Goal: Task Accomplishment & Management: Use online tool/utility

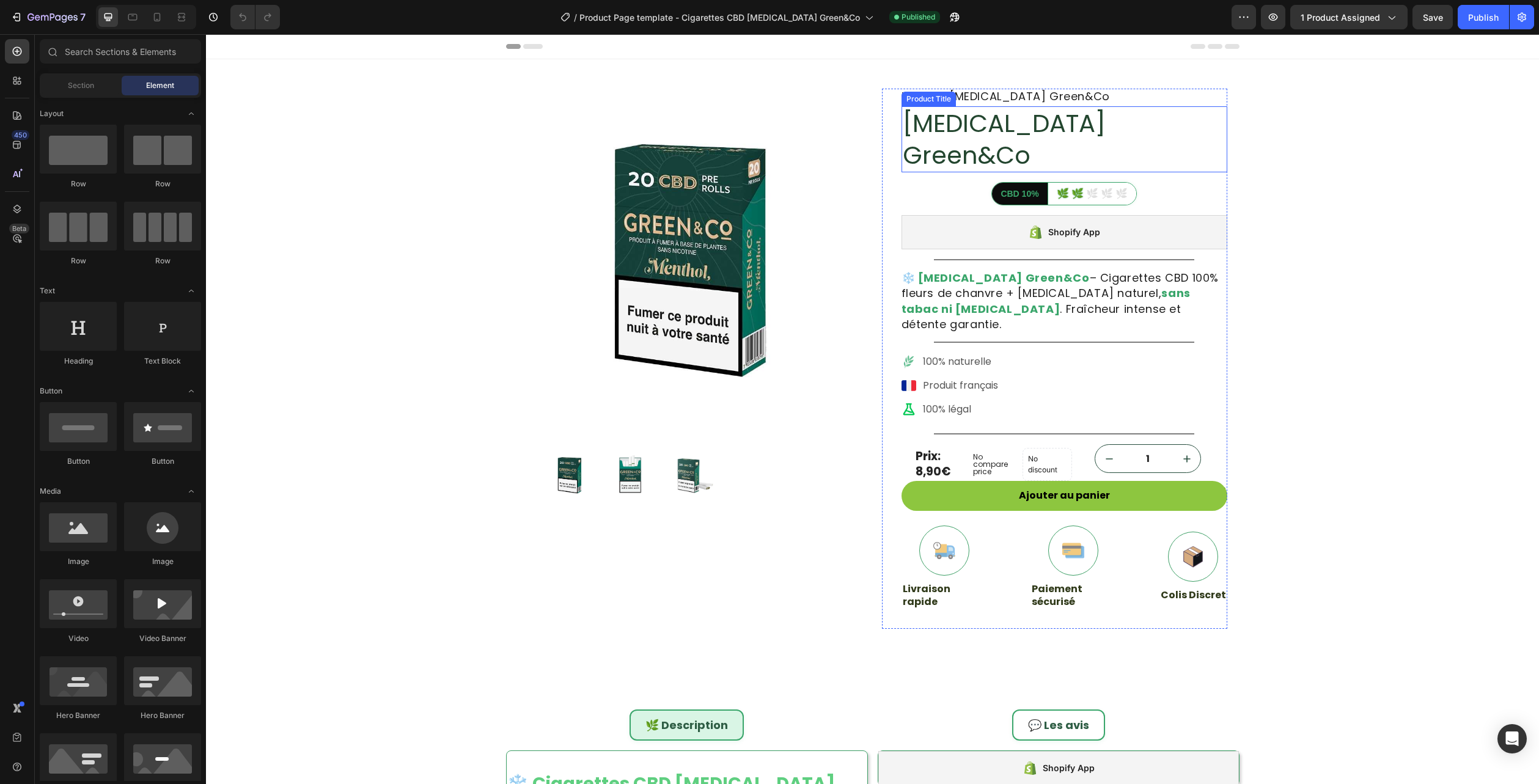
click at [1004, 124] on h1 "[MEDICAL_DATA] Green&Co" at bounding box center [1064, 139] width 325 height 66
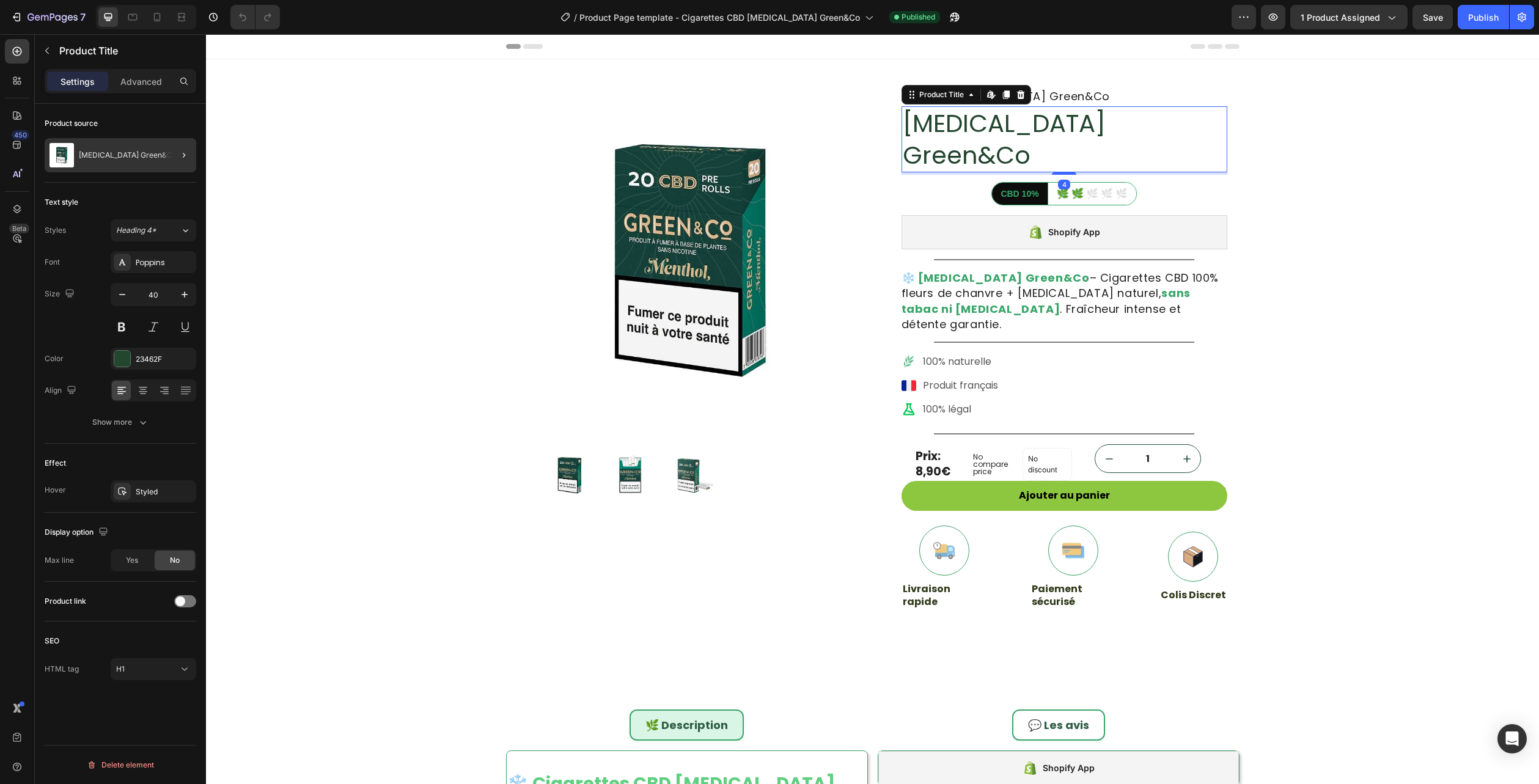
click at [114, 142] on div "[MEDICAL_DATA] Green&Co" at bounding box center [120, 155] width 151 height 35
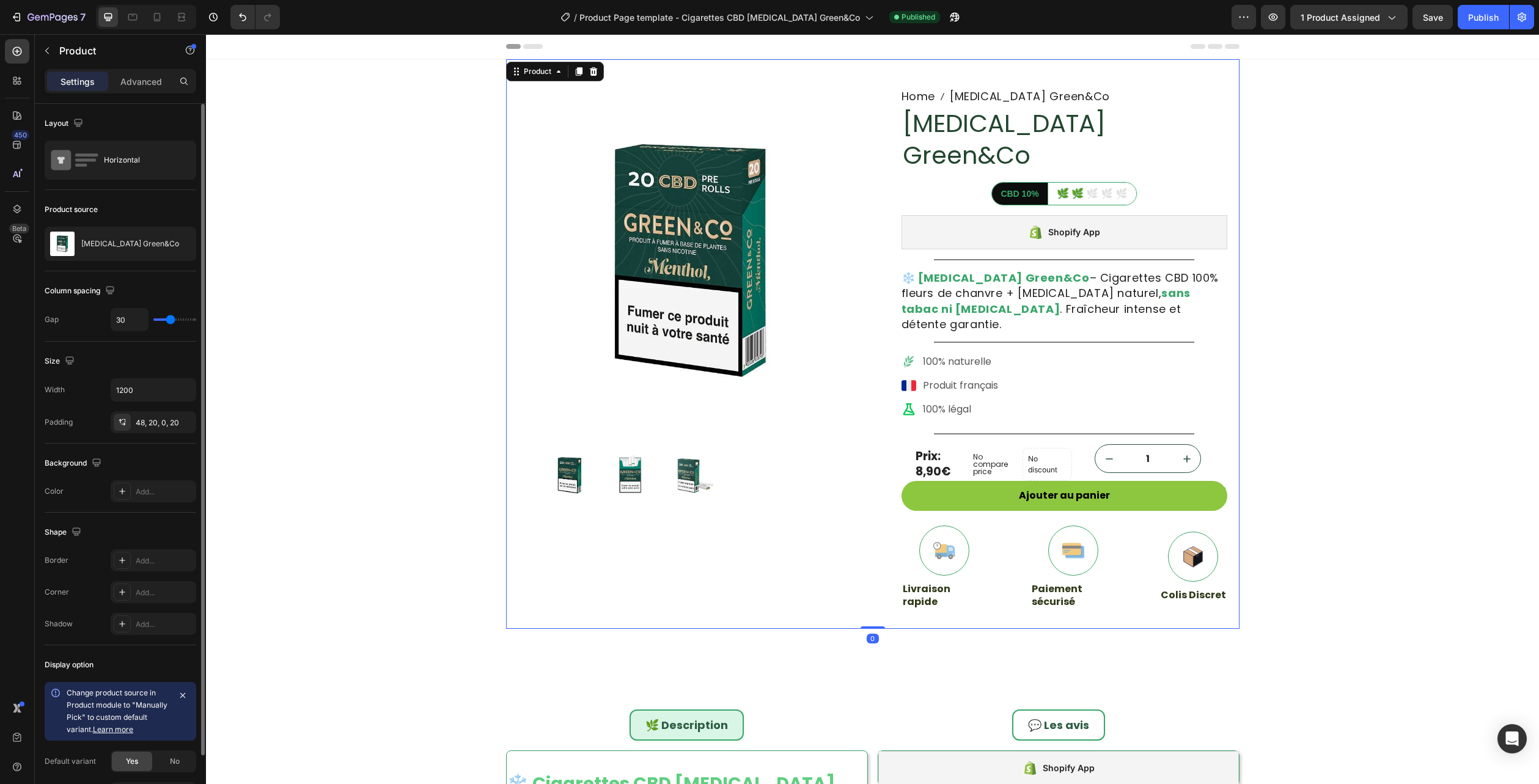
click at [103, 236] on div "Menthol Green&Co" at bounding box center [120, 243] width 151 height 35
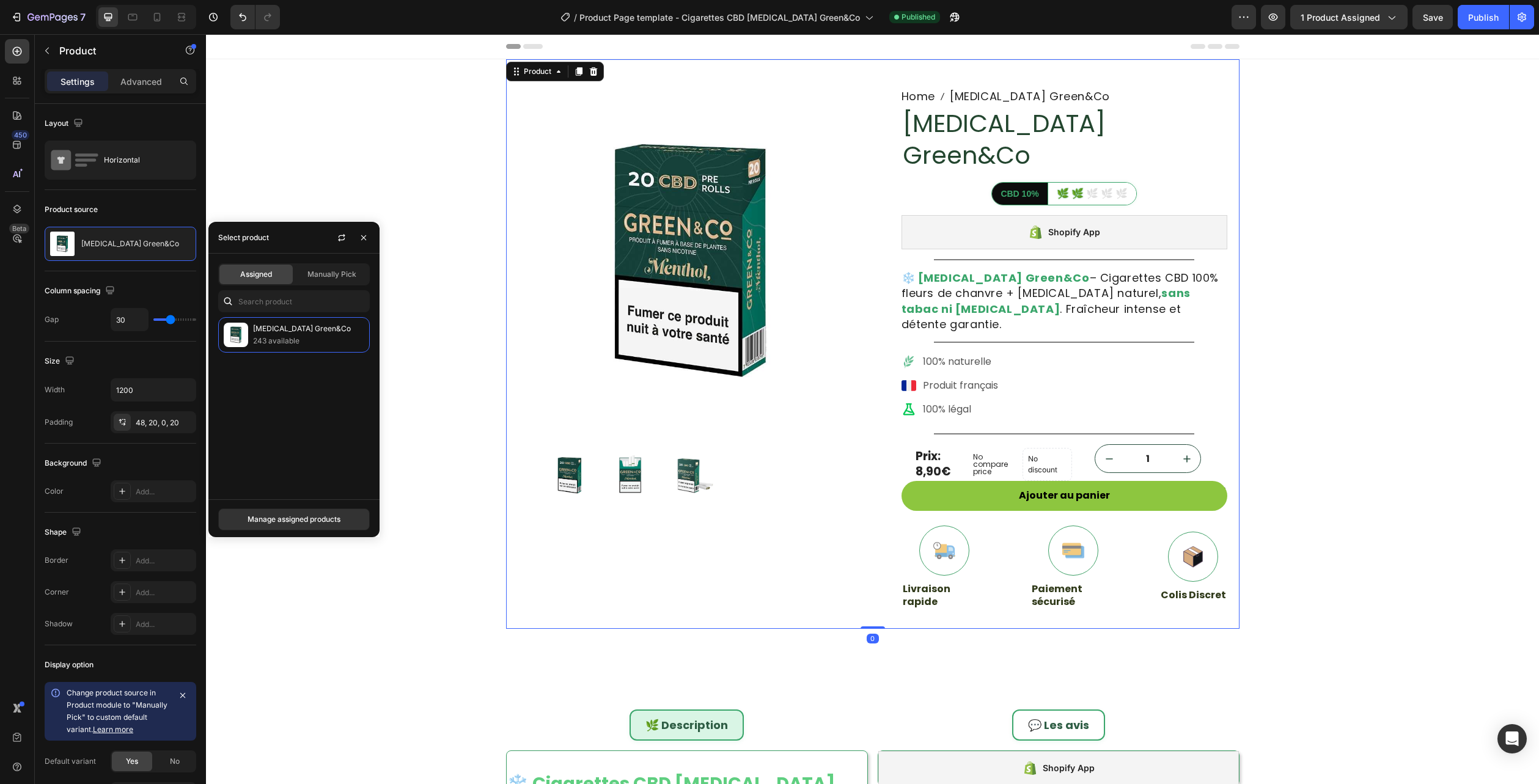
click at [252, 278] on span "Assigned" at bounding box center [256, 274] width 32 height 11
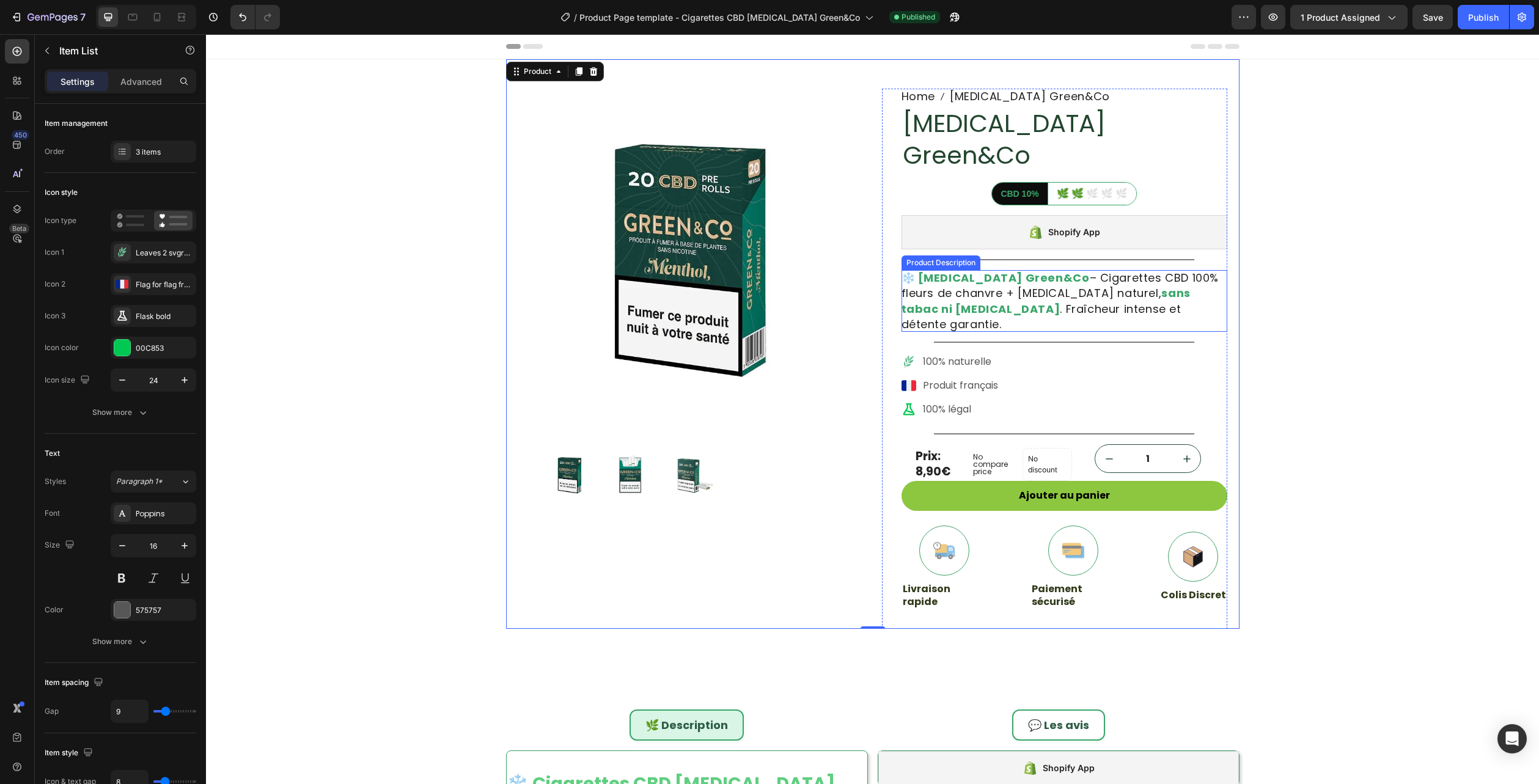
click at [1034, 353] on div "100% naturelle Produit français 100% légal" at bounding box center [1064, 386] width 325 height 66
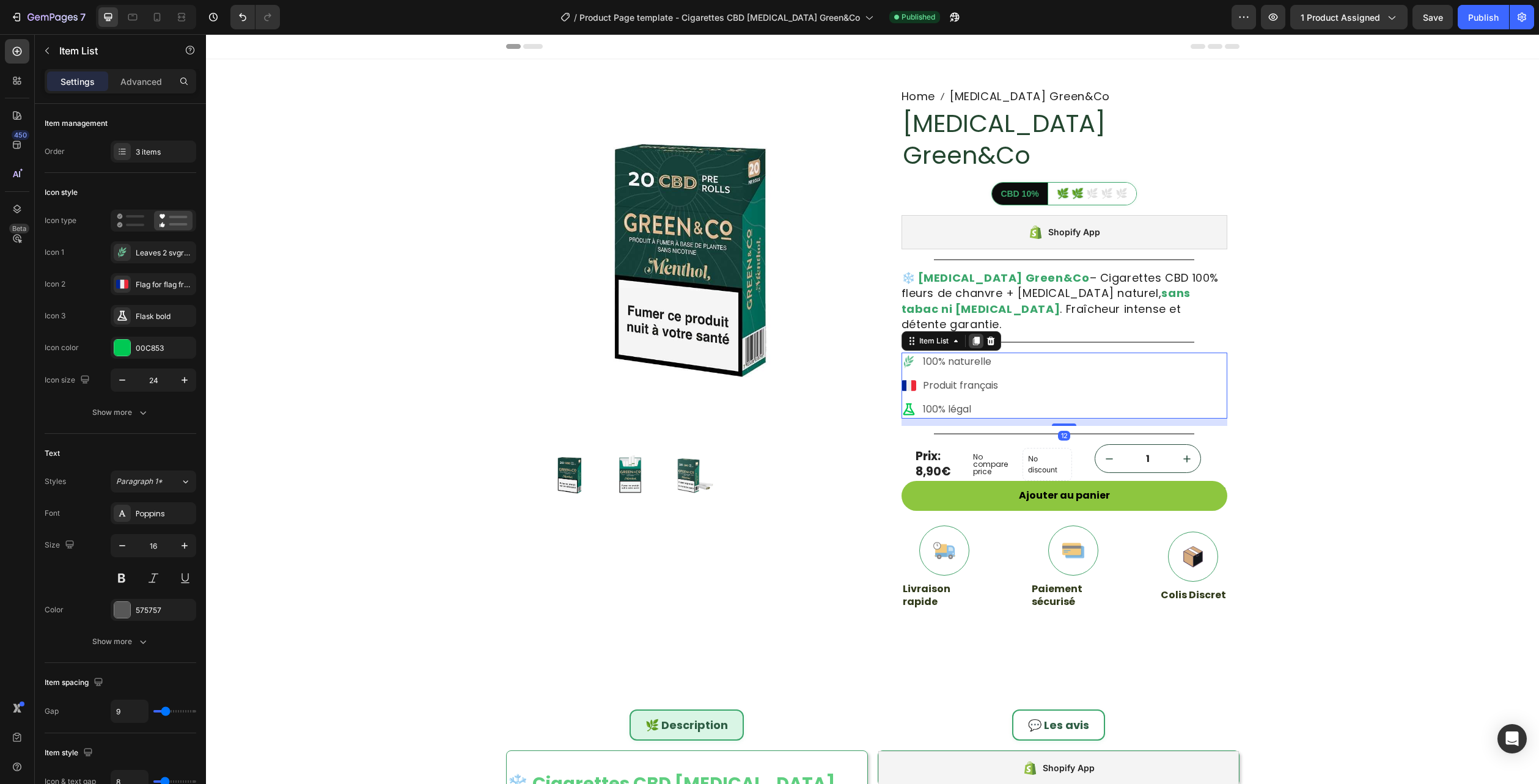
click at [977, 331] on div "Item List" at bounding box center [951, 341] width 100 height 20
click at [990, 336] on icon at bounding box center [991, 341] width 10 height 10
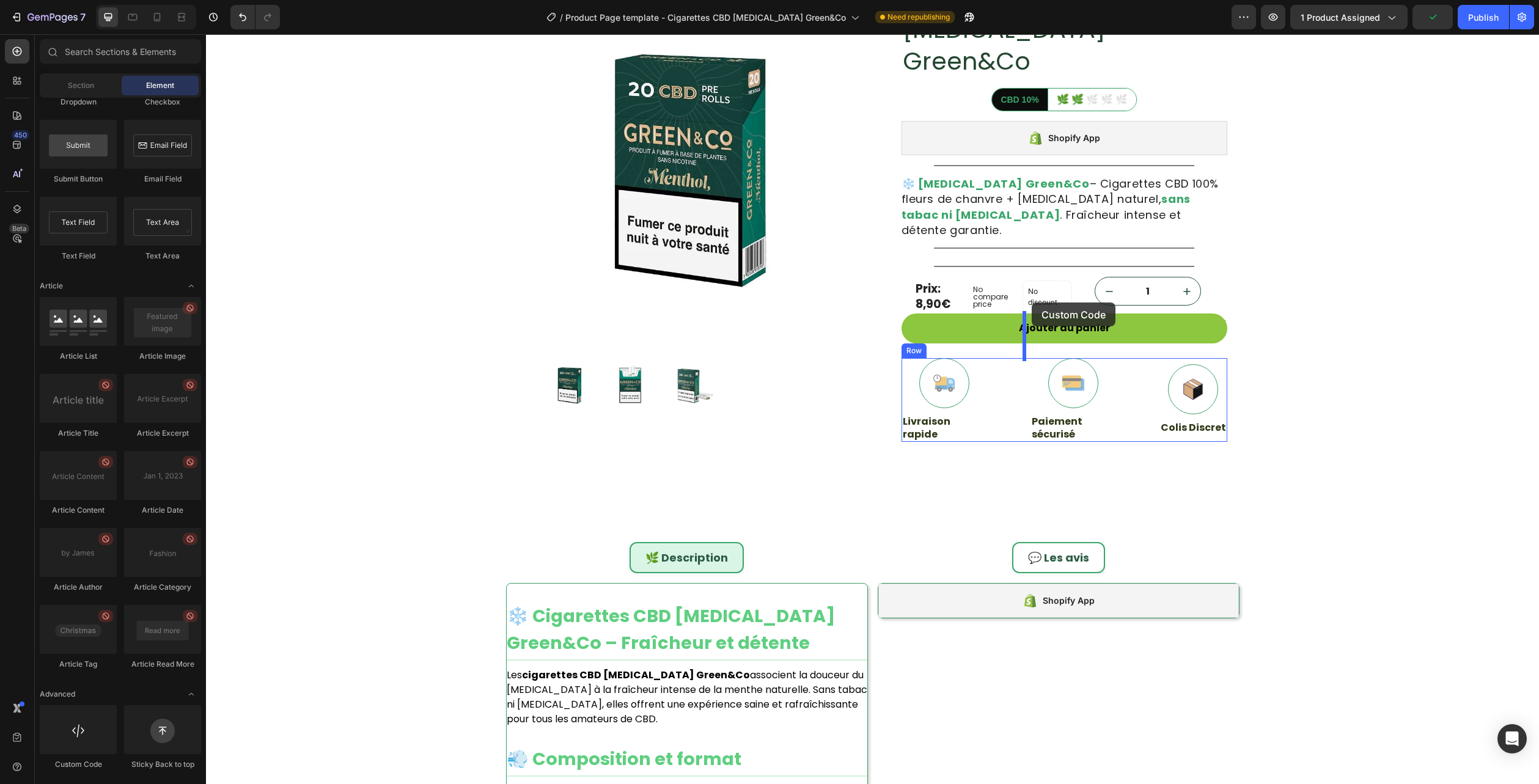
scroll to position [108, 0]
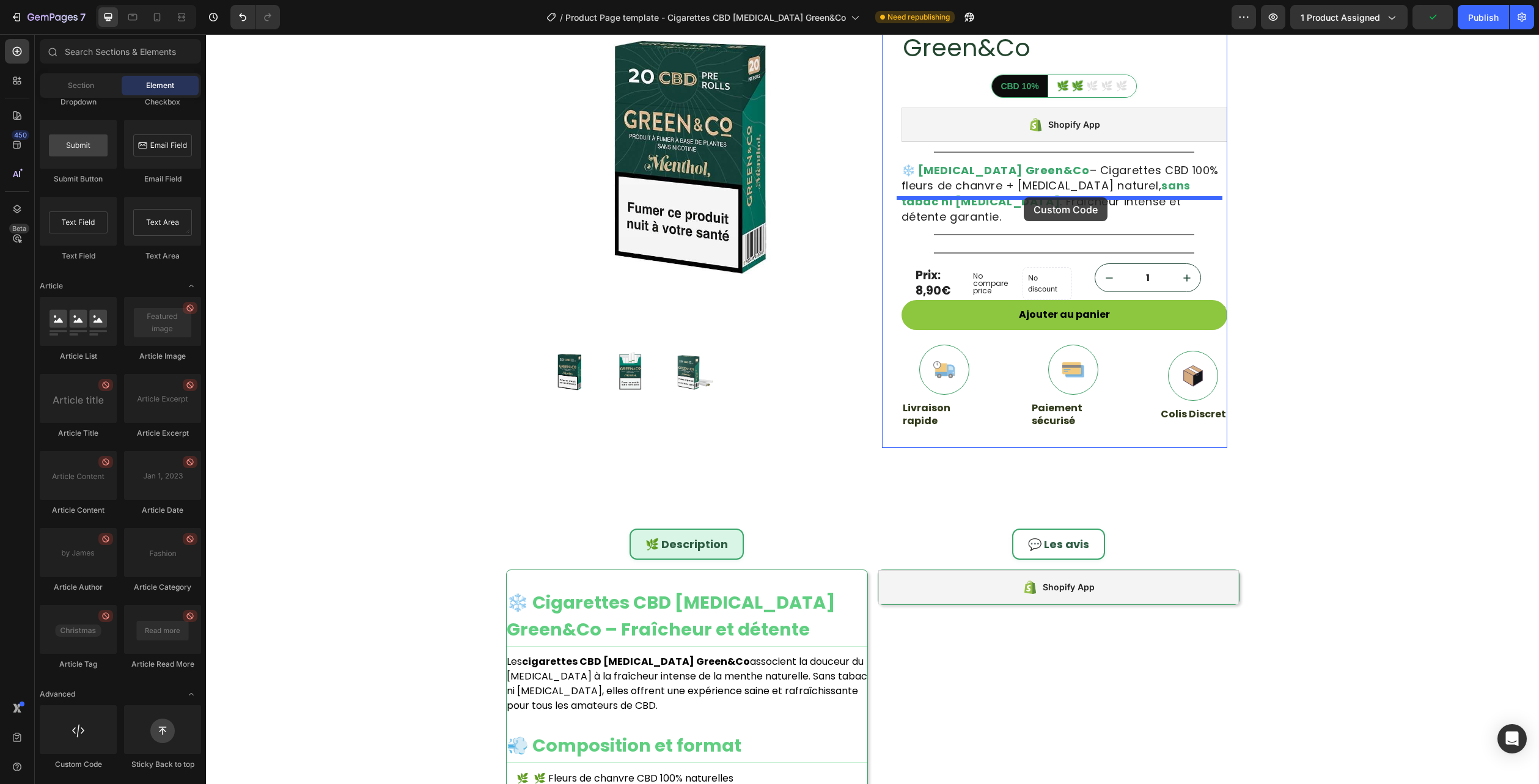
drag, startPoint x: 281, startPoint y: 760, endPoint x: 1024, endPoint y: 198, distance: 931.6
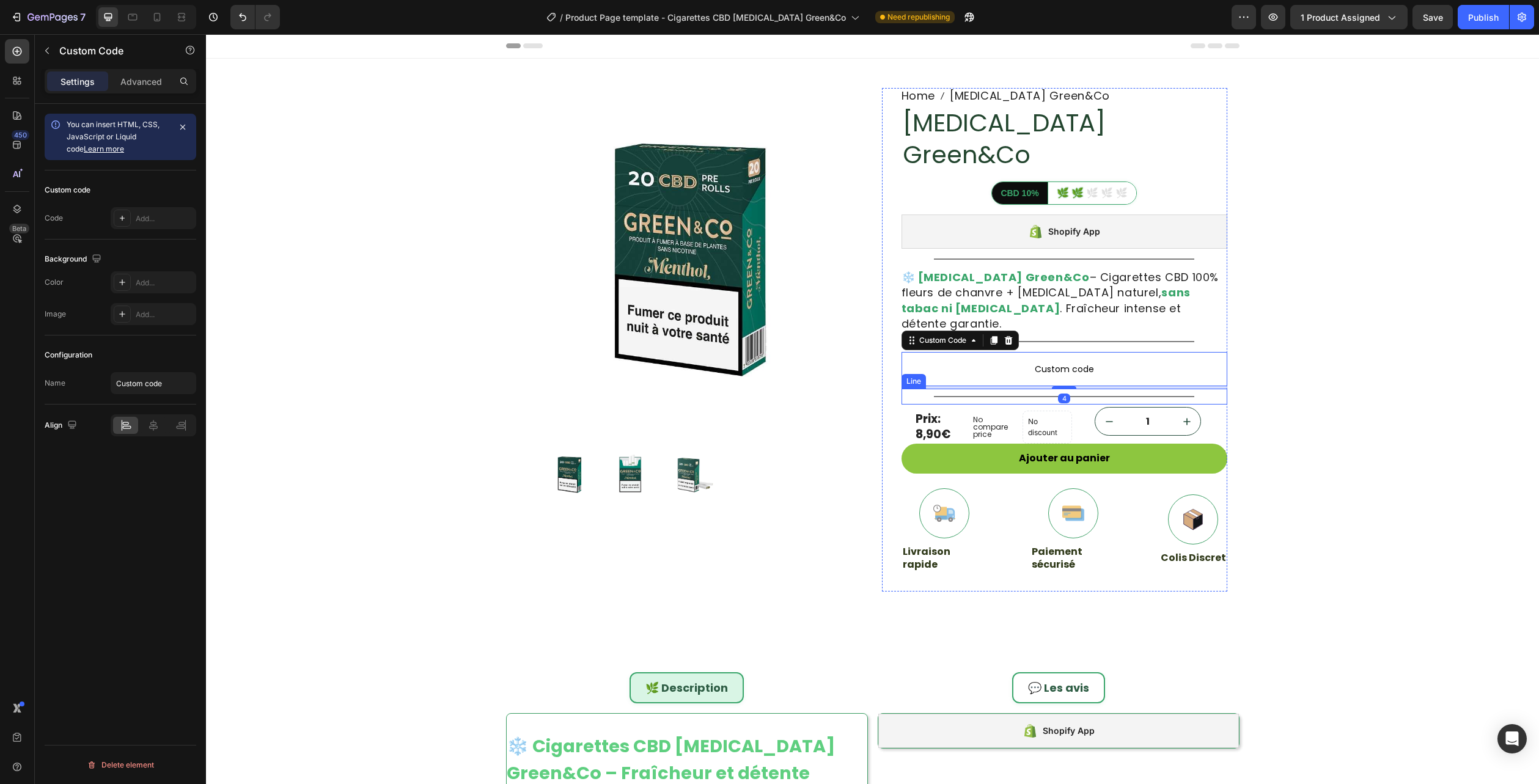
scroll to position [0, 0]
click at [1058, 363] on span "Custom code" at bounding box center [1064, 370] width 325 height 15
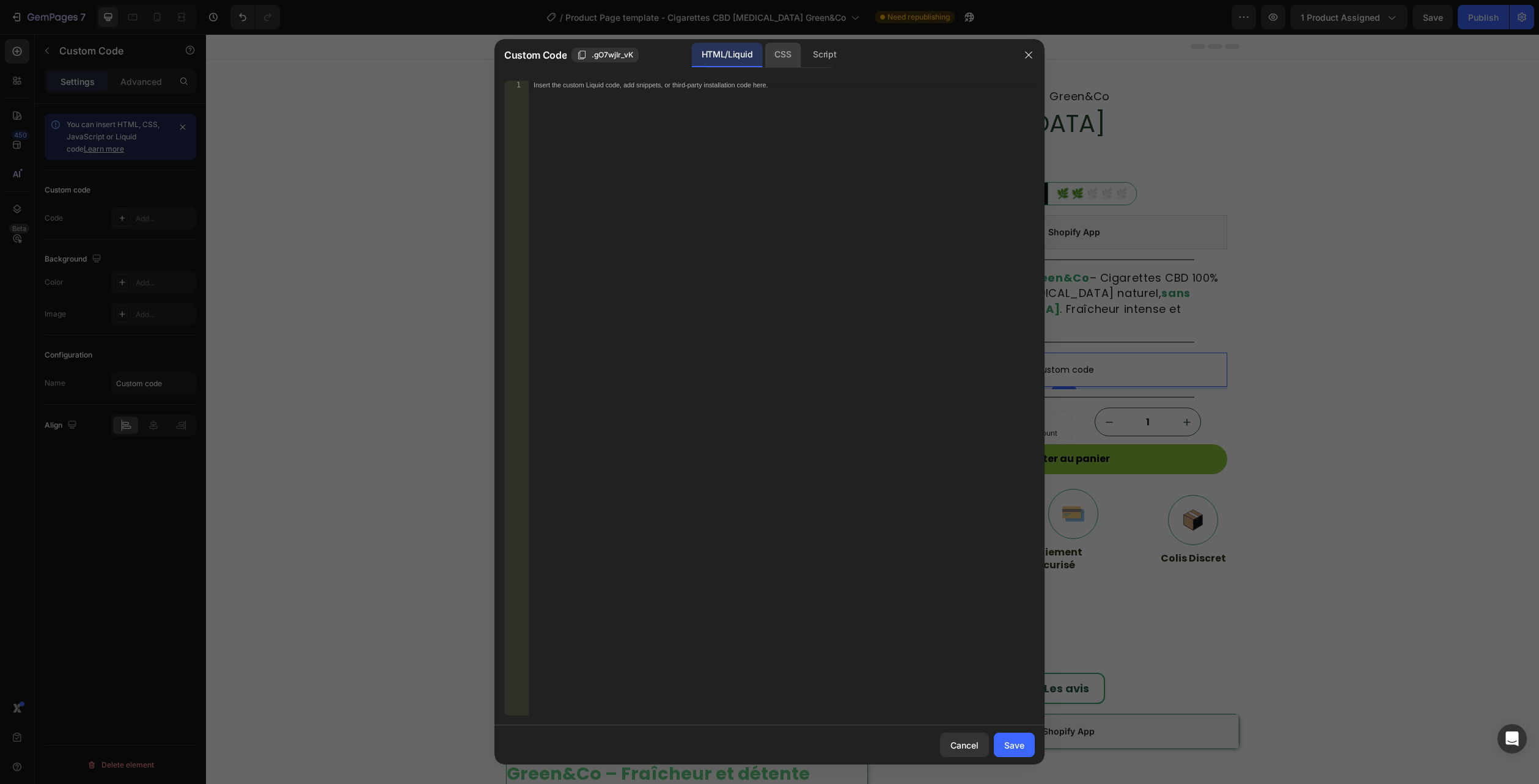
click at [775, 44] on div "CSS" at bounding box center [782, 54] width 36 height 25
click at [791, 46] on div "CSS" at bounding box center [782, 54] width 36 height 25
drag, startPoint x: 737, startPoint y: 105, endPoint x: 734, endPoint y: 96, distance: 9.5
click at [735, 96] on div "Insert the CSS code to style your content here." at bounding box center [782, 406] width 506 height 652
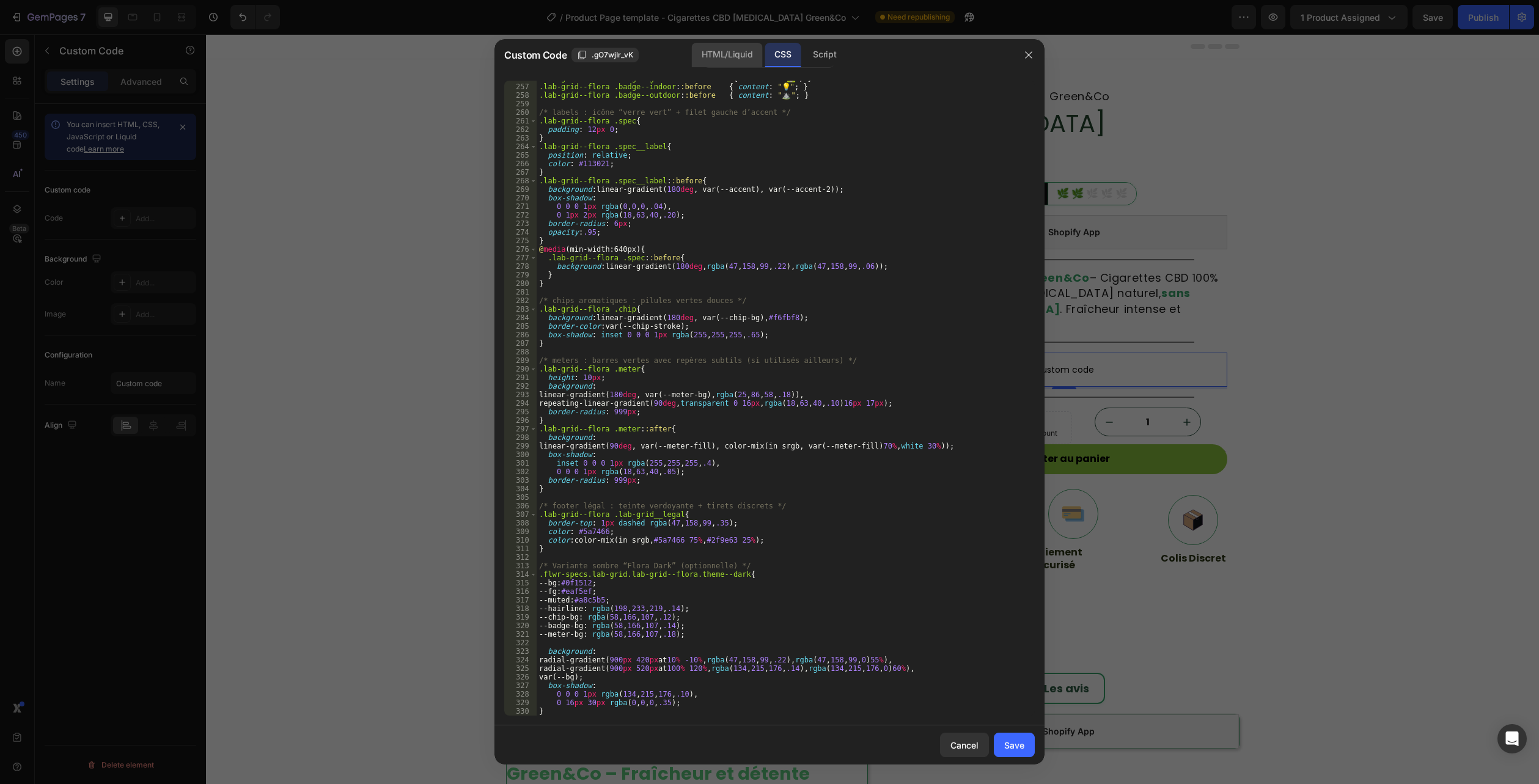
click at [720, 56] on div "HTML/Liquid" at bounding box center [727, 54] width 70 height 25
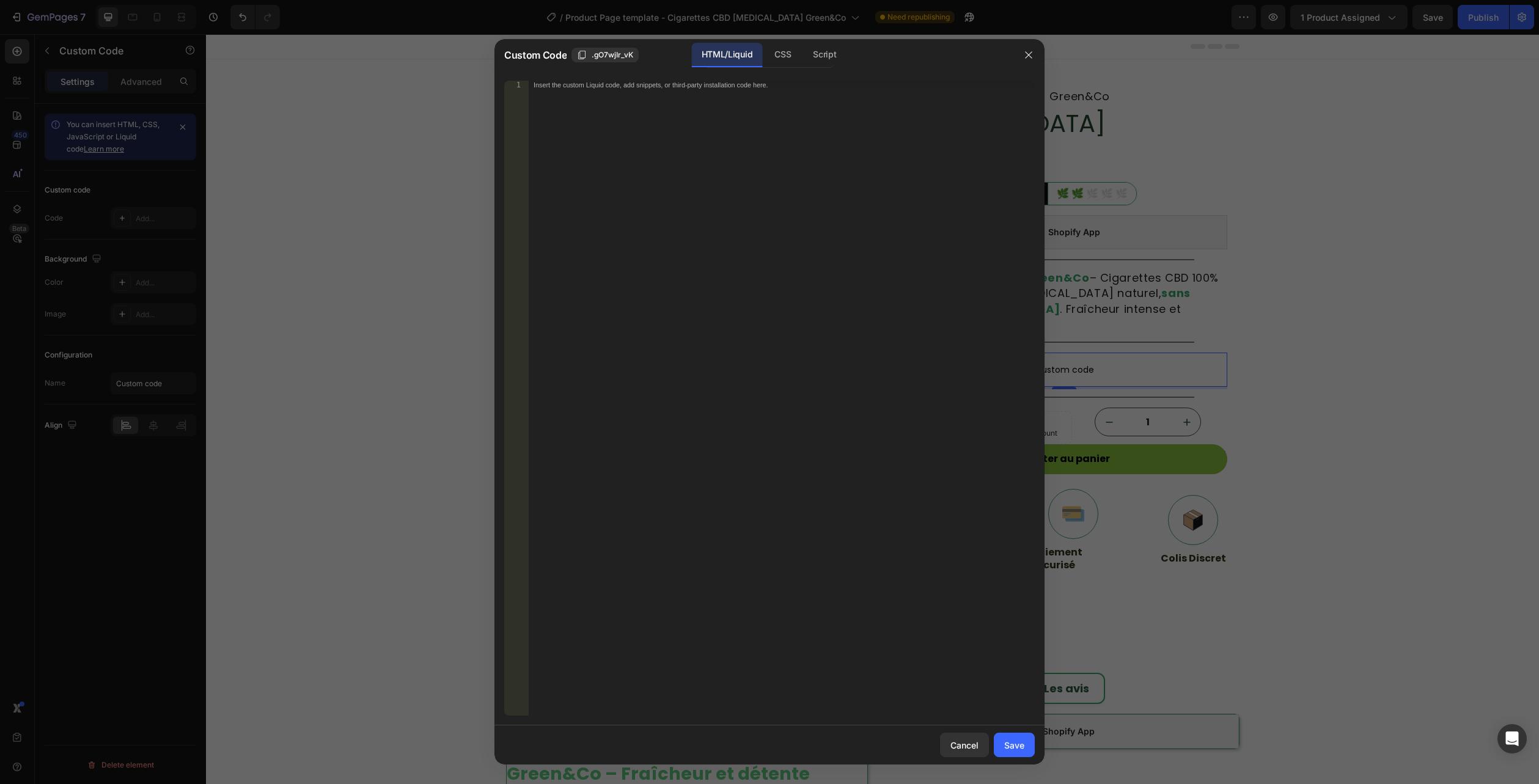
click at [678, 167] on div "Insert the custom Liquid code, add snippets, or third-party installation code h…" at bounding box center [782, 406] width 506 height 652
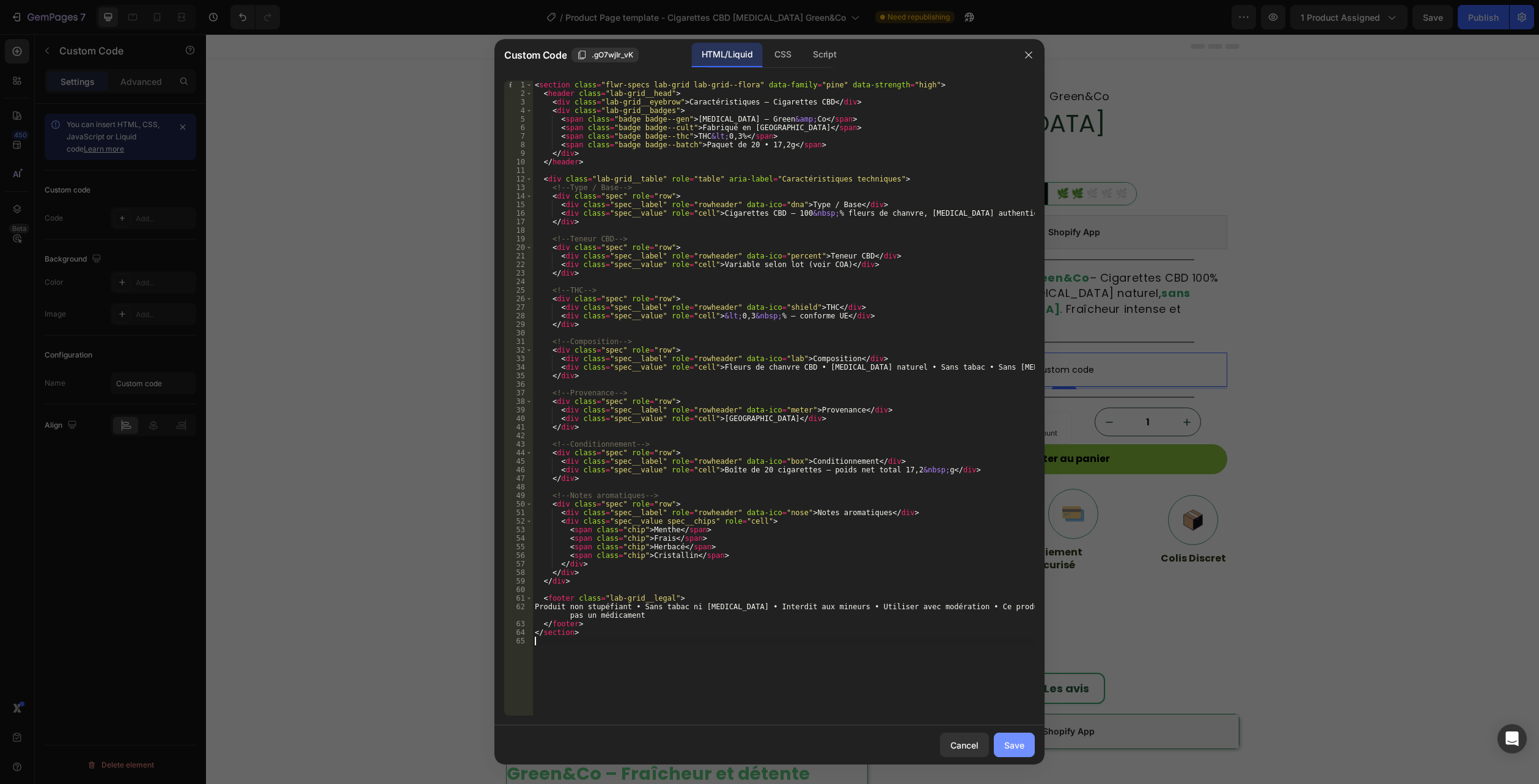
click at [1012, 736] on button "Save" at bounding box center [1014, 744] width 41 height 25
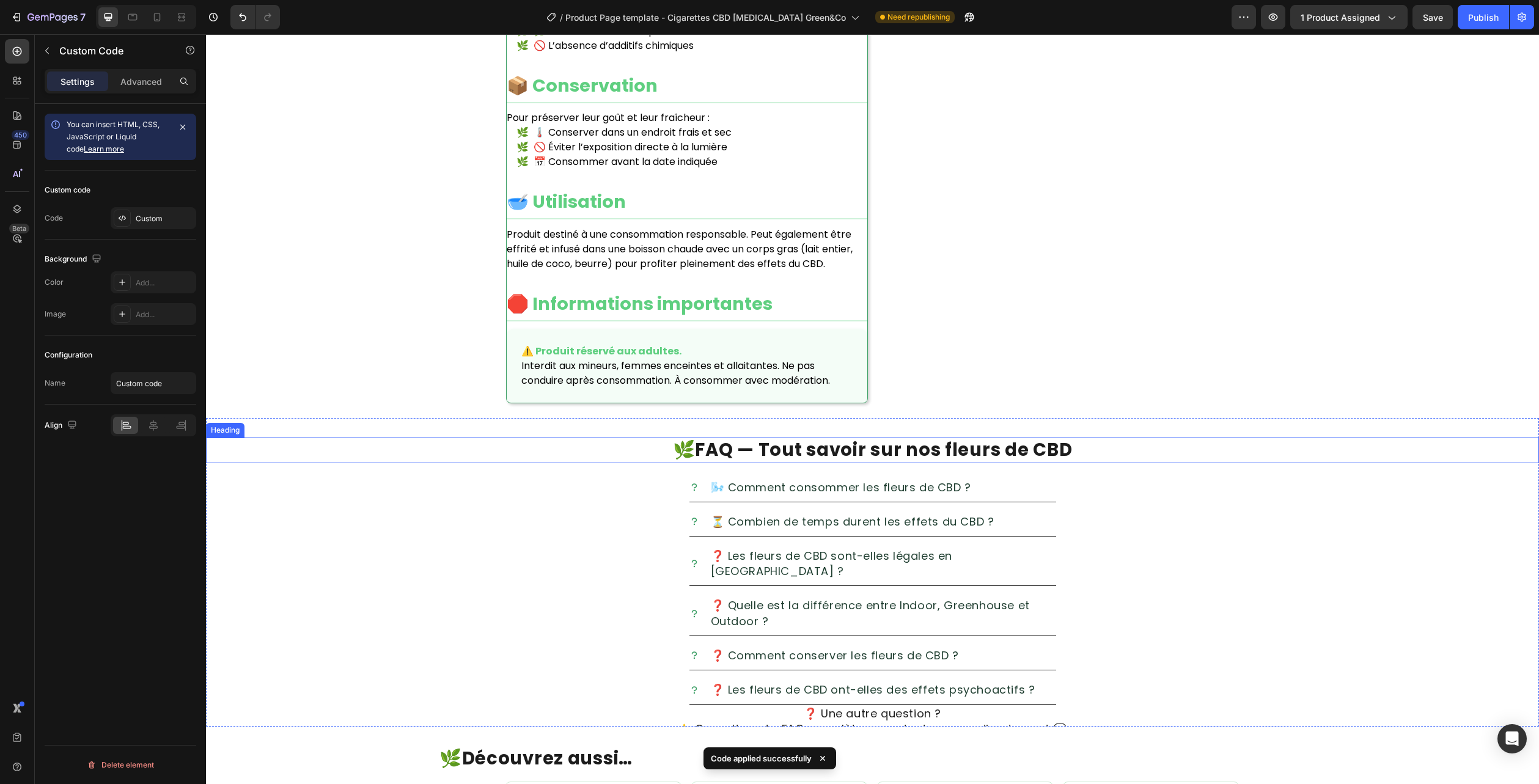
scroll to position [1650, 0]
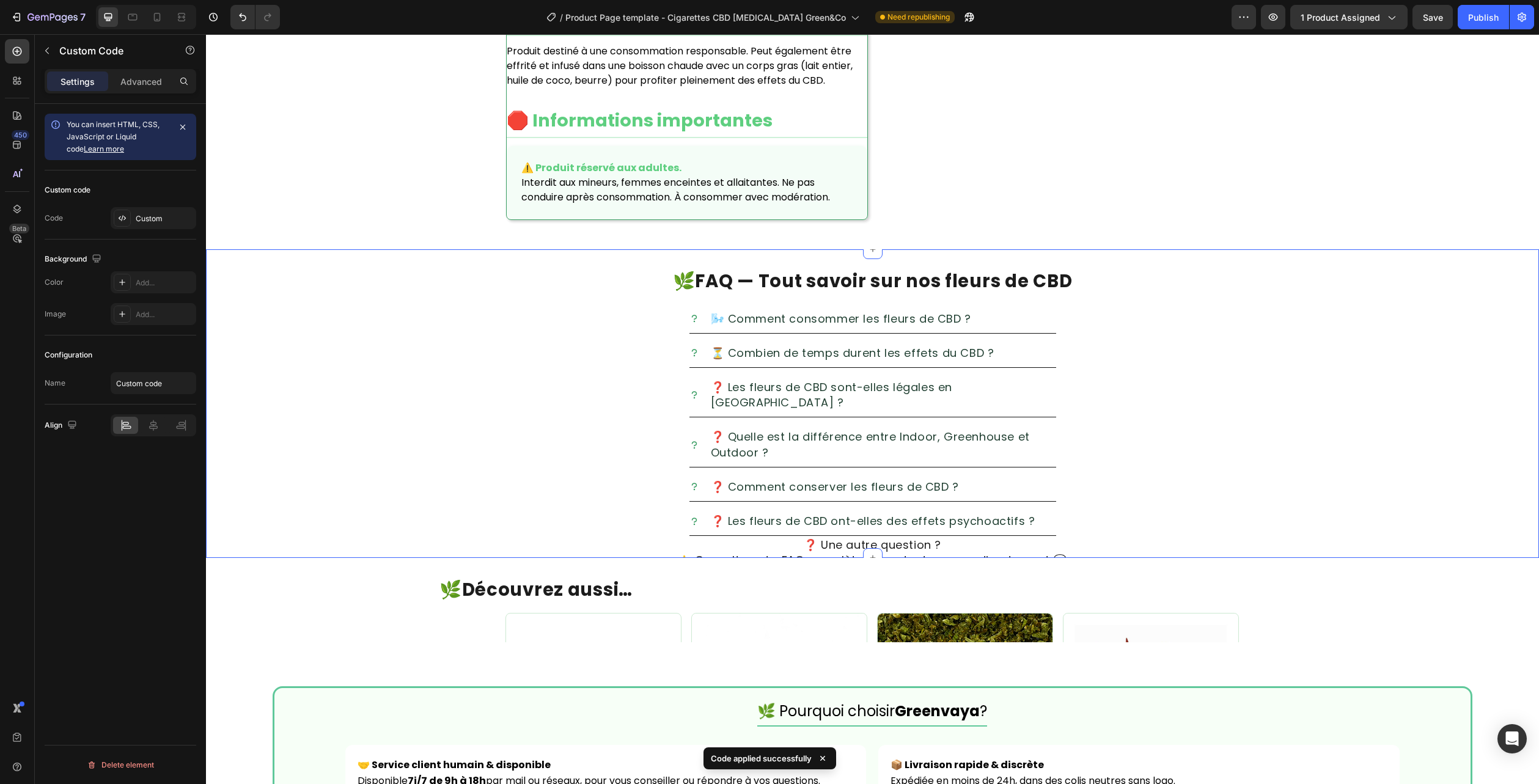
click at [1490, 249] on div "🌿 FAQ — Tout savoir sur nos fleurs de CBD Heading 🌬️ Comment consommer les fleu…" at bounding box center [872, 403] width 1333 height 308
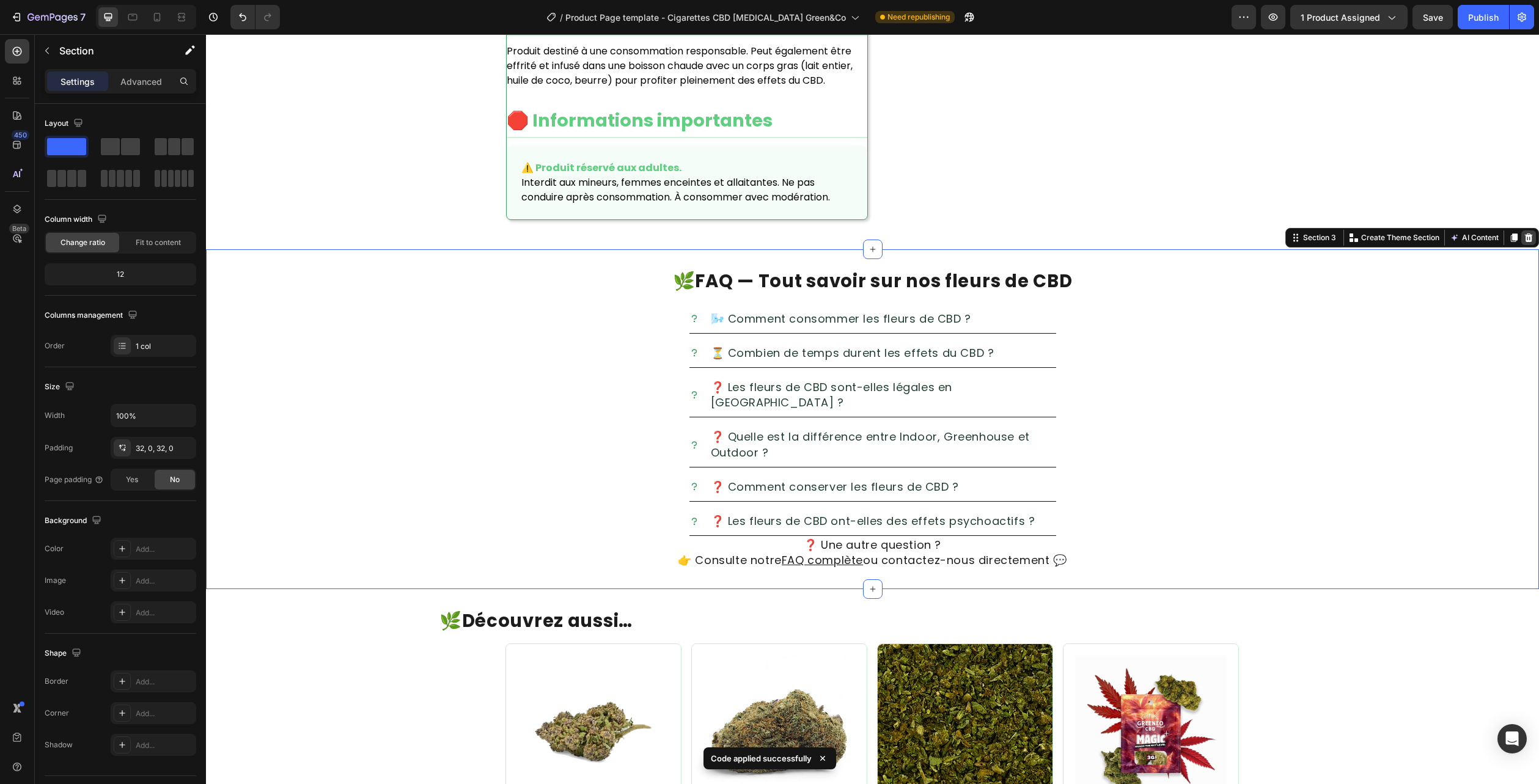
click at [1525, 233] on icon at bounding box center [1529, 237] width 8 height 9
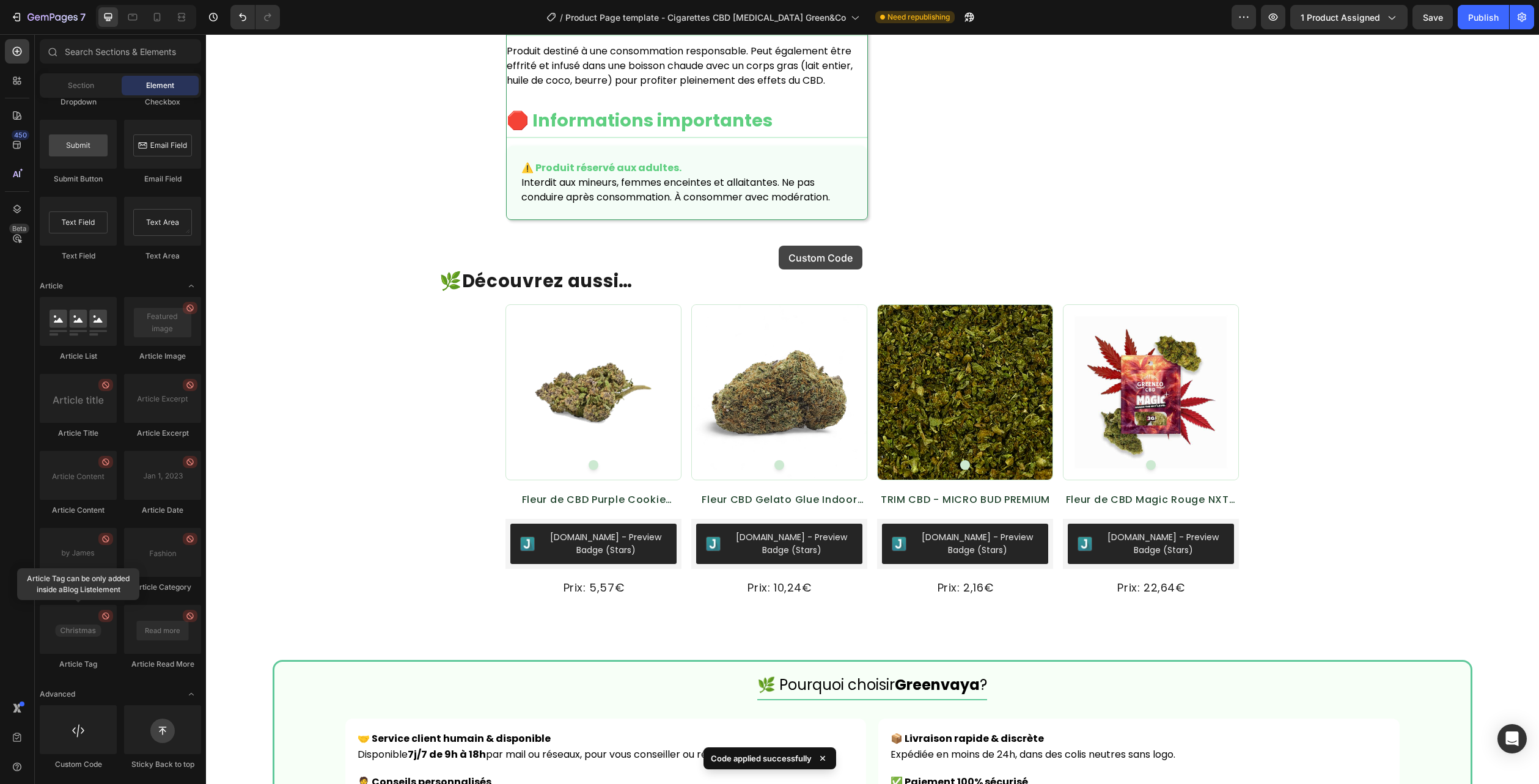
scroll to position [1672, 0]
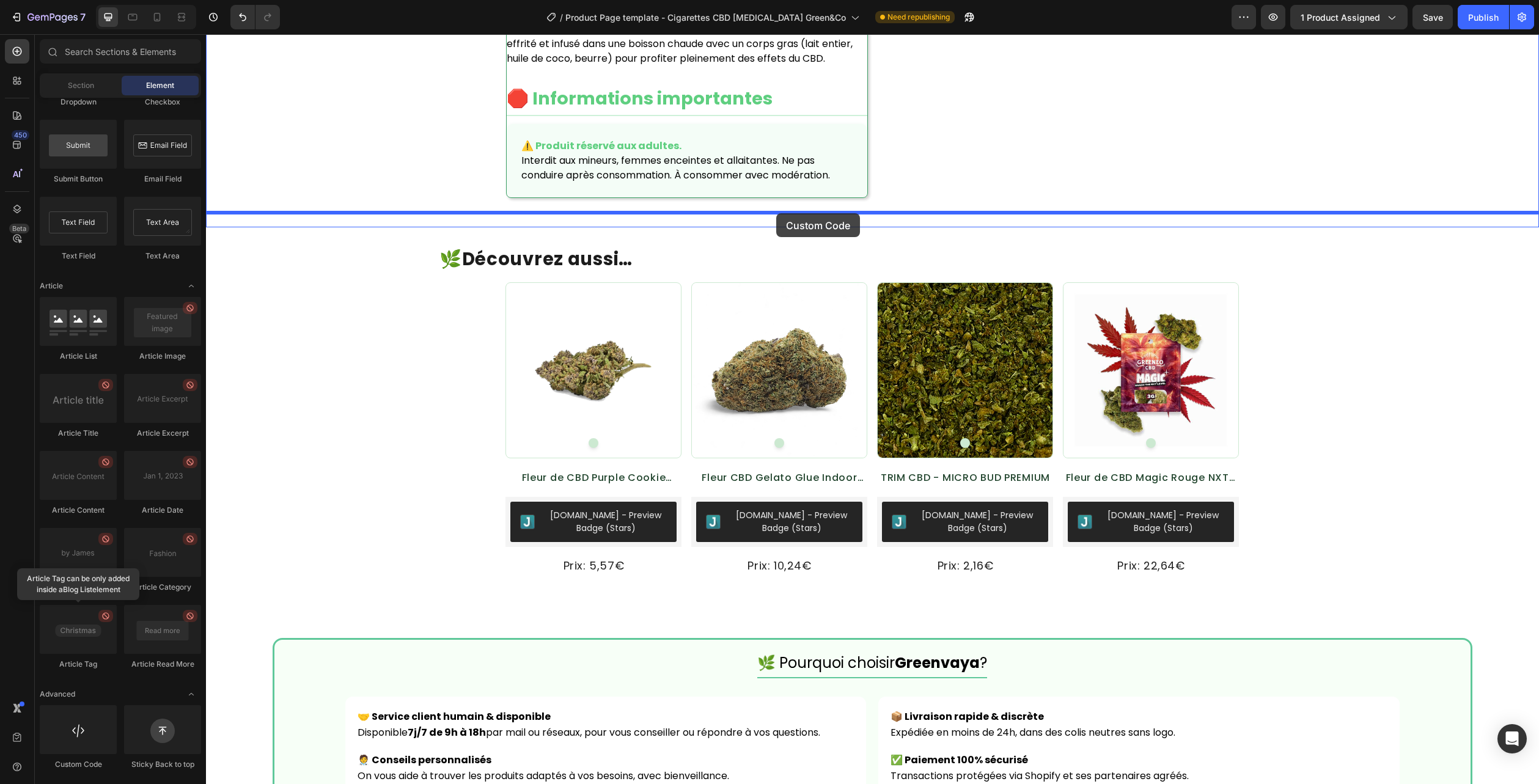
drag, startPoint x: 313, startPoint y: 740, endPoint x: 776, endPoint y: 214, distance: 700.7
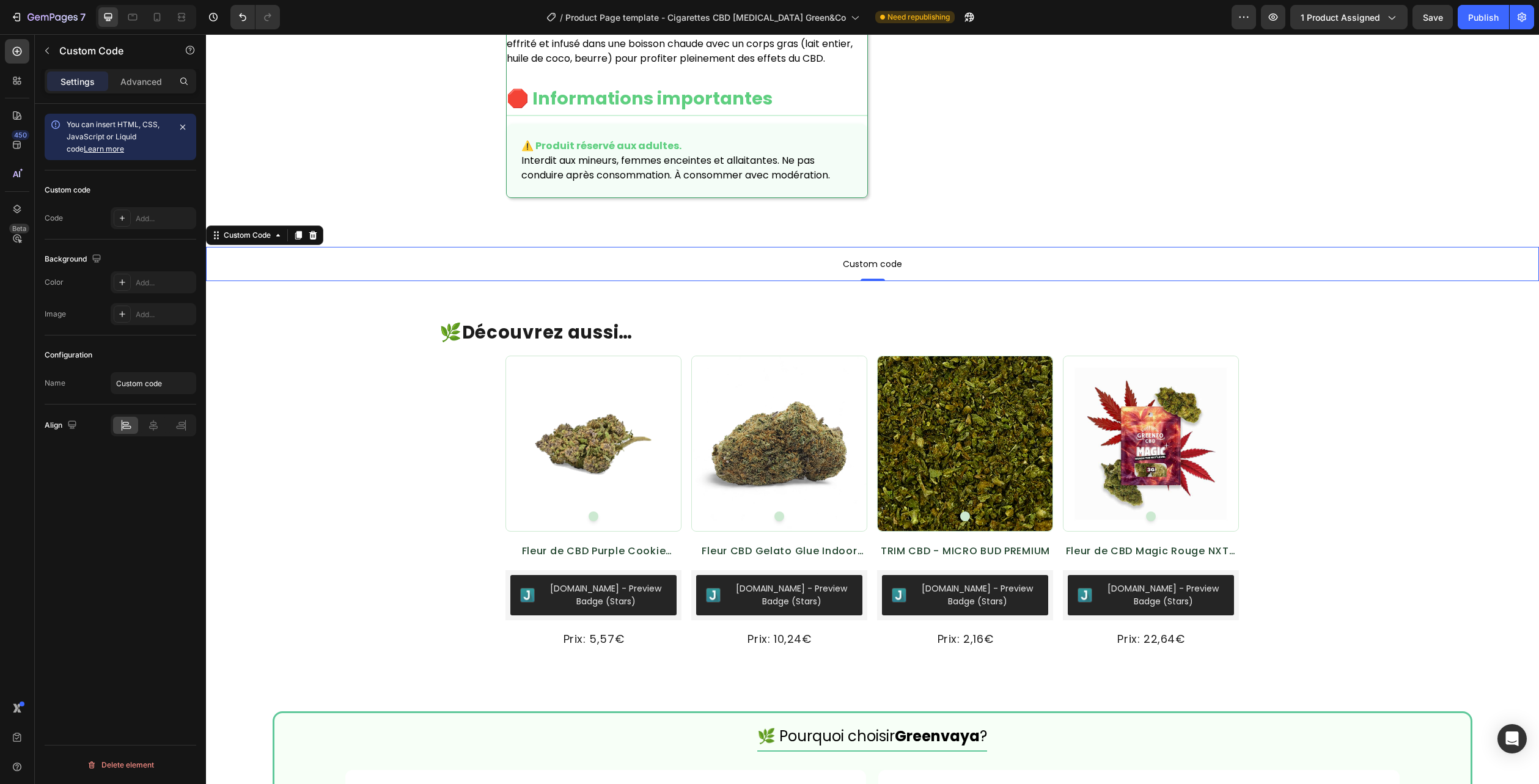
click at [799, 257] on span "Custom code" at bounding box center [872, 264] width 1333 height 15
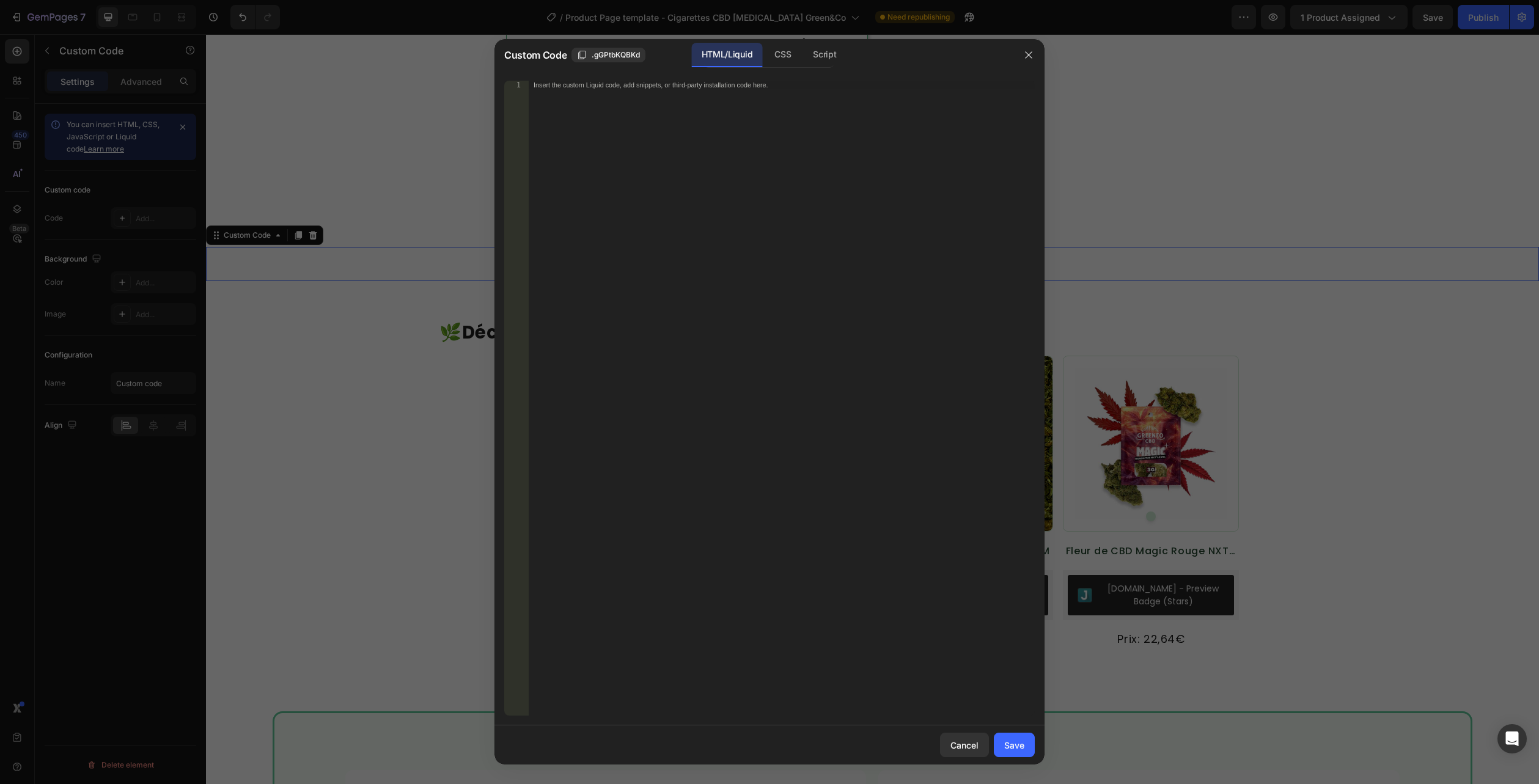
click at [718, 45] on div "HTML/Liquid" at bounding box center [727, 54] width 70 height 25
click at [715, 103] on div "Insert the custom Liquid code, add snippets, or third-party installation code h…" at bounding box center [782, 406] width 506 height 652
paste textarea "</section>"
type textarea "</section>"
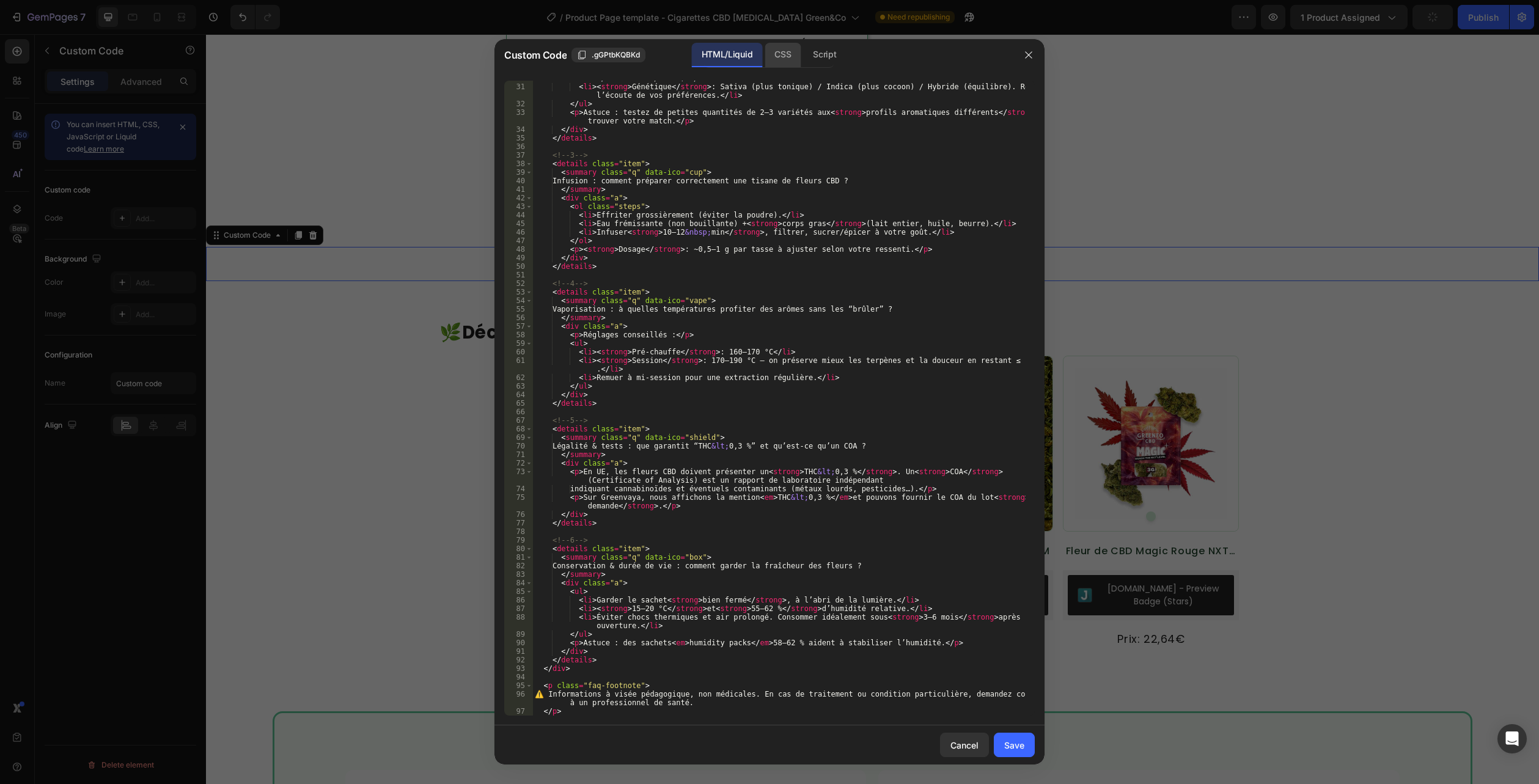
scroll to position [306, 0]
click at [775, 59] on div "CSS" at bounding box center [782, 54] width 36 height 25
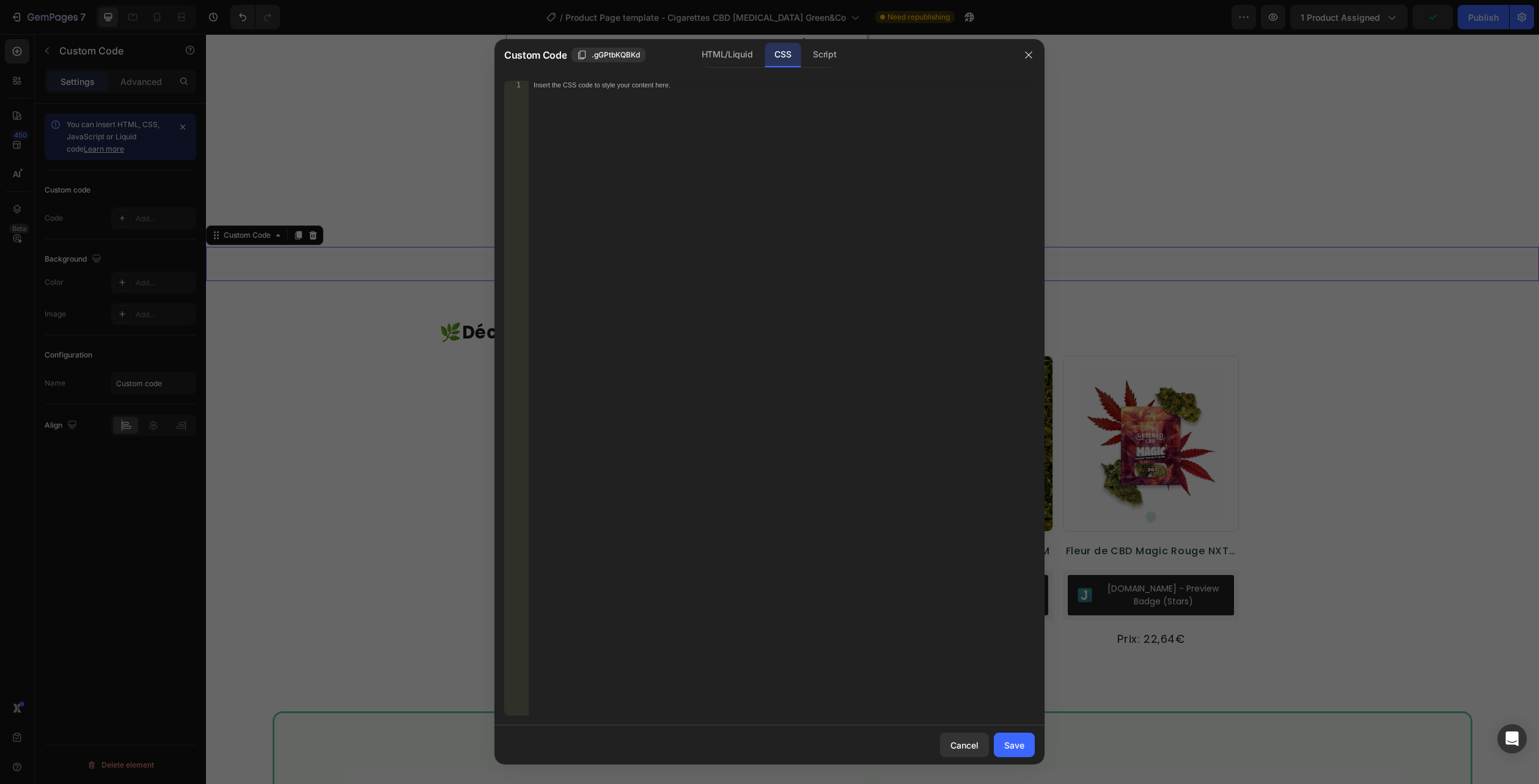
click at [772, 50] on div "CSS" at bounding box center [782, 54] width 36 height 25
click at [764, 102] on div "Insert the CSS code to style your content here." at bounding box center [782, 406] width 506 height 652
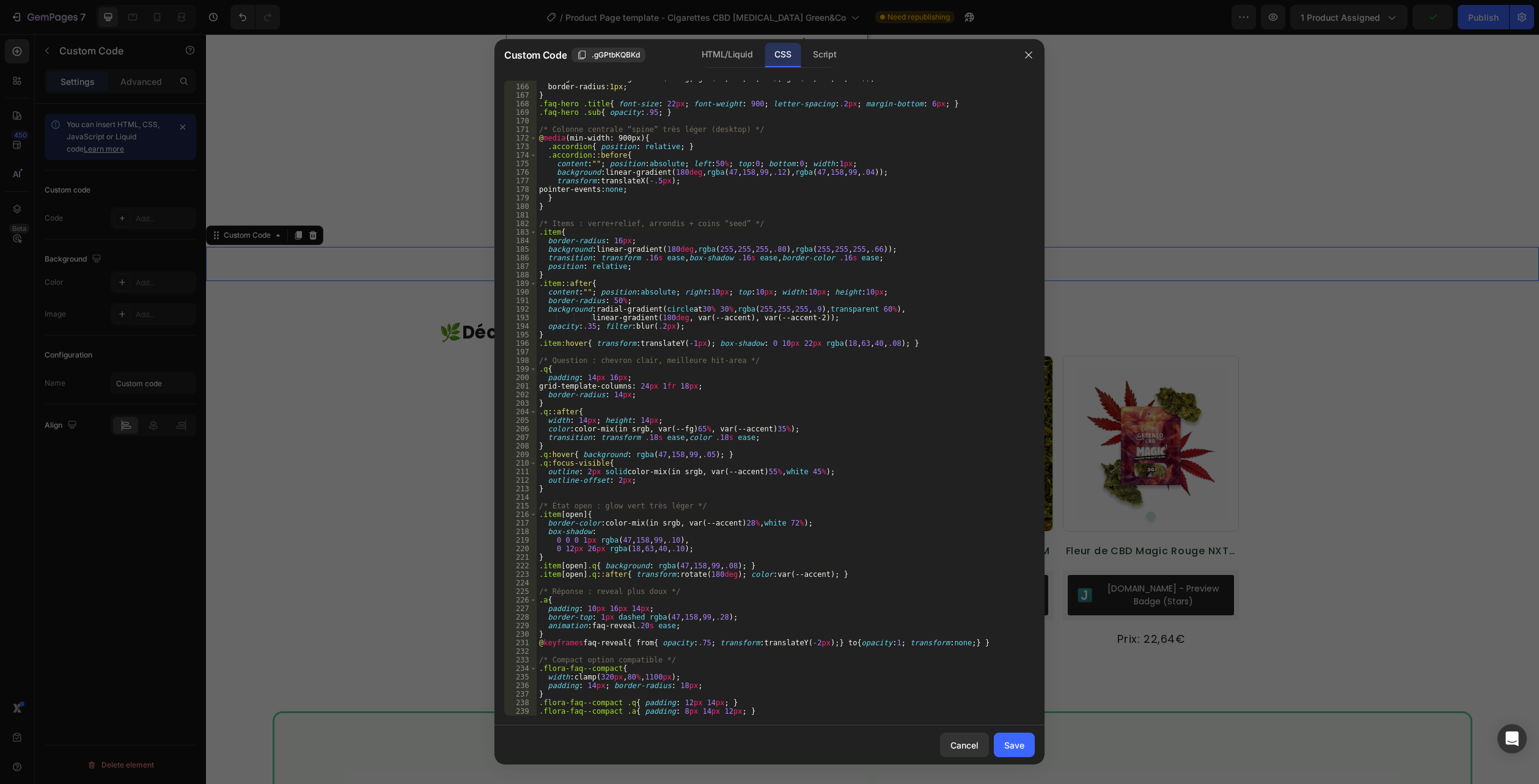
scroll to position [1513, 0]
click at [1009, 759] on div "Cancel Save" at bounding box center [770, 745] width 550 height 40
click at [1017, 750] on div "Save" at bounding box center [1014, 744] width 20 height 13
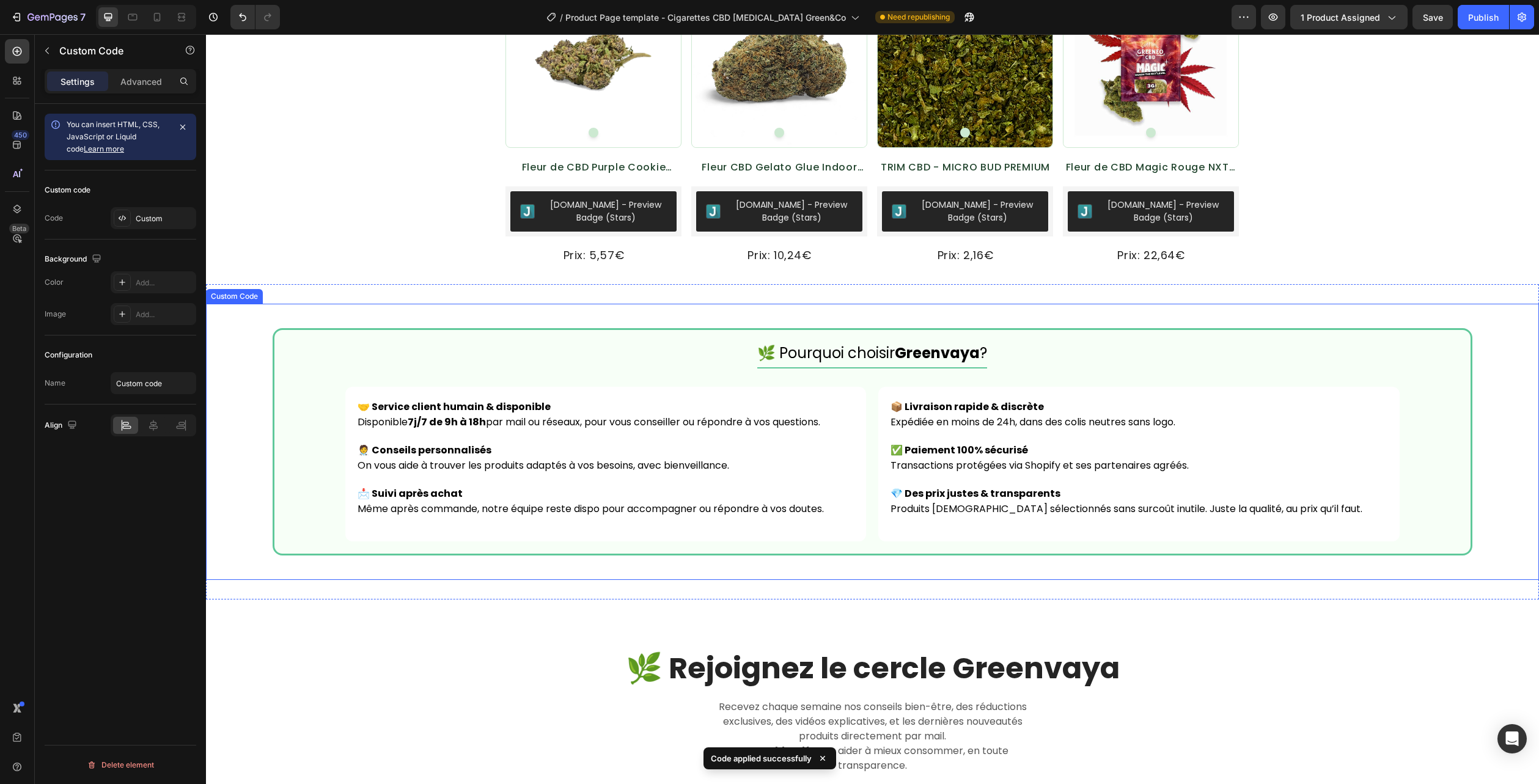
scroll to position [2771, 0]
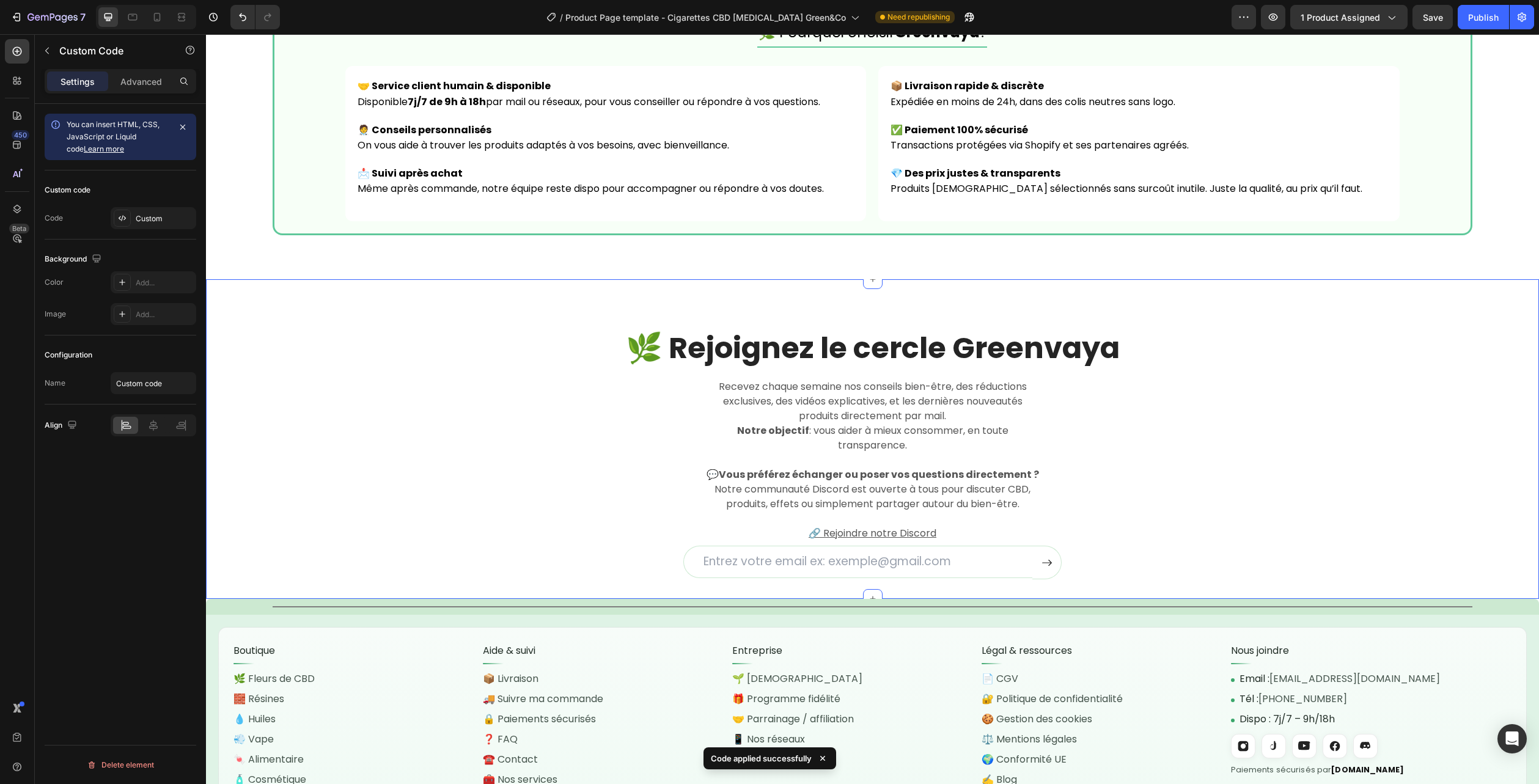
click at [1495, 390] on div "🌿 Rejoignez le cercle Greenvaya Heading Recevez chaque semaine nos conseils bie…" at bounding box center [872, 454] width 1314 height 251
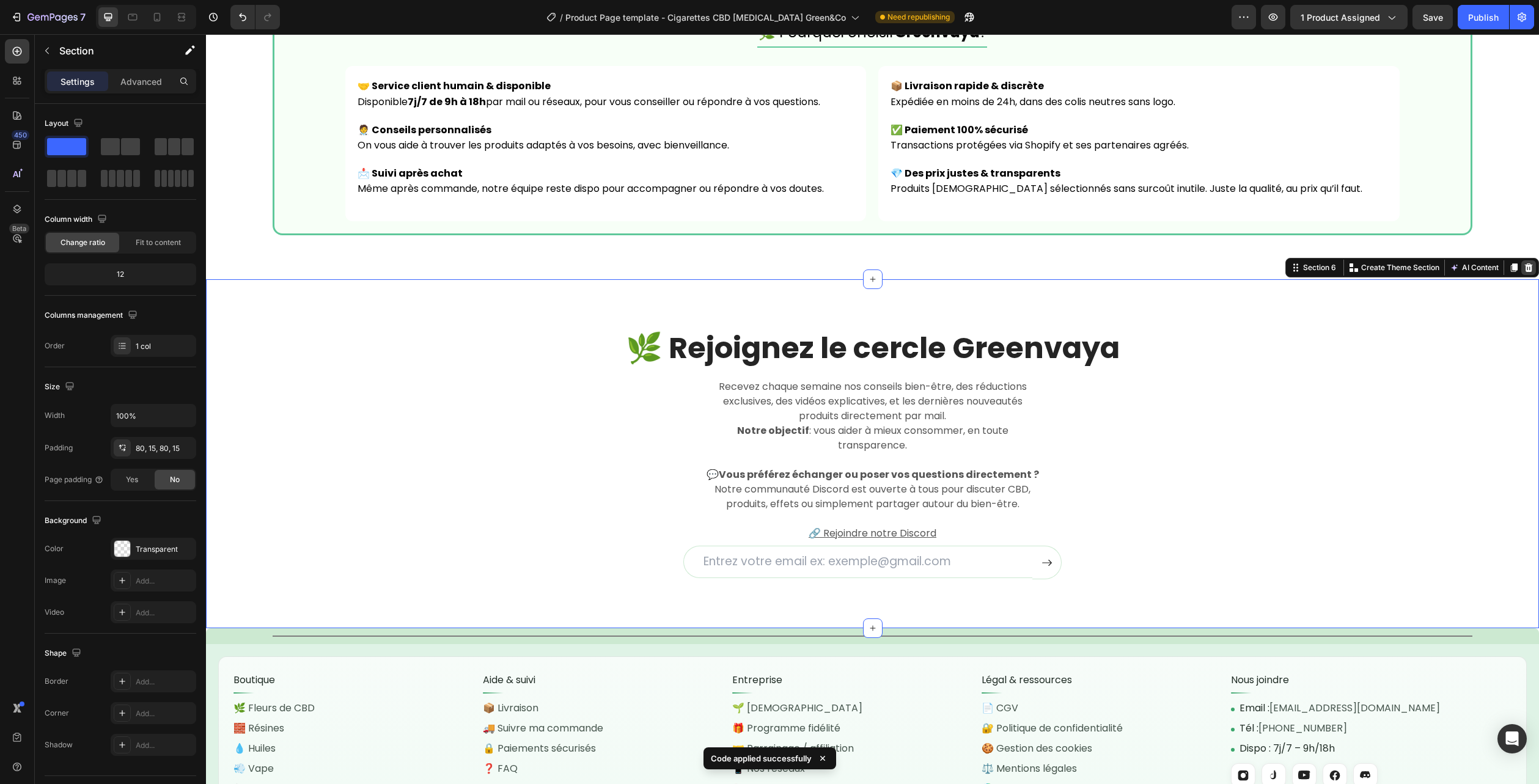
click at [1525, 270] on icon at bounding box center [1529, 267] width 8 height 9
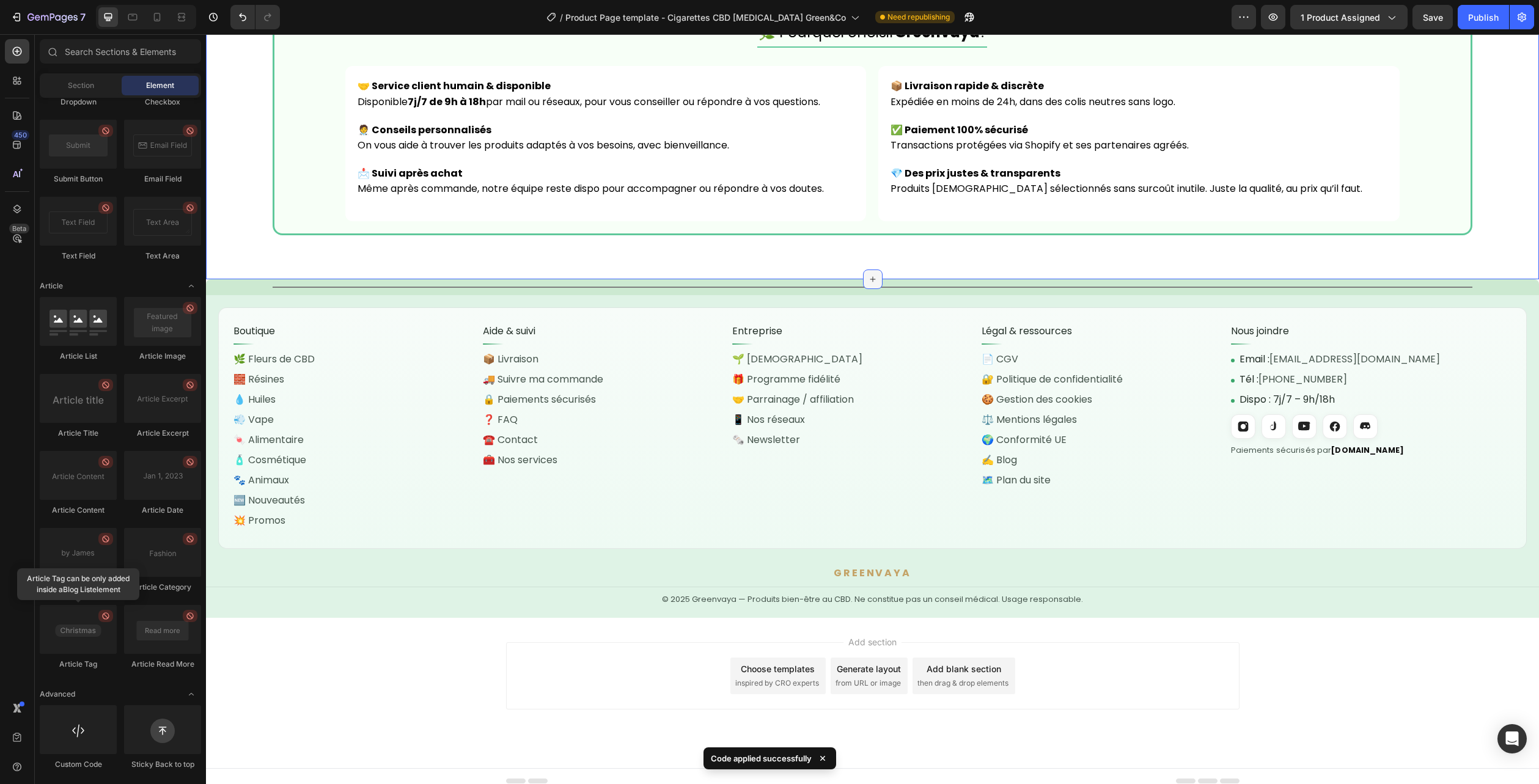
click at [869, 275] on icon at bounding box center [873, 280] width 10 height 10
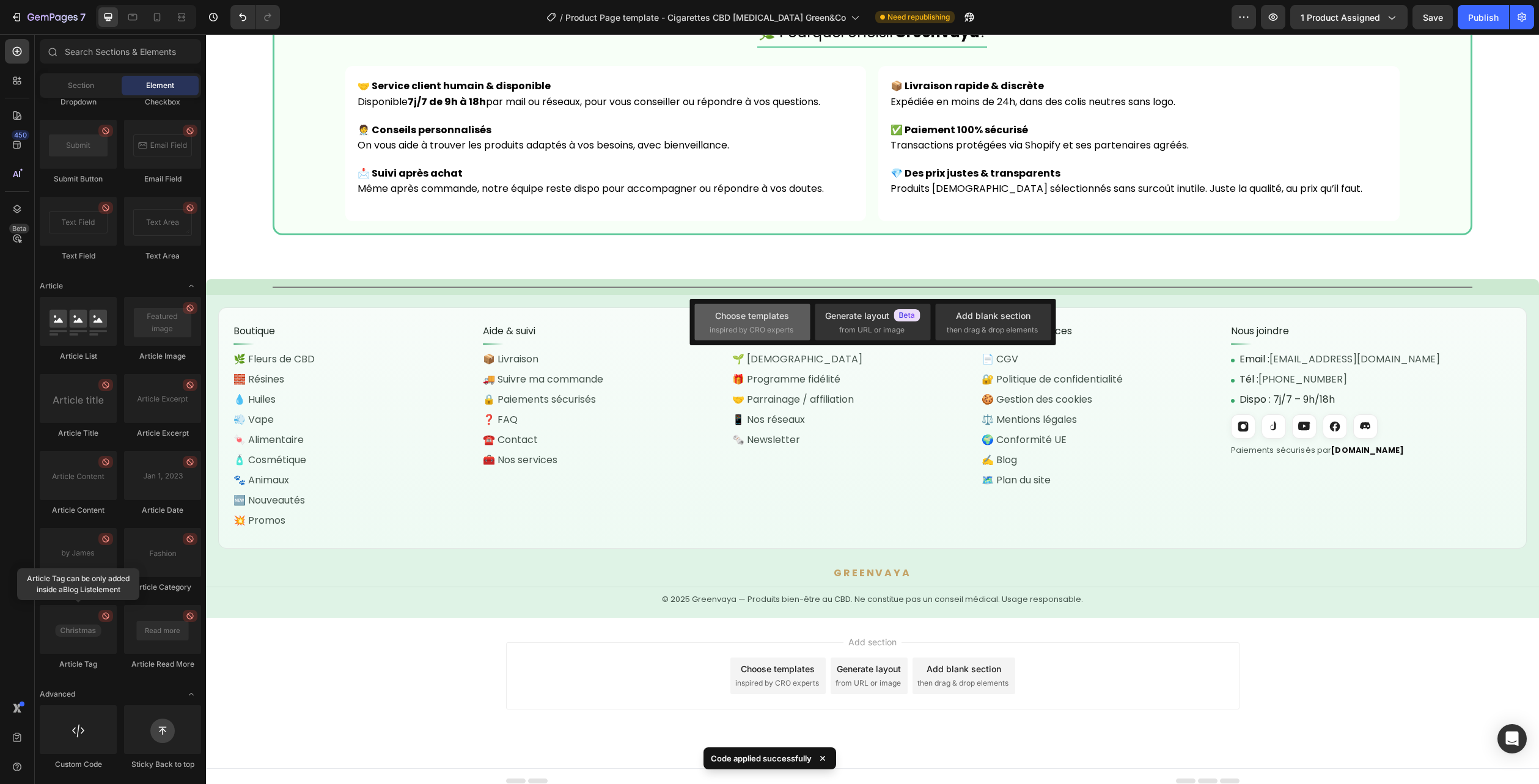
click at [780, 305] on div "Choose templates inspired by CRO experts" at bounding box center [752, 321] width 116 height 37
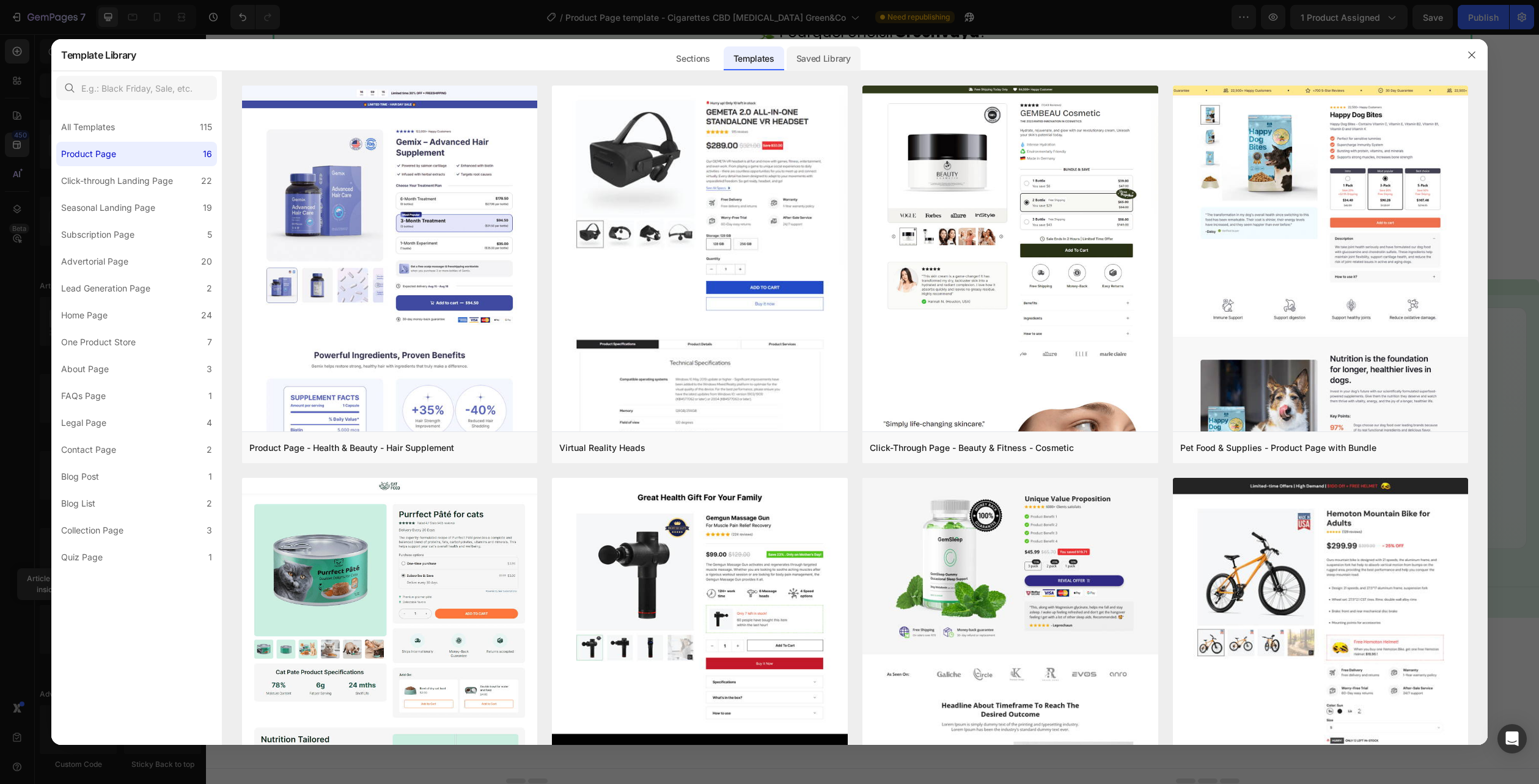
click at [827, 52] on div "Saved Library" at bounding box center [823, 58] width 74 height 25
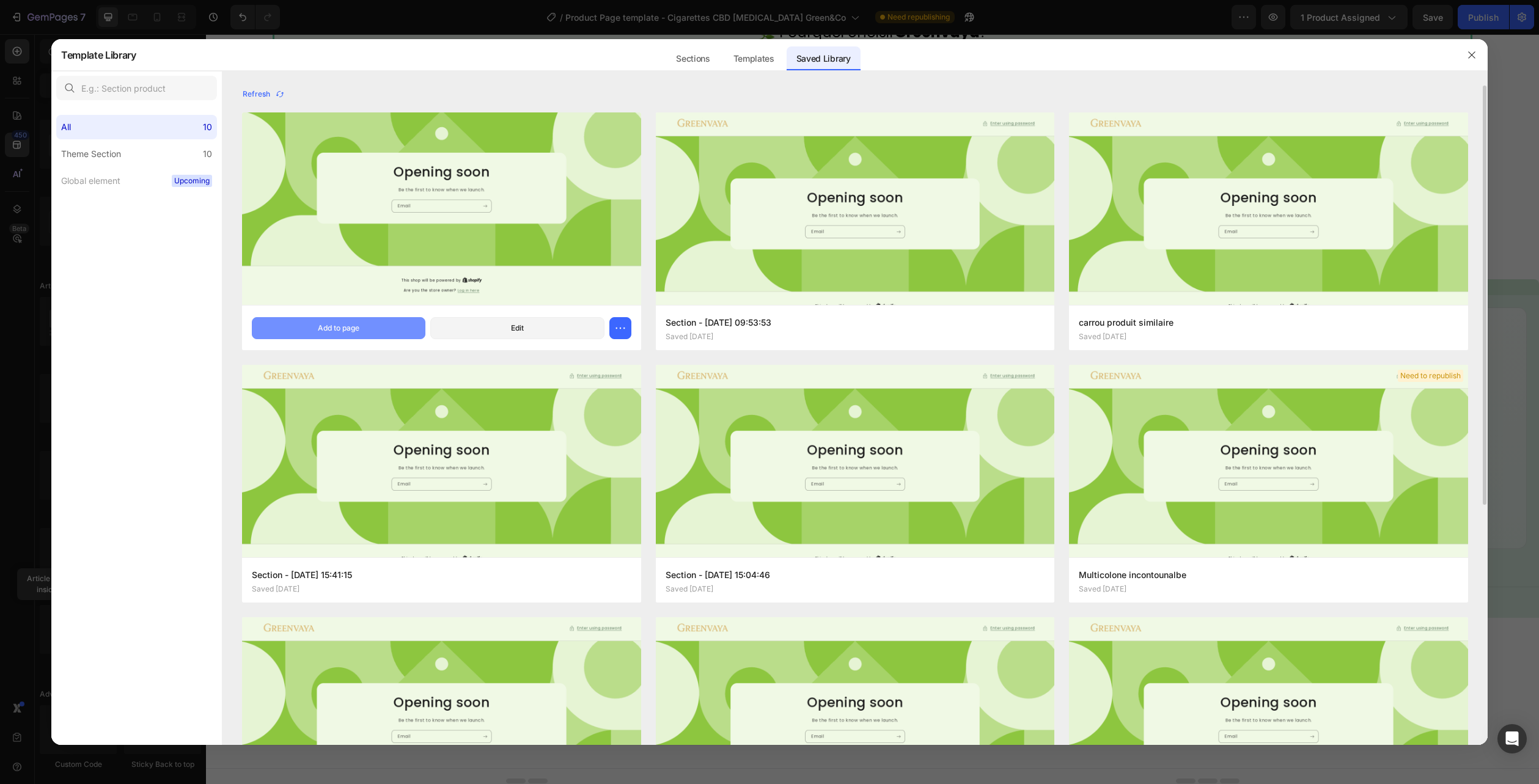
click at [326, 325] on div "Add to page" at bounding box center [338, 327] width 42 height 11
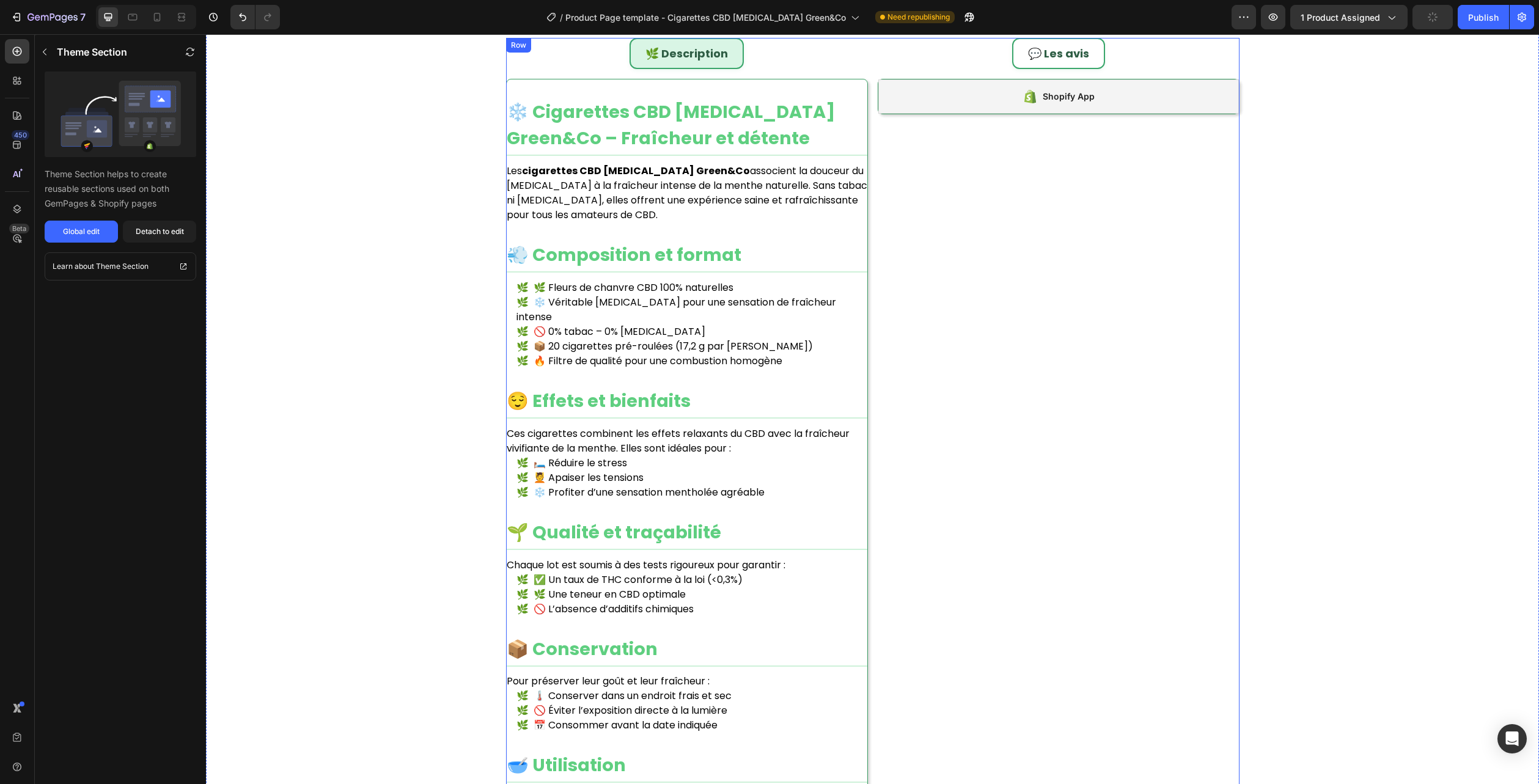
scroll to position [592, 0]
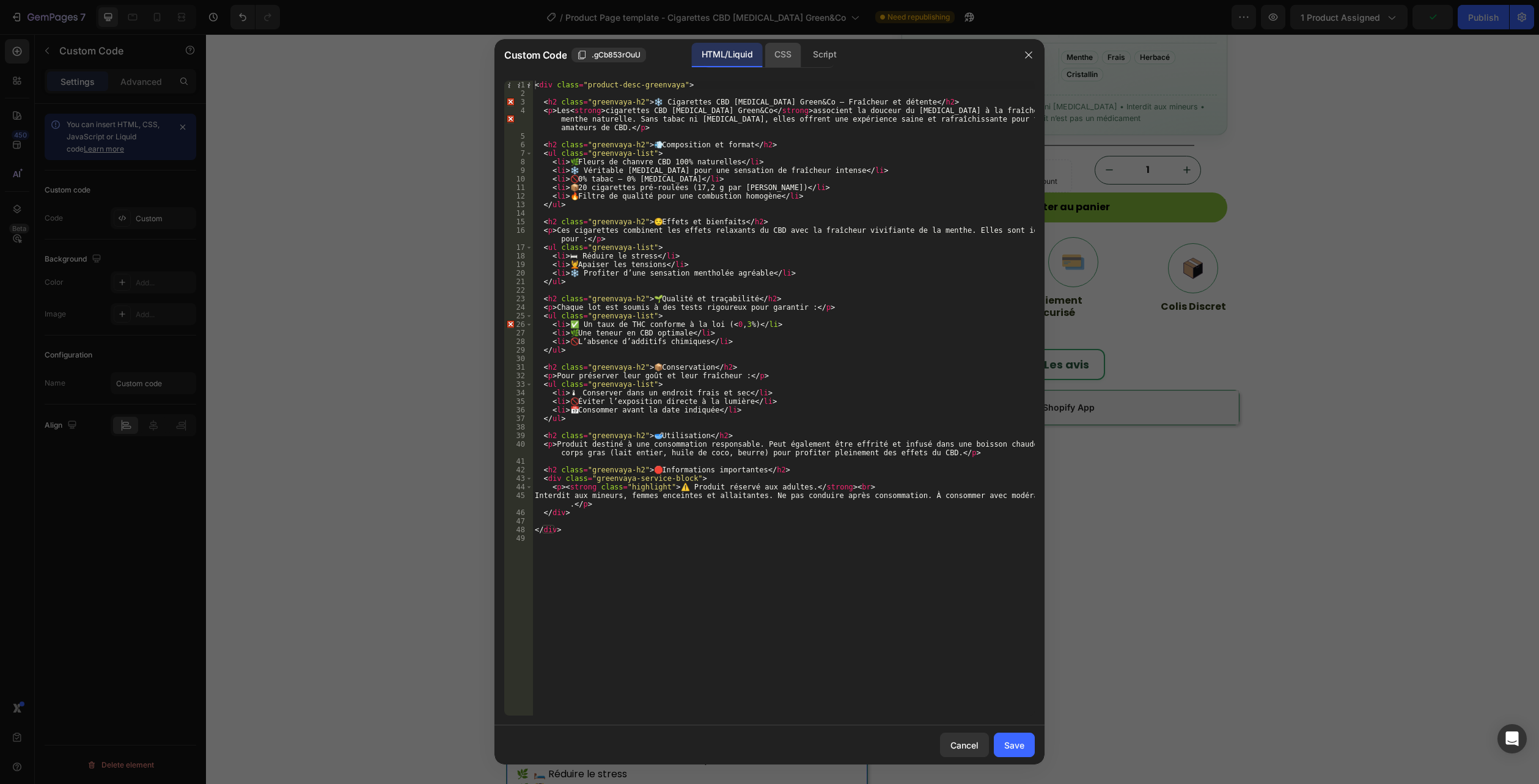
click at [777, 62] on div "CSS" at bounding box center [782, 54] width 36 height 25
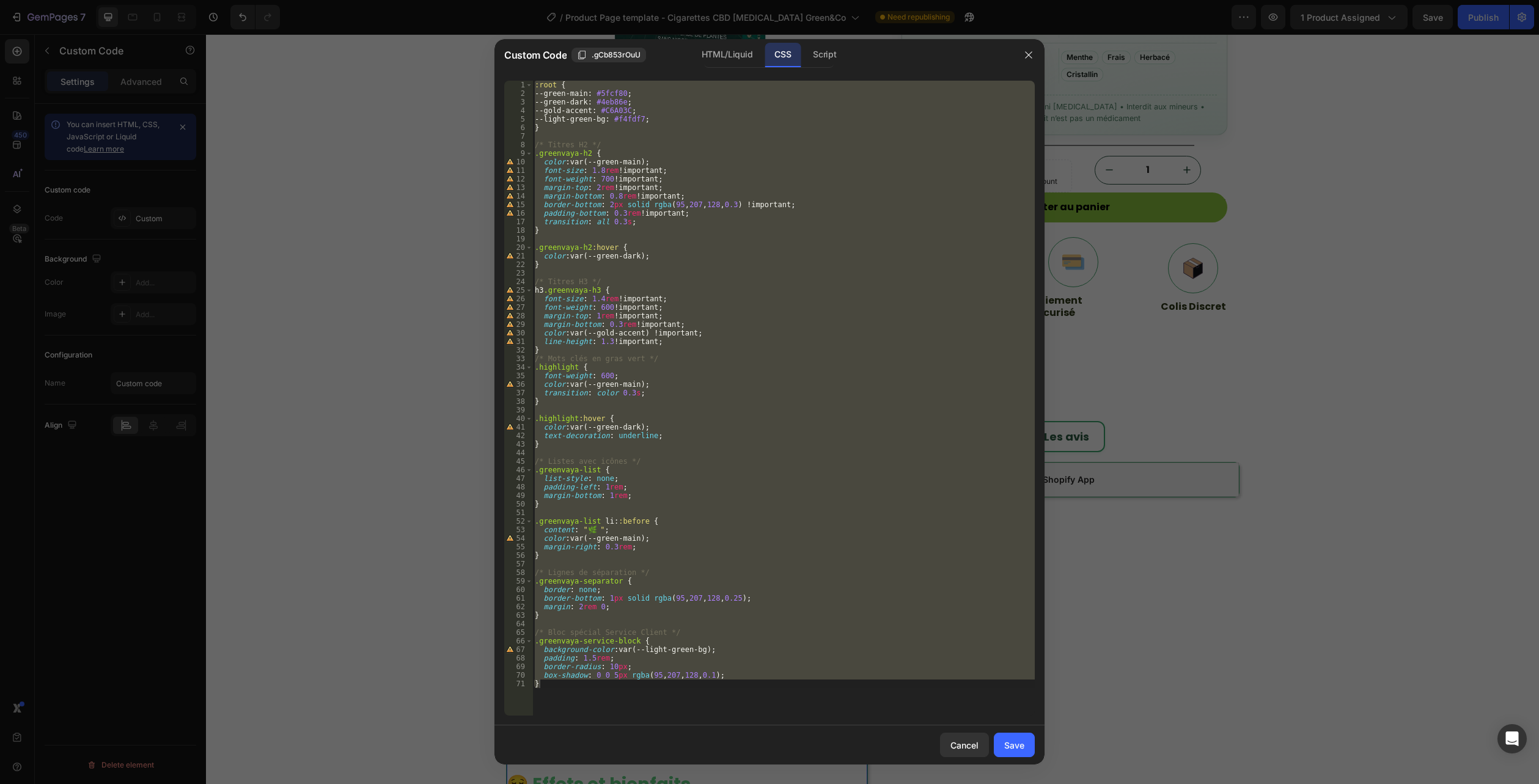
click at [777, 53] on div "CSS" at bounding box center [782, 54] width 36 height 25
click at [646, 715] on div "1 2 3 4 5 6 7 8 9 10 11 12 13 14 15 16 17 18 19 20 21 22 23 24 25 26 27 28 29 3…" at bounding box center [770, 398] width 550 height 654
click at [576, 703] on div ":root { --green-main : #5fcf80 ; --green-dark : #4eb86e ; --gold-accent : #C6A0…" at bounding box center [783, 398] width 502 height 635
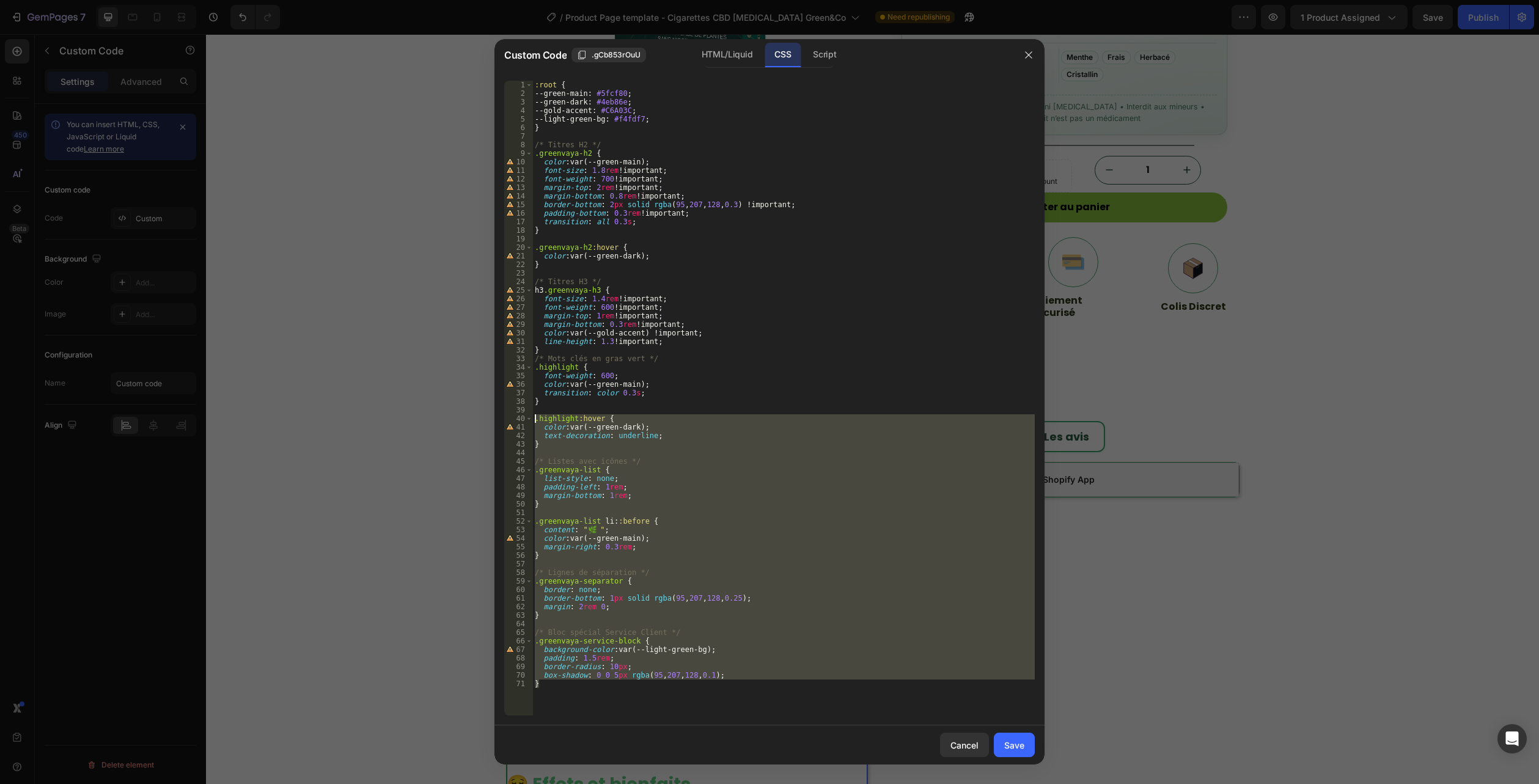
drag, startPoint x: 586, startPoint y: 701, endPoint x: 411, endPoint y: -66, distance: 786.7
click at [411, 0] on html "7 Version history / Product Page template - Cigarettes CBD Menthol Green&Co Nee…" at bounding box center [770, 0] width 1539 height 0
type textarea ":root { --green-main: #5fcf80;"
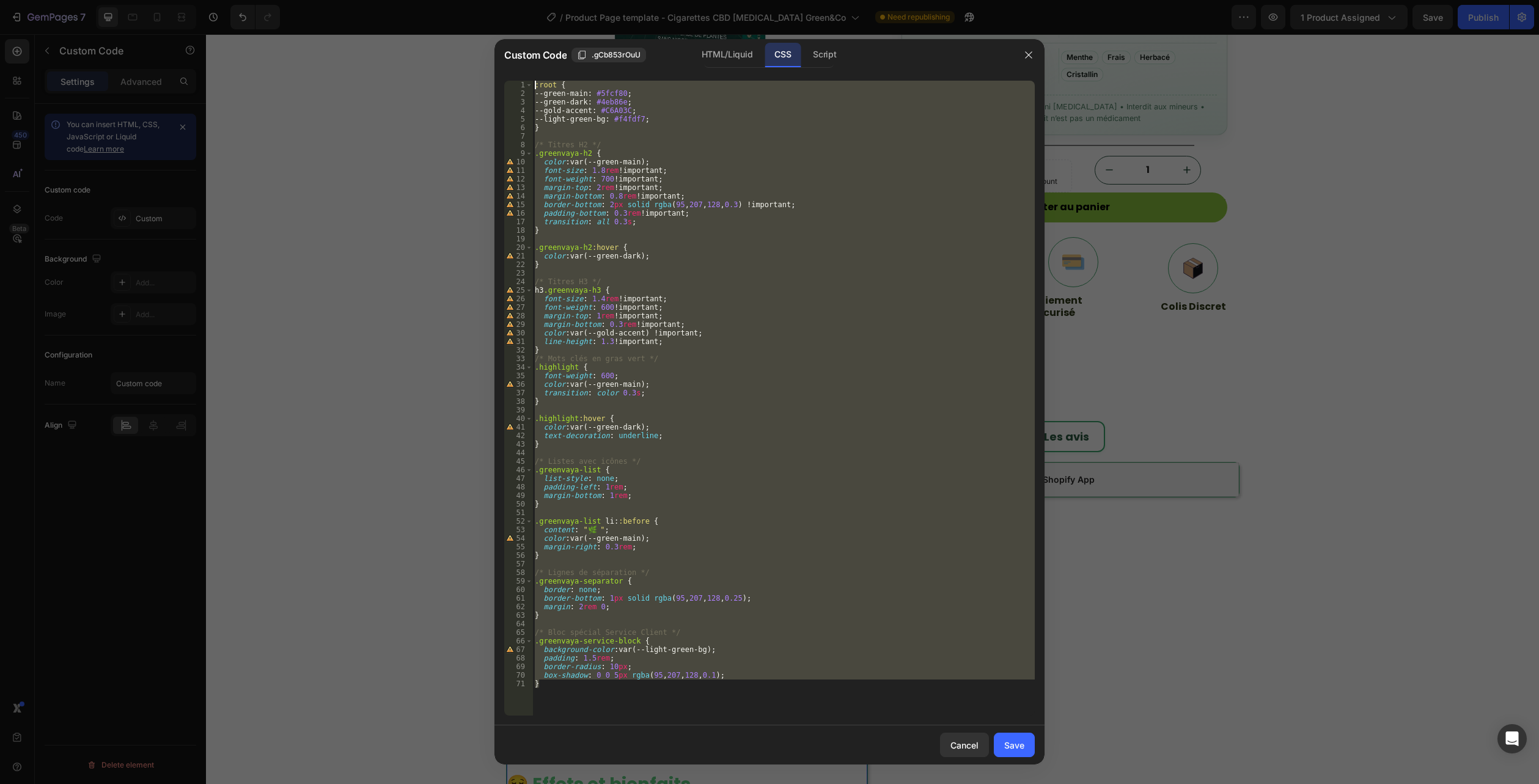
paste textarea
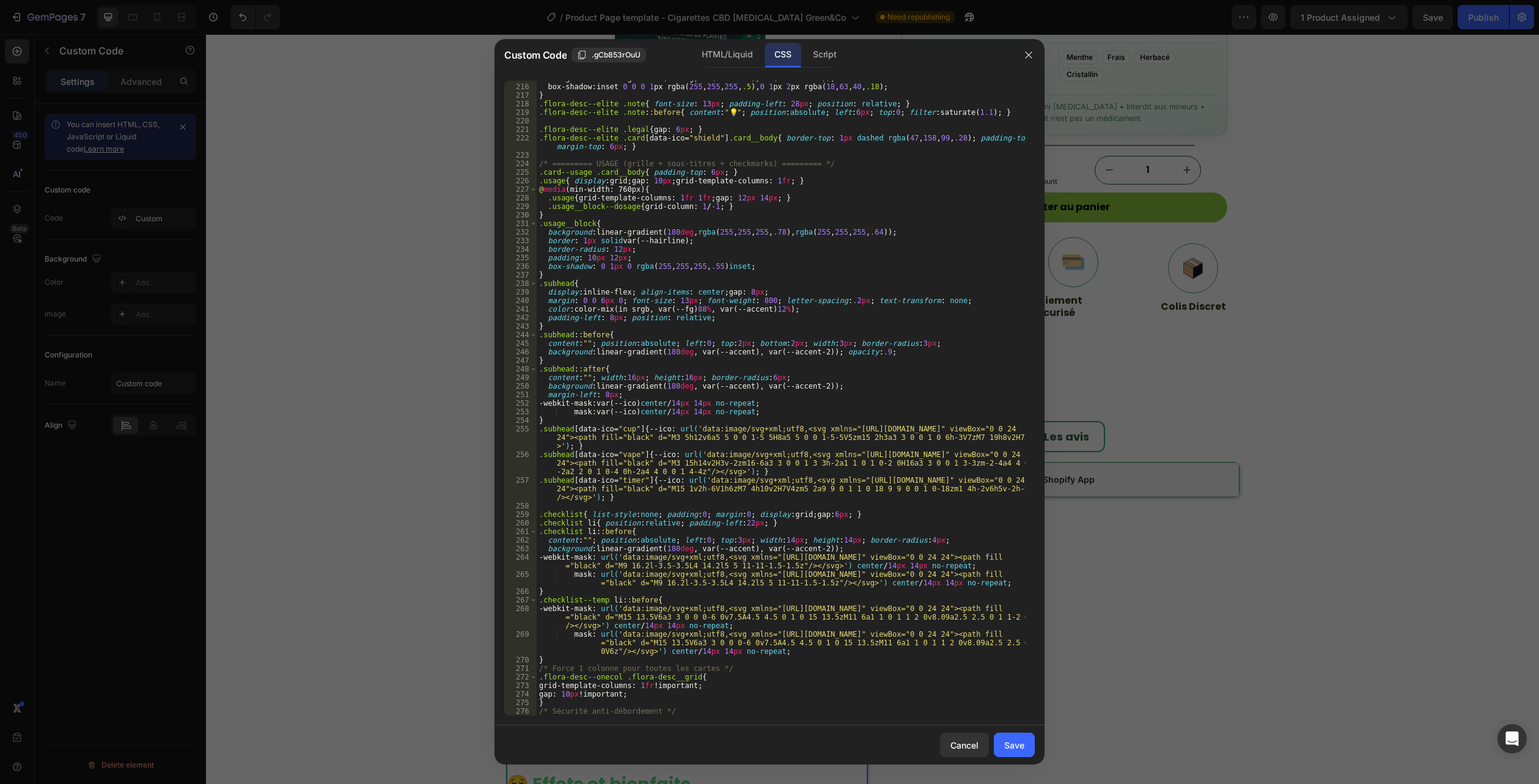
scroll to position [1974, 0]
click at [715, 44] on div "HTML/Liquid" at bounding box center [727, 54] width 70 height 25
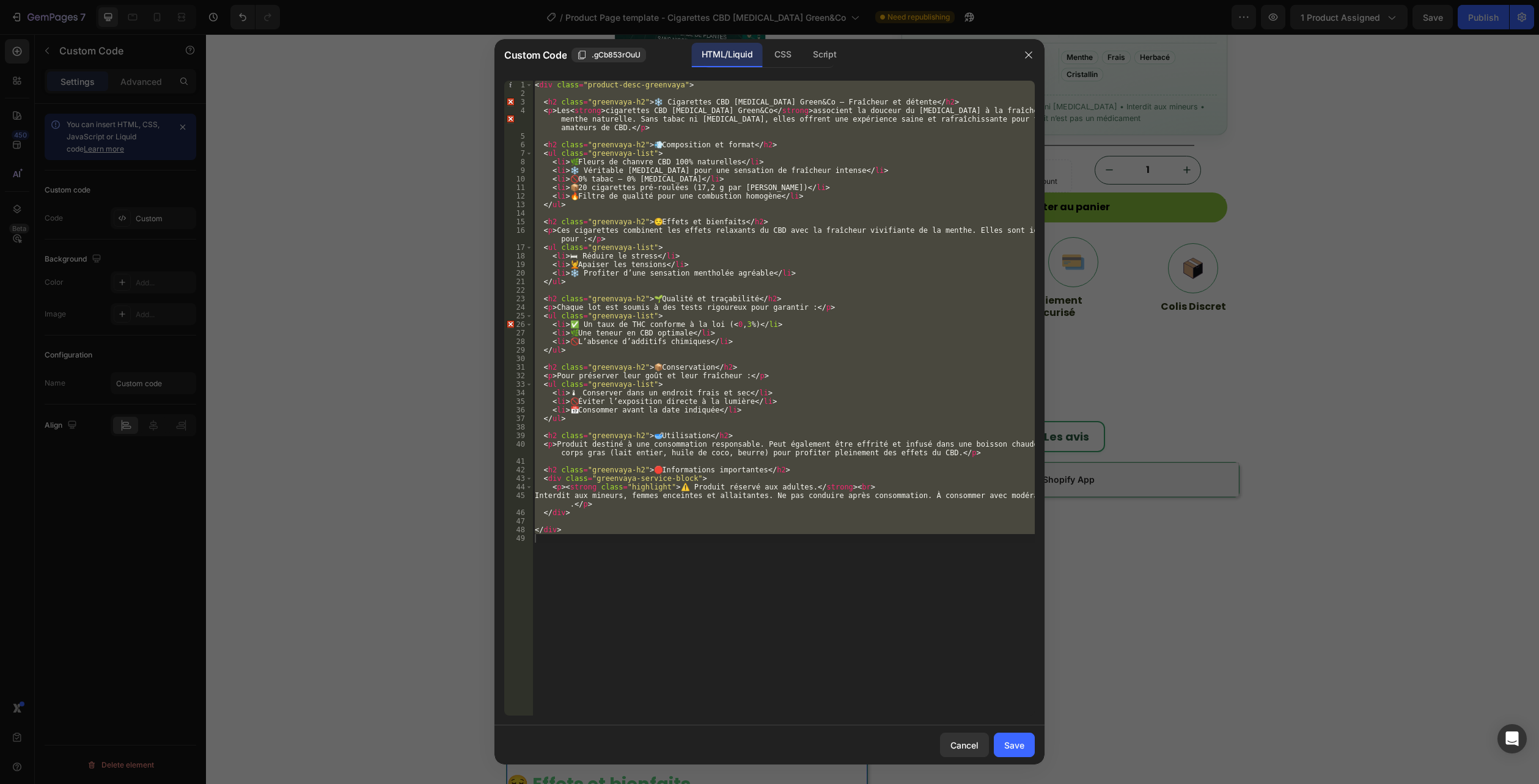
type textarea "</div>"
click at [636, 543] on div "< div class = "product-desc-greenvaya" > < h2 class = "greenvaya-h2" > ❄️ Cigar…" at bounding box center [783, 398] width 502 height 635
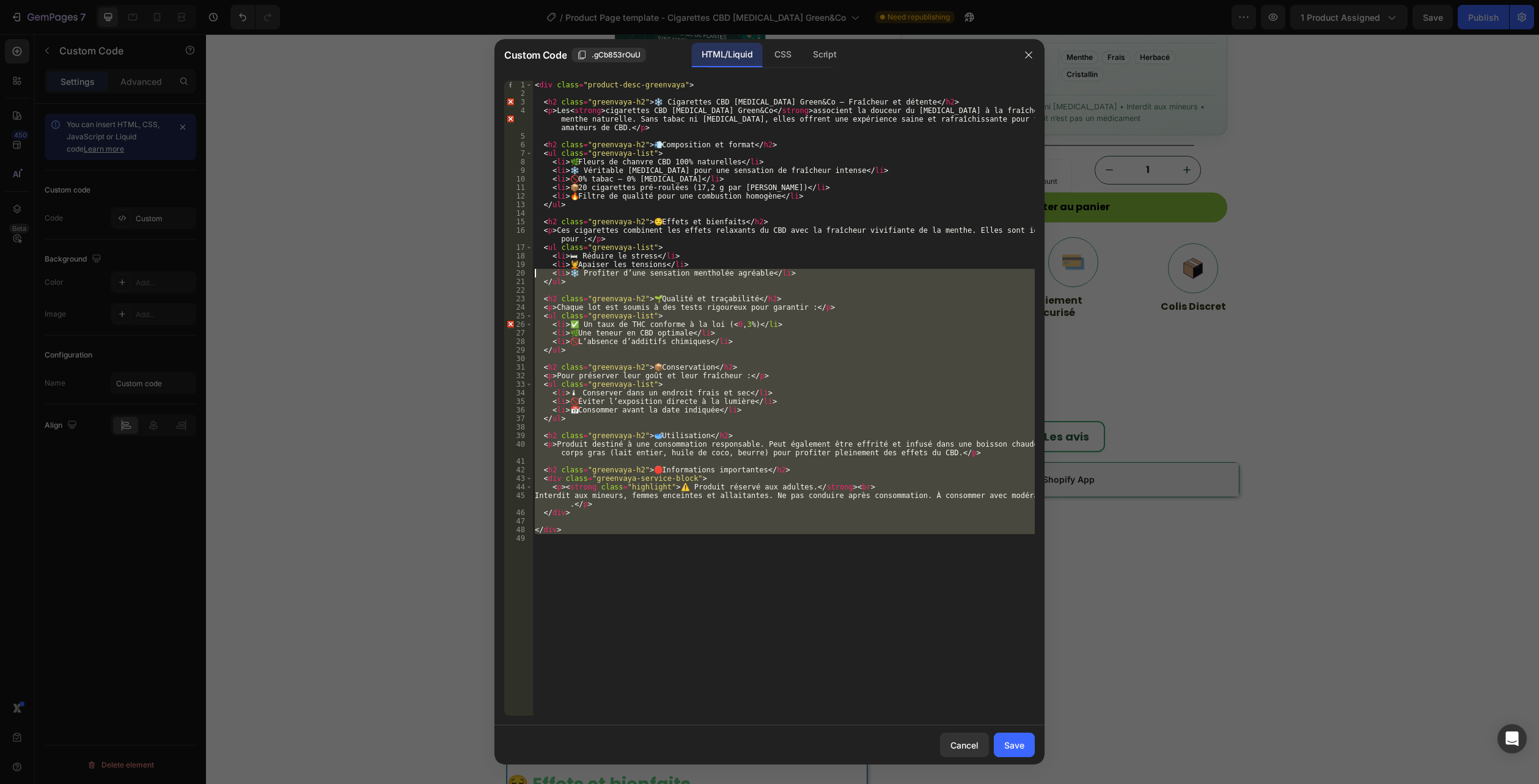
drag, startPoint x: 568, startPoint y: 563, endPoint x: 410, endPoint y: 16, distance: 569.4
click at [407, 21] on div "Custom Code .gCb853rOuU HTML/Liquid CSS Script 1 2 3 4 5 6 7 8 9 10 11 12 13 14…" at bounding box center [770, 392] width 1539 height 784
type textarea "<div class="product-desc-greenvaya">"
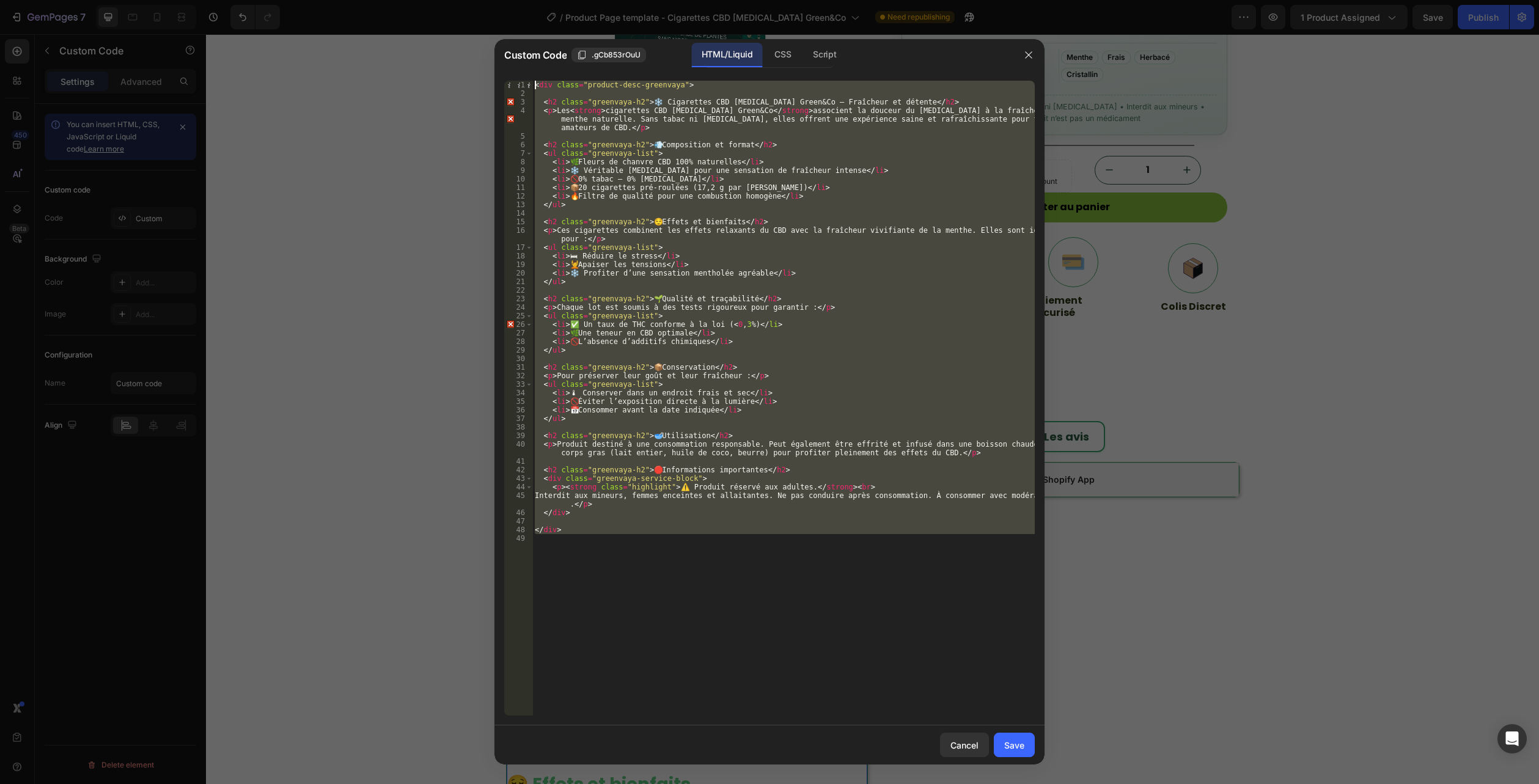
paste textarea
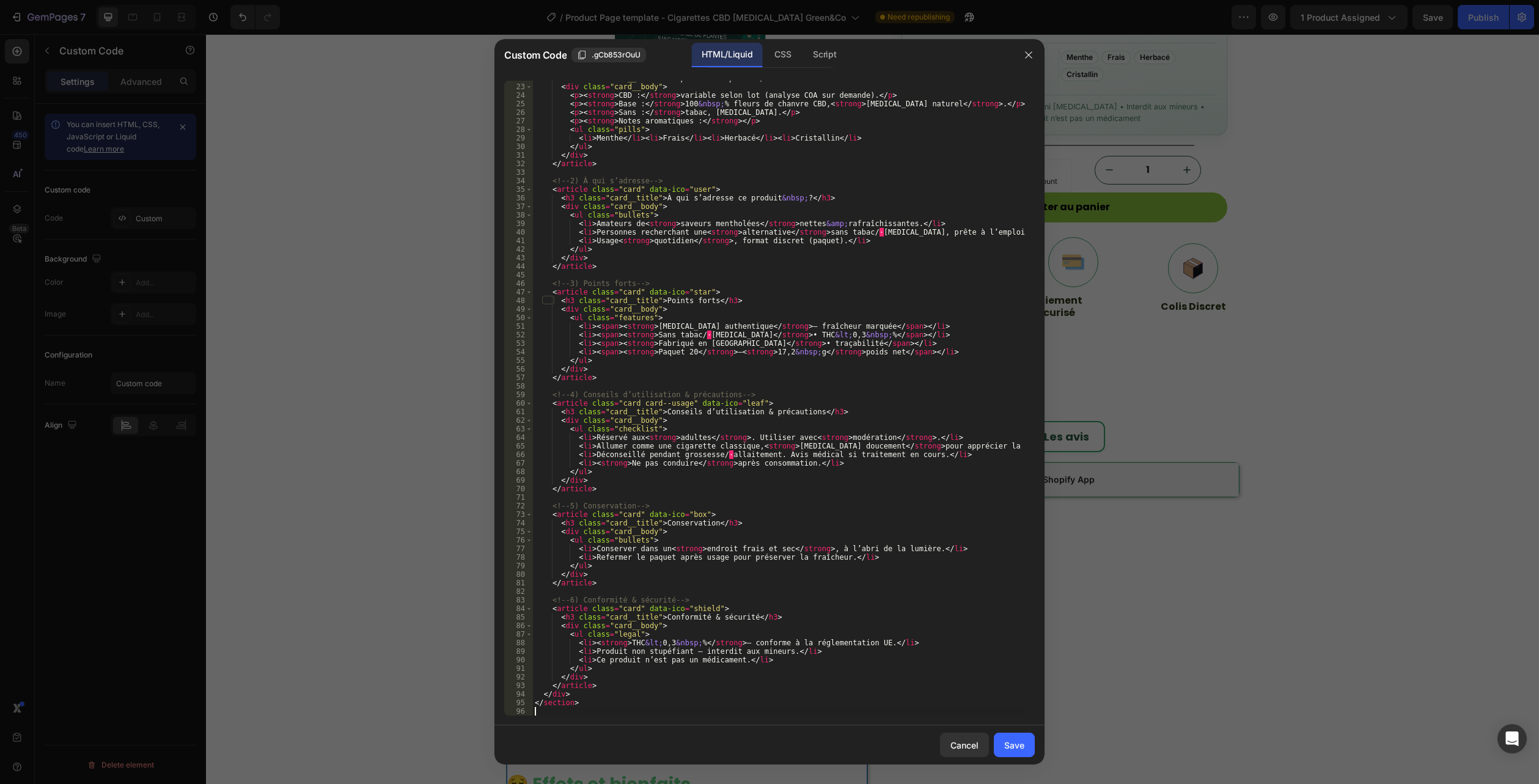
scroll to position [195, 0]
click at [1015, 744] on div "Save" at bounding box center [1014, 744] width 20 height 13
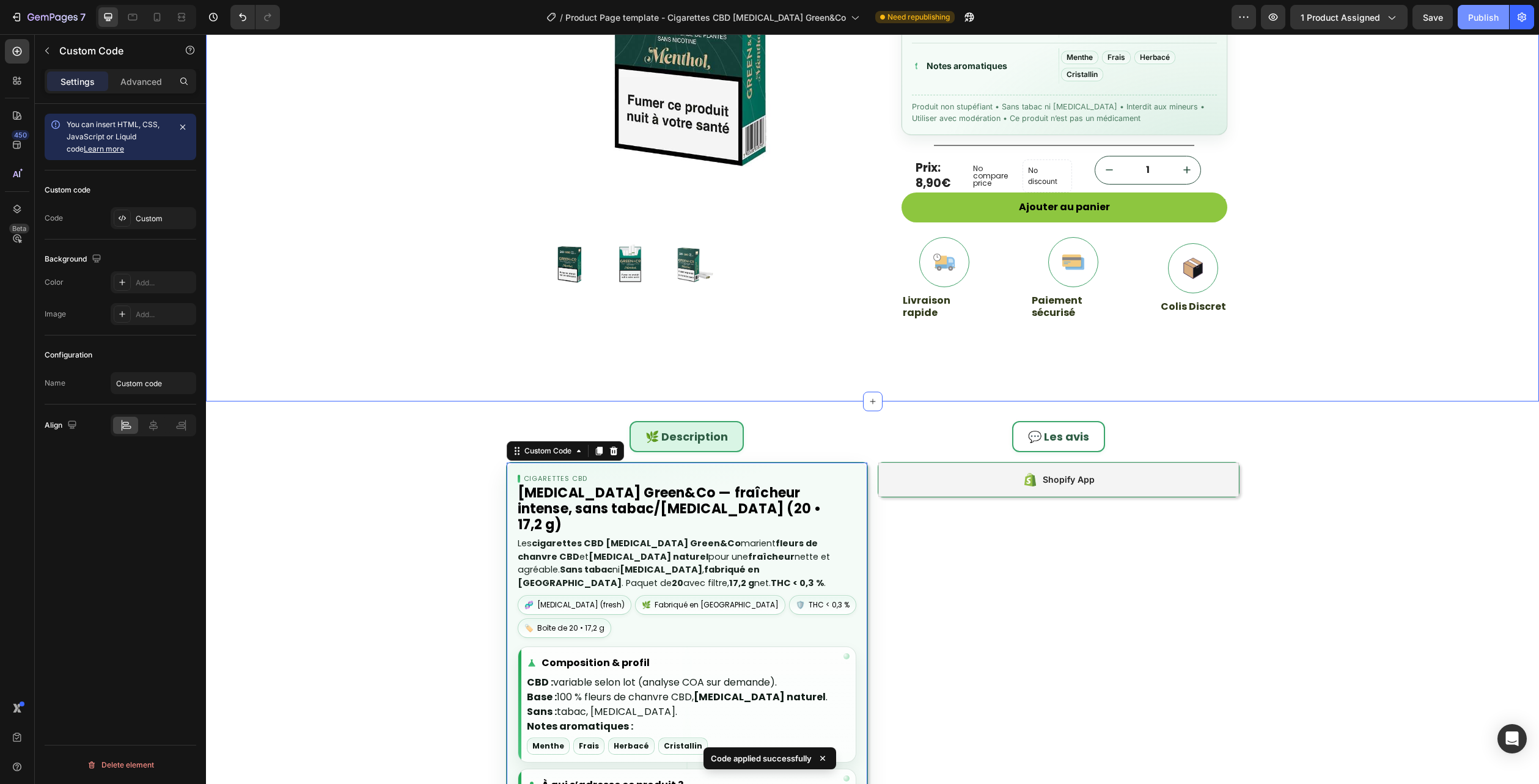
click at [1487, 13] on div "Publish" at bounding box center [1484, 17] width 31 height 13
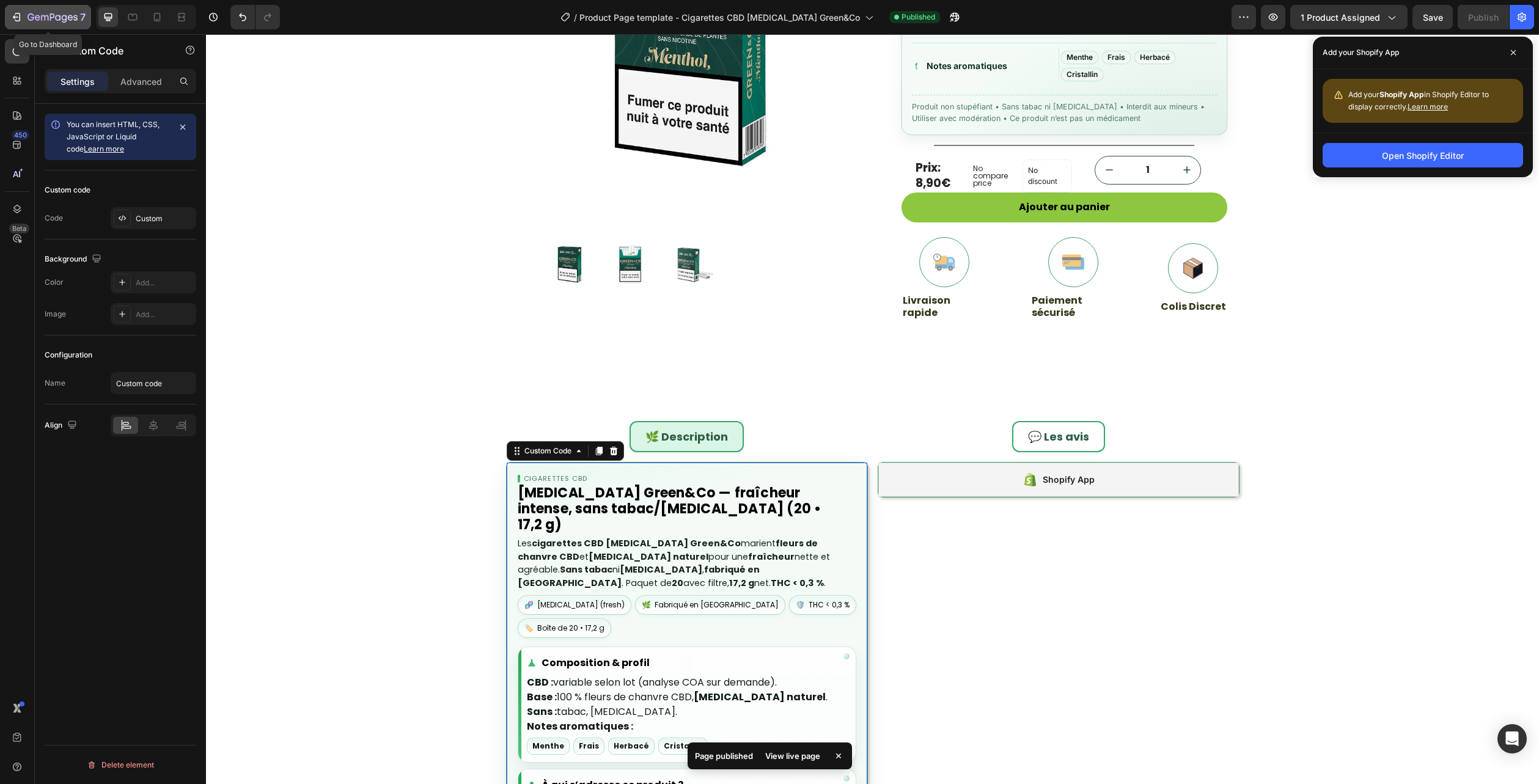
click at [50, 24] on div "7" at bounding box center [56, 17] width 58 height 15
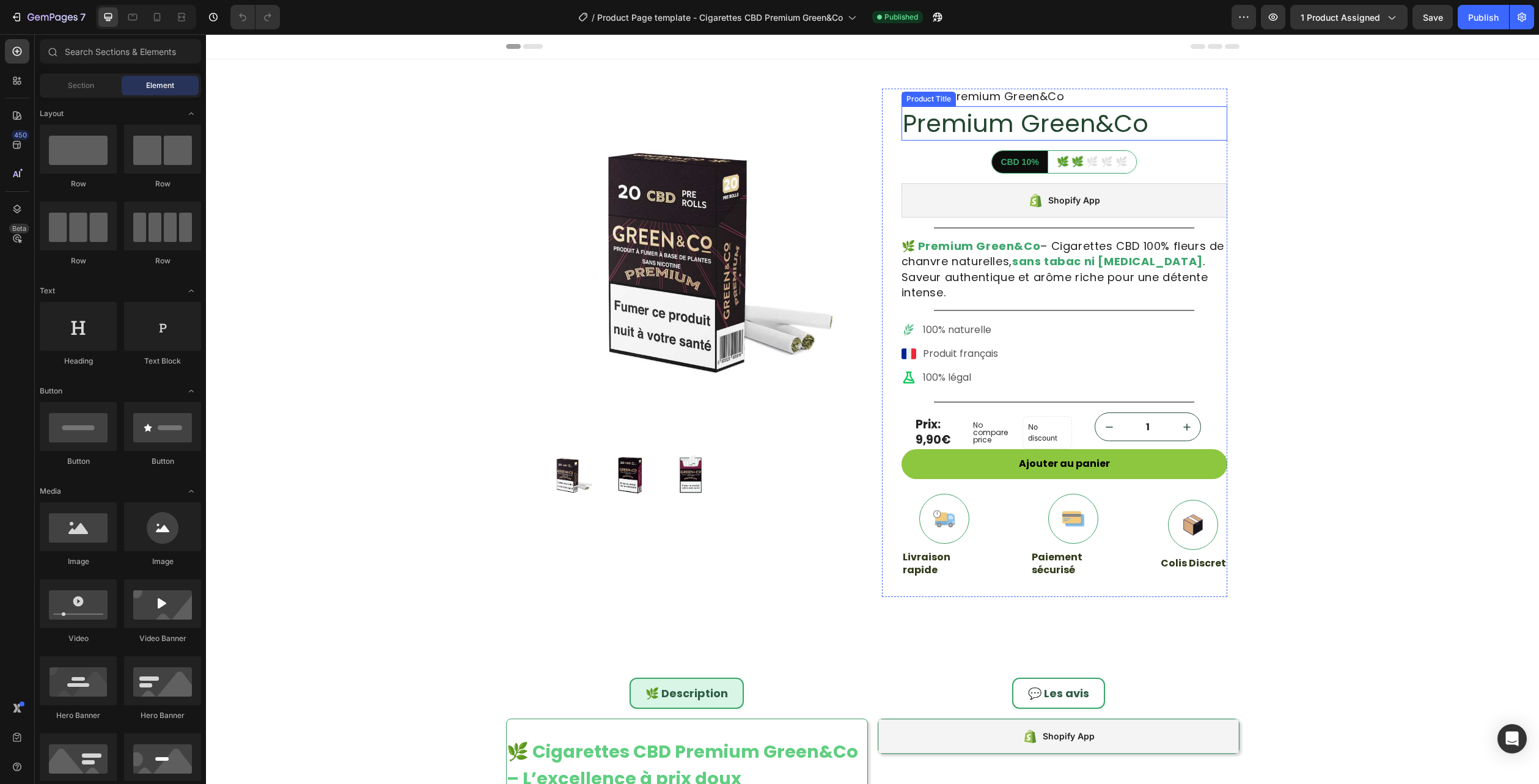
click at [963, 114] on h1 "Premium Green&Co" at bounding box center [1064, 124] width 325 height 35
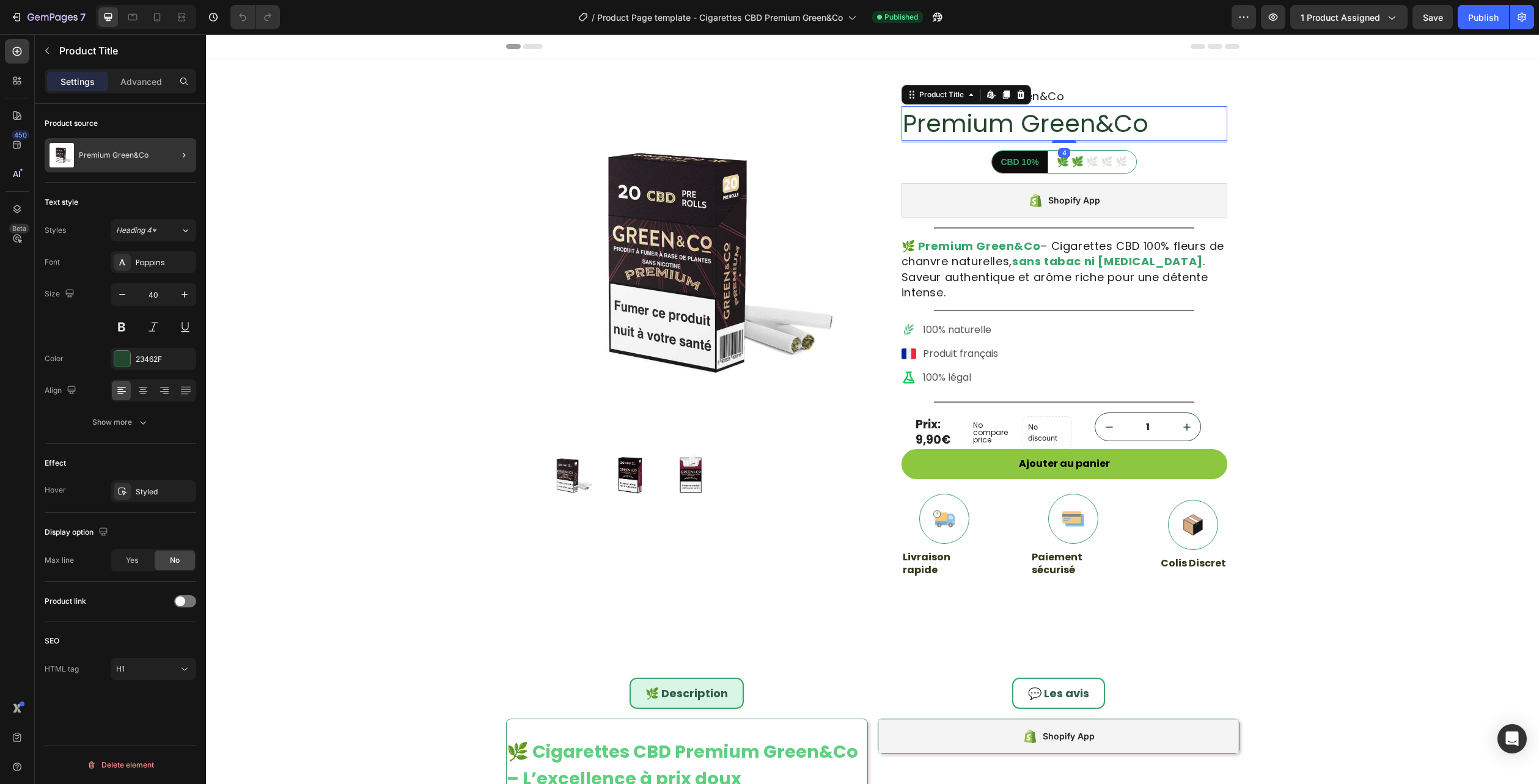
click at [114, 146] on div "Premium Green&Co" at bounding box center [120, 155] width 151 height 35
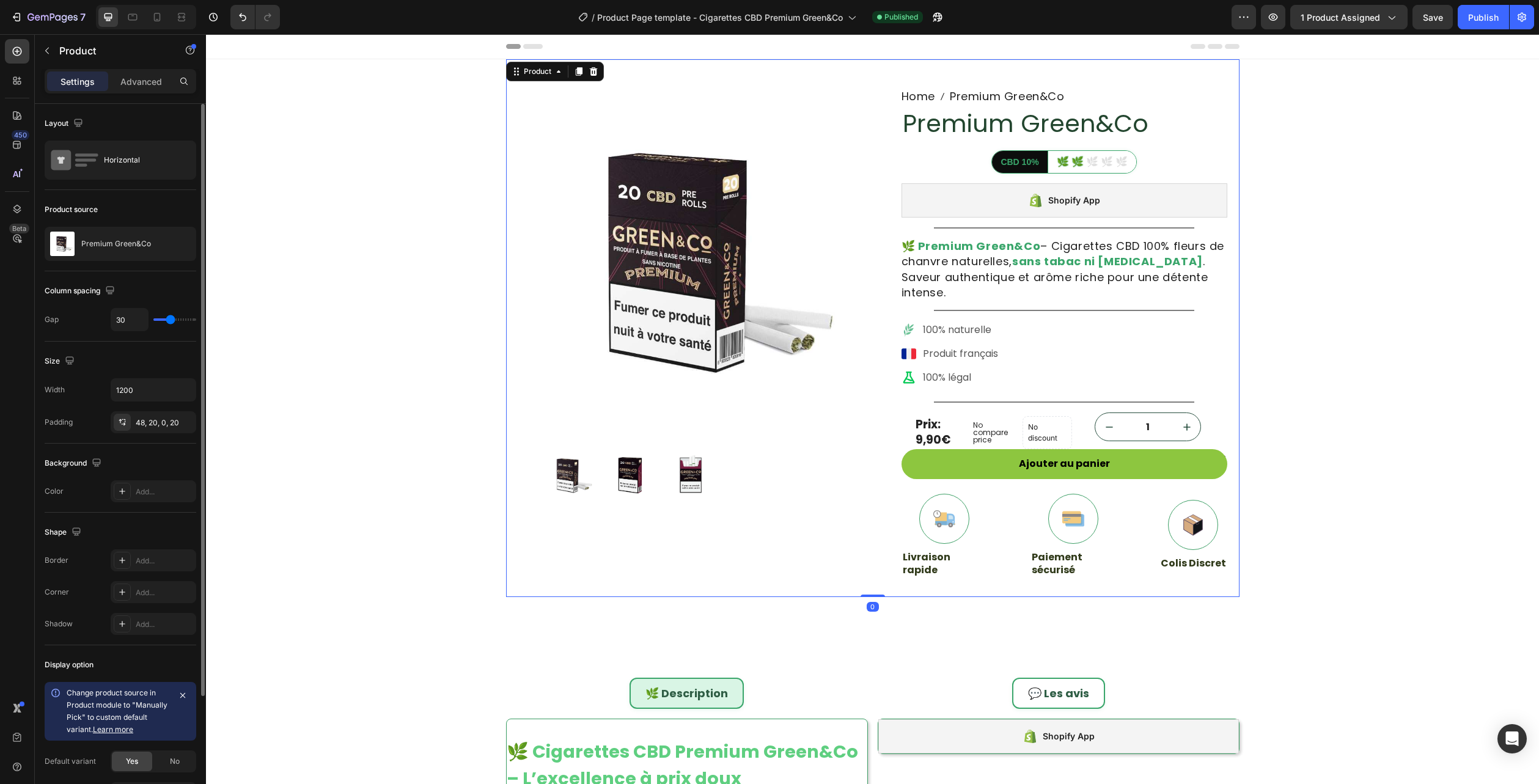
click at [95, 239] on p "Premium Green&Co" at bounding box center [116, 243] width 69 height 9
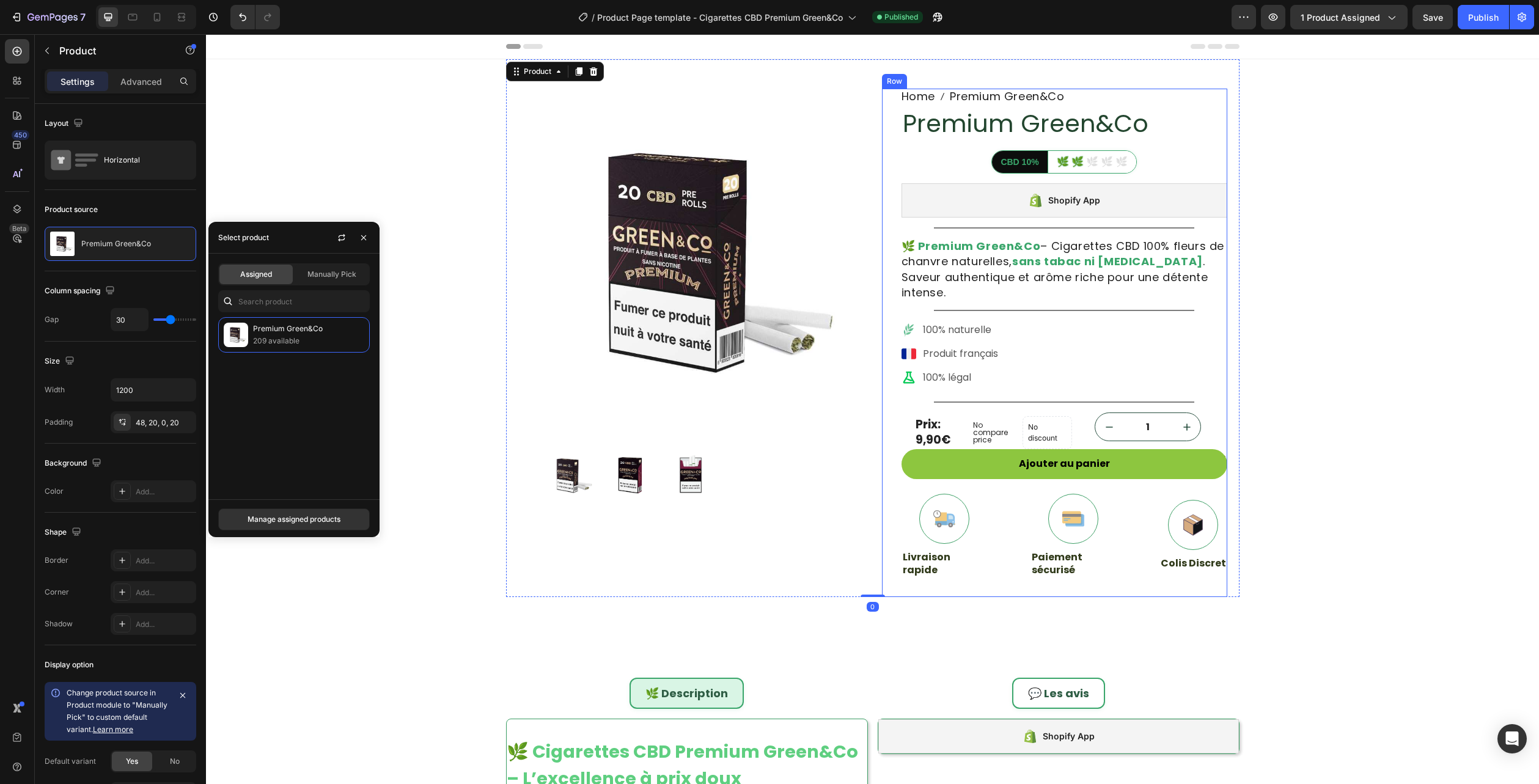
click at [1041, 344] on div "100% naturelle Produit français 100% légal" at bounding box center [1064, 353] width 325 height 66
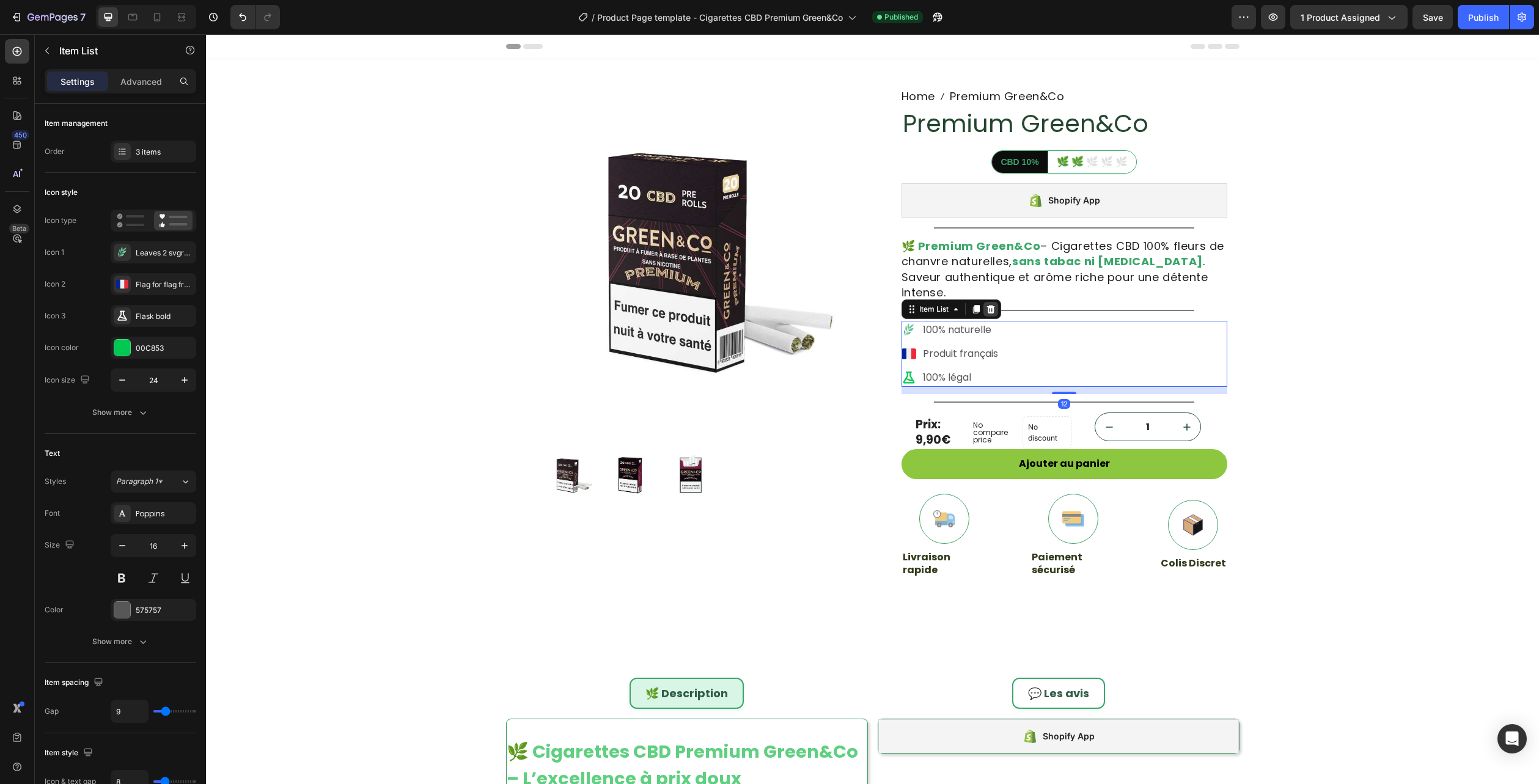
click at [987, 305] on icon at bounding box center [991, 309] width 10 height 10
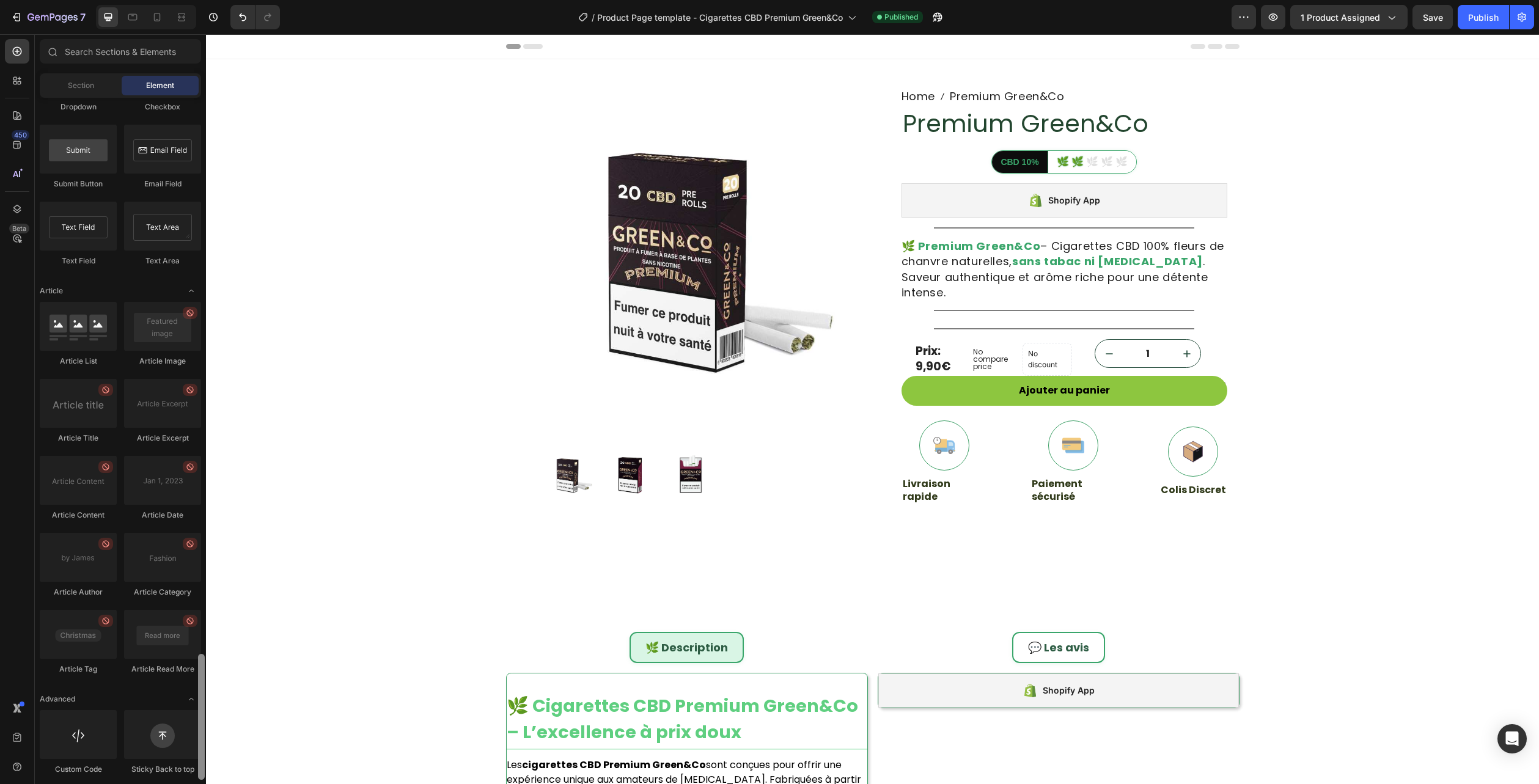
scroll to position [3018, 0]
drag, startPoint x: 199, startPoint y: 373, endPoint x: 192, endPoint y: 781, distance: 408.1
click at [192, 781] on div "Sections(18) Elements(84) Section Element Hero Section Product Detail Brands Tr…" at bounding box center [120, 409] width 171 height 749
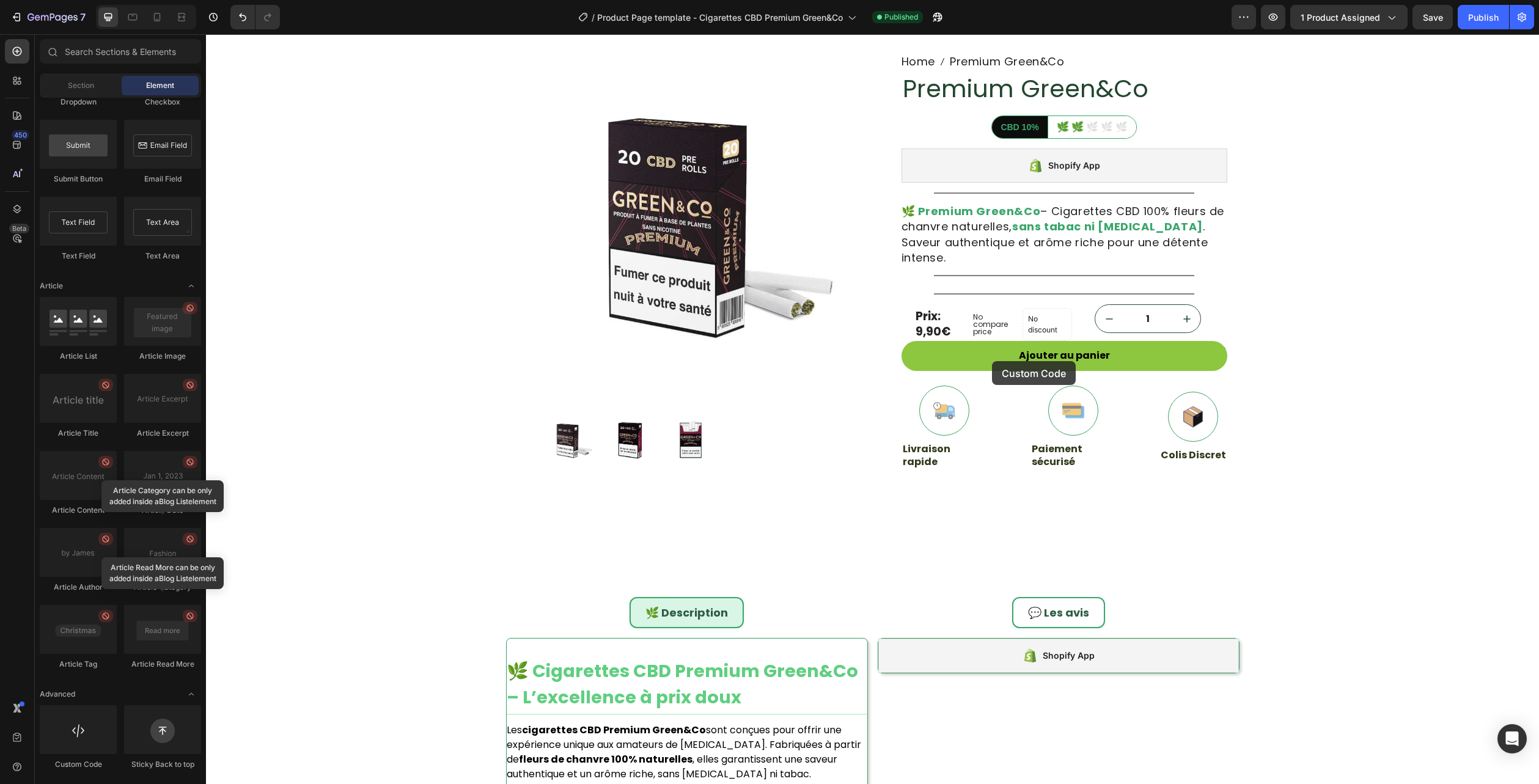
scroll to position [209, 0]
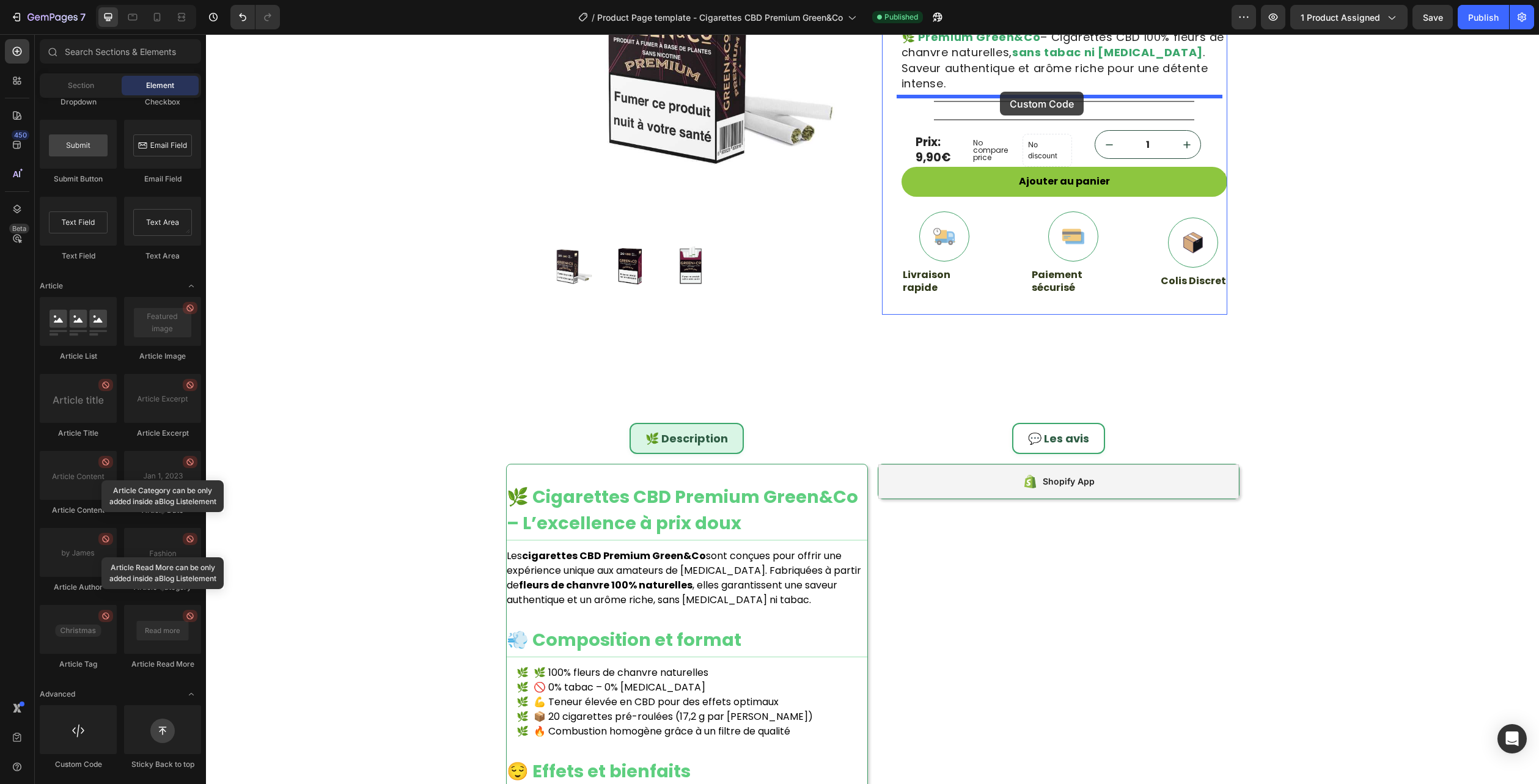
drag, startPoint x: 348, startPoint y: 752, endPoint x: 1000, endPoint y: 92, distance: 927.7
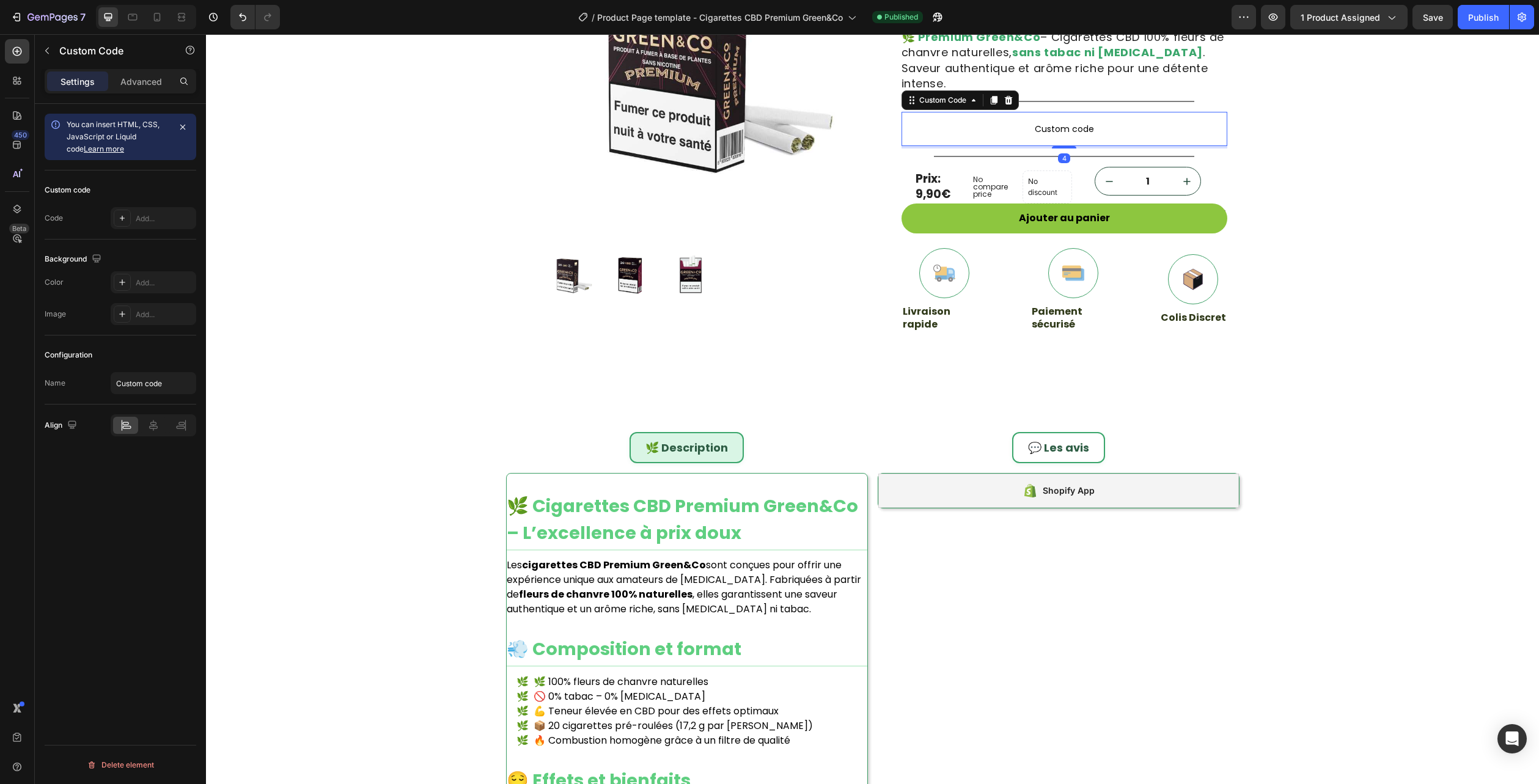
click at [1002, 122] on span "Custom code" at bounding box center [1064, 129] width 325 height 15
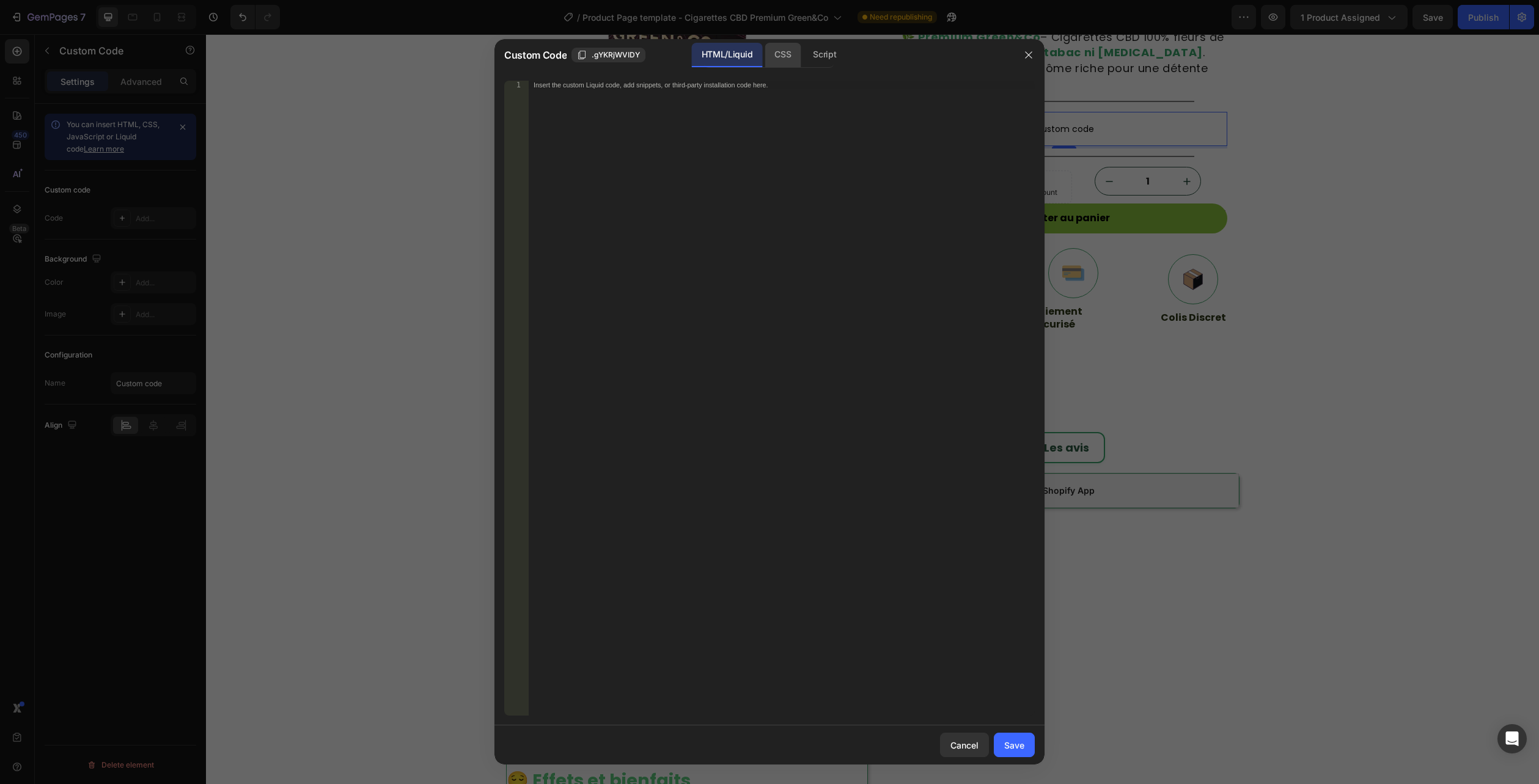
click at [775, 52] on div "CSS" at bounding box center [782, 54] width 36 height 25
click at [745, 93] on div "Insert the CSS code to style your content here." at bounding box center [782, 406] width 506 height 652
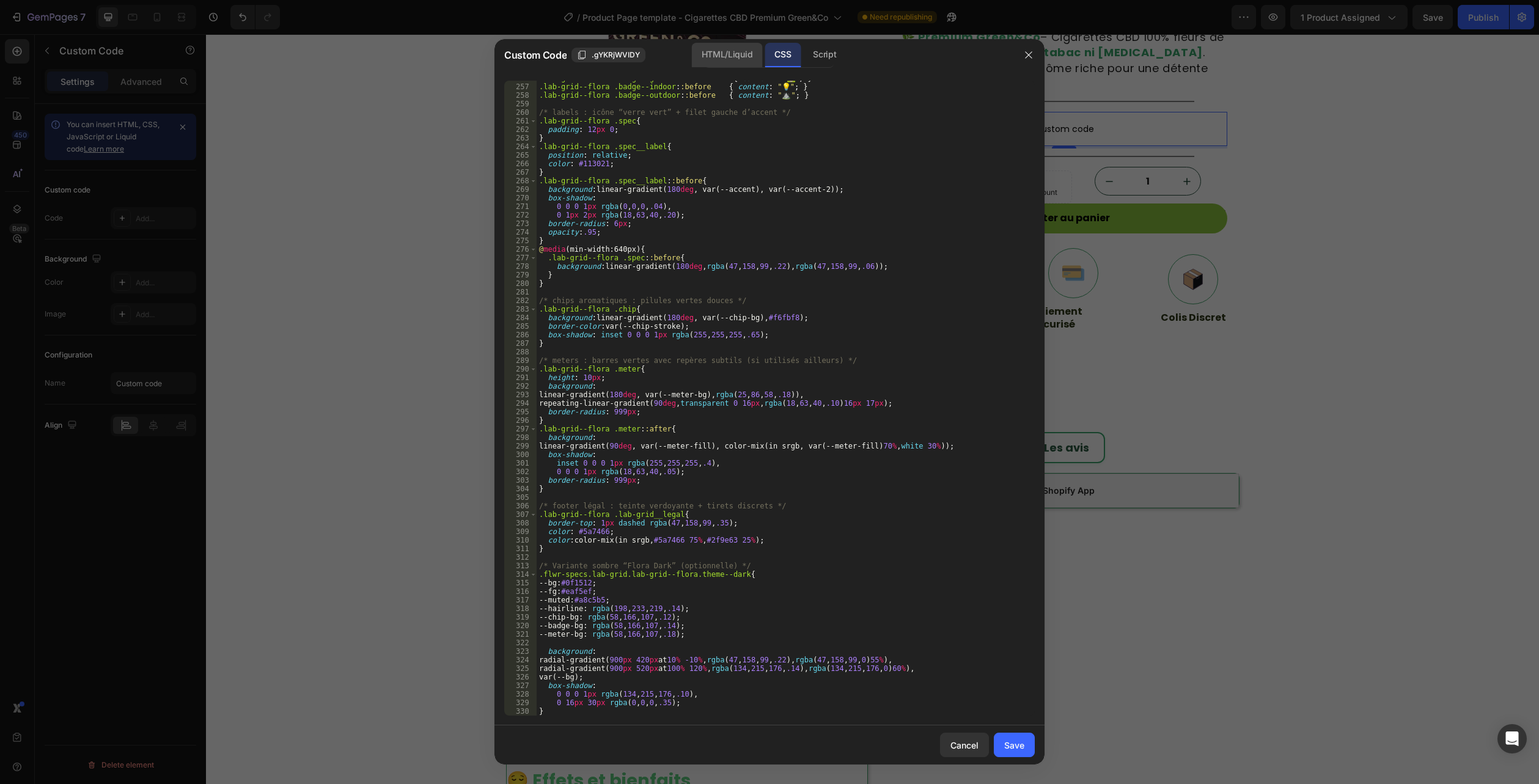
scroll to position [2342, 0]
click at [739, 63] on div "HTML/Liquid" at bounding box center [727, 54] width 70 height 25
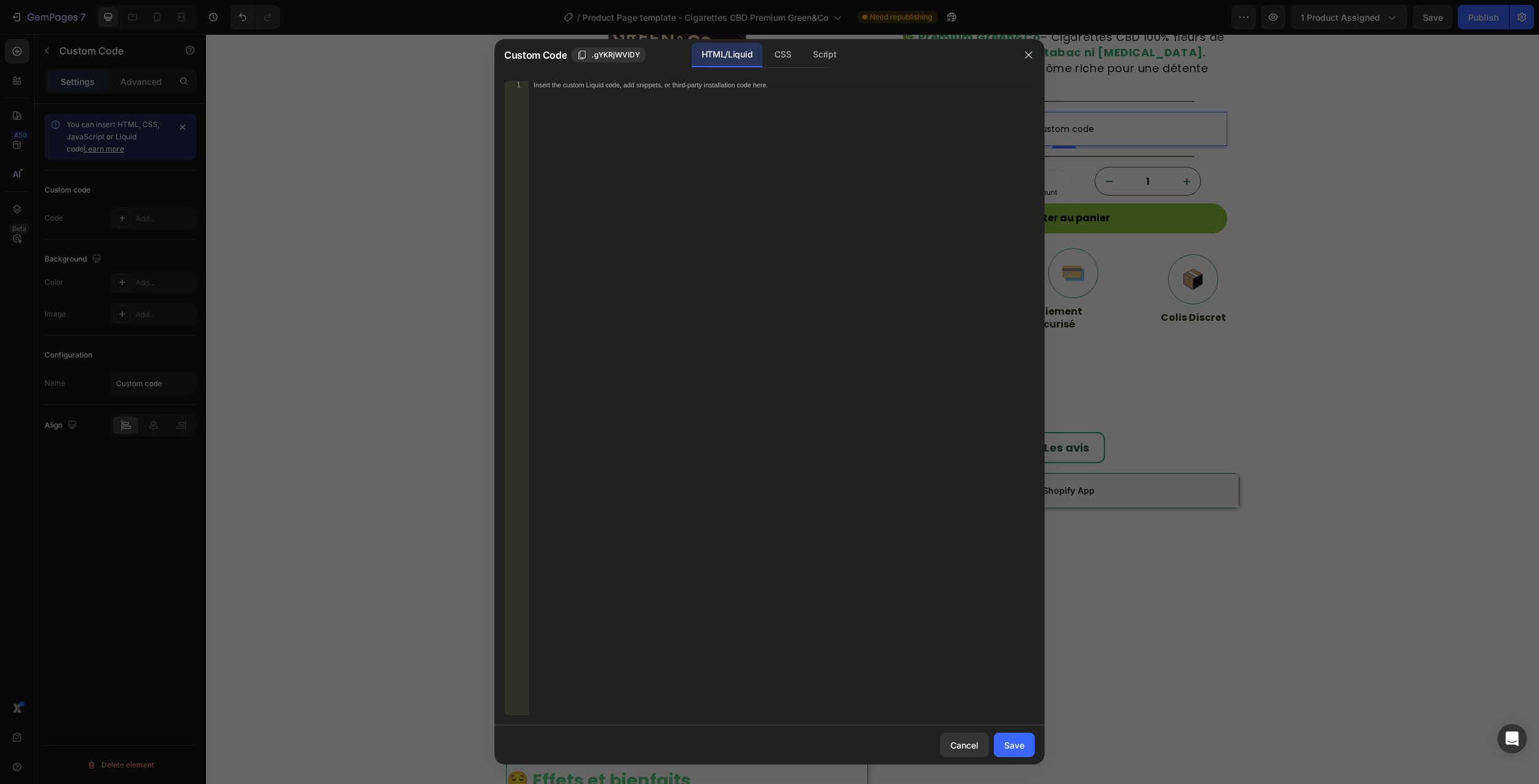
click at [650, 420] on div "Insert the custom Liquid code, add snippets, or third-party installation code h…" at bounding box center [782, 406] width 506 height 652
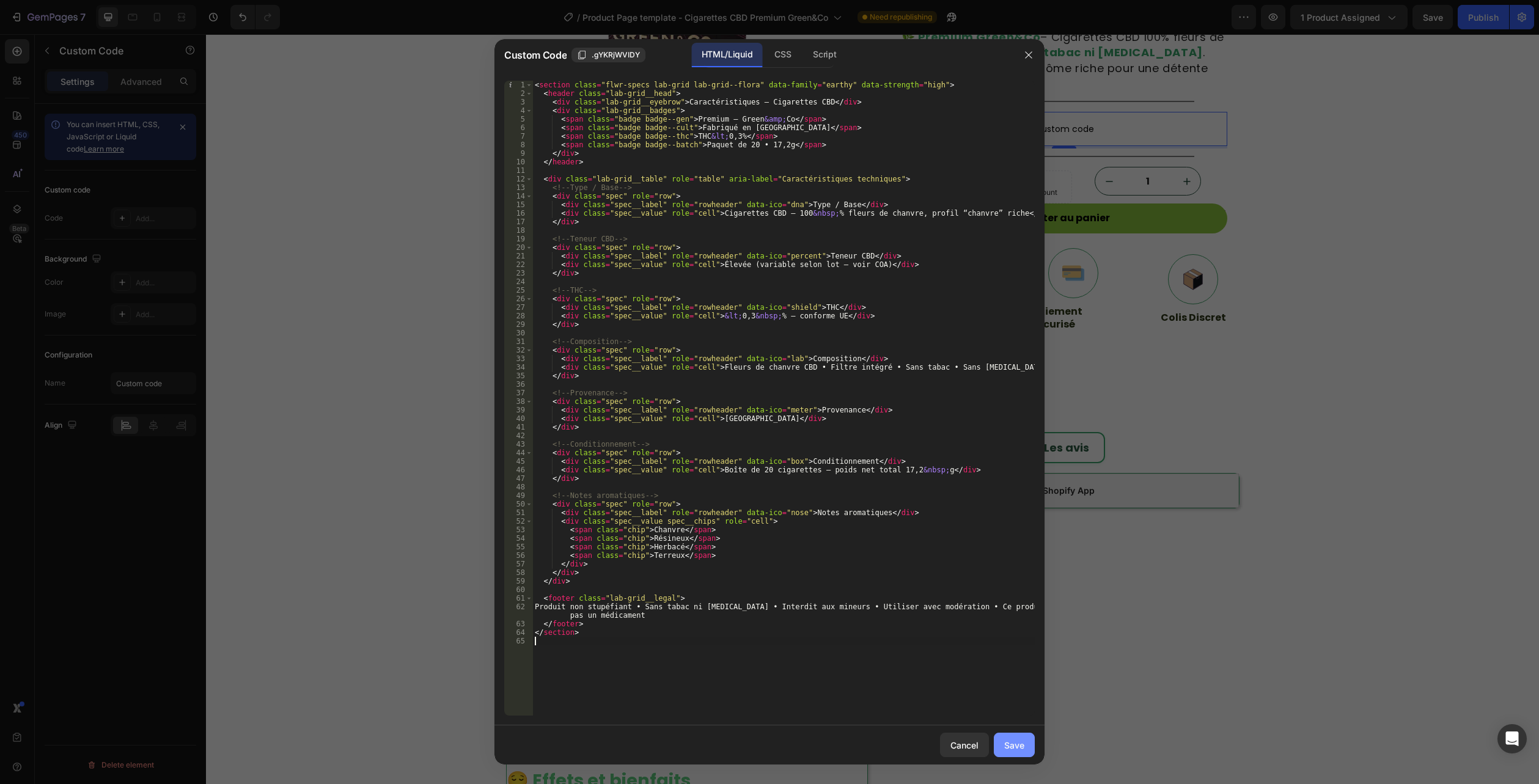
click at [1006, 743] on div "Save" at bounding box center [1014, 744] width 20 height 13
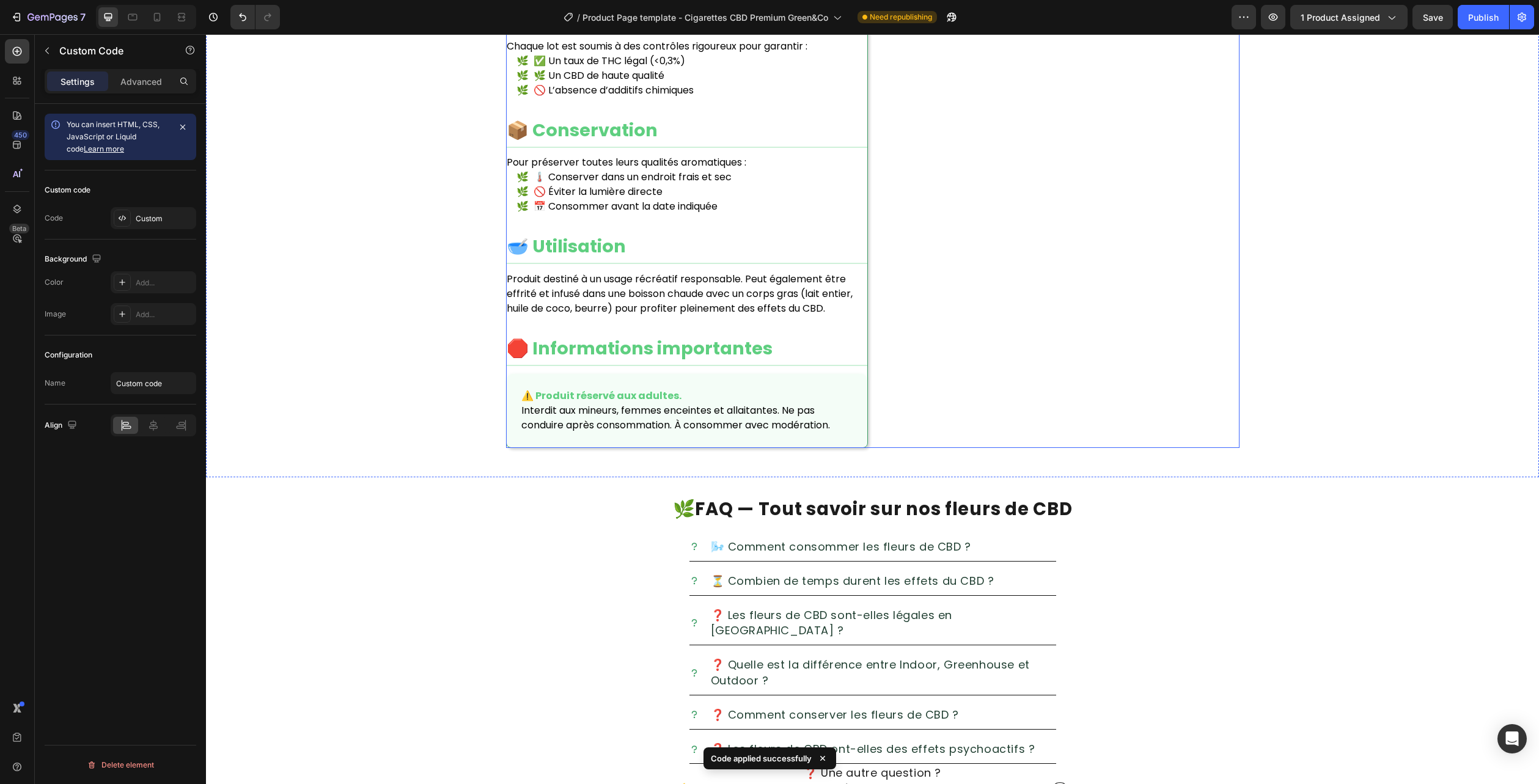
scroll to position [1614, 0]
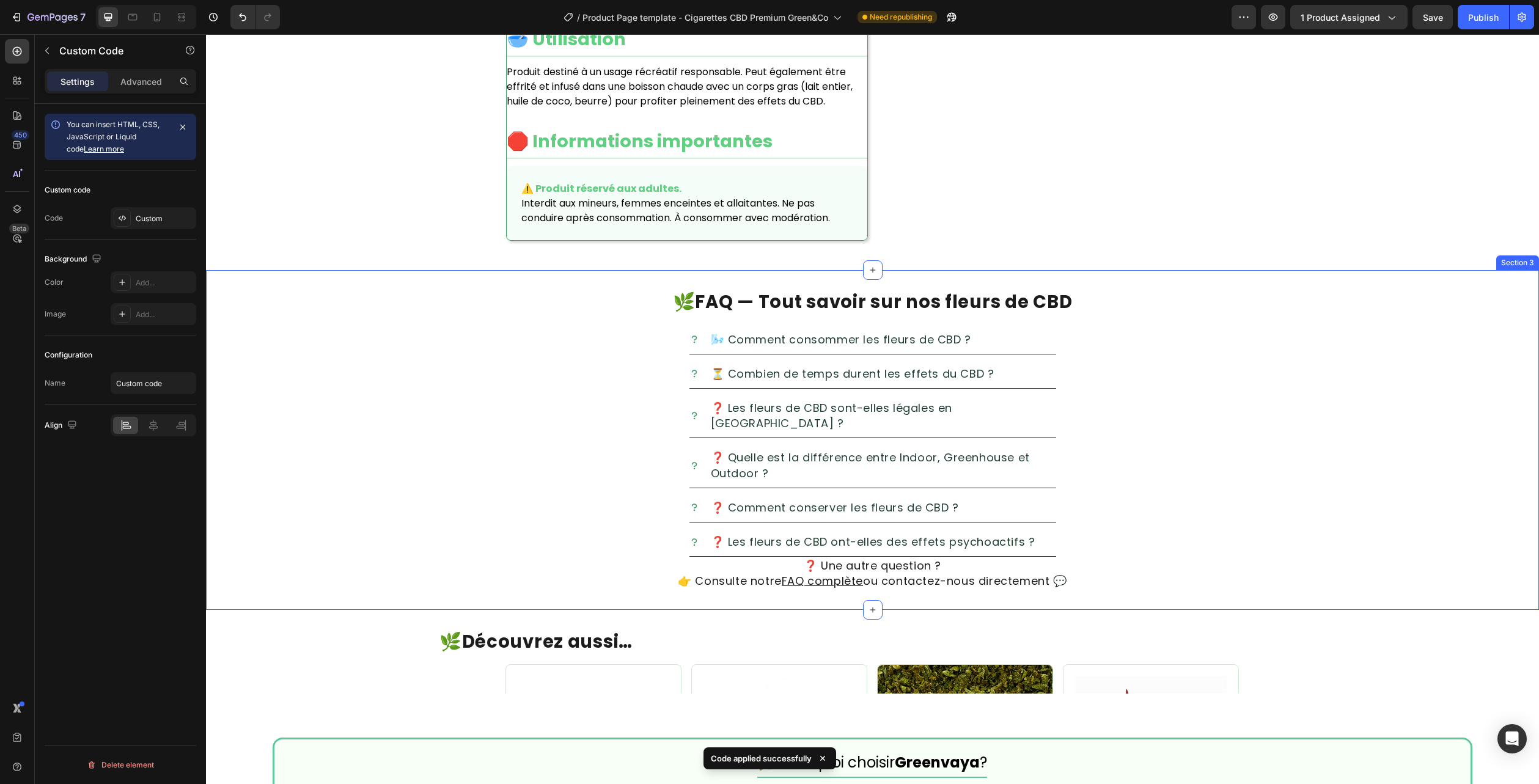
click at [1504, 279] on div "🌿 FAQ — Tout savoir sur nos fleurs de CBD Heading 🌬️ Comment consommer les fleu…" at bounding box center [872, 440] width 1333 height 340
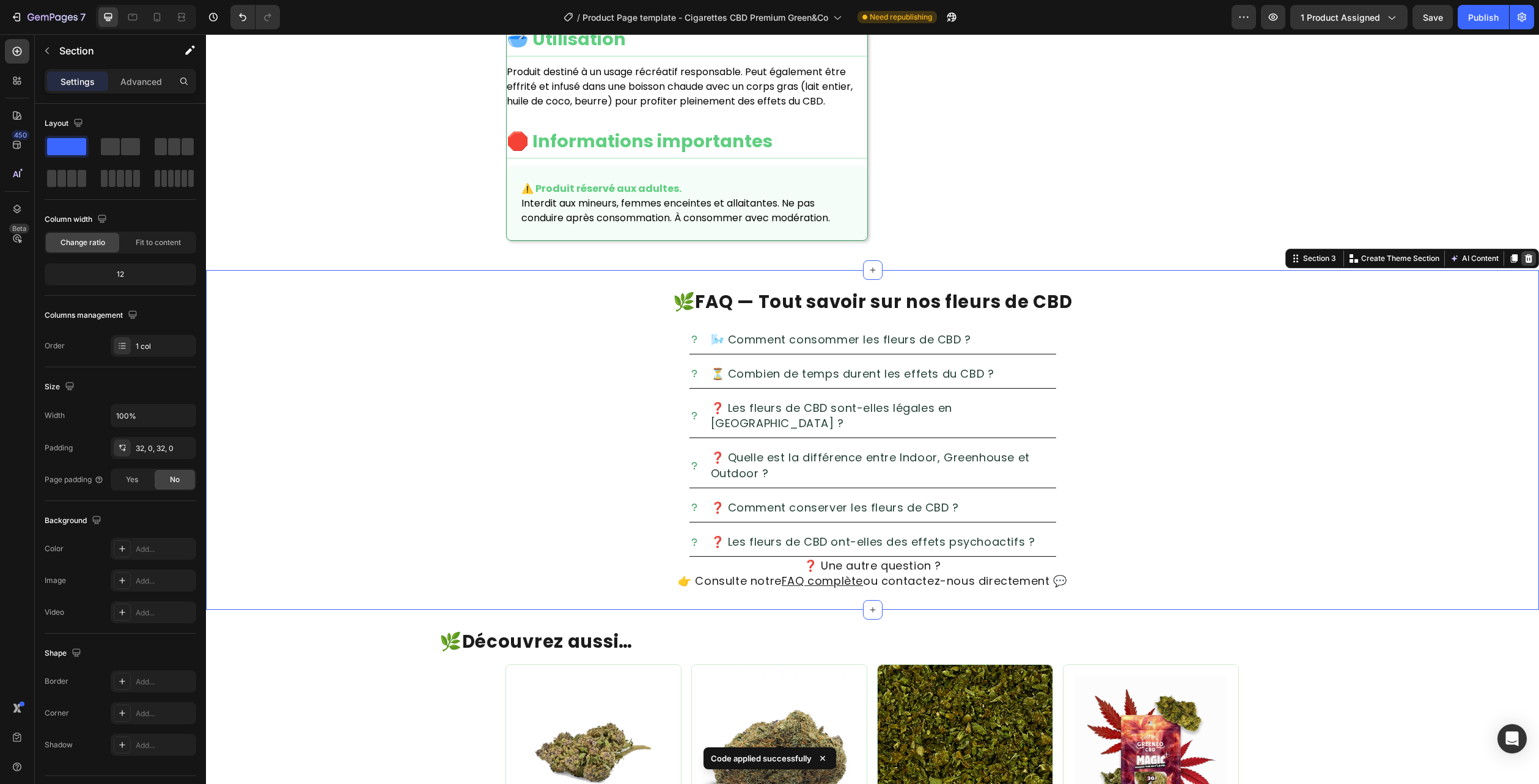
click at [1525, 257] on icon at bounding box center [1529, 258] width 8 height 9
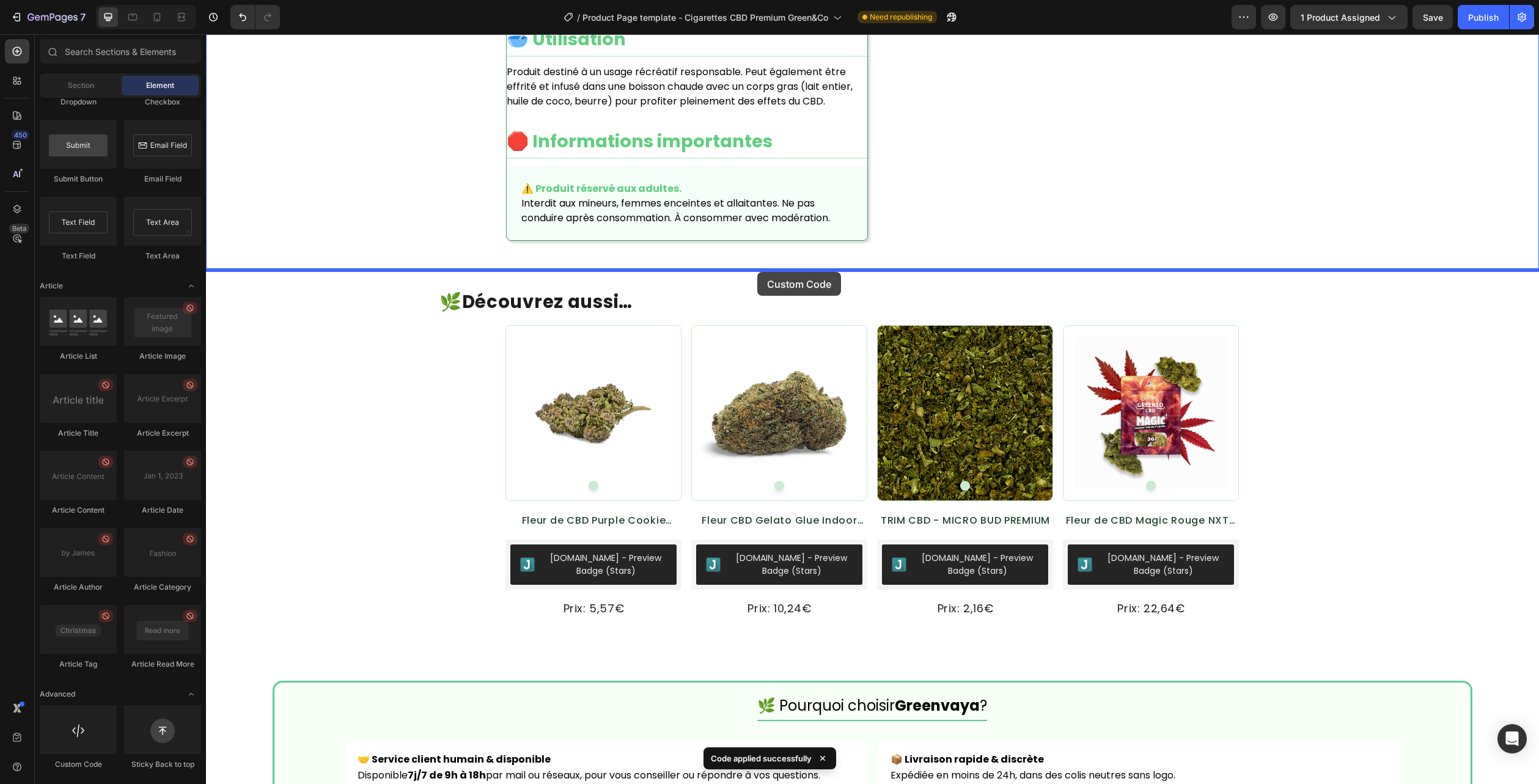
drag, startPoint x: 293, startPoint y: 764, endPoint x: 758, endPoint y: 272, distance: 677.0
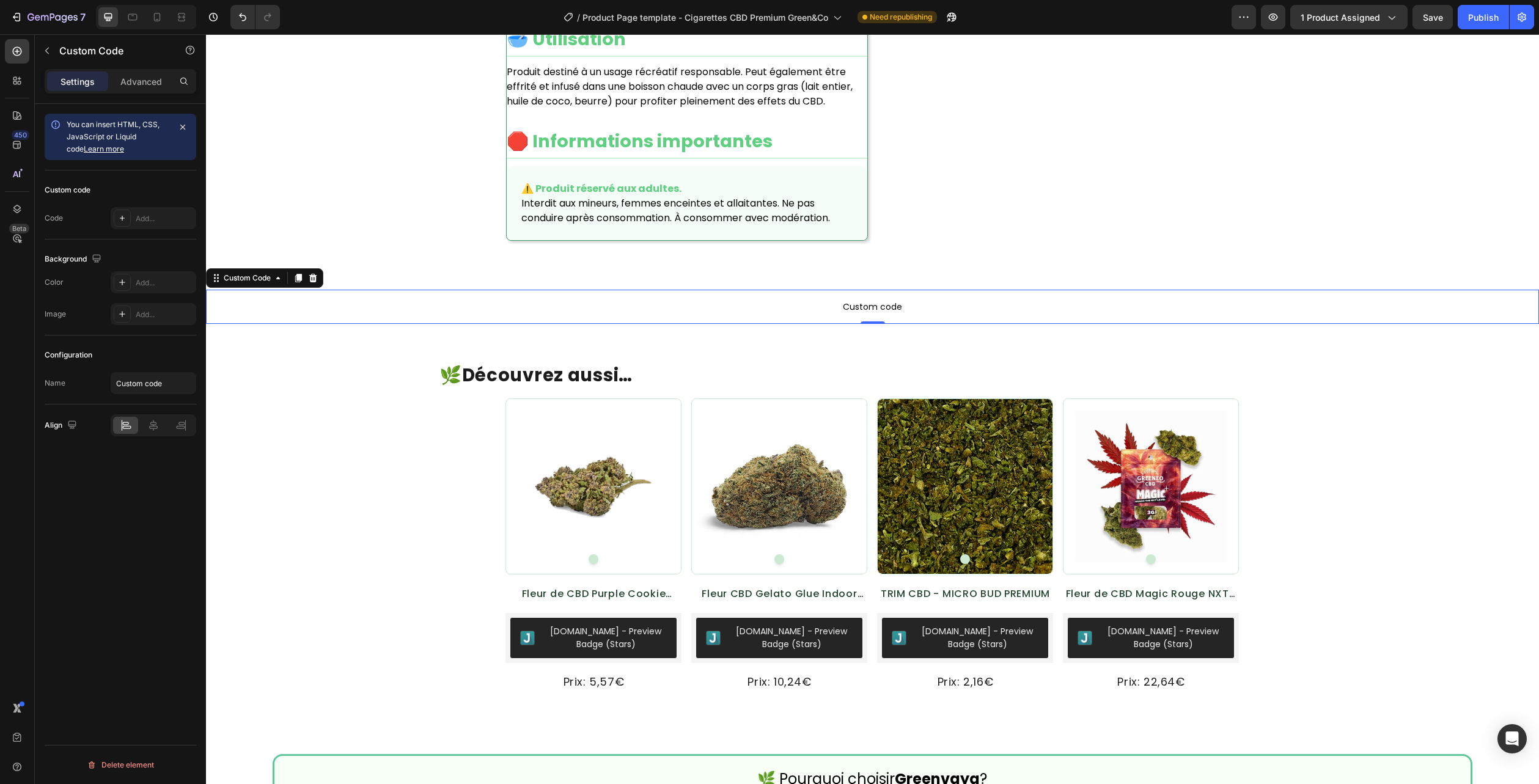
click at [820, 304] on span "Custom code" at bounding box center [872, 306] width 1333 height 15
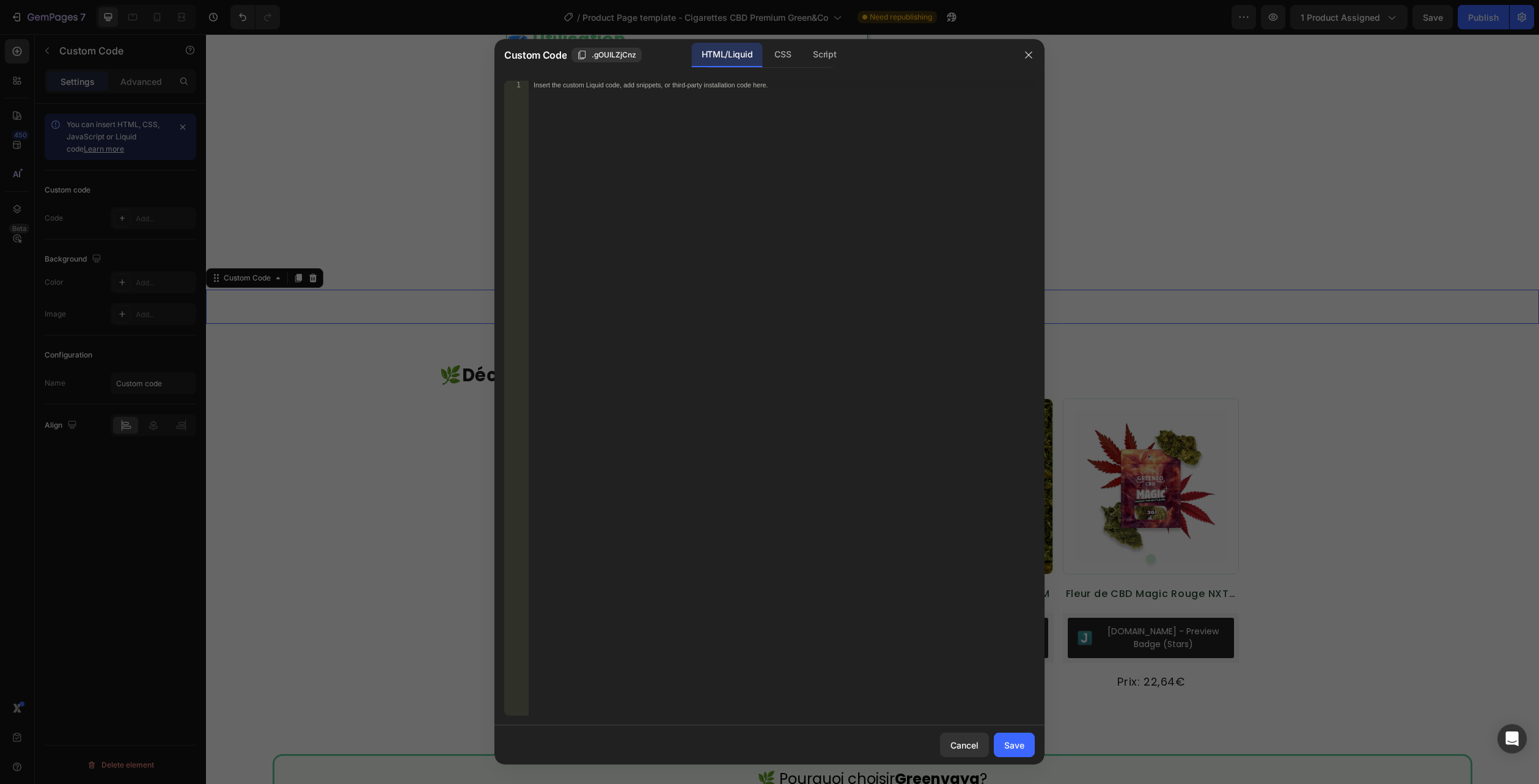
click at [749, 52] on div "HTML/Liquid" at bounding box center [727, 54] width 70 height 25
click at [729, 101] on div "Insert the custom Liquid code, add snippets, or third-party installation code h…" at bounding box center [782, 406] width 506 height 652
paste textarea "</section>"
type textarea "</section>"
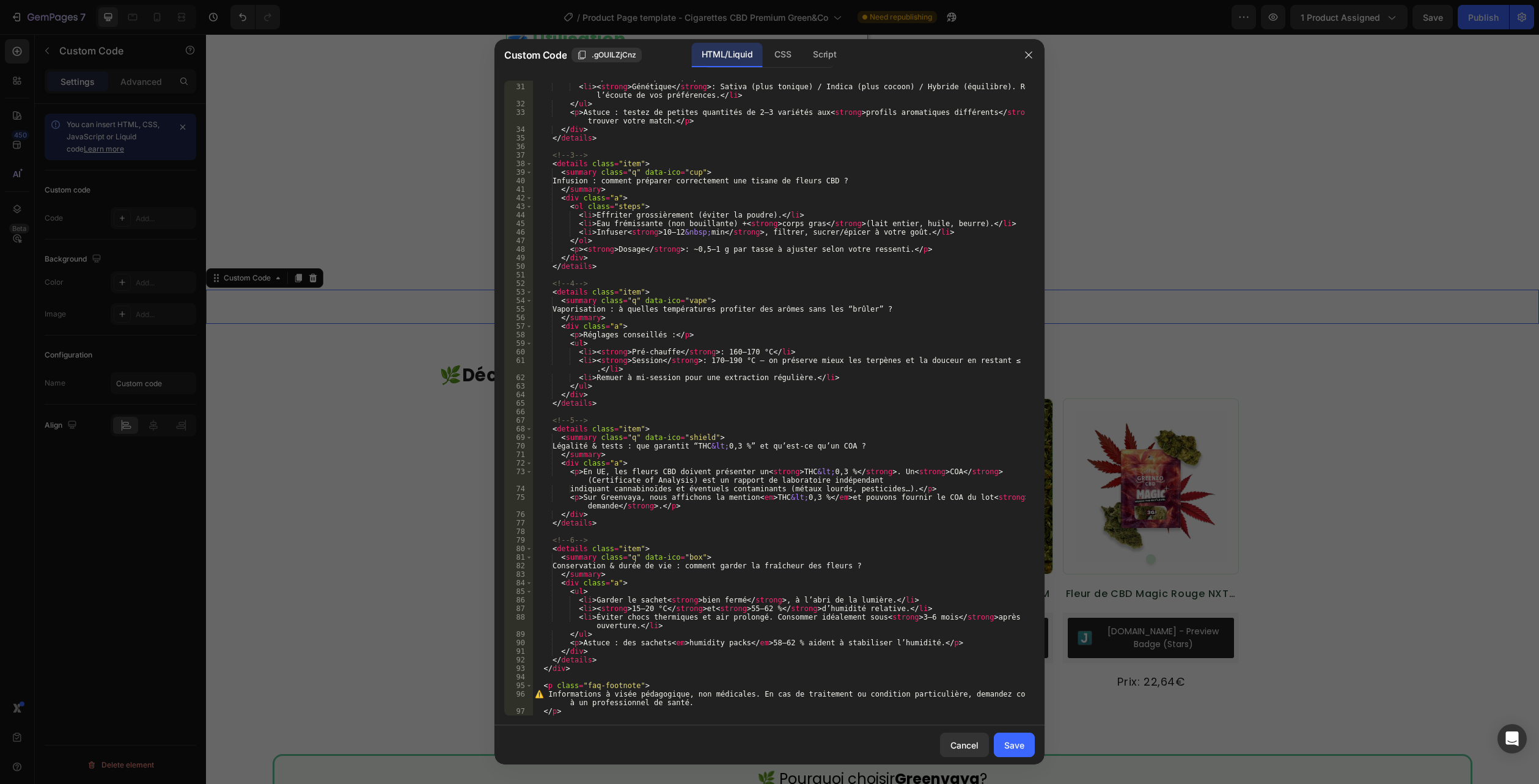
scroll to position [306, 0]
click at [780, 65] on div "CSS" at bounding box center [782, 54] width 36 height 25
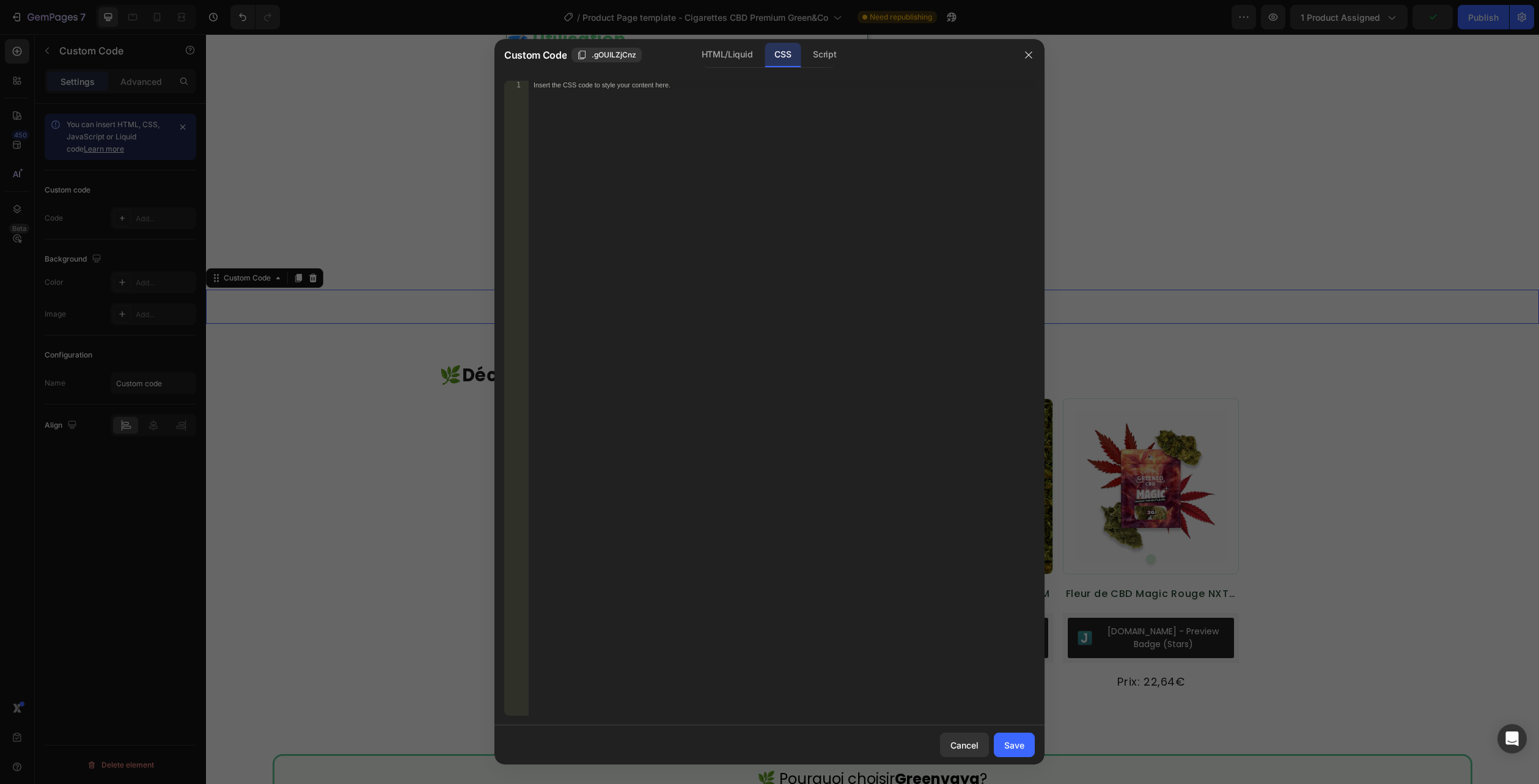
drag, startPoint x: 773, startPoint y: 49, endPoint x: 767, endPoint y: 67, distance: 19.0
click at [773, 49] on div "CSS" at bounding box center [782, 54] width 36 height 25
click at [727, 126] on div "Insert the CSS code to style your content here." at bounding box center [782, 406] width 506 height 652
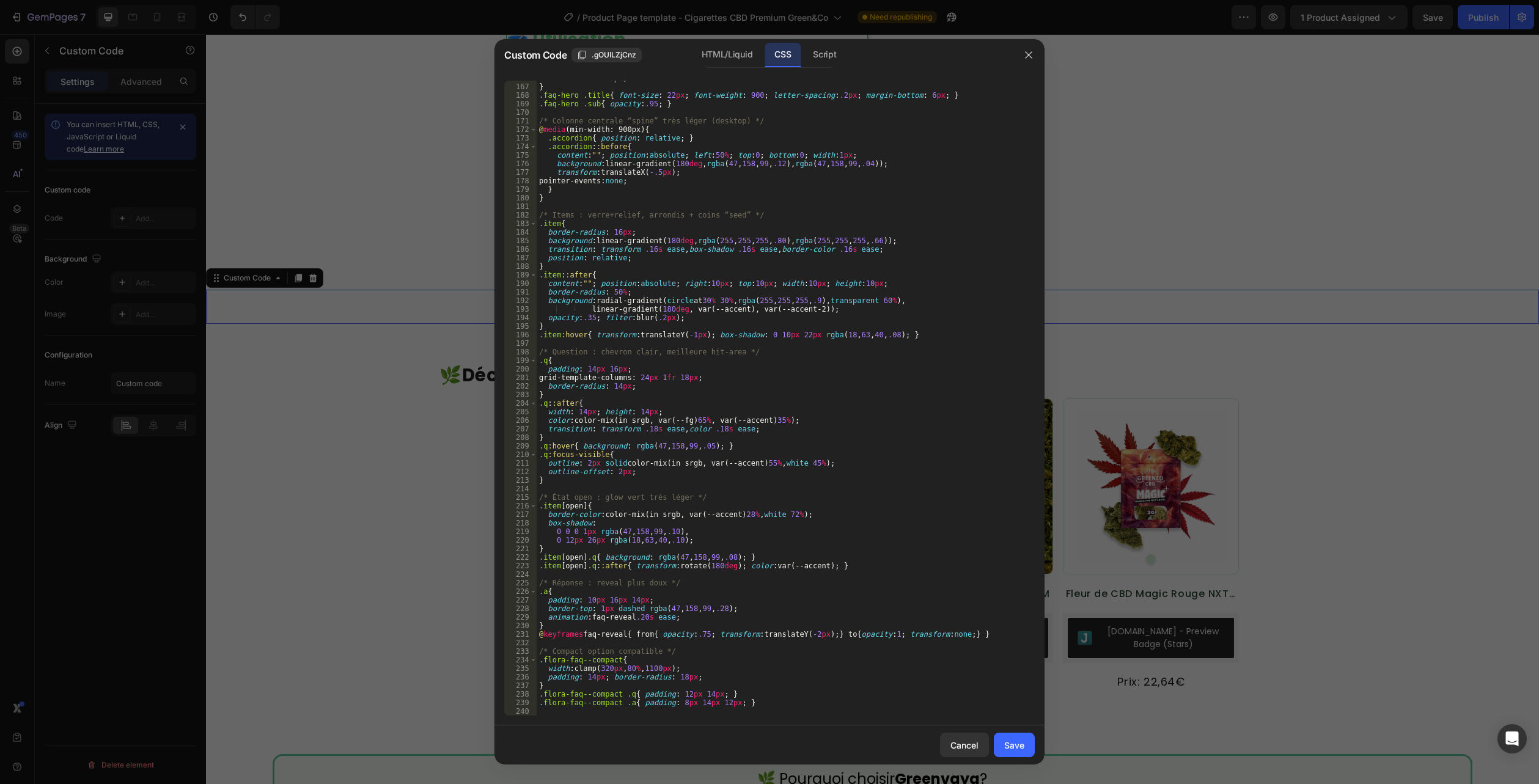
scroll to position [1513, 0]
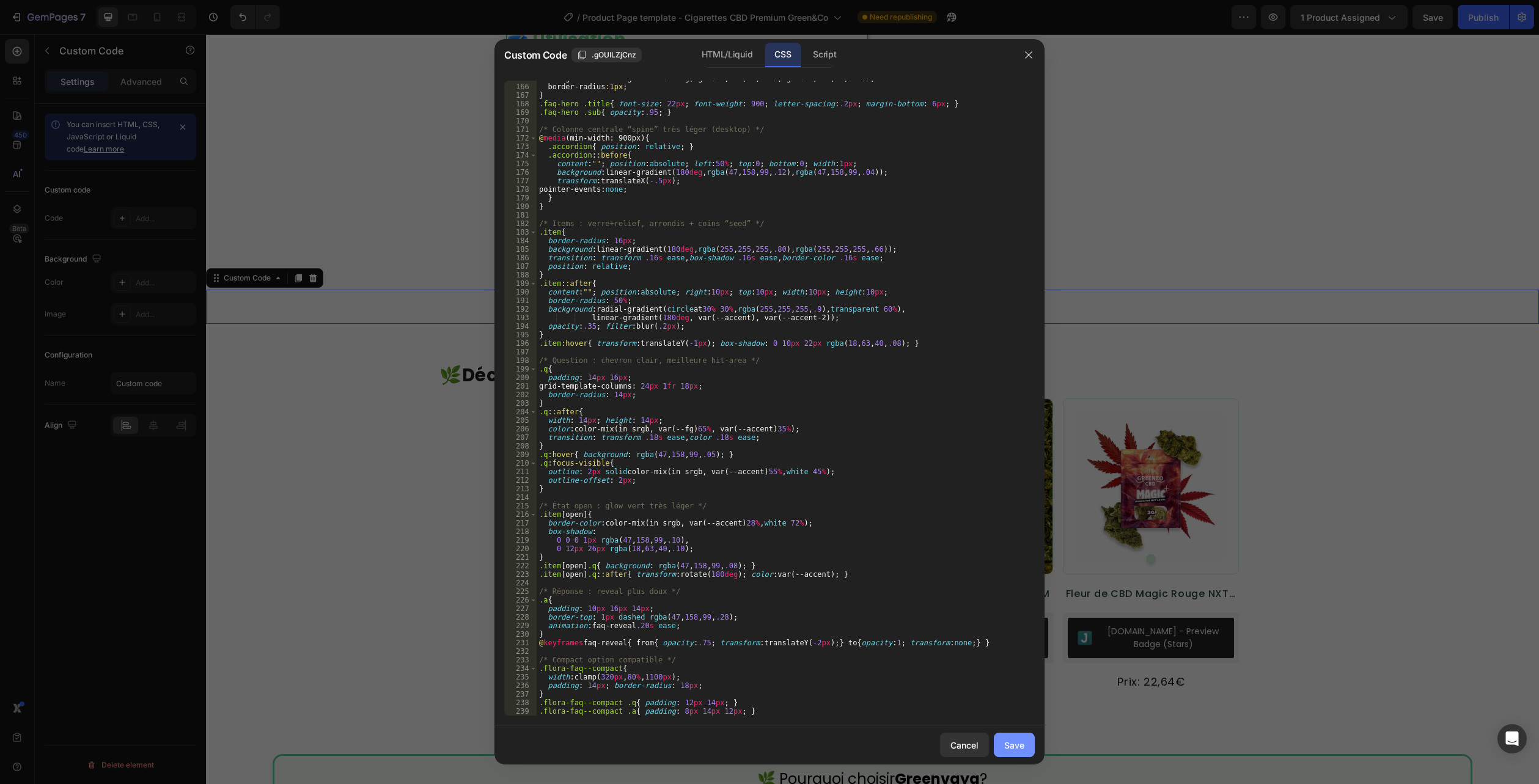
drag, startPoint x: 1024, startPoint y: 746, endPoint x: 1025, endPoint y: 740, distance: 6.1
click at [1024, 746] on div "Save" at bounding box center [1014, 744] width 20 height 13
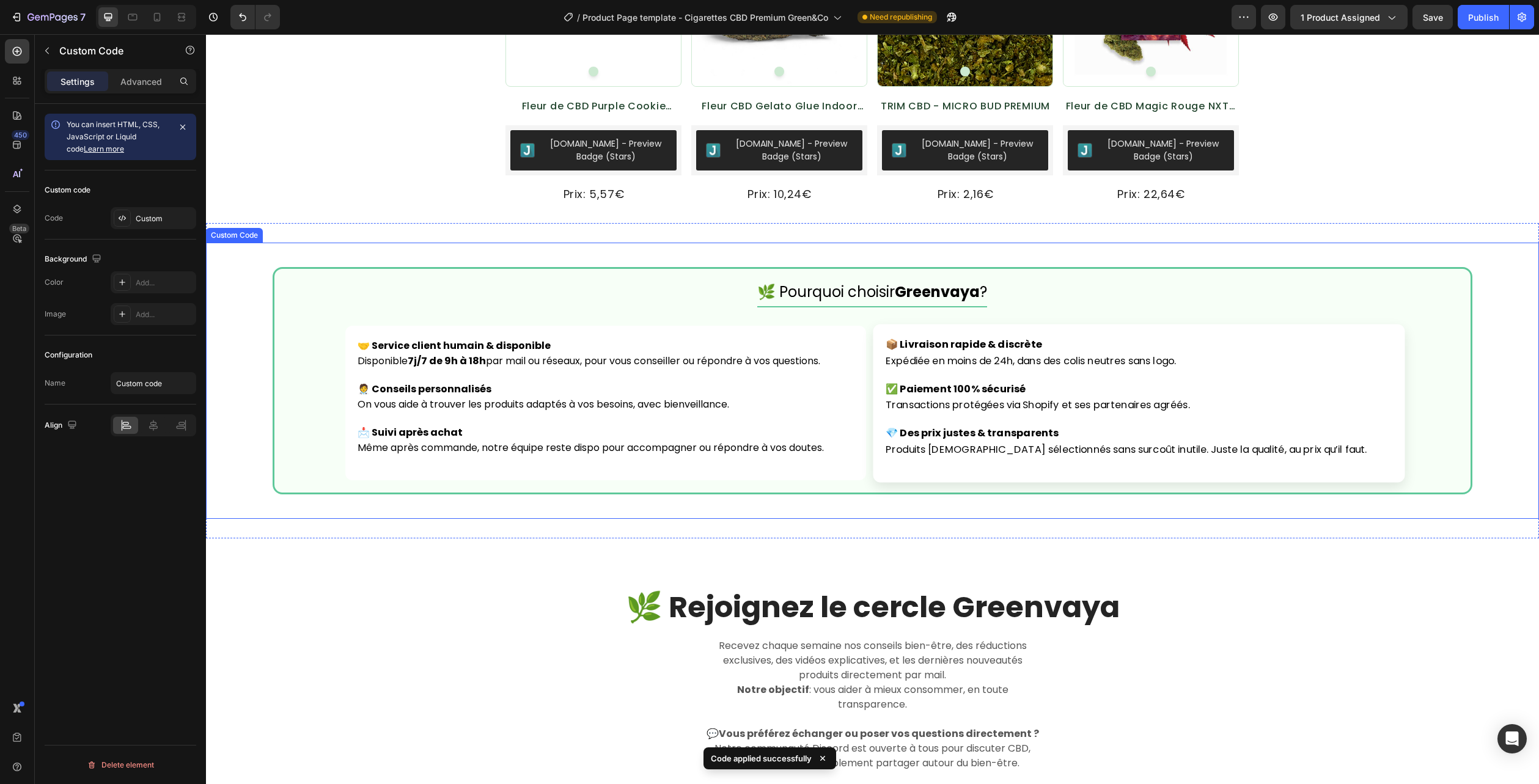
scroll to position [2654, 0]
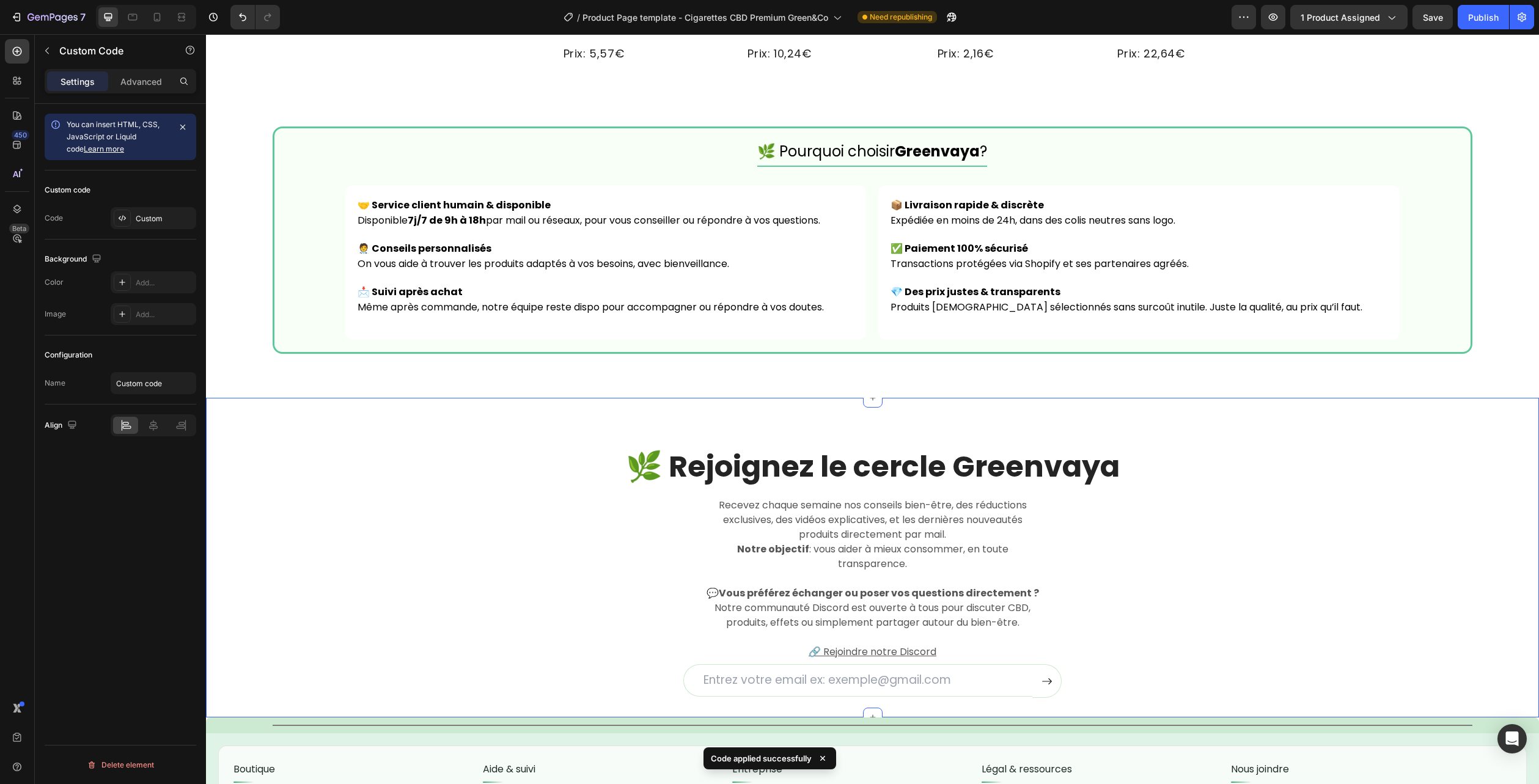
click at [1371, 488] on div "🌿 Rejoignez le cercle Greenvaya Heading Recevez chaque semaine nos conseils bie…" at bounding box center [872, 572] width 1314 height 251
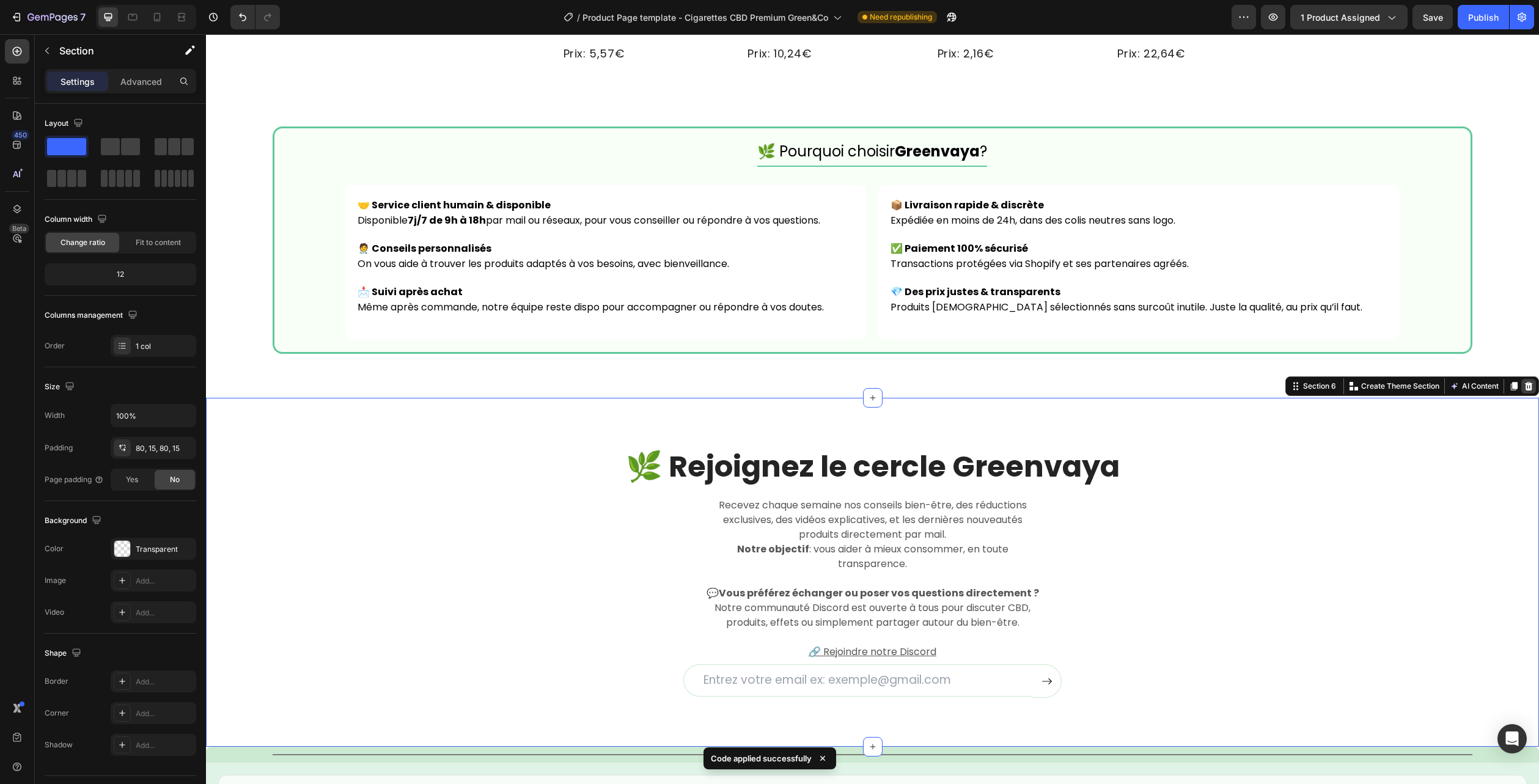
click at [1525, 386] on icon at bounding box center [1529, 386] width 8 height 9
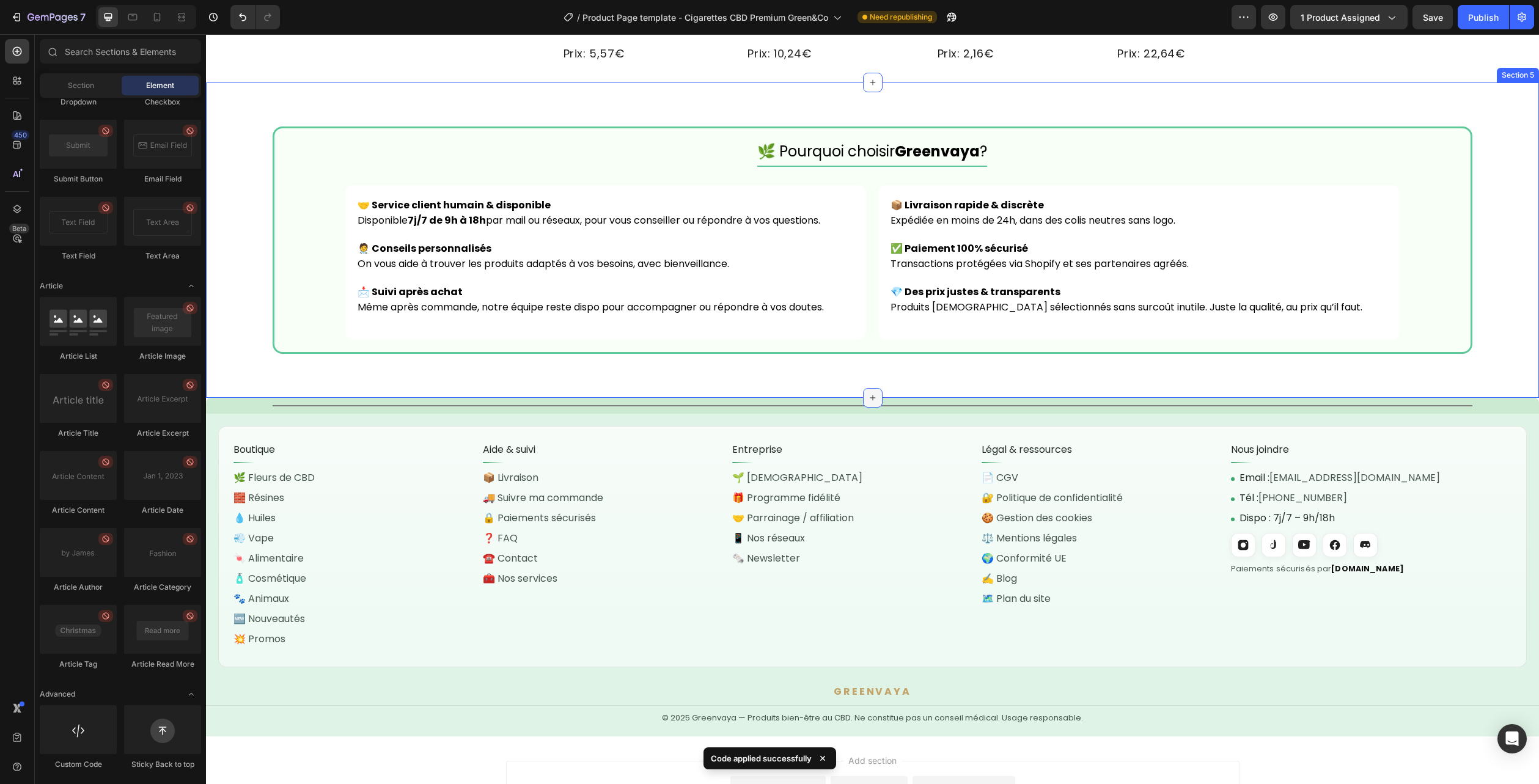
click at [870, 400] on icon at bounding box center [873, 397] width 10 height 10
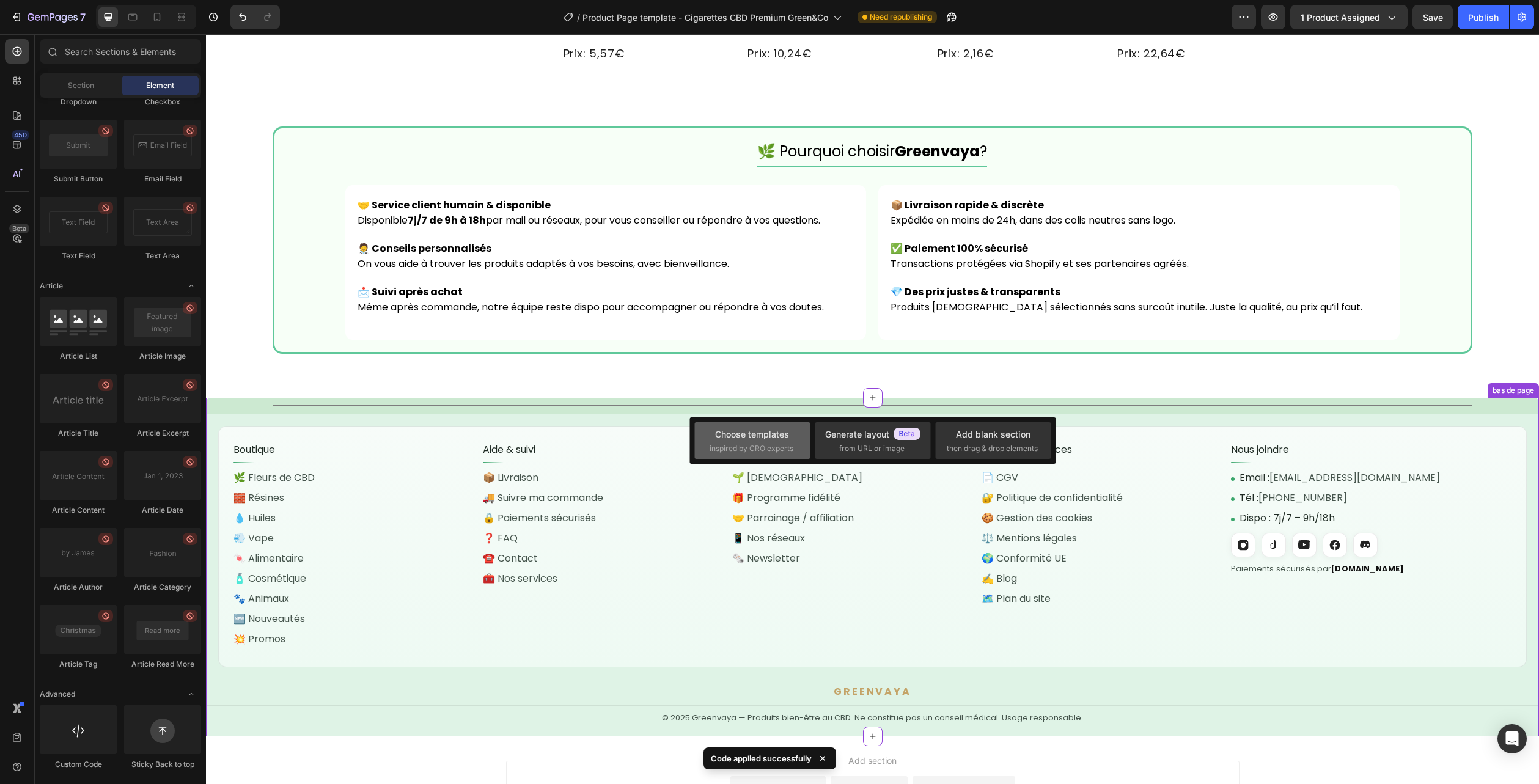
click at [761, 447] on span "inspired by CRO experts" at bounding box center [752, 448] width 84 height 11
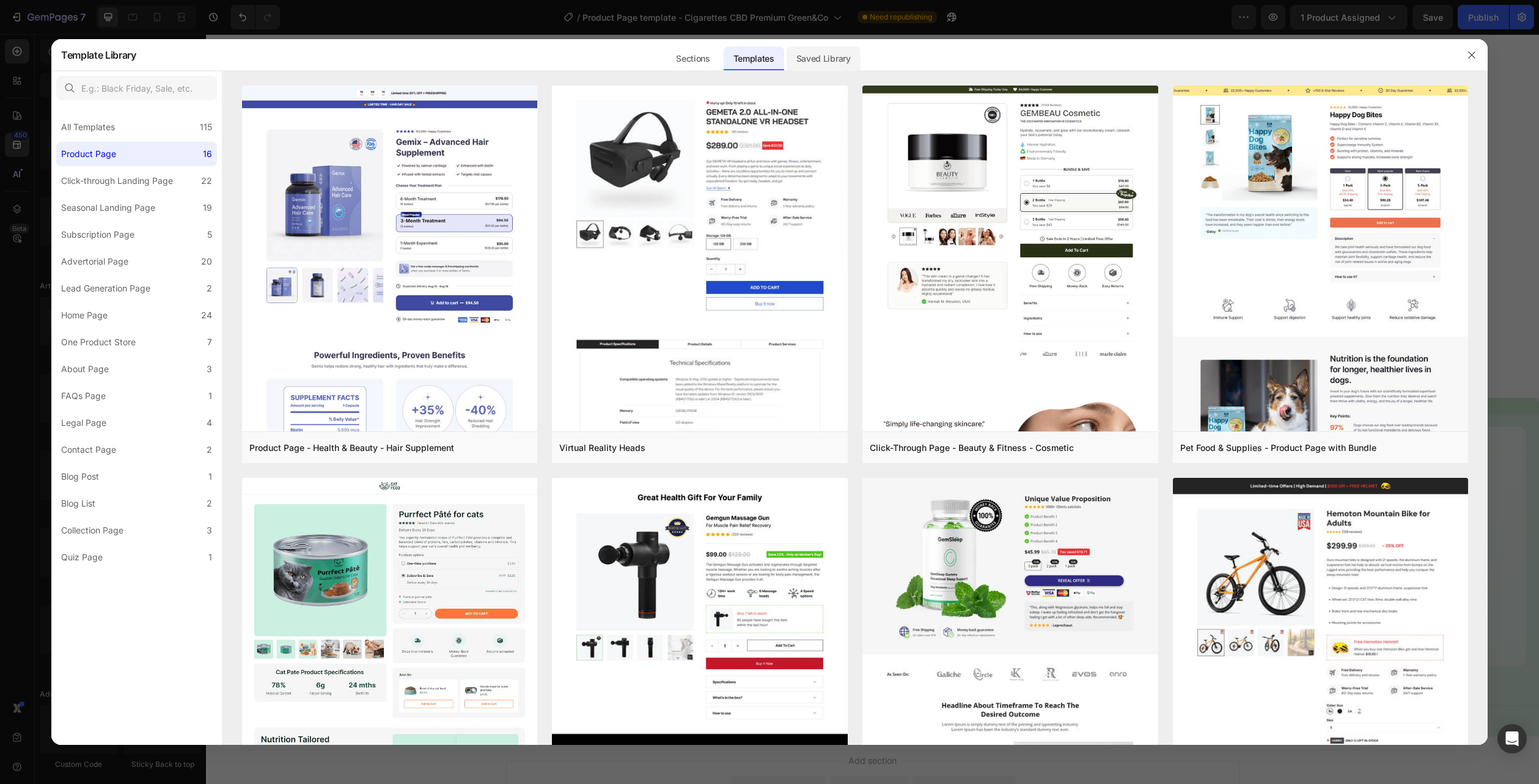
click at [807, 59] on div "Saved Library" at bounding box center [823, 58] width 74 height 25
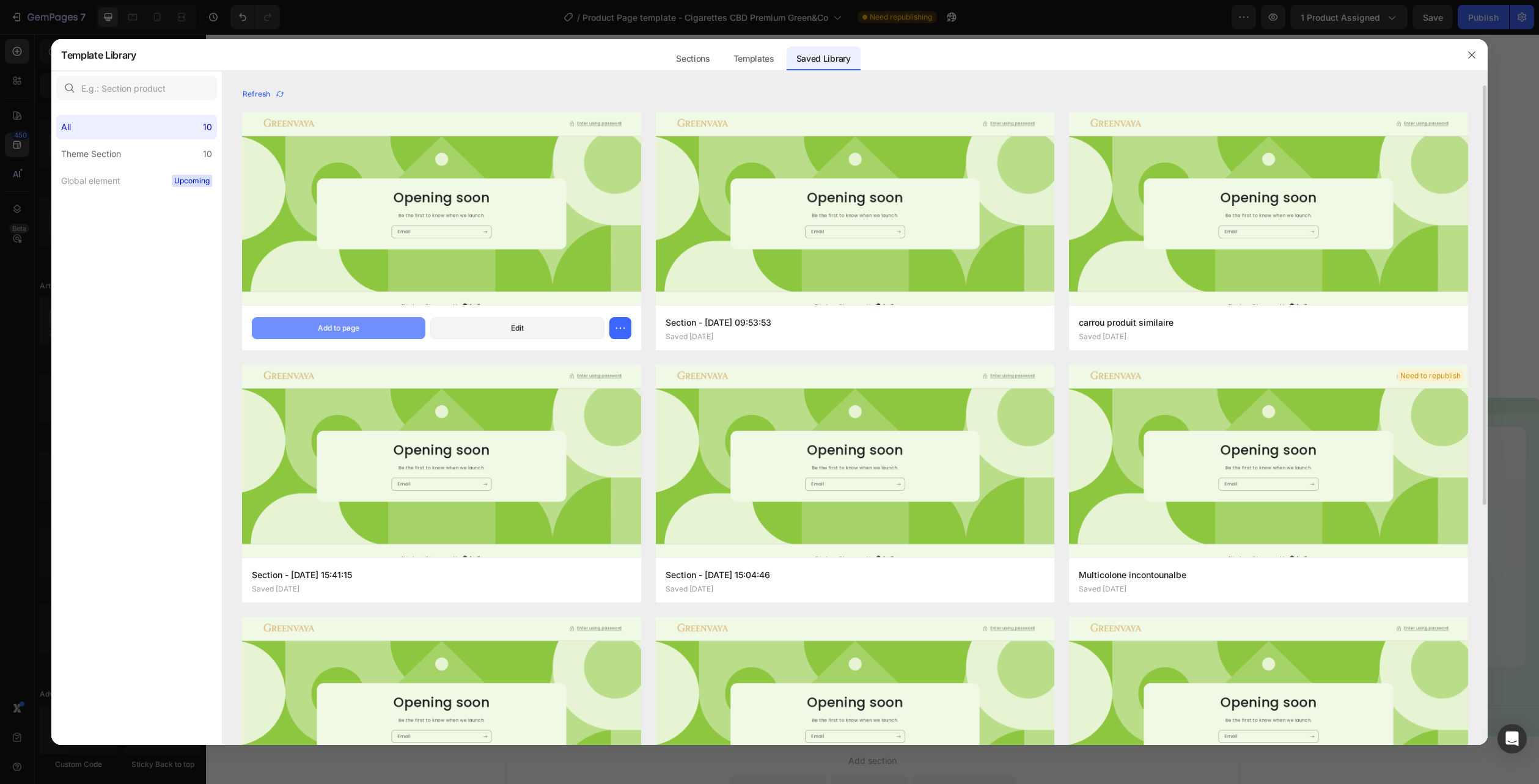
click at [354, 322] on div "Add to page" at bounding box center [338, 327] width 42 height 11
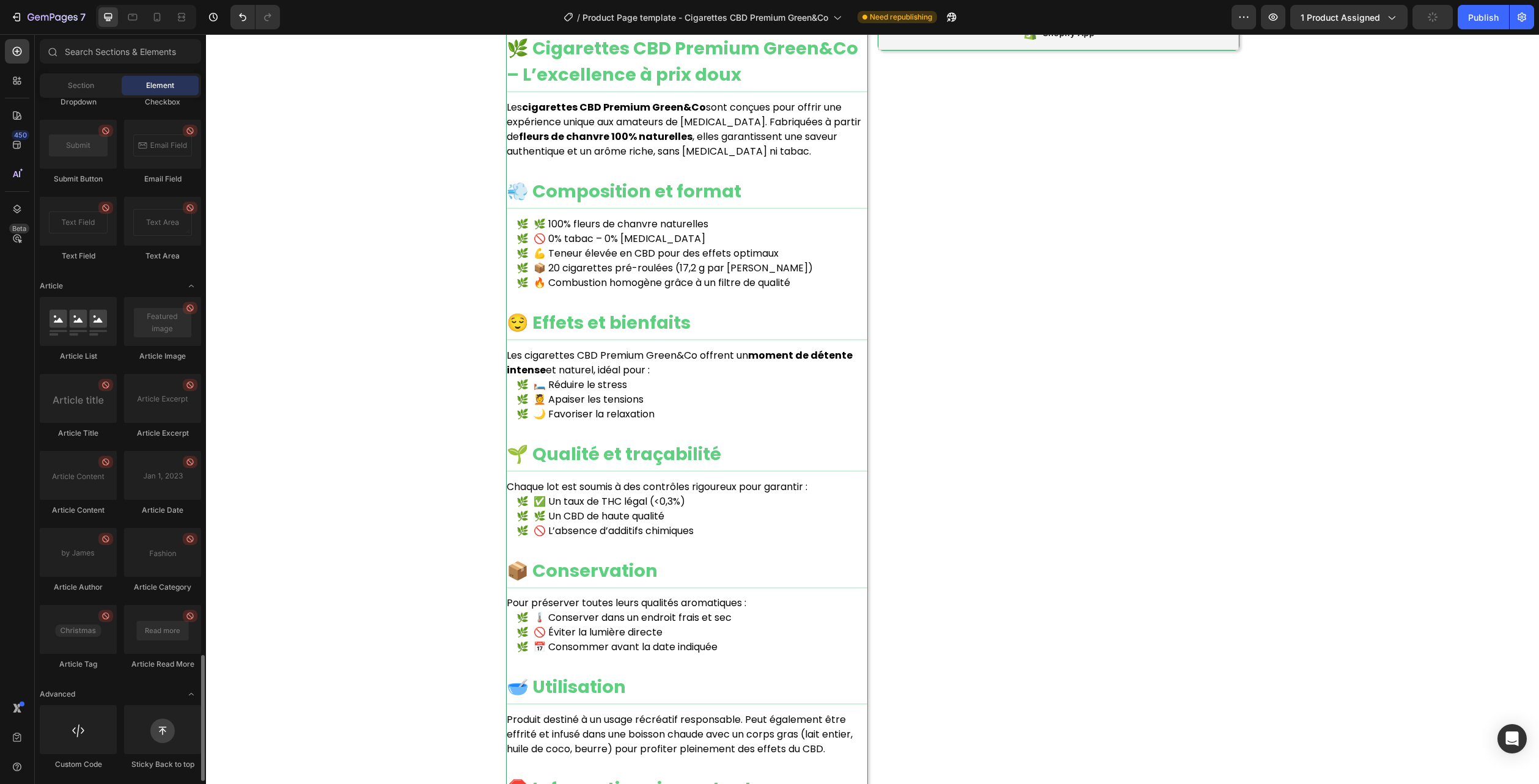
scroll to position [861, 0]
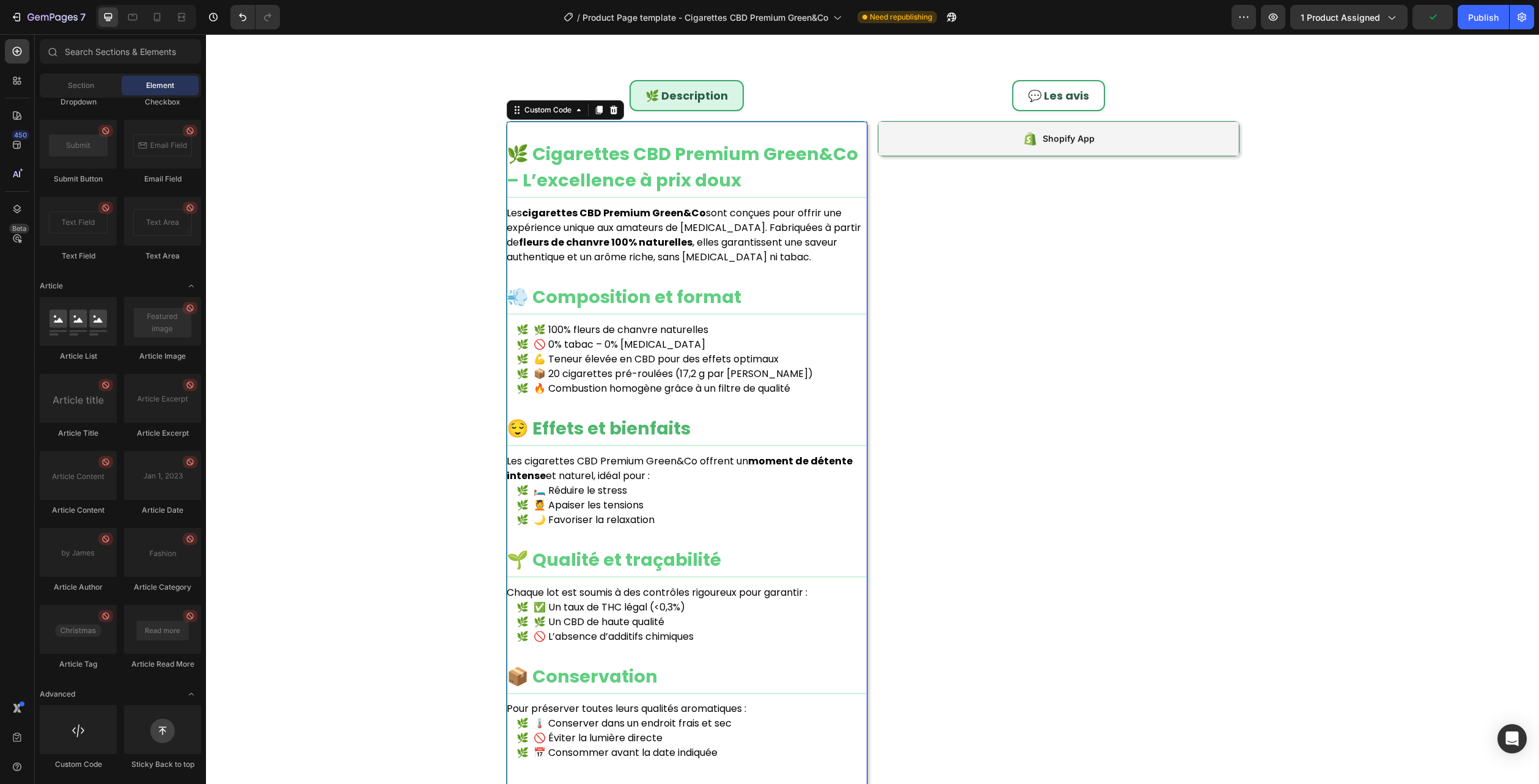
click at [717, 431] on h2 "😌 Effets et bienfaits" at bounding box center [686, 430] width 361 height 31
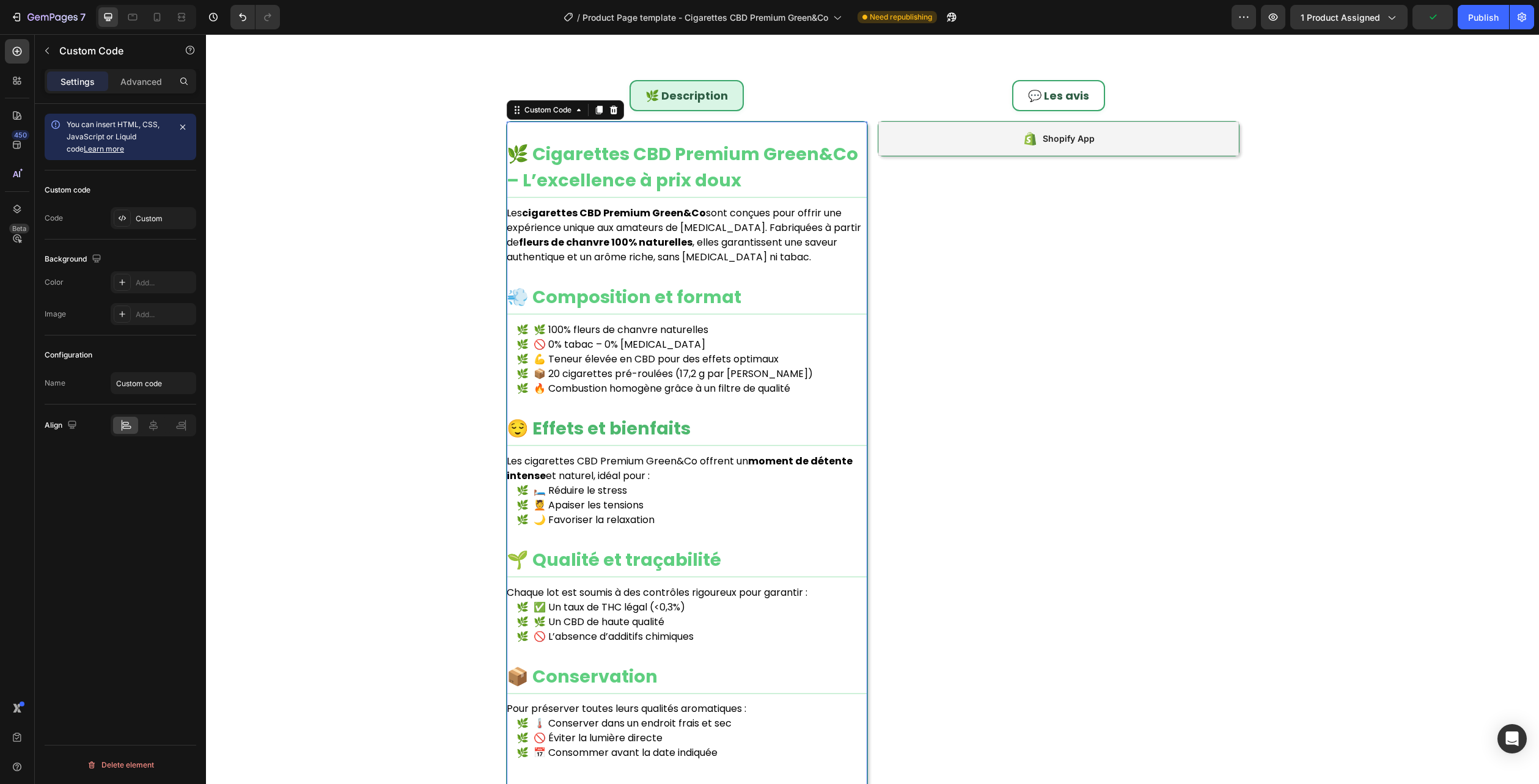
click at [717, 431] on h2 "😌 Effets et bienfaits" at bounding box center [686, 430] width 361 height 31
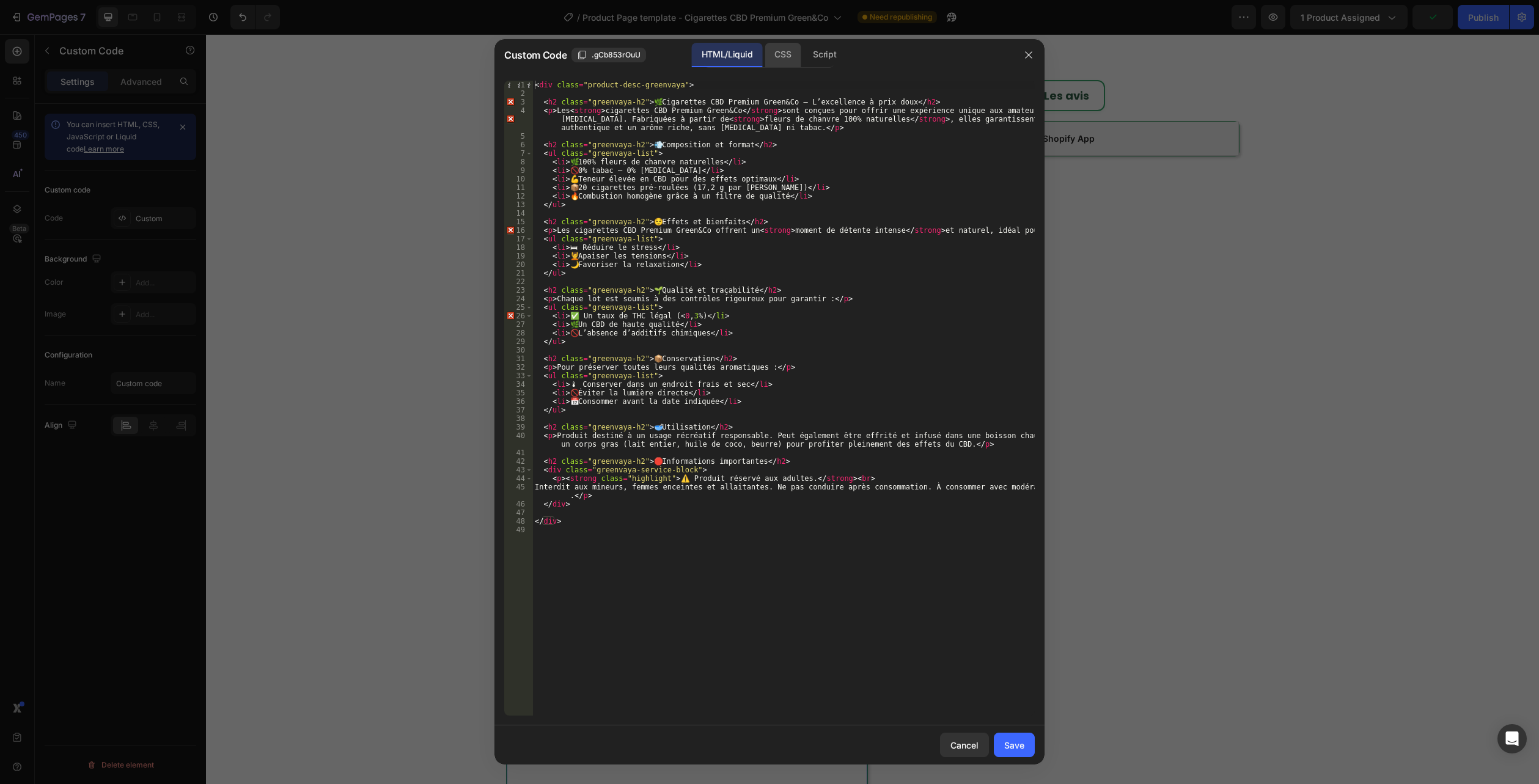
click at [790, 49] on div "CSS" at bounding box center [782, 54] width 36 height 25
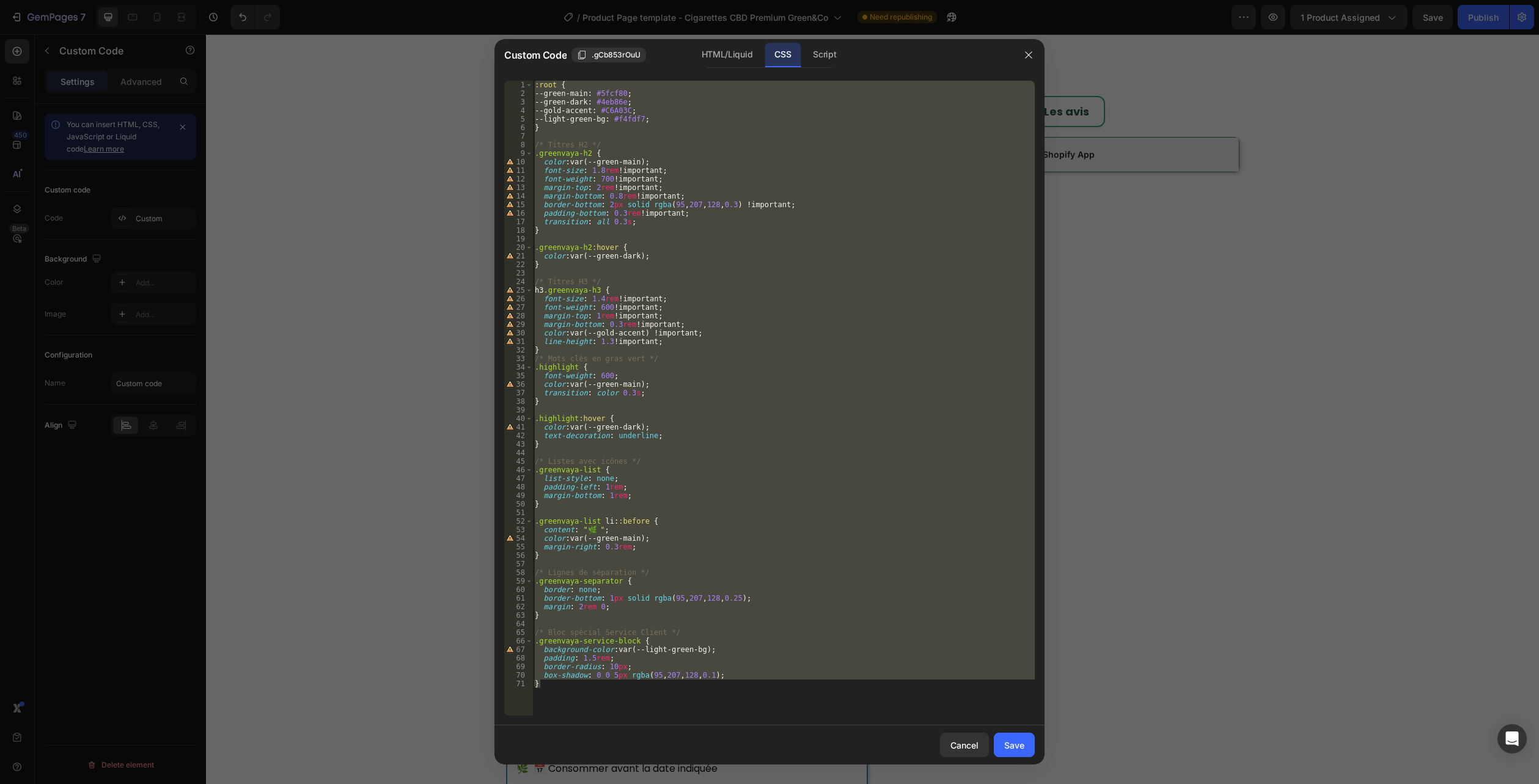
drag, startPoint x: 772, startPoint y: 54, endPoint x: 768, endPoint y: 67, distance: 13.6
click at [772, 54] on div "CSS" at bounding box center [782, 54] width 36 height 25
click at [631, 693] on div ":root { --green-main : #5fcf80 ; --green-dark : #4eb86e ; --gold-accent : #C6A0…" at bounding box center [783, 398] width 502 height 635
drag, startPoint x: 578, startPoint y: 701, endPoint x: 365, endPoint y: -66, distance: 796.0
click at [365, 0] on html "7 Version history / Product Page template - Cigarettes CBD Premium Green&Co Nee…" at bounding box center [770, 0] width 1539 height 0
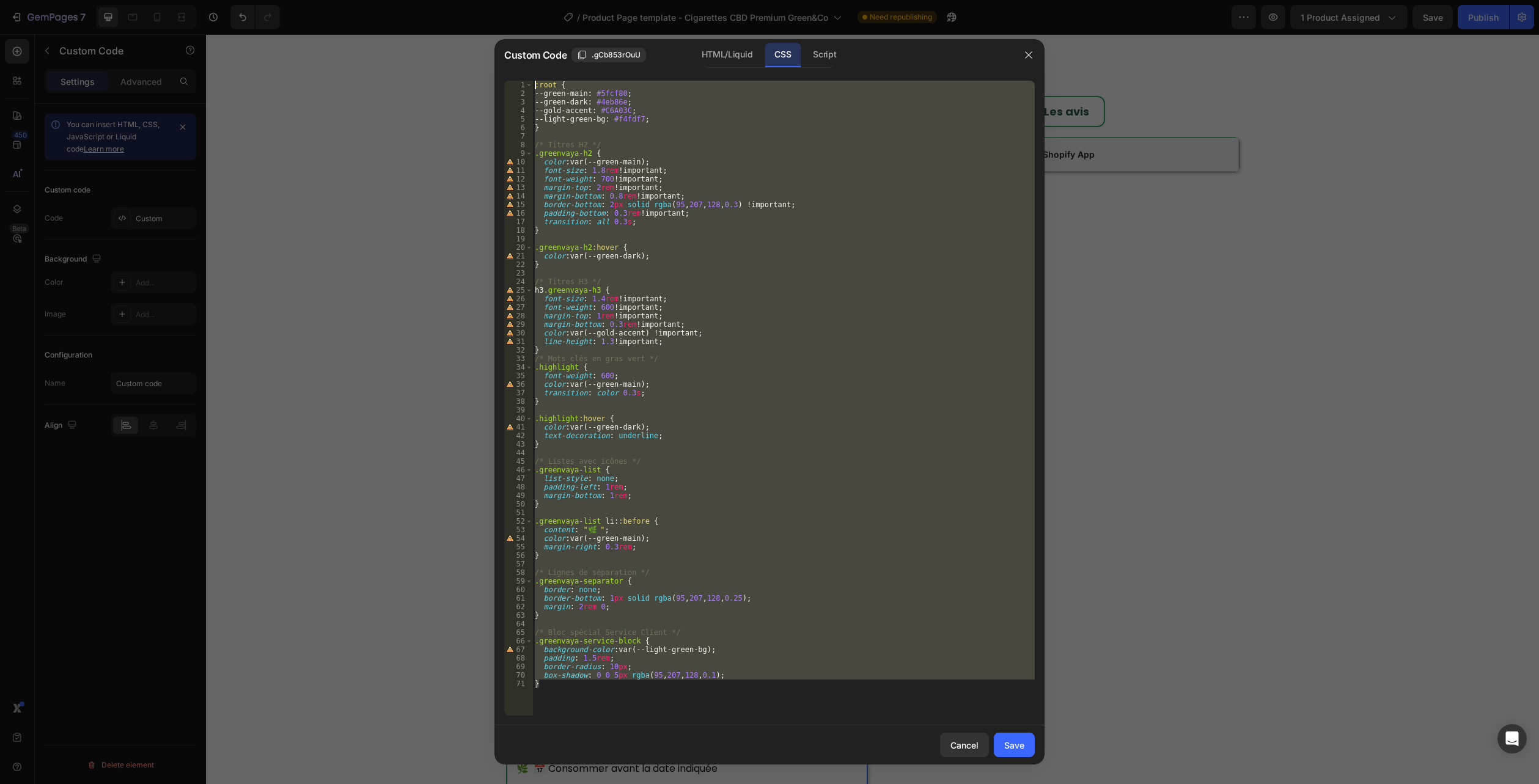
type textarea ":root { --green-main: #5fcf80;"
paste textarea
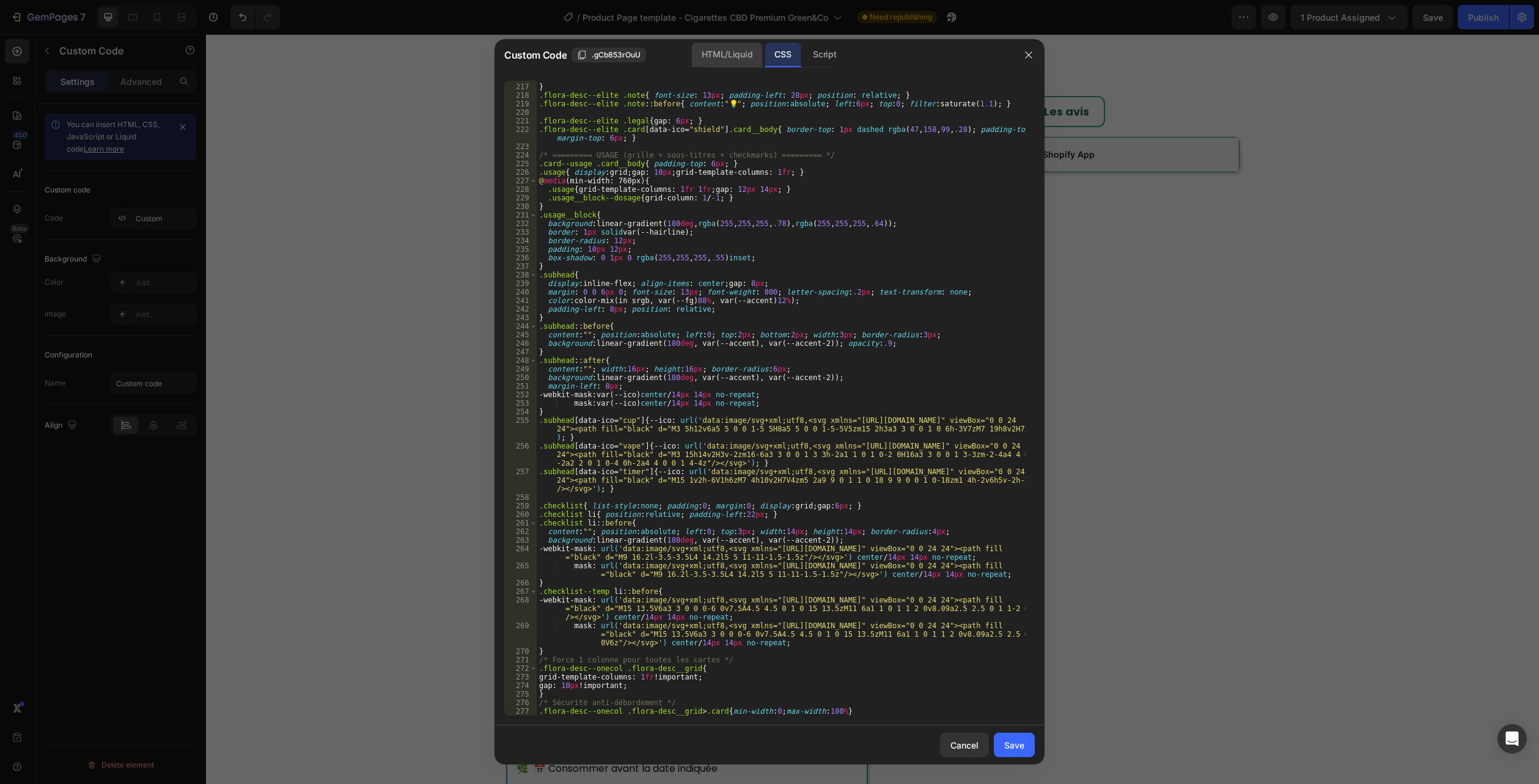
scroll to position [1974, 0]
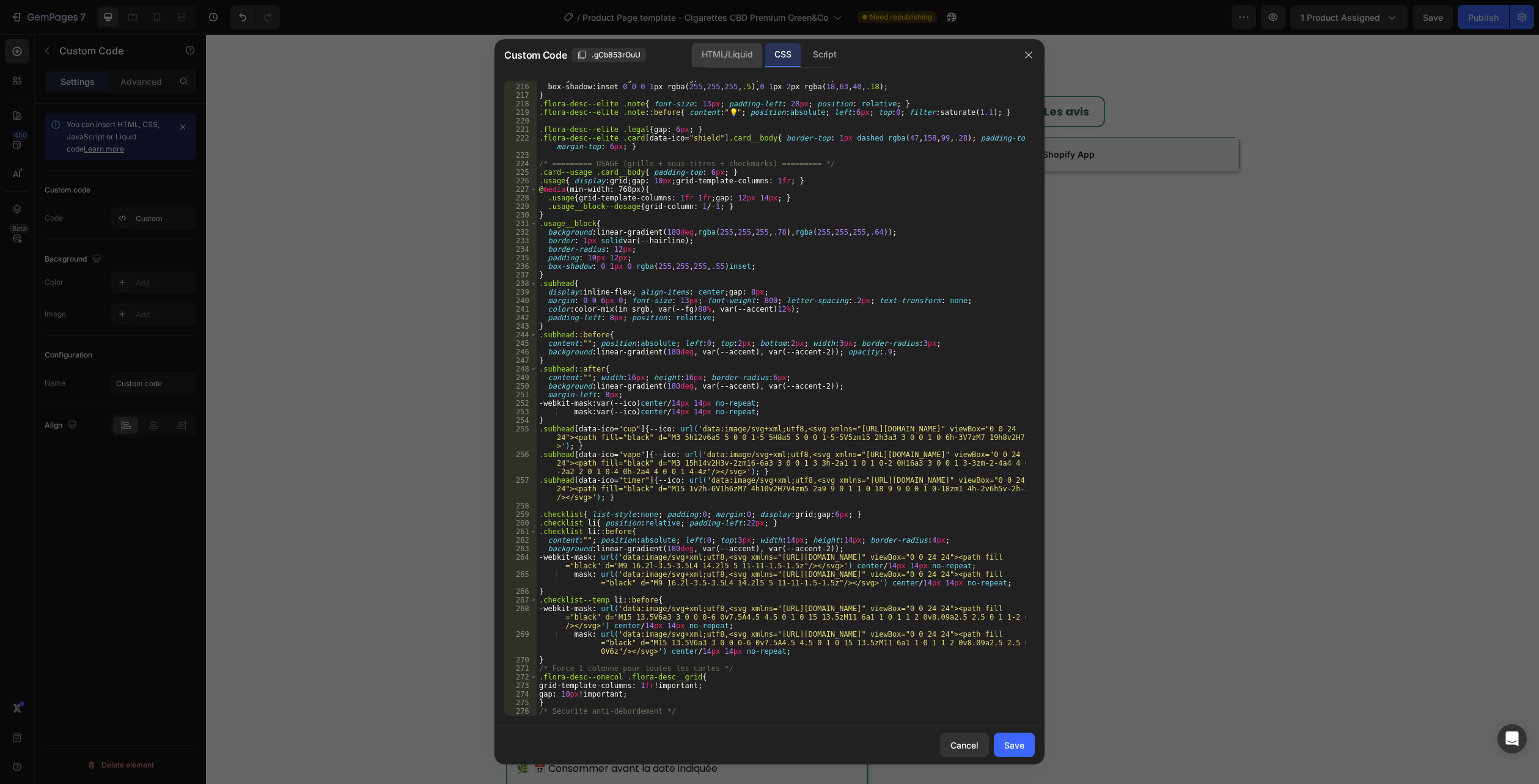
click at [736, 58] on div "HTML/Liquid" at bounding box center [727, 54] width 70 height 25
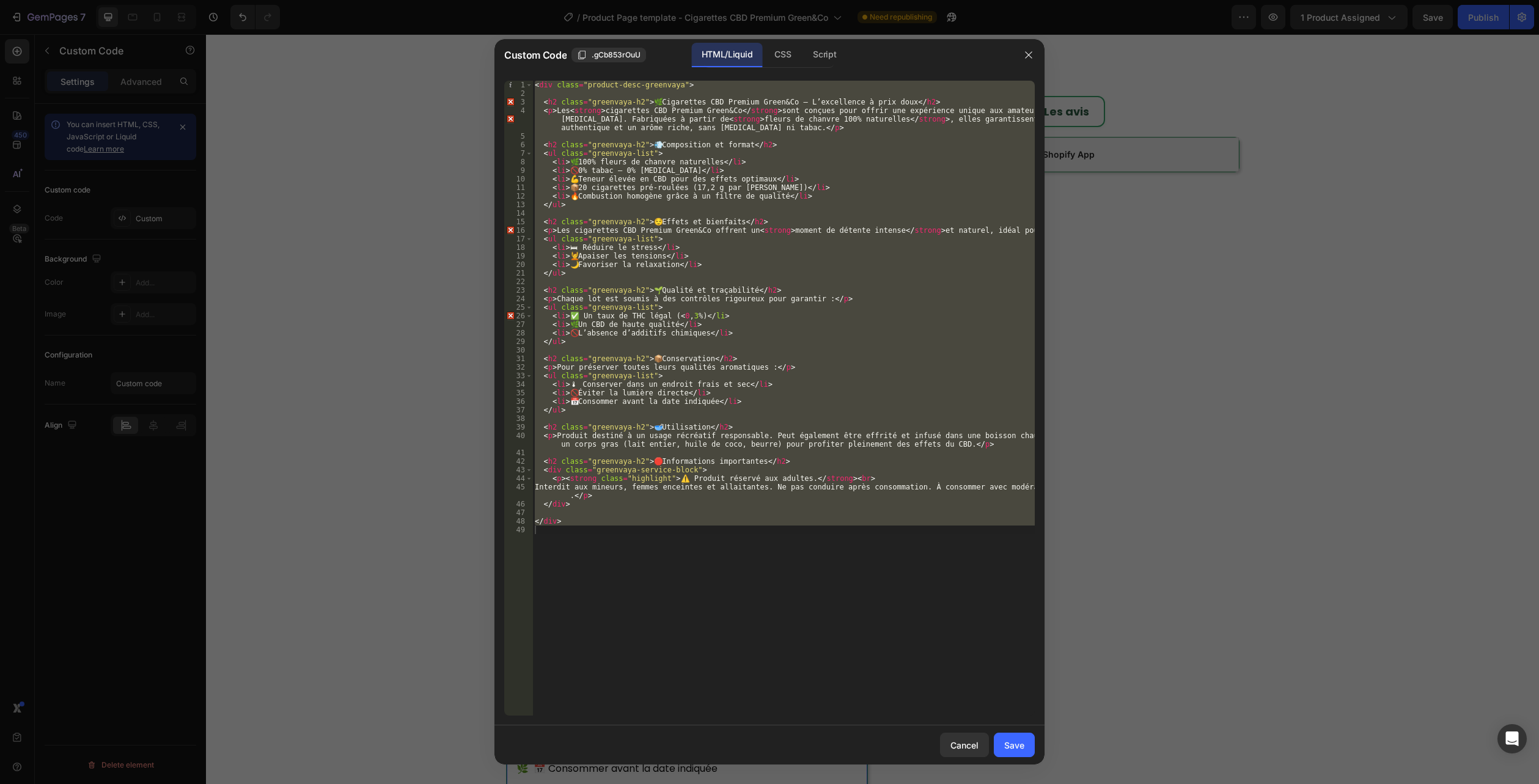
type textarea "</div>"
click at [592, 577] on div "< div class = "product-desc-greenvaya" > < h2 class = "greenvaya-h2" > 🌿 Cigare…" at bounding box center [783, 398] width 502 height 635
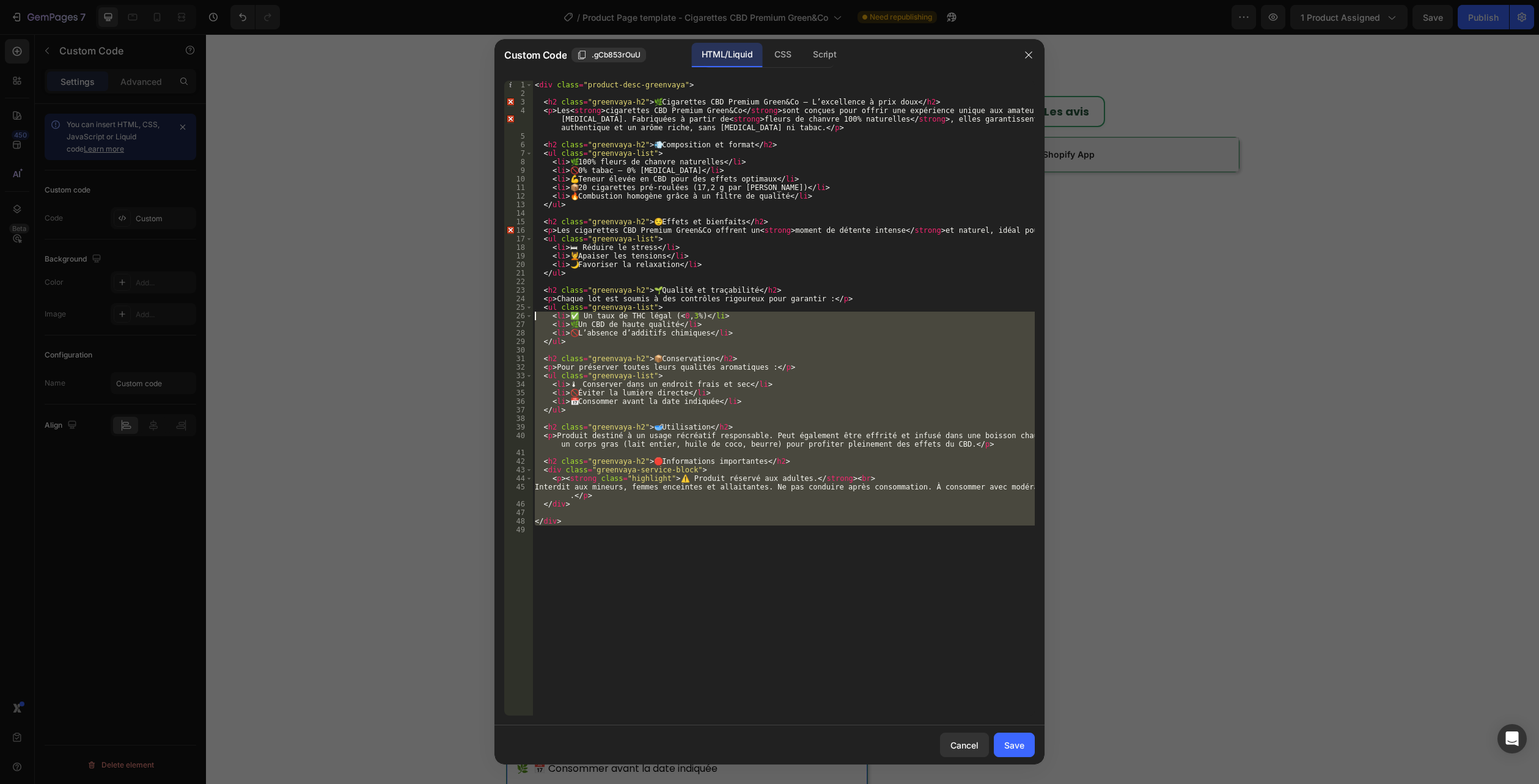
drag, startPoint x: 555, startPoint y: 561, endPoint x: 474, endPoint y: 50, distance: 517.4
click at [406, 0] on html "7 Version history / Product Page template - Cigarettes CBD Premium Green&Co Nee…" at bounding box center [770, 0] width 1539 height 0
type textarea "<div class="product-desc-greenvaya">"
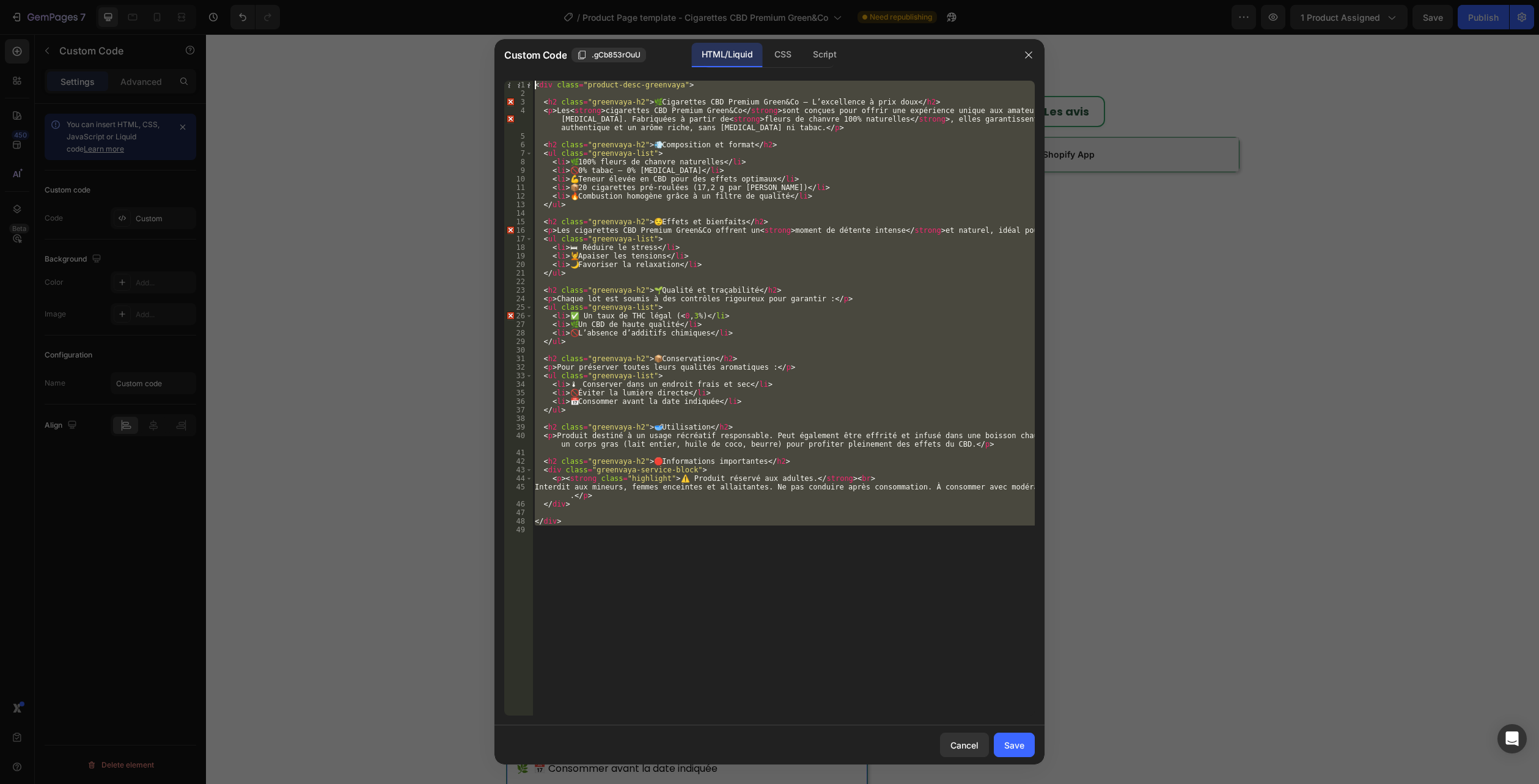
paste textarea
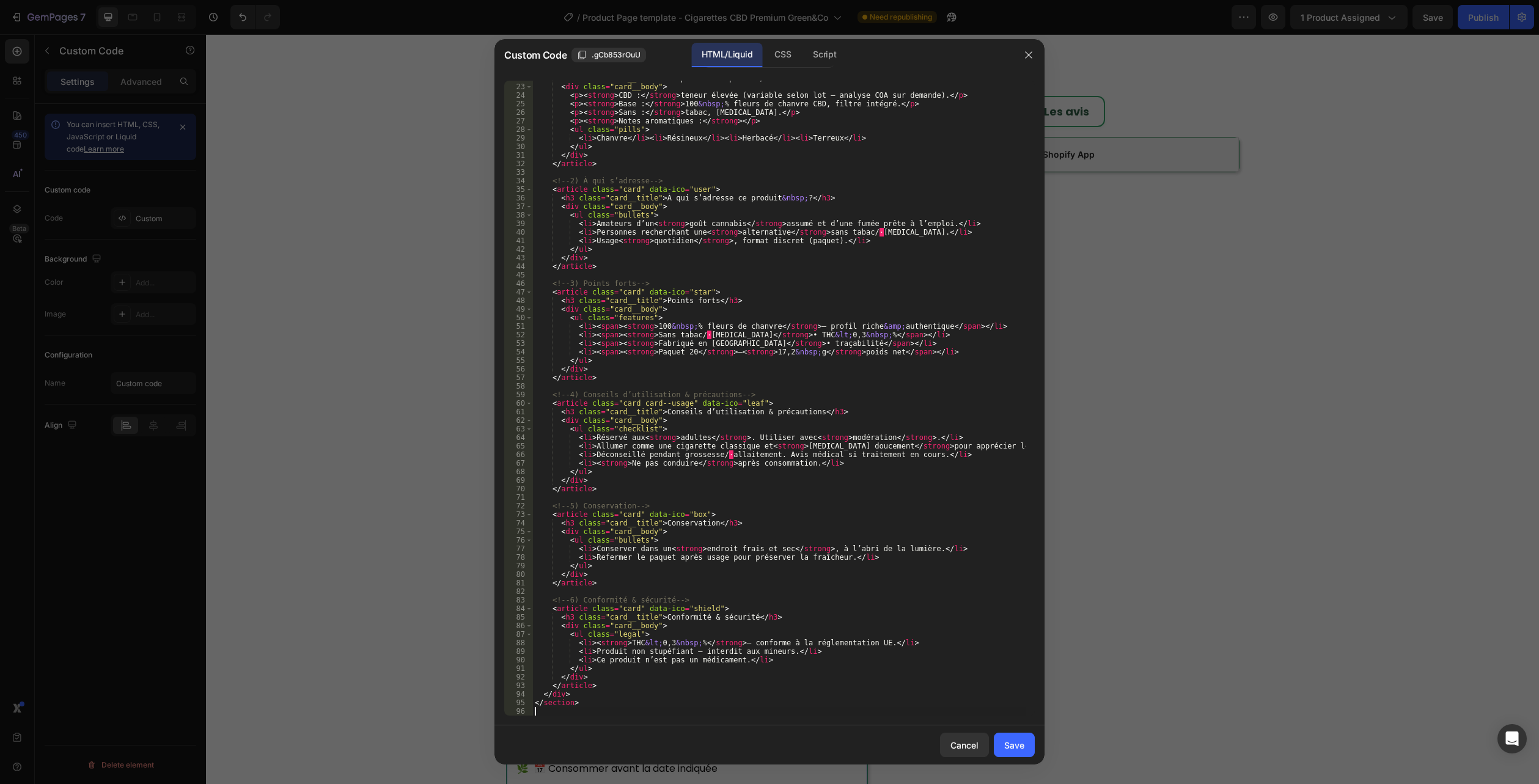
click at [1001, 740] on button "Save" at bounding box center [1014, 744] width 41 height 25
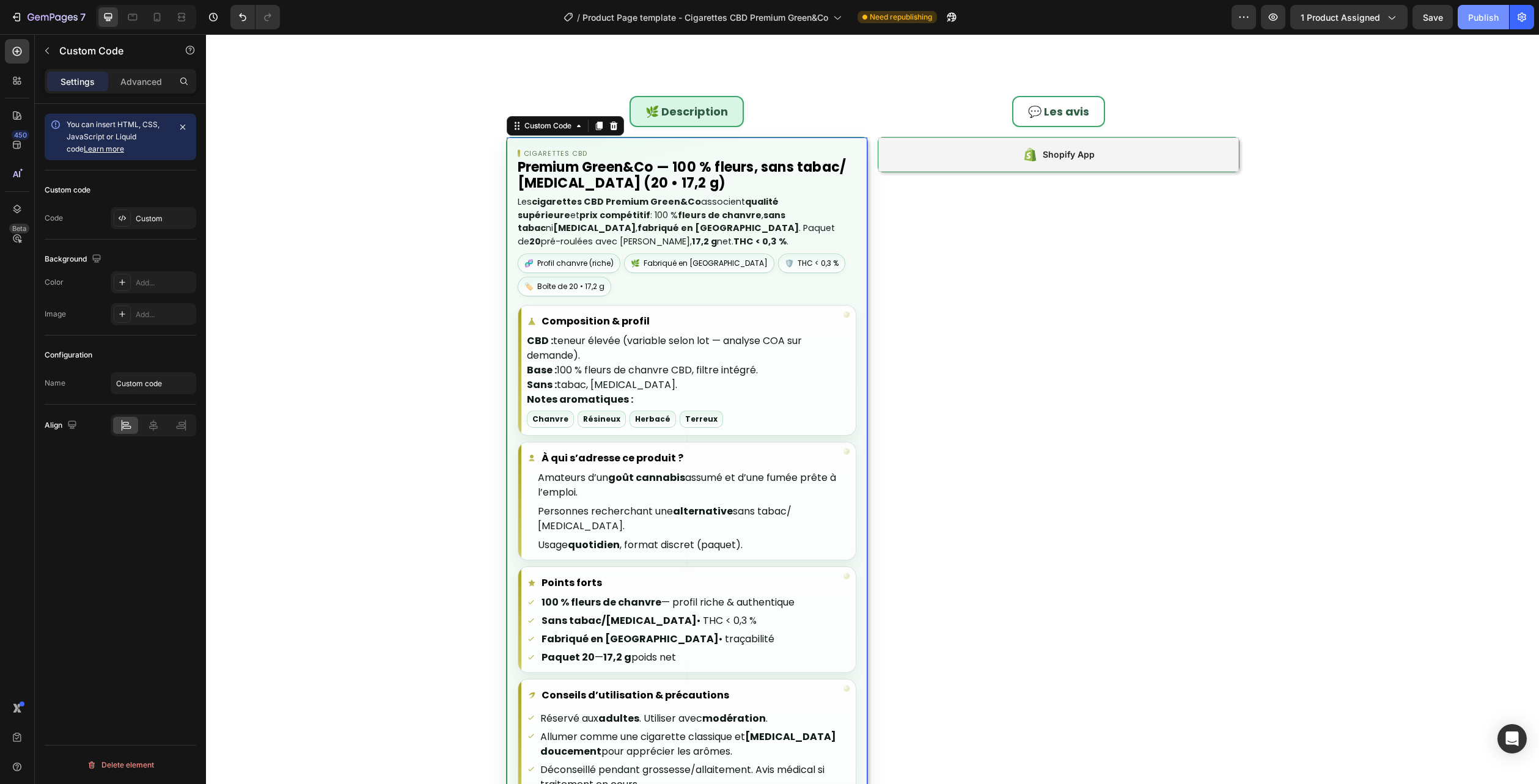
click at [1481, 15] on div "Publish" at bounding box center [1484, 17] width 31 height 13
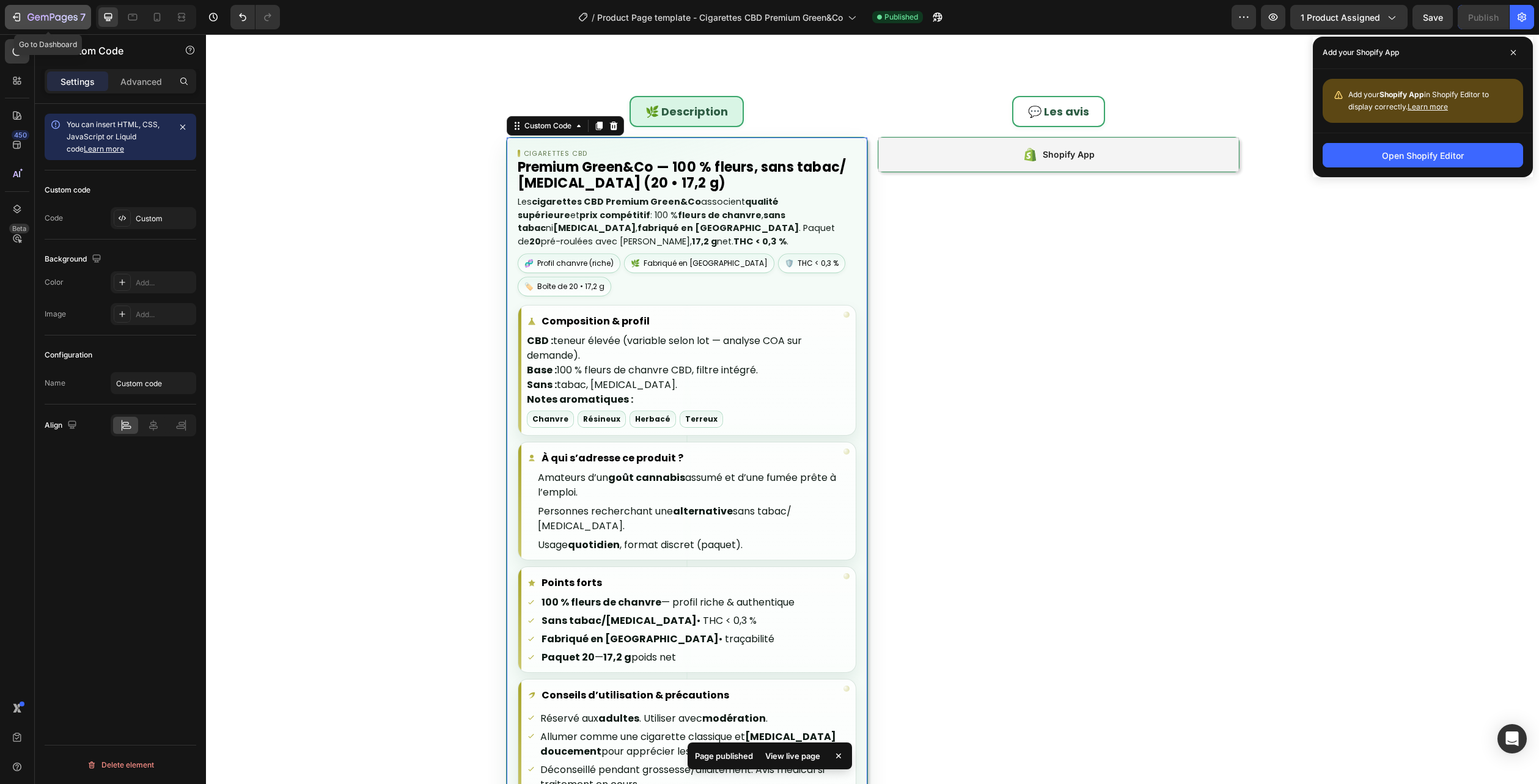
click at [43, 7] on button "7" at bounding box center [47, 17] width 86 height 25
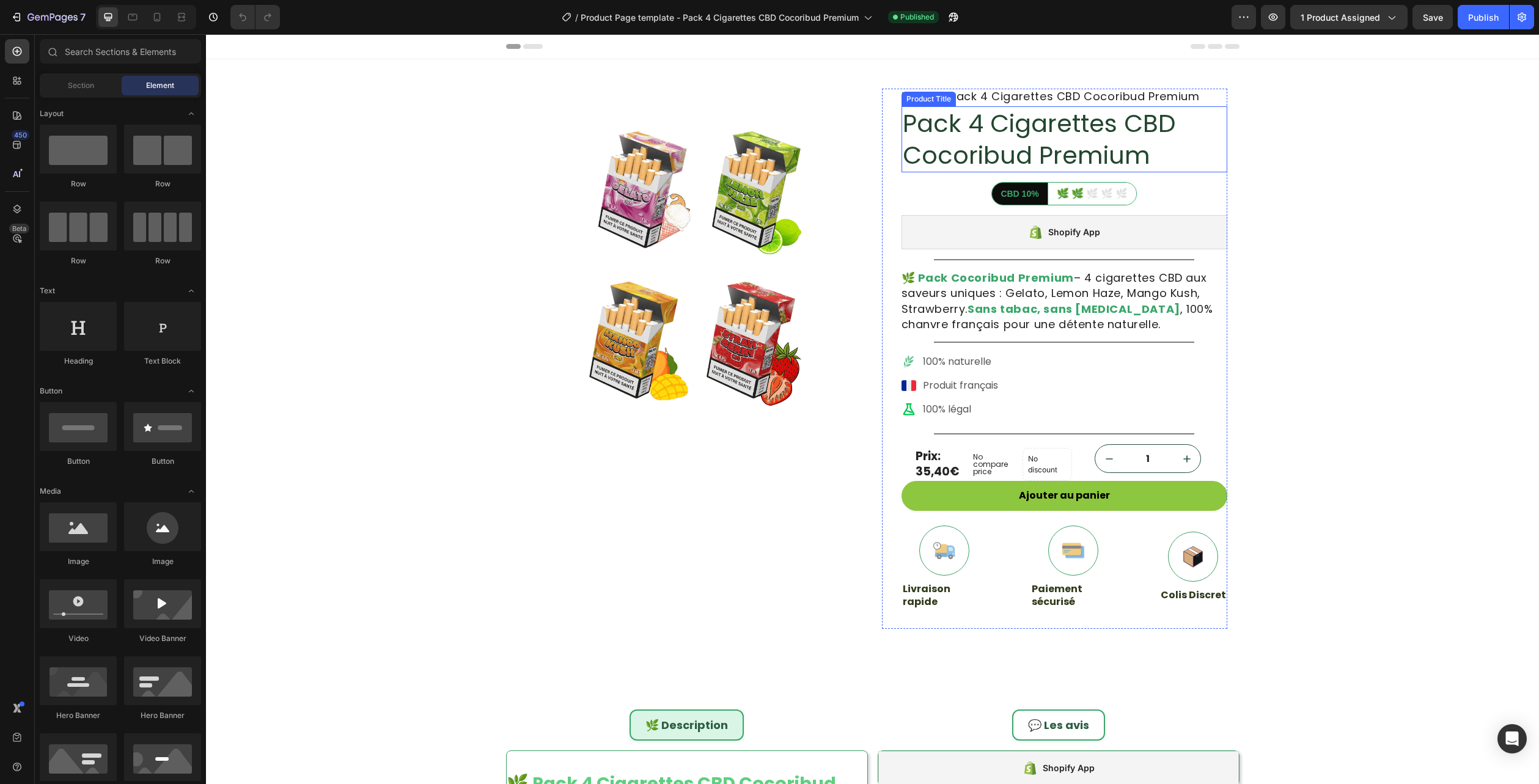
click at [982, 147] on h1 "Pack 4 Cigarettes CBD Cocoribud Premium" at bounding box center [1064, 139] width 325 height 66
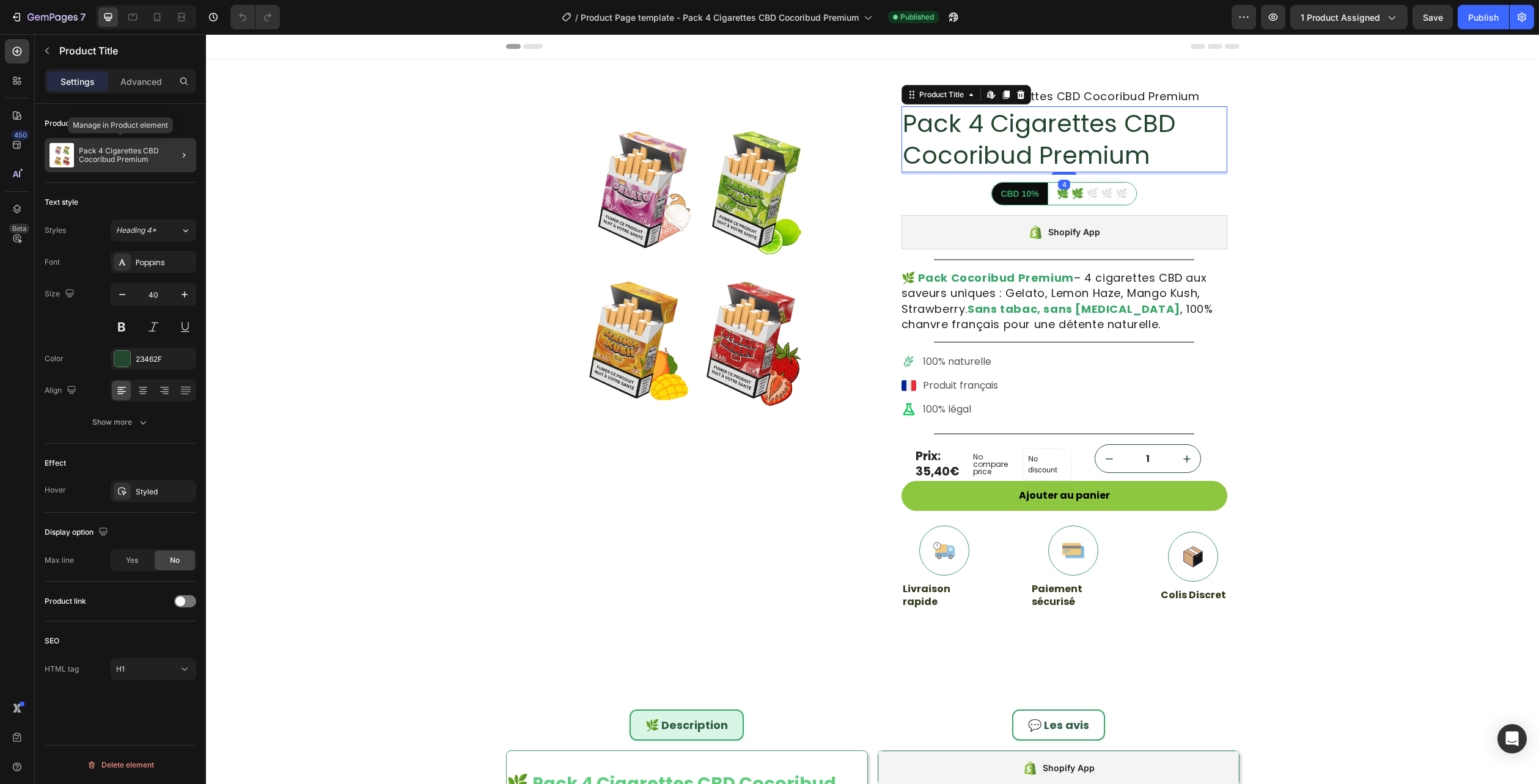
click at [114, 152] on p "Pack 4 Cigarettes CBD Cocoribud Premium" at bounding box center [136, 154] width 113 height 17
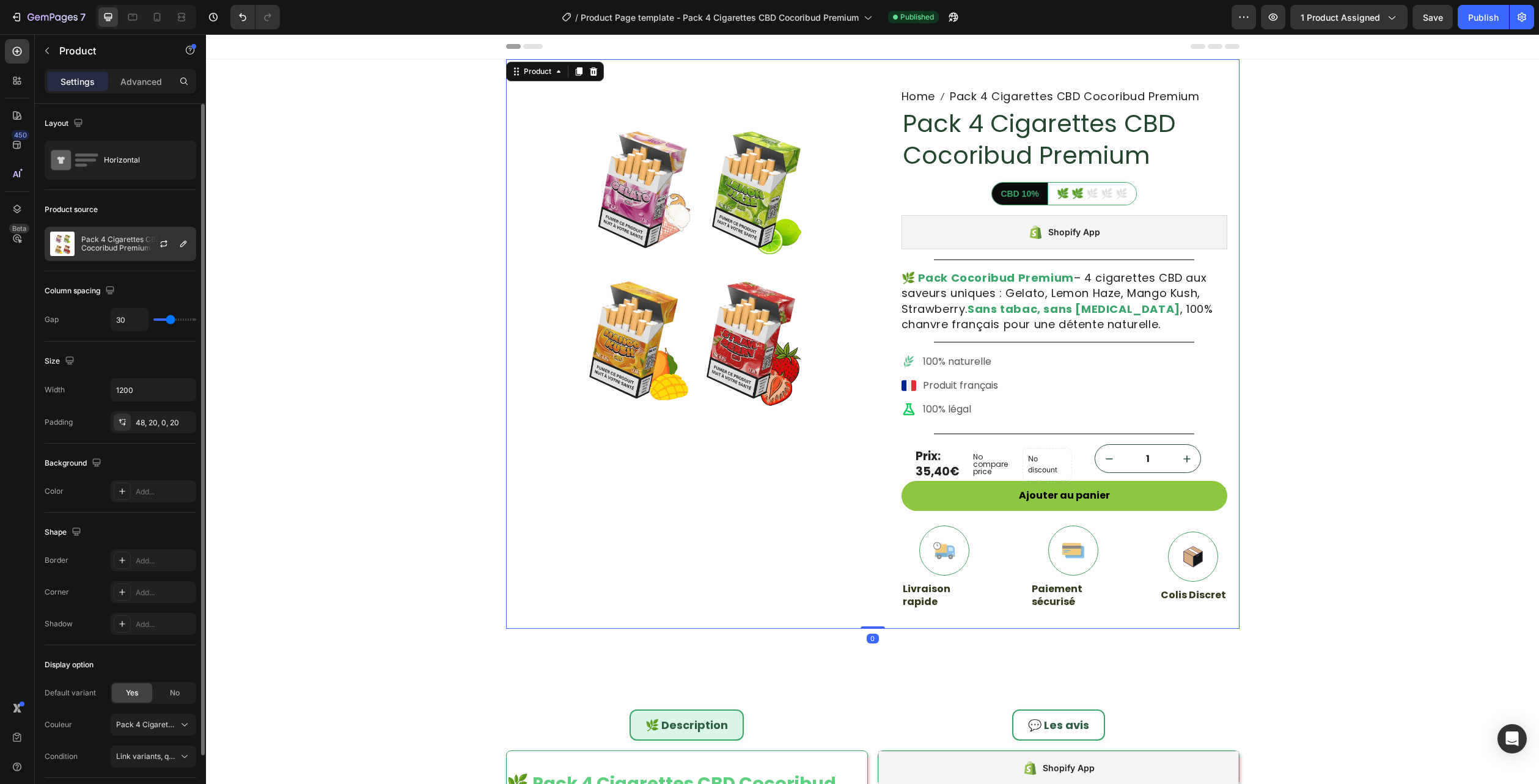
click at [93, 252] on p "Pack 4 Cigarettes CBD Cocoribud Premium" at bounding box center [136, 243] width 110 height 17
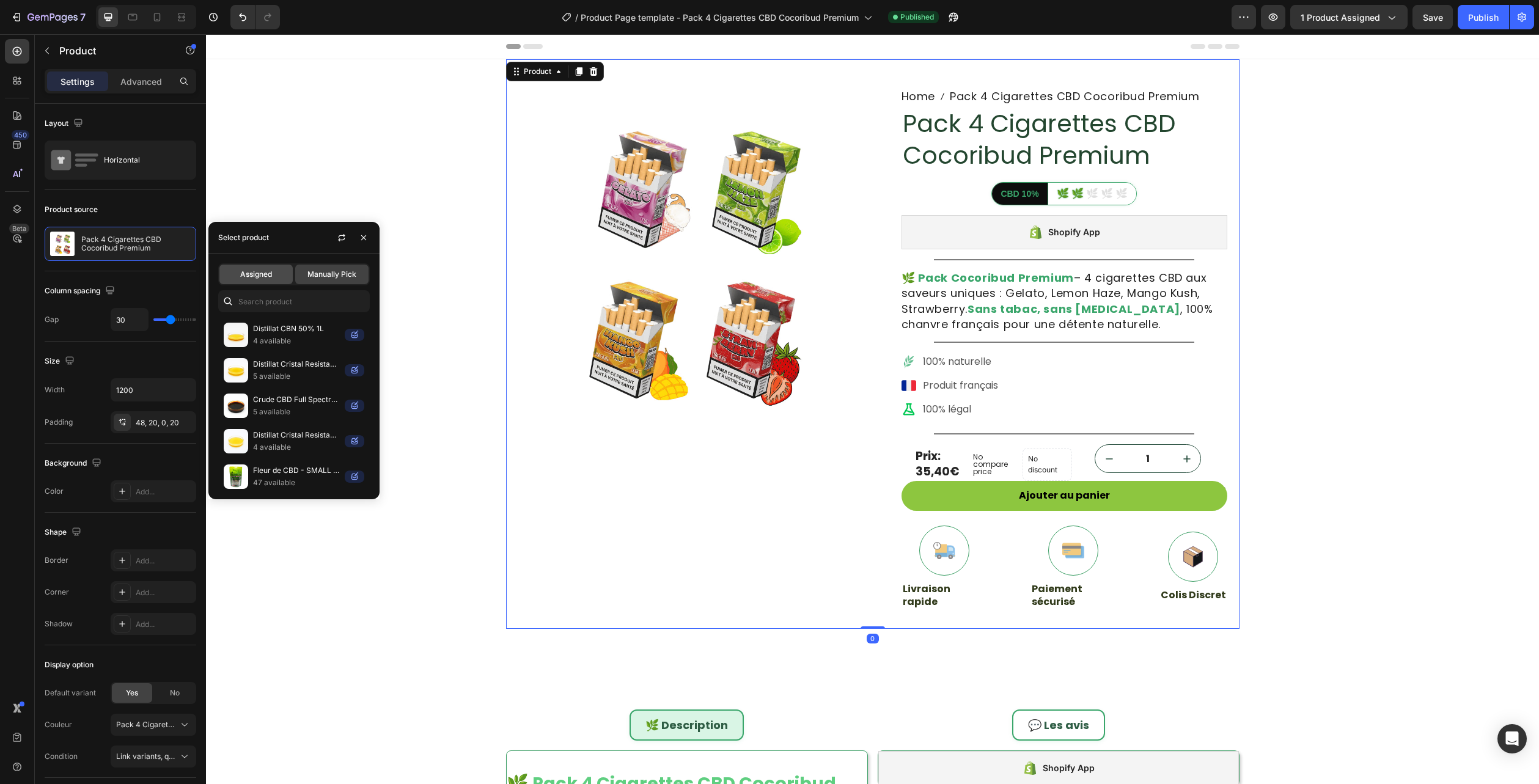
click at [237, 278] on div "Assigned" at bounding box center [256, 275] width 73 height 20
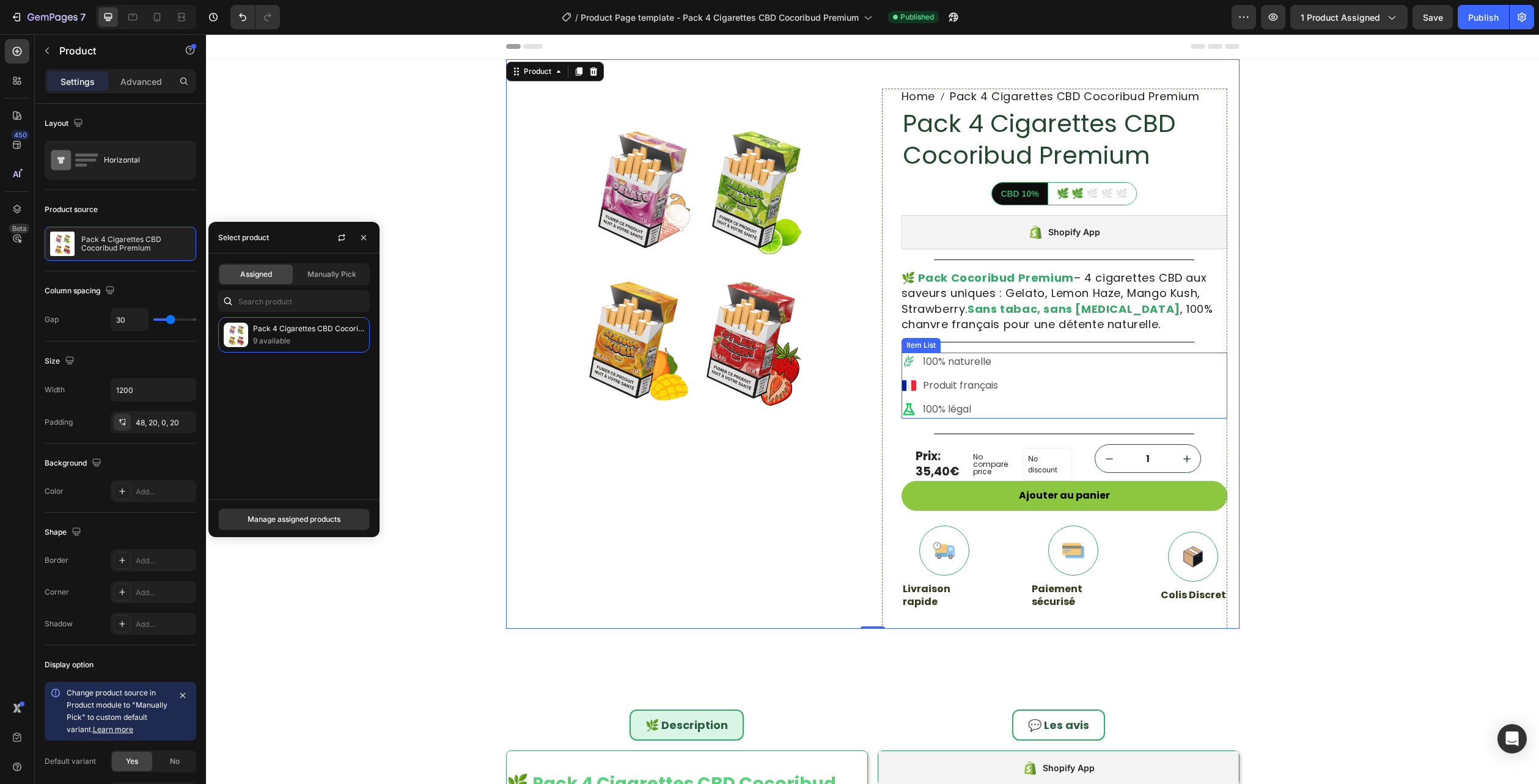
click at [1068, 379] on div "100% naturelle Produit français 100% légal" at bounding box center [1064, 386] width 325 height 66
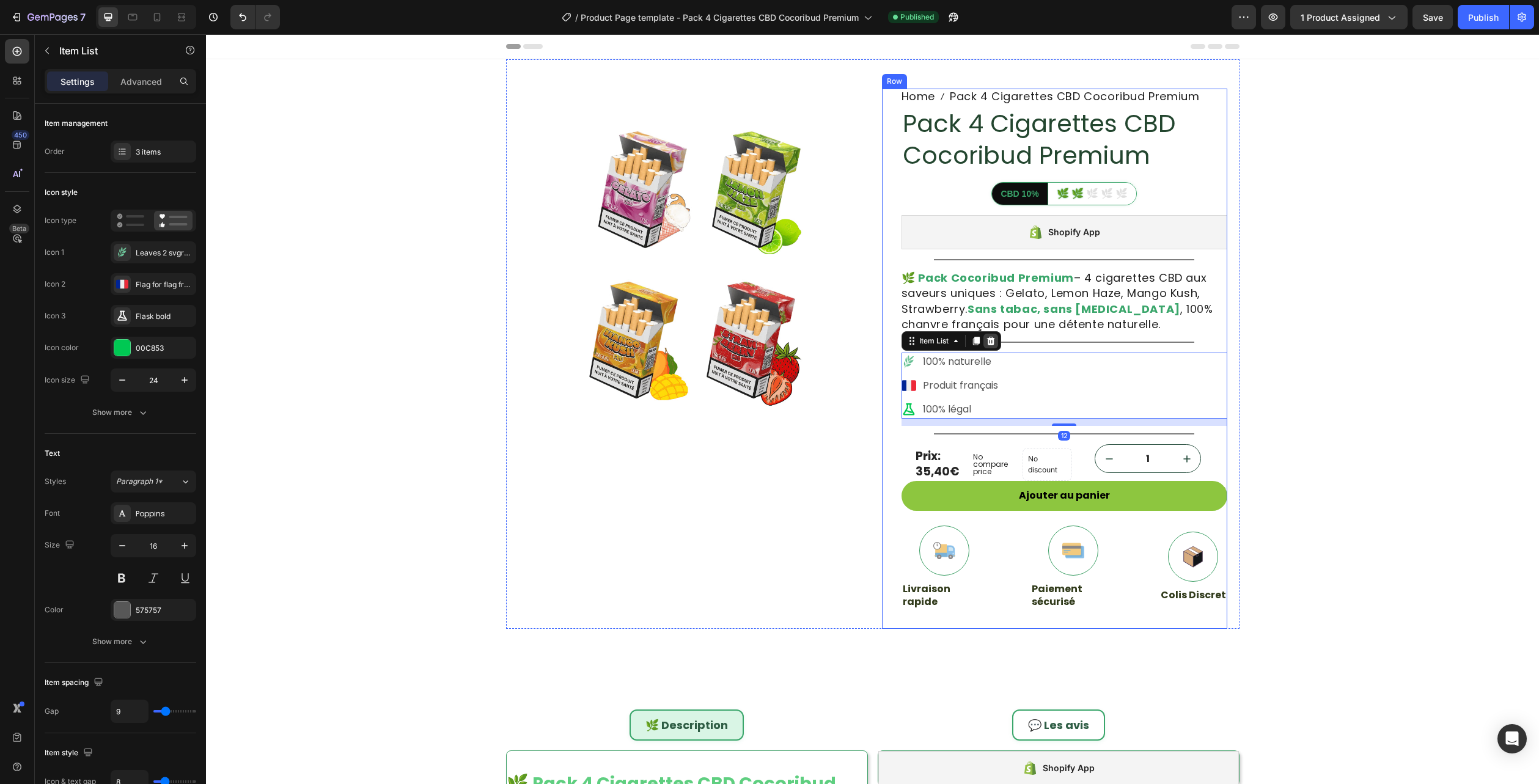
click at [986, 346] on icon at bounding box center [991, 341] width 10 height 10
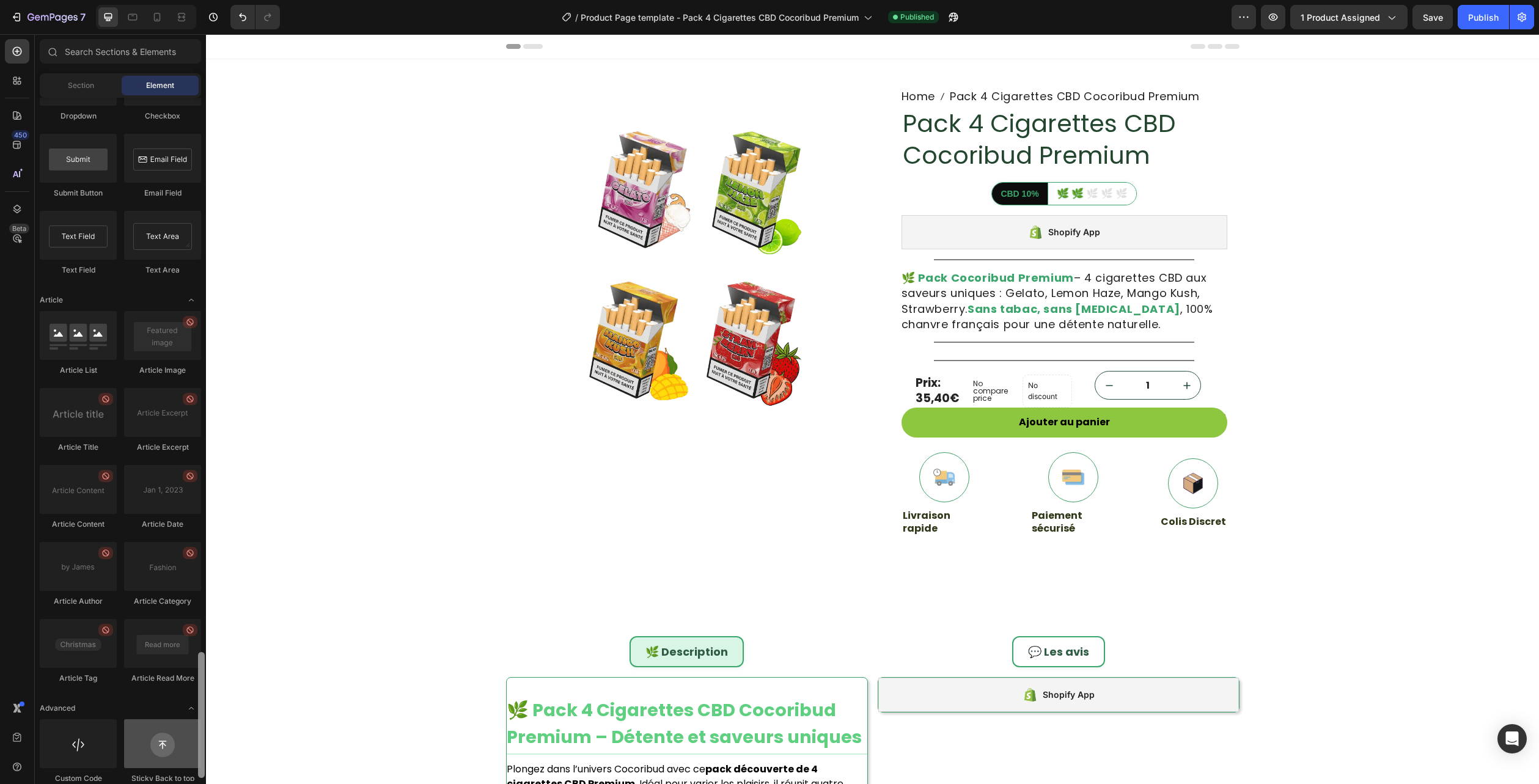
scroll to position [3018, 0]
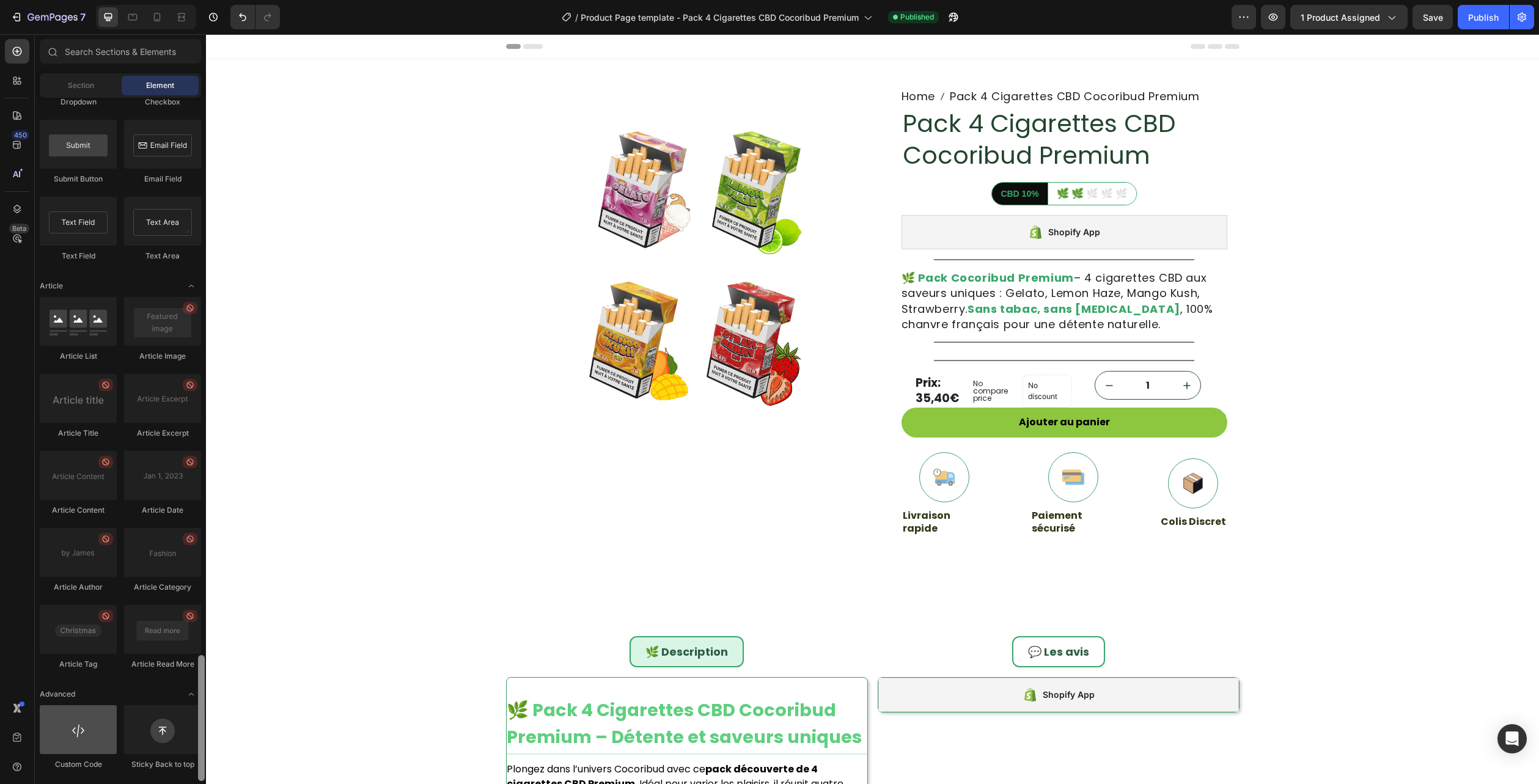
drag, startPoint x: 201, startPoint y: 240, endPoint x: 92, endPoint y: 737, distance: 508.8
click at [185, 750] on div "Layout Row Row Row Row Text Heading Text Block Button Button Button Media Image…" at bounding box center [120, 439] width 171 height 683
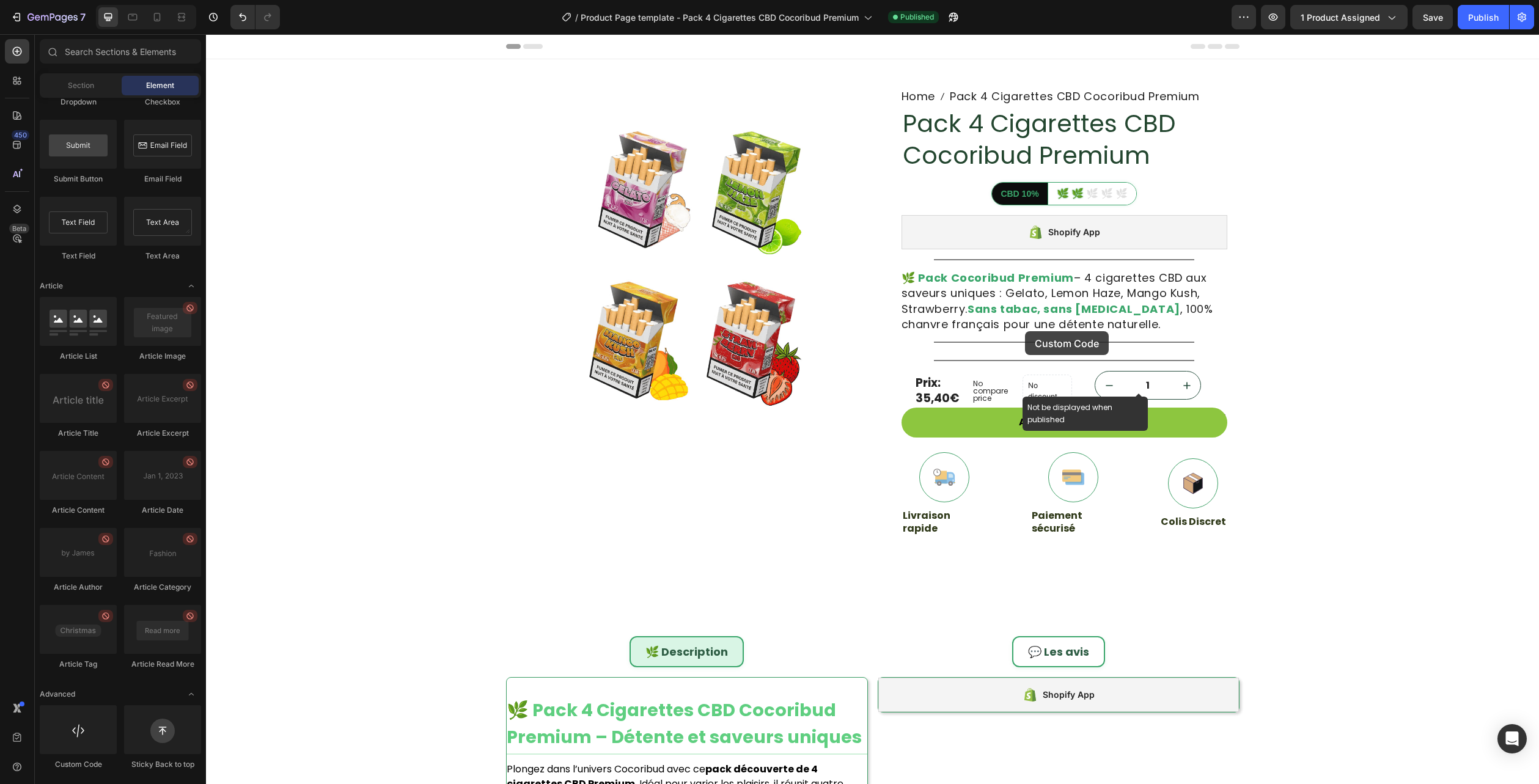
scroll to position [64, 0]
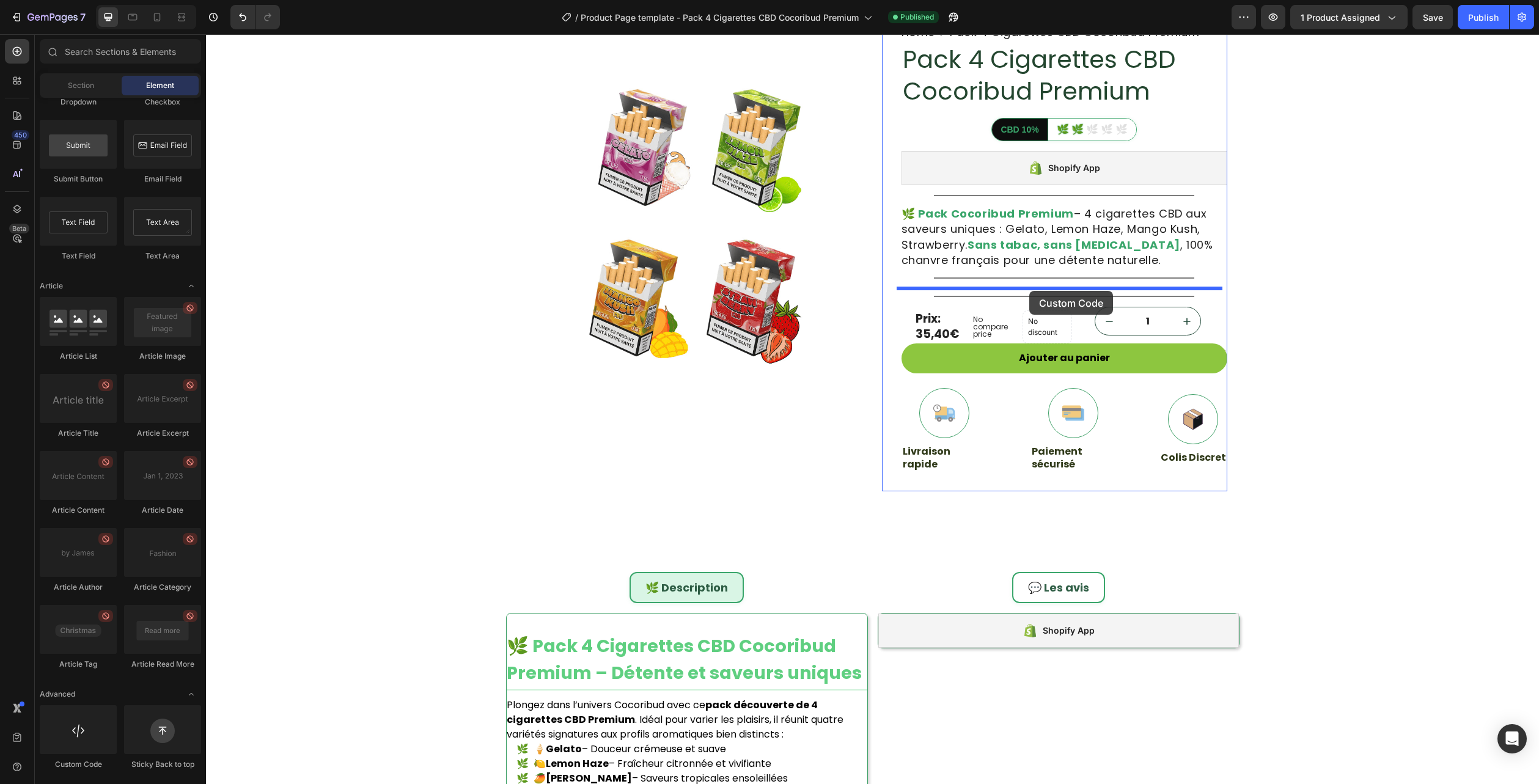
drag, startPoint x: 284, startPoint y: 770, endPoint x: 1030, endPoint y: 291, distance: 886.5
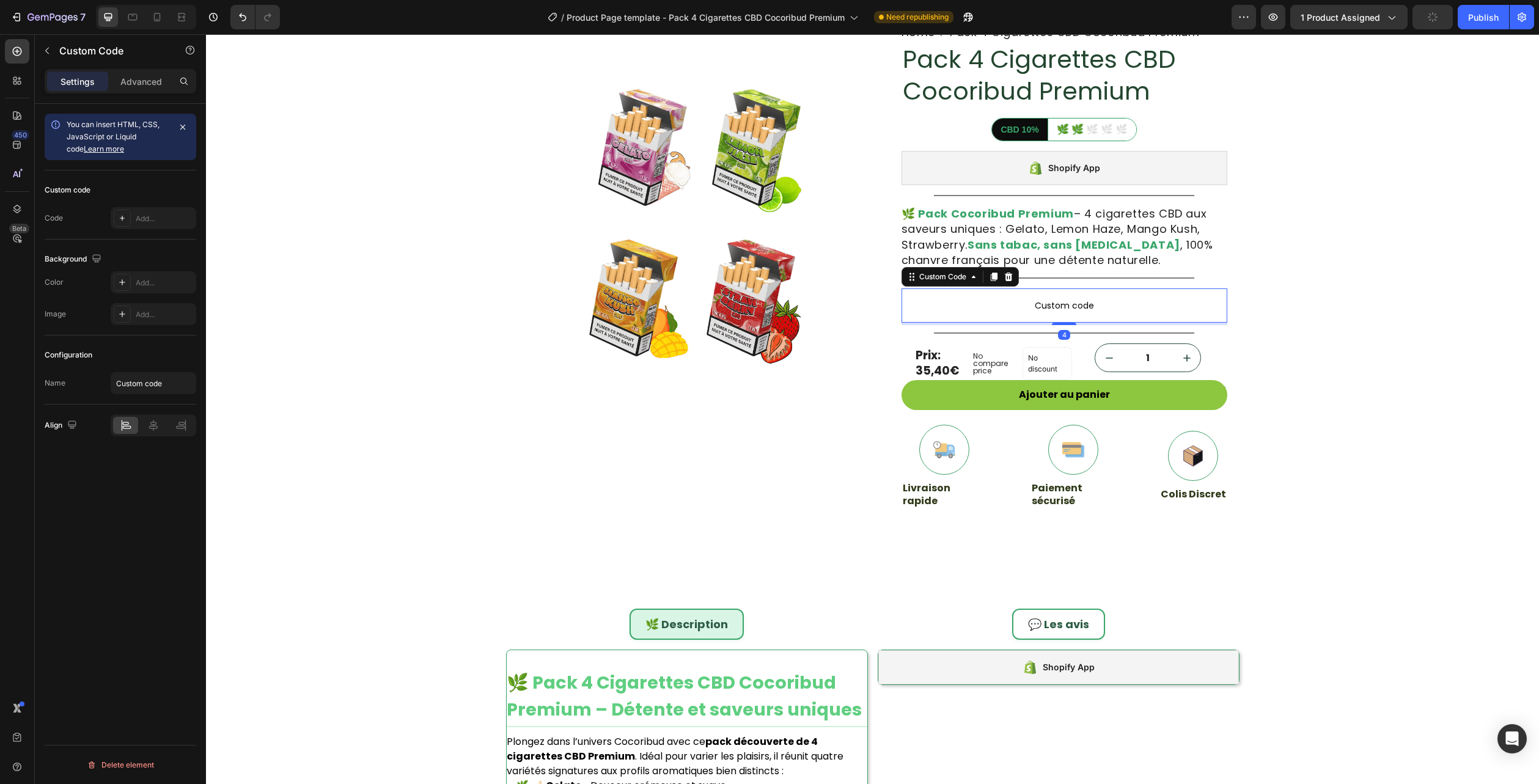
click at [1025, 300] on span "Custom code" at bounding box center [1064, 305] width 325 height 15
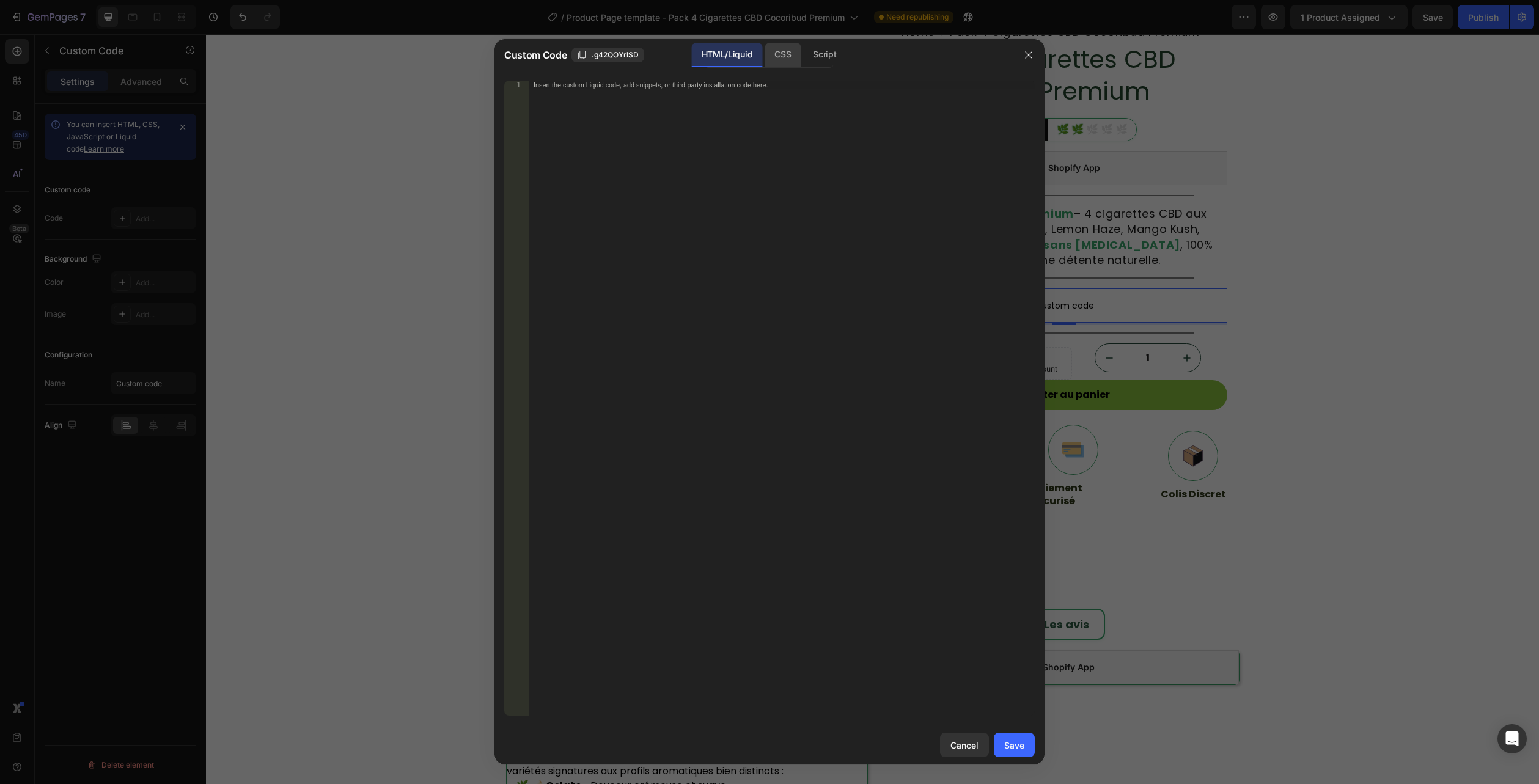
click at [778, 58] on div "CSS" at bounding box center [782, 54] width 36 height 25
click at [755, 105] on div "Insert the CSS code to style your content here." at bounding box center [782, 406] width 506 height 652
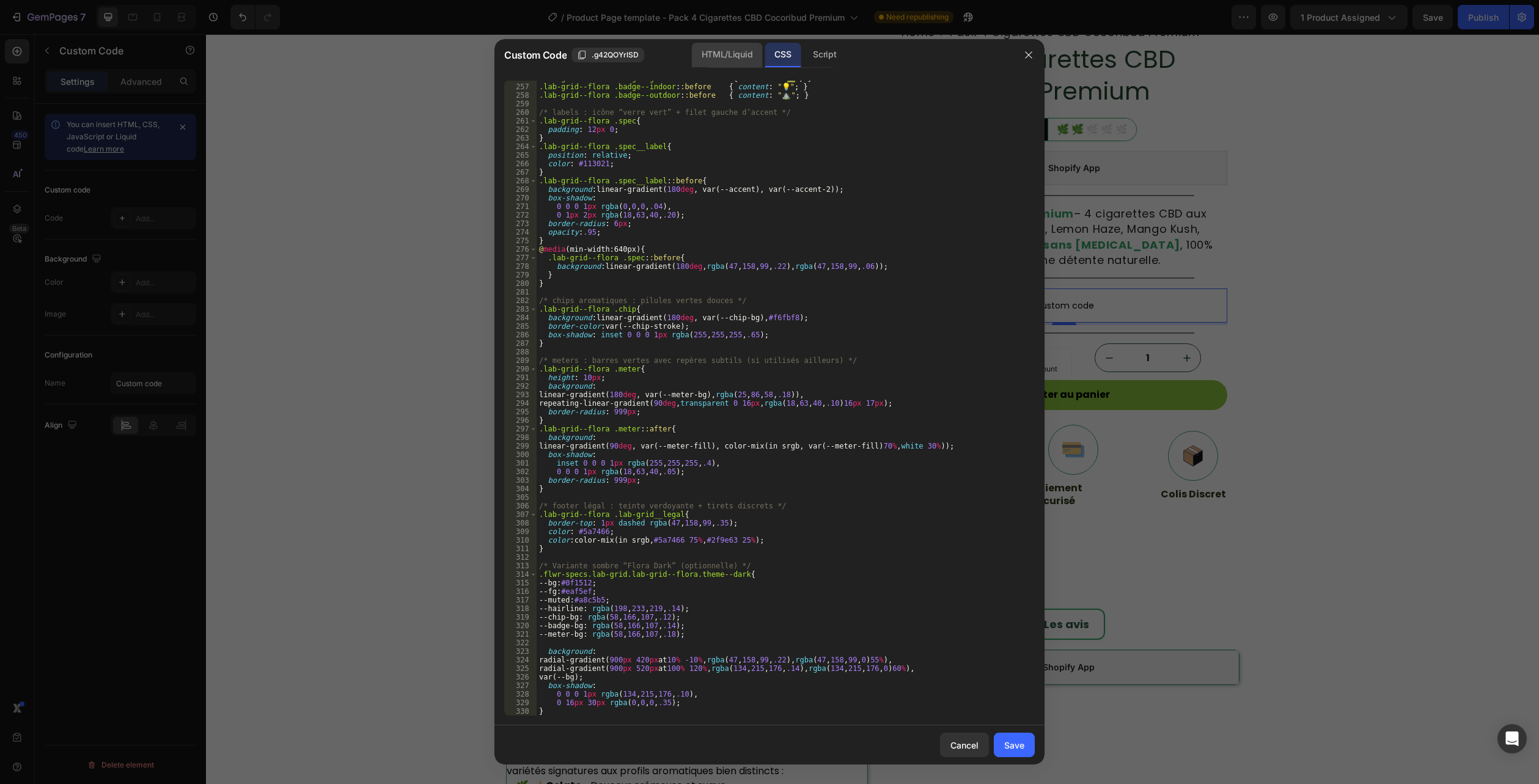
click at [736, 63] on div "HTML/Liquid" at bounding box center [727, 54] width 70 height 25
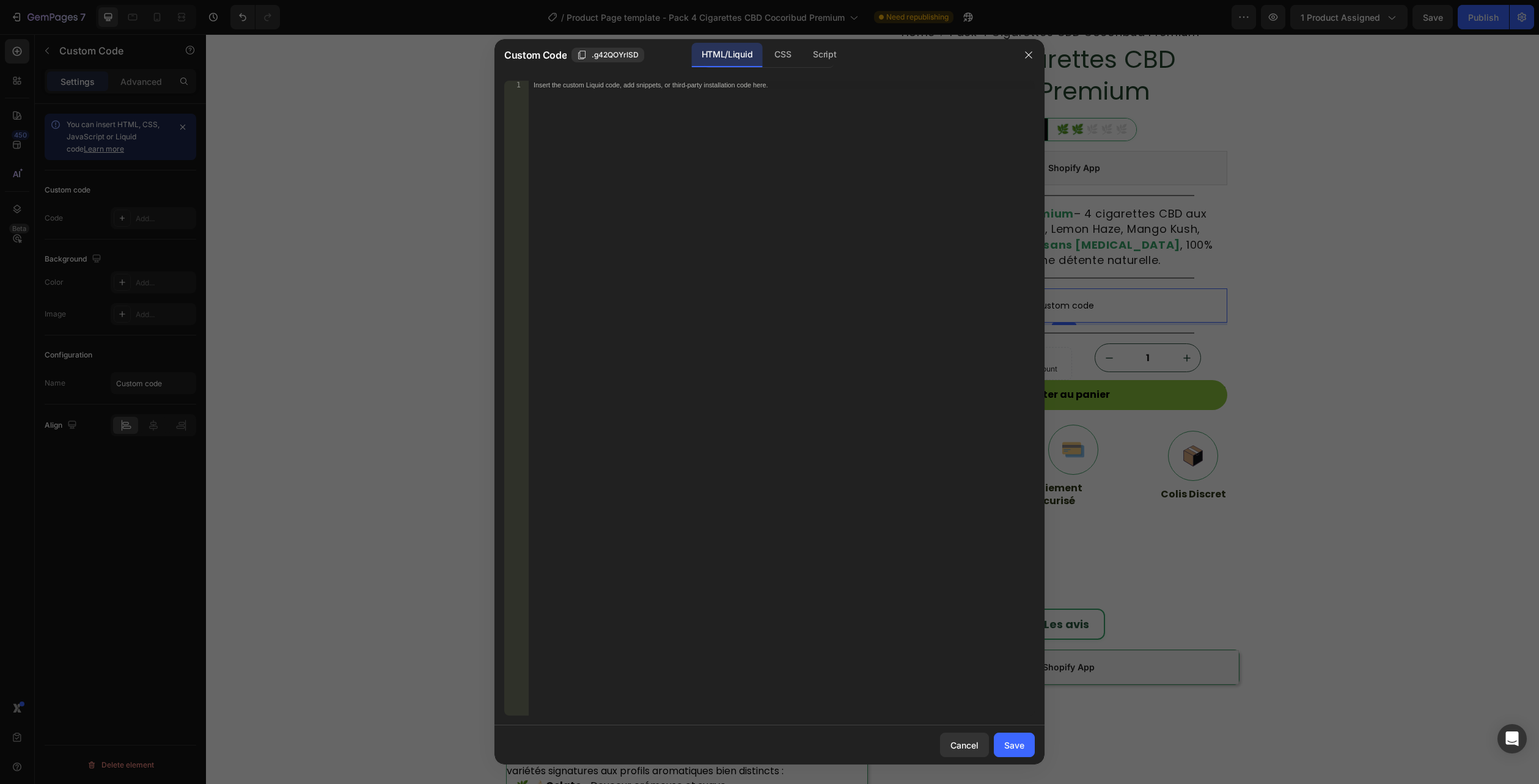
click at [627, 232] on div "Insert the custom Liquid code, add snippets, or third-party installation code h…" at bounding box center [782, 406] width 506 height 652
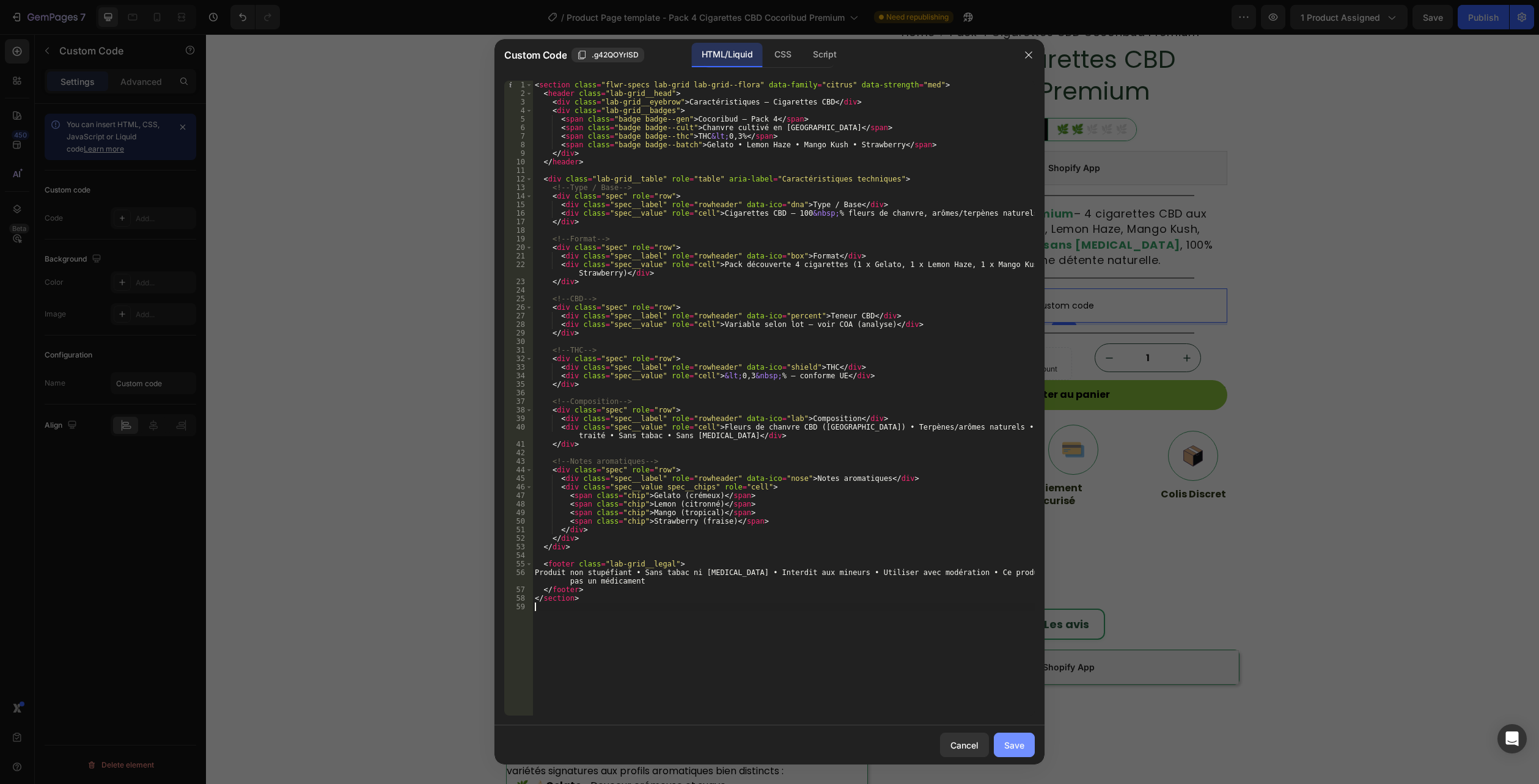
click at [1022, 746] on div "Save" at bounding box center [1014, 744] width 20 height 13
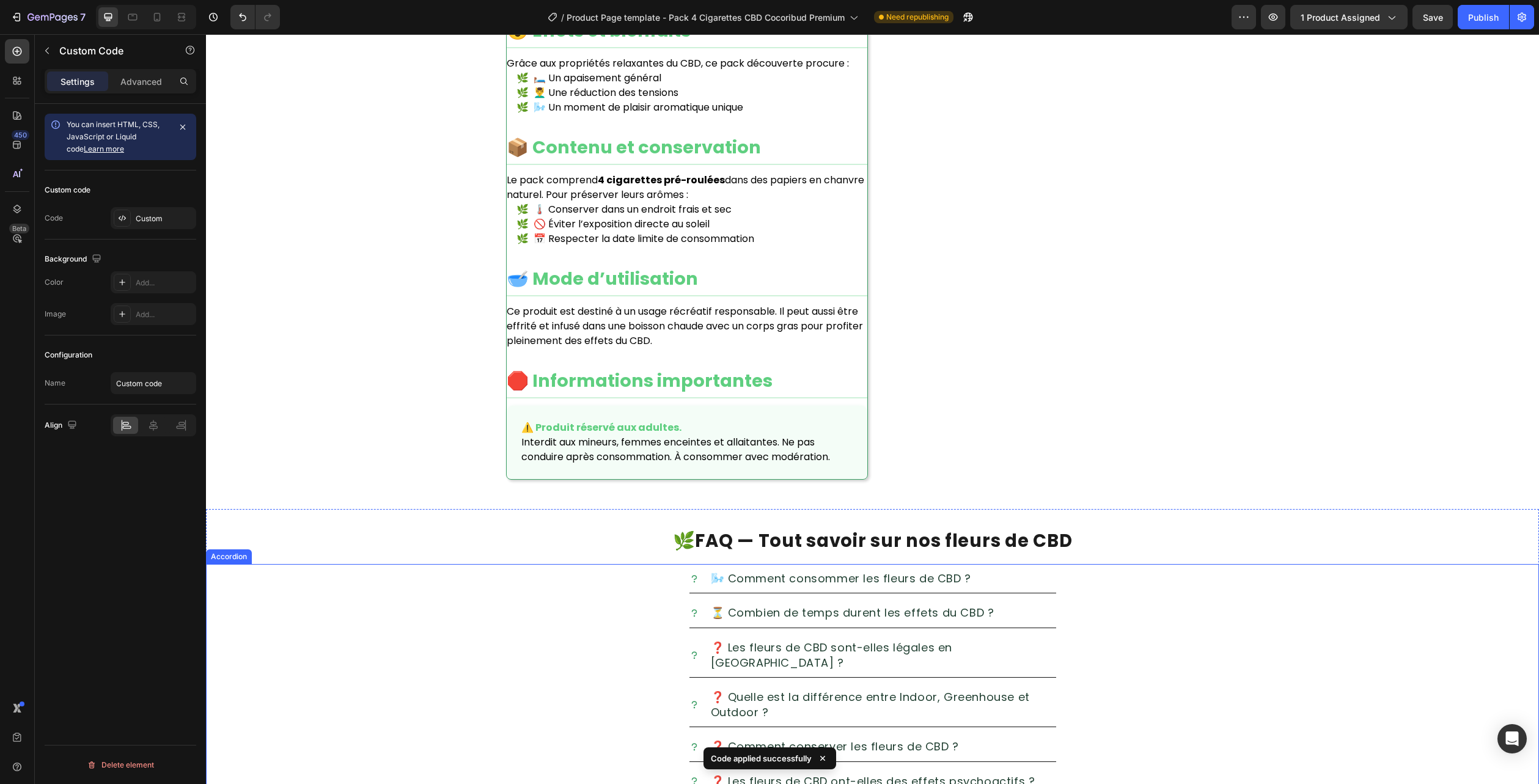
scroll to position [1775, 0]
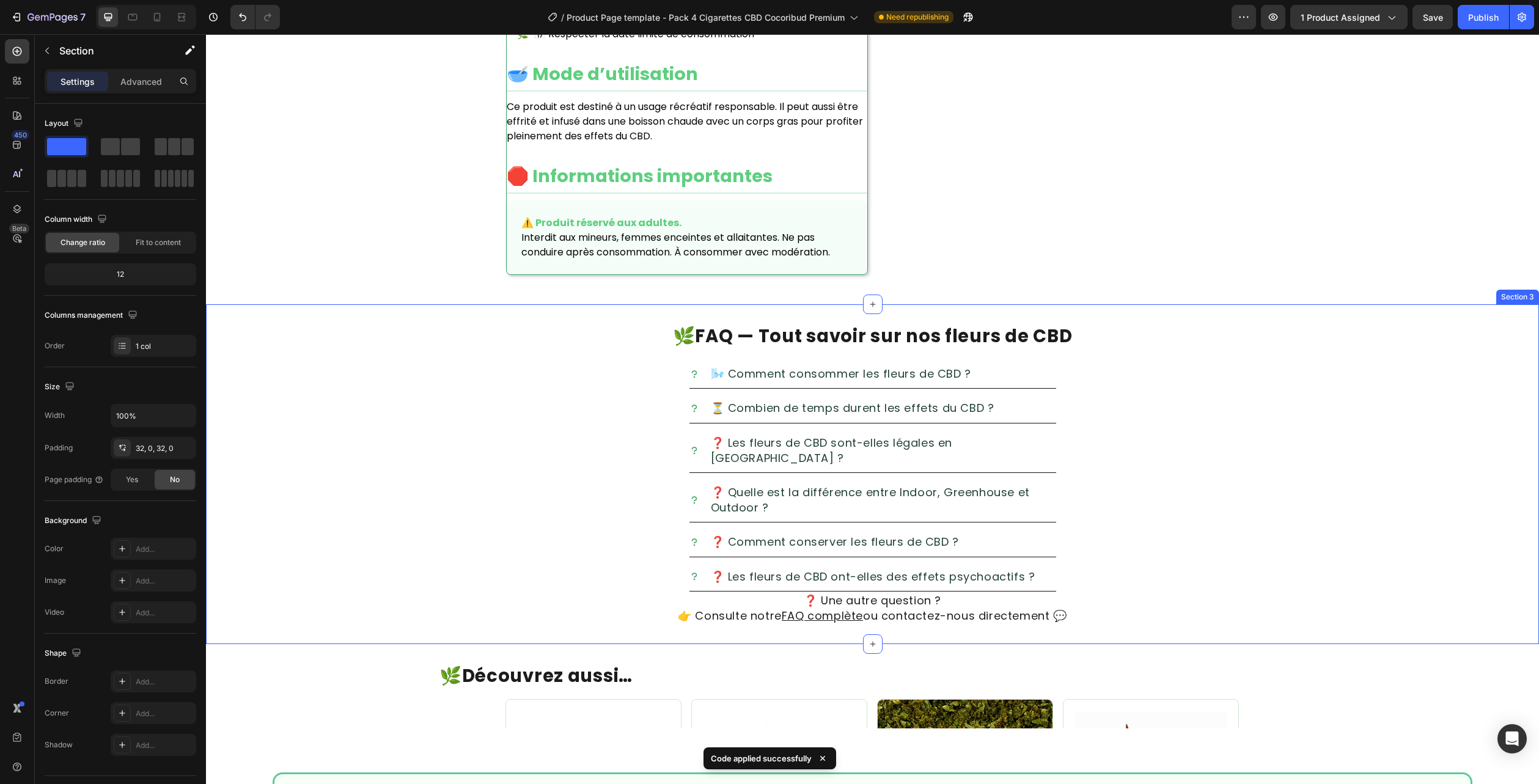
click at [1525, 305] on div "🌿 FAQ — Tout savoir sur nos fleurs de CBD Heading 🌬️ Comment consommer les fleu…" at bounding box center [872, 475] width 1333 height 340
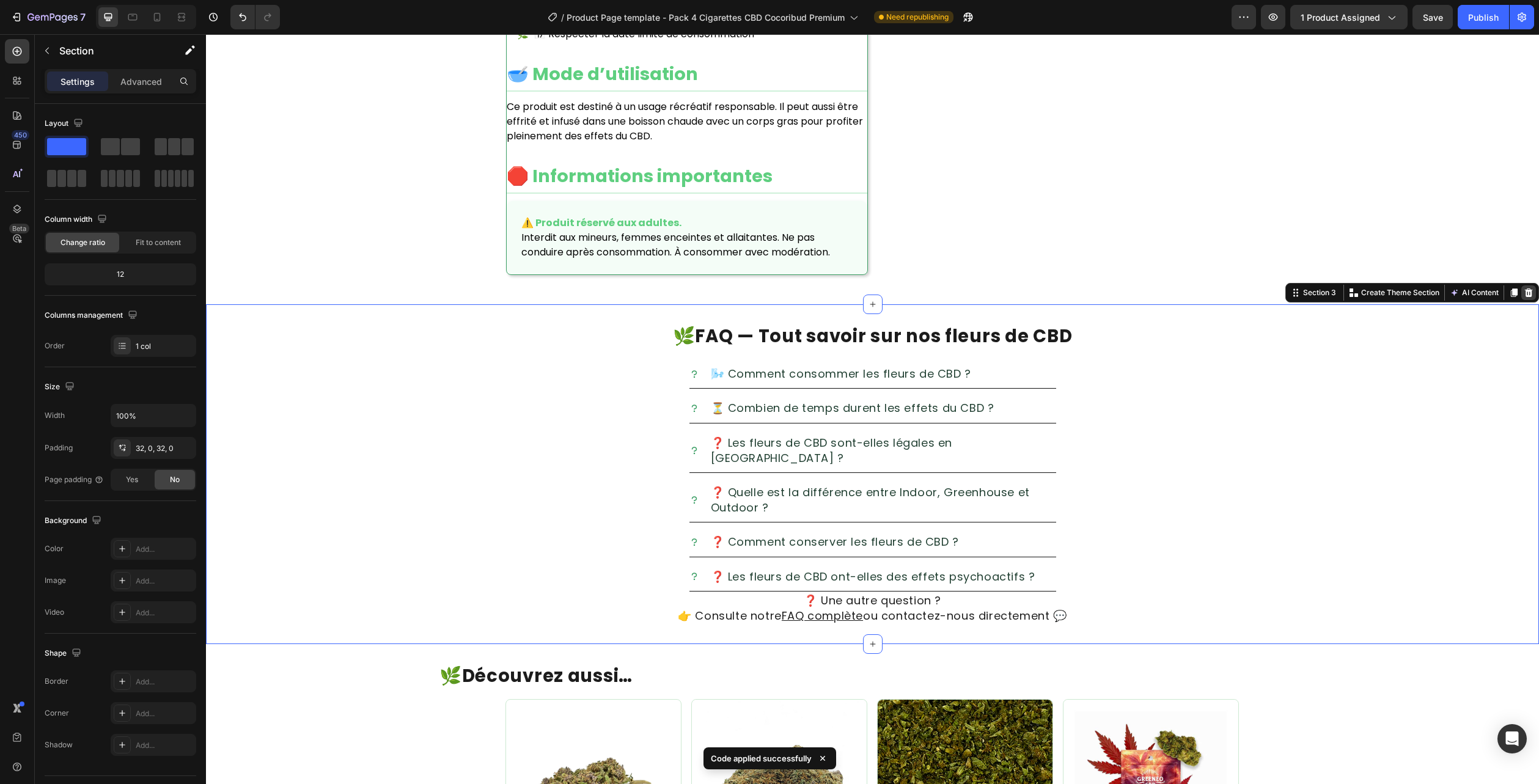
click at [1525, 289] on icon at bounding box center [1529, 293] width 8 height 9
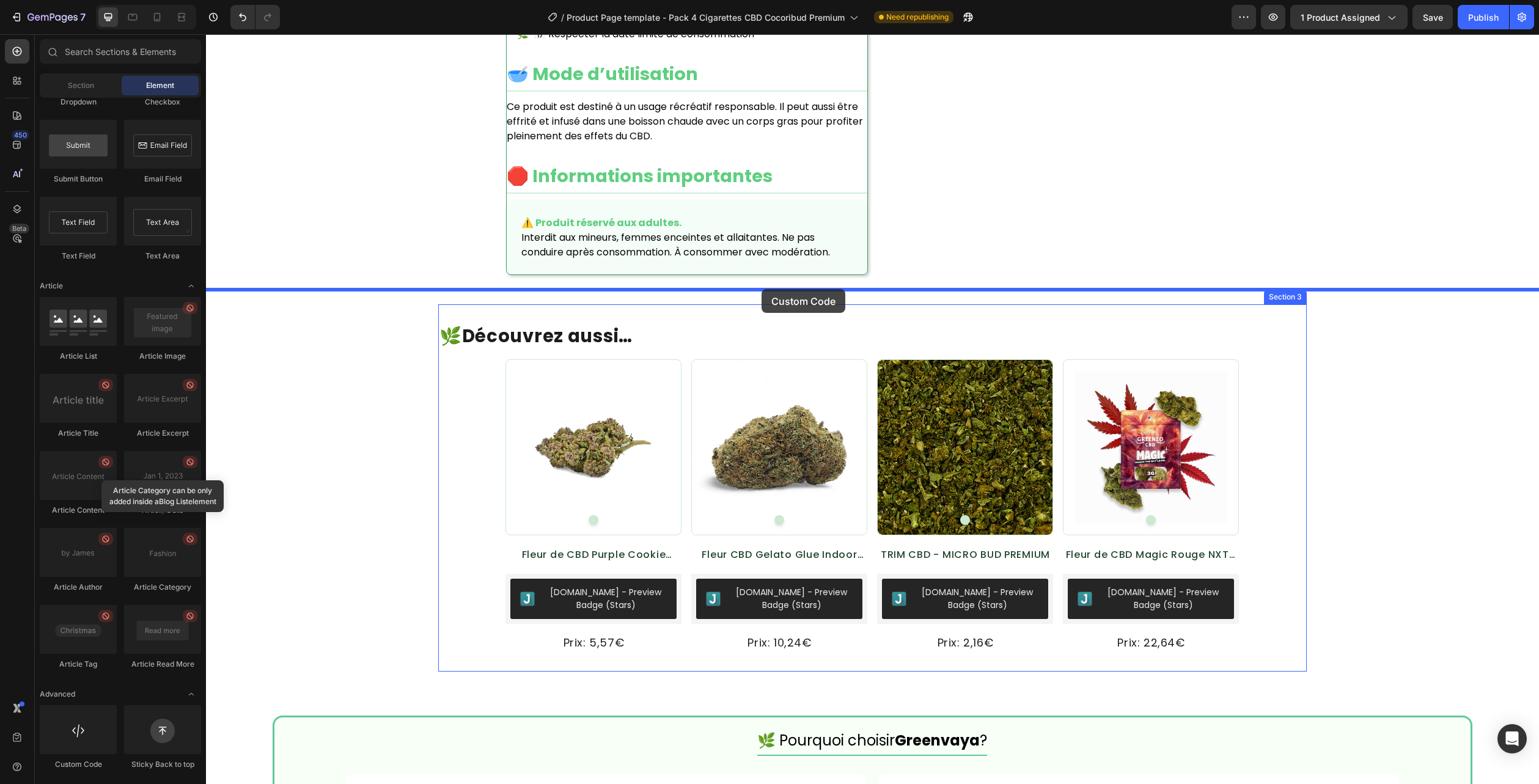
drag, startPoint x: 275, startPoint y: 754, endPoint x: 762, endPoint y: 289, distance: 673.3
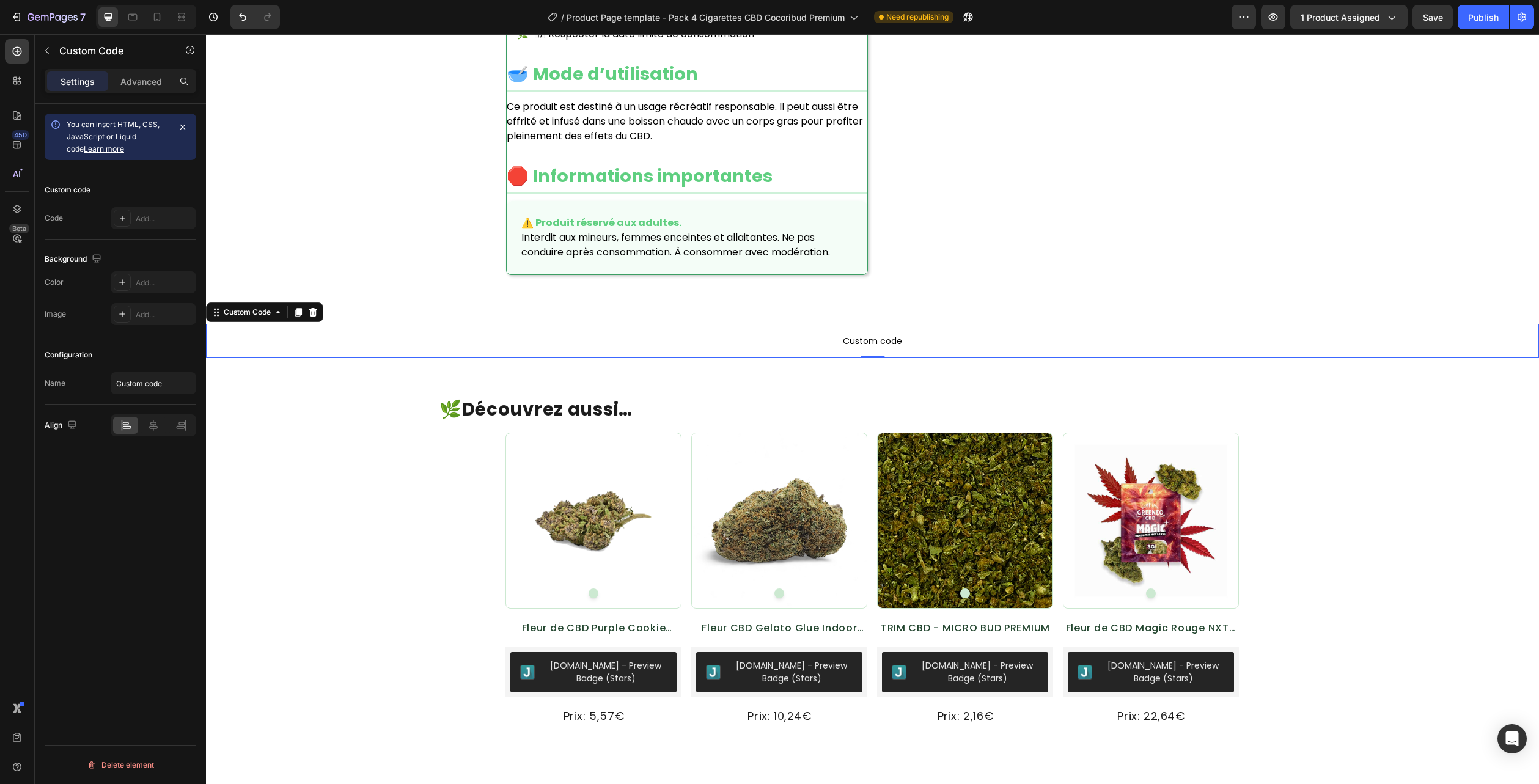
click at [772, 333] on span "Custom code" at bounding box center [872, 340] width 1333 height 15
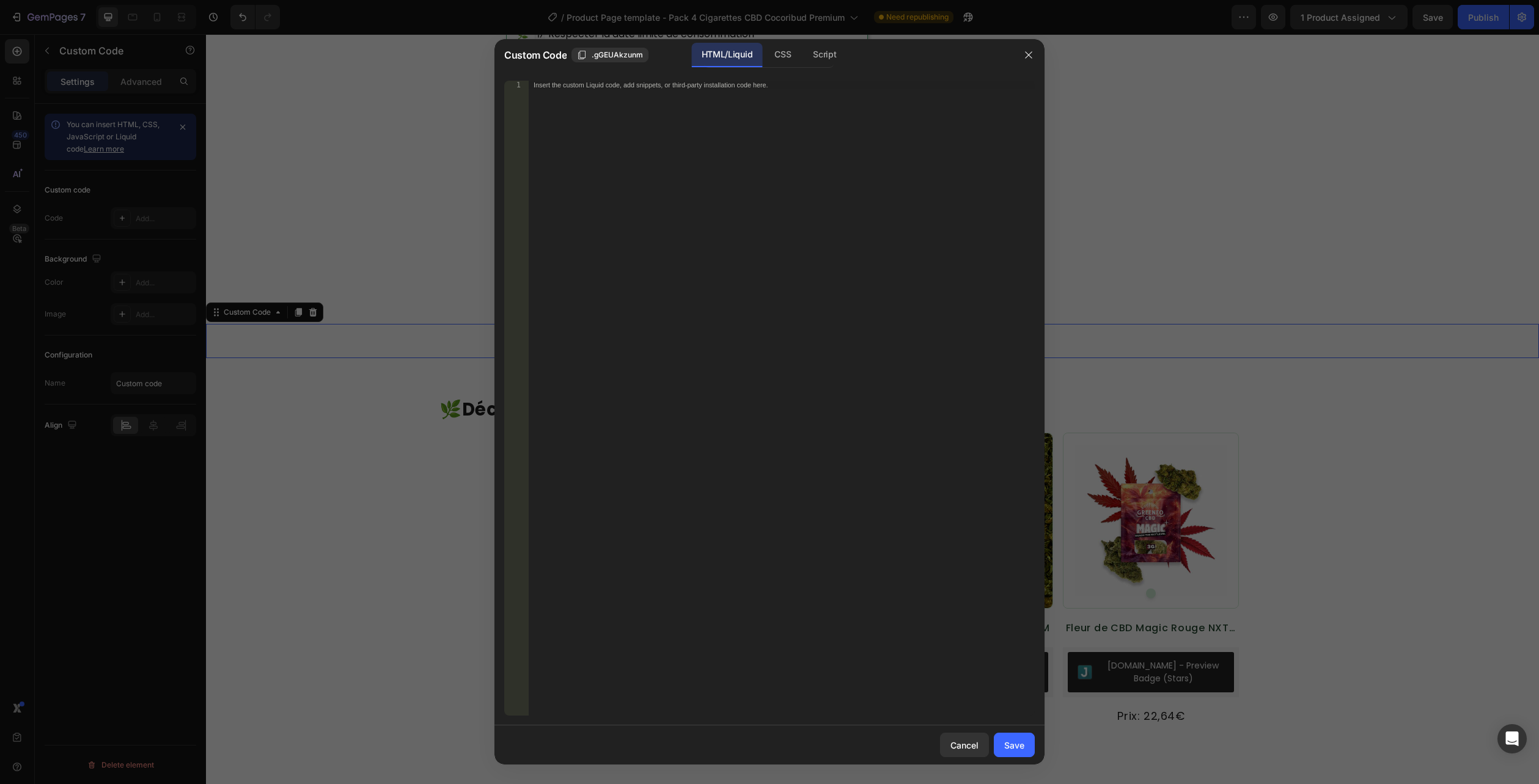
click at [736, 60] on div "HTML/Liquid" at bounding box center [727, 54] width 70 height 25
click at [728, 100] on div "Insert the custom Liquid code, add snippets, or third-party installation code h…" at bounding box center [782, 406] width 506 height 652
paste textarea "</section>"
type textarea "</section>"
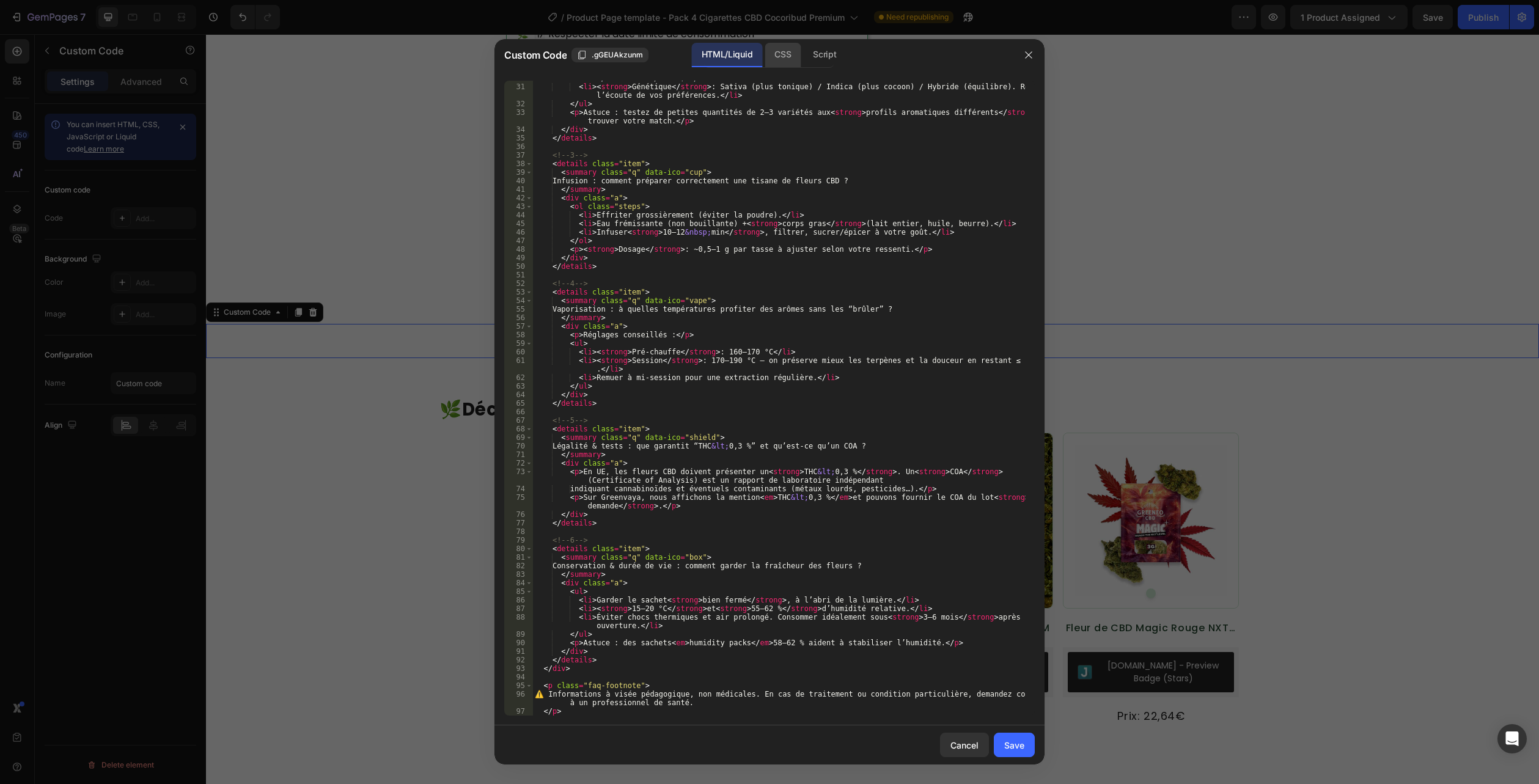
click at [772, 61] on div "CSS" at bounding box center [782, 54] width 36 height 25
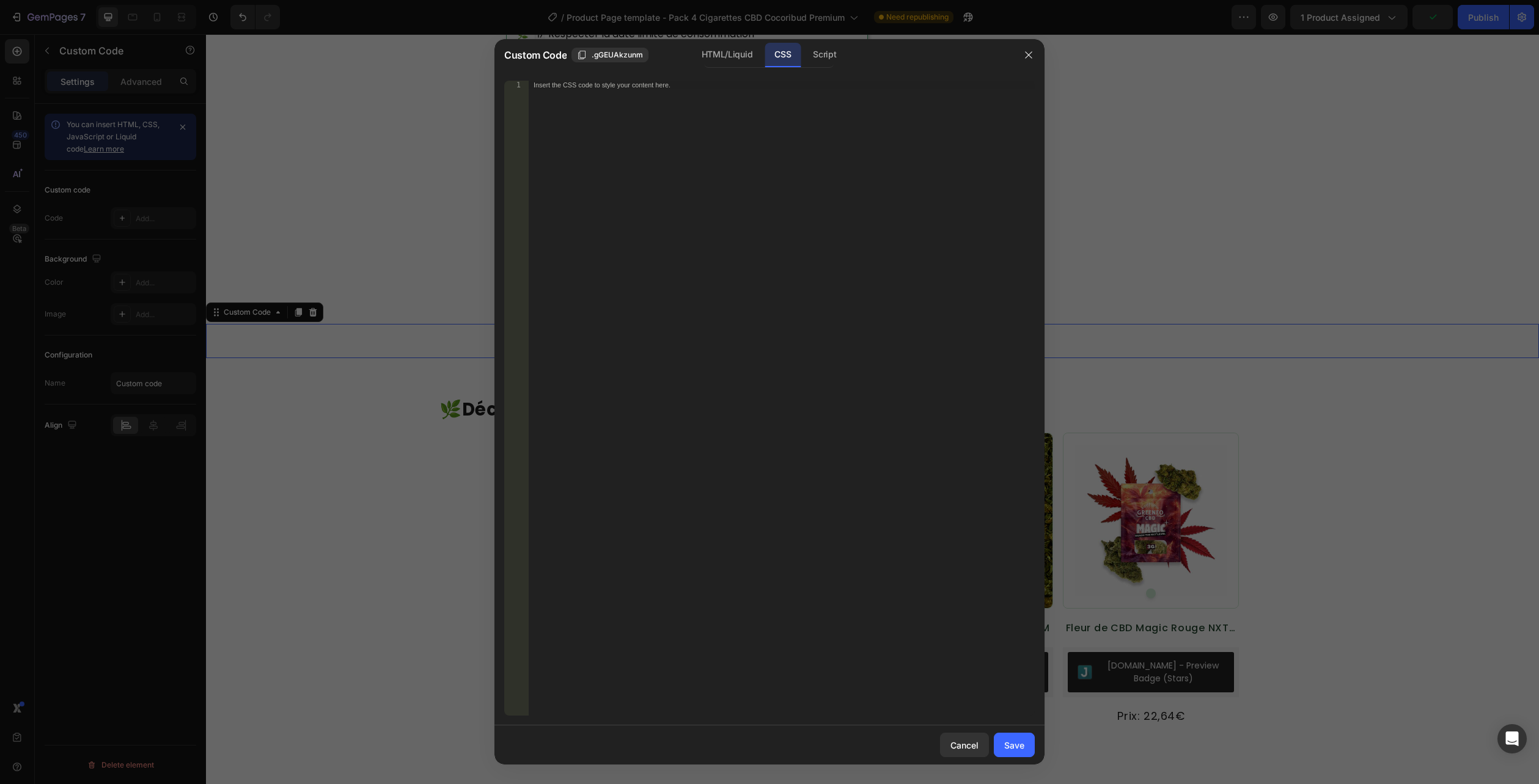
click at [776, 52] on div "CSS" at bounding box center [782, 54] width 36 height 25
click at [770, 121] on div "Insert the CSS code to style your content here." at bounding box center [782, 406] width 506 height 652
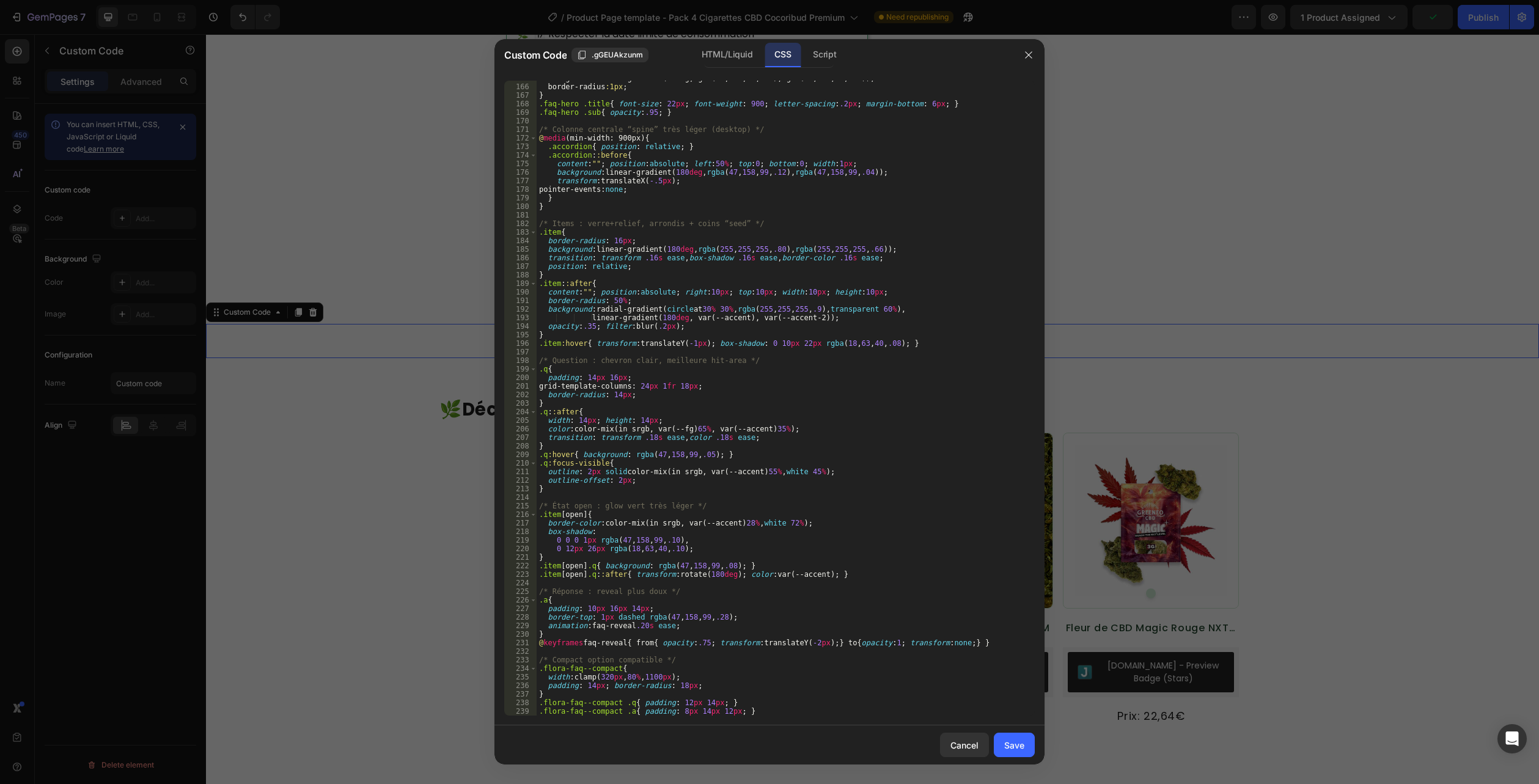
scroll to position [1513, 0]
click at [1015, 748] on div "Save" at bounding box center [1014, 744] width 20 height 13
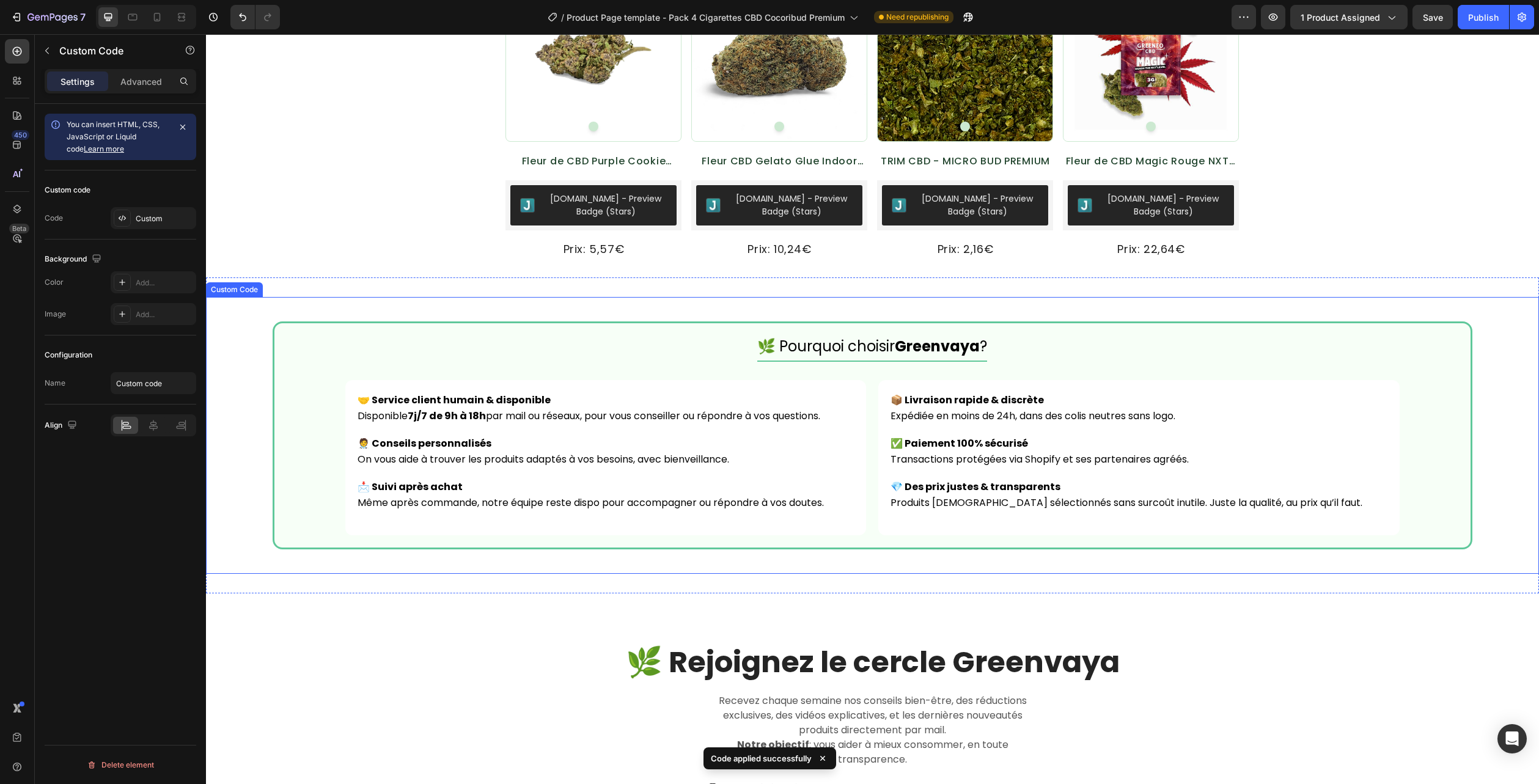
scroll to position [2936, 0]
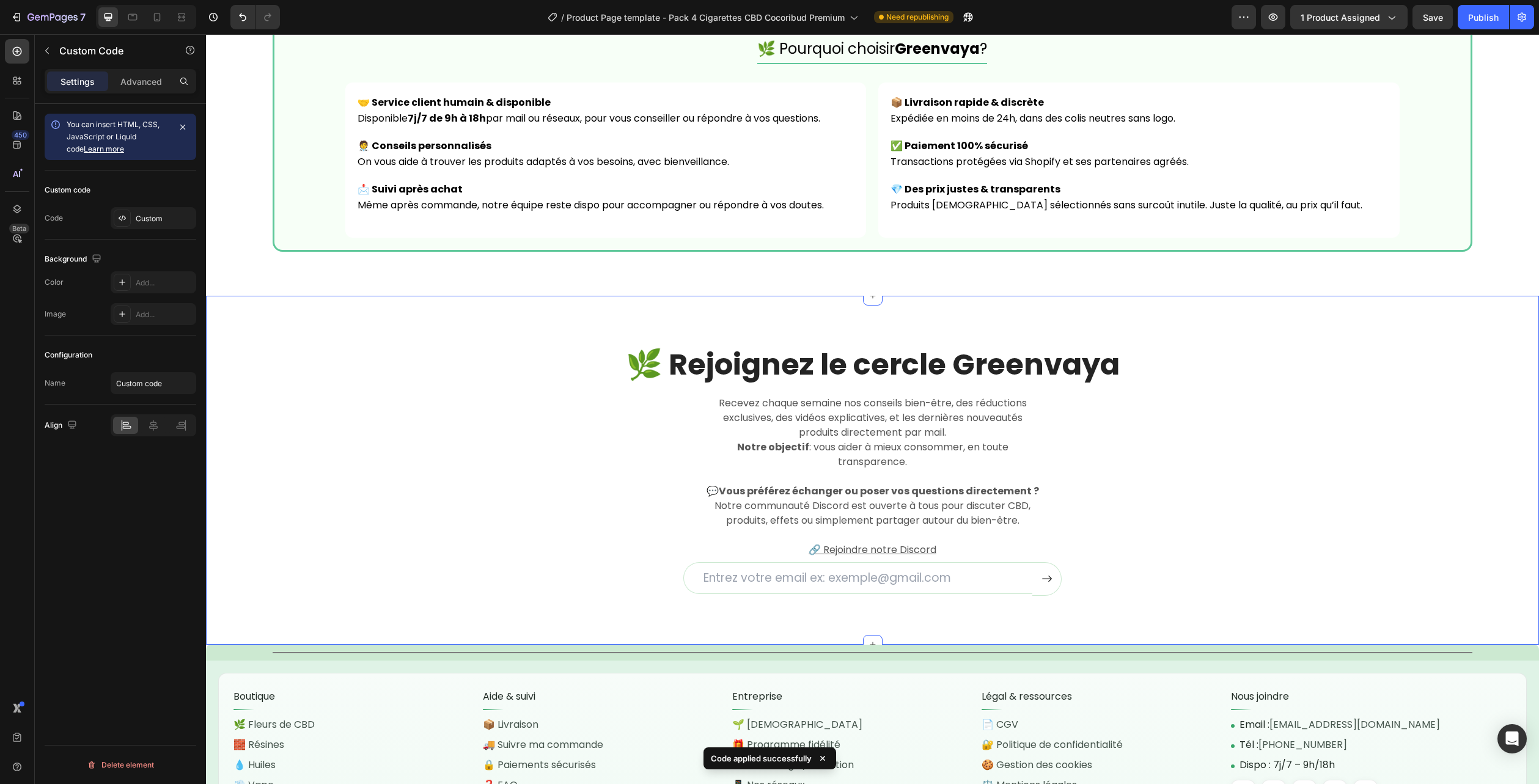
click at [1432, 416] on div "🌿 Rejoignez le cercle Greenvaya Heading Recevez chaque semaine nos conseils bie…" at bounding box center [872, 471] width 1314 height 251
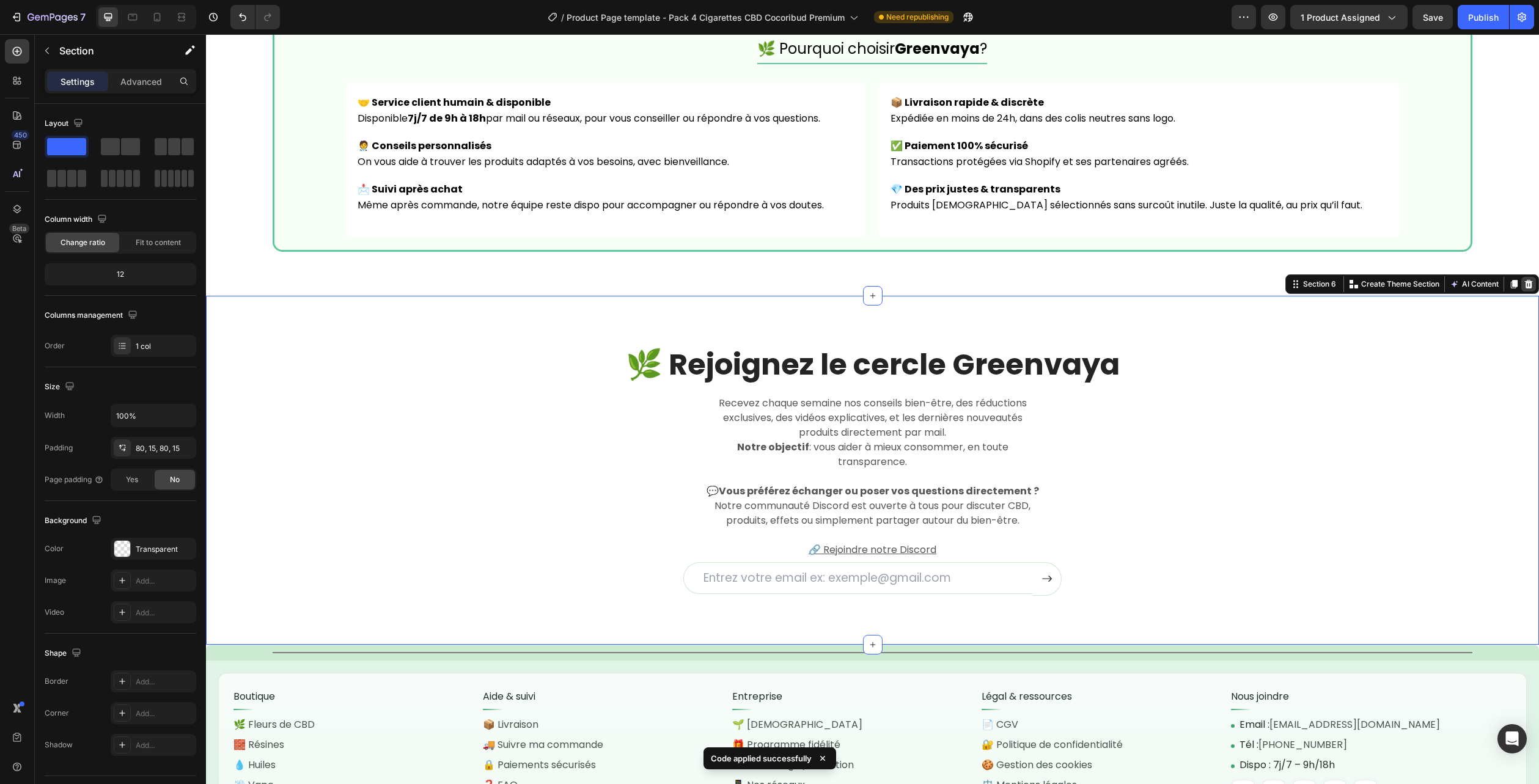
click at [1525, 288] on icon at bounding box center [1529, 283] width 8 height 9
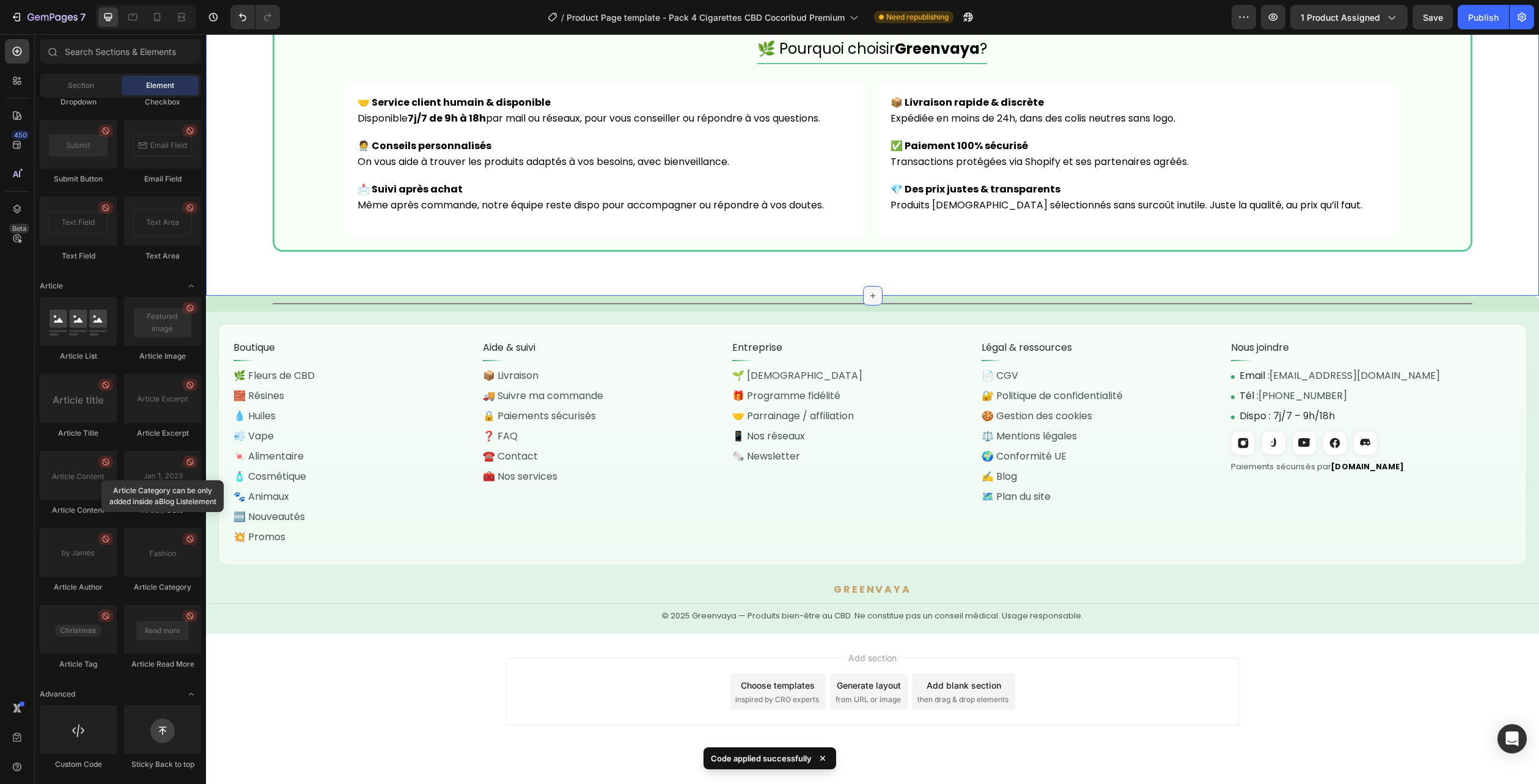
click at [868, 294] on icon at bounding box center [873, 296] width 10 height 10
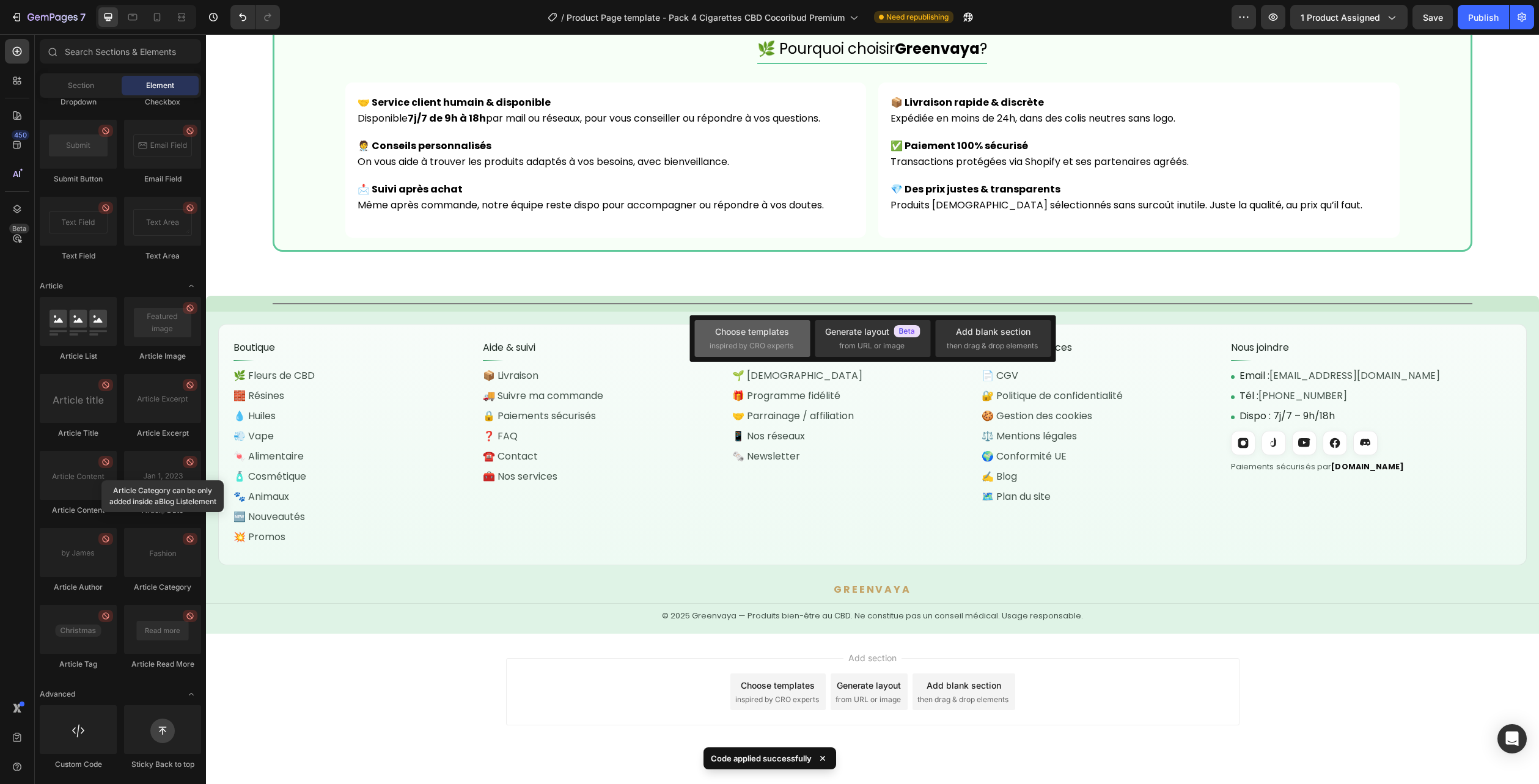
click at [786, 329] on div "Choose templates" at bounding box center [752, 331] width 74 height 13
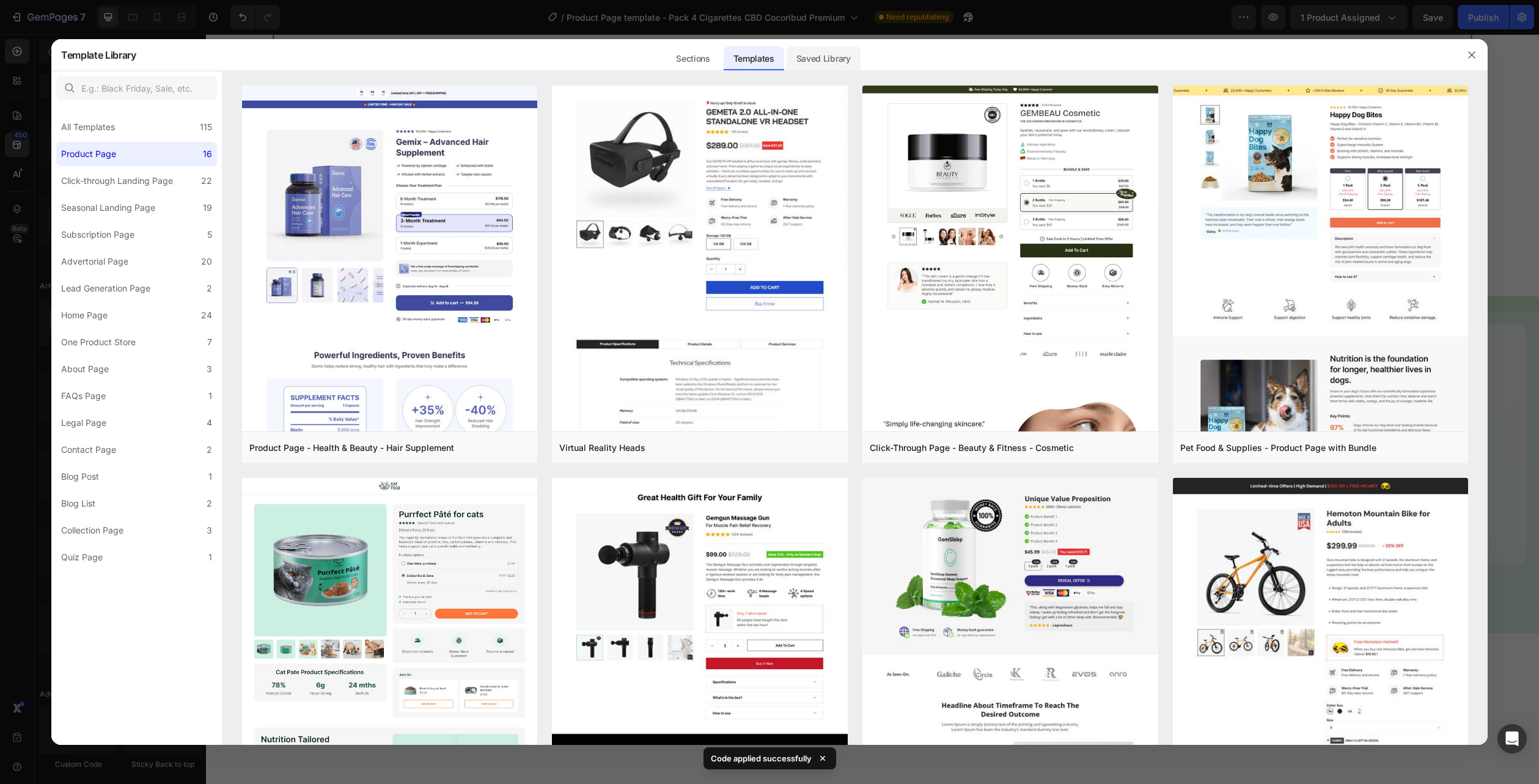
click at [832, 60] on div "Saved Library" at bounding box center [823, 58] width 74 height 25
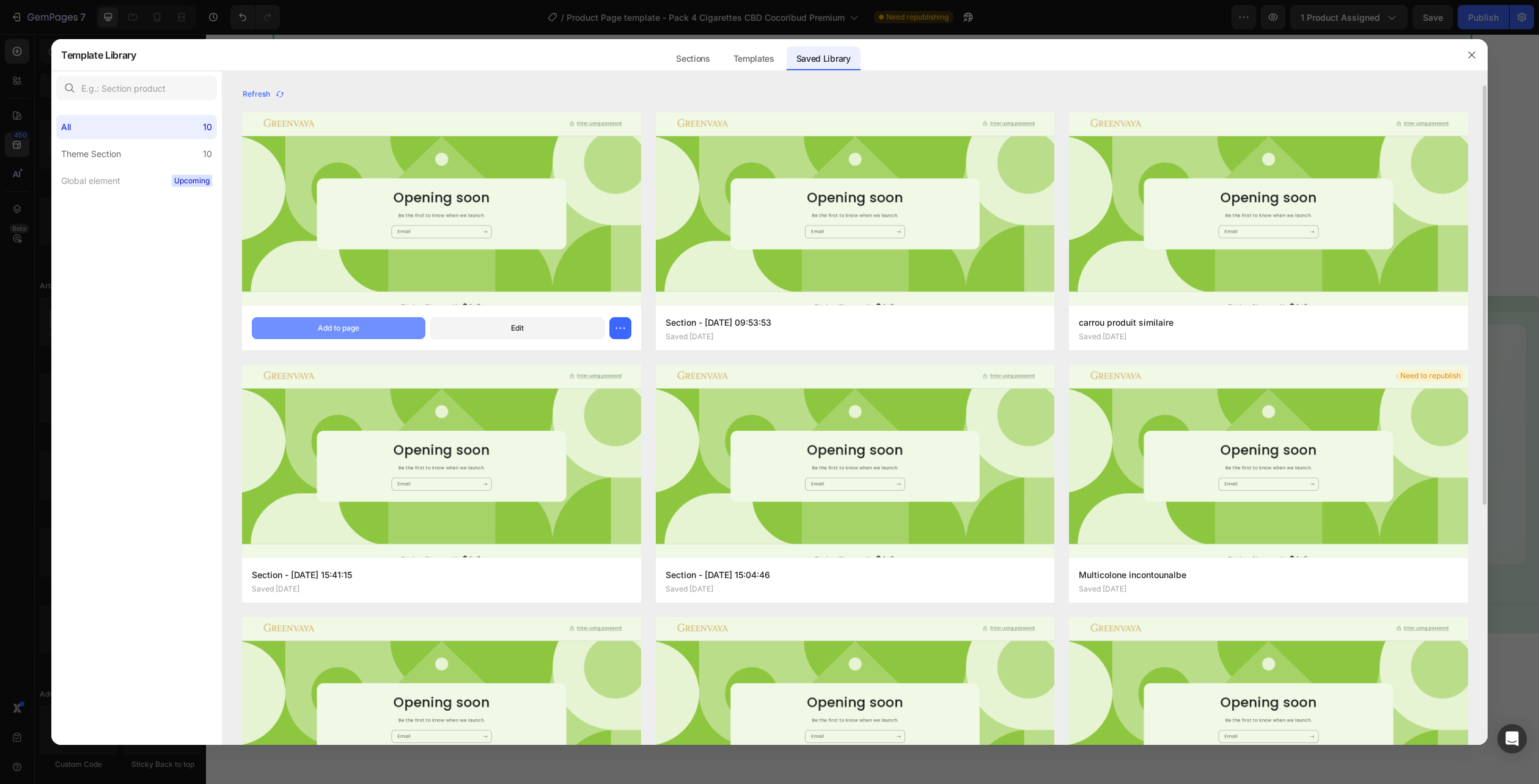
click at [320, 325] on div "Add to page" at bounding box center [338, 327] width 42 height 11
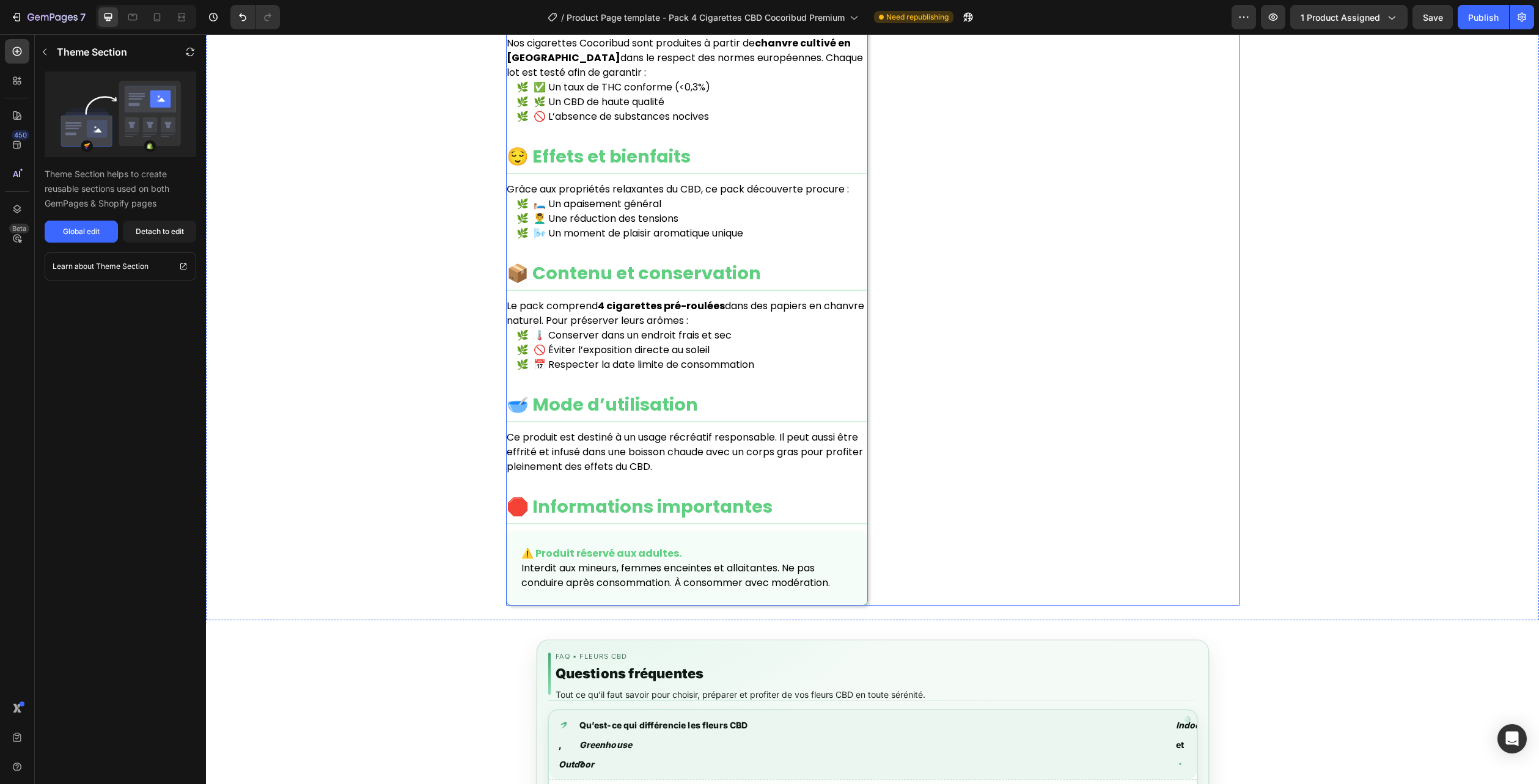
scroll to position [1135, 0]
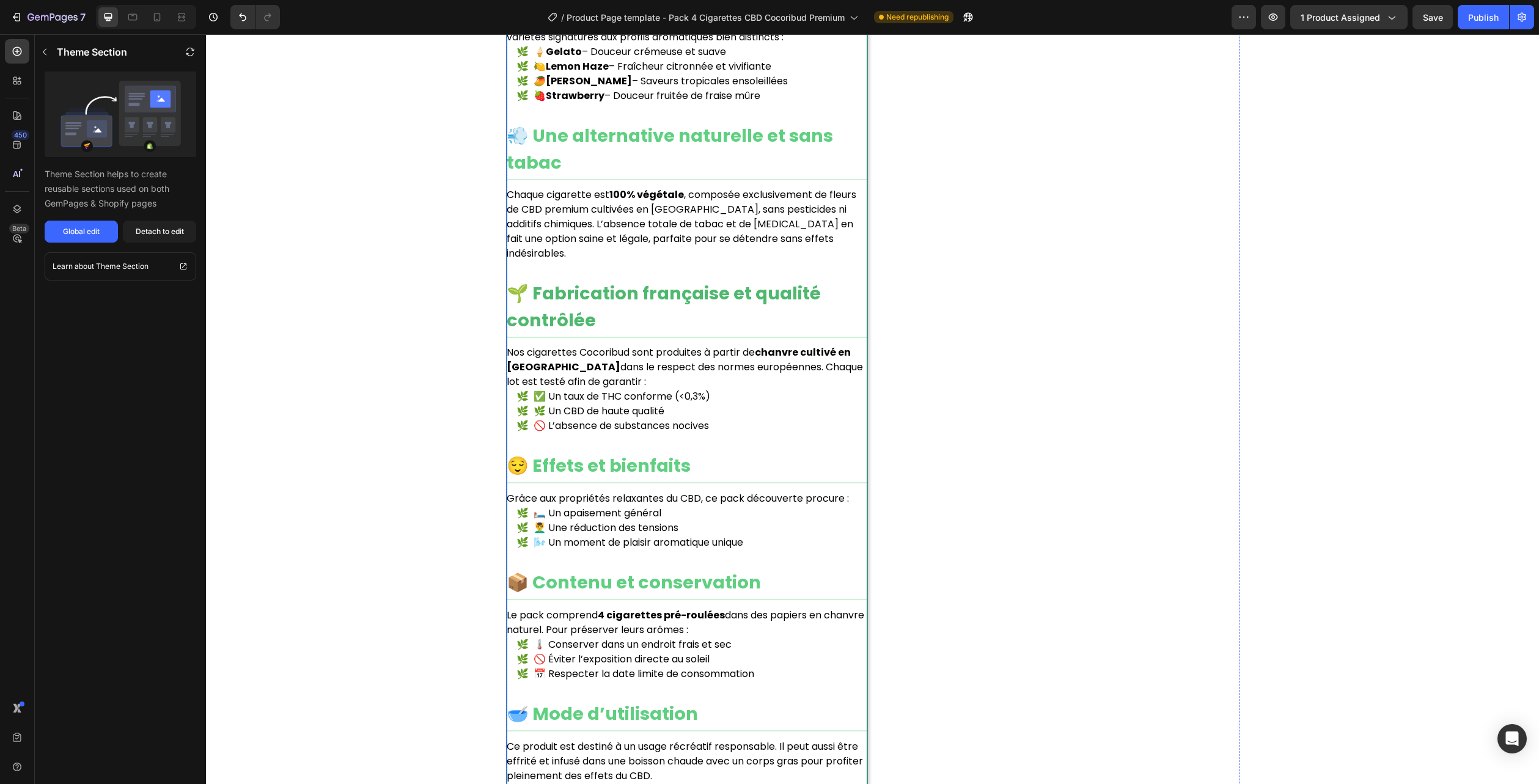
click at [698, 320] on h2 "🌱 Fabrication française et qualité contrôlée" at bounding box center [686, 308] width 361 height 56
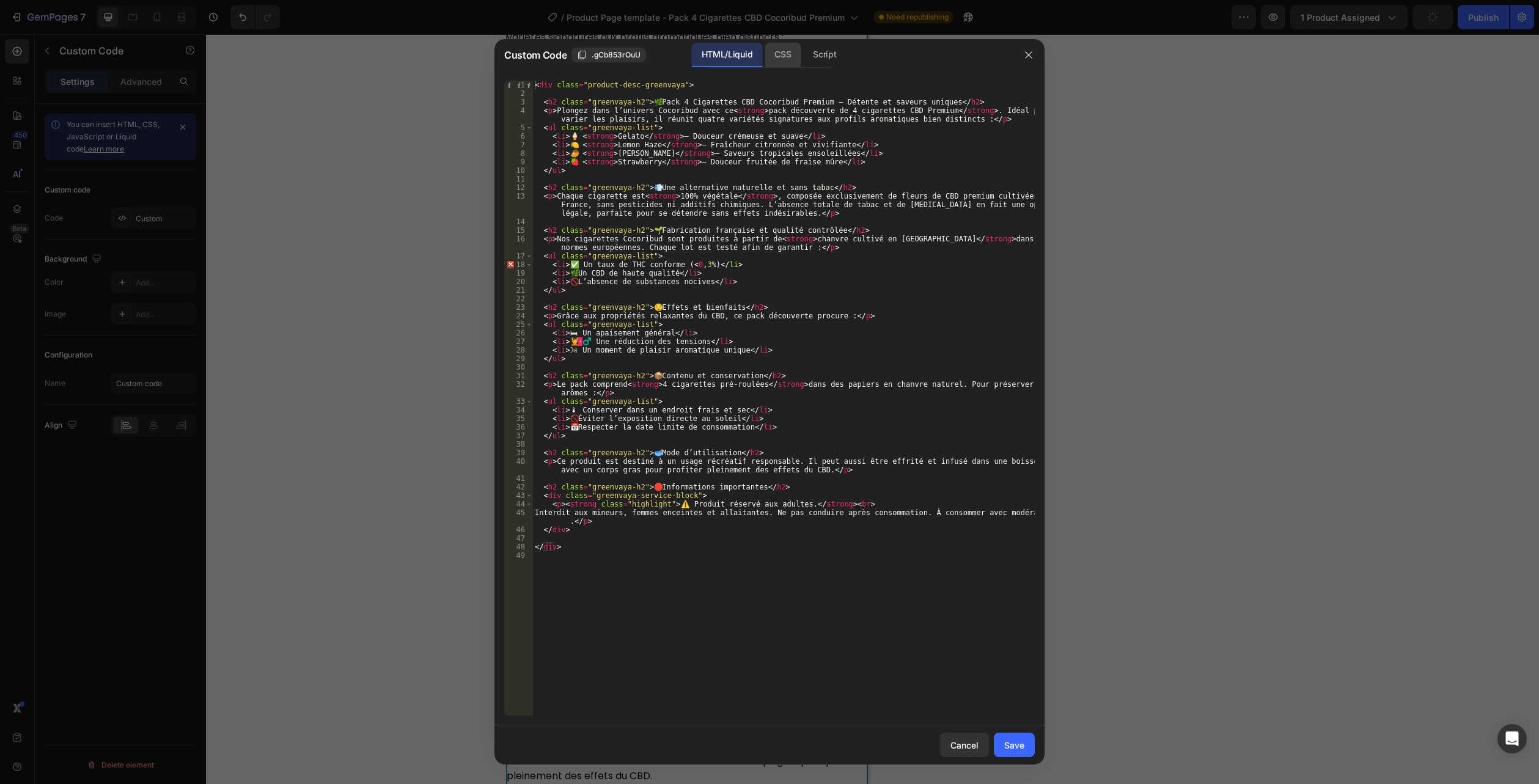
click at [784, 52] on div "CSS" at bounding box center [782, 54] width 36 height 25
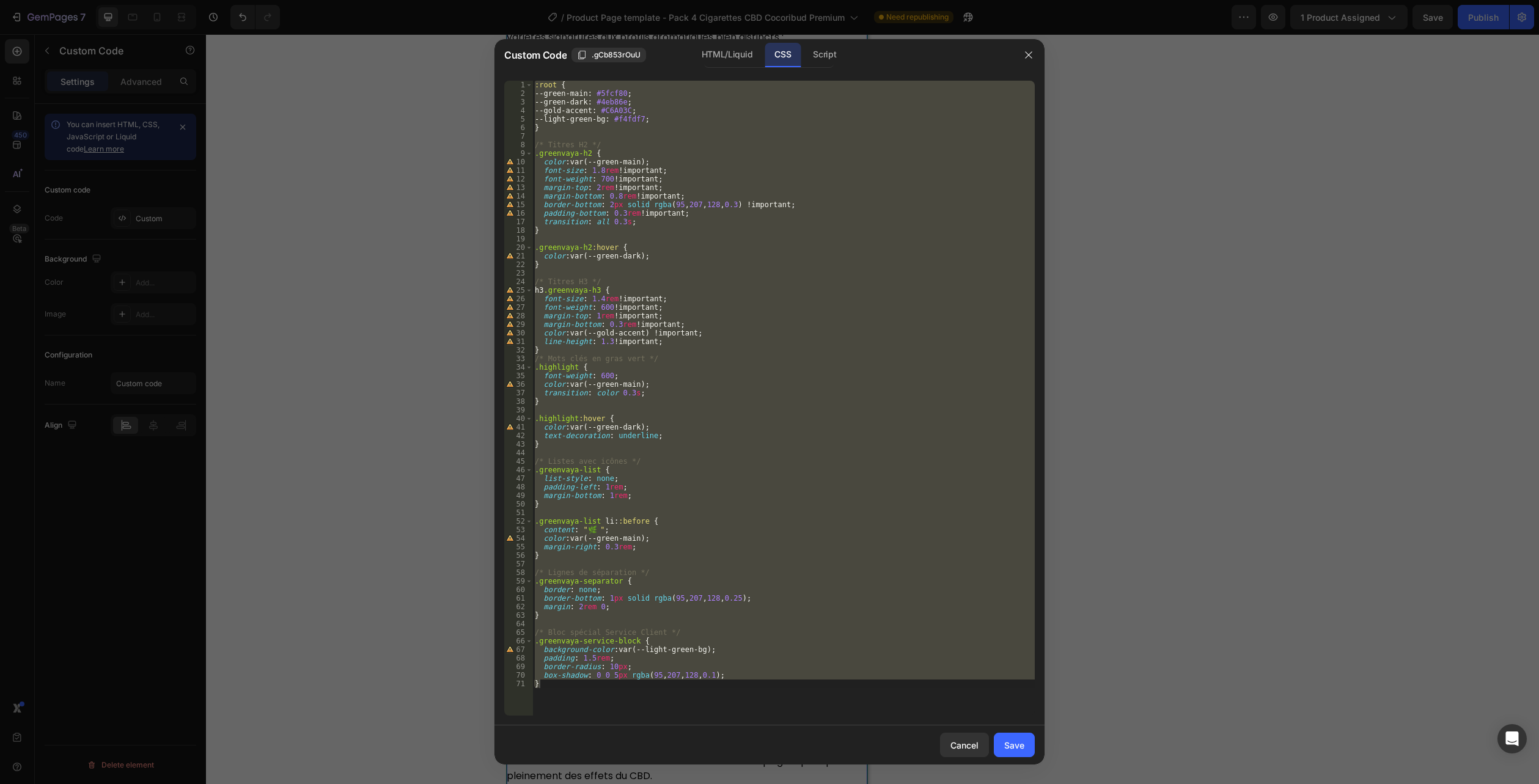
click at [781, 51] on div "CSS" at bounding box center [782, 54] width 36 height 25
click at [623, 699] on div ":root { --green-main : #5fcf80 ; --green-dark : #4eb86e ; --gold-accent : #C6A0…" at bounding box center [783, 398] width 502 height 635
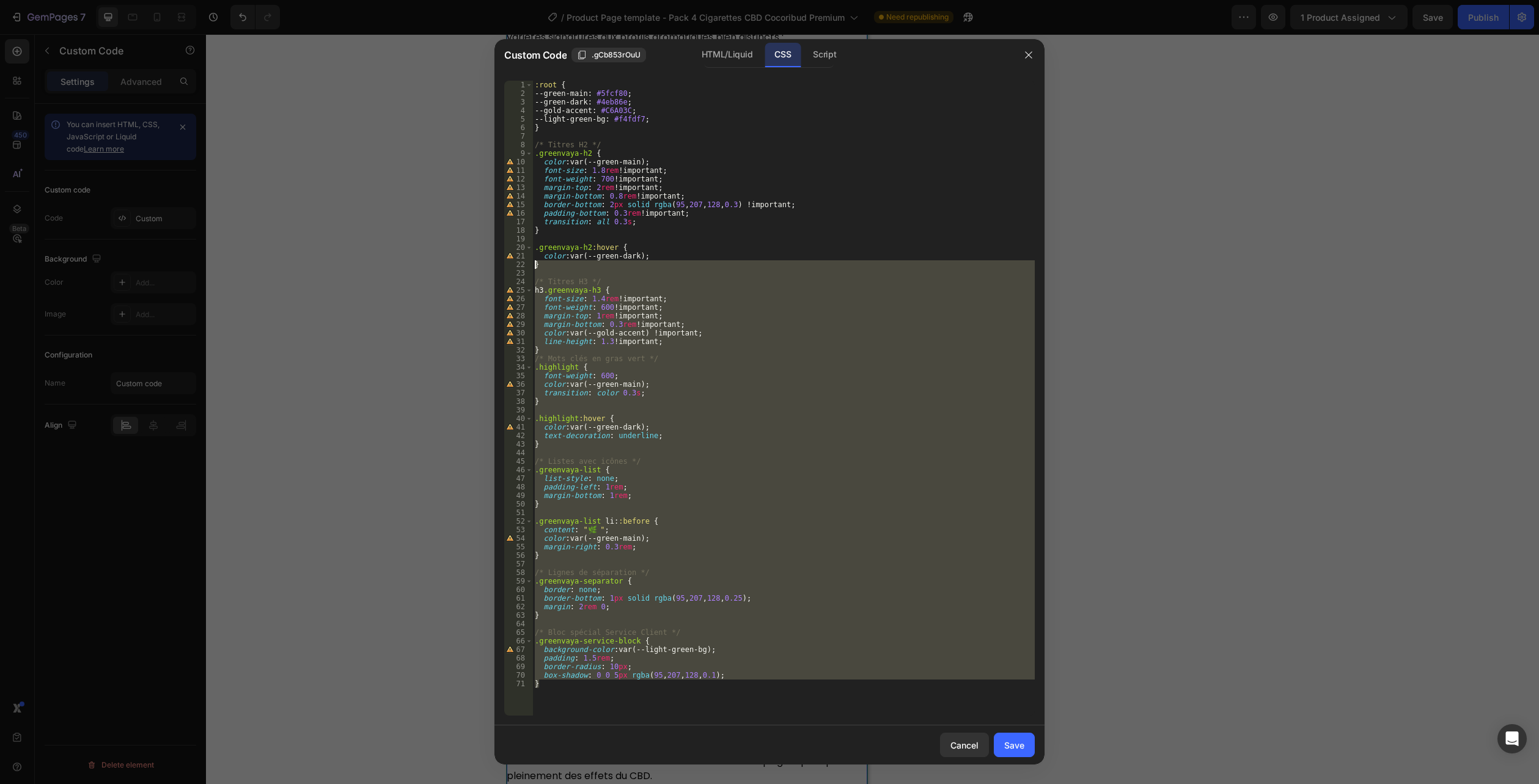
drag, startPoint x: 607, startPoint y: 699, endPoint x: 447, endPoint y: -50, distance: 765.9
click at [447, 0] on html "7 Version history / Product Page template - Pack 4 Cigarettes CBD Cocoribud Pre…" at bounding box center [770, 0] width 1539 height 0
type textarea ":root { --green-main: #5fcf80;"
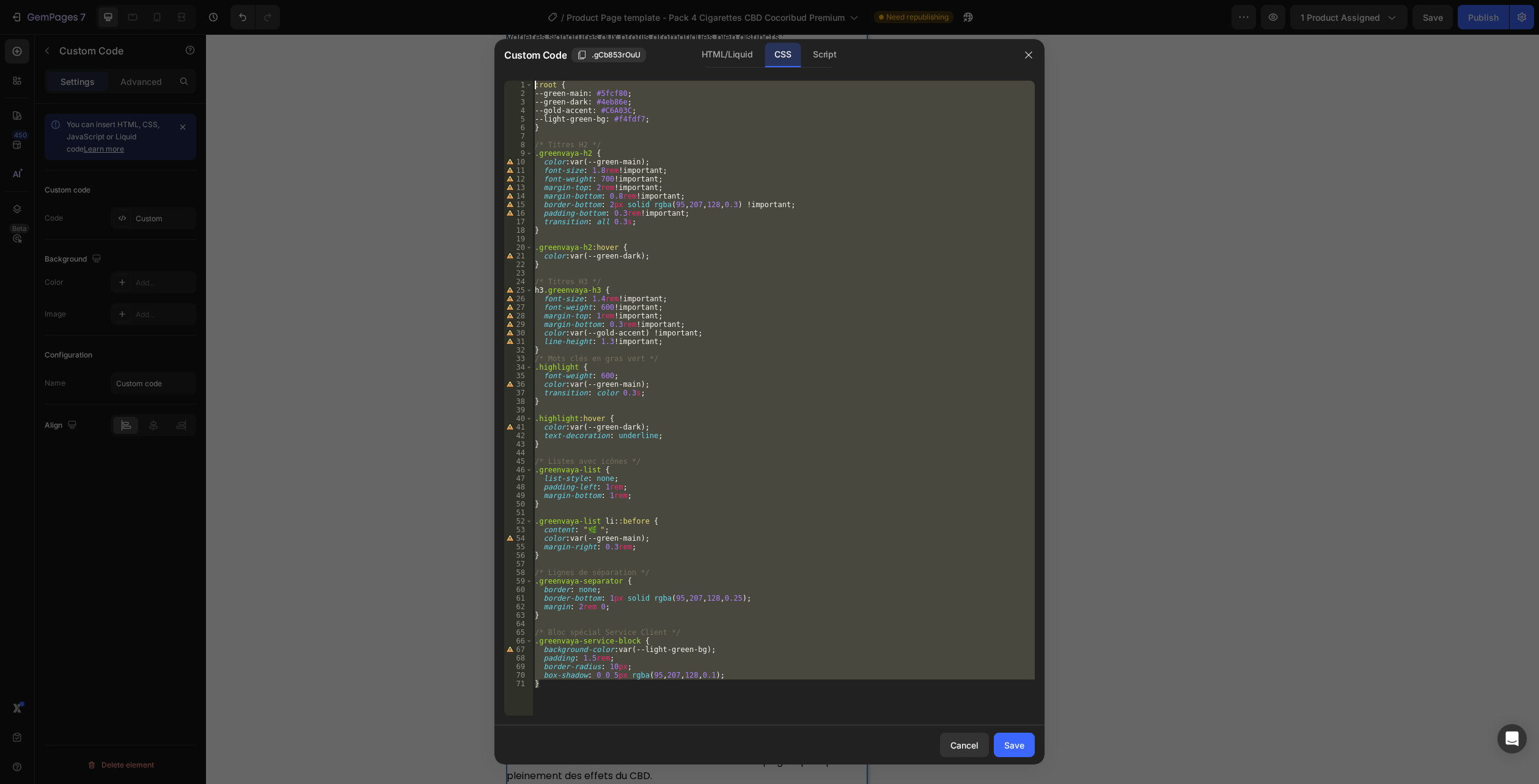
paste textarea
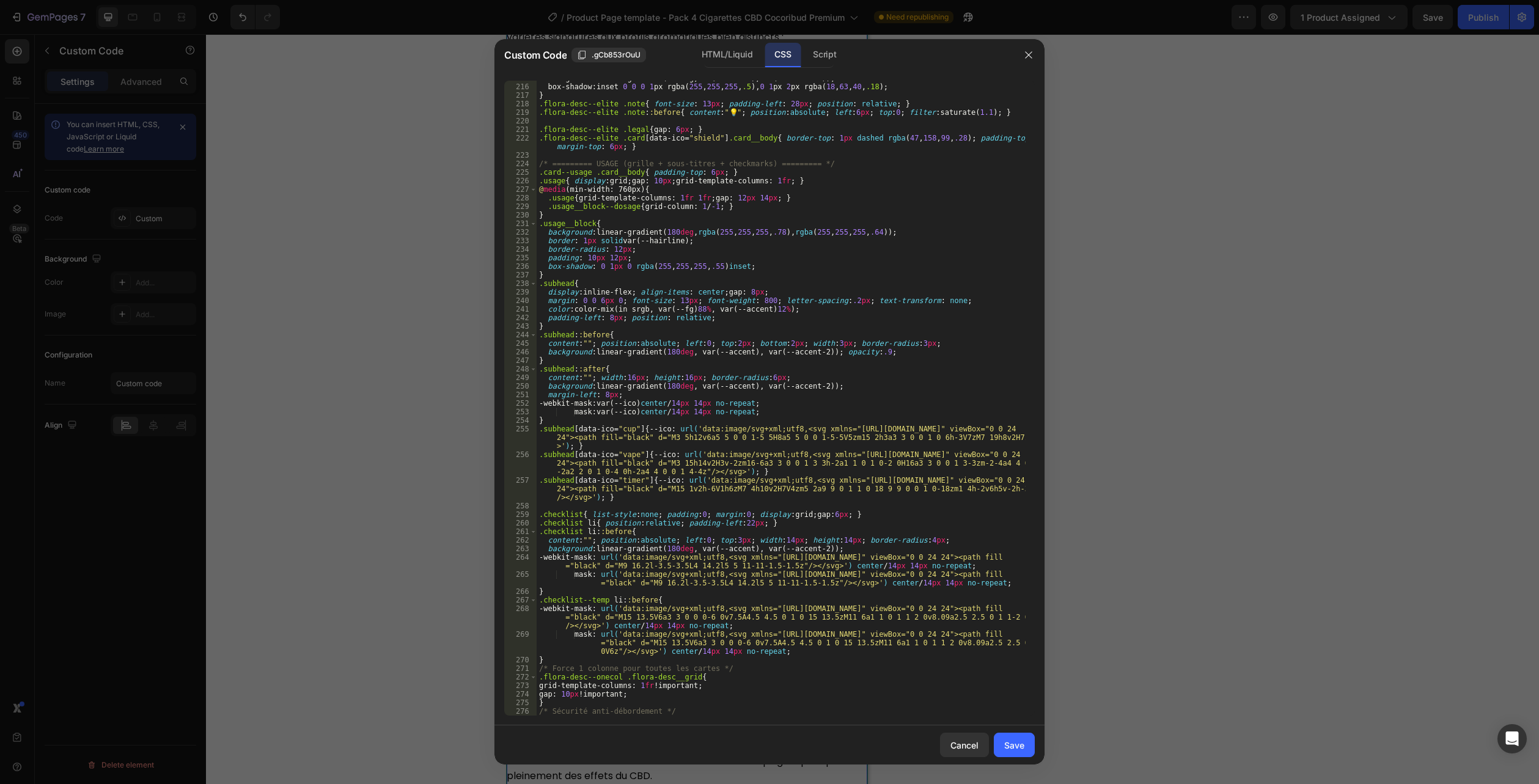
scroll to position [1974, 0]
click at [726, 52] on div "HTML/Liquid" at bounding box center [727, 54] width 70 height 25
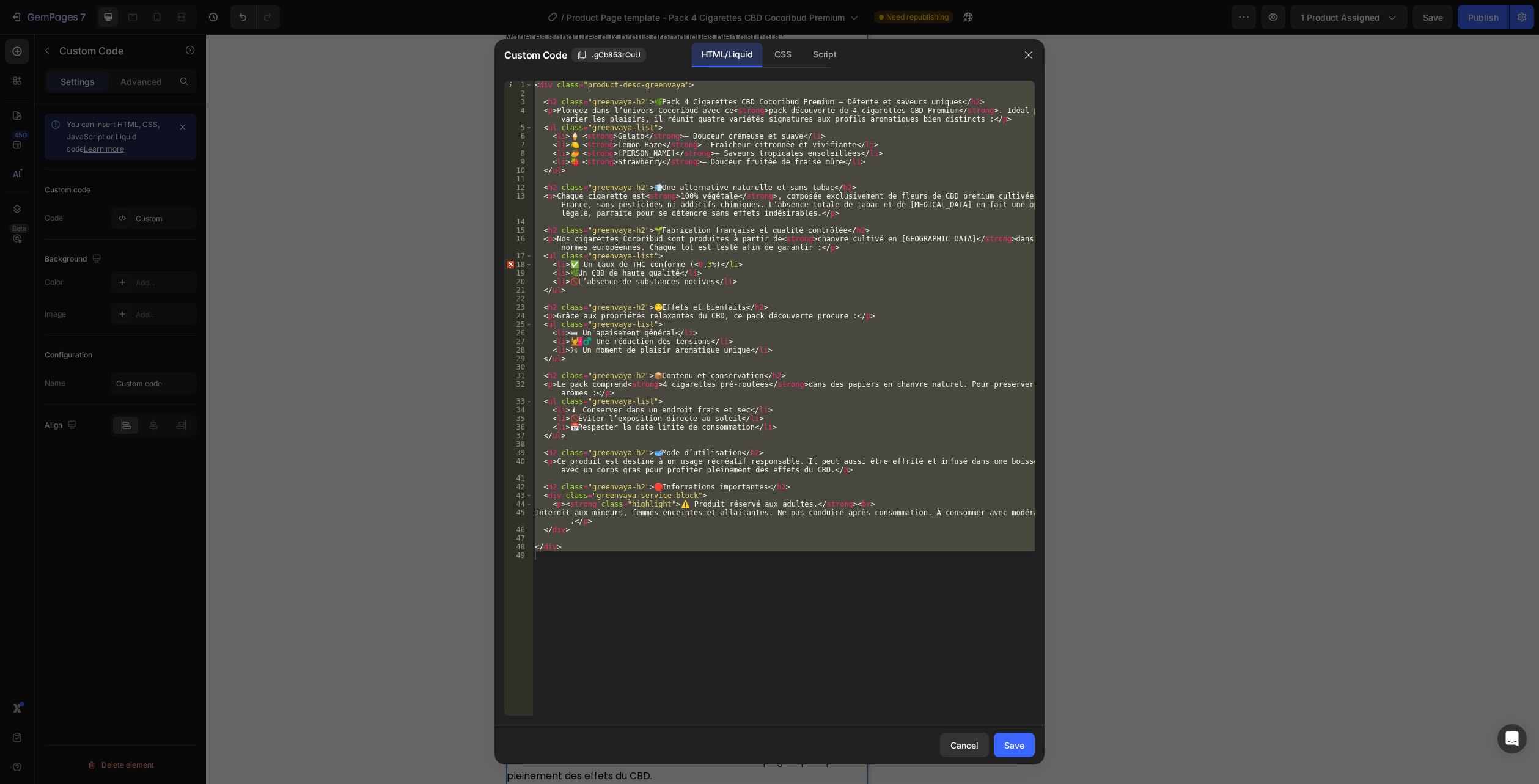
type textarea "</div>"
click at [622, 601] on div "< div class = "product-desc-greenvaya" > < h2 class = "greenvaya-h2" > 🌿 Pack 4…" at bounding box center [783, 398] width 502 height 635
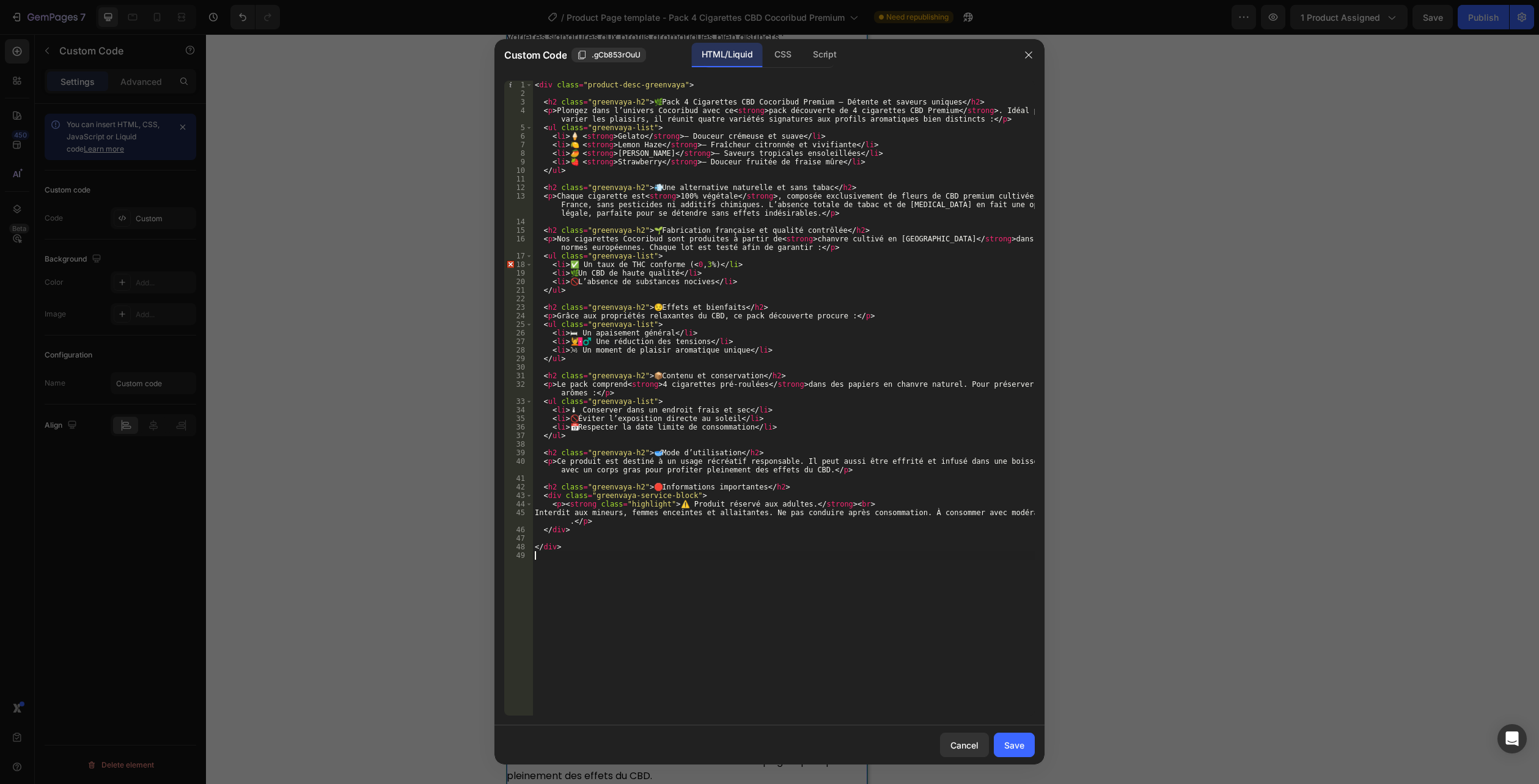
drag, startPoint x: 578, startPoint y: 609, endPoint x: 368, endPoint y: -66, distance: 706.9
click at [368, 0] on html "7 Version history / Product Page template - Pack 4 Cigarettes CBD Cocoribud Pre…" at bounding box center [770, 0] width 1539 height 0
type textarea "<div class="product-desc-greenvaya">"
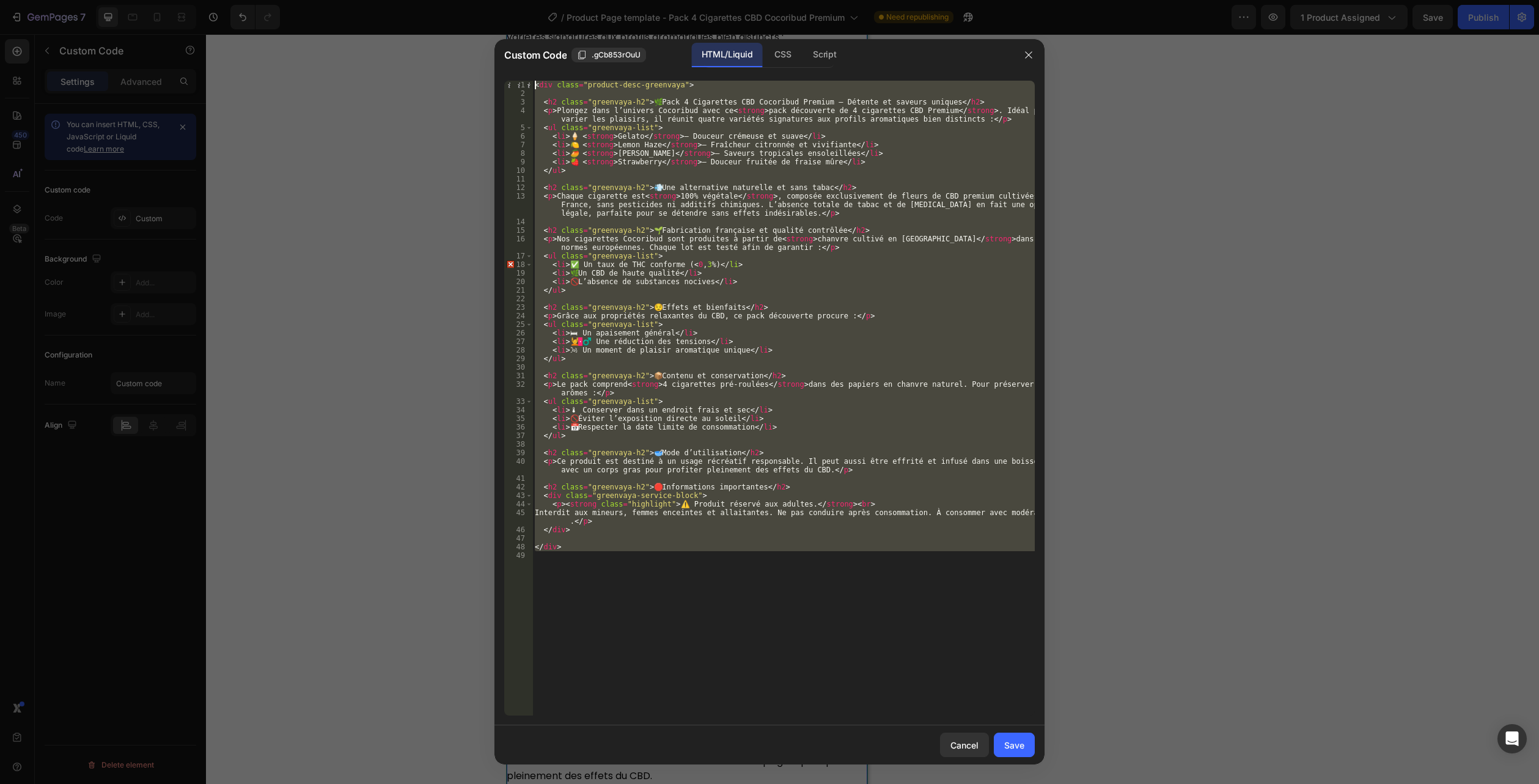
paste textarea
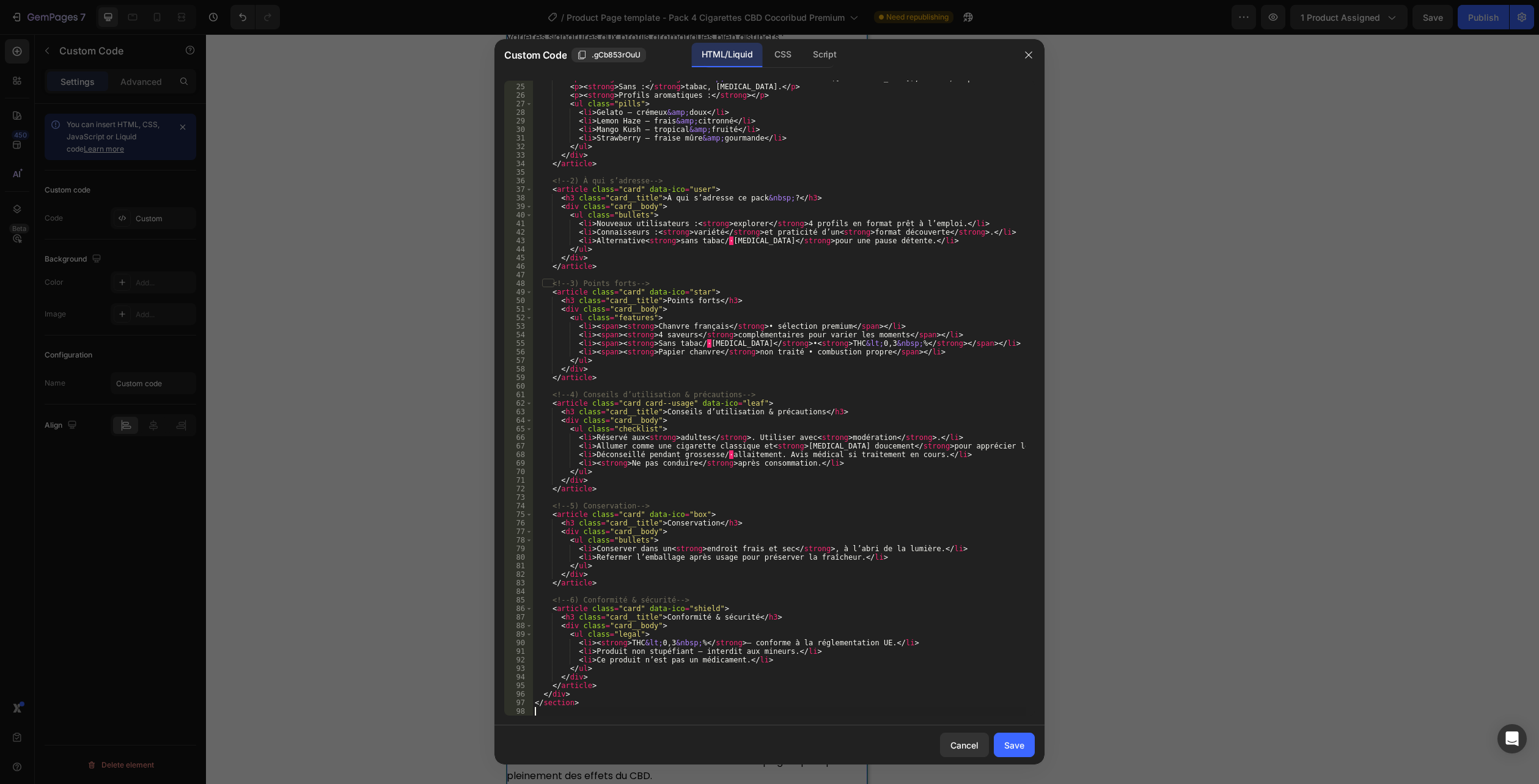
scroll to position [212, 0]
click at [1014, 736] on button "Save" at bounding box center [1014, 744] width 41 height 25
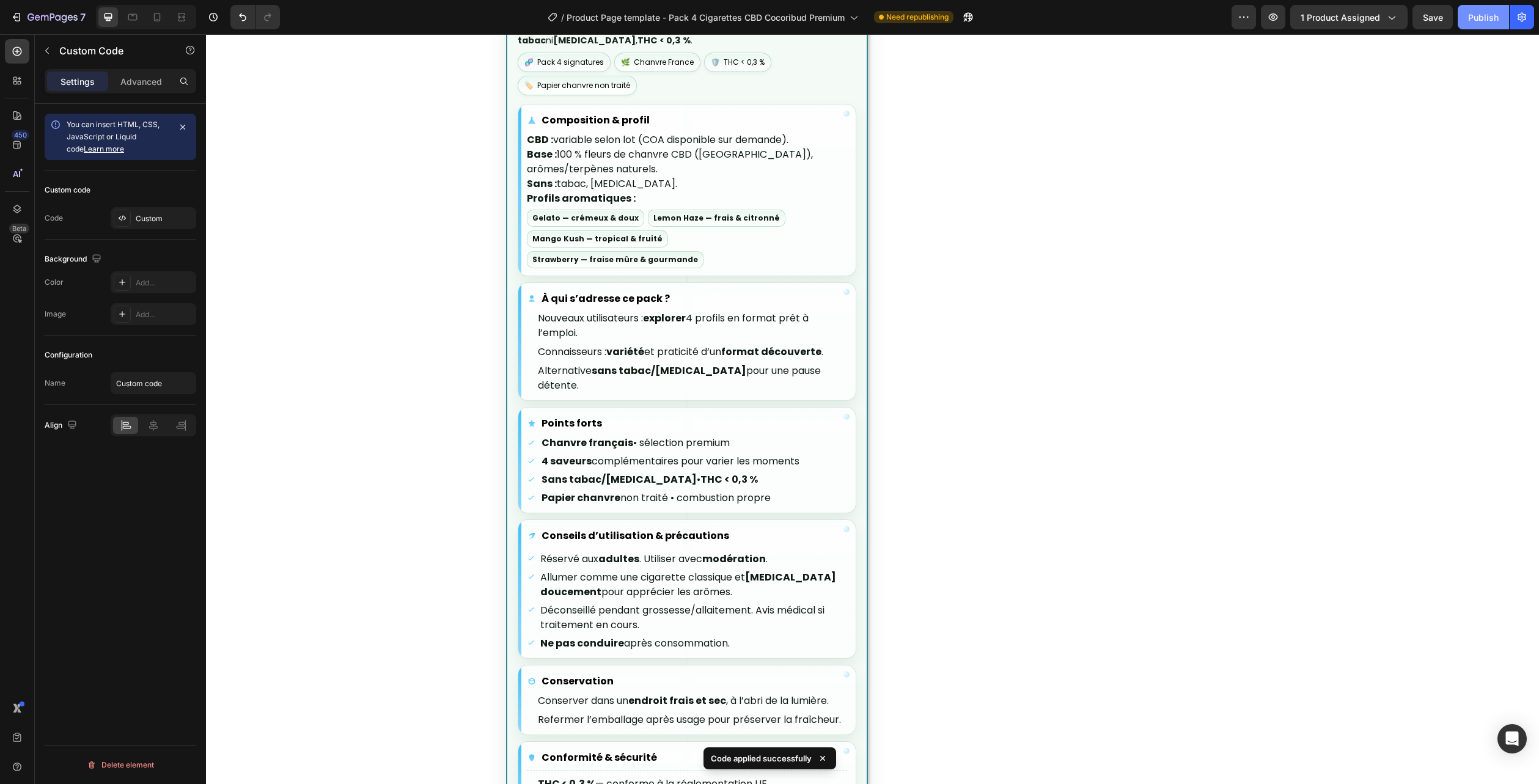
click at [1483, 22] on div "Publish" at bounding box center [1484, 17] width 31 height 13
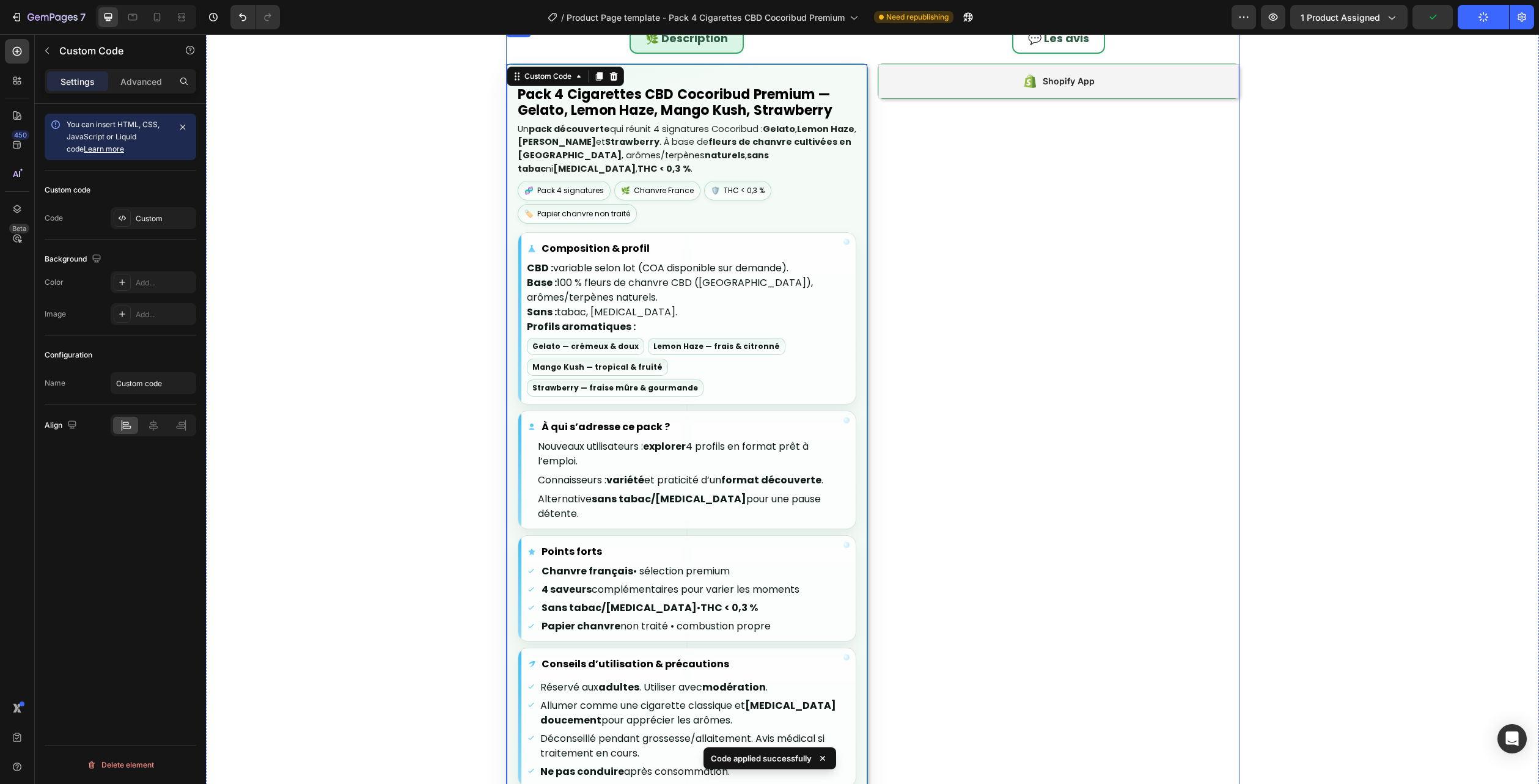
scroll to position [932, 0]
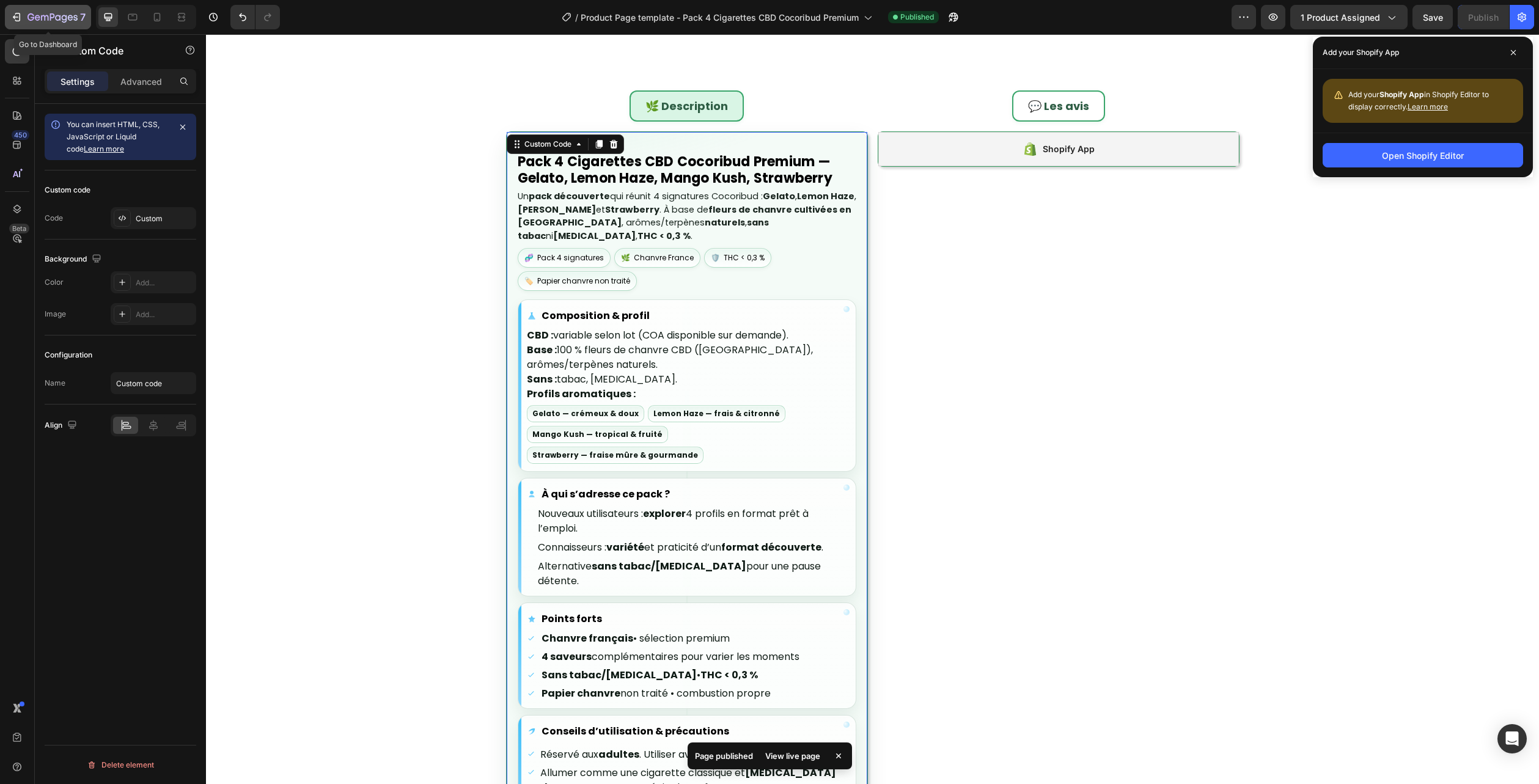
click at [55, 17] on icon "button" at bounding box center [58, 18] width 6 height 6
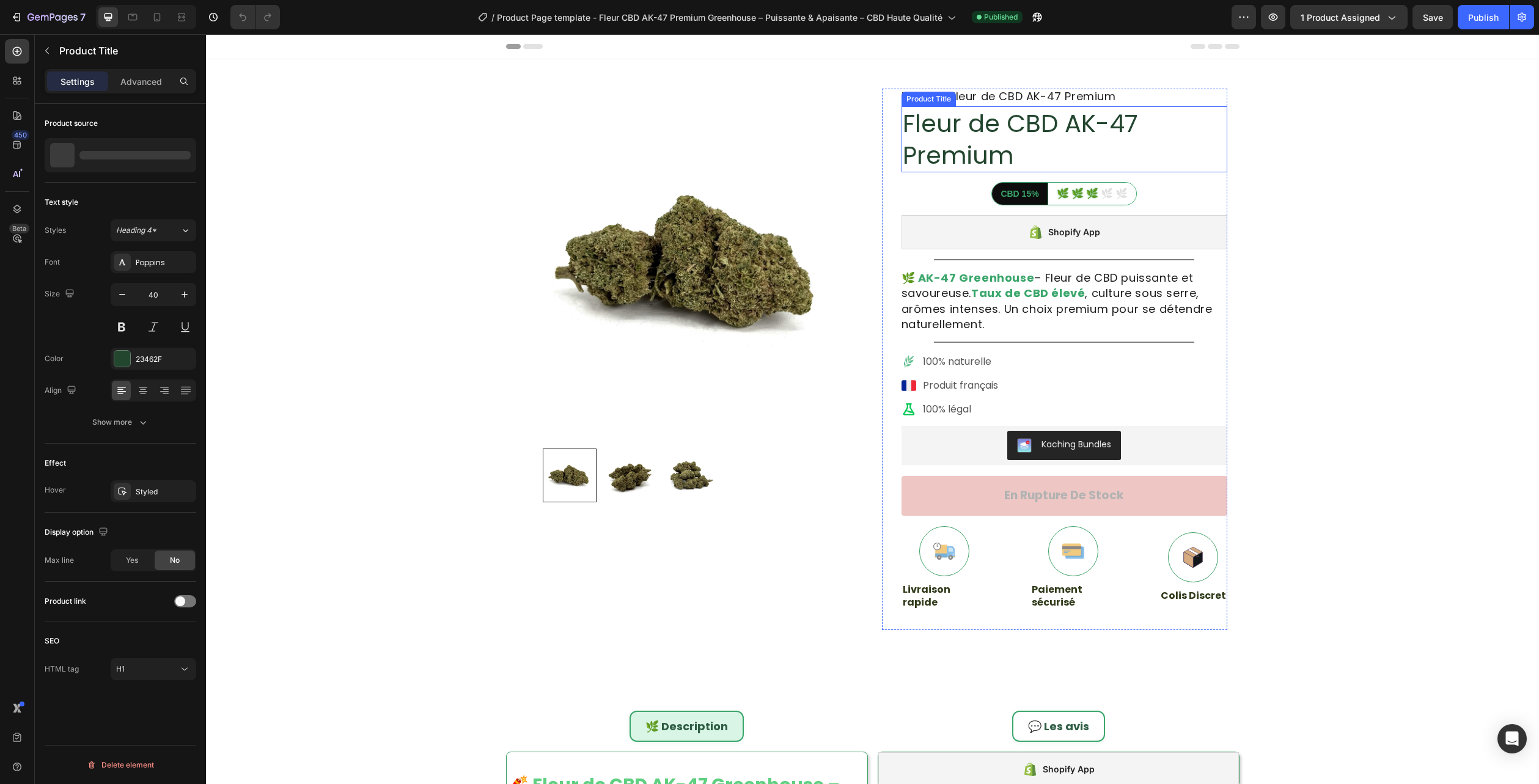
click at [1006, 137] on h1 "Fleur de CBD AK-47 Premium" at bounding box center [1064, 139] width 325 height 66
click at [122, 157] on p "Fleur de CBD AK-47 Premium" at bounding box center [131, 155] width 103 height 9
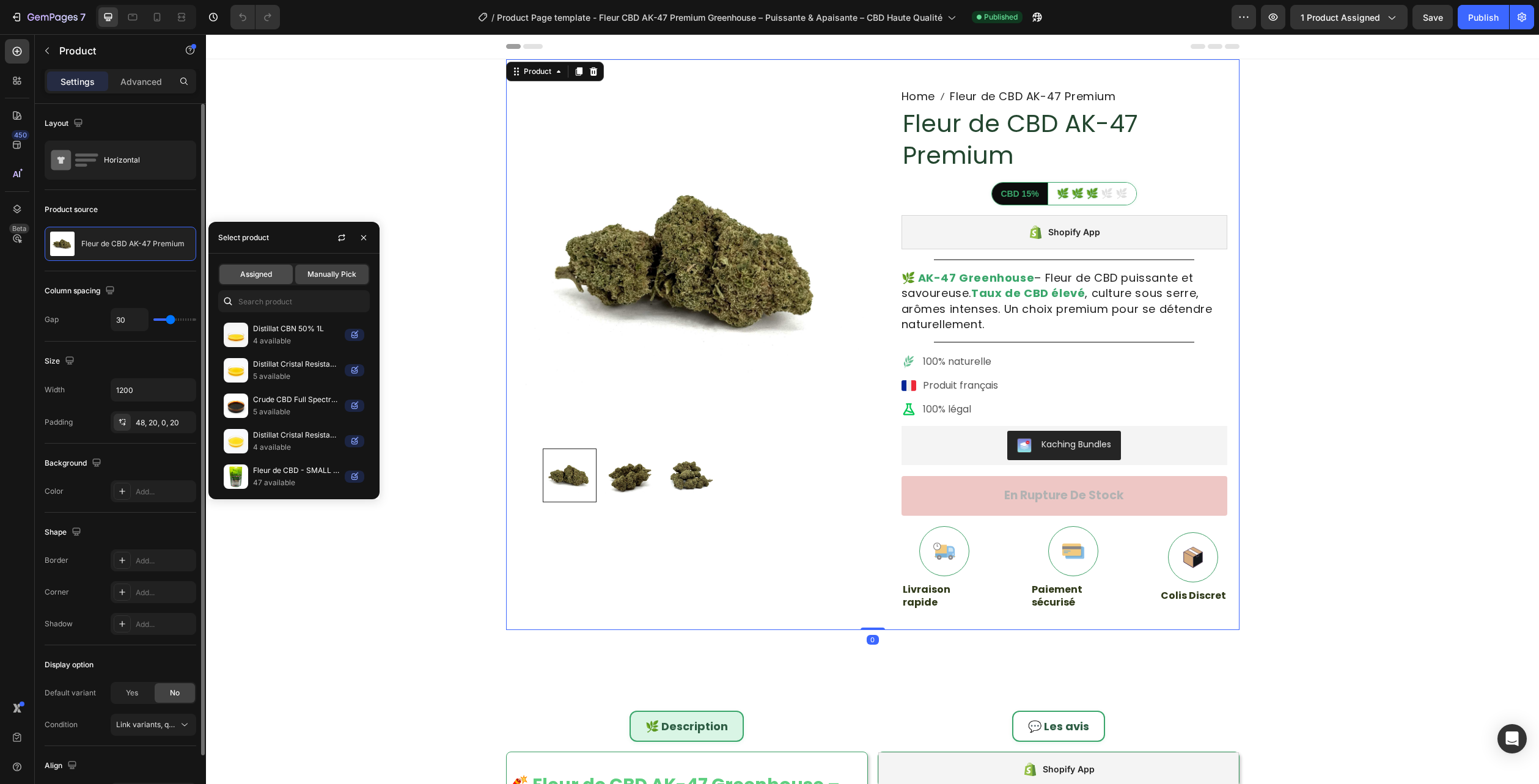
click at [247, 278] on span "Assigned" at bounding box center [256, 274] width 32 height 11
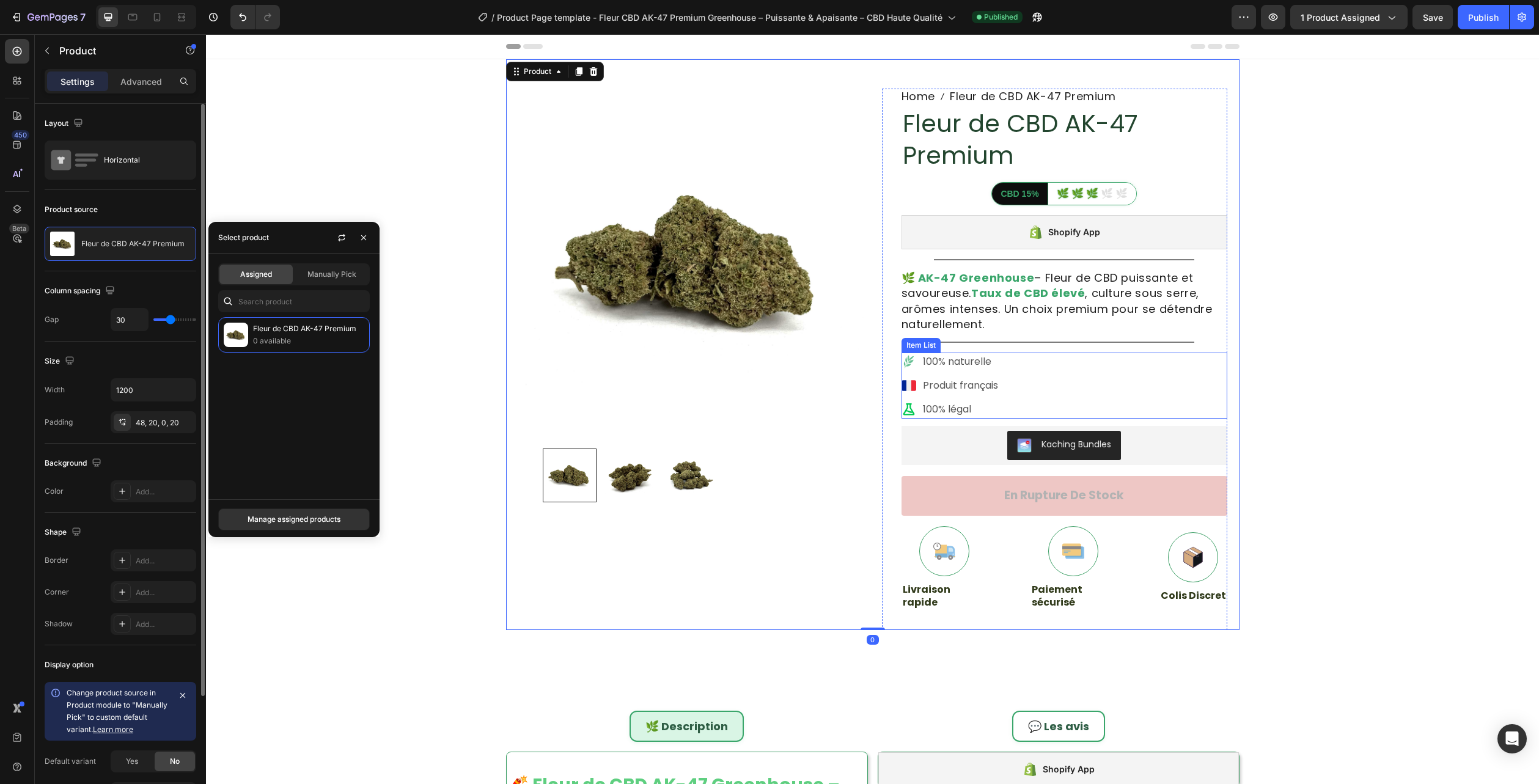
click at [1055, 377] on div "100% naturelle Produit français 100% légal" at bounding box center [1064, 386] width 325 height 66
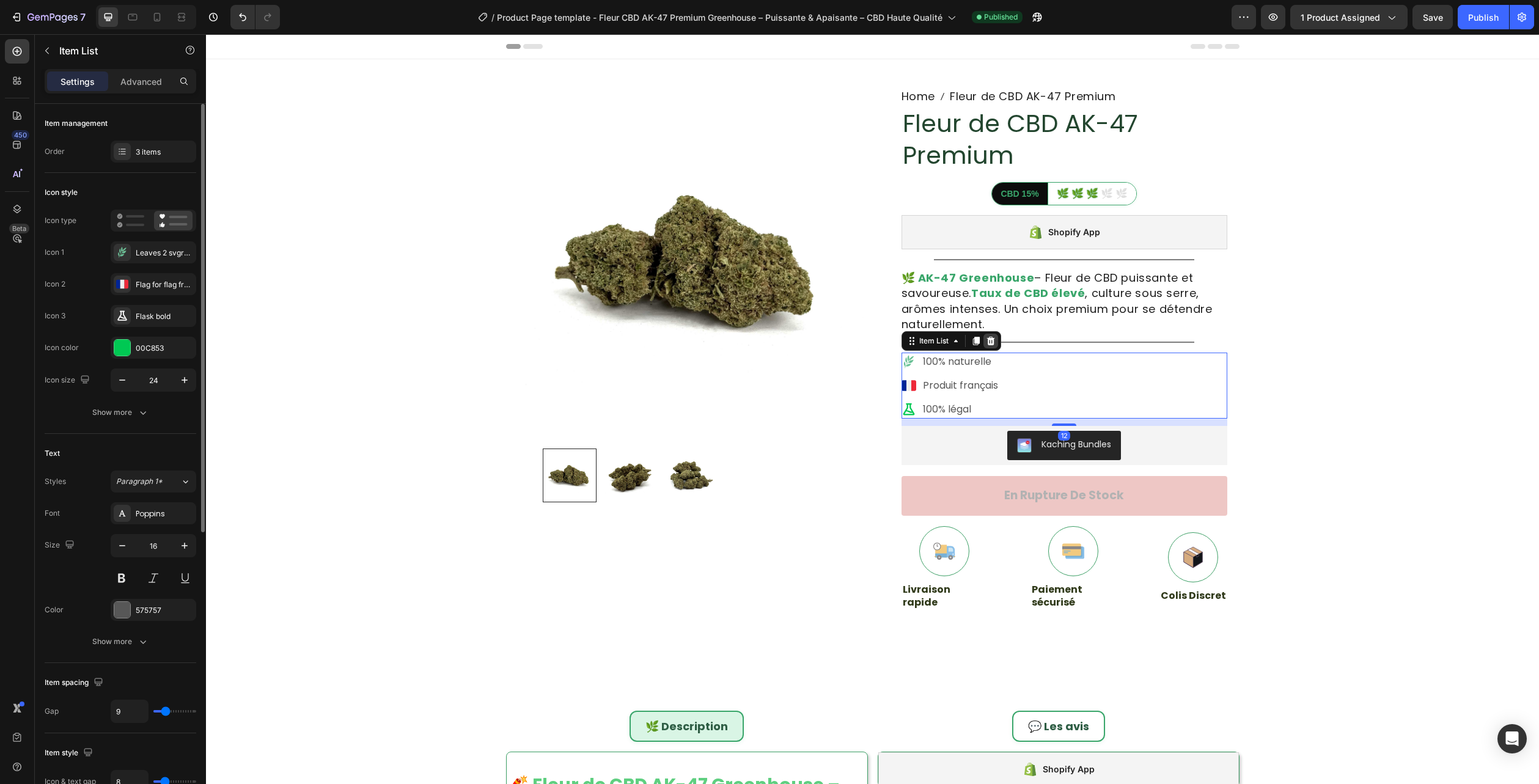
click at [987, 335] on div at bounding box center [990, 340] width 15 height 15
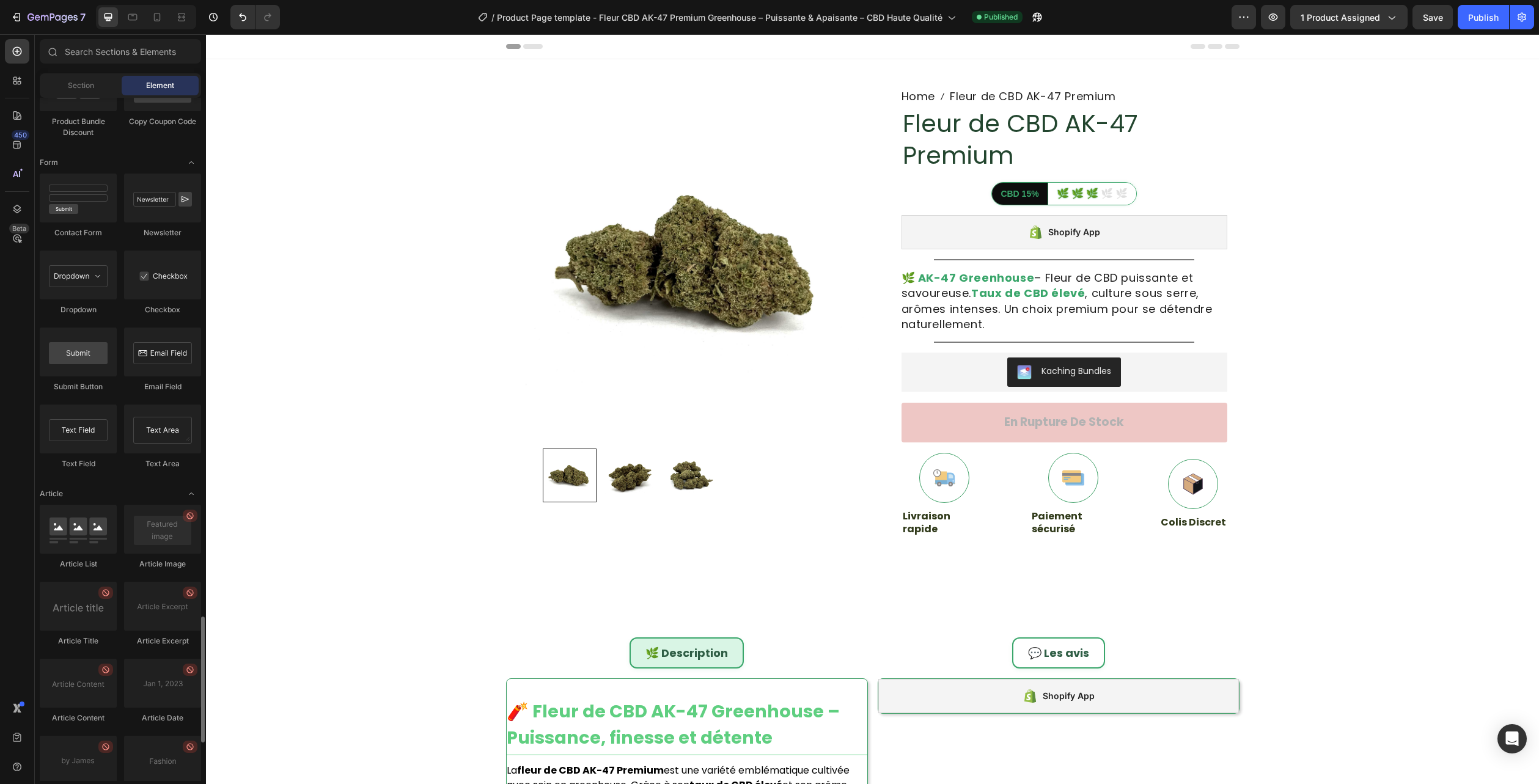
scroll to position [3018, 0]
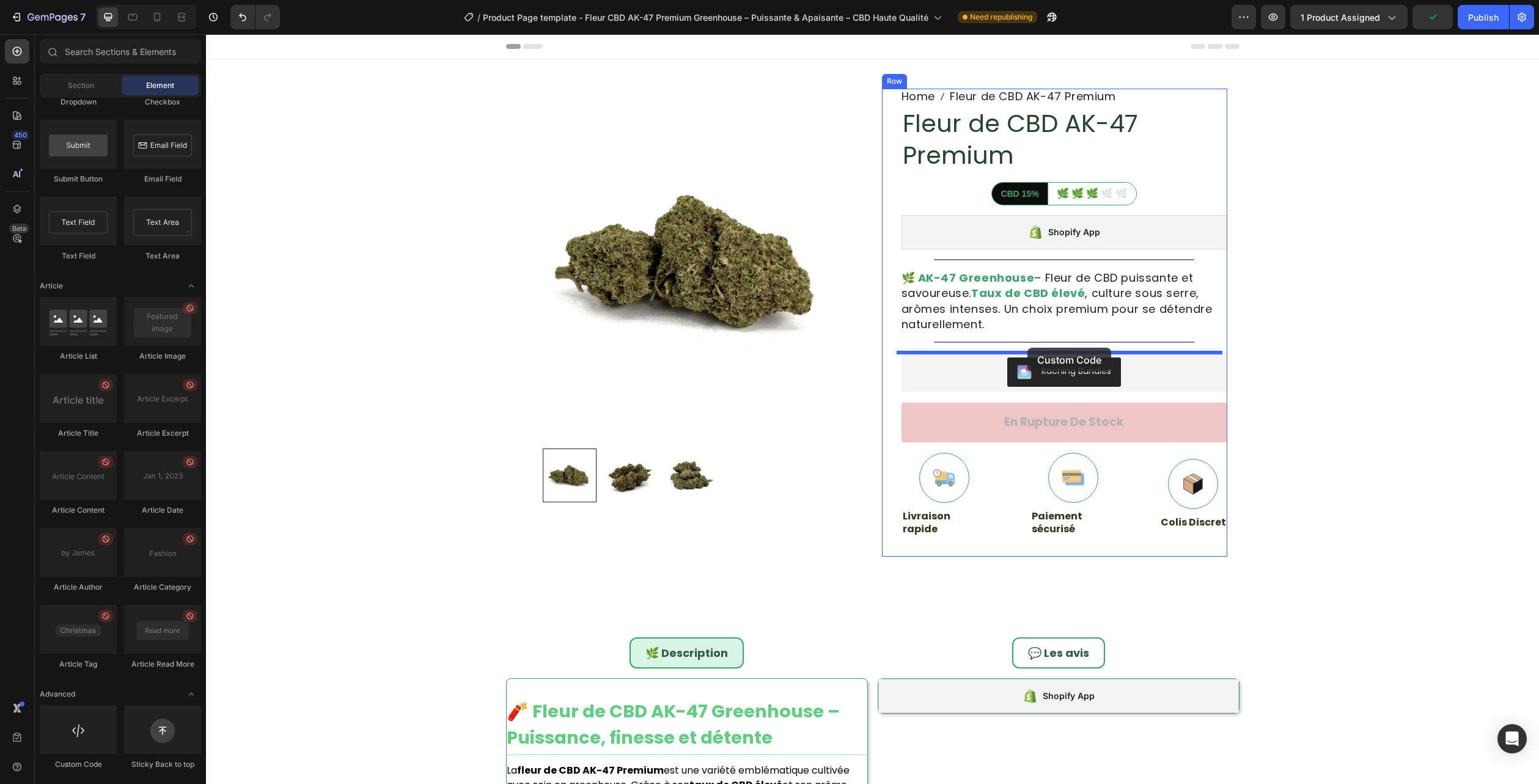
drag, startPoint x: 292, startPoint y: 766, endPoint x: 1028, endPoint y: 348, distance: 846.4
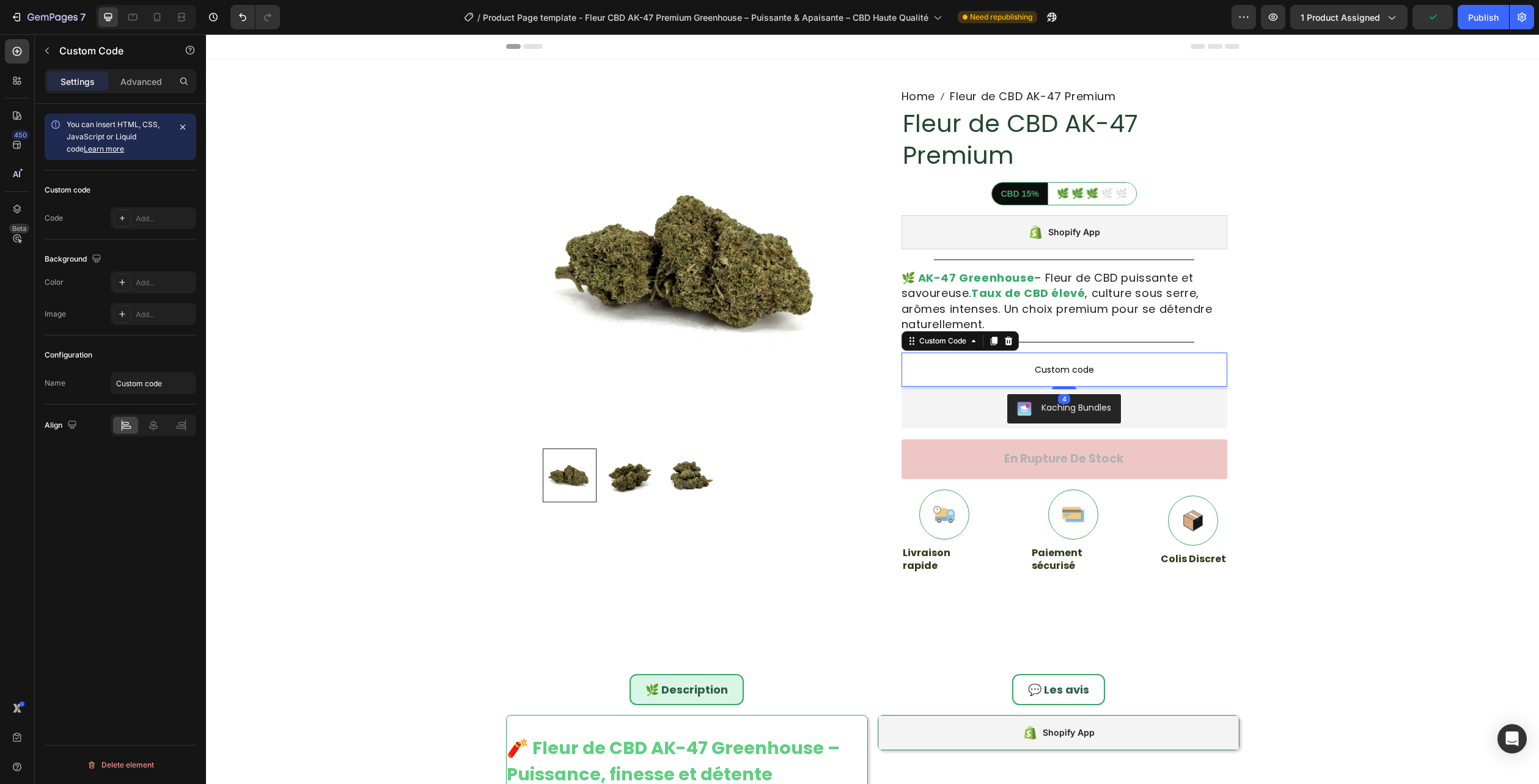
click at [1027, 358] on p "Custom code" at bounding box center [1064, 370] width 325 height 35
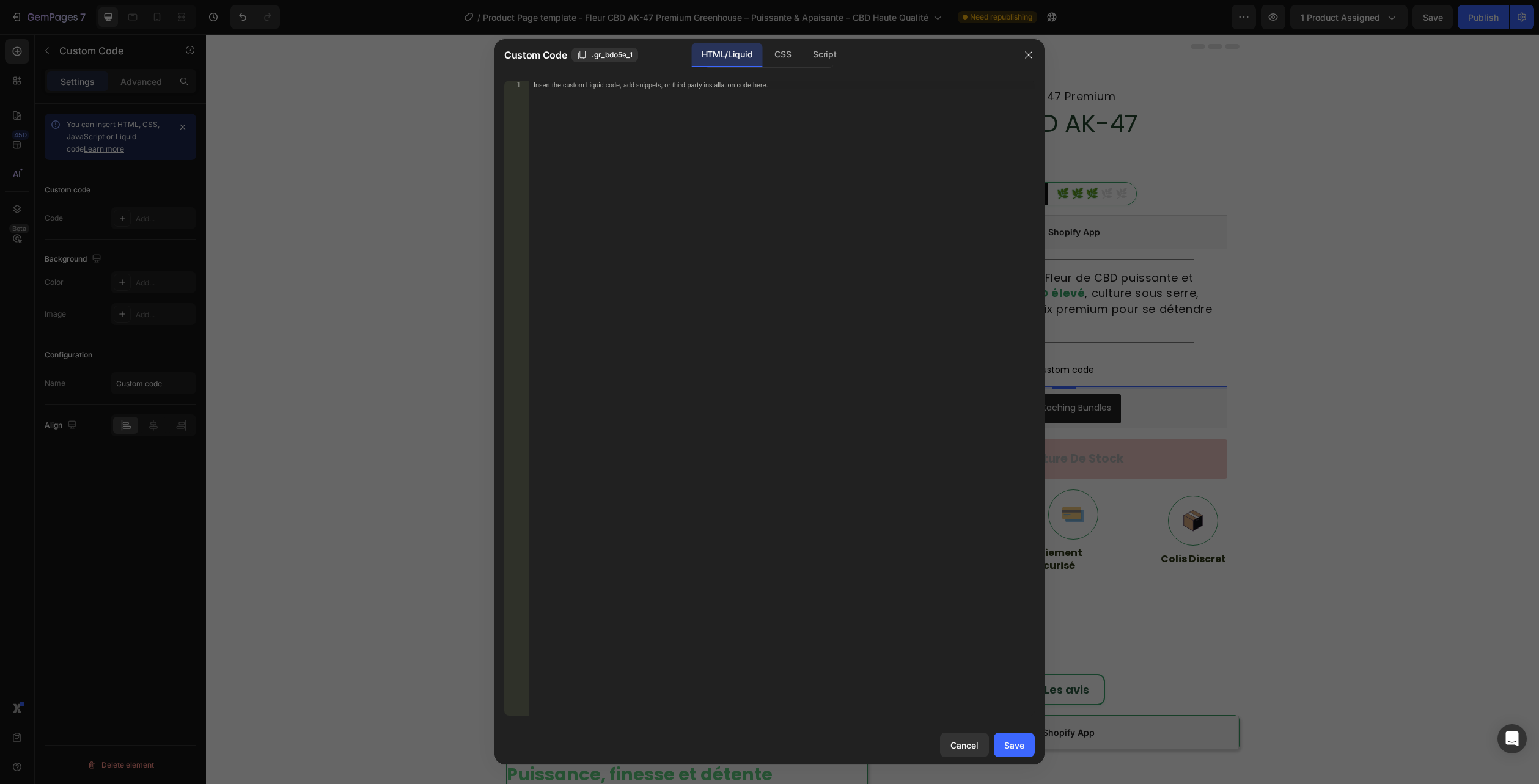
drag, startPoint x: 777, startPoint y: 50, endPoint x: 770, endPoint y: 71, distance: 22.1
click at [777, 50] on div "CSS" at bounding box center [782, 54] width 36 height 25
click at [761, 115] on div "Insert the CSS code to style your content here." at bounding box center [782, 406] width 506 height 652
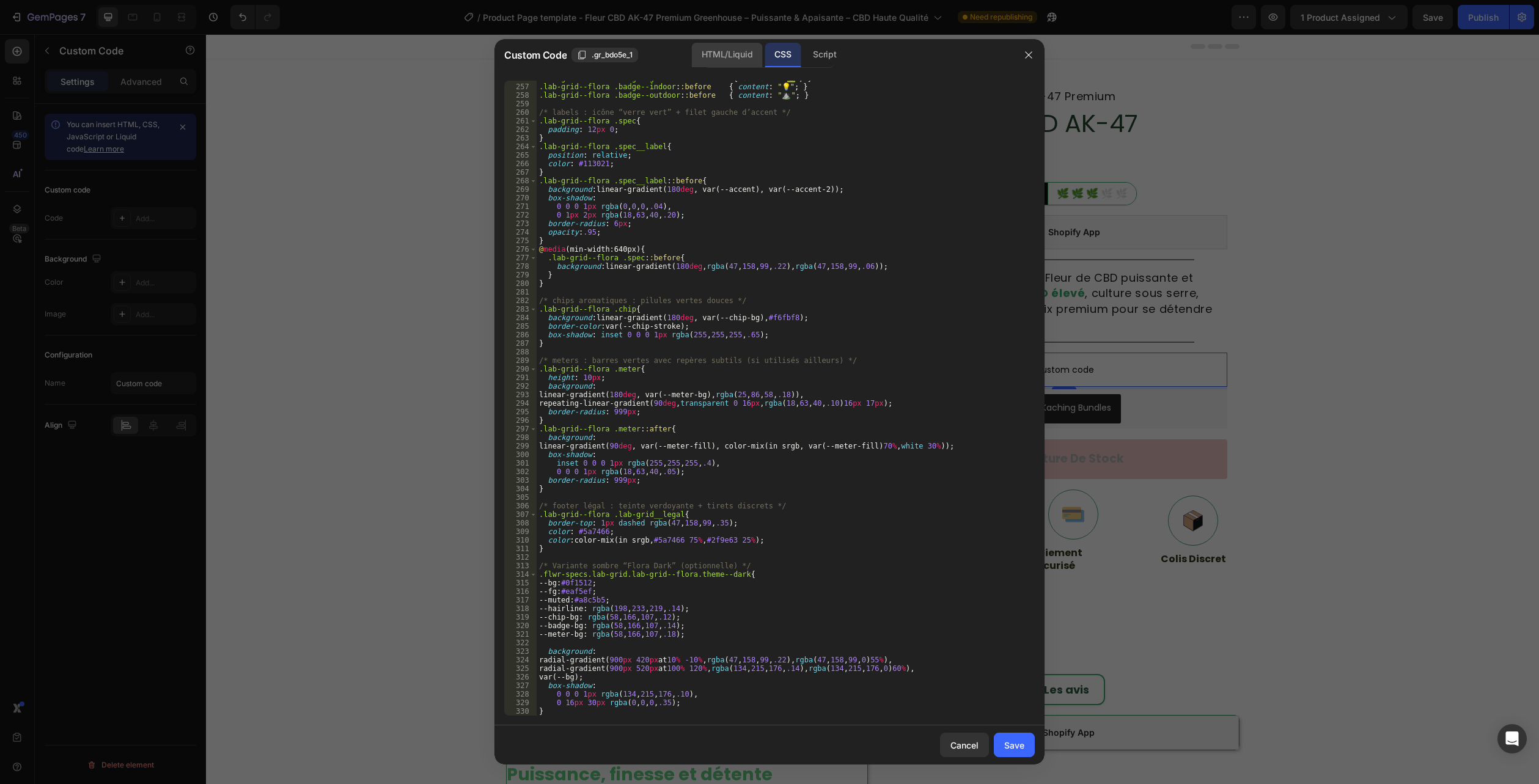
scroll to position [2342, 0]
click at [729, 52] on div "HTML/Liquid" at bounding box center [727, 54] width 70 height 25
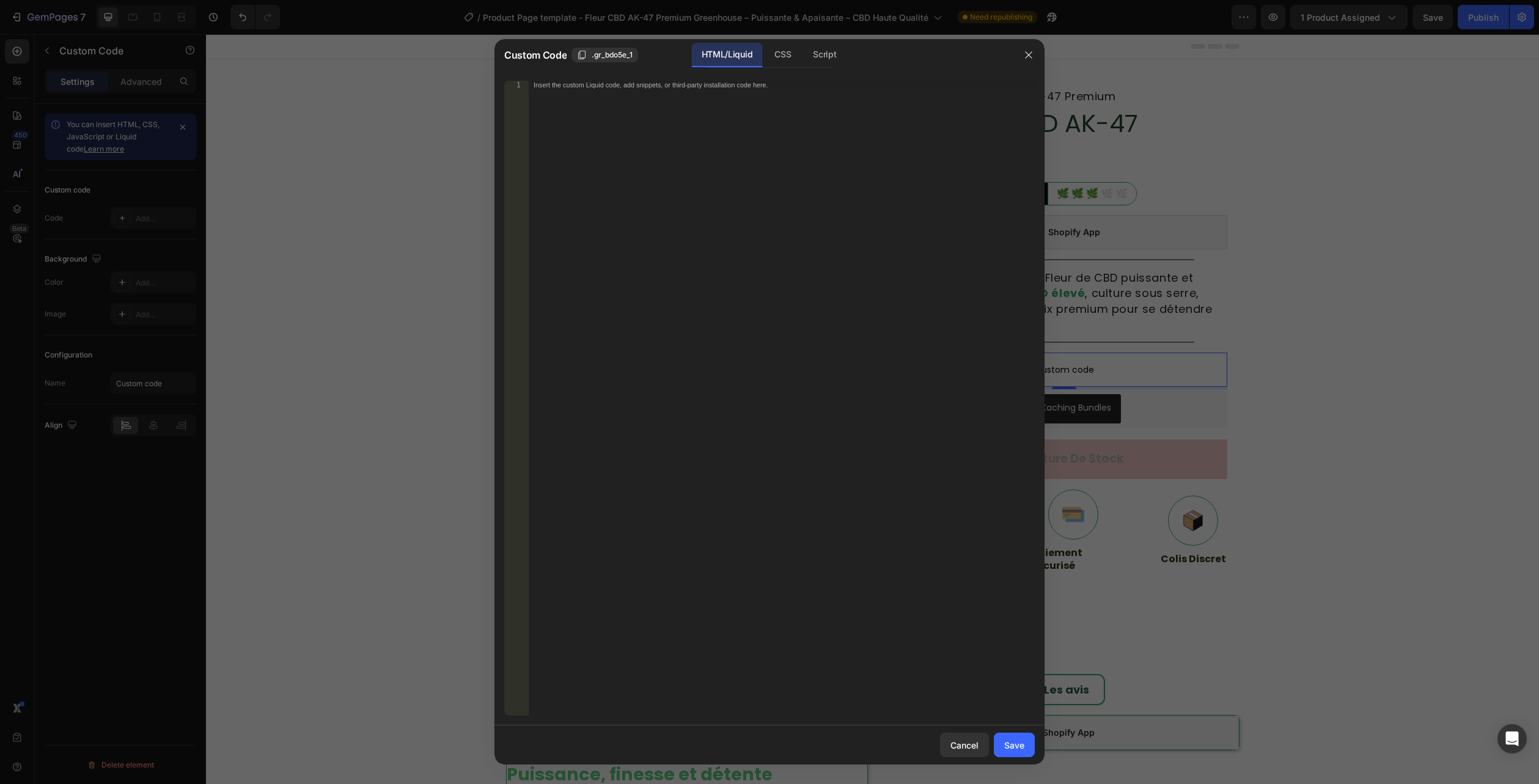
click at [678, 206] on div "Insert the custom Liquid code, add snippets, or third-party installation code h…" at bounding box center [782, 406] width 506 height 652
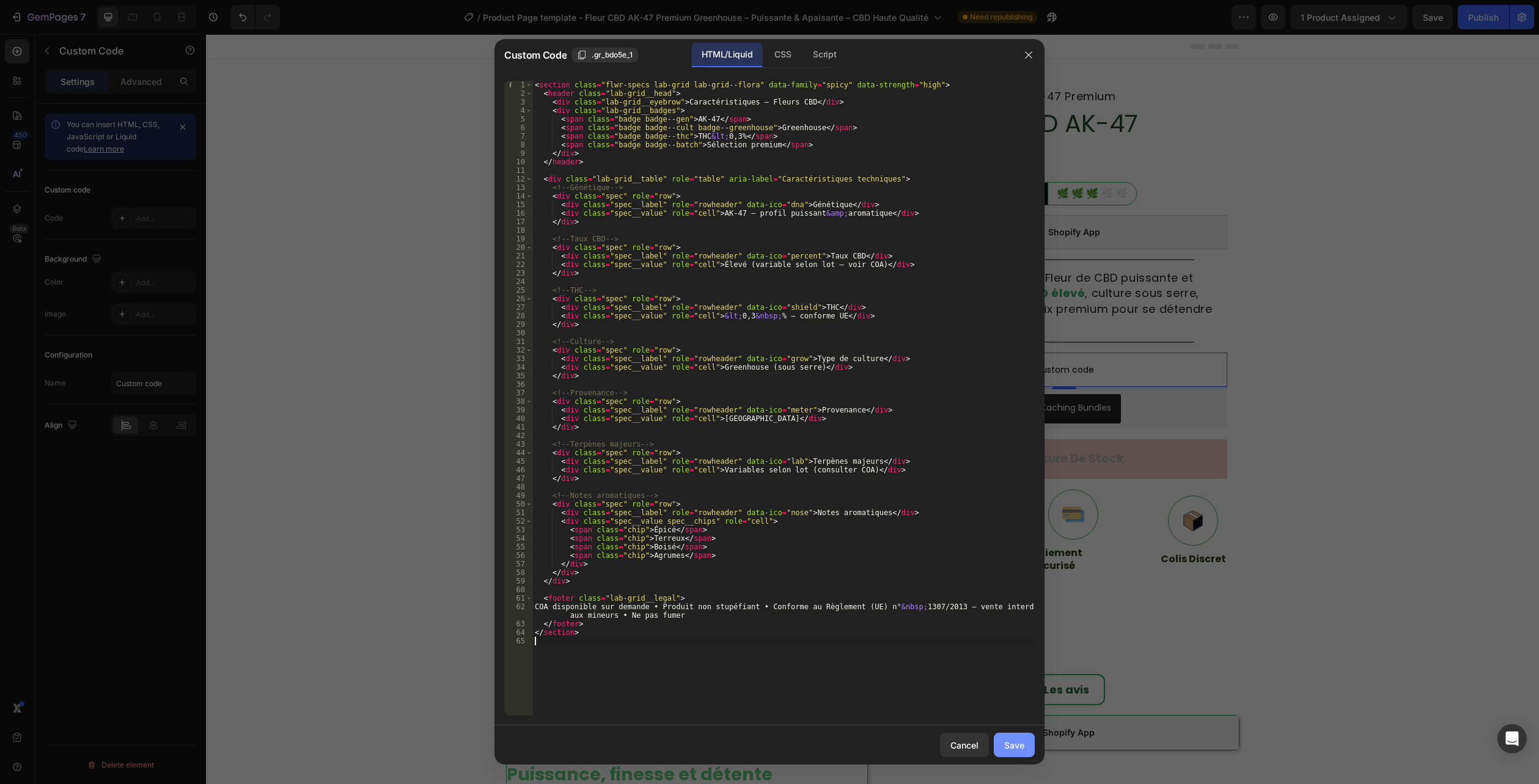
click at [1006, 741] on div "Save" at bounding box center [1014, 744] width 20 height 13
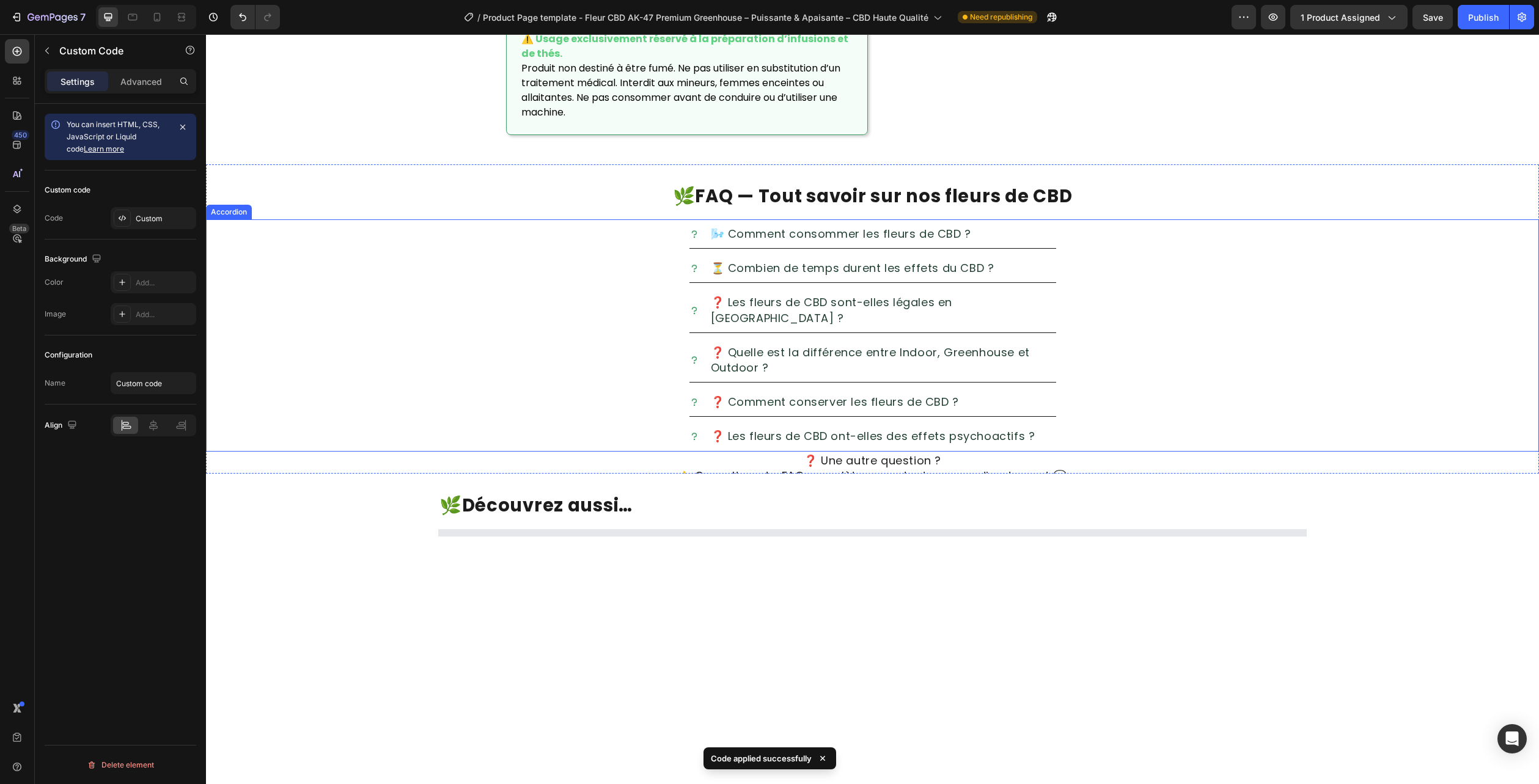
scroll to position [1772, 0]
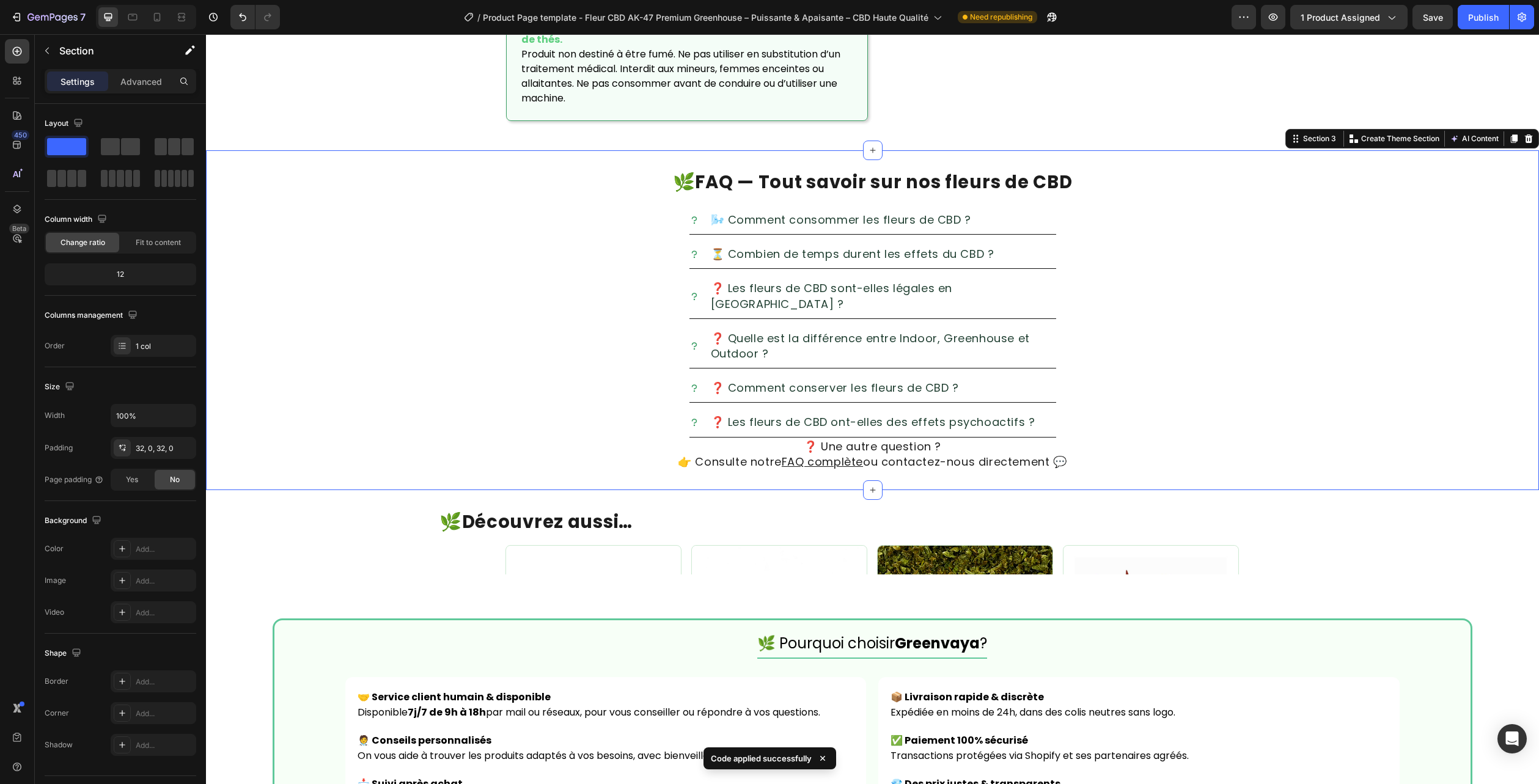
click at [1490, 160] on div "🌿 FAQ — Tout savoir sur nos fleurs de CBD Heading 🌬️ Comment consommer les fleu…" at bounding box center [872, 320] width 1333 height 340
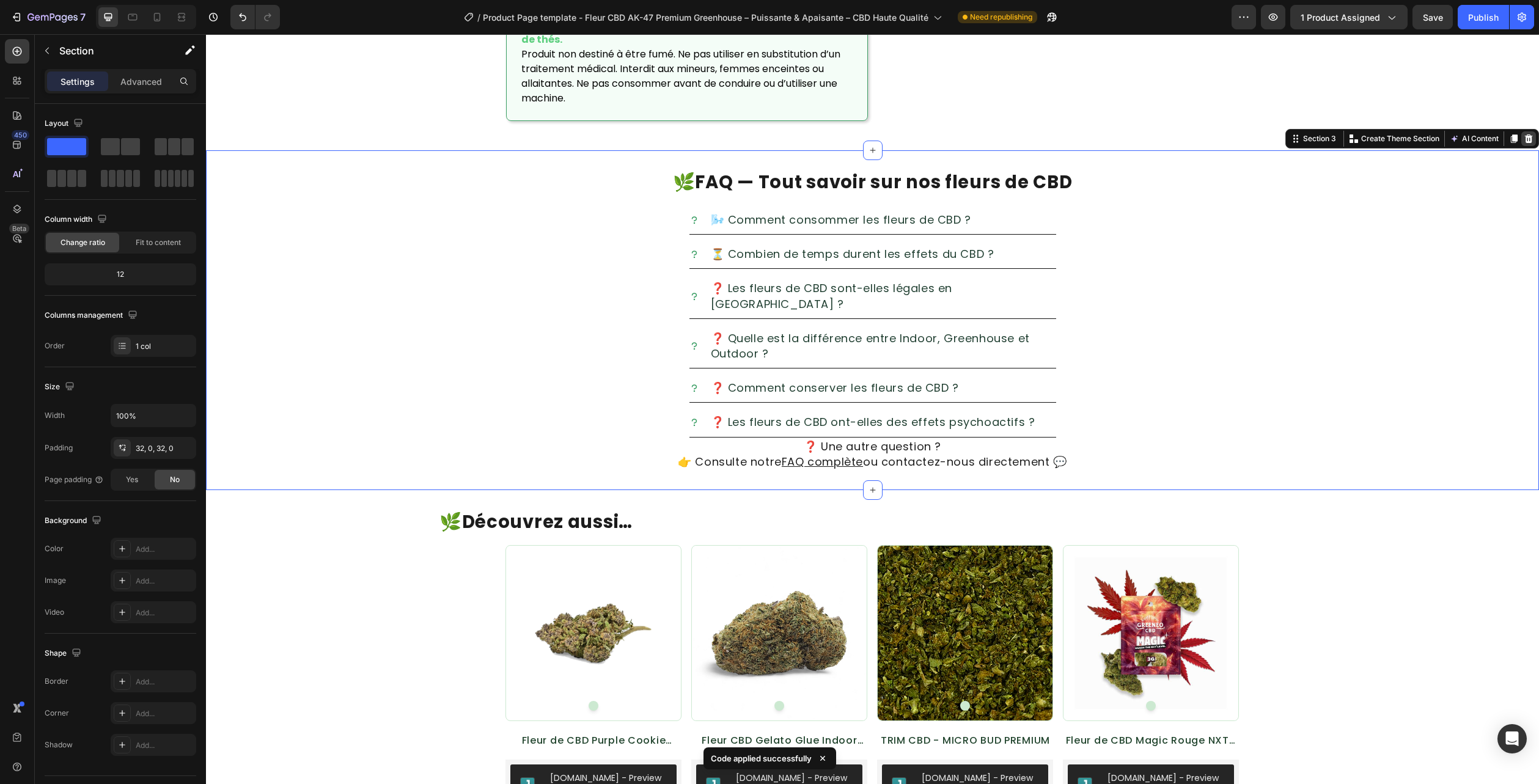
click at [1524, 140] on icon at bounding box center [1529, 138] width 10 height 10
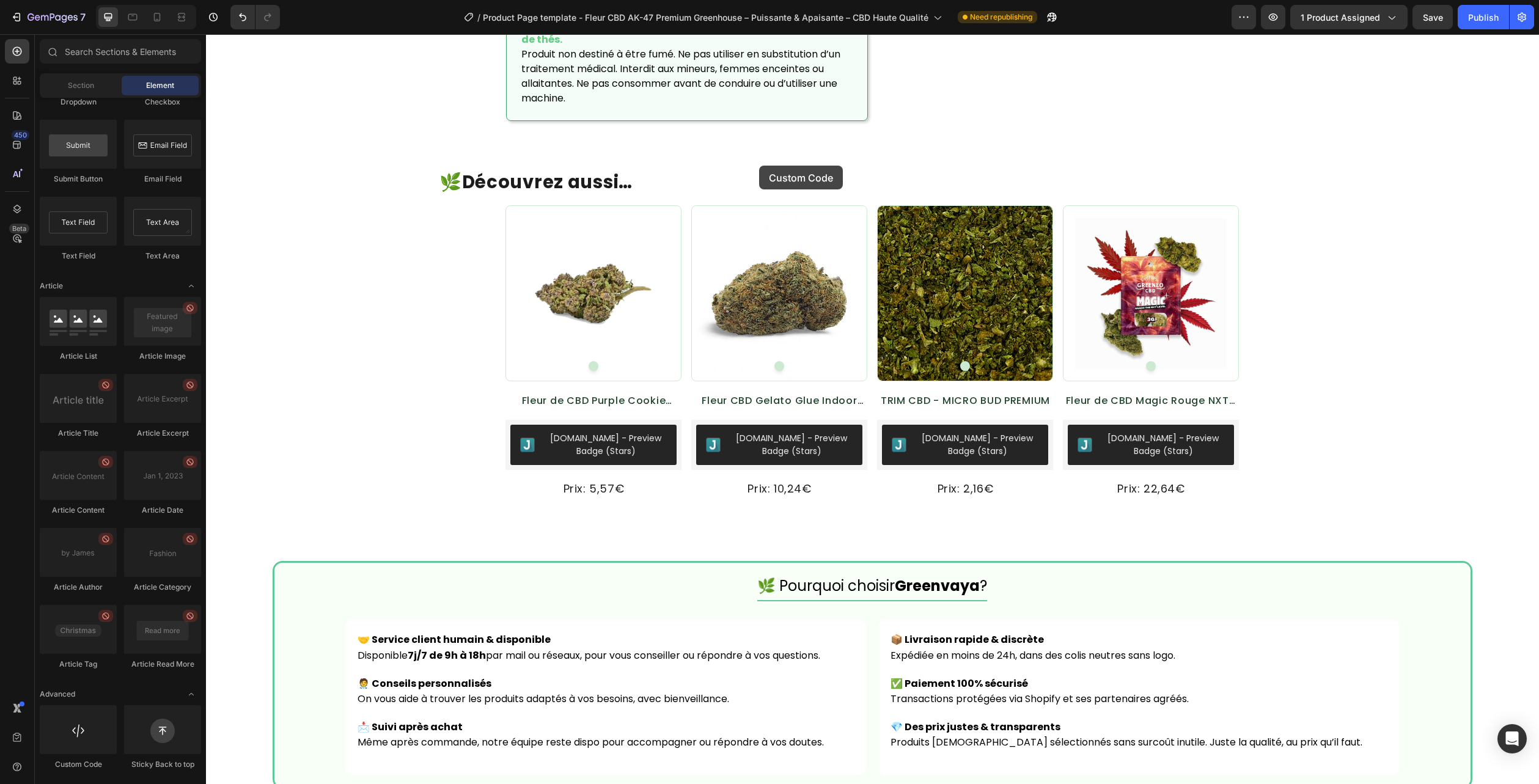
scroll to position [1808, 0]
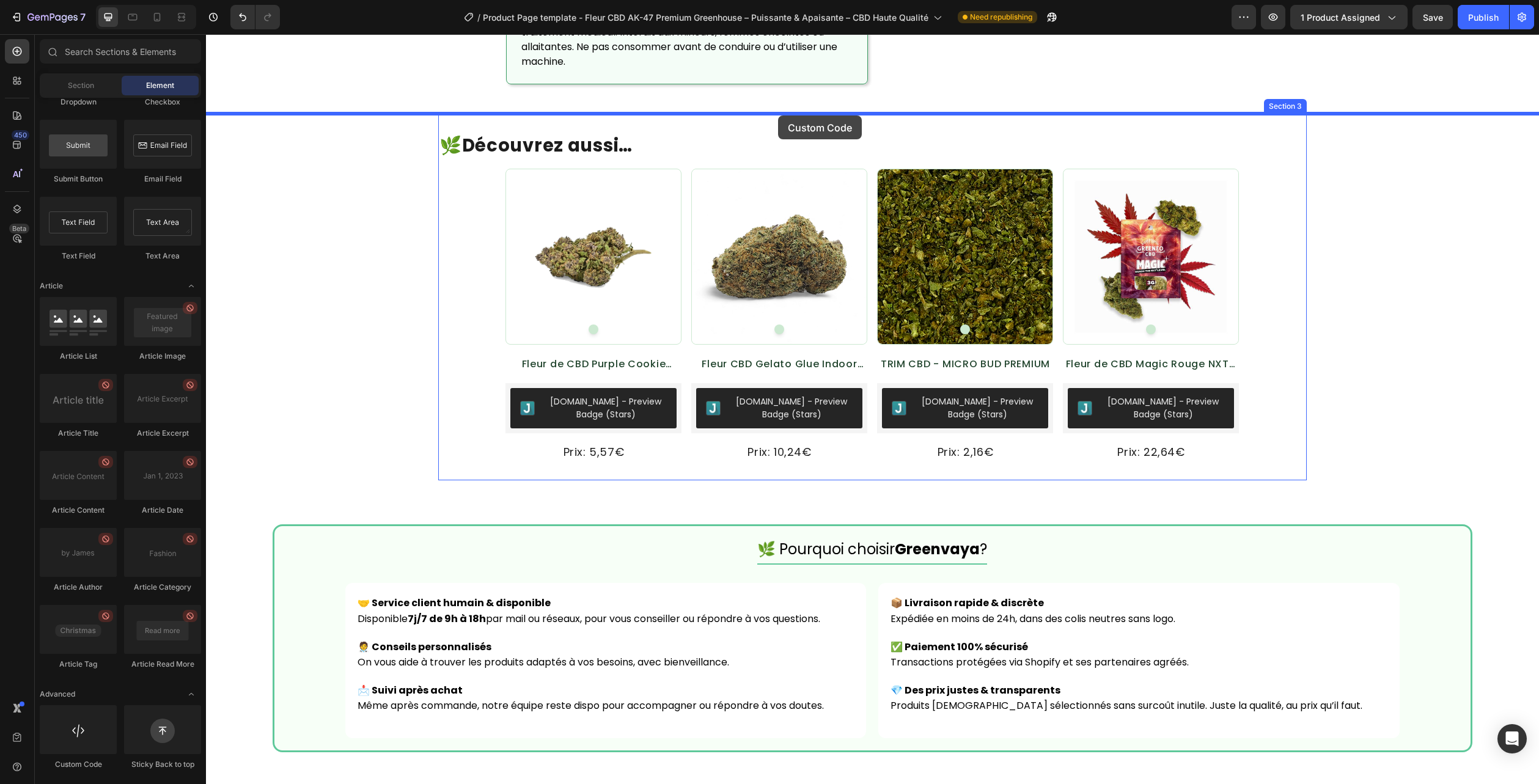
drag, startPoint x: 289, startPoint y: 758, endPoint x: 778, endPoint y: 115, distance: 807.8
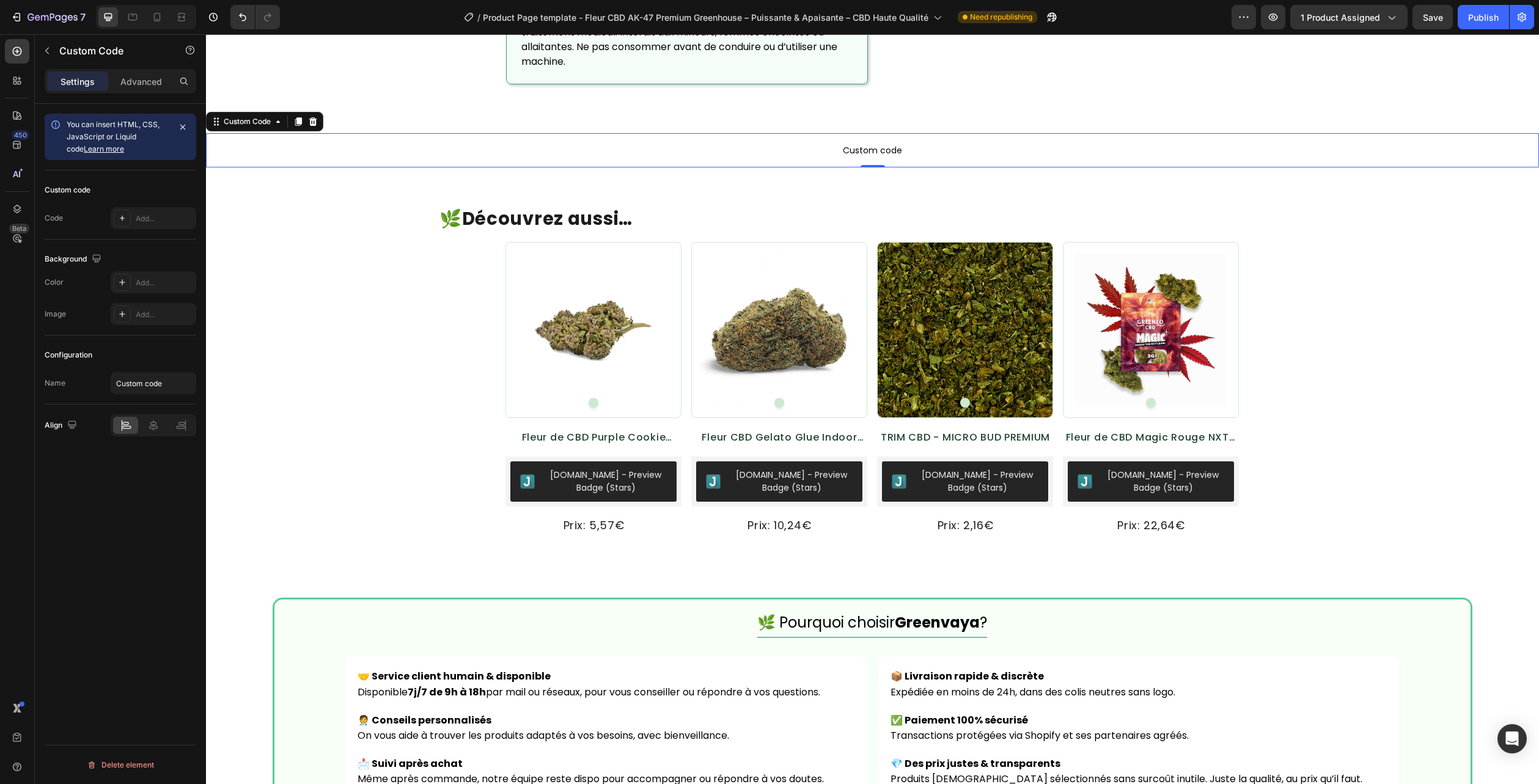
click at [787, 150] on span "Custom code" at bounding box center [872, 150] width 1333 height 15
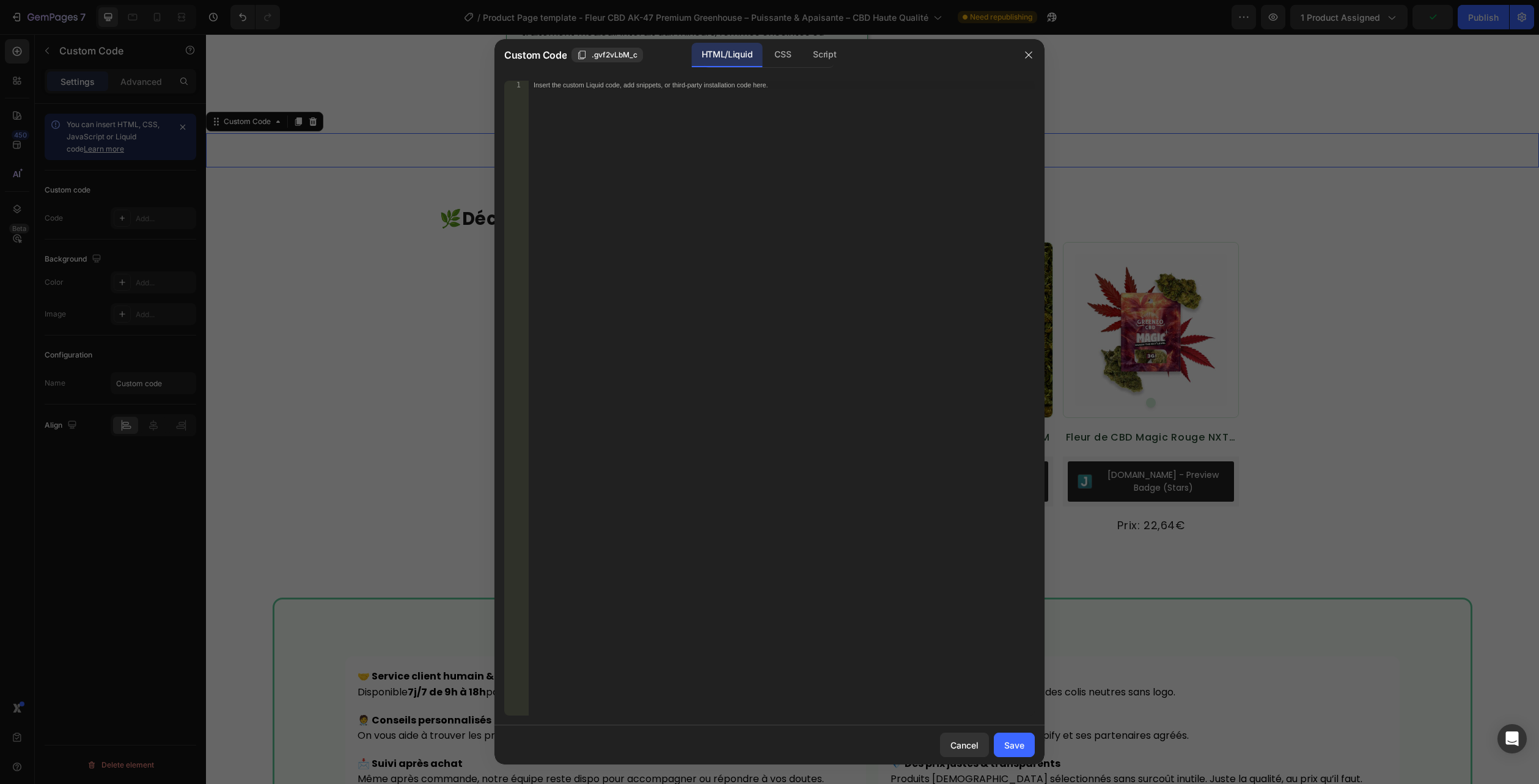
drag, startPoint x: 731, startPoint y: 48, endPoint x: 731, endPoint y: 68, distance: 20.0
click at [731, 48] on div "HTML/Liquid" at bounding box center [727, 54] width 70 height 25
click at [732, 111] on div "Insert the custom Liquid code, add snippets, or third-party installation code h…" at bounding box center [782, 406] width 506 height 652
paste textarea "</section>"
type textarea "</section>"
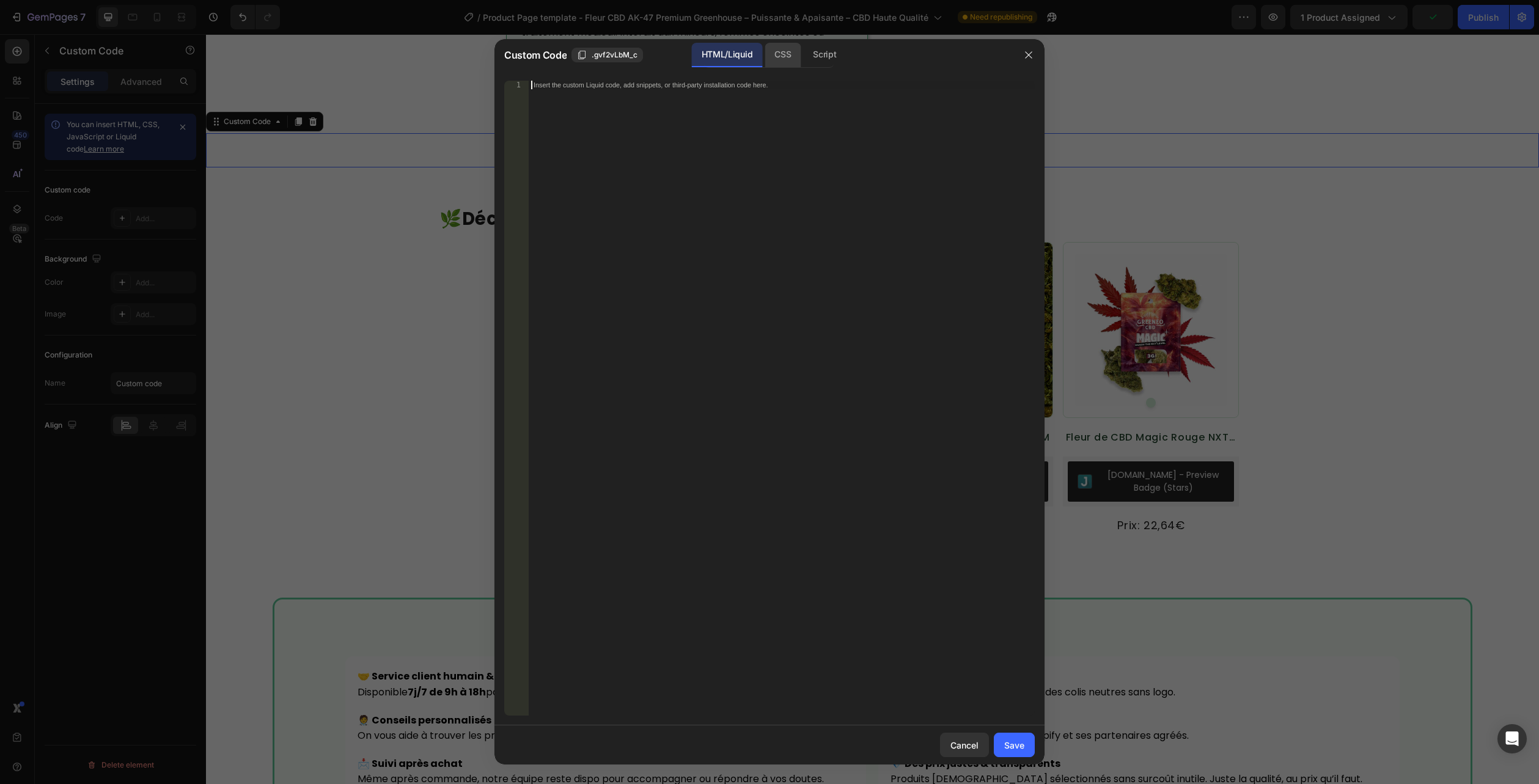
scroll to position [306, 0]
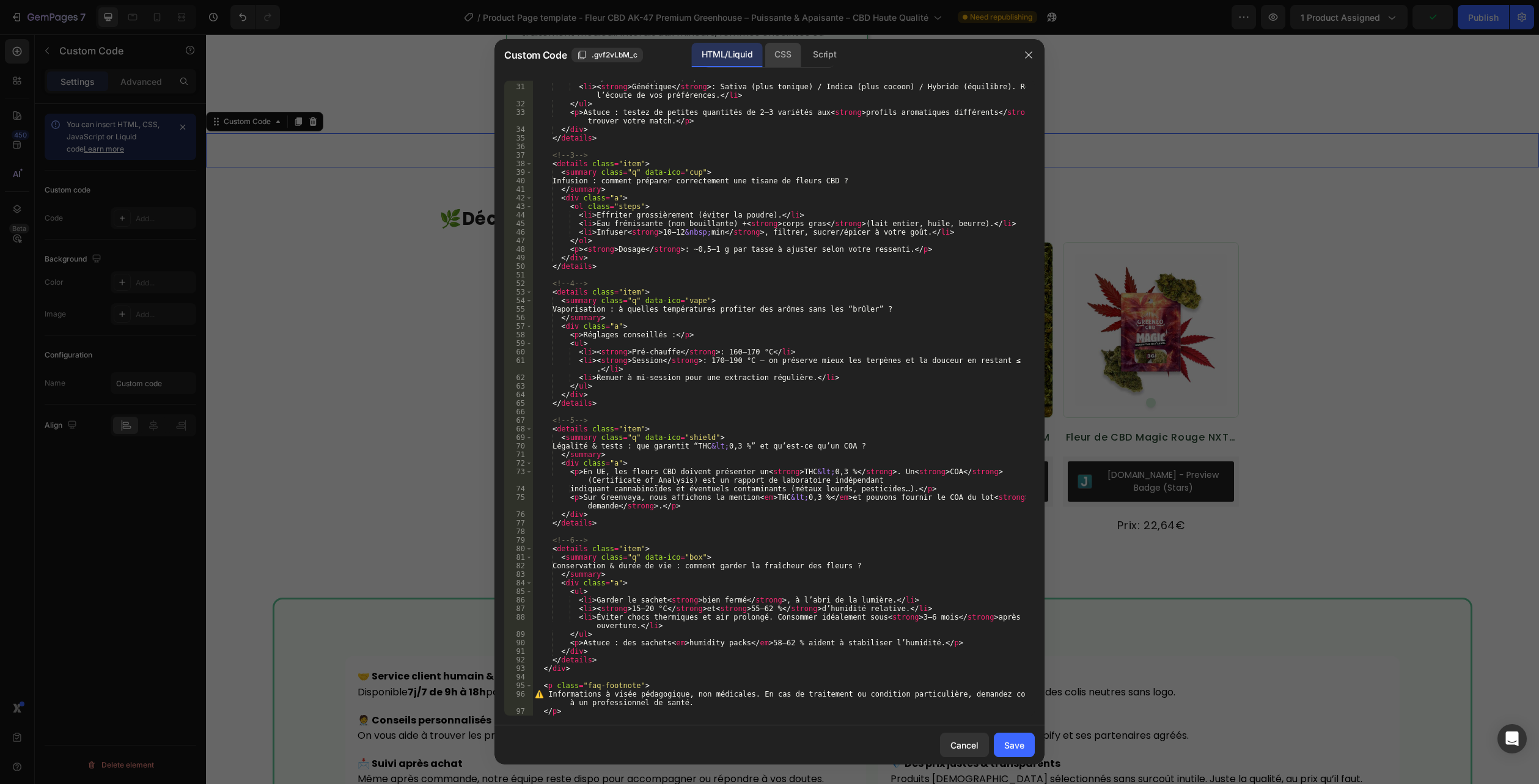
click at [777, 56] on div "CSS" at bounding box center [782, 54] width 36 height 25
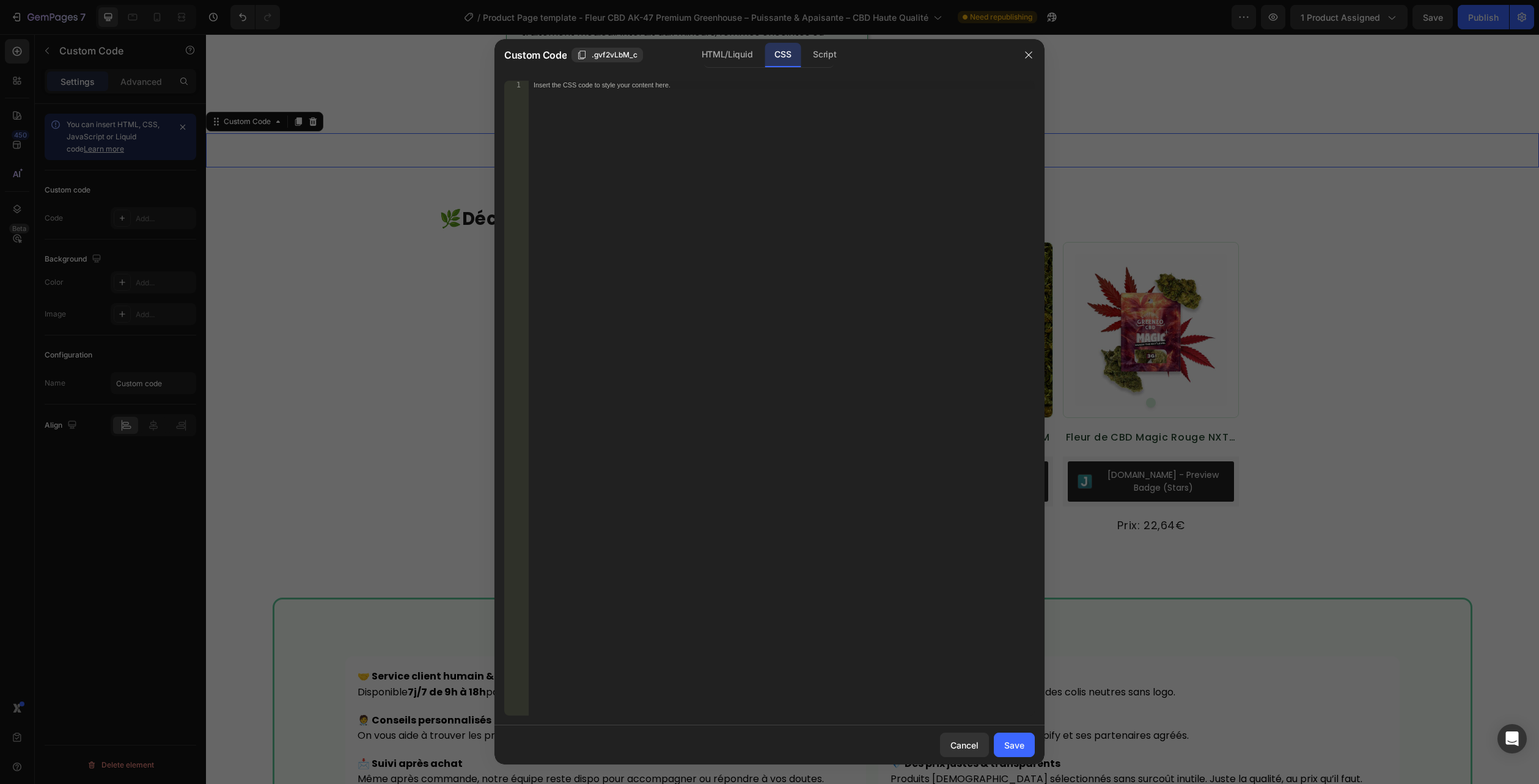
click at [784, 54] on div "CSS" at bounding box center [782, 54] width 36 height 25
click at [744, 158] on div "Insert the CSS code to style your content here." at bounding box center [782, 406] width 506 height 652
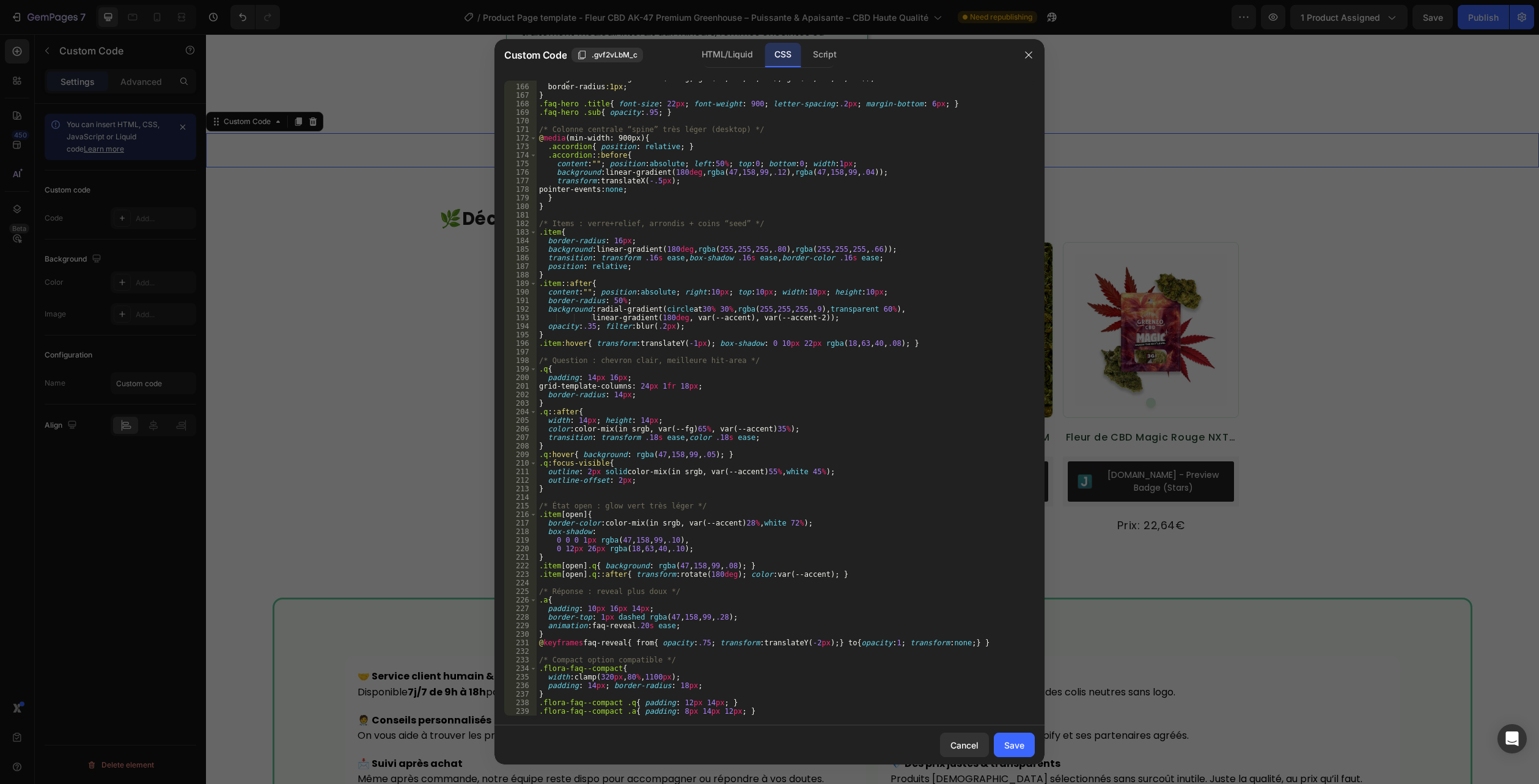
scroll to position [1513, 0]
click at [1006, 742] on div "Save" at bounding box center [1014, 744] width 20 height 13
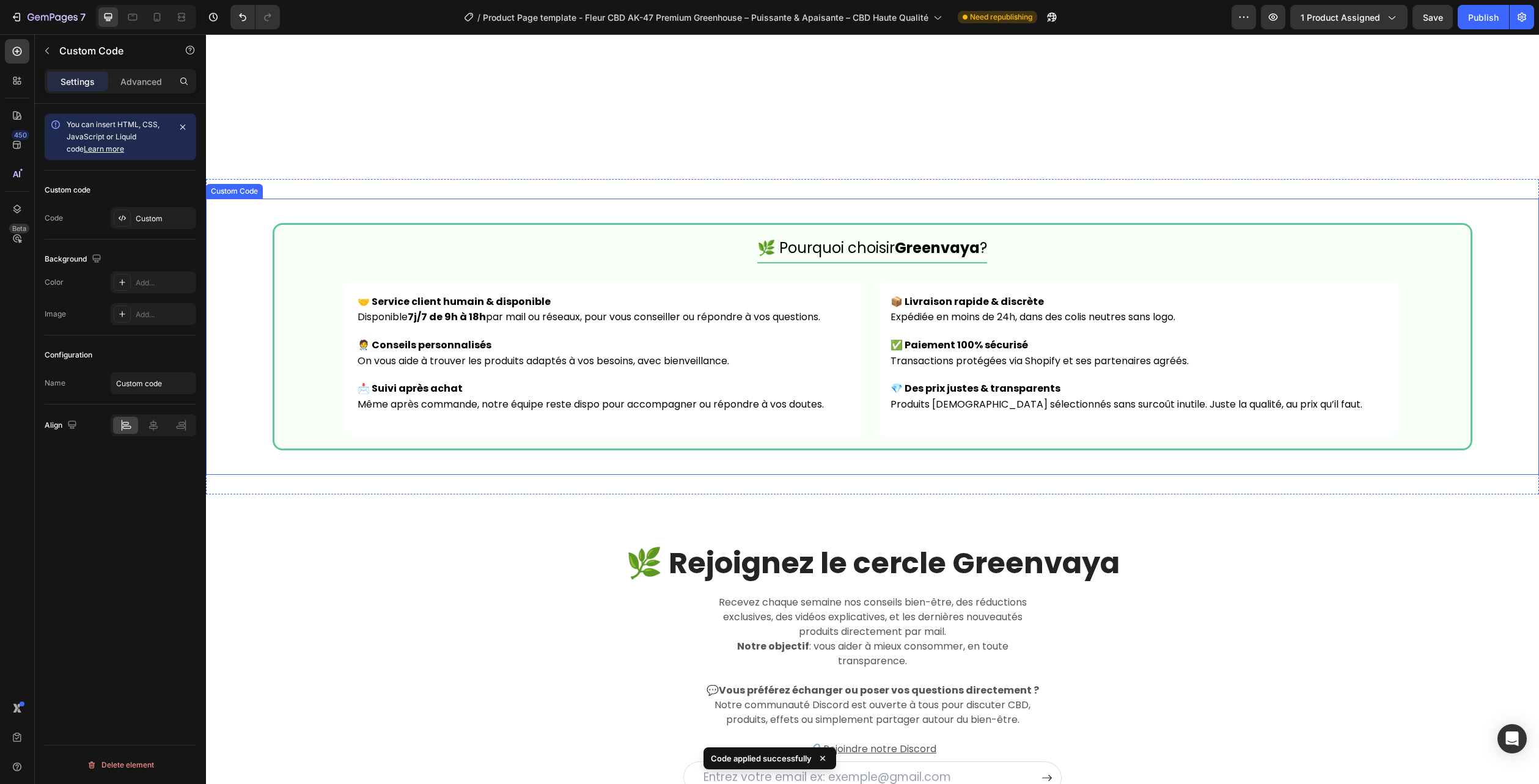
scroll to position [2909, 0]
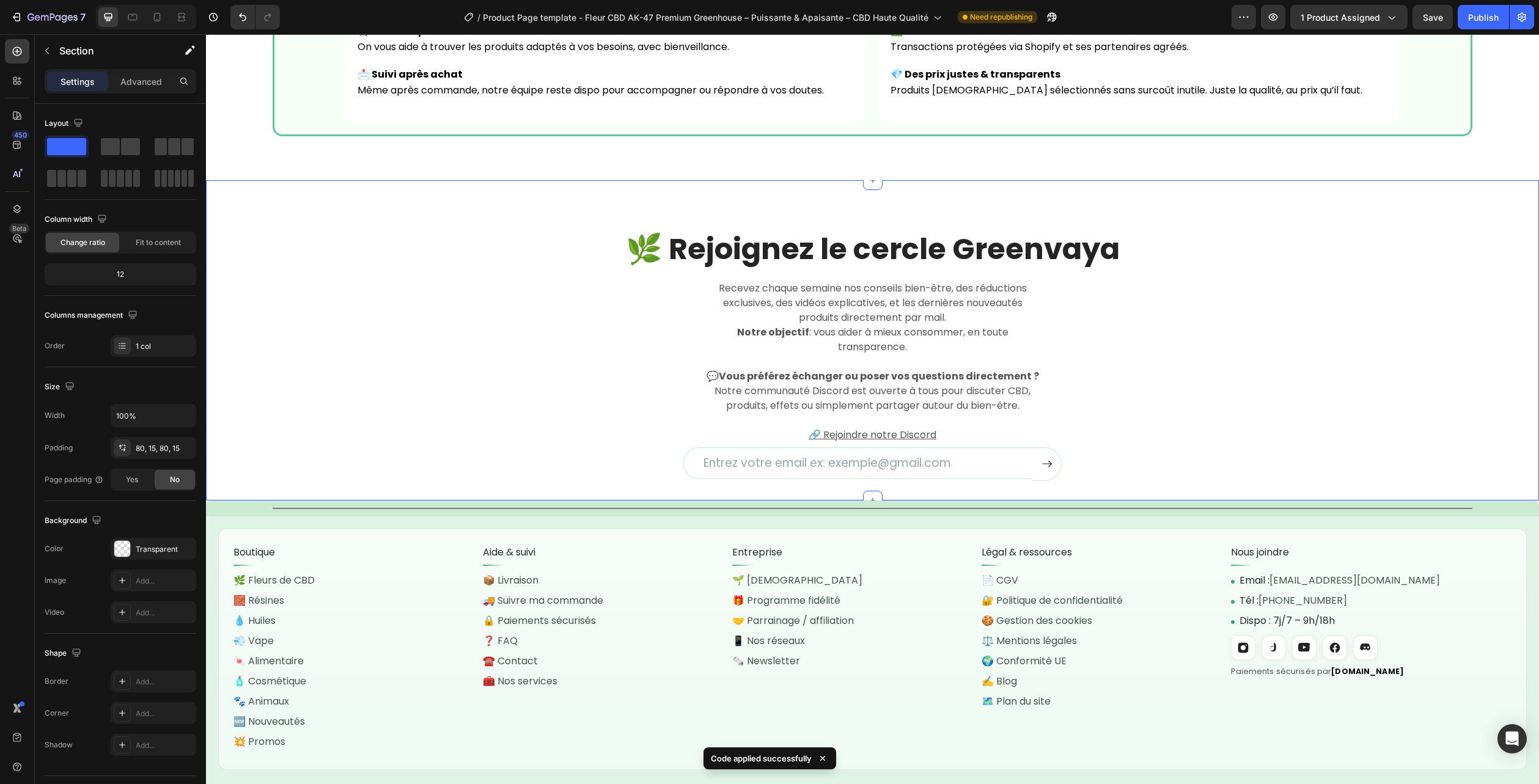
click at [1381, 303] on div "🌿 Rejoignez le cercle Greenvaya Heading Recevez chaque semaine nos conseils bie…" at bounding box center [872, 355] width 1314 height 251
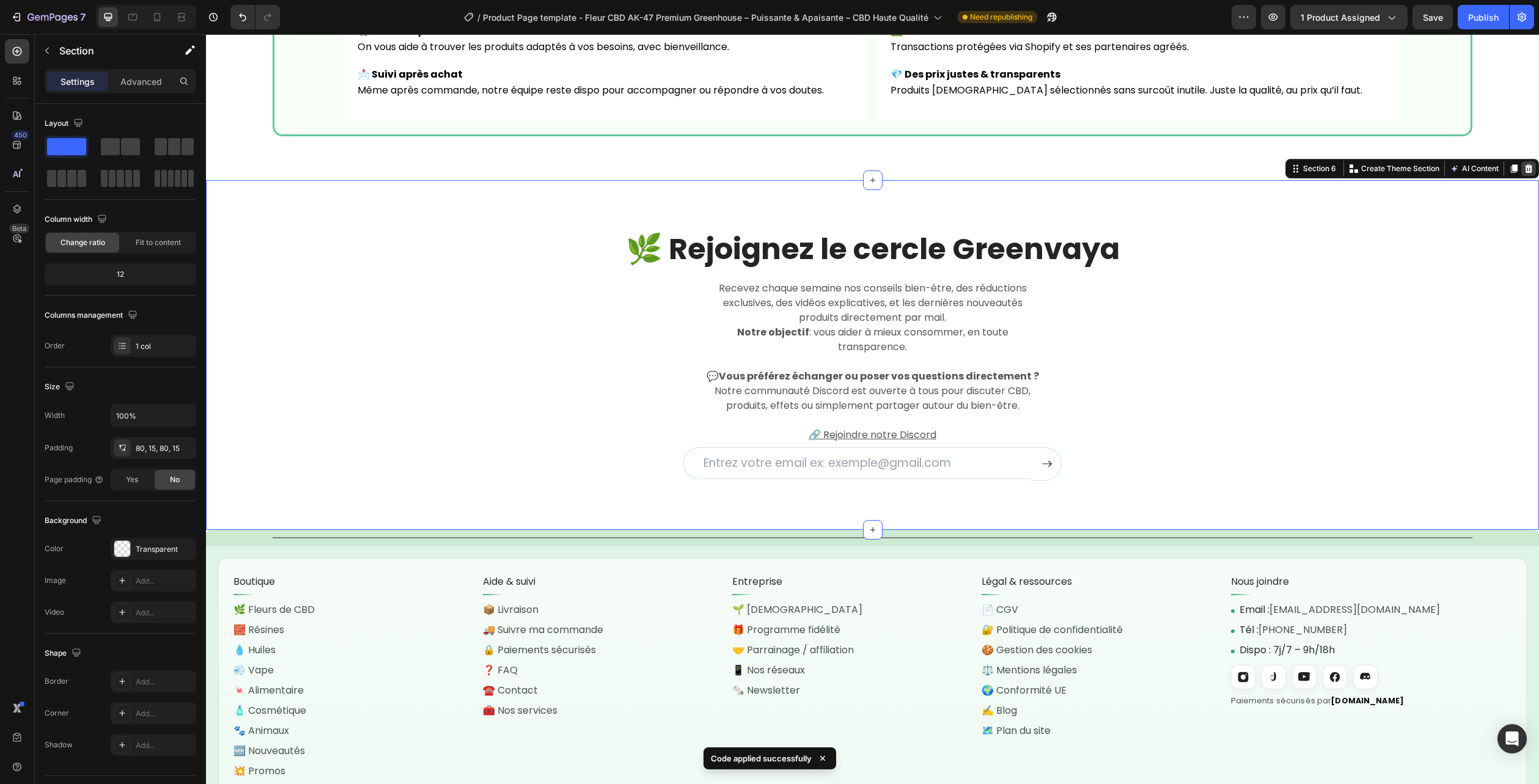
click at [1524, 168] on icon at bounding box center [1529, 169] width 10 height 10
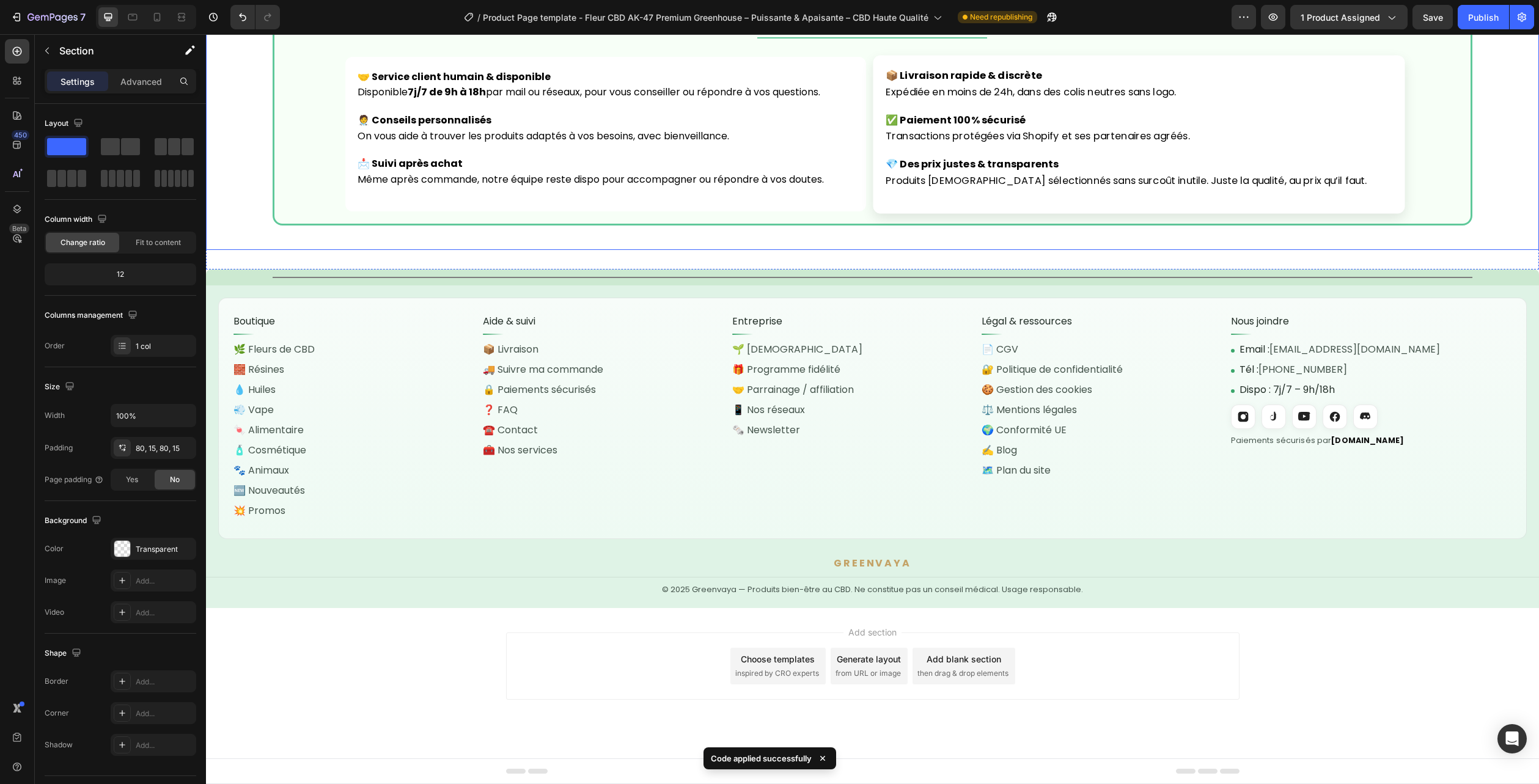
scroll to position [2820, 0]
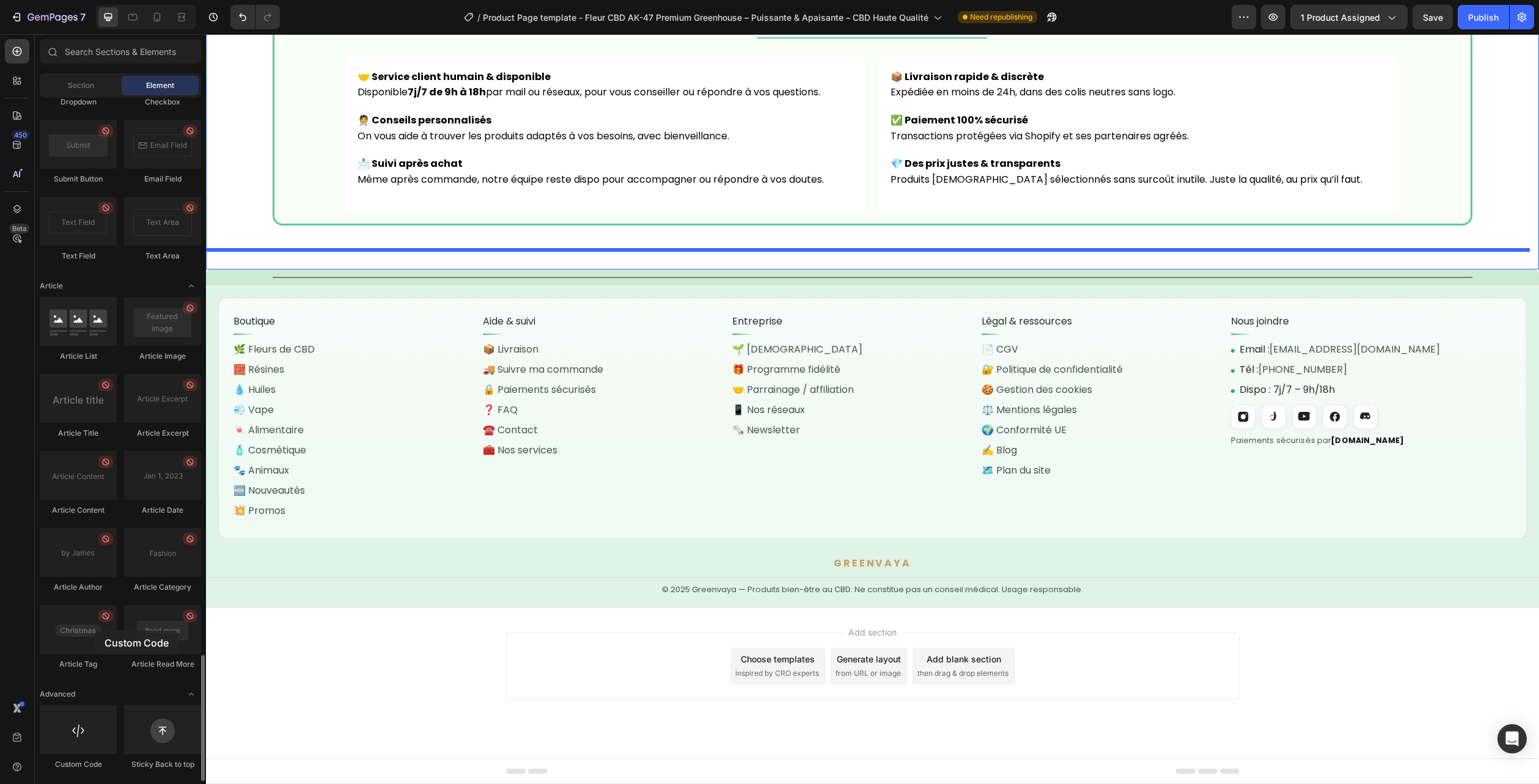
drag, startPoint x: 86, startPoint y: 725, endPoint x: 97, endPoint y: 669, distance: 57.1
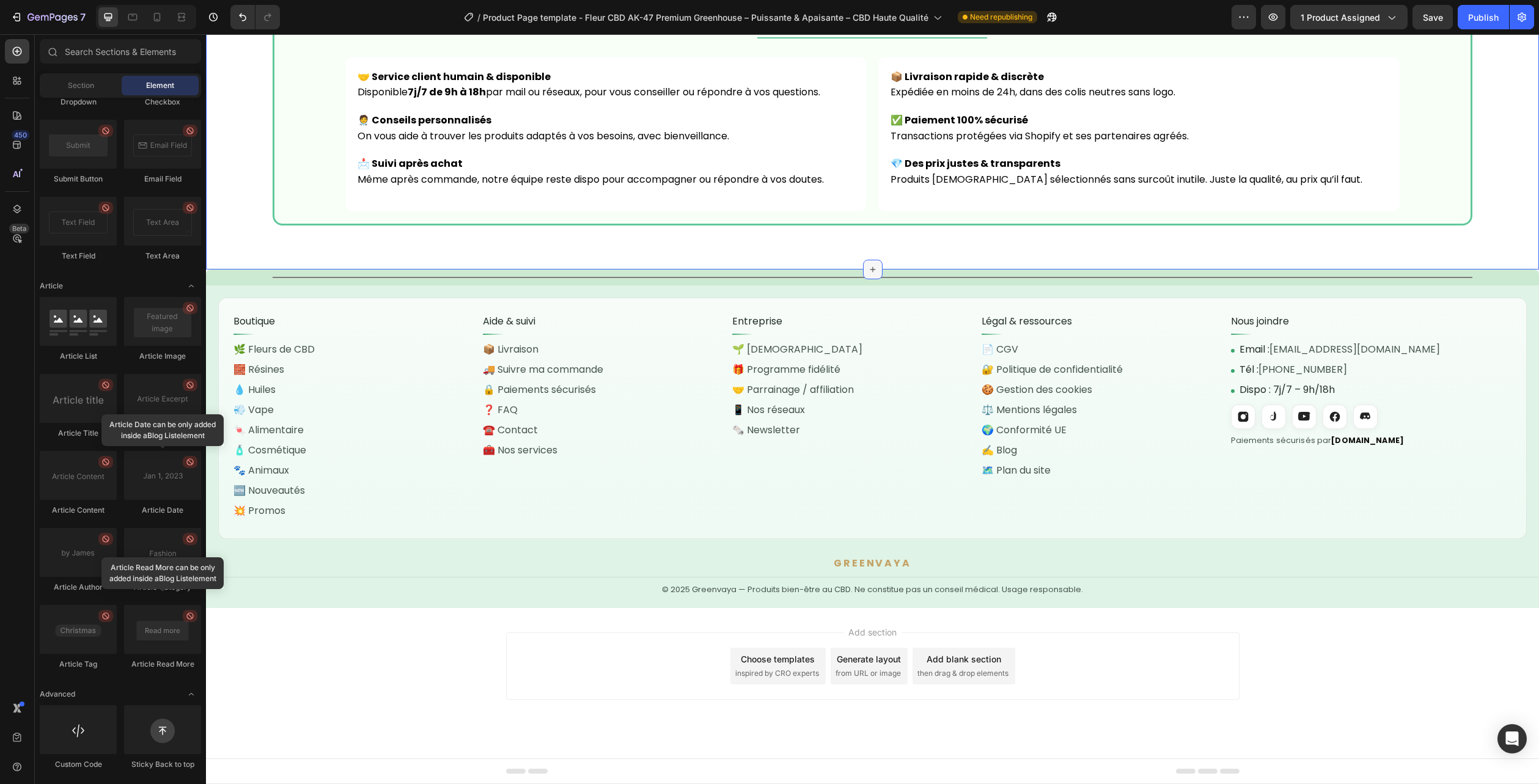
drag, startPoint x: 866, startPoint y: 265, endPoint x: 861, endPoint y: 268, distance: 5.8
click at [866, 264] on div at bounding box center [873, 270] width 20 height 20
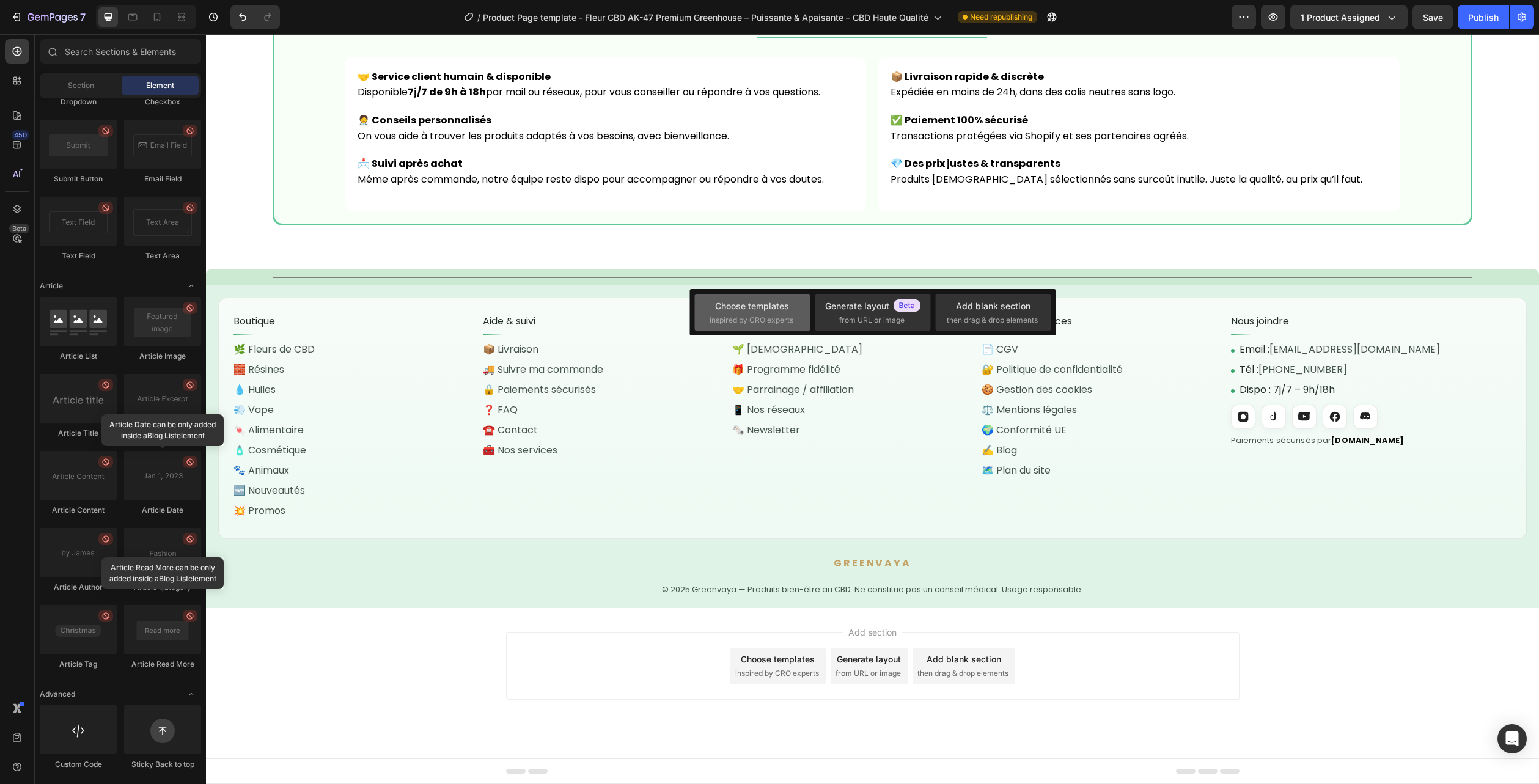
click at [763, 312] on div "Choose templates inspired by CRO experts" at bounding box center [753, 312] width 86 height 27
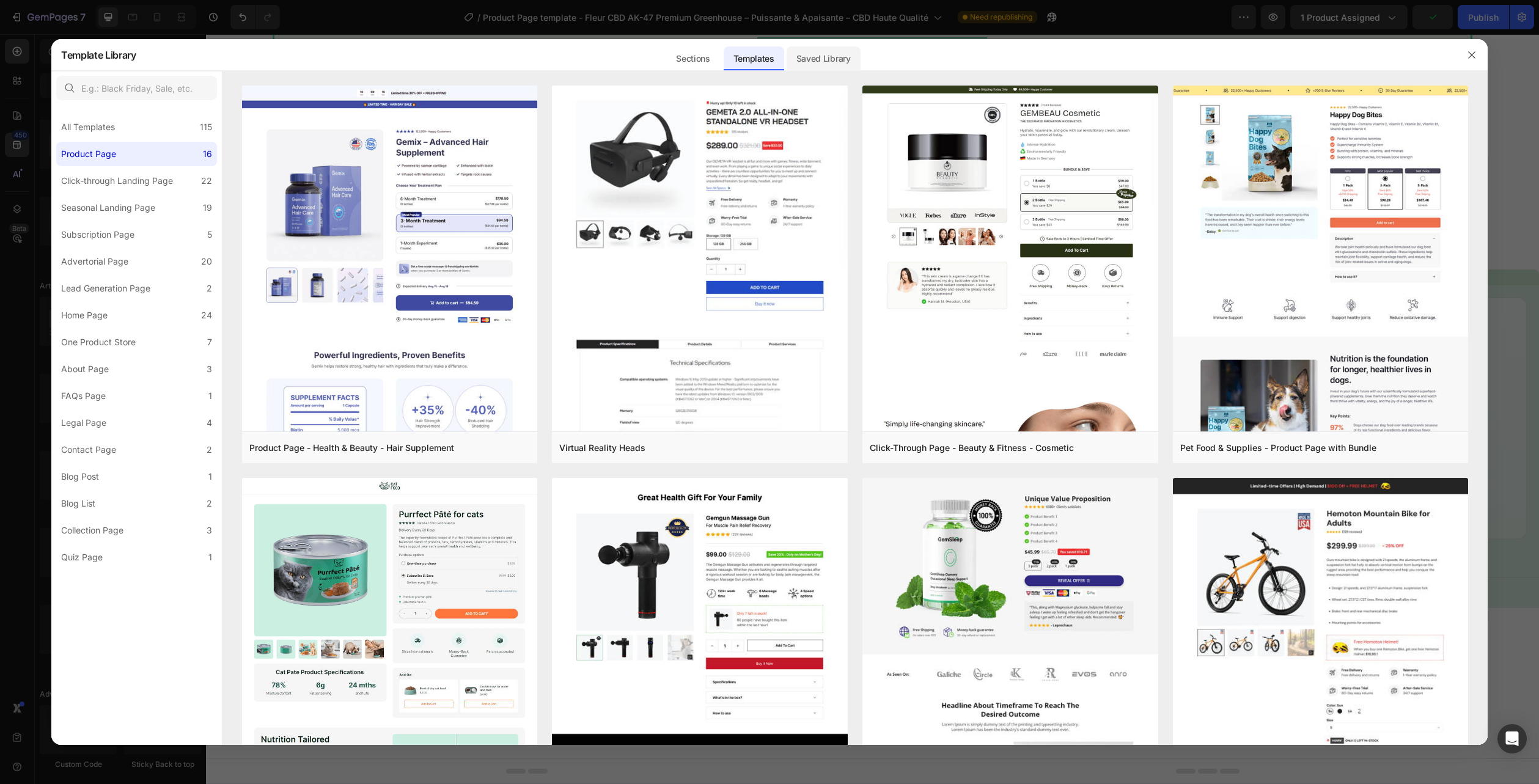
click at [827, 49] on div "Saved Library" at bounding box center [823, 58] width 74 height 25
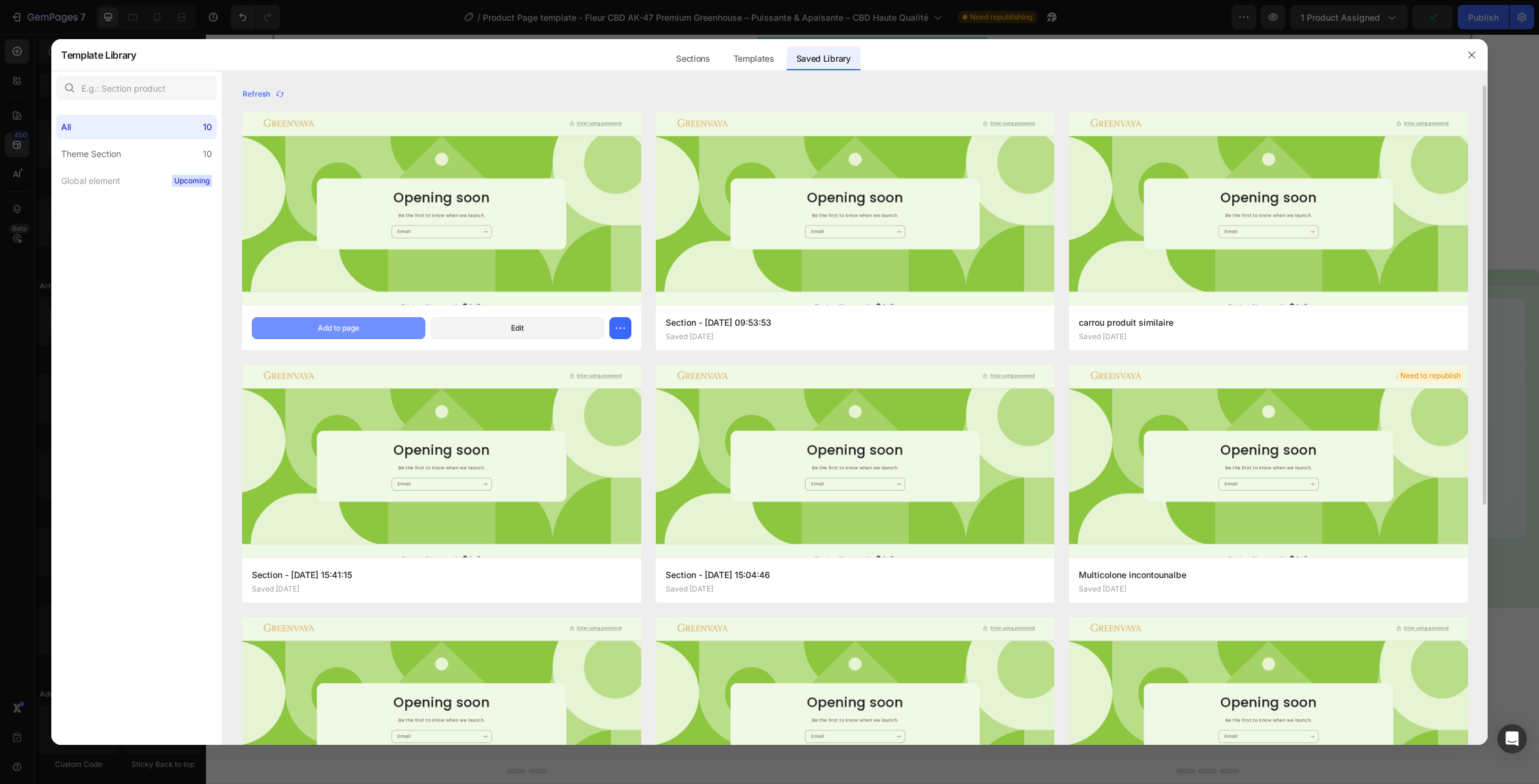
click at [357, 337] on button "Add to page" at bounding box center [339, 328] width 174 height 22
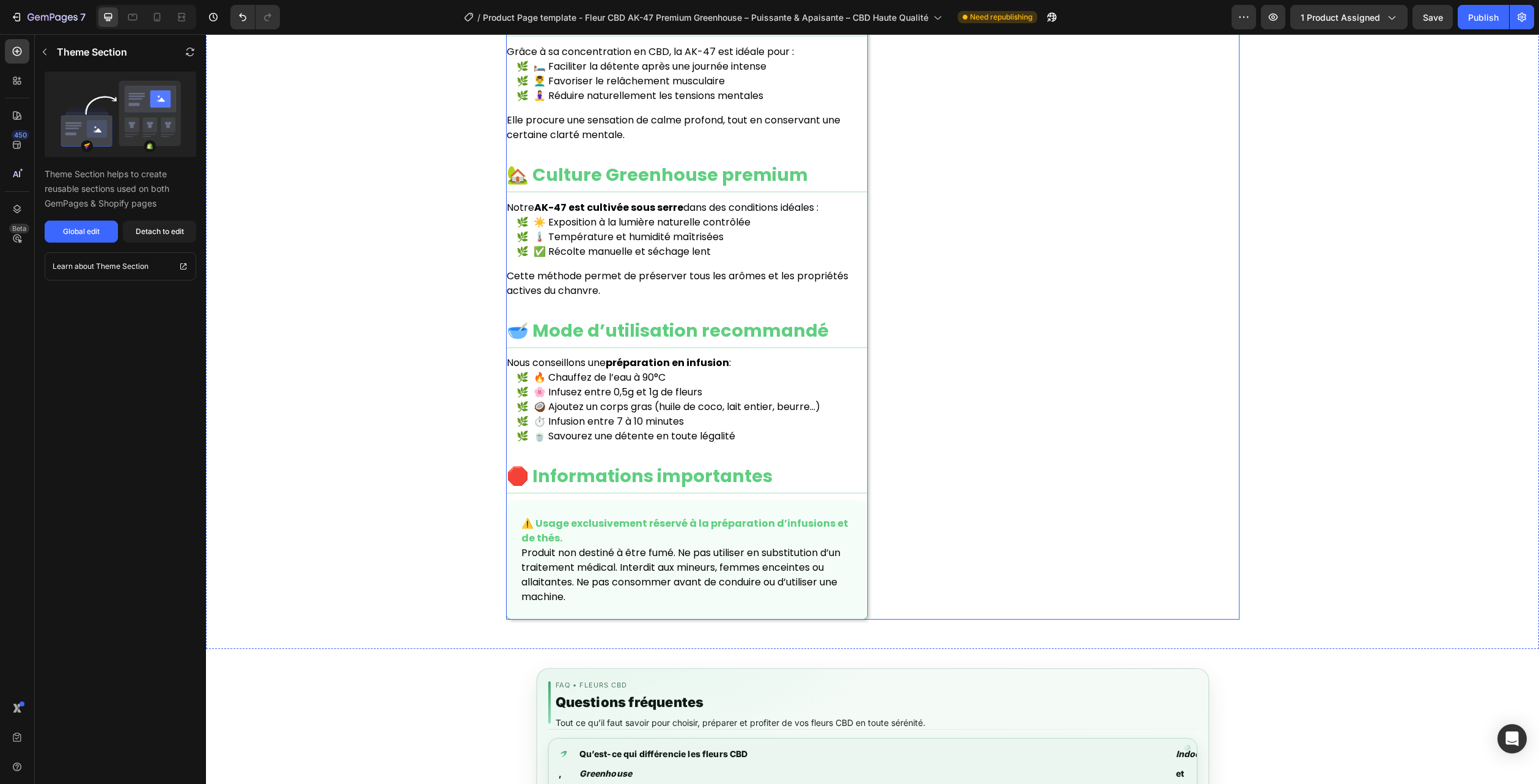
scroll to position [997, 0]
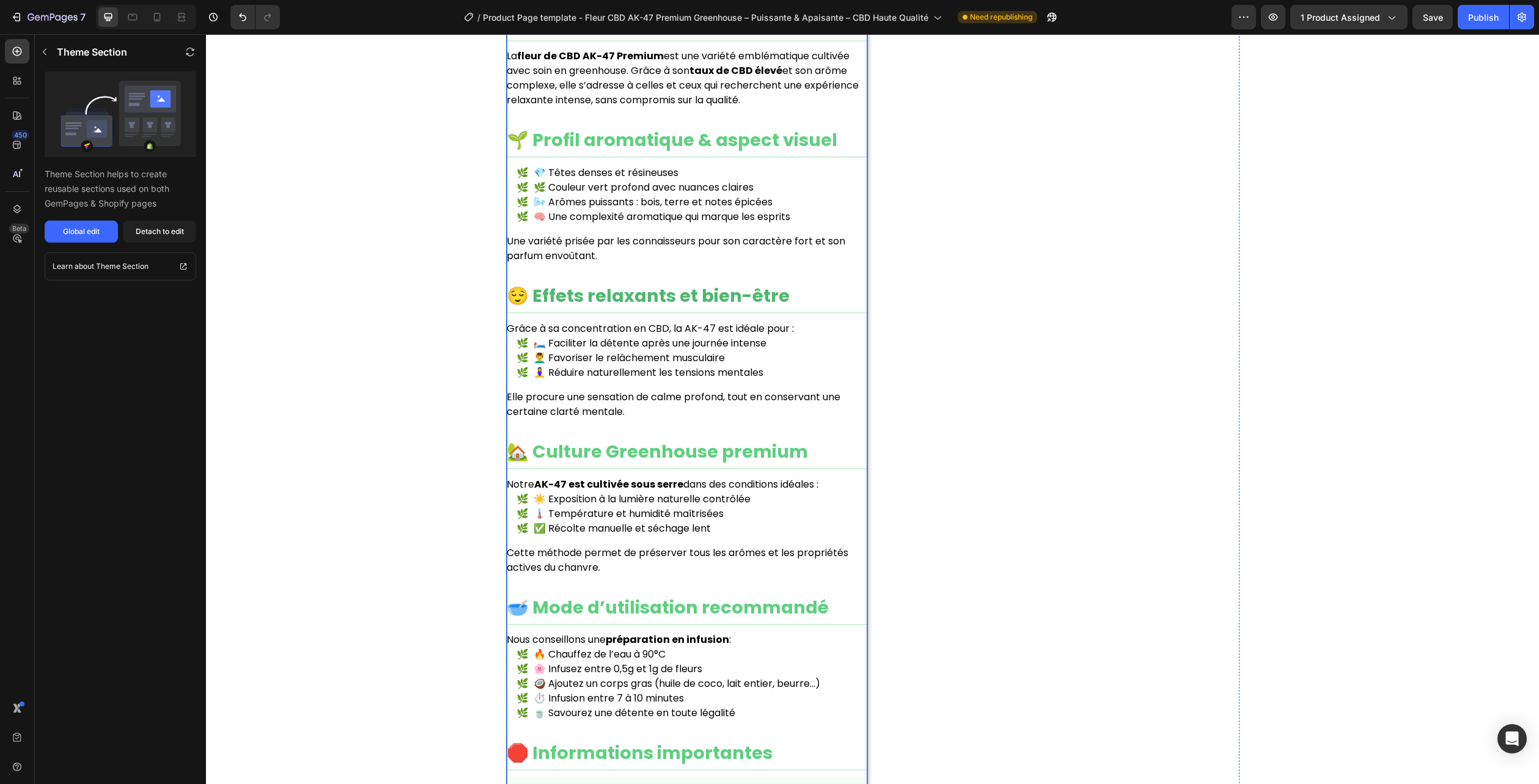
click at [693, 312] on h2 "😌 Effets relaxants et bien-être" at bounding box center [686, 298] width 361 height 31
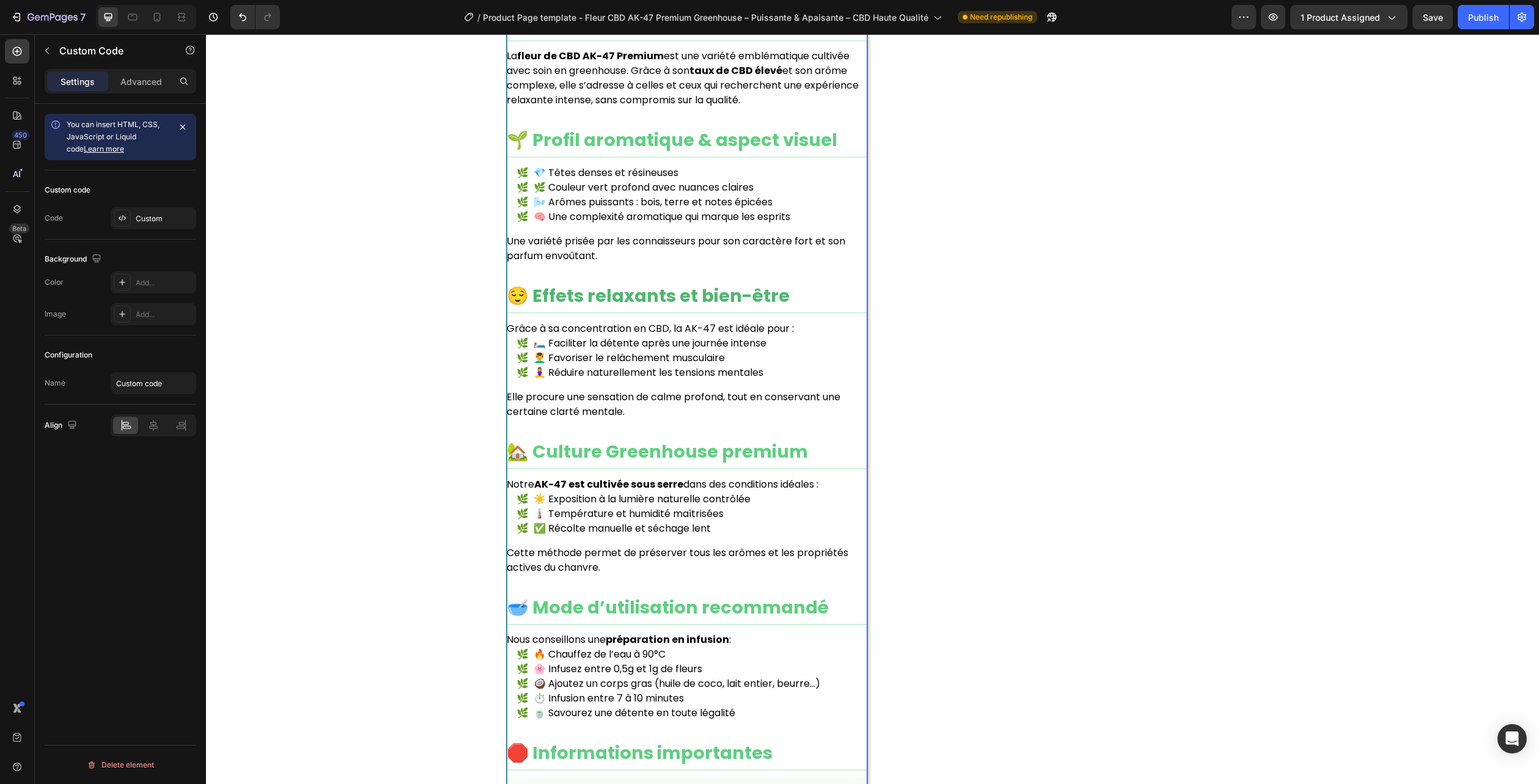
click at [693, 312] on h2 "😌 Effets relaxants et bien-être" at bounding box center [686, 298] width 361 height 31
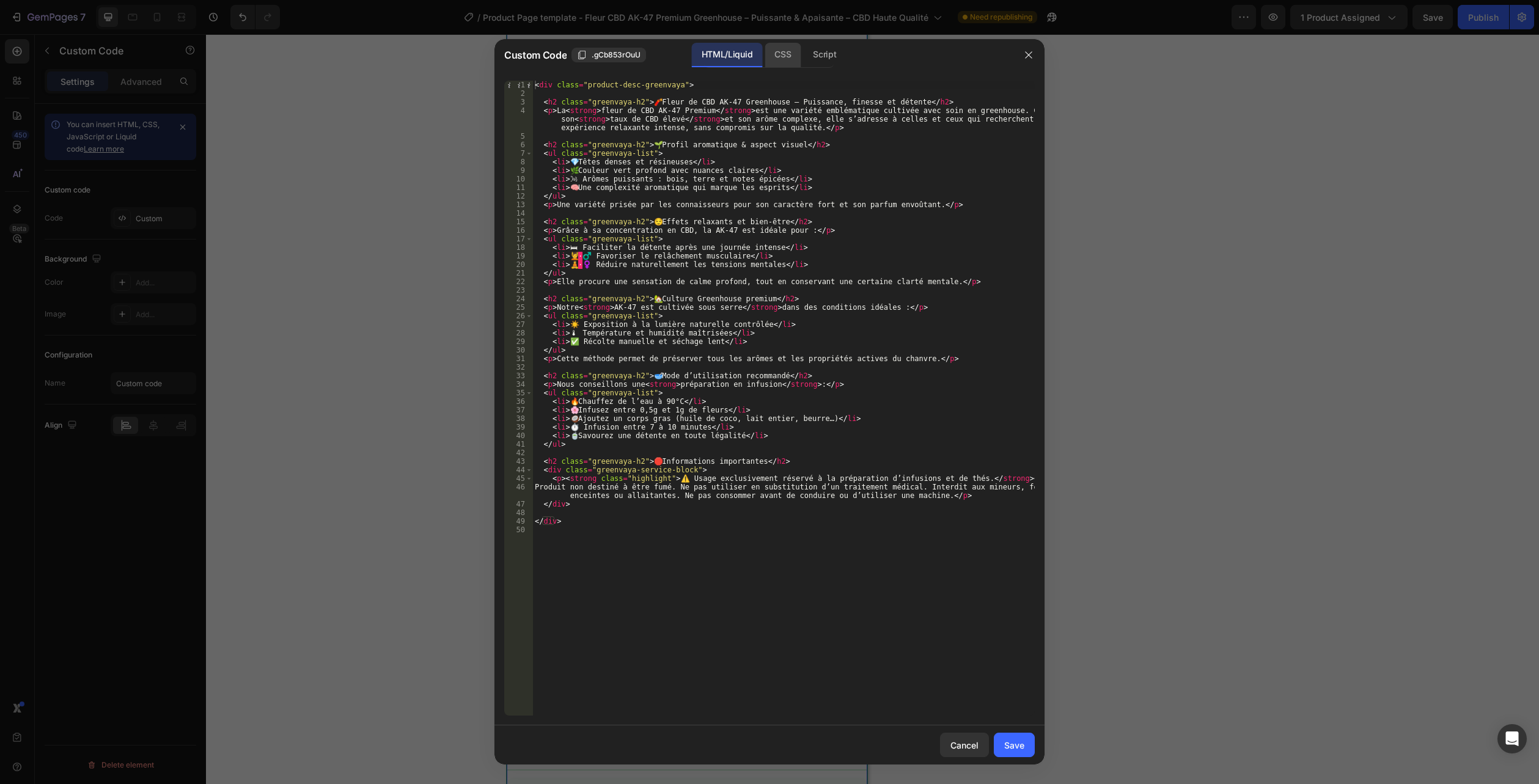
click at [778, 45] on div "CSS" at bounding box center [782, 54] width 36 height 25
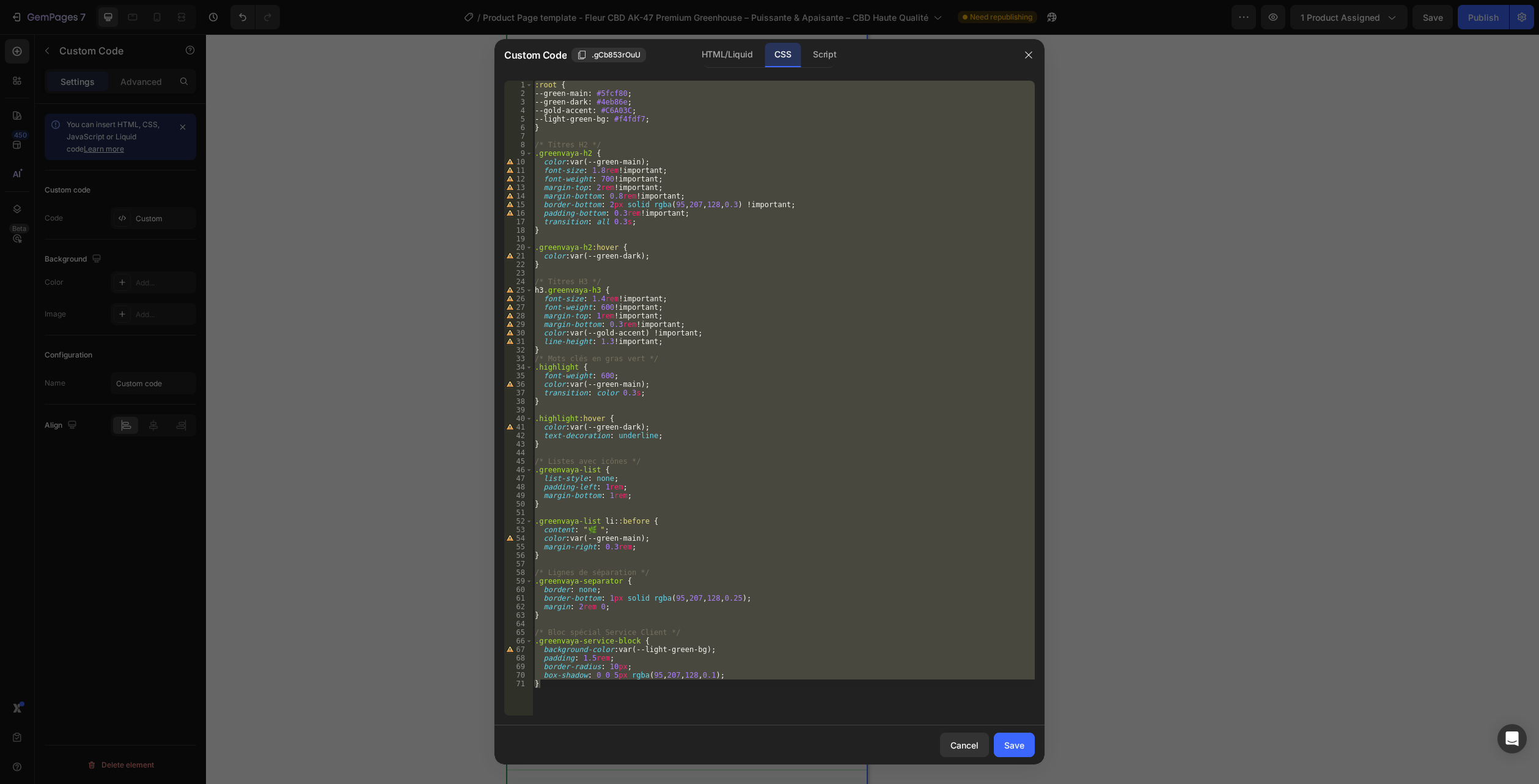
click at [775, 50] on div "CSS" at bounding box center [782, 54] width 36 height 25
click at [636, 714] on div ":root { --green-main : #5fcf80 ; --green-dark : #4eb86e ; --gold-accent : #C6A0…" at bounding box center [783, 398] width 502 height 635
drag, startPoint x: 535, startPoint y: 689, endPoint x: 382, endPoint y: -41, distance: 745.9
click at [382, 0] on html "7 Version history / Product Page template - Fleur CBD AK-47 Premium Greenhouse …" at bounding box center [770, 0] width 1539 height 0
type textarea ":root { --green-main: #5fcf80;"
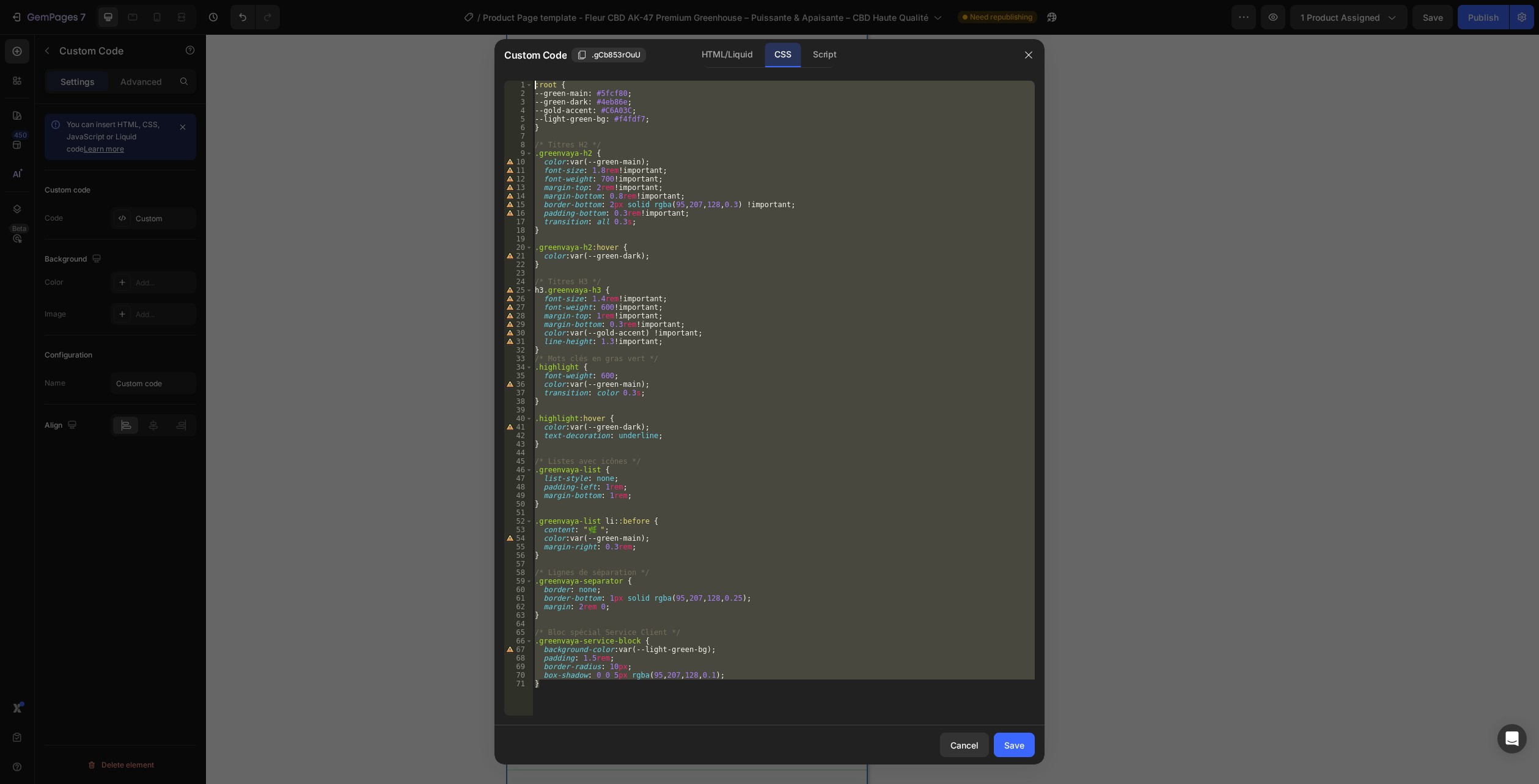
paste textarea
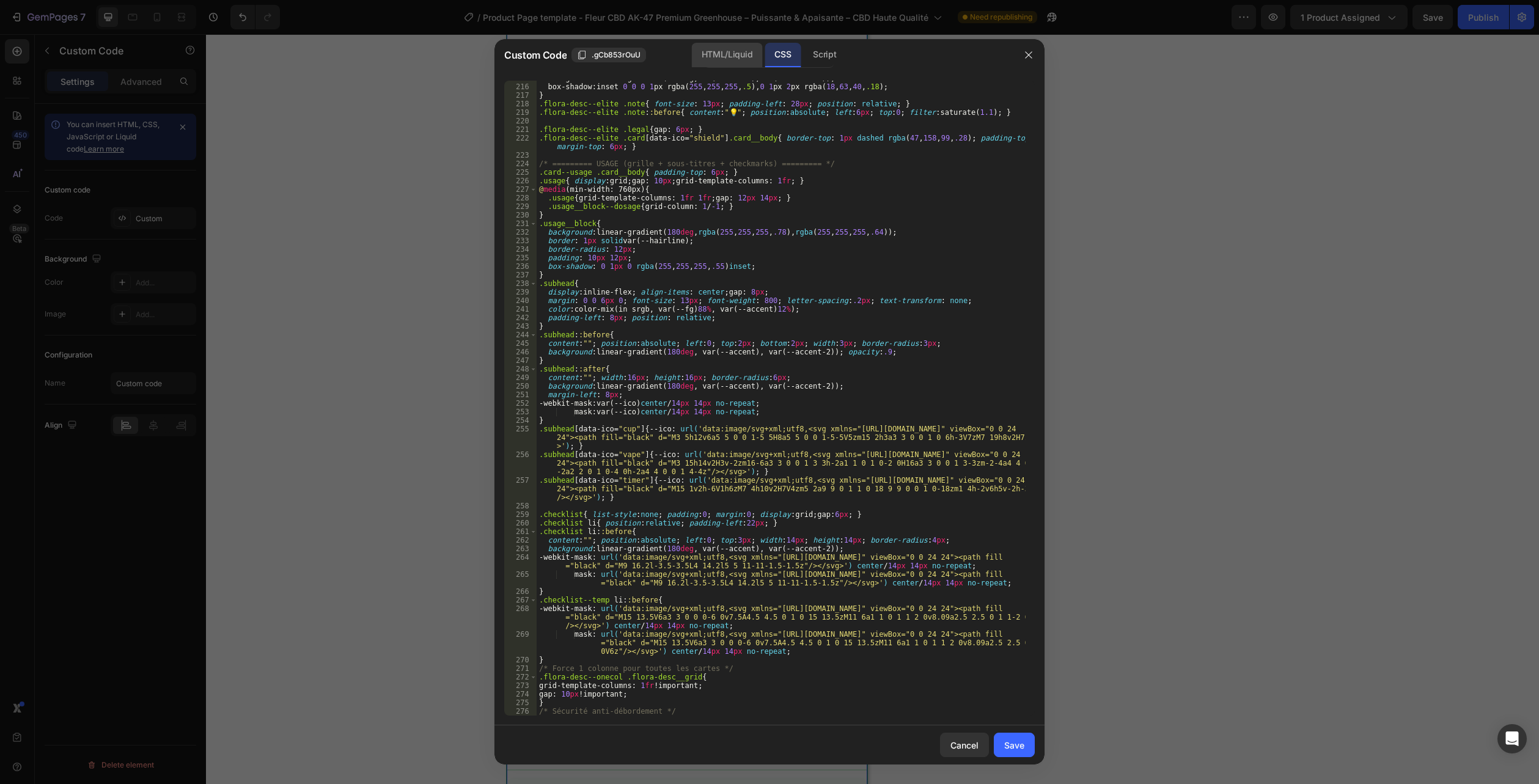
click at [745, 53] on div "HTML/Liquid" at bounding box center [727, 54] width 70 height 25
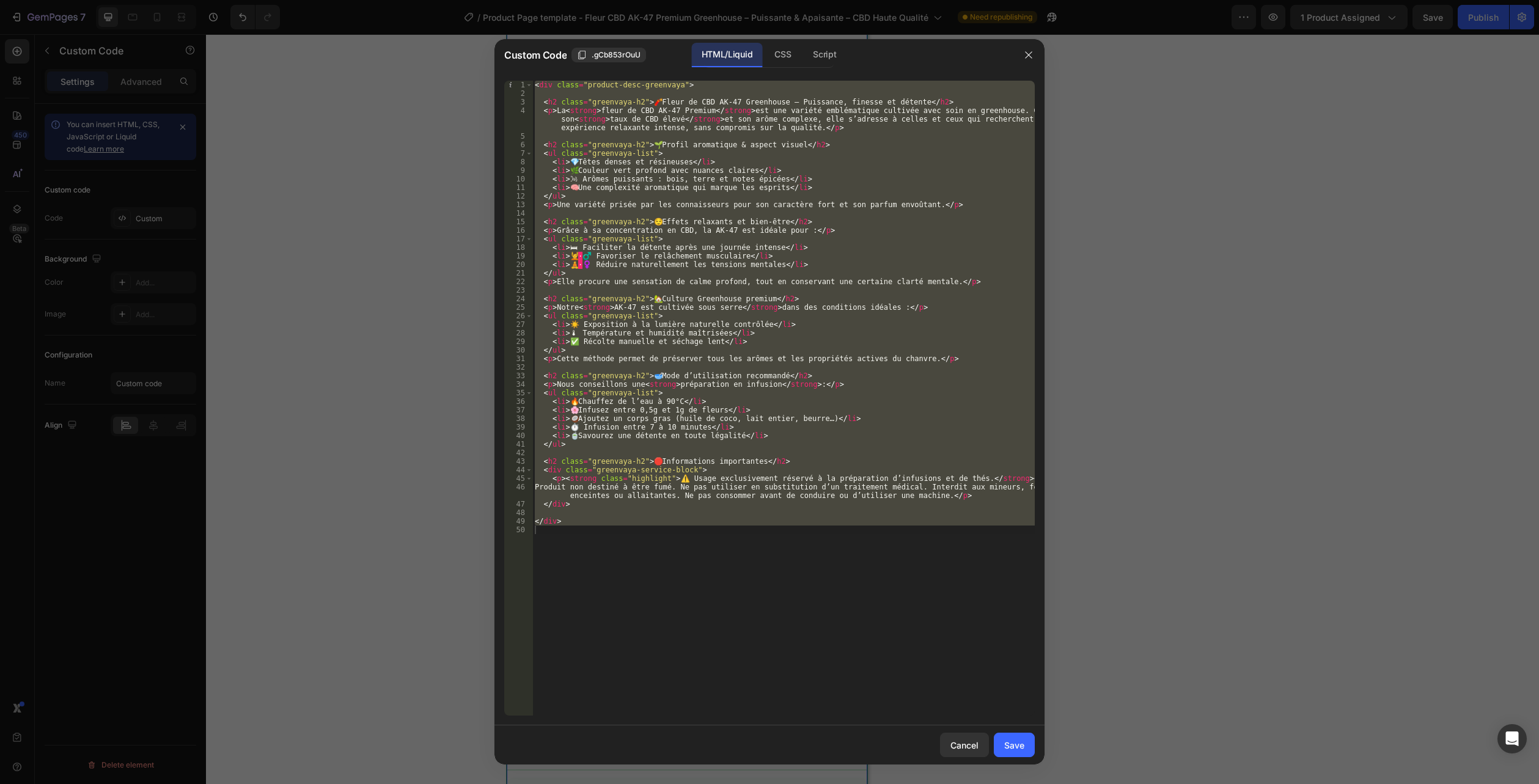
type textarea "</div>"
click at [669, 603] on div "< div class = "product-desc-greenvaya" > < h2 class = "greenvaya-h2" > 🧨 Fleur …" at bounding box center [783, 398] width 502 height 635
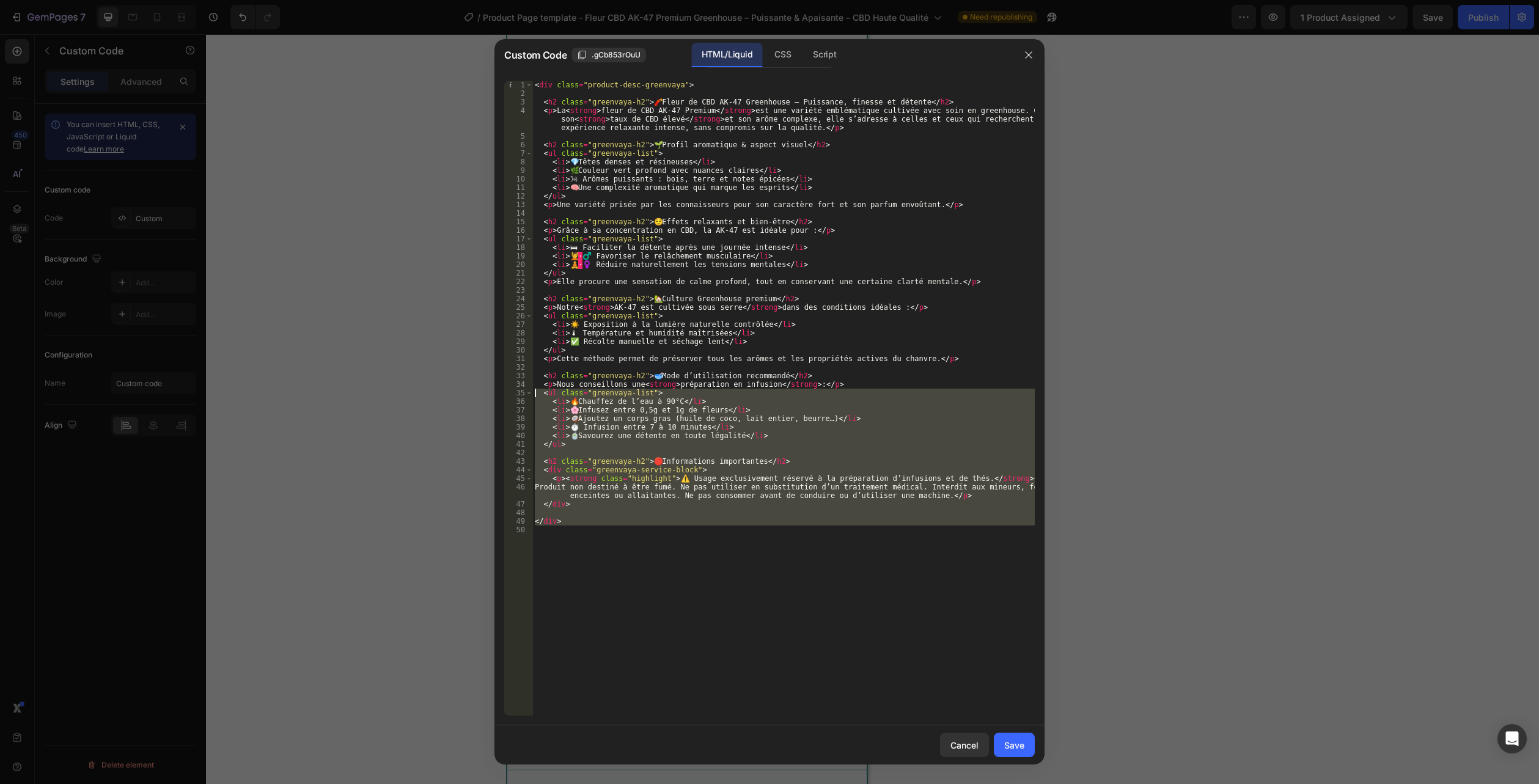
drag, startPoint x: 579, startPoint y: 600, endPoint x: 475, endPoint y: 40, distance: 569.6
click at [433, 0] on html "7 Version history / Product Page template - Fleur CBD AK-47 Premium Greenhouse …" at bounding box center [770, 0] width 1539 height 0
type textarea "<div class="product-desc-greenvaya">"
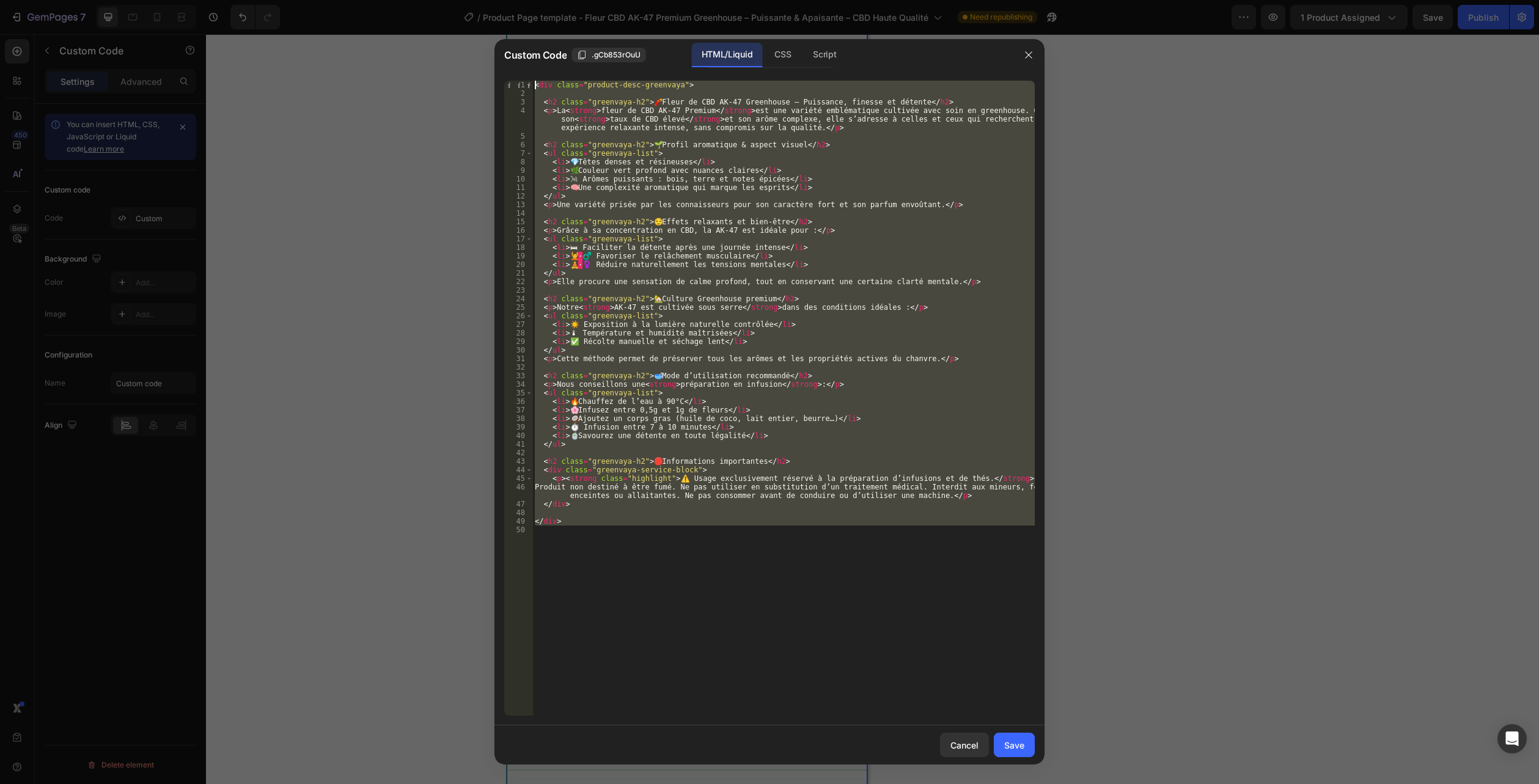
paste textarea
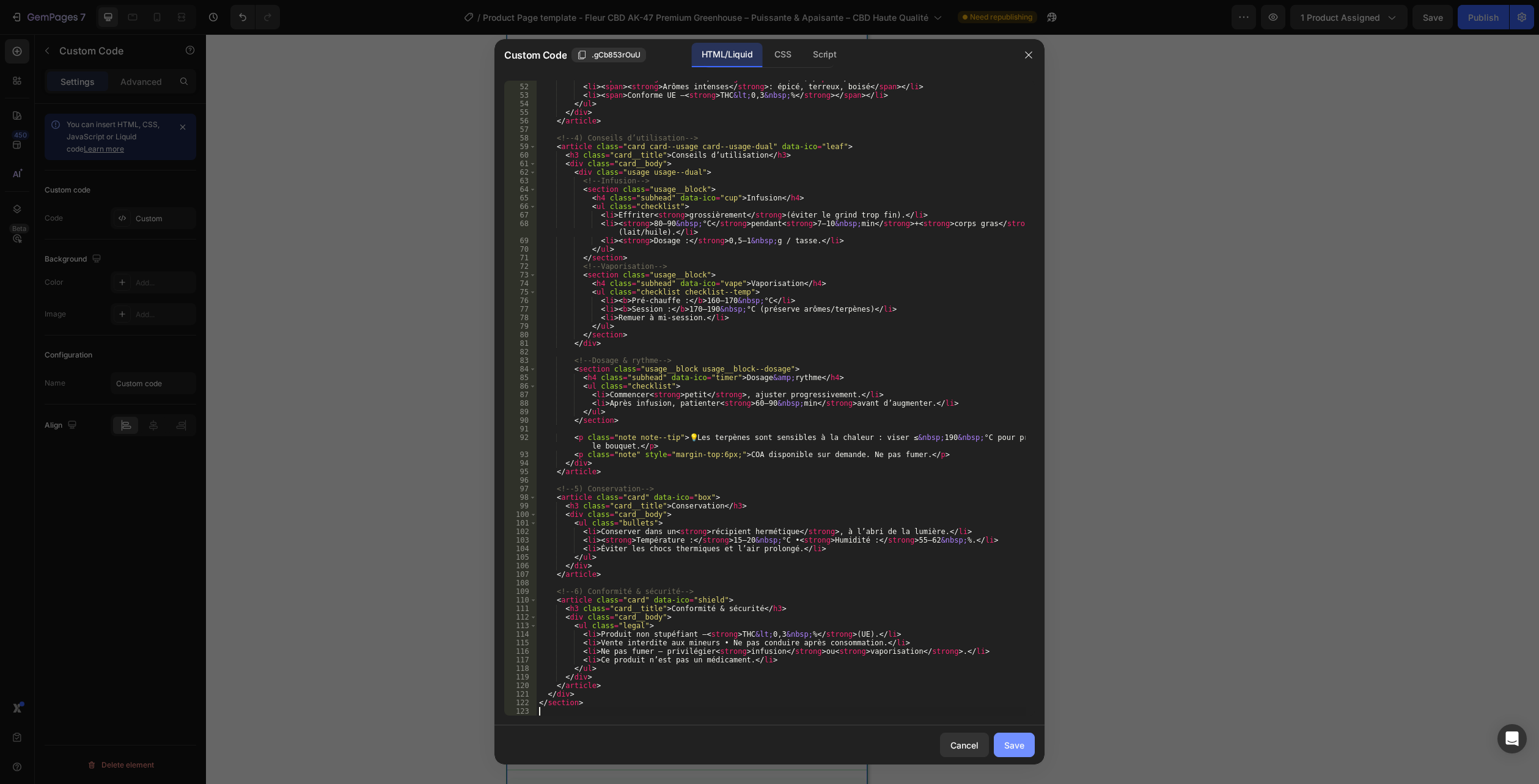
click at [1001, 738] on button "Save" at bounding box center [1014, 744] width 41 height 25
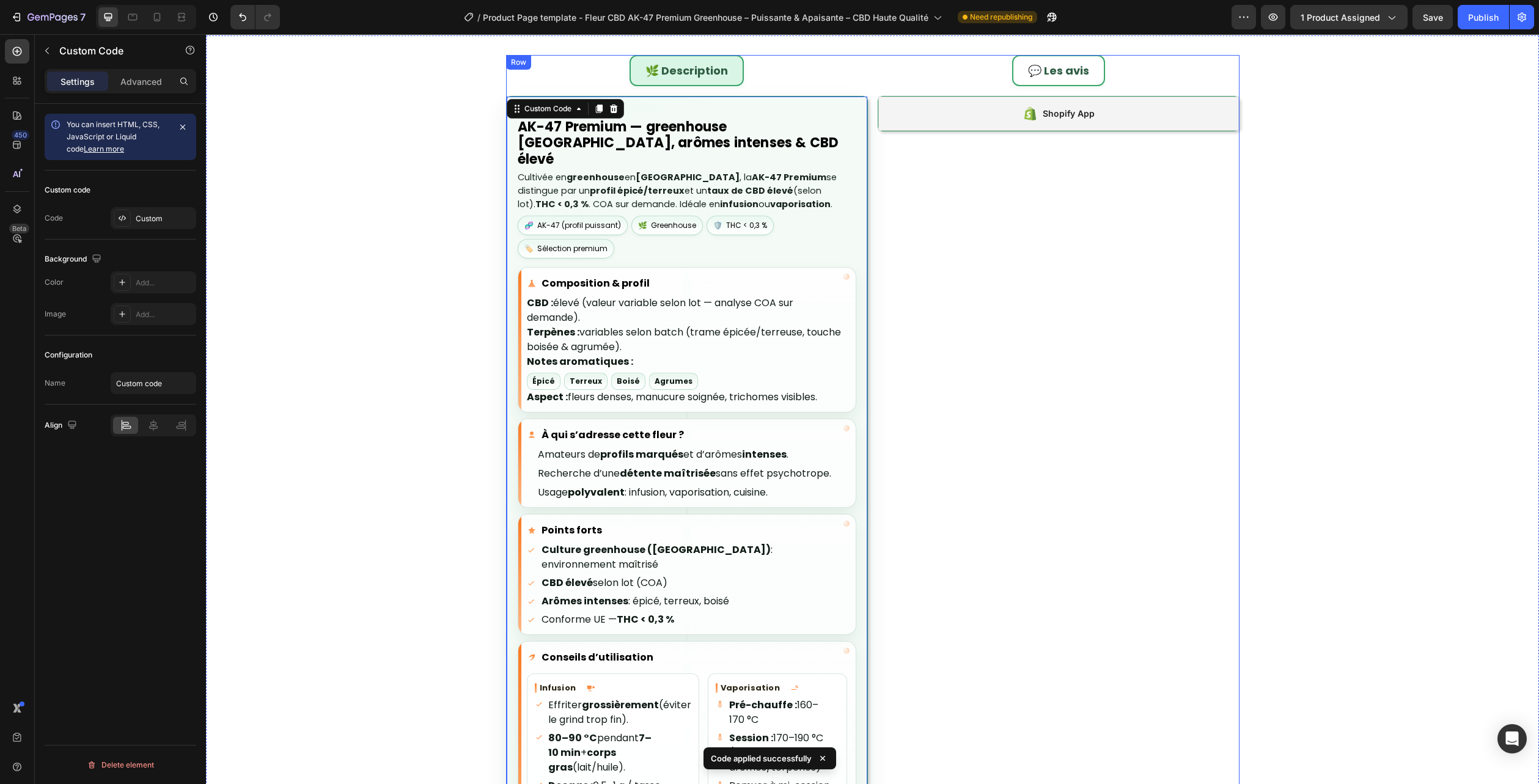
scroll to position [794, 0]
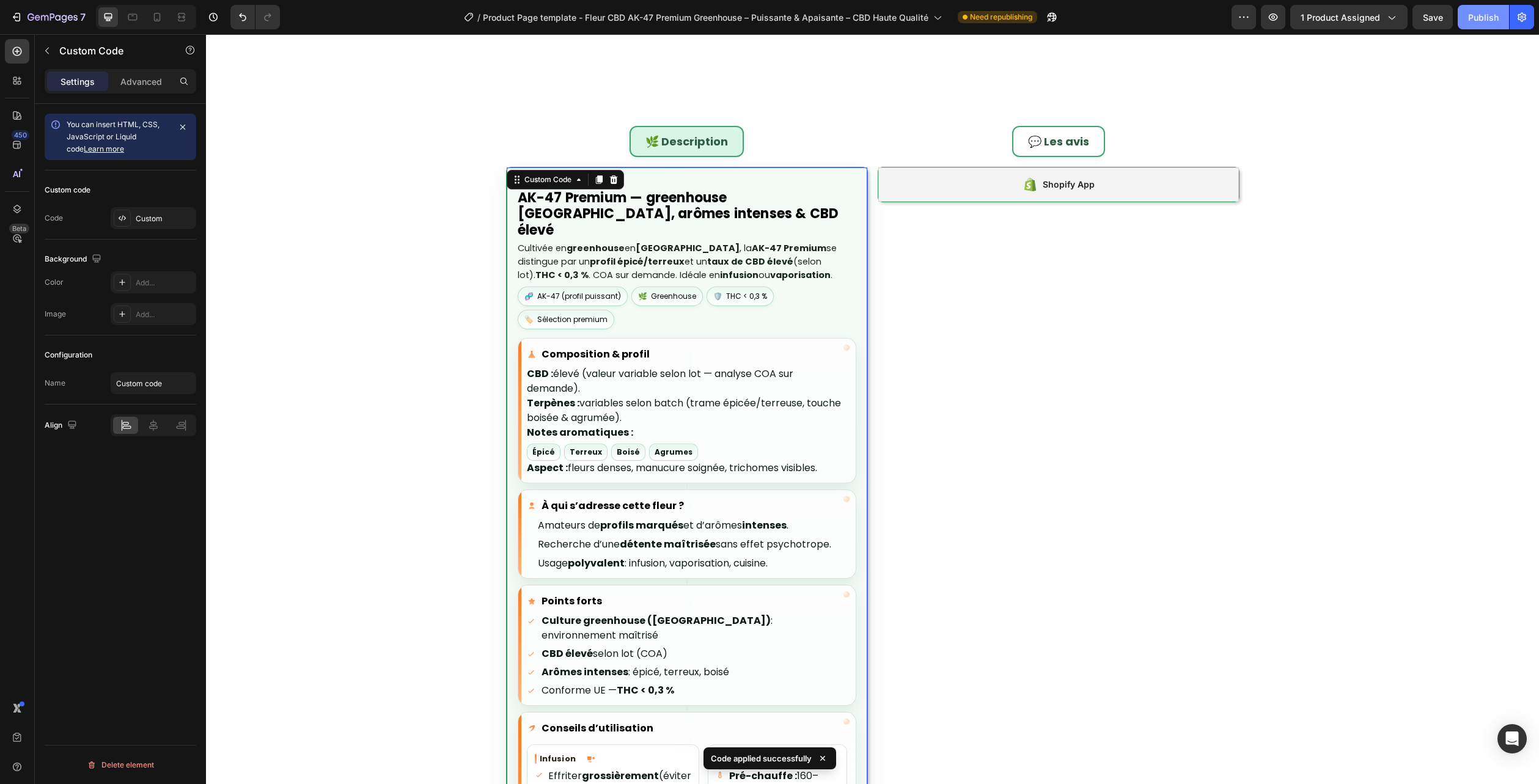
click at [1476, 19] on div "Publish" at bounding box center [1484, 17] width 31 height 13
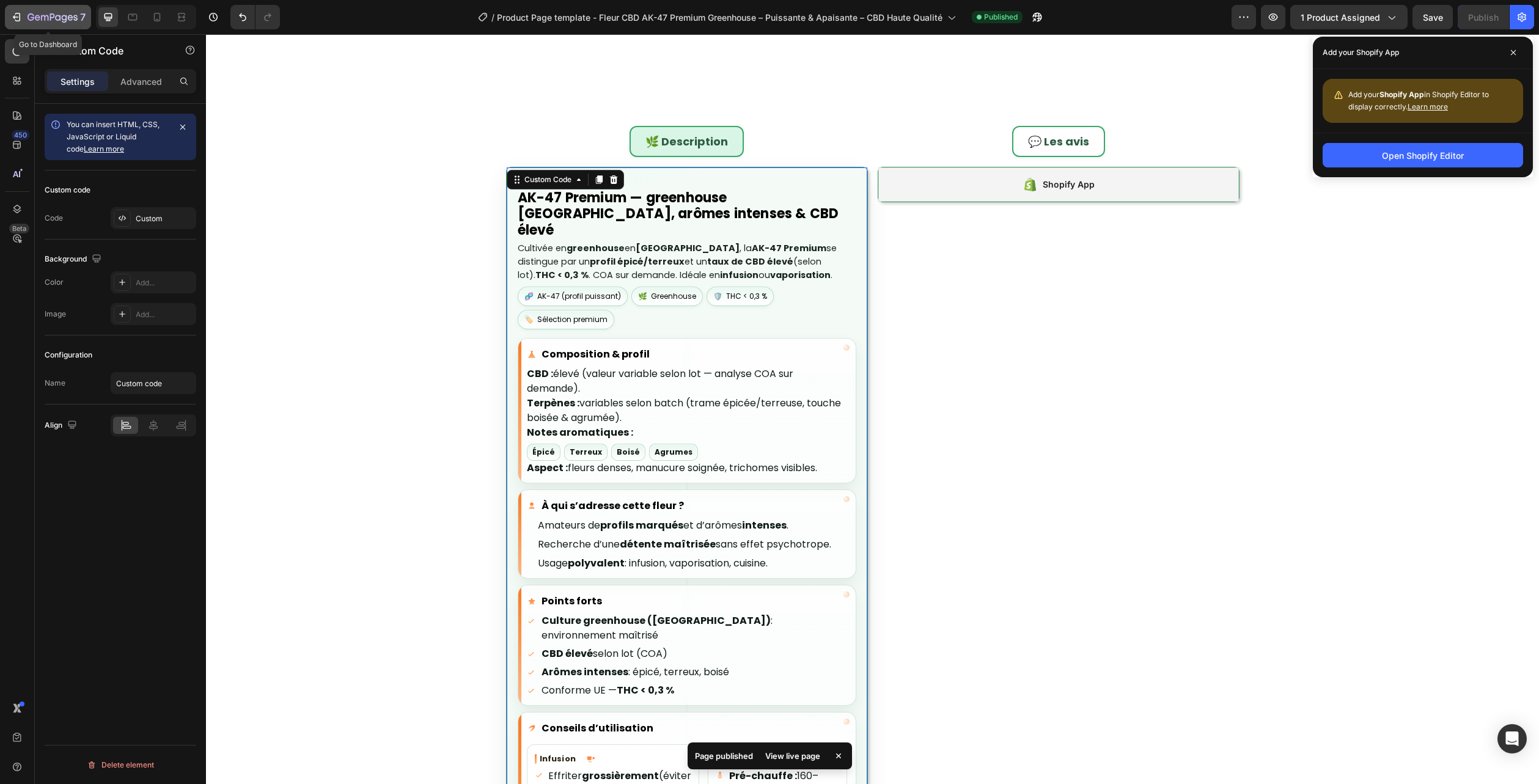
click at [62, 14] on icon "button" at bounding box center [52, 18] width 50 height 11
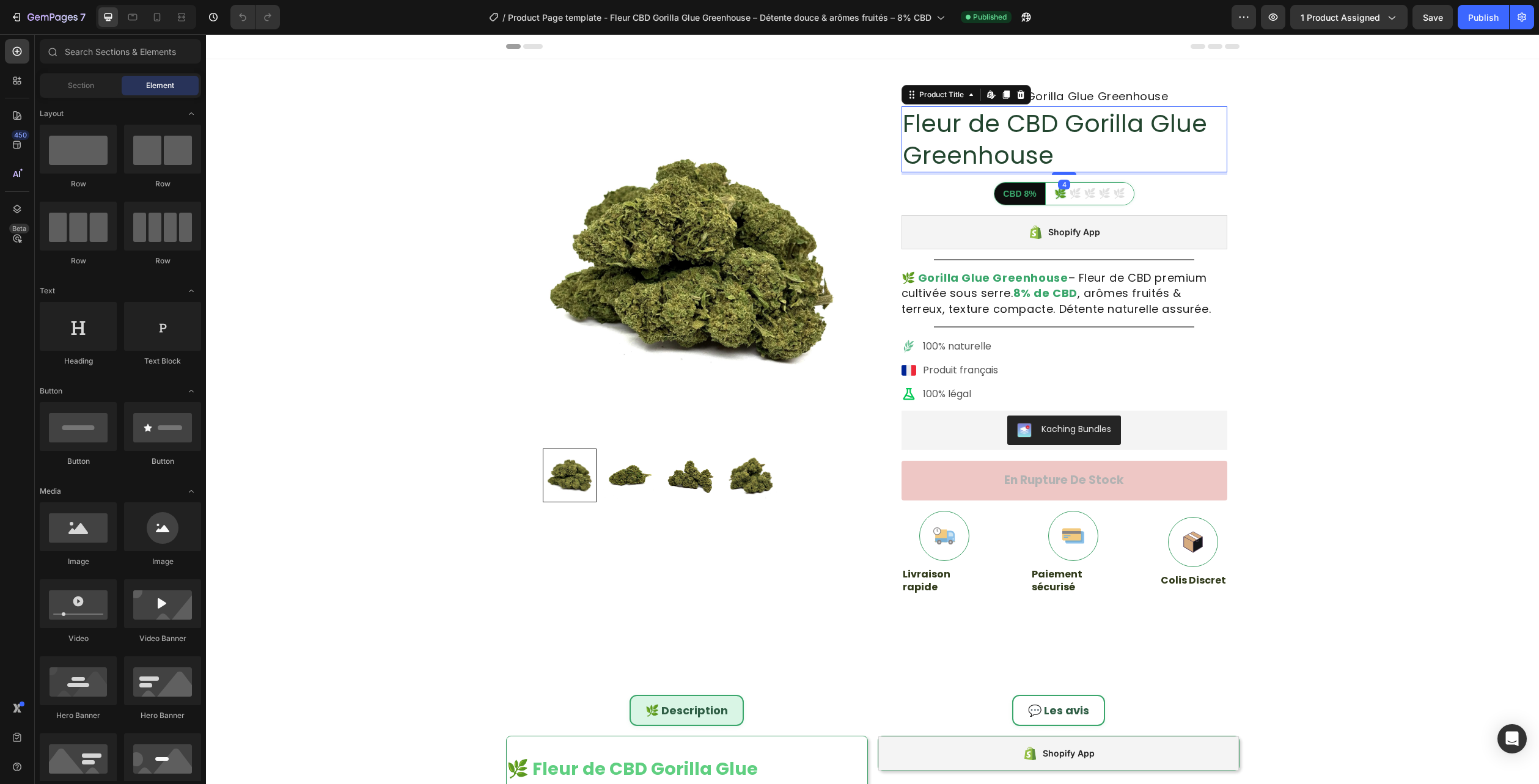
click at [986, 135] on h1 "Fleur de CBD Gorilla Glue Greenhouse" at bounding box center [1064, 139] width 325 height 66
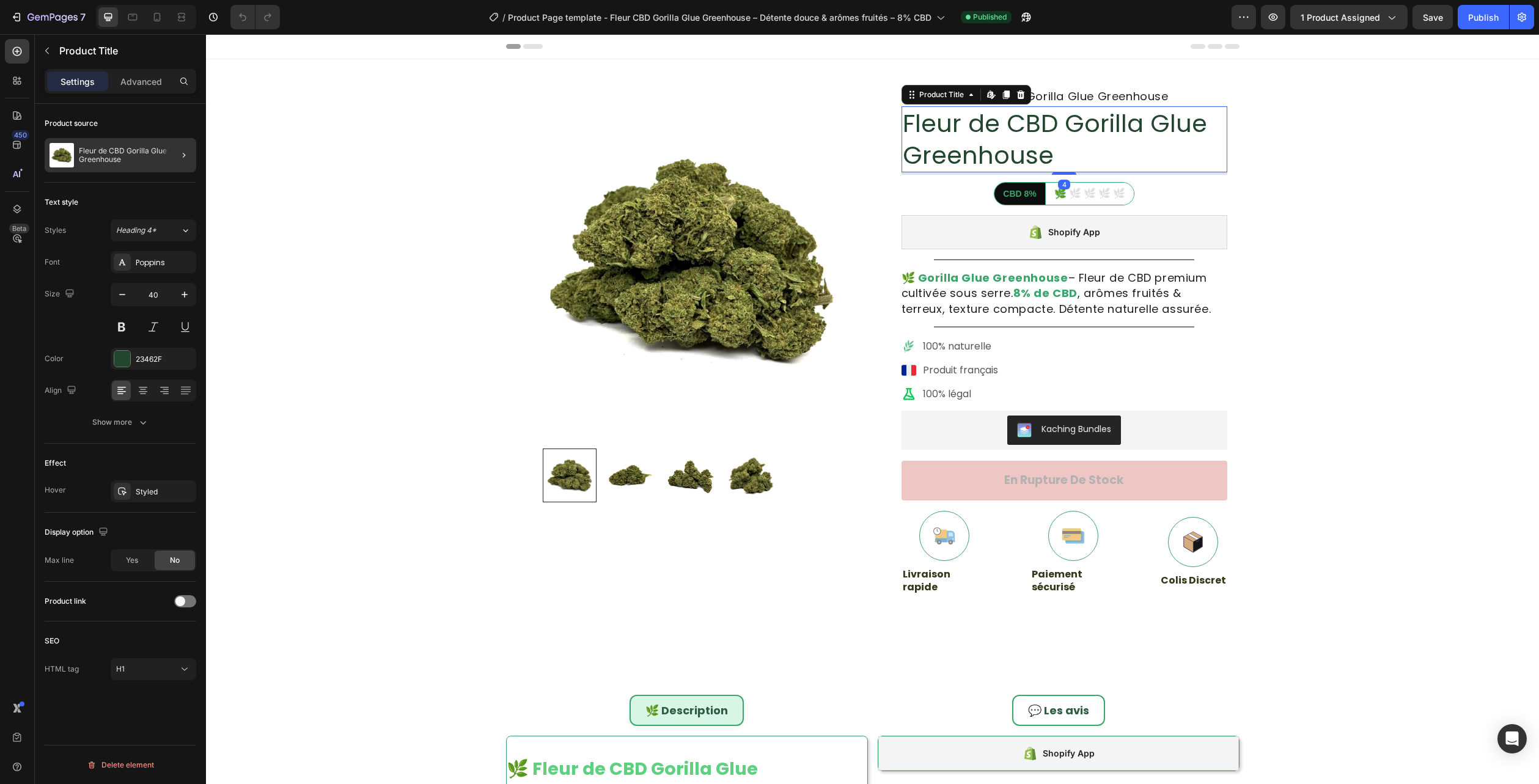
click at [120, 161] on p "Fleur de CBD Gorilla Glue Greenhouse" at bounding box center [136, 154] width 113 height 17
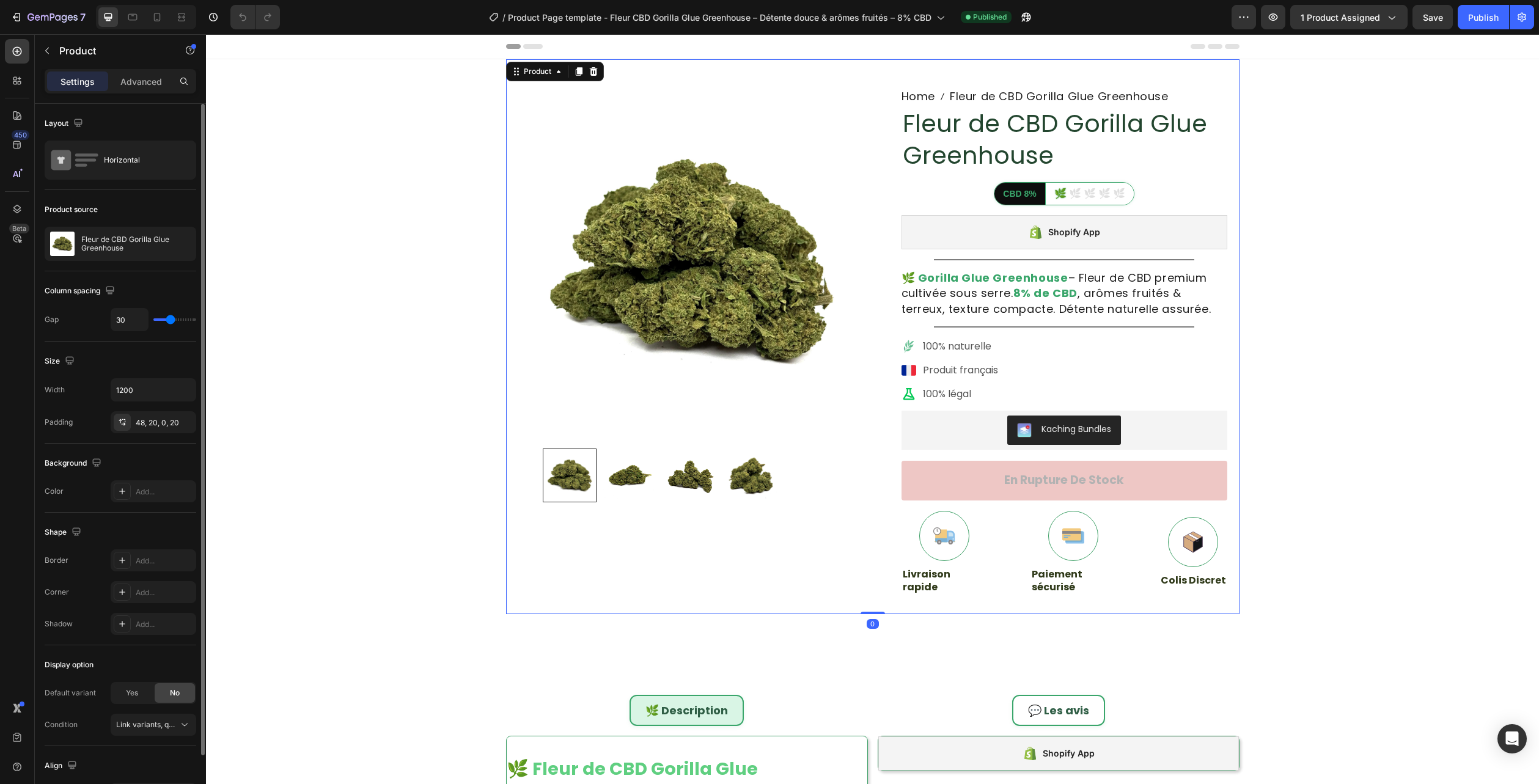
click at [120, 237] on p "Fleur de CBD Gorilla Glue Greenhouse" at bounding box center [136, 243] width 110 height 17
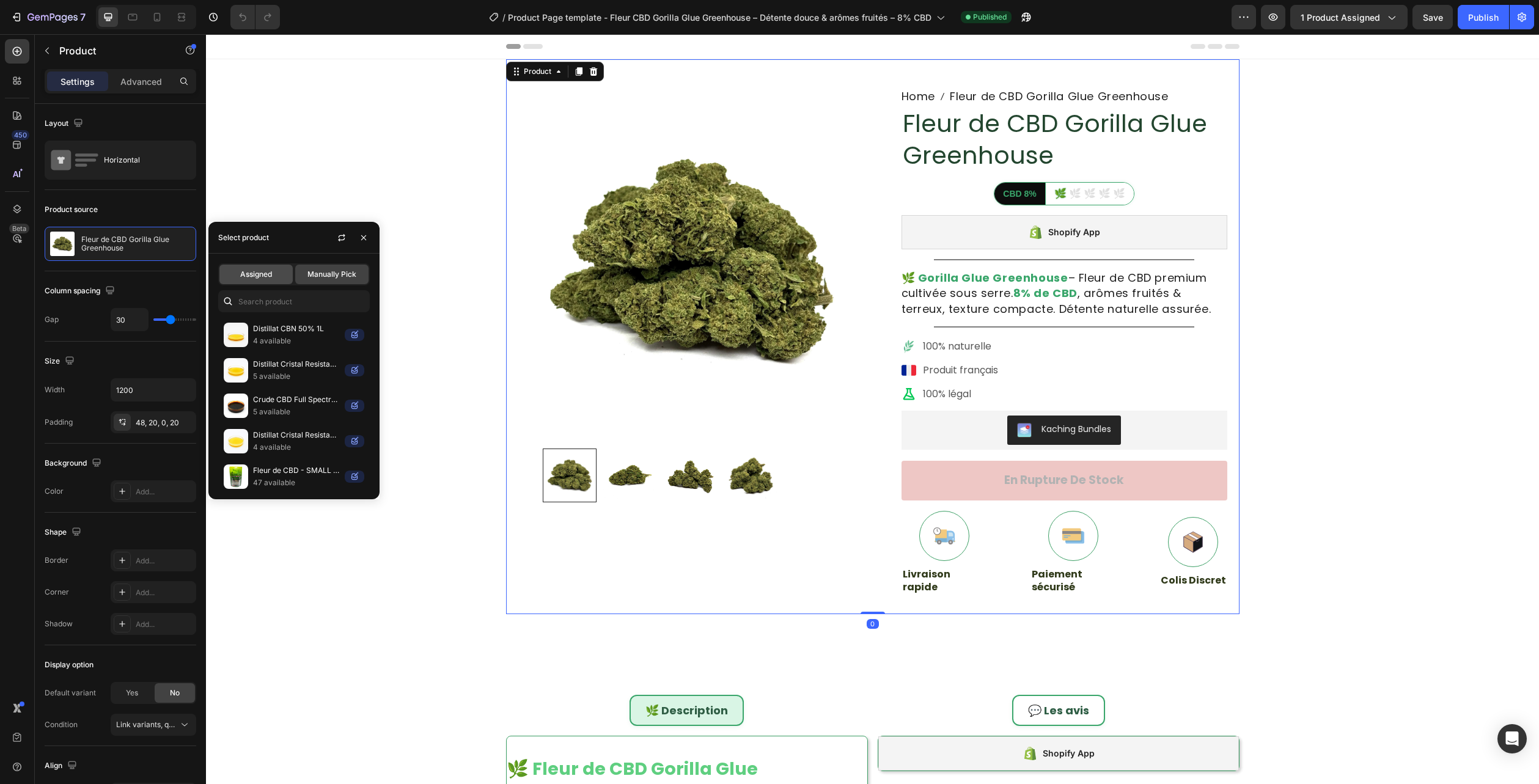
click at [266, 279] on div "Assigned" at bounding box center [256, 275] width 73 height 20
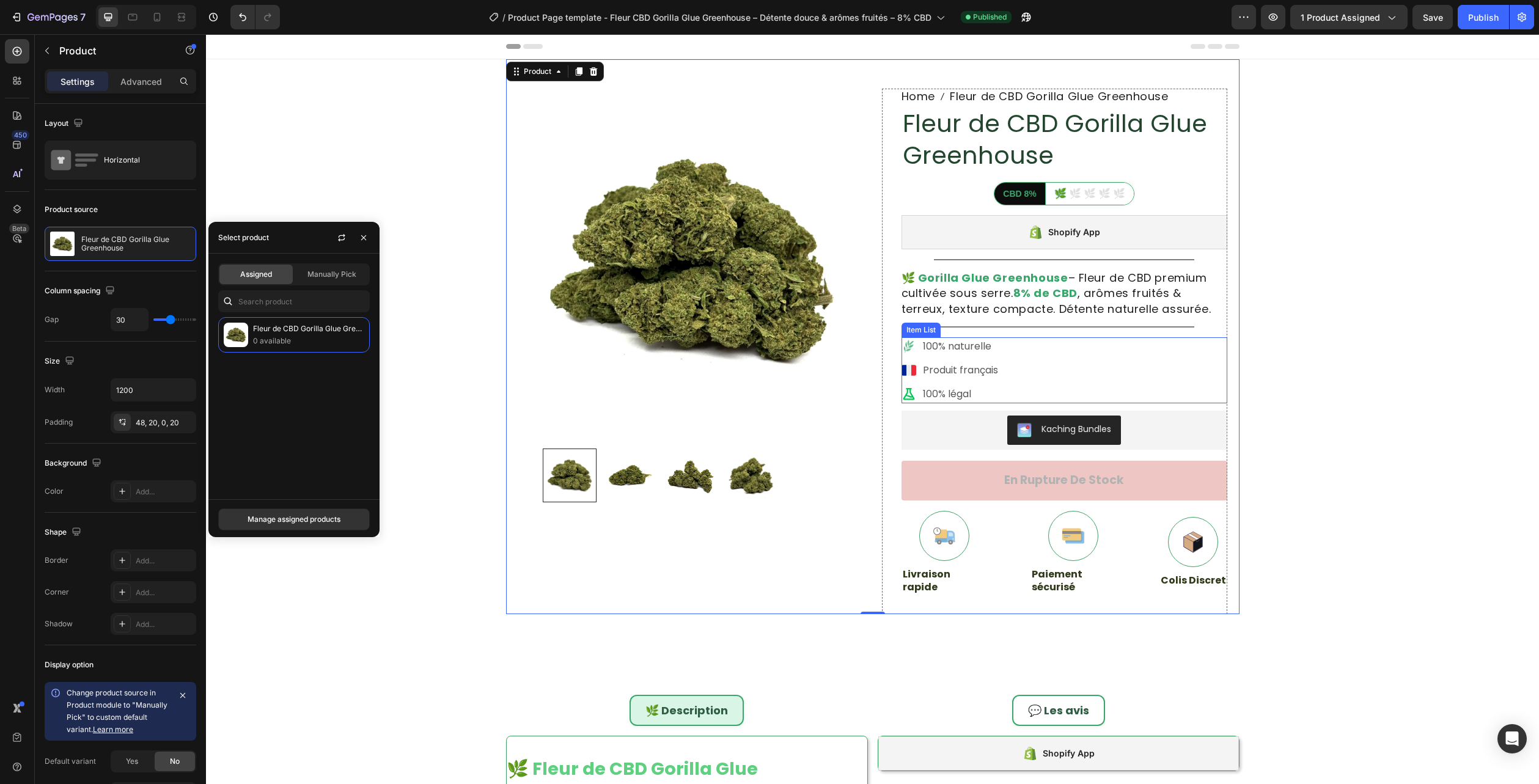
click at [1059, 362] on div "100% naturelle Produit français 100% légal" at bounding box center [1064, 370] width 325 height 66
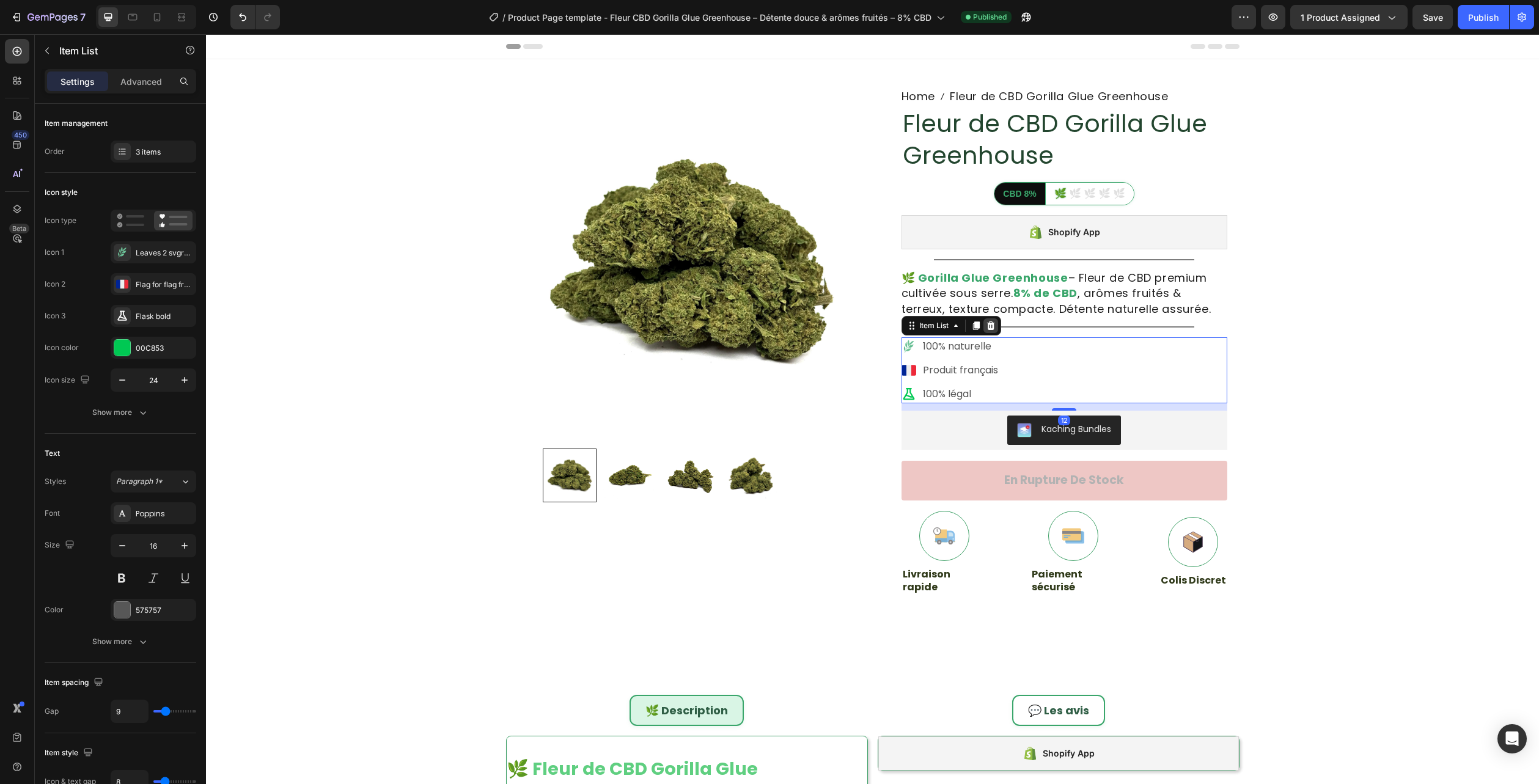
click at [987, 326] on icon at bounding box center [991, 325] width 8 height 9
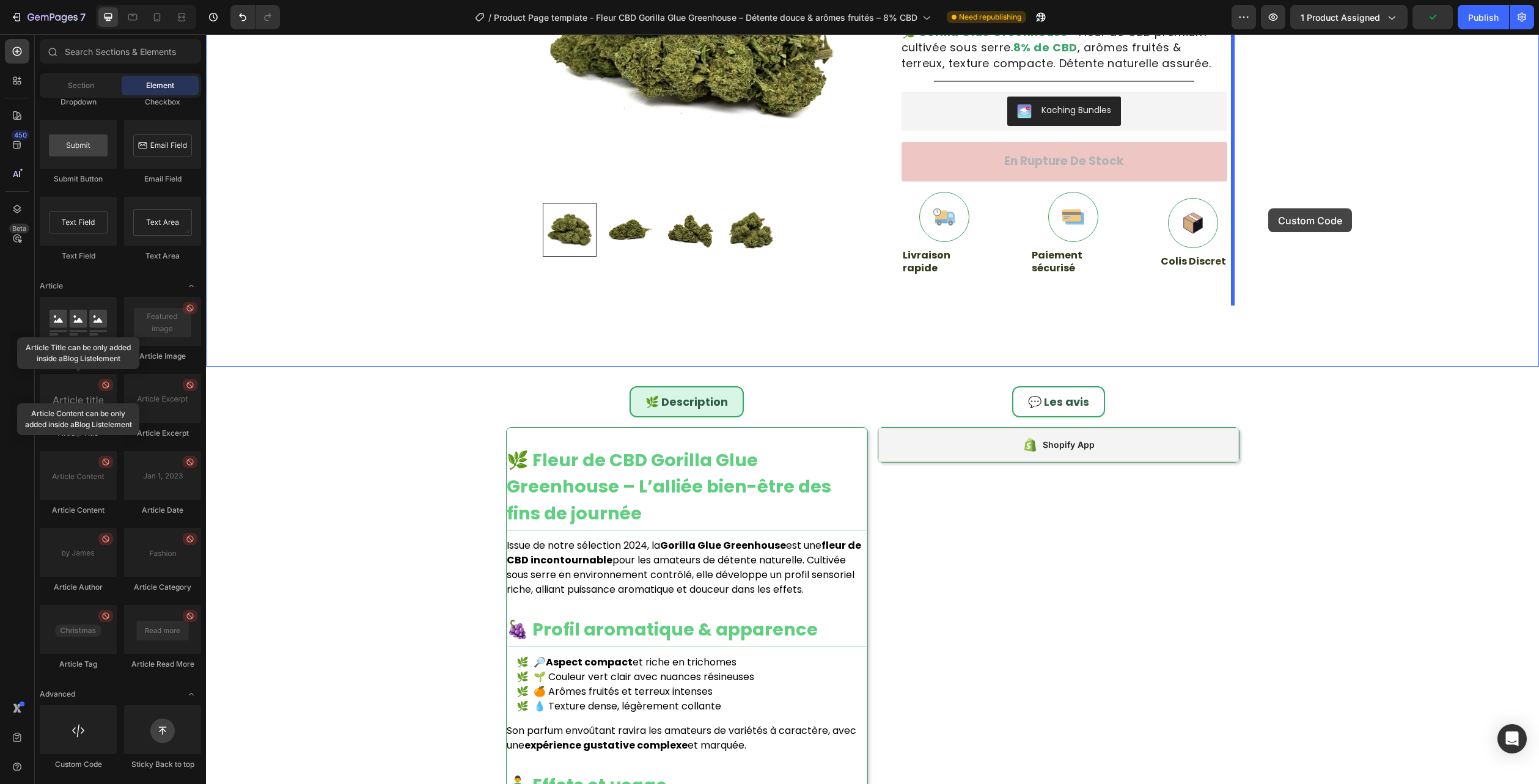
scroll to position [207, 0]
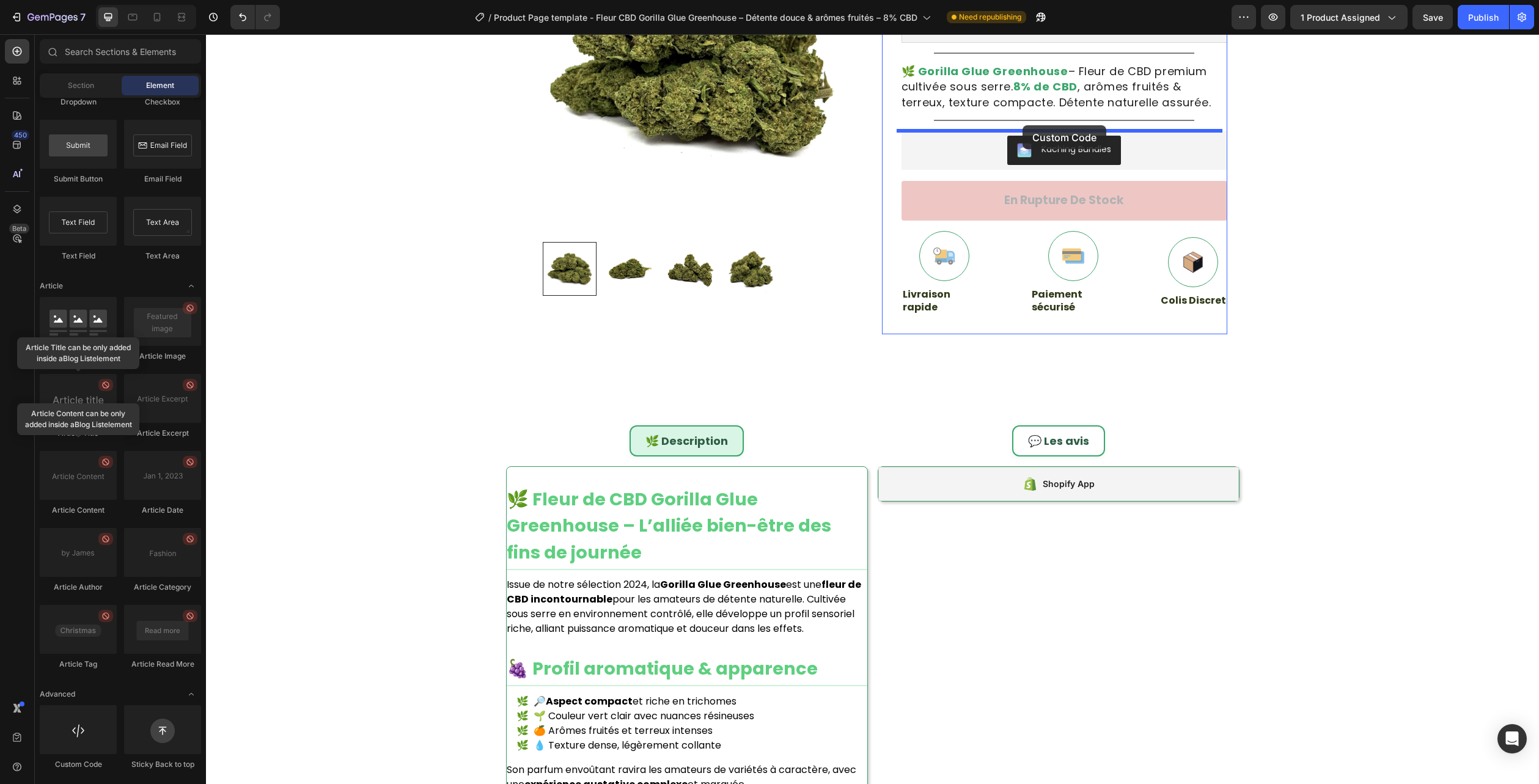
drag, startPoint x: 278, startPoint y: 765, endPoint x: 1023, endPoint y: 126, distance: 981.5
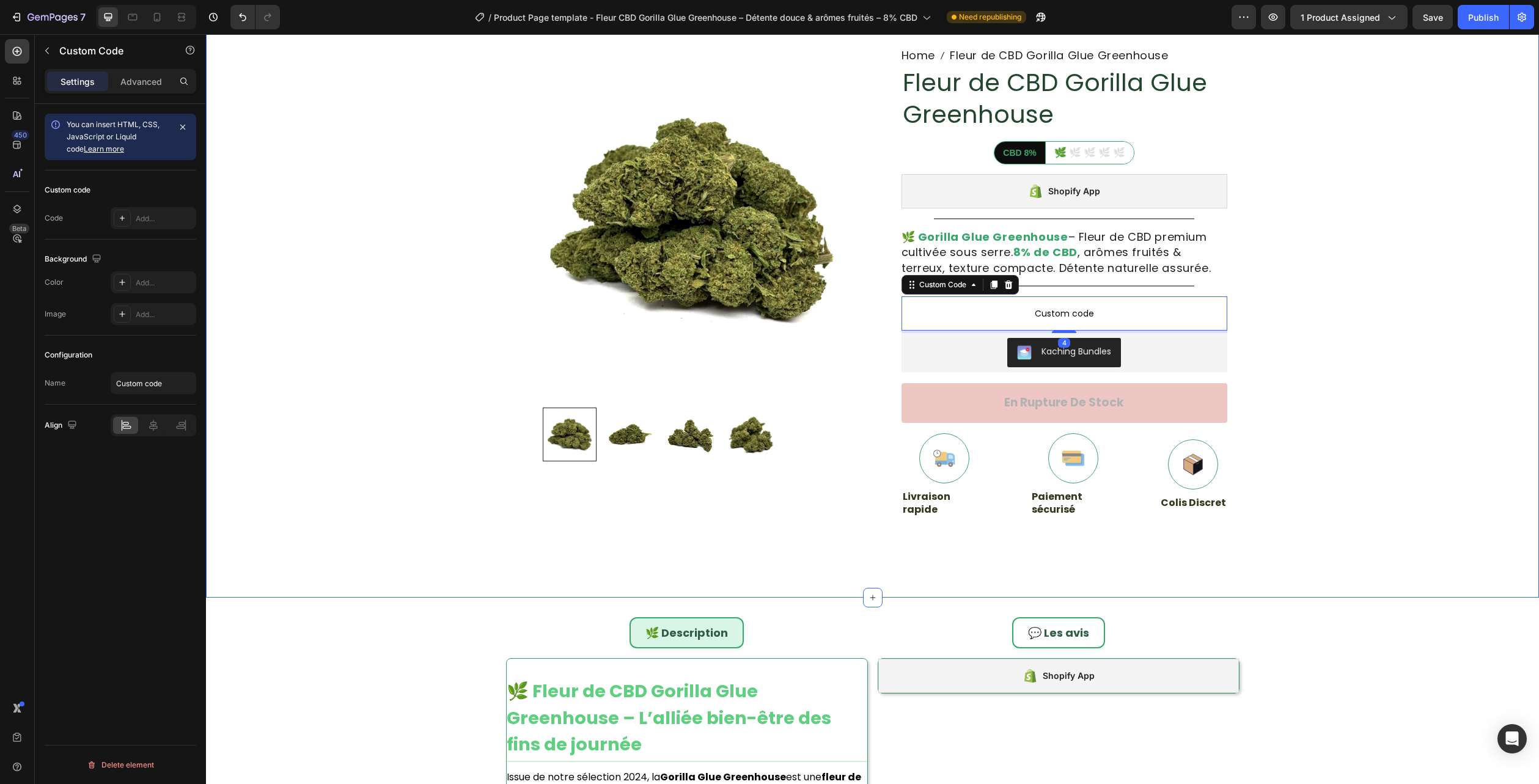
scroll to position [0, 0]
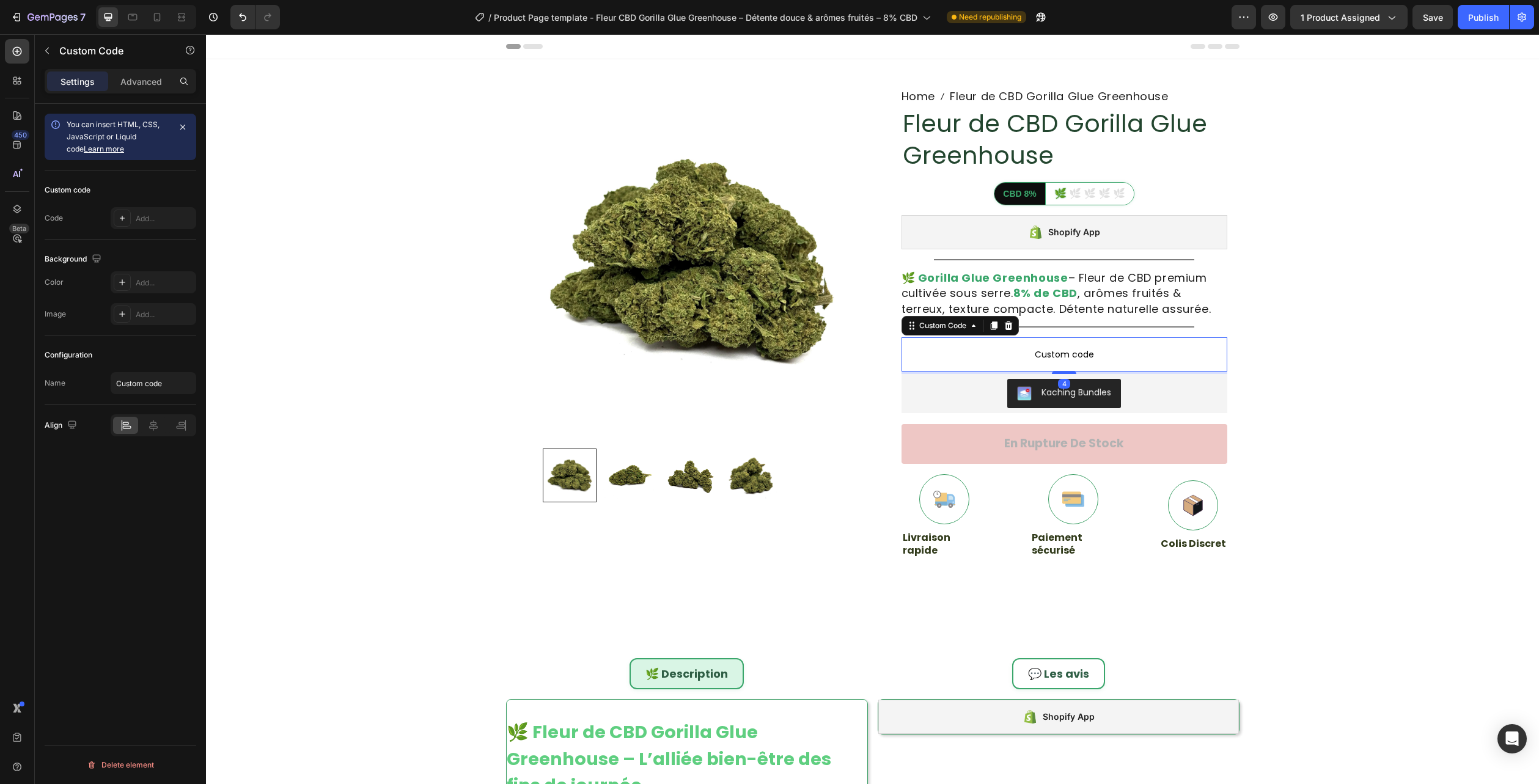
click at [1032, 351] on span "Custom code" at bounding box center [1064, 354] width 325 height 15
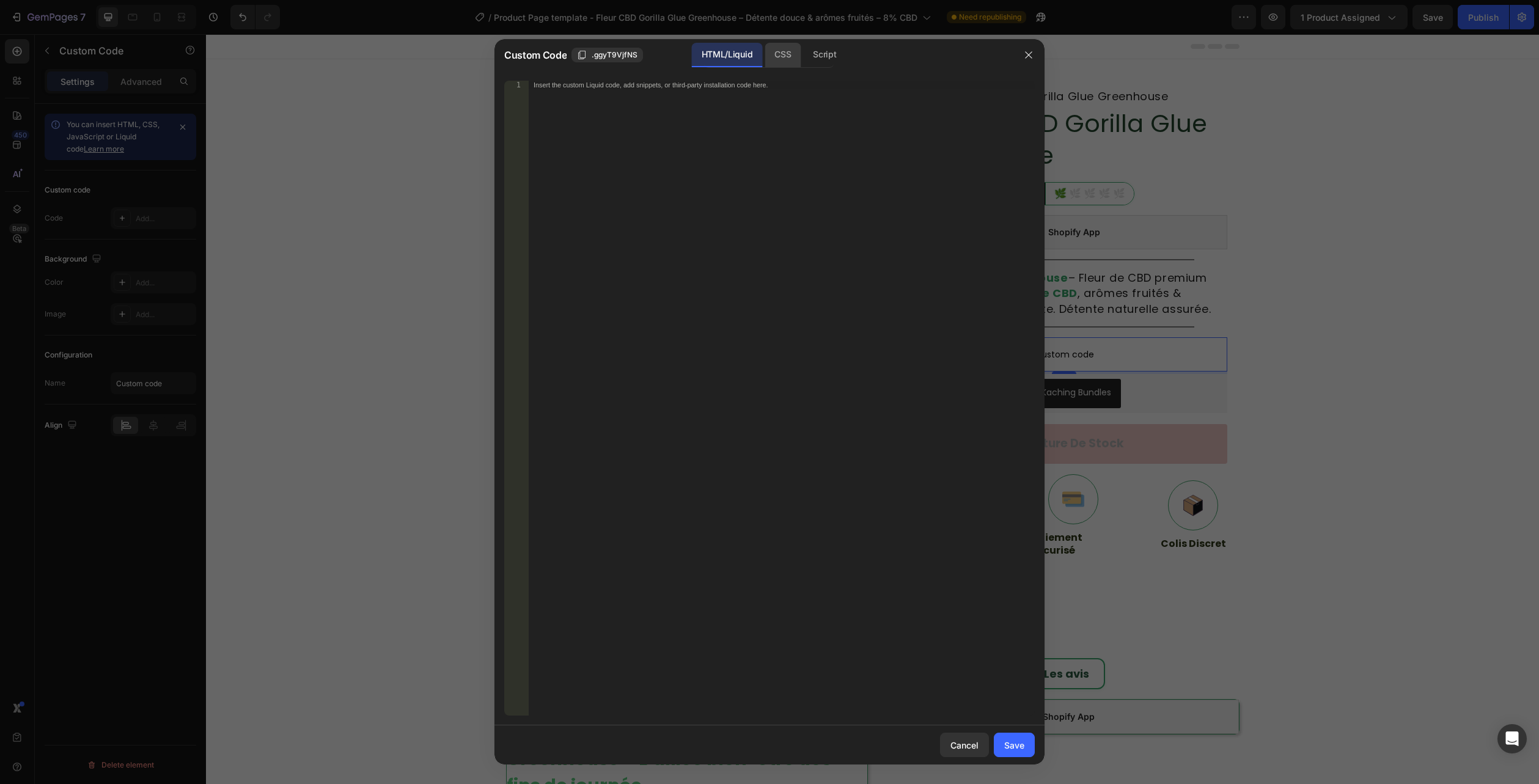
click at [792, 52] on div "CSS" at bounding box center [782, 54] width 36 height 25
click at [779, 99] on div "Insert the CSS code to style your content here." at bounding box center [782, 406] width 506 height 652
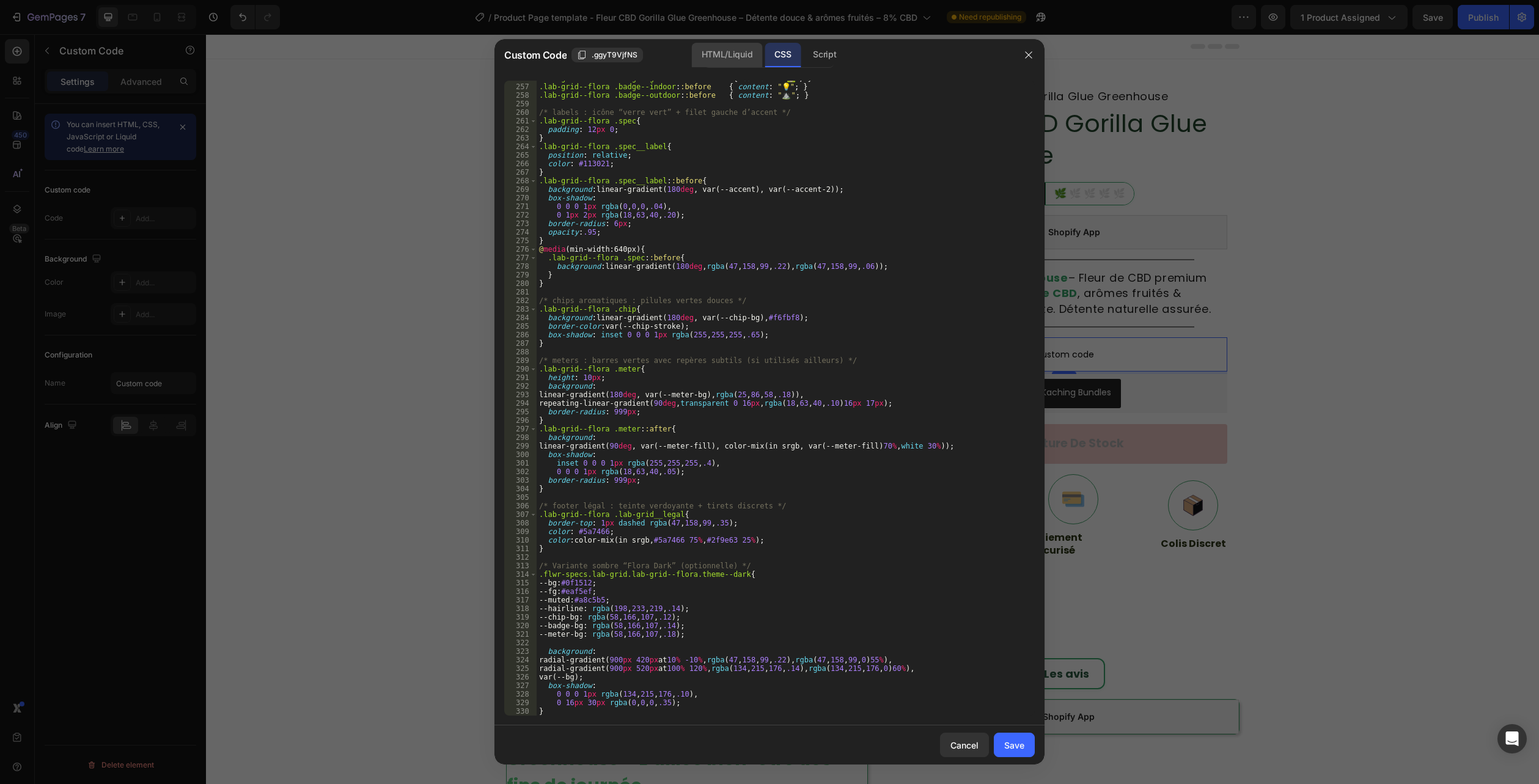
click at [729, 49] on div "HTML/Liquid" at bounding box center [727, 54] width 70 height 25
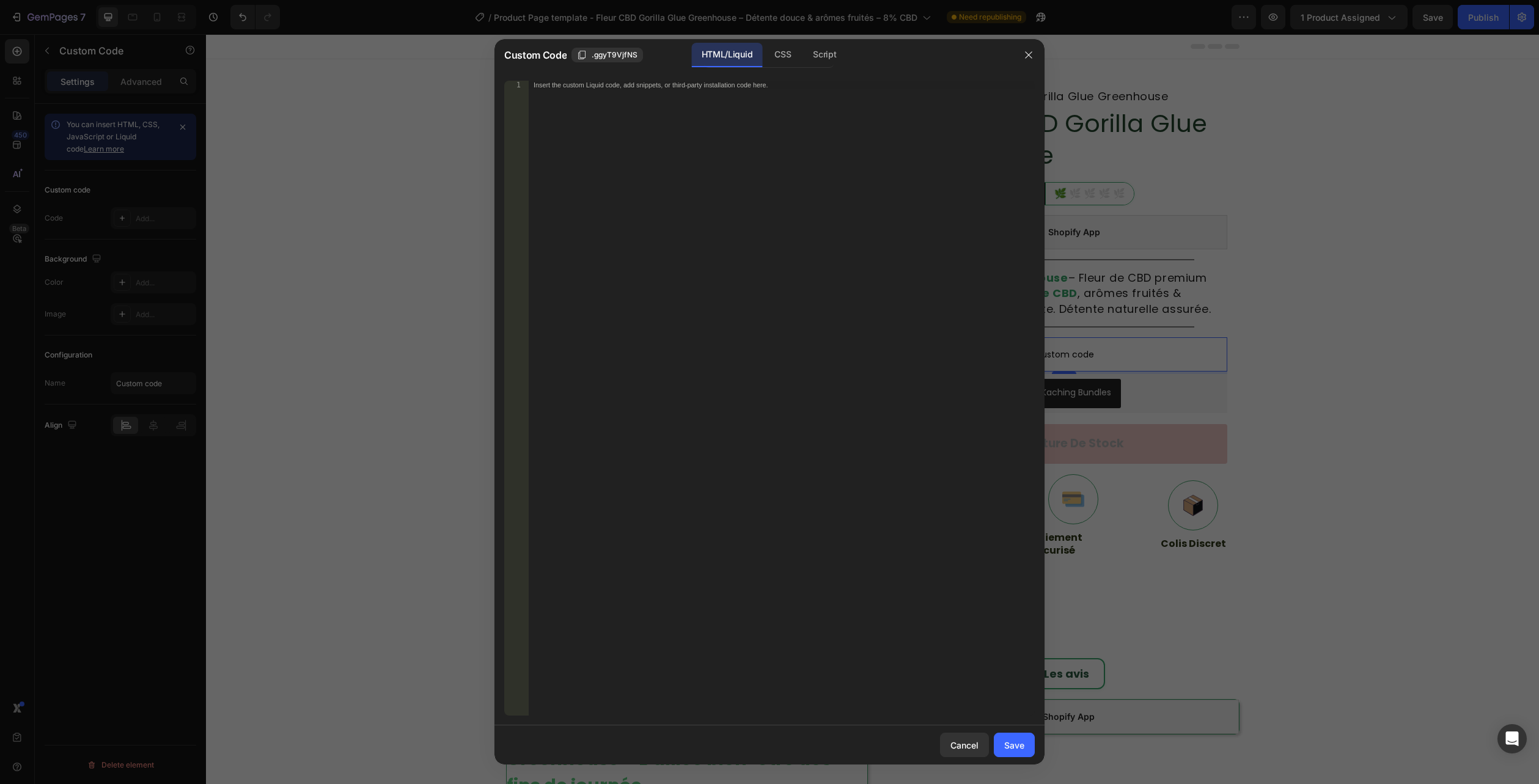
click at [668, 141] on div "Insert the custom Liquid code, add snippets, or third-party installation code h…" at bounding box center [782, 406] width 506 height 652
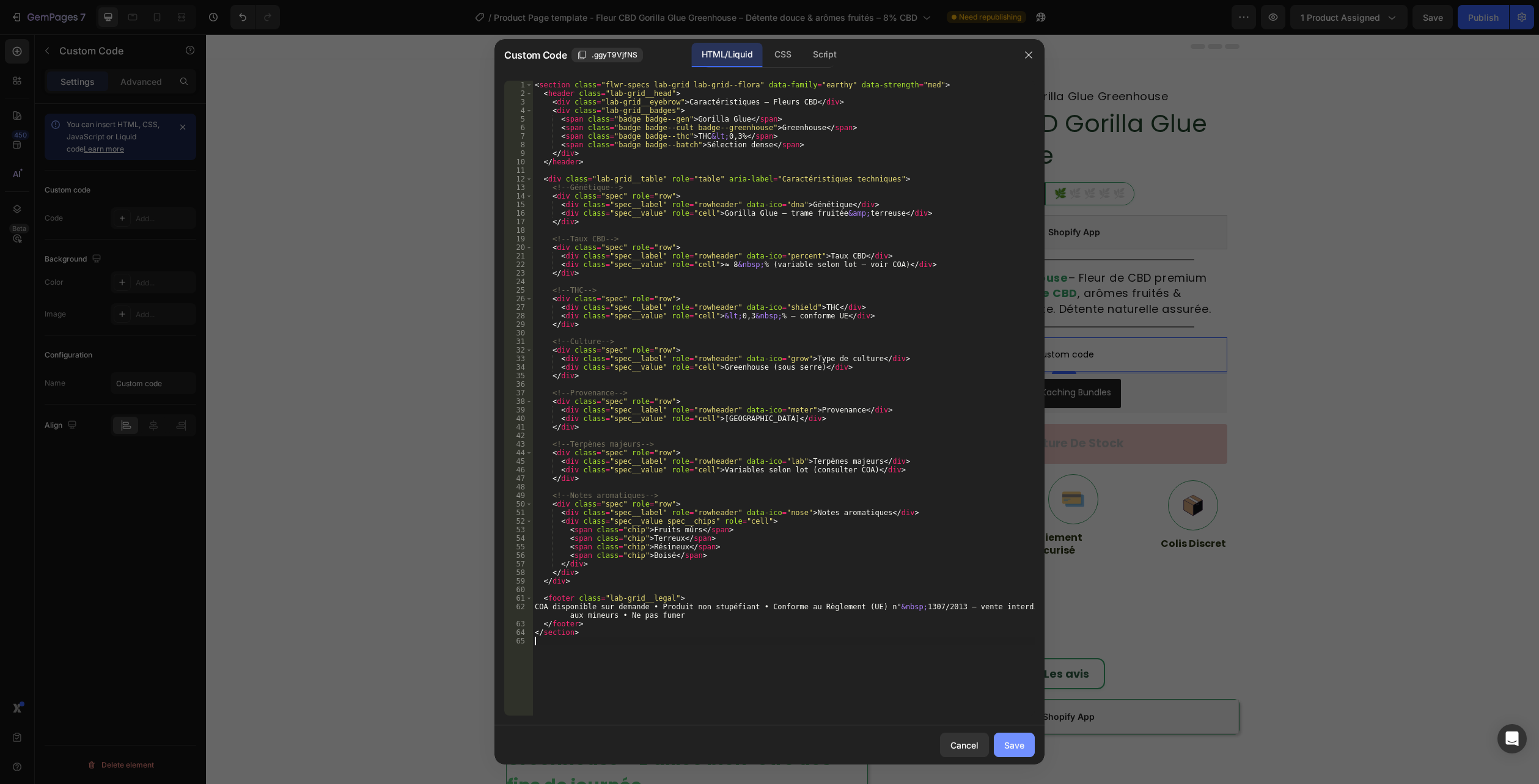
click at [1024, 740] on div "Save" at bounding box center [1014, 744] width 20 height 13
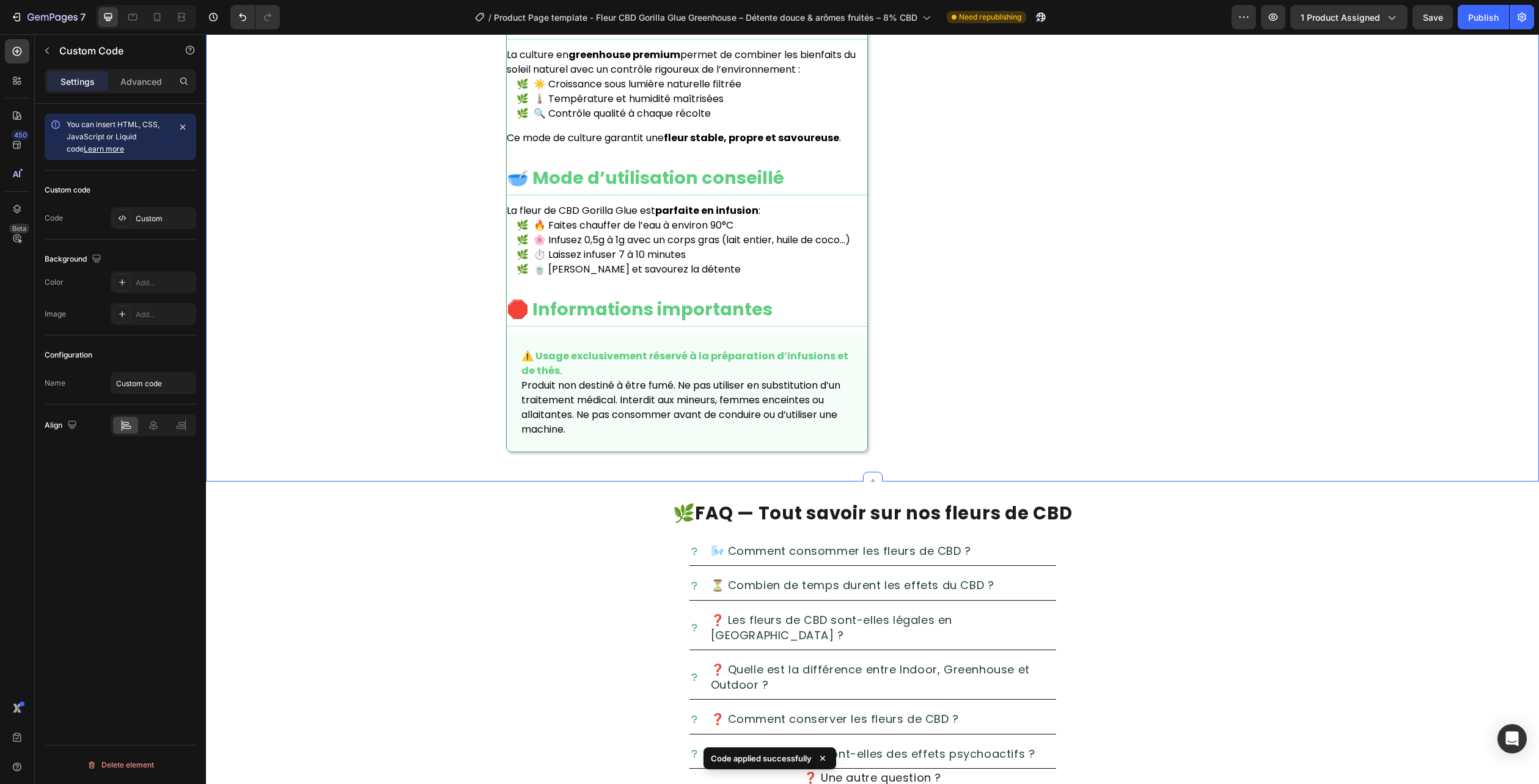
scroll to position [1772, 0]
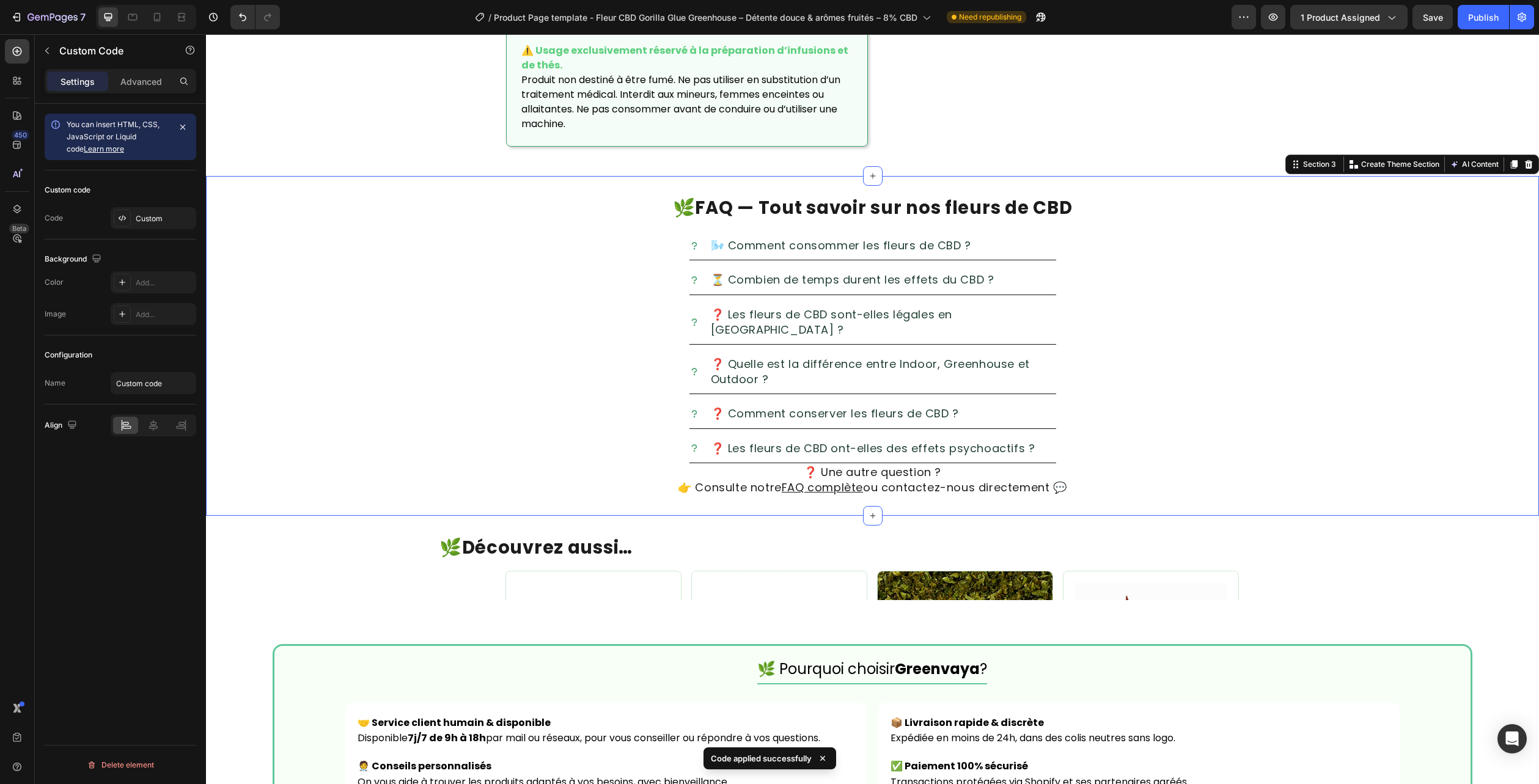
click at [1508, 185] on div "🌿 FAQ — Tout savoir sur nos fleurs de CBD Heading 🌬️ Comment consommer les fleu…" at bounding box center [872, 346] width 1333 height 340
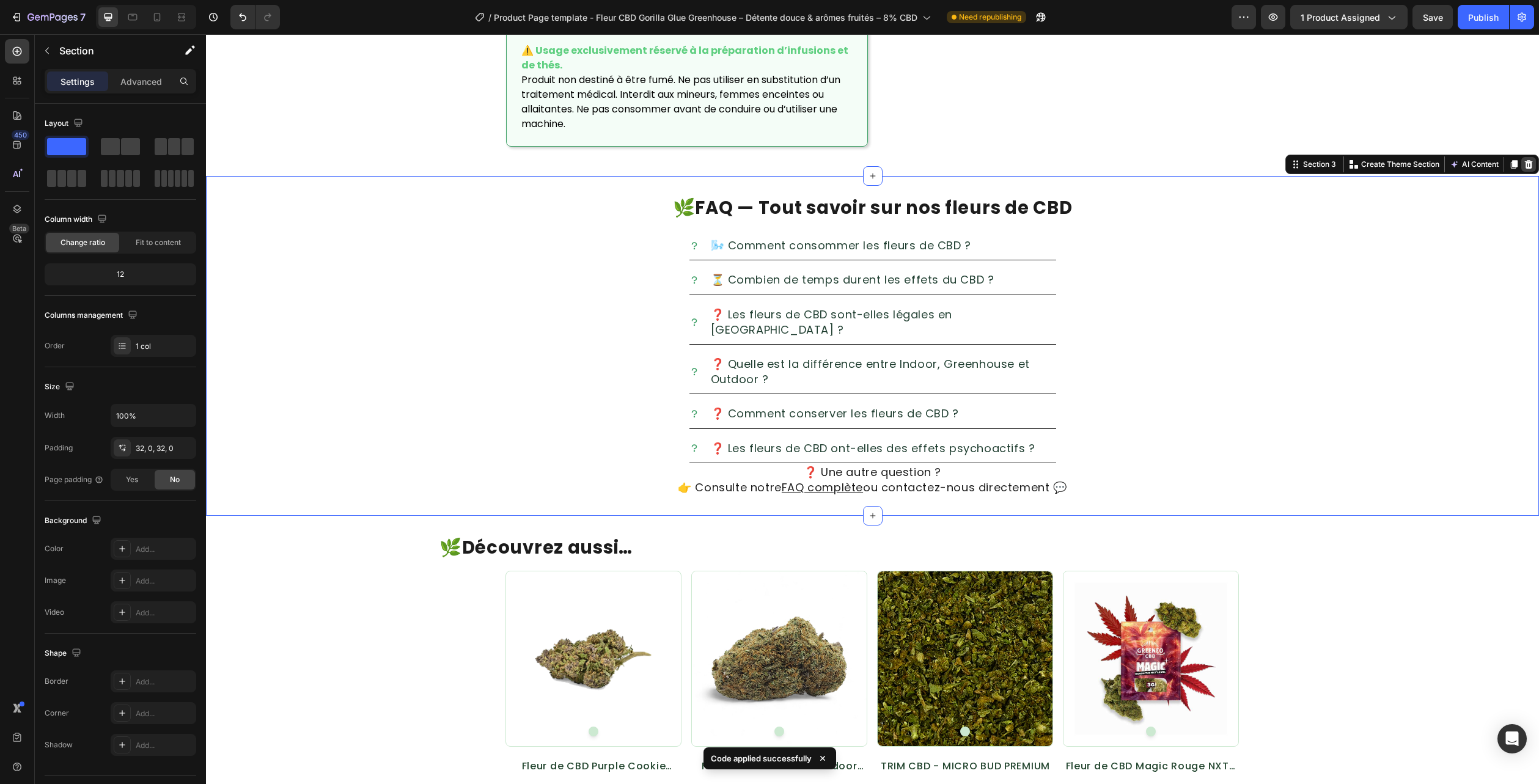
click at [1524, 169] on icon at bounding box center [1529, 164] width 10 height 10
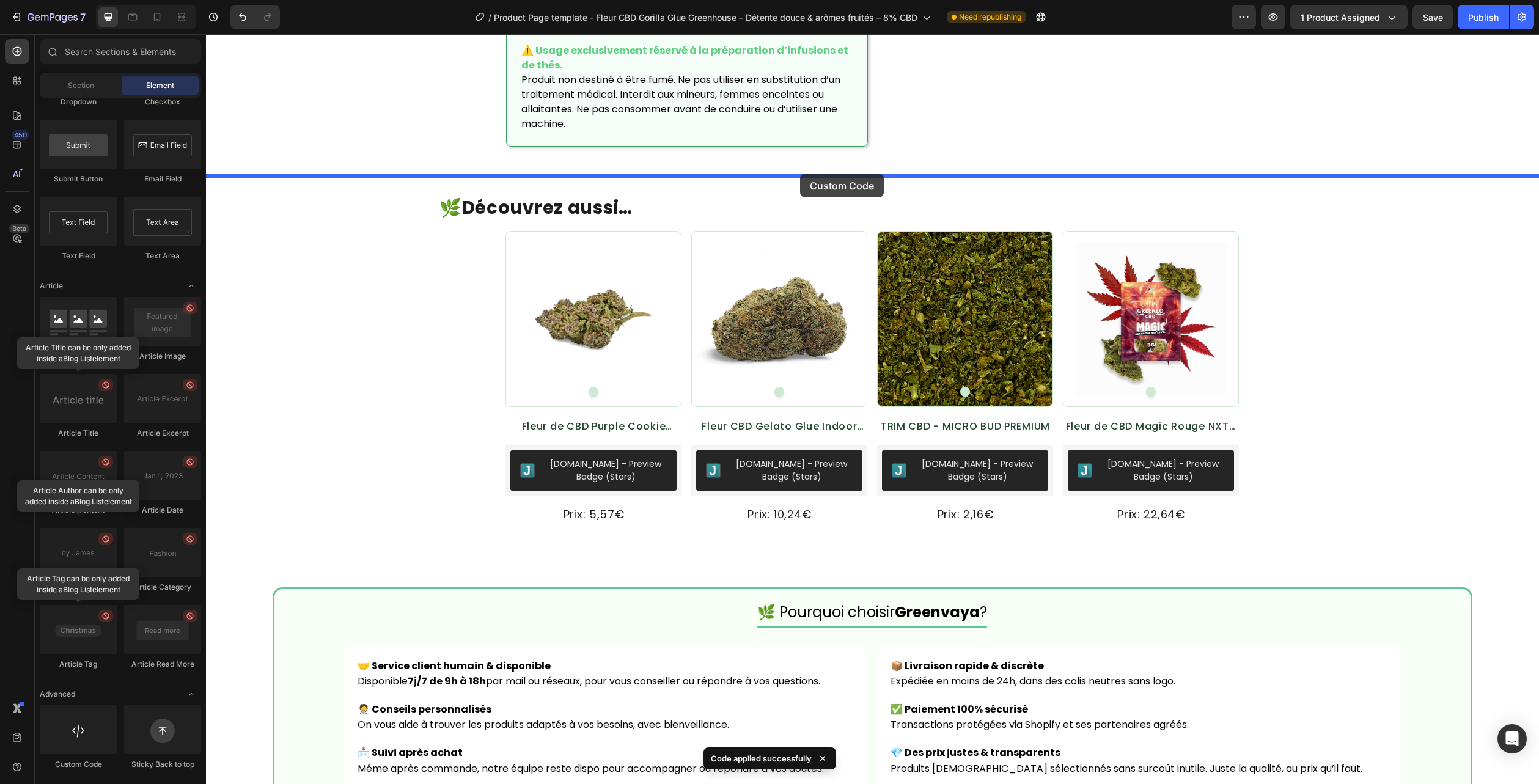
drag, startPoint x: 296, startPoint y: 767, endPoint x: 800, endPoint y: 174, distance: 778.2
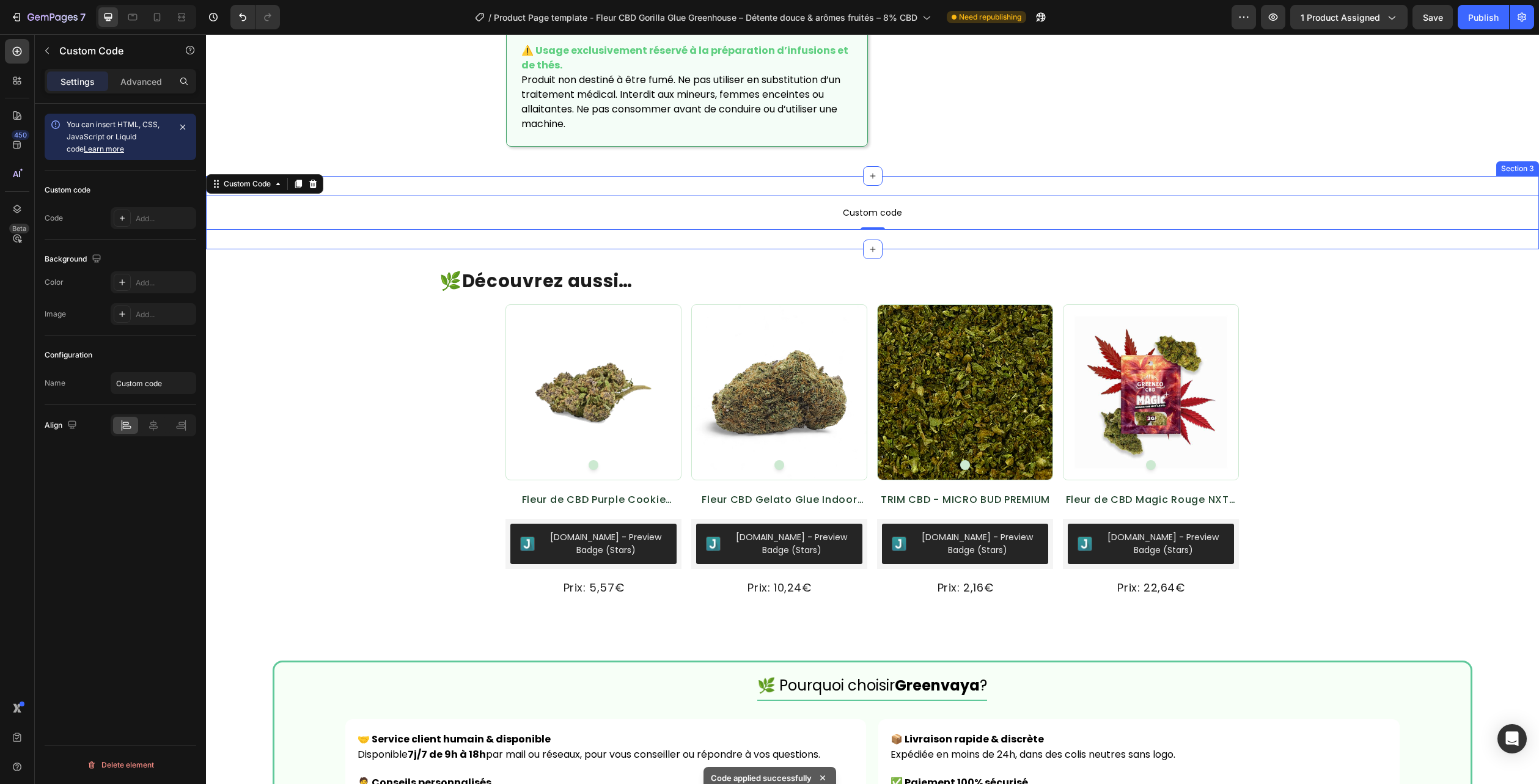
click at [807, 197] on p "Custom code" at bounding box center [872, 213] width 1333 height 35
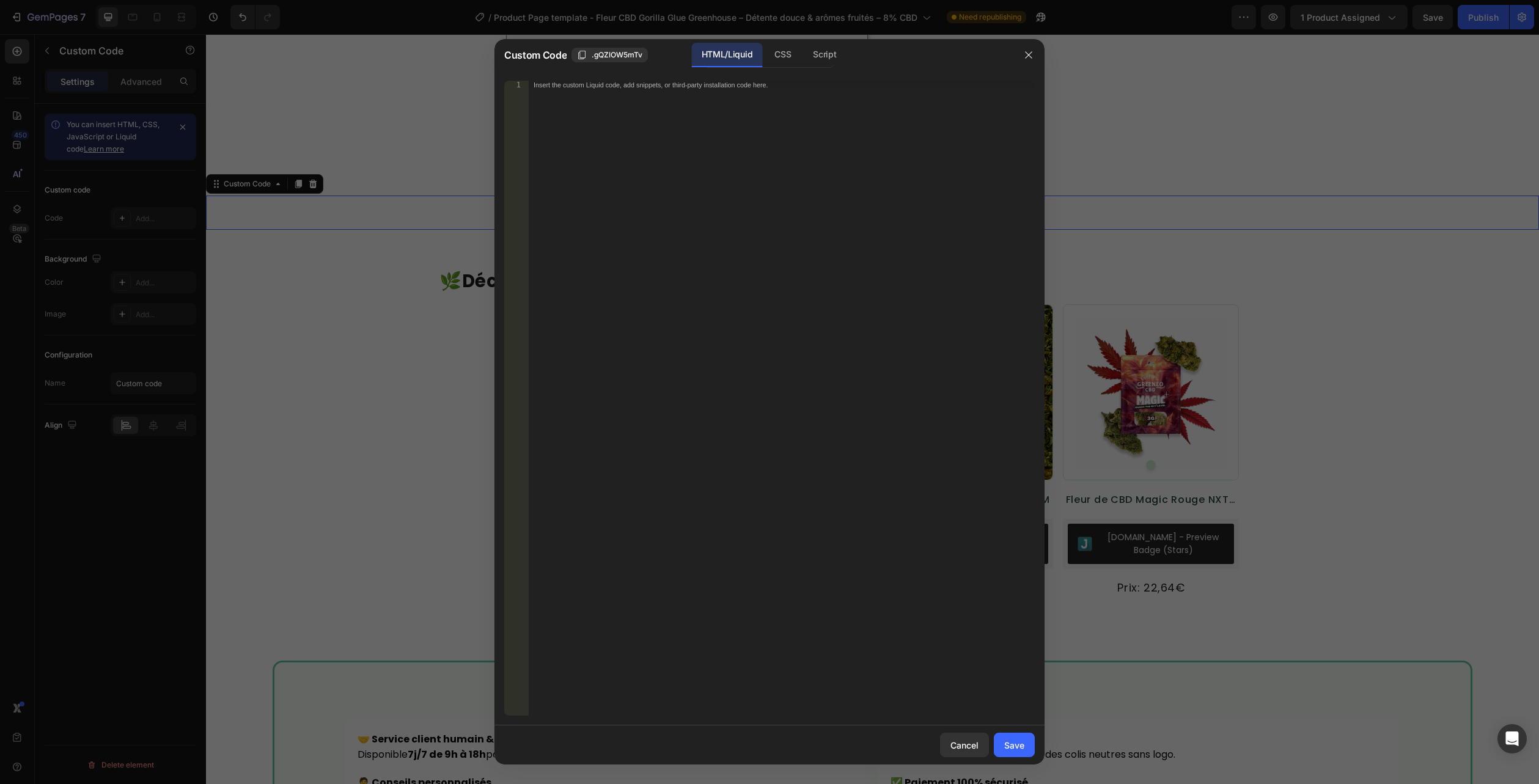
click at [732, 56] on div "HTML/Liquid" at bounding box center [727, 54] width 70 height 25
click at [730, 81] on div "Insert the custom Liquid code, add snippets, or third-party installation code h…" at bounding box center [757, 85] width 446 height 8
paste textarea "</section>"
type textarea "</section>"
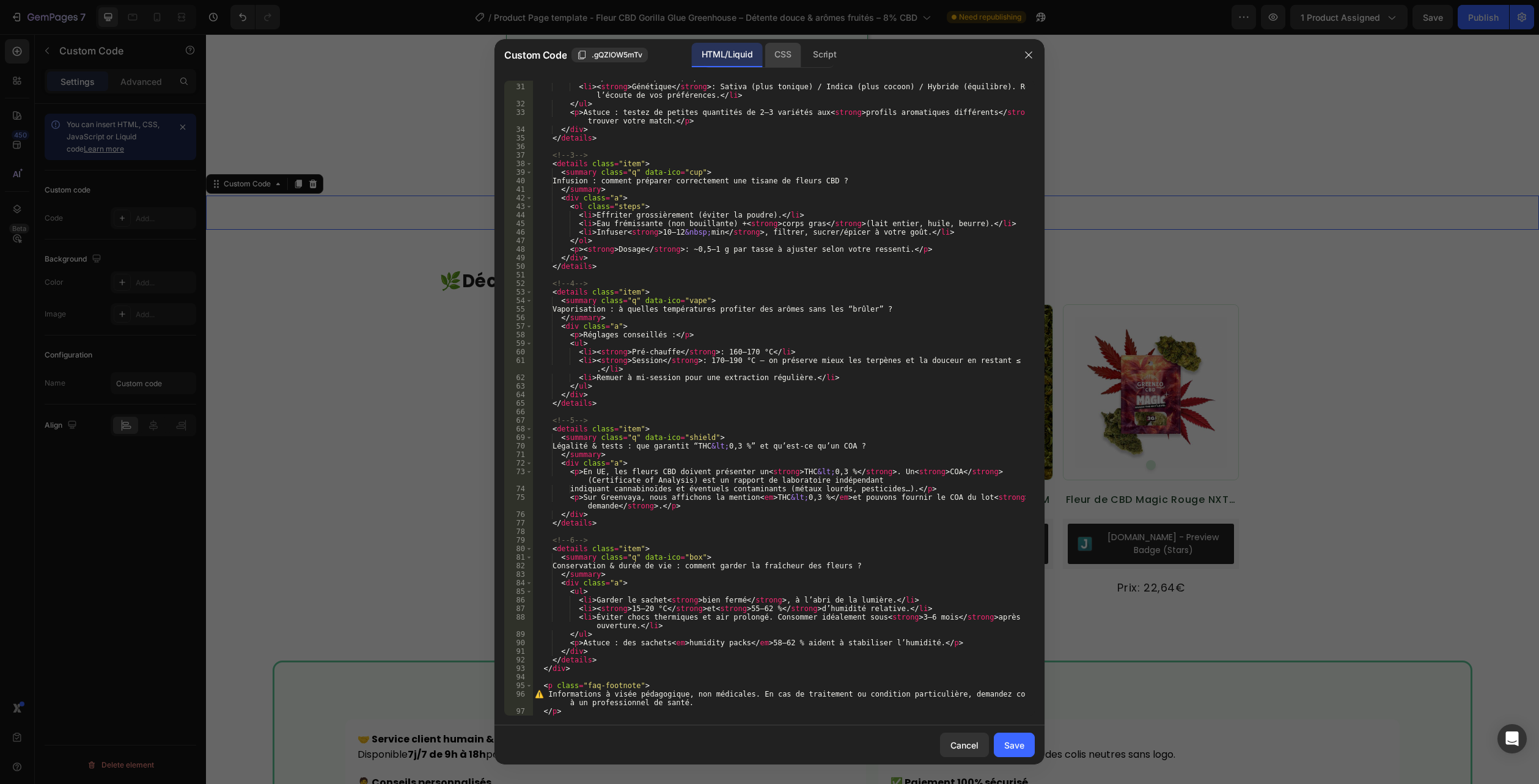
click at [776, 57] on div "CSS" at bounding box center [782, 54] width 36 height 25
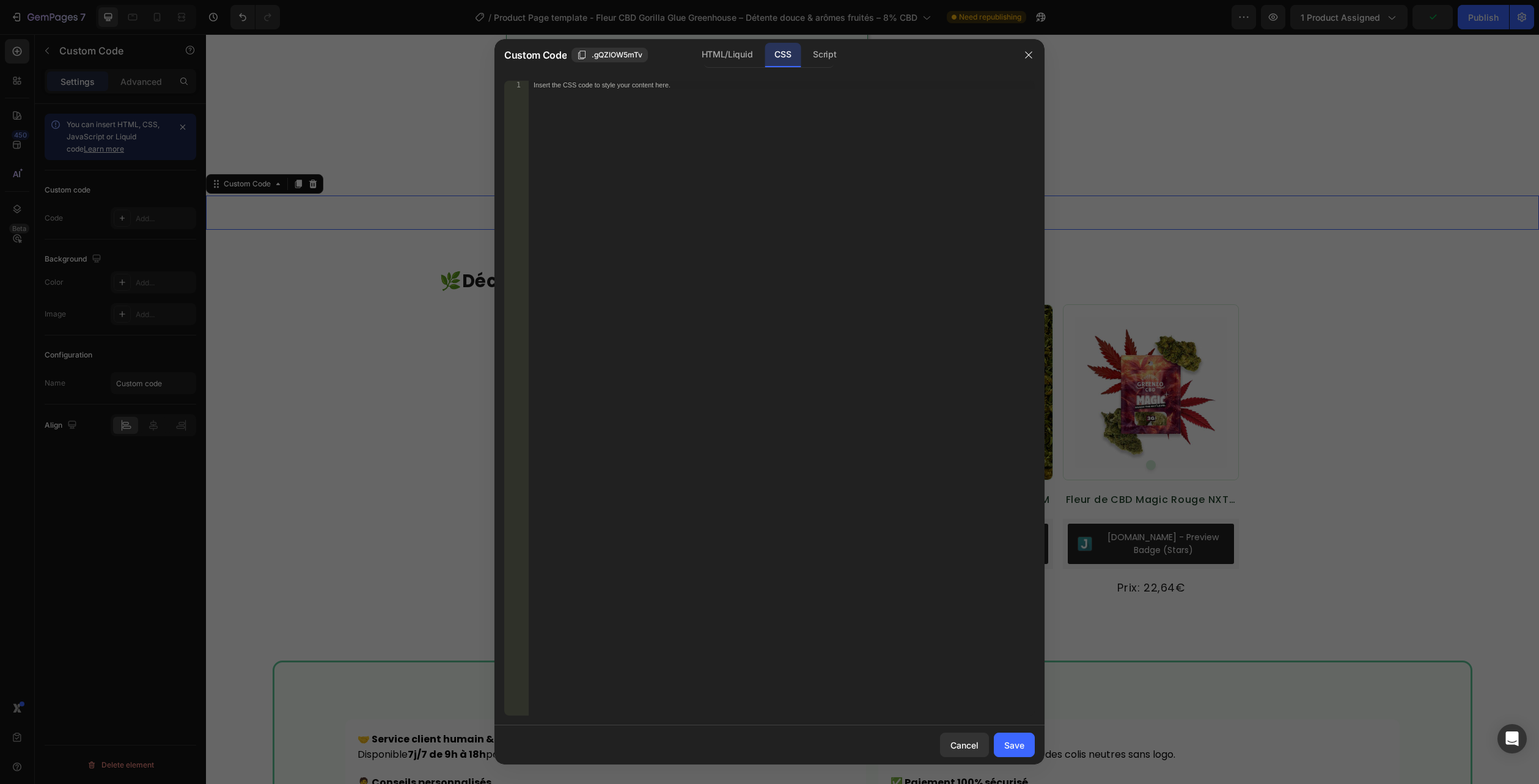
click at [794, 50] on div "CSS" at bounding box center [782, 54] width 36 height 25
click at [771, 95] on div "Insert the CSS code to style your content here." at bounding box center [782, 406] width 506 height 652
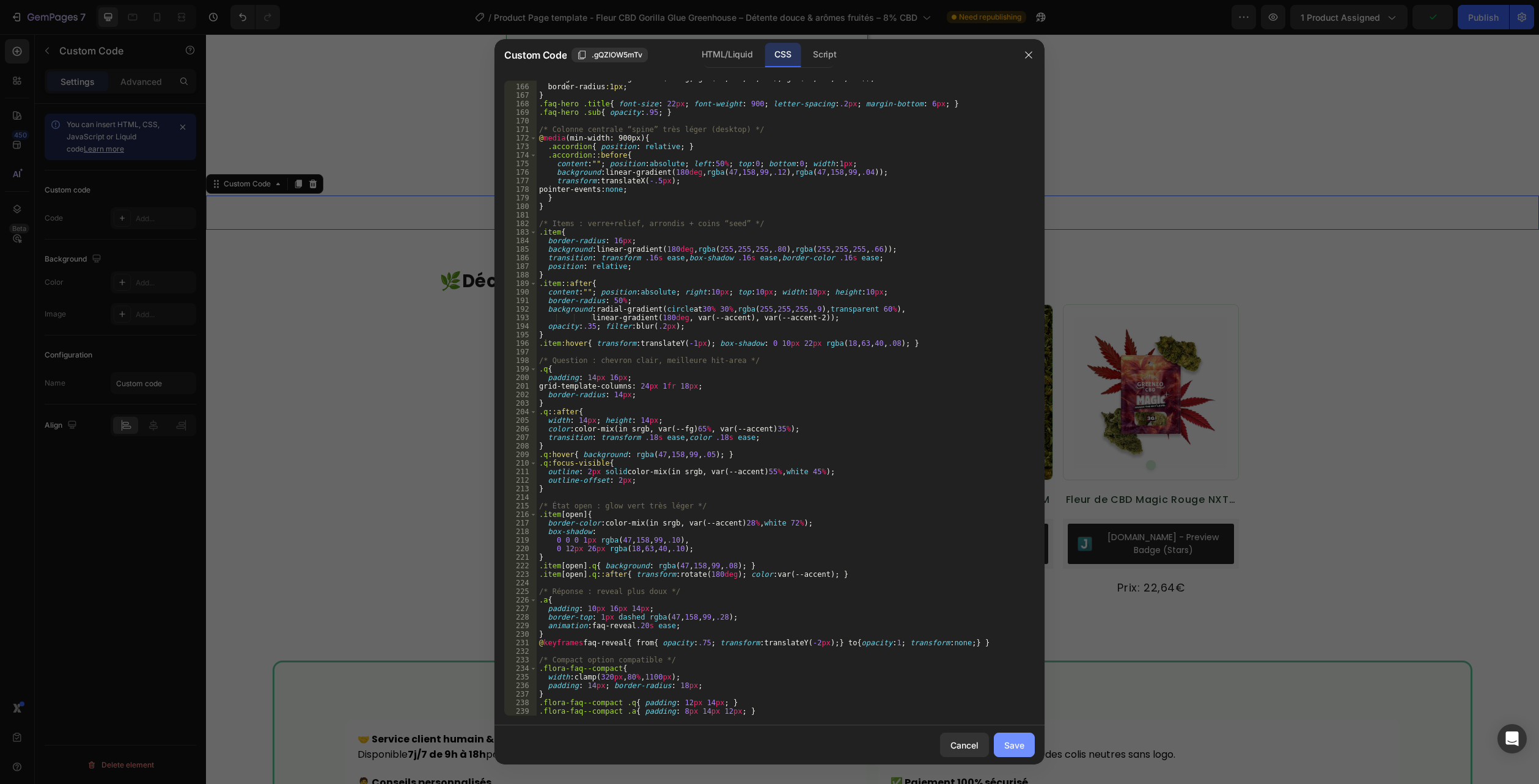
click at [1004, 741] on div "Save" at bounding box center [1014, 744] width 20 height 13
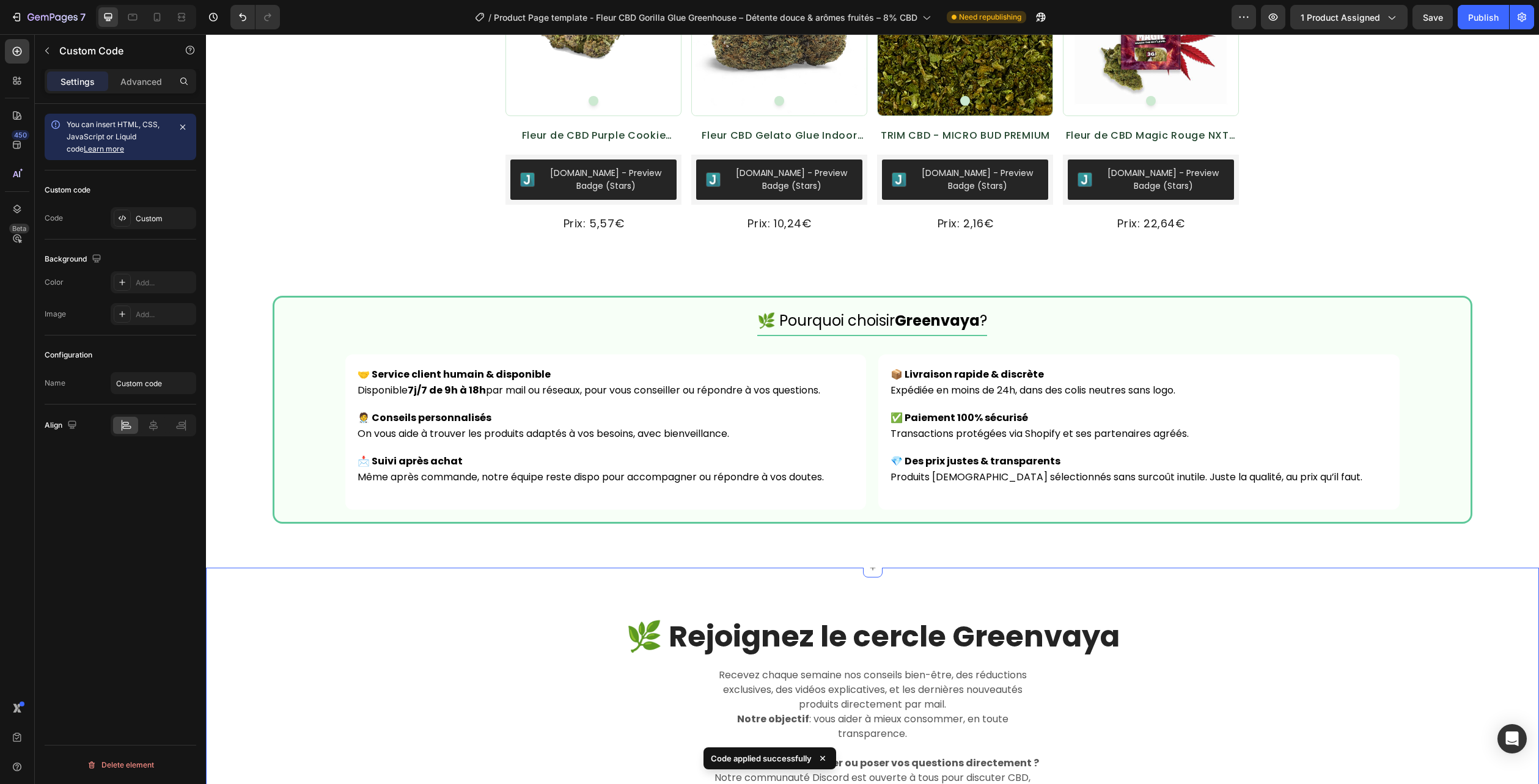
scroll to position [2872, 0]
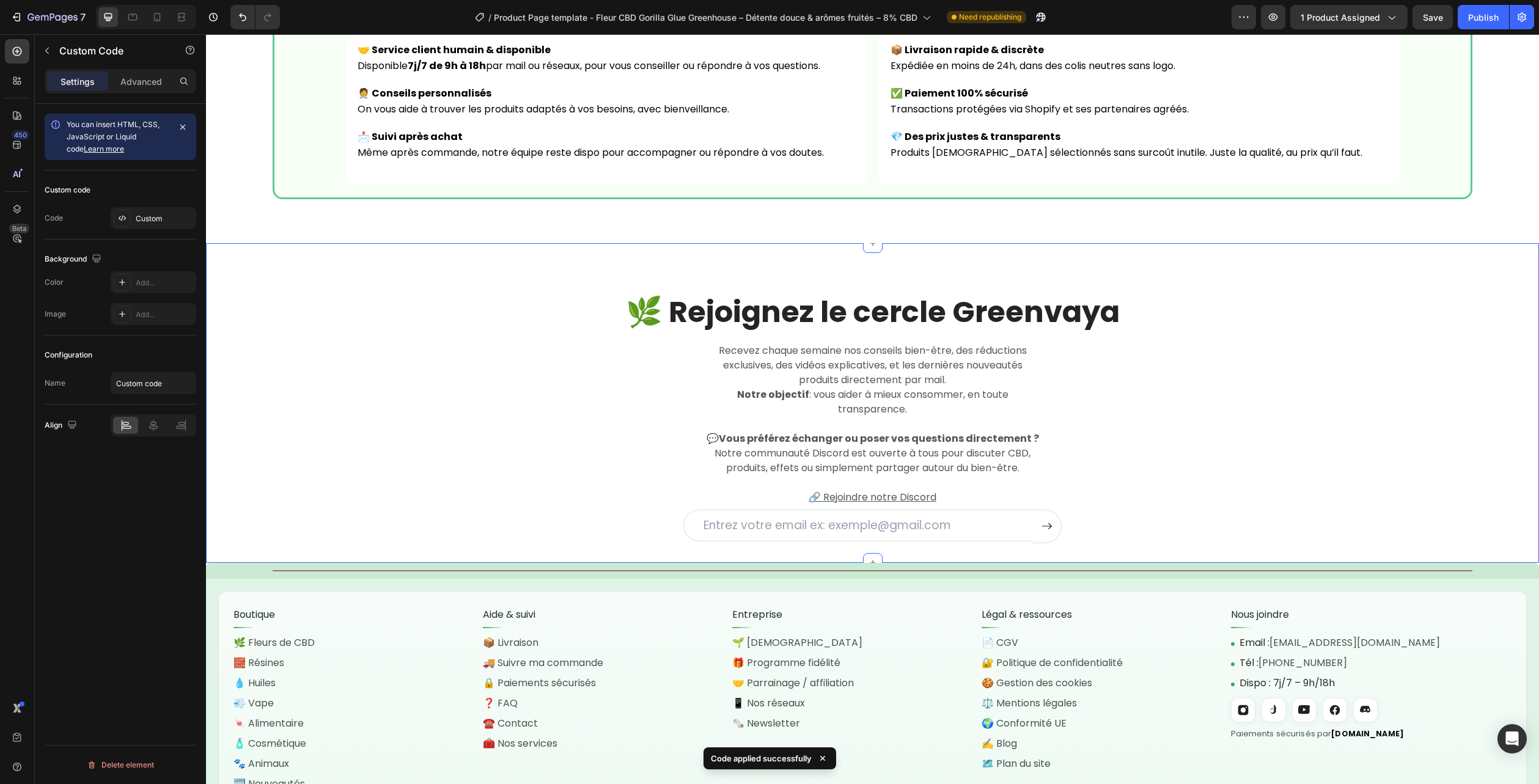
click at [1467, 334] on div "🌿 Rejoignez le cercle Greenvaya Heading Recevez chaque semaine nos conseils bie…" at bounding box center [872, 417] width 1314 height 251
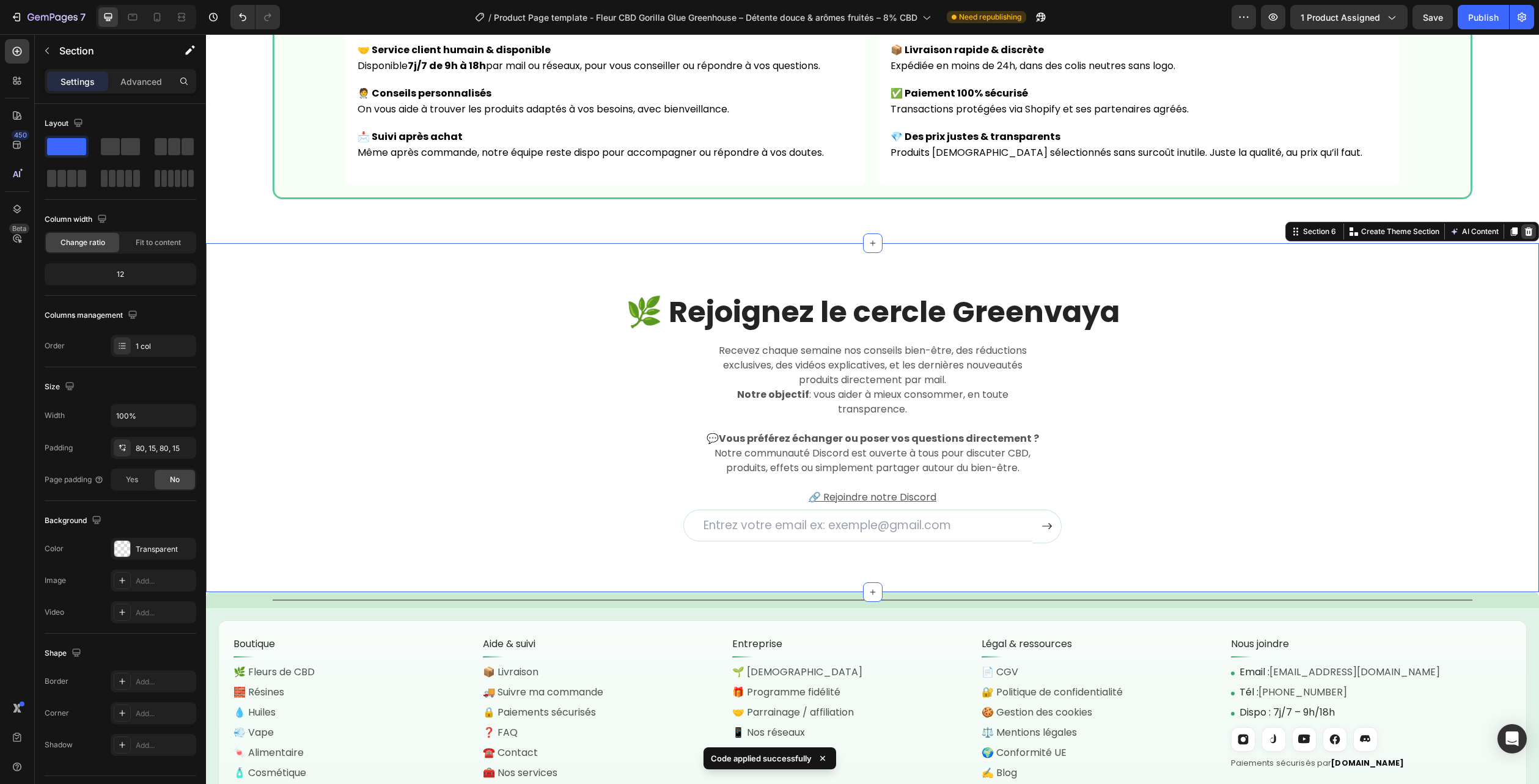
click at [1525, 235] on icon at bounding box center [1529, 230] width 8 height 9
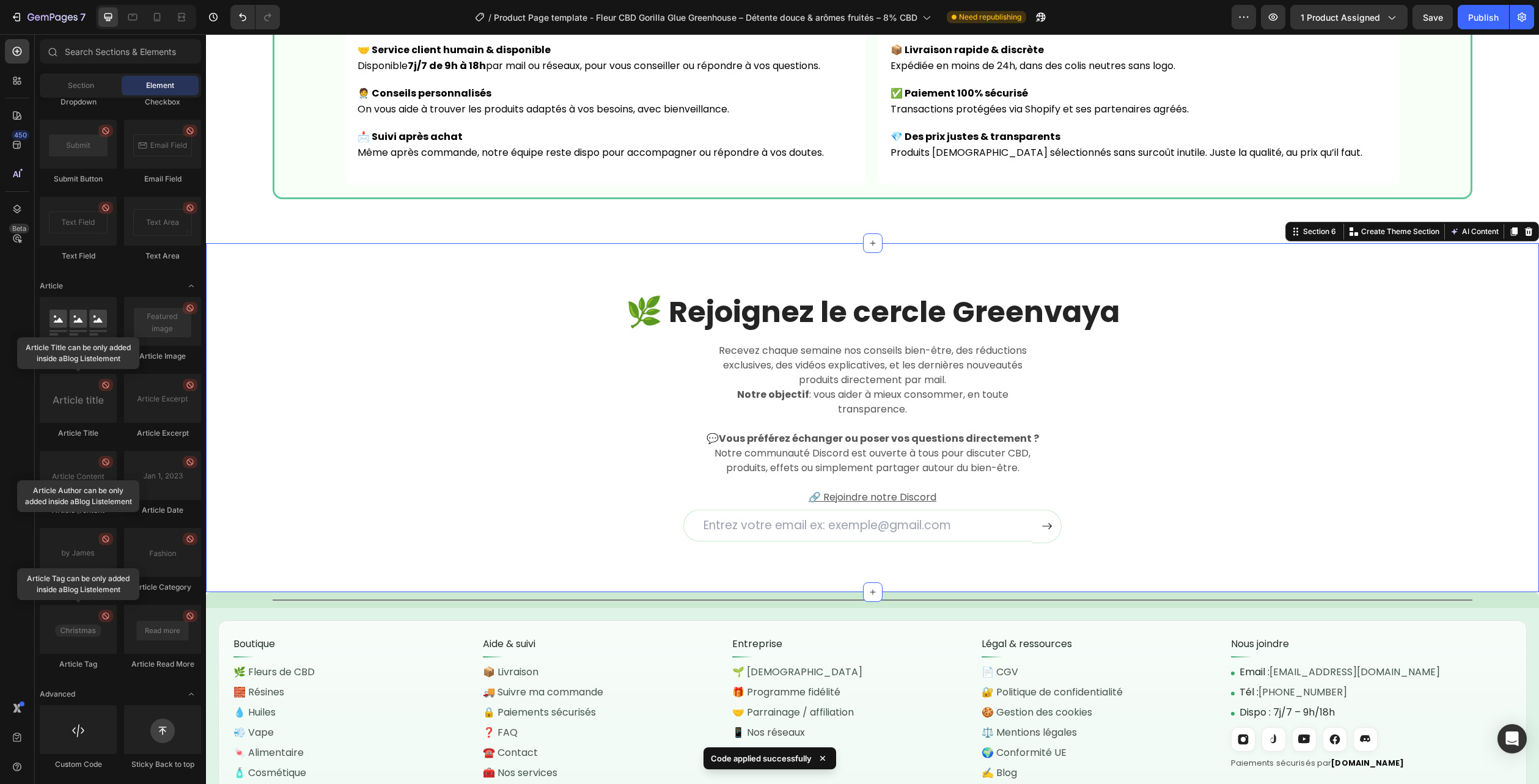
scroll to position [2845, 0]
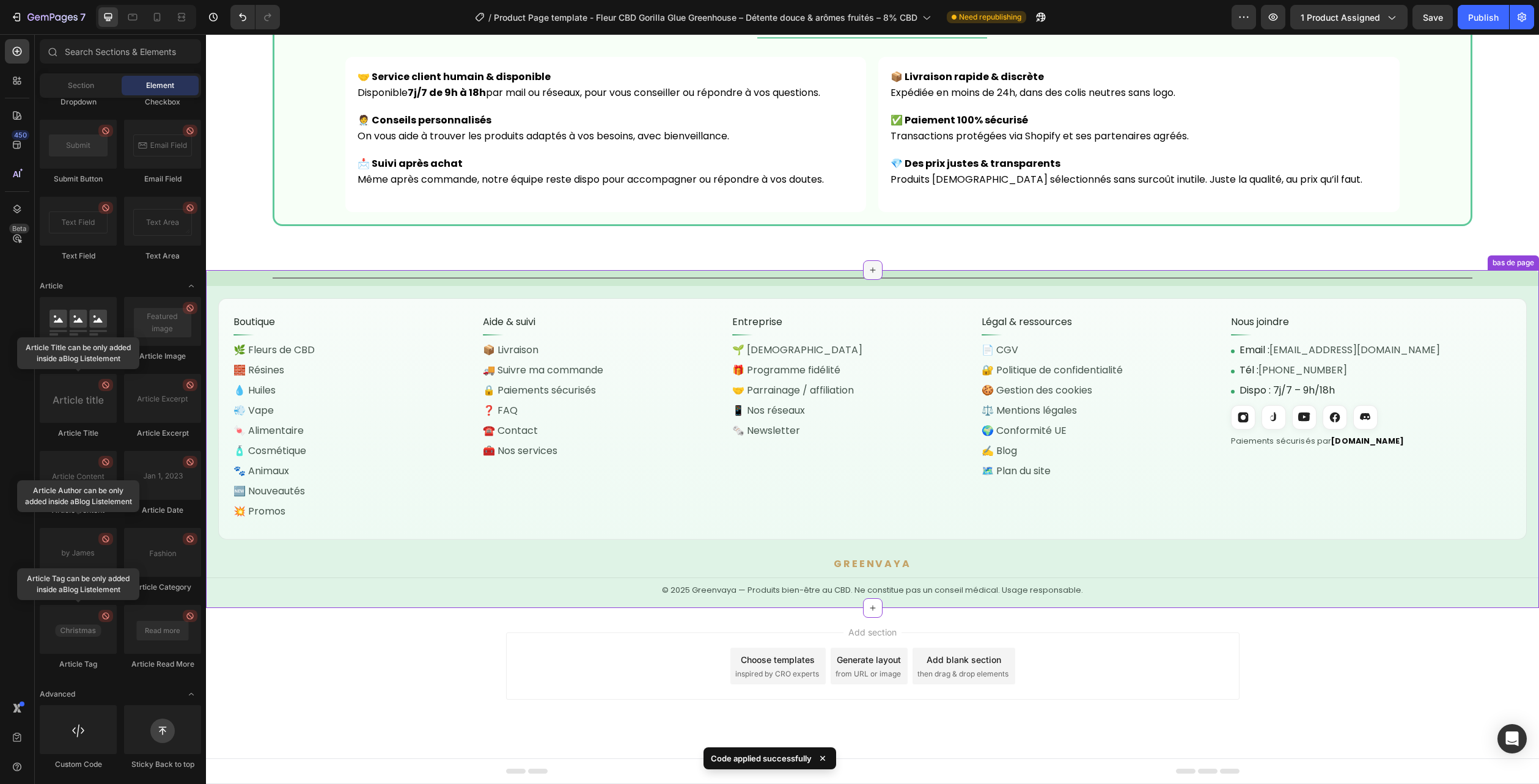
click at [874, 266] on div at bounding box center [873, 270] width 20 height 20
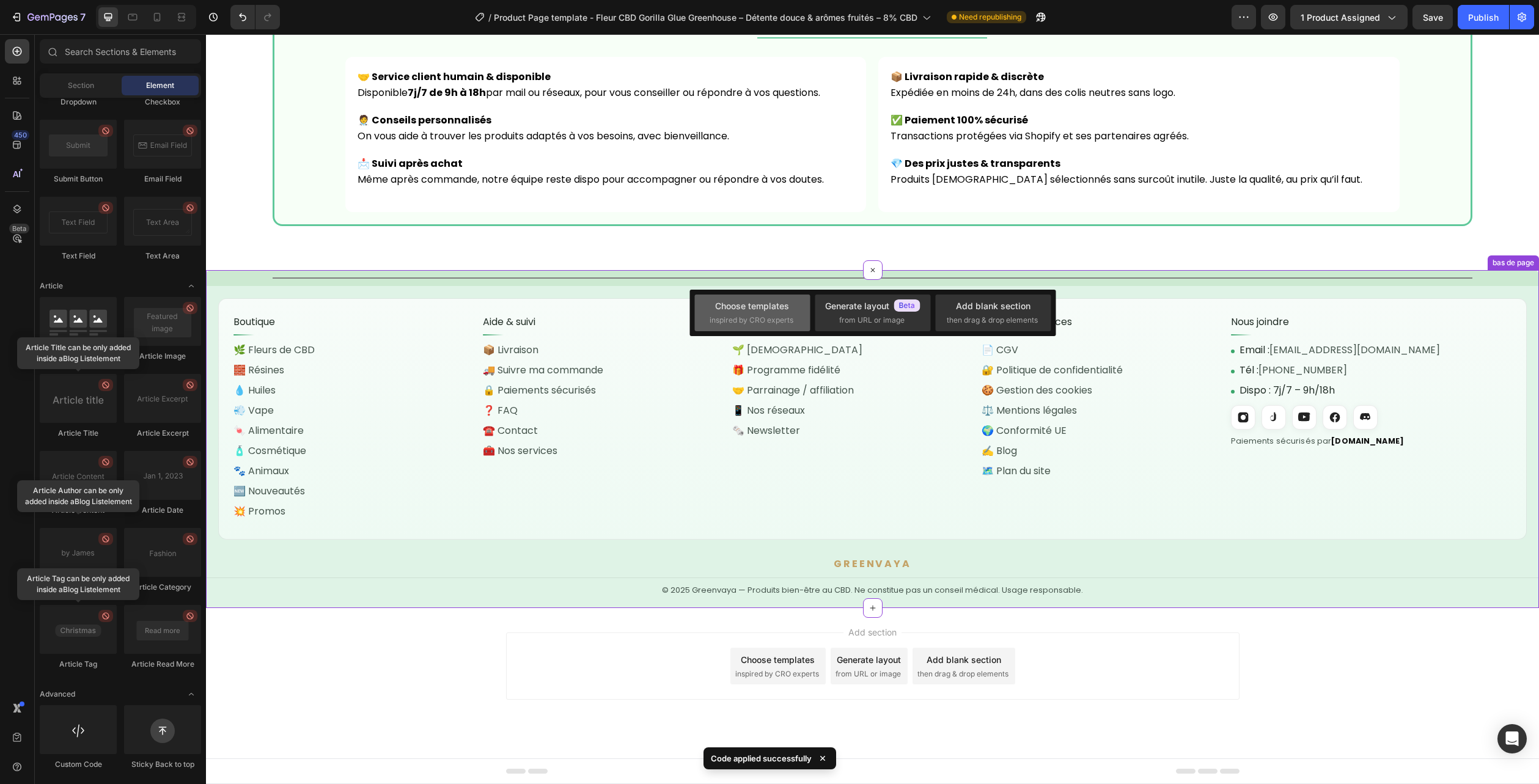
click at [772, 298] on div "Choose templates inspired by CRO experts" at bounding box center [752, 312] width 116 height 37
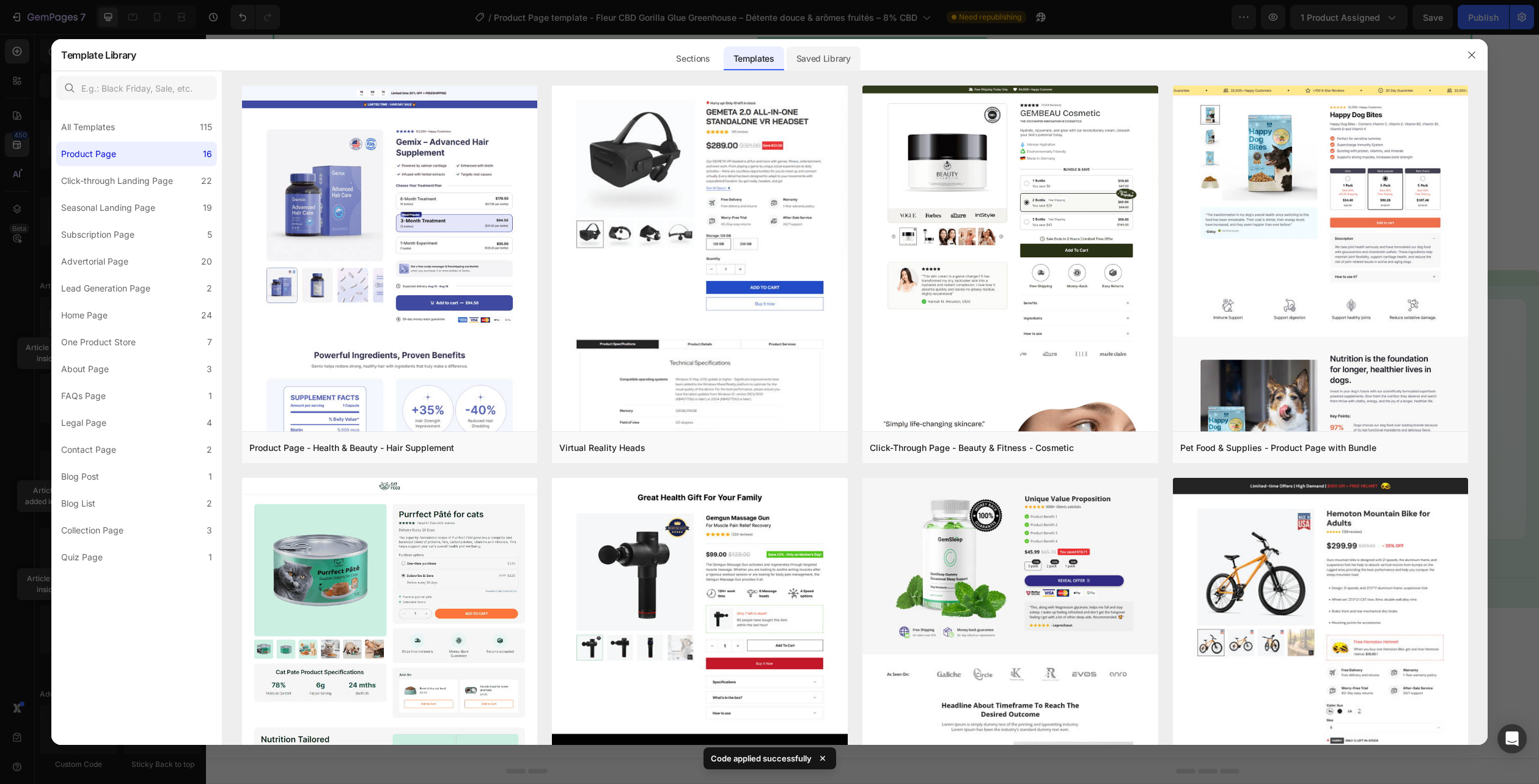
click at [793, 60] on div "Saved Library" at bounding box center [823, 58] width 74 height 25
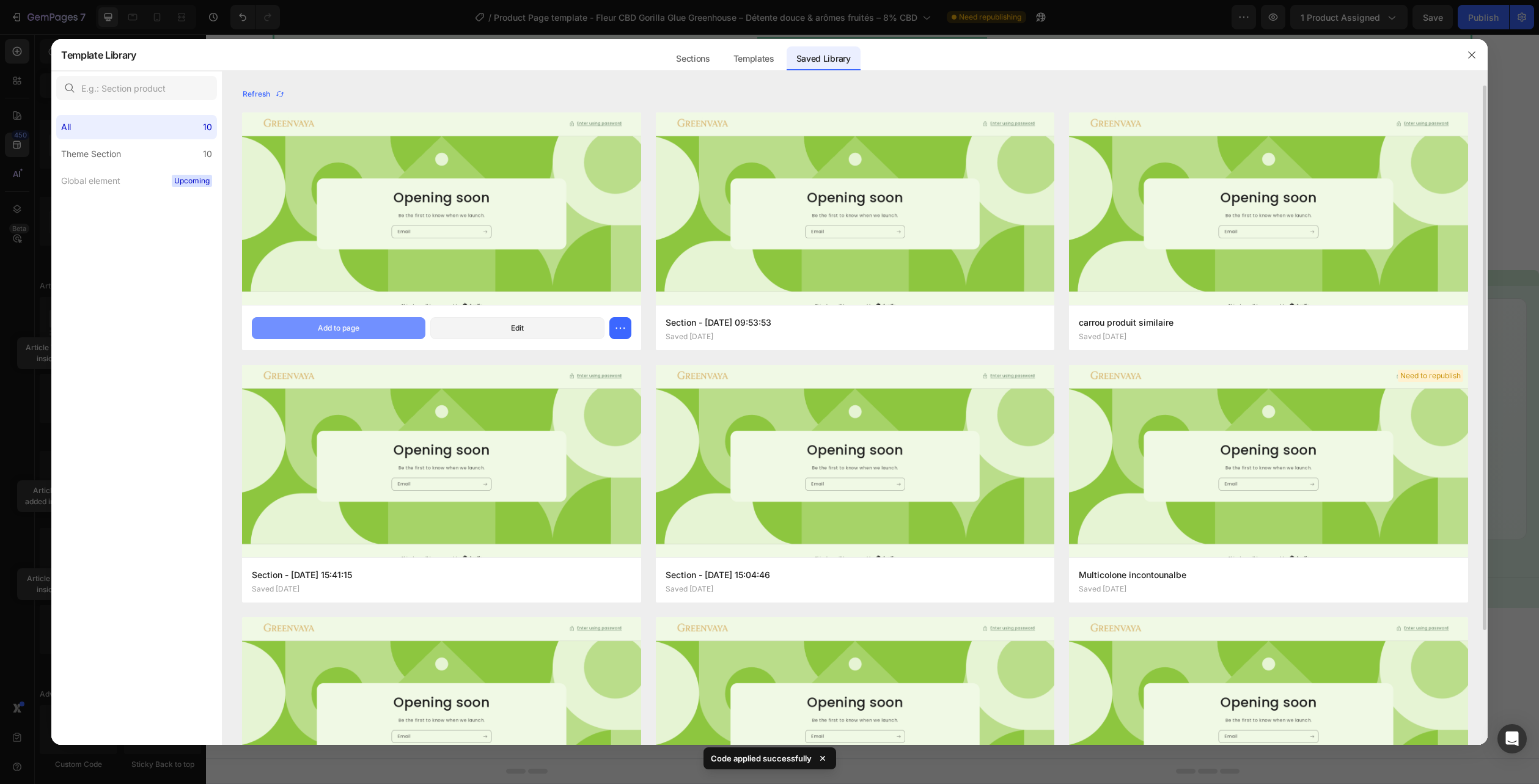
click at [333, 320] on button "Add to page" at bounding box center [339, 328] width 174 height 22
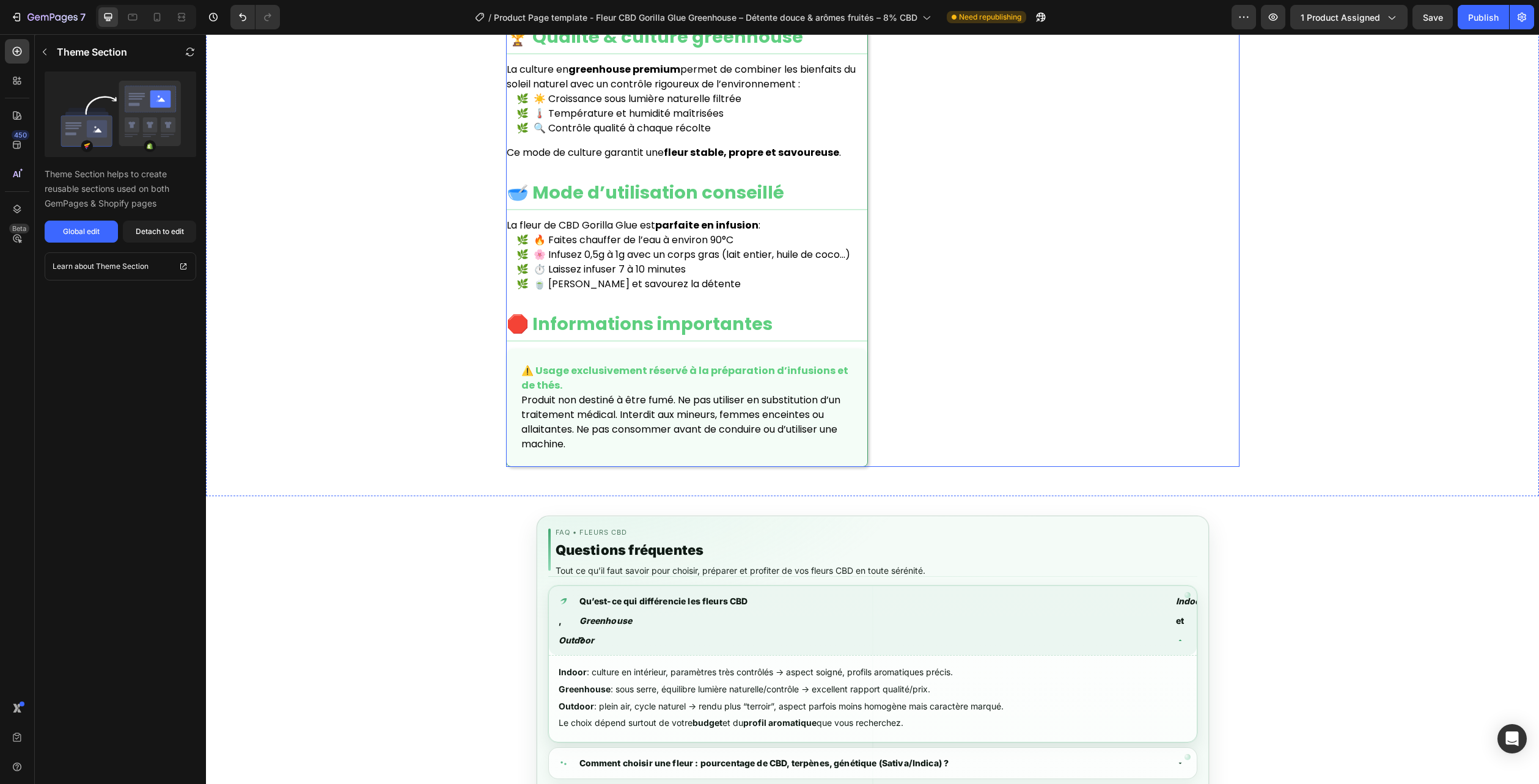
scroll to position [1448, 0]
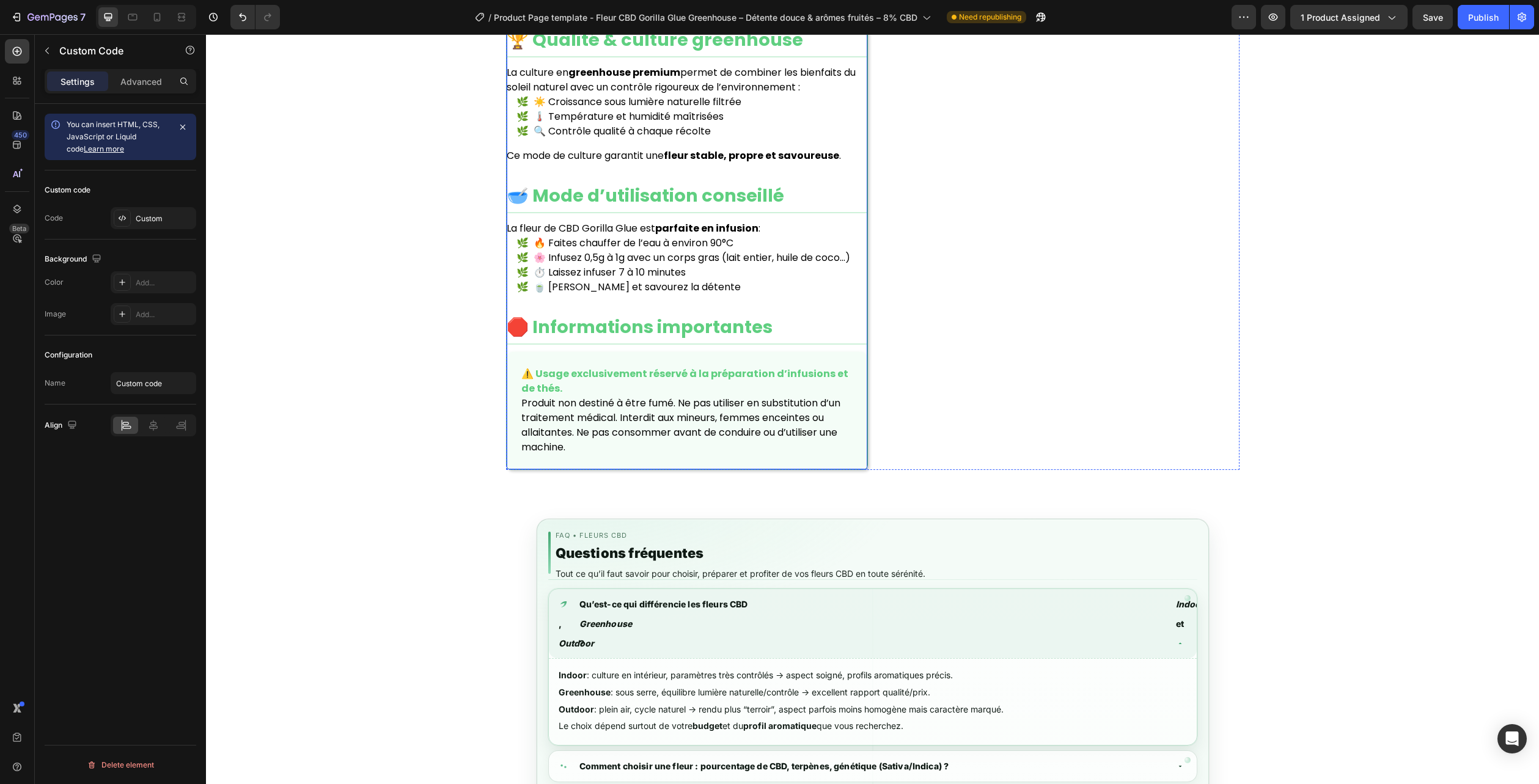
click at [705, 245] on li "🔥 Faites chauffer de l’eau à environ 90°C" at bounding box center [691, 243] width 351 height 15
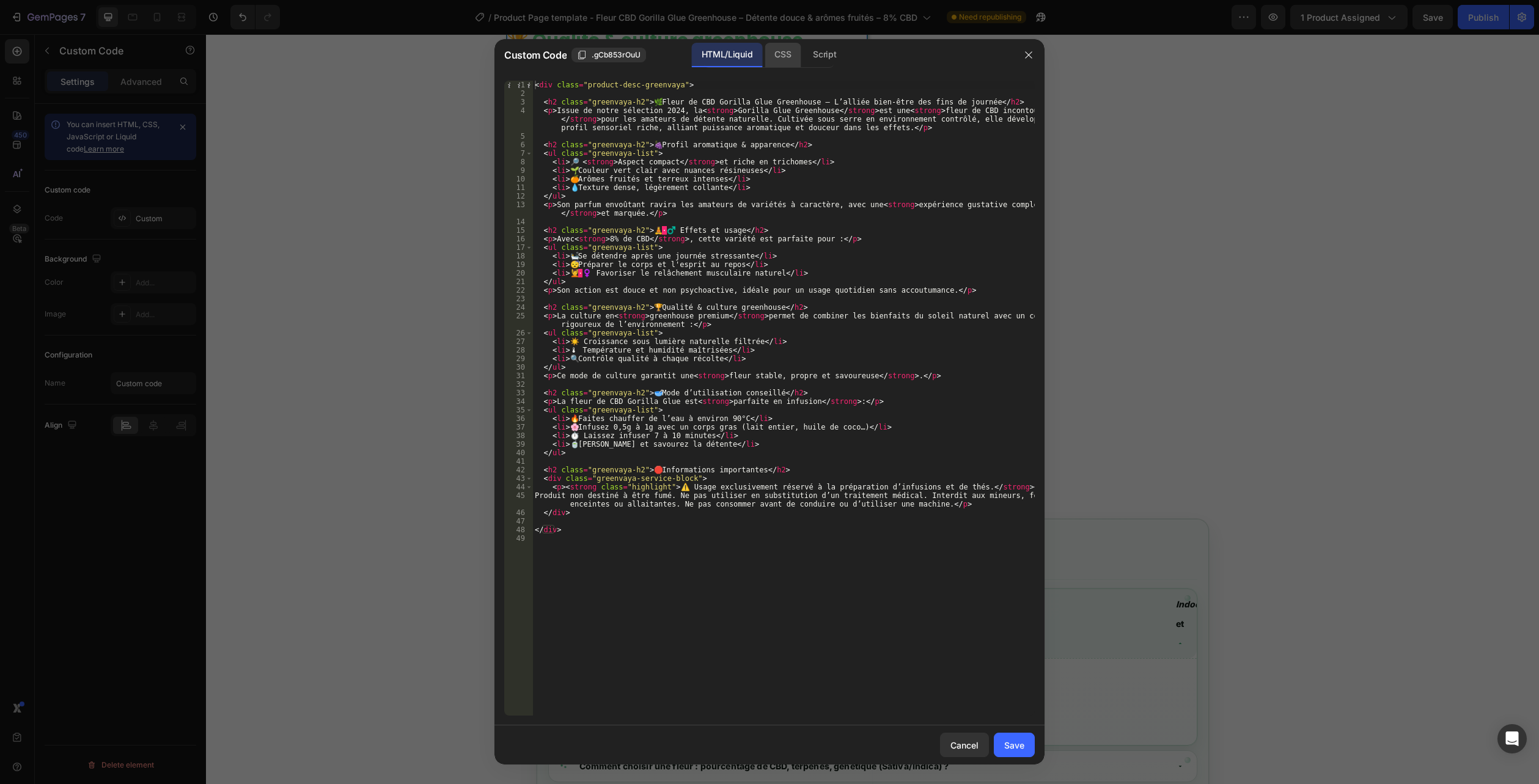
click at [771, 52] on div "CSS" at bounding box center [782, 54] width 36 height 25
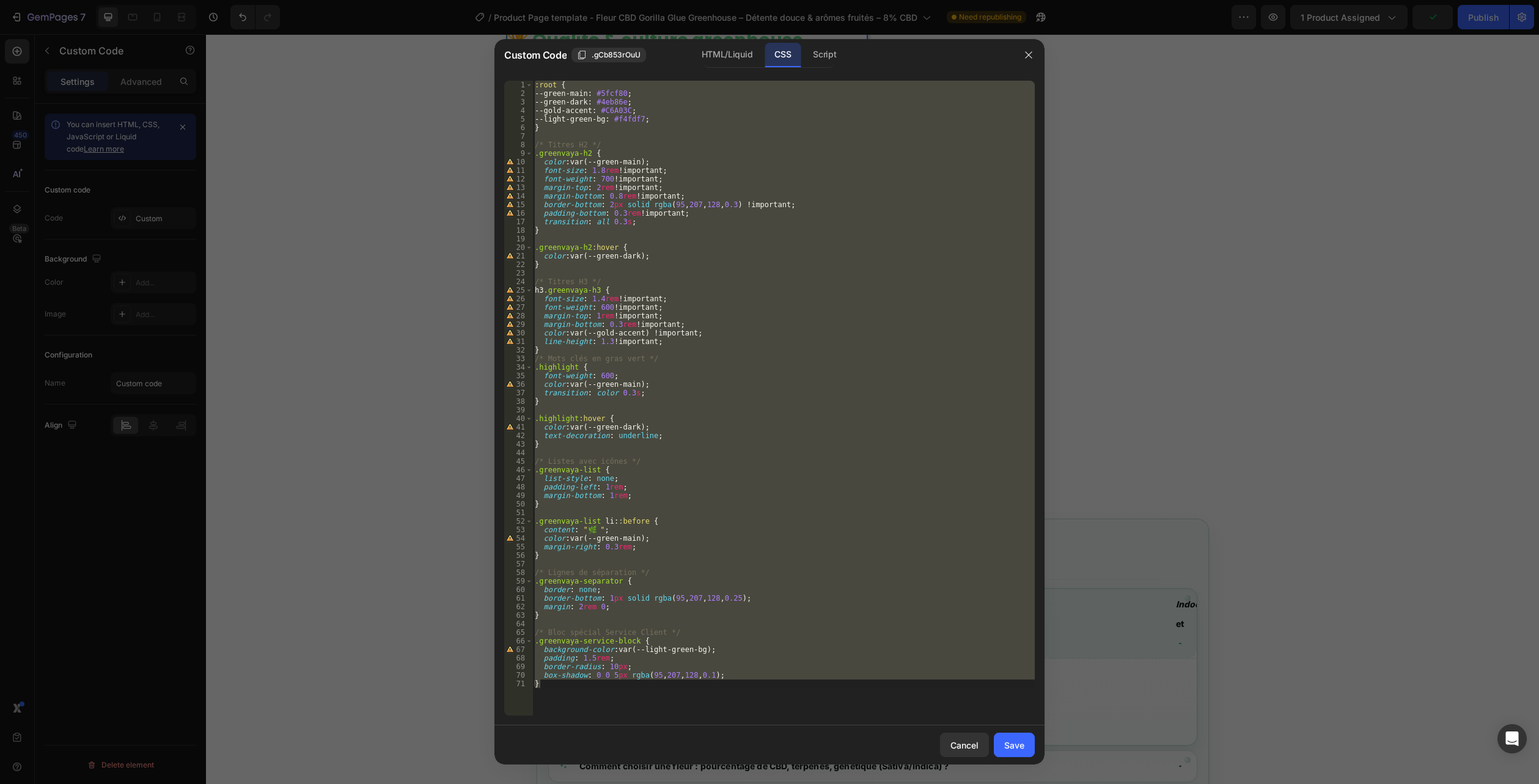
click at [786, 50] on div "CSS" at bounding box center [782, 54] width 36 height 25
type textarea "box-shadow: 0 0 5px rgba(95, 207, 128, 0.1); }"
click at [701, 625] on div ":root { --green-main : #5fcf80 ; --green-dark : #4eb86e ; --gold-accent : #C6A0…" at bounding box center [783, 398] width 502 height 635
drag, startPoint x: 558, startPoint y: 703, endPoint x: 379, endPoint y: -66, distance: 789.6
click at [379, 0] on html "7 Version history / Product Page template - Fleur CBD Gorilla Glue Greenhouse –…" at bounding box center [770, 0] width 1539 height 0
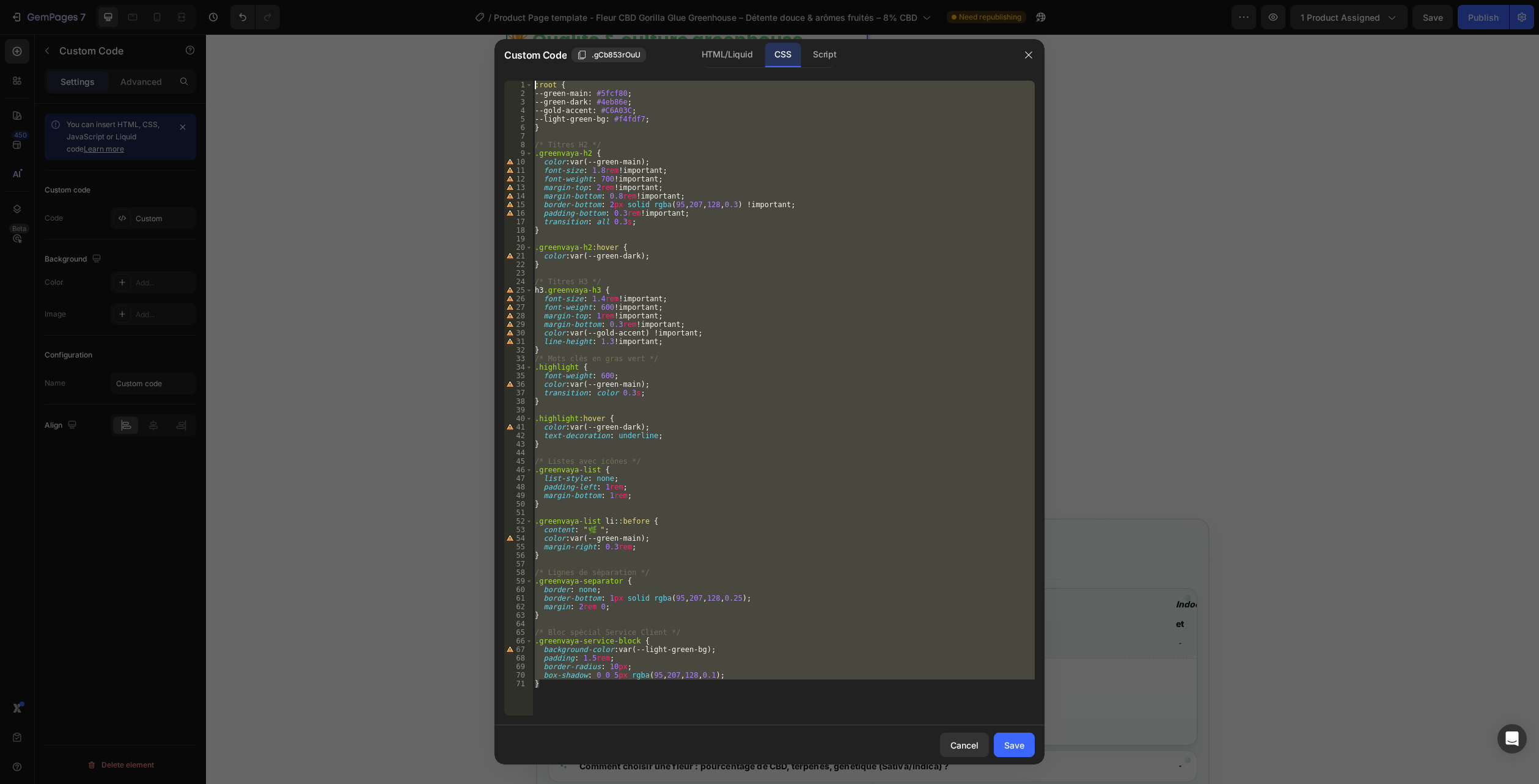
type textarea ":root { --green-main: #5fcf80;"
paste textarea
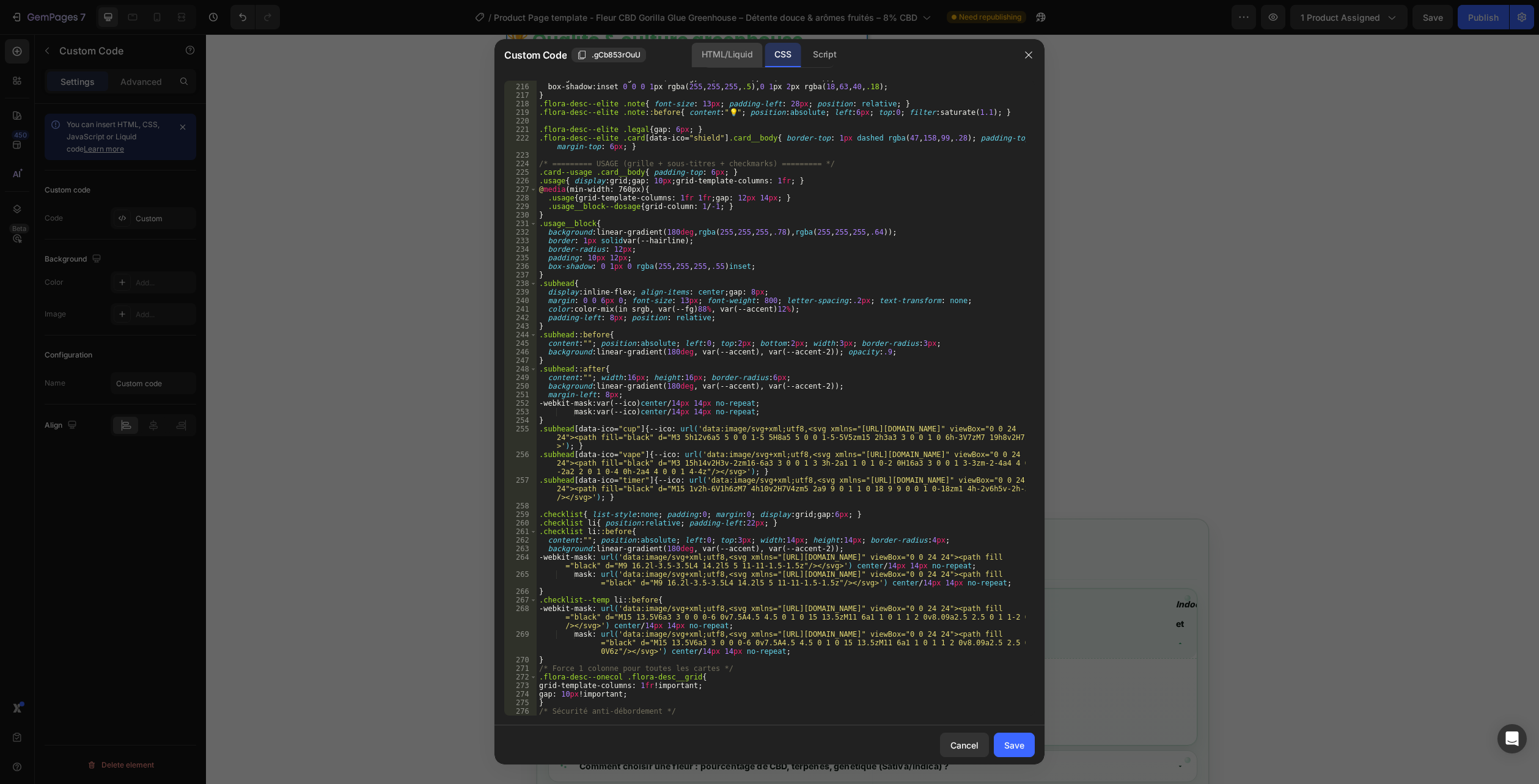
click at [734, 56] on div "HTML/Liquid" at bounding box center [727, 54] width 70 height 25
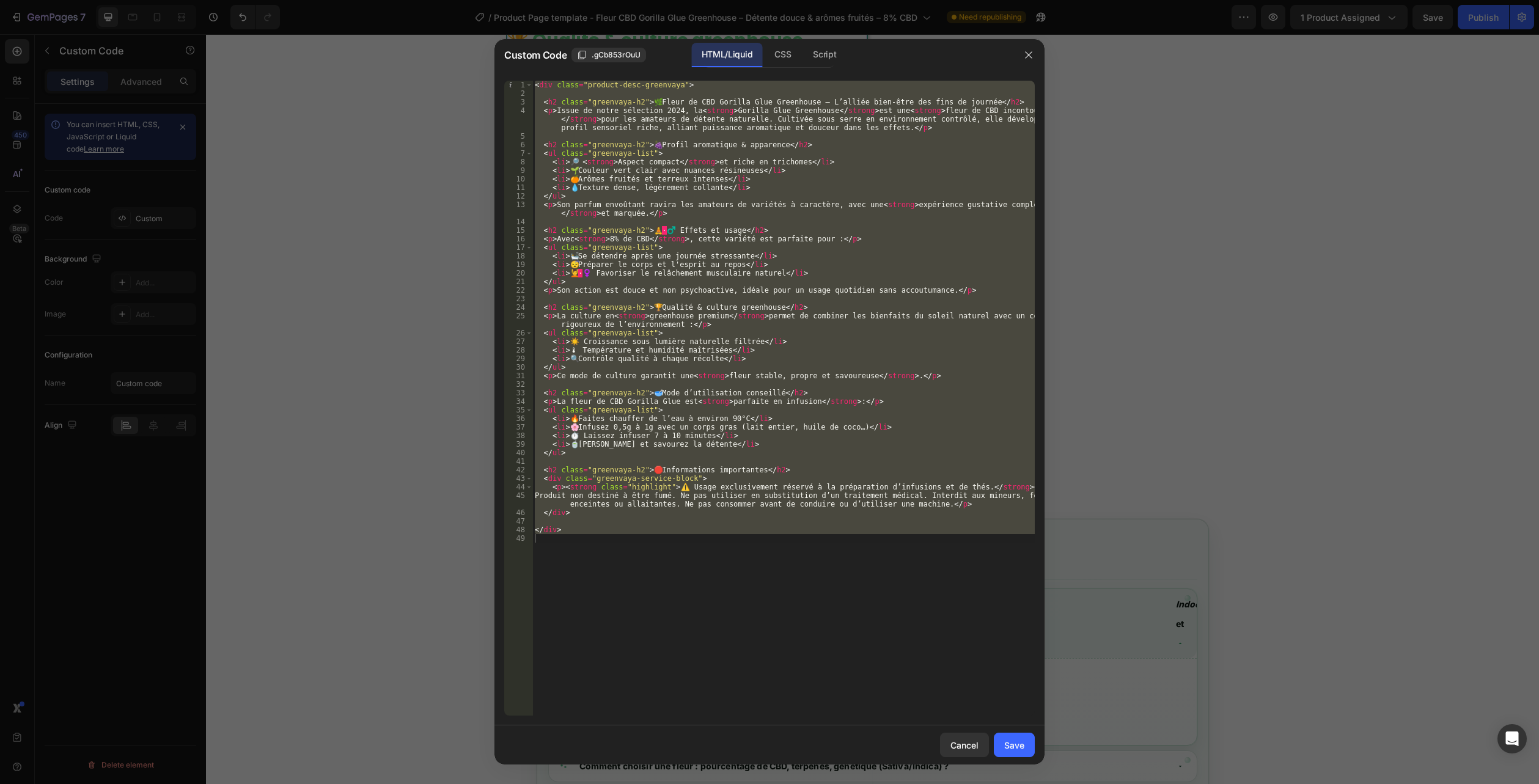
type textarea "</div>"
click at [604, 611] on div "< div class = "product-desc-greenvaya" > < h2 class = "greenvaya-h2" > 🌿 Fleur …" at bounding box center [783, 398] width 502 height 635
drag, startPoint x: 516, startPoint y: 470, endPoint x: 401, endPoint y: -66, distance: 548.2
click at [401, 0] on html "7 Version history / Product Page template - Fleur CBD Gorilla Glue Greenhouse –…" at bounding box center [770, 0] width 1539 height 0
type textarea "<div class="product-desc-greenvaya">"
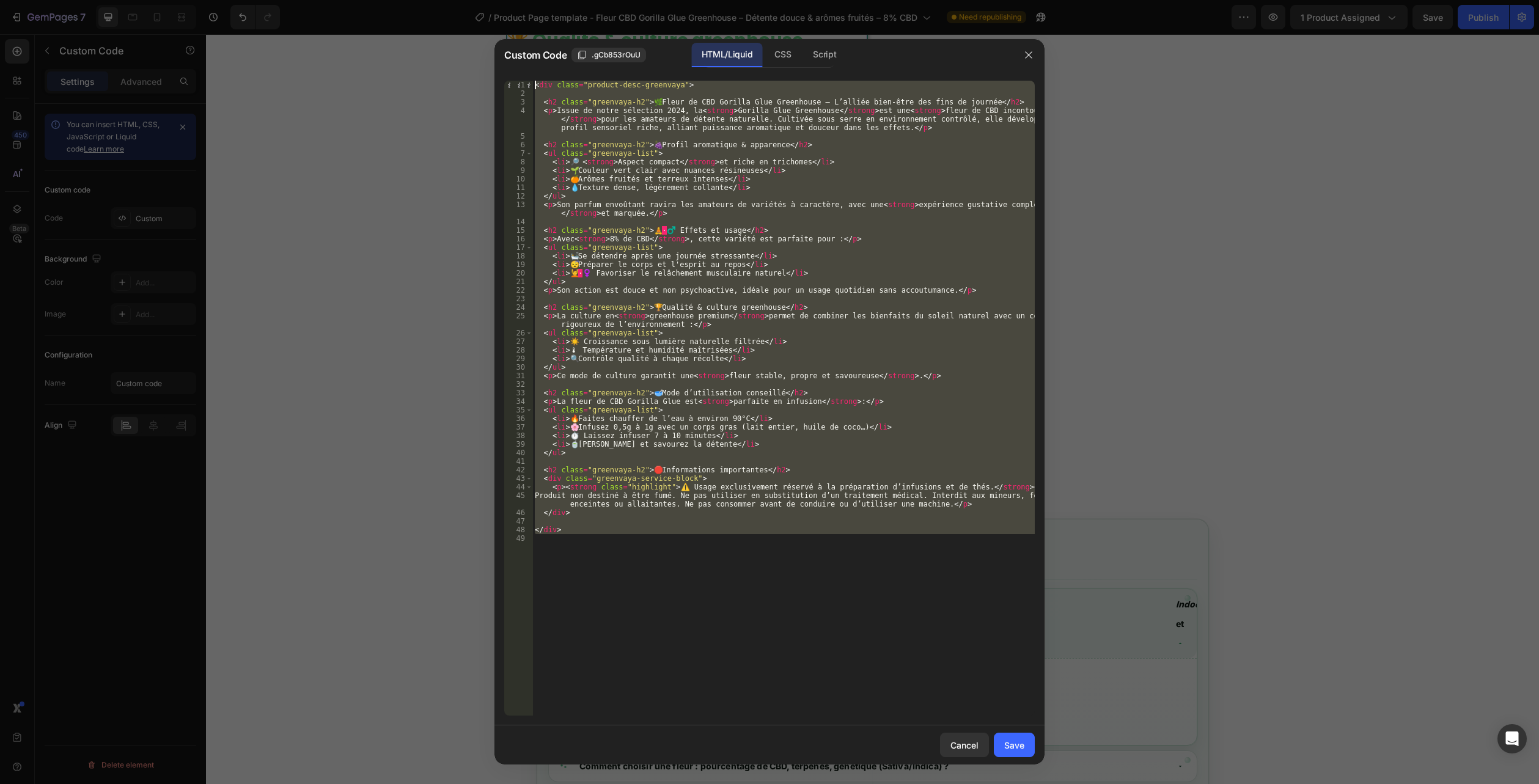
paste textarea
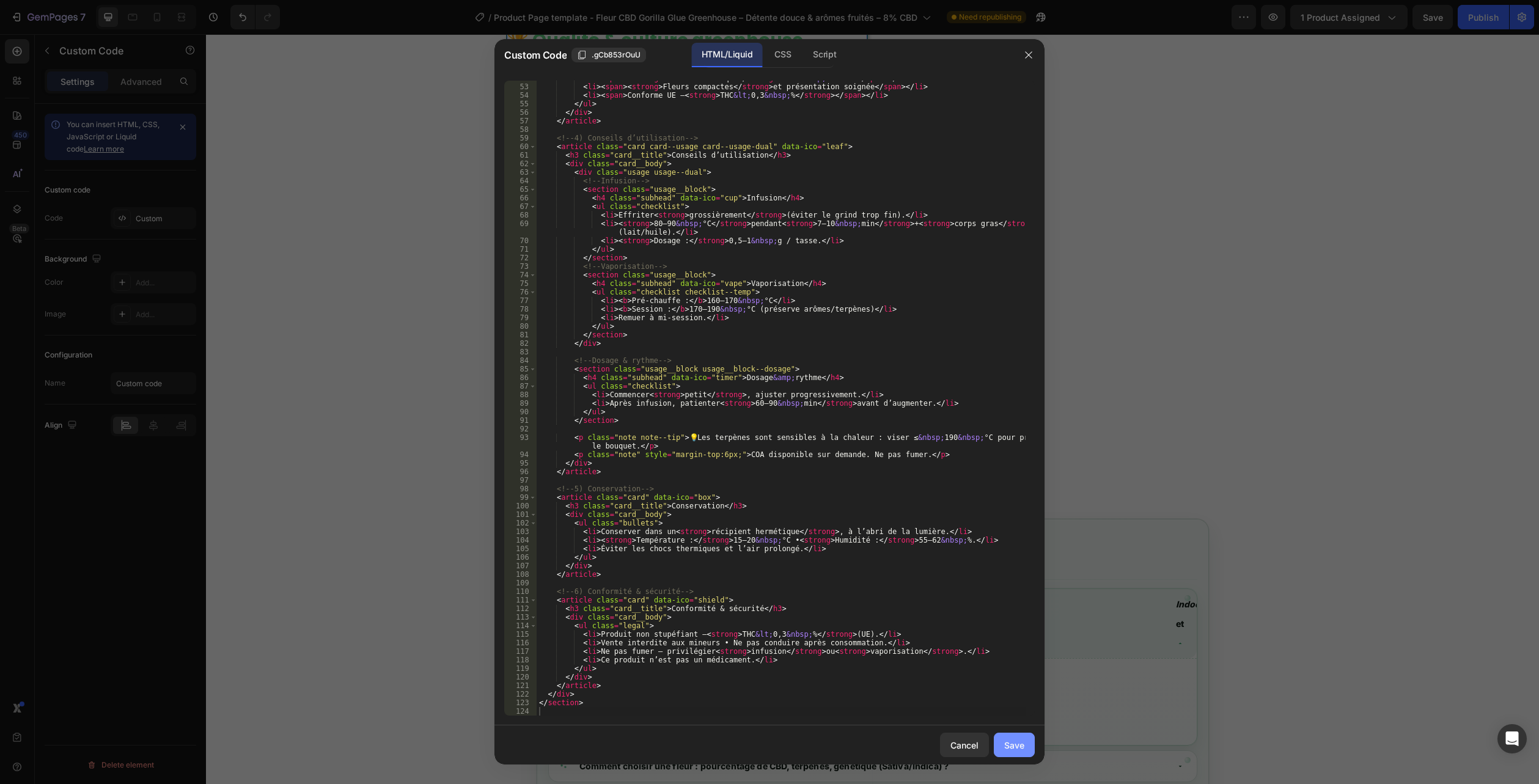
click at [1011, 747] on div "Save" at bounding box center [1014, 744] width 20 height 13
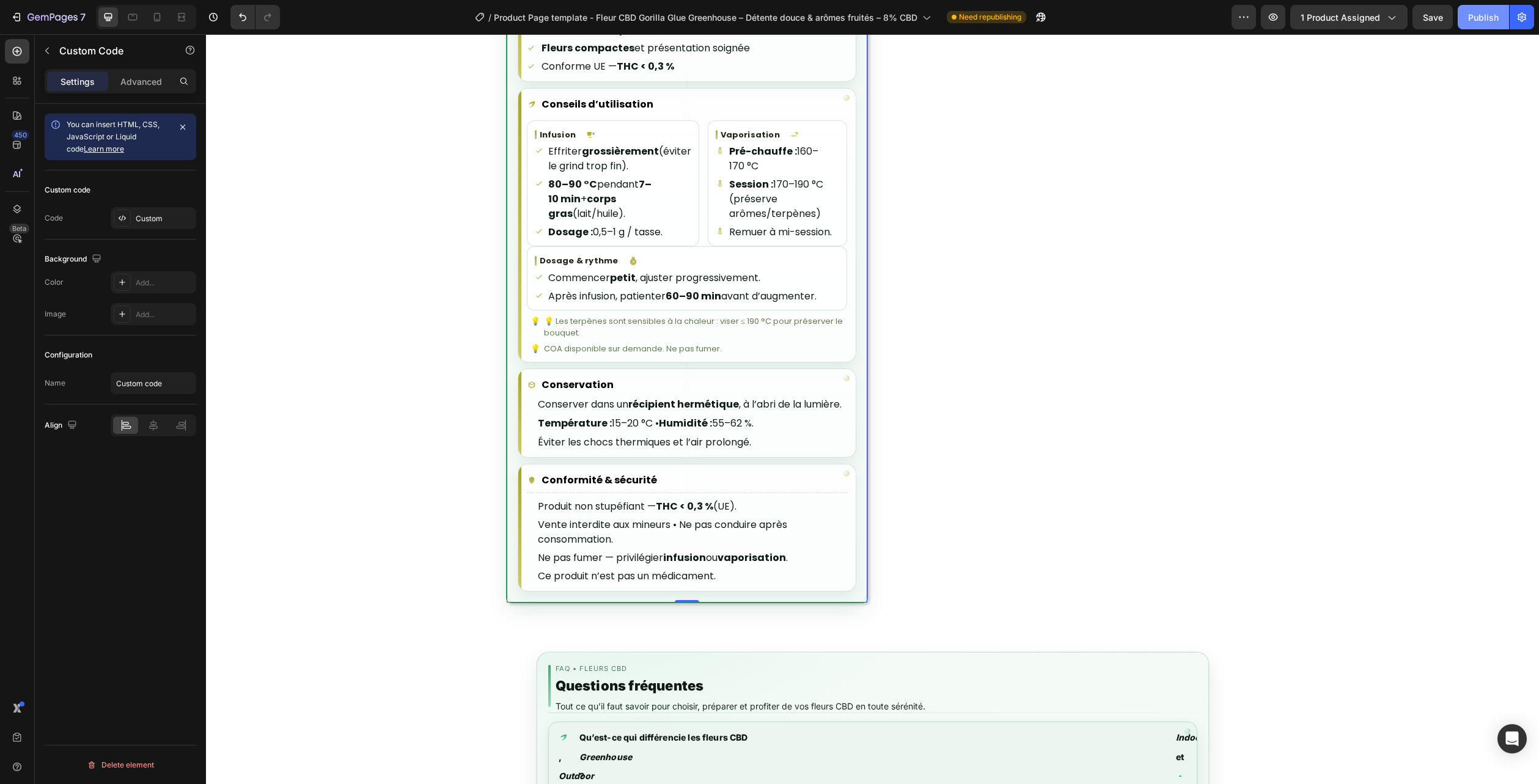
click at [1475, 17] on div "Publish" at bounding box center [1484, 17] width 31 height 13
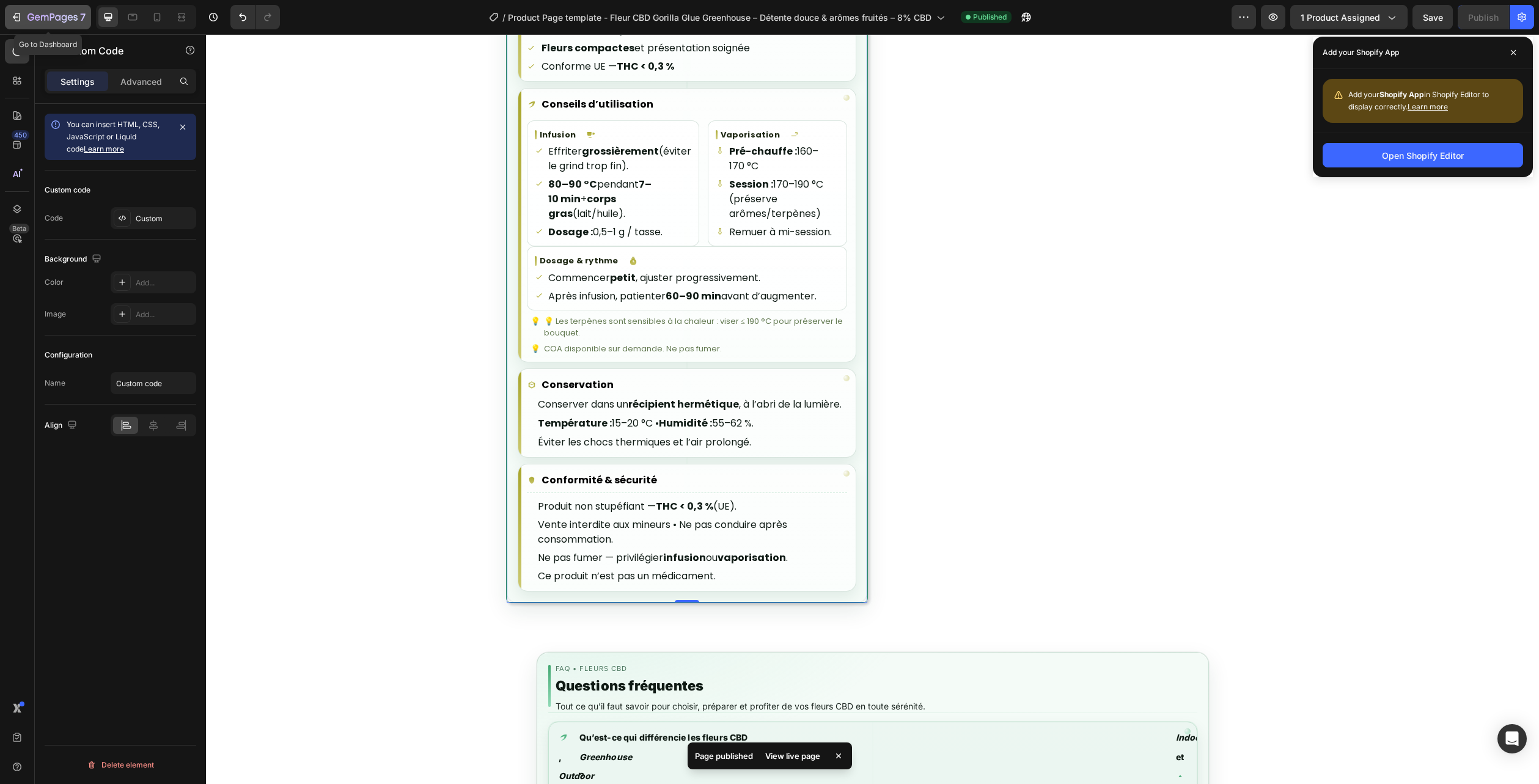
click at [66, 24] on div "7" at bounding box center [56, 17] width 58 height 15
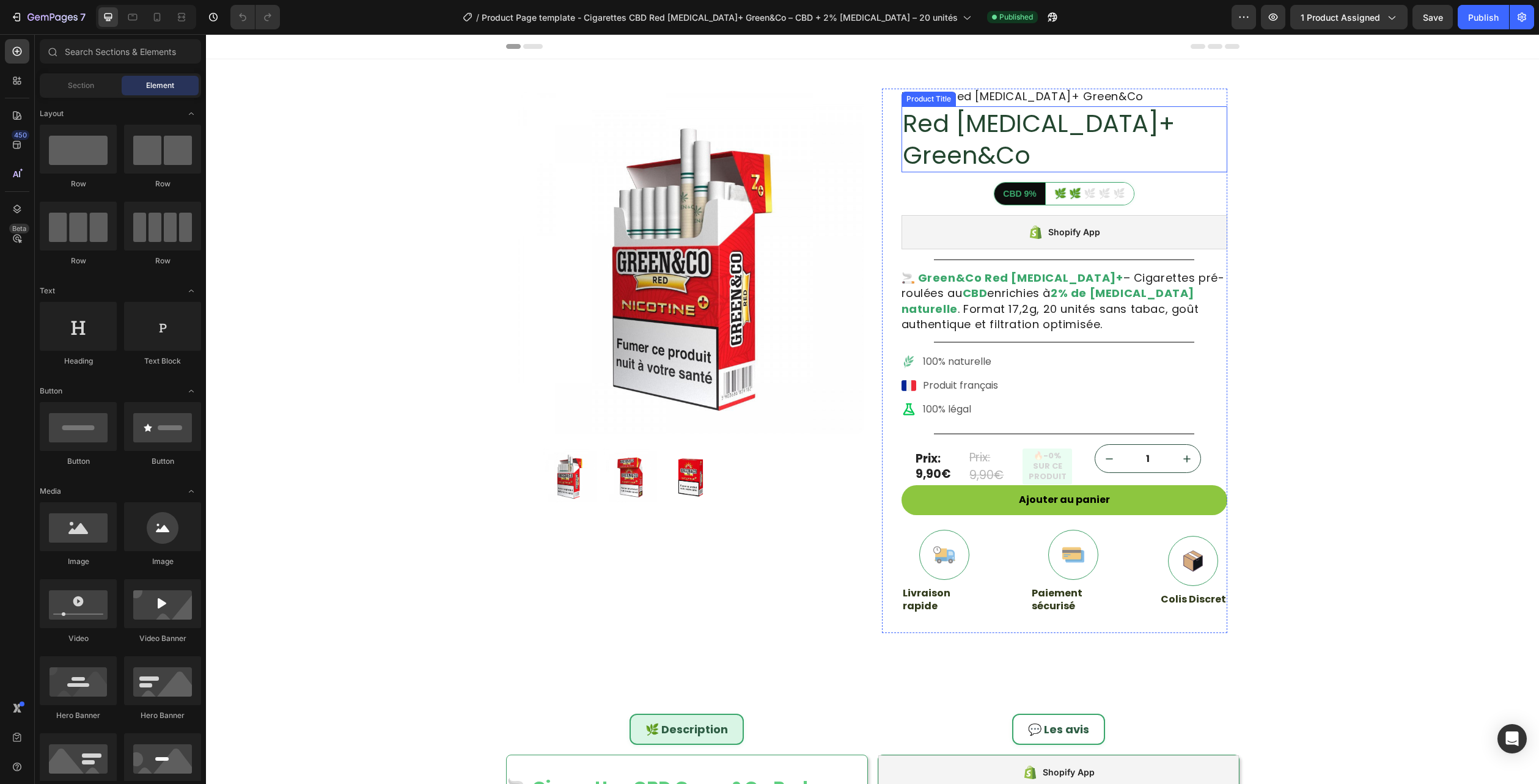
click at [988, 124] on h1 "Red [MEDICAL_DATA]+ Green&Co" at bounding box center [1064, 139] width 325 height 66
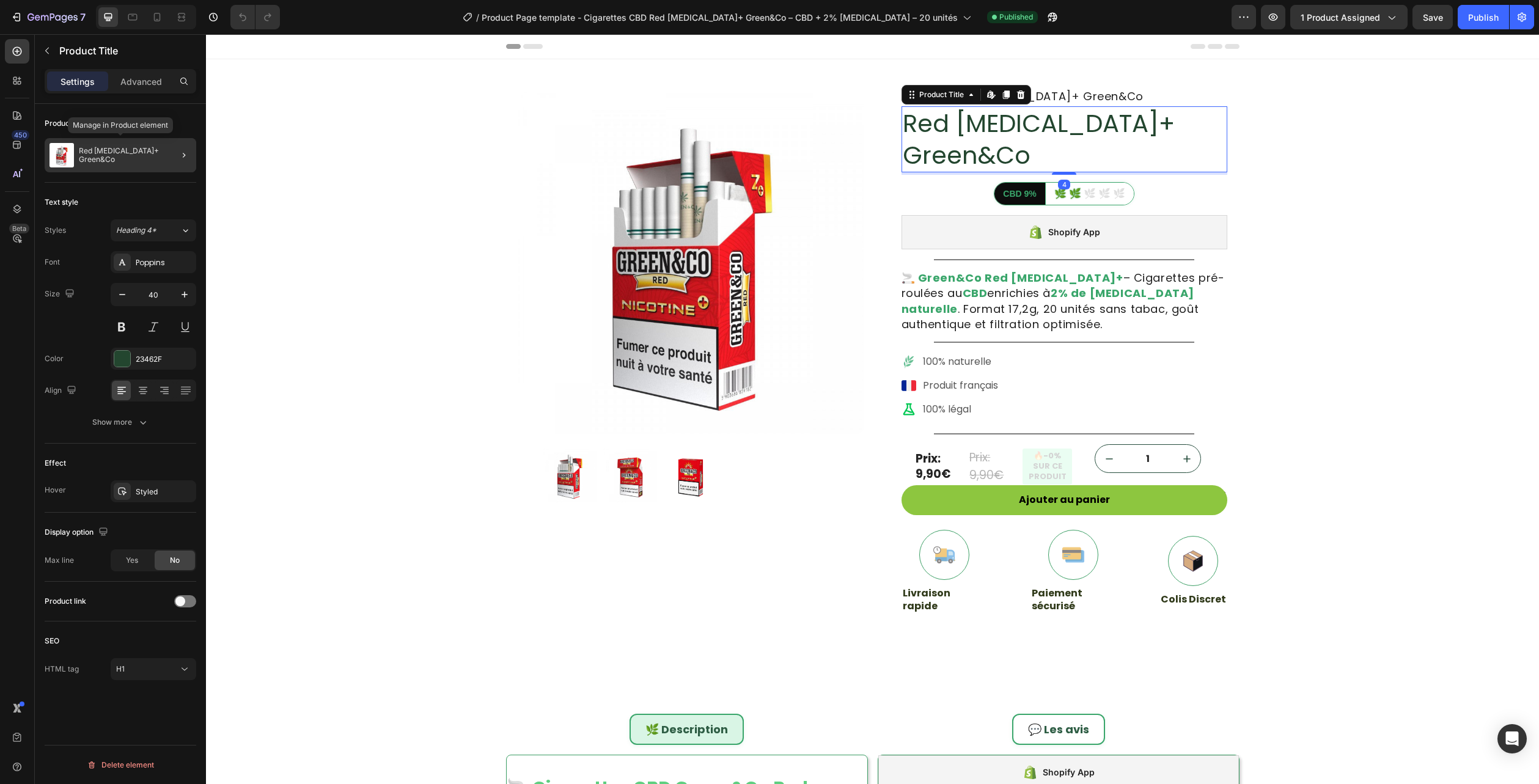
click at [107, 166] on div "Red [MEDICAL_DATA]+ Green&Co" at bounding box center [120, 155] width 151 height 35
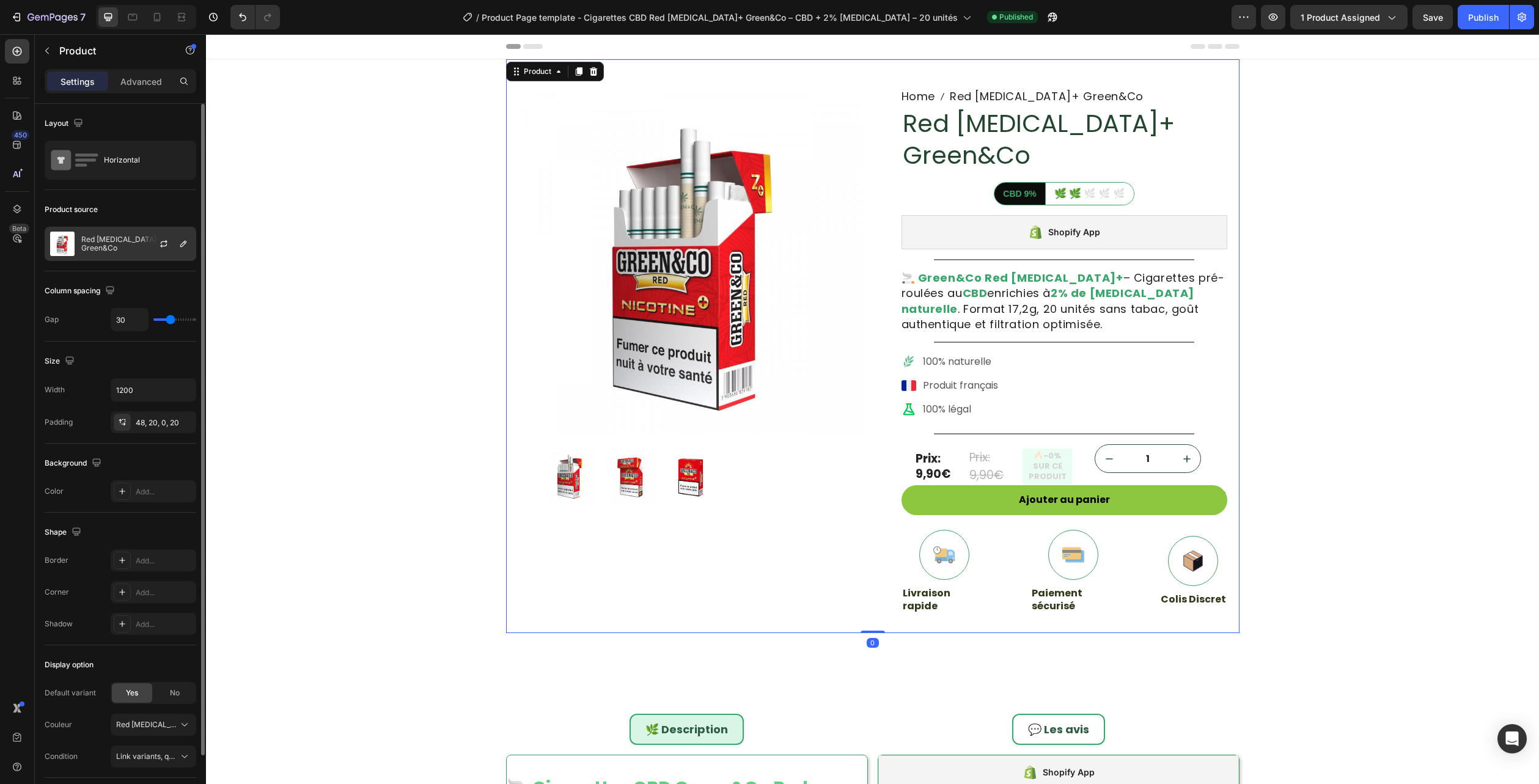
click at [119, 242] on p "Red [MEDICAL_DATA]+ Green&Co" at bounding box center [136, 243] width 110 height 17
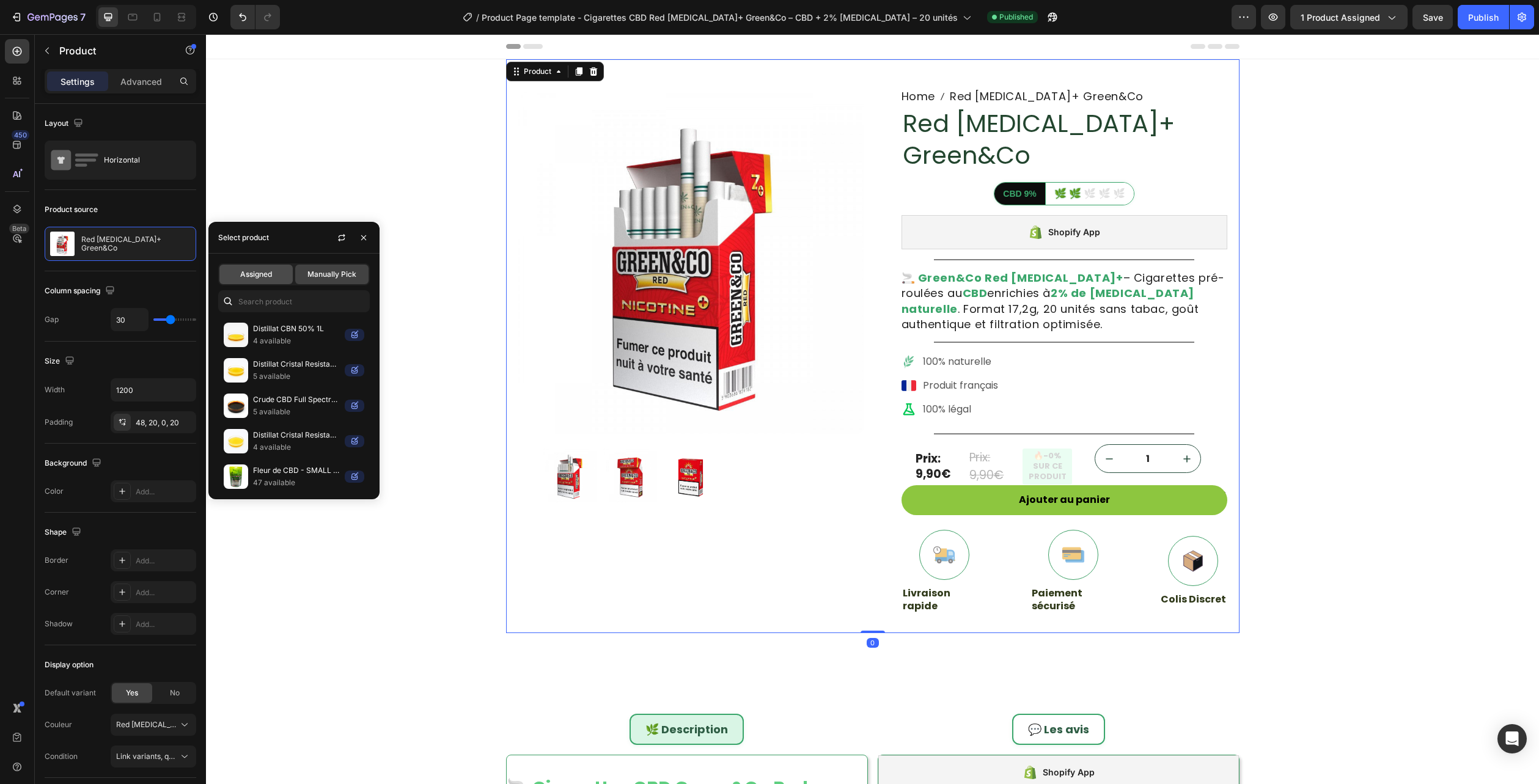
click at [257, 278] on span "Assigned" at bounding box center [256, 274] width 32 height 11
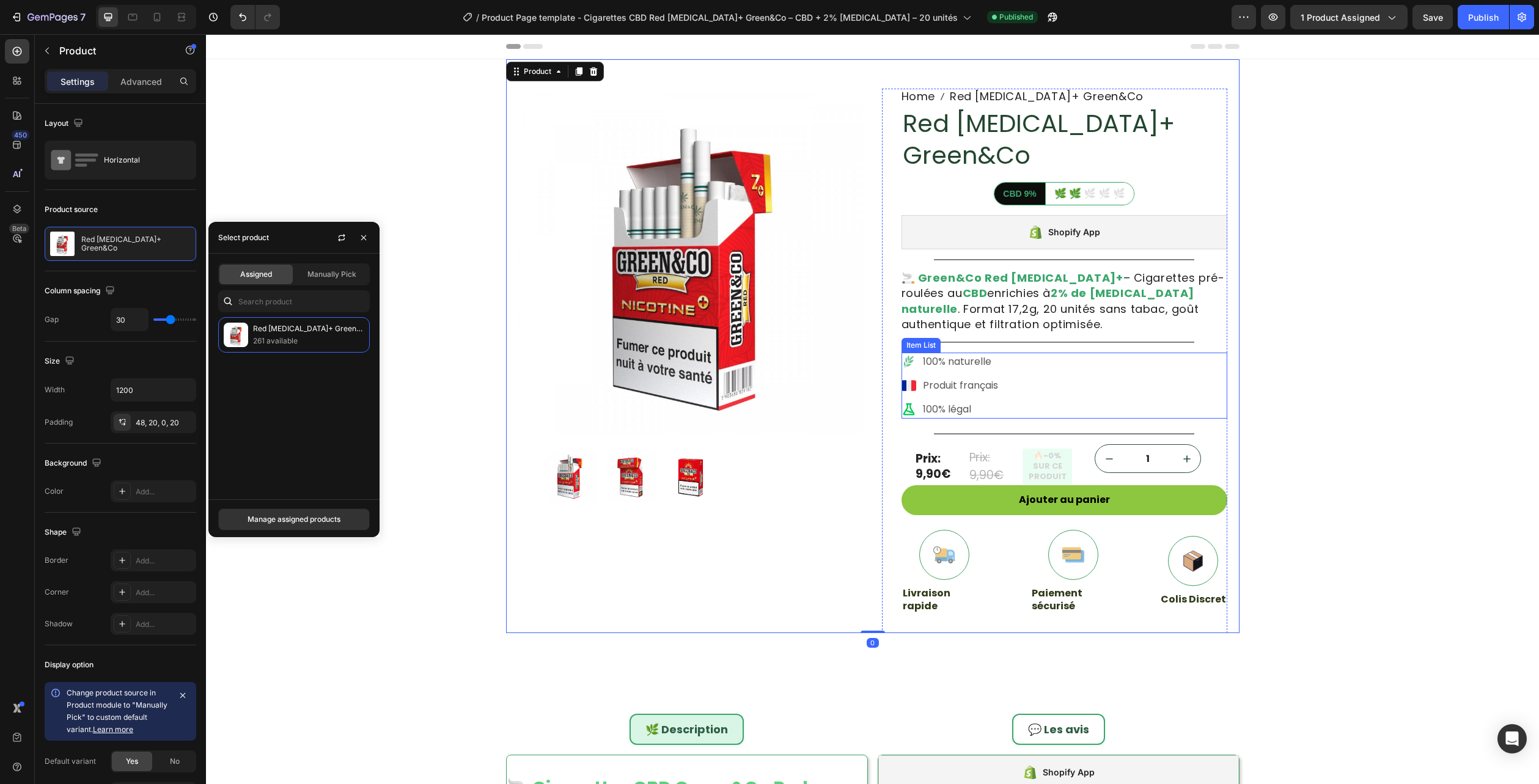
click at [1100, 353] on div "100% naturelle Produit français 100% légal" at bounding box center [1064, 386] width 325 height 66
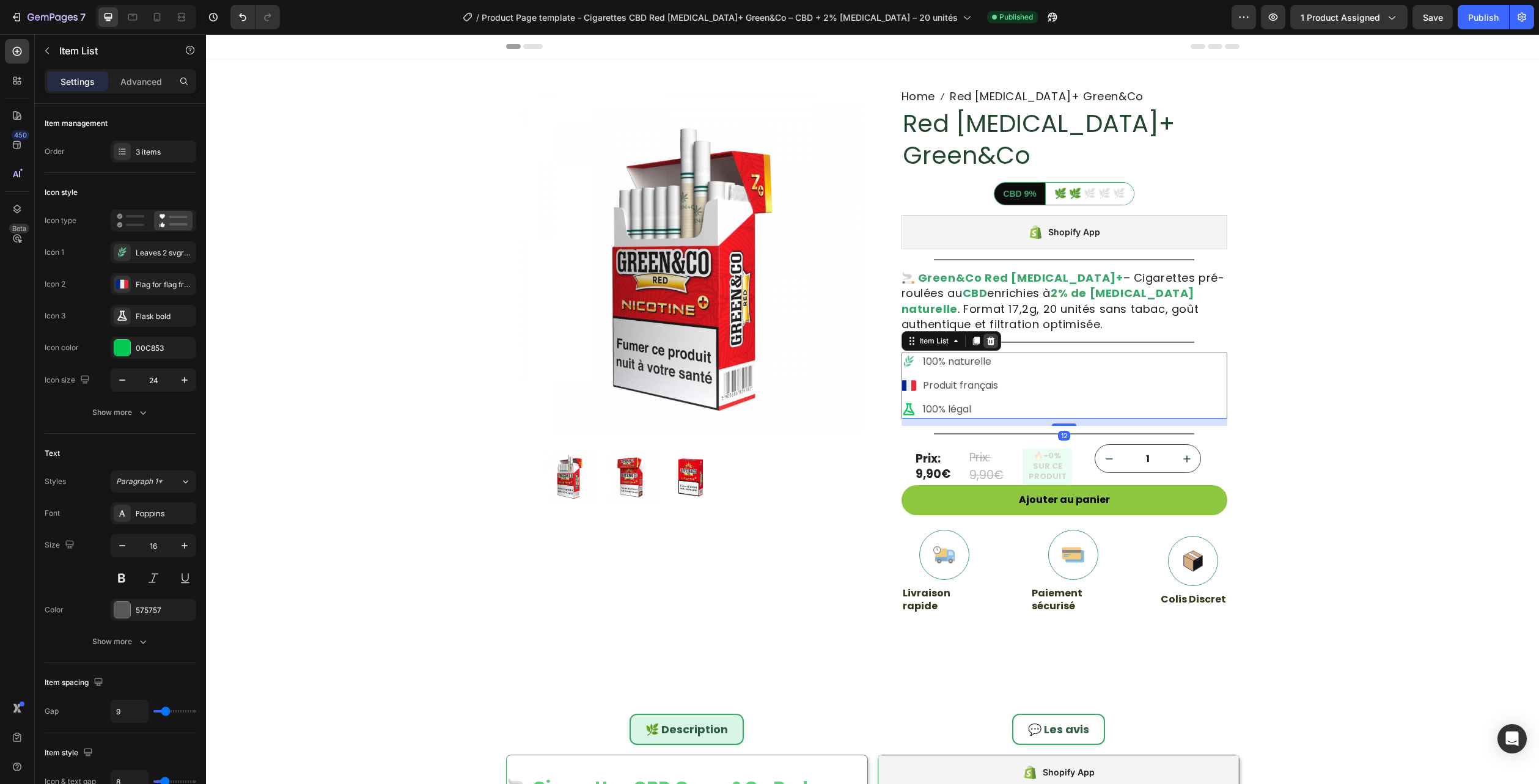
click at [990, 336] on icon at bounding box center [991, 341] width 10 height 10
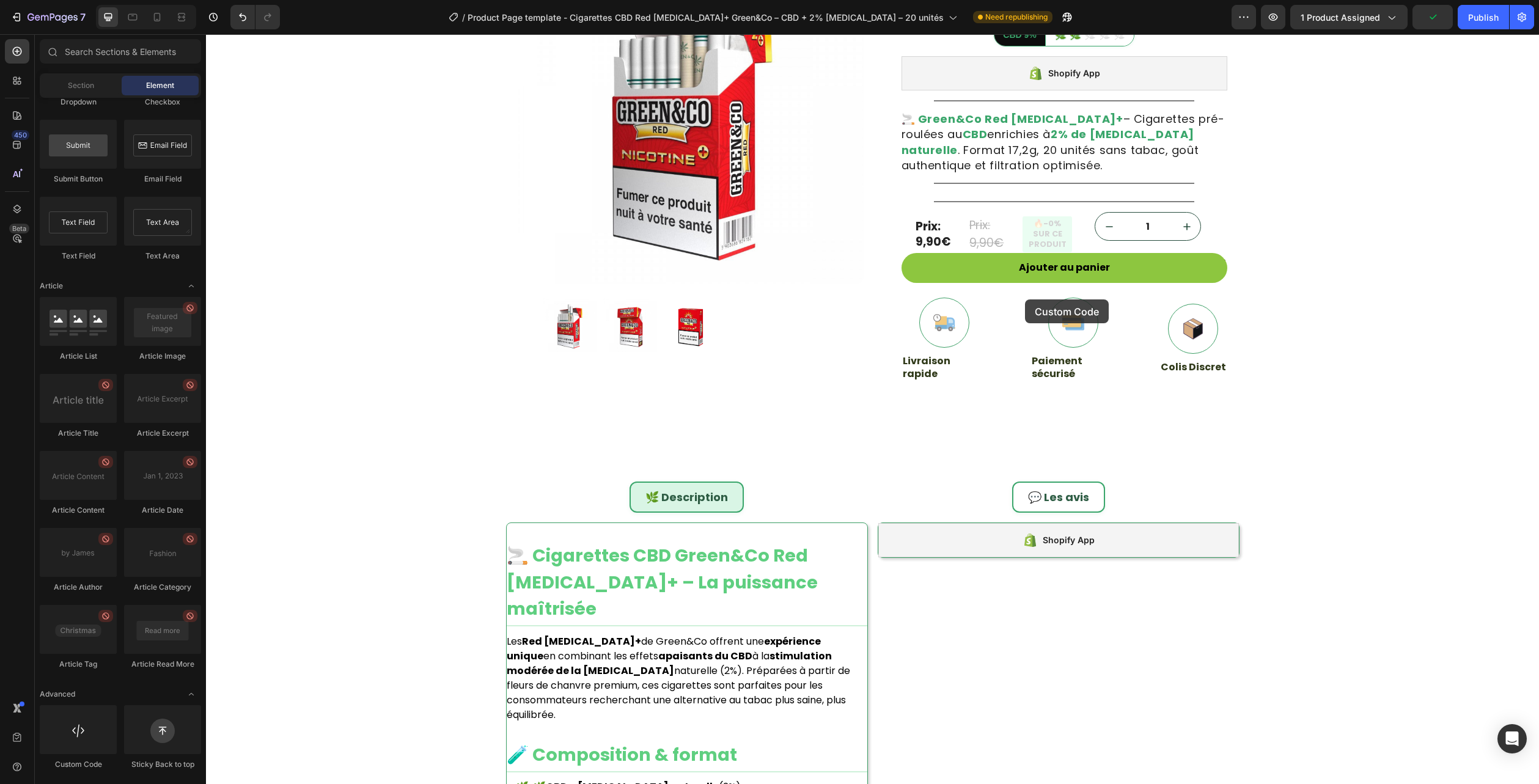
scroll to position [196, 0]
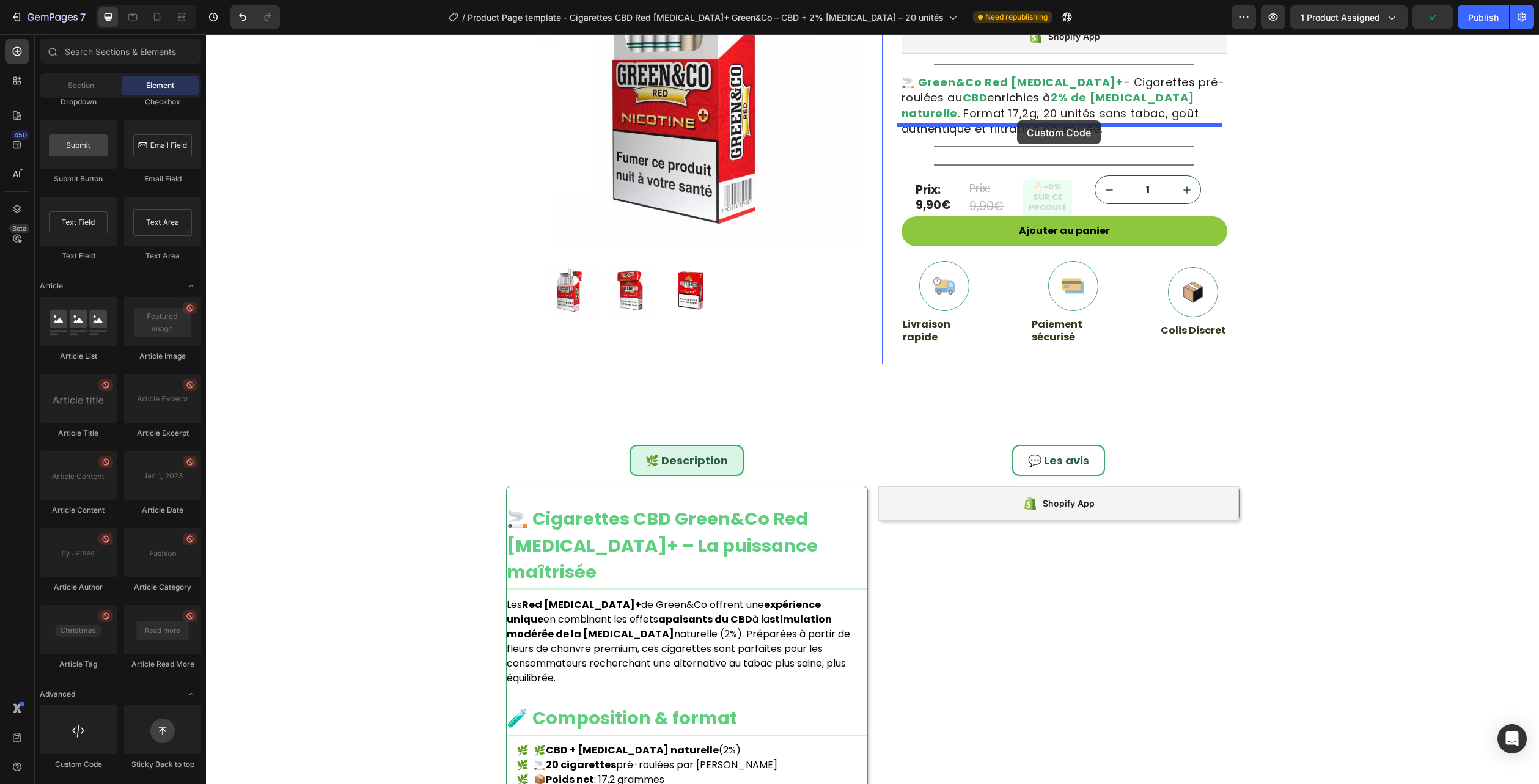
drag, startPoint x: 280, startPoint y: 784, endPoint x: 1017, endPoint y: 121, distance: 991.3
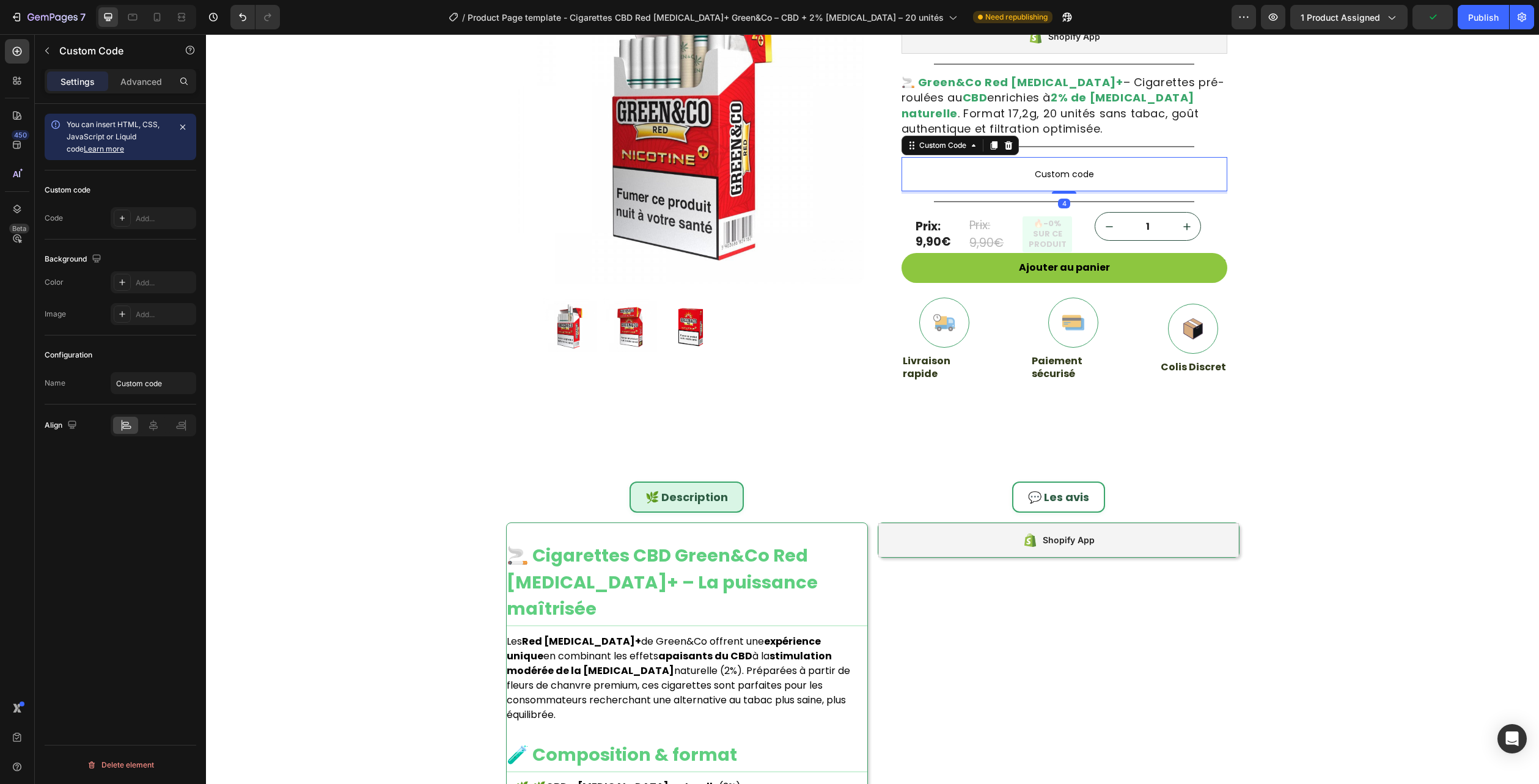
click at [1017, 167] on span "Custom code" at bounding box center [1064, 174] width 325 height 15
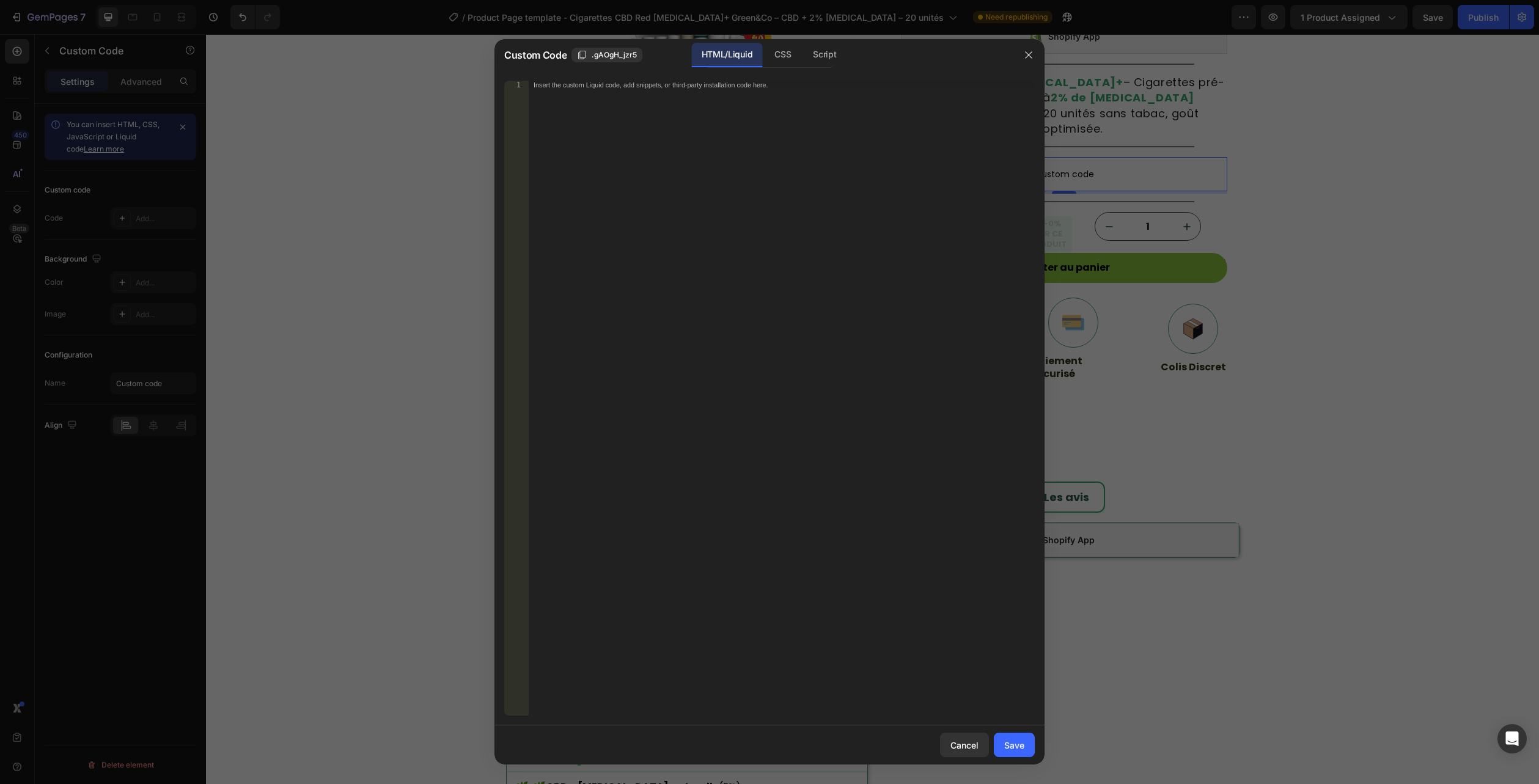
click at [753, 53] on div "HTML/Liquid" at bounding box center [727, 54] width 70 height 25
click at [738, 113] on div "Insert the custom Liquid code, add snippets, or third-party installation code h…" at bounding box center [782, 406] width 506 height 652
paste textarea ".badge { display: inline-flex;"
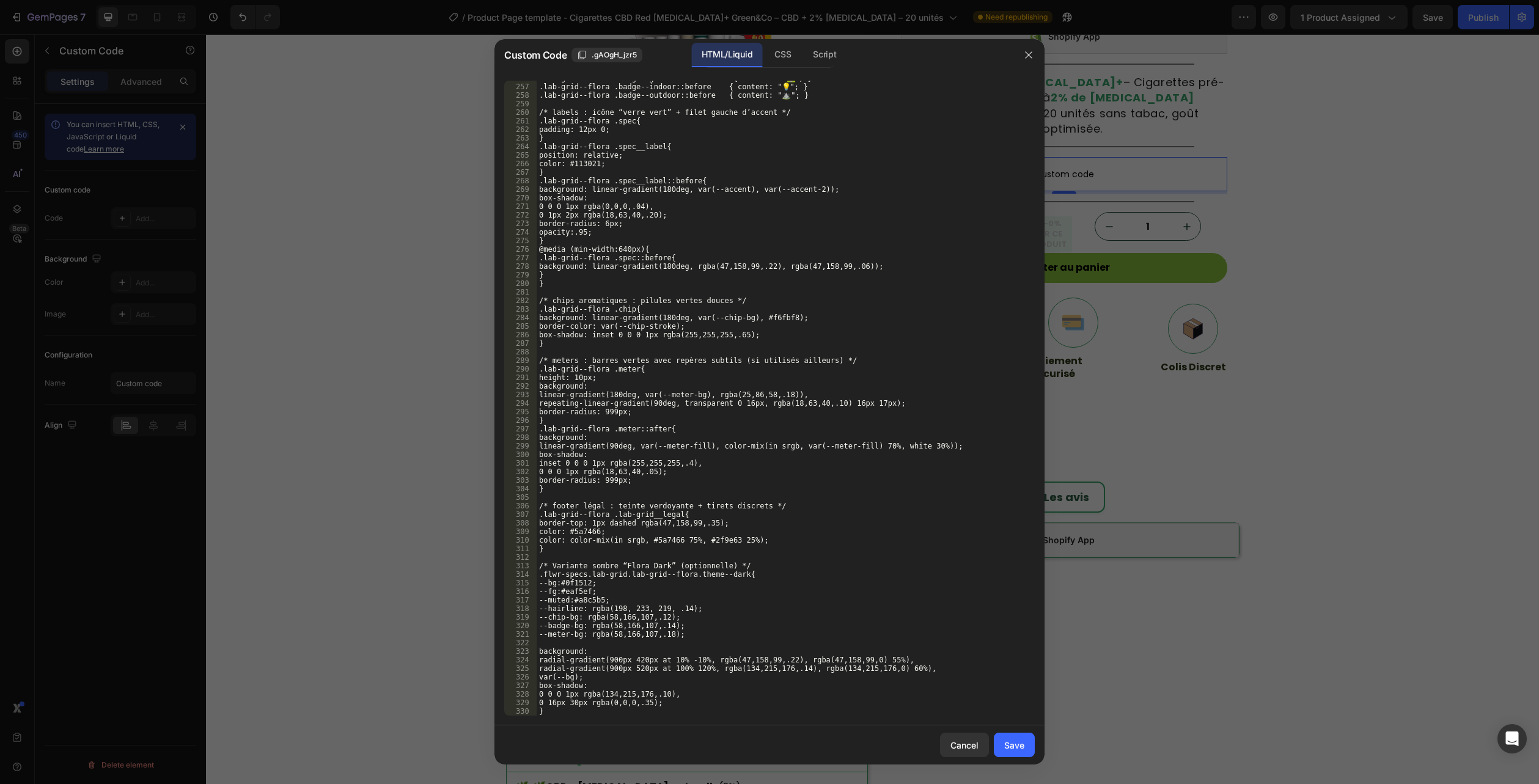
scroll to position [2342, 0]
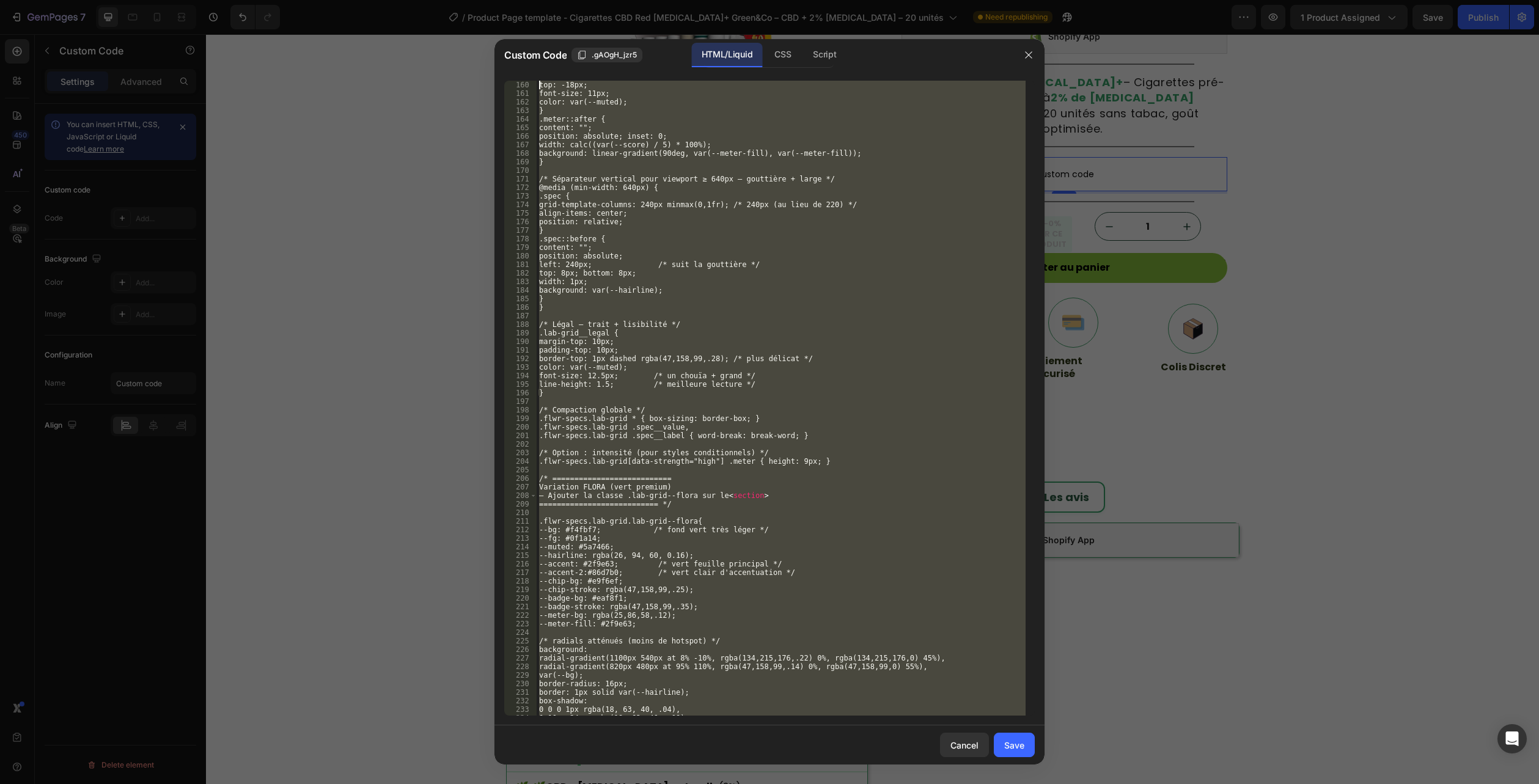
drag, startPoint x: 505, startPoint y: 697, endPoint x: 382, endPoint y: -66, distance: 772.9
click at [382, 0] on html "7 Version history / Product Page template - Cigarettes CBD Red [MEDICAL_DATA]+ …" at bounding box center [770, 0] width 1539 height 0
type textarea ".badge { display: inline-flex;"
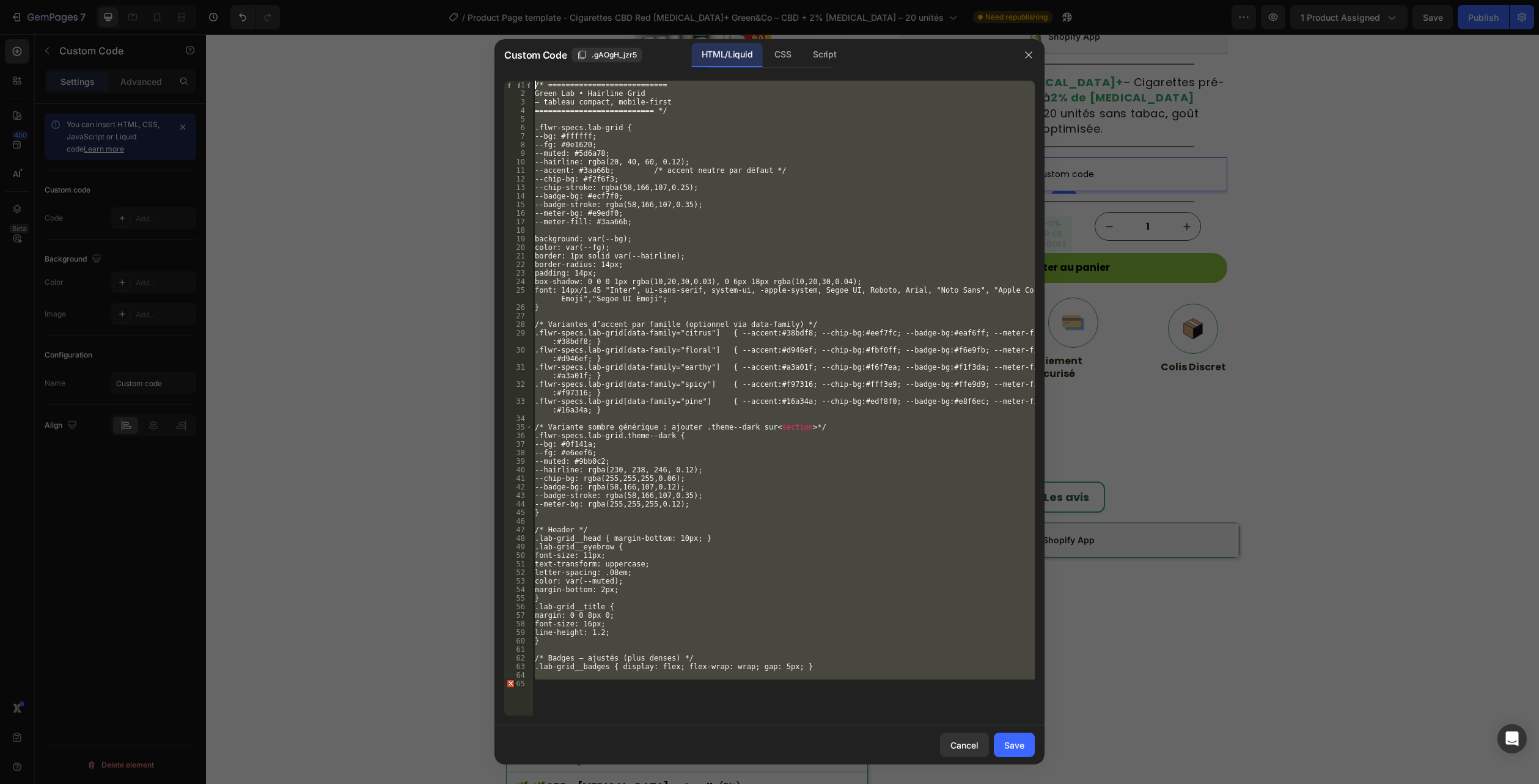
drag, startPoint x: 542, startPoint y: 690, endPoint x: 407, endPoint y: -66, distance: 768.0
click at [407, 0] on html "7 Version history / Product Page template - Cigarettes CBD Red [MEDICAL_DATA]+ …" at bounding box center [770, 0] width 1539 height 0
type textarea "/* =========================== Green Lab • Hairline Grid"
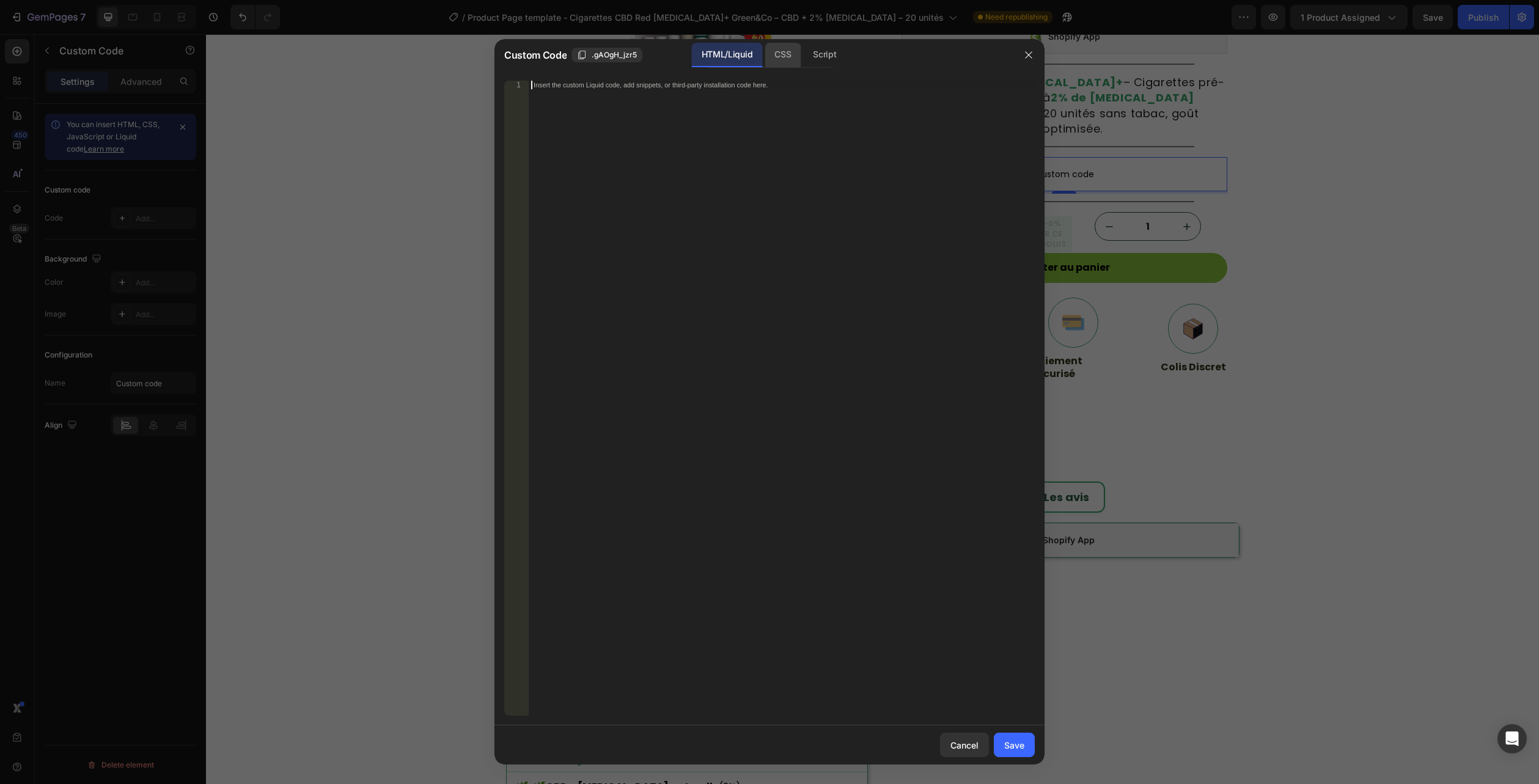
click at [773, 54] on div "CSS" at bounding box center [782, 54] width 36 height 25
click at [739, 118] on div "Insert the CSS code to style your content here." at bounding box center [782, 406] width 506 height 652
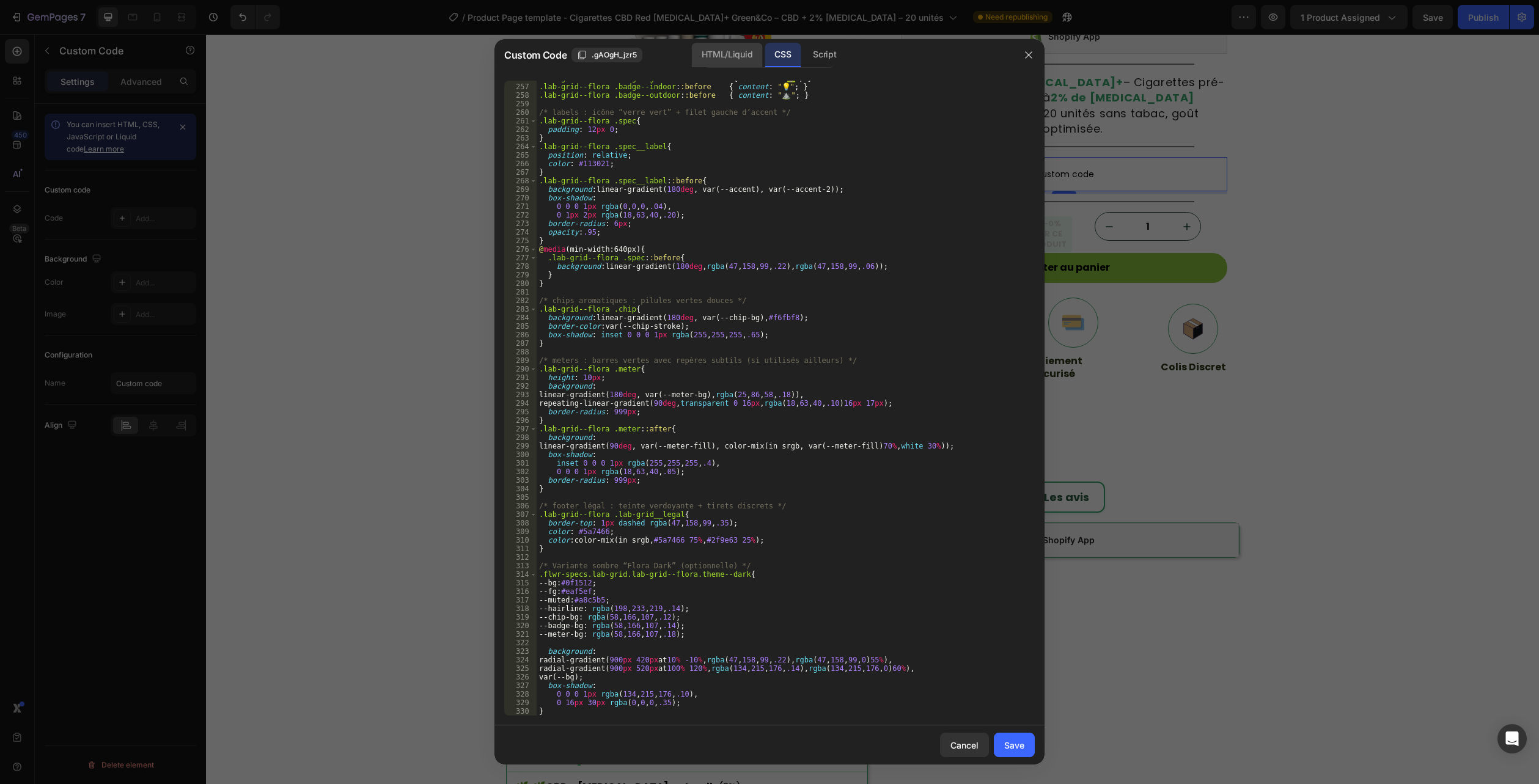
scroll to position [2342, 0]
click at [738, 45] on div "HTML/Liquid" at bounding box center [727, 54] width 70 height 25
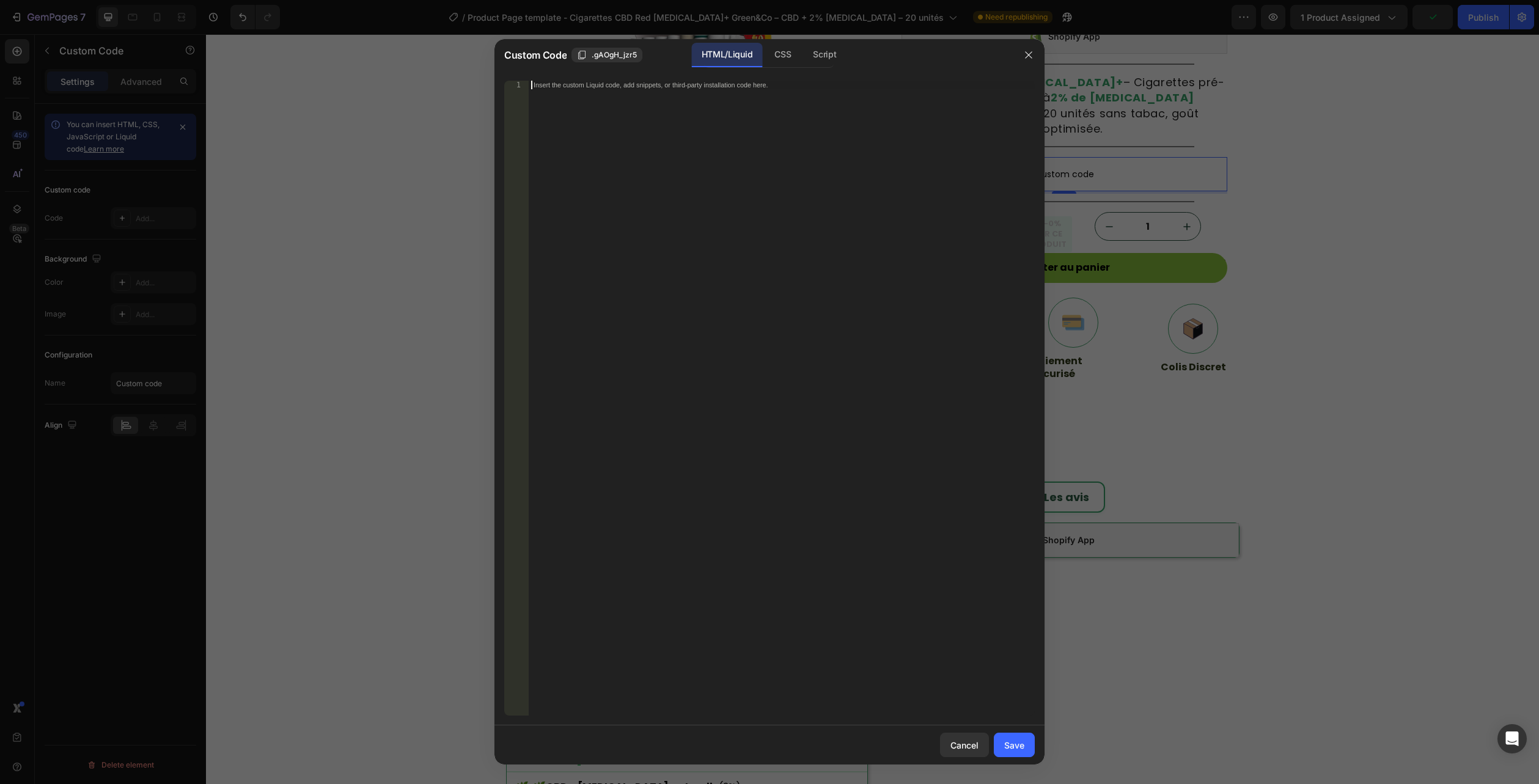
click at [806, 480] on div "Insert the custom Liquid code, add snippets, or third-party installation code h…" at bounding box center [782, 406] width 506 height 652
click at [770, 316] on div "Insert the custom Liquid code, add snippets, or third-party installation code h…" at bounding box center [782, 406] width 506 height 652
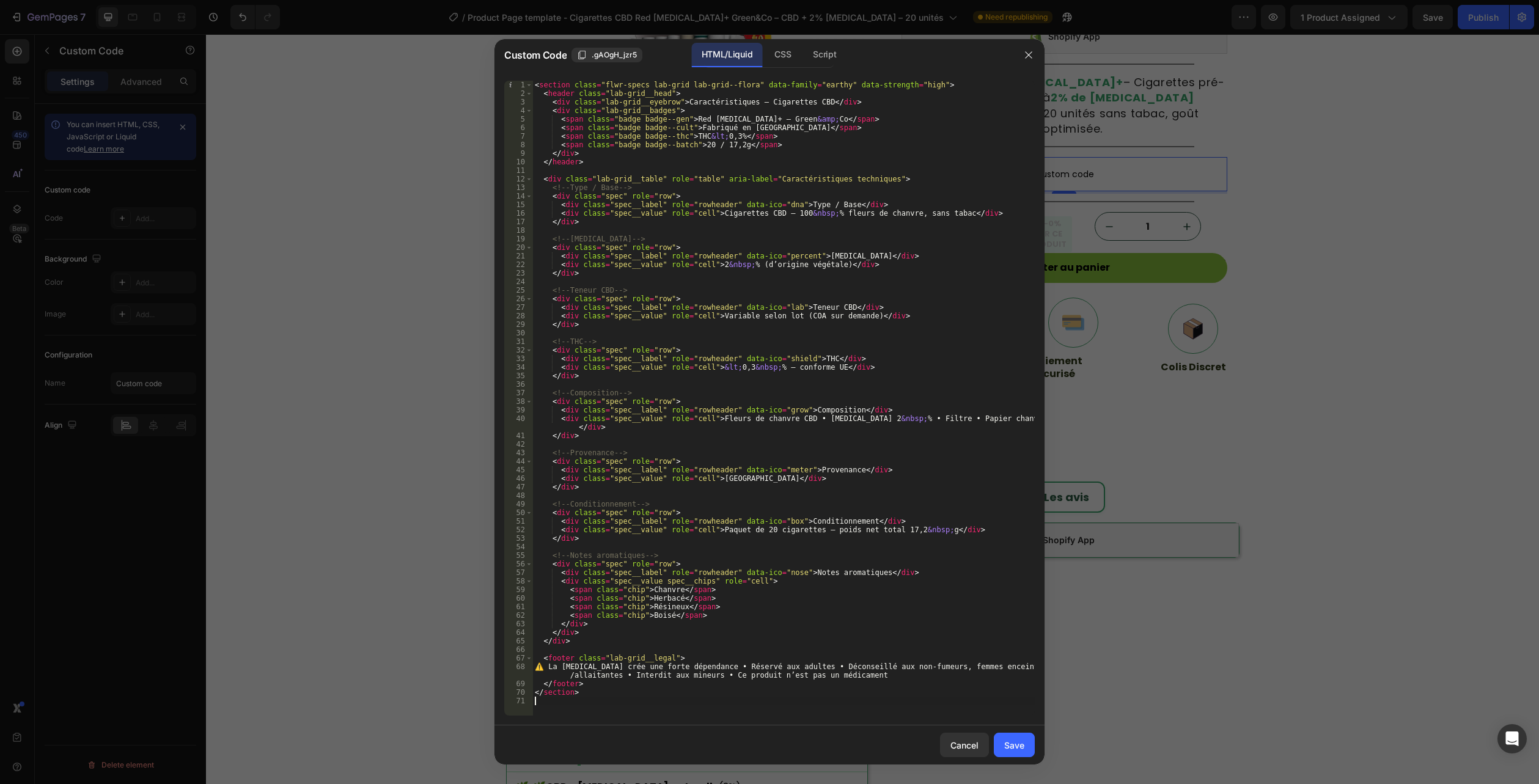
drag, startPoint x: 1001, startPoint y: 741, endPoint x: 1085, endPoint y: 677, distance: 105.6
click at [1002, 741] on button "Save" at bounding box center [1014, 744] width 41 height 25
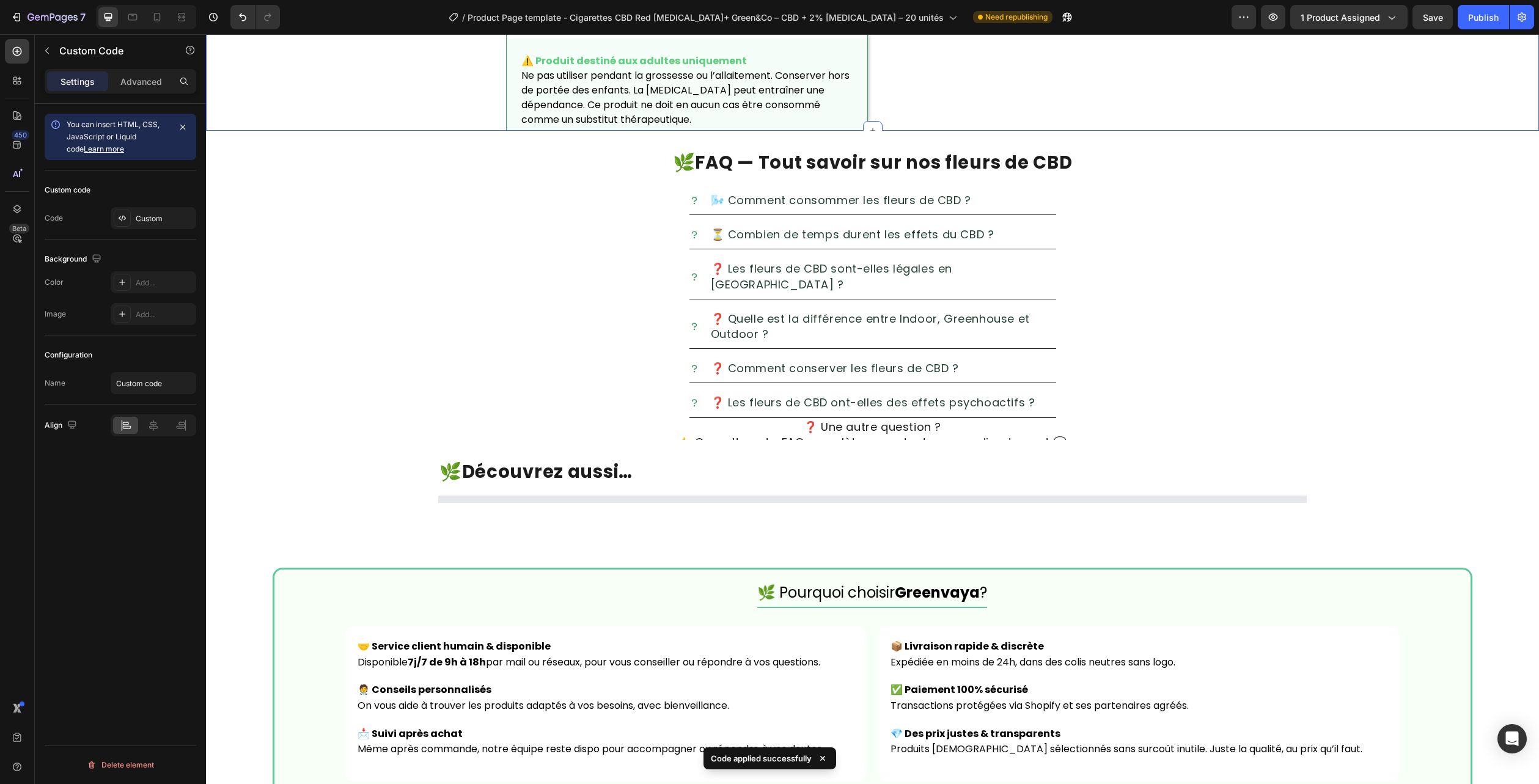
scroll to position [1906, 0]
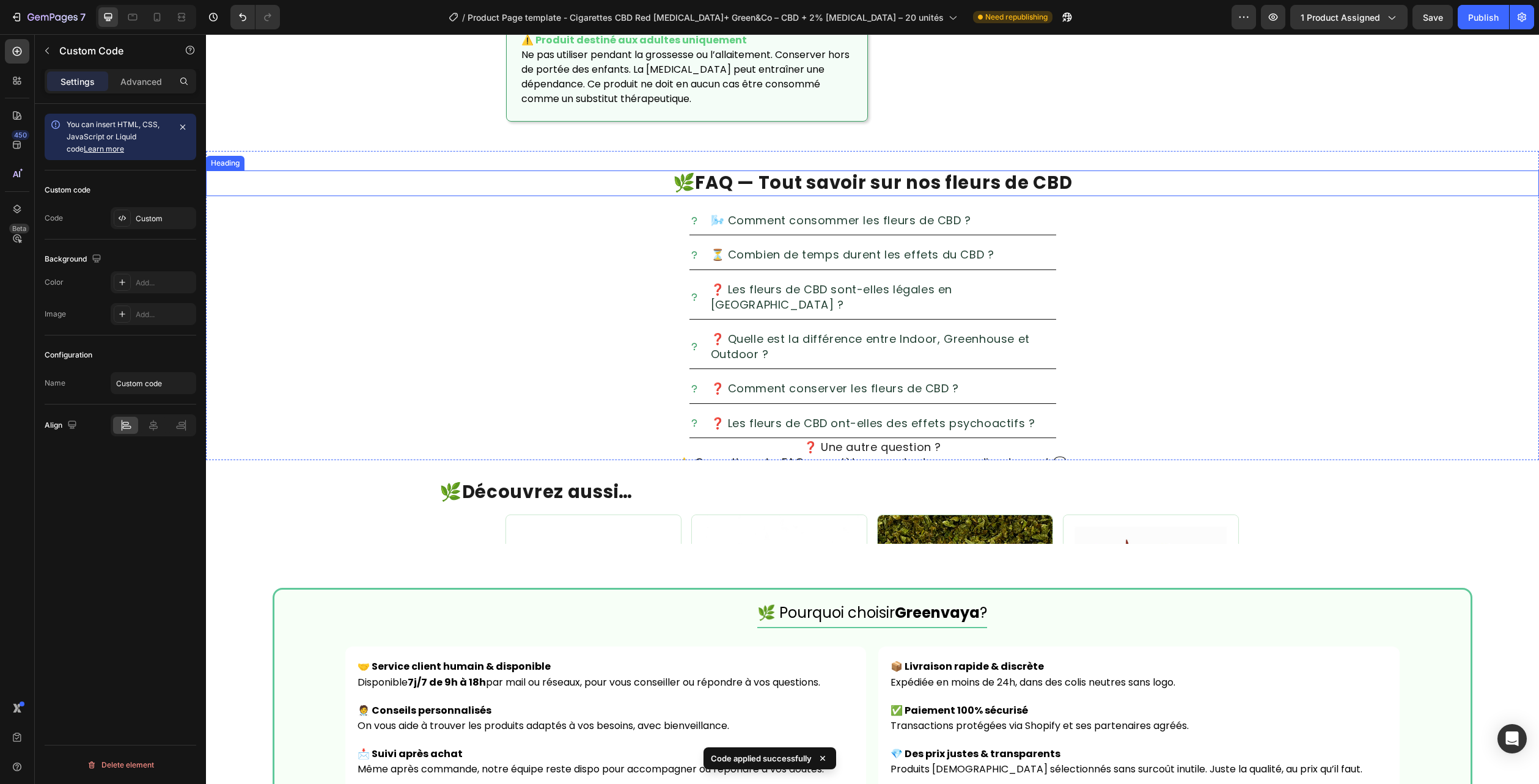
click at [1478, 170] on h2 "🌿 FAQ — Tout savoir sur nos fleurs de CBD" at bounding box center [872, 183] width 1333 height 26
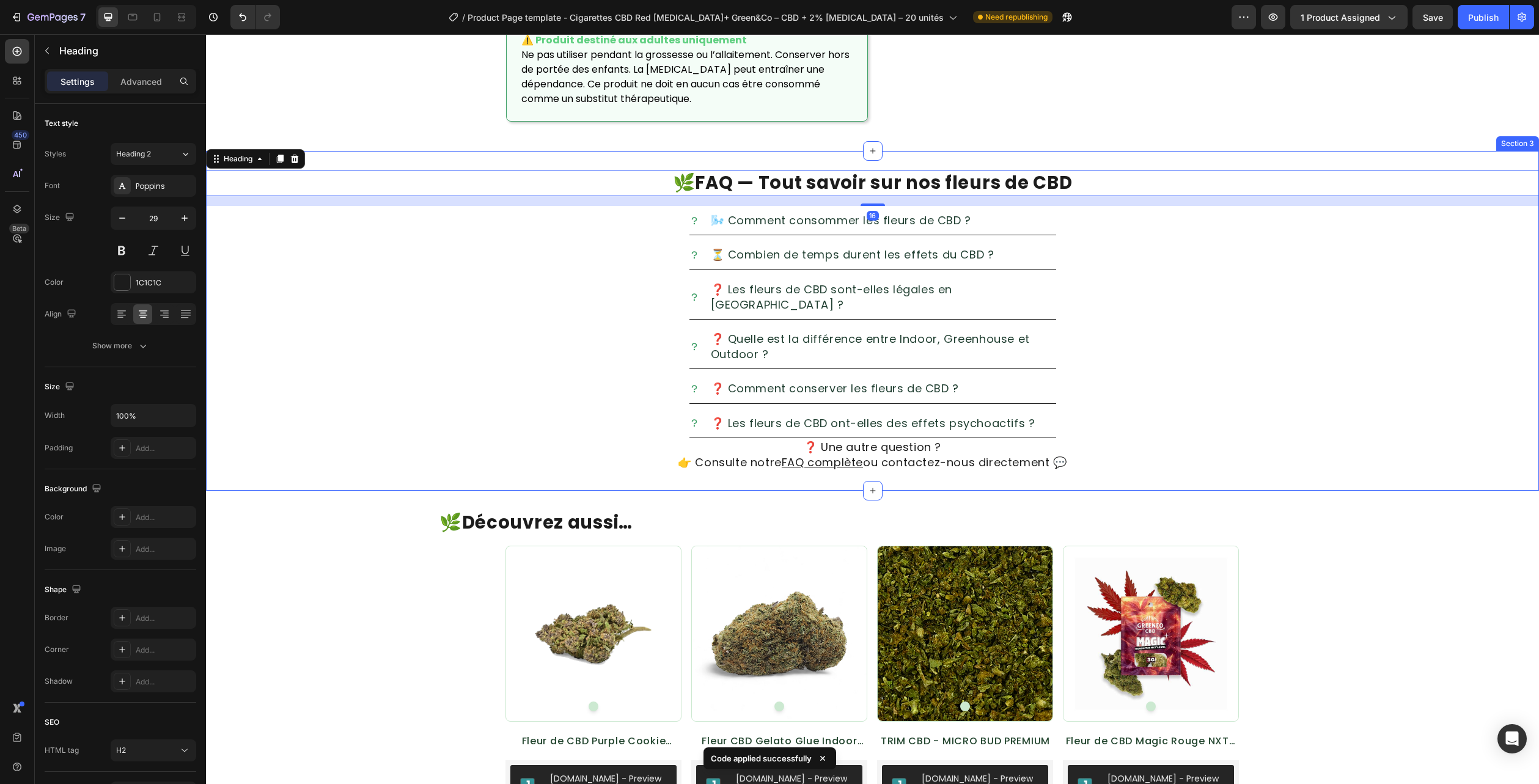
click at [1500, 151] on div "🌿 FAQ — Tout savoir sur nos fleurs de CBD Heading 16 🌬️ Comment consommer les f…" at bounding box center [872, 321] width 1333 height 340
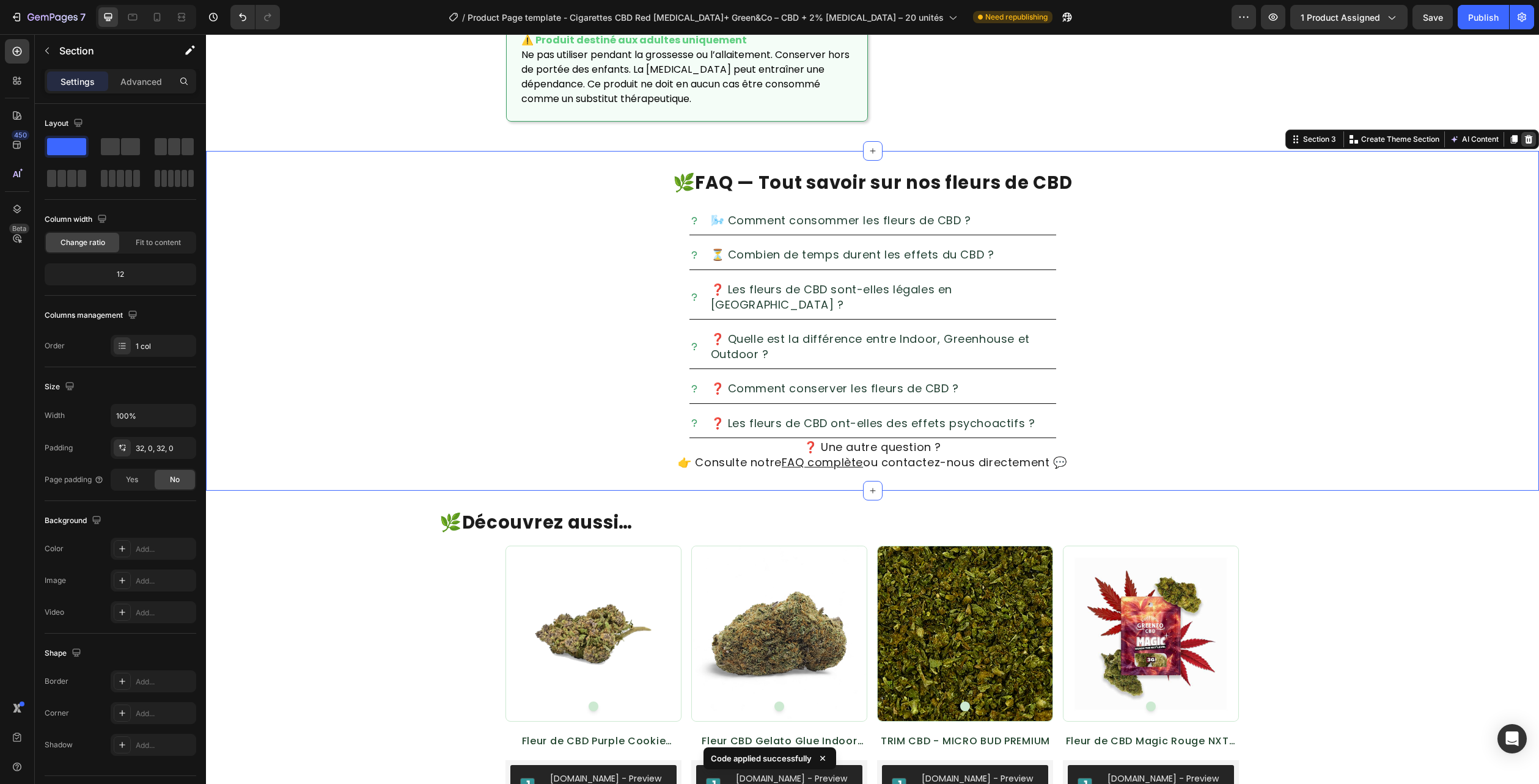
click at [1525, 135] on icon at bounding box center [1529, 139] width 8 height 9
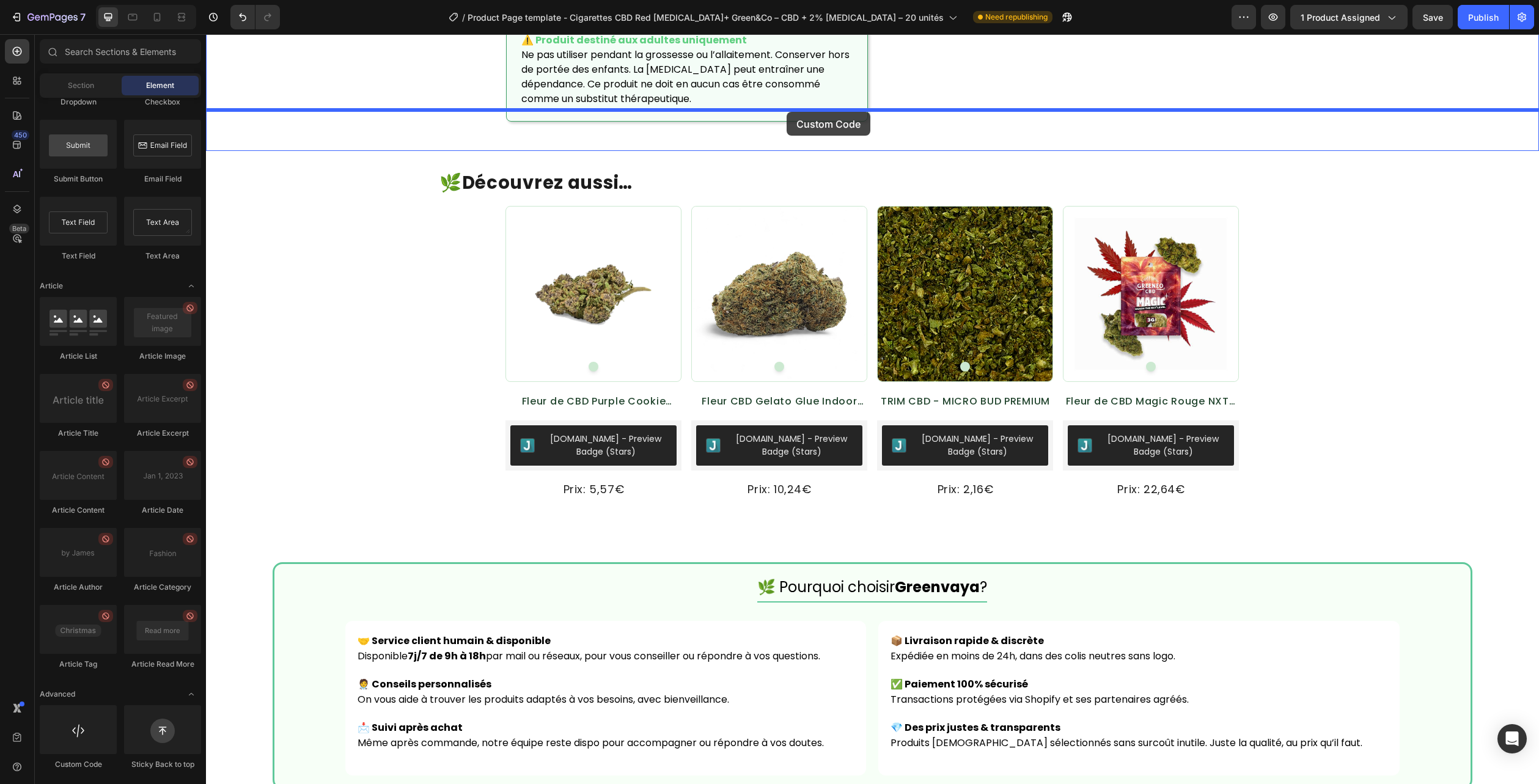
drag, startPoint x: 289, startPoint y: 760, endPoint x: 786, endPoint y: 111, distance: 817.4
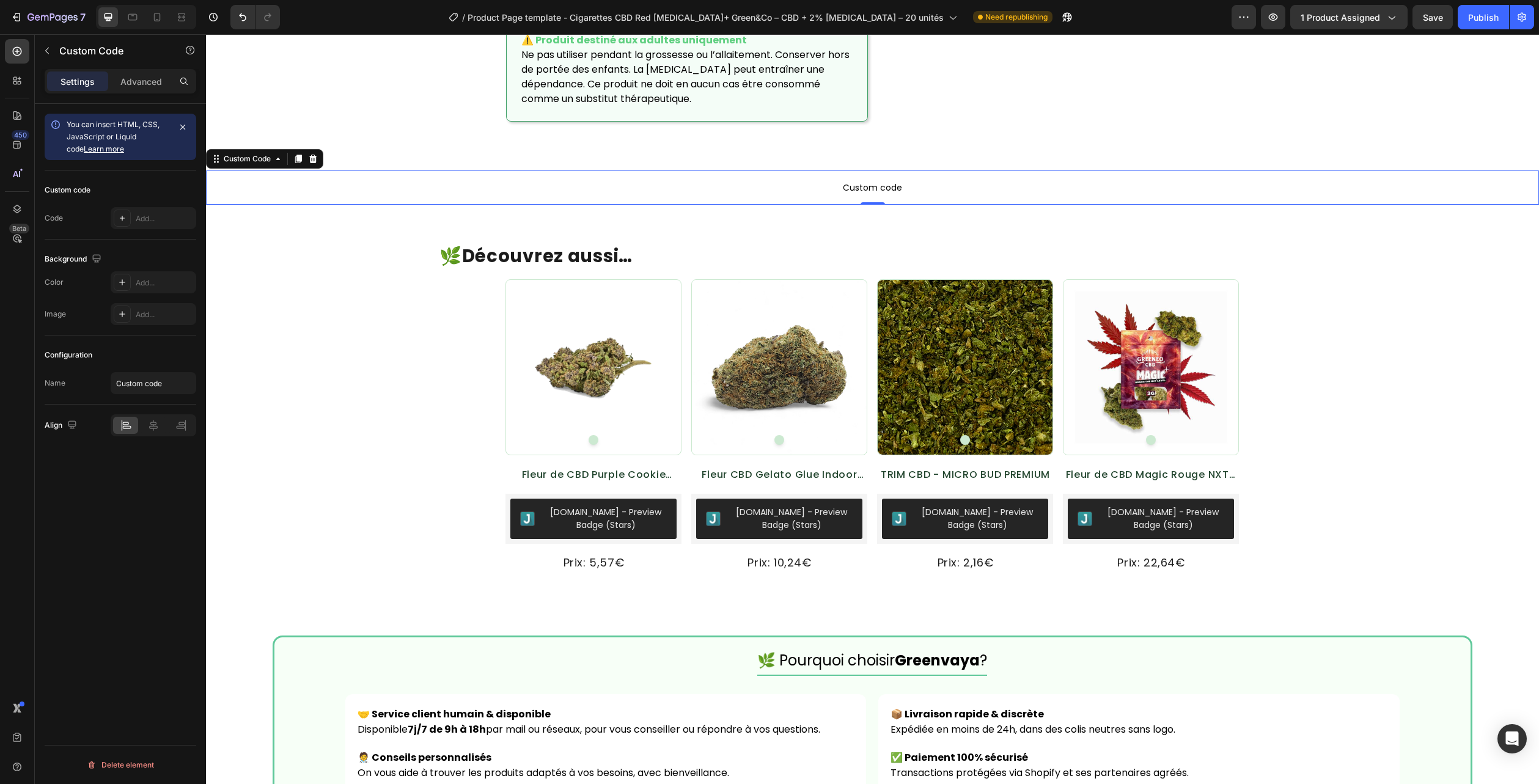
click at [866, 200] on div "0" at bounding box center [872, 205] width 12 height 10
click at [874, 180] on span "Custom code" at bounding box center [872, 187] width 1333 height 15
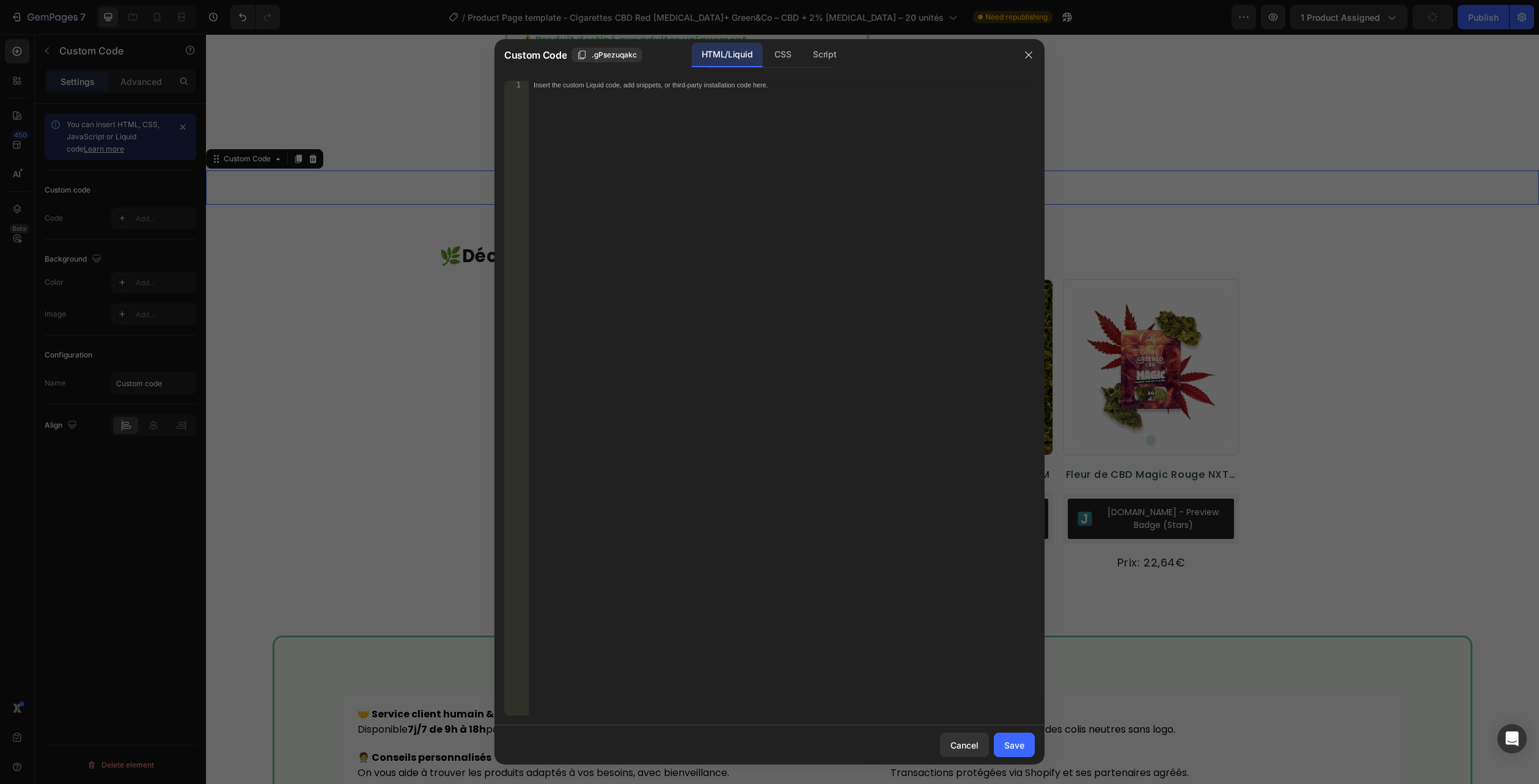
click at [736, 51] on div "HTML/Liquid" at bounding box center [727, 54] width 70 height 25
click at [739, 111] on div "Insert the custom Liquid code, add snippets, or third-party installation code h…" at bounding box center [782, 406] width 506 height 652
paste textarea "</section>"
type textarea "</section>"
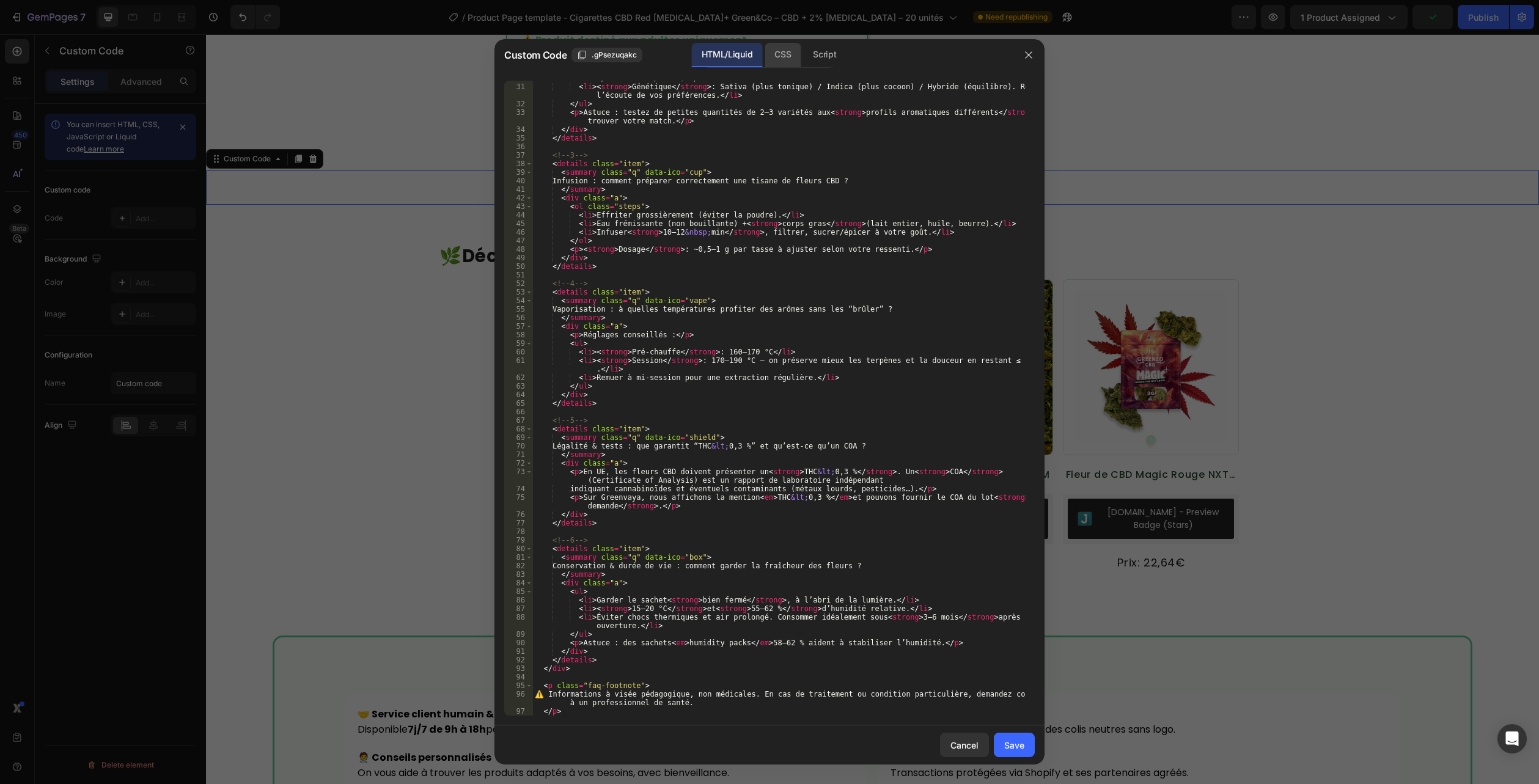
scroll to position [306, 0]
click at [785, 59] on div "CSS" at bounding box center [782, 54] width 36 height 25
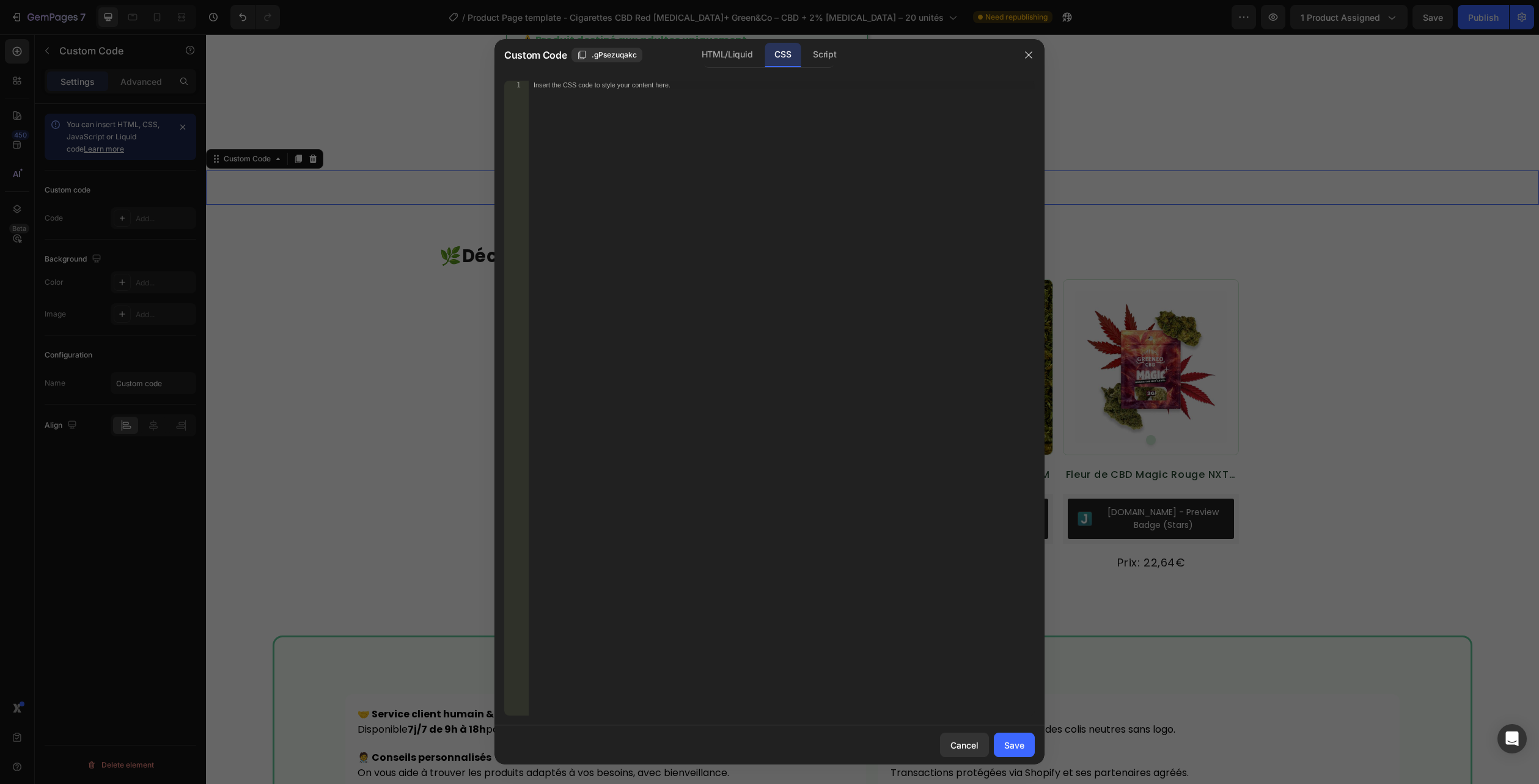
click at [780, 45] on div "CSS" at bounding box center [782, 54] width 36 height 25
click at [766, 153] on div "Insert the CSS code to style your content here." at bounding box center [782, 406] width 506 height 652
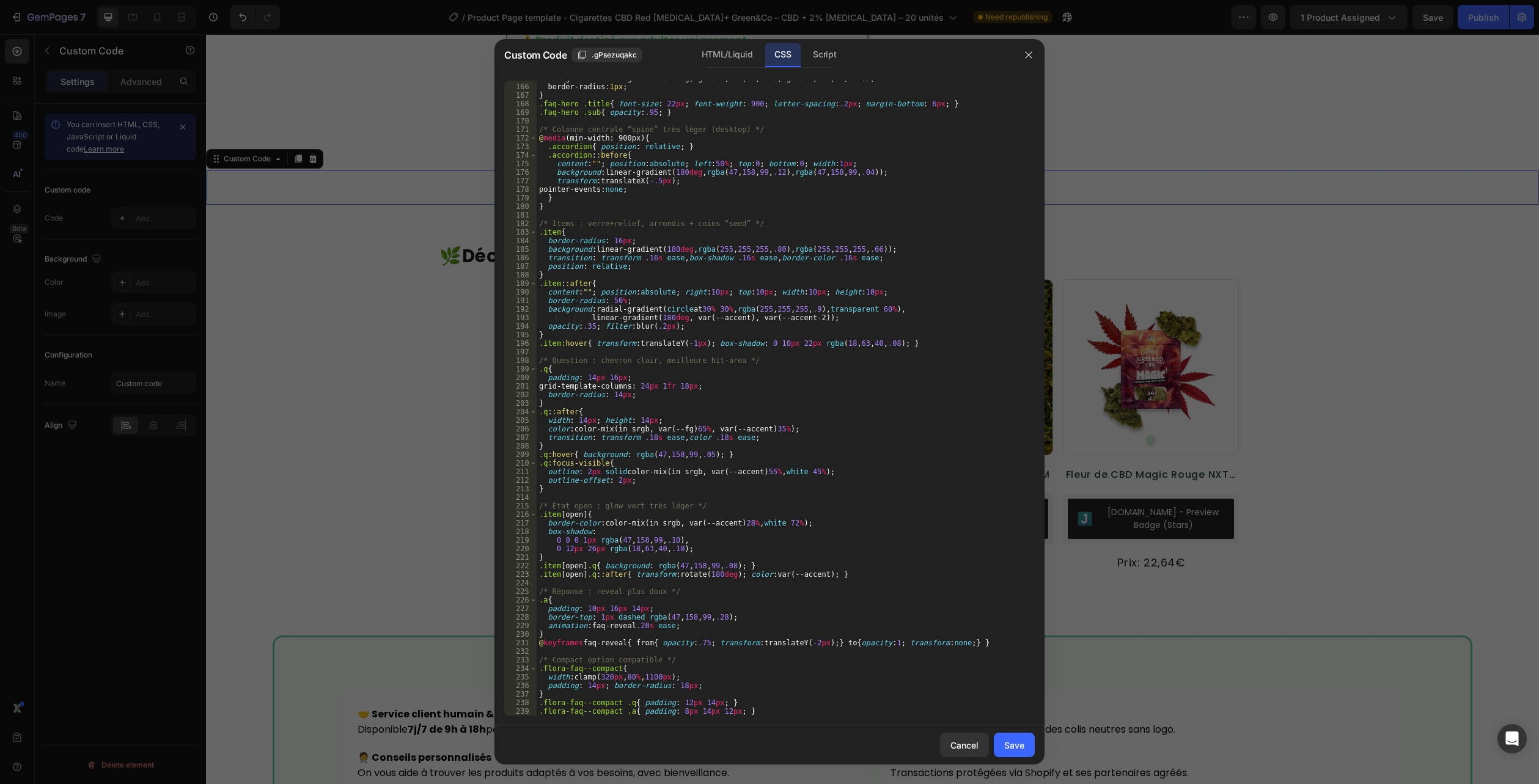
scroll to position [1513, 0]
click at [1017, 743] on div "Save" at bounding box center [1014, 744] width 20 height 13
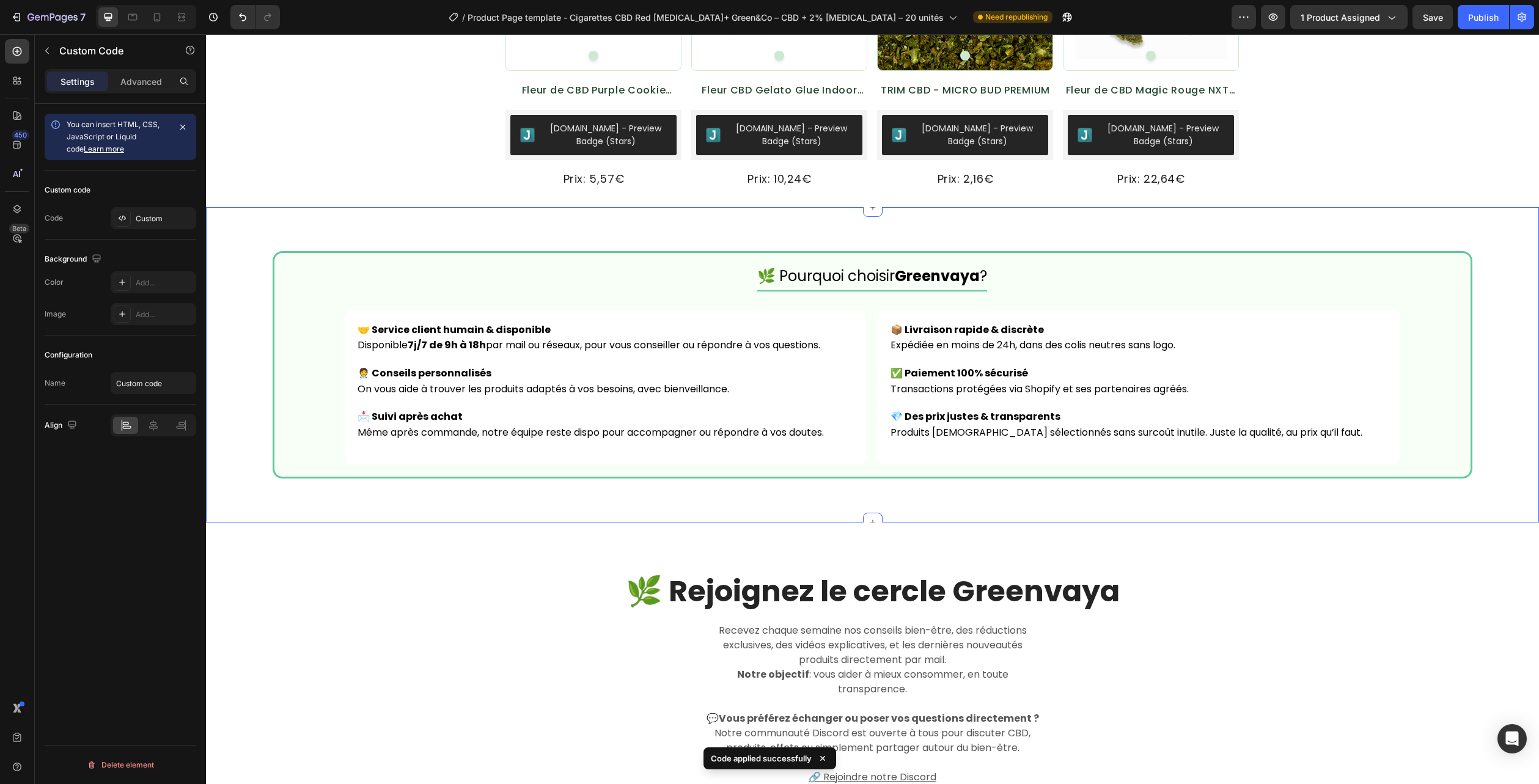
scroll to position [2884, 0]
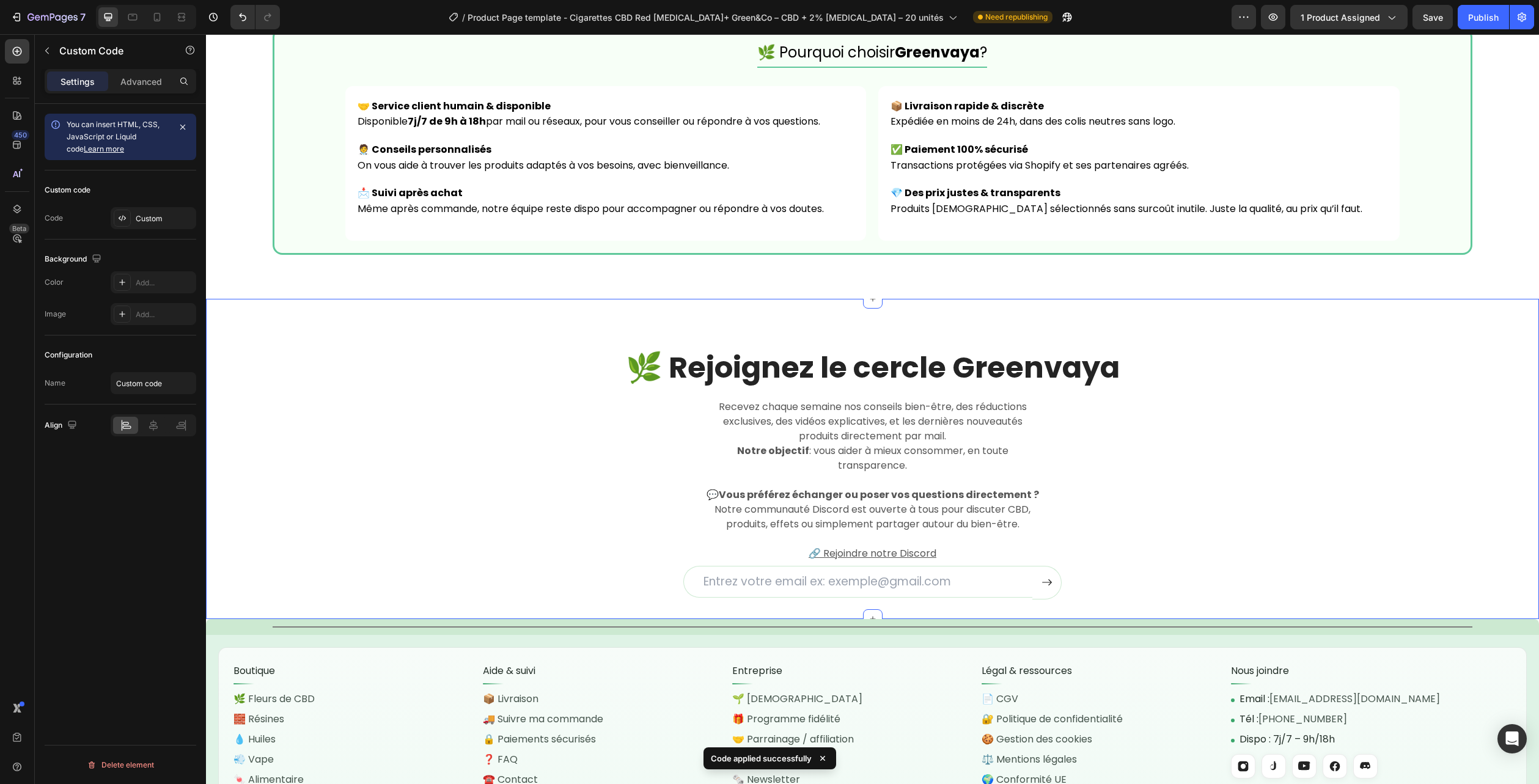
click at [1480, 385] on div "🌿 Rejoignez le cercle Greenvaya Heading Recevez chaque semaine nos conseils bie…" at bounding box center [872, 474] width 1314 height 251
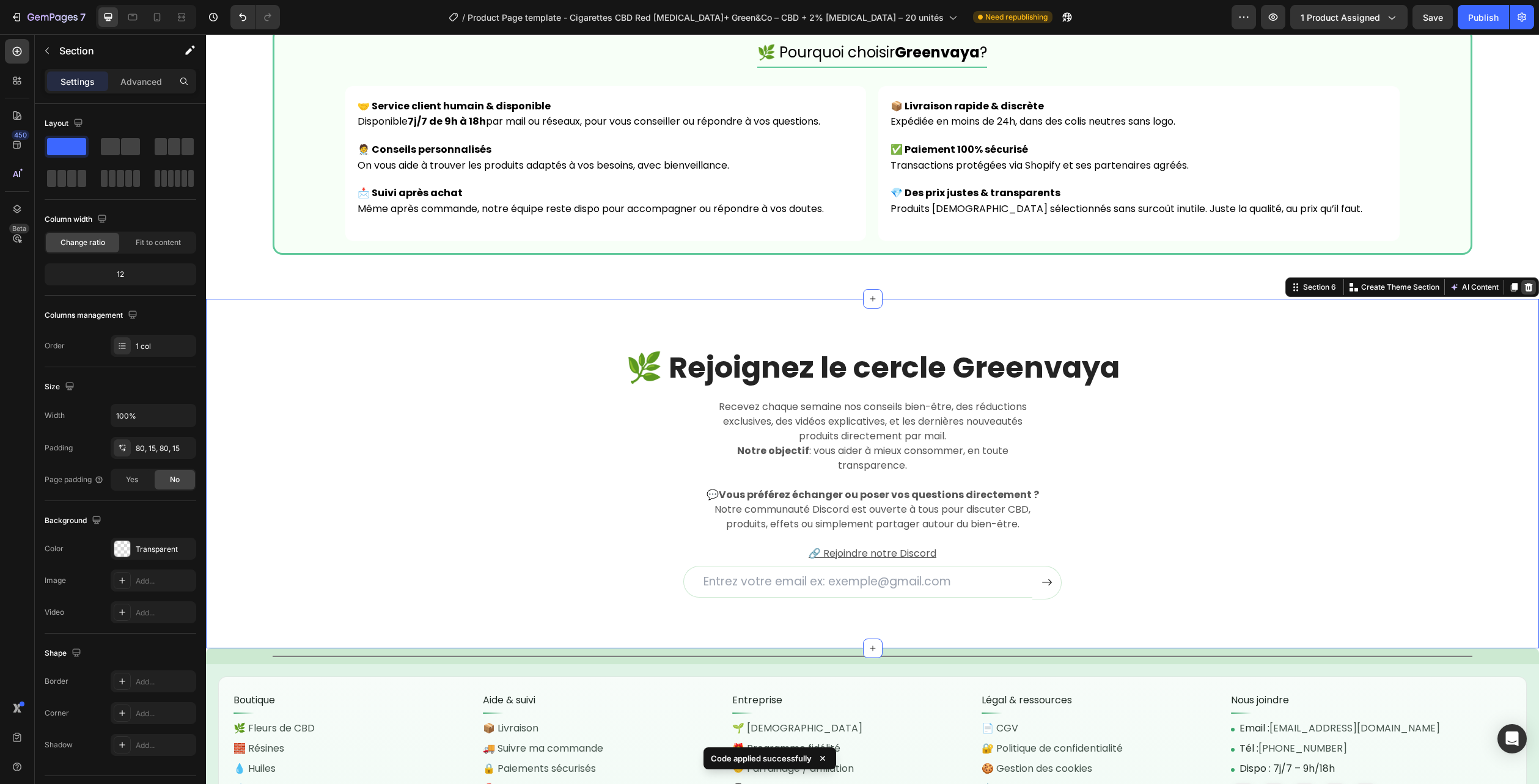
click at [1525, 291] on icon at bounding box center [1529, 287] width 8 height 9
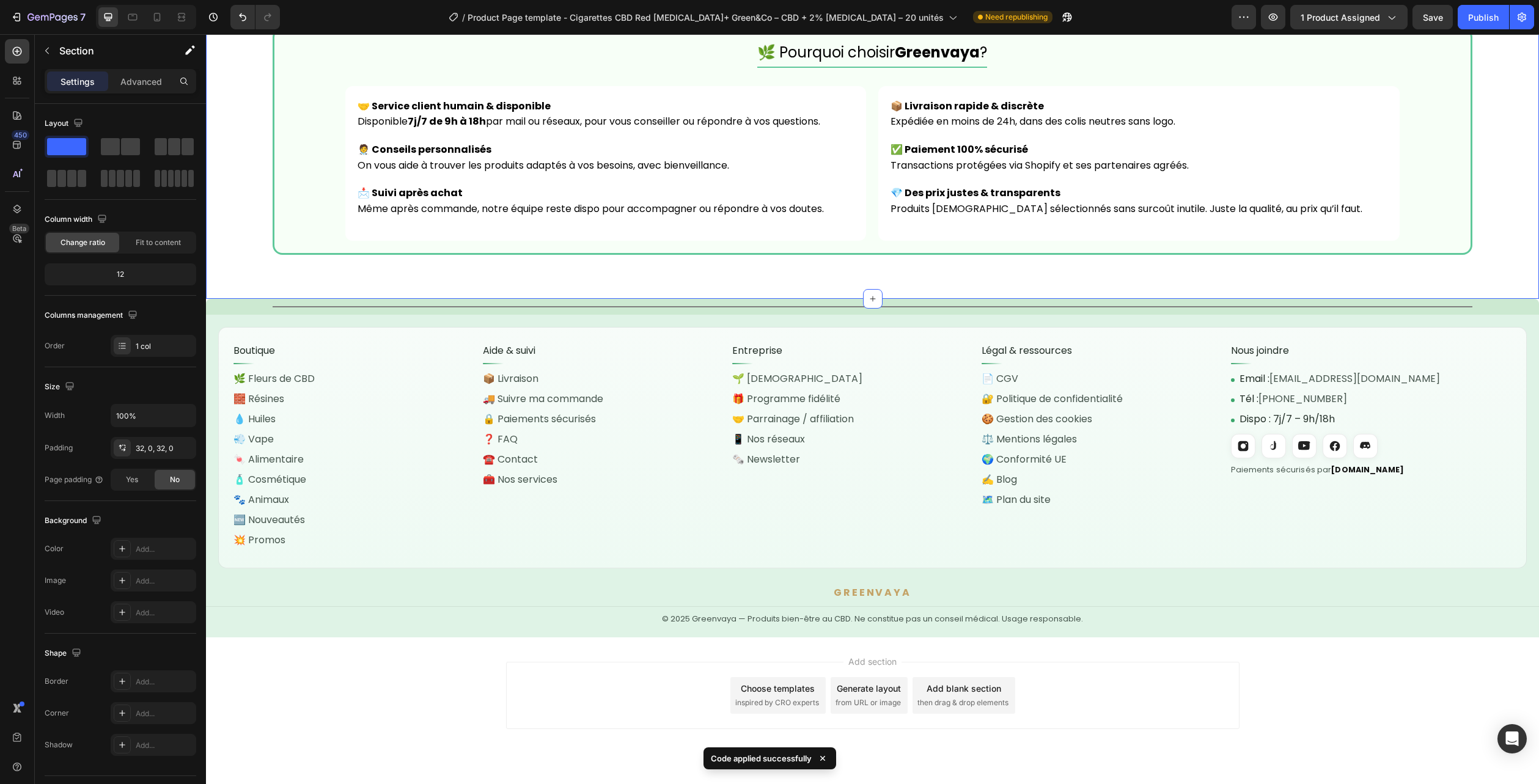
click at [858, 294] on div "🌿 Pourquoi choisir [PERSON_NAME] ? 🤝 Service client humain & disponible Disponi…" at bounding box center [872, 141] width 1333 height 316
click at [868, 298] on icon at bounding box center [873, 299] width 10 height 10
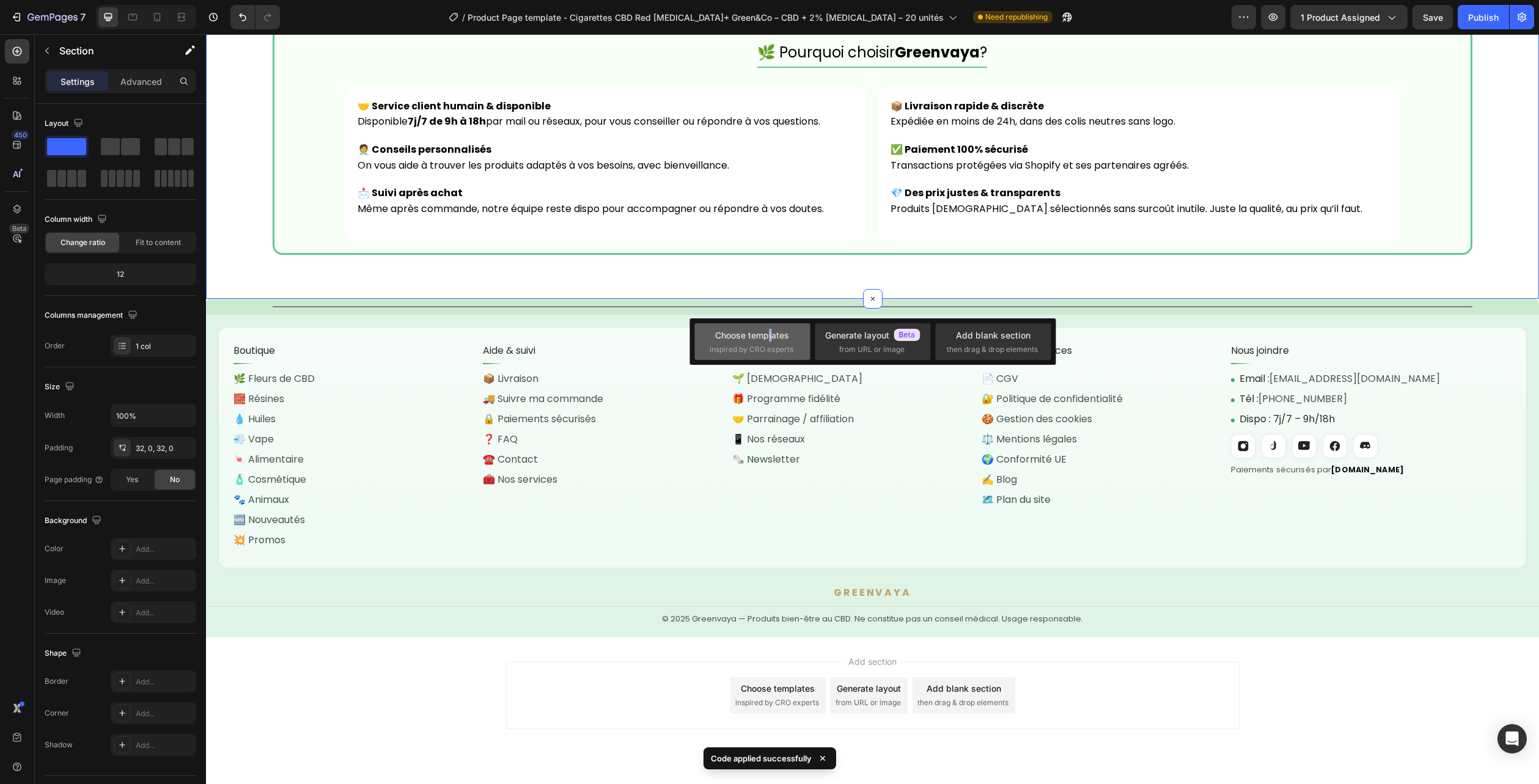
click at [770, 332] on div "Choose templates" at bounding box center [752, 335] width 74 height 13
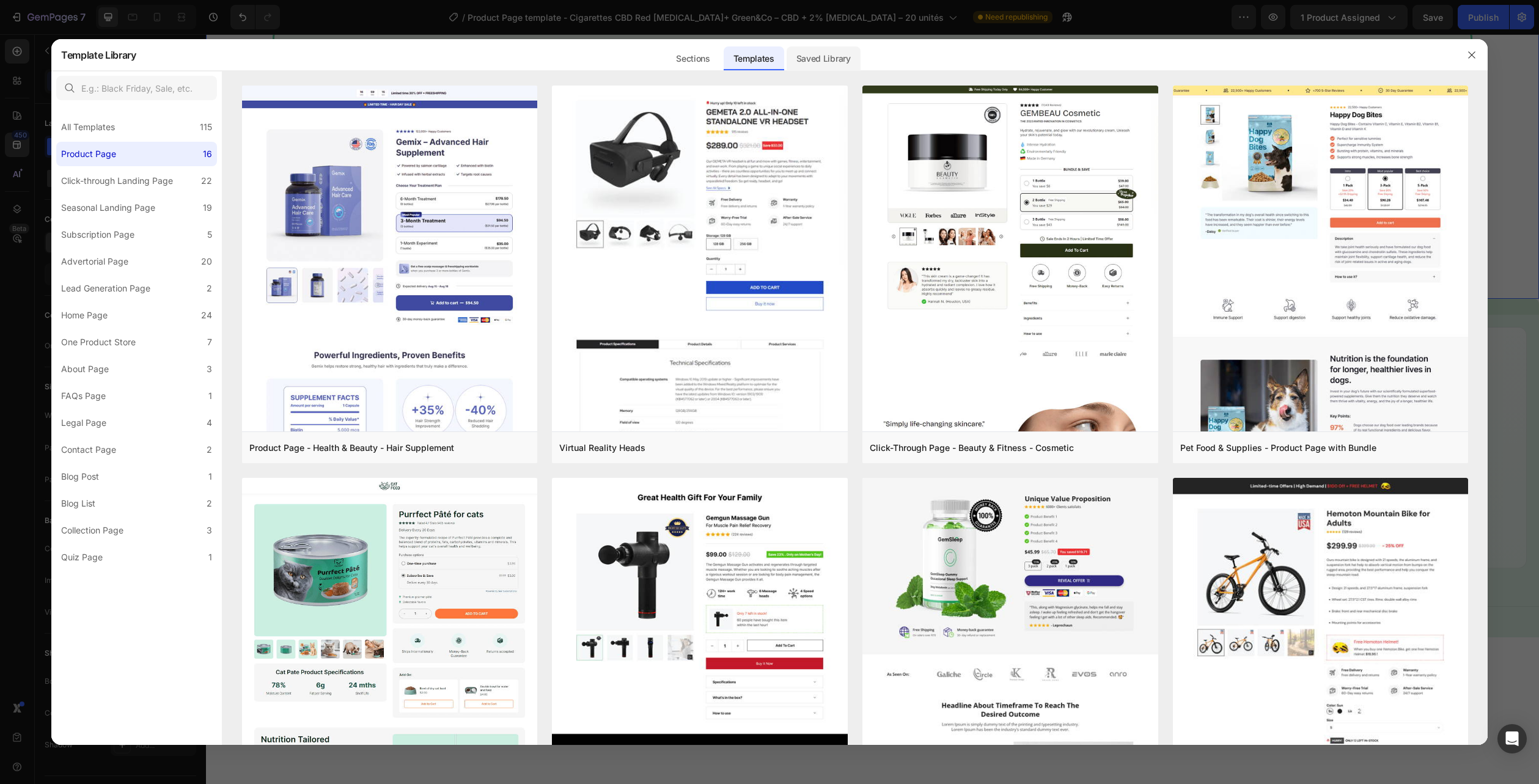
click at [798, 64] on div "Saved Library" at bounding box center [823, 58] width 74 height 25
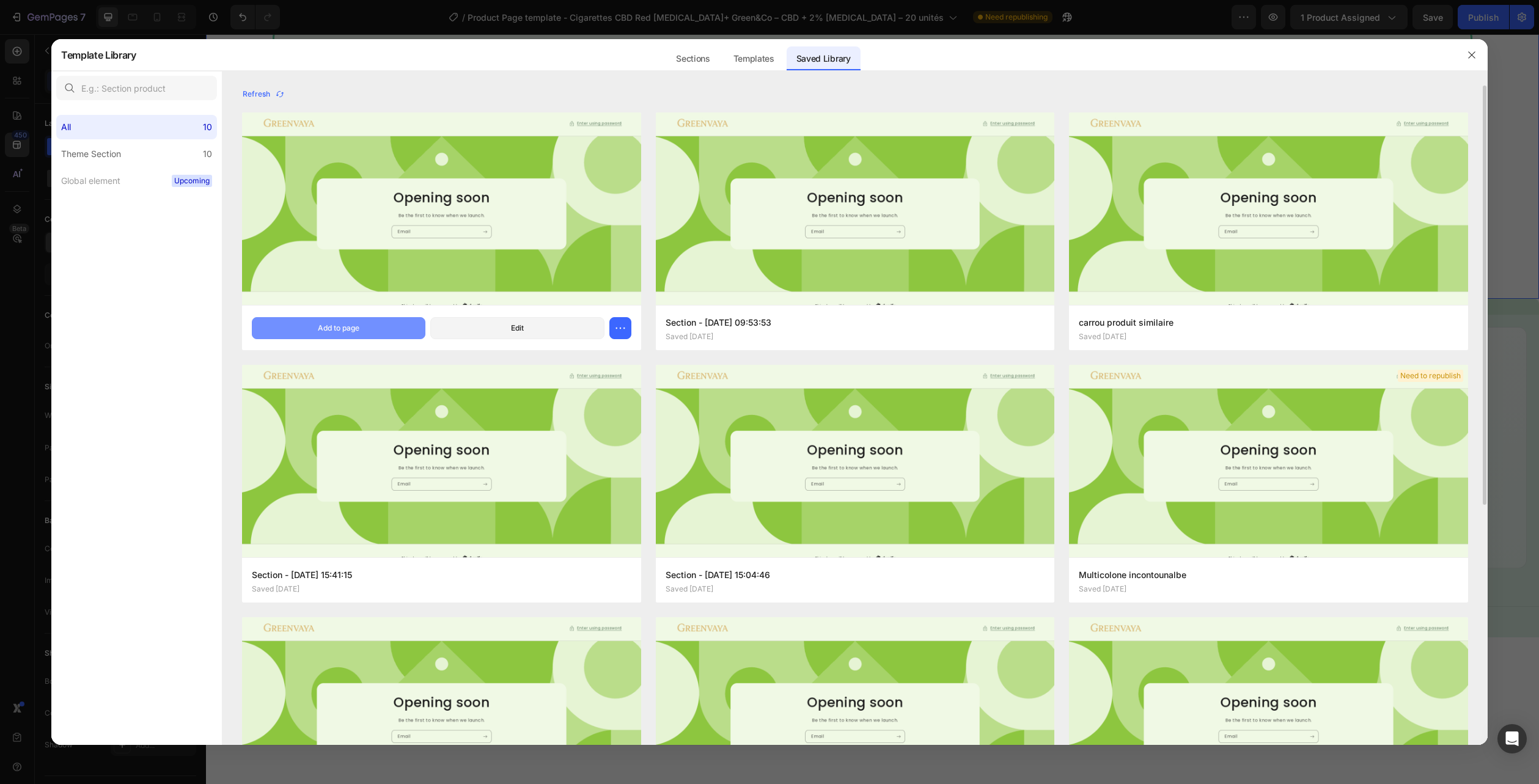
click at [377, 319] on button "Add to page" at bounding box center [339, 328] width 174 height 22
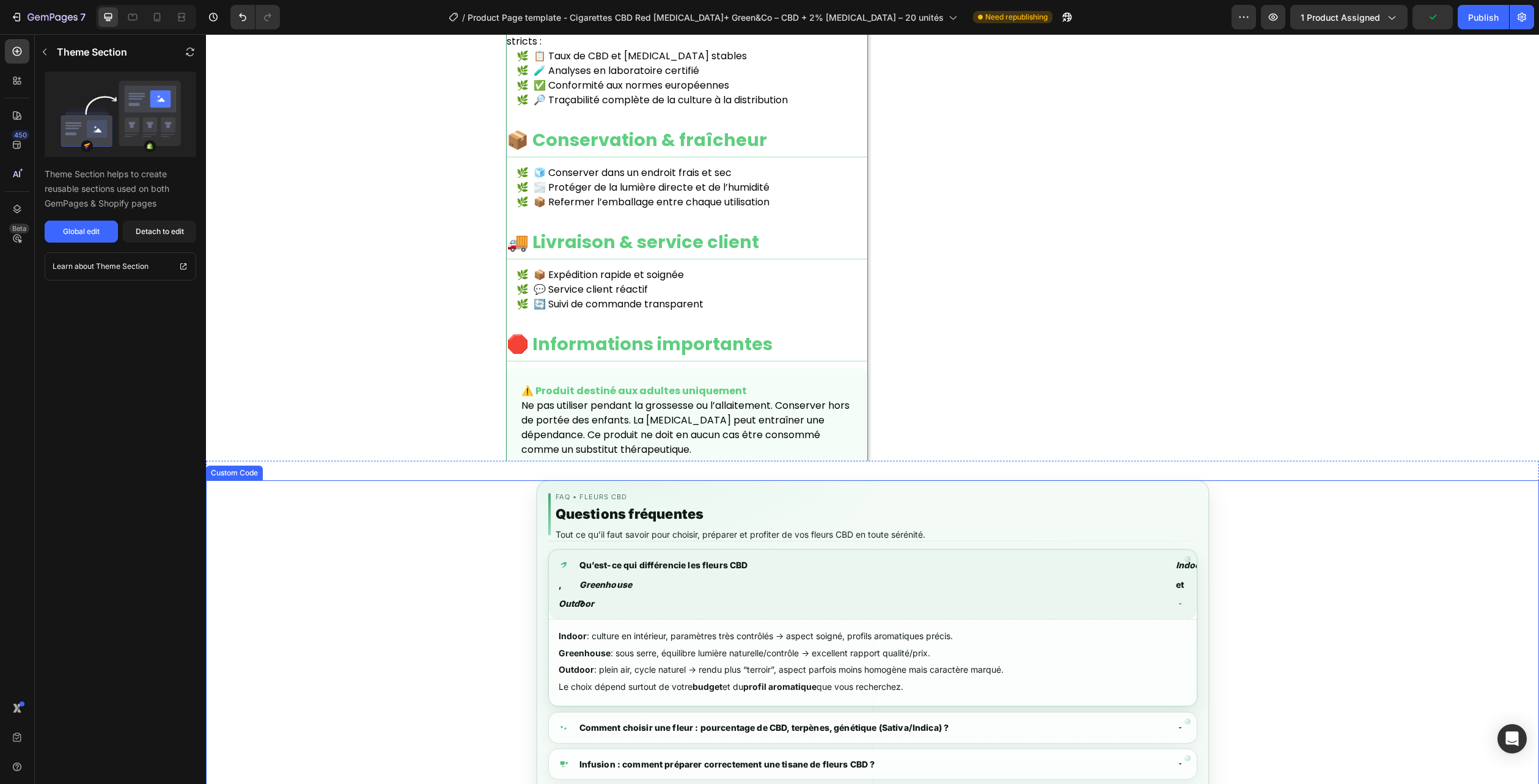
scroll to position [1519, 0]
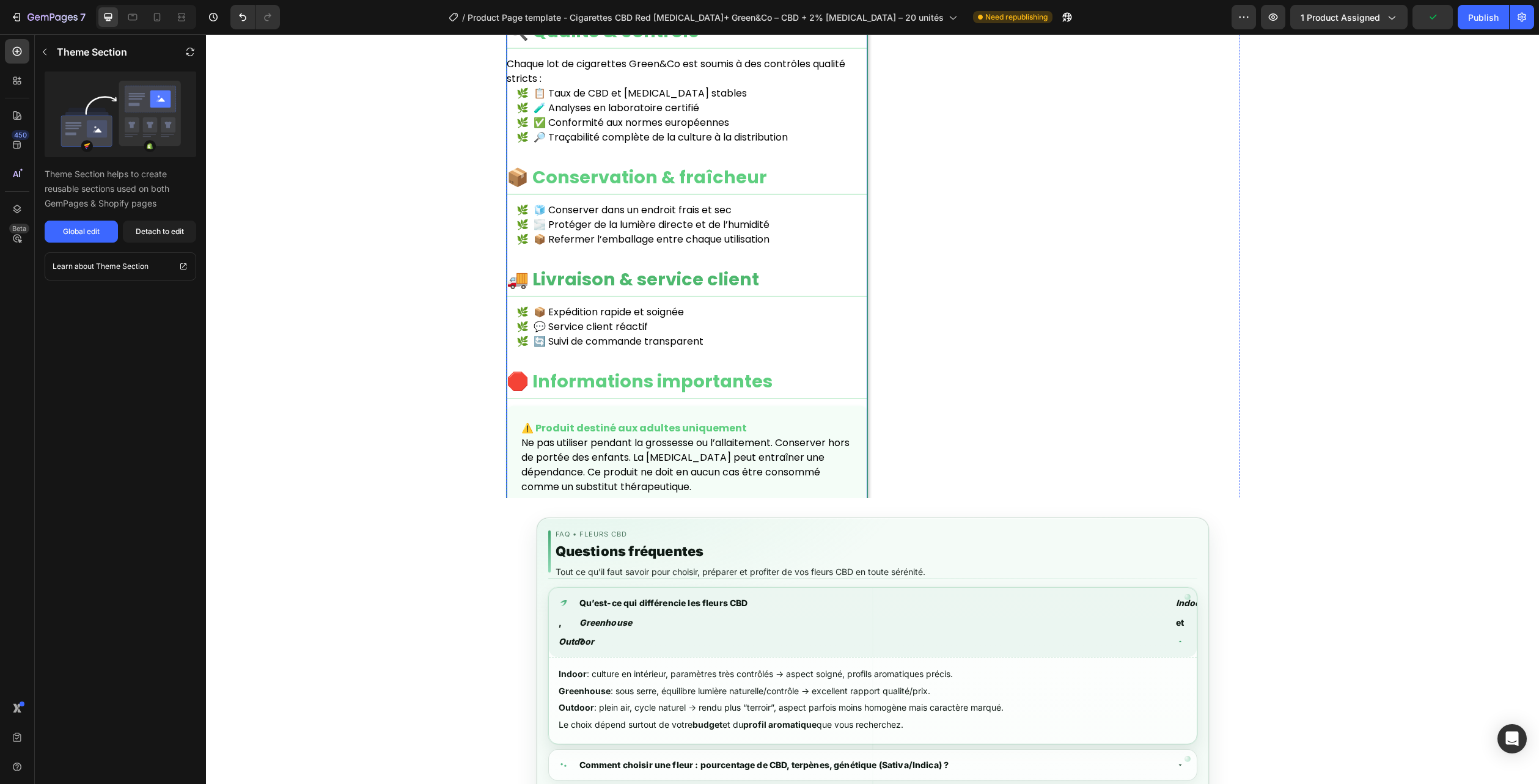
click at [752, 266] on h2 "🚚 Livraison & service client" at bounding box center [686, 281] width 361 height 31
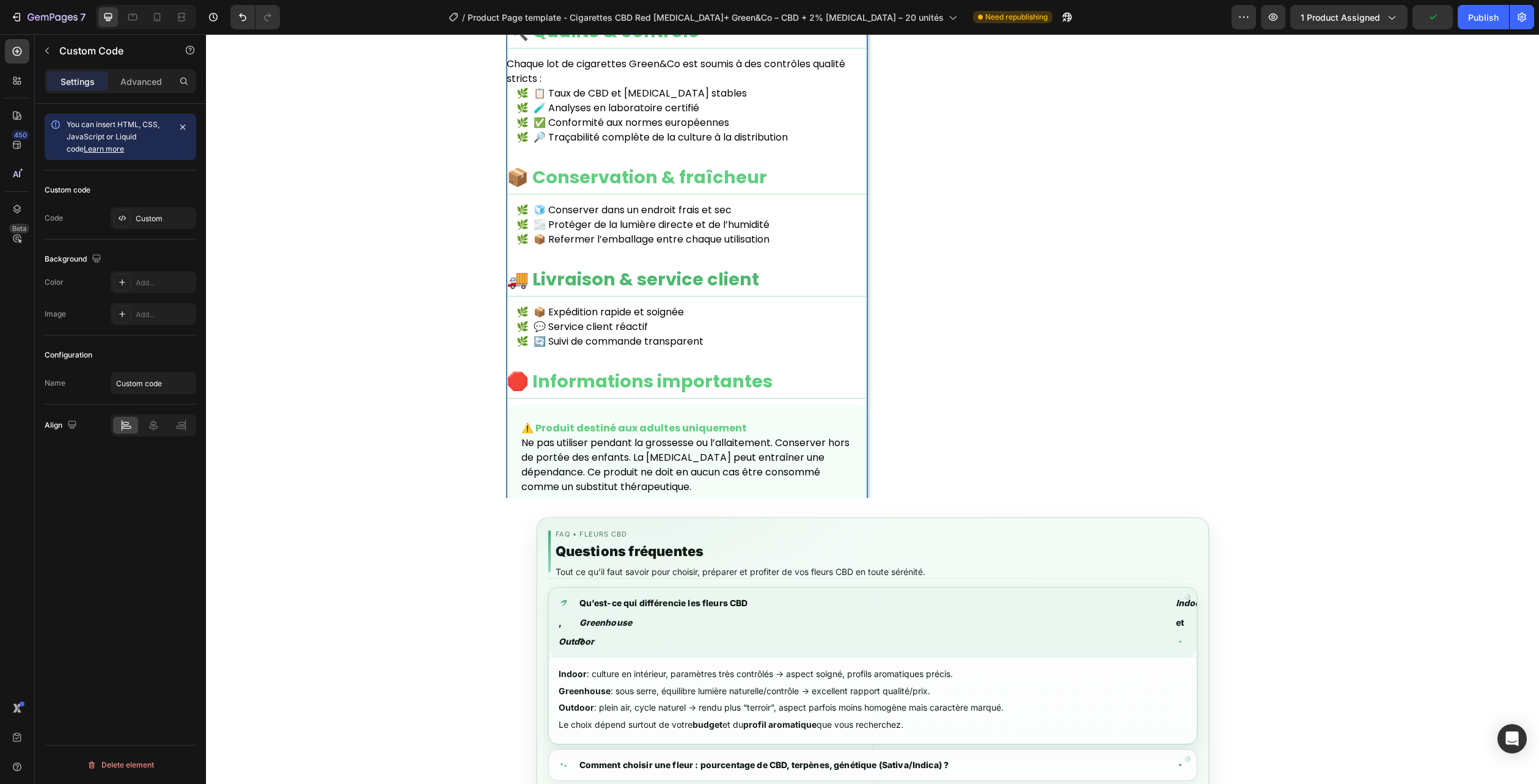
click at [752, 266] on h2 "🚚 Livraison & service client" at bounding box center [686, 281] width 361 height 31
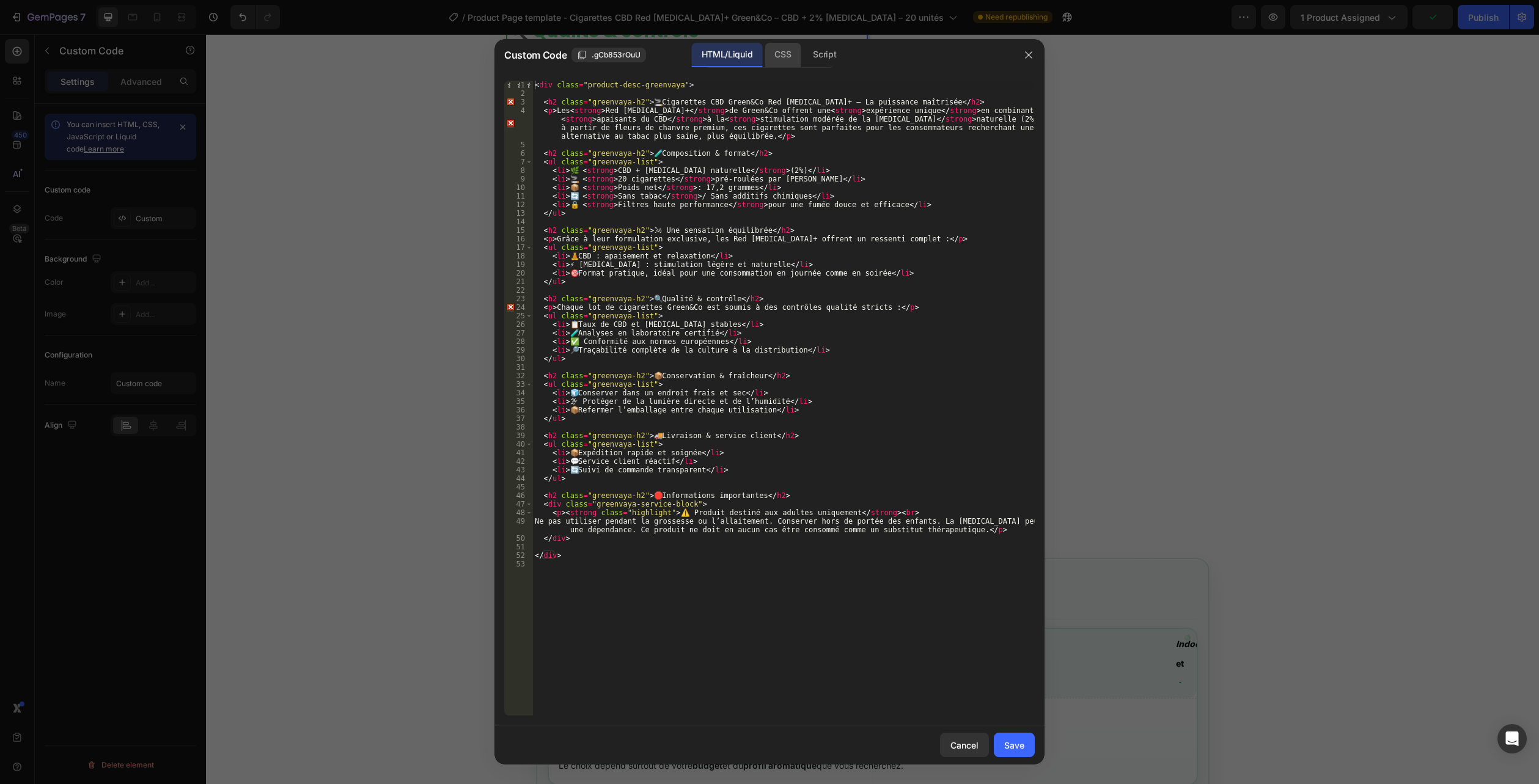
click at [786, 56] on div "CSS" at bounding box center [782, 54] width 36 height 25
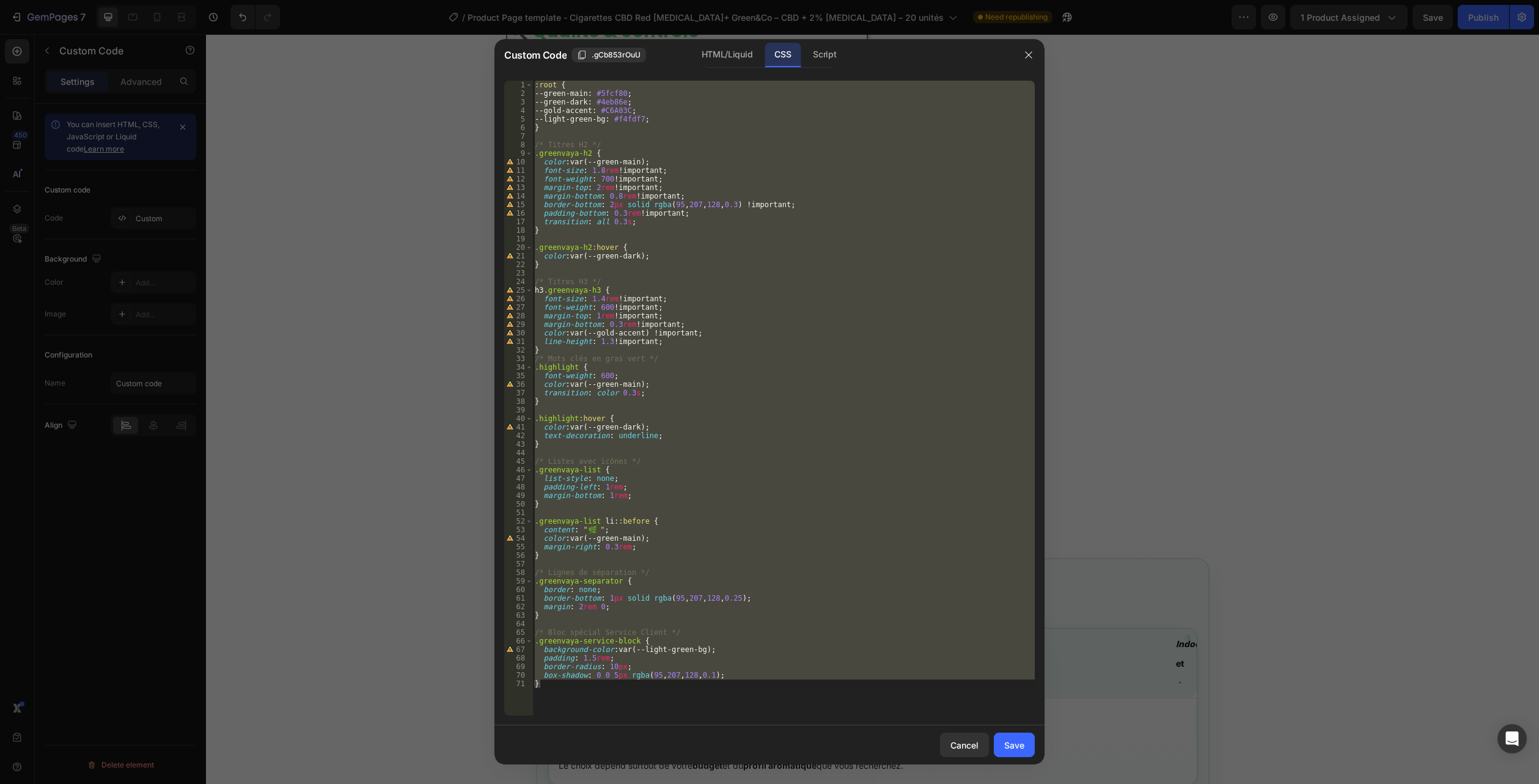
click at [777, 48] on div "CSS" at bounding box center [782, 54] width 36 height 25
click at [620, 711] on div ":root { --green-main : #5fcf80 ; --green-dark : #4eb86e ; --gold-accent : #C6A0…" at bounding box center [783, 398] width 502 height 635
drag, startPoint x: 514, startPoint y: 668, endPoint x: 379, endPoint y: -66, distance: 746.3
click at [379, 0] on html "7 Version history / Product Page template - Cigarettes CBD Red [MEDICAL_DATA]+ …" at bounding box center [770, 0] width 1539 height 0
type textarea ":root { --green-main: #5fcf80;"
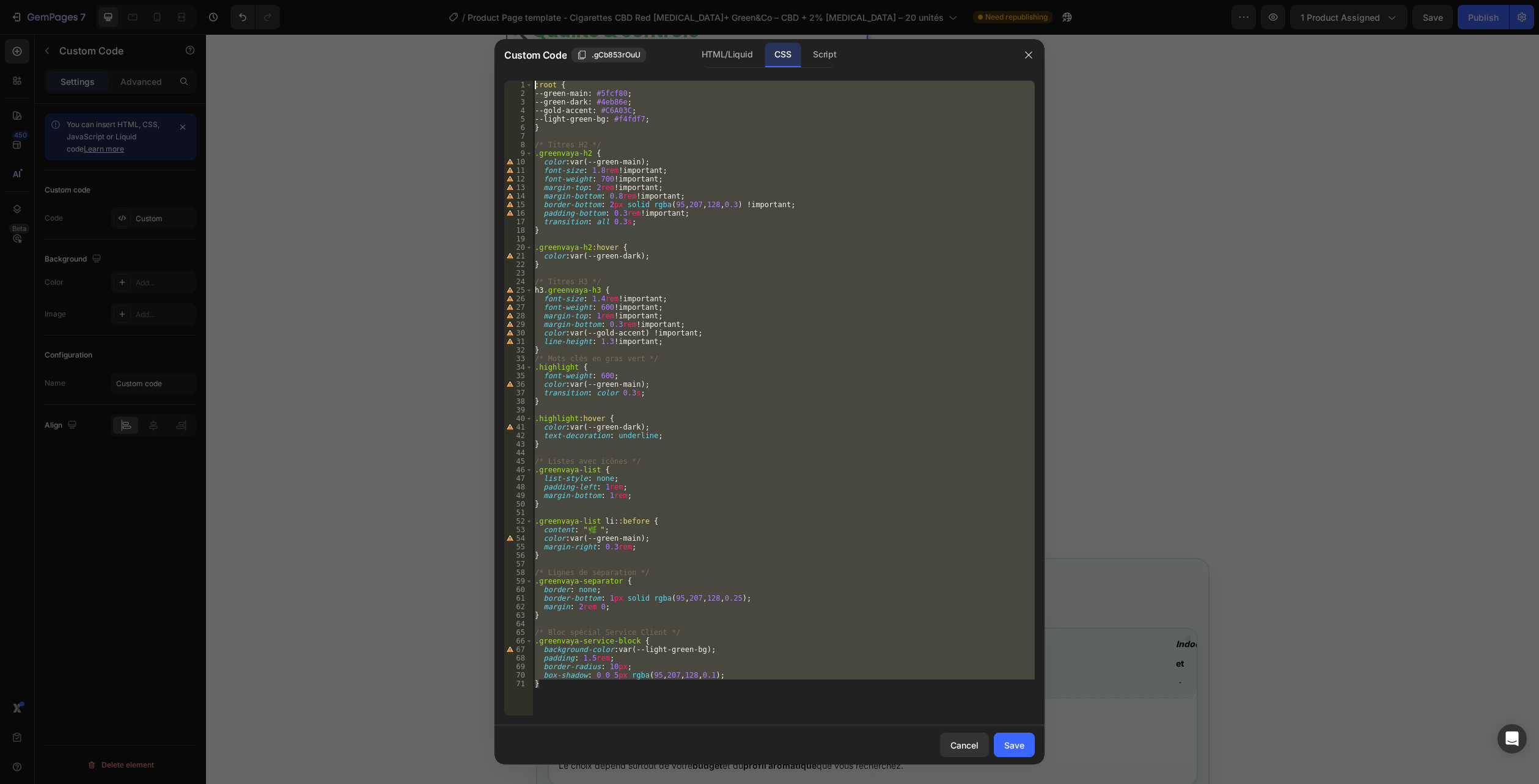
paste textarea
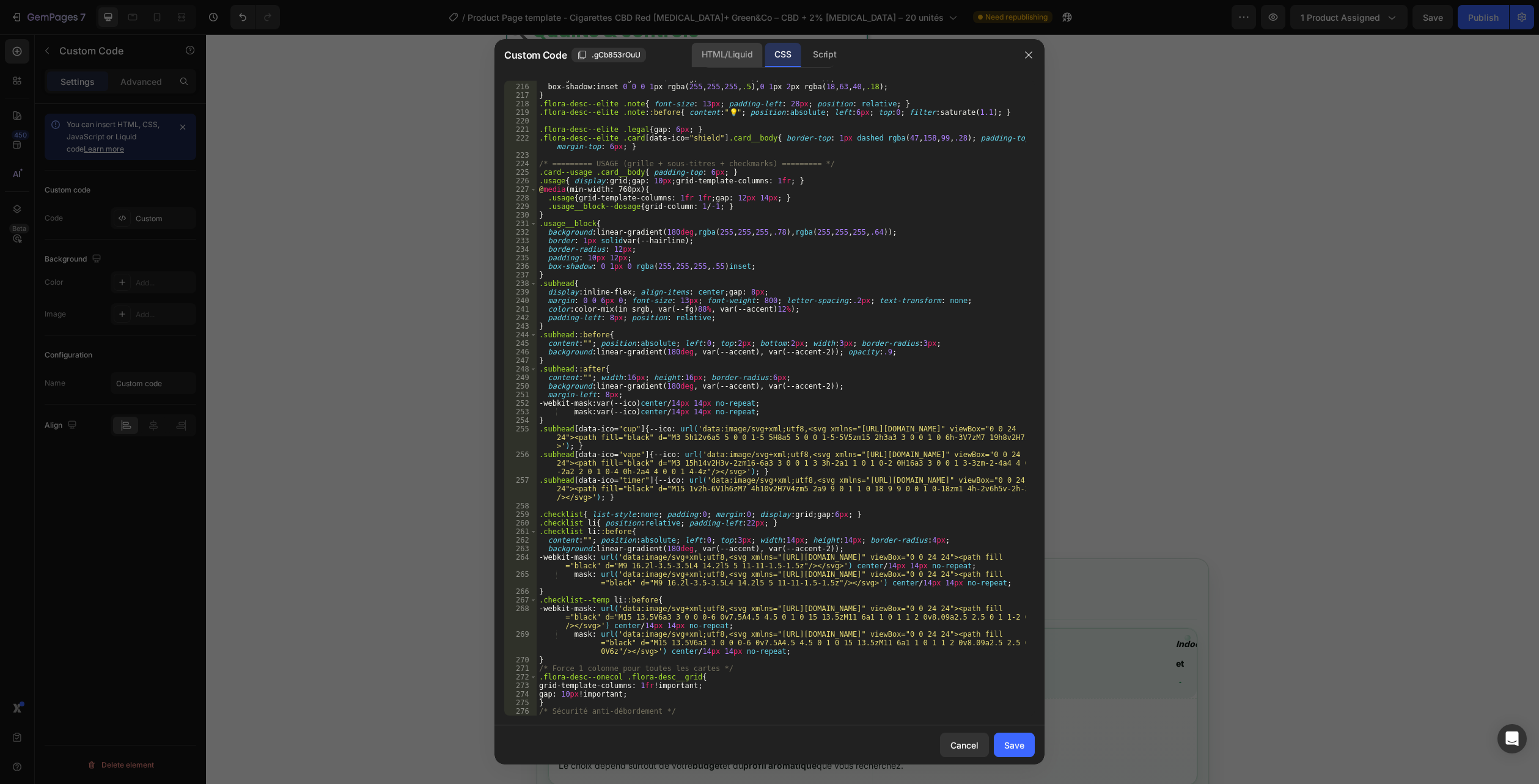
click at [709, 57] on div "HTML/Liquid" at bounding box center [727, 54] width 70 height 25
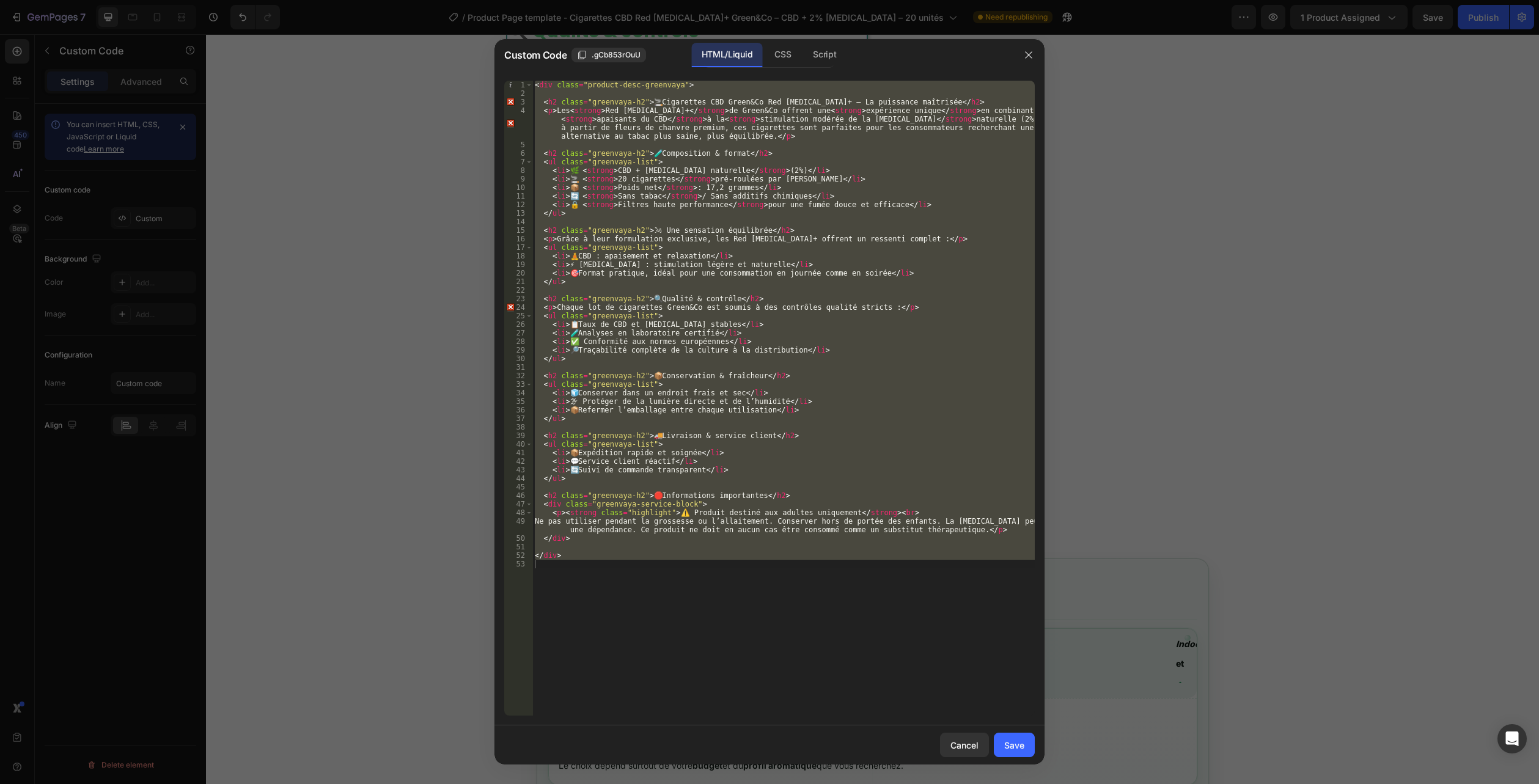
type textarea "</div>"
drag, startPoint x: 633, startPoint y: 620, endPoint x: 613, endPoint y: 639, distance: 27.6
click at [633, 620] on div "< div class = "product-desc-greenvaya" > < h2 class = "greenvaya-h2" > 🚬 Cigare…" at bounding box center [783, 398] width 502 height 635
drag, startPoint x: 573, startPoint y: 651, endPoint x: 375, endPoint y: -66, distance: 743.8
click at [375, 0] on html "7 Version history / Product Page template - Cigarettes CBD Red [MEDICAL_DATA]+ …" at bounding box center [770, 0] width 1539 height 0
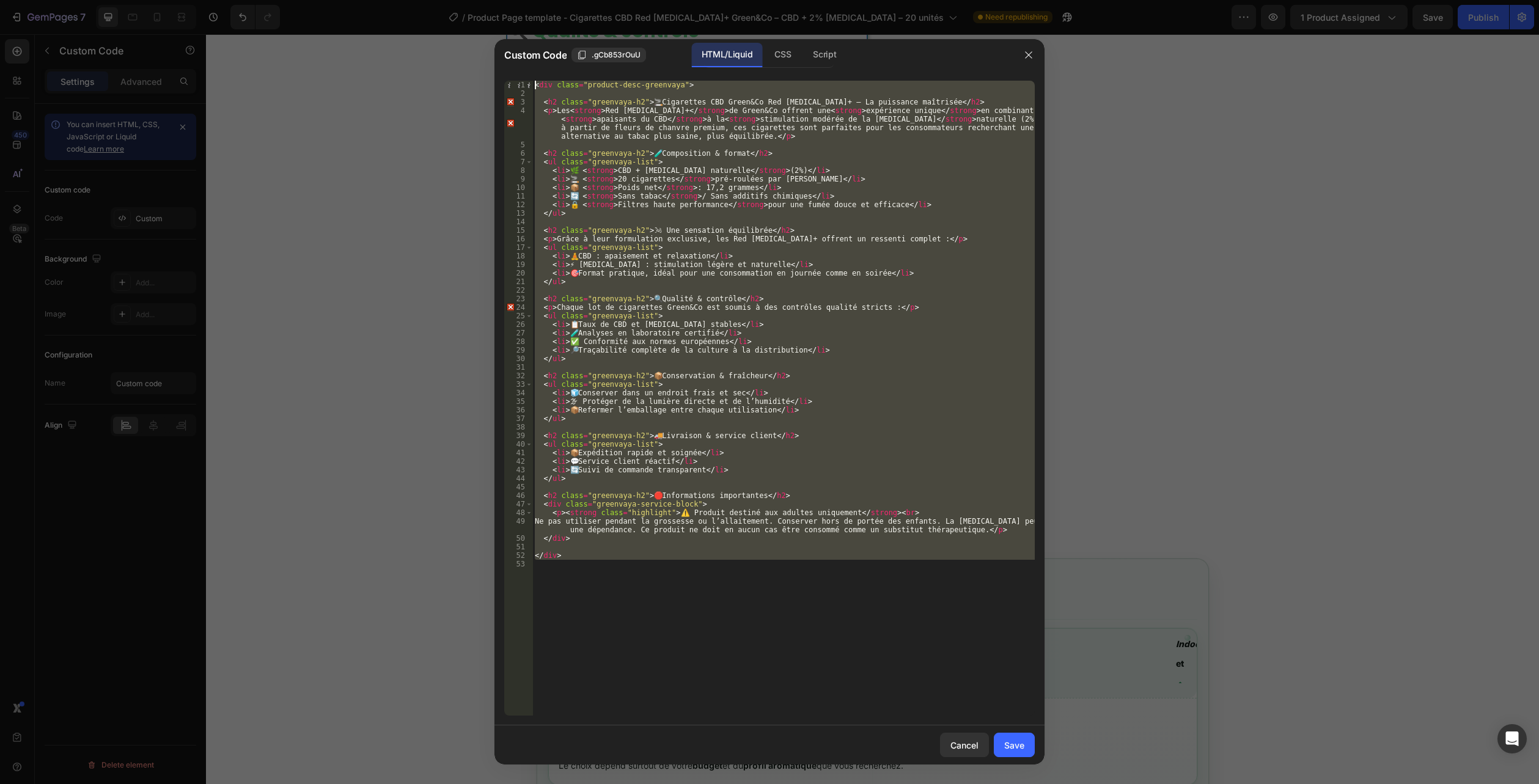
type textarea "<div class="product-desc-greenvaya">"
paste textarea
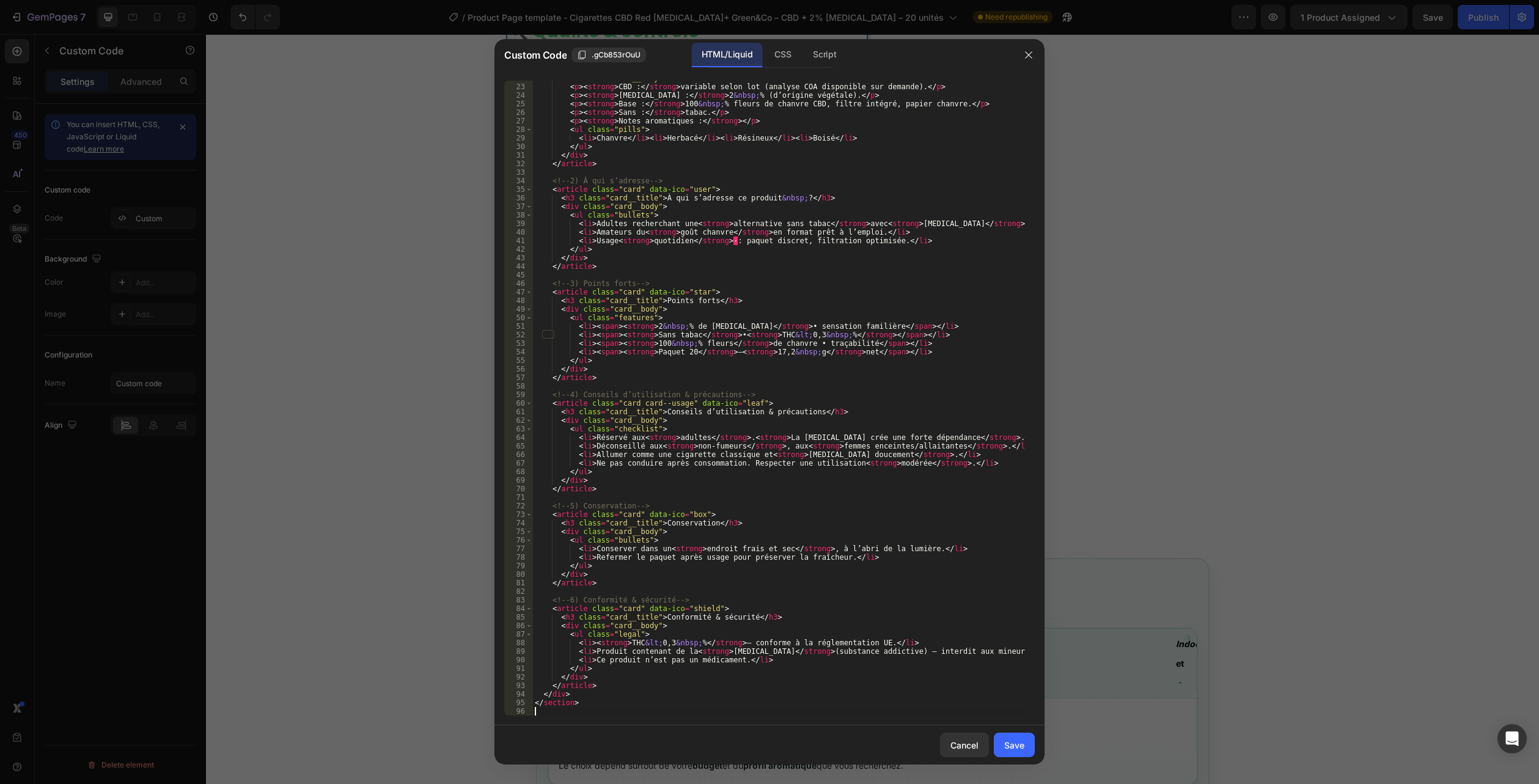
scroll to position [195, 0]
drag, startPoint x: 1011, startPoint y: 736, endPoint x: 1042, endPoint y: 638, distance: 102.8
click at [1012, 736] on button "Save" at bounding box center [1014, 744] width 41 height 25
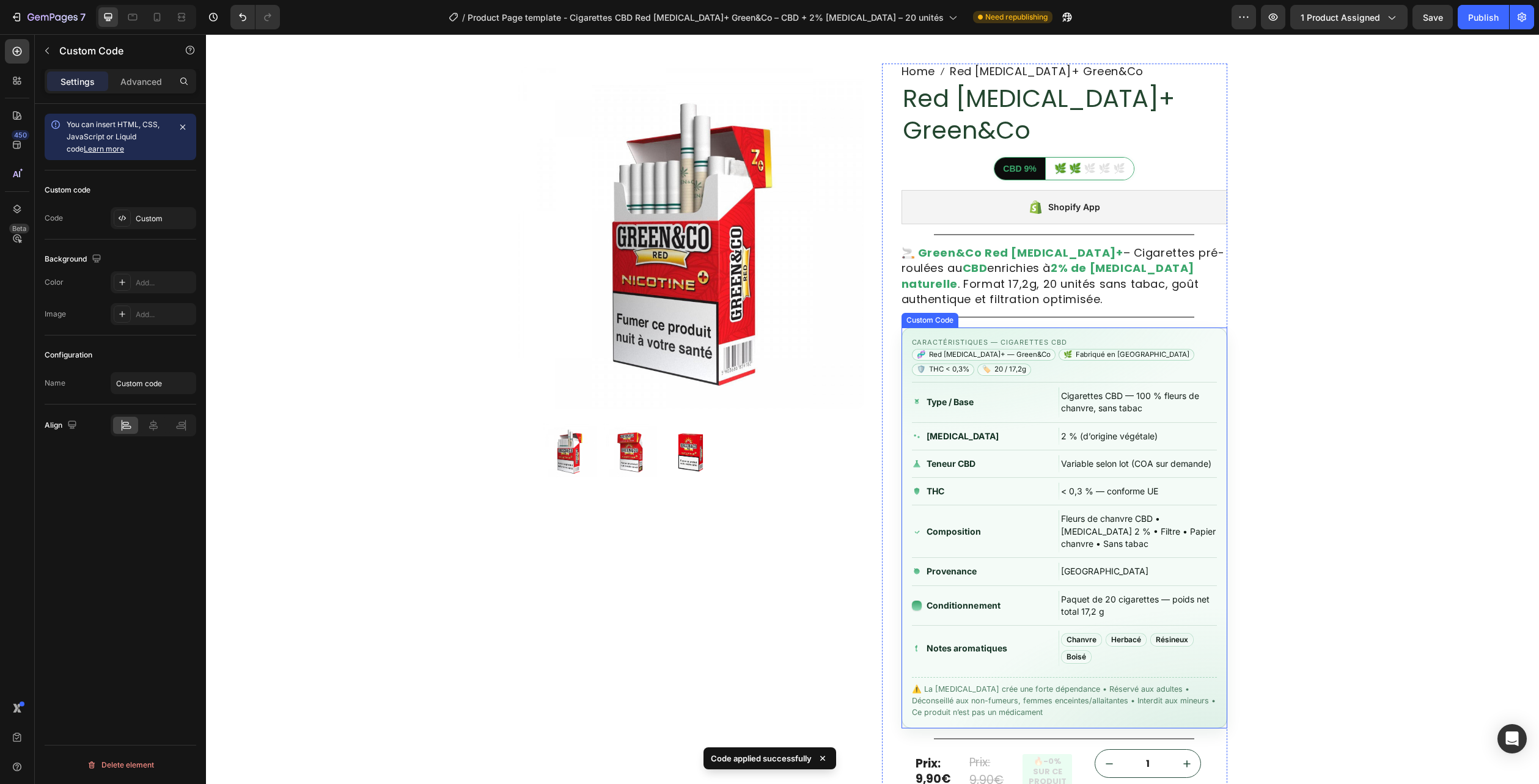
scroll to position [0, 0]
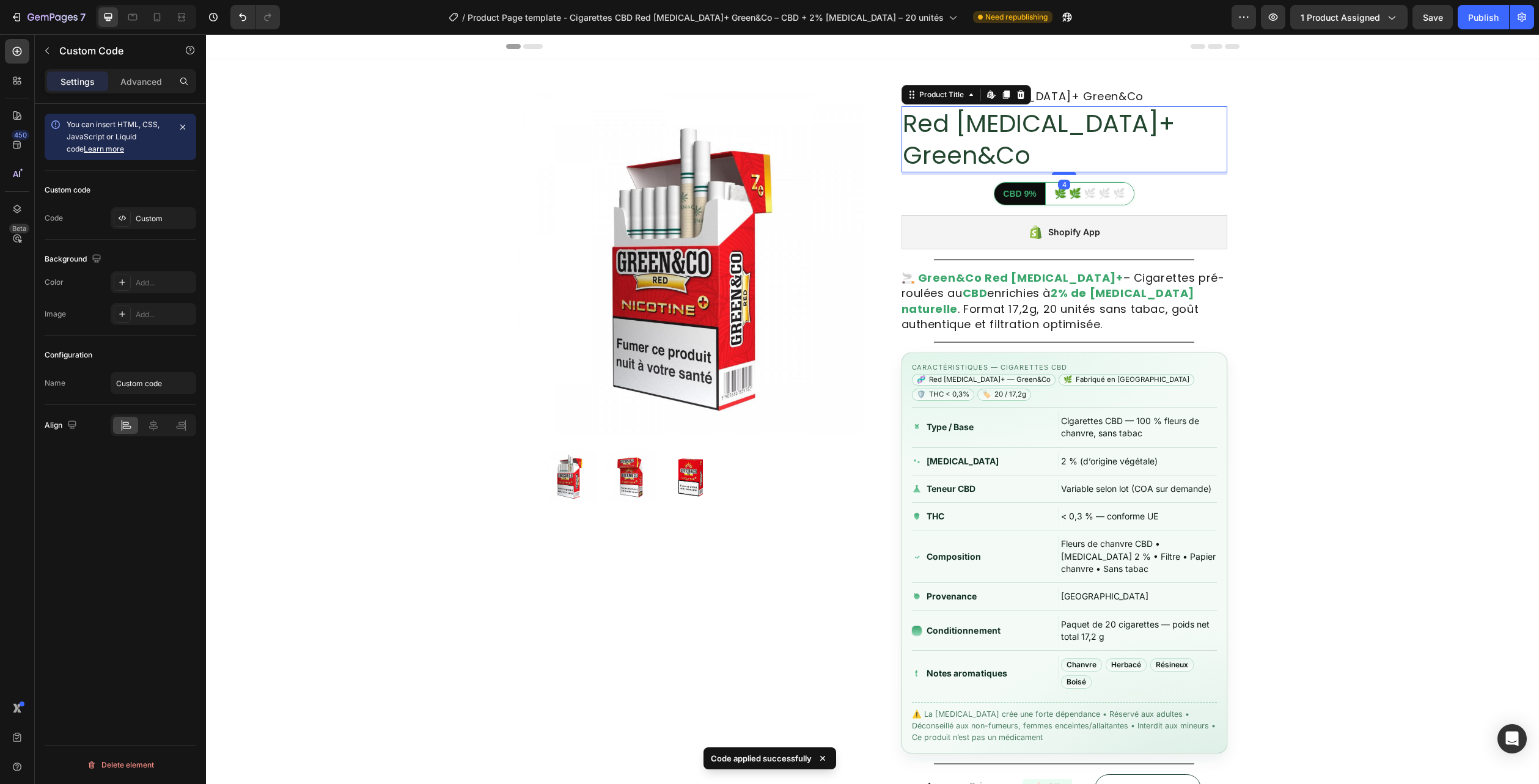
click at [1014, 110] on h1 "Red [MEDICAL_DATA]+ Green&Co" at bounding box center [1064, 139] width 325 height 66
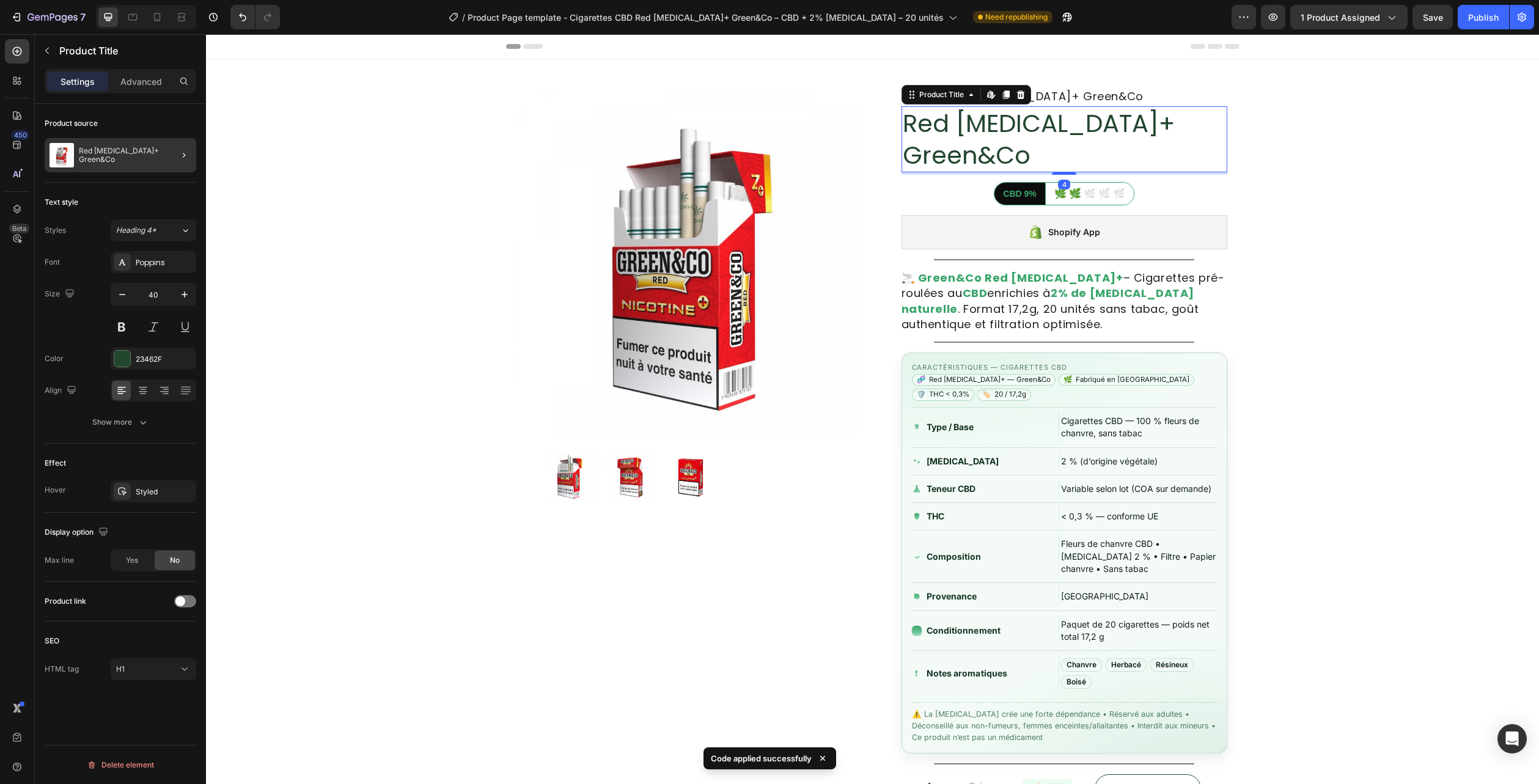
click at [97, 171] on div "Red [MEDICAL_DATA]+ Green&Co" at bounding box center [120, 155] width 151 height 35
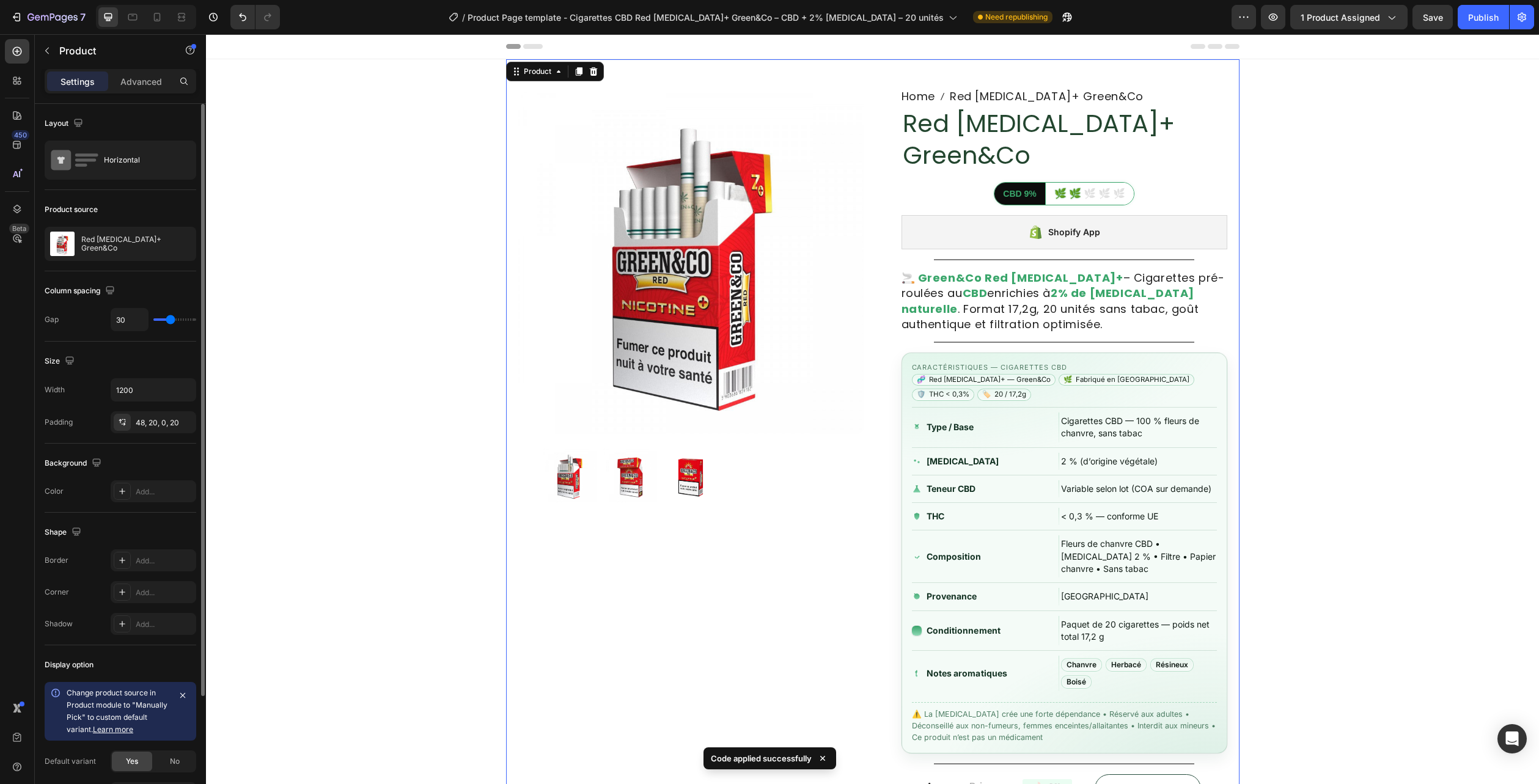
click at [88, 272] on div "Column spacing Gap 30" at bounding box center [120, 305] width 151 height 70
click at [98, 254] on div "Red [MEDICAL_DATA]+ Green&Co" at bounding box center [120, 243] width 151 height 35
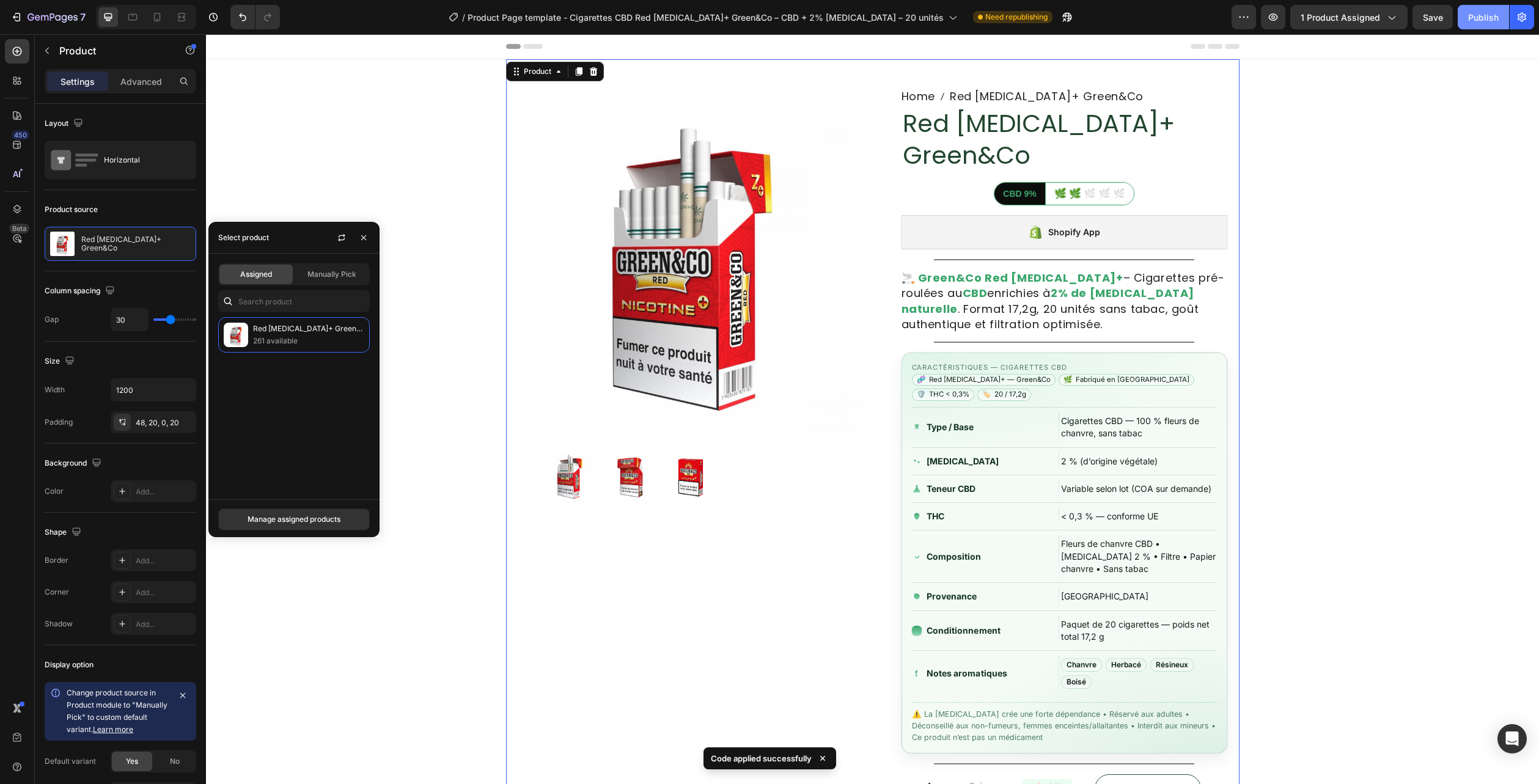
click at [1483, 11] on div "Publish" at bounding box center [1484, 17] width 31 height 13
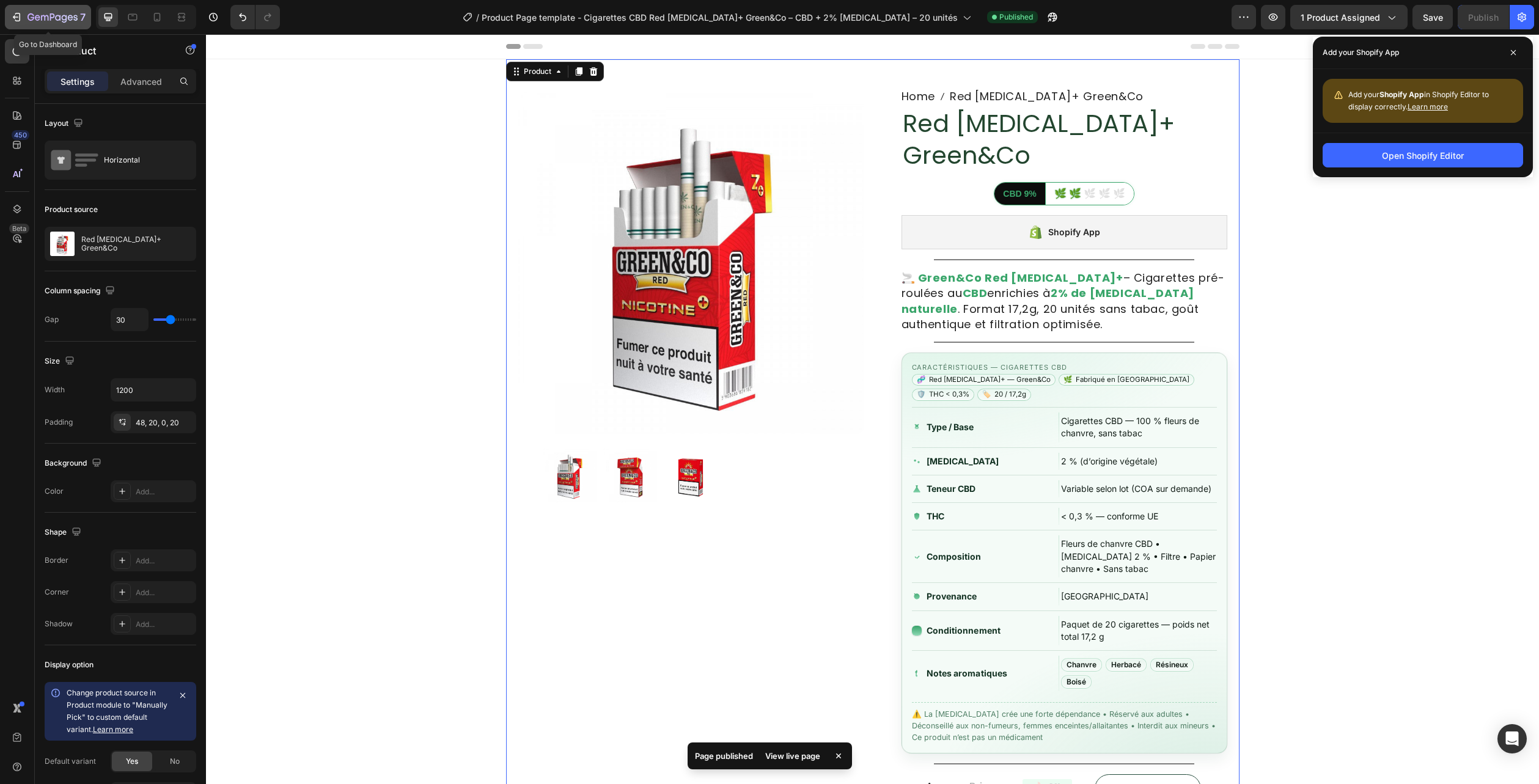
click at [76, 14] on icon "button" at bounding box center [52, 18] width 50 height 11
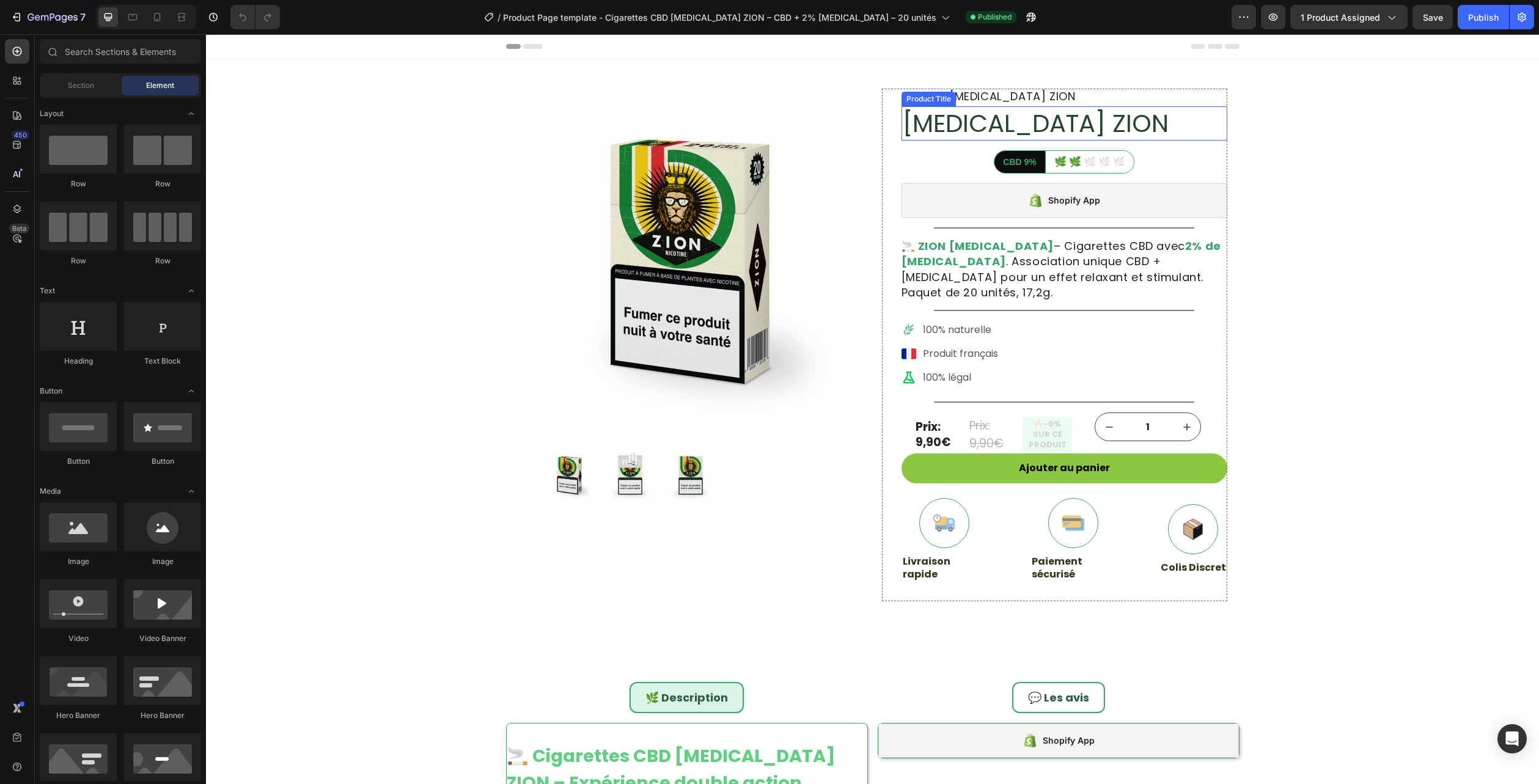
click at [967, 128] on h1 "Nicotine ZION" at bounding box center [1064, 124] width 325 height 35
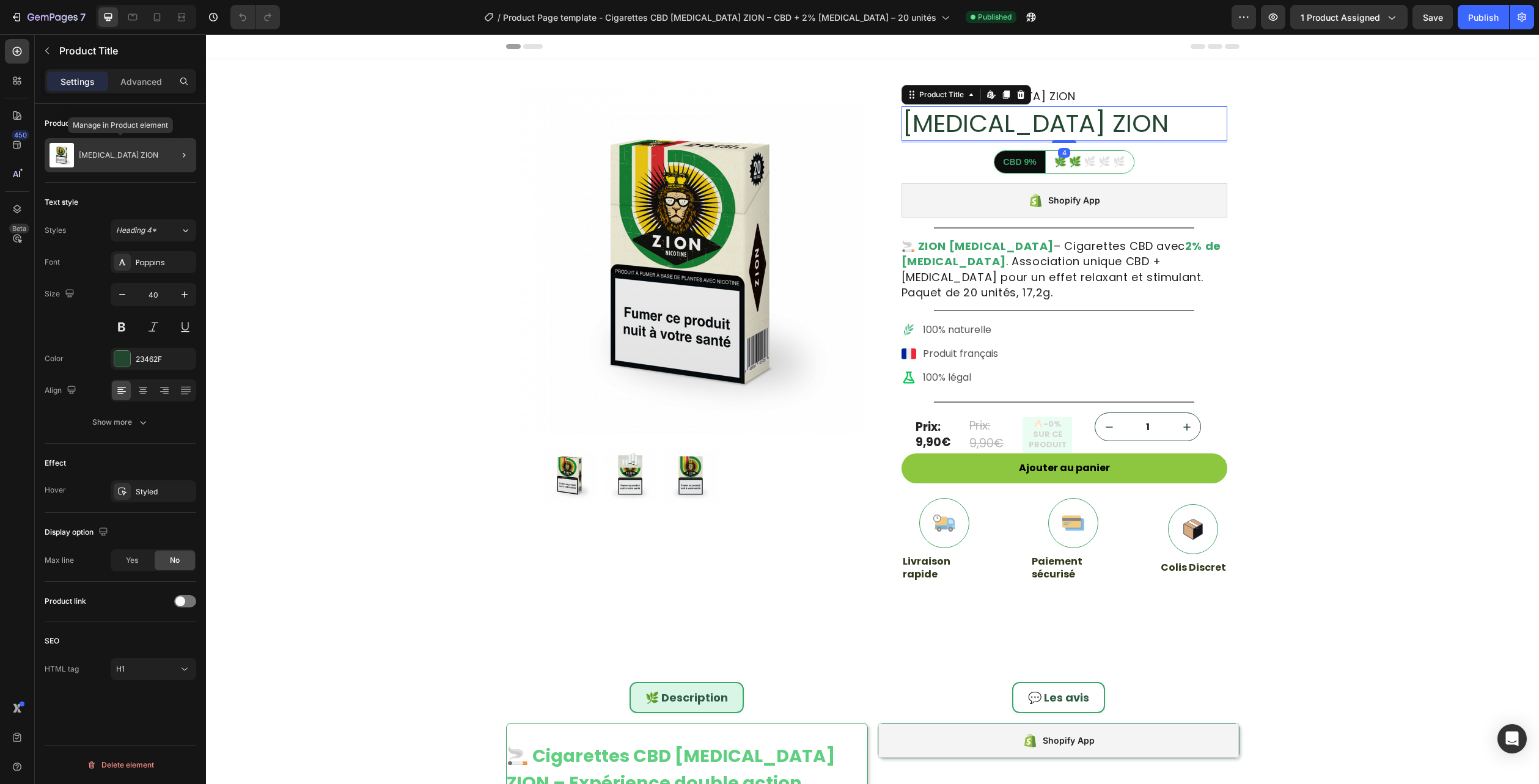
click at [71, 157] on img at bounding box center [61, 155] width 25 height 25
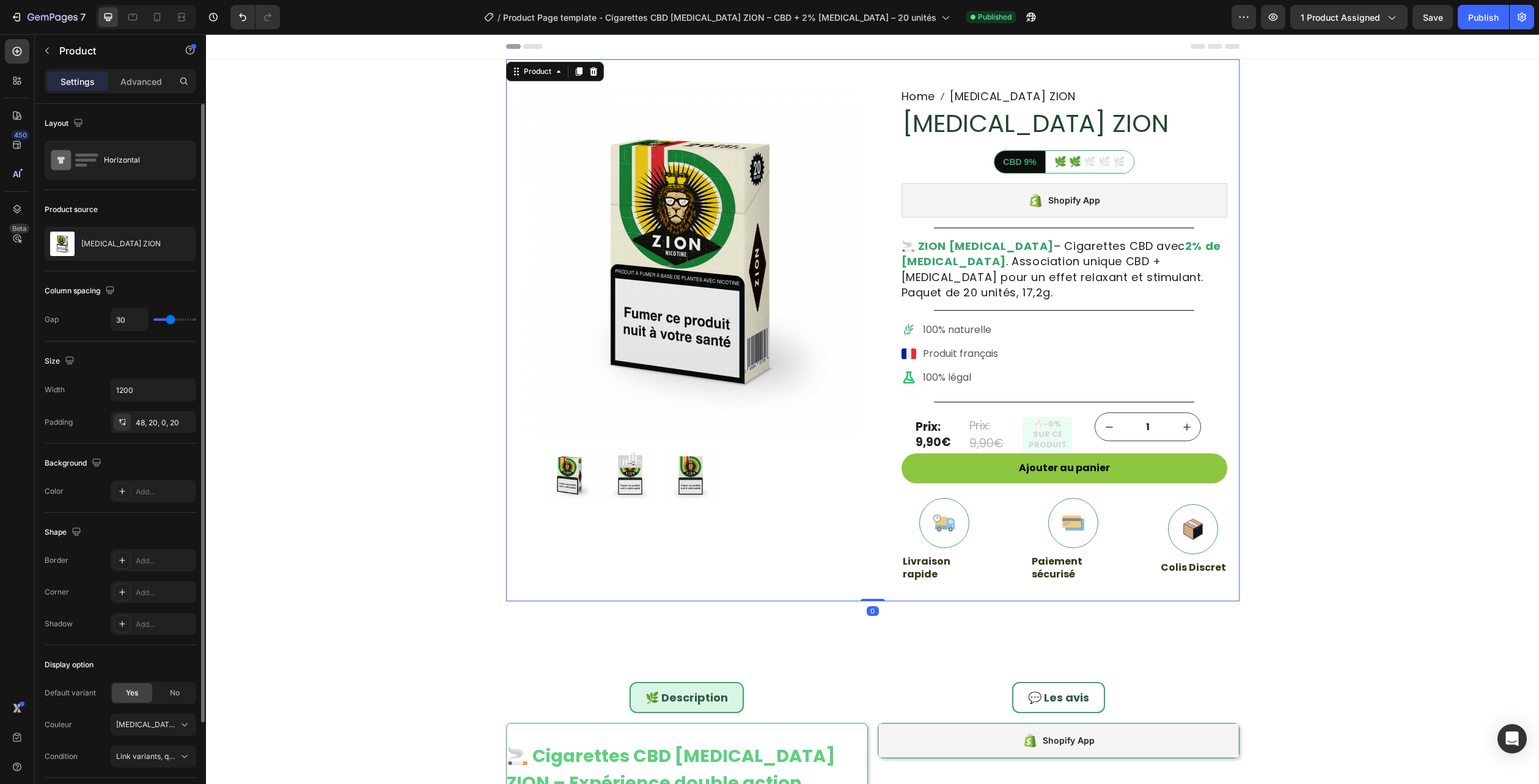
click at [102, 242] on p "Nicotine ZION" at bounding box center [121, 243] width 79 height 9
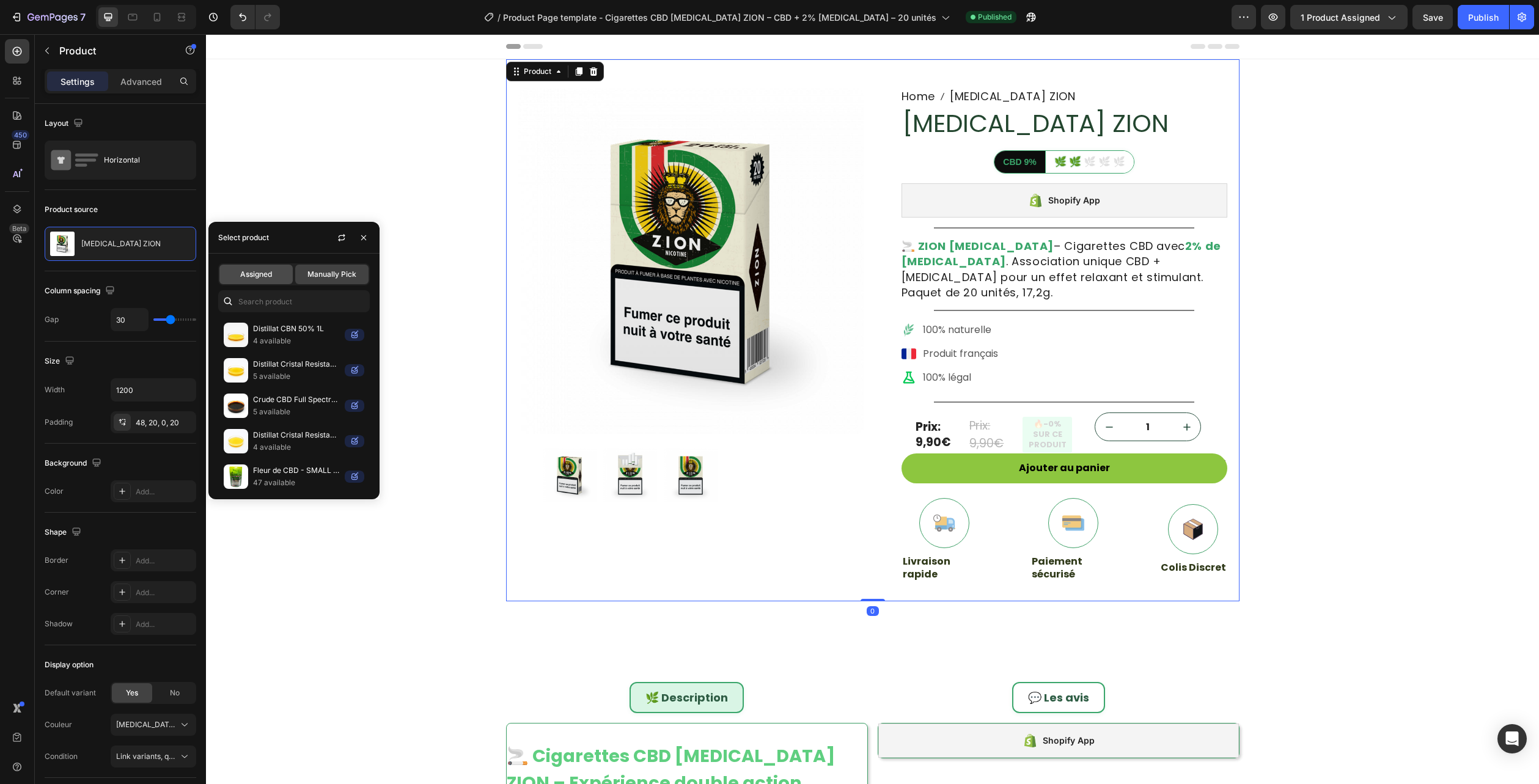
click at [246, 280] on div "Assigned" at bounding box center [256, 275] width 73 height 20
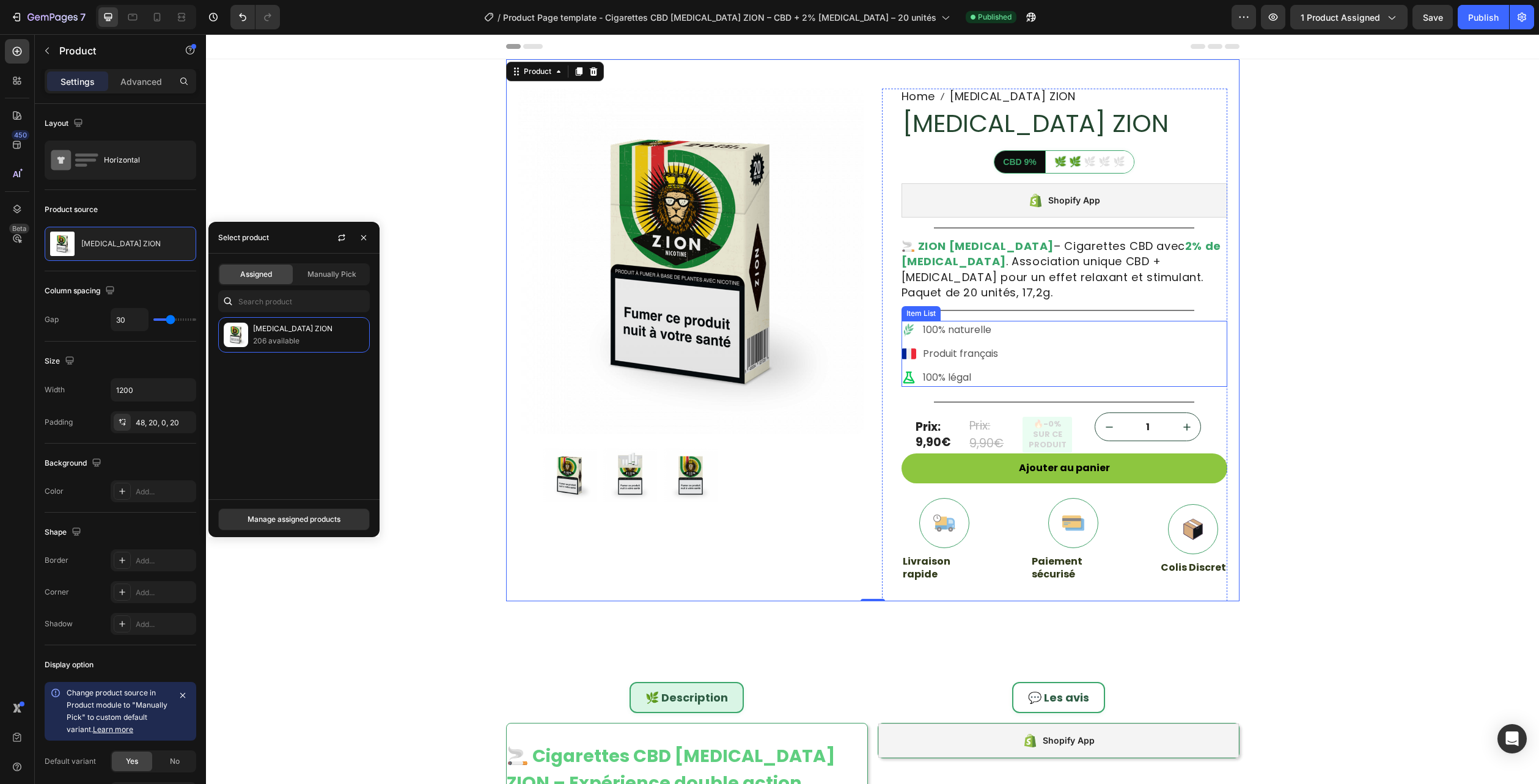
click at [998, 342] on div "100% naturelle Produit français 100% légal" at bounding box center [1064, 353] width 325 height 66
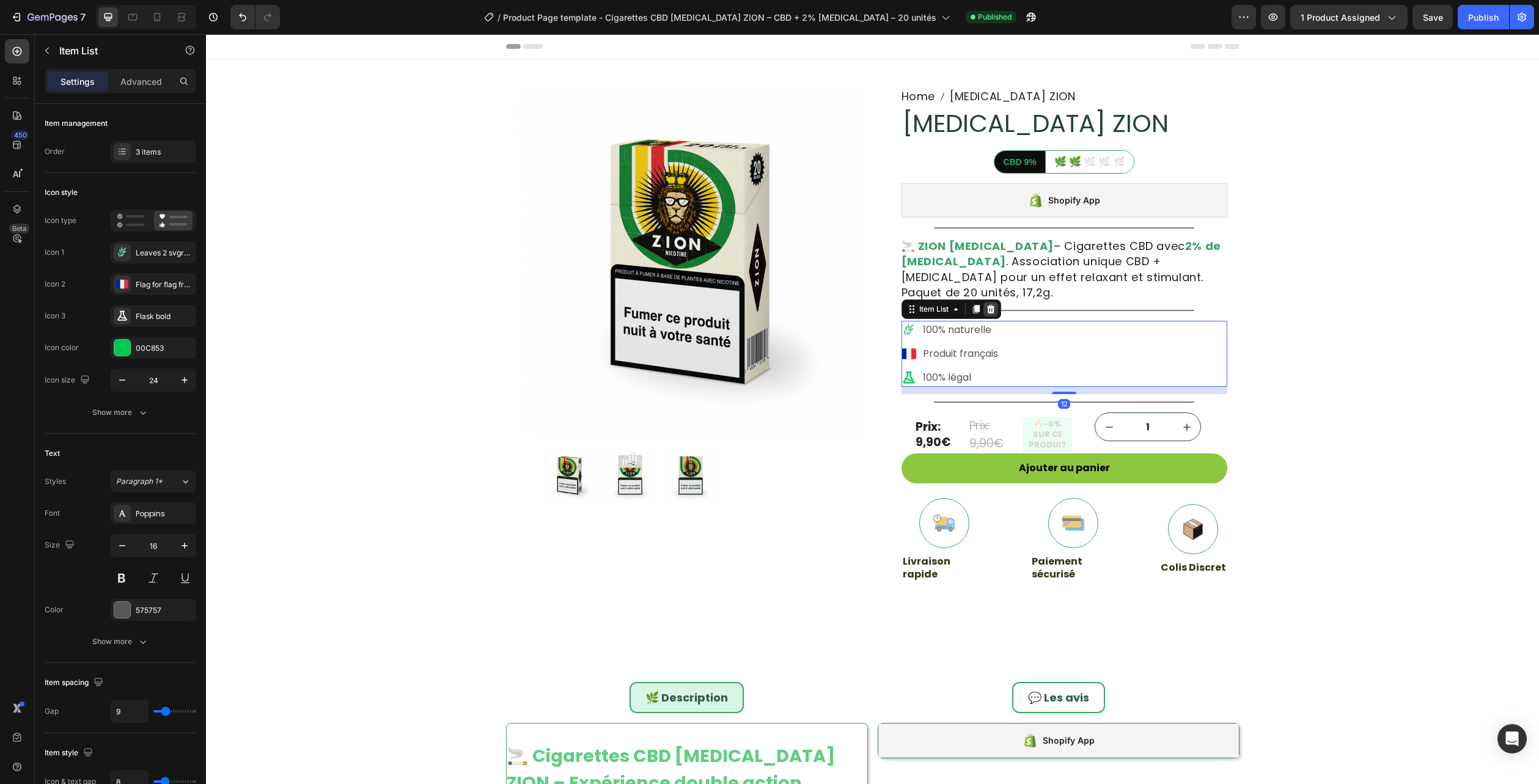
click at [991, 302] on div at bounding box center [990, 308] width 15 height 15
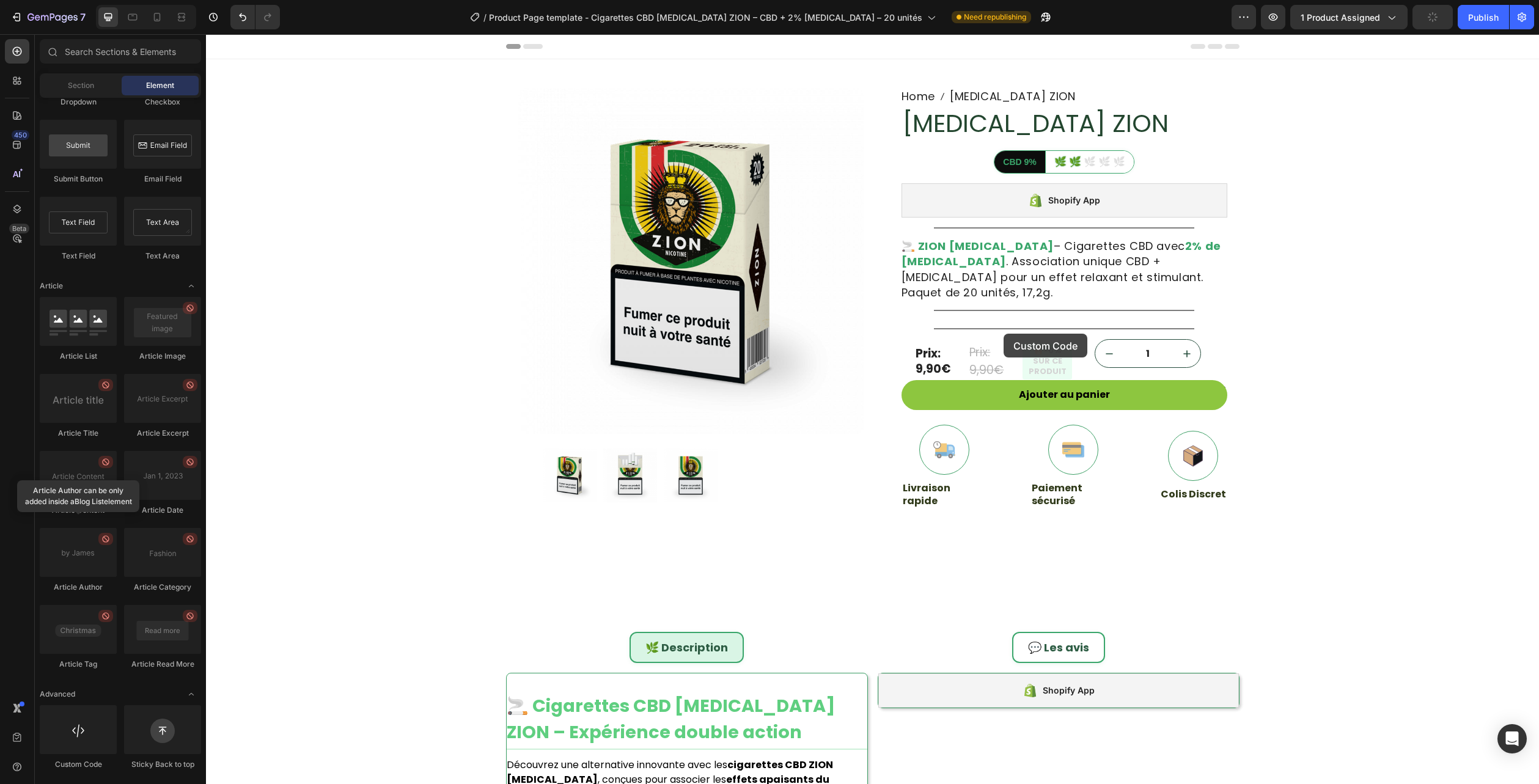
scroll to position [103, 0]
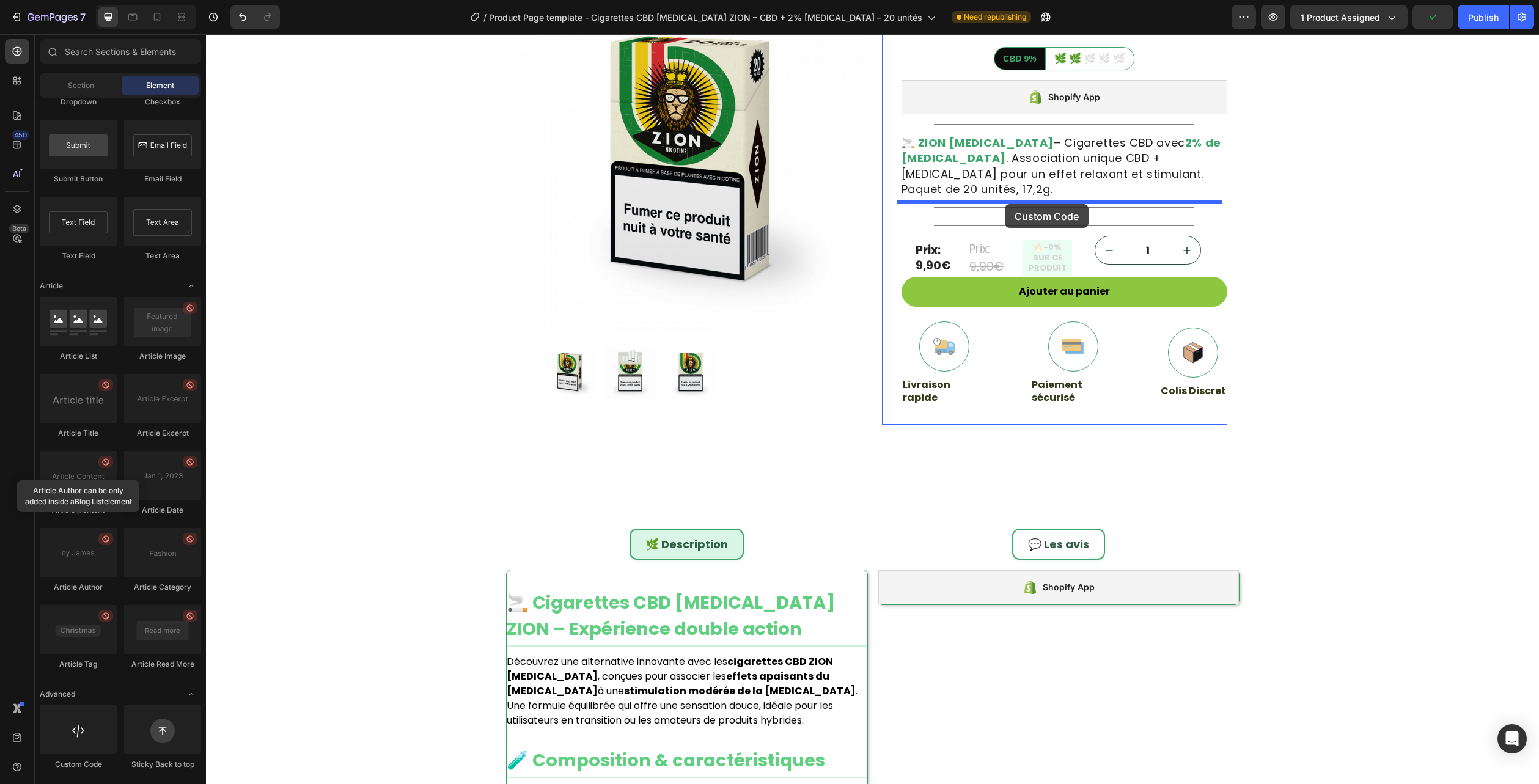
drag, startPoint x: 294, startPoint y: 762, endPoint x: 1005, endPoint y: 204, distance: 903.8
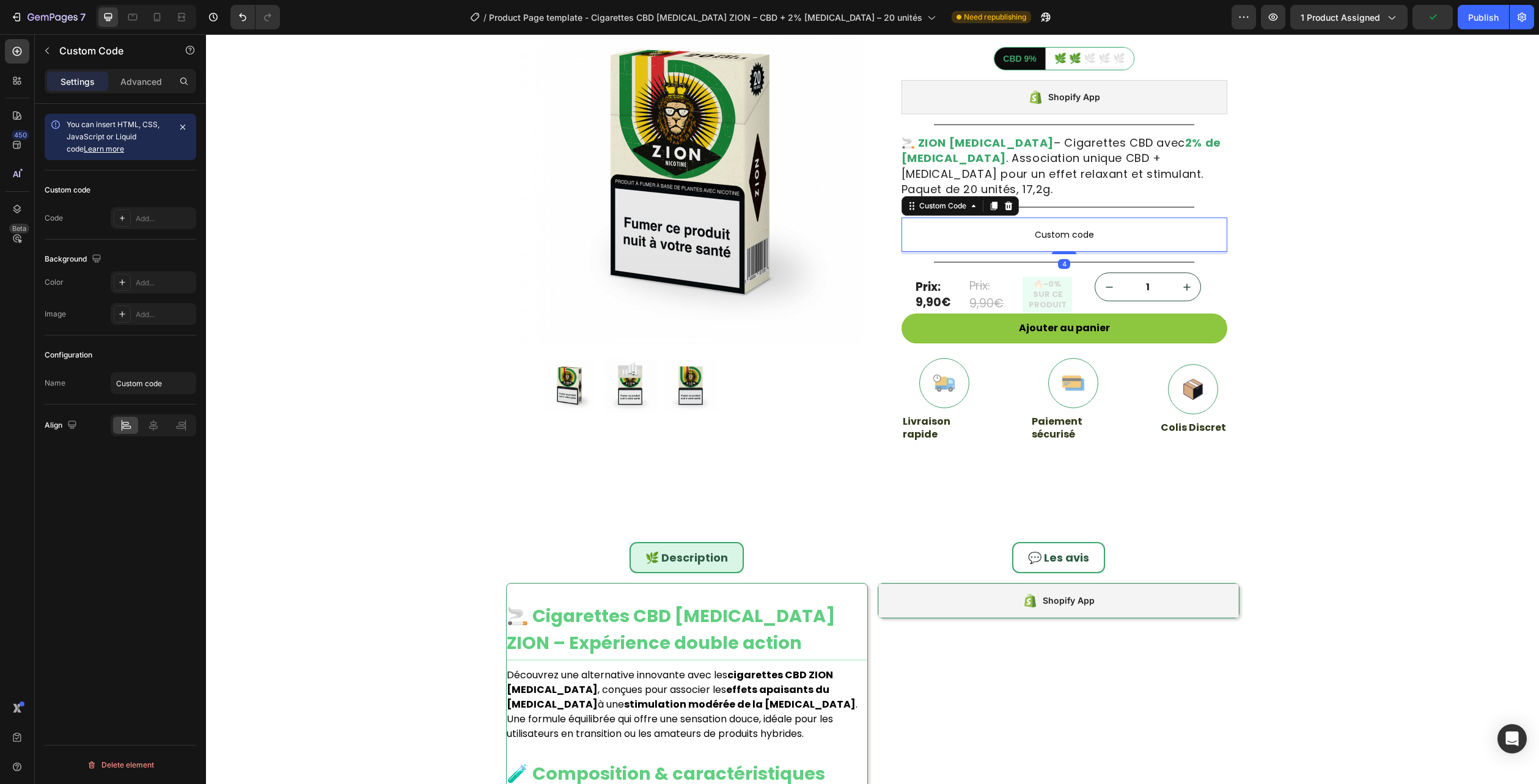
click at [1009, 227] on span "Custom code" at bounding box center [1064, 234] width 325 height 15
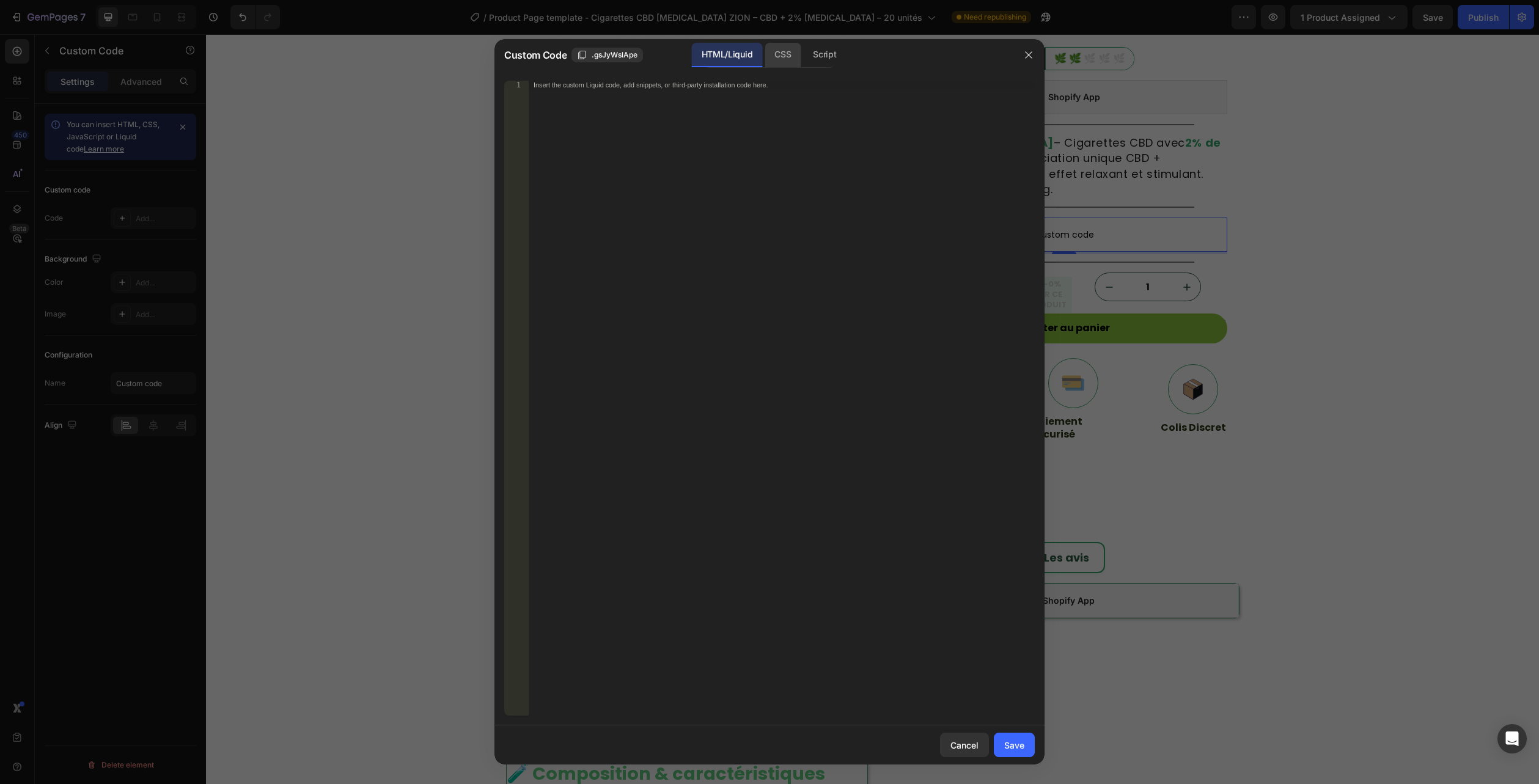
click at [771, 51] on div "CSS" at bounding box center [782, 54] width 36 height 25
click at [750, 121] on div "Insert the CSS code to style your content here." at bounding box center [782, 406] width 506 height 652
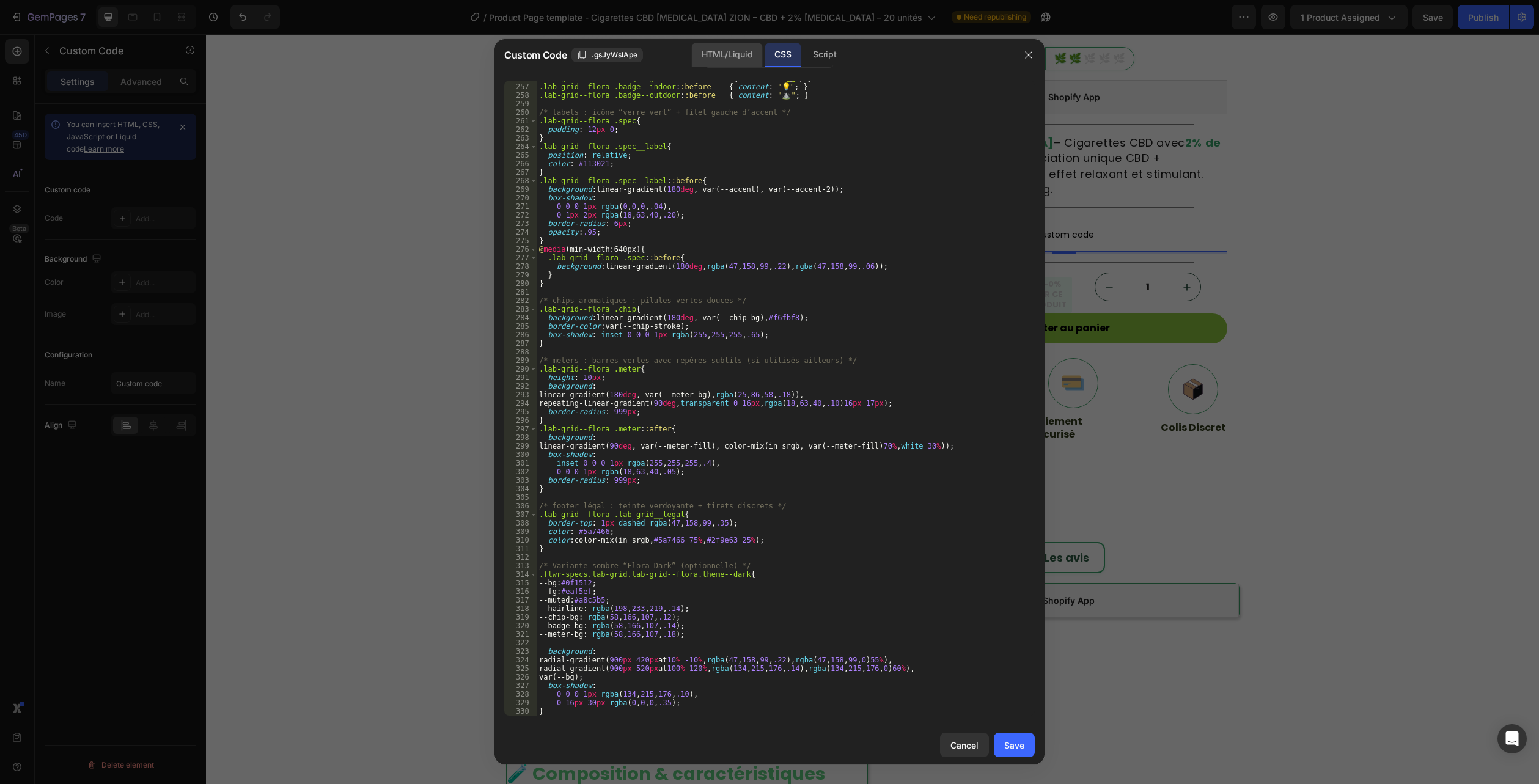
click at [733, 60] on div "HTML/Liquid" at bounding box center [727, 54] width 70 height 25
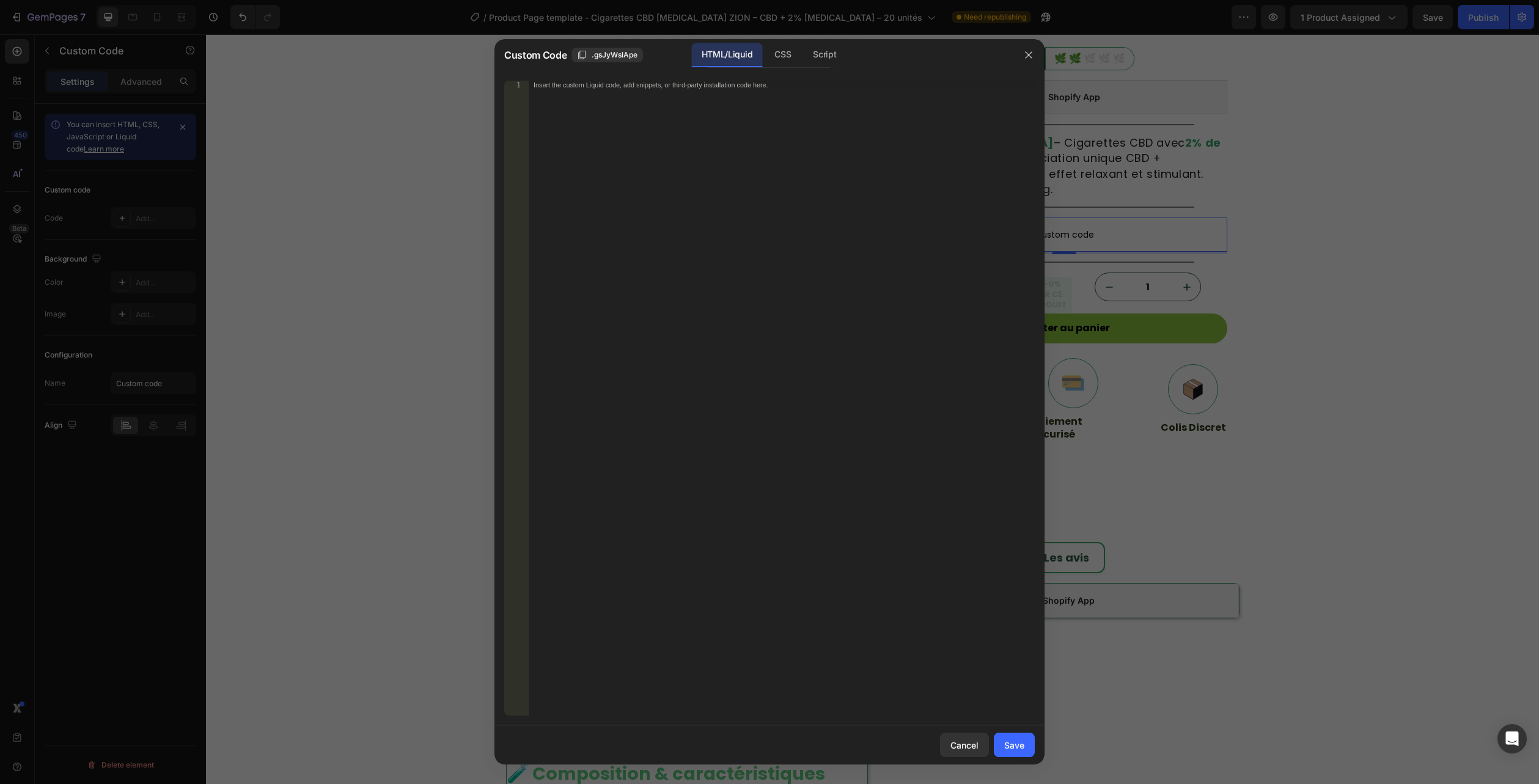
click at [678, 307] on div "Insert the custom Liquid code, add snippets, or third-party installation code h…" at bounding box center [782, 406] width 506 height 652
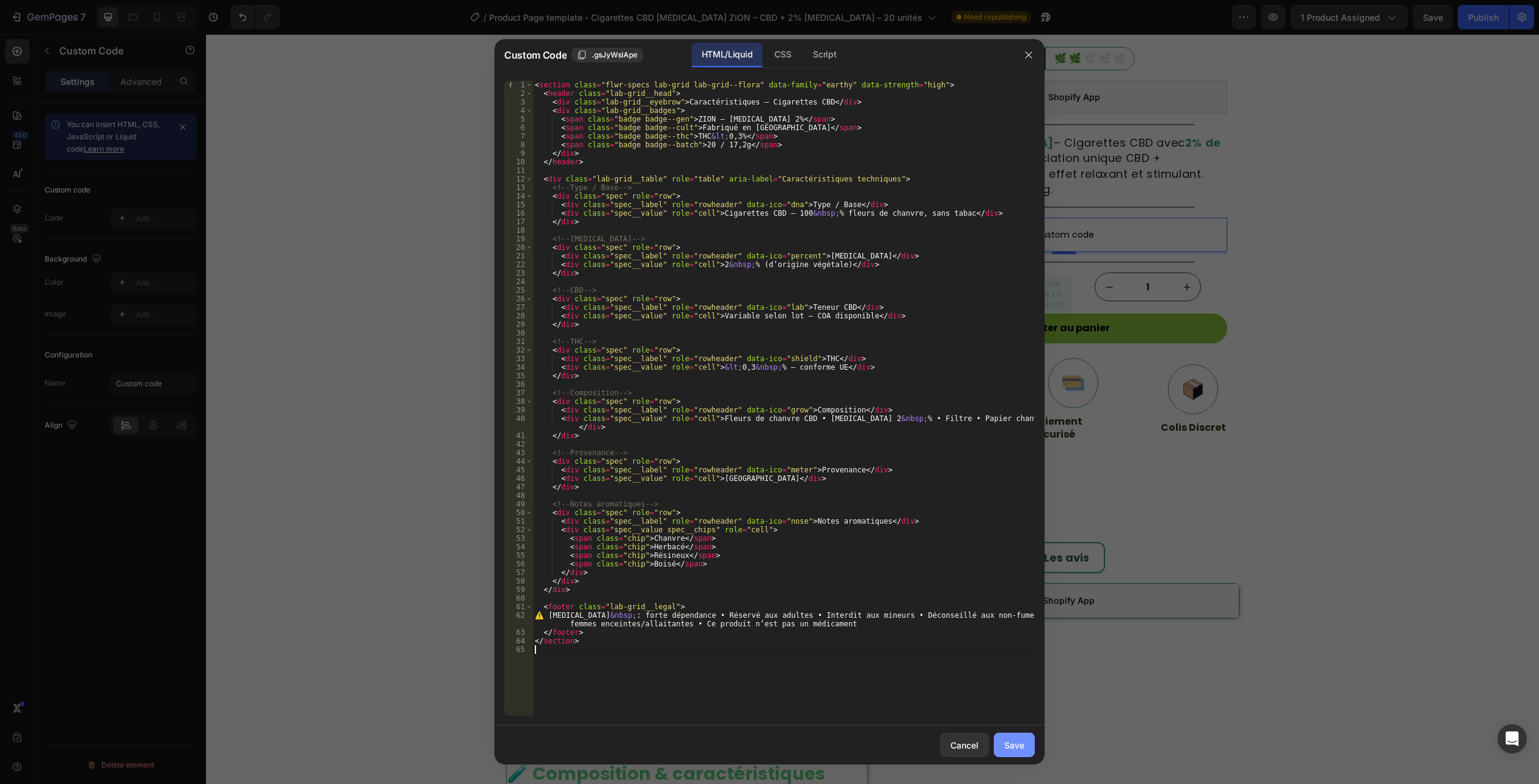
click at [1020, 740] on div "Save" at bounding box center [1014, 744] width 20 height 13
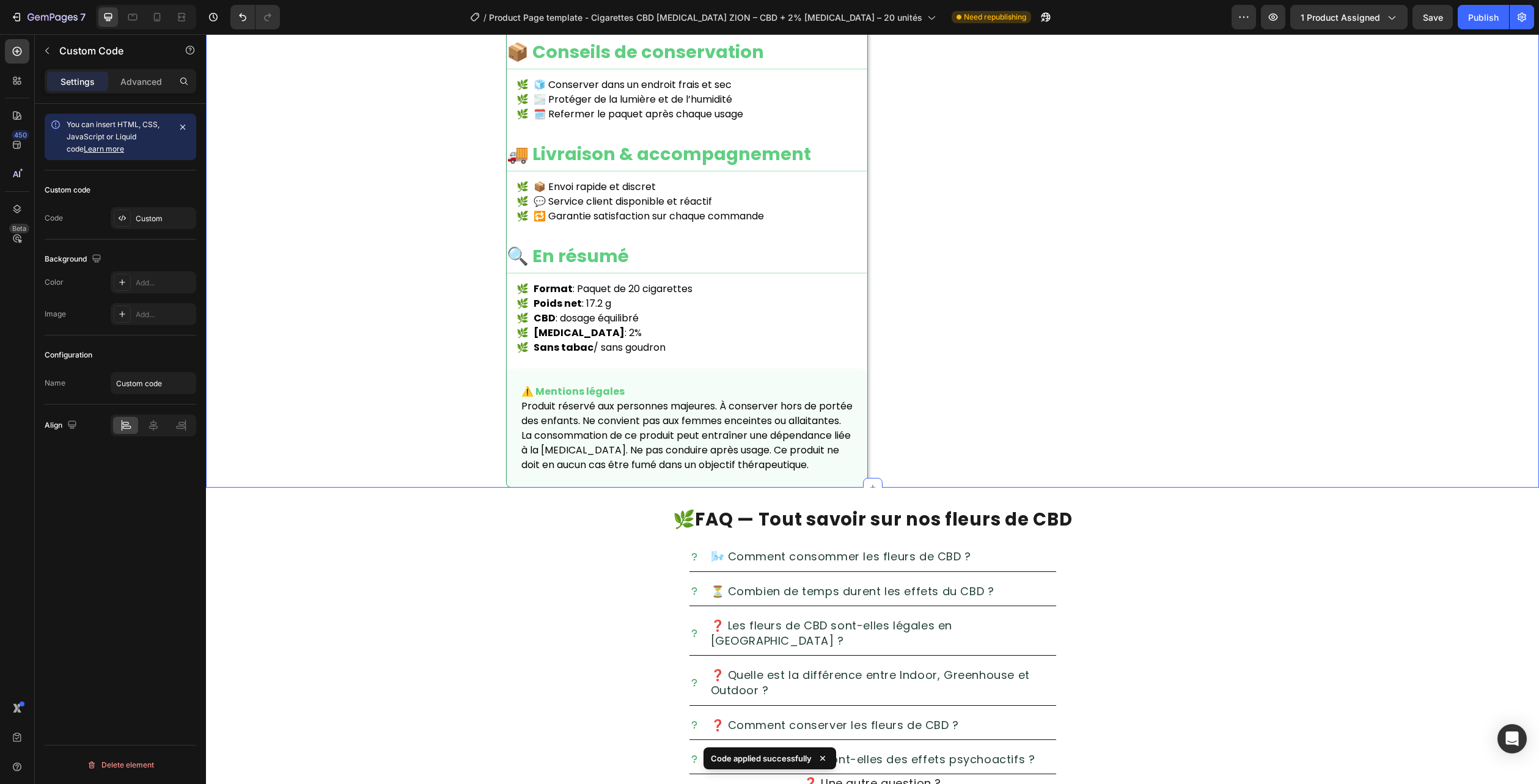
scroll to position [1814, 0]
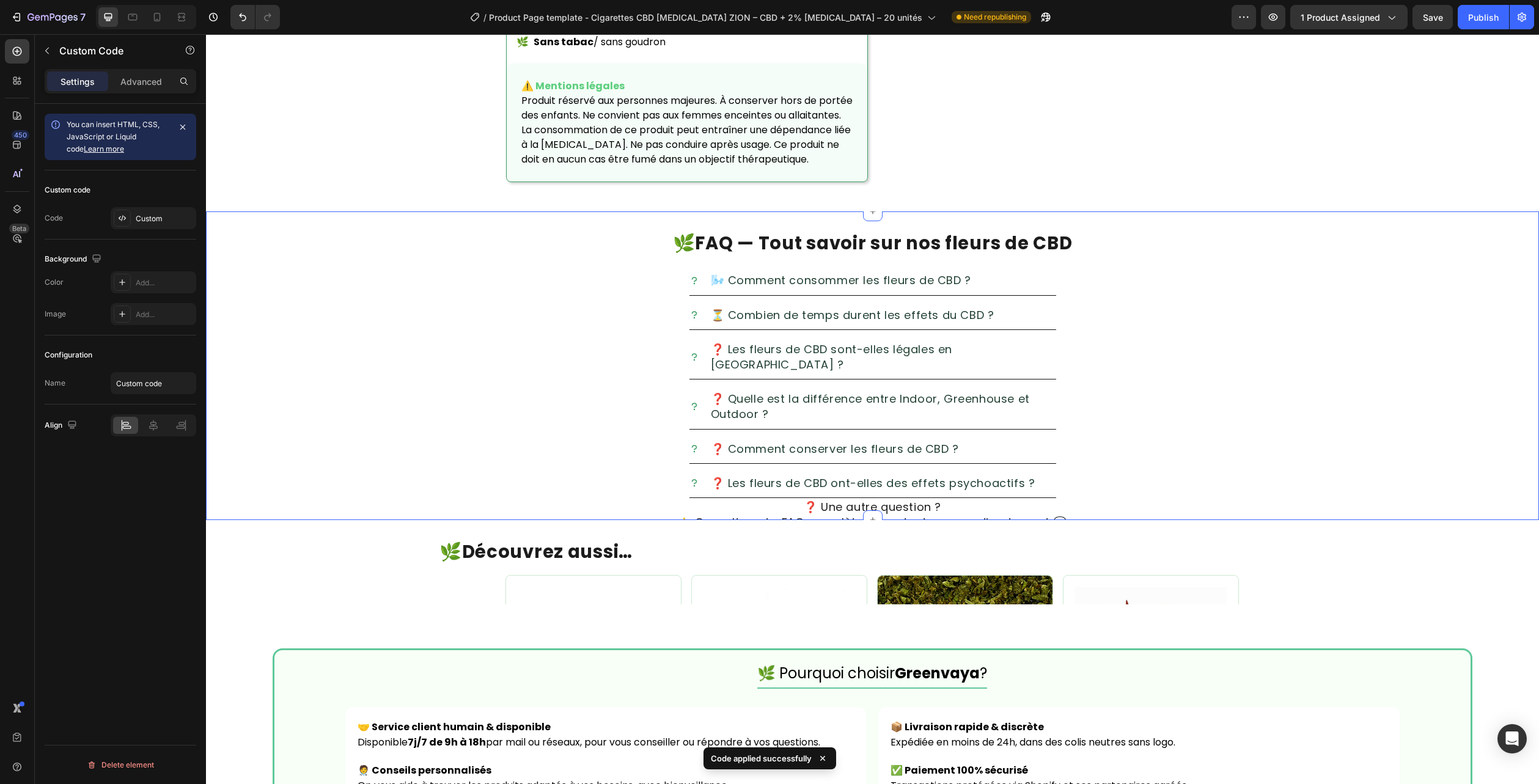
click at [1520, 212] on div "🌿 FAQ — Tout savoir sur nos fleurs de CBD Heading 🌬️ Comment consommer les fleu…" at bounding box center [872, 366] width 1333 height 308
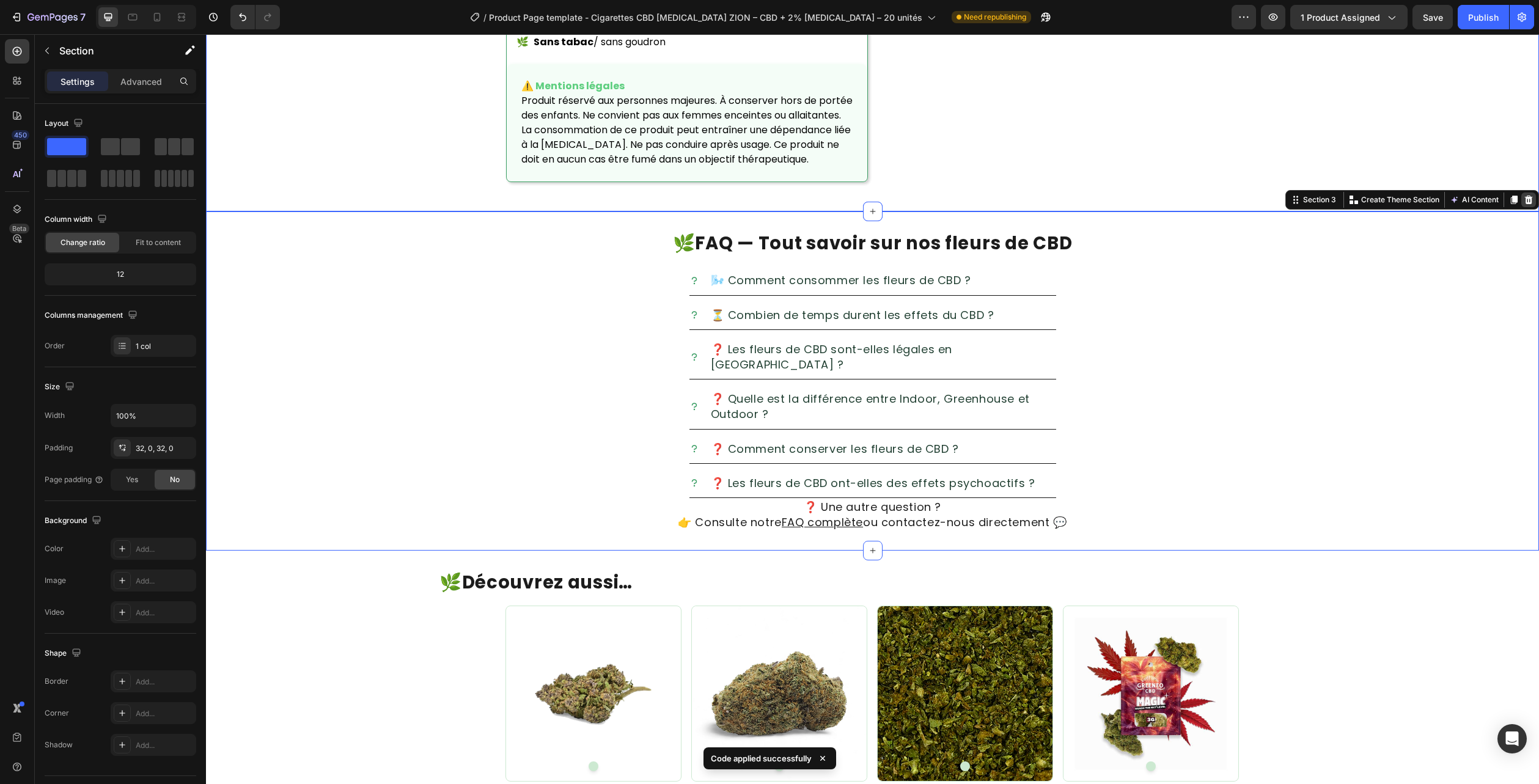
click at [1524, 195] on icon at bounding box center [1529, 200] width 10 height 10
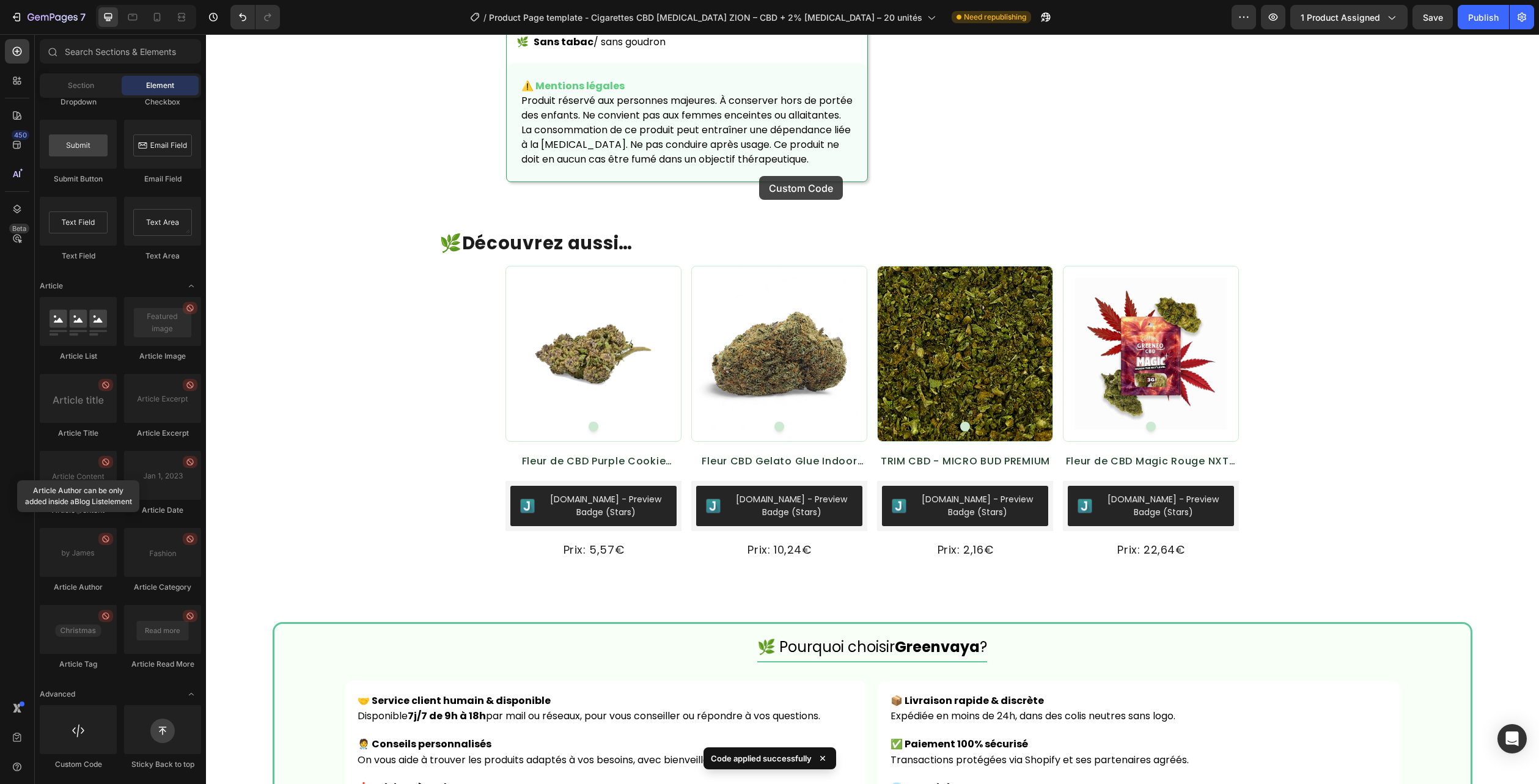
scroll to position [1882, 0]
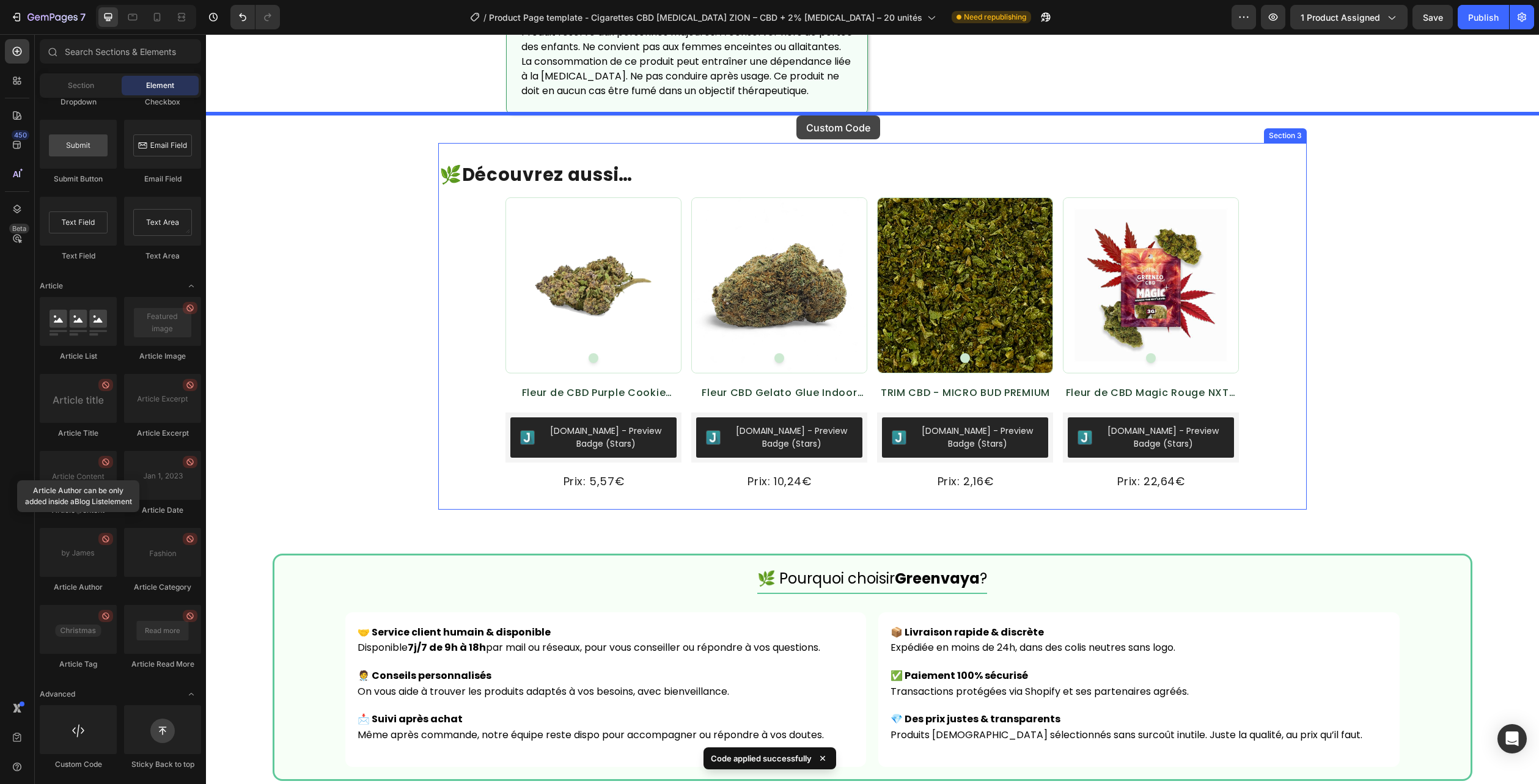
drag, startPoint x: 293, startPoint y: 767, endPoint x: 796, endPoint y: 116, distance: 822.7
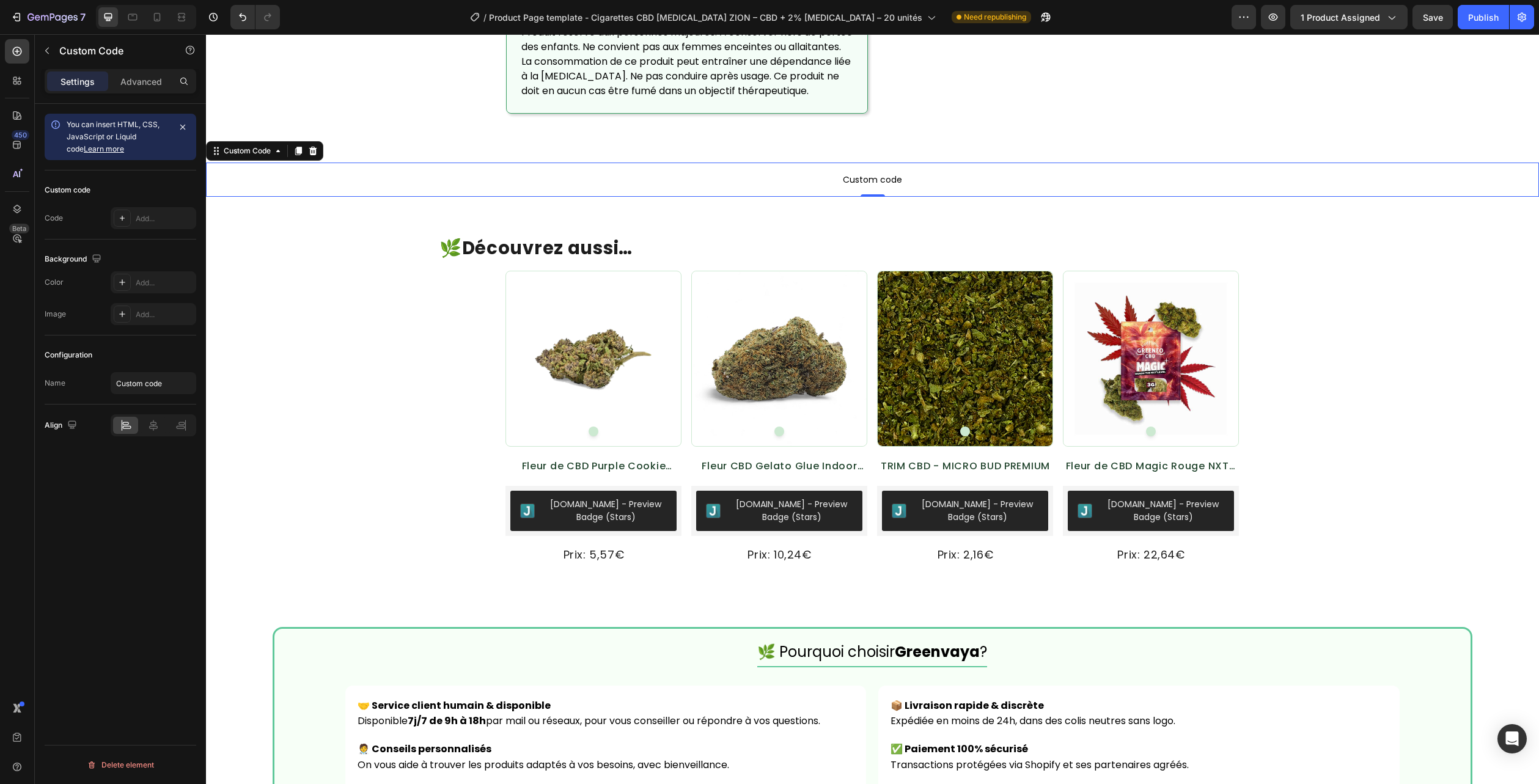
click at [801, 172] on span "Custom code" at bounding box center [872, 179] width 1333 height 15
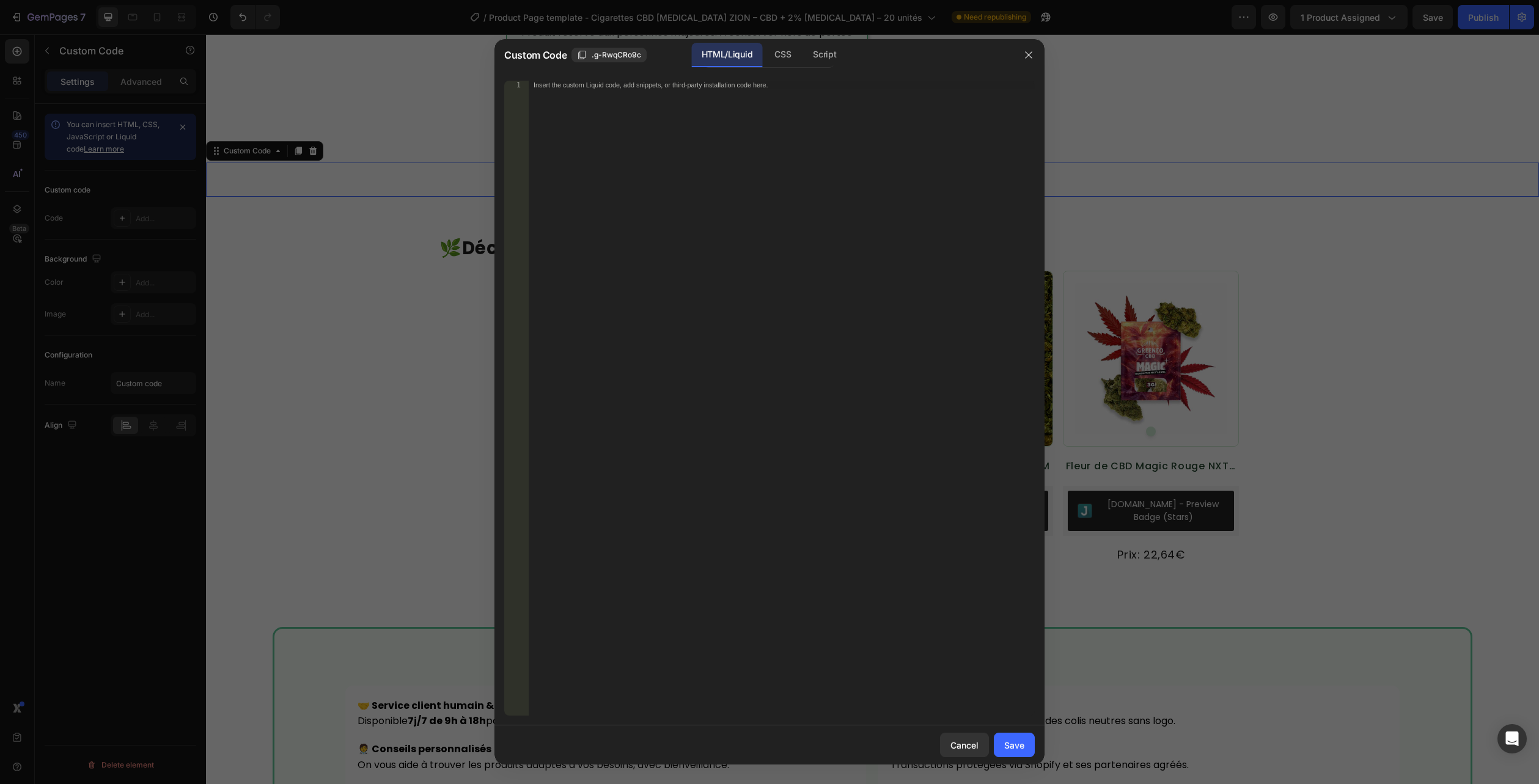
click at [736, 51] on div "HTML/Liquid" at bounding box center [727, 54] width 70 height 25
click at [729, 90] on div "Insert the custom Liquid code, add snippets, or third-party installation code h…" at bounding box center [782, 406] width 506 height 652
paste textarea "</section>"
type textarea "</section>"
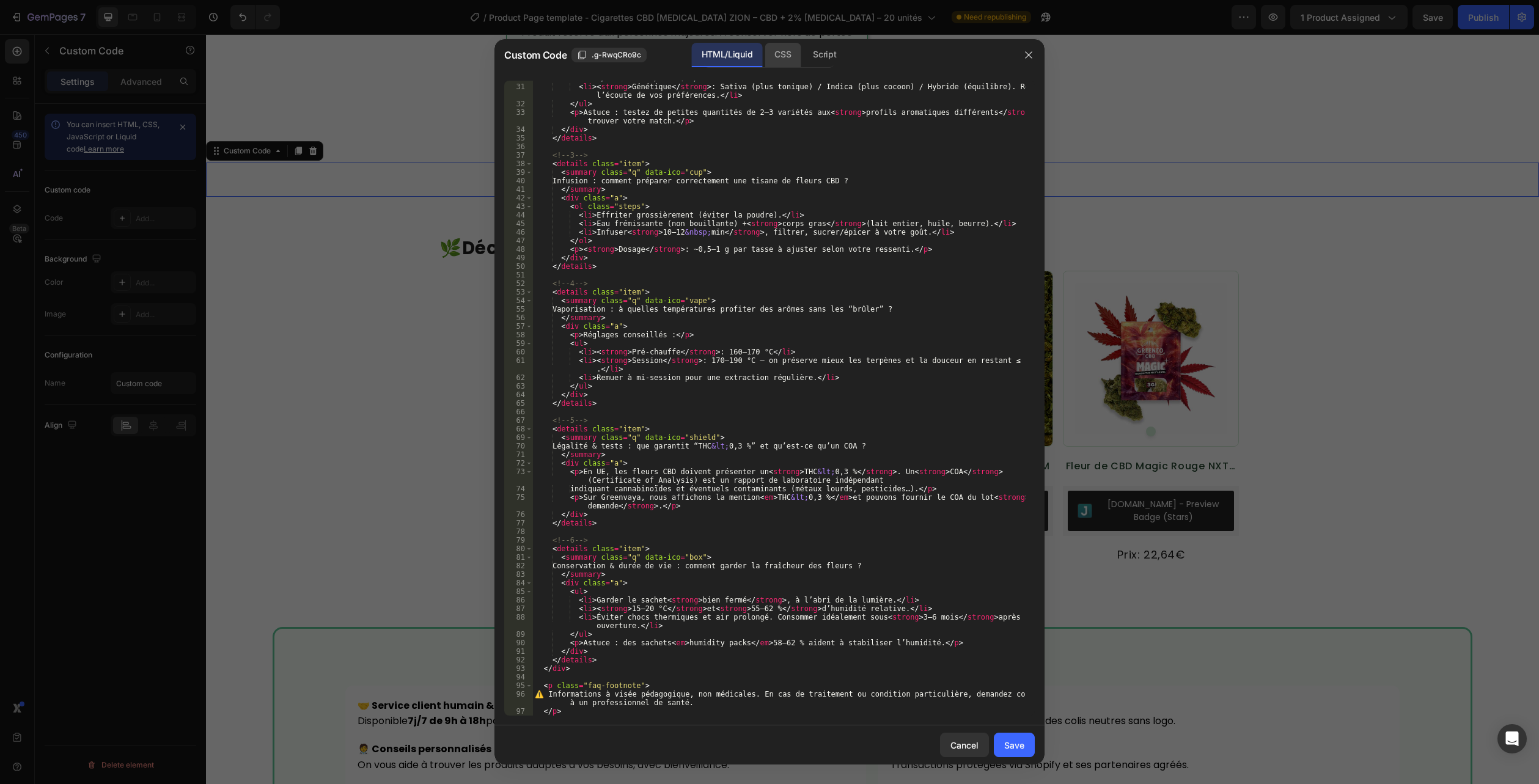
scroll to position [306, 0]
click at [781, 58] on div "CSS" at bounding box center [782, 54] width 36 height 25
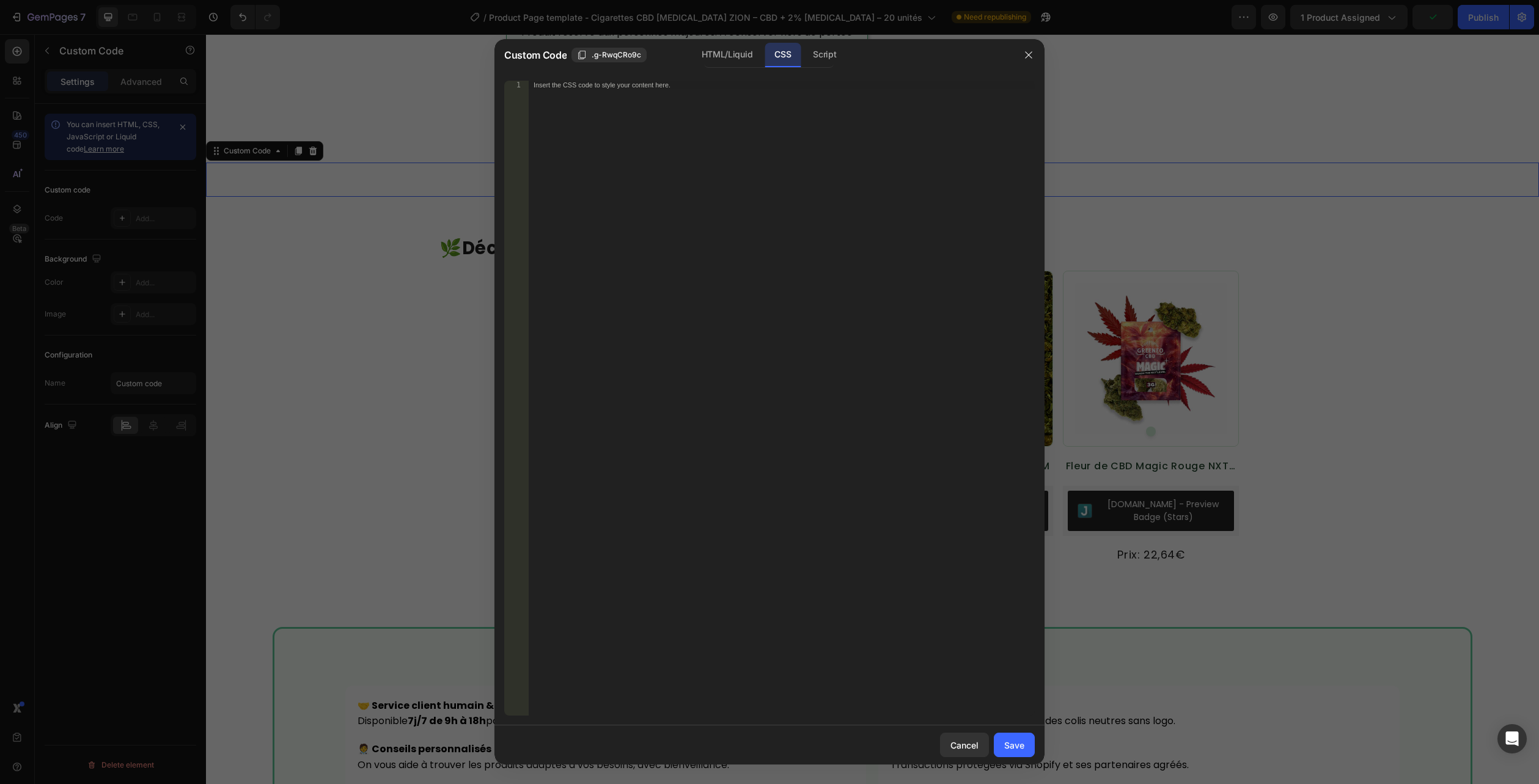
click at [791, 52] on div "CSS" at bounding box center [782, 54] width 36 height 25
click at [760, 123] on div "Insert the CSS code to style your content here." at bounding box center [782, 406] width 506 height 652
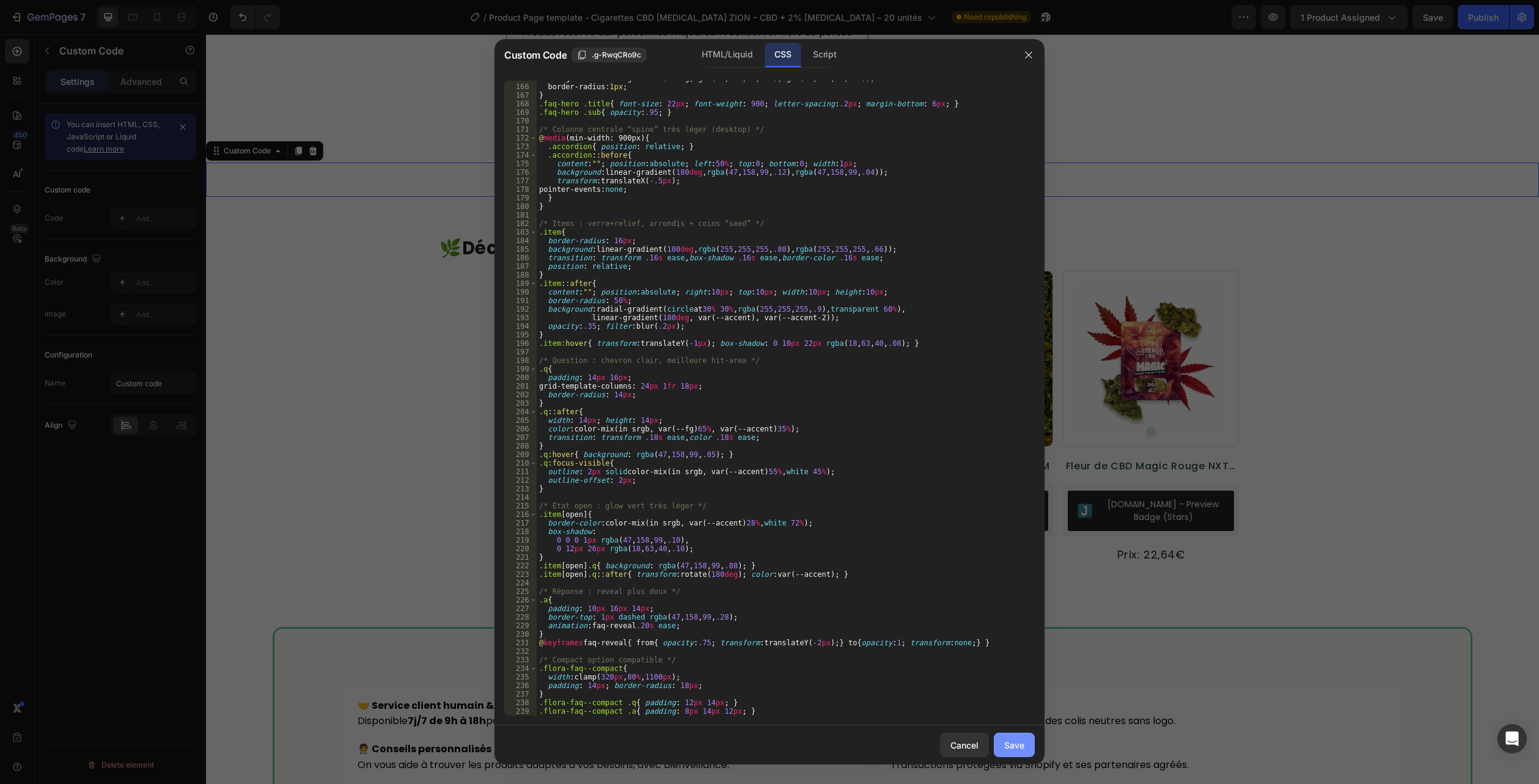
click at [1014, 738] on button "Save" at bounding box center [1014, 744] width 41 height 25
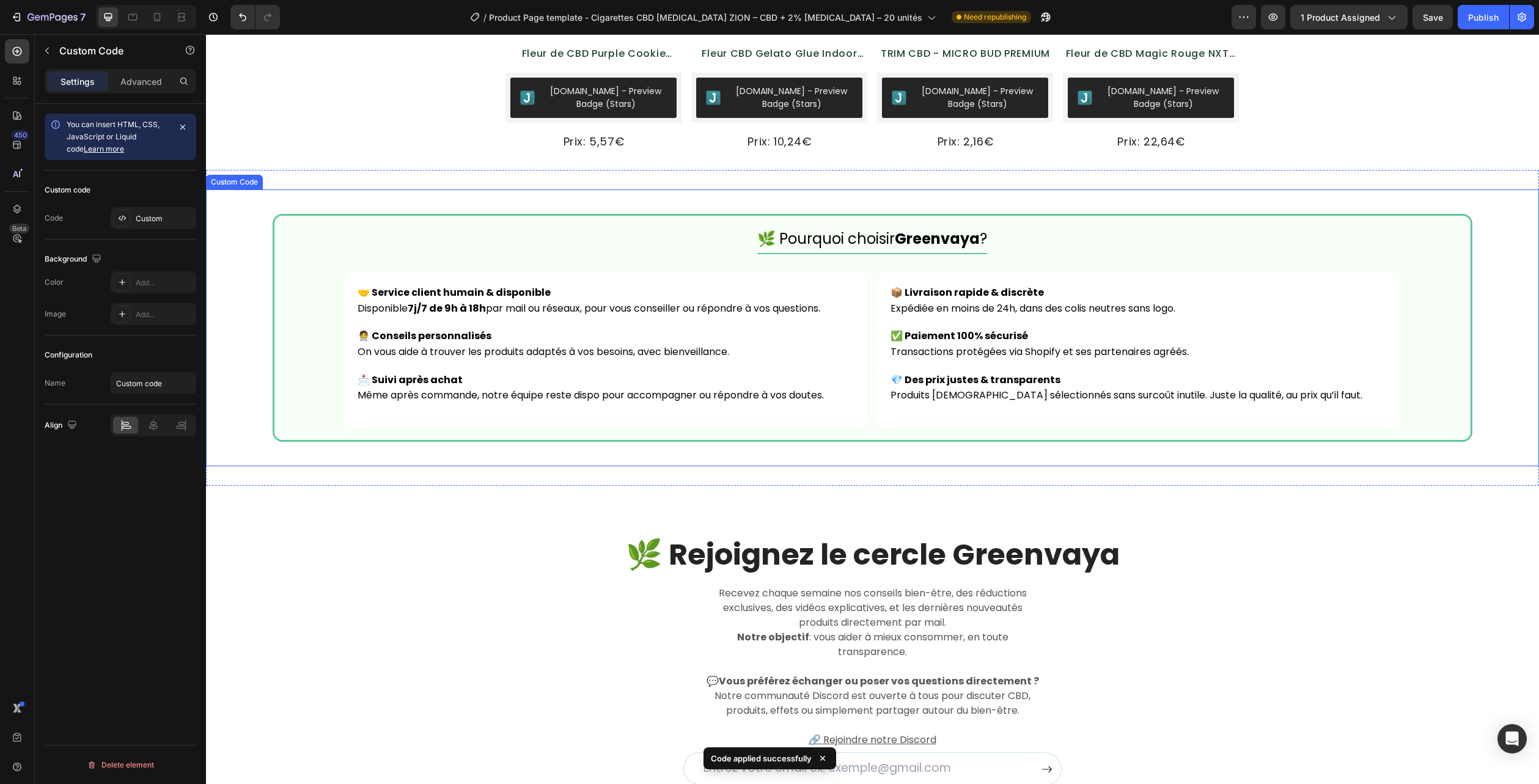
scroll to position [2983, 0]
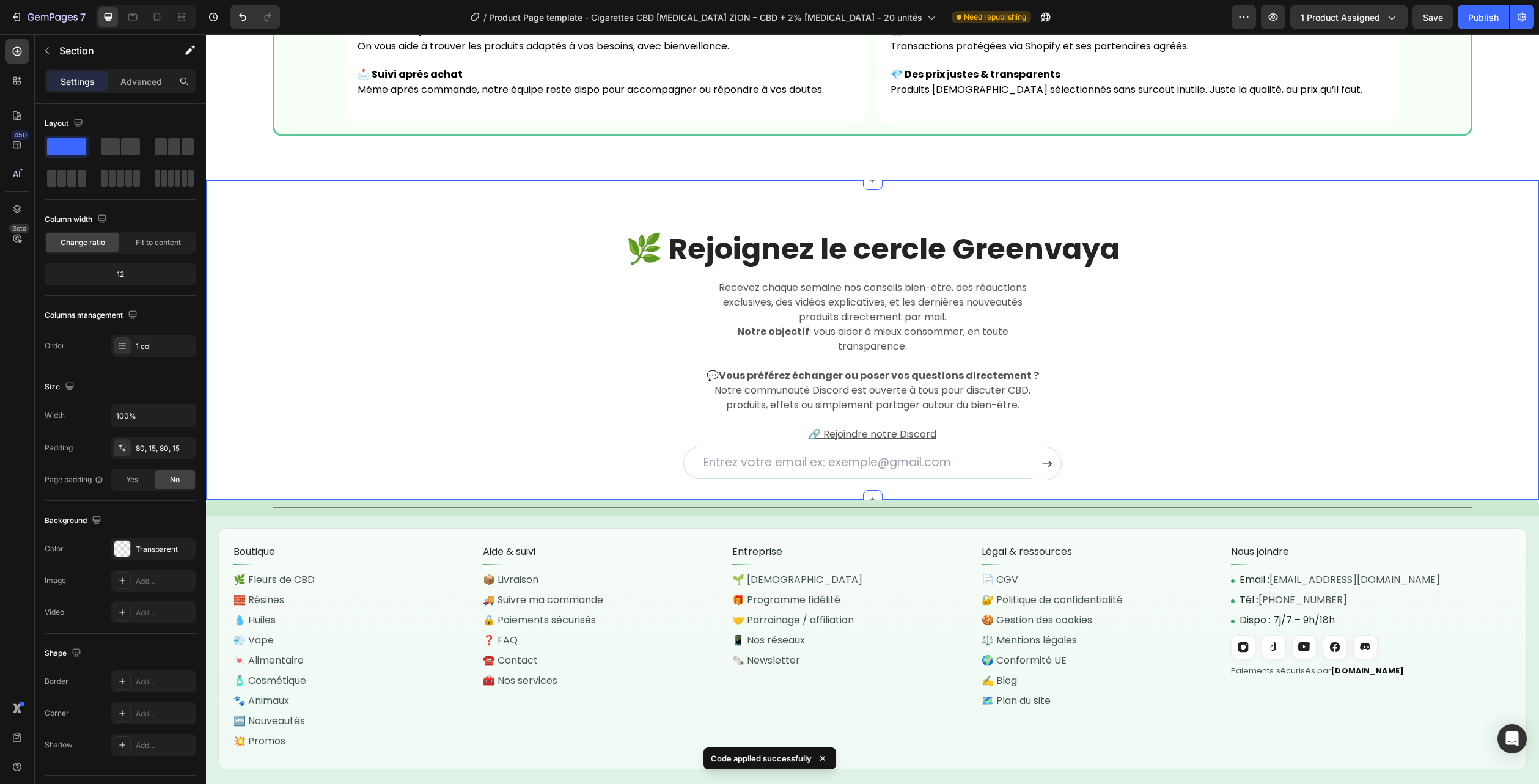
click at [1436, 279] on div "🌿 Rejoignez le cercle Greenvaya Heading Recevez chaque semaine nos conseils bie…" at bounding box center [872, 355] width 1314 height 251
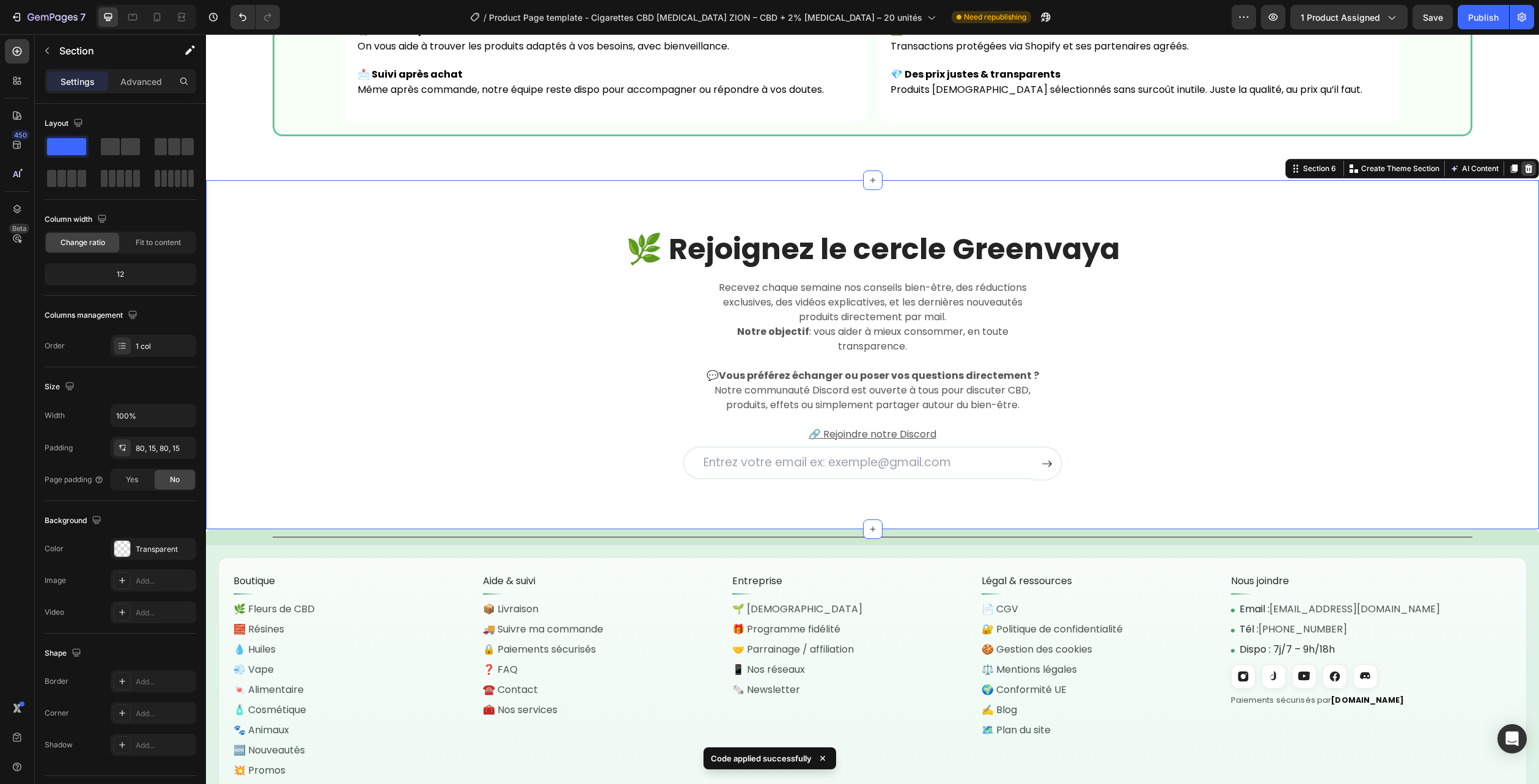
click at [1525, 167] on icon at bounding box center [1529, 168] width 8 height 9
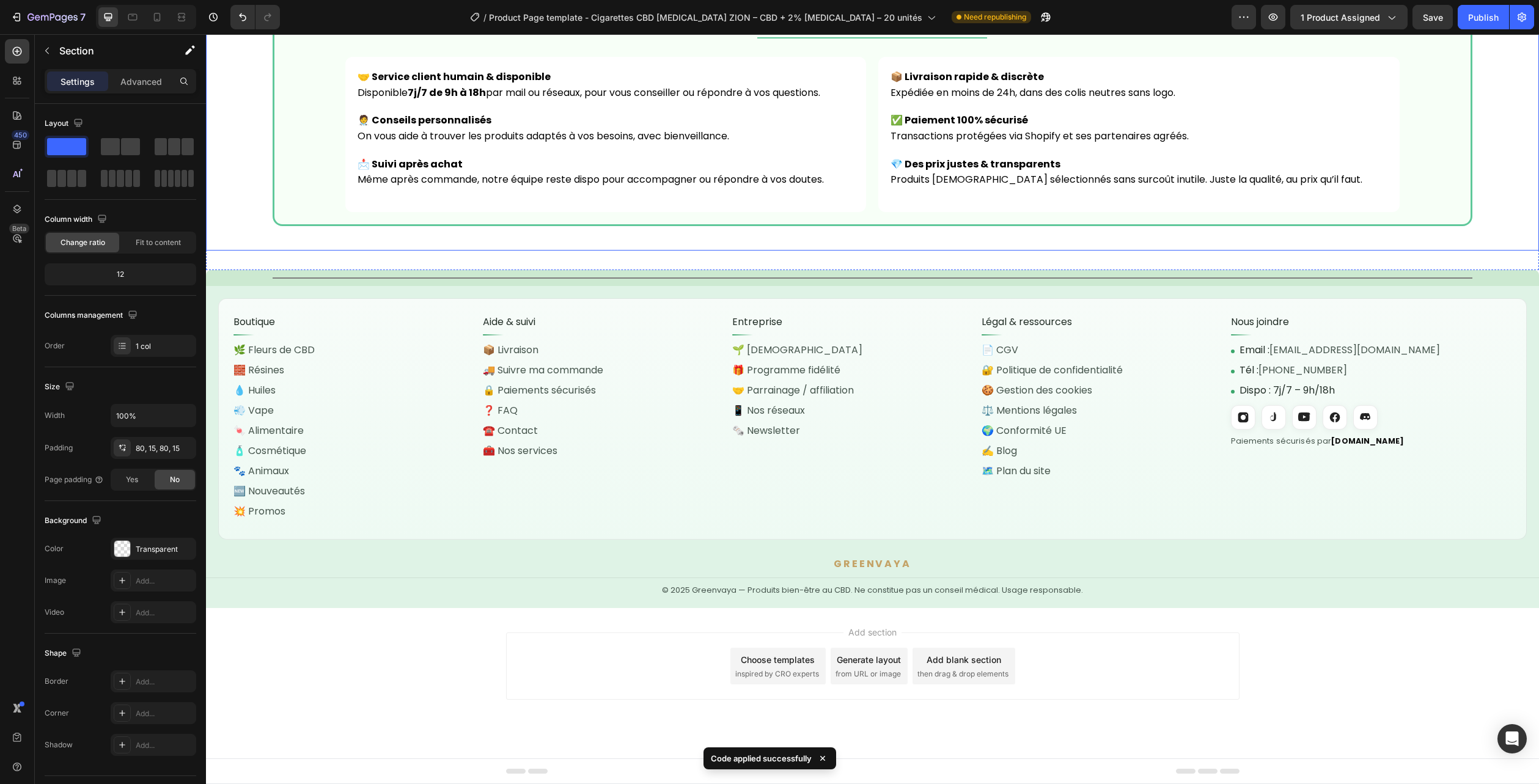
scroll to position [2893, 0]
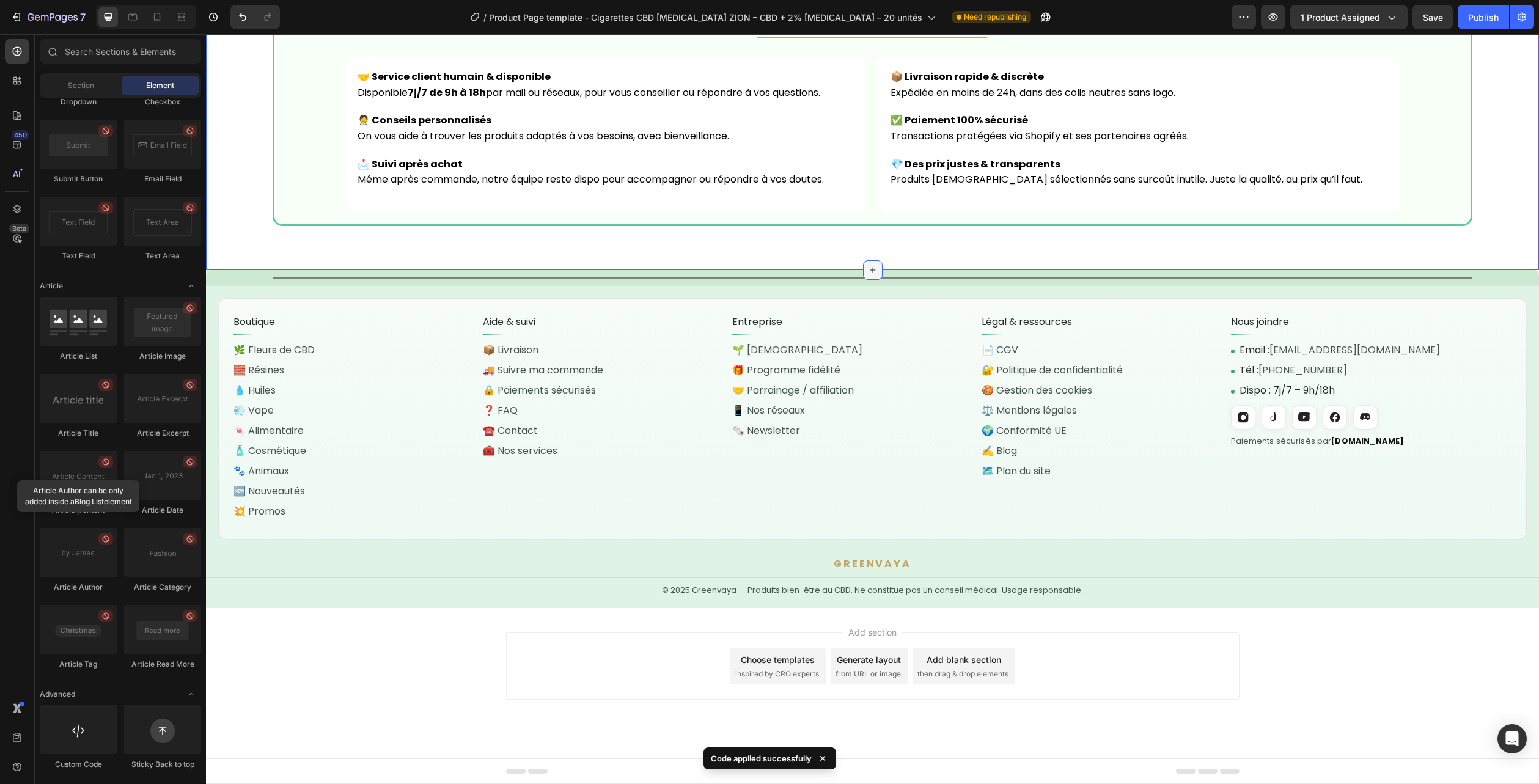
click at [876, 266] on div at bounding box center [873, 270] width 20 height 20
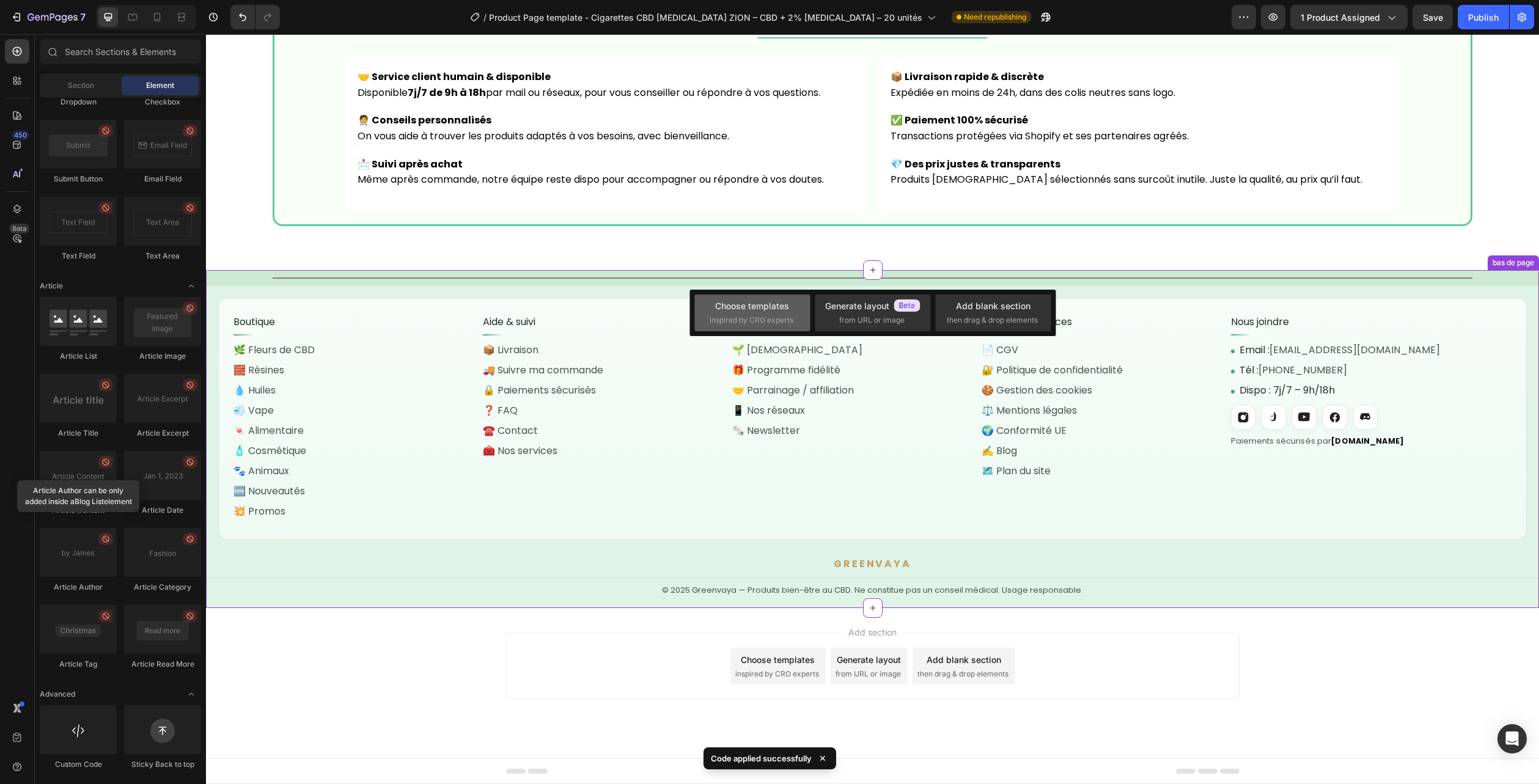
click at [779, 299] on div "Choose templates inspired by CRO experts" at bounding box center [752, 312] width 116 height 37
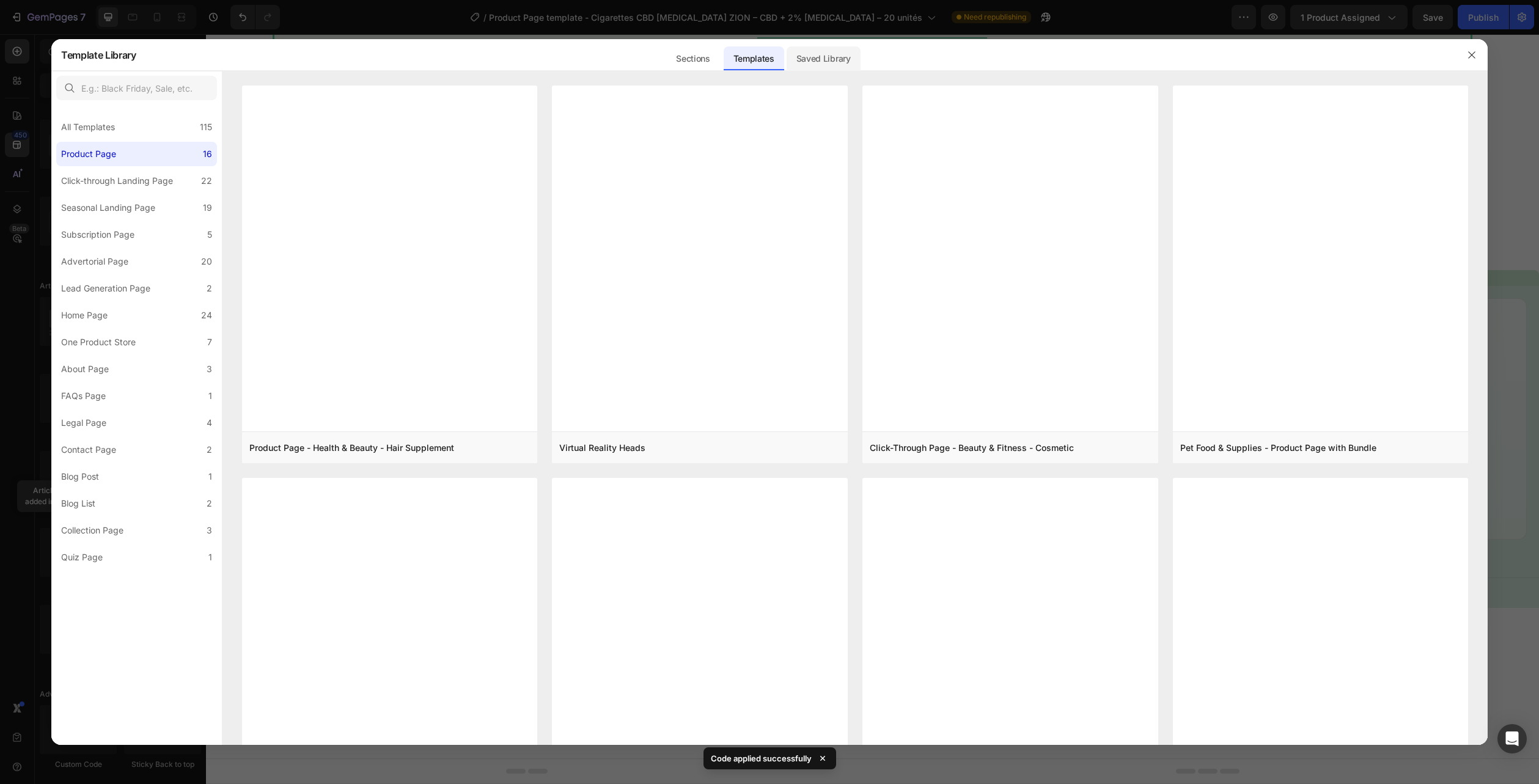
click at [831, 60] on div "Saved Library" at bounding box center [823, 58] width 74 height 25
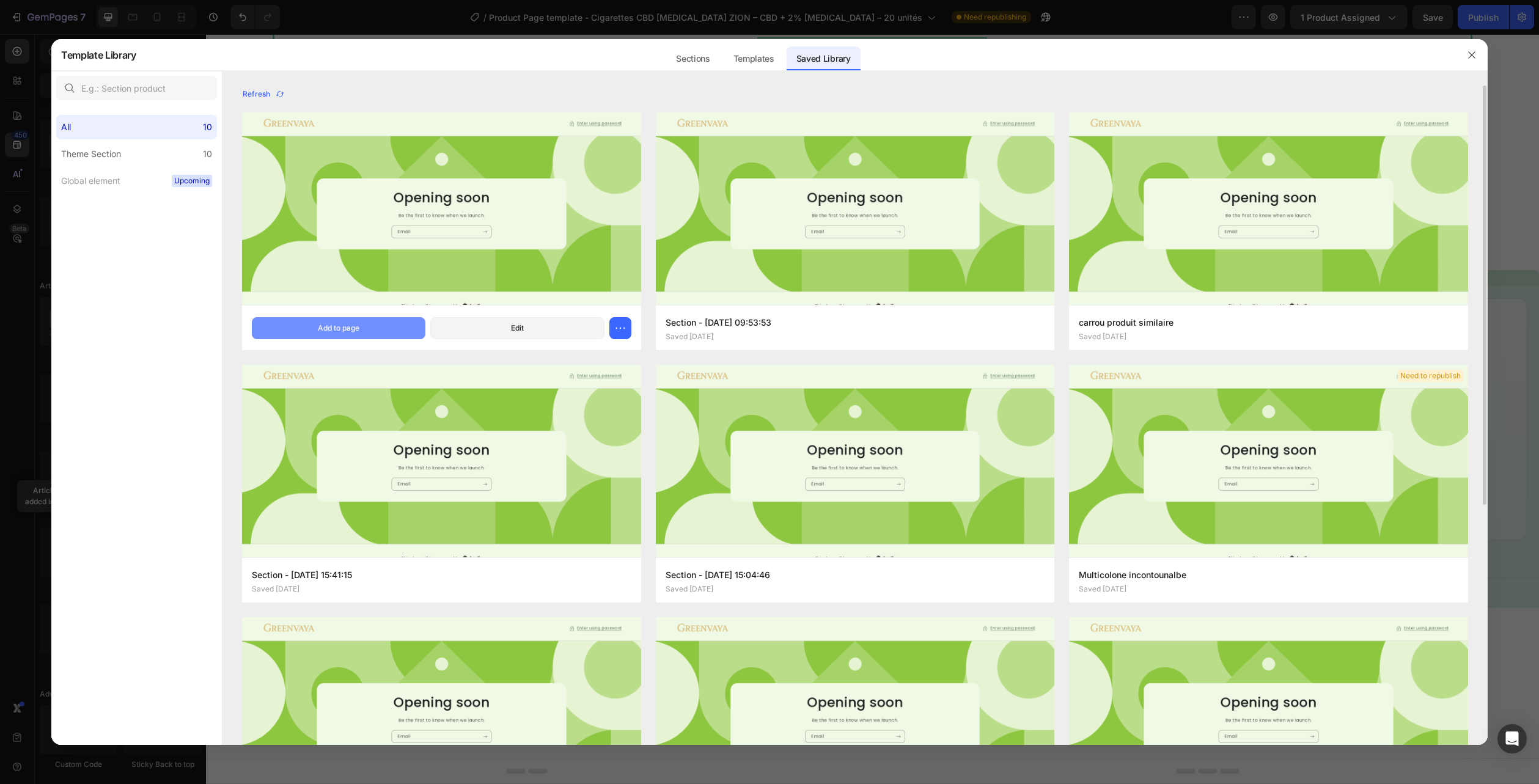
click at [379, 327] on button "Add to page" at bounding box center [339, 328] width 174 height 22
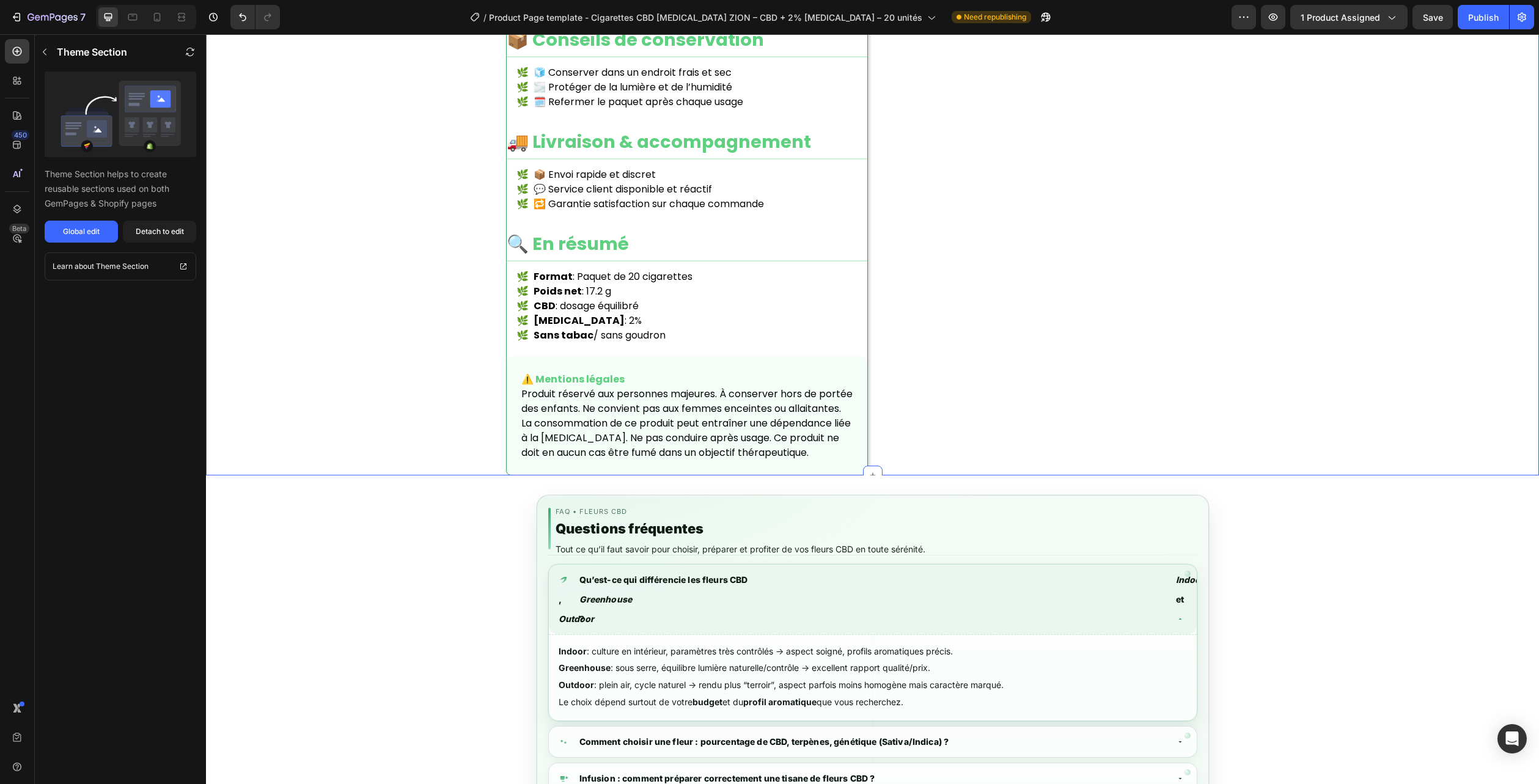
scroll to position [1375, 0]
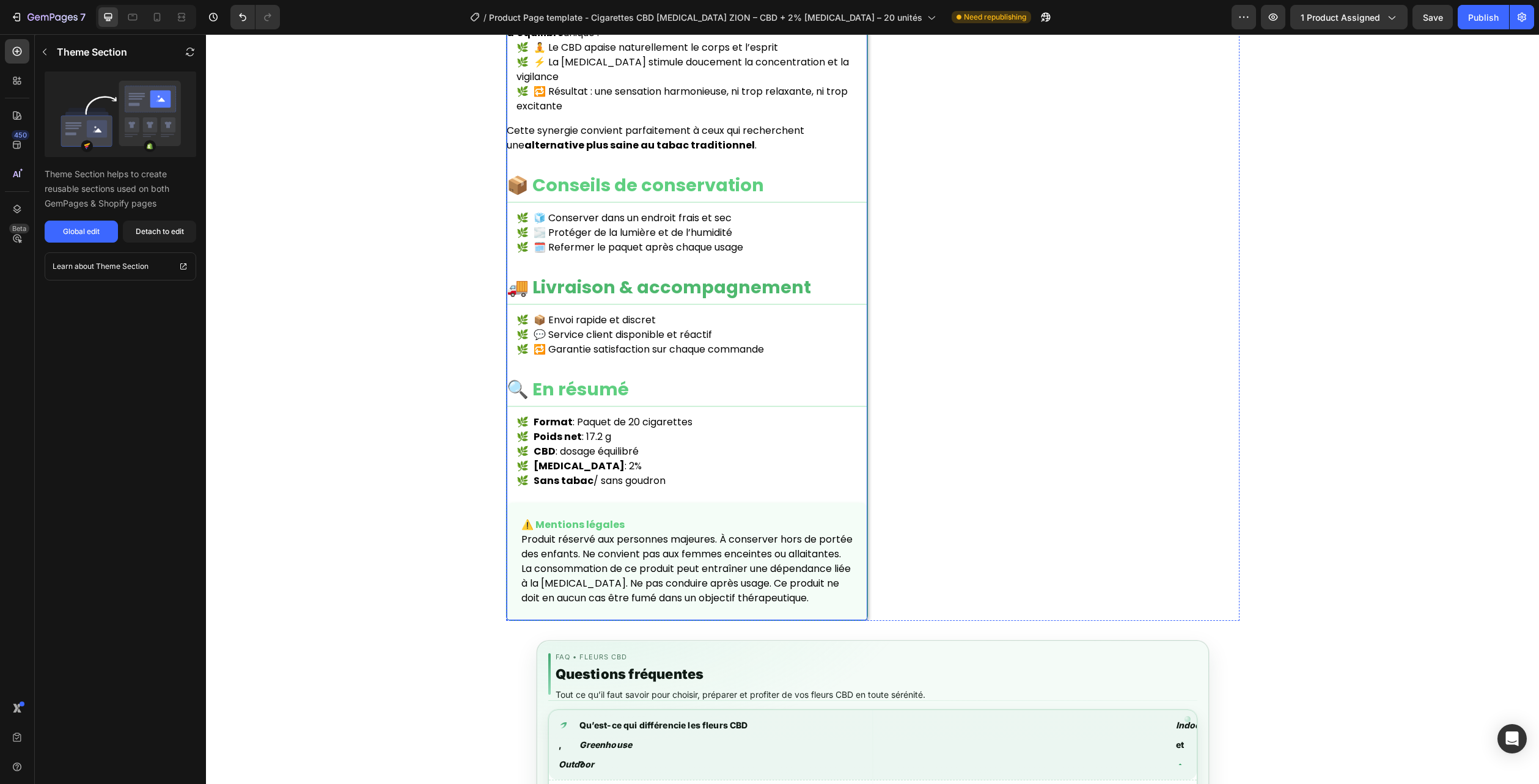
click at [688, 275] on h2 "🚚 Livraison & accompagnement" at bounding box center [686, 290] width 361 height 31
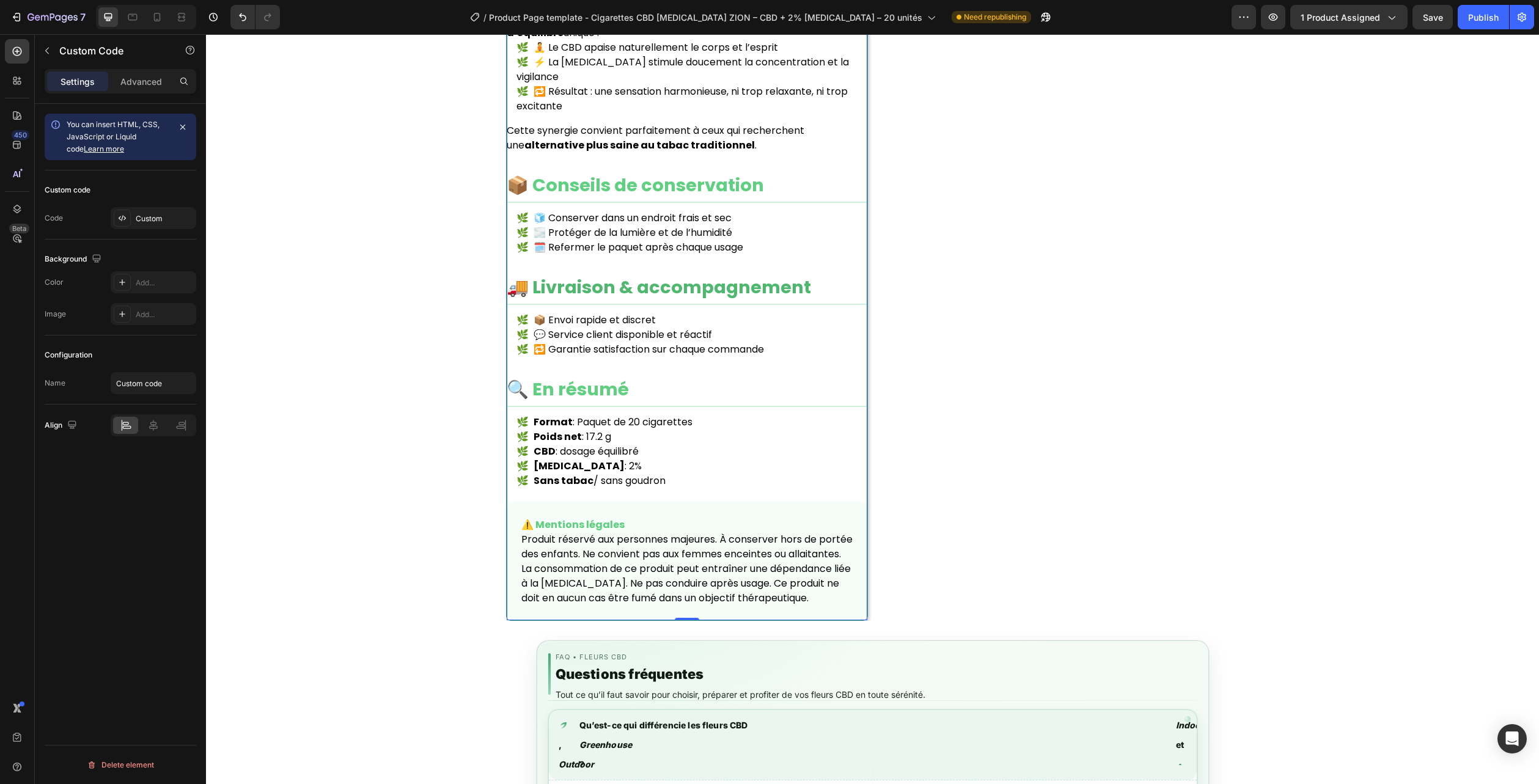
click at [688, 275] on h2 "🚚 Livraison & accompagnement" at bounding box center [686, 290] width 361 height 31
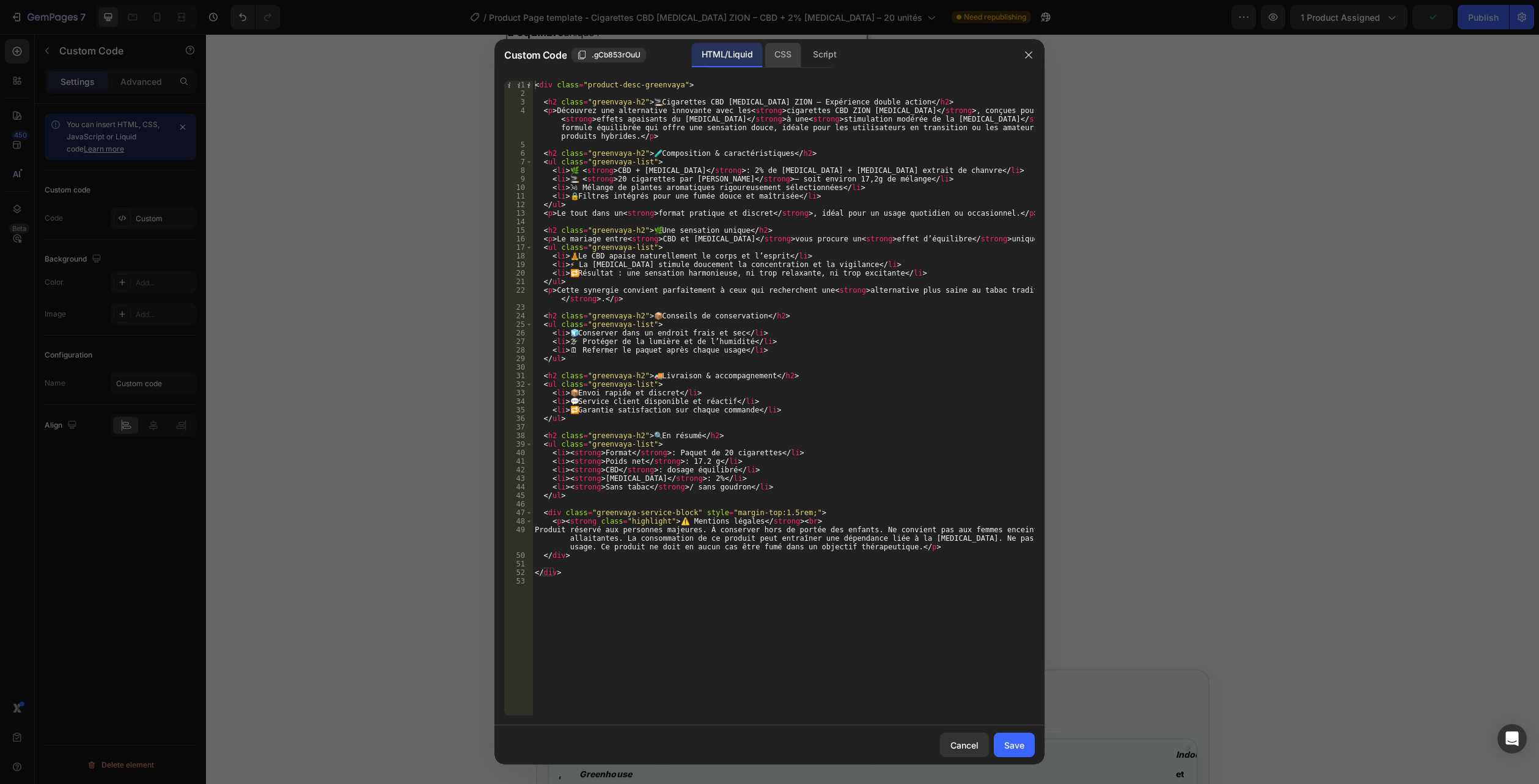
click at [772, 52] on div "CSS" at bounding box center [782, 54] width 36 height 25
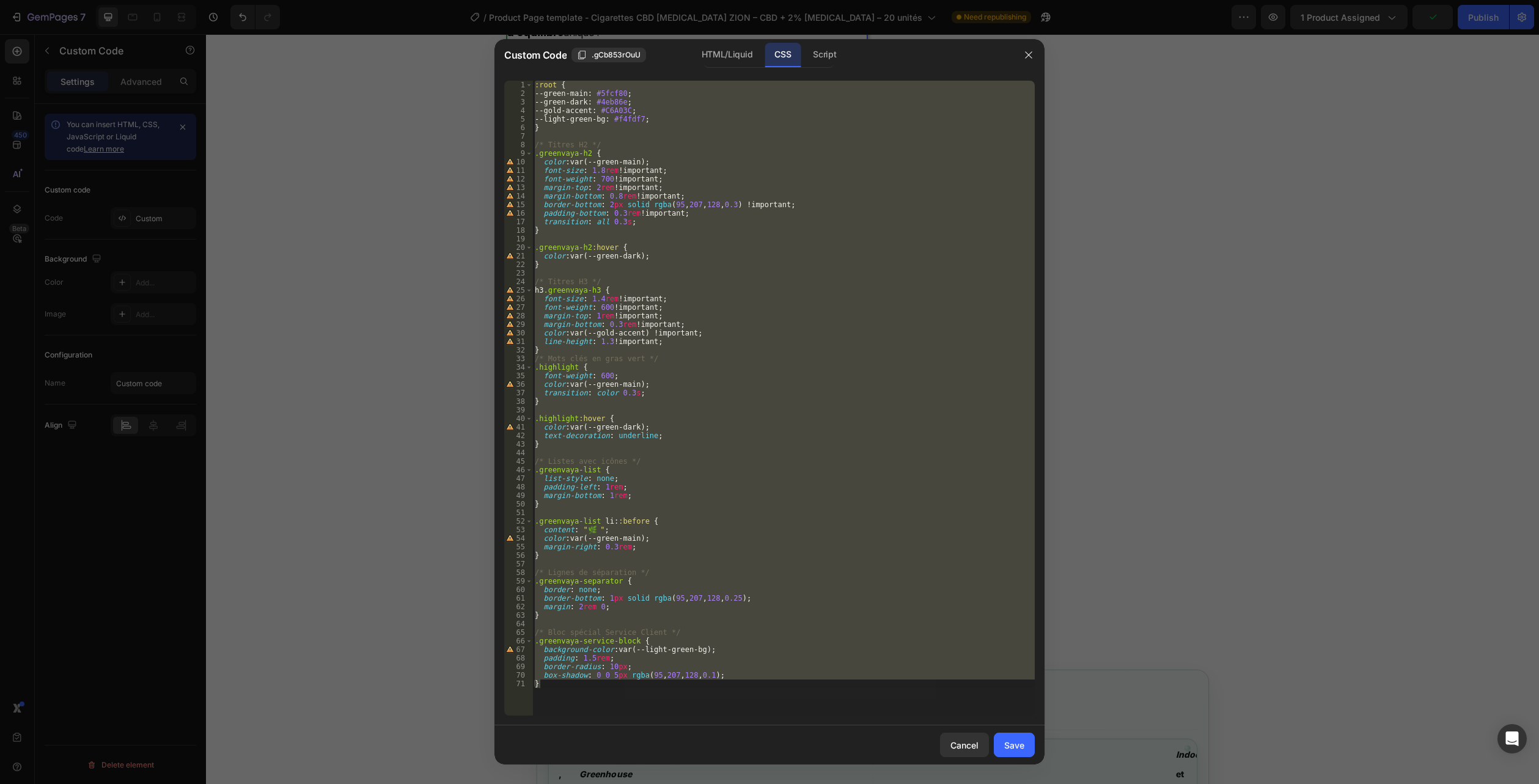
click at [585, 690] on div ":root { --green-main : #5fcf80 ; --green-dark : #4eb86e ; --gold-accent : #C6A0…" at bounding box center [783, 398] width 502 height 635
drag, startPoint x: 546, startPoint y: 697, endPoint x: 360, endPoint y: -66, distance: 785.3
click at [360, 0] on html "7 Version history / Product Page template - Cigarettes CBD Nicotine ZION – CBD …" at bounding box center [770, 0] width 1539 height 0
type textarea ":root { --green-main: #5fcf80;"
paste textarea
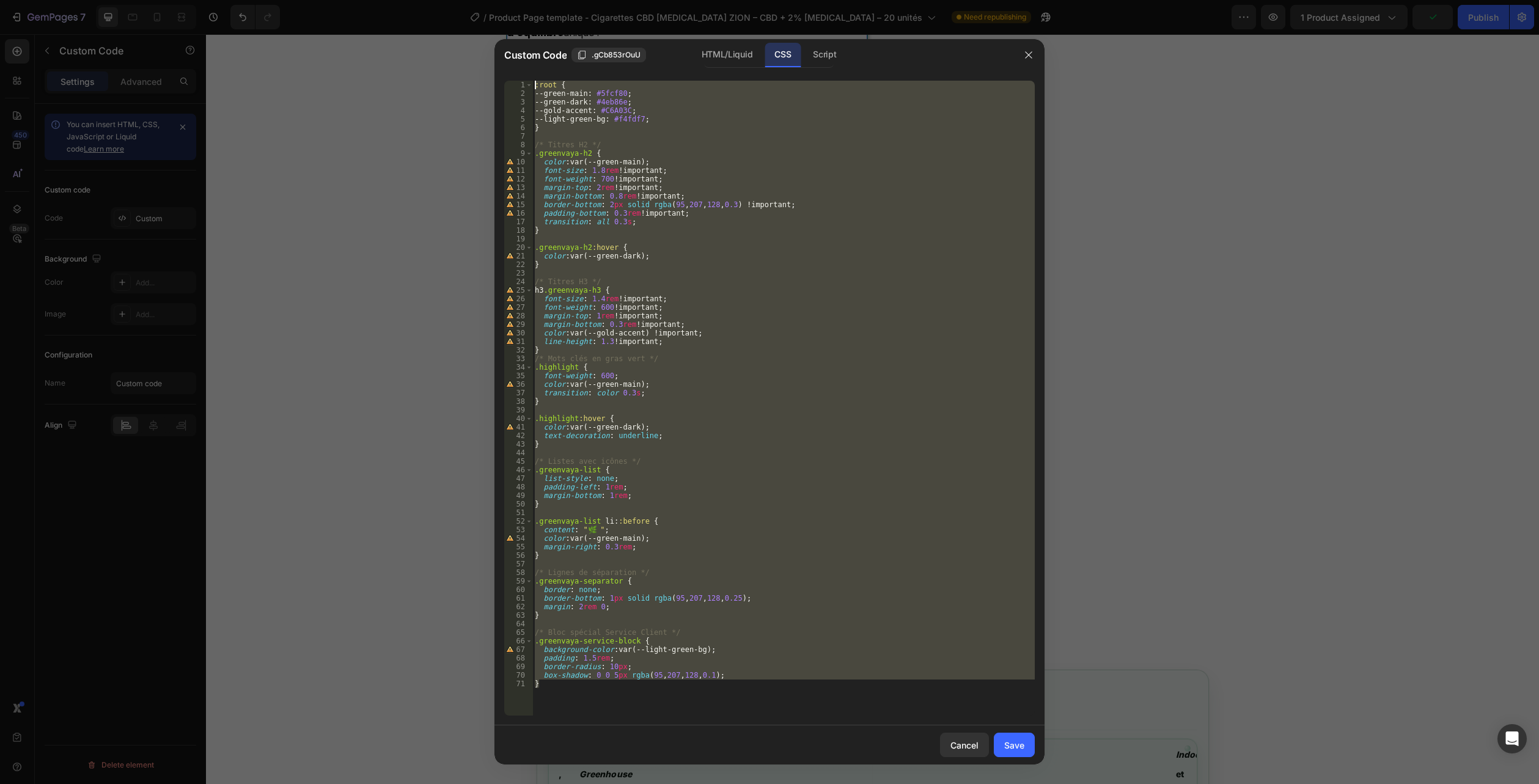
scroll to position [1974, 0]
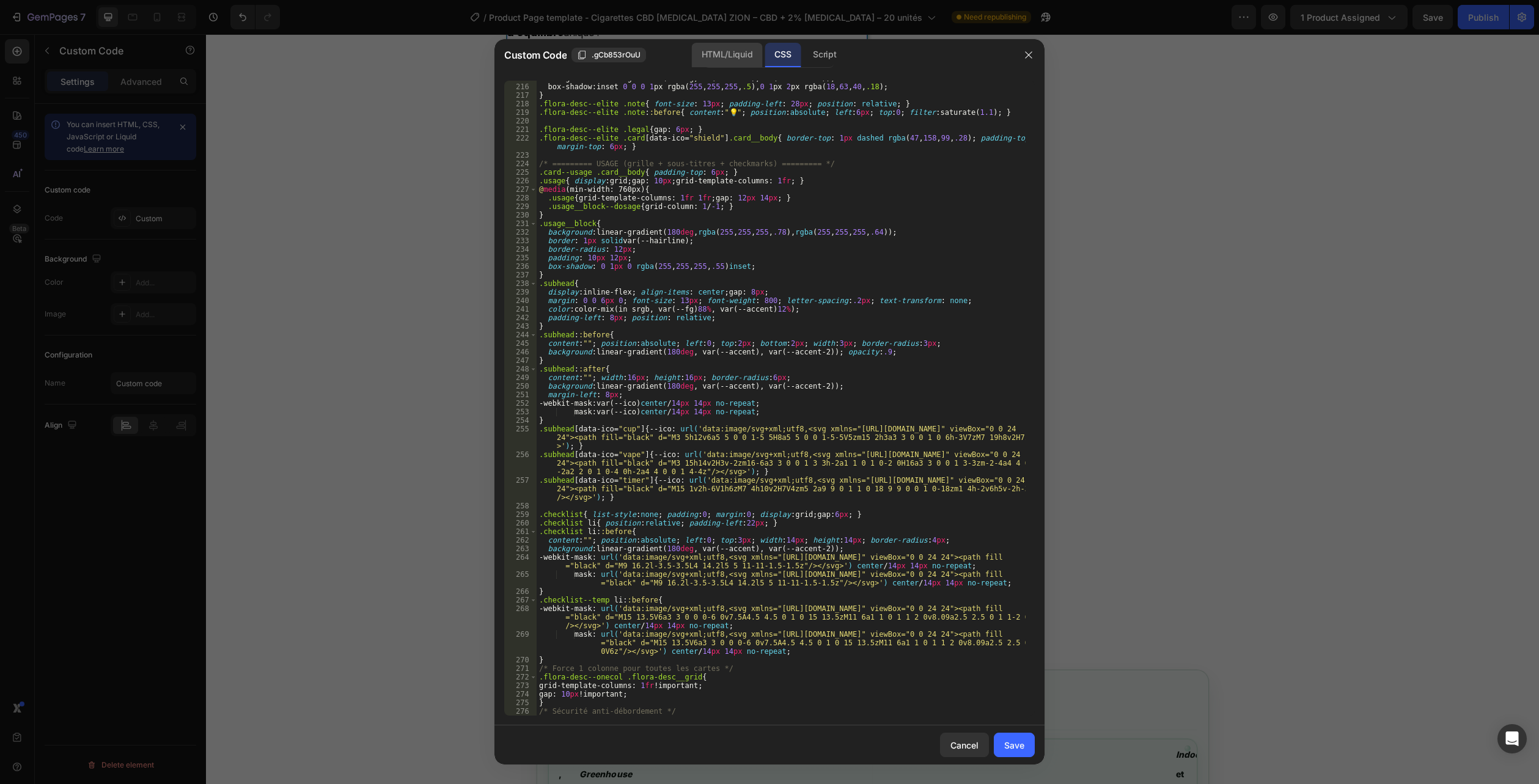
click at [725, 60] on div "HTML/Liquid" at bounding box center [727, 54] width 70 height 25
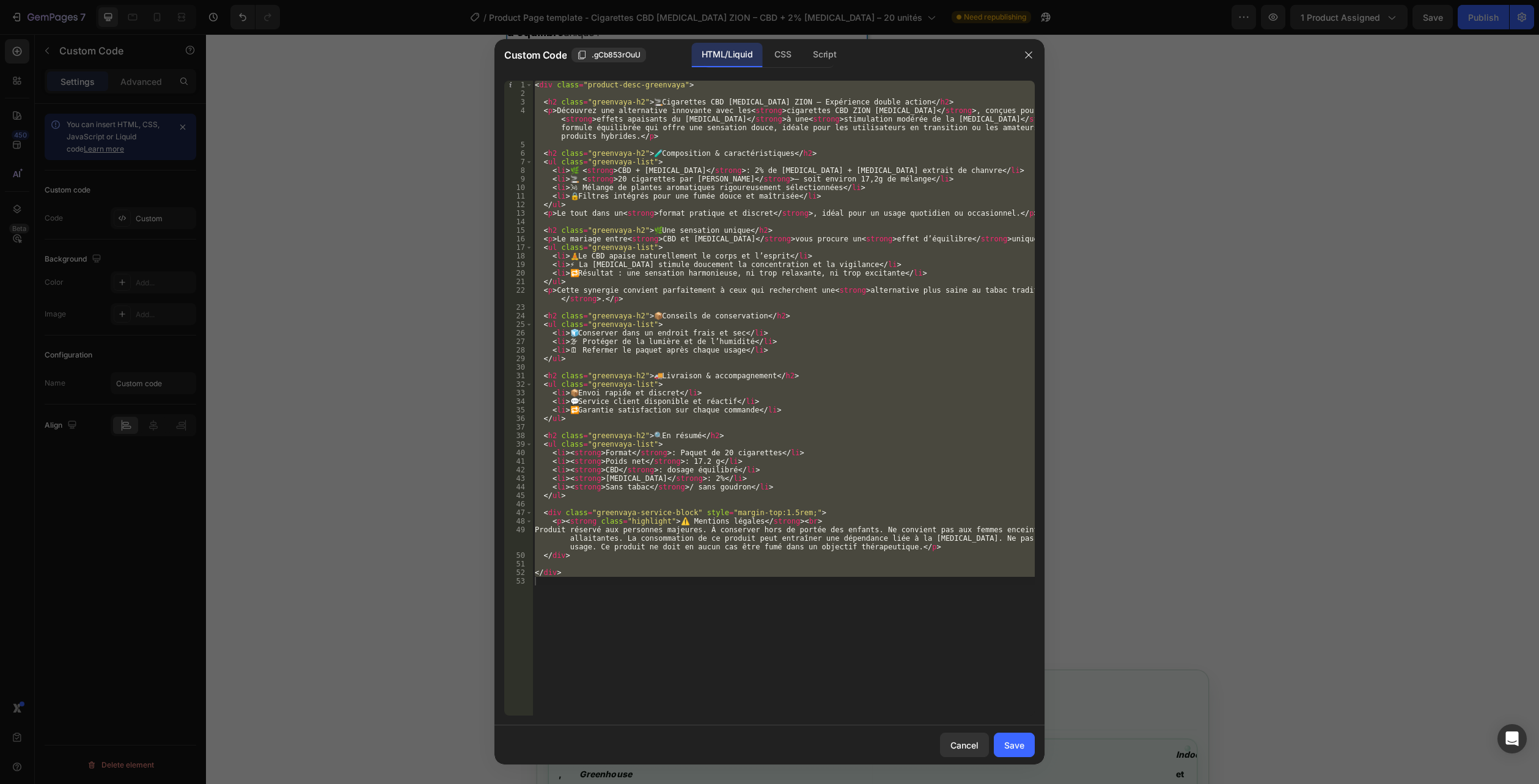
type textarea "</div>"
click at [620, 653] on div "< div class = "product-desc-greenvaya" > < h2 class = "greenvaya-h2" > 🚬 Cigare…" at bounding box center [783, 398] width 502 height 635
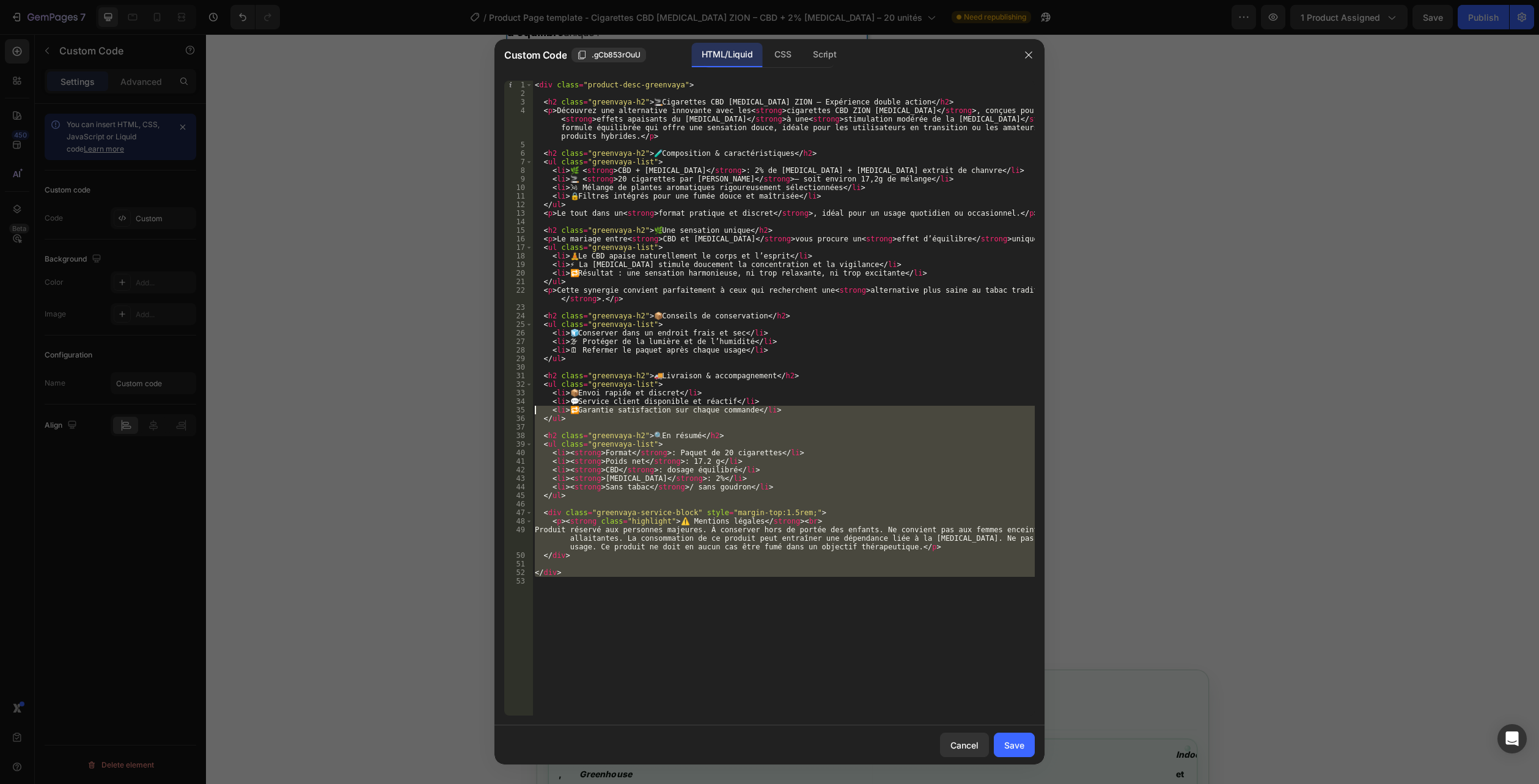
drag, startPoint x: 517, startPoint y: 530, endPoint x: 372, endPoint y: -66, distance: 613.4
click at [372, 0] on html "7 Version history / Product Page template - Cigarettes CBD Nicotine ZION – CBD …" at bounding box center [770, 0] width 1539 height 0
type textarea "<div class="product-desc-greenvaya">"
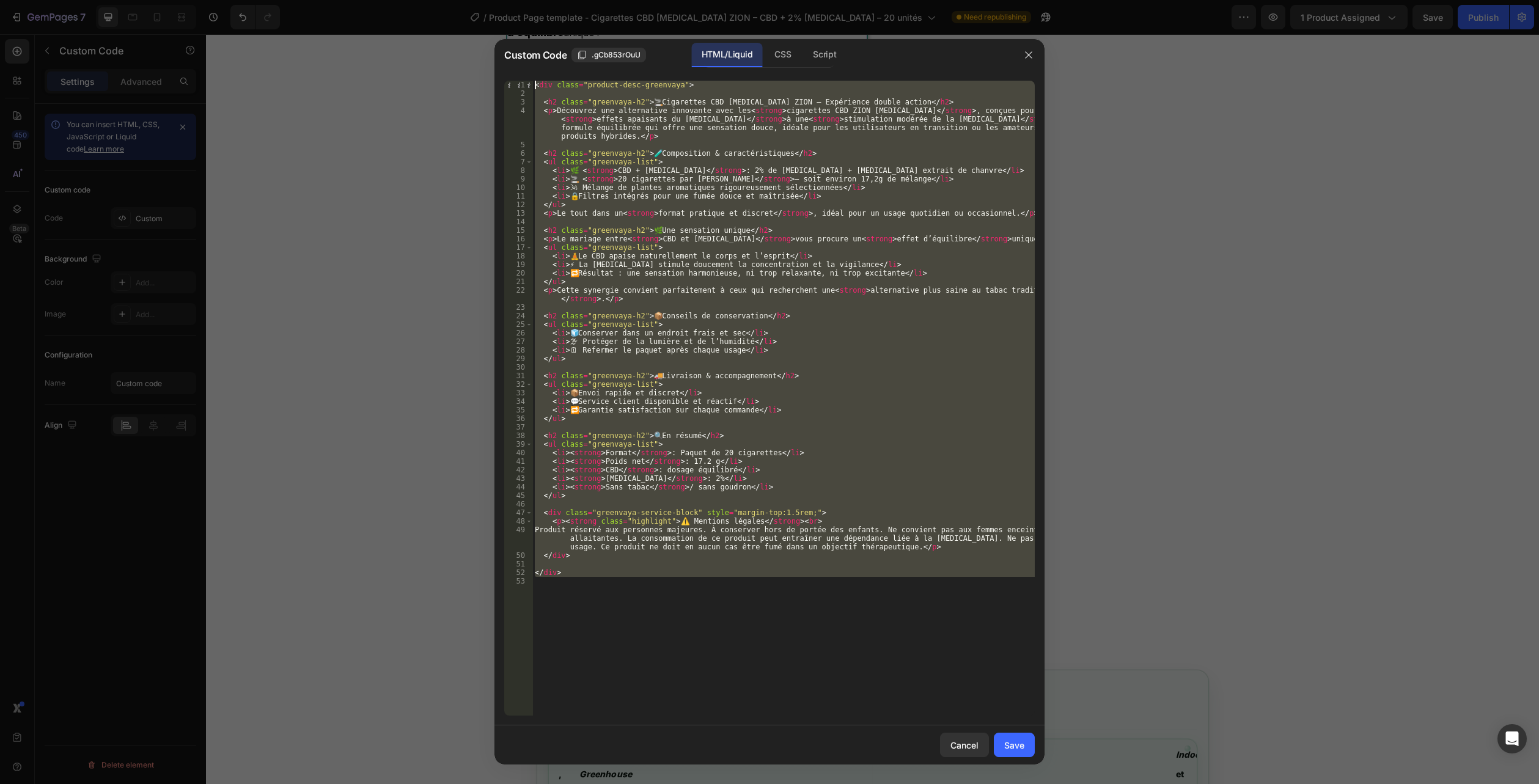
paste textarea
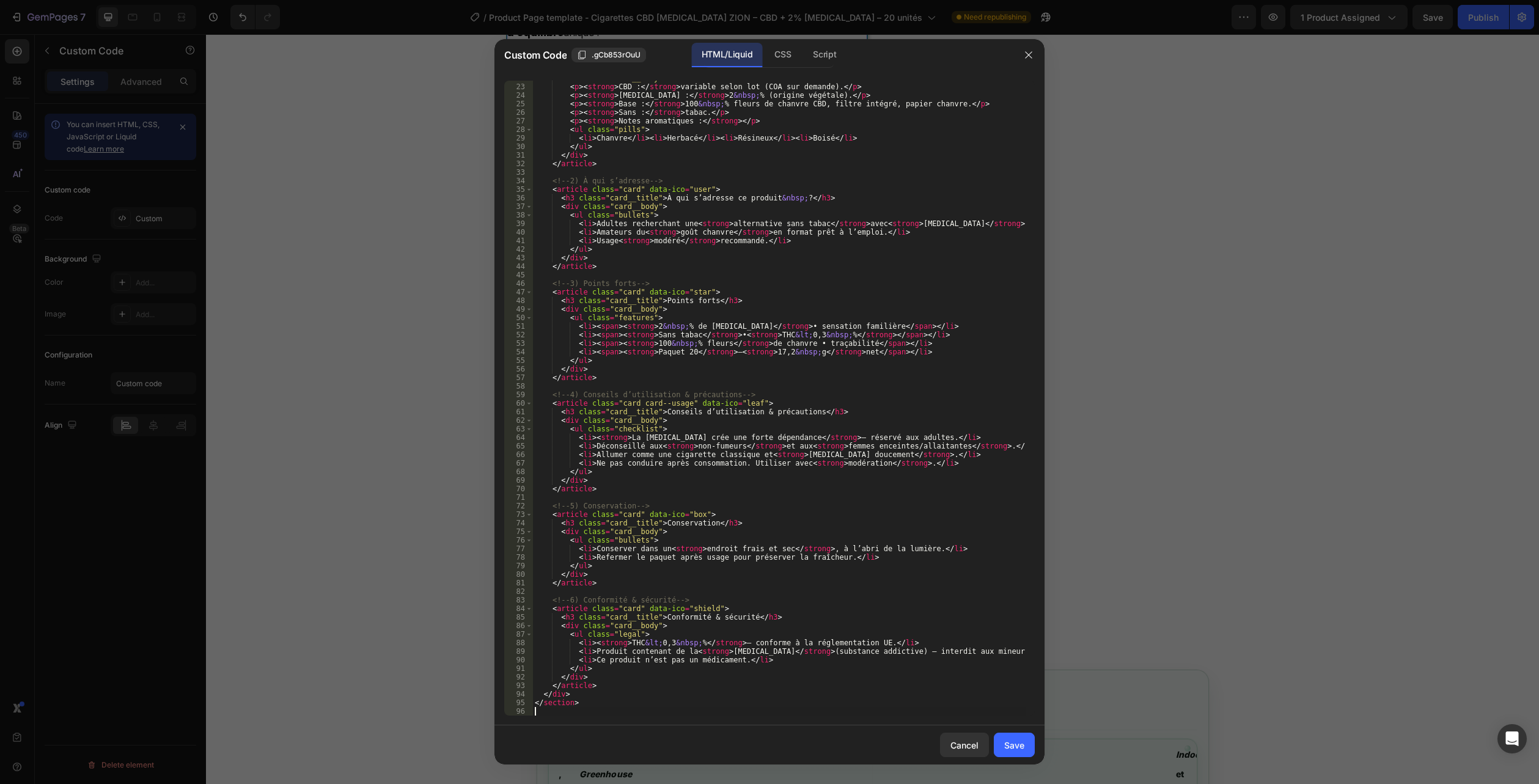
click at [1011, 742] on div "Save" at bounding box center [1014, 744] width 20 height 13
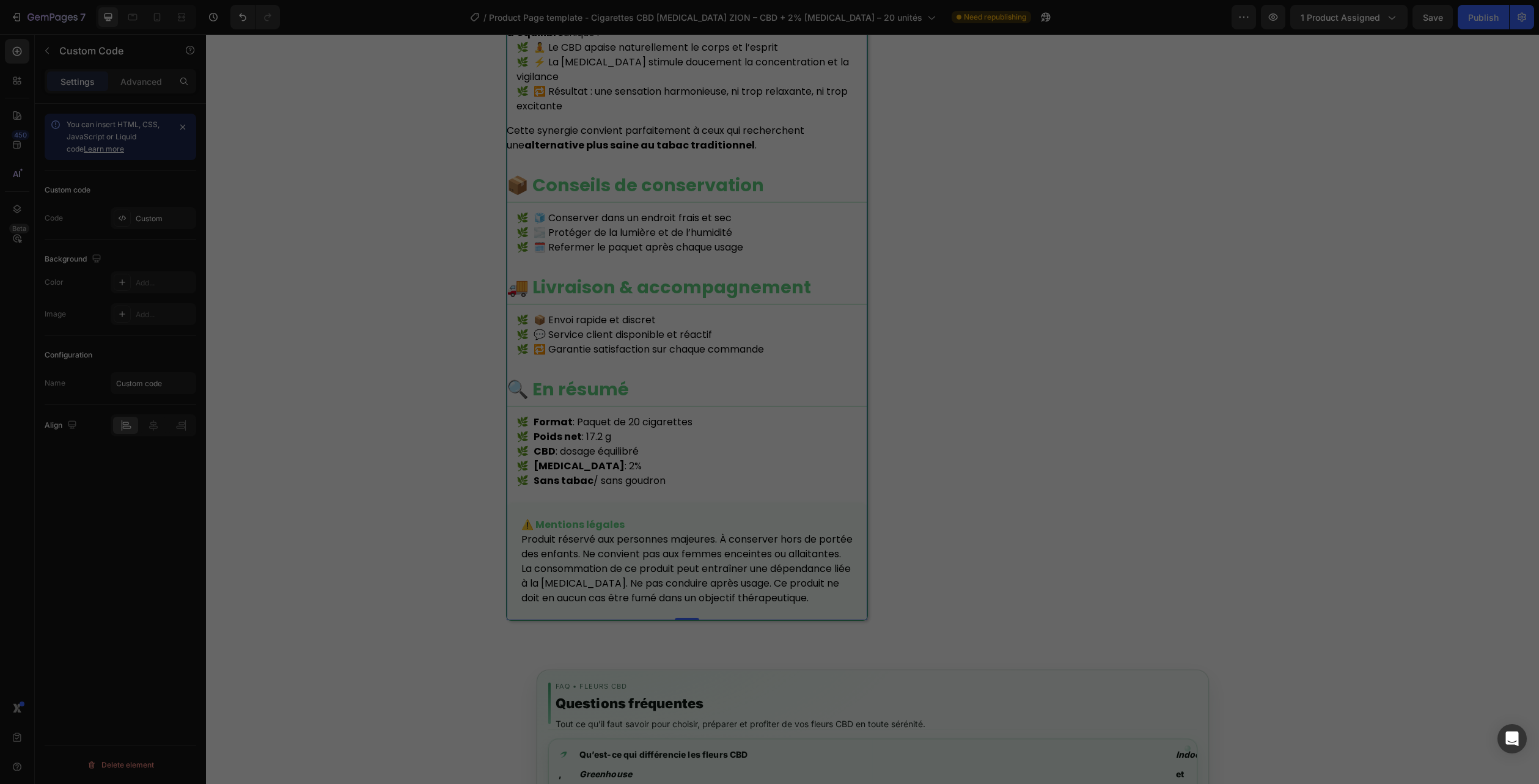
scroll to position [1355, 0]
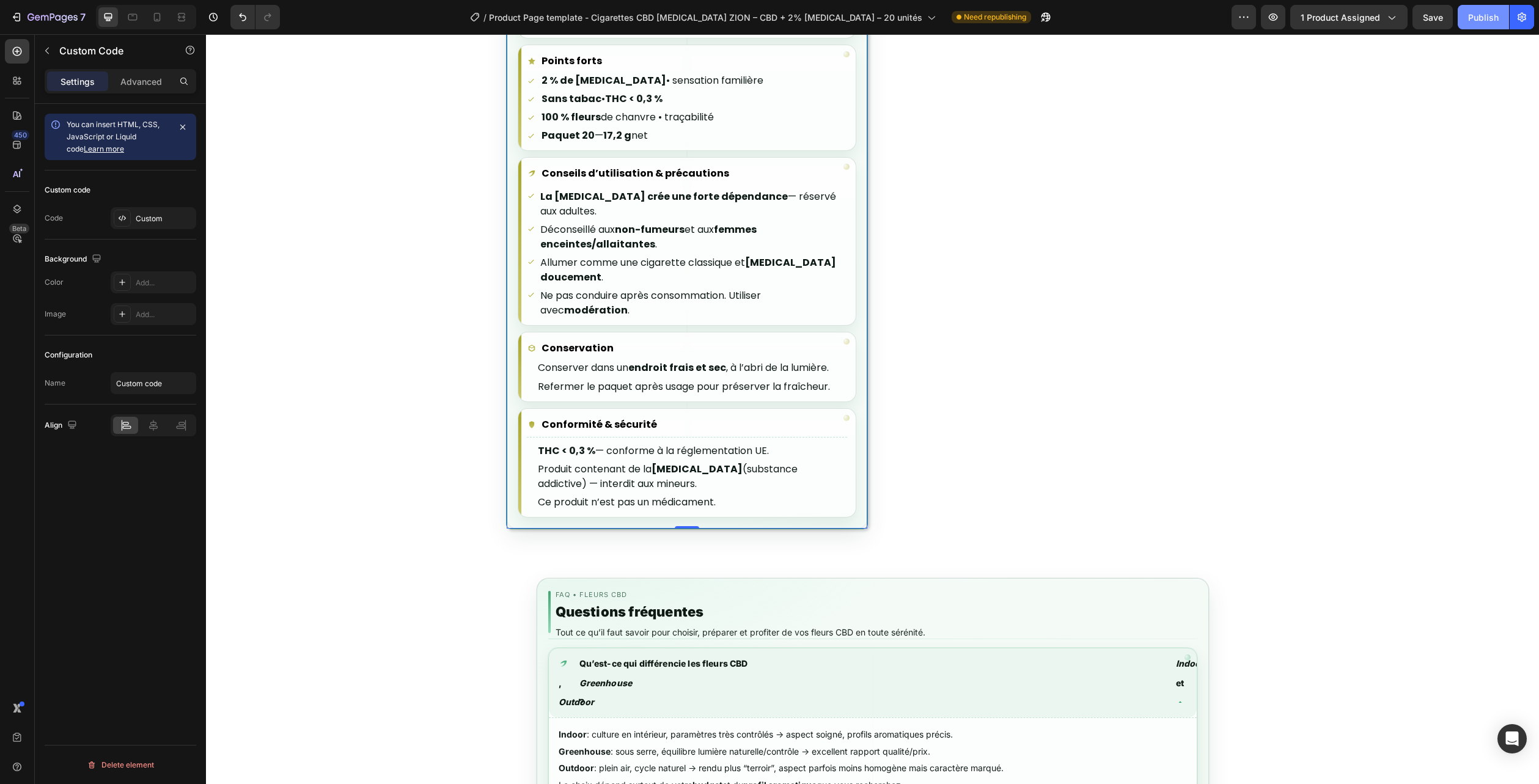
click at [1488, 26] on button "Publish" at bounding box center [1484, 17] width 51 height 25
click at [66, 15] on icon "button" at bounding box center [64, 19] width 6 height 8
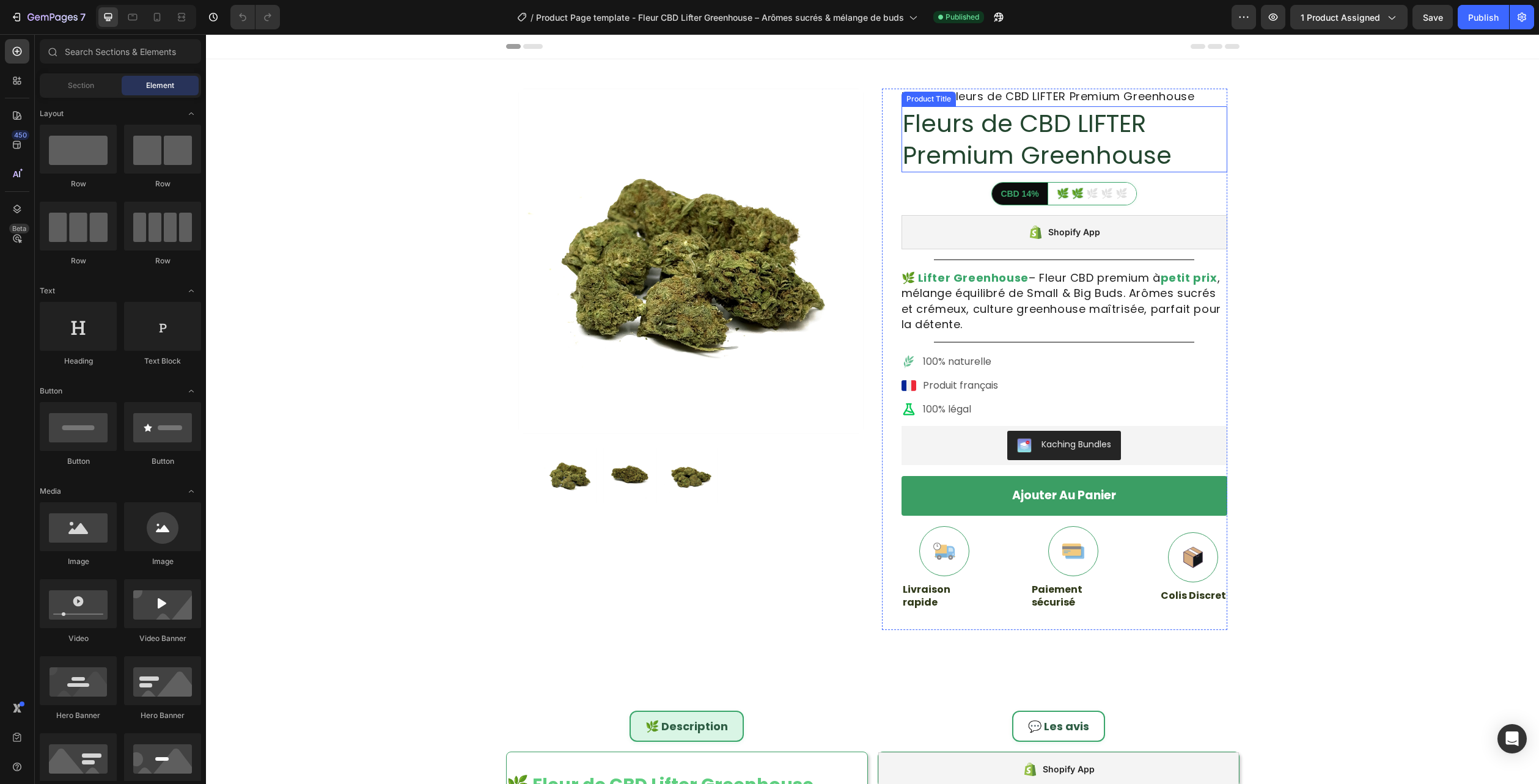
click at [1001, 127] on h1 "Fleurs de CBD LIFTER Premium Greenhouse" at bounding box center [1064, 139] width 325 height 66
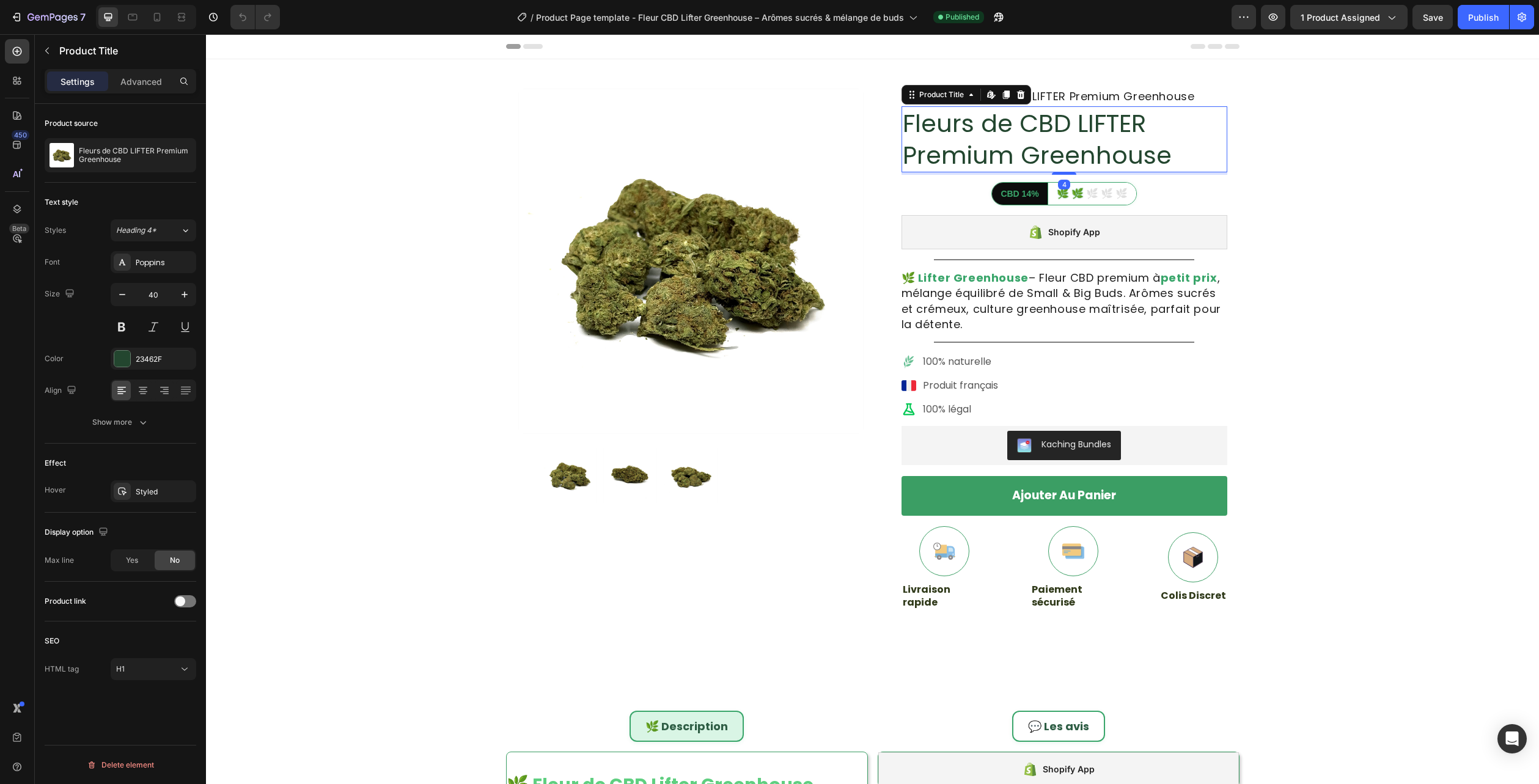
click at [114, 136] on div "Product source Fleurs de CBD LIFTER Premium Greenhouse" at bounding box center [120, 143] width 151 height 79
click at [113, 145] on div "Fleurs de CBD LIFTER Premium Greenhouse" at bounding box center [120, 155] width 151 height 35
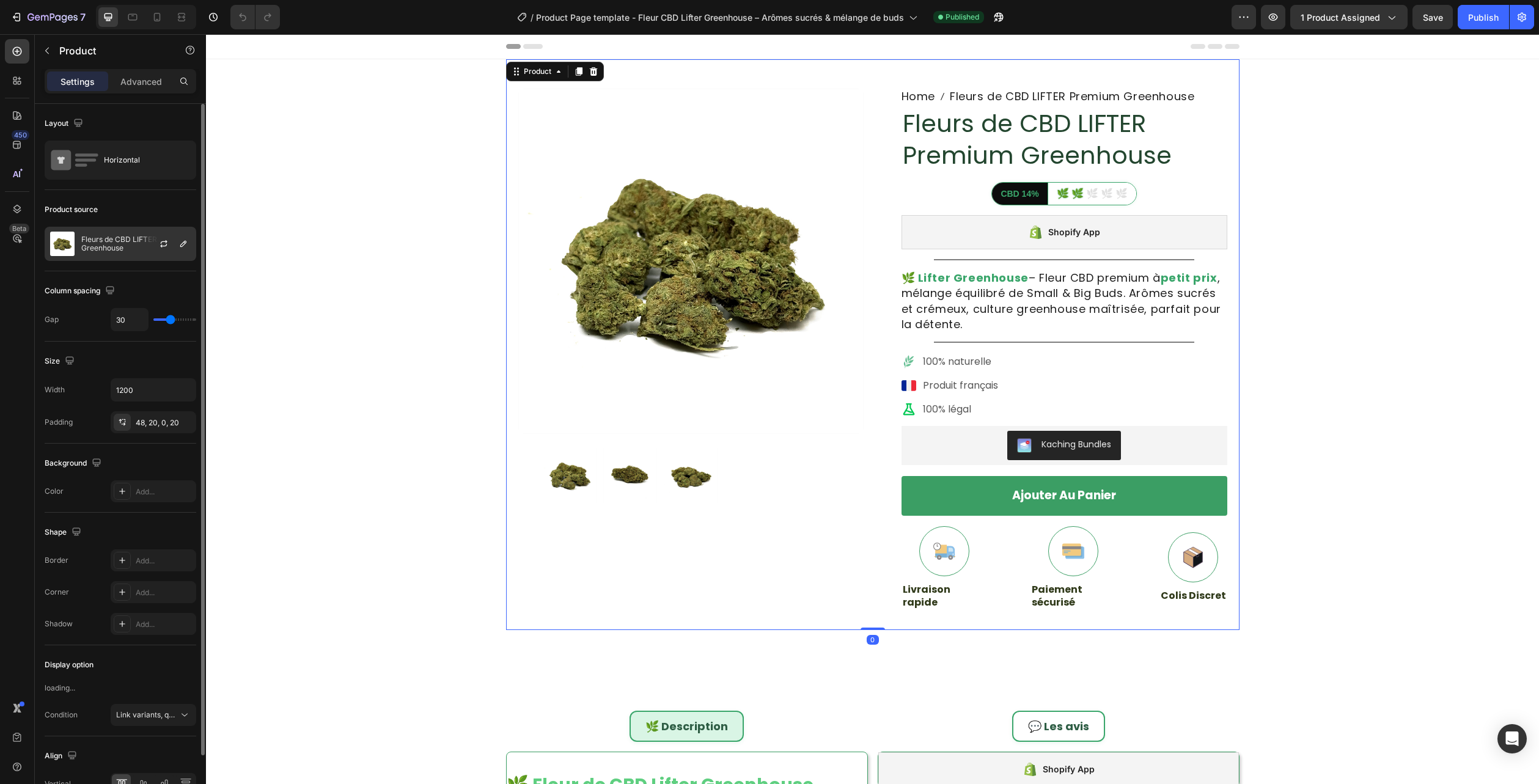
click at [103, 250] on p "Fleurs de CBD LIFTER Premium Greenhouse" at bounding box center [136, 243] width 110 height 17
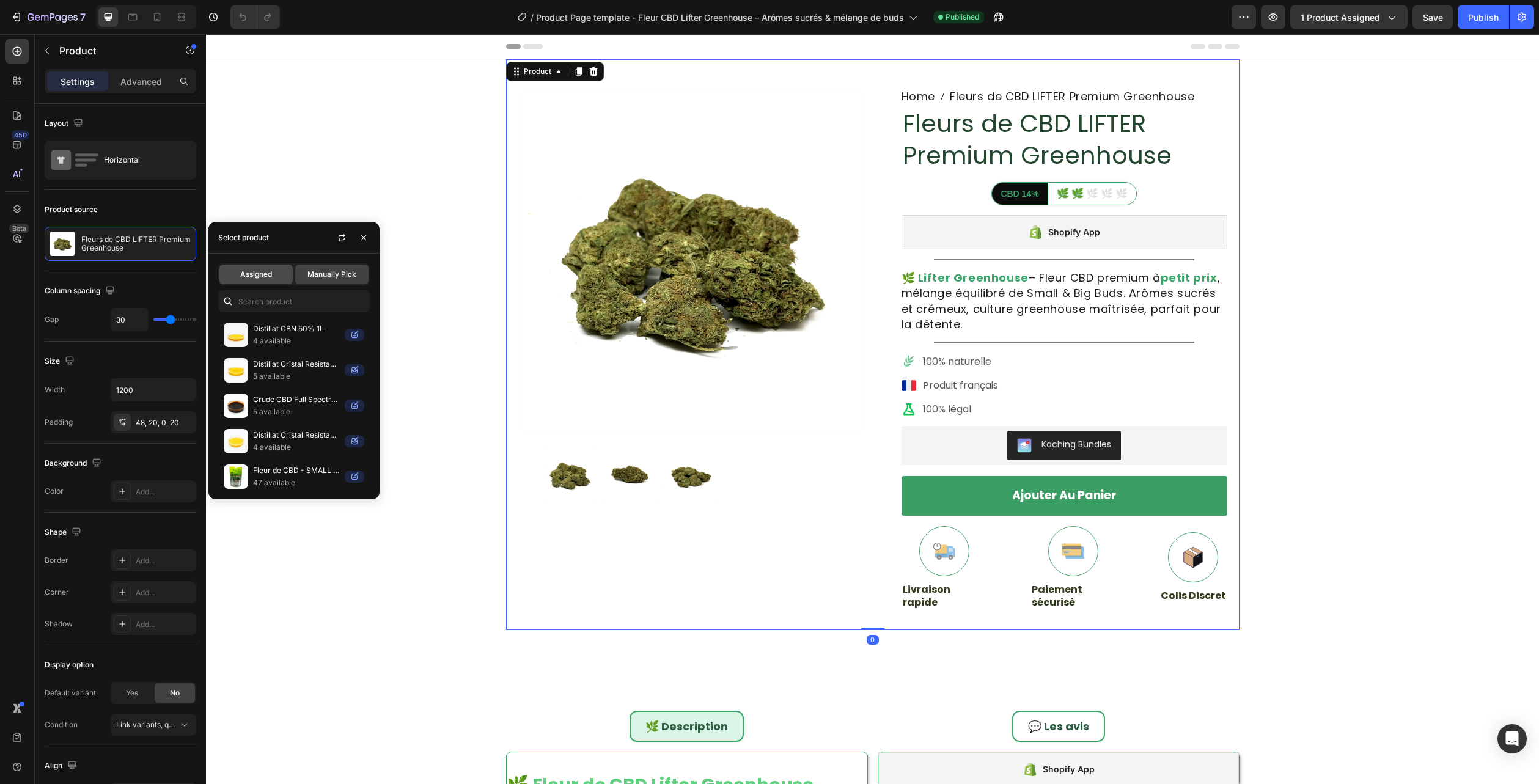
click at [269, 276] on span "Assigned" at bounding box center [256, 274] width 32 height 11
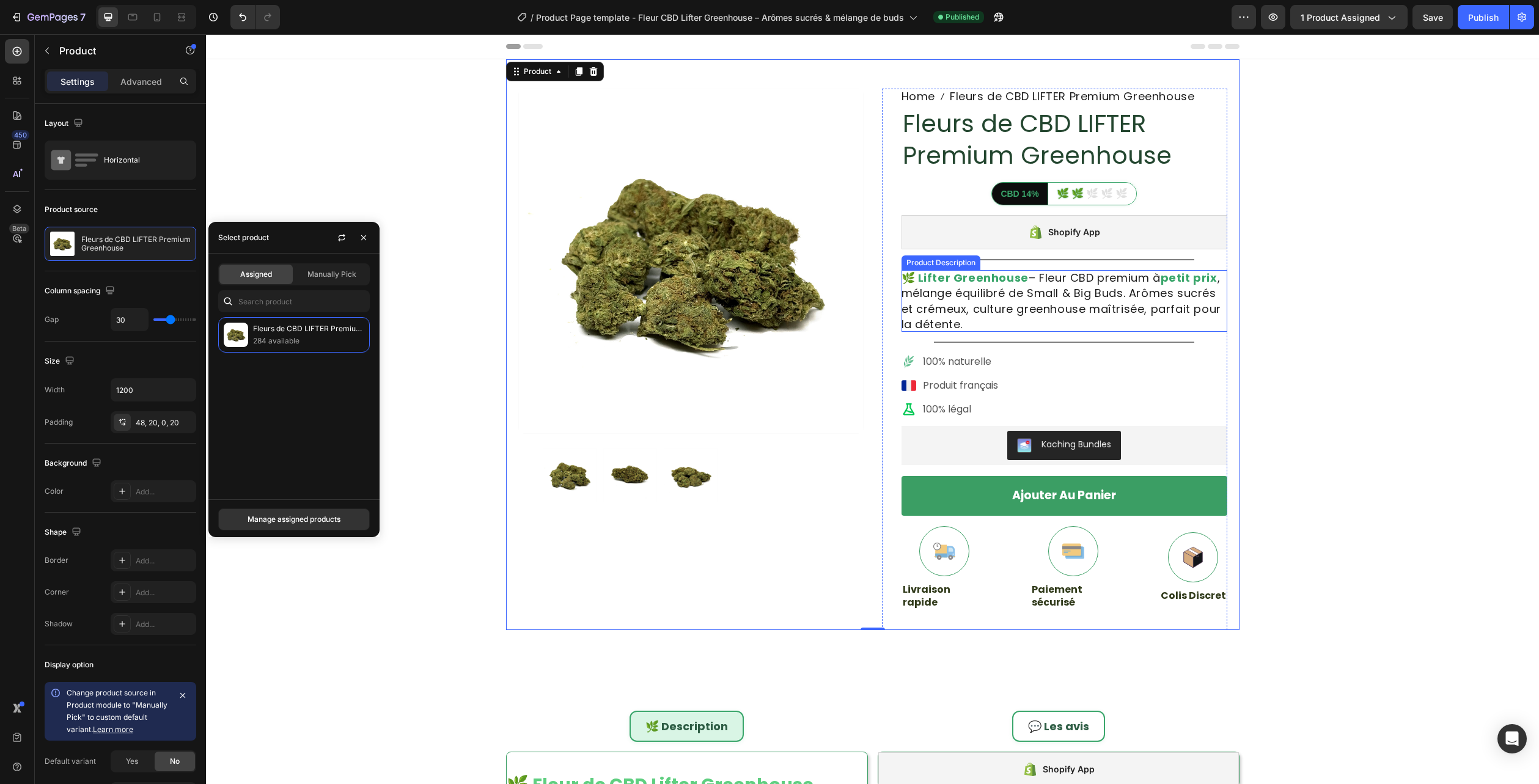
click at [1171, 322] on div "🌿 Lifter Greenhouse – Fleur CBD premium à petit prix , mélange équilibré de Sma…" at bounding box center [1064, 301] width 325 height 61
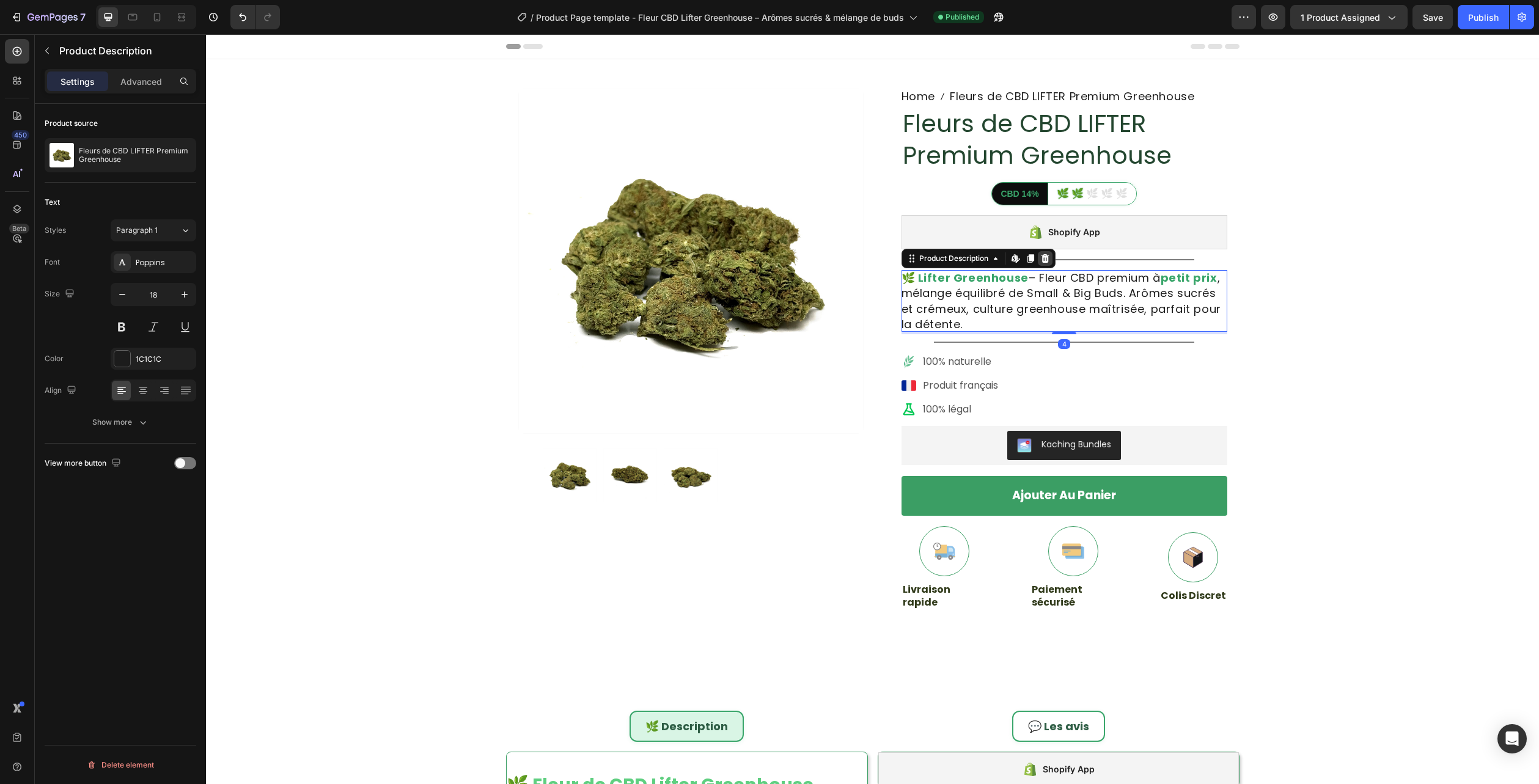
click at [1041, 255] on icon at bounding box center [1045, 258] width 10 height 10
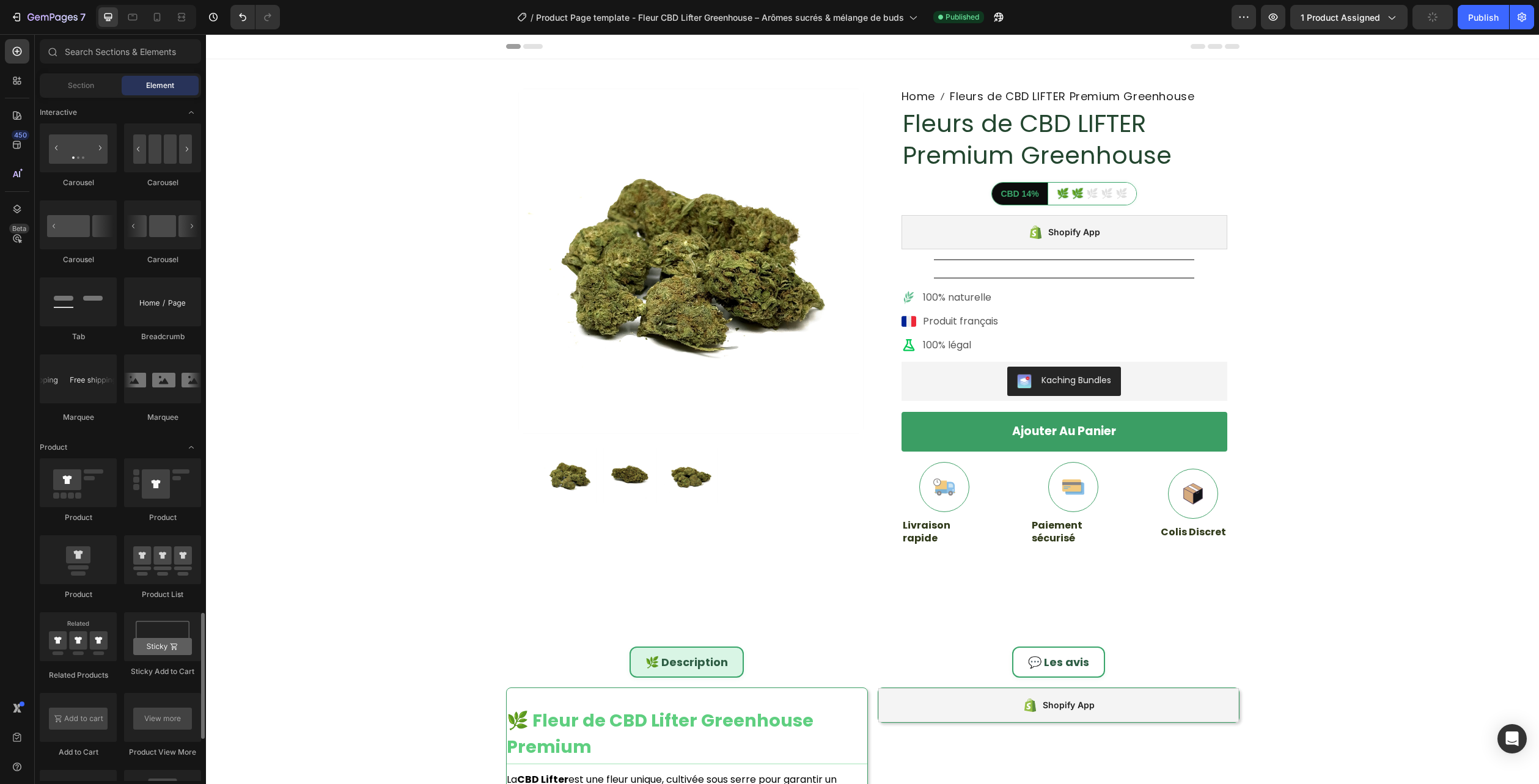
scroll to position [1466, 0]
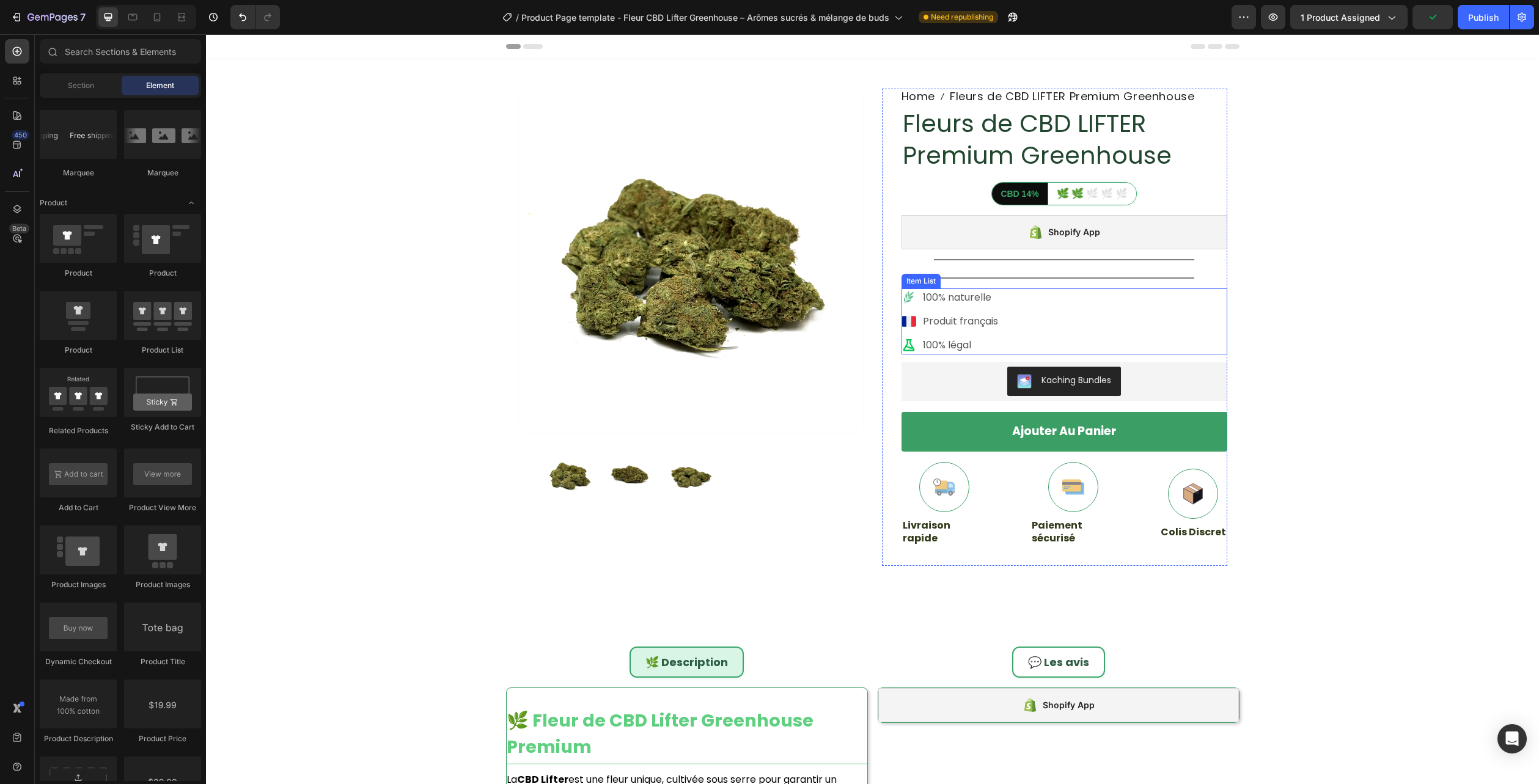
click at [1038, 313] on div "100% naturelle Produit français 100% légal" at bounding box center [1064, 321] width 325 height 66
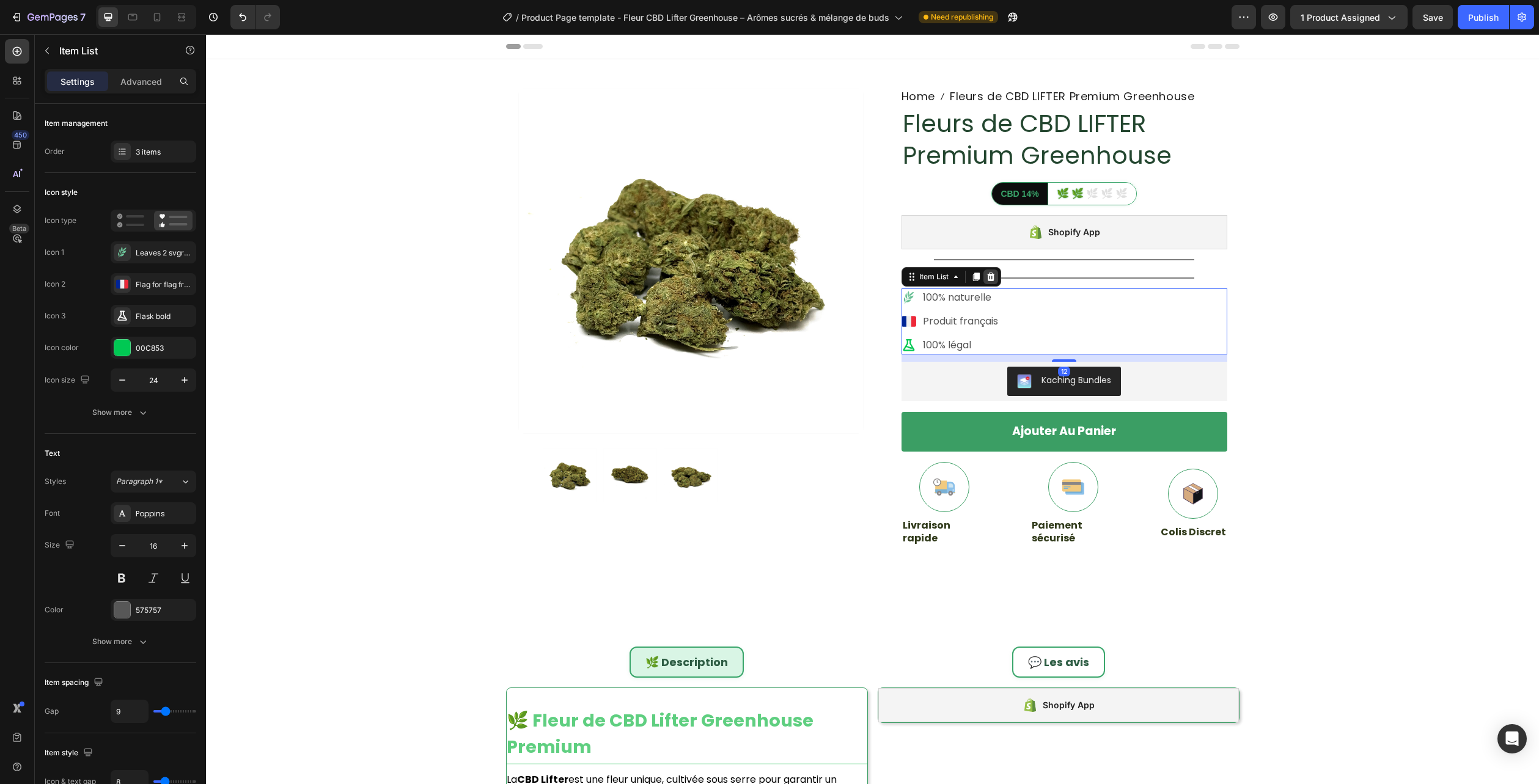
click at [987, 282] on icon at bounding box center [991, 277] width 10 height 10
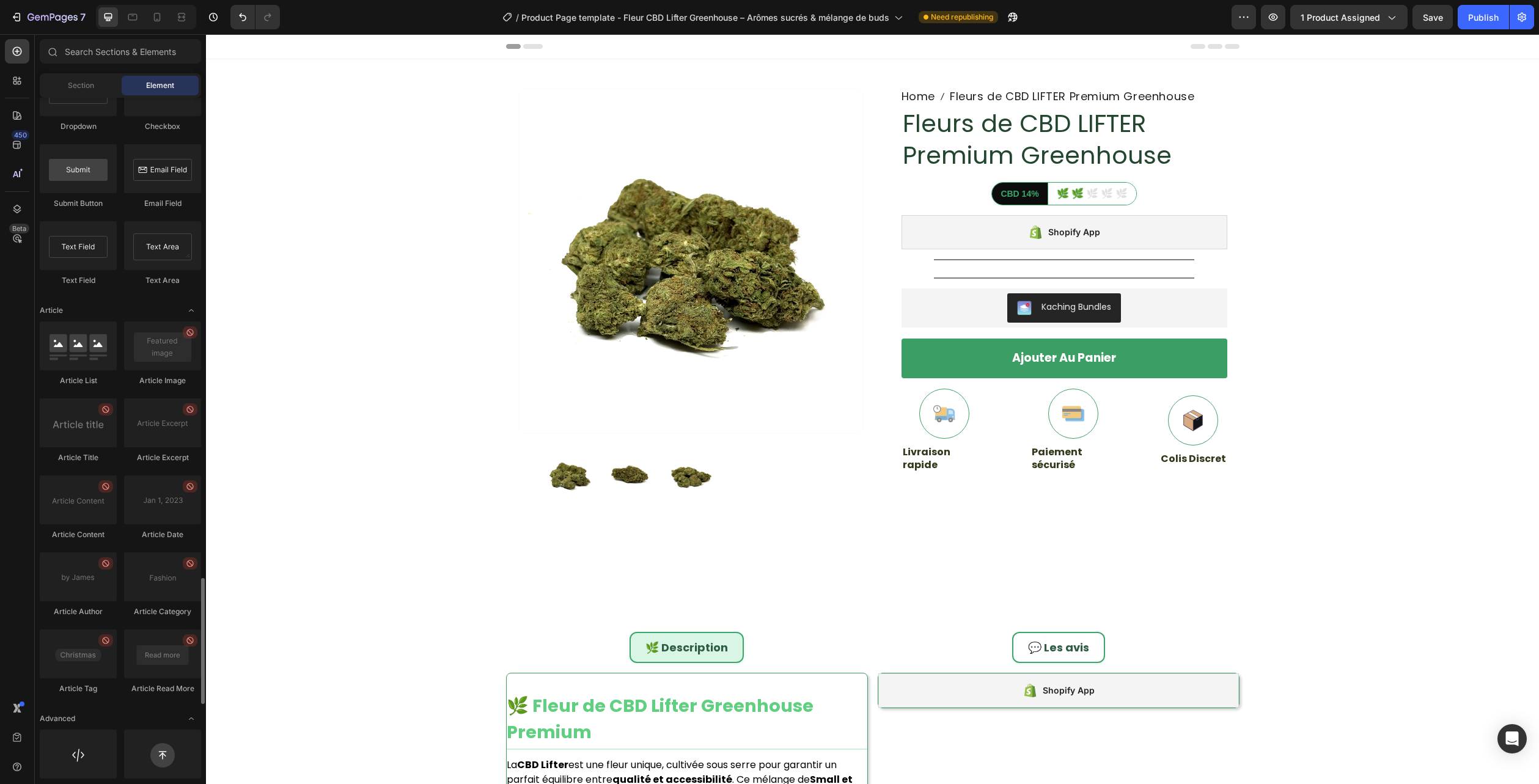
scroll to position [3018, 0]
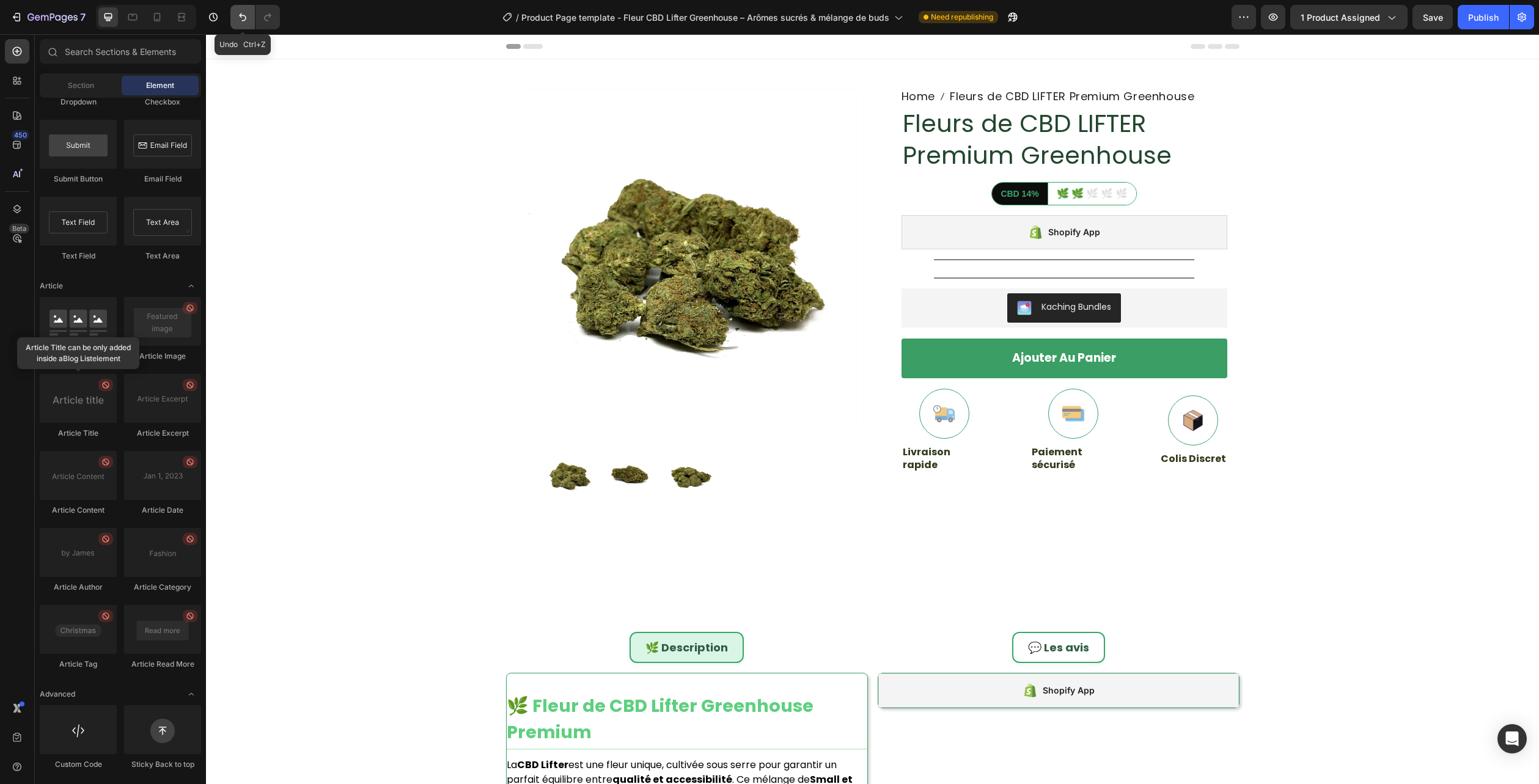
click at [243, 16] on icon "Undo/Redo" at bounding box center [242, 17] width 12 height 12
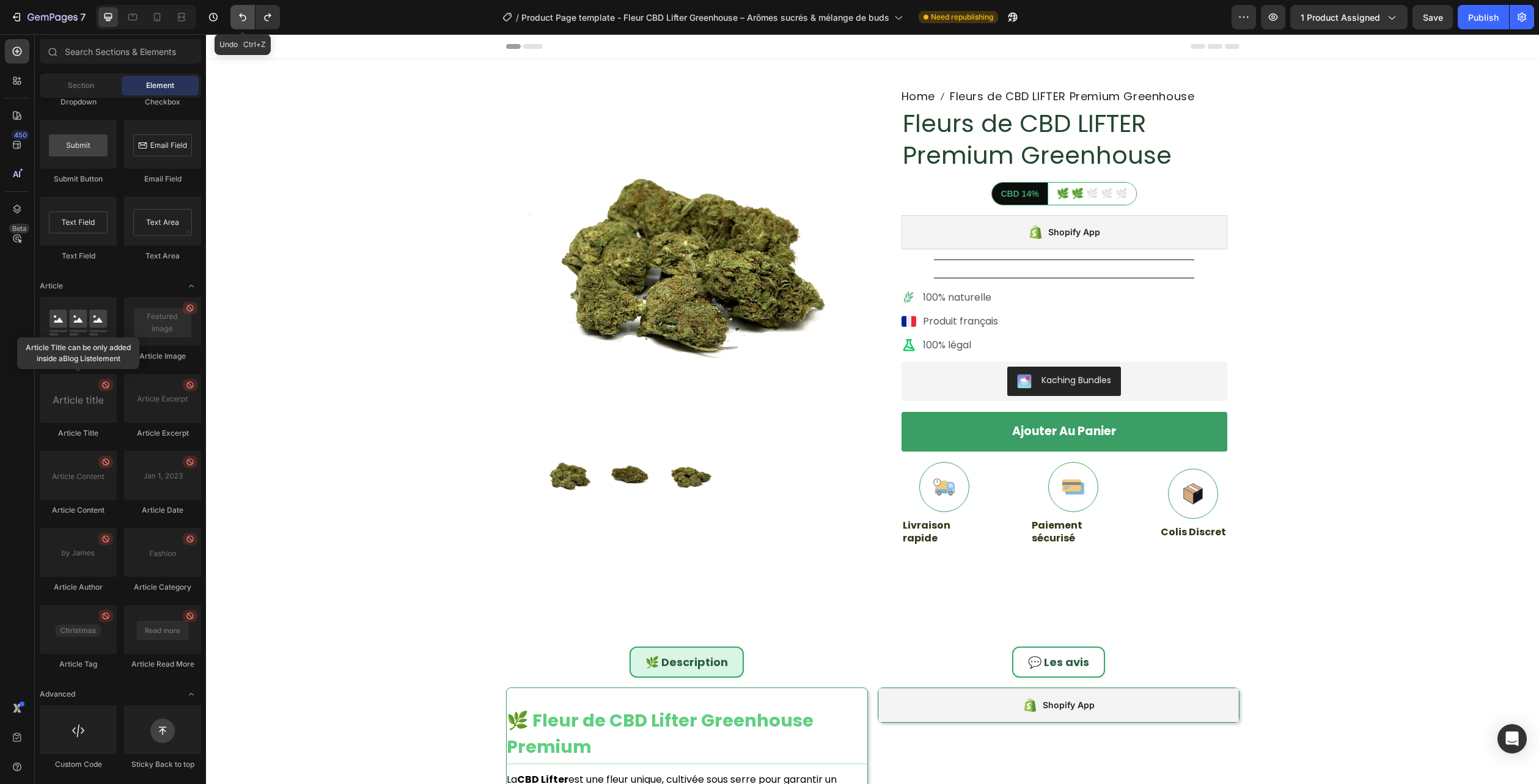
click at [243, 16] on icon "Undo/Redo" at bounding box center [242, 18] width 7 height 8
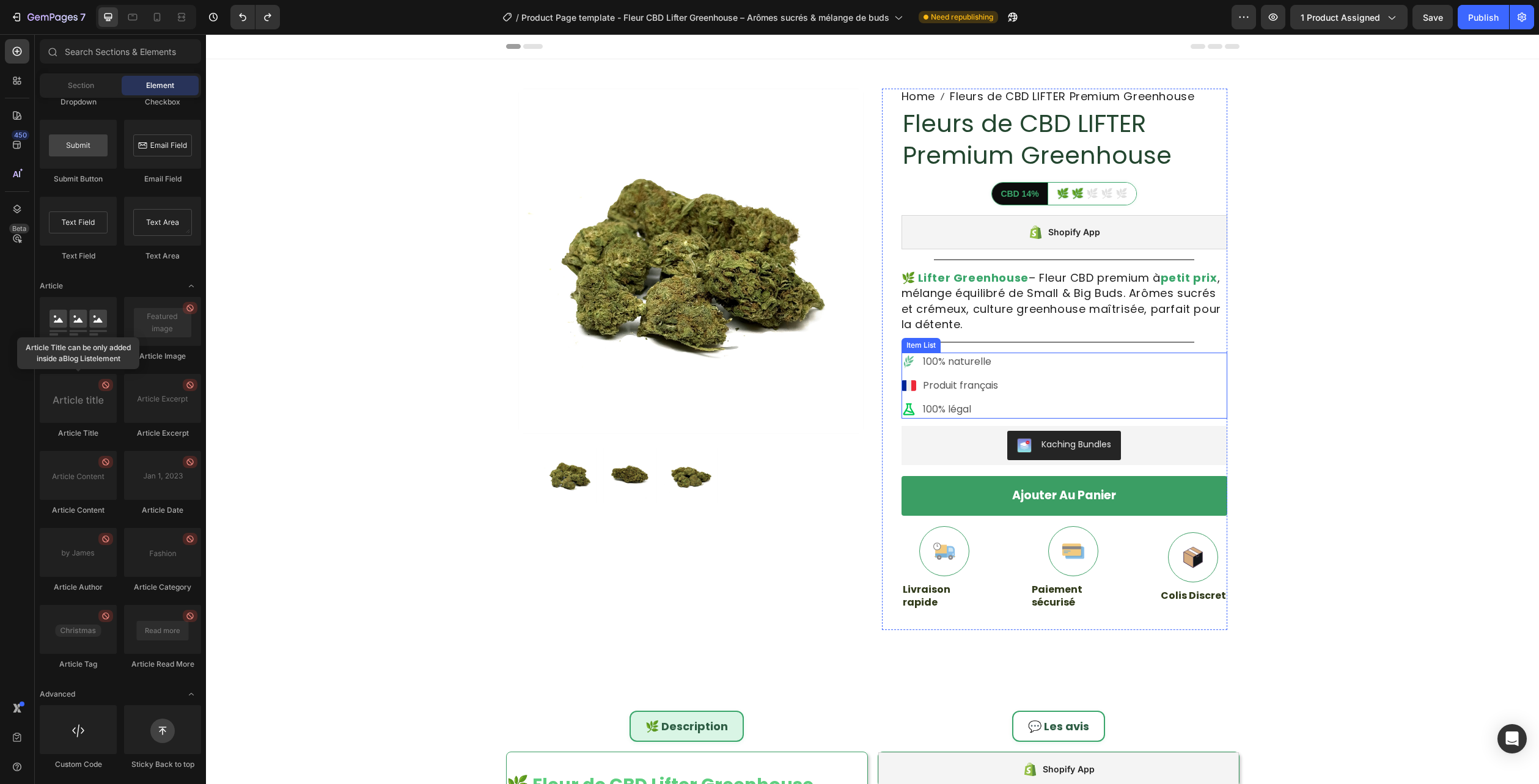
click at [1116, 375] on div "100% naturelle Produit français 100% légal" at bounding box center [1064, 386] width 325 height 66
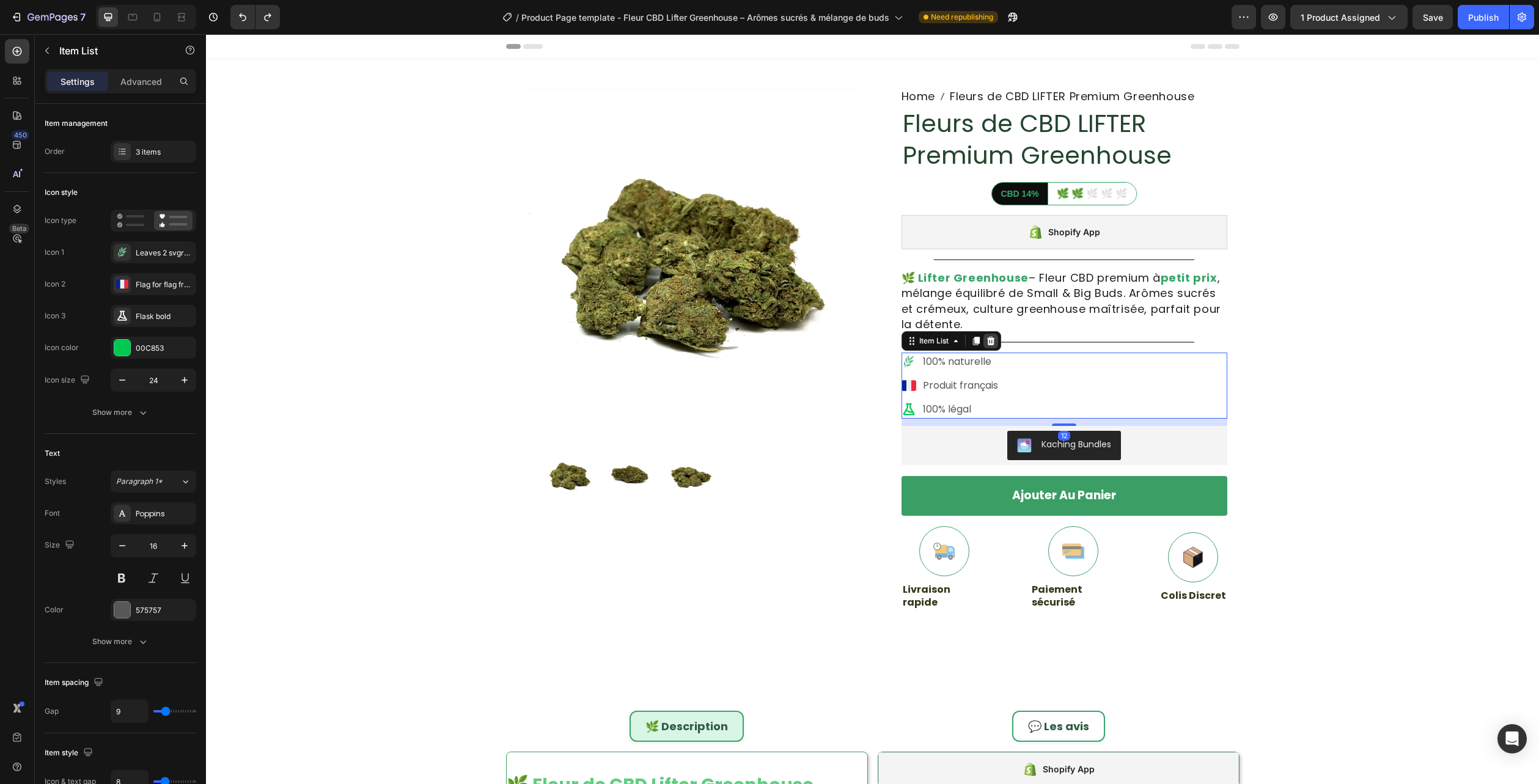
click at [988, 342] on icon at bounding box center [991, 341] width 8 height 9
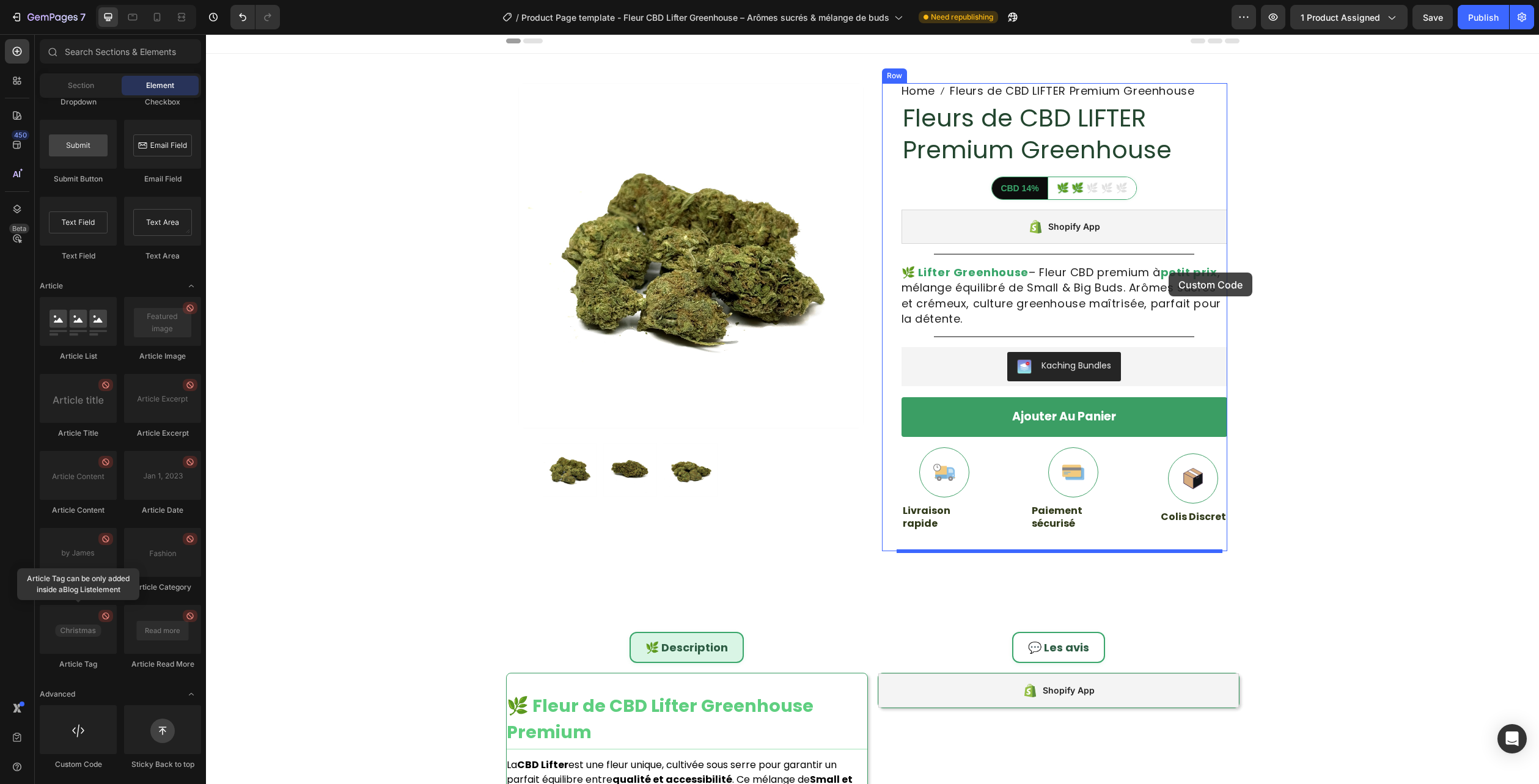
scroll to position [0, 0]
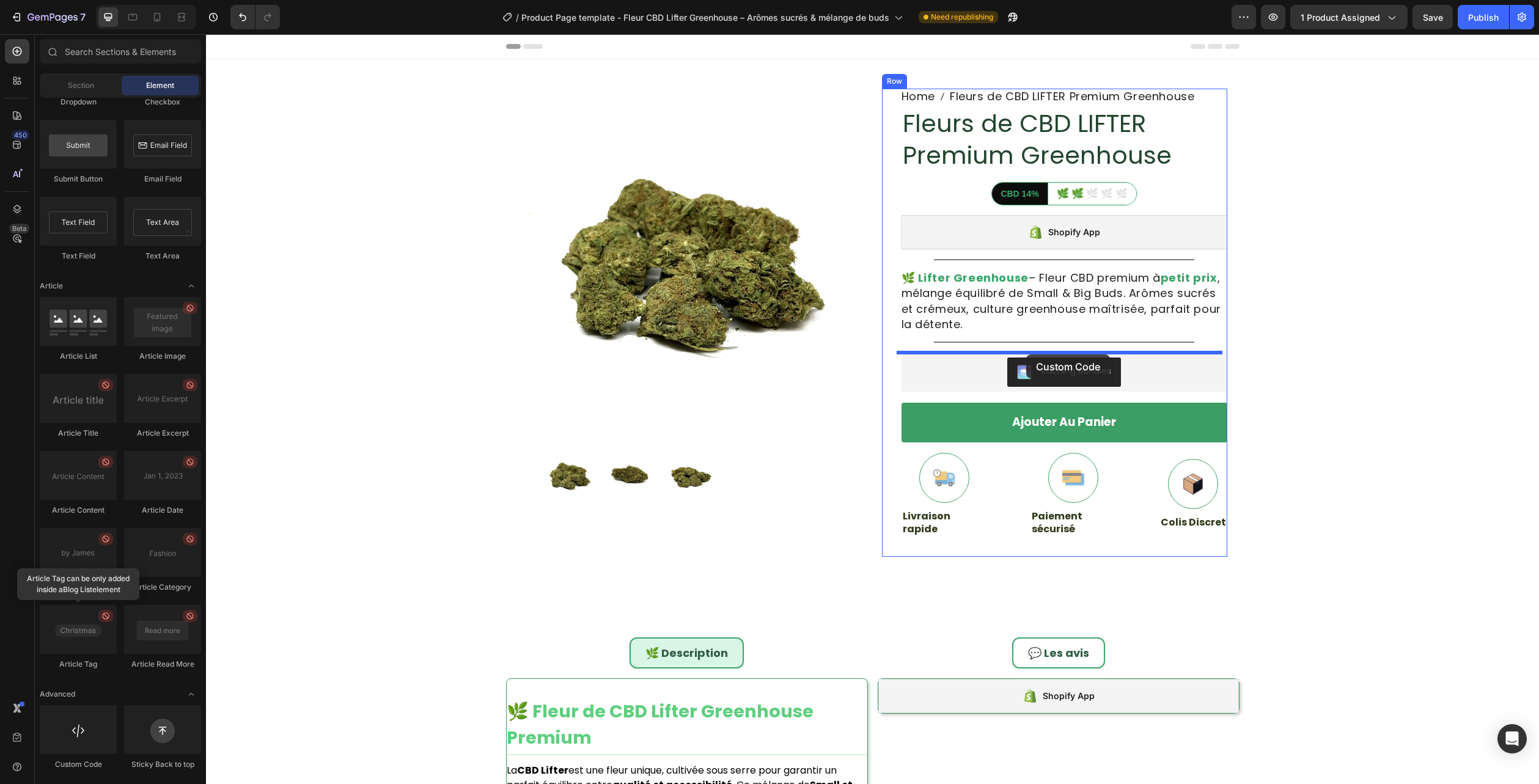
drag, startPoint x: 285, startPoint y: 777, endPoint x: 1027, endPoint y: 354, distance: 854.1
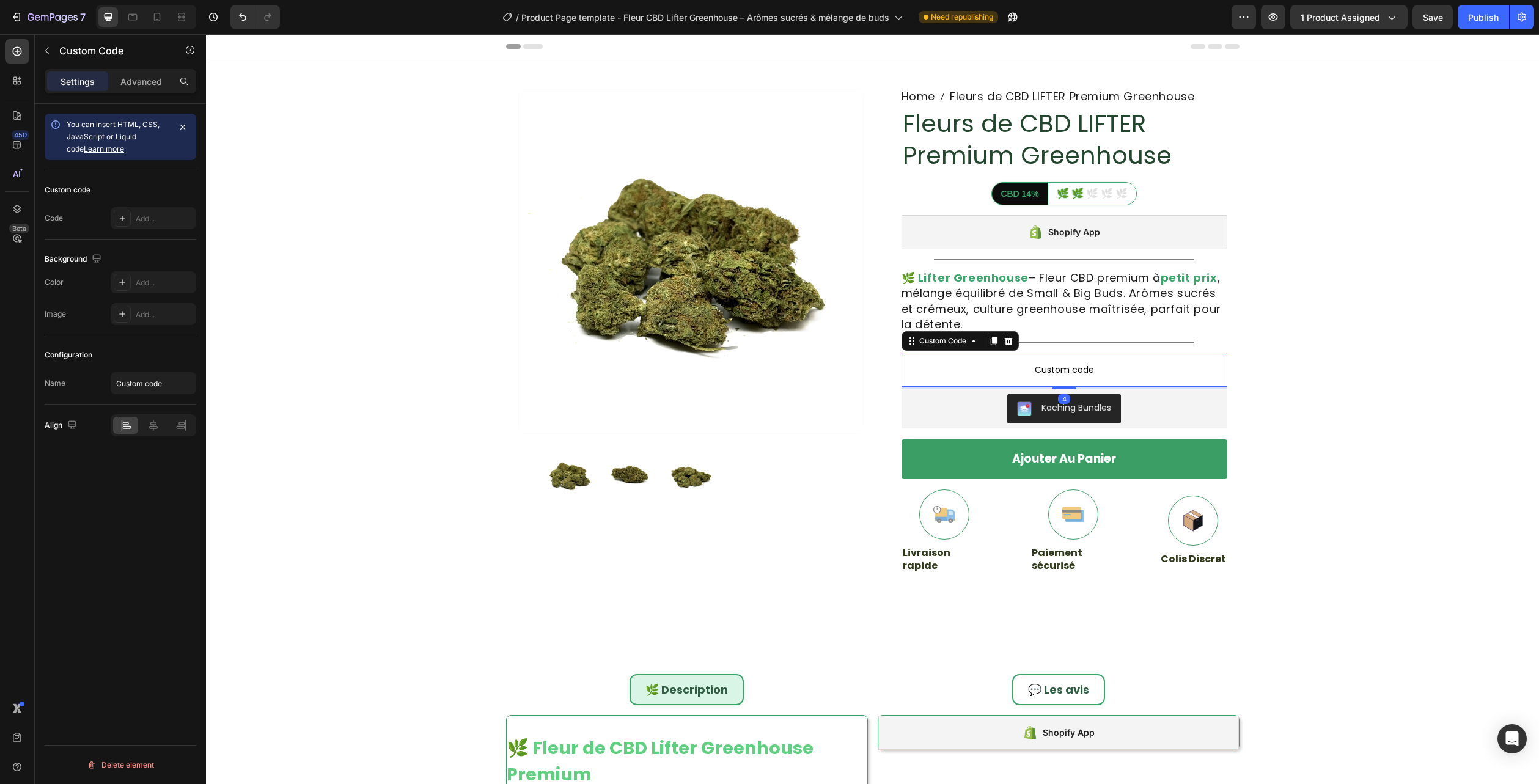
click at [1027, 365] on span "Custom code" at bounding box center [1064, 370] width 325 height 15
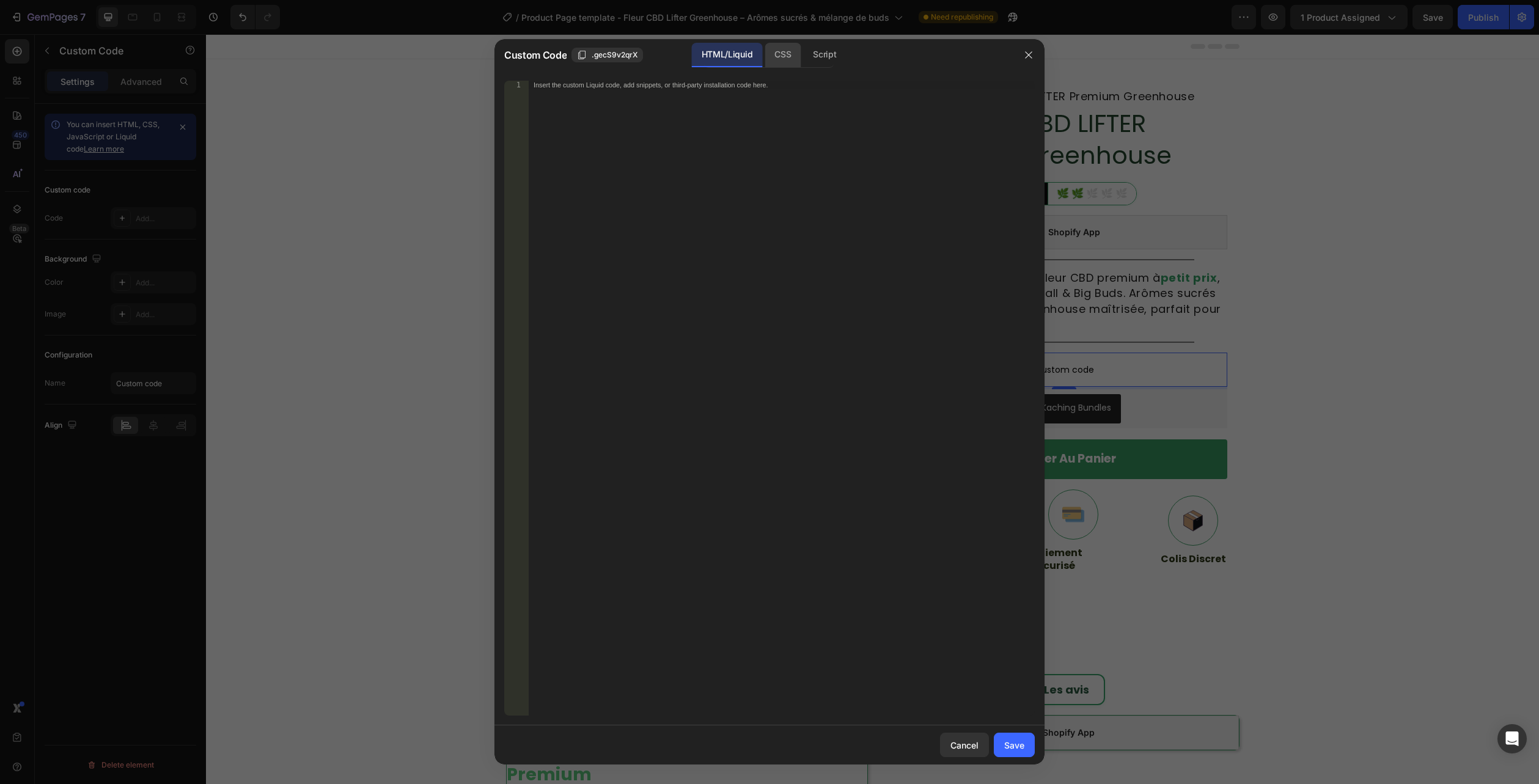
click at [771, 52] on div "CSS" at bounding box center [782, 54] width 36 height 25
click at [748, 175] on div "Insert the CSS code to style your content here." at bounding box center [782, 406] width 506 height 652
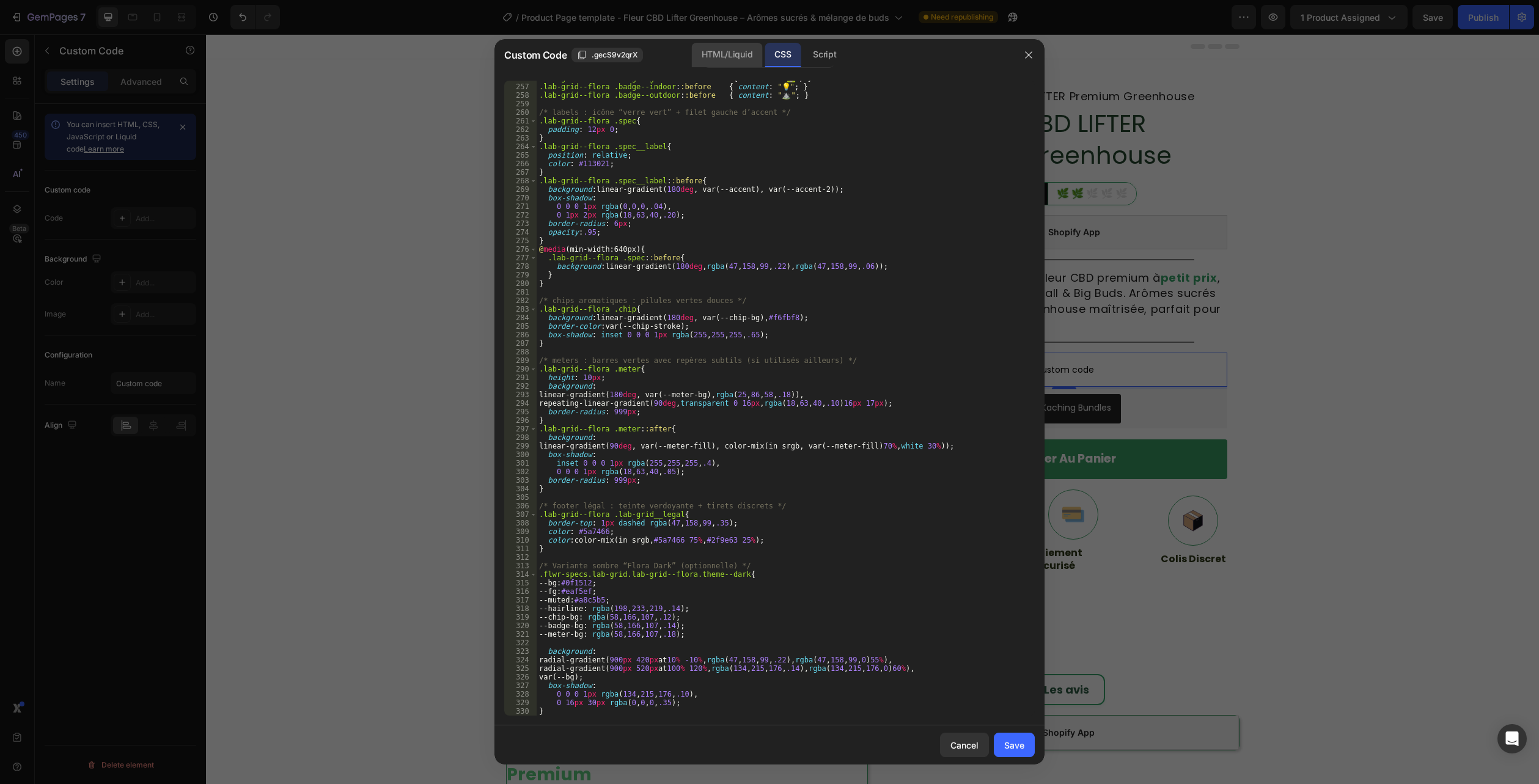
click at [731, 55] on div "HTML/Liquid" at bounding box center [727, 54] width 70 height 25
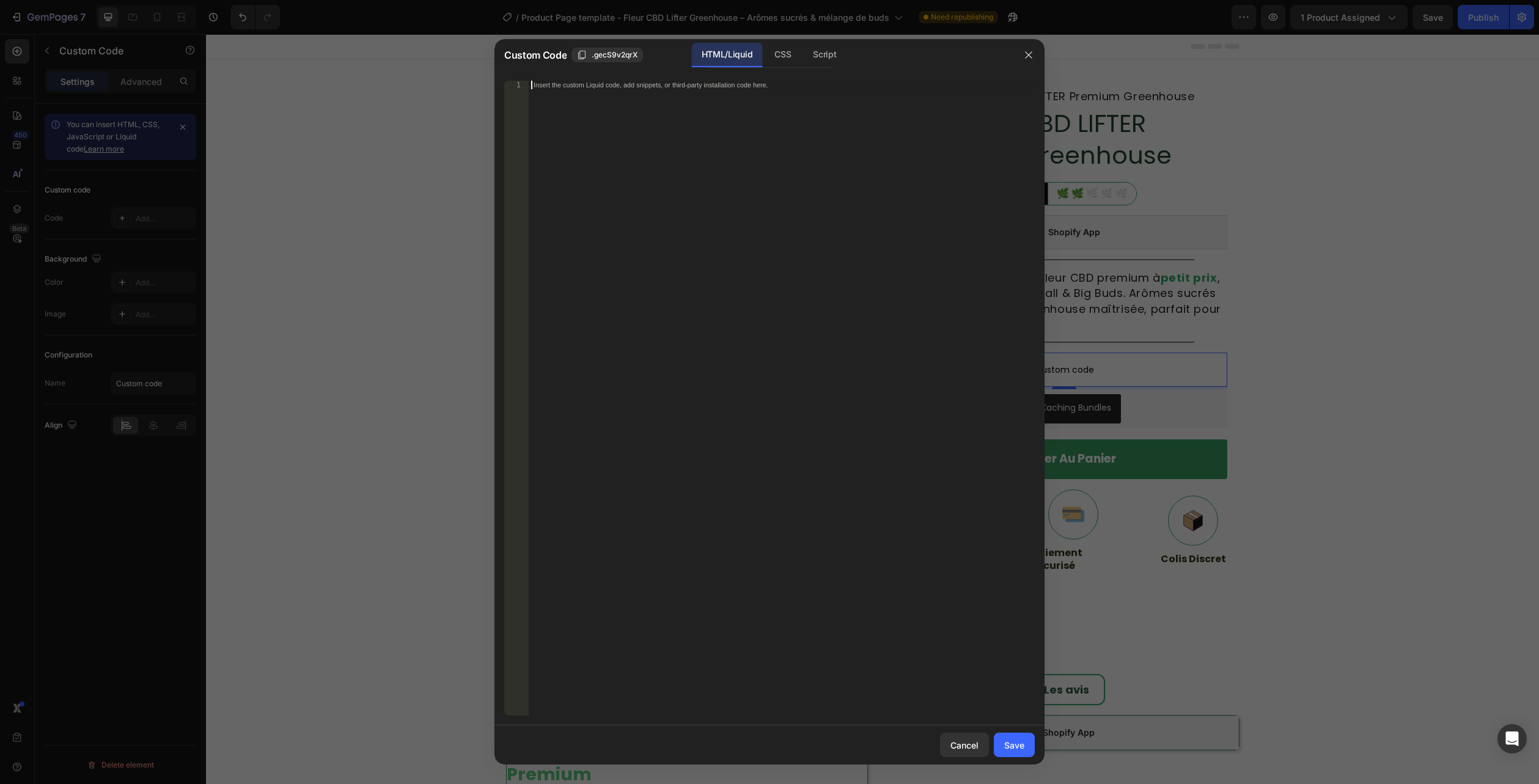
click at [583, 382] on div "Insert the custom Liquid code, add snippets, or third-party installation code h…" at bounding box center [782, 406] width 506 height 652
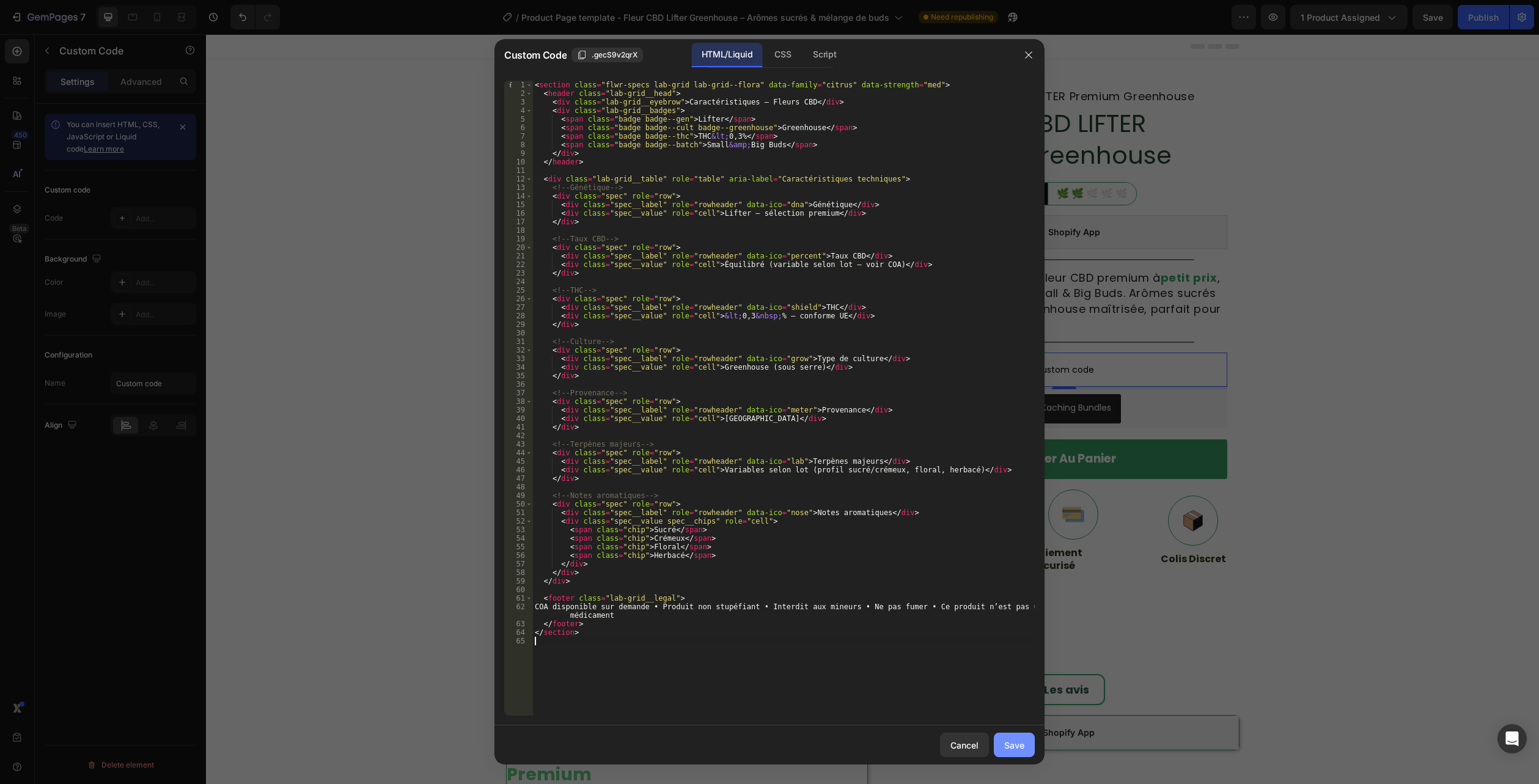
drag, startPoint x: 1005, startPoint y: 740, endPoint x: 1012, endPoint y: 734, distance: 9.2
click at [1006, 740] on div "Save" at bounding box center [1014, 744] width 20 height 13
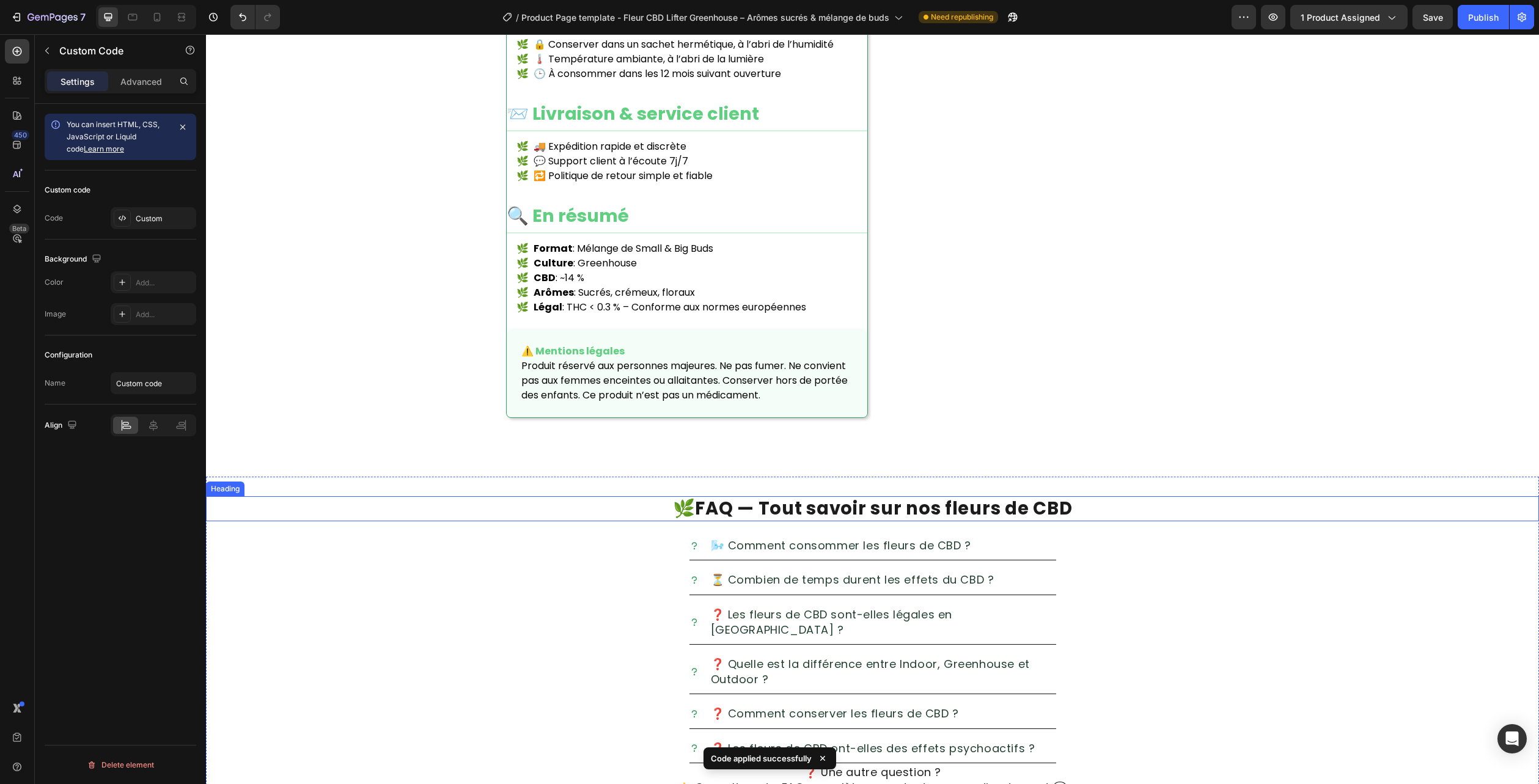
scroll to position [1833, 0]
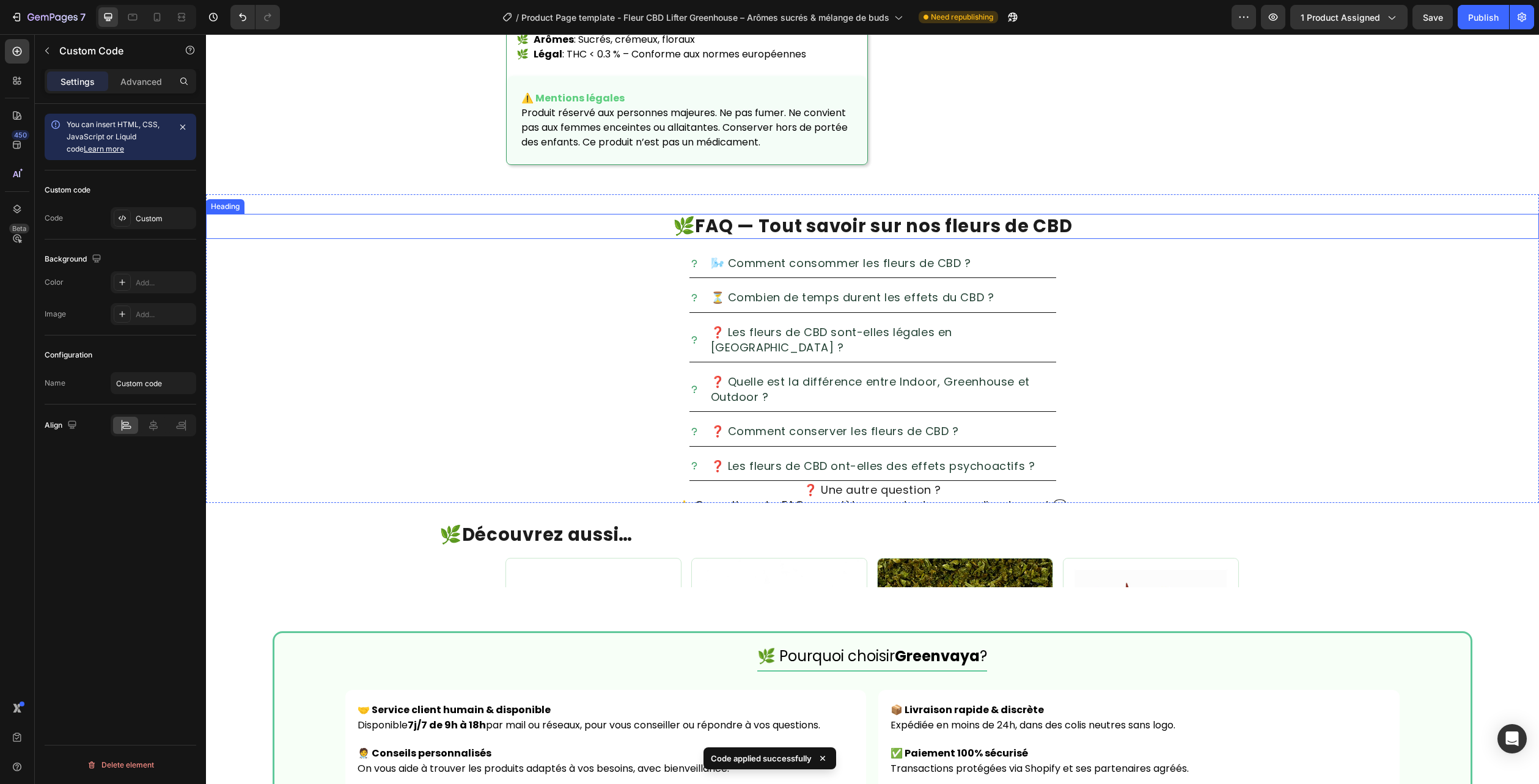
click at [1497, 239] on h2 "🌿 FAQ — Tout savoir sur nos fleurs de CBD" at bounding box center [872, 226] width 1333 height 26
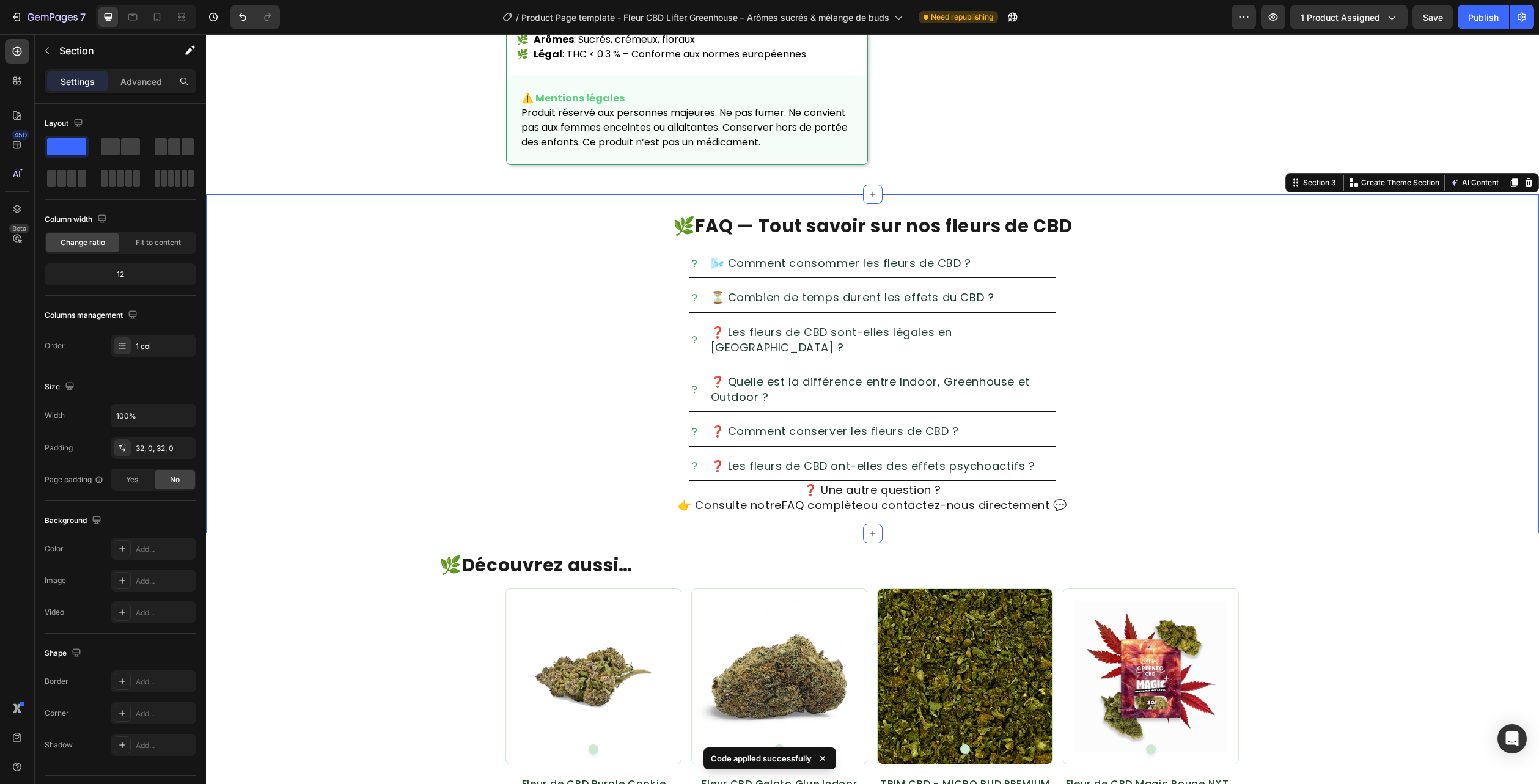
click at [1507, 232] on div "🌿 FAQ — Tout savoir sur nos fleurs de CBD Heading 🌬️ Comment consommer les fleu…" at bounding box center [872, 365] width 1333 height 340
click at [1525, 187] on icon at bounding box center [1529, 182] width 8 height 9
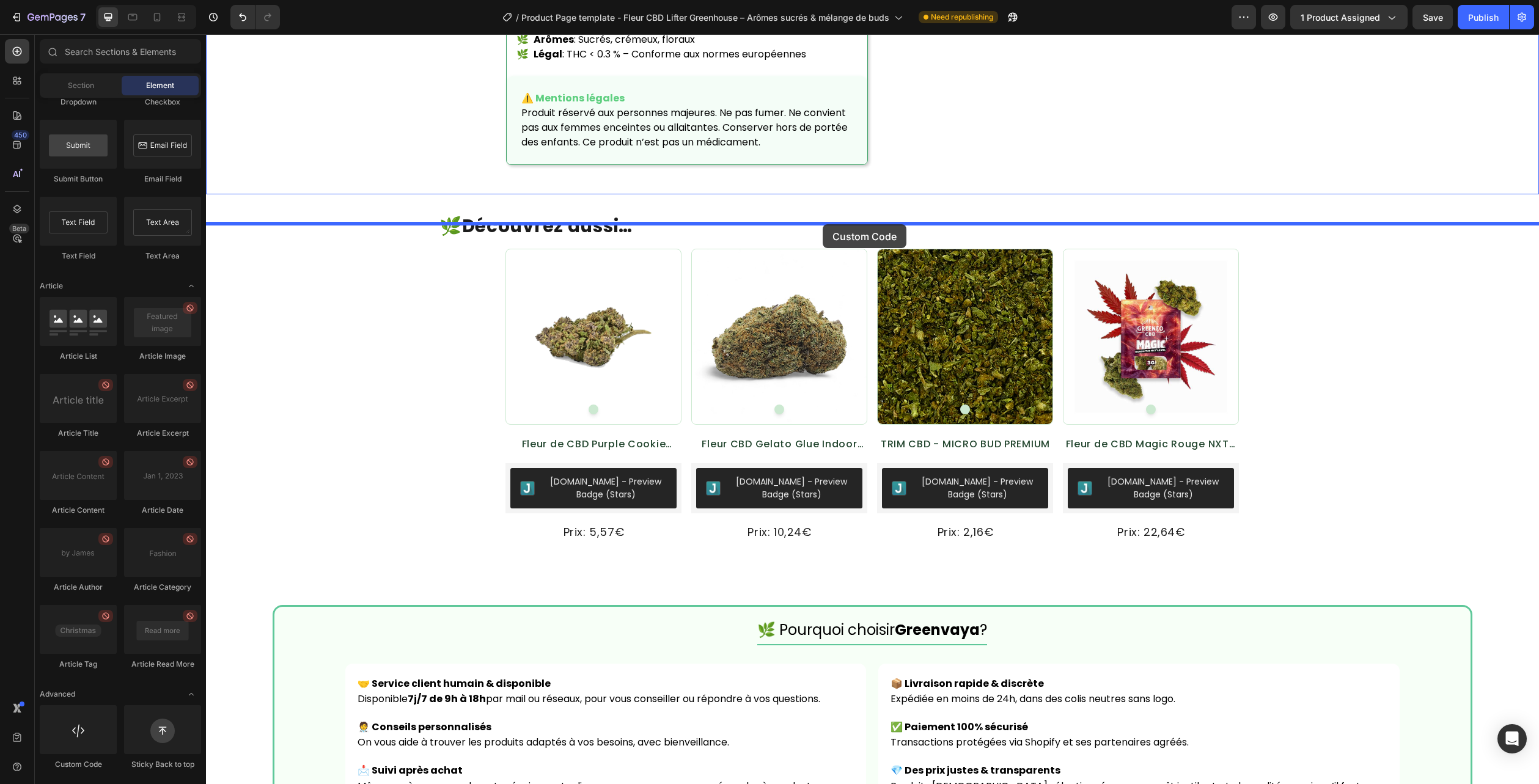
drag, startPoint x: 298, startPoint y: 750, endPoint x: 823, endPoint y: 224, distance: 743.2
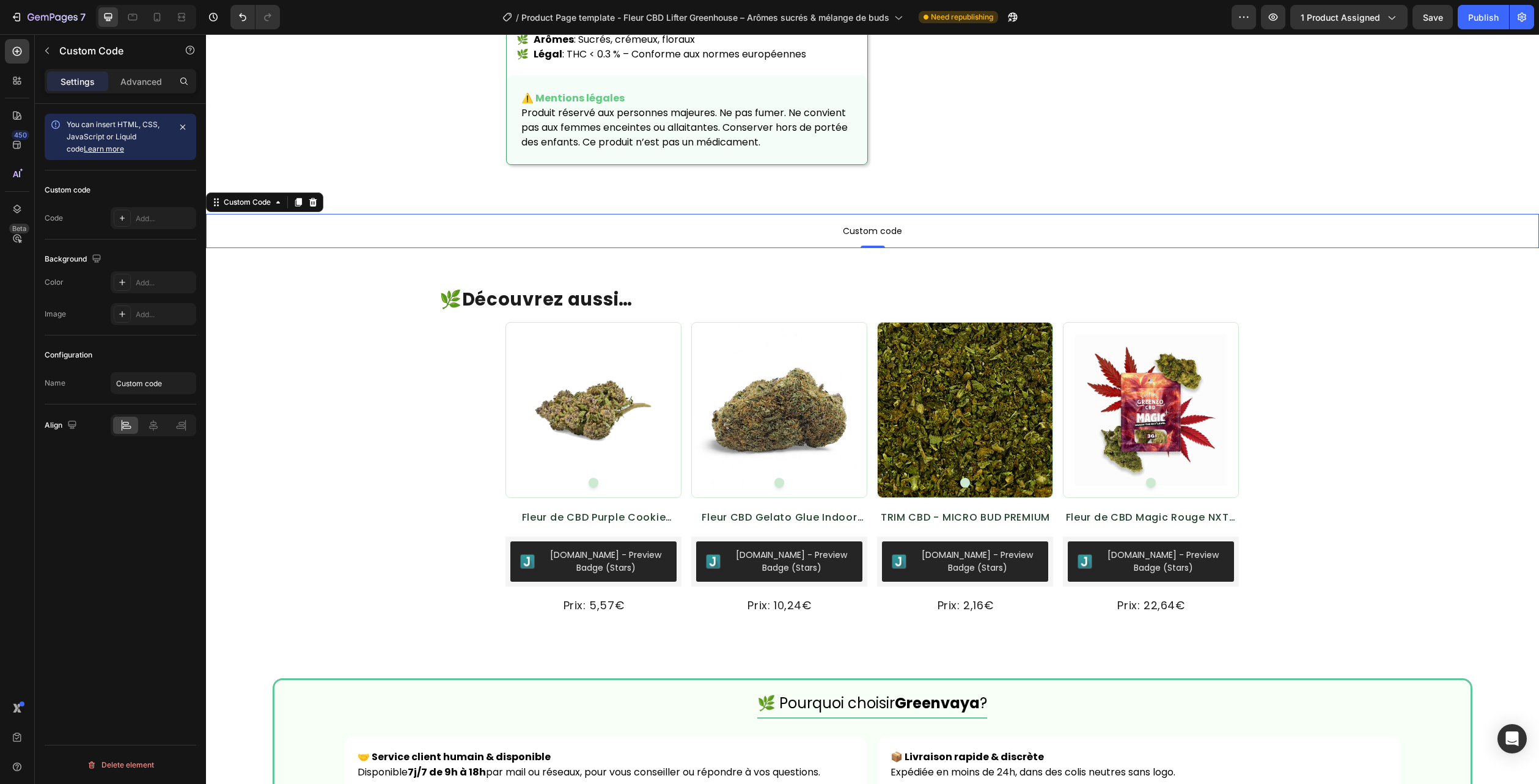
click at [836, 248] on p "Custom code" at bounding box center [872, 230] width 1333 height 35
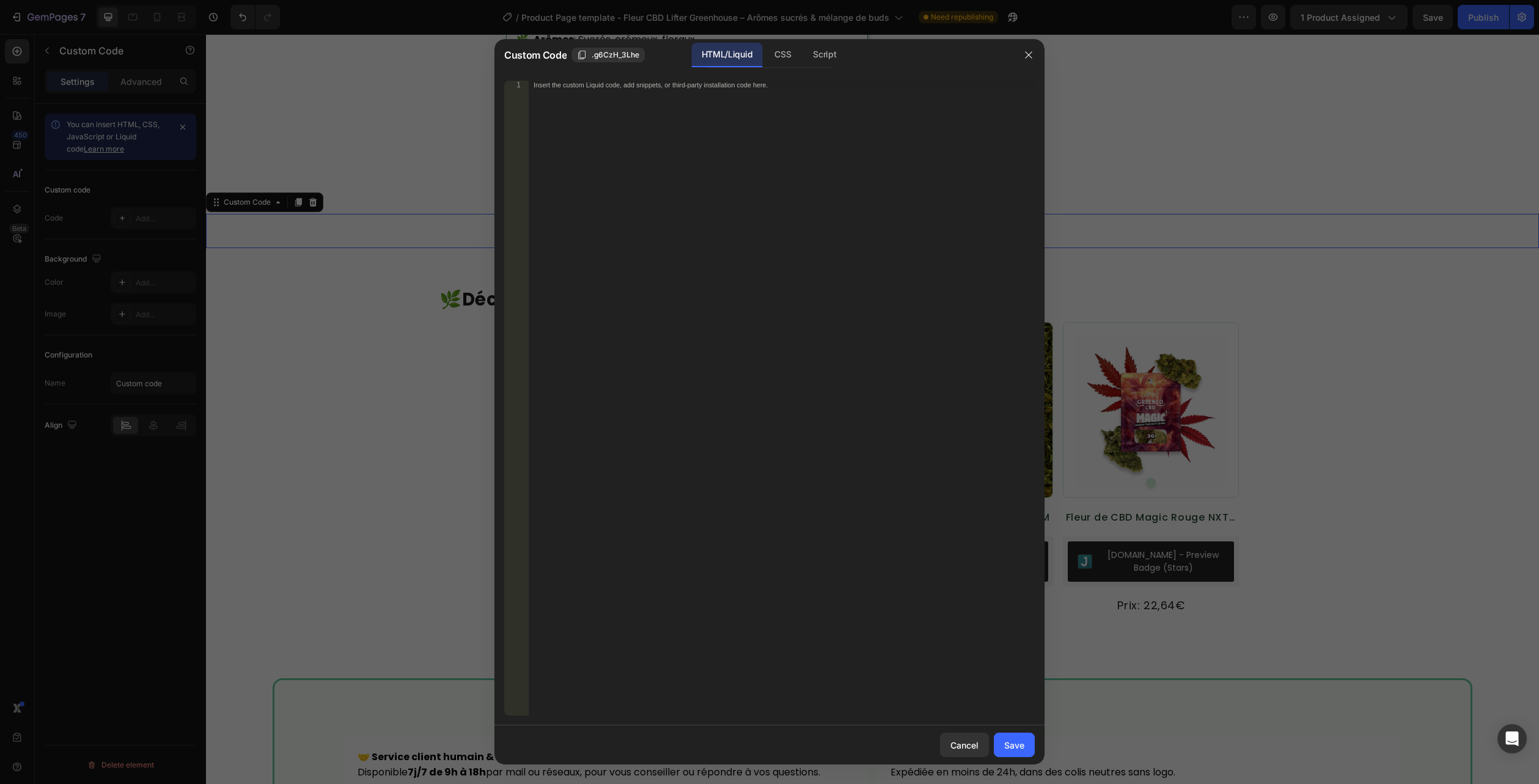
click at [737, 51] on div "HTML/Liquid" at bounding box center [727, 54] width 70 height 25
click at [737, 108] on div "Insert the custom Liquid code, add snippets, or third-party installation code h…" at bounding box center [782, 406] width 506 height 652
paste textarea "</section>"
type textarea "</section>"
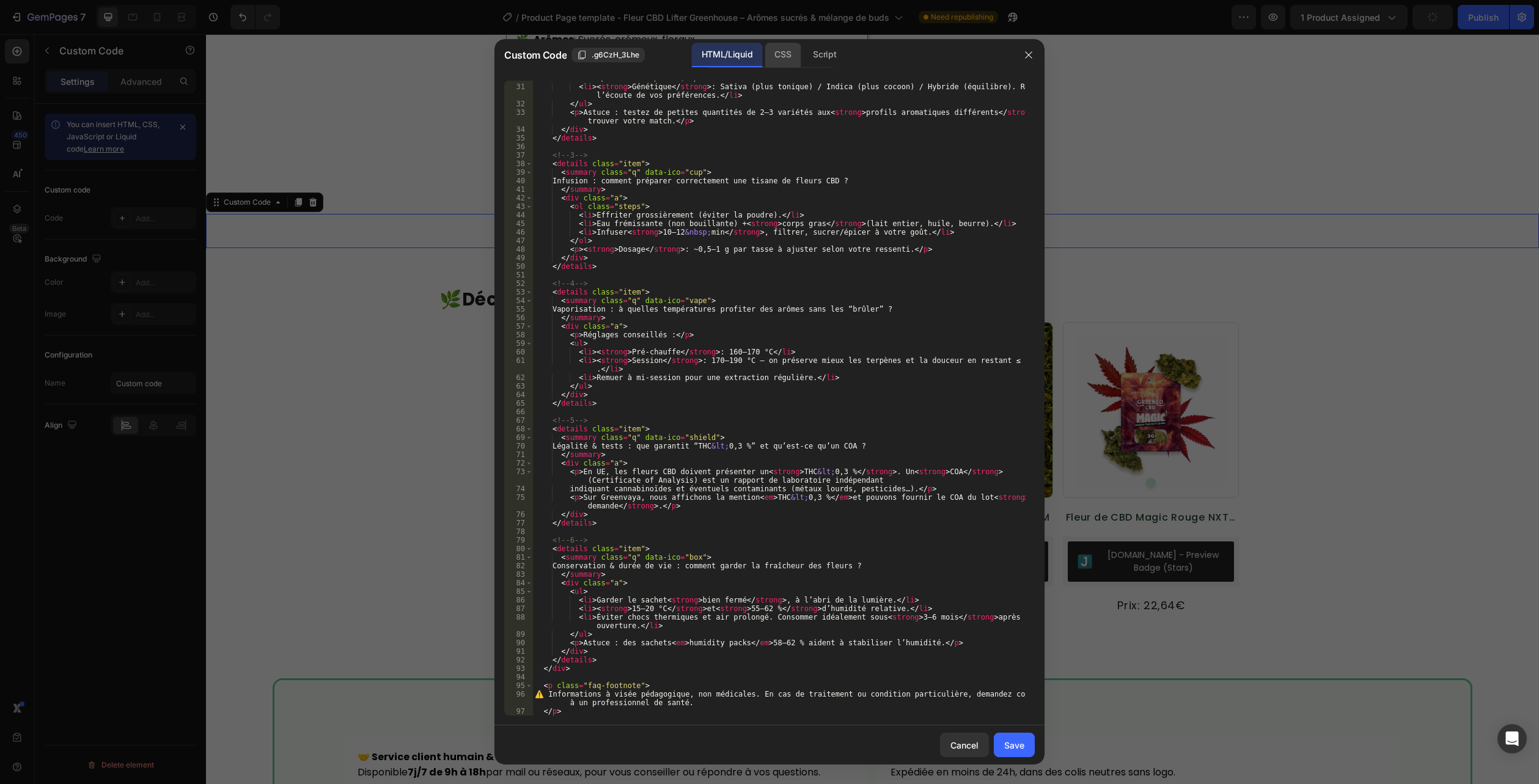
scroll to position [306, 0]
click at [780, 61] on div "CSS" at bounding box center [782, 54] width 36 height 25
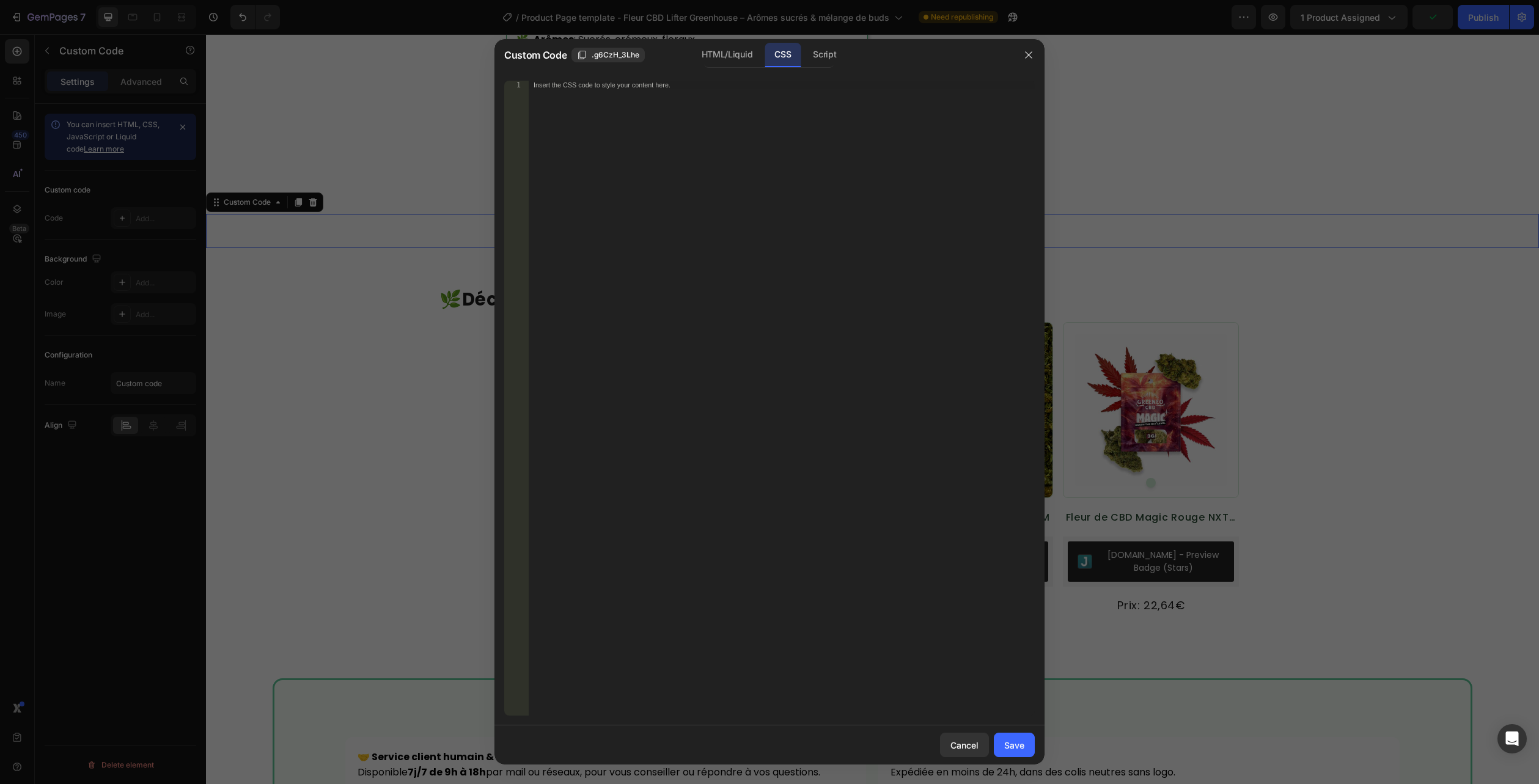
click at [783, 56] on div "CSS" at bounding box center [782, 54] width 36 height 25
click at [770, 170] on div "Insert the CSS code to style your content here." at bounding box center [782, 406] width 506 height 652
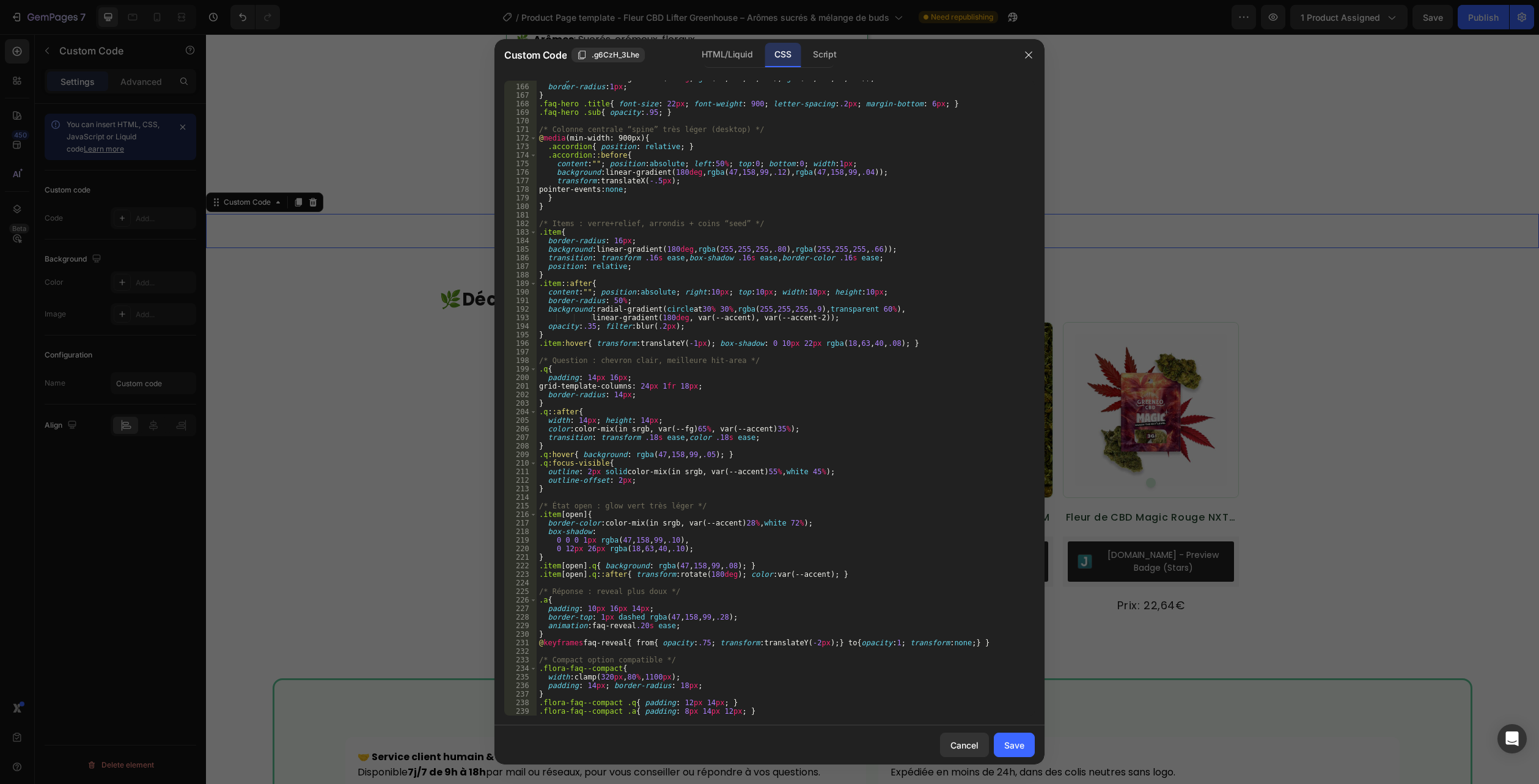
drag, startPoint x: 1003, startPoint y: 743, endPoint x: 1058, endPoint y: 711, distance: 63.6
click at [1004, 743] on button "Save" at bounding box center [1014, 744] width 41 height 25
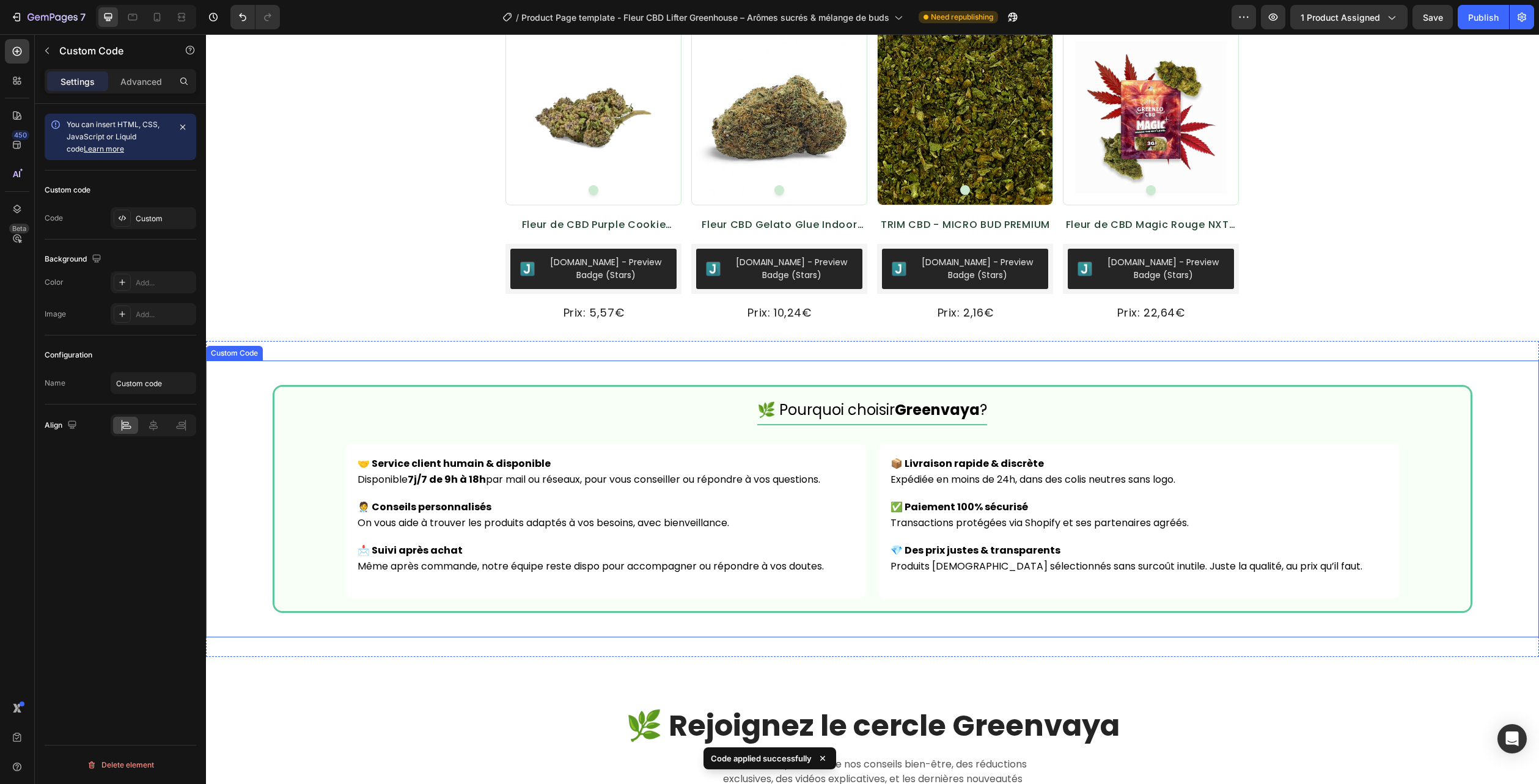
scroll to position [2933, 0]
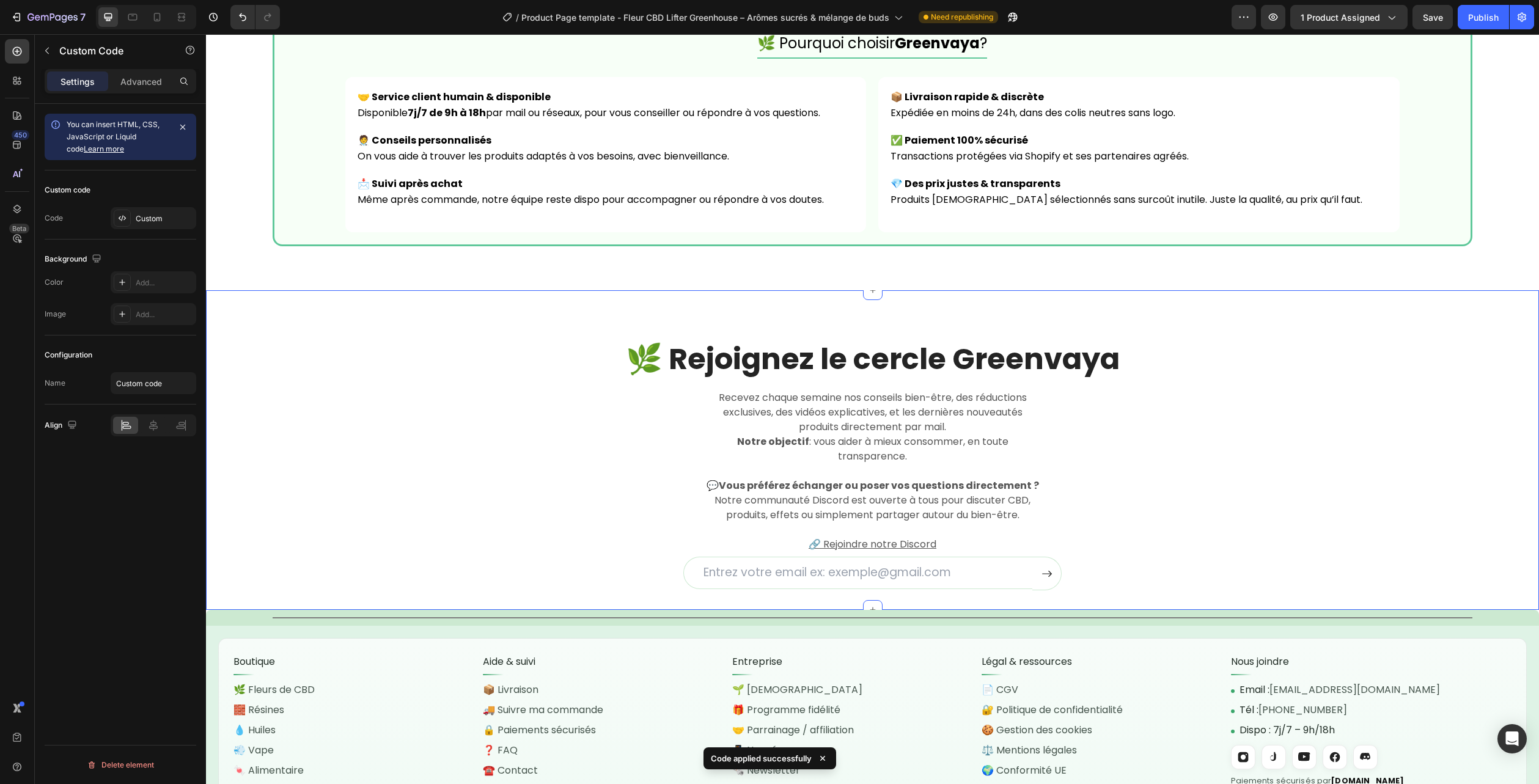
click at [1440, 450] on div "🌿 Rejoignez le cercle Greenvaya Heading Recevez chaque semaine nos conseils bie…" at bounding box center [872, 465] width 1314 height 251
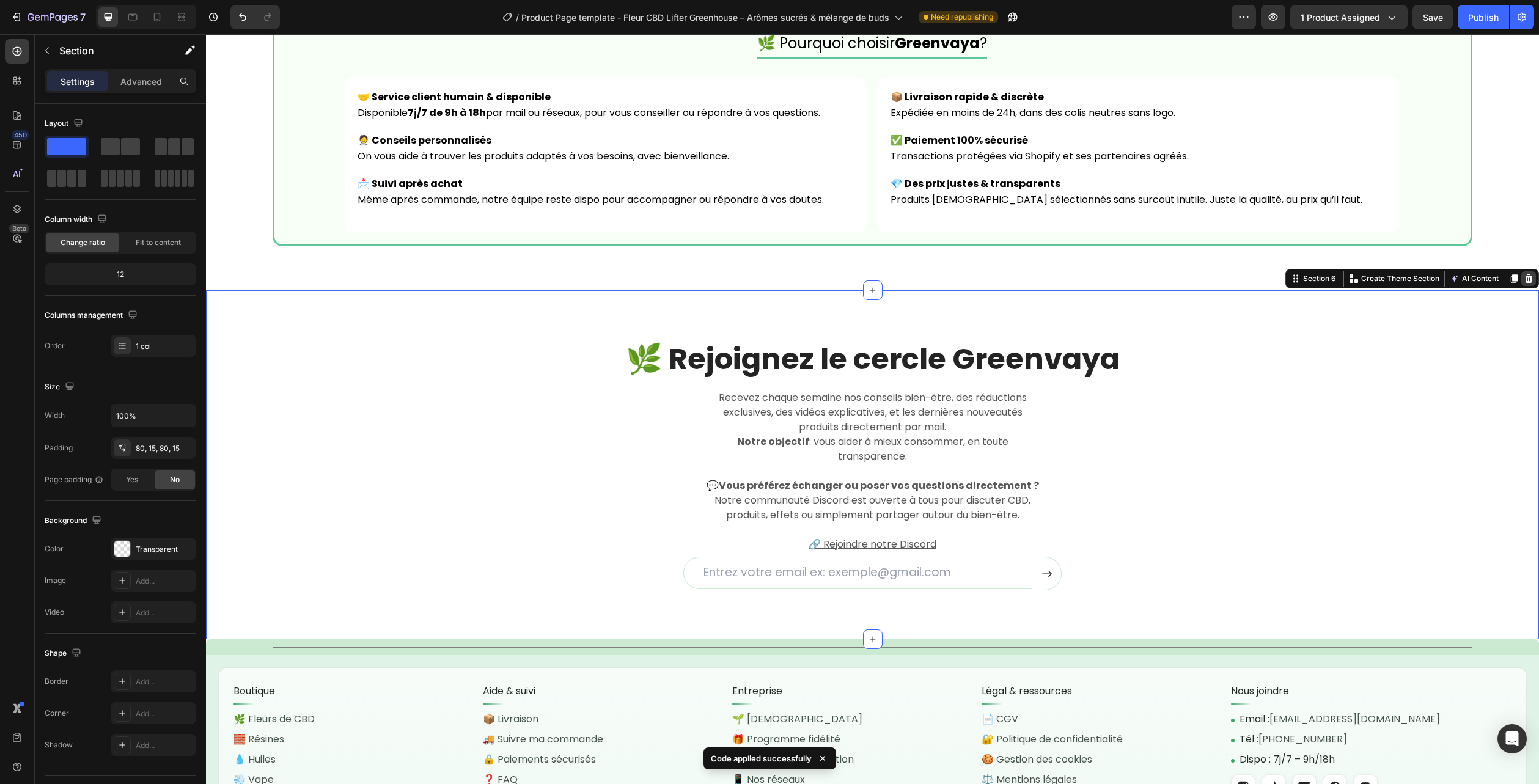
click at [1524, 280] on icon at bounding box center [1529, 279] width 10 height 10
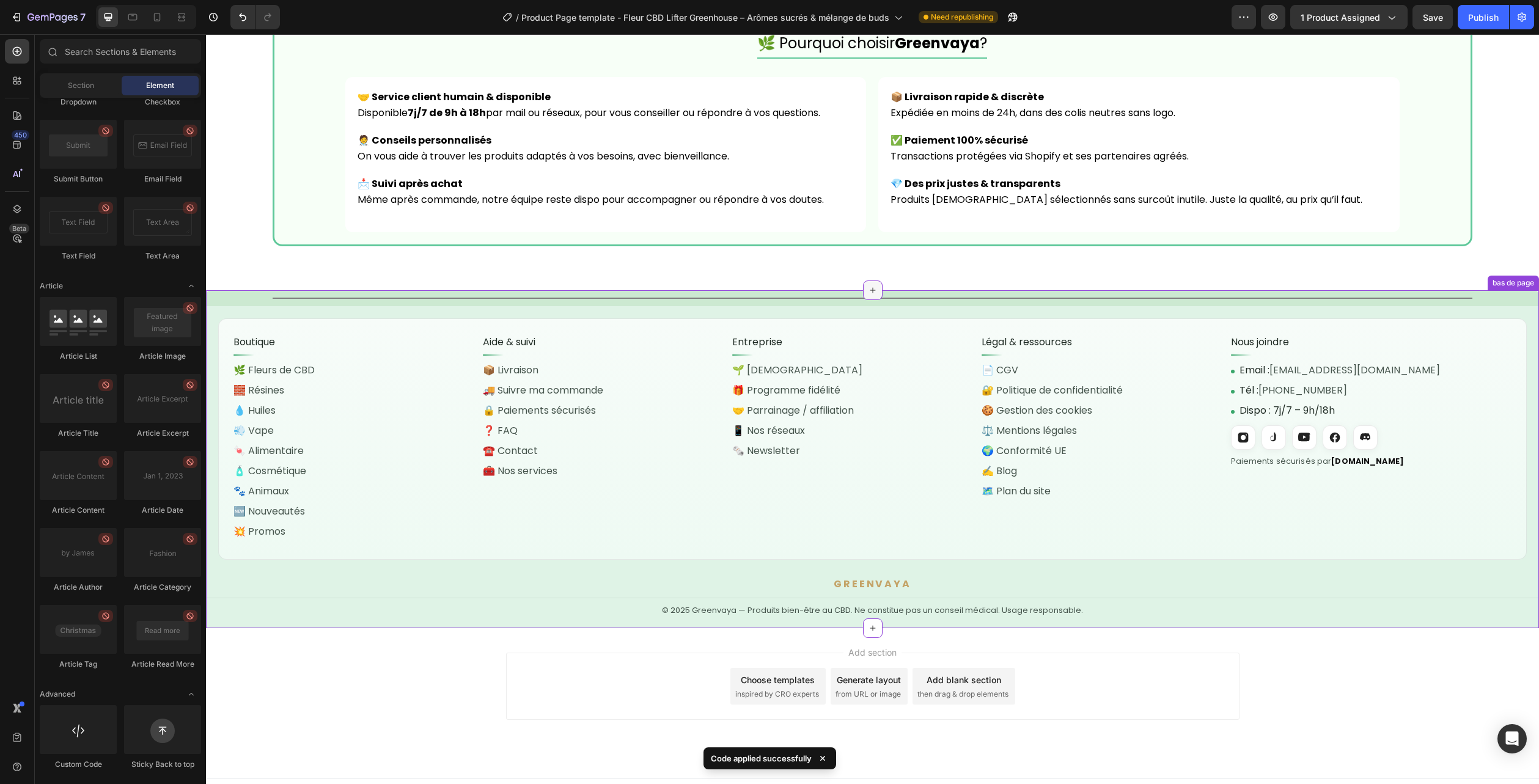
click at [868, 289] on icon at bounding box center [873, 291] width 10 height 10
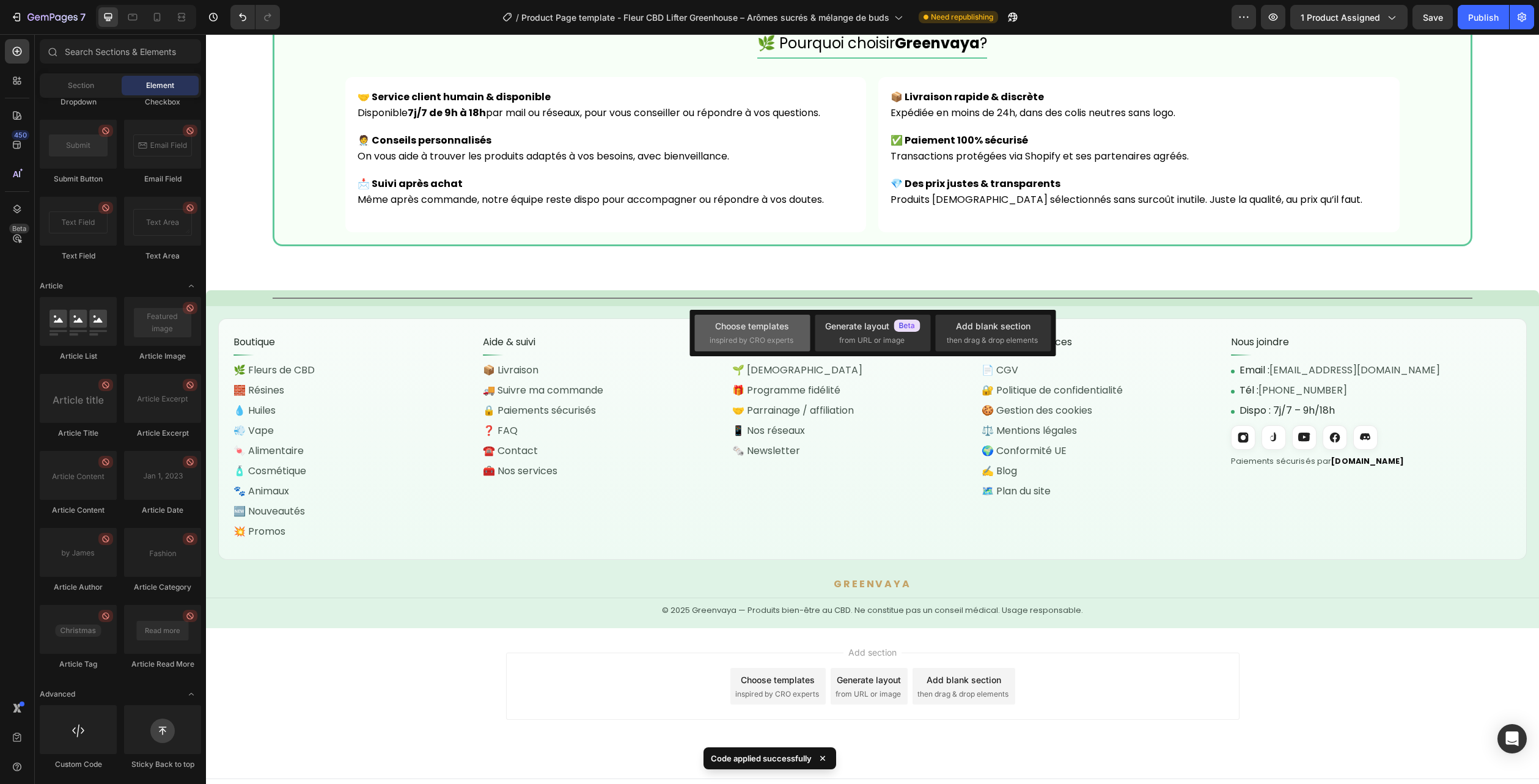
click at [772, 324] on div "Choose templates" at bounding box center [752, 325] width 74 height 13
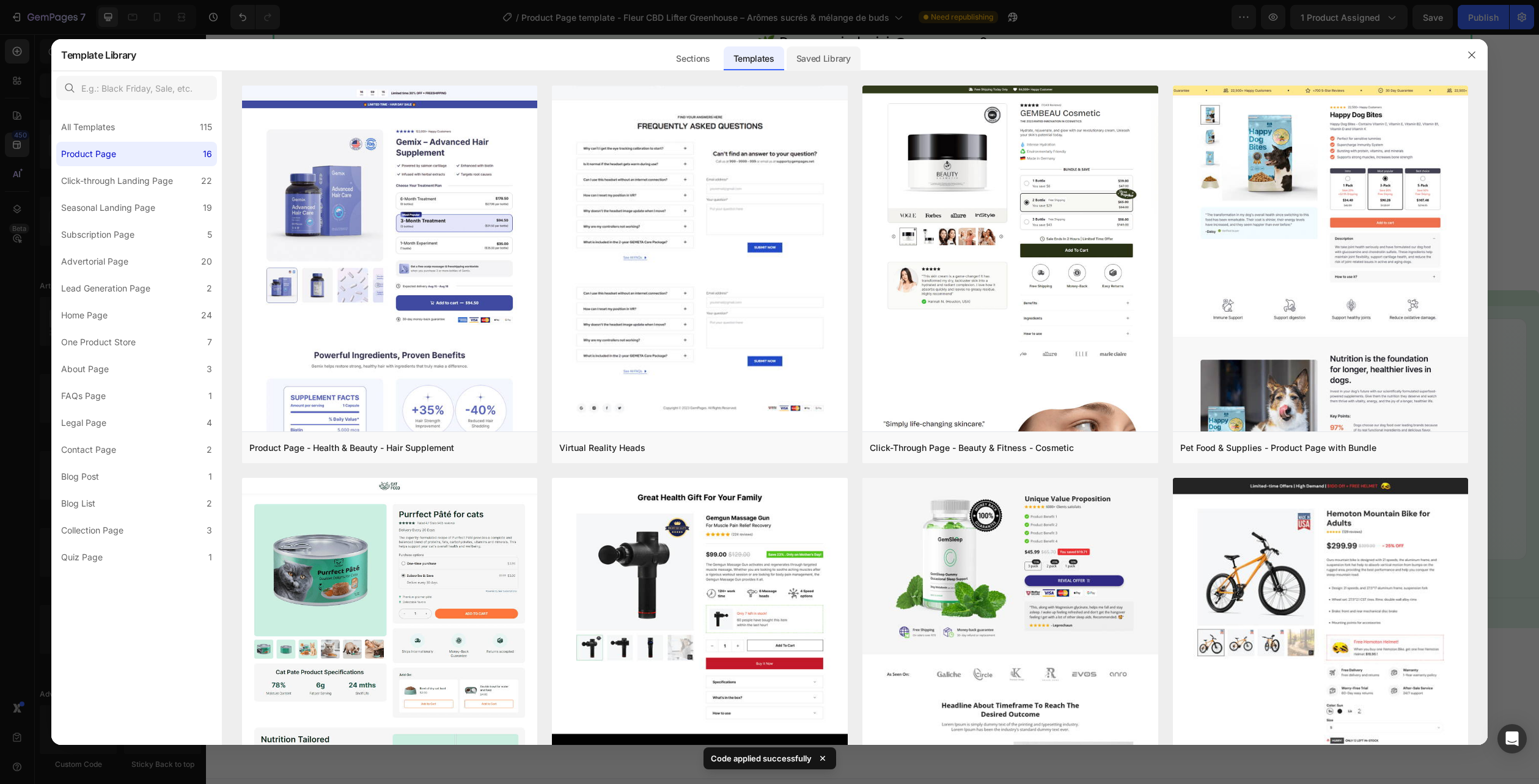
click at [815, 59] on div "Saved Library" at bounding box center [823, 58] width 74 height 25
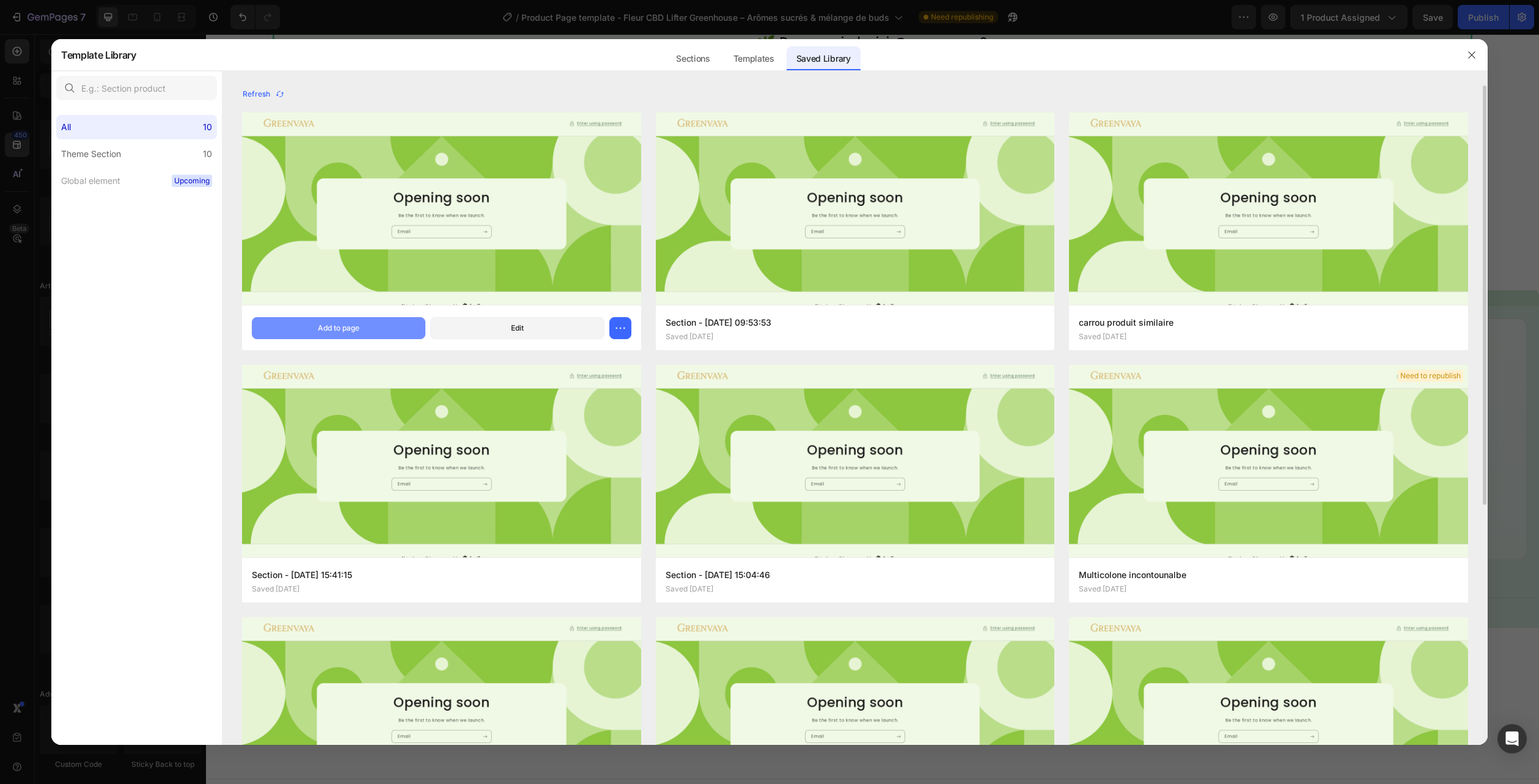
click at [367, 320] on button "Add to page" at bounding box center [339, 328] width 174 height 22
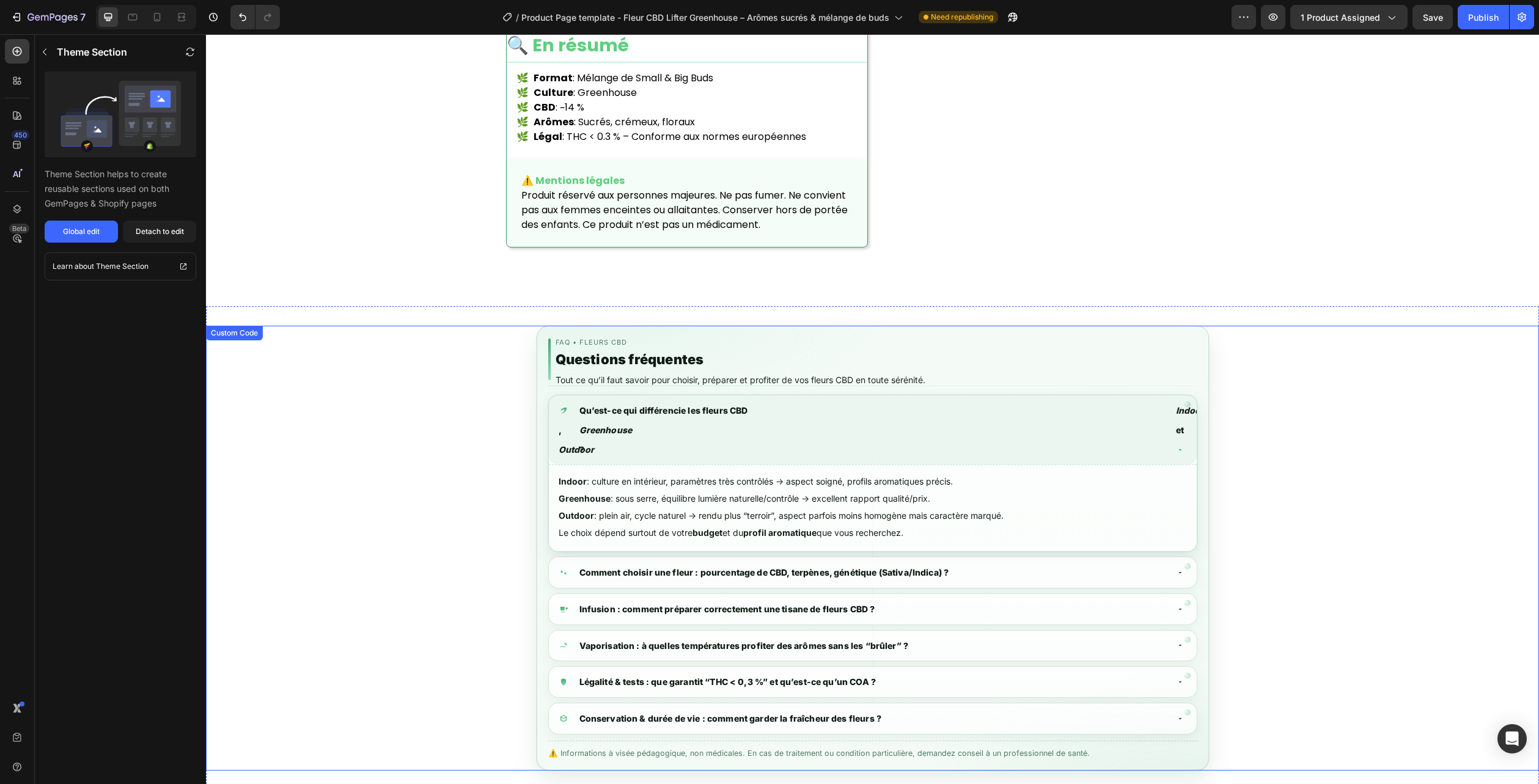
scroll to position [1370, 0]
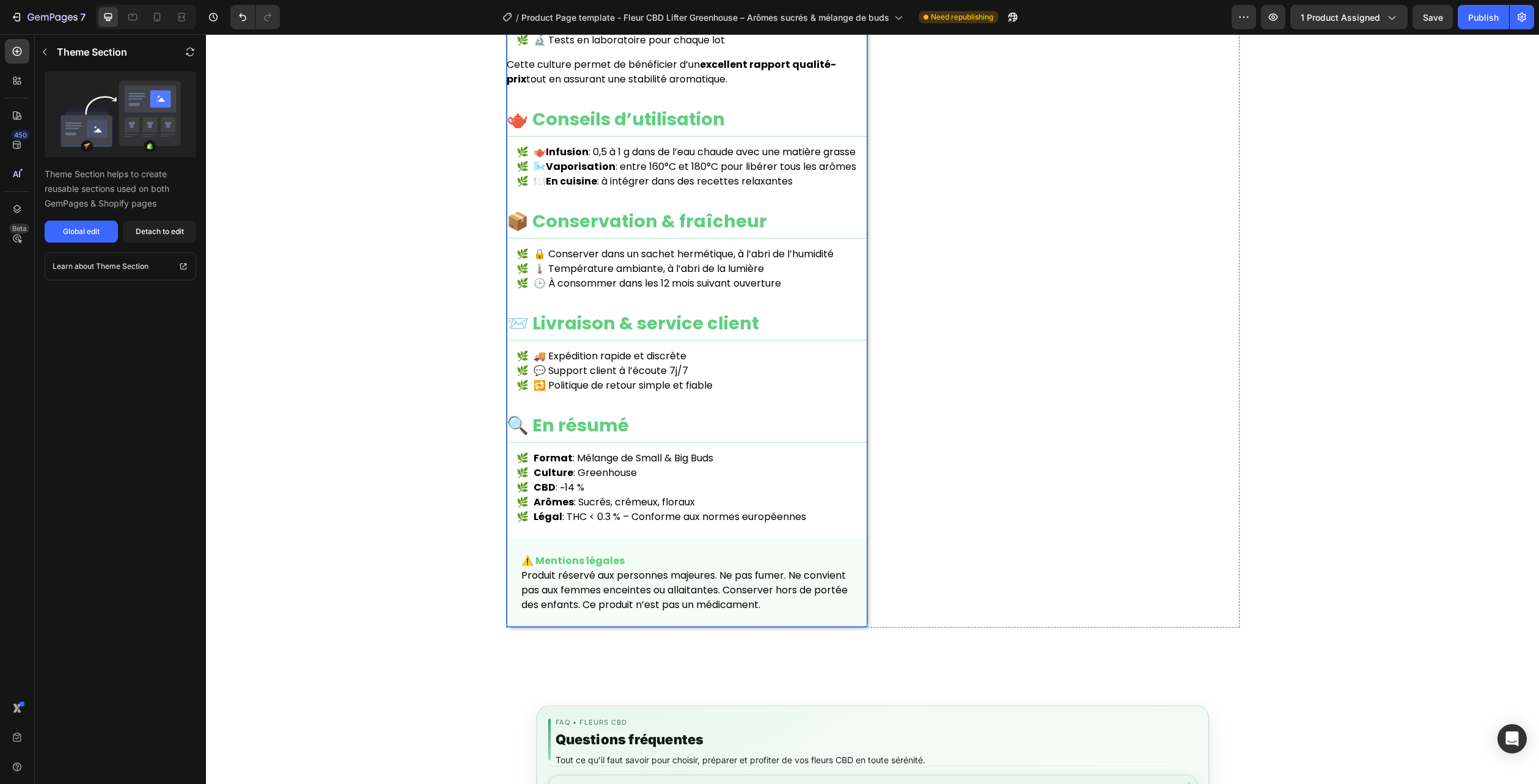
click at [654, 291] on li "🕒 À consommer dans les 12 mois suivant ouverture" at bounding box center [691, 283] width 351 height 15
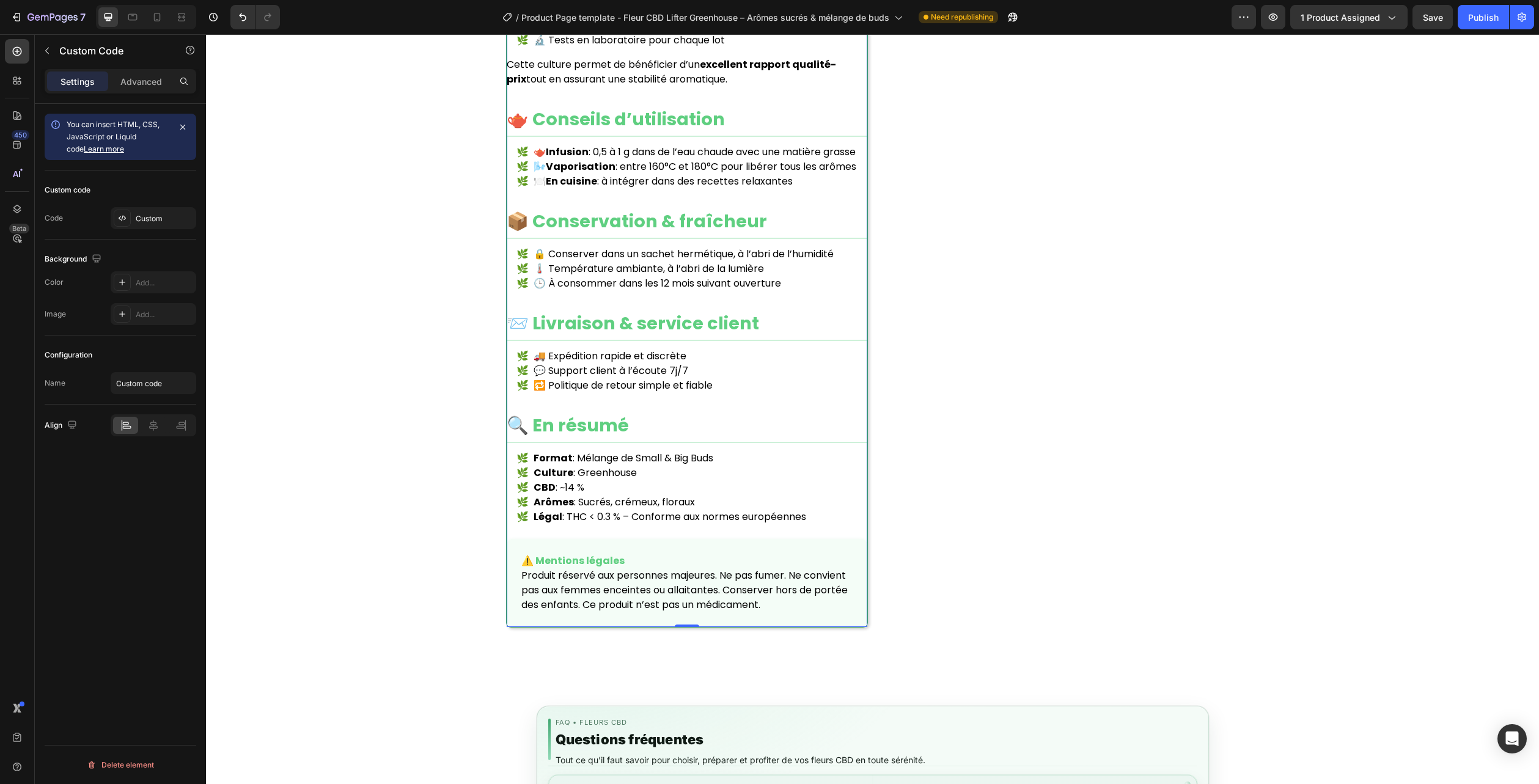
click at [654, 291] on li "🕒 À consommer dans les 12 mois suivant ouverture" at bounding box center [691, 283] width 351 height 15
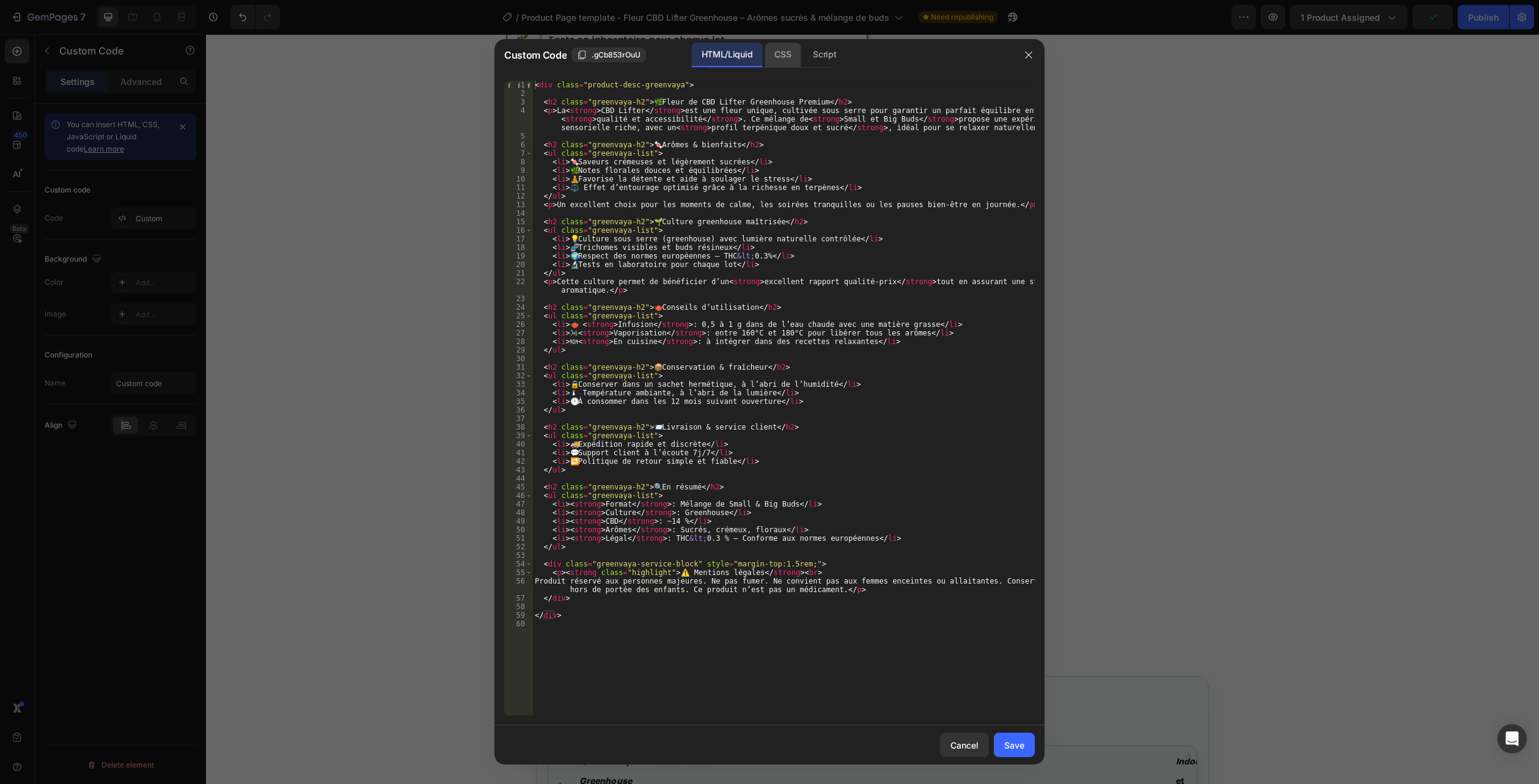
click at [784, 59] on div "CSS" at bounding box center [782, 54] width 36 height 25
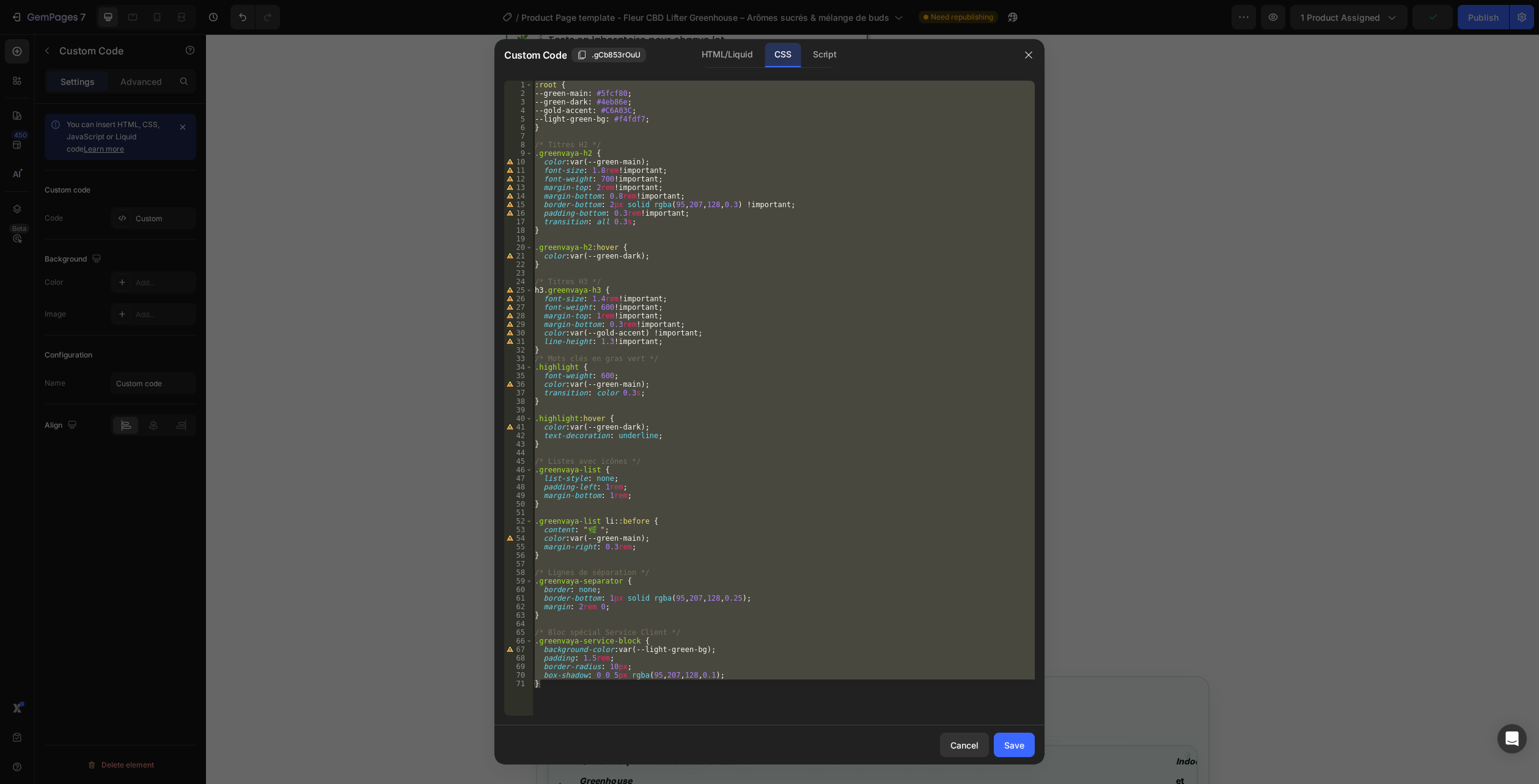
click at [641, 688] on div ":root { --green-main : #5fcf80 ; --green-dark : #4eb86e ; --gold-accent : #C6A0…" at bounding box center [783, 398] width 502 height 635
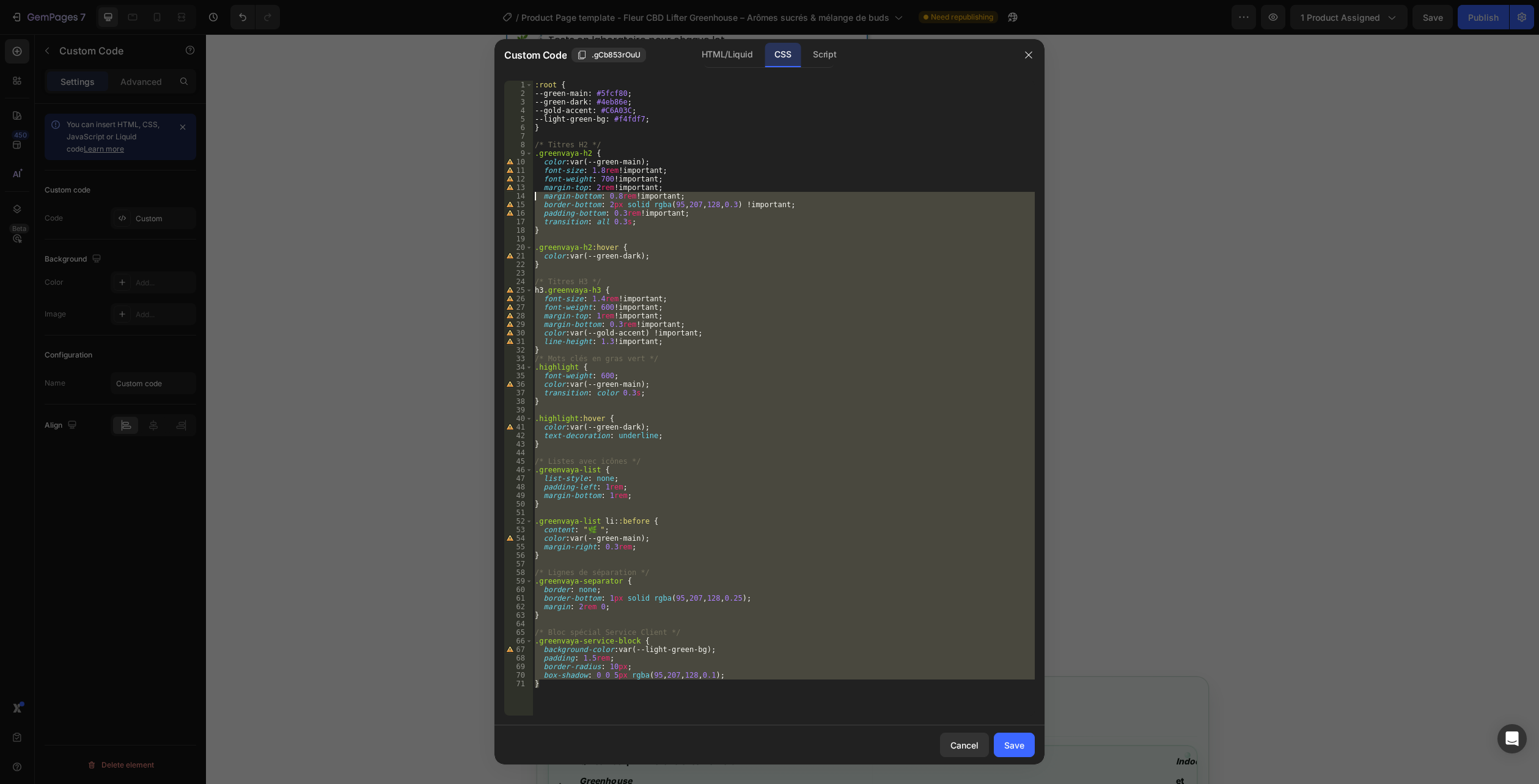
drag, startPoint x: 566, startPoint y: 695, endPoint x: 392, endPoint y: -66, distance: 780.6
click at [392, 0] on html "7 Version history / Product Page template - Fleur CBD Lifter Greenhouse – Arôme…" at bounding box center [770, 0] width 1539 height 0
type textarea ":root { --green-main: #5fcf80;"
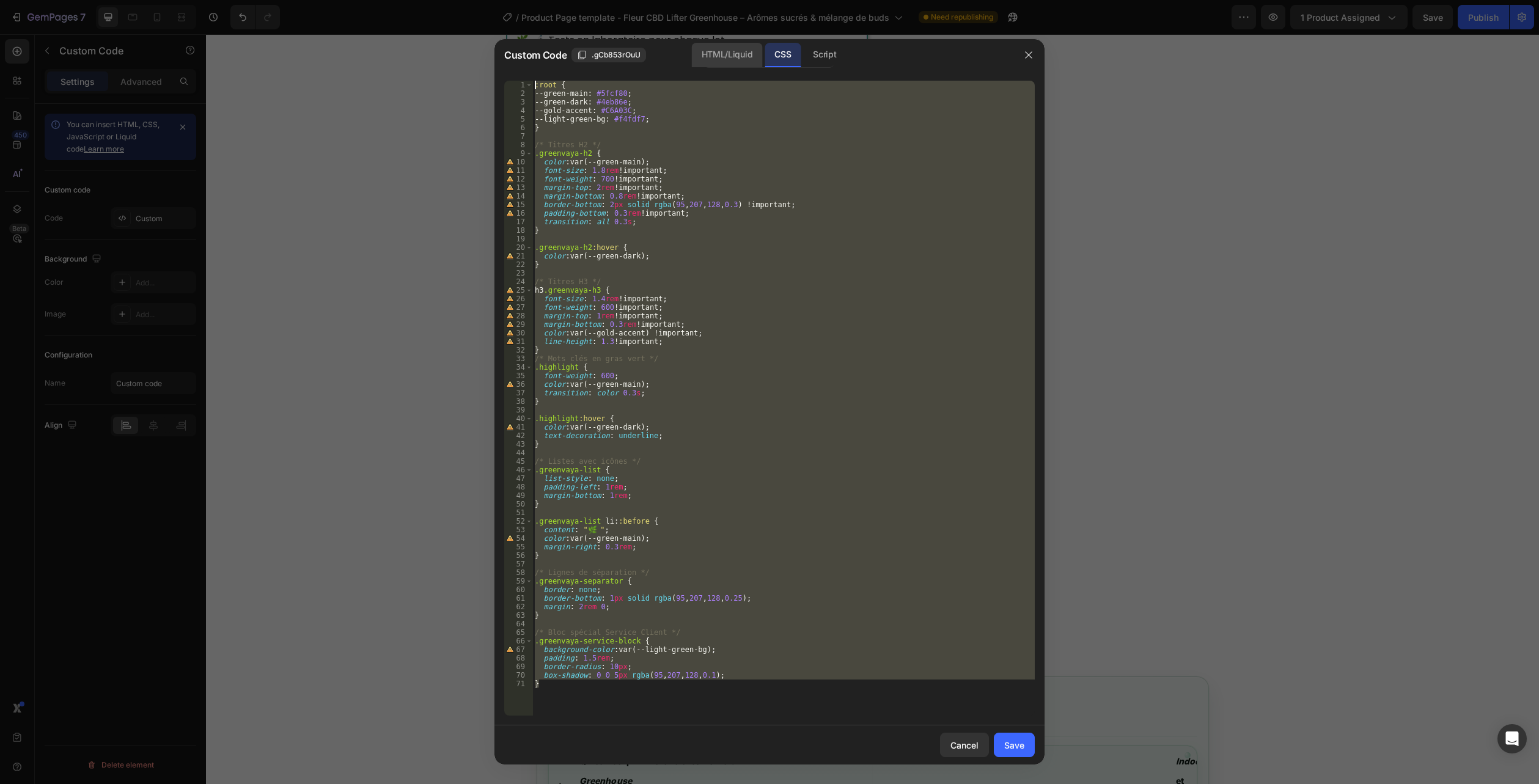
paste textarea
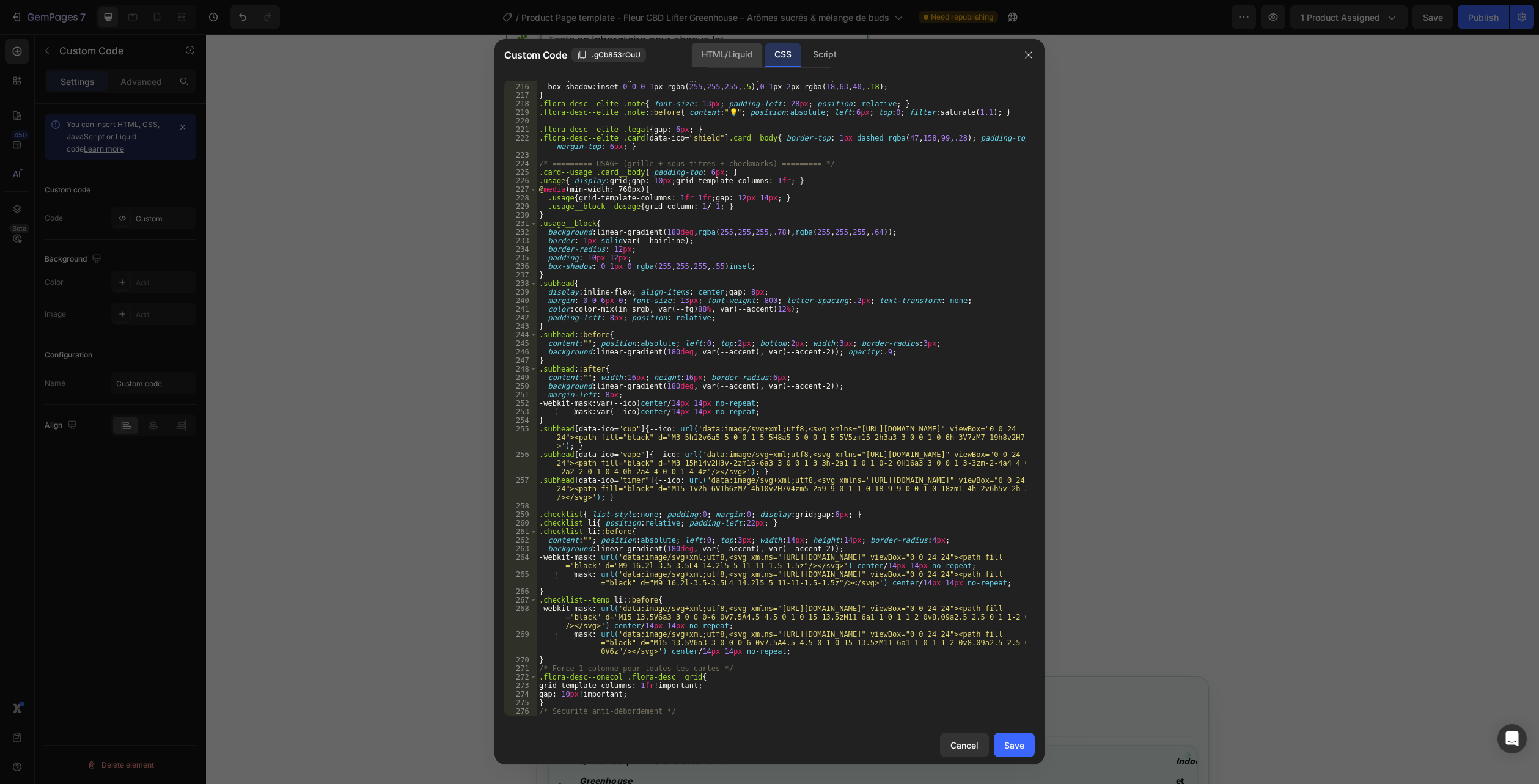
click at [711, 50] on div "HTML/Liquid" at bounding box center [727, 54] width 70 height 25
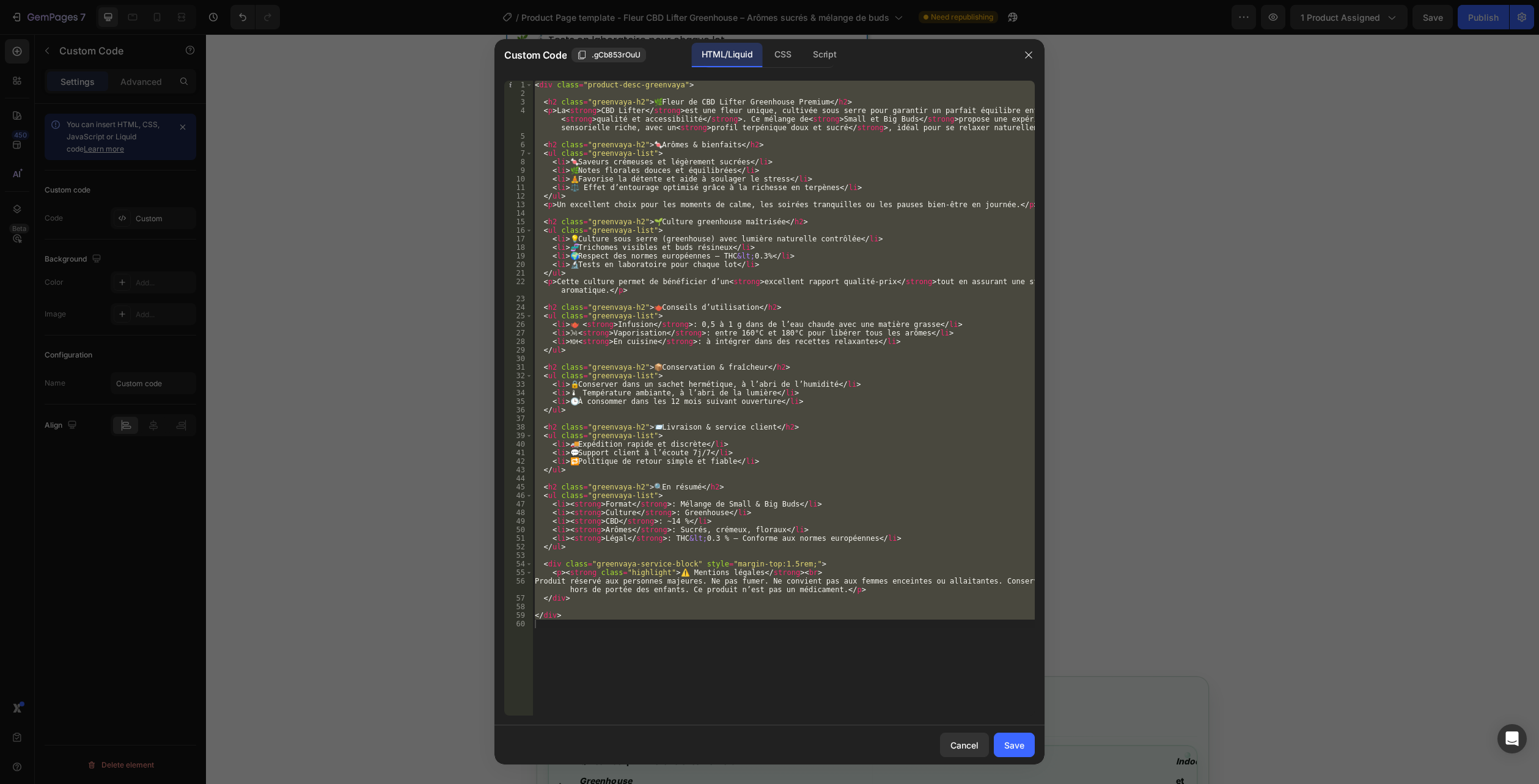
type textarea "</div>"
click at [602, 644] on div "< div class = "product-desc-greenvaya" > < h2 class = "greenvaya-h2" > 🌿 Fleur …" at bounding box center [783, 398] width 502 height 635
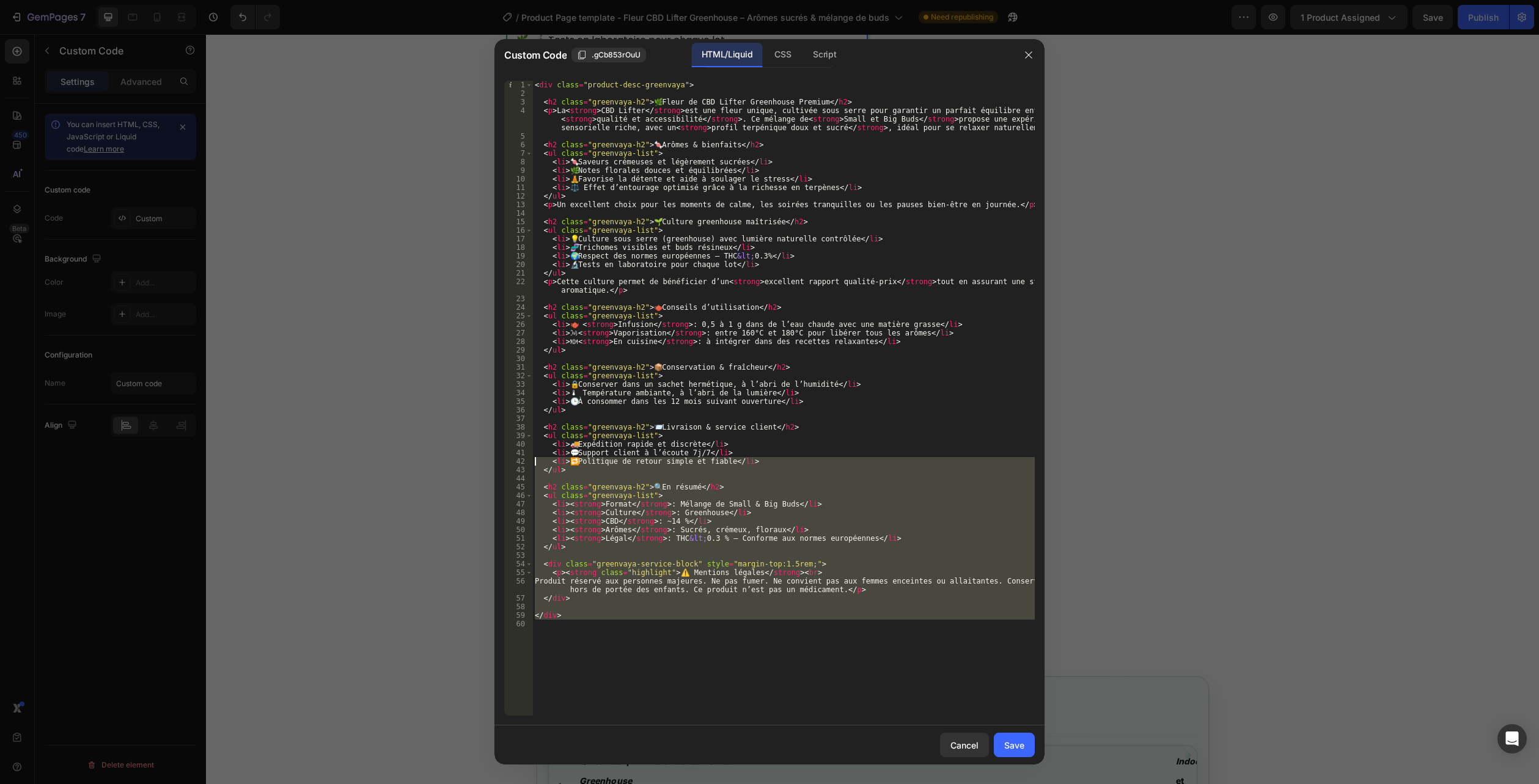
drag, startPoint x: 553, startPoint y: 652, endPoint x: 380, endPoint y: -66, distance: 738.5
click at [380, 0] on html "7 Version history / Product Page template - Fleur CBD Lifter Greenhouse – Arôme…" at bounding box center [770, 0] width 1539 height 0
type textarea "<div class="product-desc-greenvaya">"
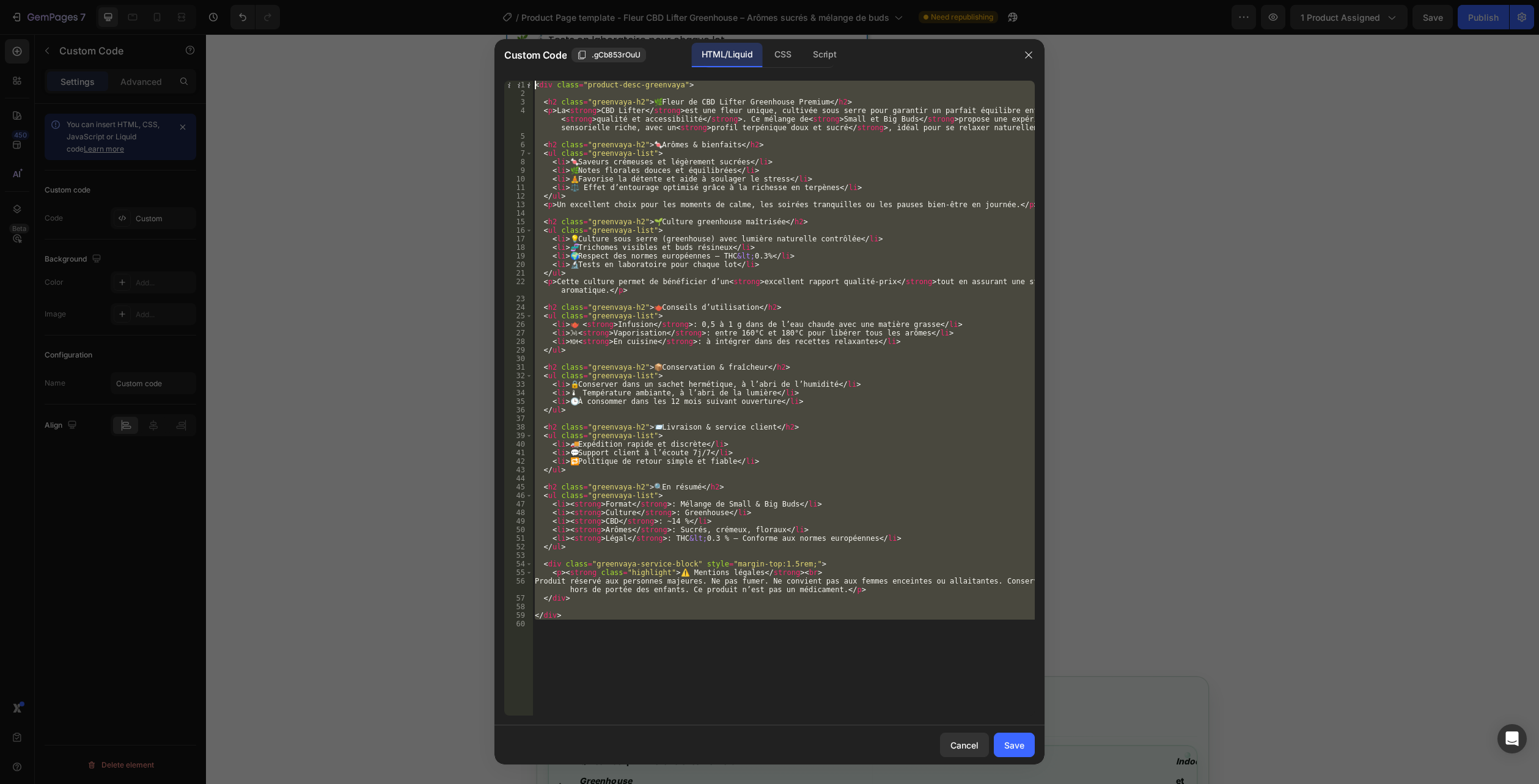
paste textarea
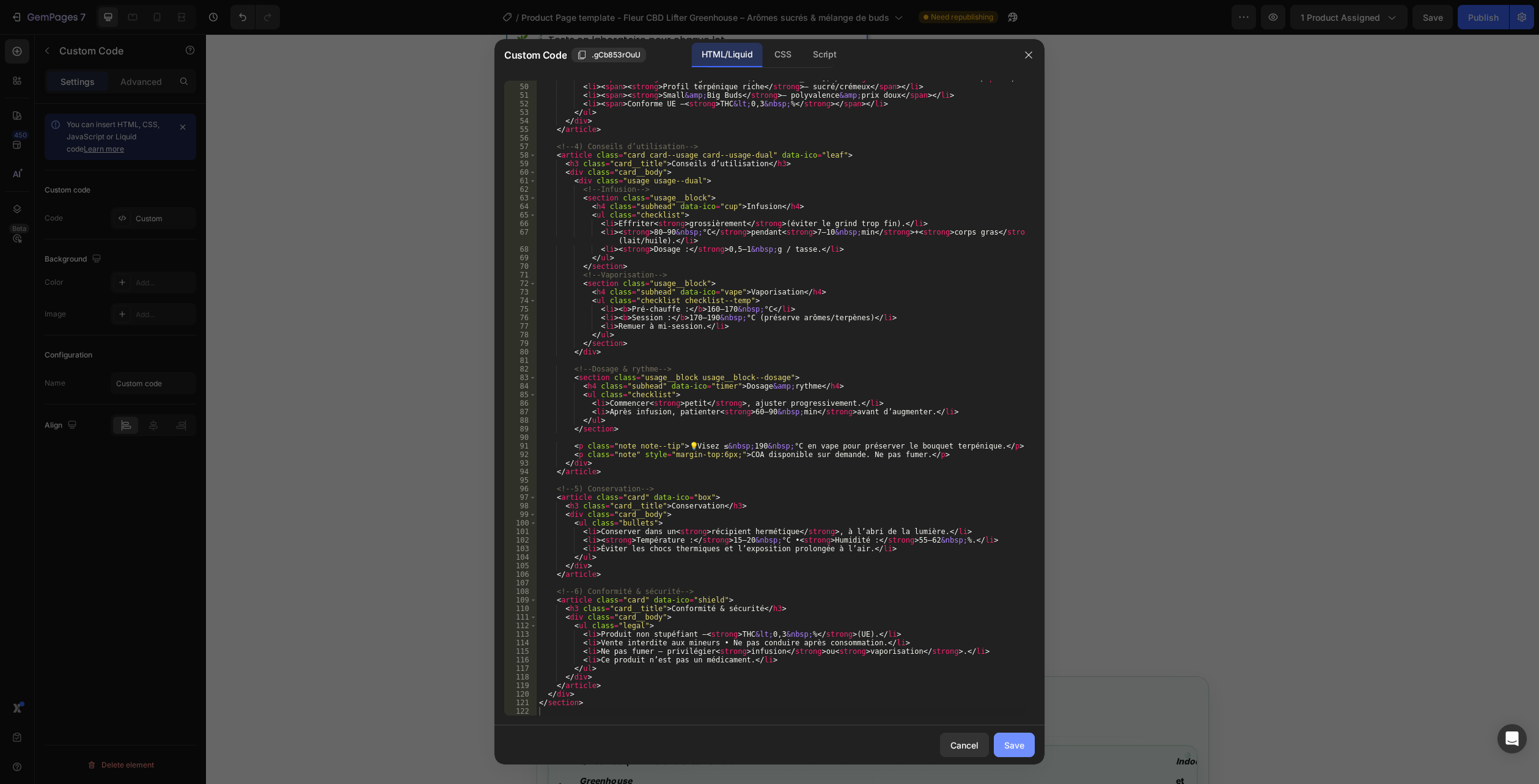
click at [1014, 745] on div "Save" at bounding box center [1014, 744] width 20 height 13
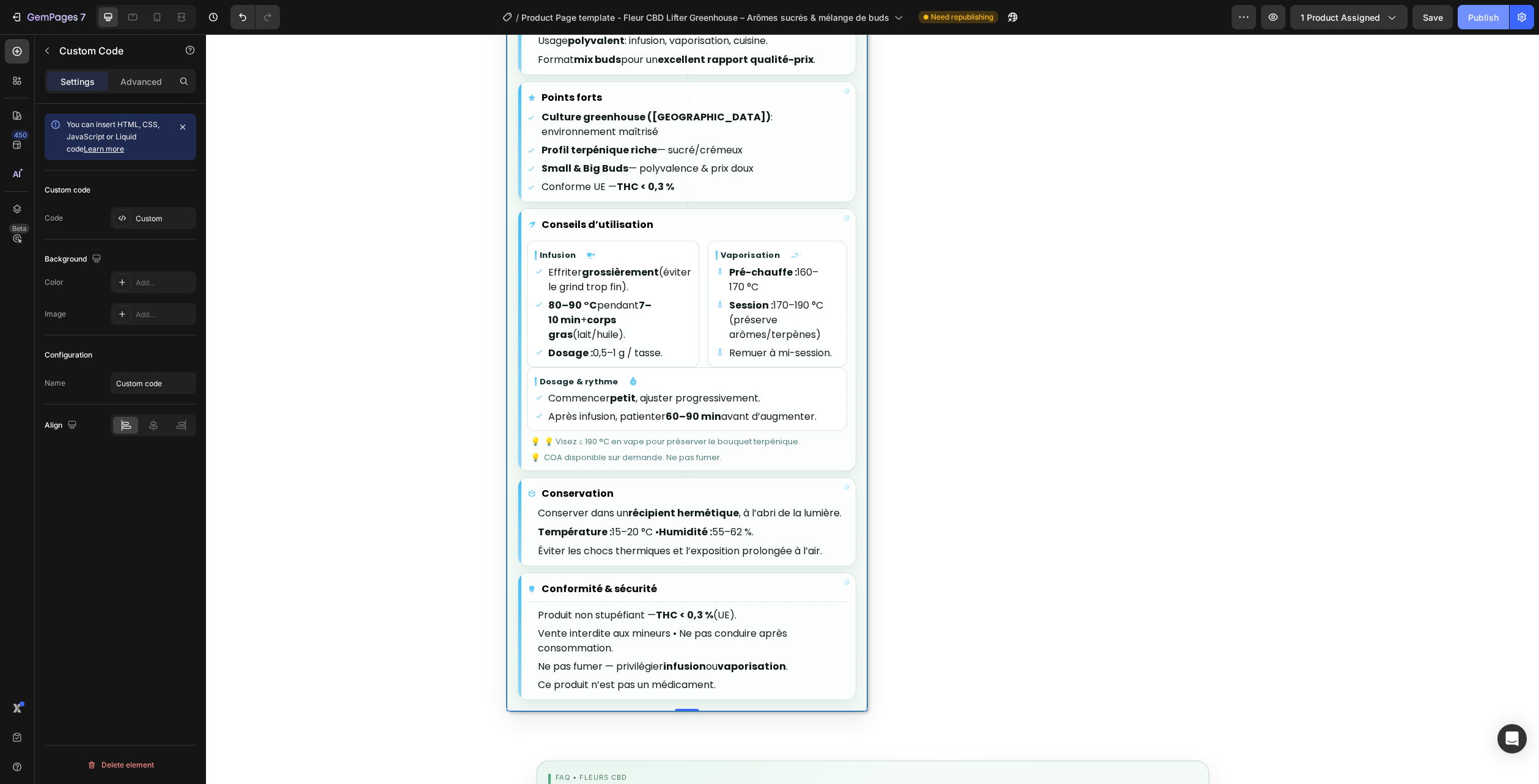
click at [1480, 15] on div "Publish" at bounding box center [1484, 17] width 31 height 13
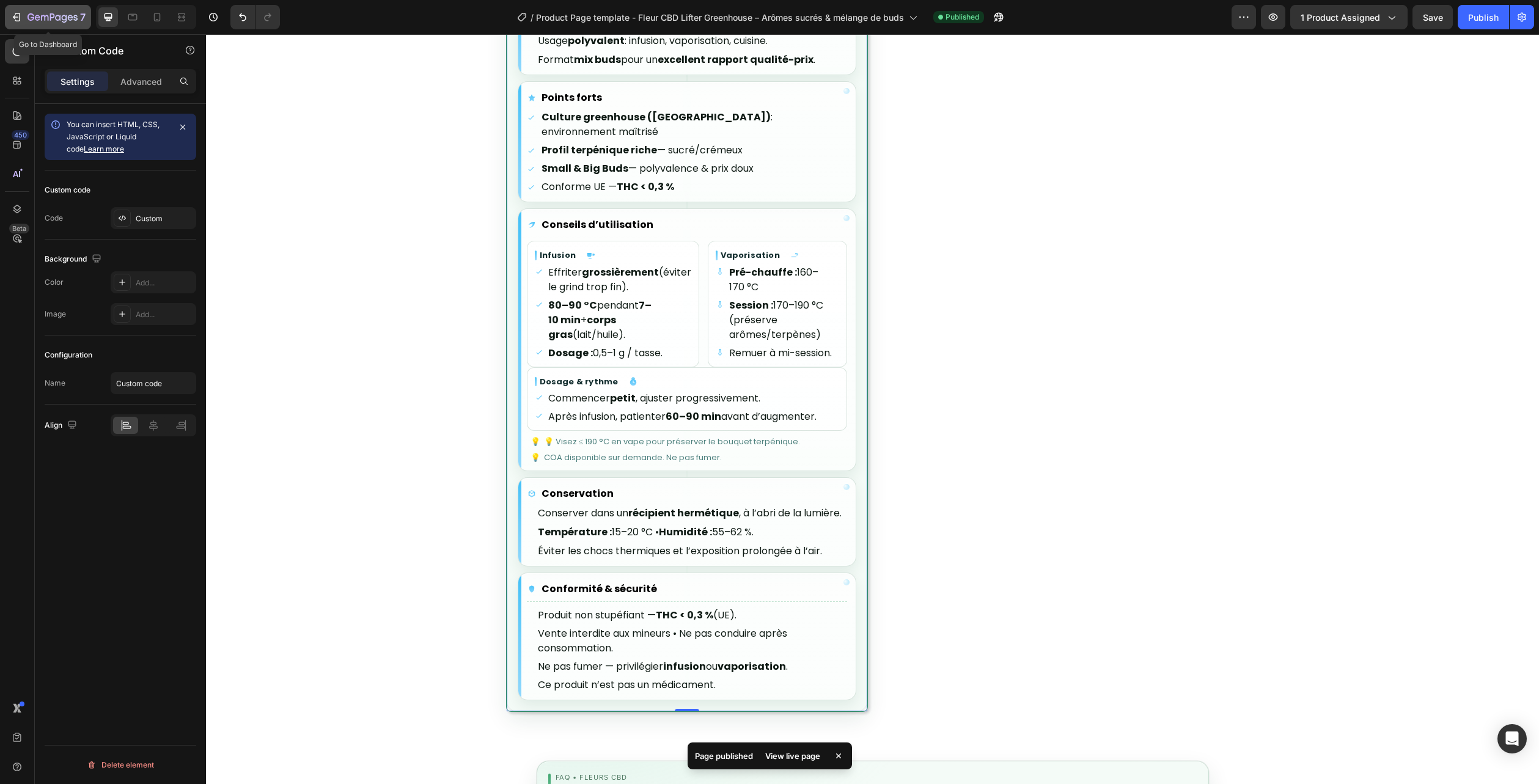
click at [59, 19] on icon "button" at bounding box center [52, 18] width 50 height 11
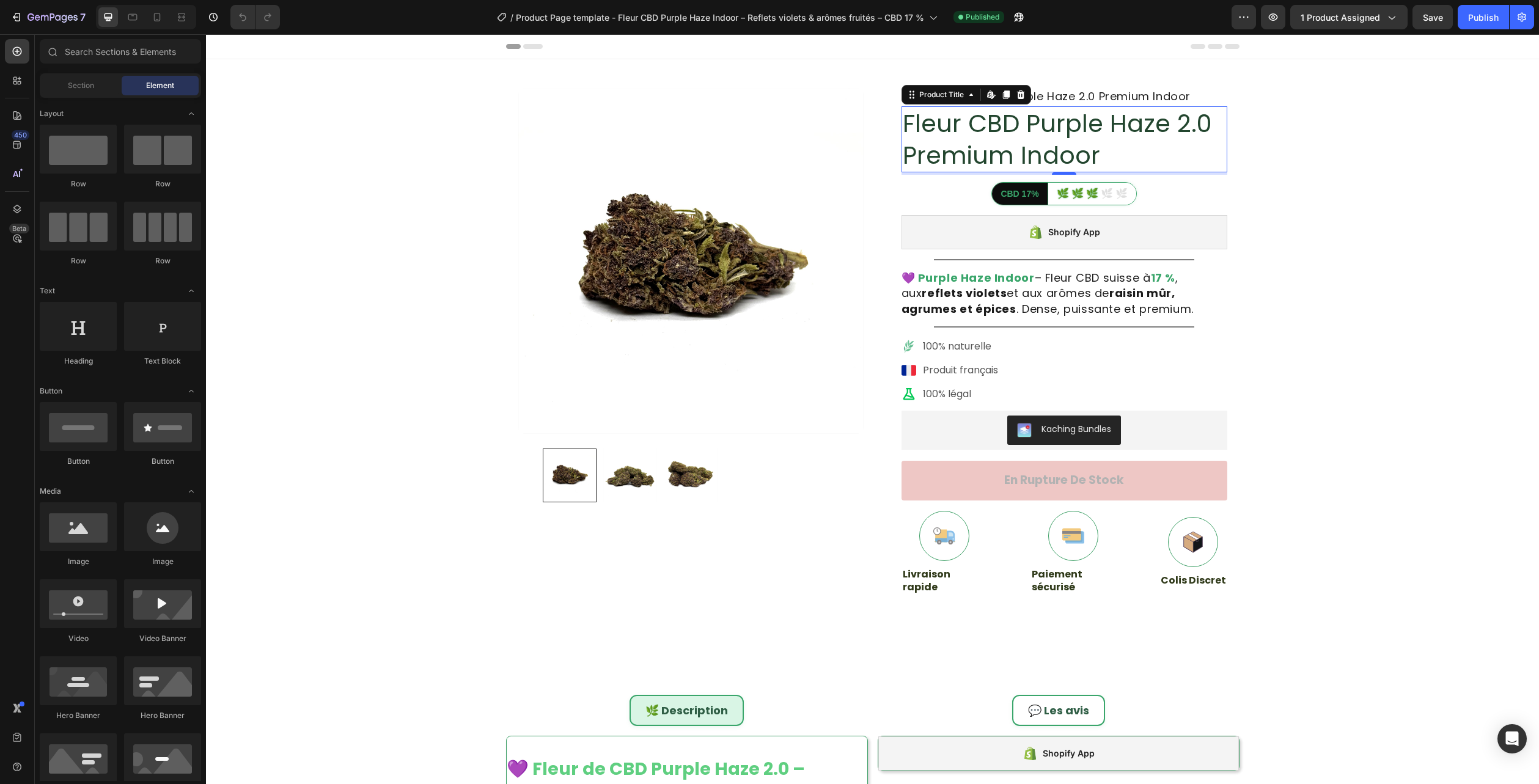
click at [1068, 140] on h1 "Fleur CBD Purple Haze 2.0 Premium Indoor" at bounding box center [1064, 139] width 325 height 66
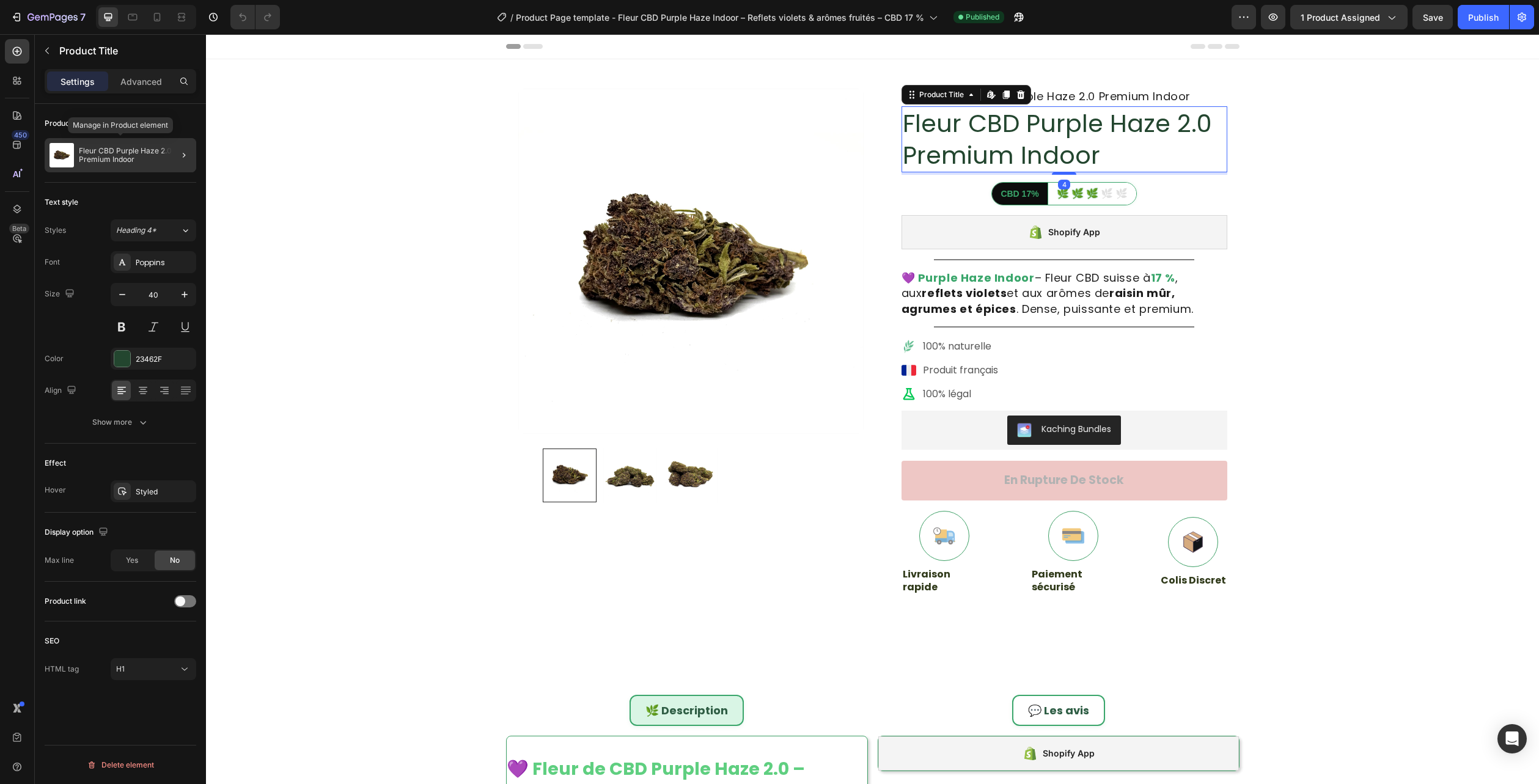
click at [95, 168] on div "Fleur CBD Purple Haze 2.0 Premium Indoor" at bounding box center [120, 155] width 151 height 35
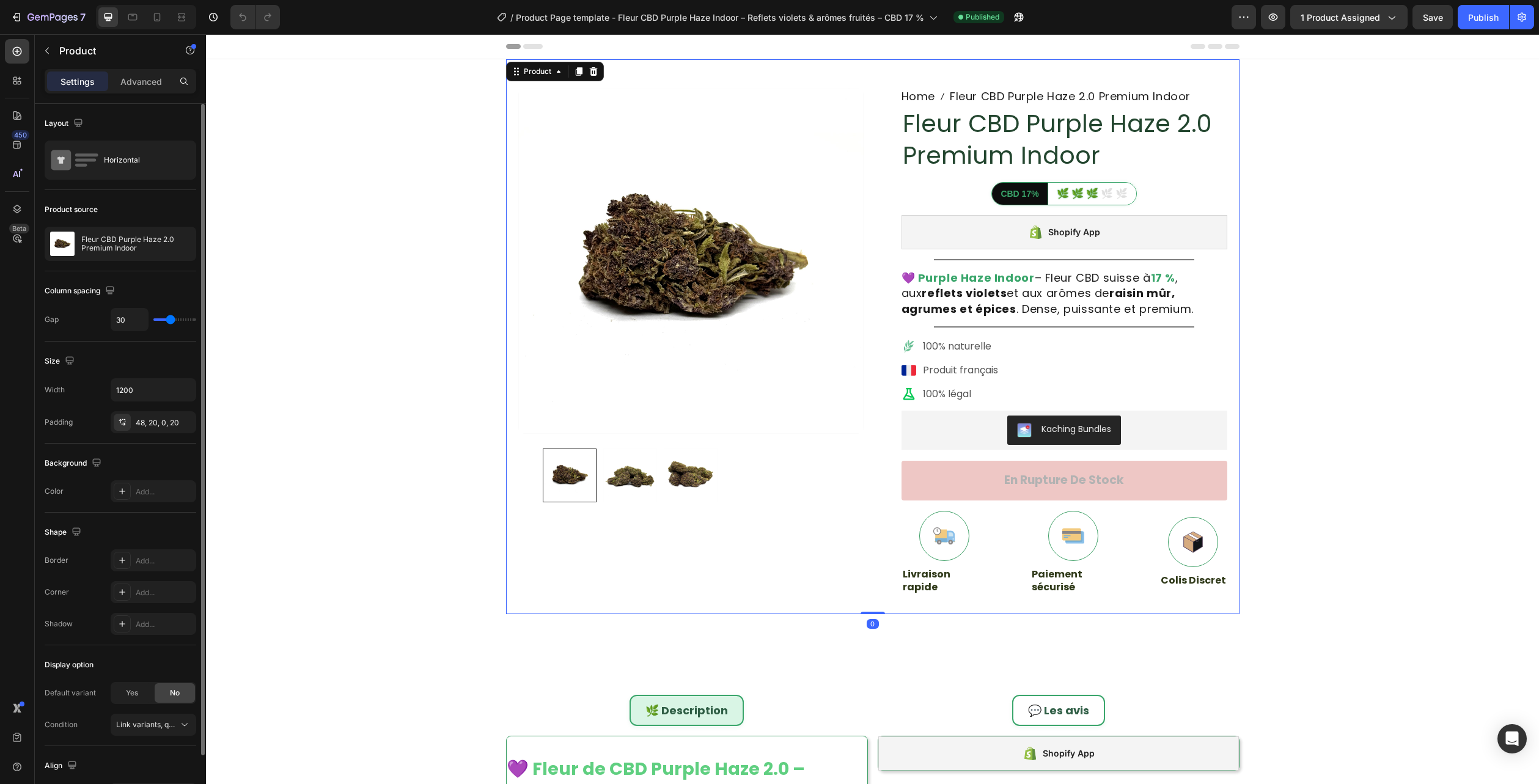
click at [128, 260] on div "Fleur CBD Purple Haze 2.0 Premium Indoor" at bounding box center [120, 243] width 151 height 35
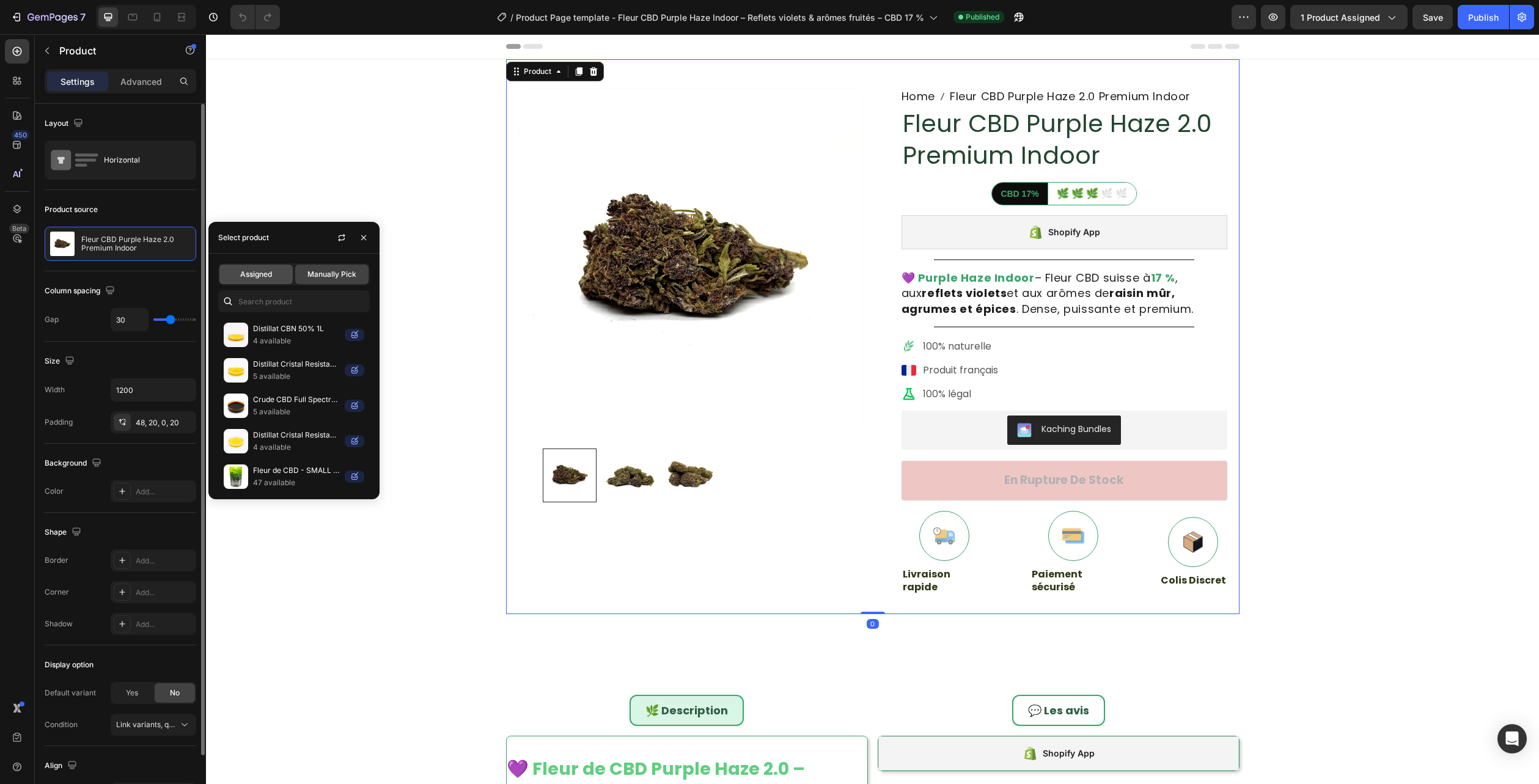
click at [287, 277] on div "Assigned" at bounding box center [256, 275] width 73 height 20
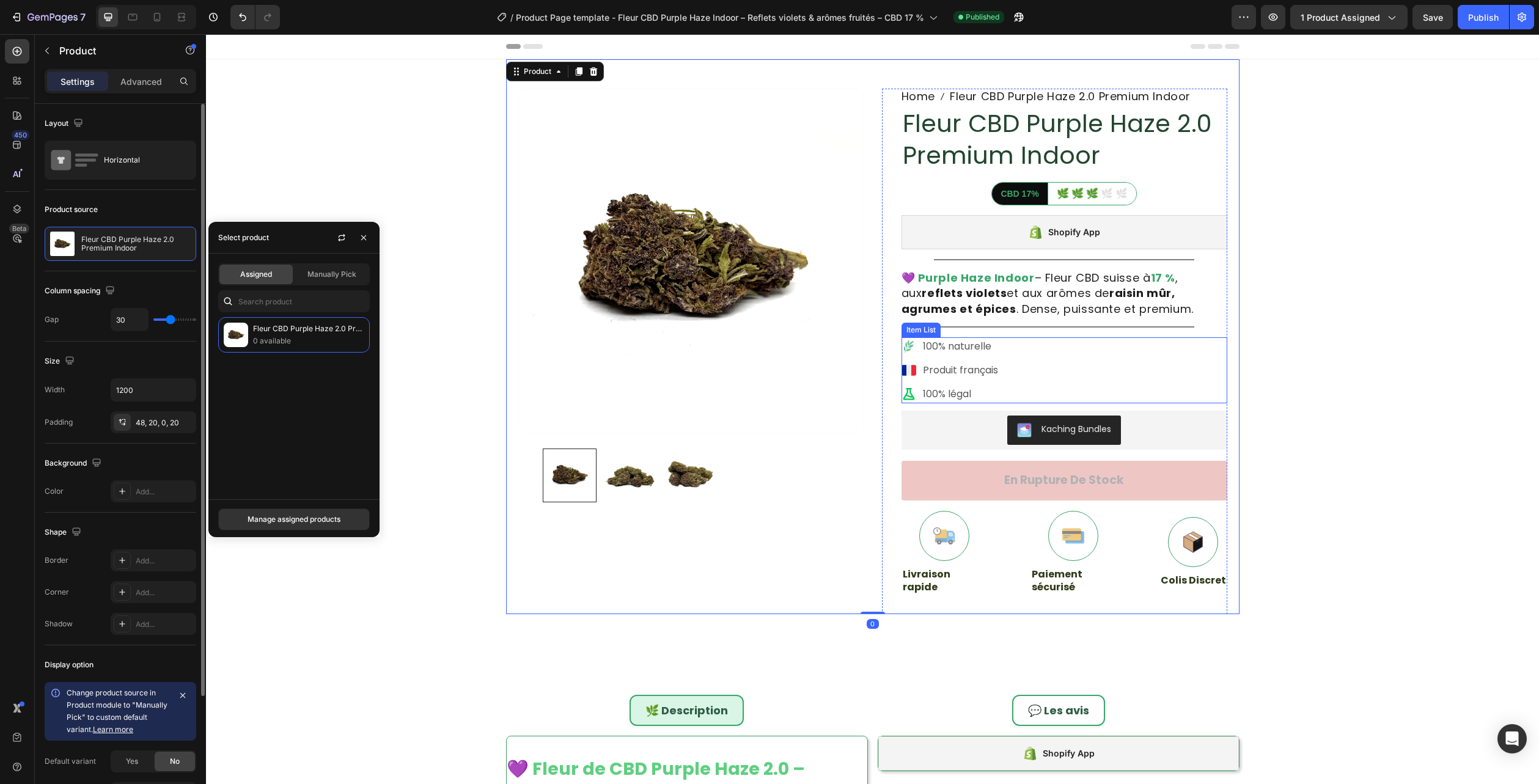
click at [1200, 380] on div "100% naturelle Produit français 100% légal" at bounding box center [1064, 370] width 325 height 66
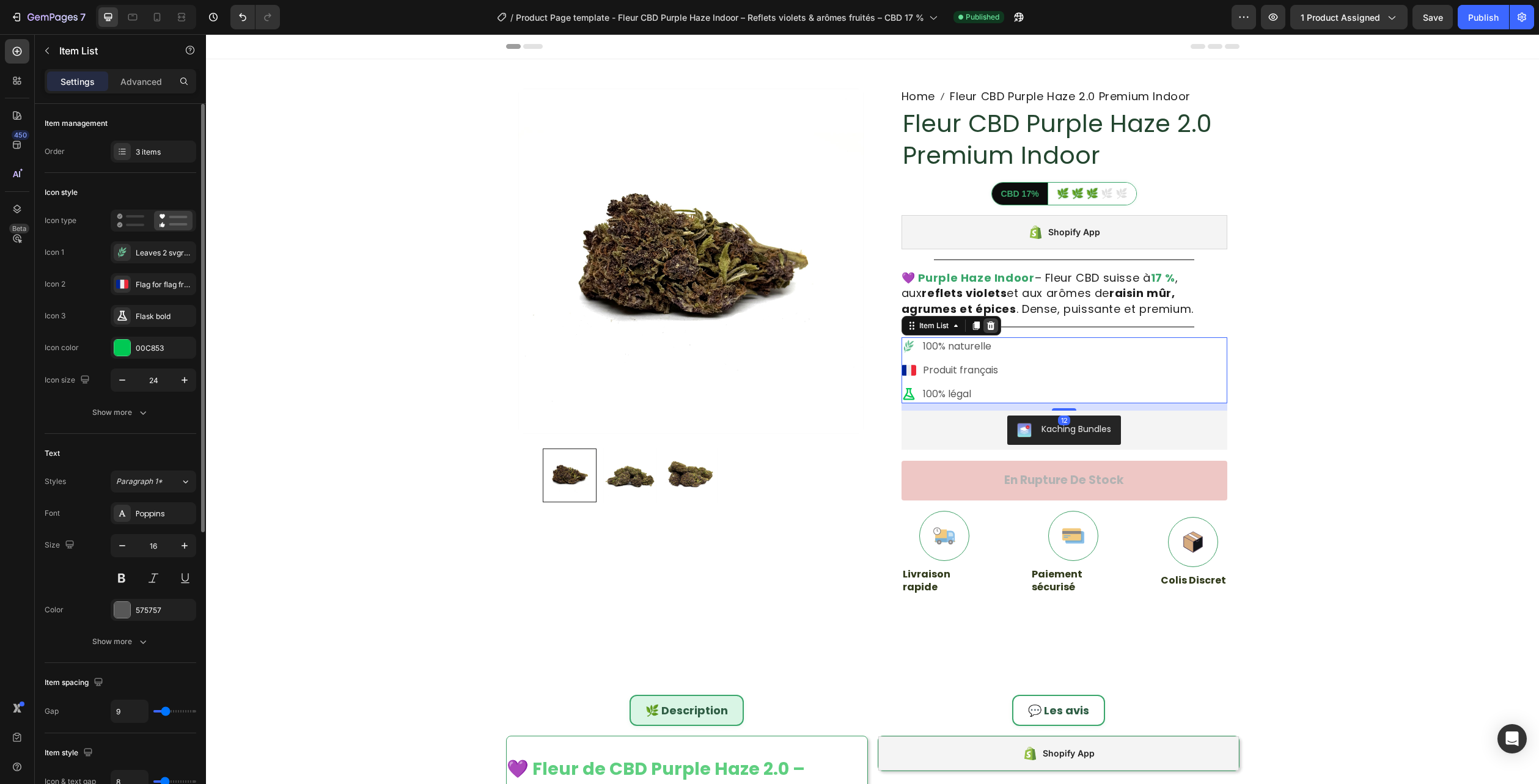
click at [983, 326] on div at bounding box center [990, 325] width 15 height 15
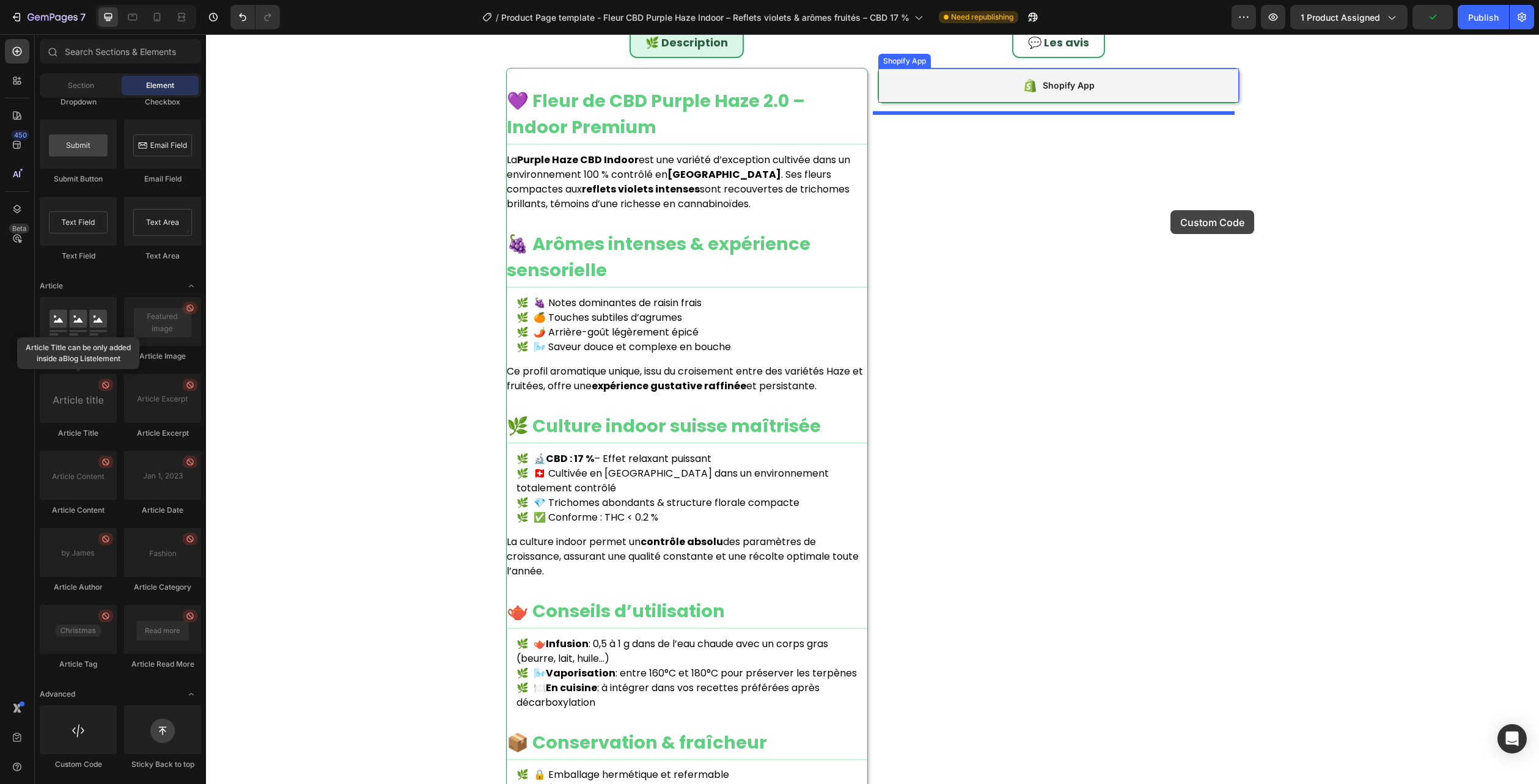
scroll to position [177, 0]
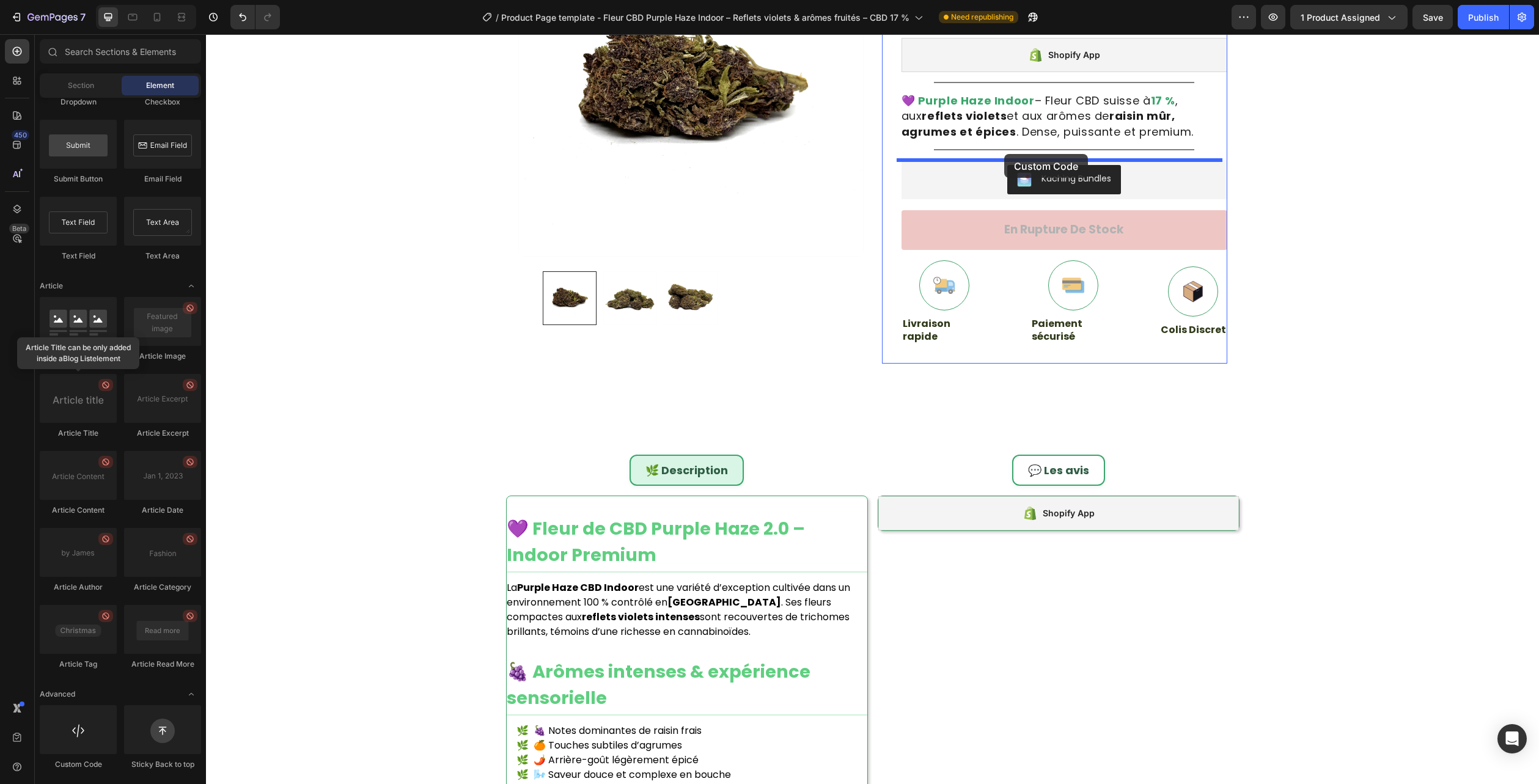
drag, startPoint x: 288, startPoint y: 772, endPoint x: 1004, endPoint y: 154, distance: 945.8
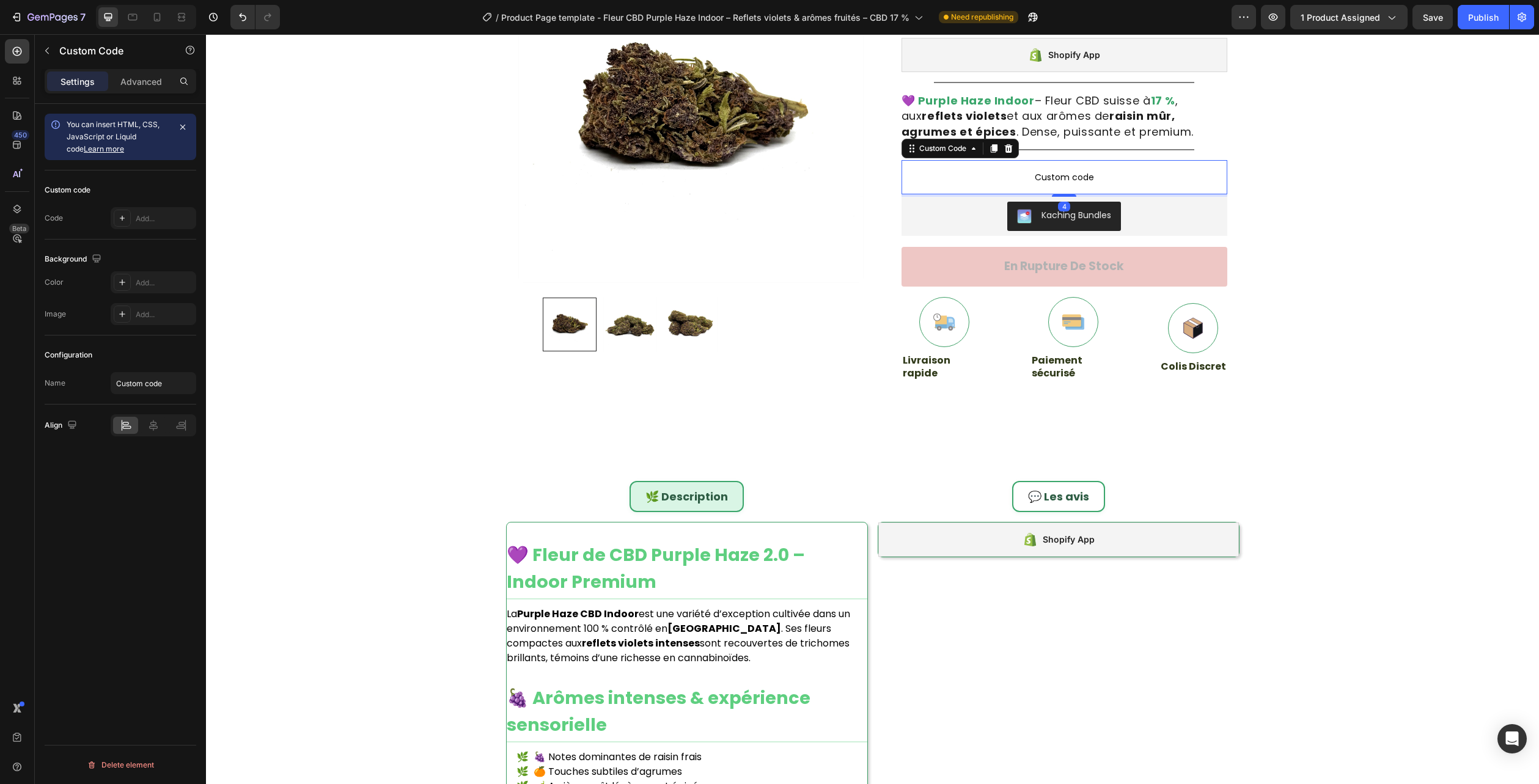
click at [1017, 168] on p "Custom code" at bounding box center [1064, 177] width 325 height 35
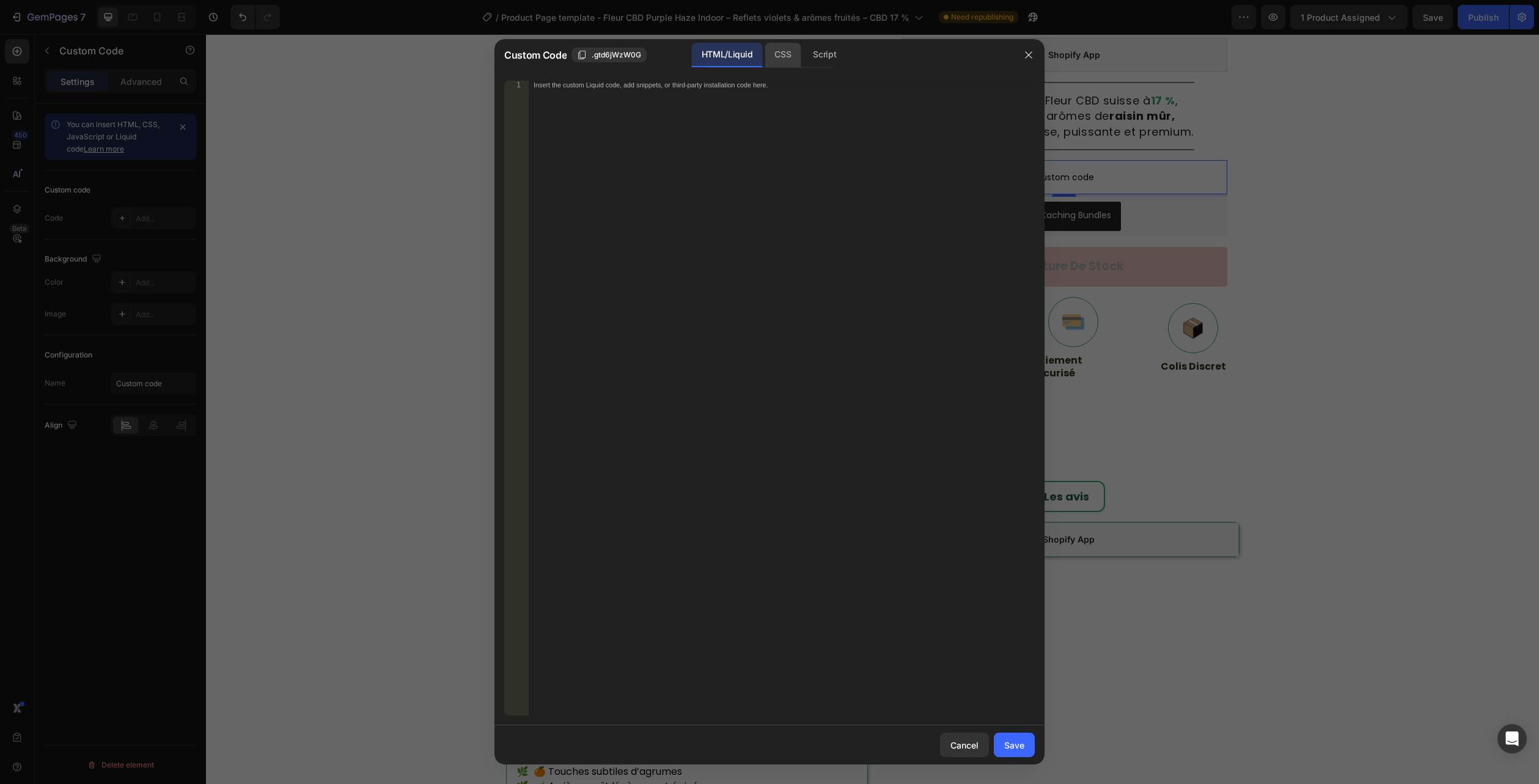
click at [776, 55] on div "CSS" at bounding box center [782, 54] width 36 height 25
click at [763, 149] on div "Insert the CSS code to style your content here." at bounding box center [782, 406] width 506 height 652
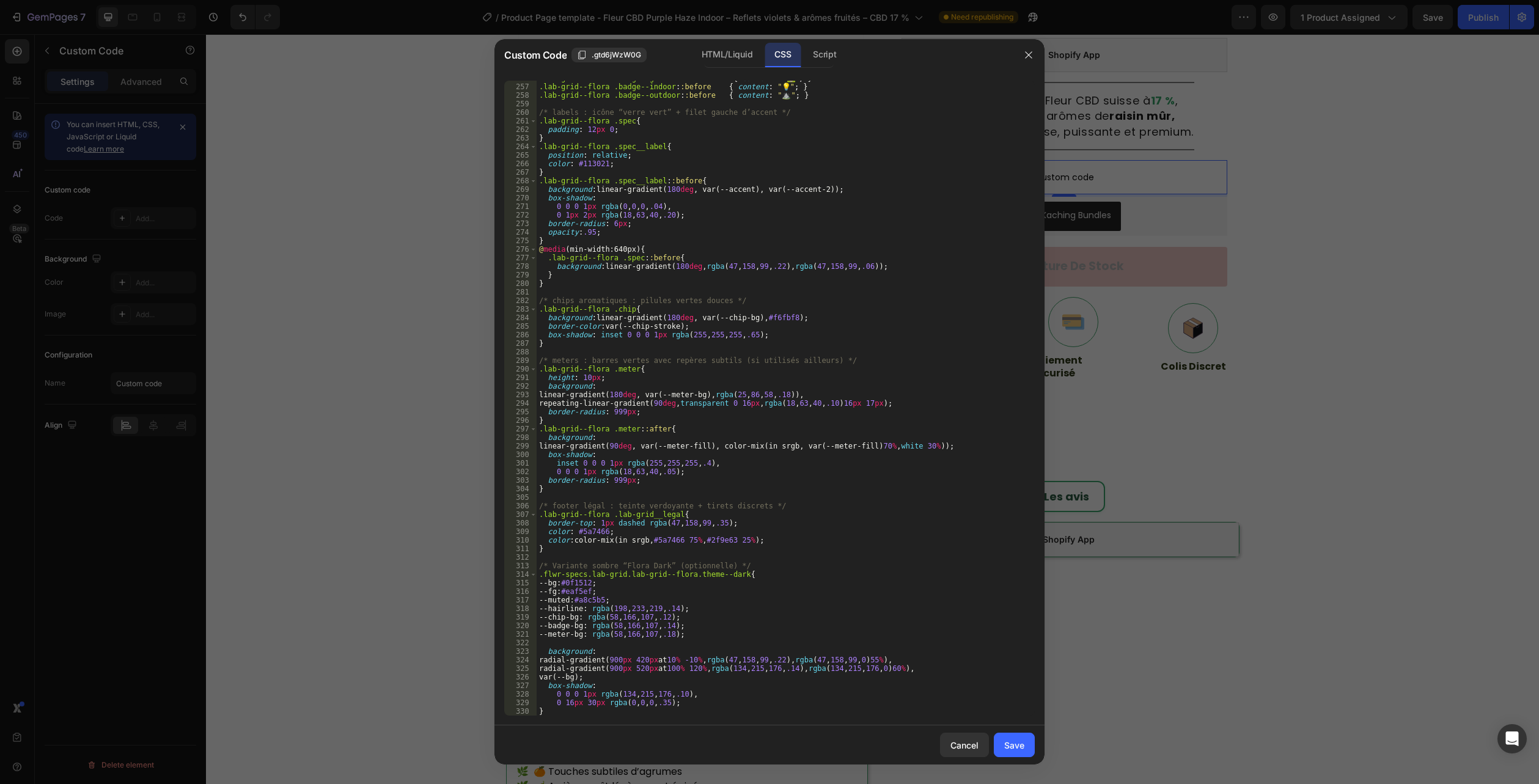
scroll to position [2342, 0]
click at [722, 52] on div "HTML/Liquid" at bounding box center [727, 54] width 70 height 25
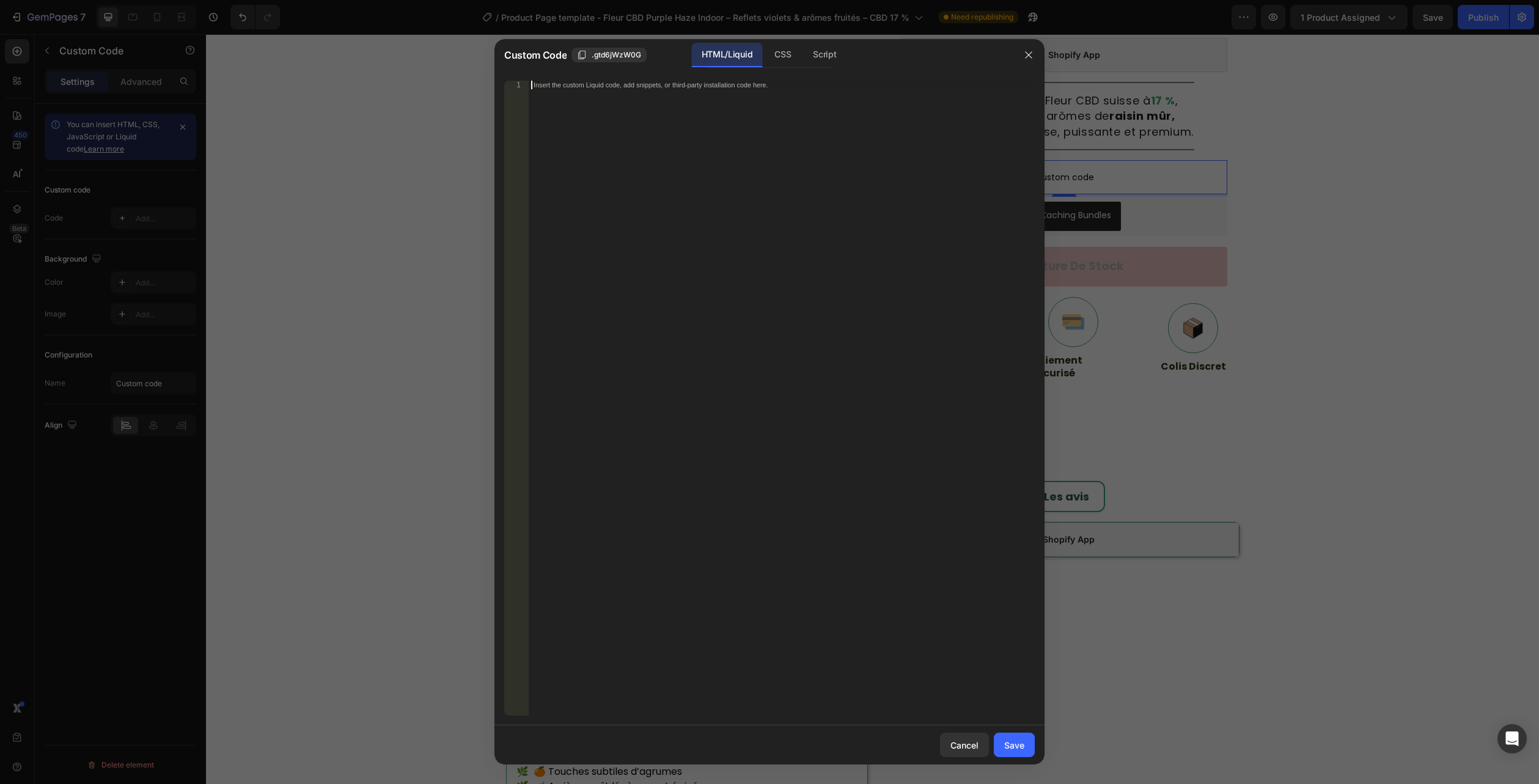
click at [708, 121] on div "Insert the custom Liquid code, add snippets, or third-party installation code h…" at bounding box center [782, 406] width 506 height 652
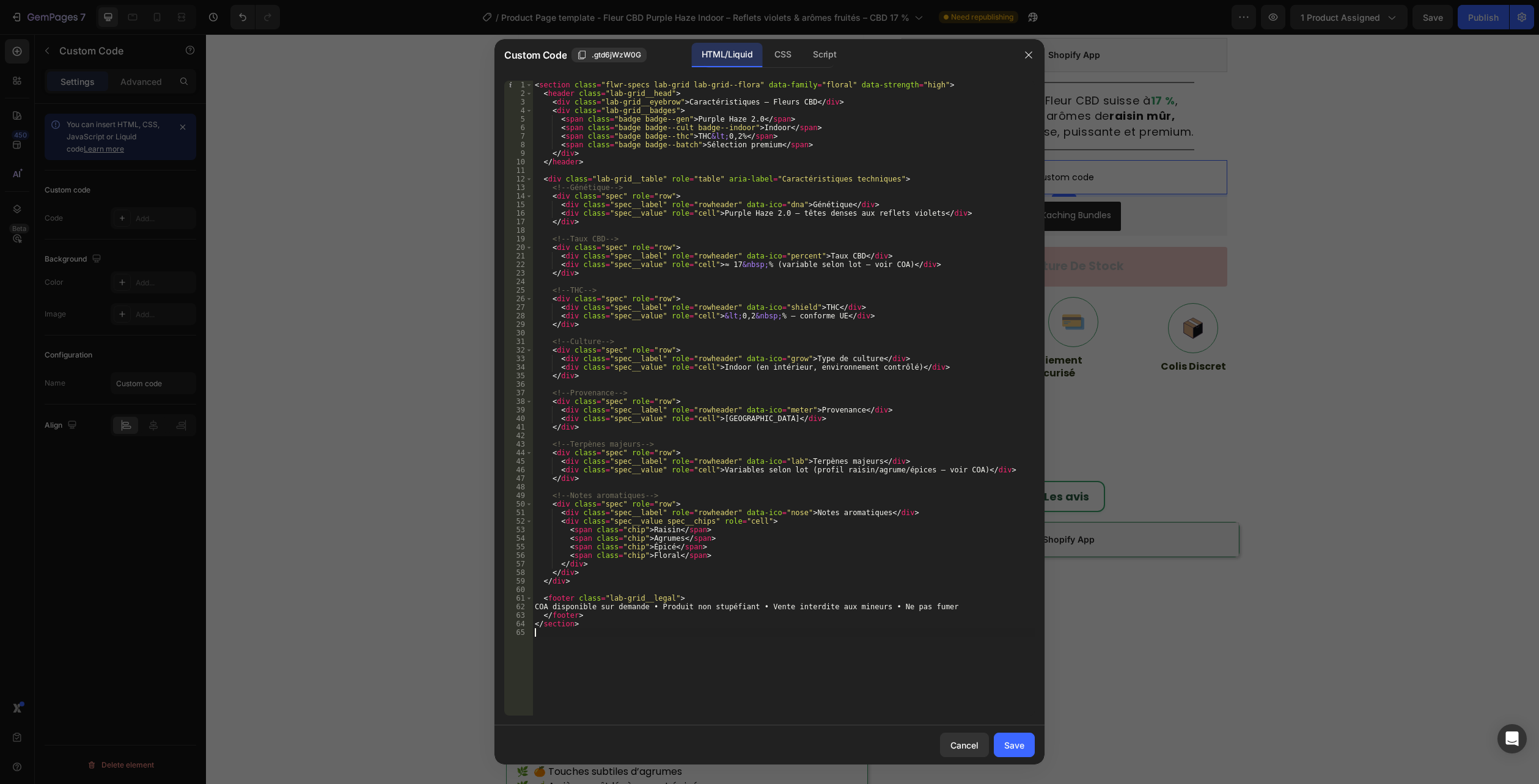
click at [1014, 737] on button "Save" at bounding box center [1014, 744] width 41 height 25
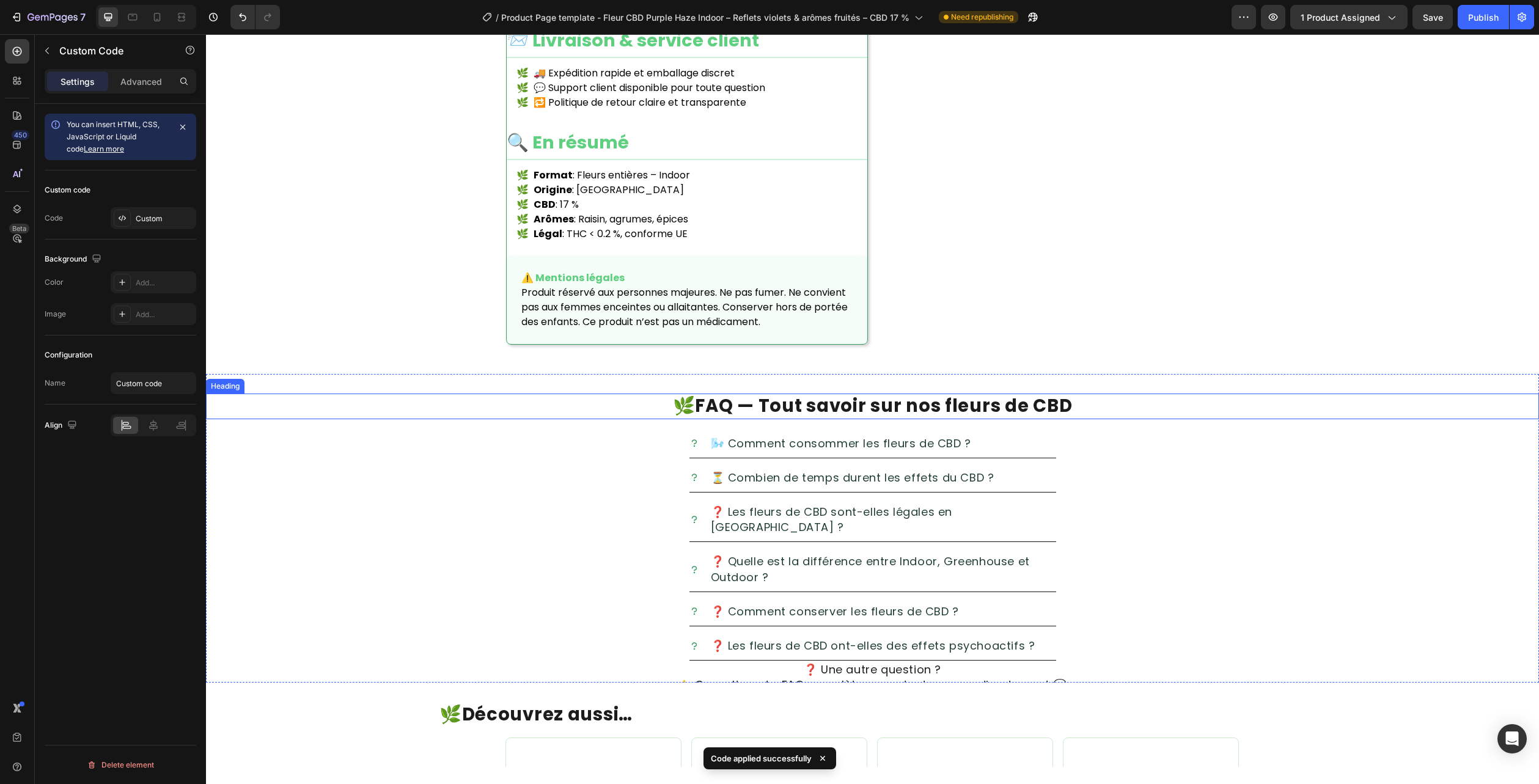
scroll to position [1888, 0]
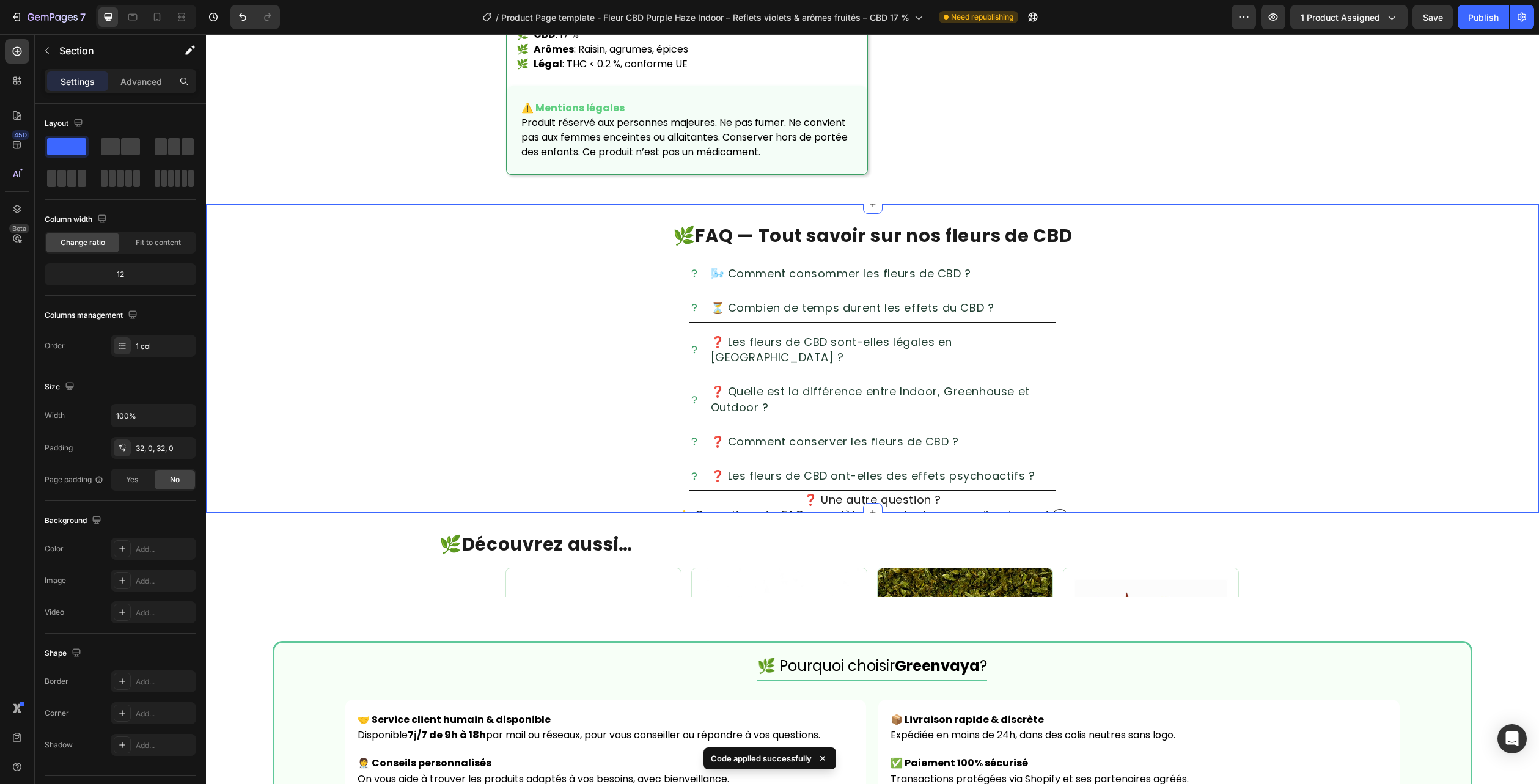
click at [1482, 208] on div "🌿 FAQ — Tout savoir sur nos fleurs de CBD Heading 🌬️ Comment consommer les fleu…" at bounding box center [872, 358] width 1333 height 308
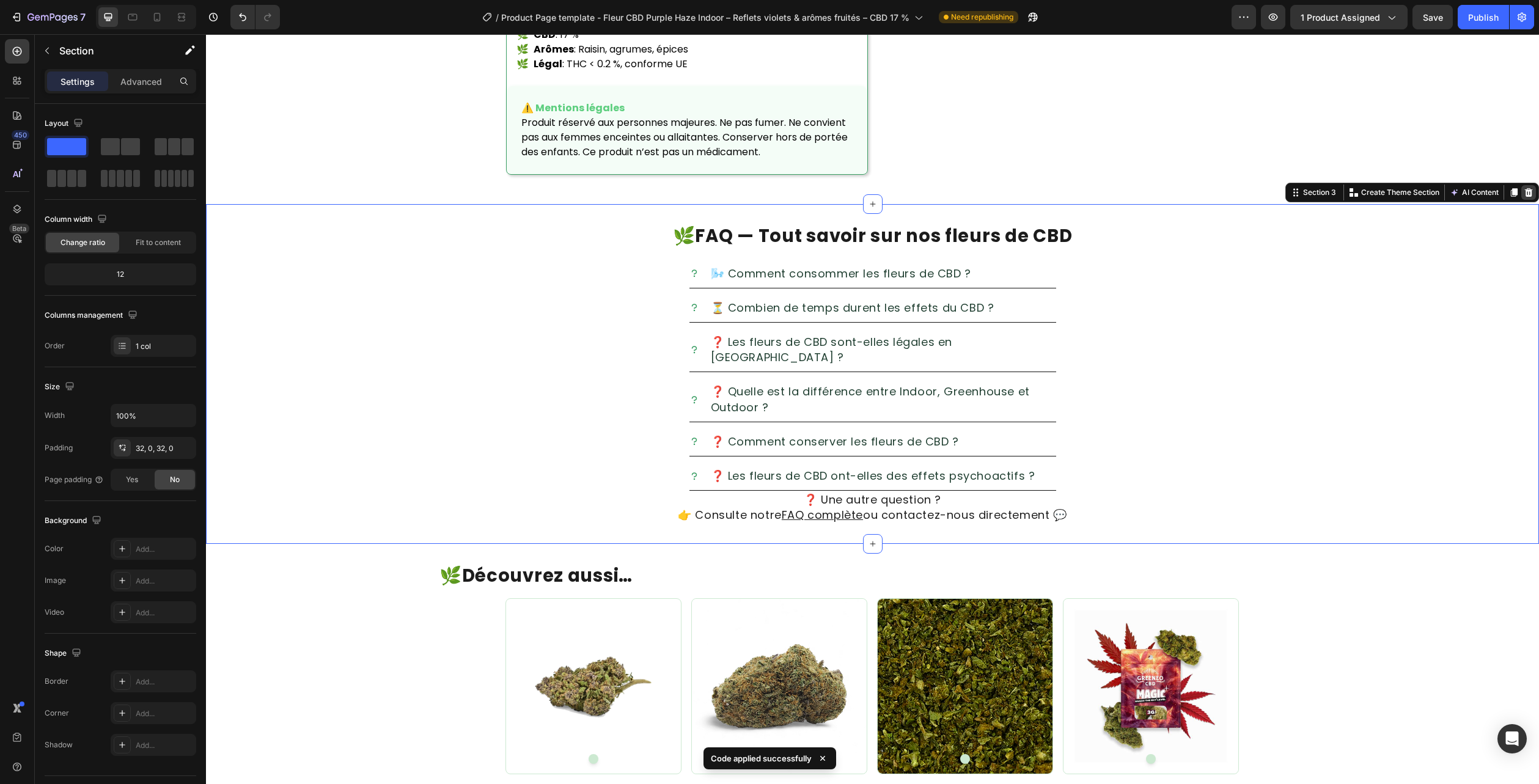
click at [1524, 188] on icon at bounding box center [1529, 193] width 10 height 10
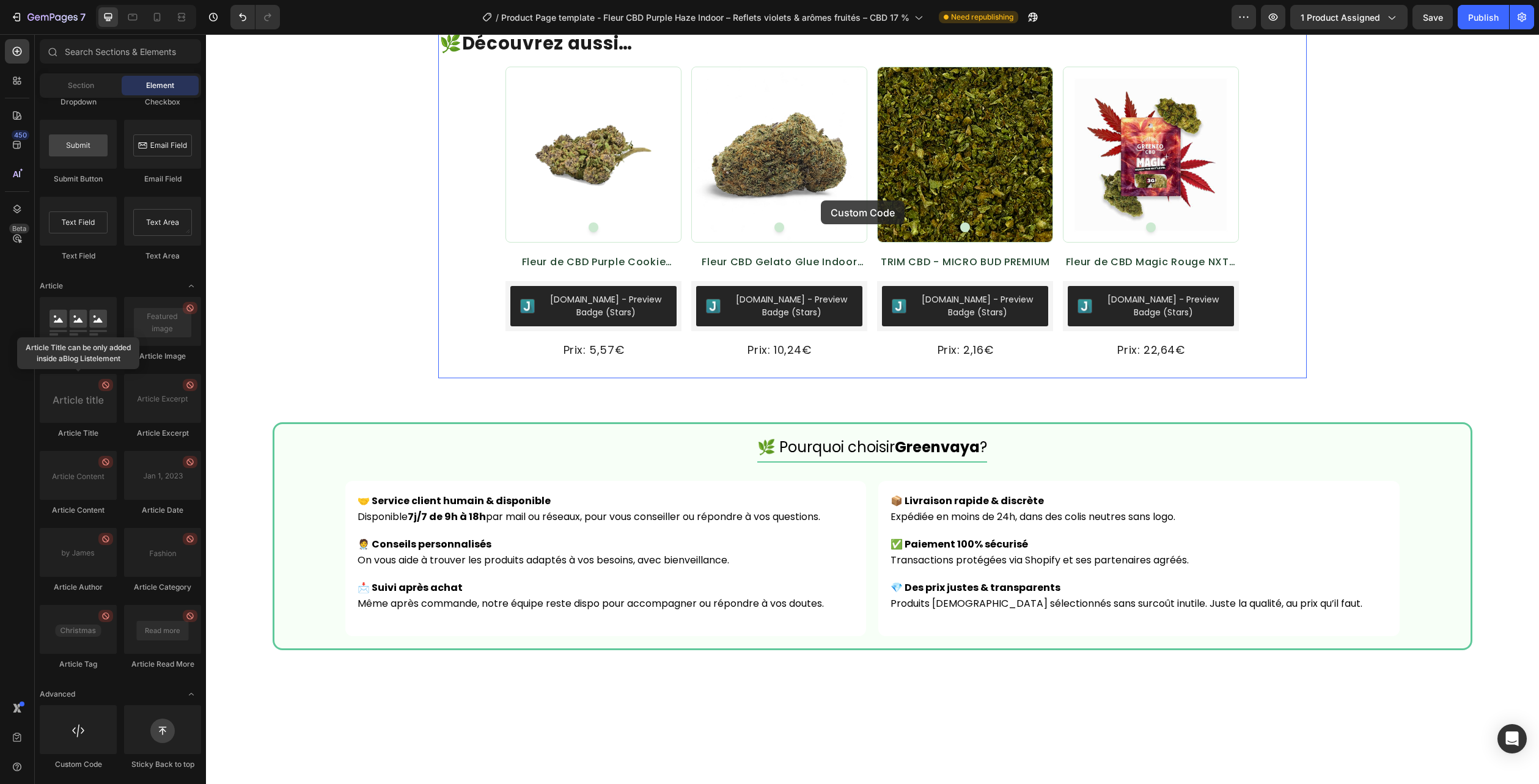
scroll to position [1827, 0]
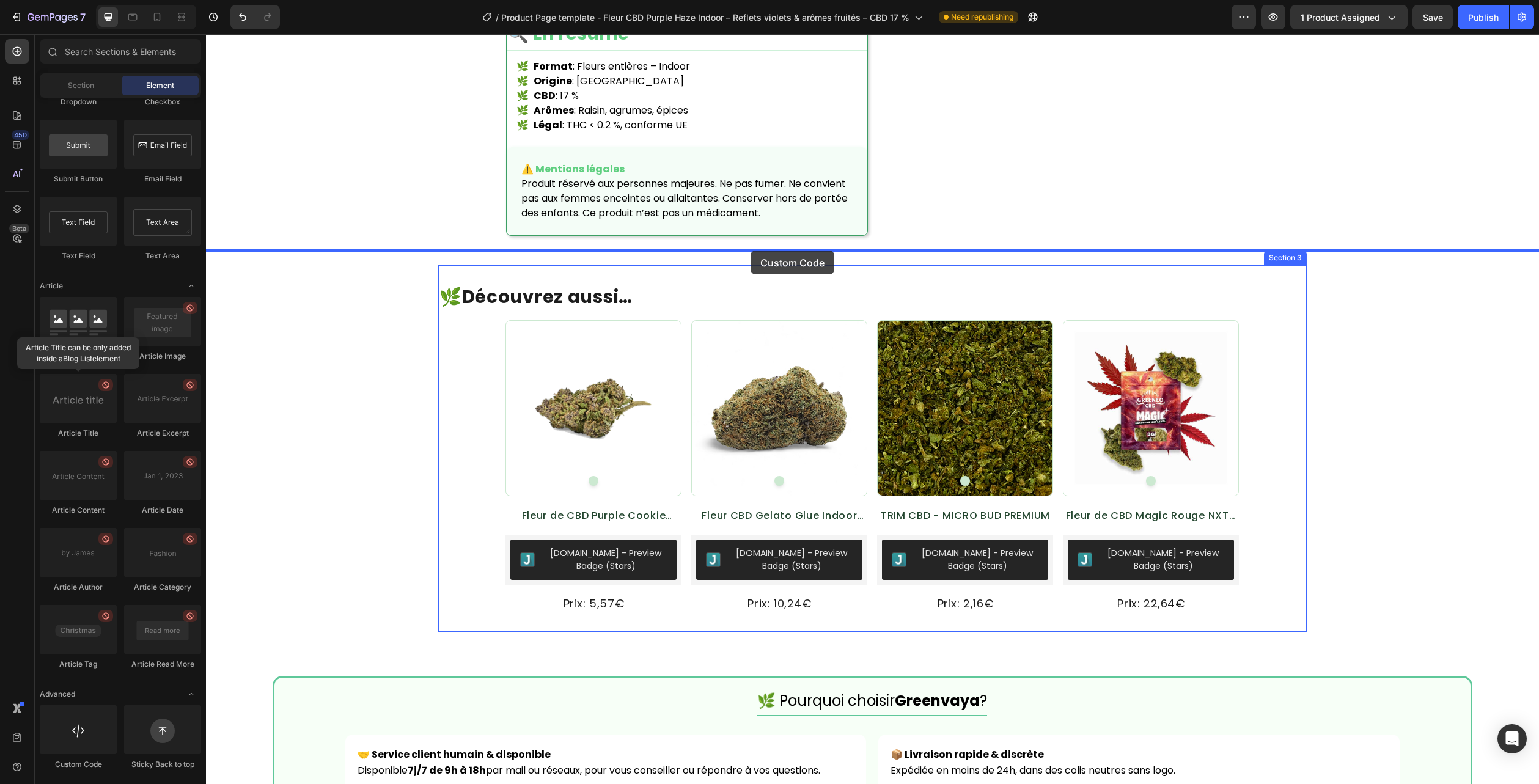
drag, startPoint x: 278, startPoint y: 757, endPoint x: 751, endPoint y: 250, distance: 693.4
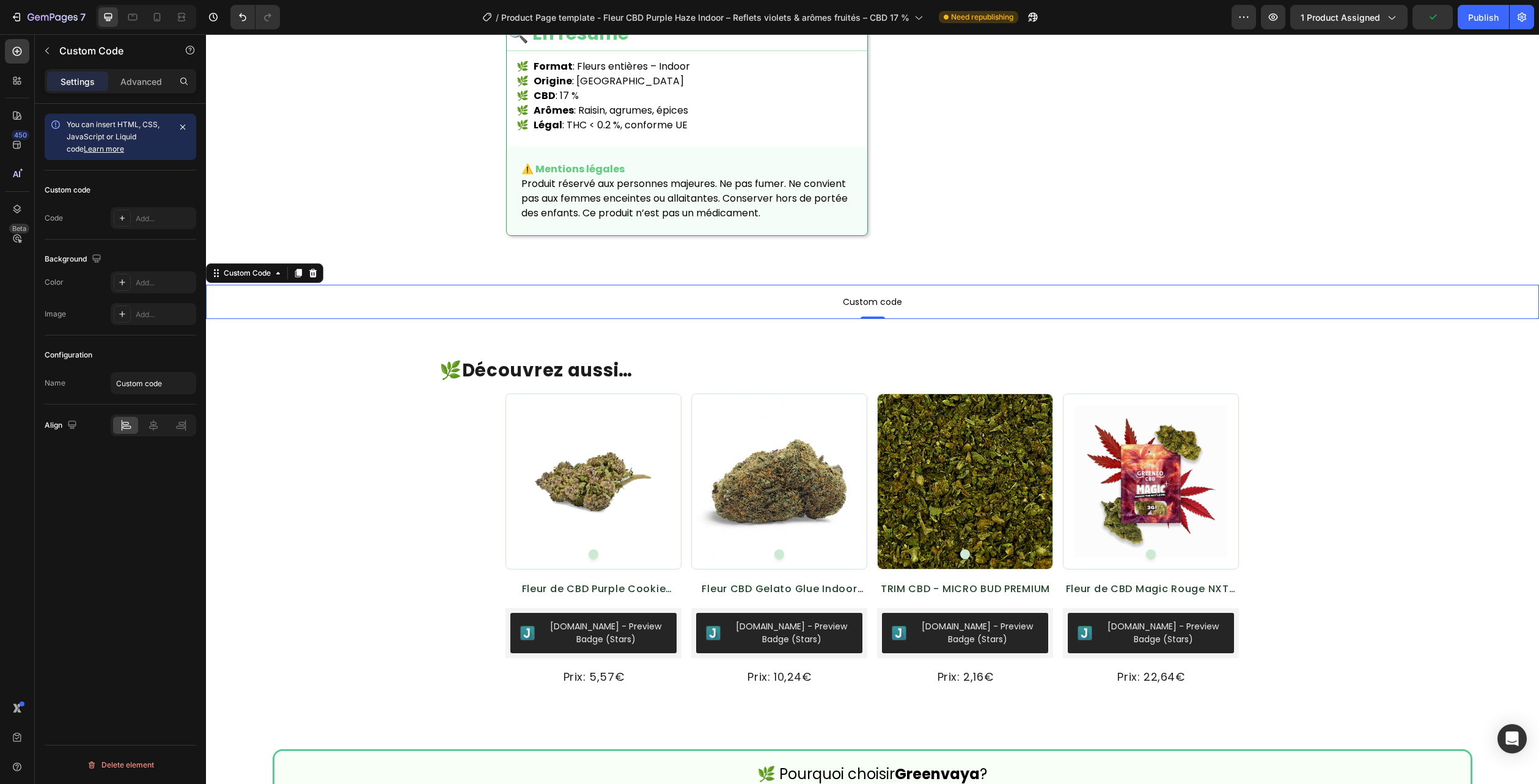
click at [817, 295] on span "Custom code" at bounding box center [872, 302] width 1333 height 15
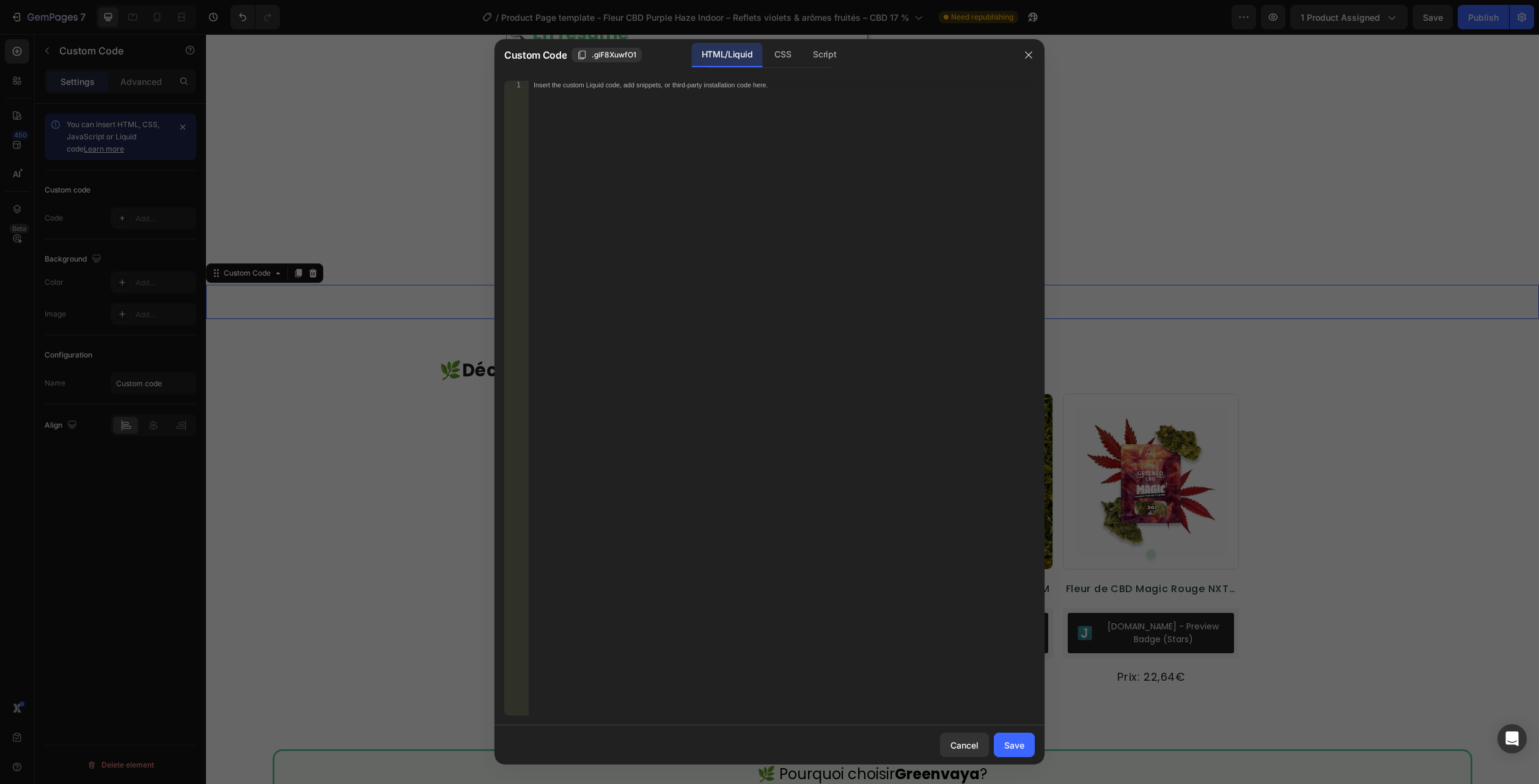
click at [744, 45] on div "HTML/Liquid" at bounding box center [727, 54] width 70 height 25
click at [737, 121] on div "Insert the custom Liquid code, add snippets, or third-party installation code h…" at bounding box center [782, 406] width 506 height 652
paste textarea "</section>"
type textarea "</section>"
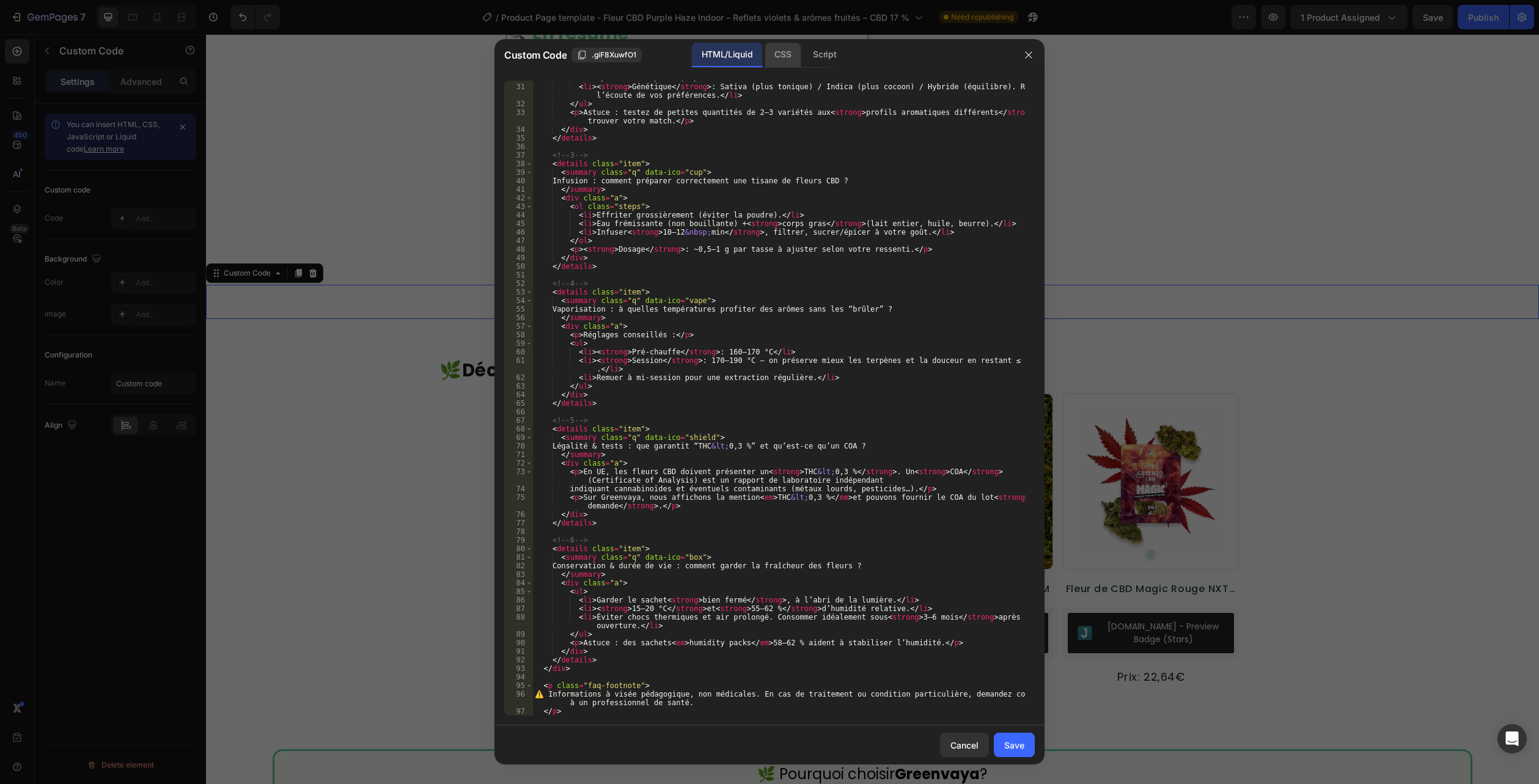
scroll to position [306, 0]
click at [781, 63] on div "CSS" at bounding box center [782, 54] width 36 height 25
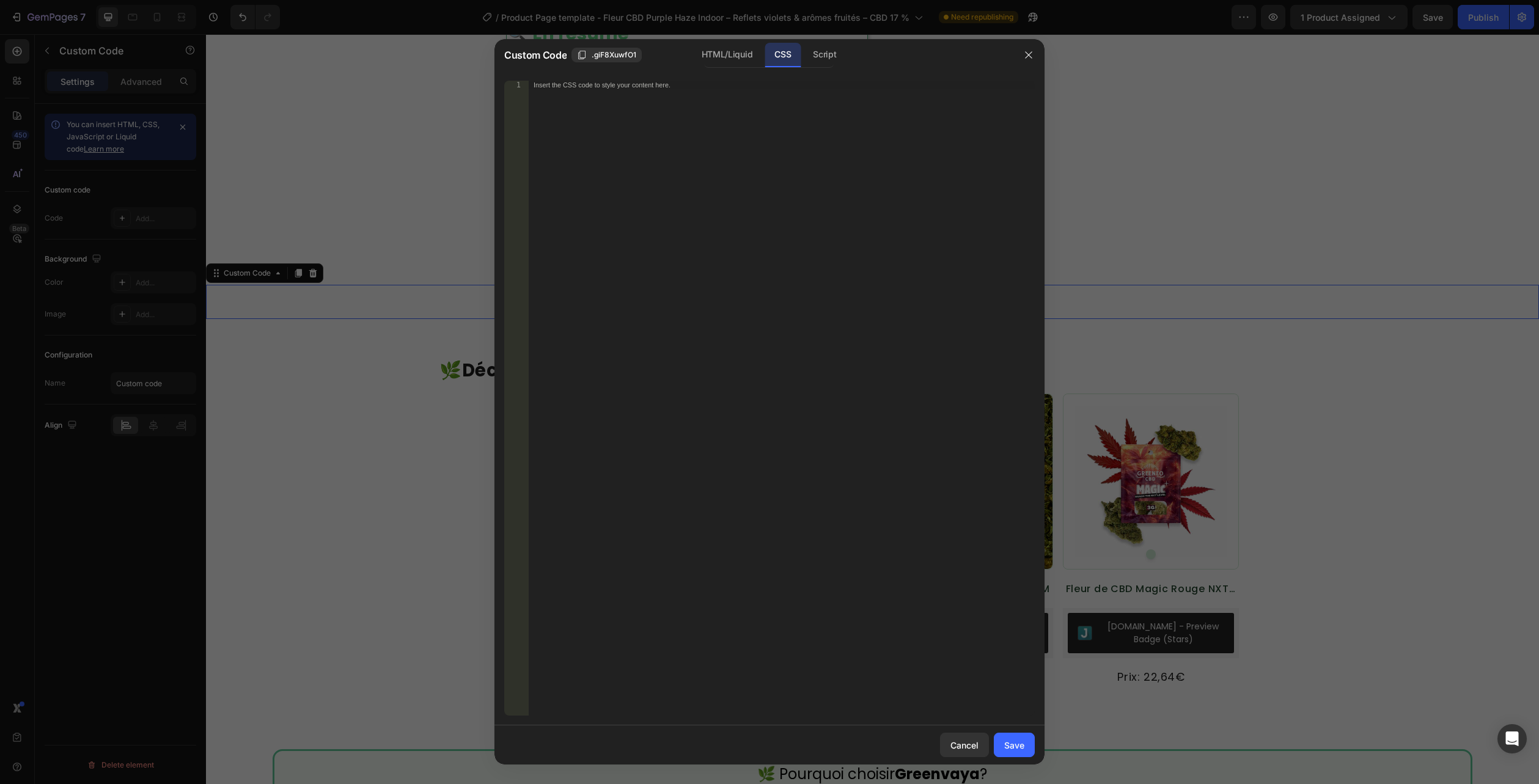
click at [786, 48] on div "CSS" at bounding box center [782, 54] width 36 height 25
click at [755, 118] on div "Insert the CSS code to style your content here." at bounding box center [782, 406] width 506 height 652
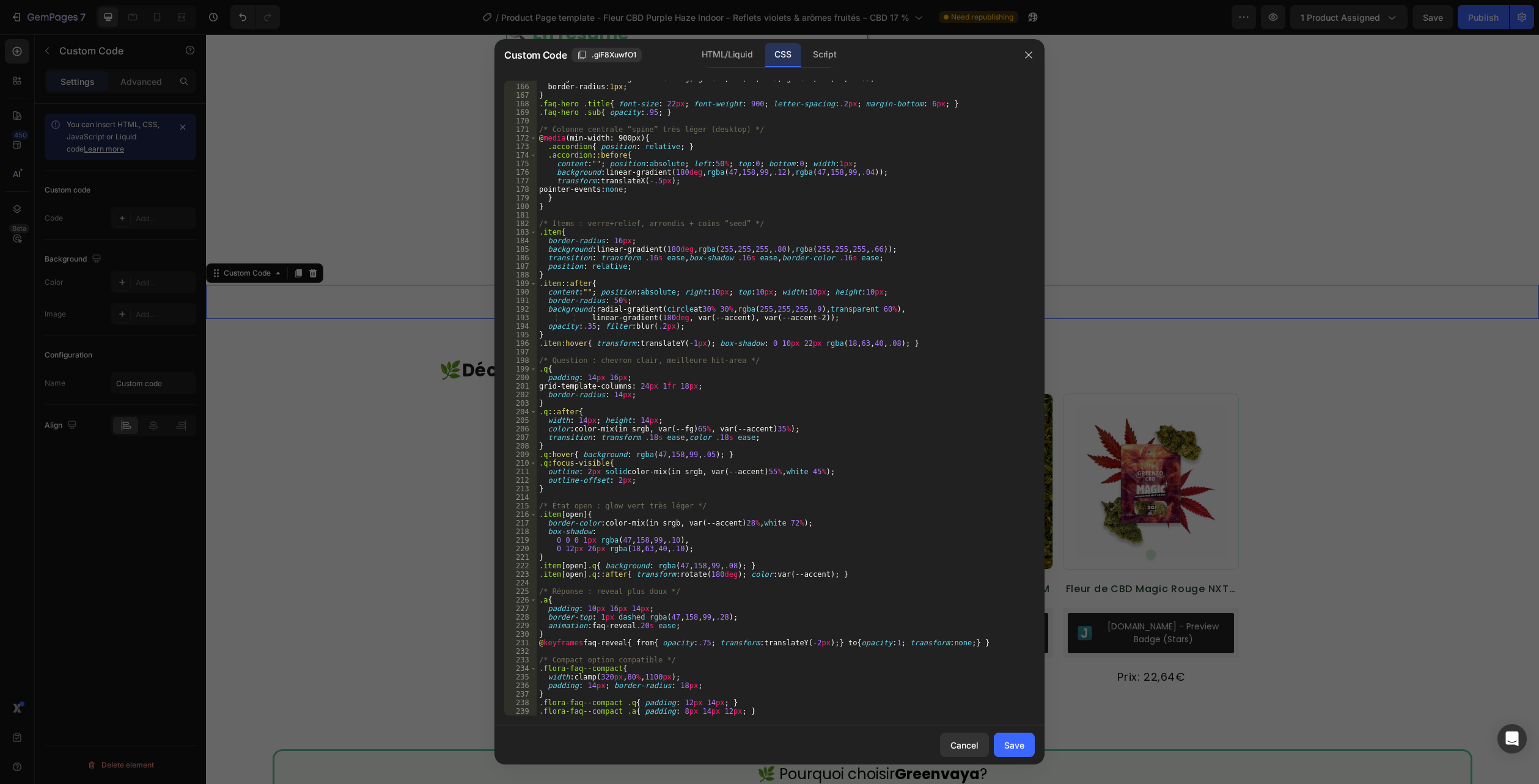
scroll to position [1513, 0]
click at [1017, 756] on button "Save" at bounding box center [1014, 744] width 41 height 25
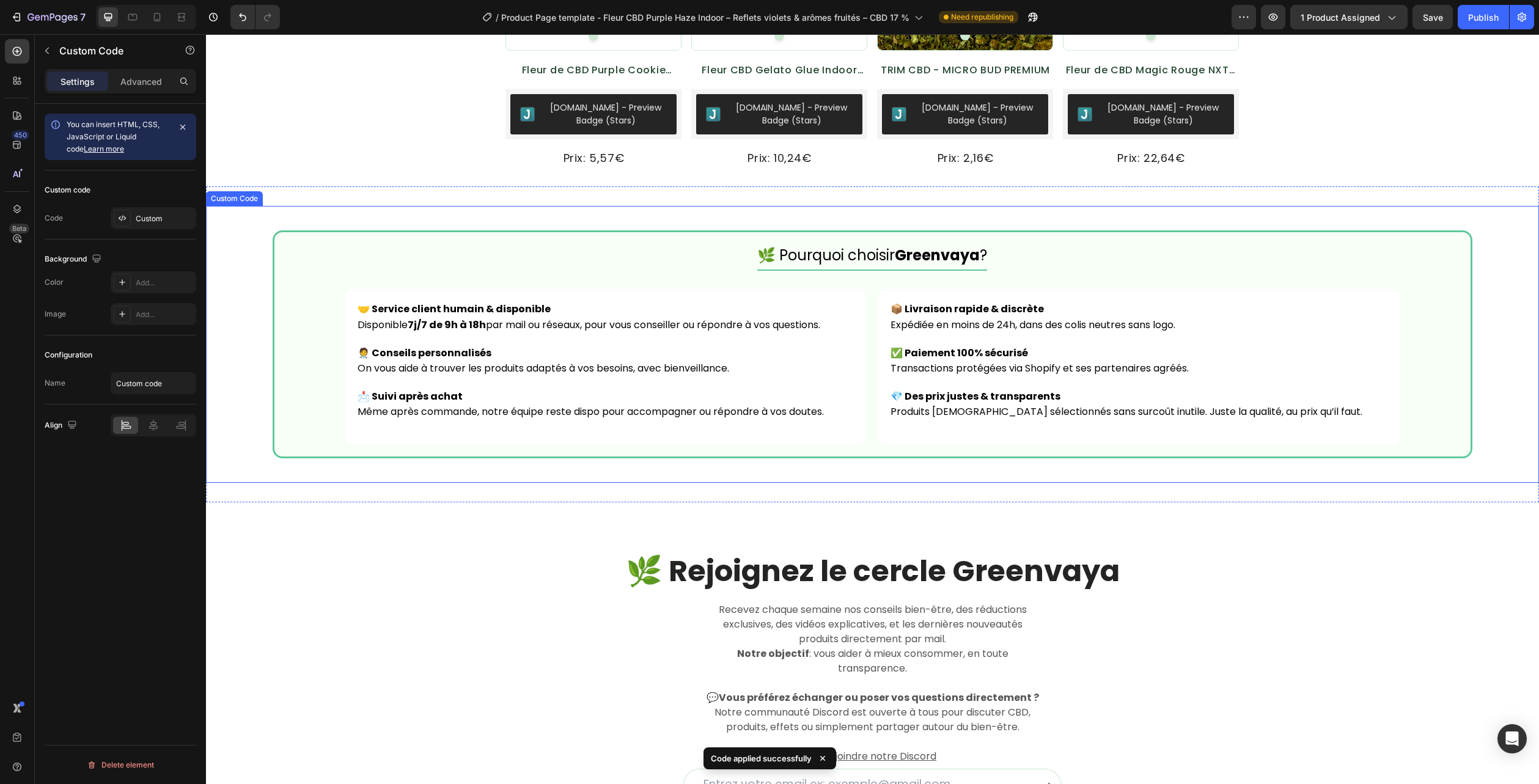
scroll to position [2988, 0]
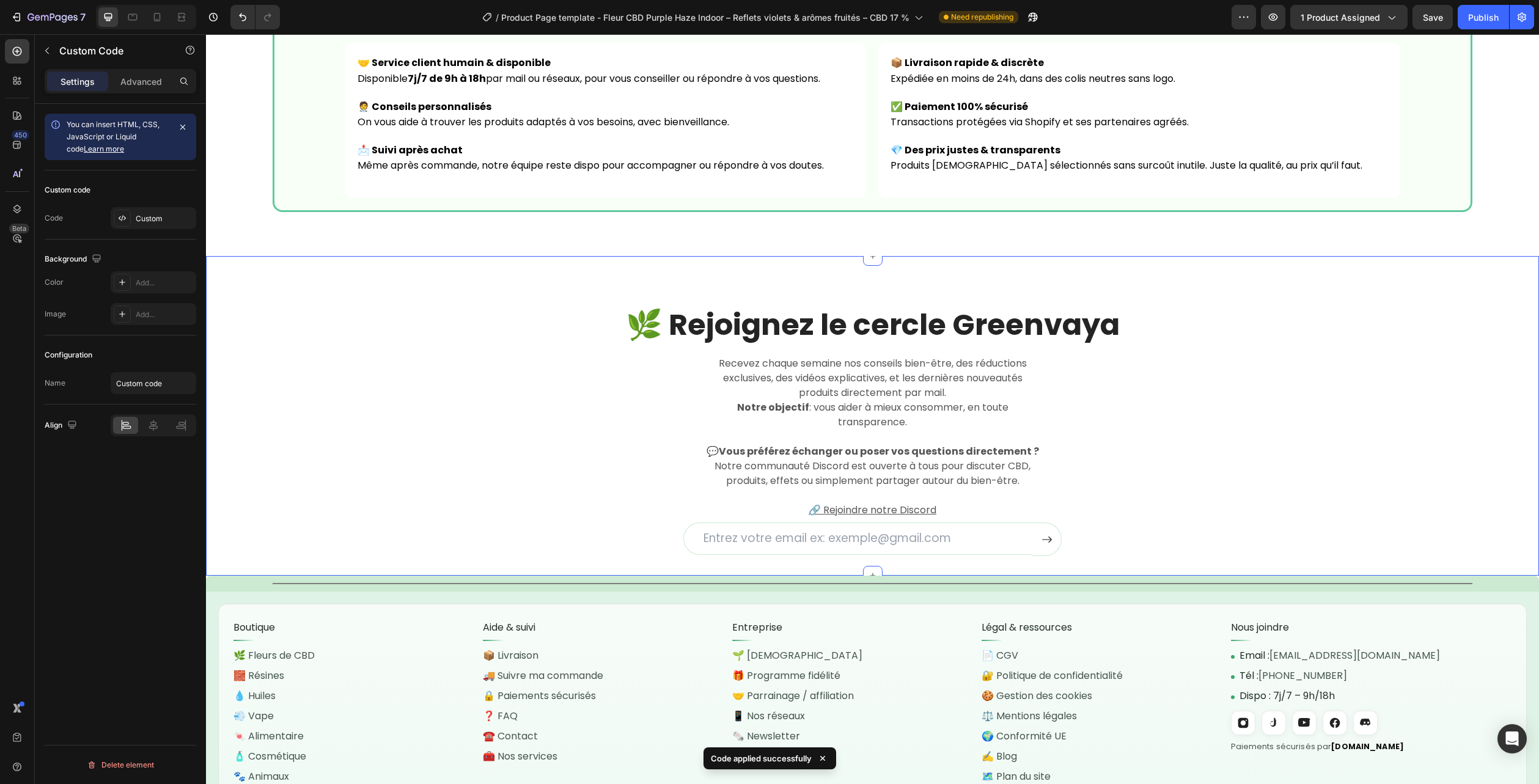
click at [1469, 371] on div "🌿 Rejoignez le cercle Greenvaya Heading Recevez chaque semaine nos conseils bie…" at bounding box center [872, 430] width 1314 height 251
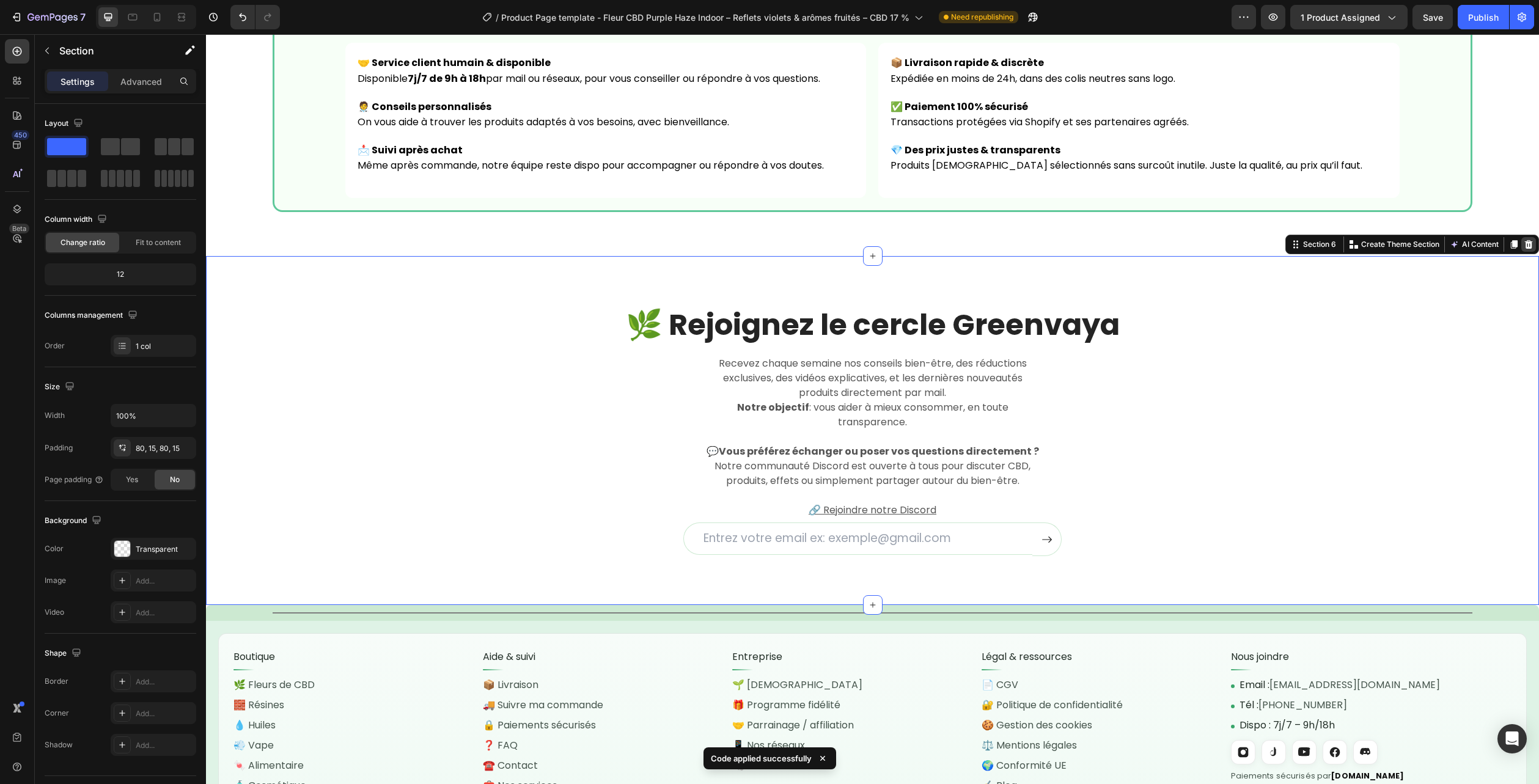
click at [1524, 241] on icon at bounding box center [1529, 244] width 10 height 10
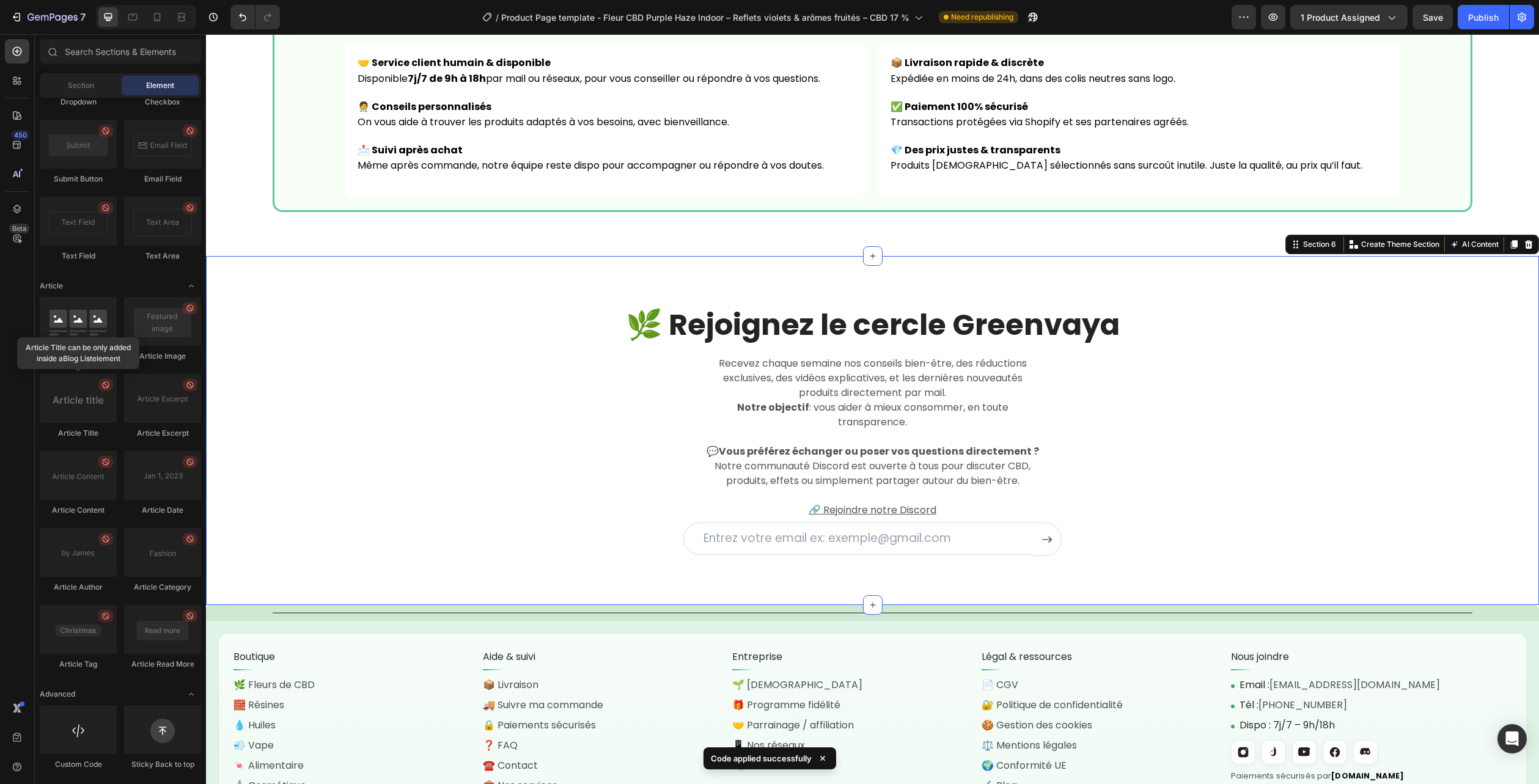
scroll to position [2974, 0]
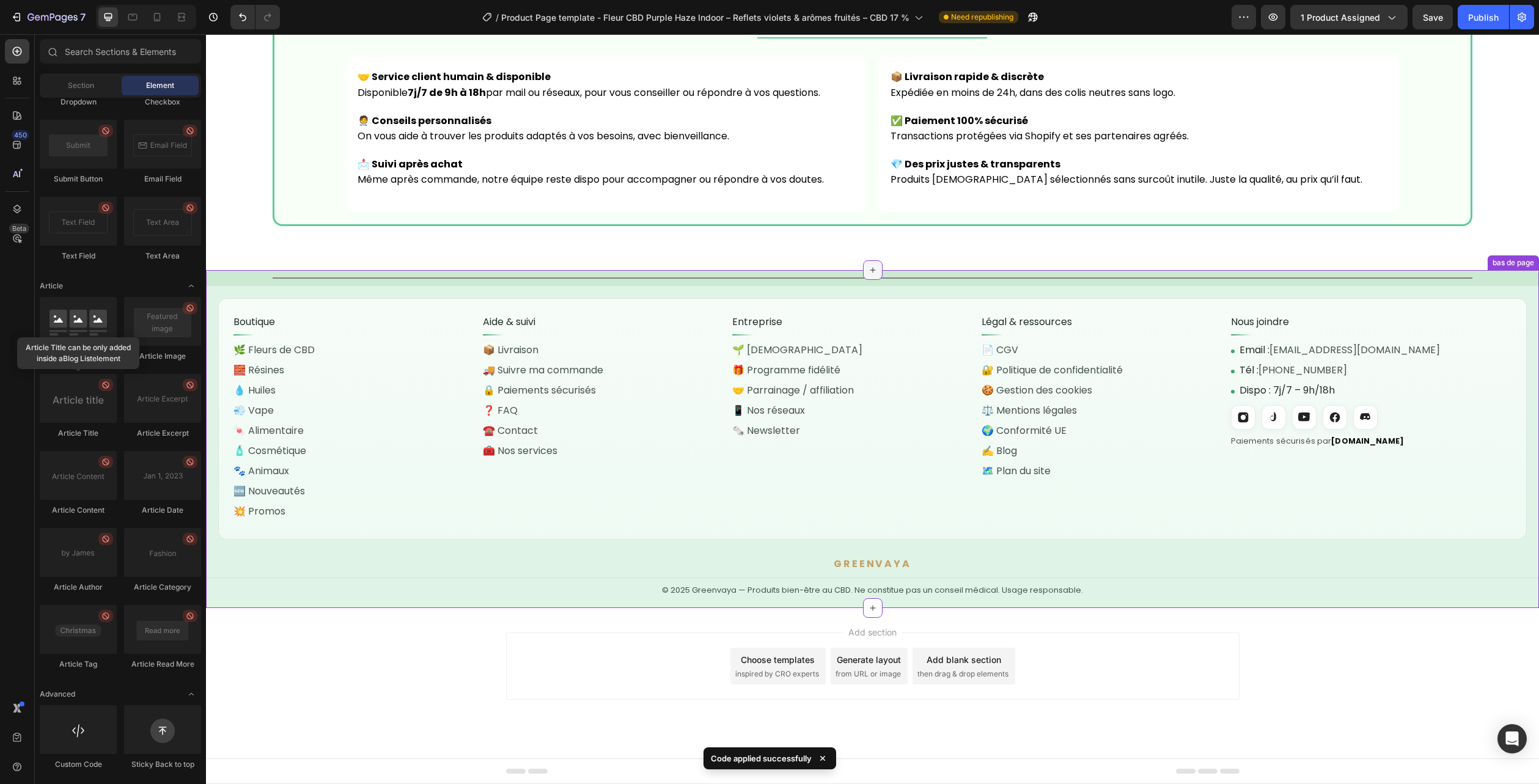
click at [869, 270] on icon at bounding box center [872, 270] width 6 height 6
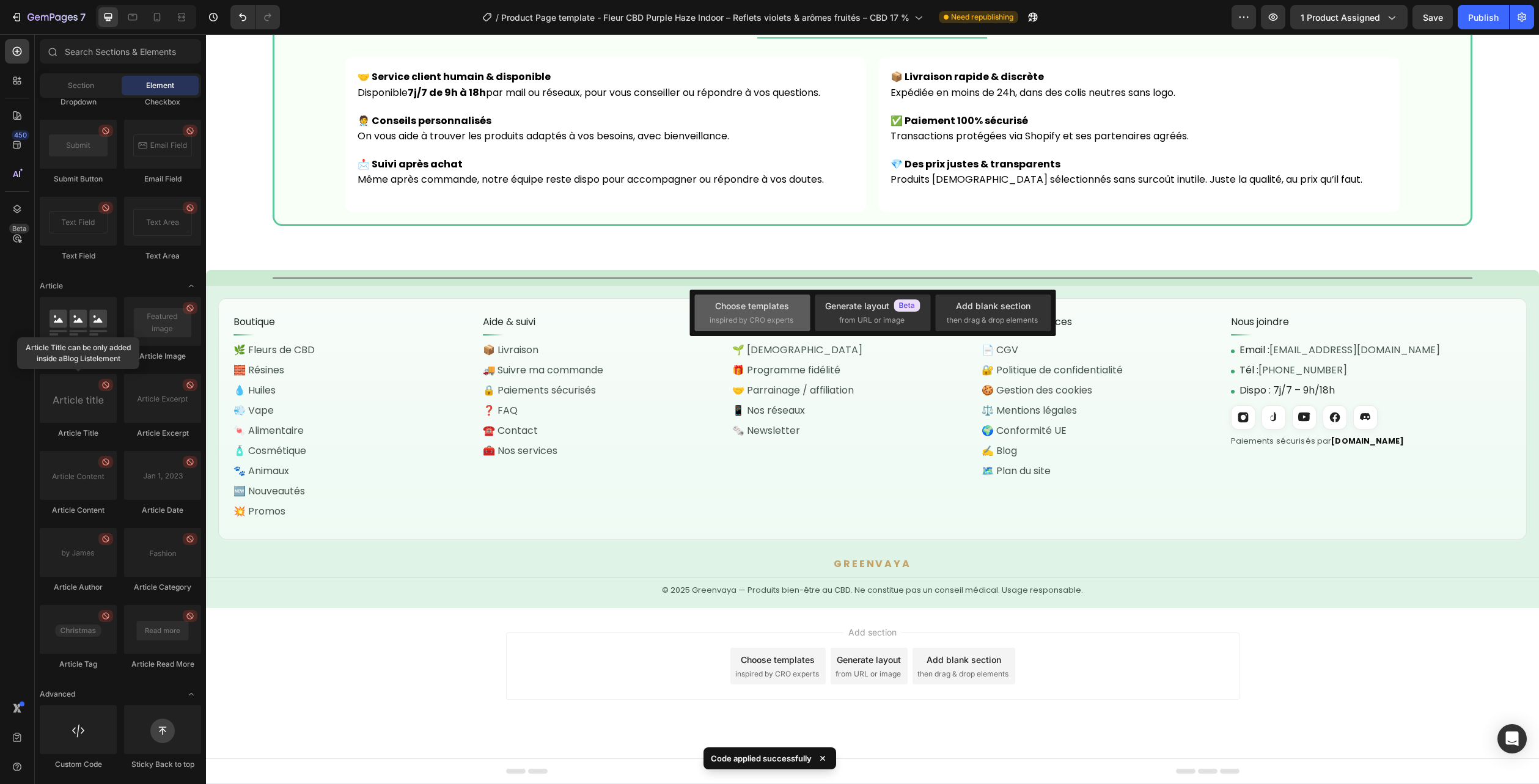
click at [789, 300] on div "Choose templates inspired by CRO experts" at bounding box center [753, 312] width 86 height 27
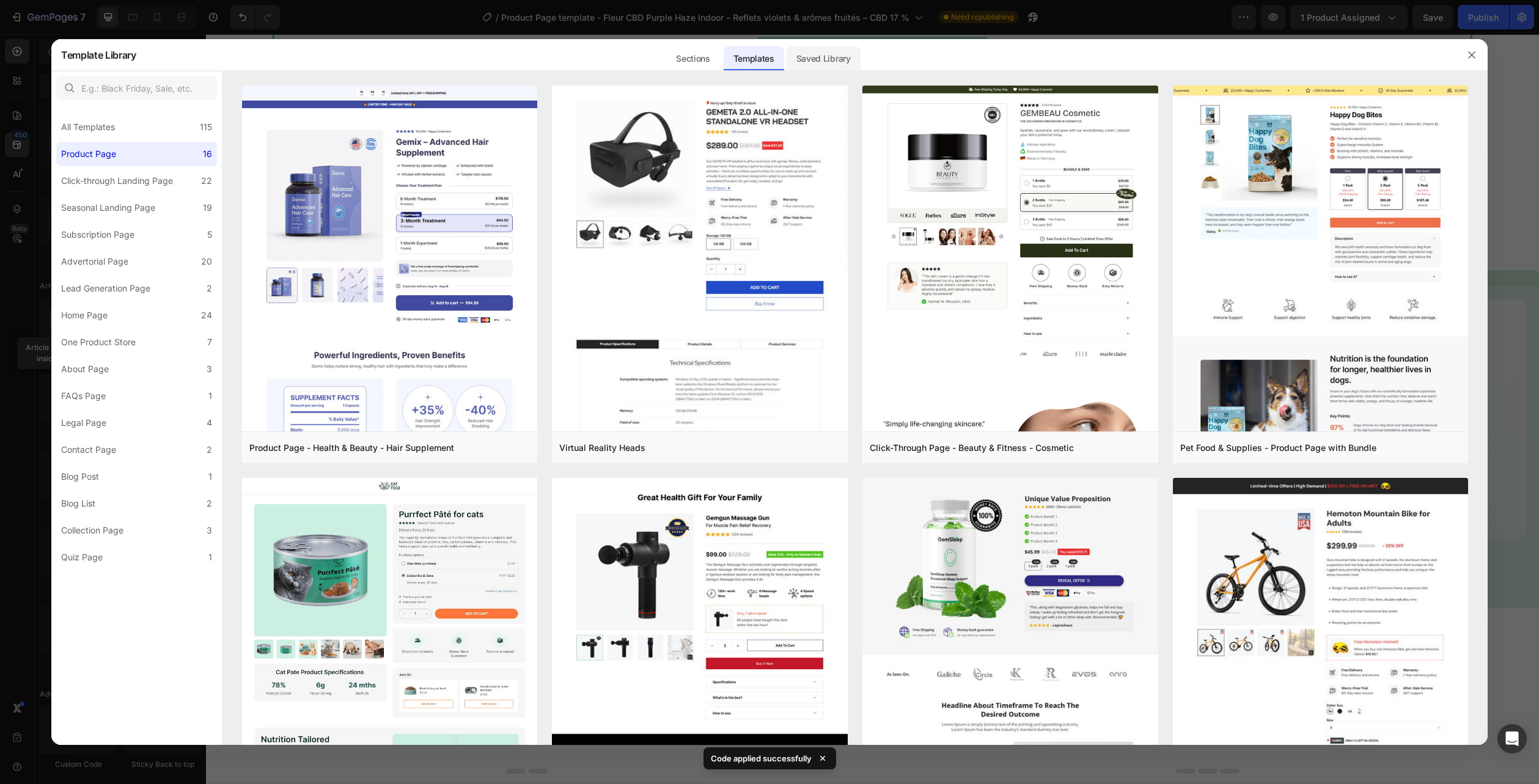
click at [794, 61] on div "Saved Library" at bounding box center [823, 58] width 74 height 25
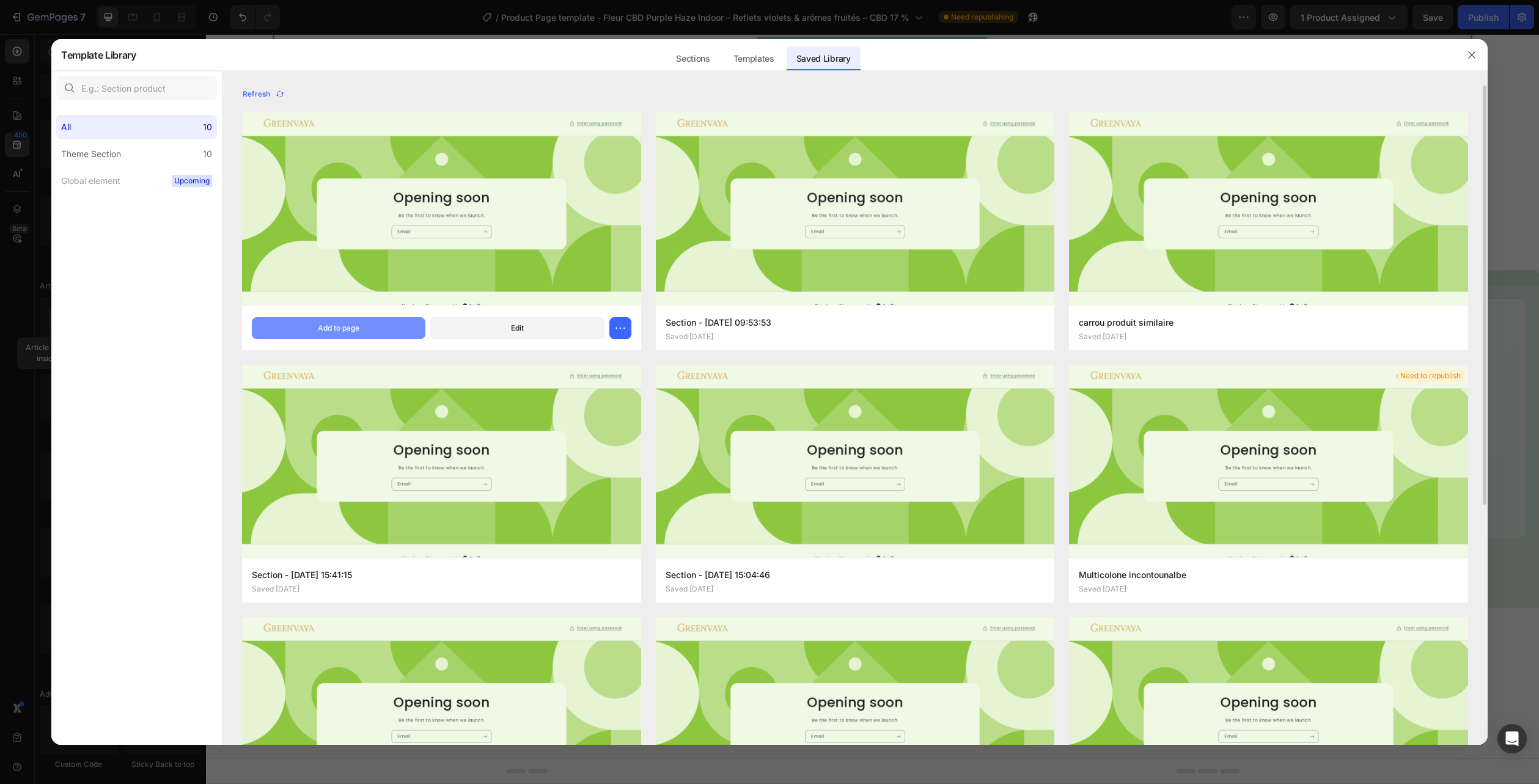
click at [359, 322] on div "Add to page" at bounding box center [338, 327] width 42 height 11
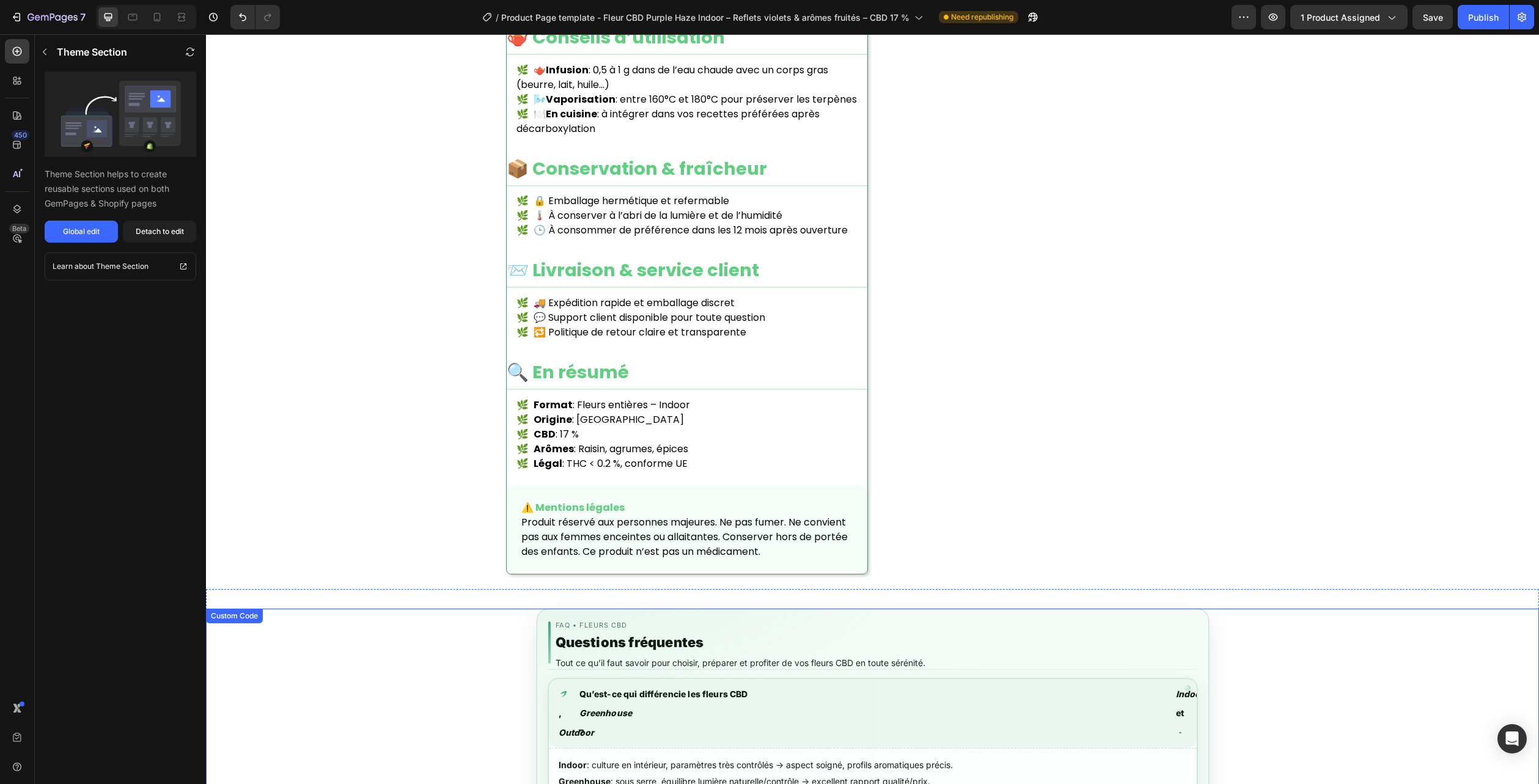
scroll to position [1456, 0]
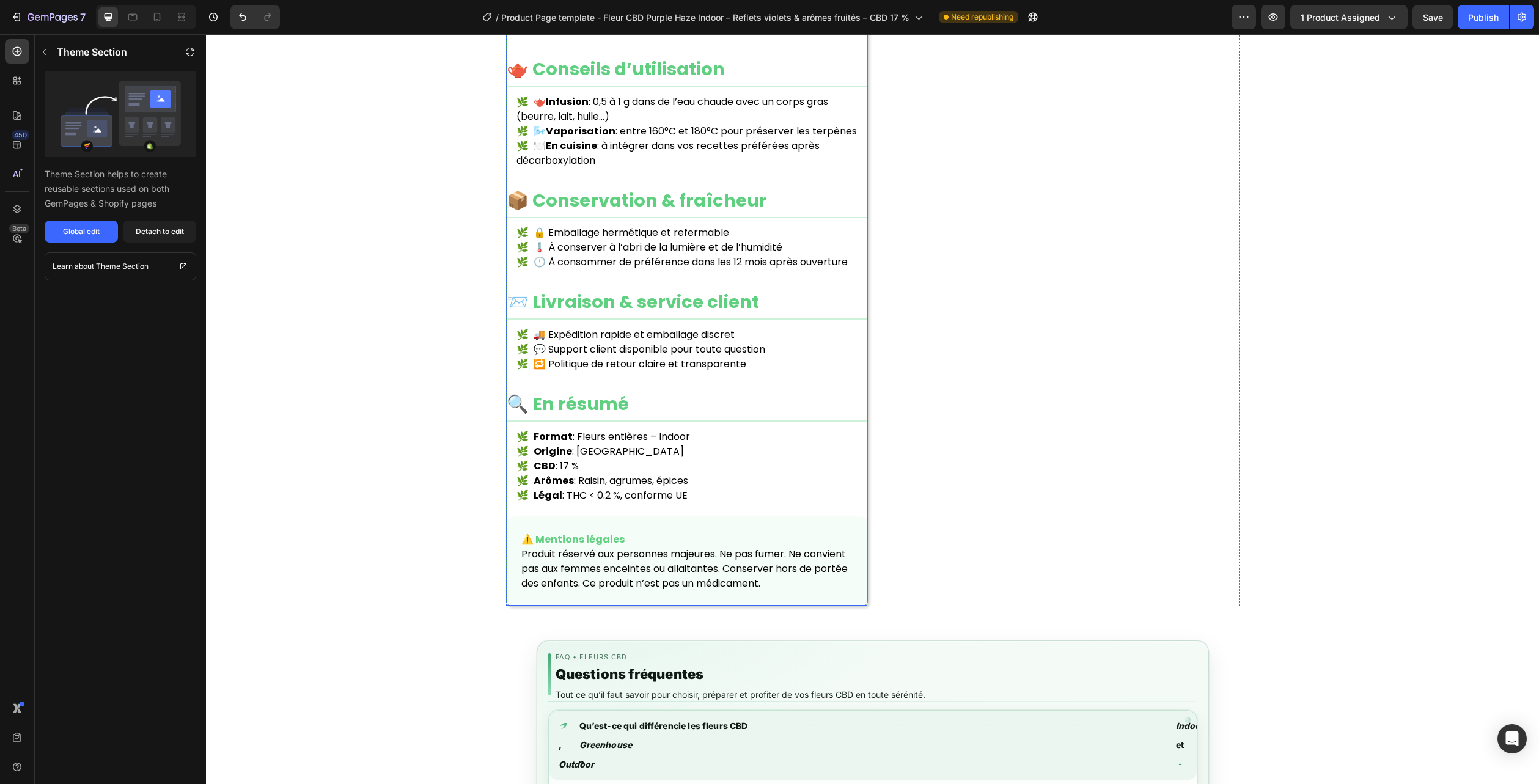
click at [602, 255] on li "🕒 À consommer de préférence dans les 12 mois après ouverture" at bounding box center [691, 262] width 351 height 15
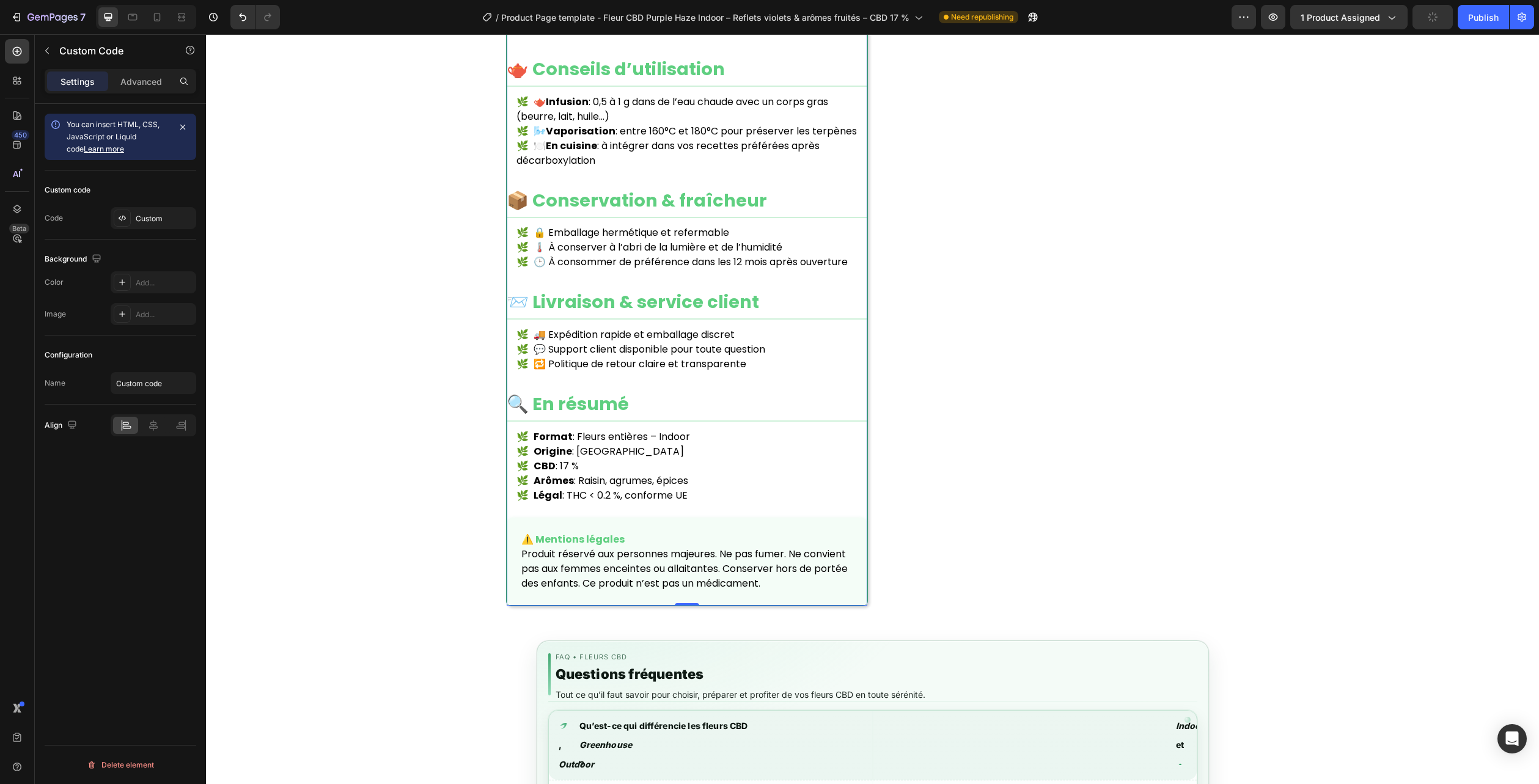
click at [602, 255] on li "🕒 À consommer de préférence dans les 12 mois après ouverture" at bounding box center [691, 262] width 351 height 15
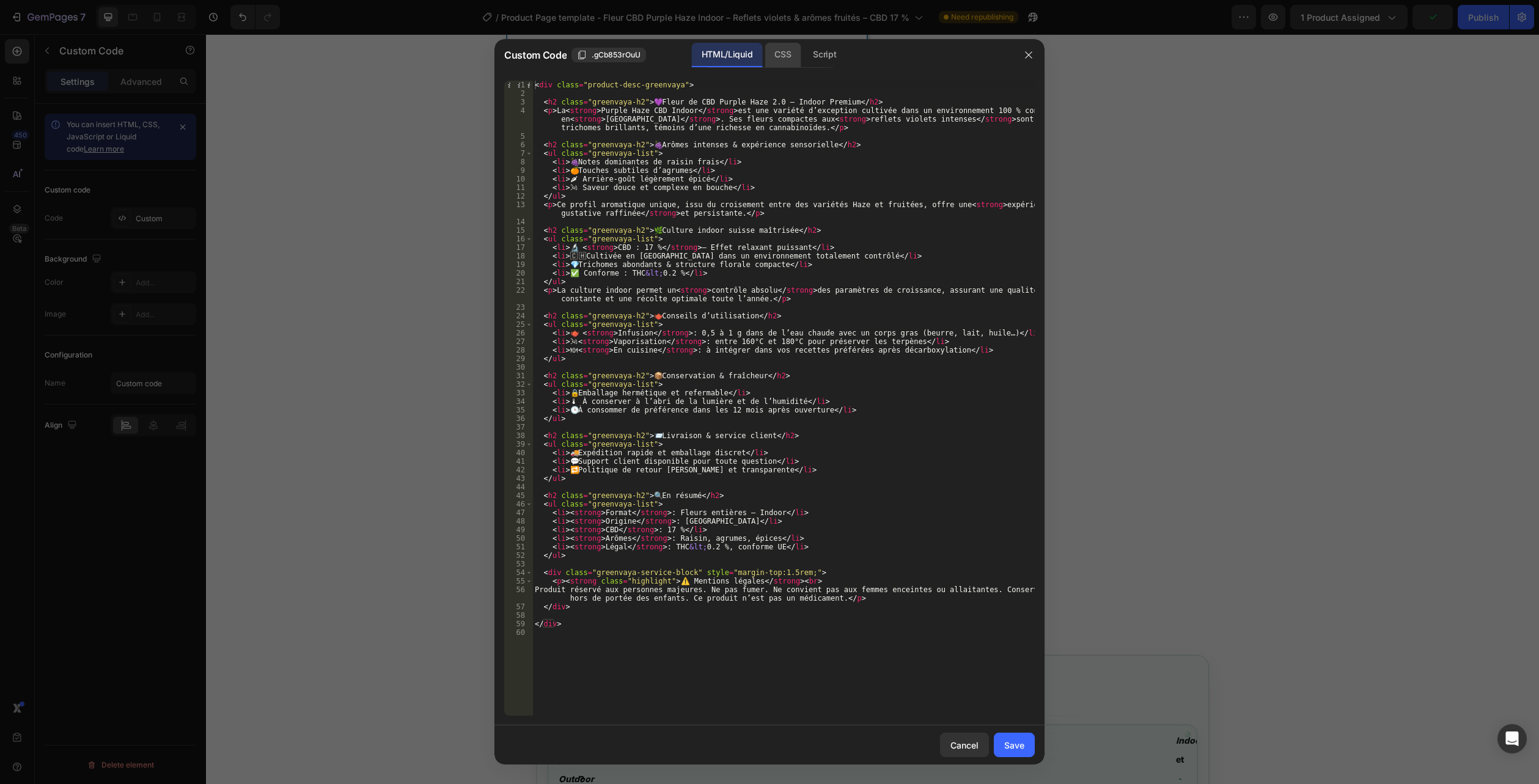
click at [780, 55] on div "CSS" at bounding box center [782, 54] width 36 height 25
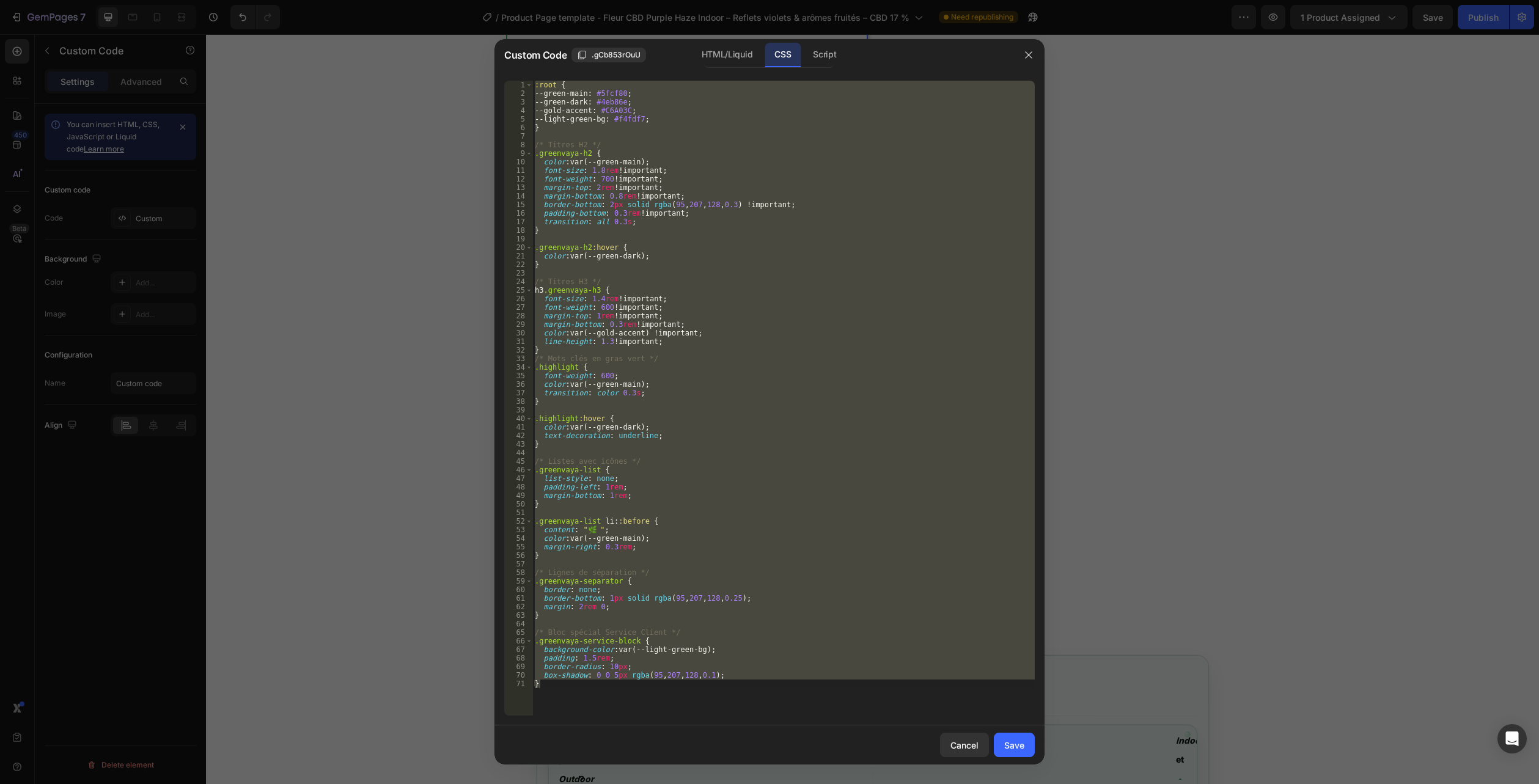
click at [623, 732] on div "Cancel Save" at bounding box center [770, 745] width 550 height 40
click at [582, 706] on div ":root { --green-main : #5fcf80 ; --green-dark : #4eb86e ; --gold-accent : #C6A0…" at bounding box center [783, 398] width 502 height 635
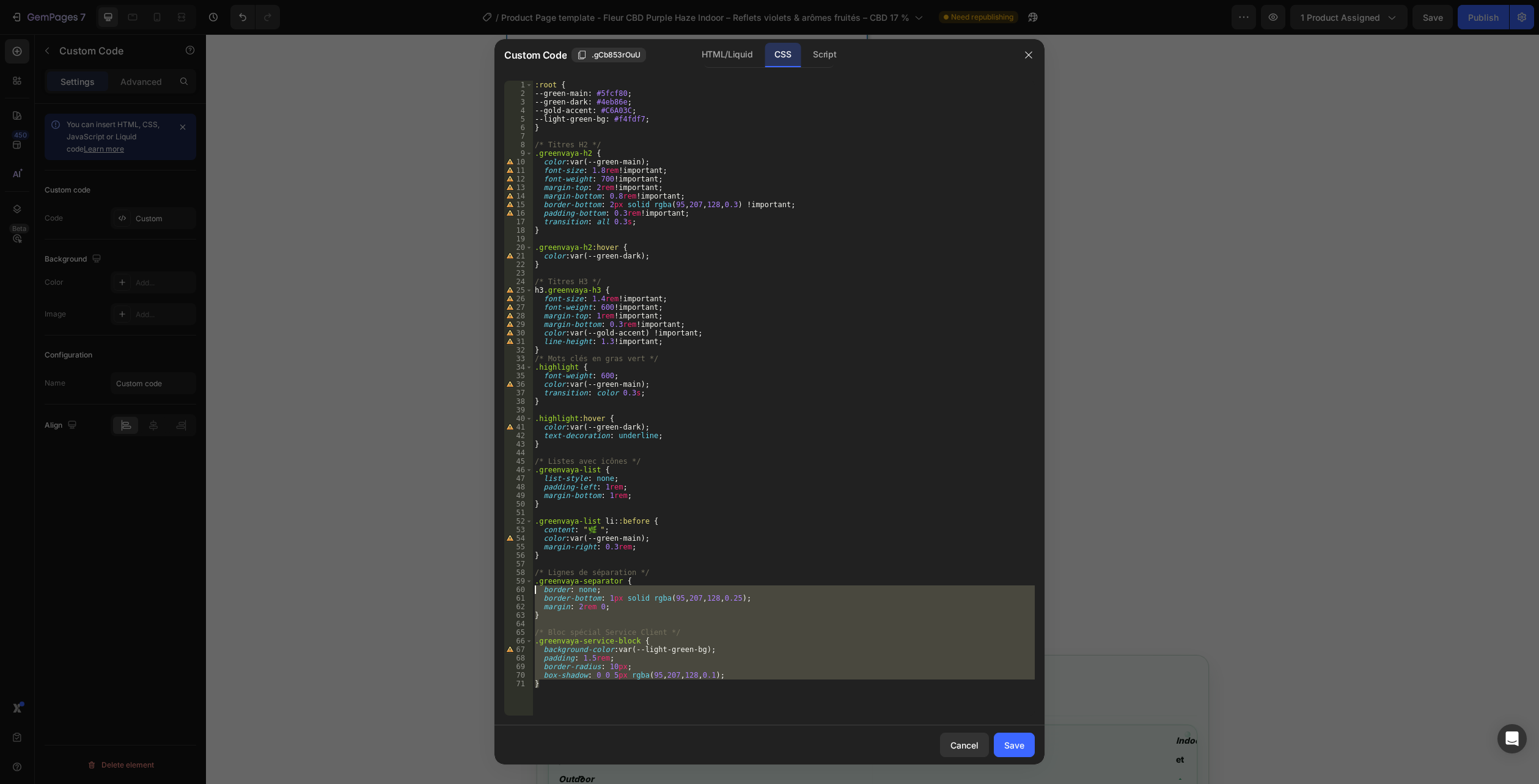
drag, startPoint x: 457, startPoint y: 671, endPoint x: 370, endPoint y: -66, distance: 742.1
click at [370, 0] on html "7 Version history / Product Page template - Fleur CBD Purple Haze Indoor – Refl…" at bounding box center [770, 0] width 1539 height 0
type textarea ":root { --green-main: #5fcf80;"
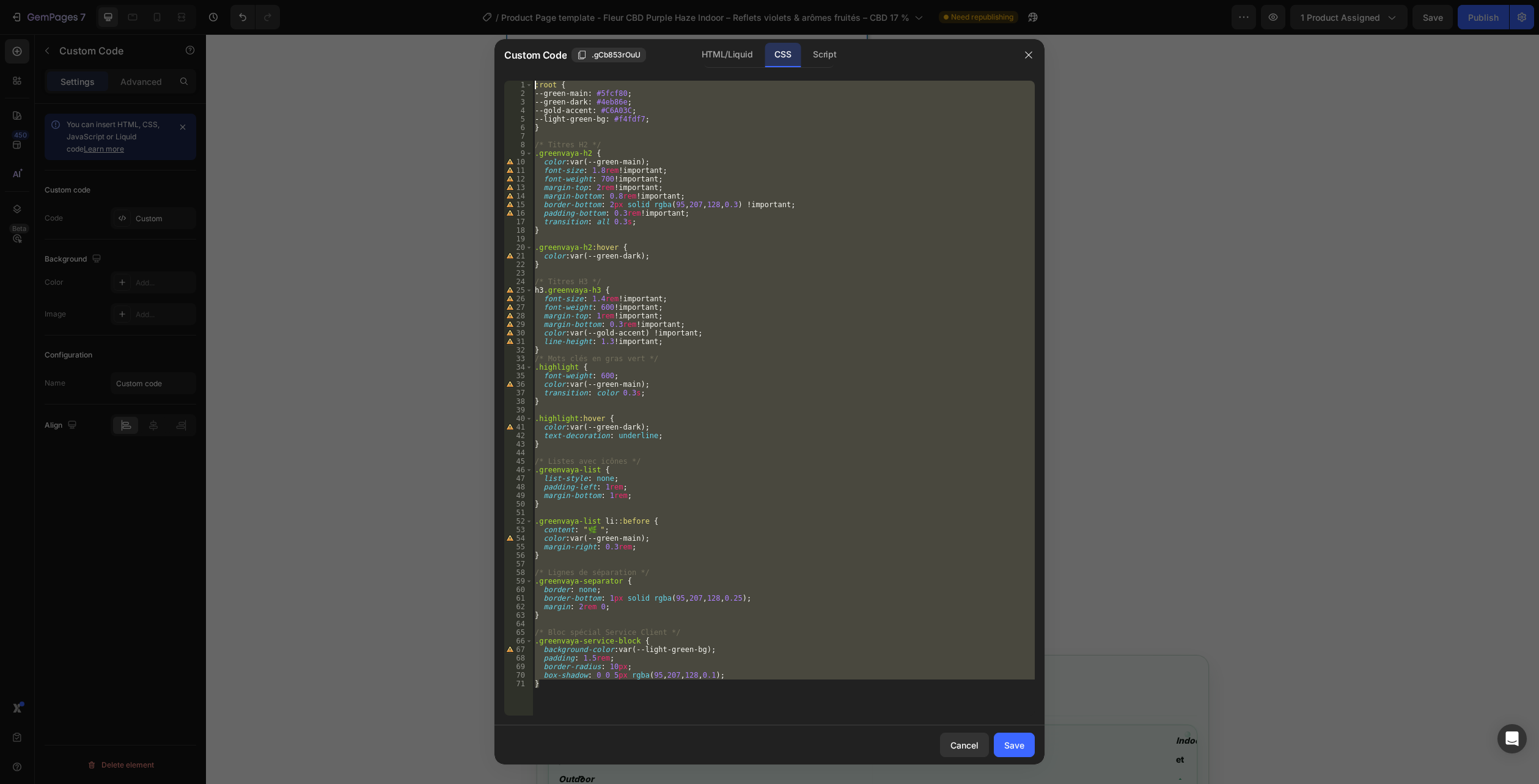
paste textarea
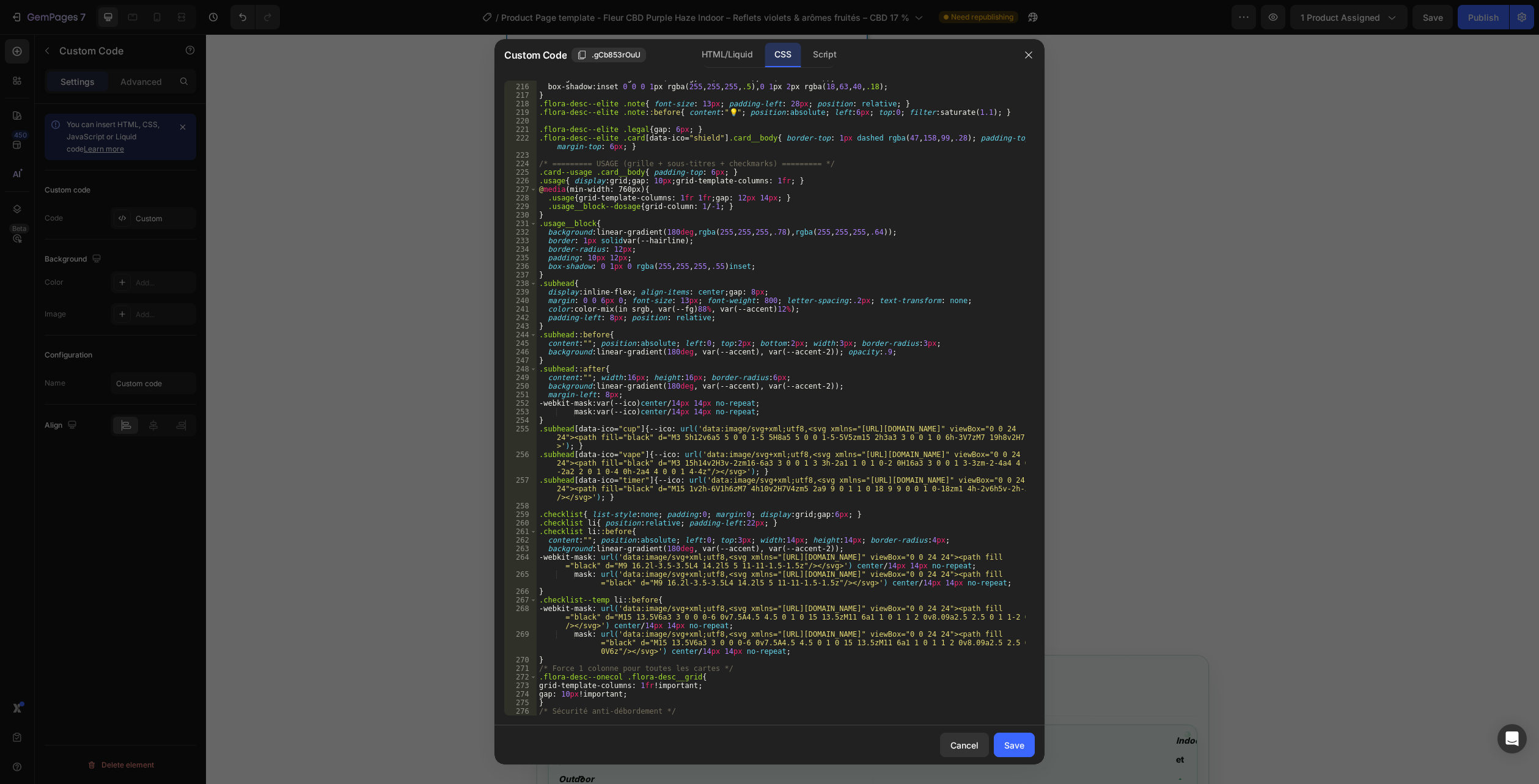
scroll to position [1974, 0]
click at [718, 54] on div "HTML/Liquid" at bounding box center [727, 54] width 70 height 25
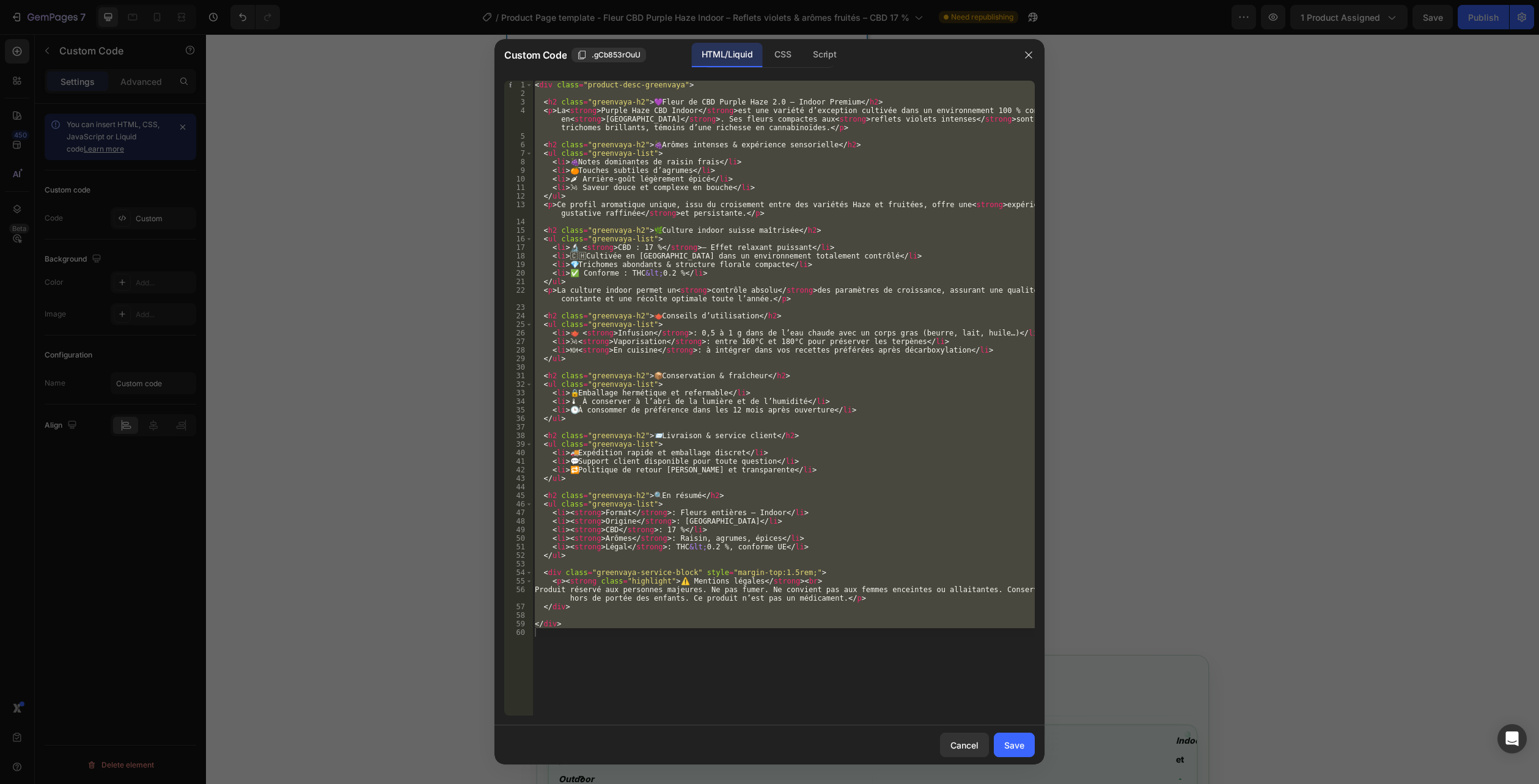
type textarea "</div>"
click at [599, 676] on div "< div class = "product-desc-greenvaya" > < h2 class = "greenvaya-h2" > 💜 Fleur …" at bounding box center [783, 398] width 502 height 635
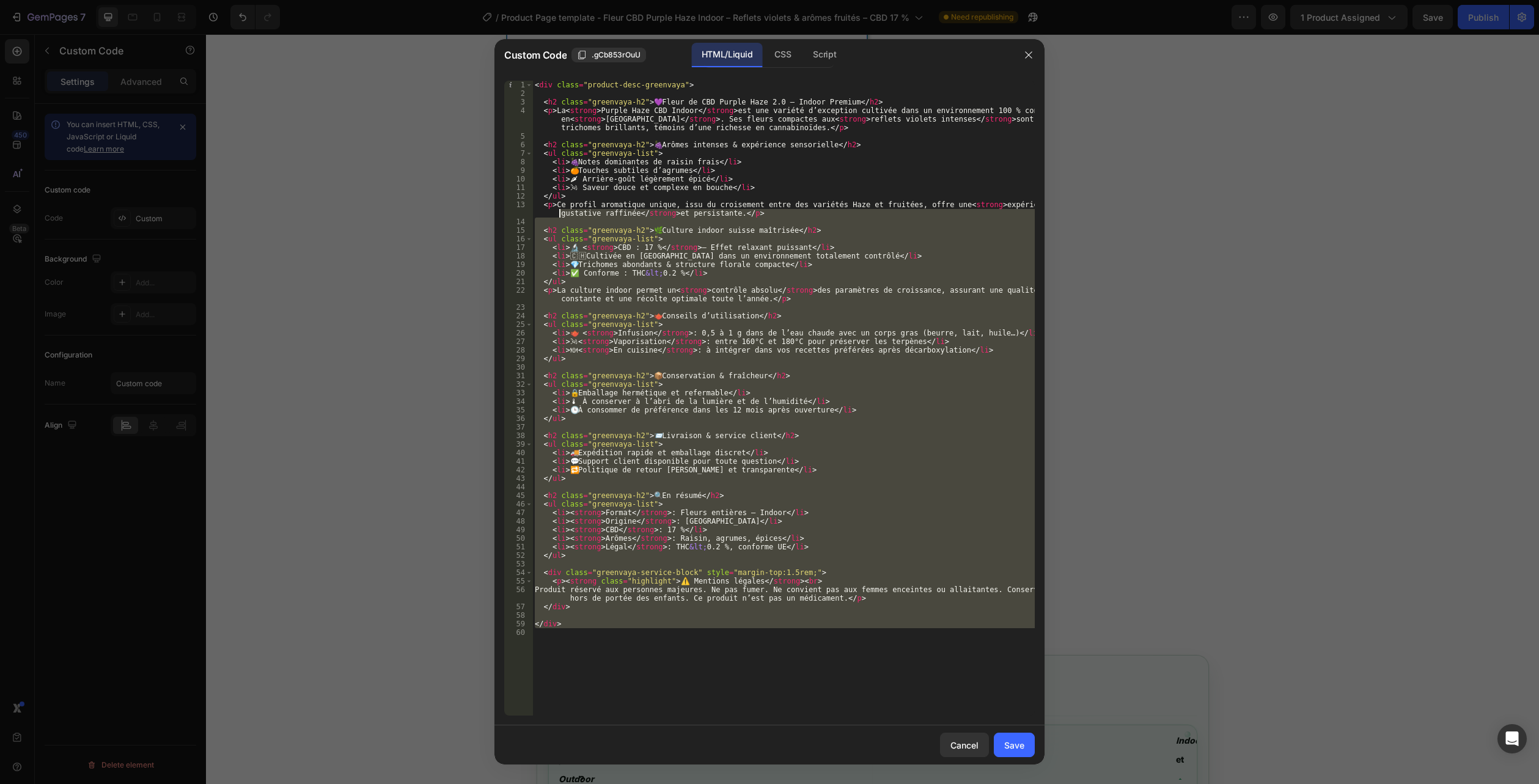
drag, startPoint x: 516, startPoint y: 570, endPoint x: 396, endPoint y: -5, distance: 587.4
click at [396, 0] on html "7 Version history / Product Page template - Fleur CBD Purple Haze Indoor – Refl…" at bounding box center [770, 0] width 1539 height 0
type textarea "<div class="product-desc-greenvaya">"
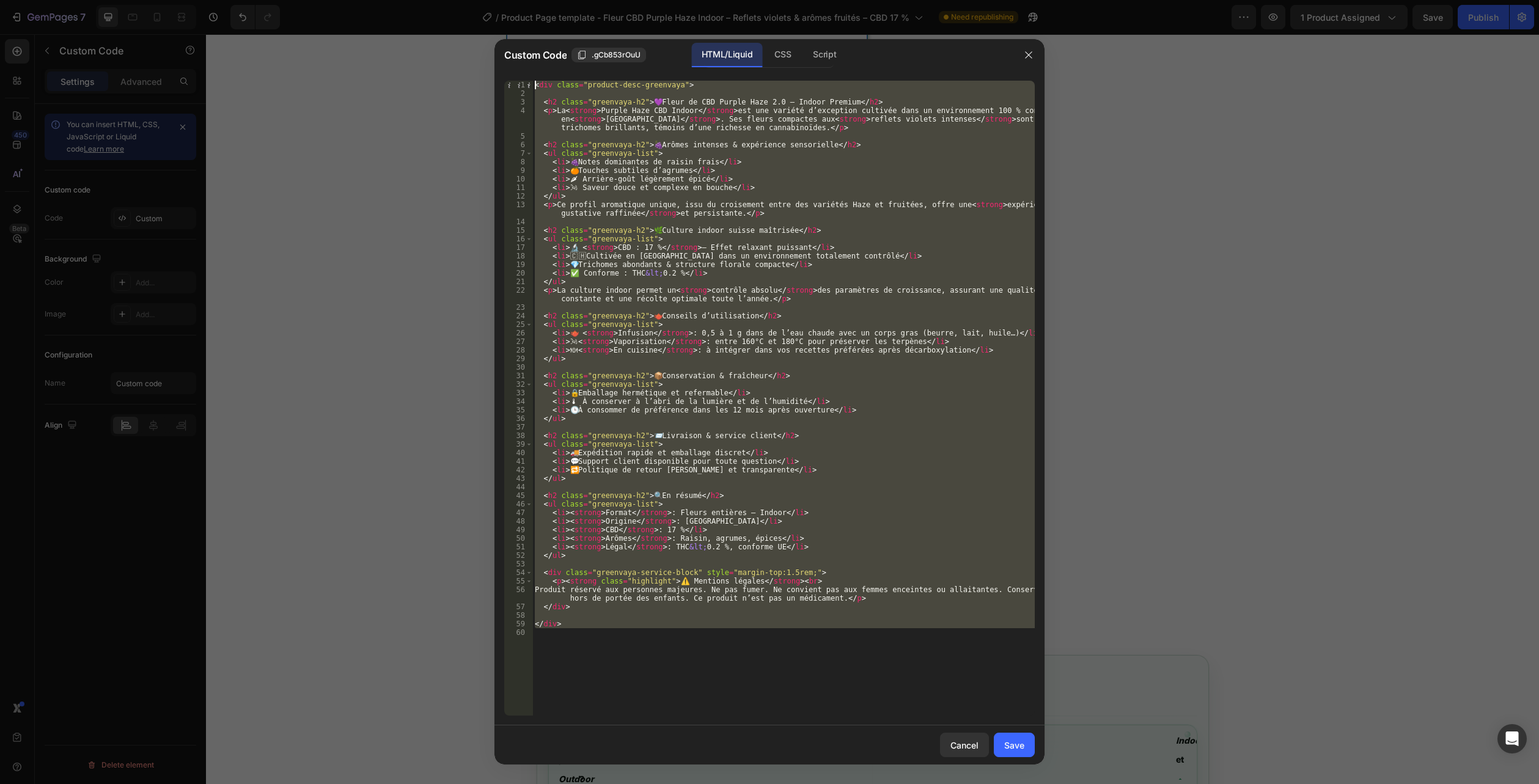
paste textarea
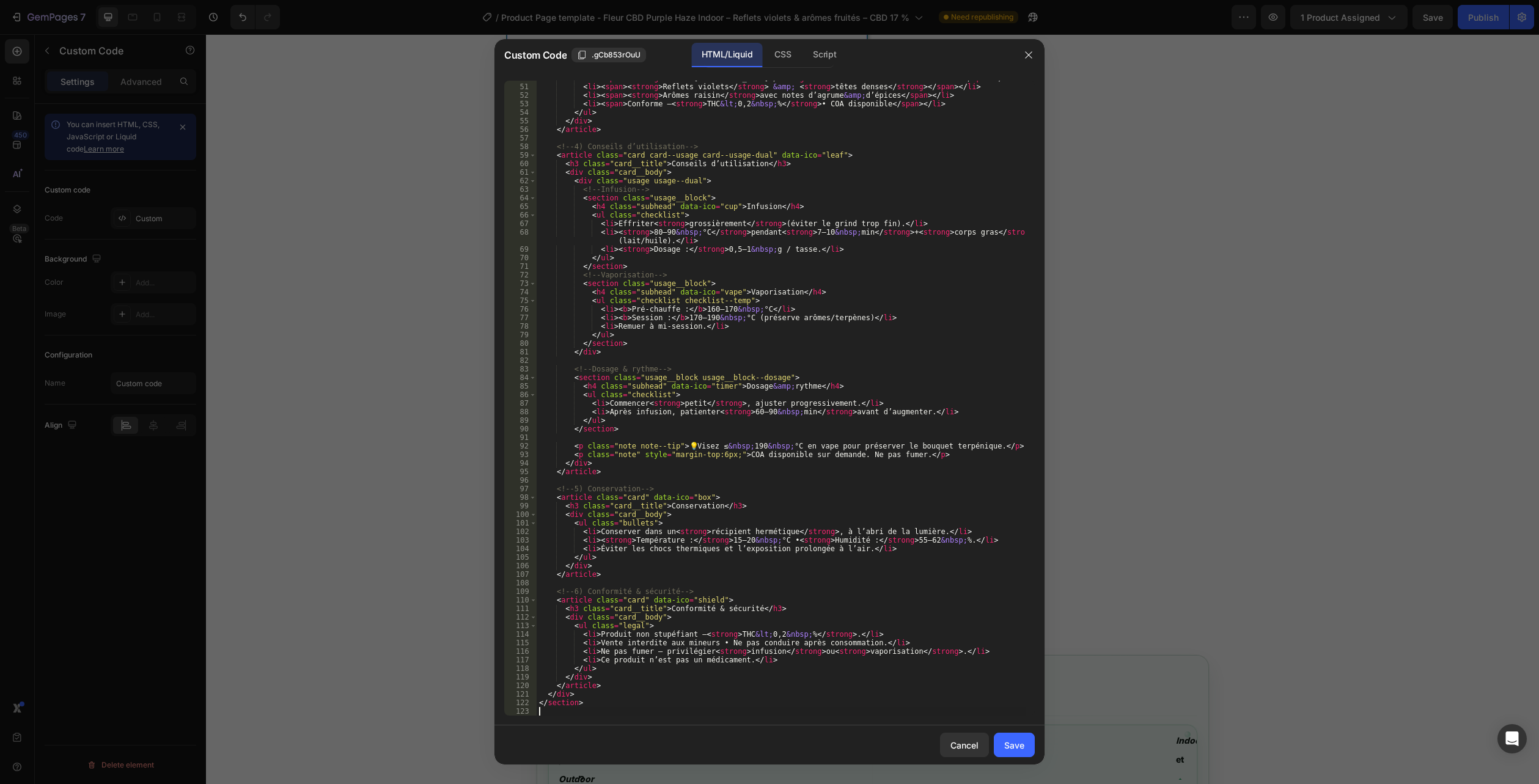
scroll to position [443, 0]
drag, startPoint x: 1010, startPoint y: 741, endPoint x: 1129, endPoint y: 560, distance: 216.6
click at [1011, 741] on div "Save" at bounding box center [1014, 744] width 20 height 13
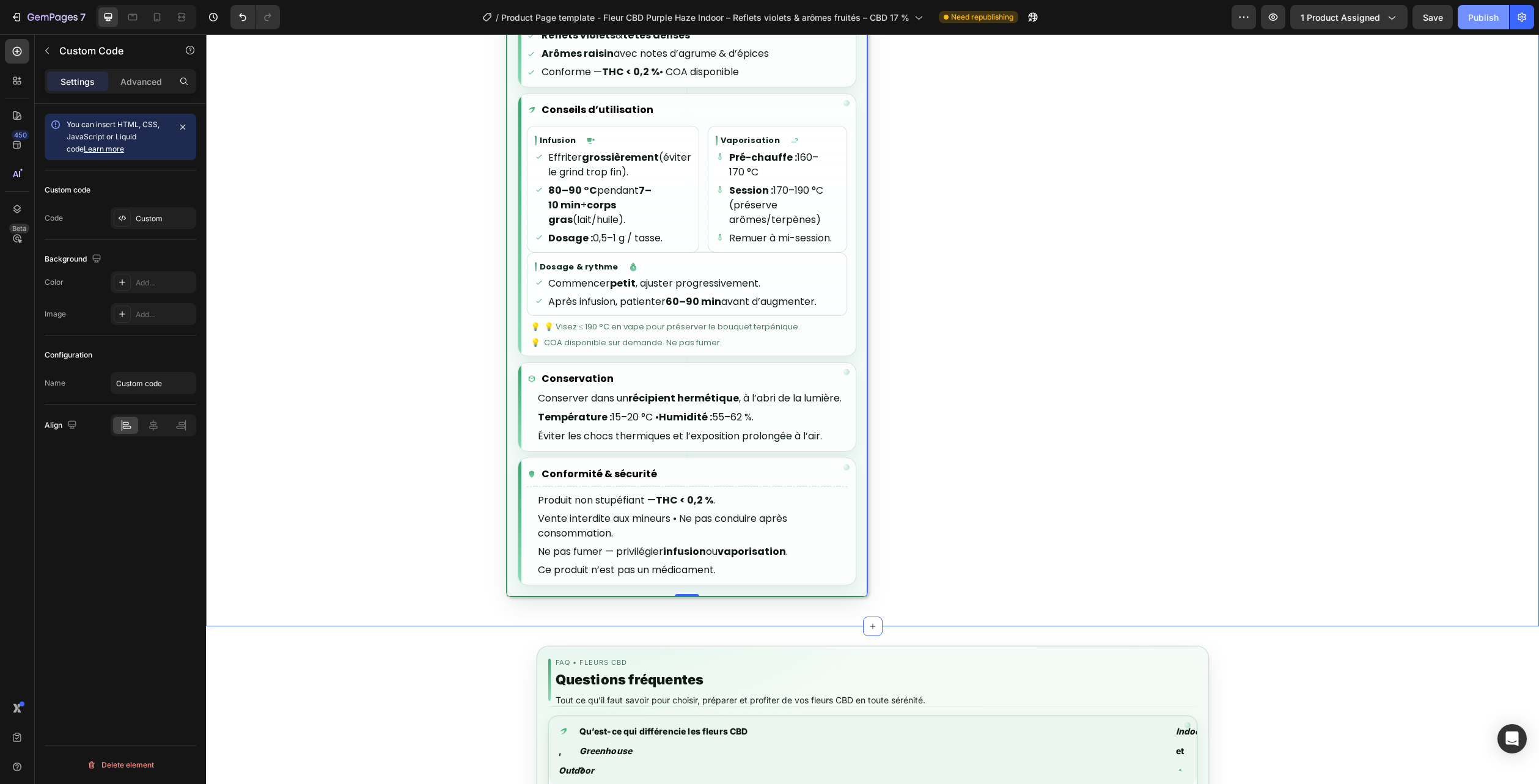
click at [1490, 6] on button "Publish" at bounding box center [1484, 17] width 51 height 25
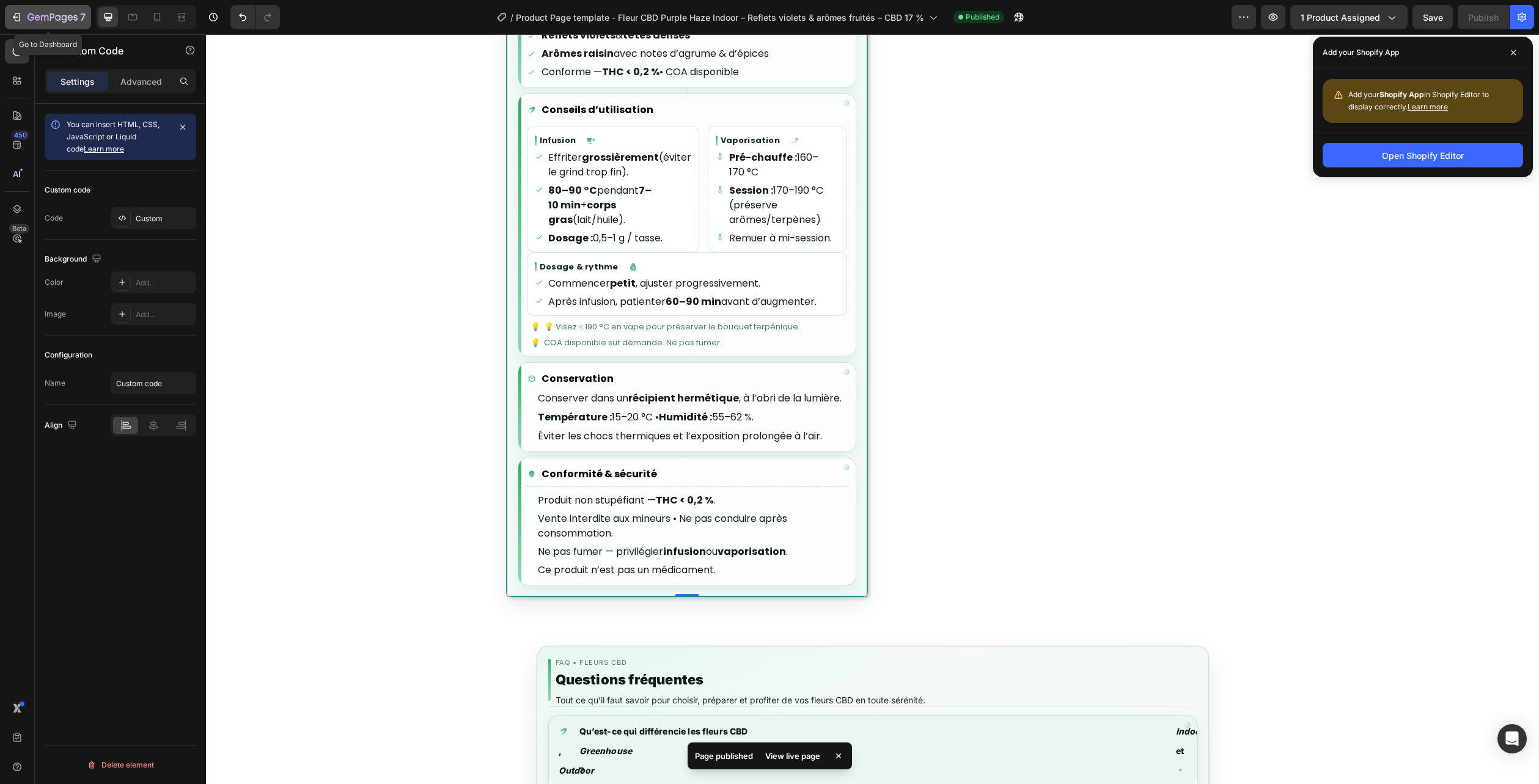
click at [66, 19] on icon "button" at bounding box center [64, 19] width 6 height 8
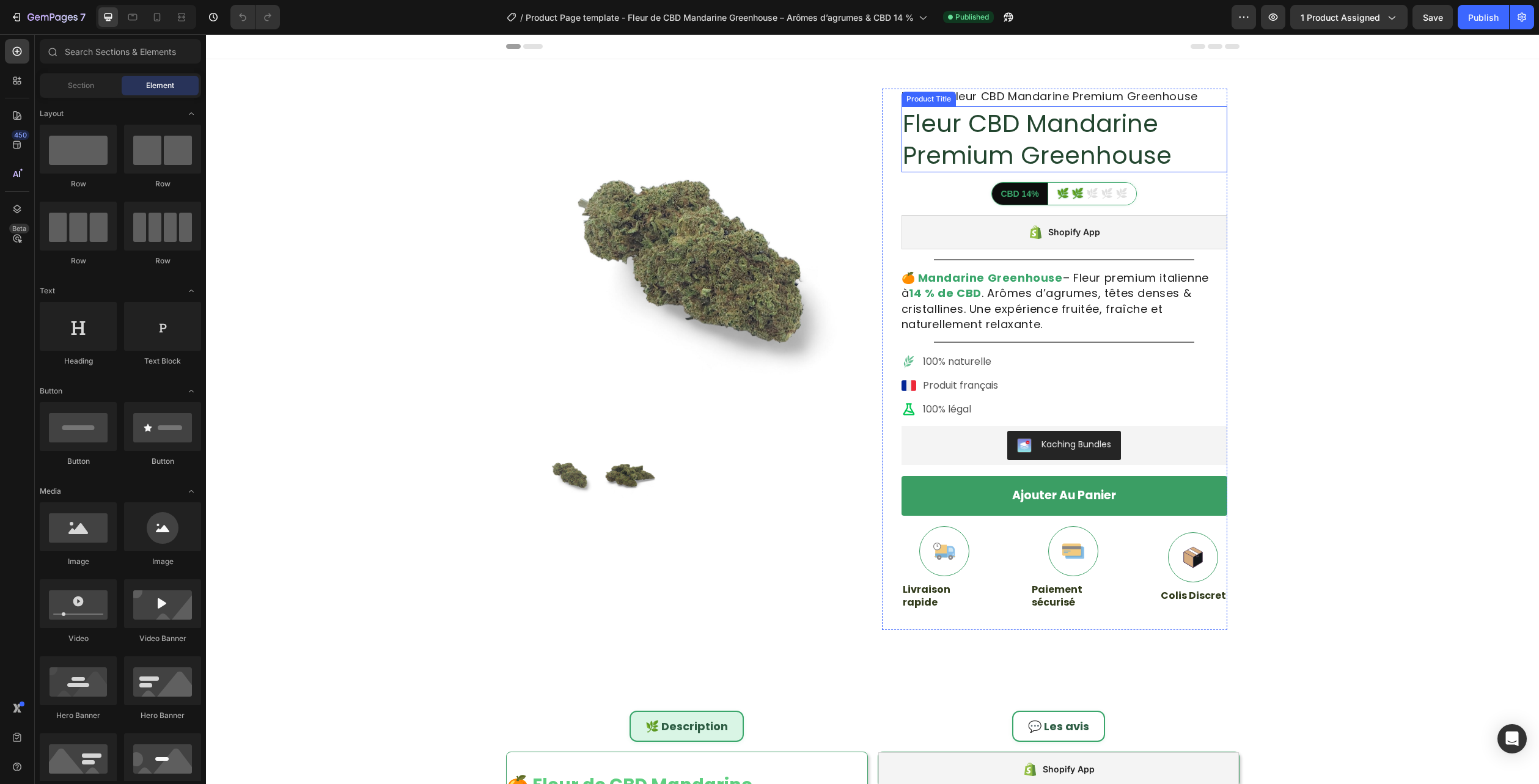
click at [957, 133] on h1 "Fleur CBD Mandarine Premium Greenhouse" at bounding box center [1064, 139] width 325 height 66
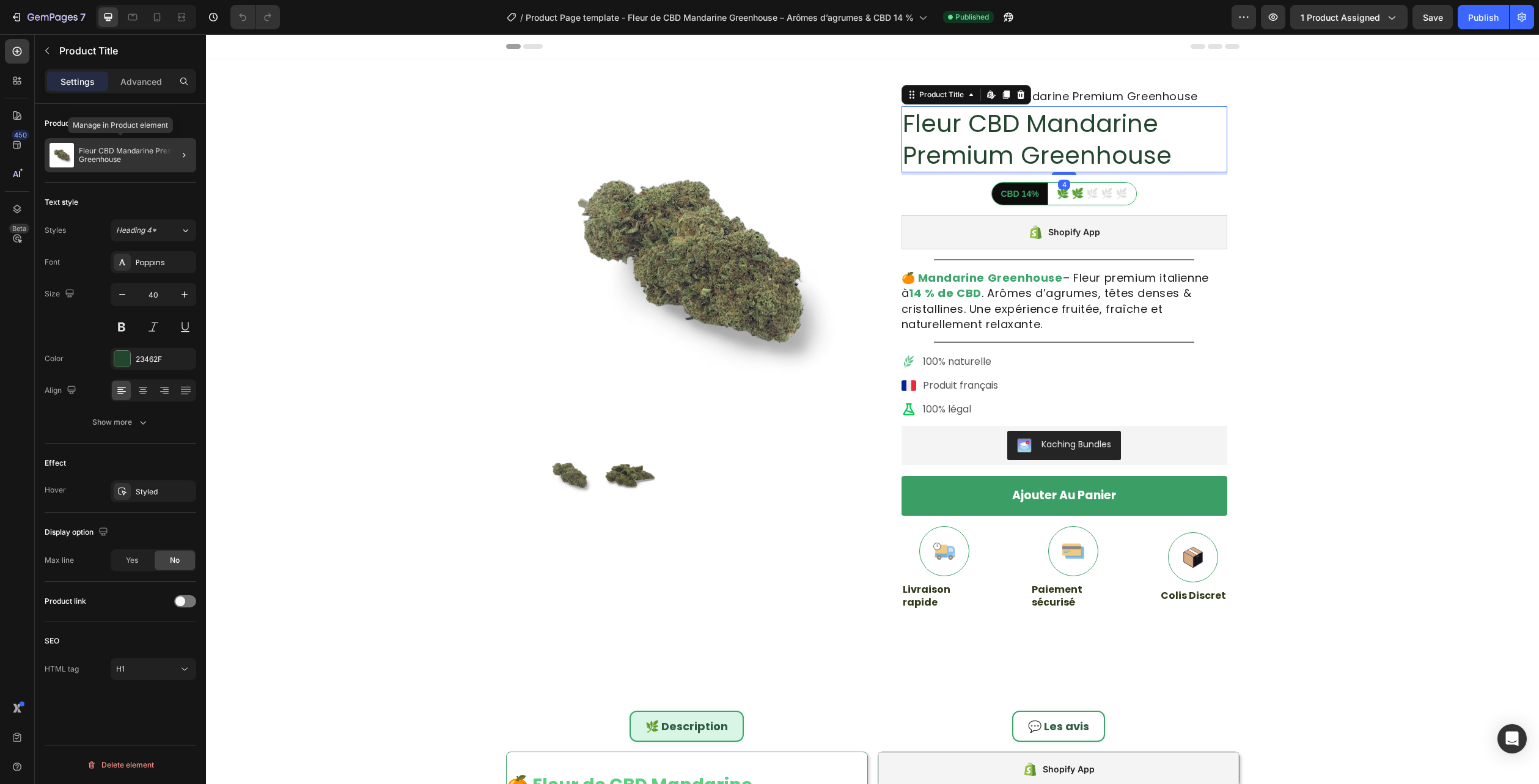
click at [128, 141] on div "Fleur CBD Mandarine Premium Greenhouse" at bounding box center [120, 155] width 151 height 35
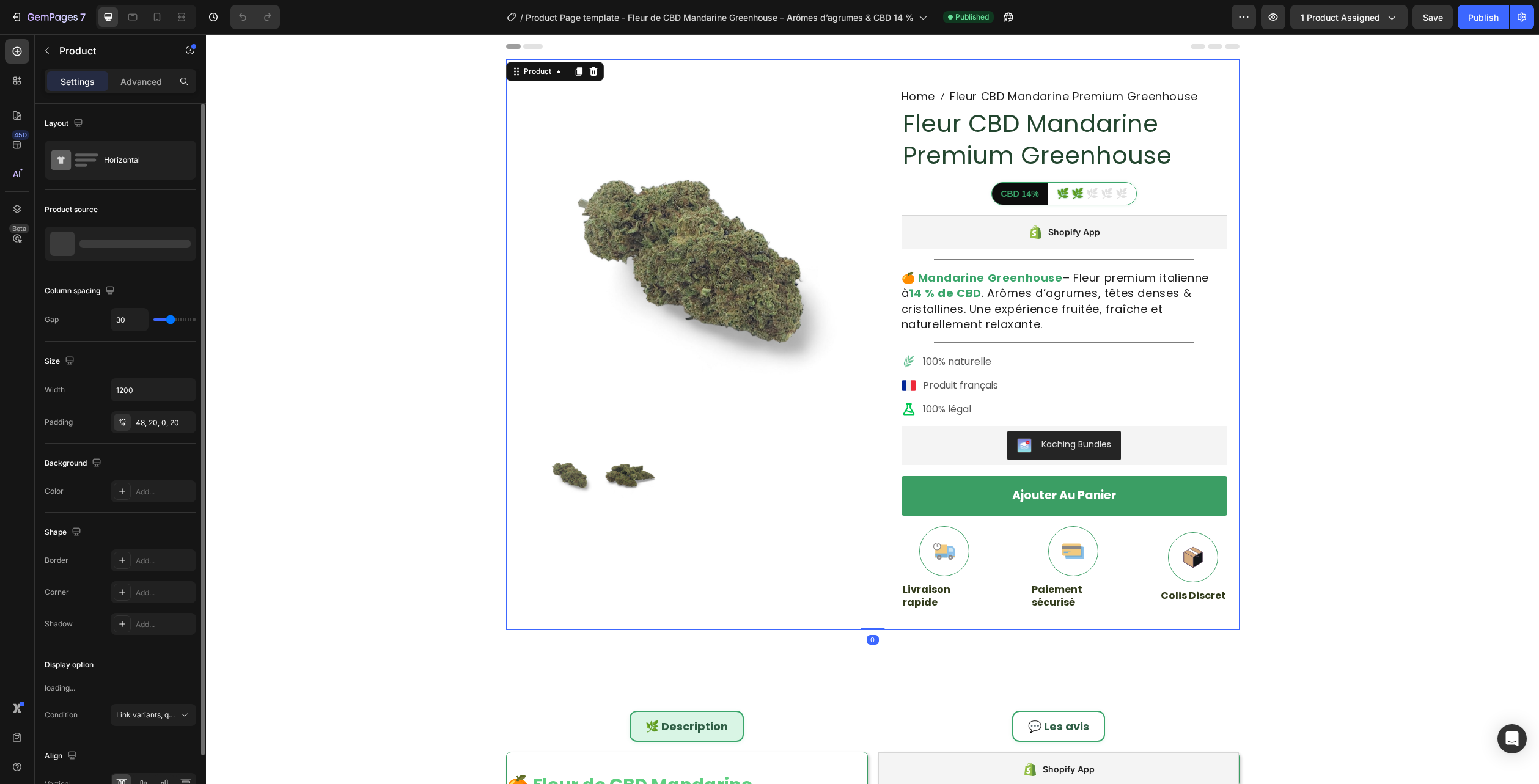
click at [117, 239] on div at bounding box center [120, 243] width 151 height 35
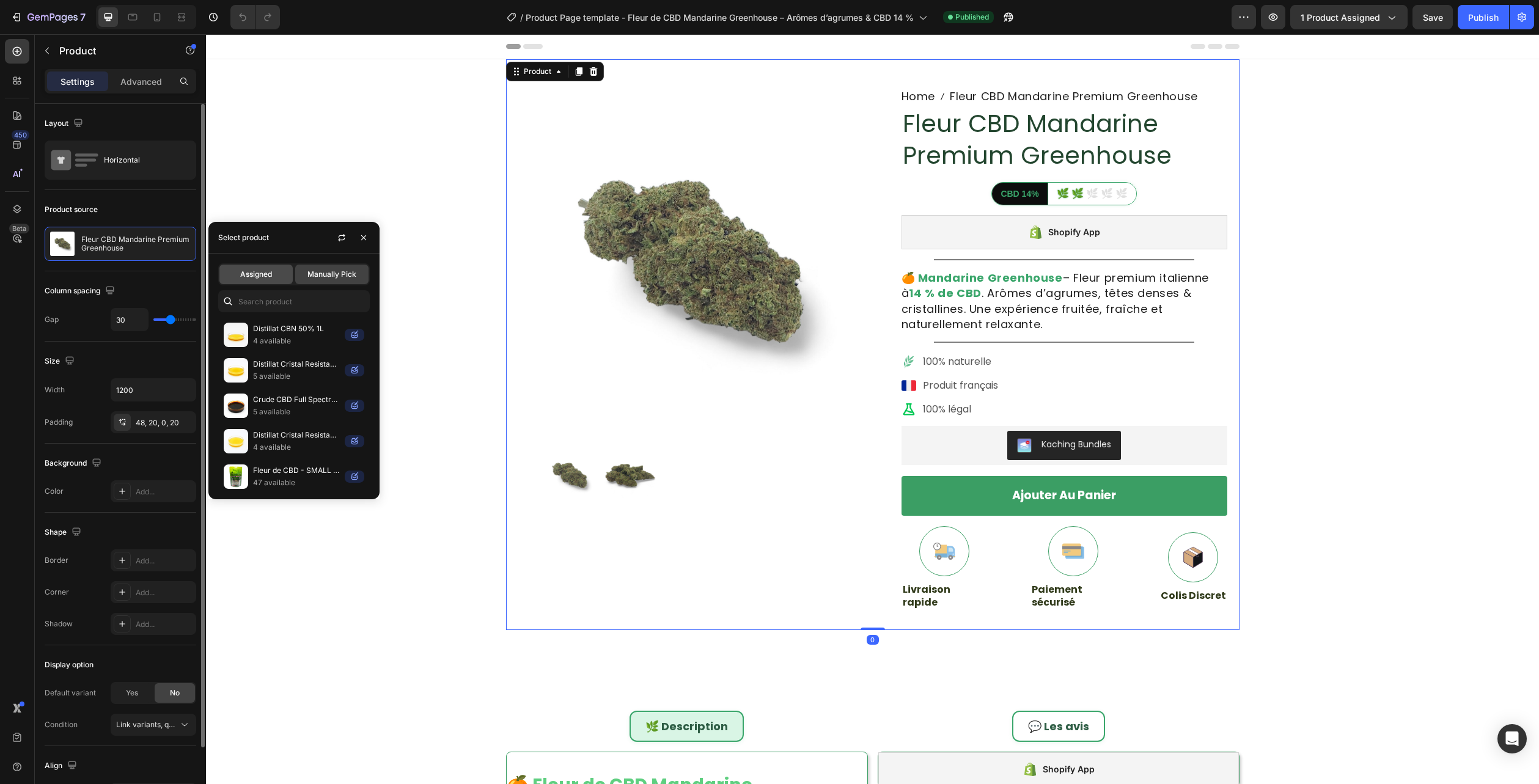
click at [233, 275] on div "Assigned" at bounding box center [256, 275] width 73 height 20
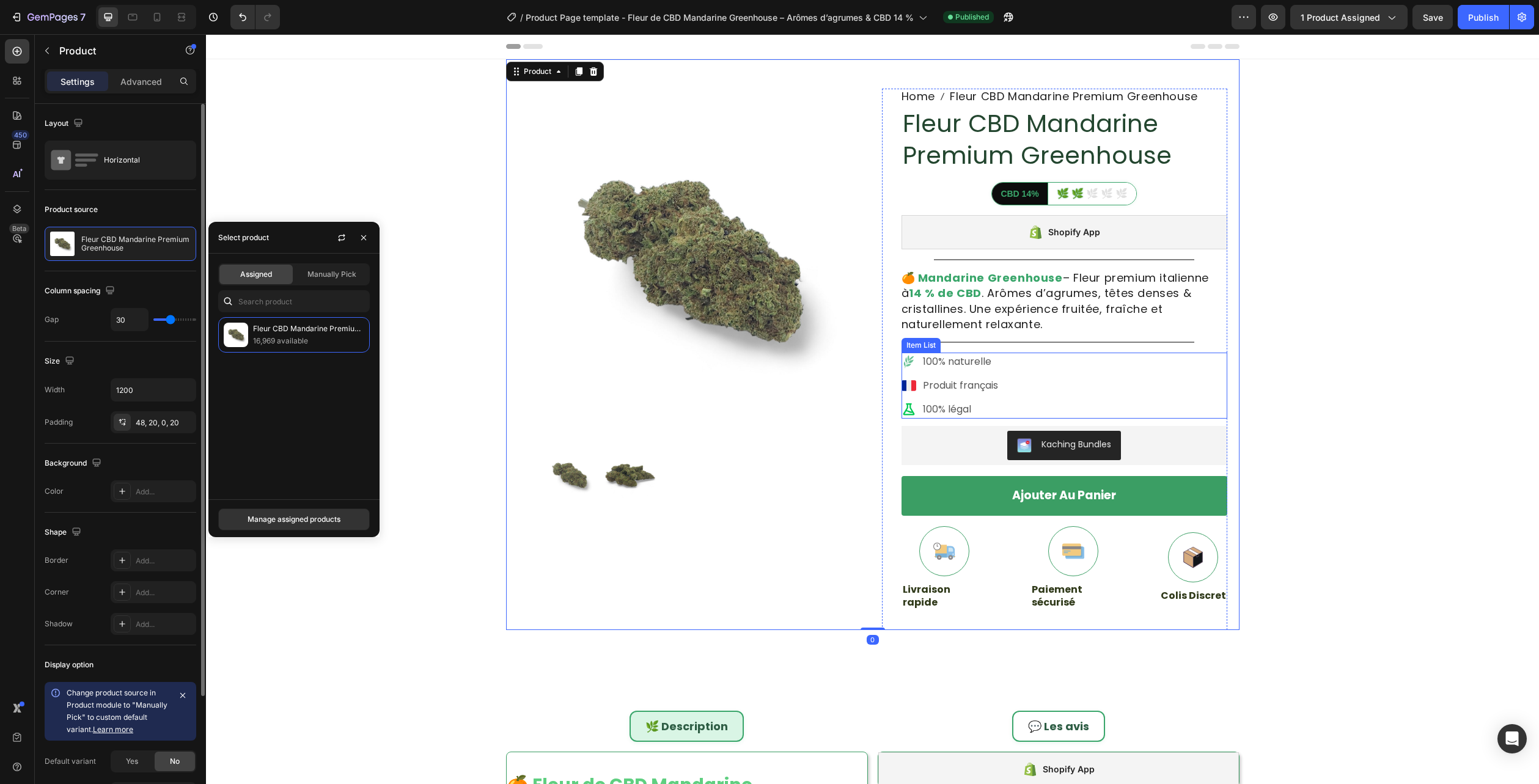
click at [1045, 371] on div "100% naturelle Produit français 100% légal" at bounding box center [1064, 386] width 325 height 66
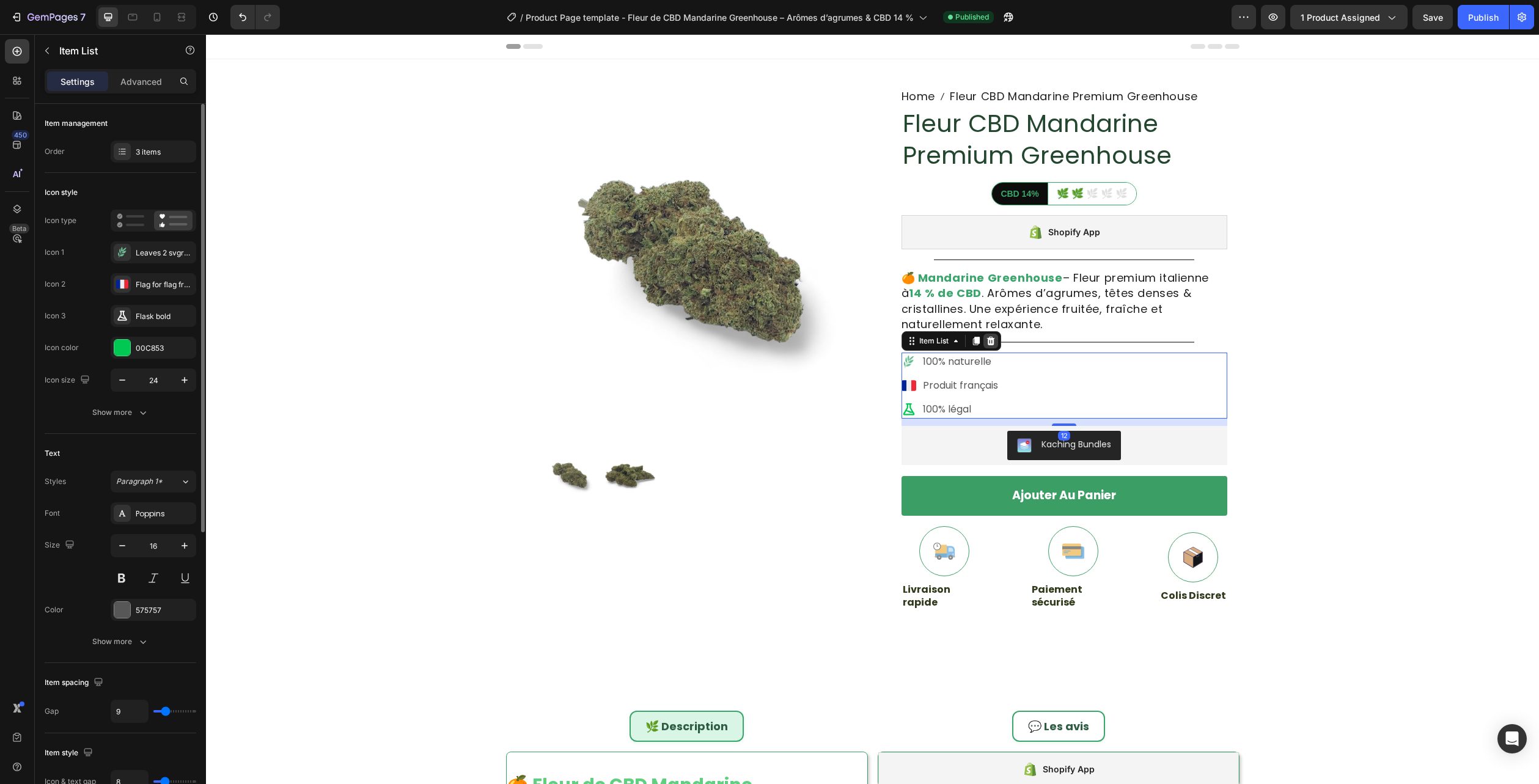
click at [989, 341] on icon at bounding box center [991, 341] width 8 height 9
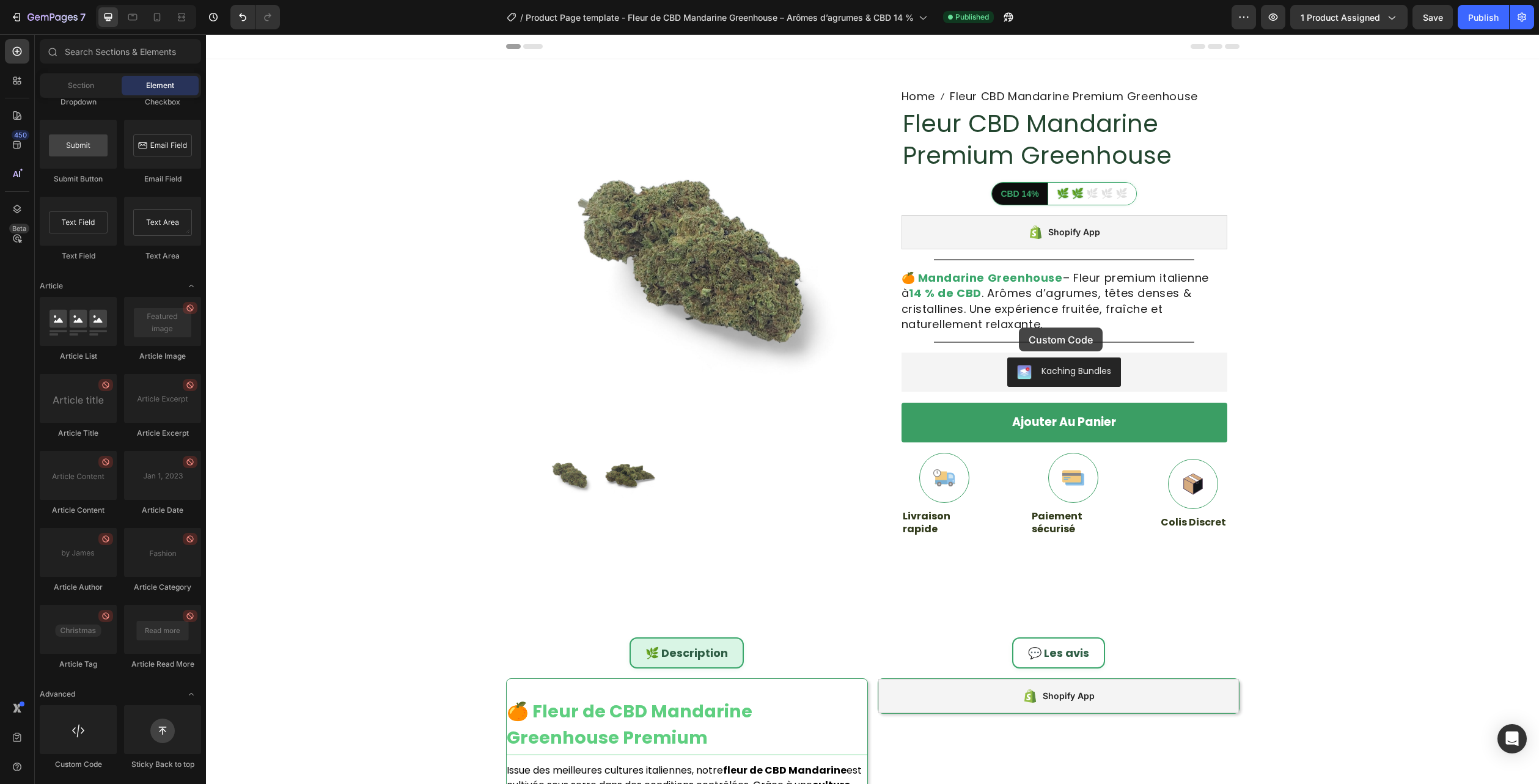
scroll to position [101, 0]
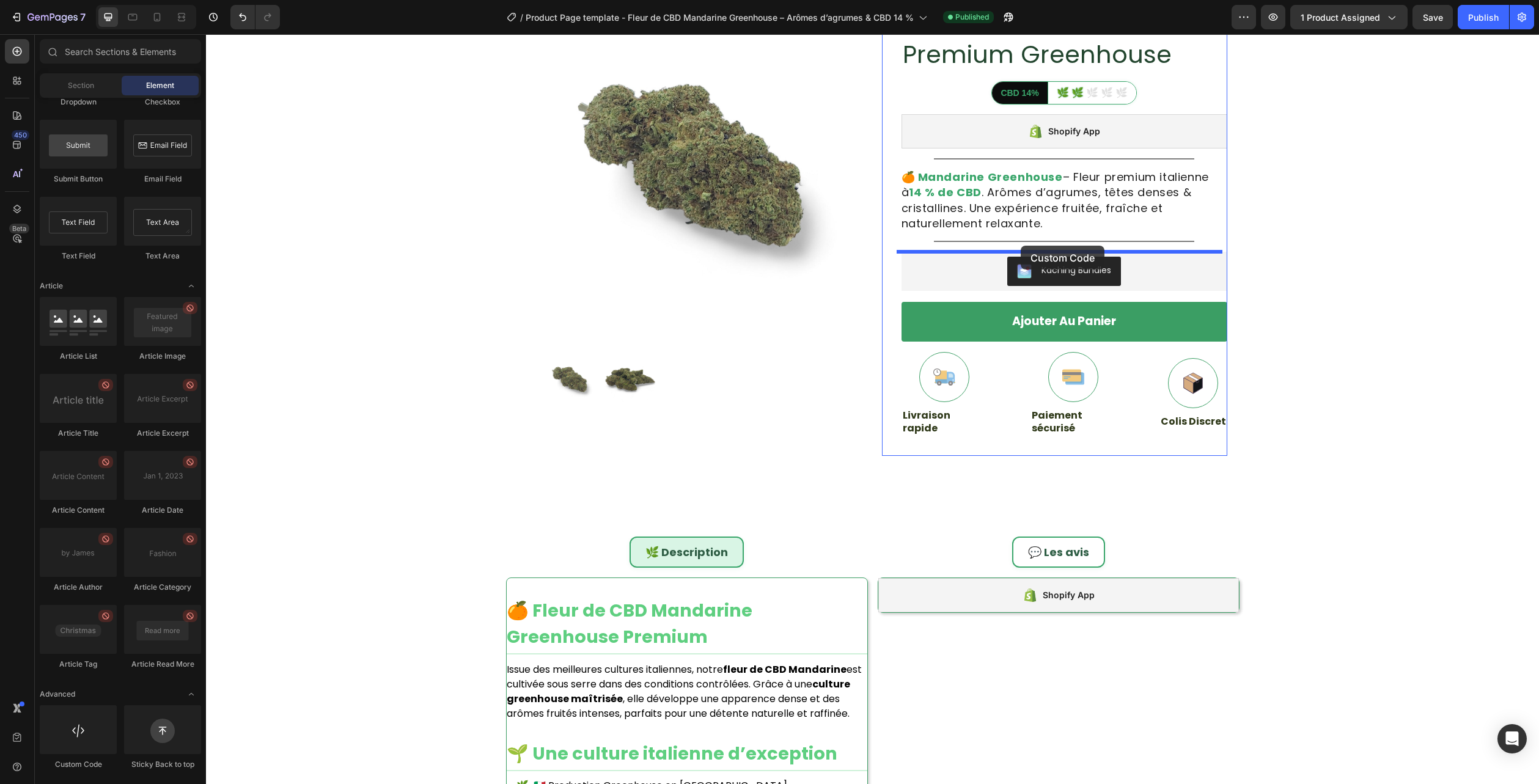
drag, startPoint x: 292, startPoint y: 771, endPoint x: 1021, endPoint y: 245, distance: 899.0
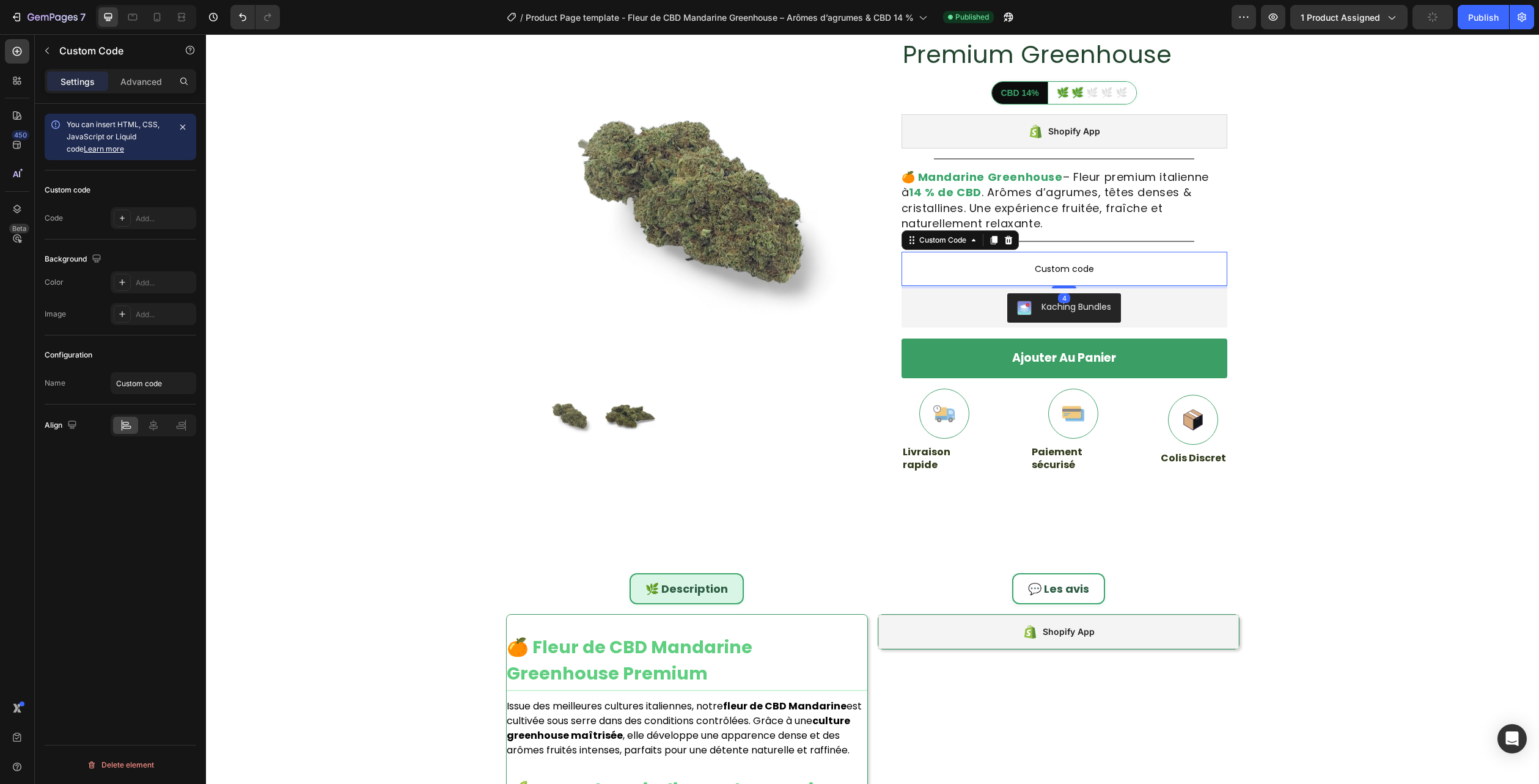
click at [1020, 264] on span "Custom code" at bounding box center [1064, 269] width 325 height 15
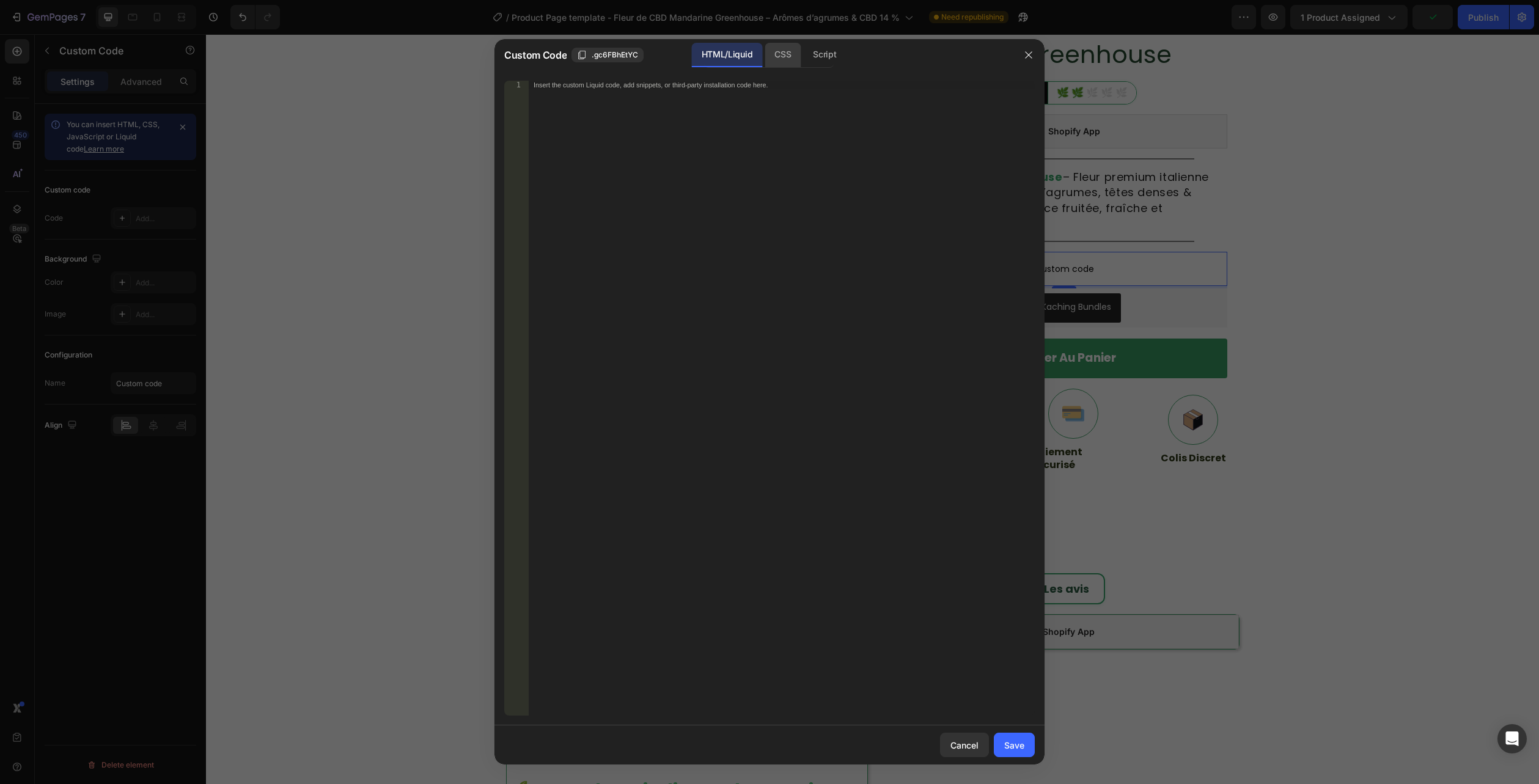
click at [783, 57] on div "CSS" at bounding box center [782, 54] width 36 height 25
click at [744, 114] on div "Insert the CSS code to style your content here." at bounding box center [782, 406] width 506 height 652
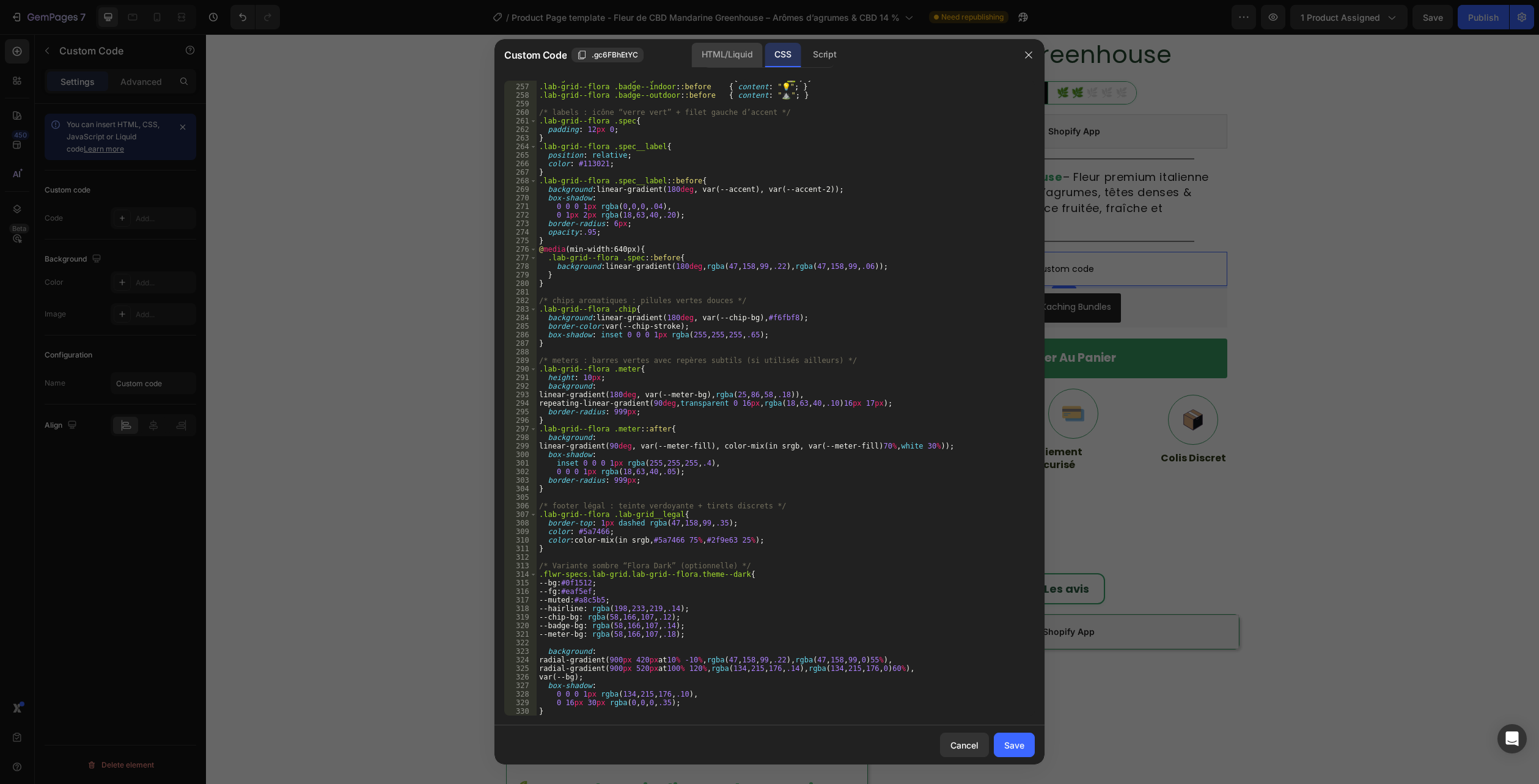
scroll to position [2342, 0]
click at [725, 53] on div "HTML/Liquid" at bounding box center [727, 54] width 70 height 25
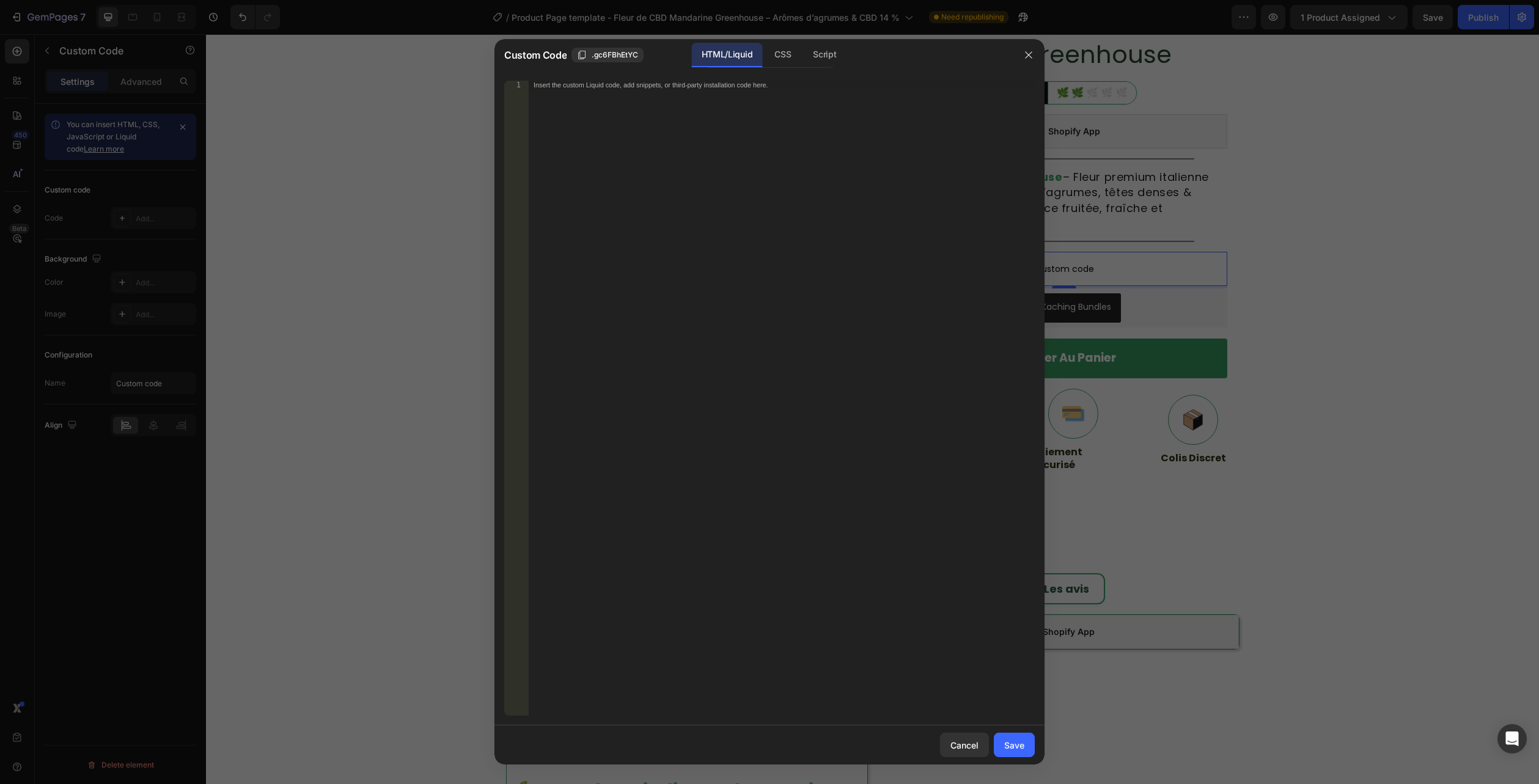
click at [675, 207] on div "Insert the custom Liquid code, add snippets, or third-party installation code h…" at bounding box center [782, 406] width 506 height 652
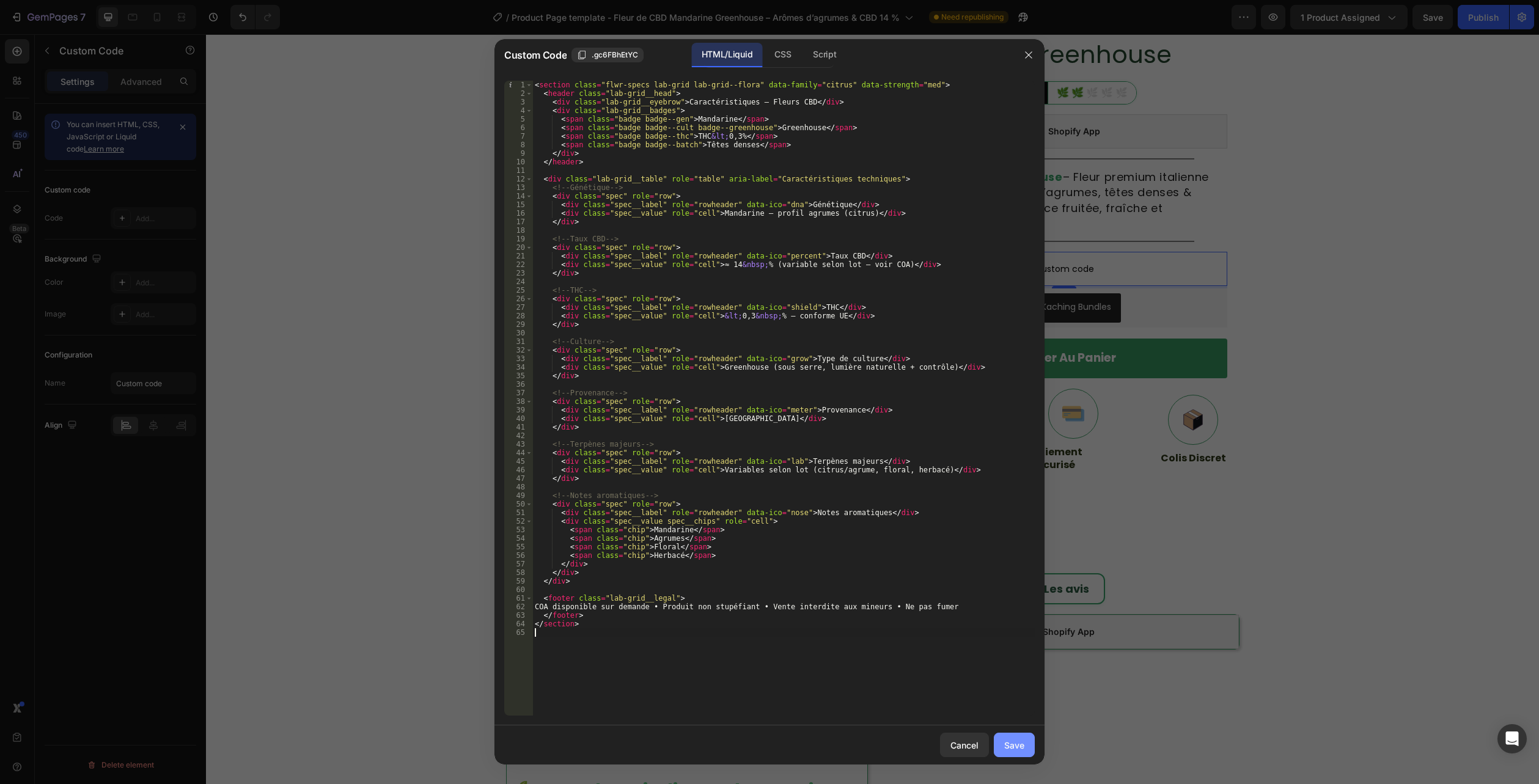
click at [1024, 743] on div "Save" at bounding box center [1014, 744] width 20 height 13
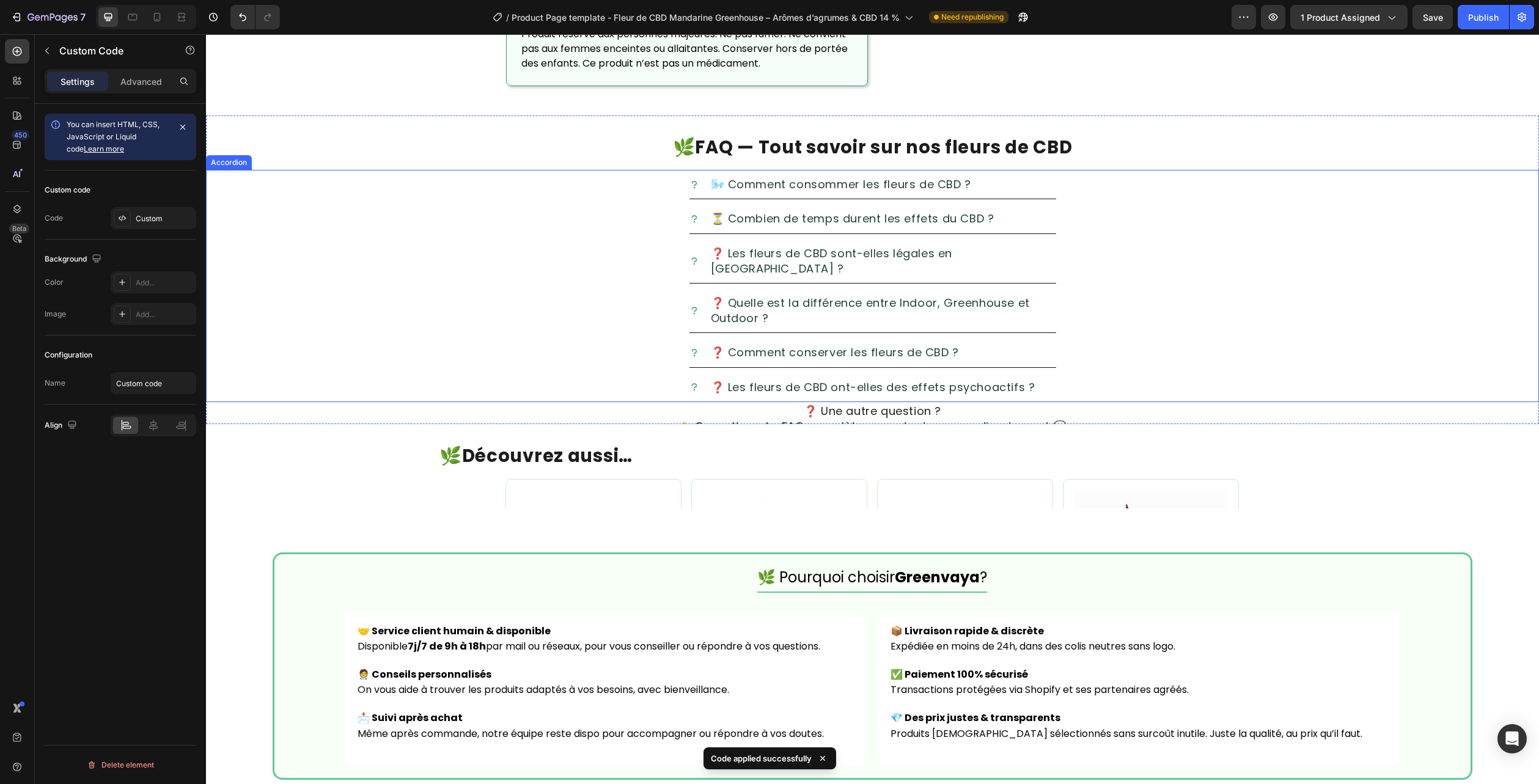
scroll to position [1812, 0]
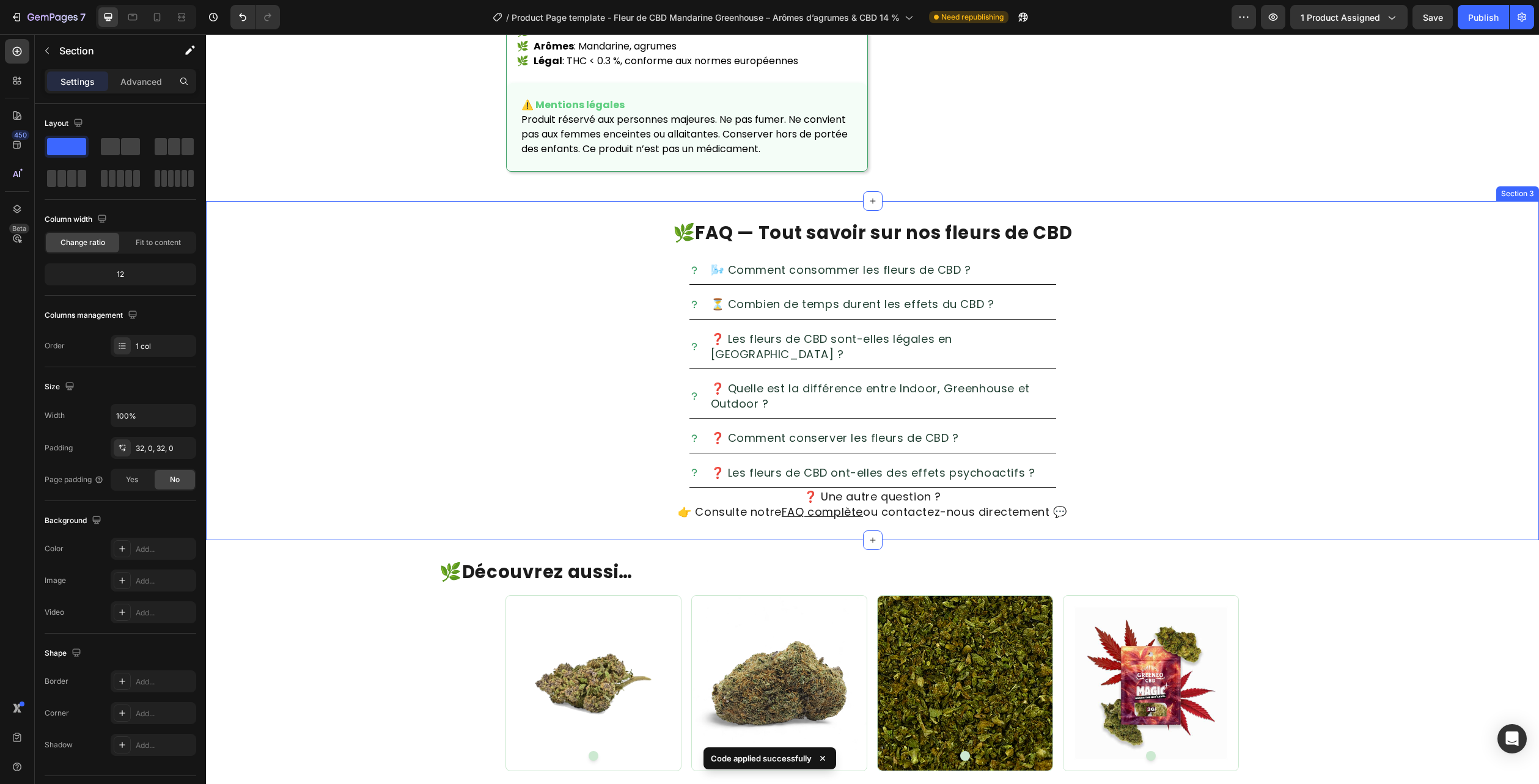
click at [1513, 225] on div "🌿 FAQ — Tout savoir sur nos fleurs de CBD Heading 🌬️ Comment consommer les fleu…" at bounding box center [872, 371] width 1333 height 340
click at [1524, 195] on icon at bounding box center [1529, 190] width 10 height 10
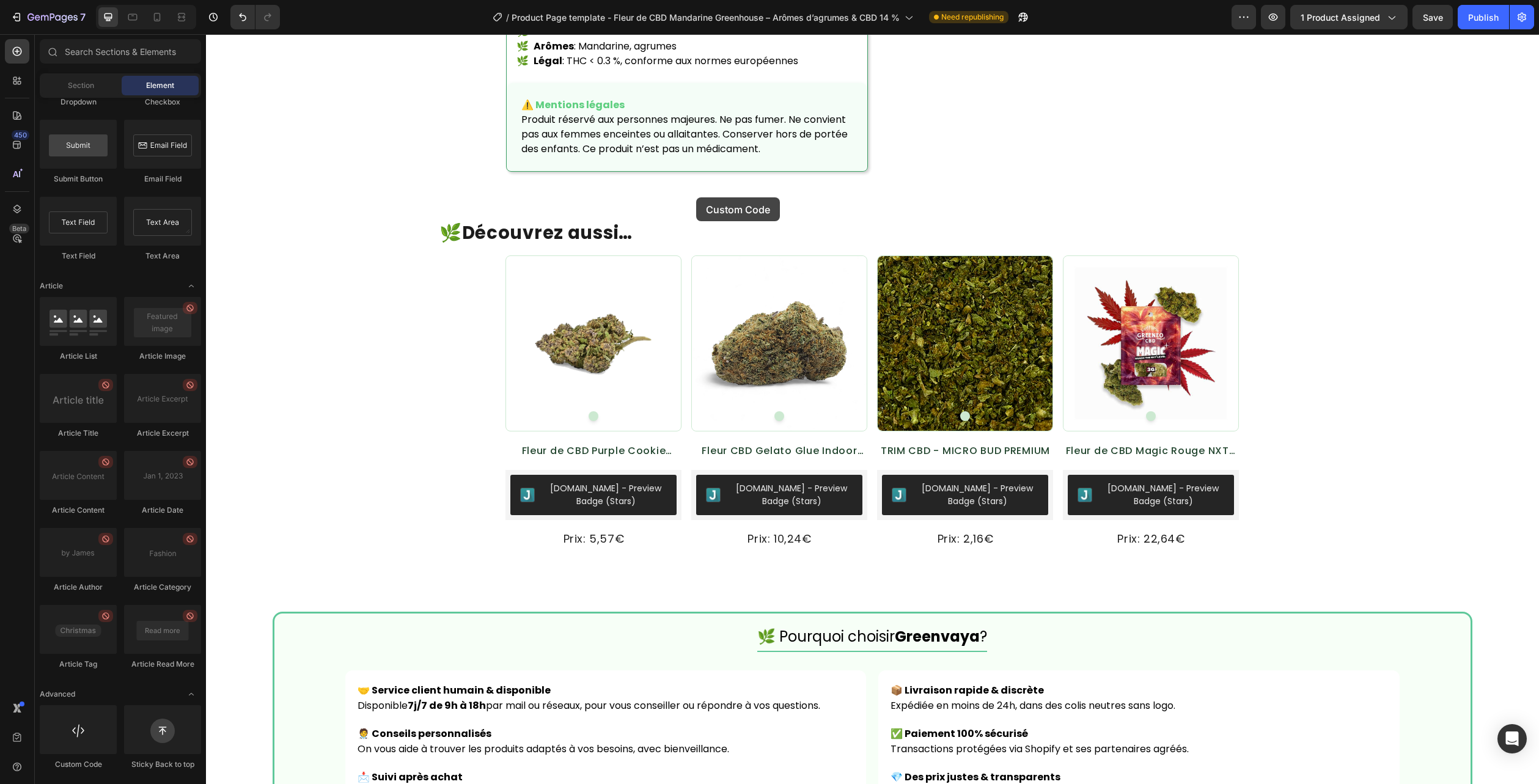
scroll to position [1842, 0]
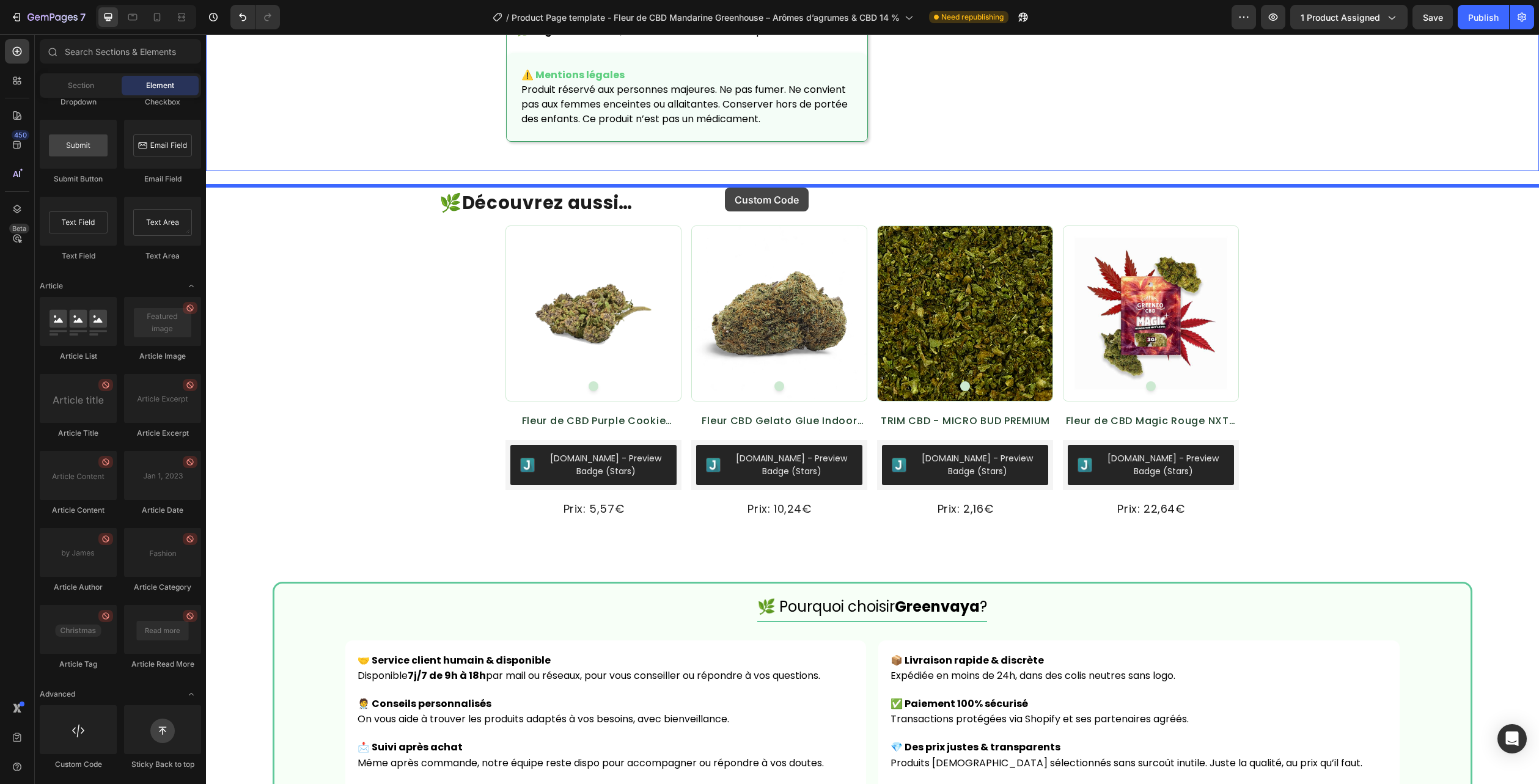
drag, startPoint x: 304, startPoint y: 749, endPoint x: 724, endPoint y: 188, distance: 700.8
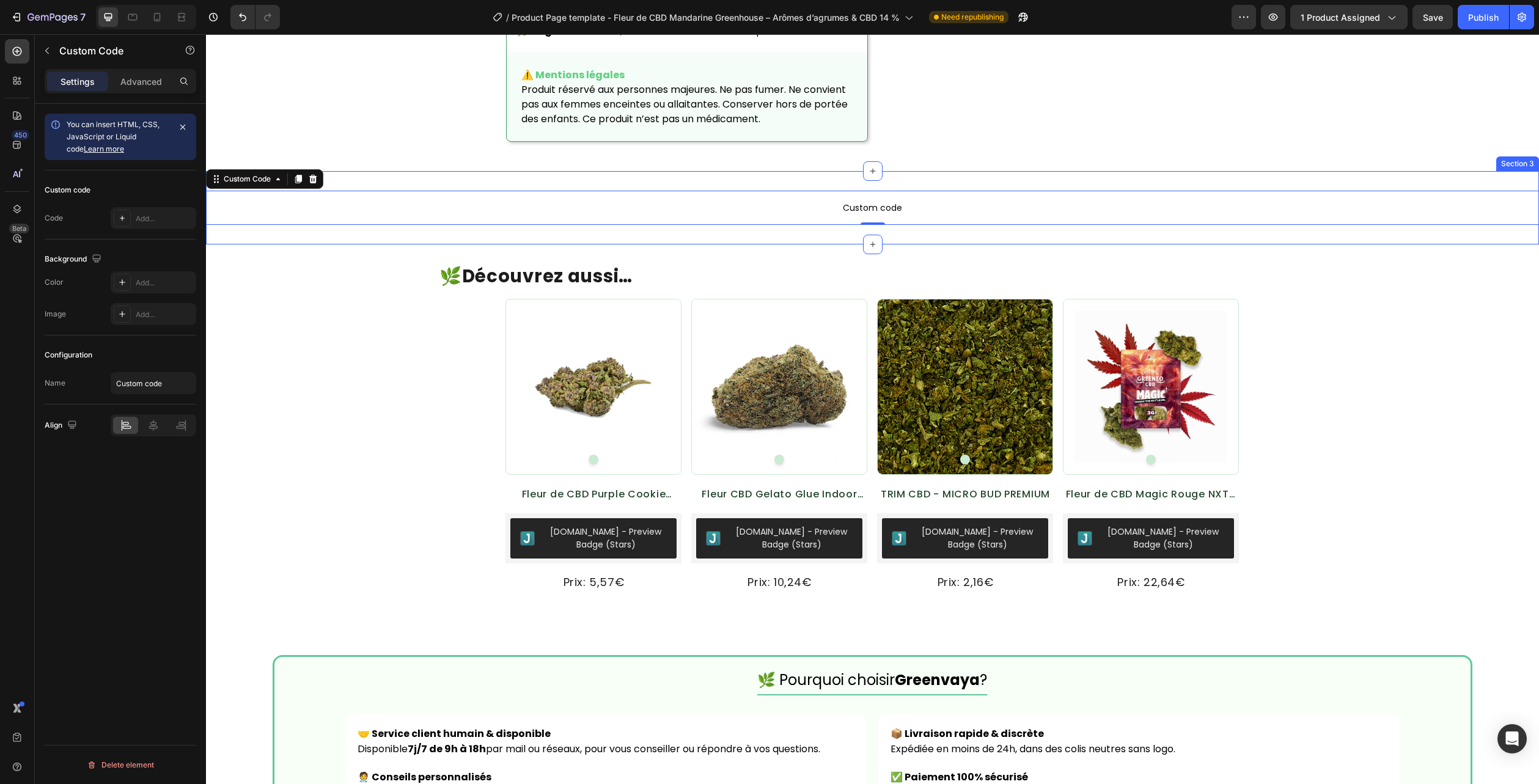
click at [777, 244] on div "Custom code Custom Code 0 Section 3" at bounding box center [872, 208] width 1333 height 73
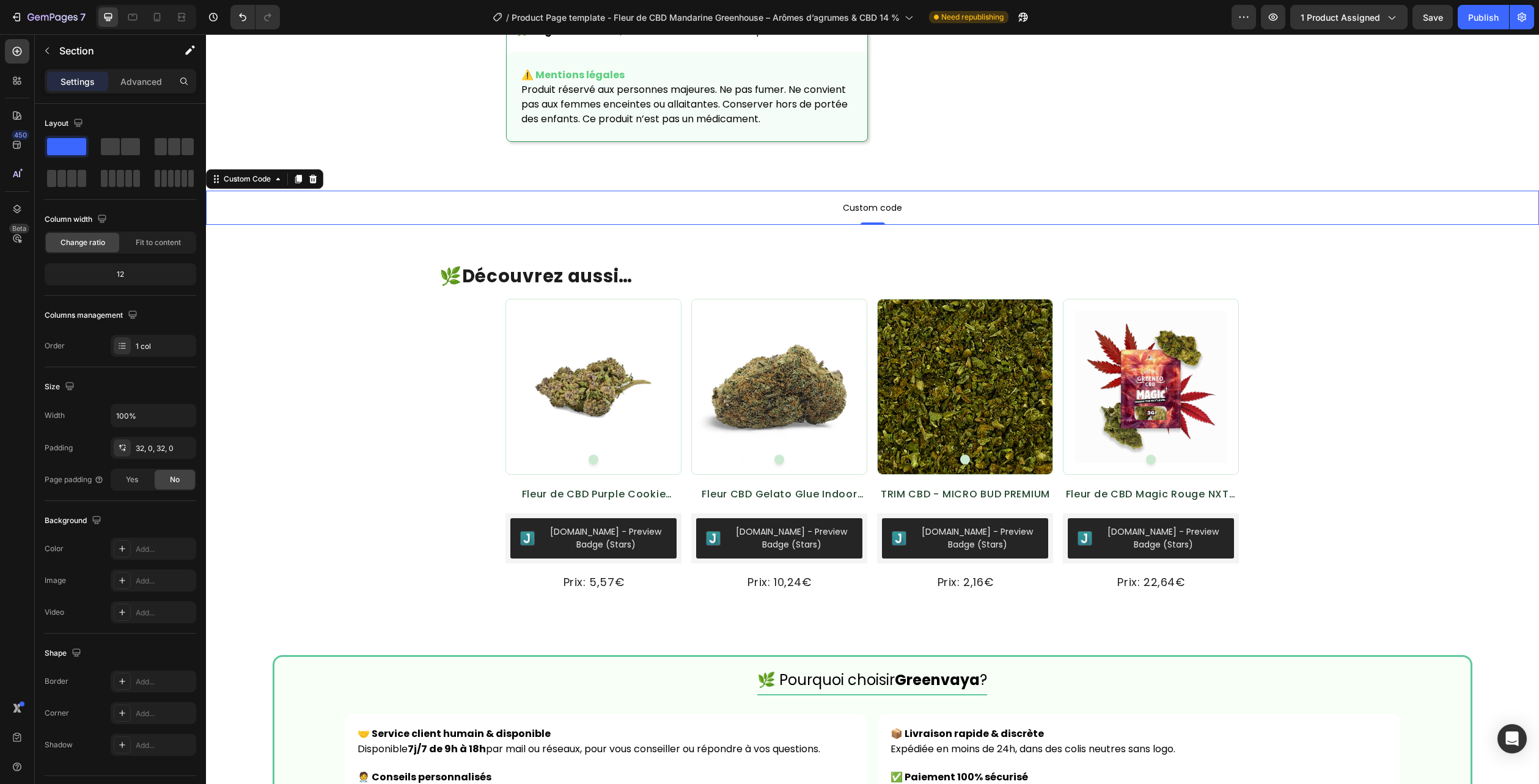
click at [813, 216] on span "Custom code" at bounding box center [872, 208] width 1333 height 15
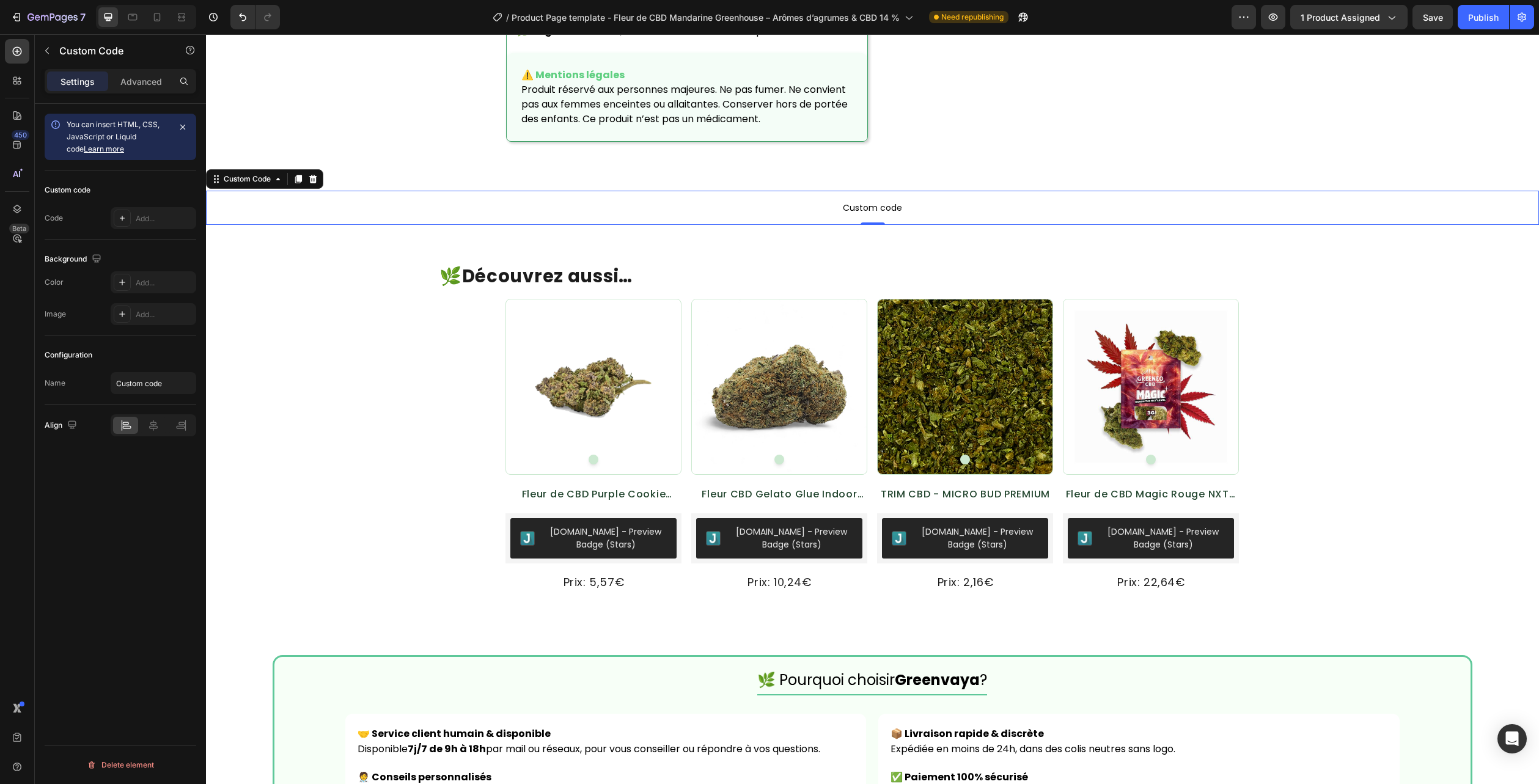
click at [813, 216] on span "Custom code" at bounding box center [872, 208] width 1333 height 15
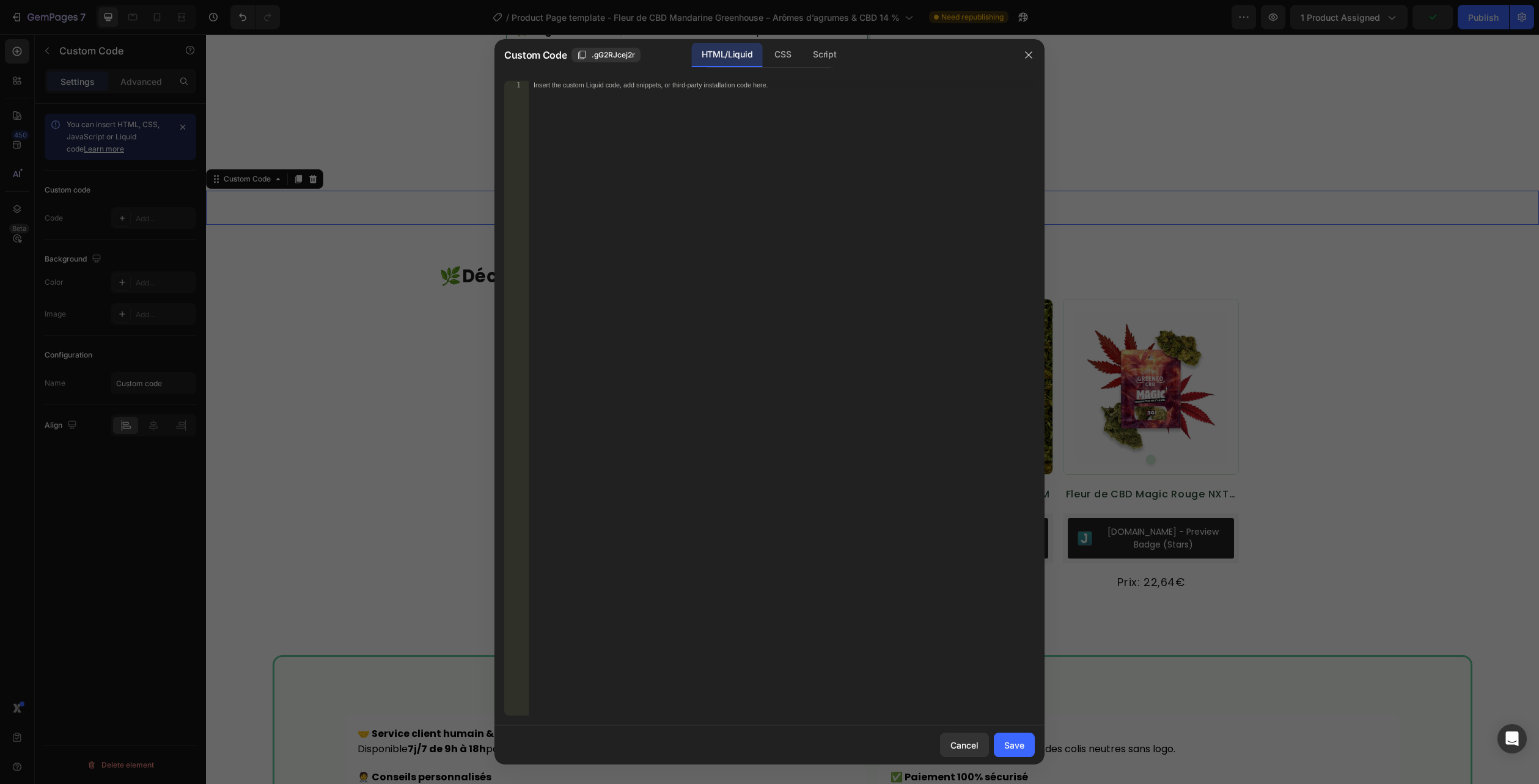
click at [734, 50] on div "HTML/Liquid" at bounding box center [727, 54] width 70 height 25
click at [729, 123] on div "Insert the custom Liquid code, add snippets, or third-party installation code h…" at bounding box center [782, 406] width 506 height 652
paste textarea "</section>"
type textarea "</section>"
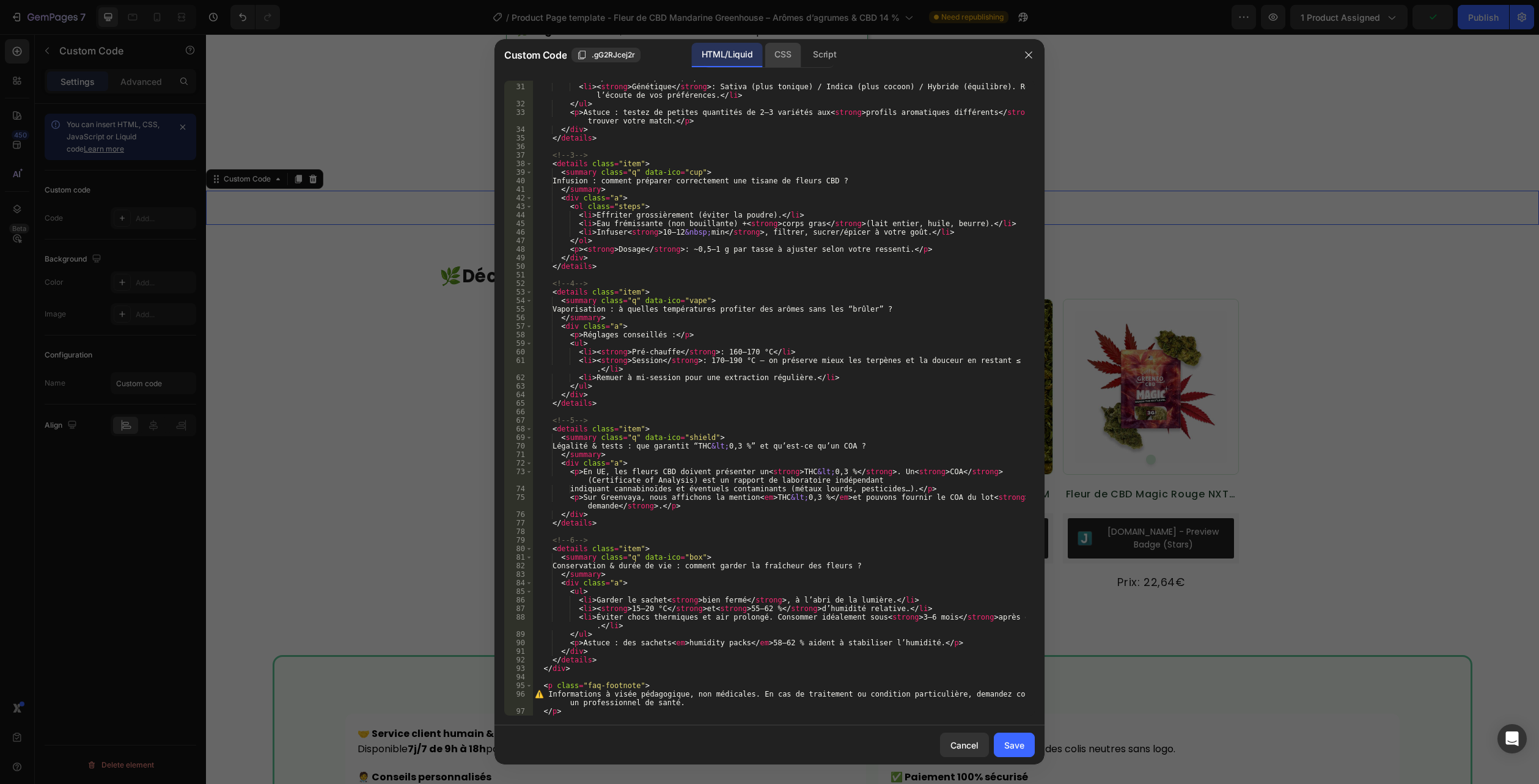
scroll to position [306, 0]
click at [777, 55] on div "CSS" at bounding box center [782, 54] width 36 height 25
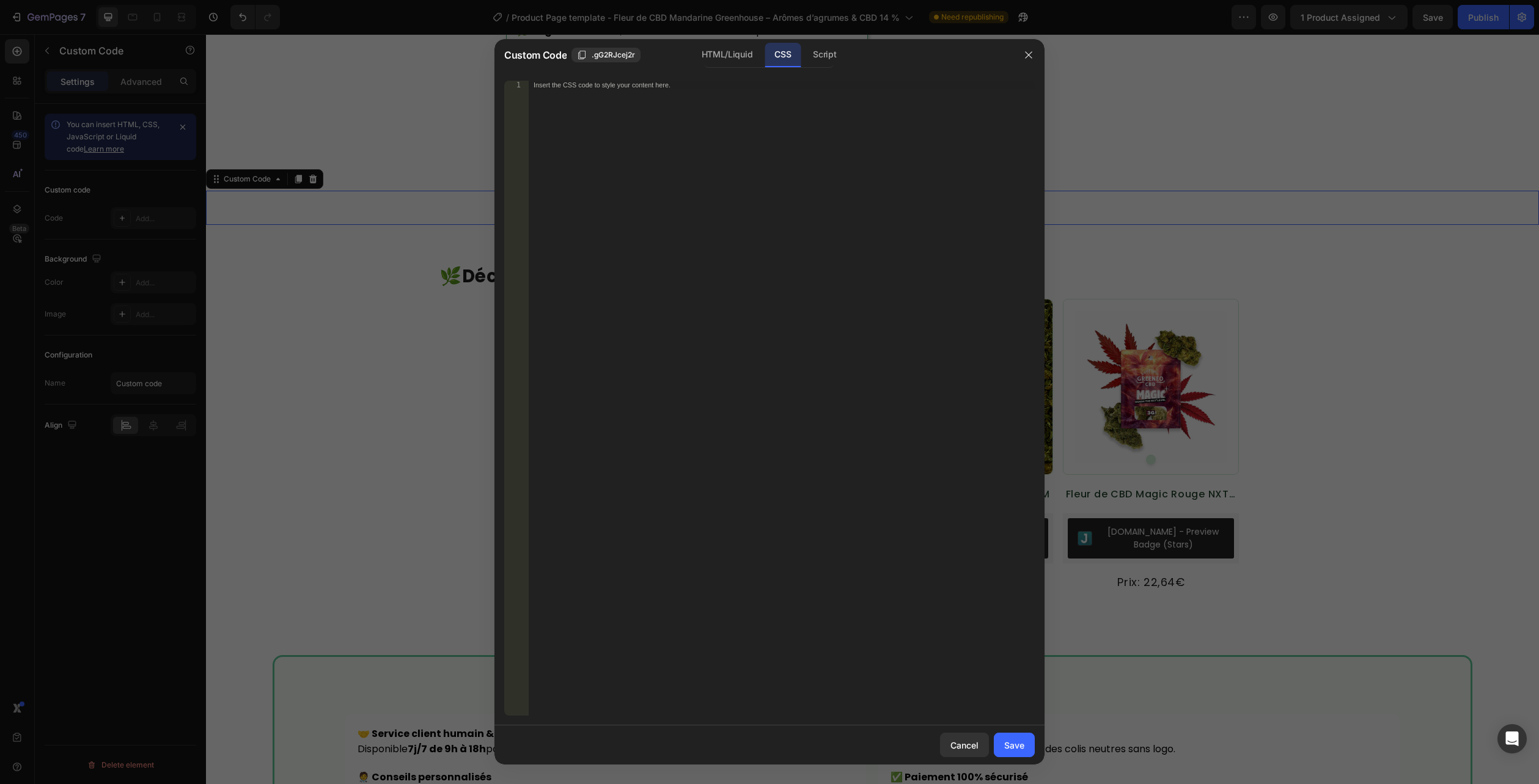
click at [774, 52] on div "CSS" at bounding box center [782, 54] width 36 height 25
click at [764, 126] on div "Insert the CSS code to style your content here." at bounding box center [782, 406] width 506 height 652
paste textarea "</section>"
type textarea "</section>"
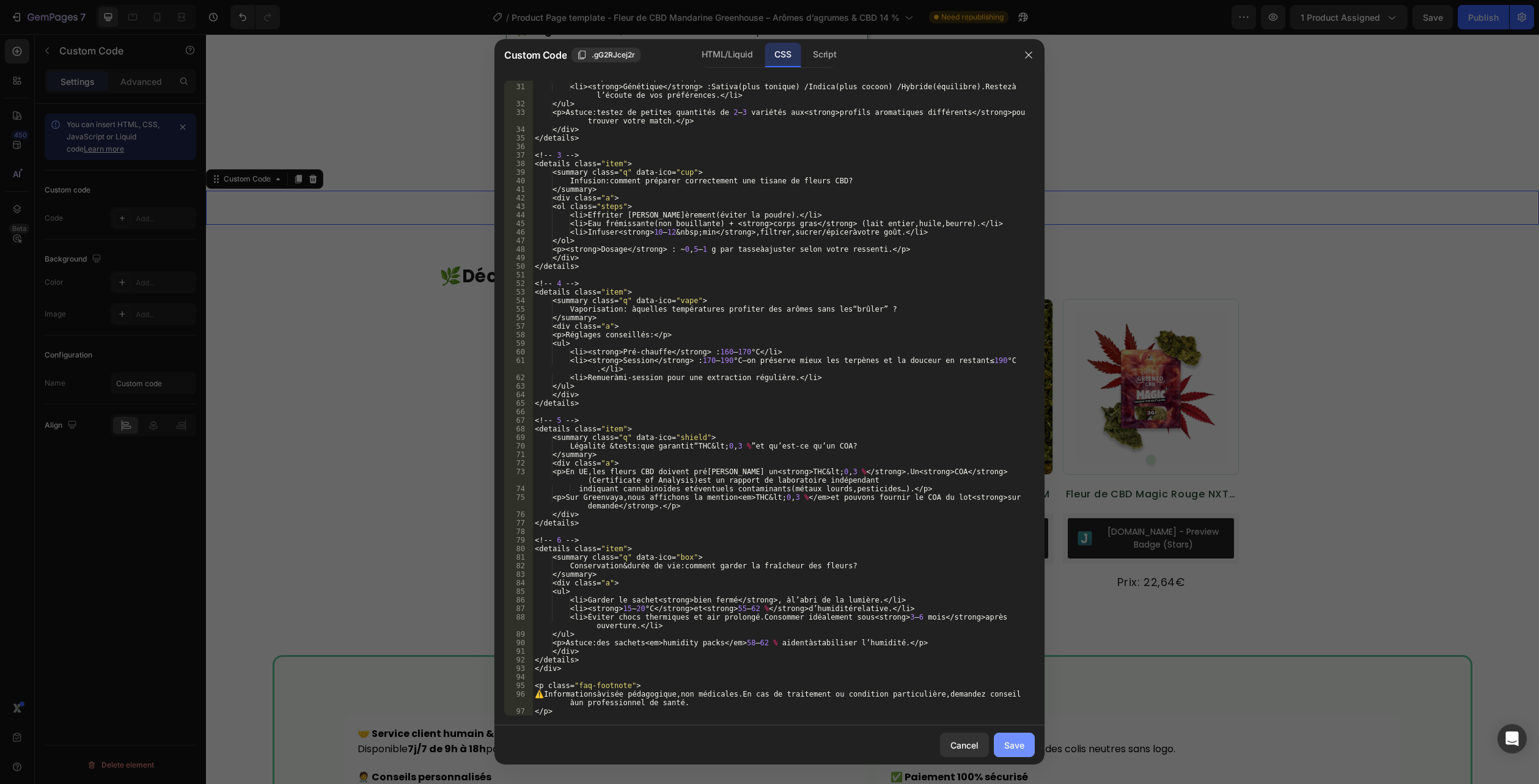
drag, startPoint x: 1006, startPoint y: 749, endPoint x: 1010, endPoint y: 743, distance: 7.2
click at [1007, 749] on div "Save" at bounding box center [1014, 744] width 20 height 13
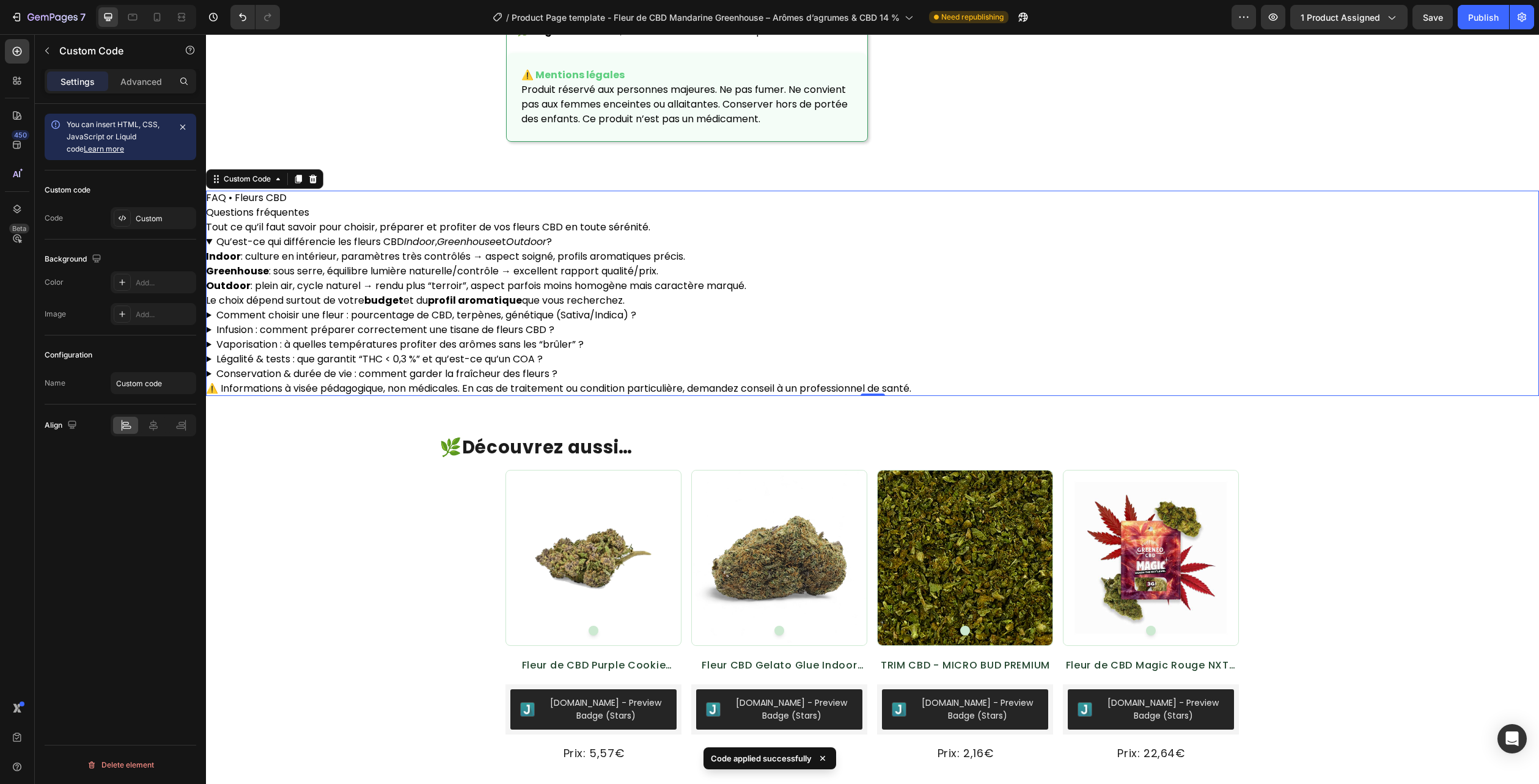
click at [696, 264] on p "Indoor : culture en intérieur, paramètres très contrôlés → aspect soigné, profi…" at bounding box center [872, 256] width 1333 height 15
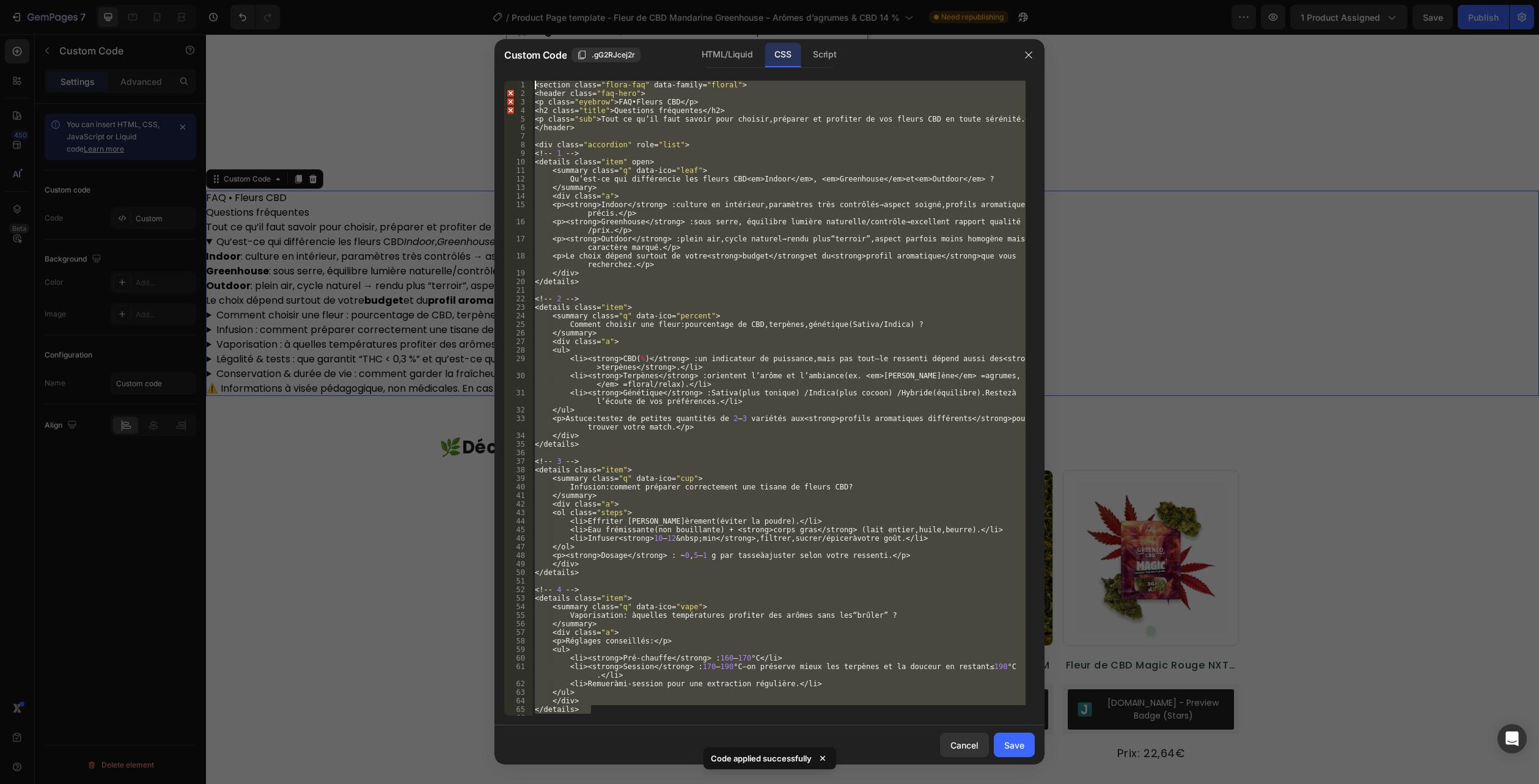
drag, startPoint x: 607, startPoint y: 711, endPoint x: 393, endPoint y: -66, distance: 805.9
click at [393, 0] on html "7 Version history / Product Page template - Fleur de CBD Mandarine Greenhouse –…" at bounding box center [770, 0] width 1539 height 0
type textarea "<section class="flora-faq" data-family="floral"> <header class="faq-hero">"
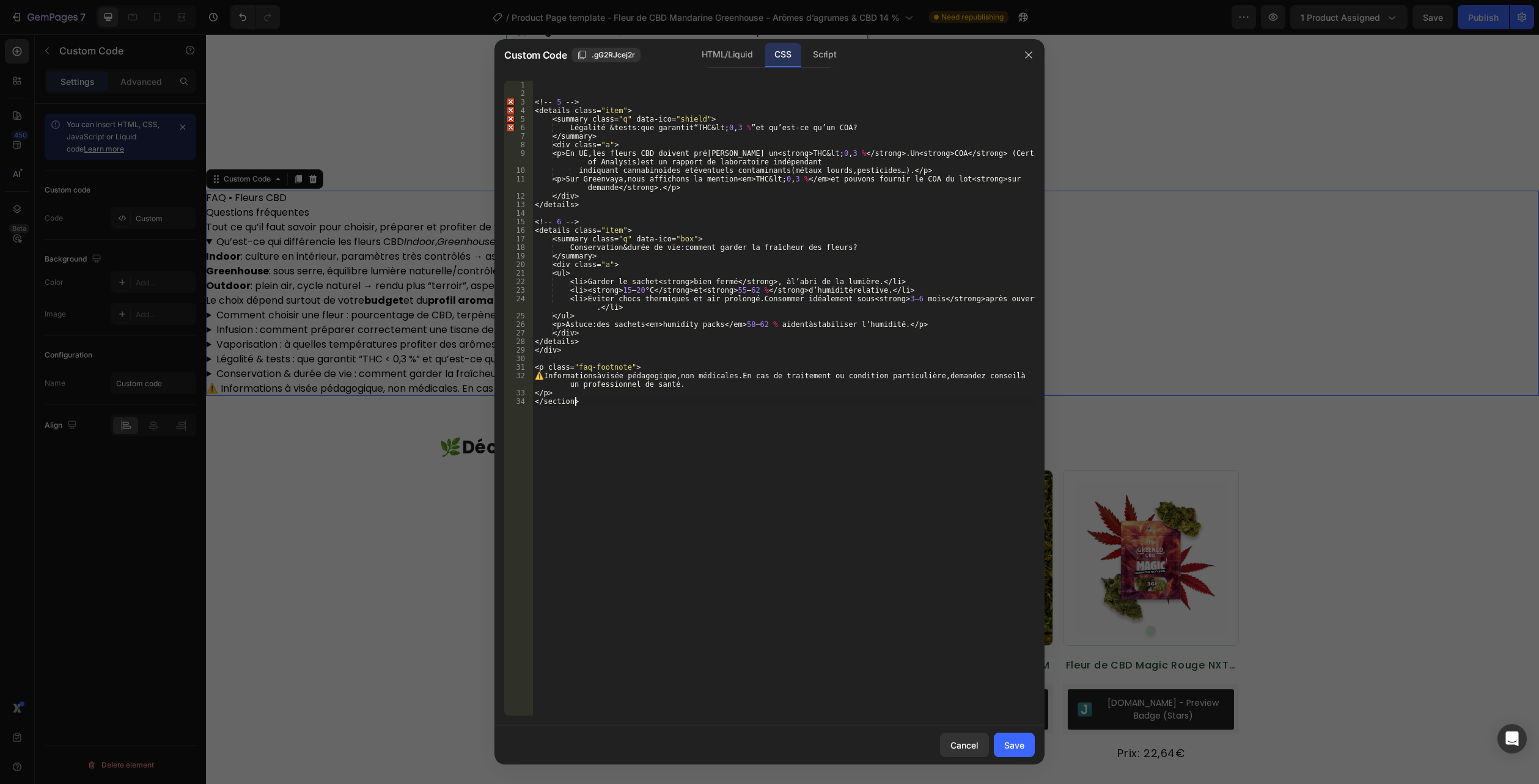
drag, startPoint x: 603, startPoint y: 493, endPoint x: 452, endPoint y: -66, distance: 579.0
click at [452, 0] on html "7 Version history / Product Page template - Fleur de CBD Mandarine Greenhouse –…" at bounding box center [770, 0] width 1539 height 0
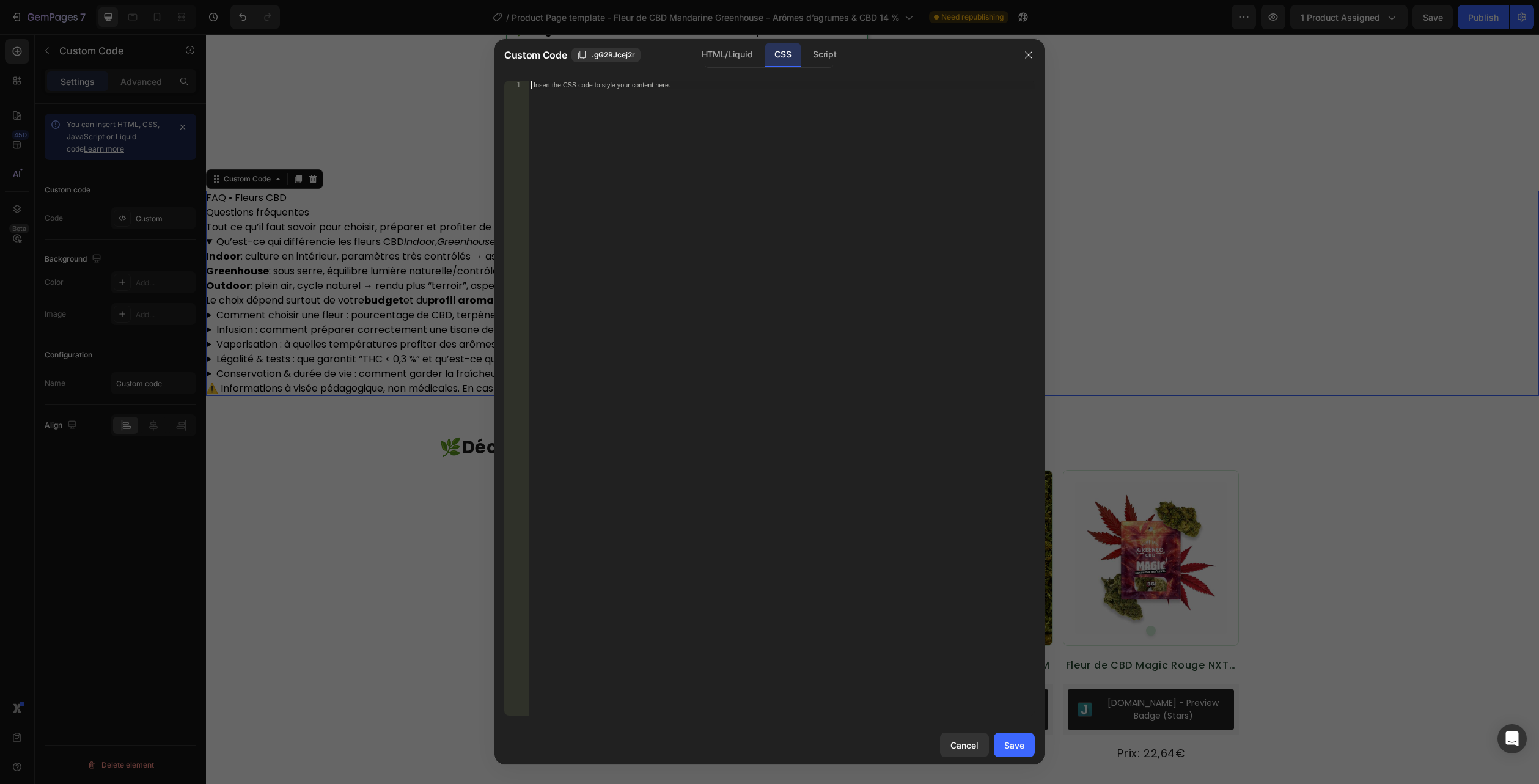
click at [757, 169] on div "Insert the CSS code to style your content here." at bounding box center [782, 406] width 506 height 652
paste textarea ".flora-faq--compact .a{ padding: 8px 14px 12px; }"
type textarea ".flora-faq--compact .a{ padding: 8px 14px 12px; }"
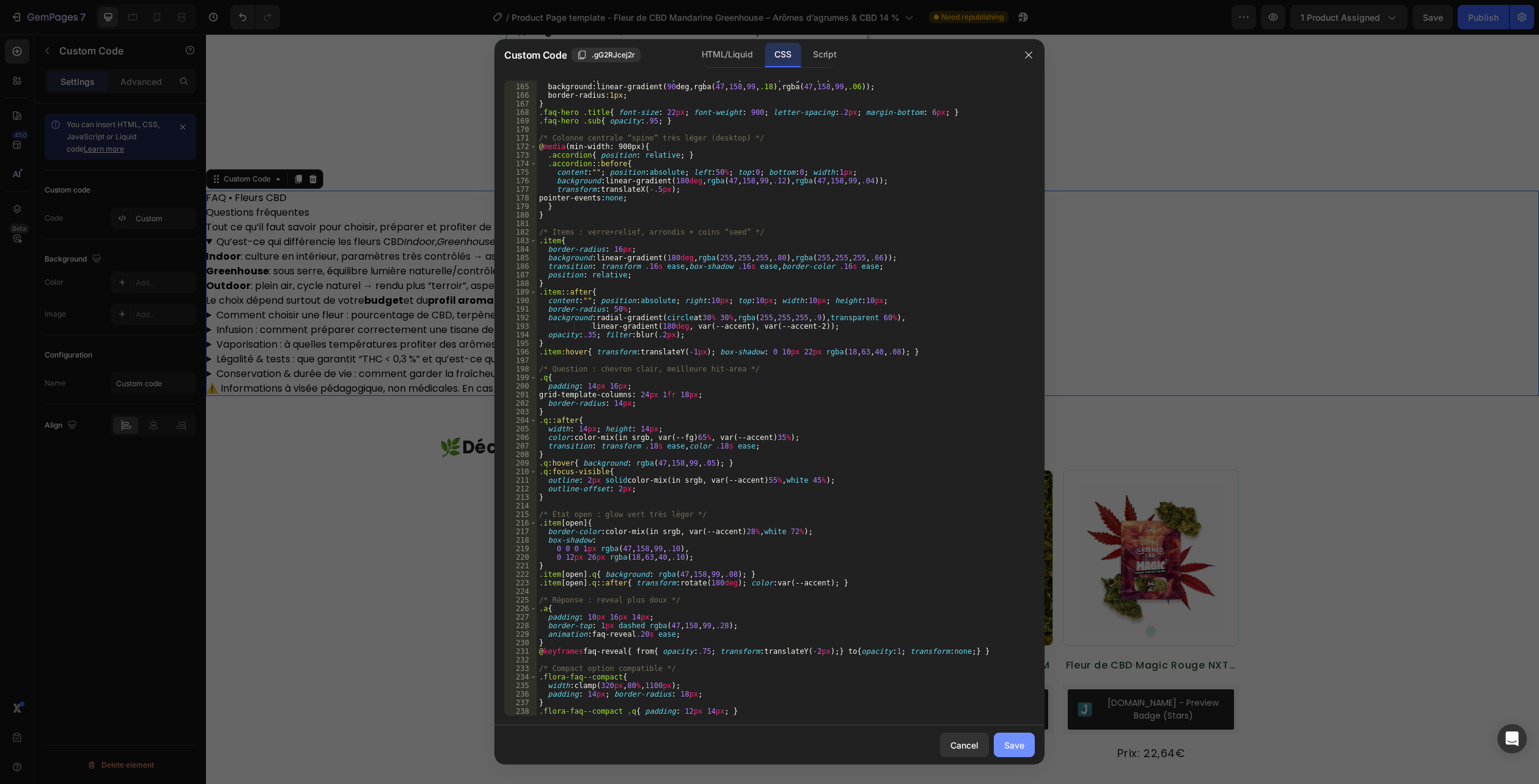
click at [1021, 747] on div "Save" at bounding box center [1014, 744] width 20 height 13
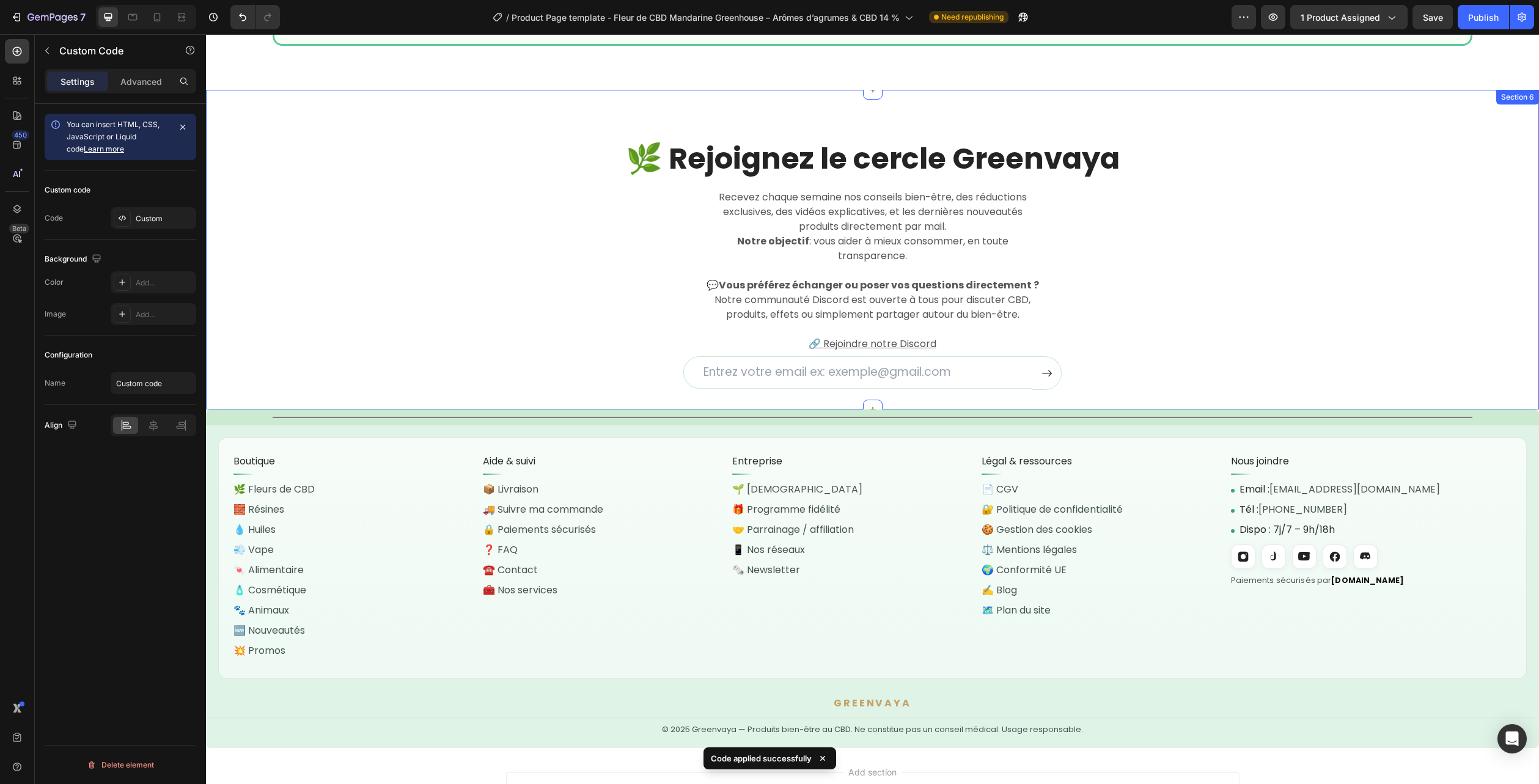
scroll to position [3003, 0]
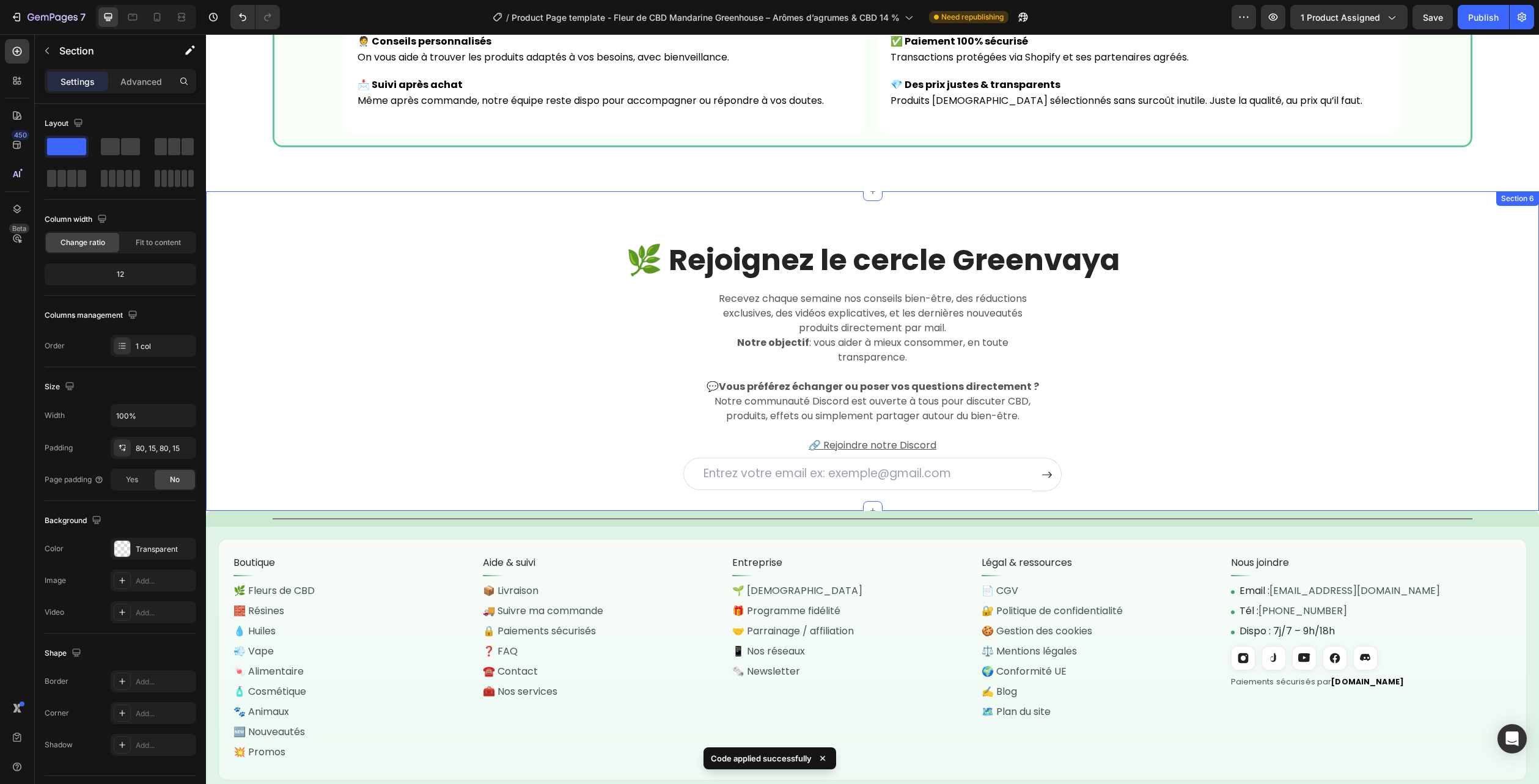
click at [1434, 281] on div "🌿 Rejoignez le cercle Greenvaya Heading Recevez chaque semaine nos conseils bie…" at bounding box center [872, 366] width 1314 height 251
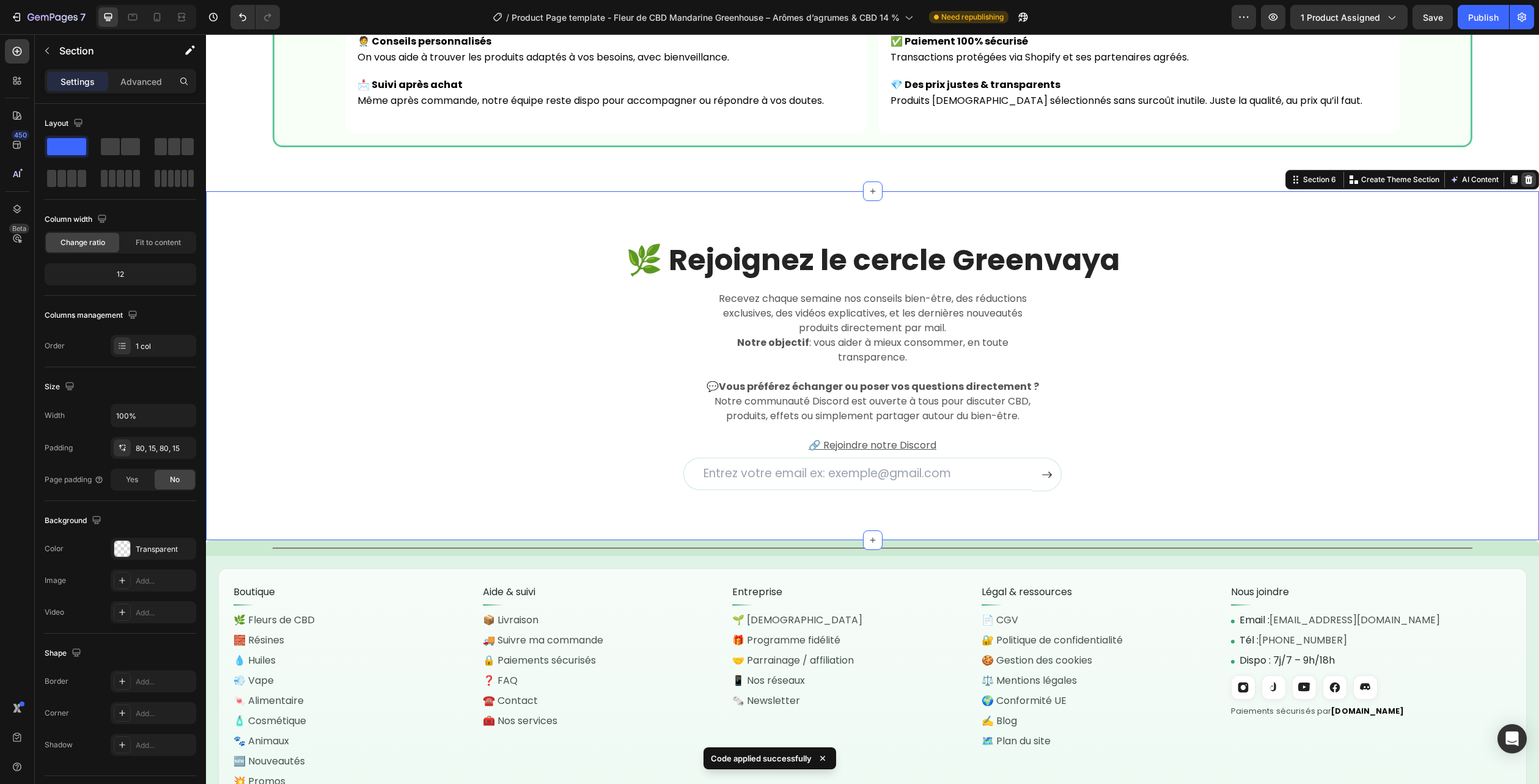
click at [1524, 182] on icon at bounding box center [1529, 180] width 10 height 10
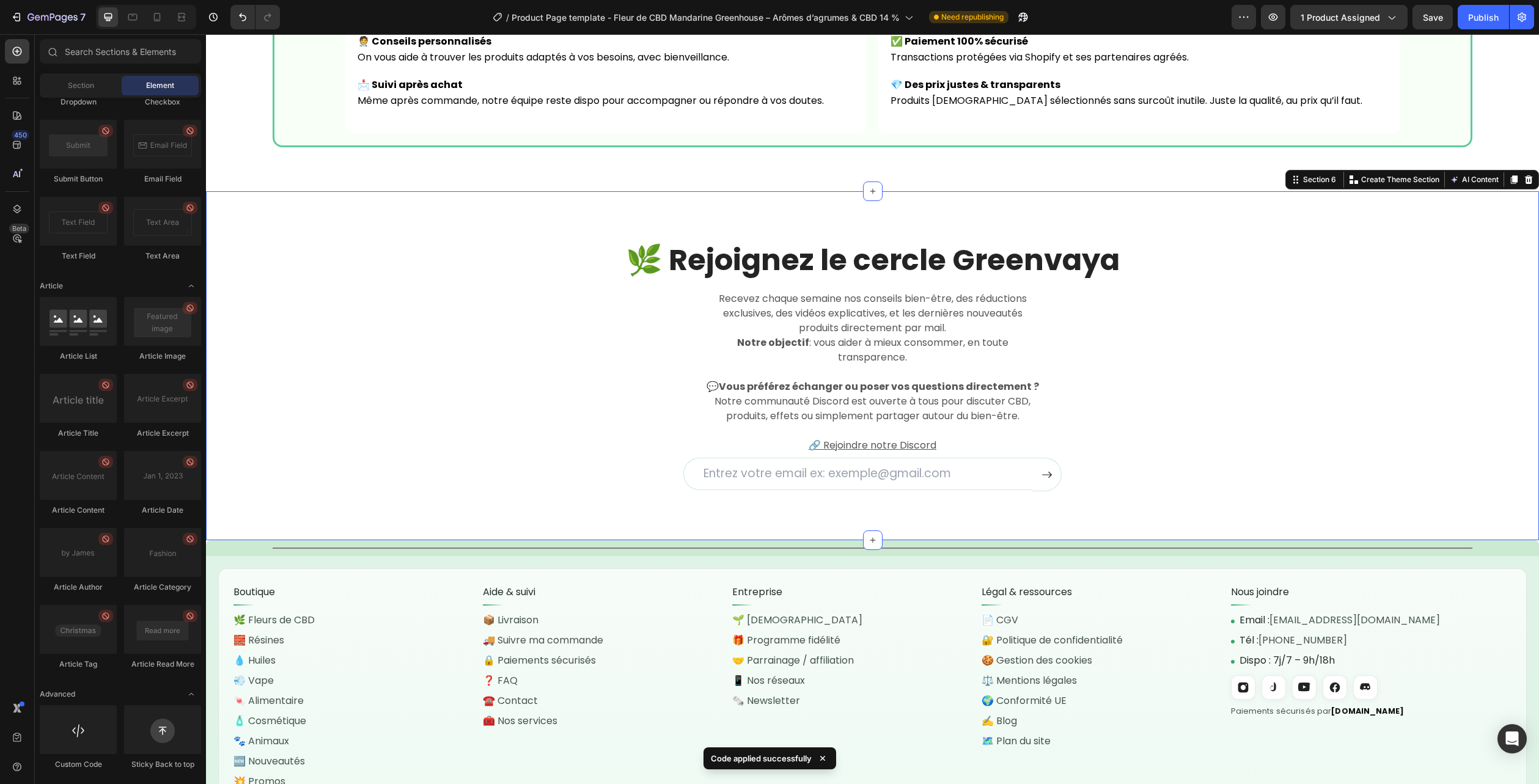
scroll to position [2923, 0]
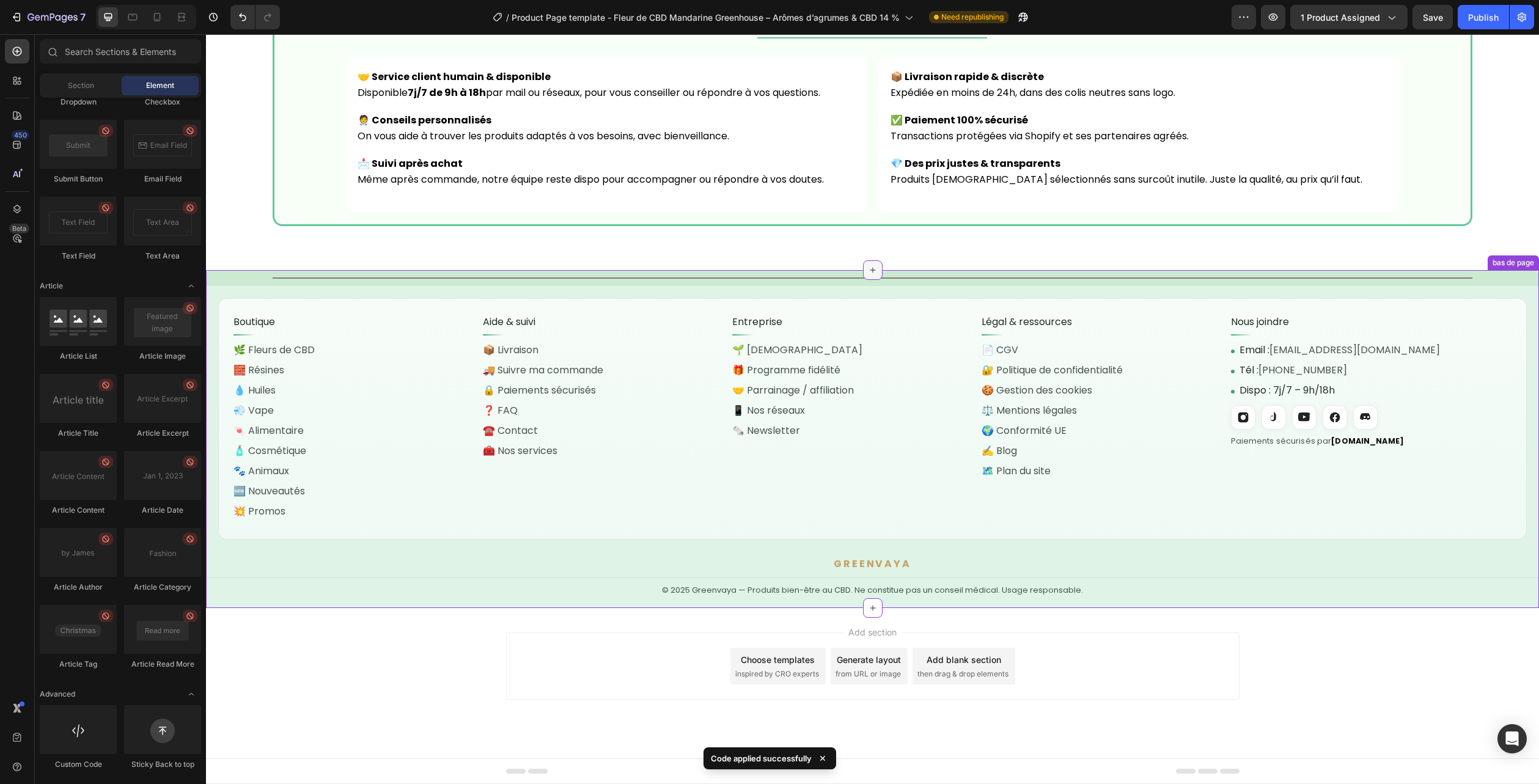
click at [872, 275] on icon at bounding box center [873, 270] width 10 height 10
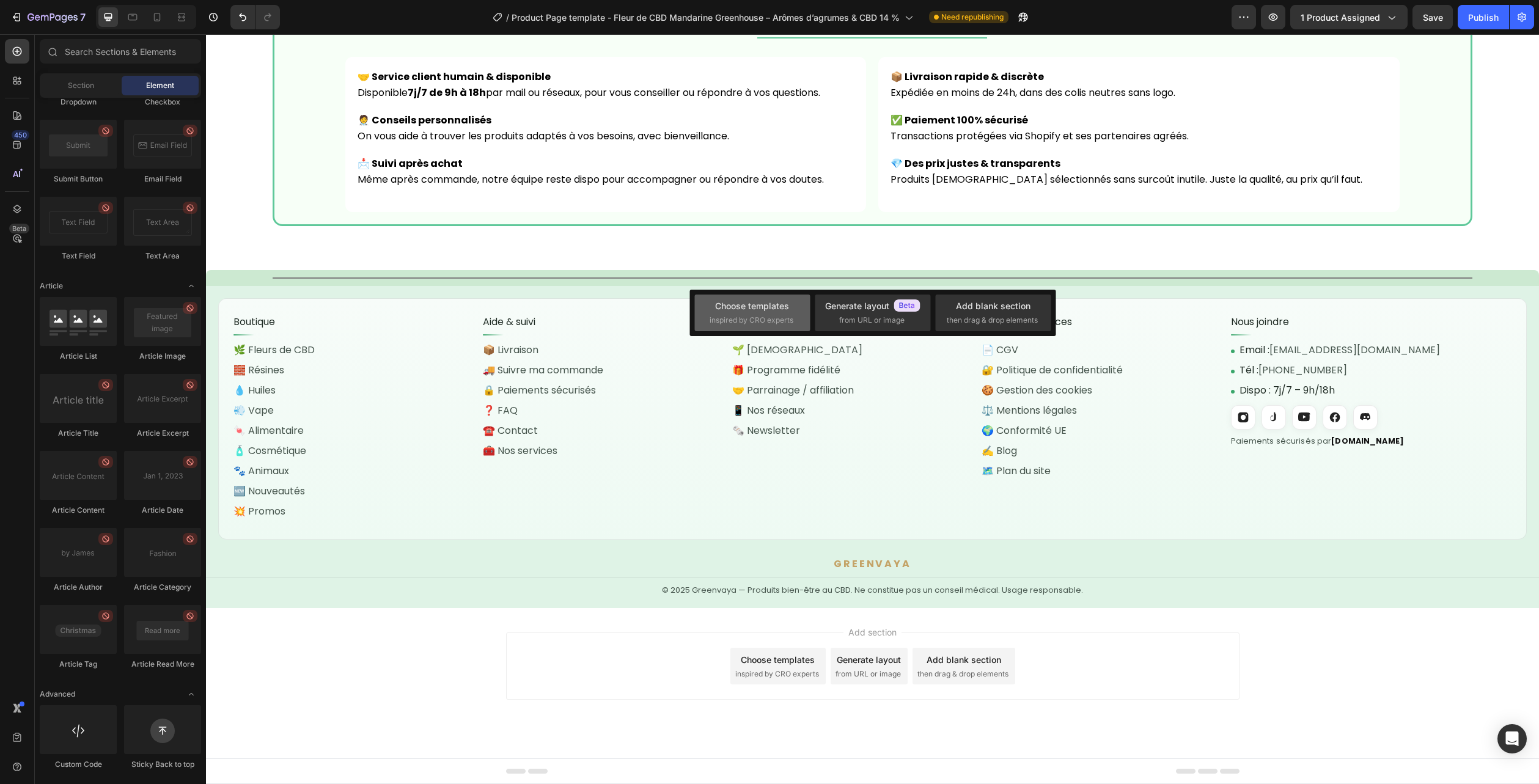
click at [758, 311] on div "Choose templates" at bounding box center [752, 305] width 74 height 13
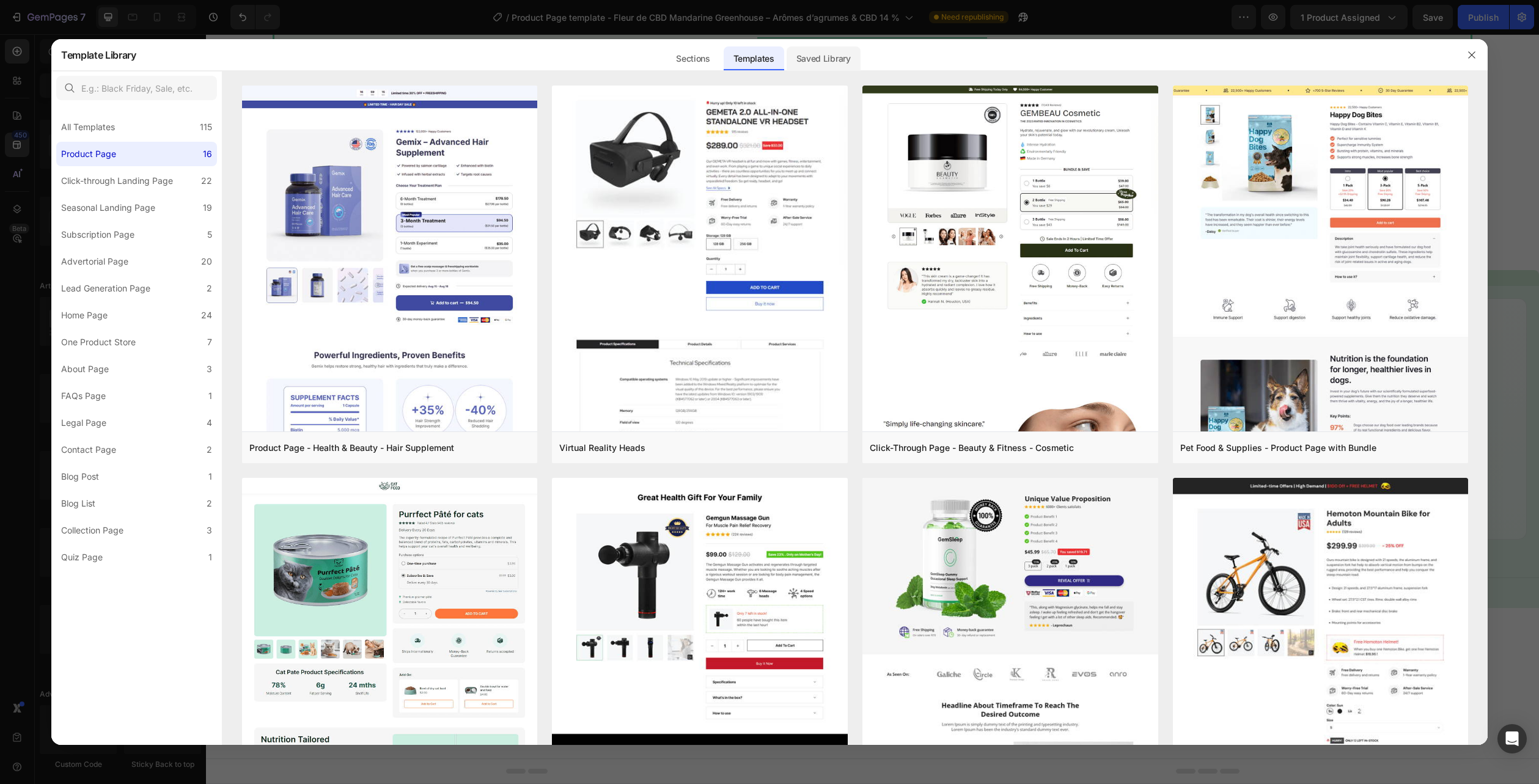
click at [809, 55] on div "Saved Library" at bounding box center [823, 58] width 74 height 25
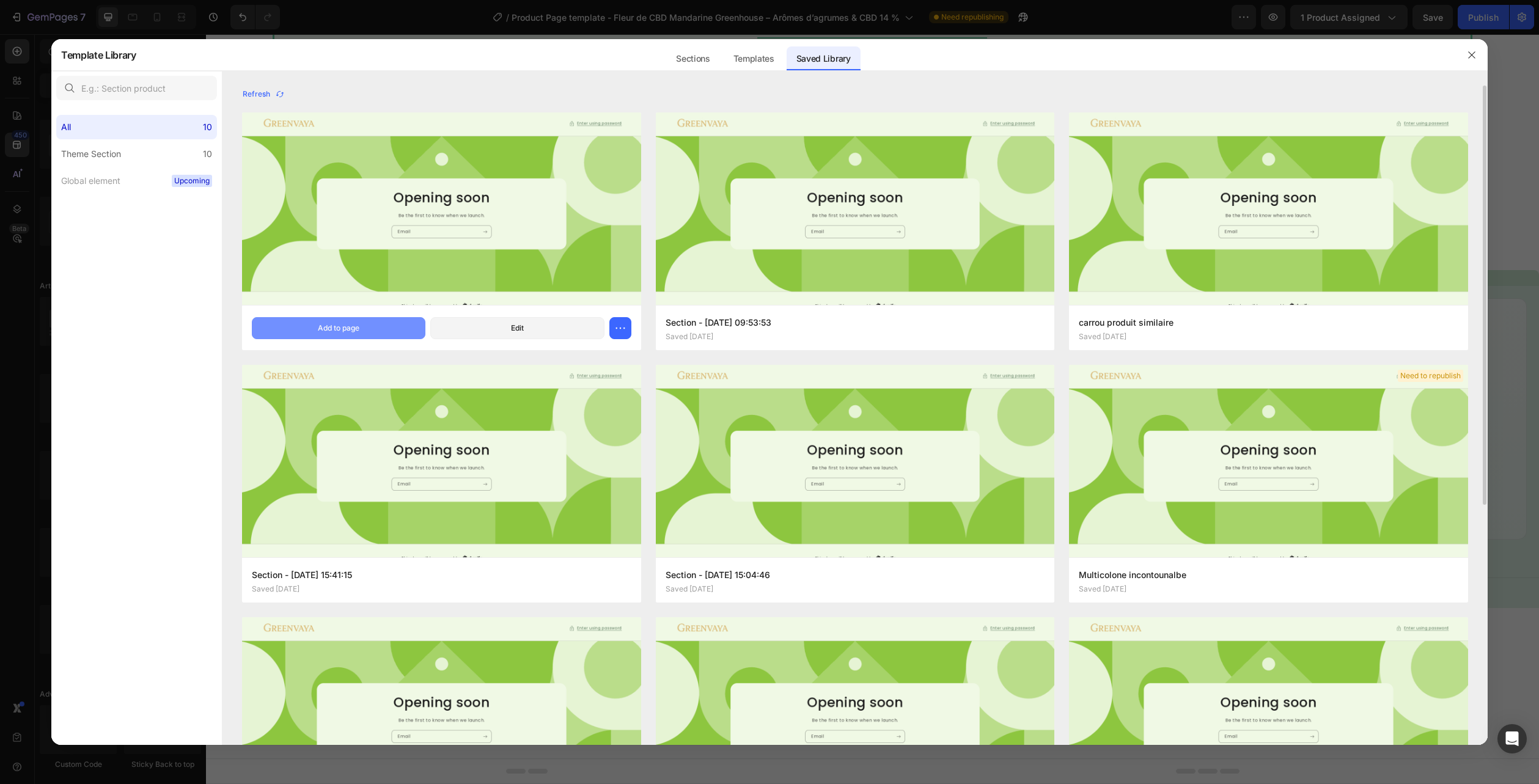
click at [364, 322] on button "Add to page" at bounding box center [339, 328] width 174 height 22
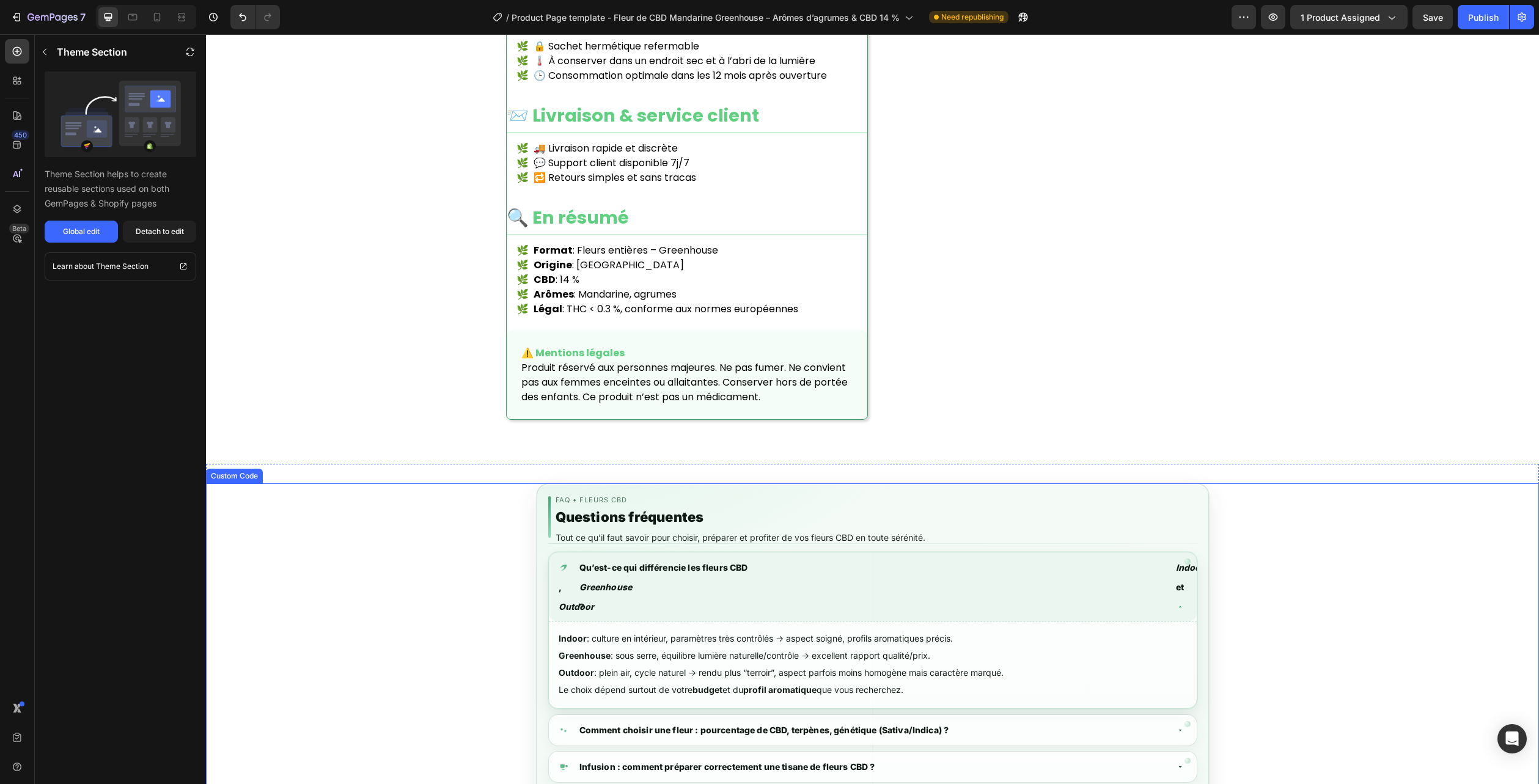
scroll to position [1528, 0]
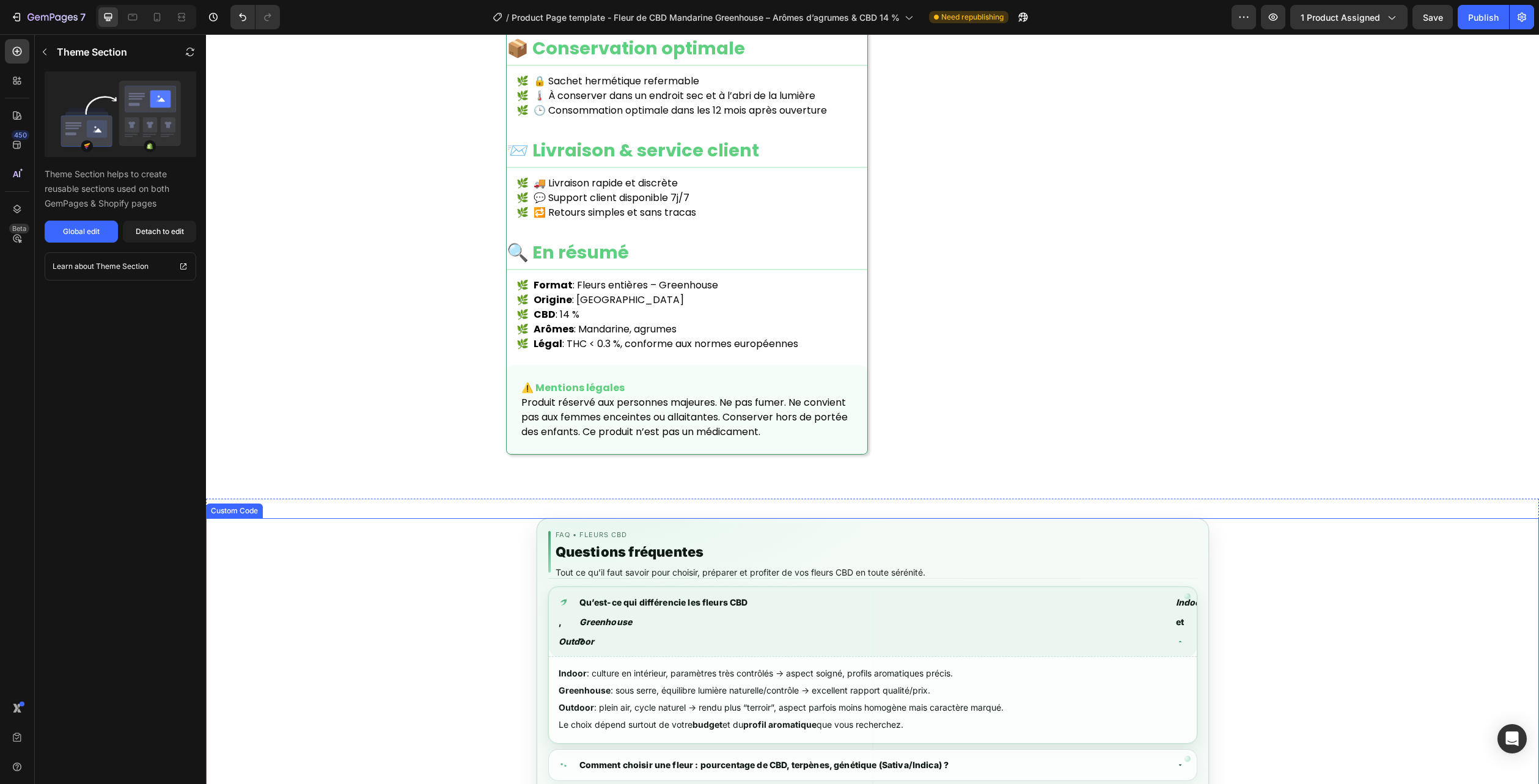
click at [681, 219] on li "🔁 Retours simples et sans tracas" at bounding box center [691, 213] width 351 height 15
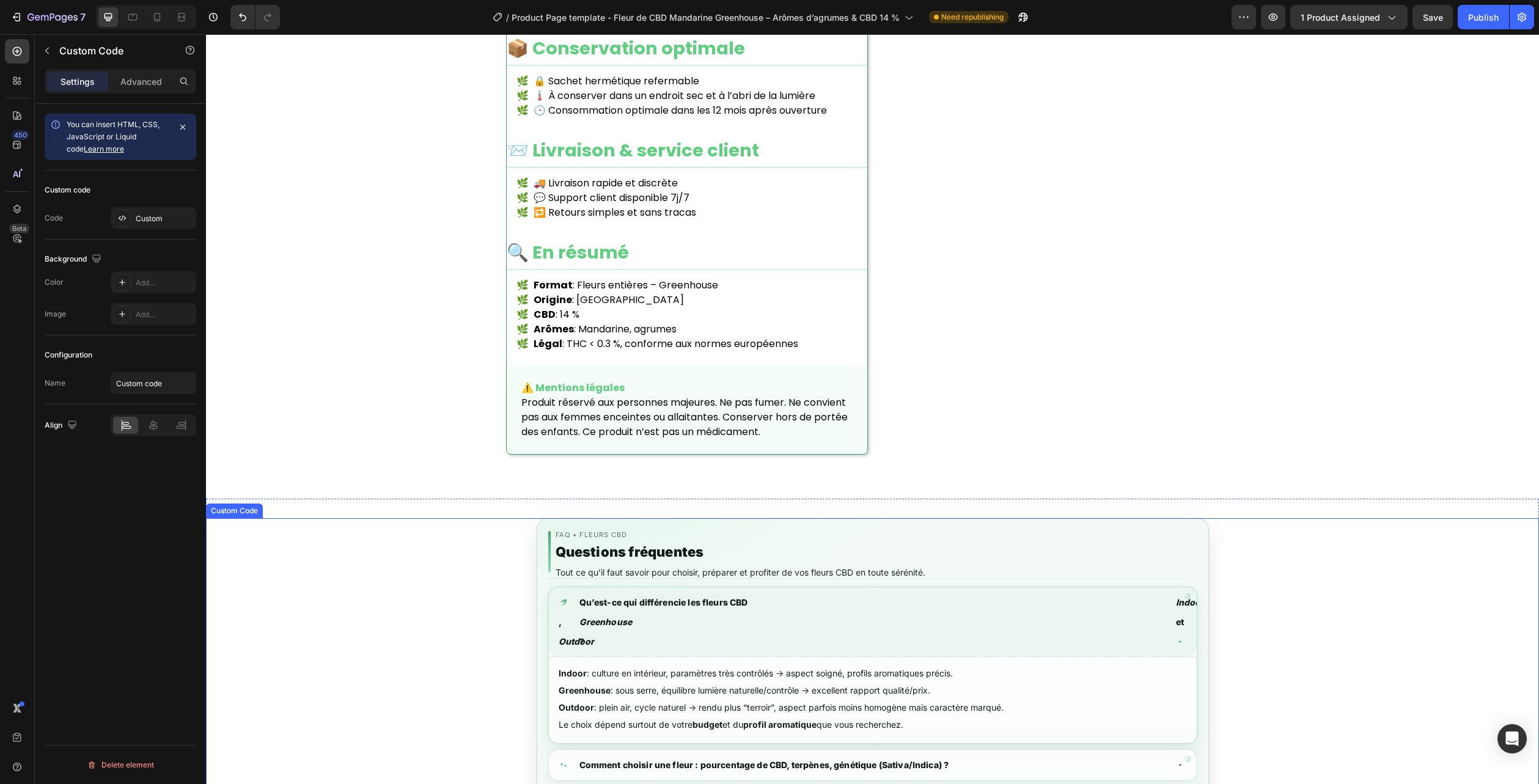
click at [681, 219] on li "🔁 Retours simples et sans tracas" at bounding box center [691, 213] width 351 height 15
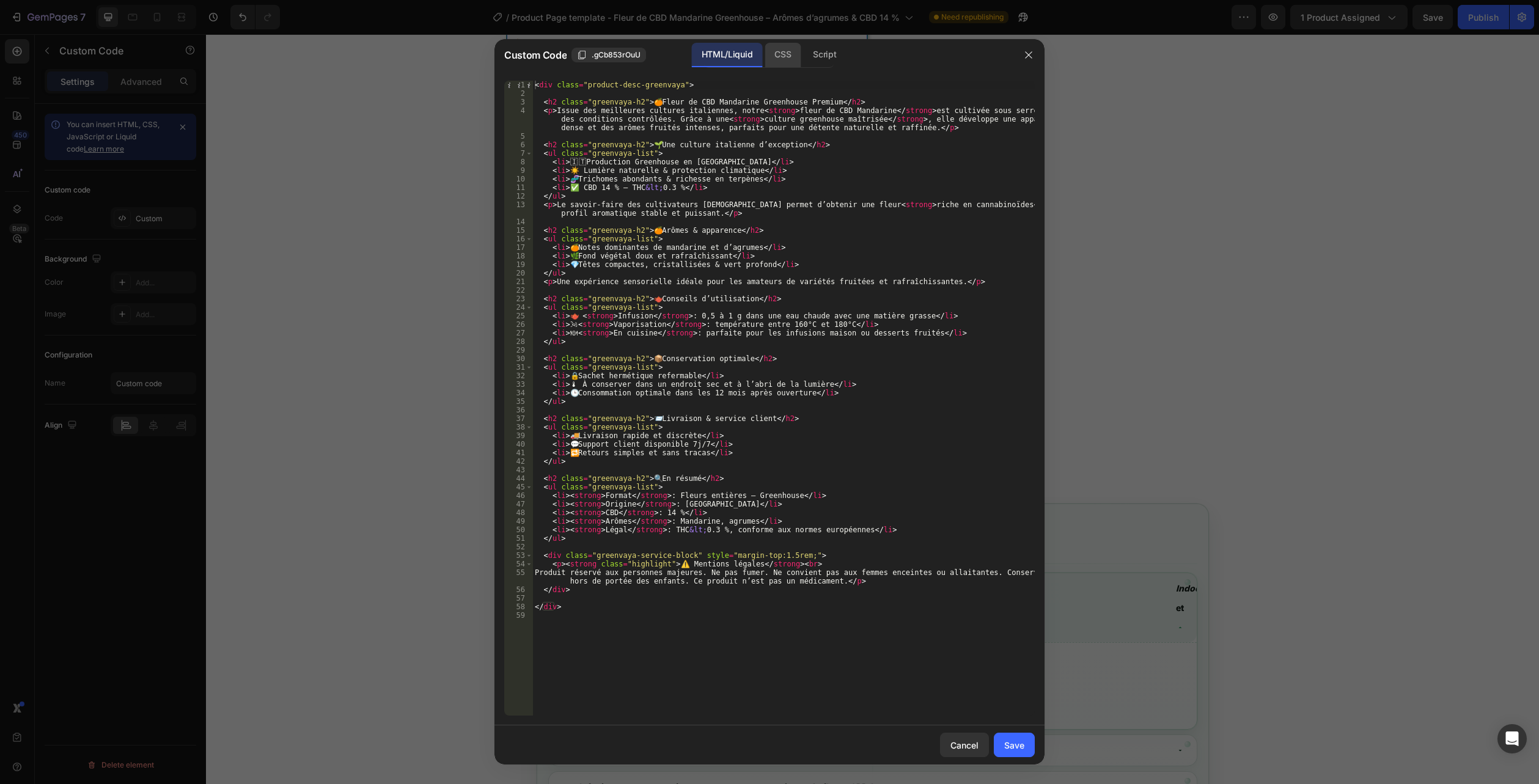
click at [788, 44] on div "CSS" at bounding box center [782, 54] width 36 height 25
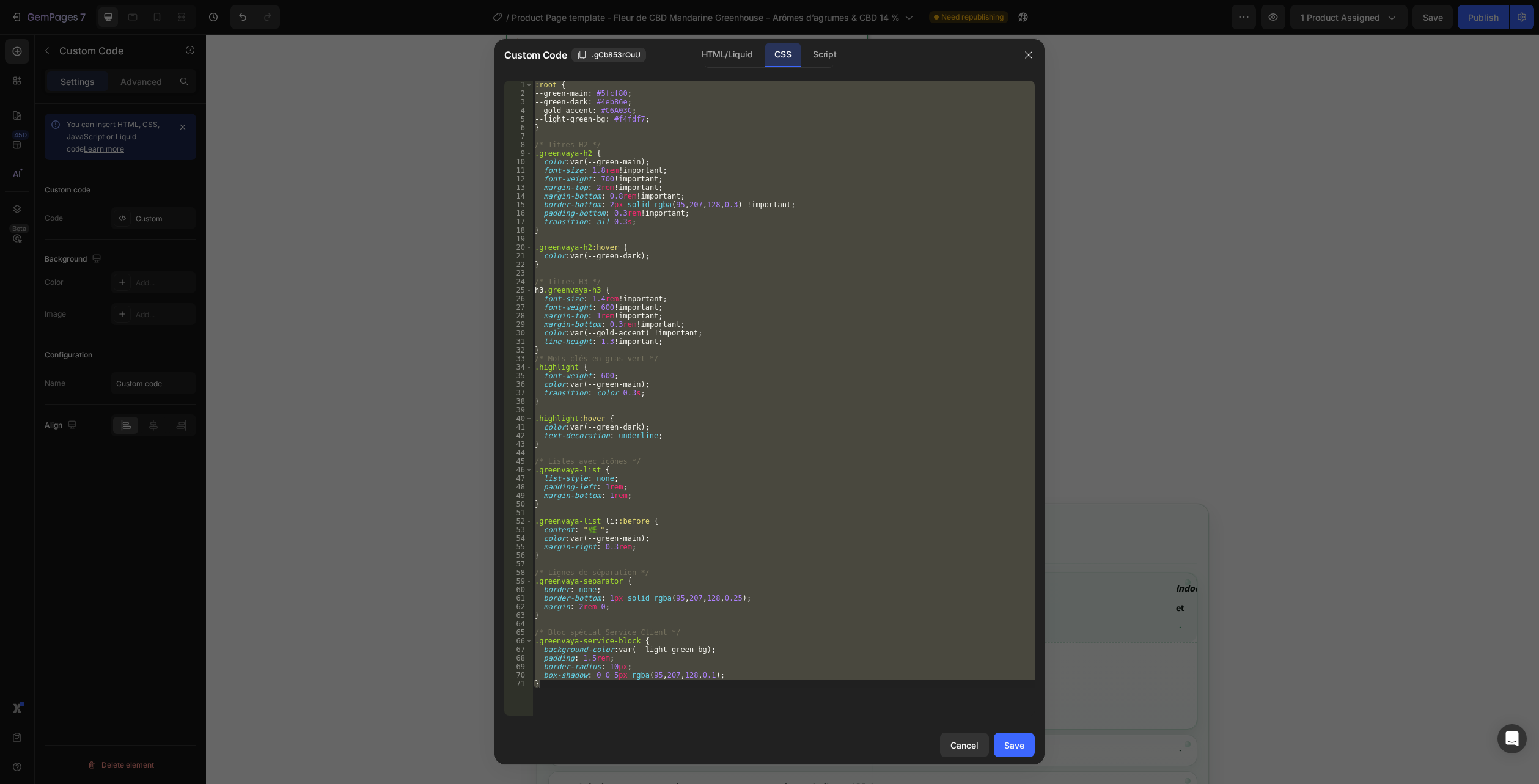
click at [609, 700] on div ":root { --green-main : #5fcf80 ; --green-dark : #4eb86e ; --gold-accent : #C6A0…" at bounding box center [783, 398] width 502 height 635
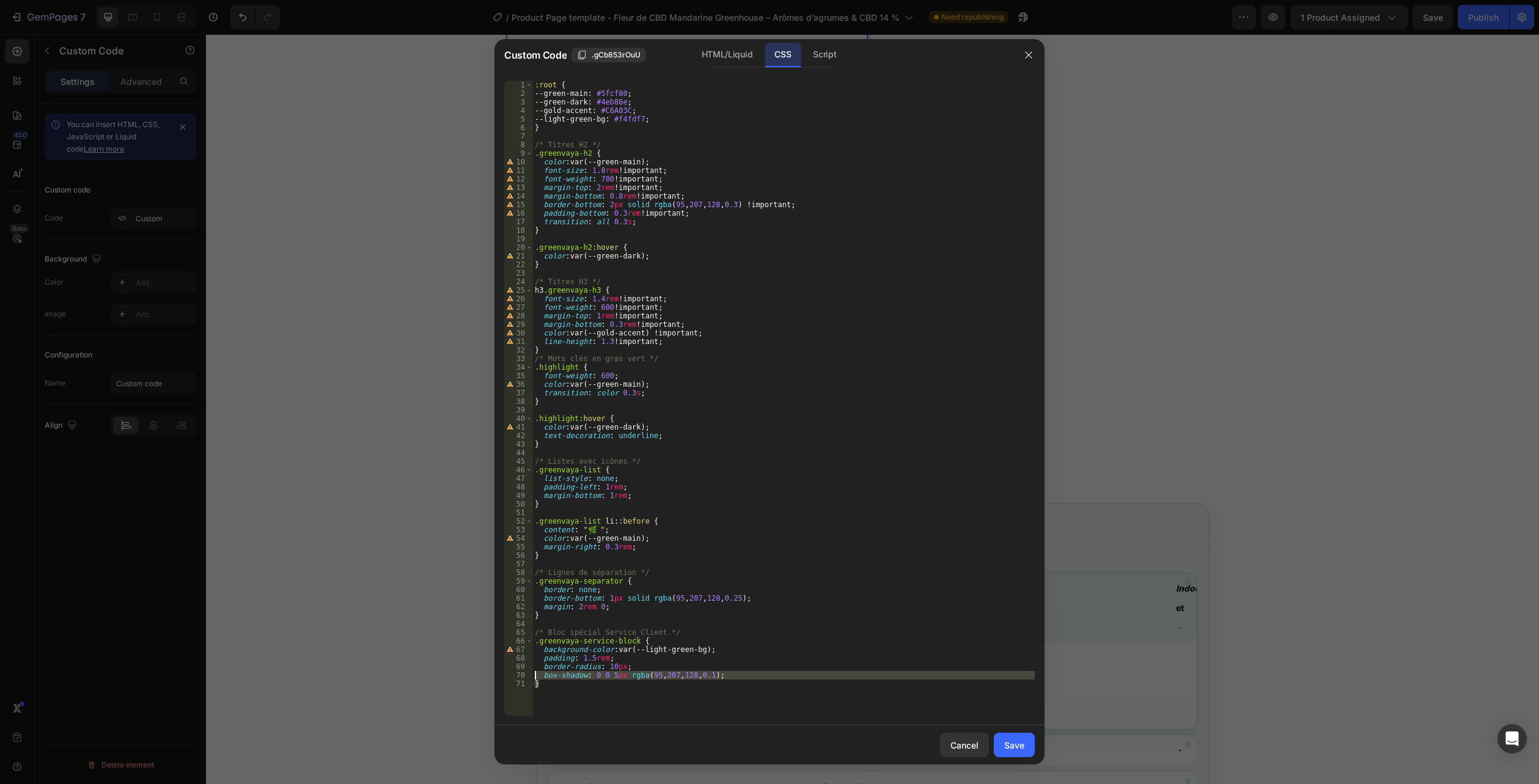
drag, startPoint x: 560, startPoint y: 693, endPoint x: 317, endPoint y: -66, distance: 797.0
click at [317, 0] on html "7 Version history / Product Page template - Fleur de CBD Mandarine Greenhouse –…" at bounding box center [770, 0] width 1539 height 0
type textarea ":root { --green-main: #5fcf80;"
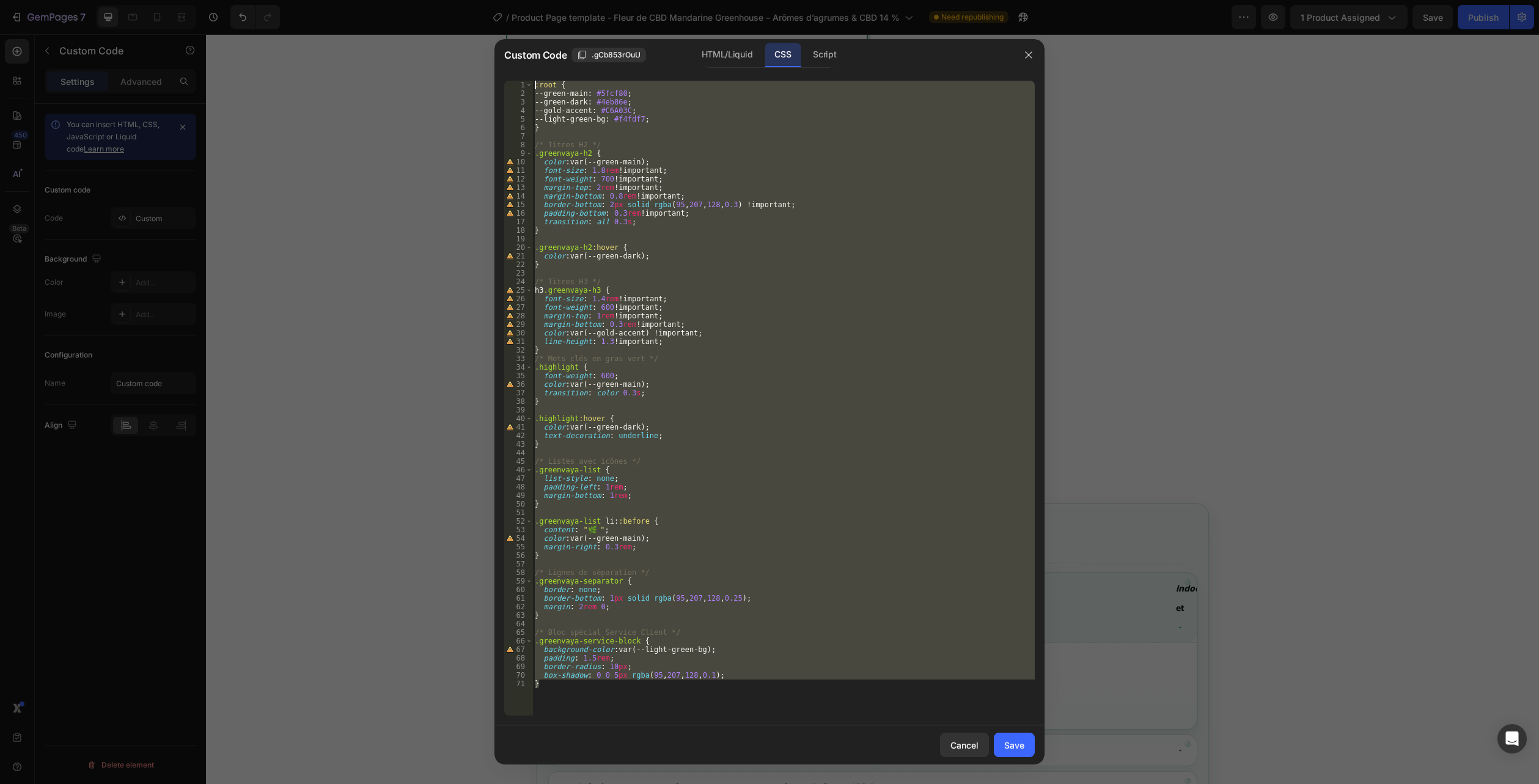
paste textarea
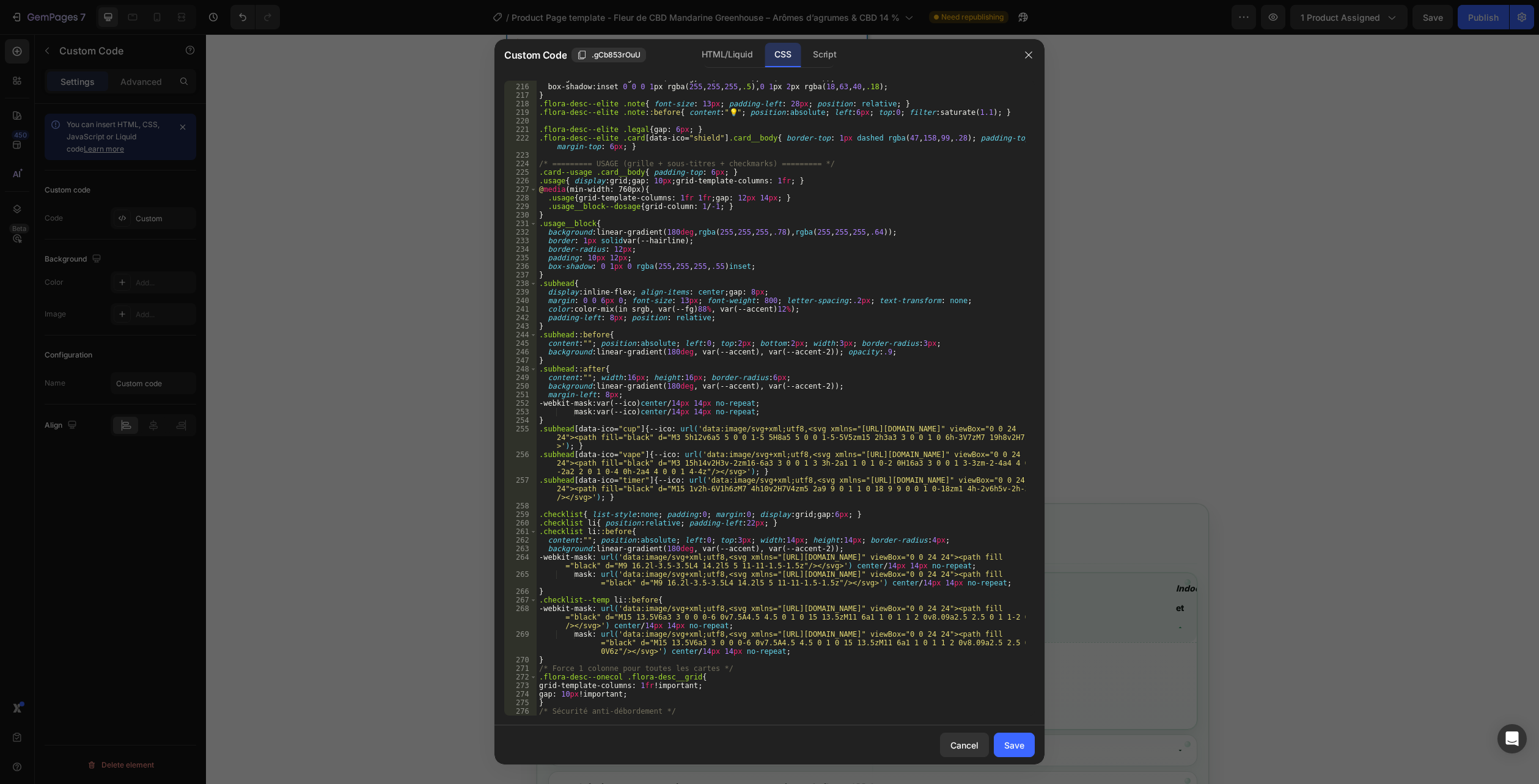
scroll to position [1974, 0]
click at [735, 59] on div "HTML/Liquid" at bounding box center [727, 54] width 70 height 25
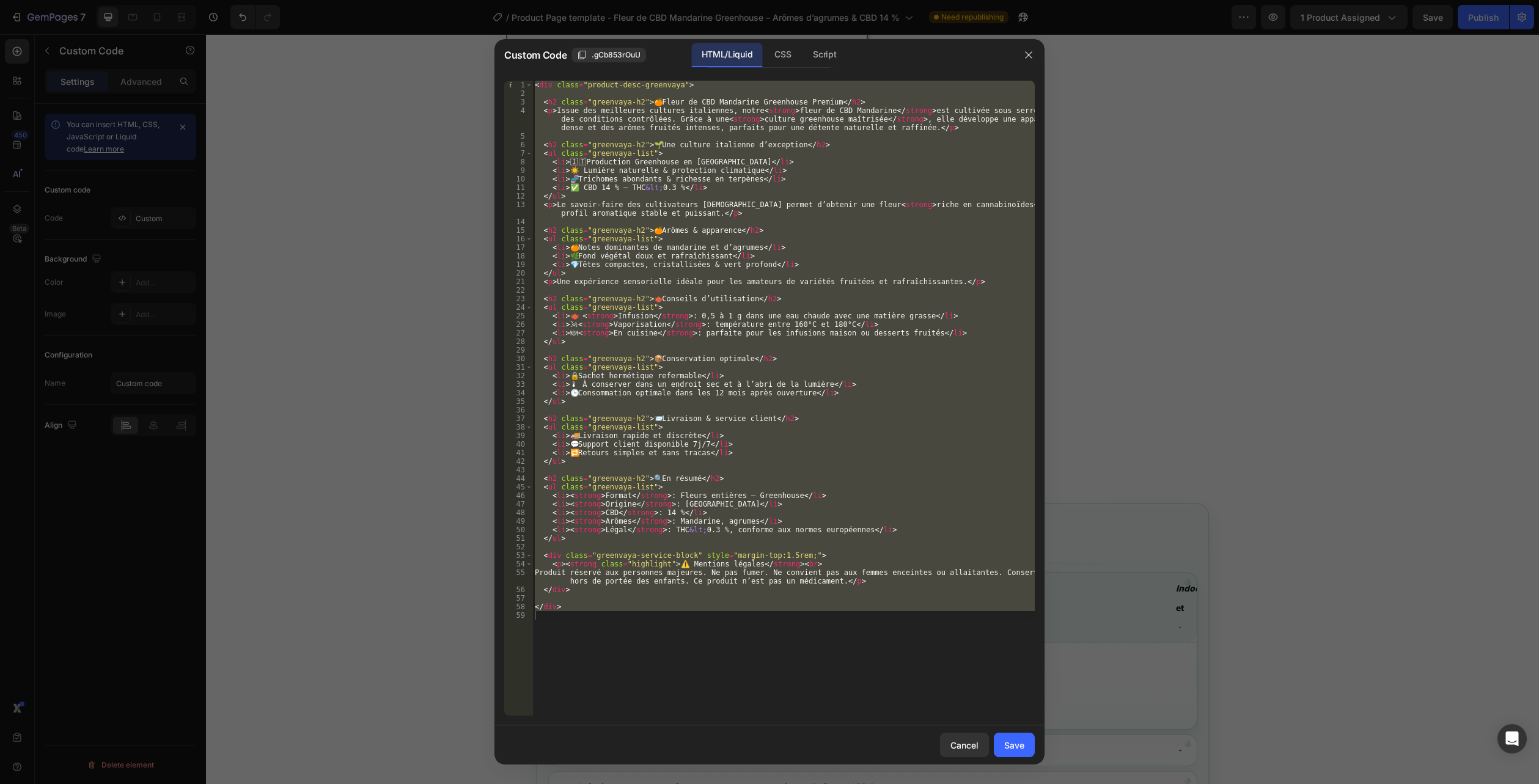
type textarea "</div>"
click at [553, 650] on div "< div class = "product-desc-greenvaya" > < h2 class = "greenvaya-h2" > 🍊 Fleur …" at bounding box center [783, 398] width 502 height 635
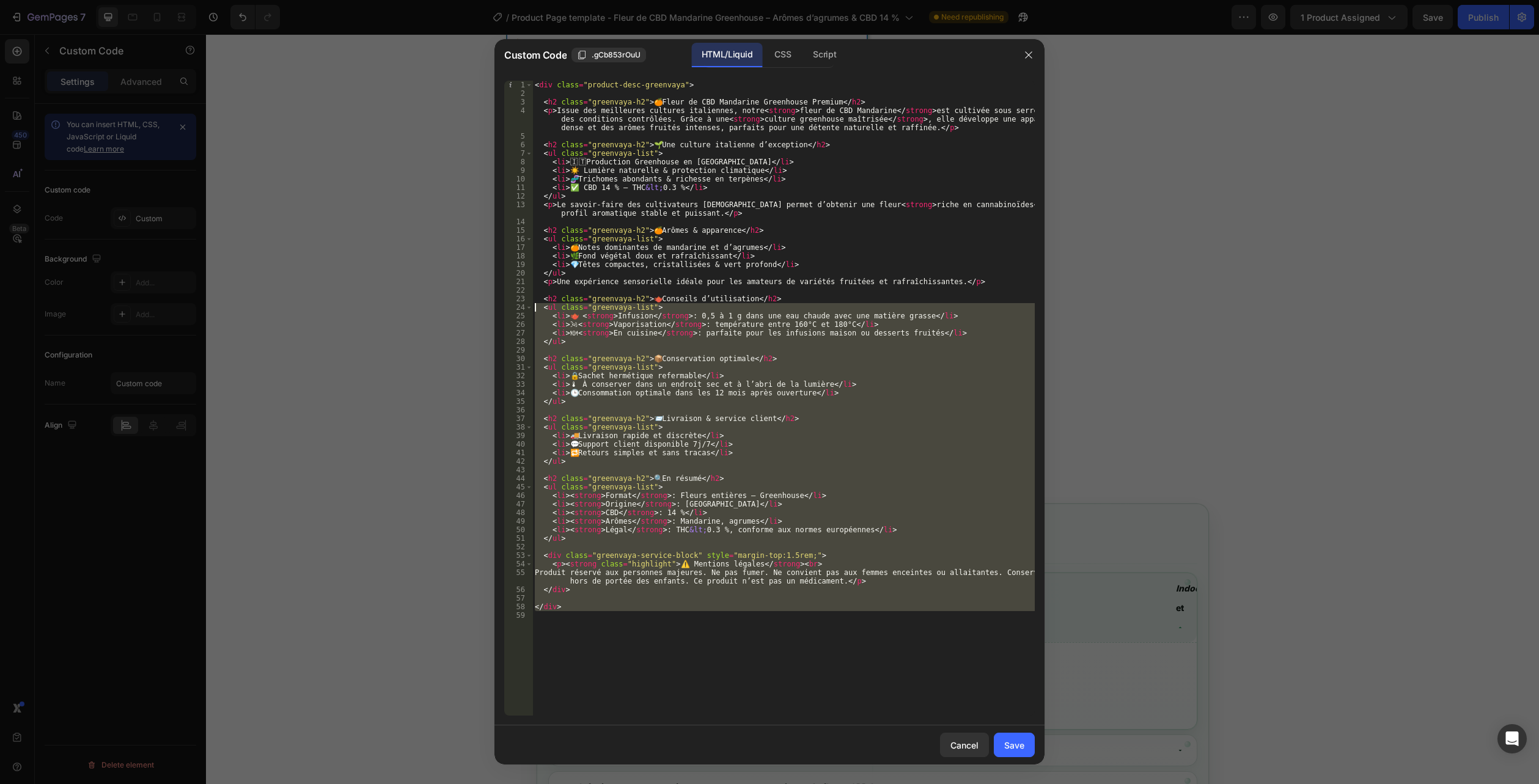
drag, startPoint x: 429, startPoint y: 306, endPoint x: 326, endPoint y: -66, distance: 386.0
click at [326, 0] on html "7 Version history / Product Page template - Fleur de CBD Mandarine Greenhouse –…" at bounding box center [770, 0] width 1539 height 0
type textarea "<div class="product-desc-greenvaya">"
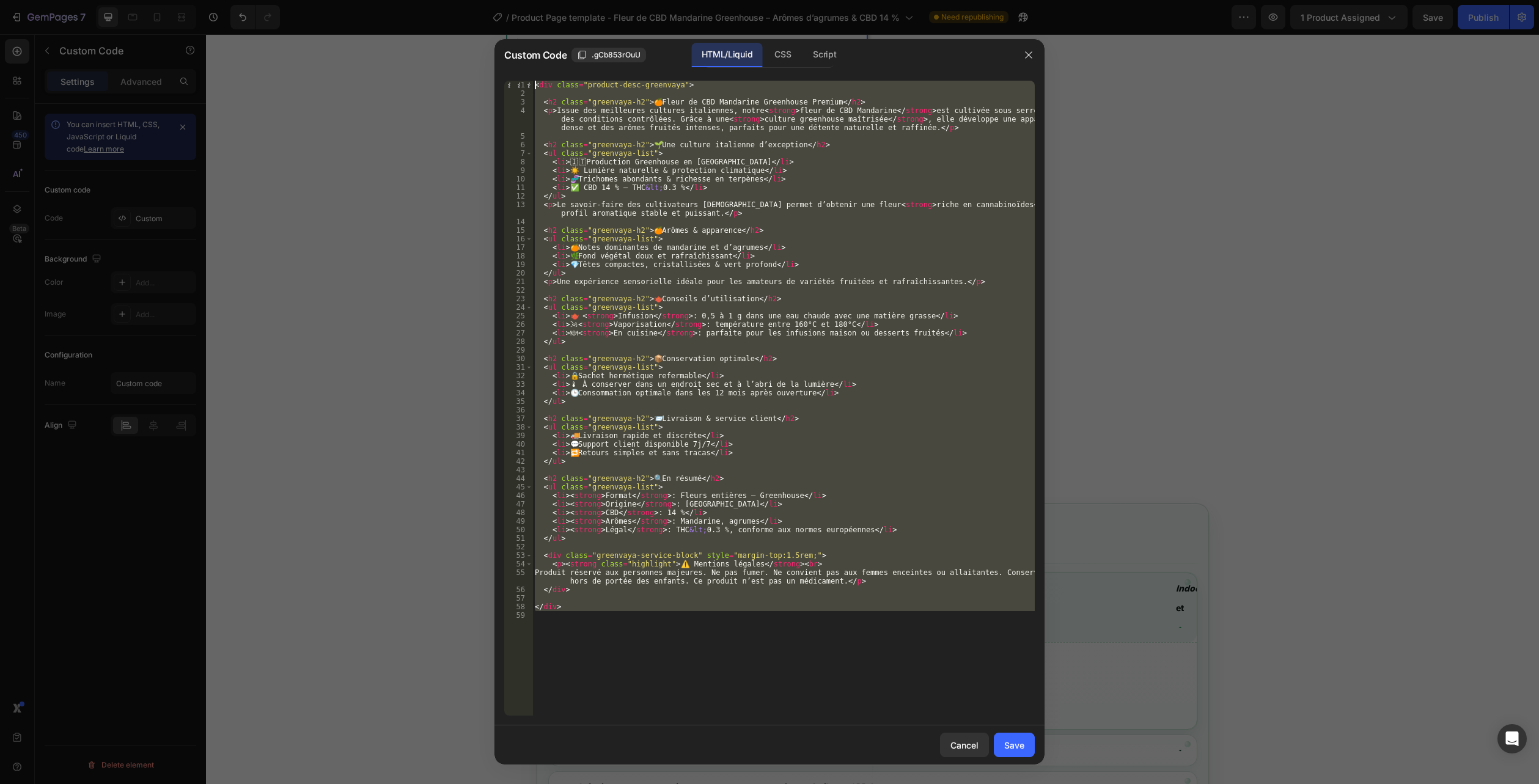
paste textarea
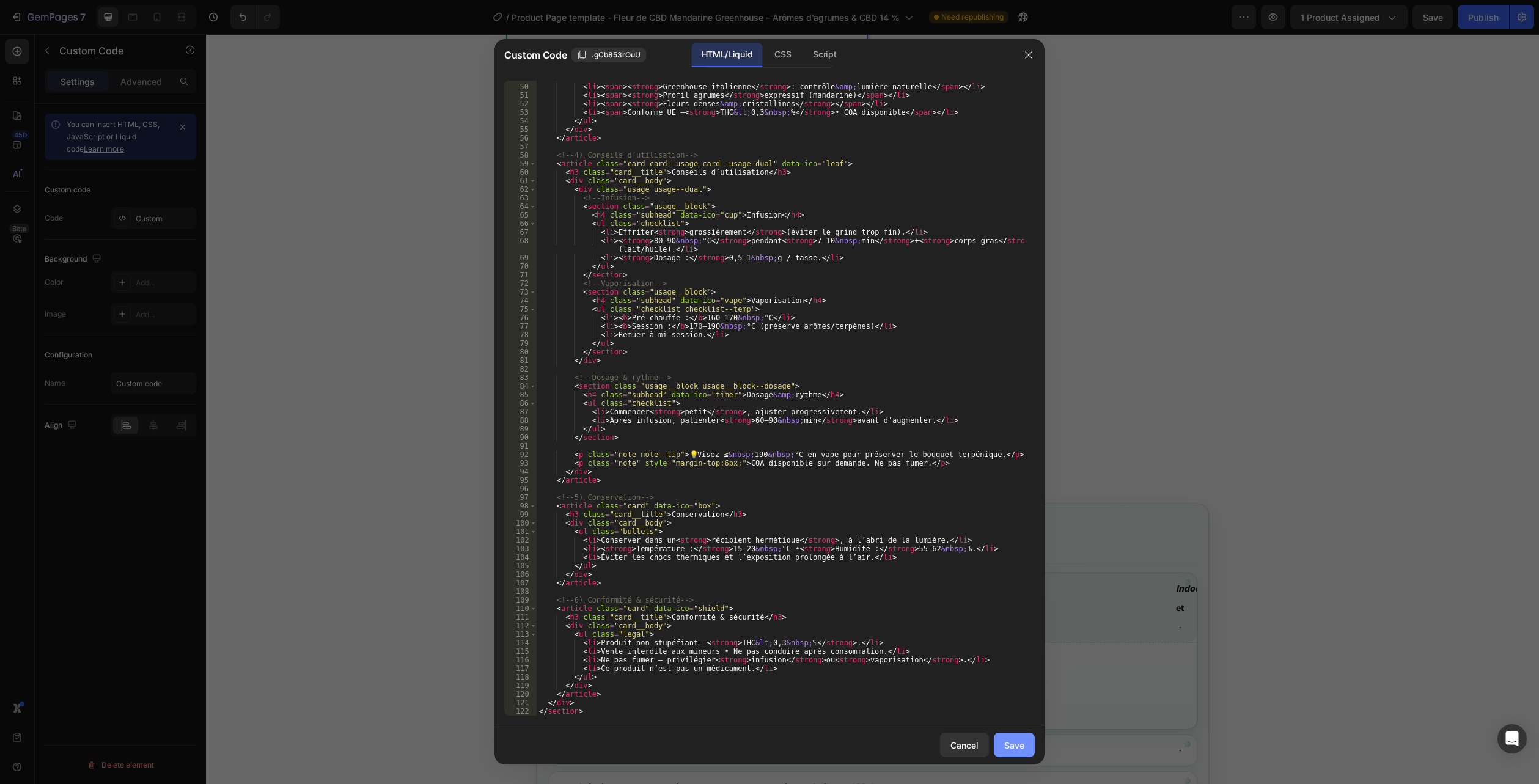
click at [1012, 749] on div "Save" at bounding box center [1014, 744] width 20 height 13
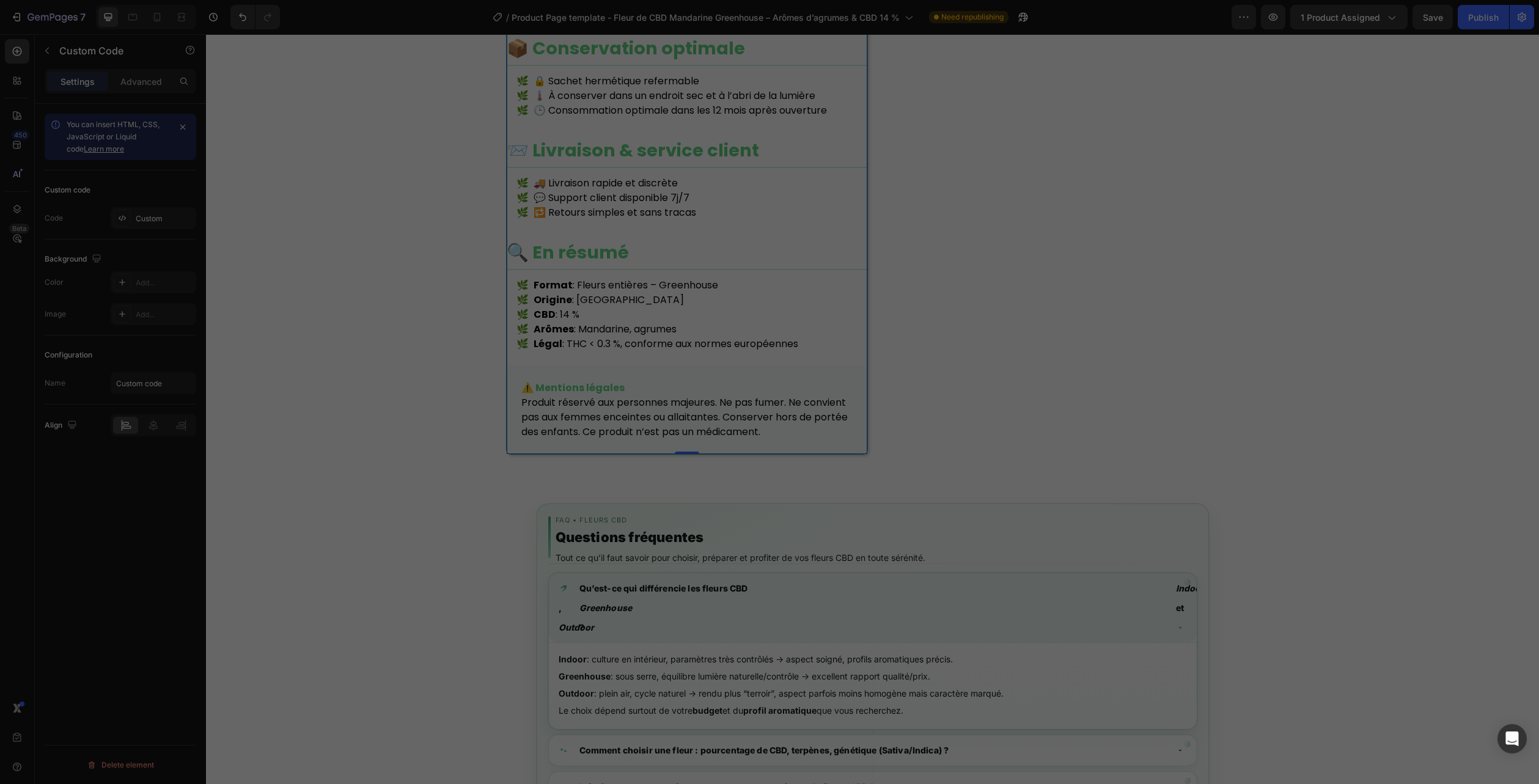
scroll to position [1510, 0]
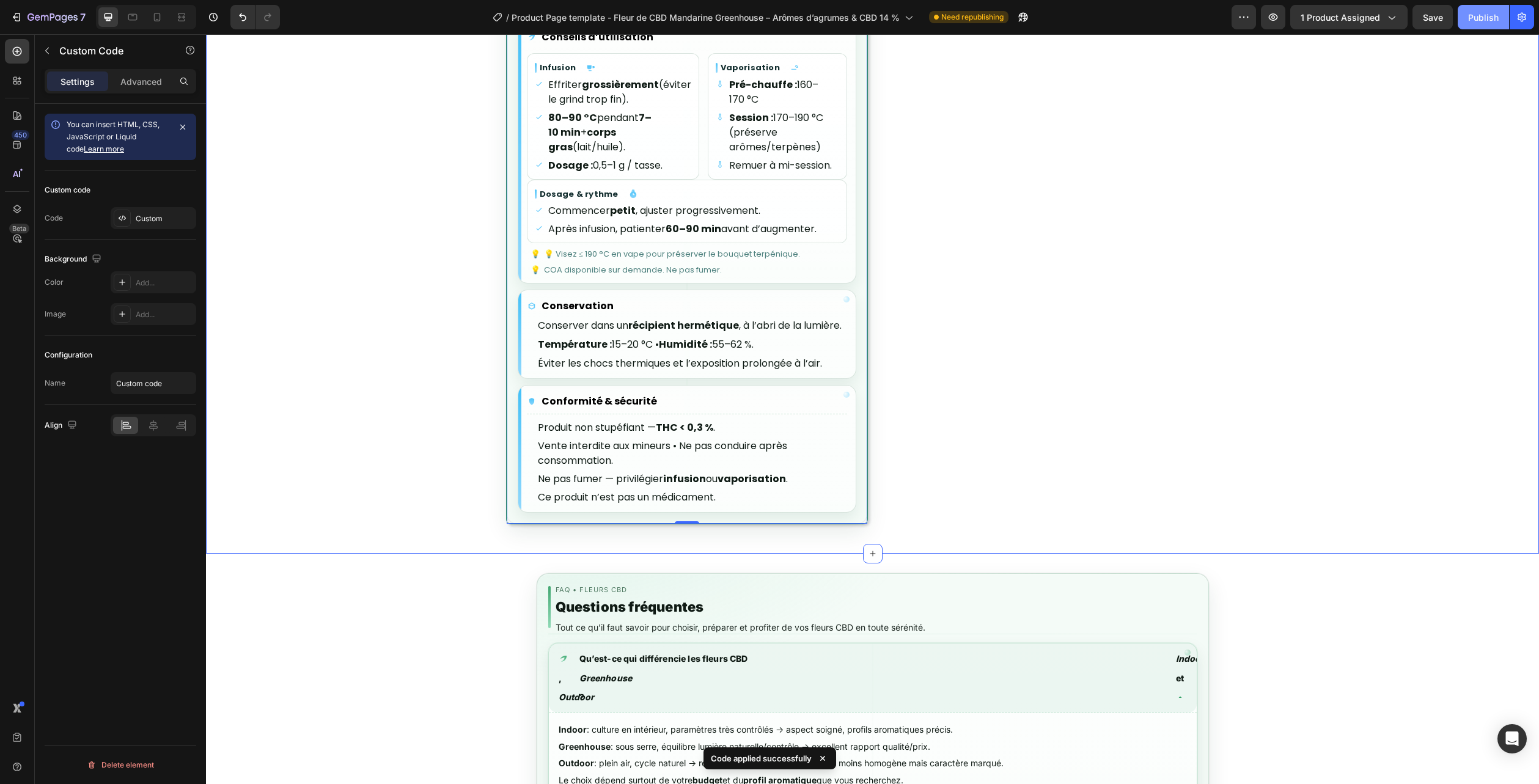
click at [1495, 27] on button "Publish" at bounding box center [1484, 17] width 51 height 25
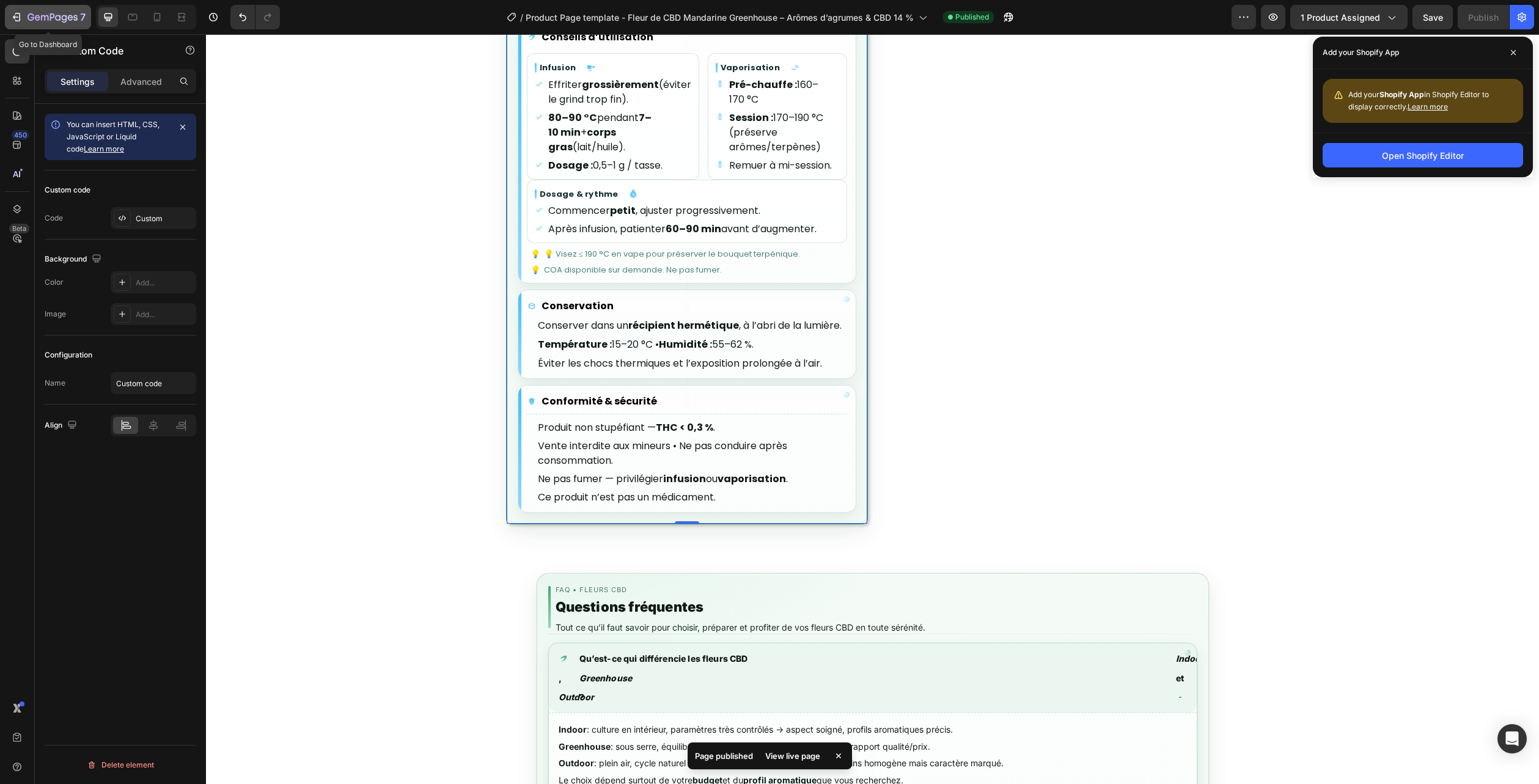
click at [68, 9] on button "7" at bounding box center [47, 17] width 86 height 25
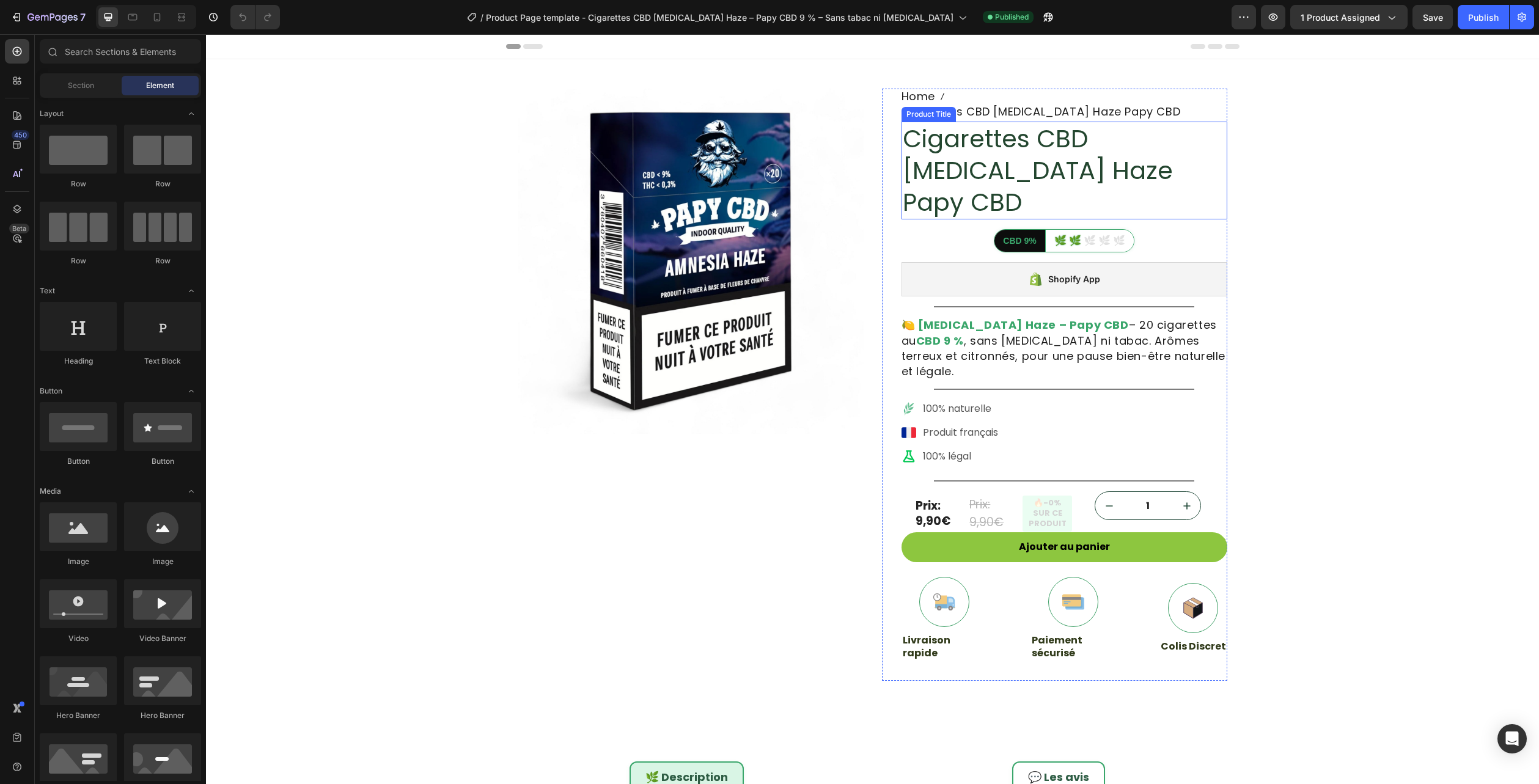
click at [975, 135] on h1 "Cigarettes CBD Amnesia Haze Papy CBD" at bounding box center [1064, 170] width 325 height 98
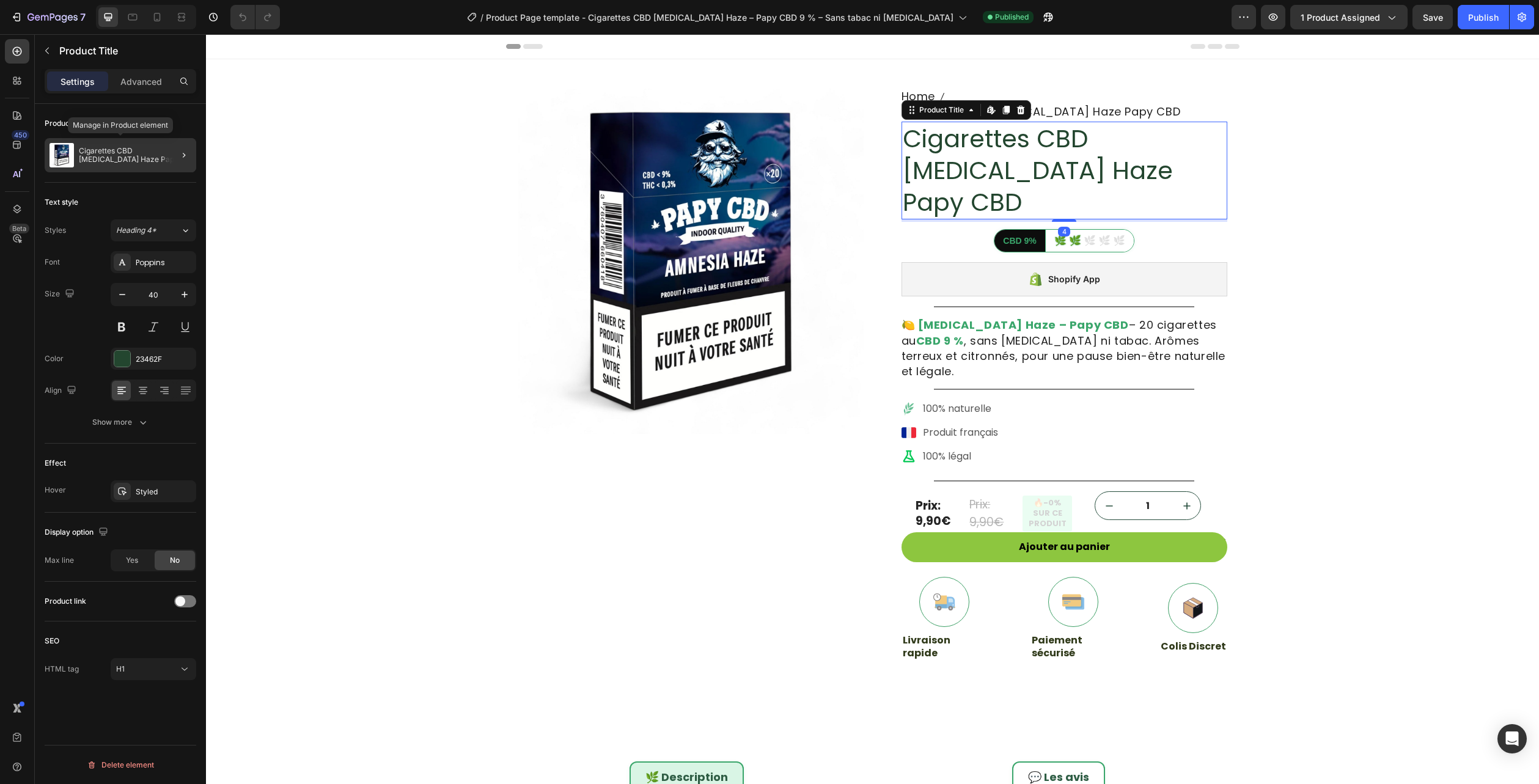
click at [107, 159] on p "Cigarettes CBD Amnesia Haze Papy CBD" at bounding box center [136, 154] width 113 height 17
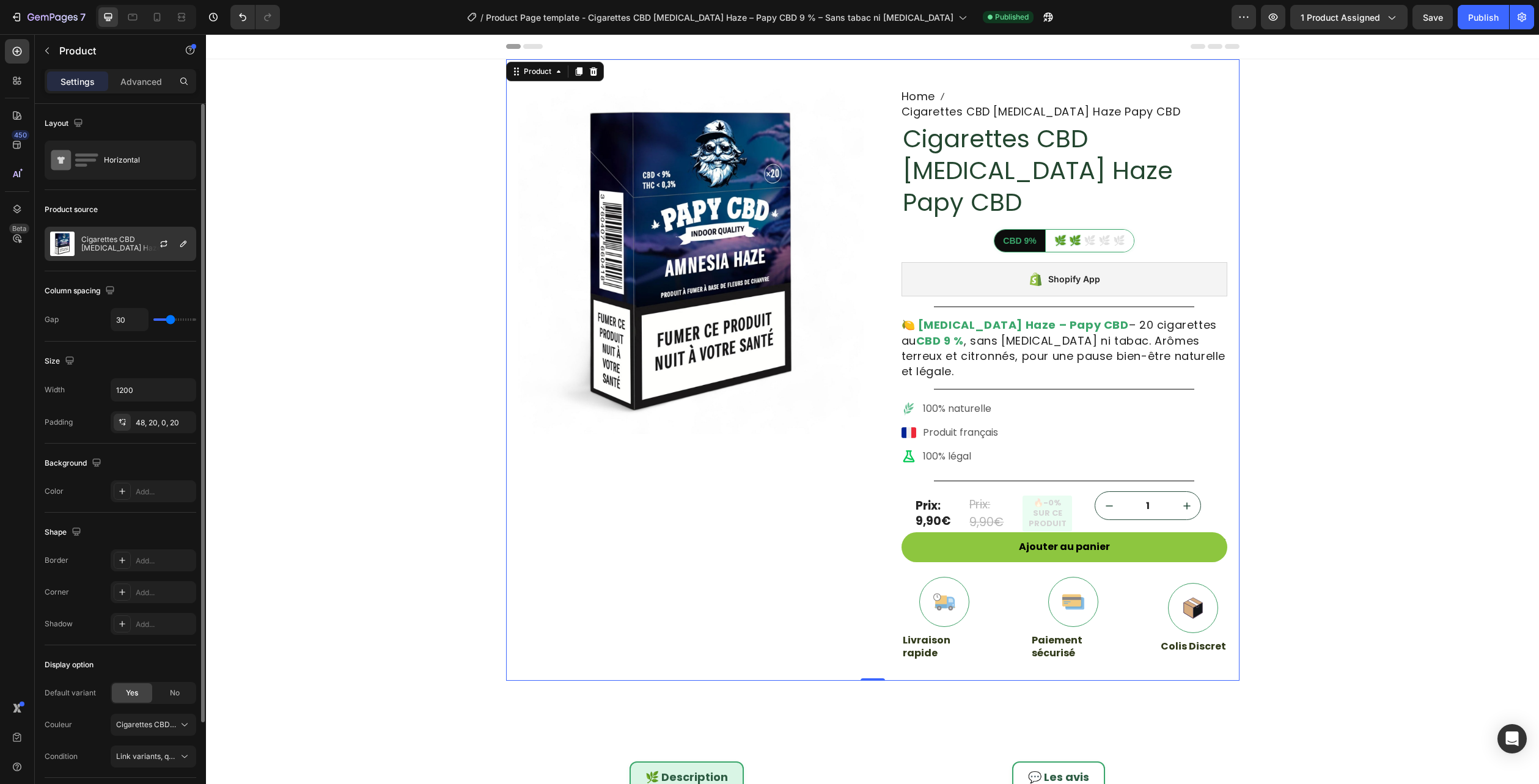
click at [103, 236] on p "Cigarettes CBD Amnesia Haze Papy CBD" at bounding box center [136, 243] width 110 height 17
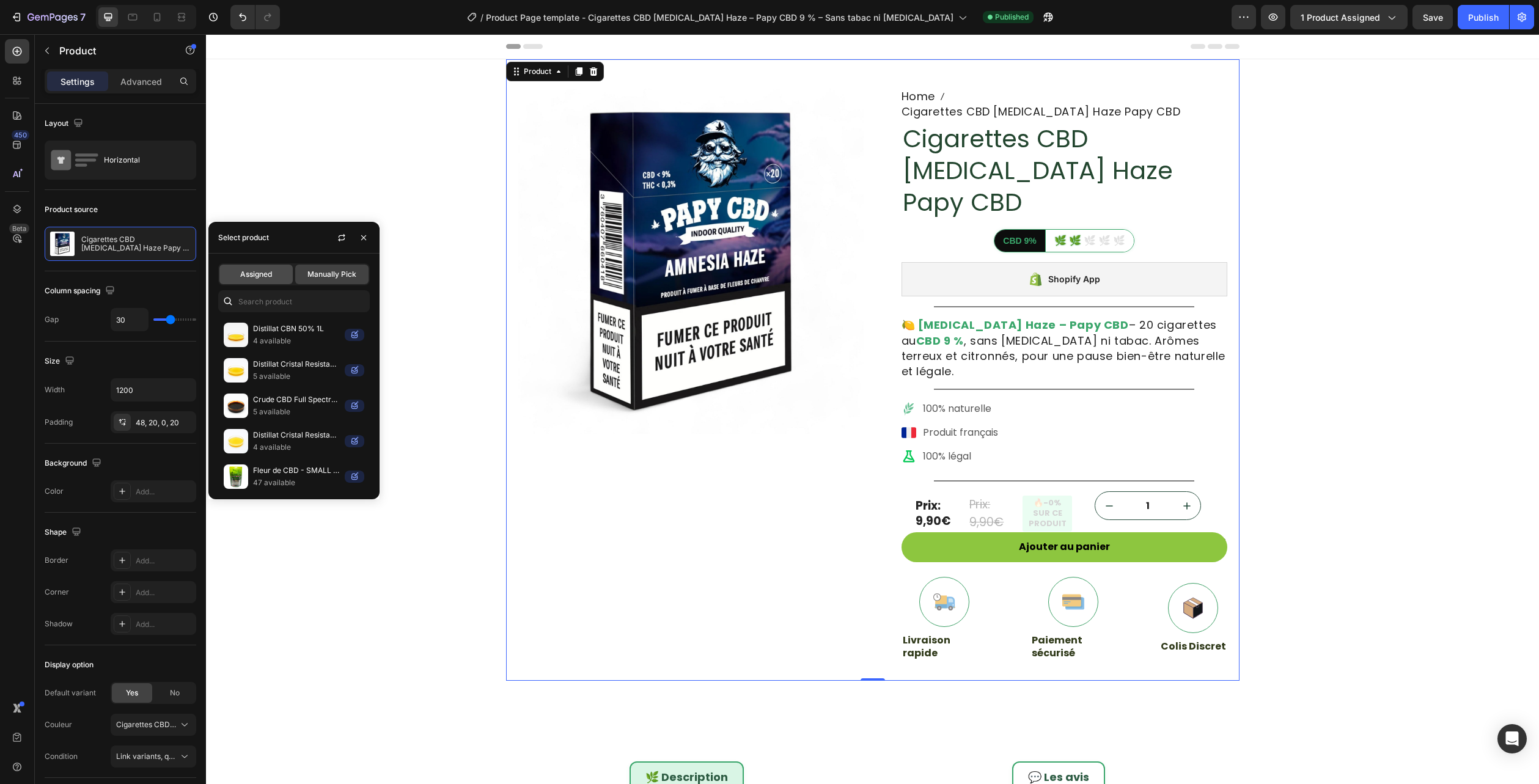
click at [241, 267] on div "Assigned" at bounding box center [256, 275] width 73 height 20
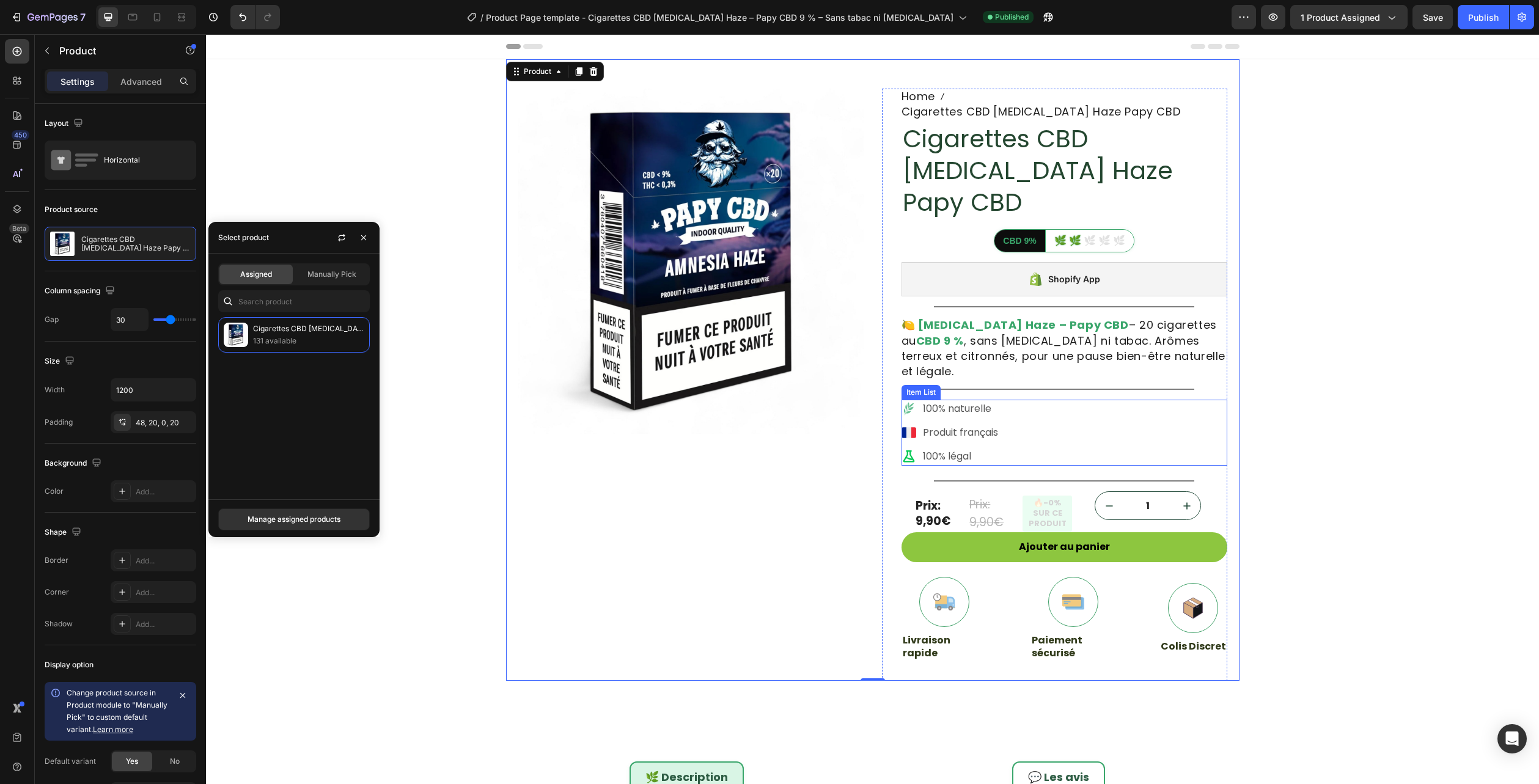
click at [1084, 399] on div "100% naturelle Produit français 100% légal" at bounding box center [1064, 432] width 325 height 66
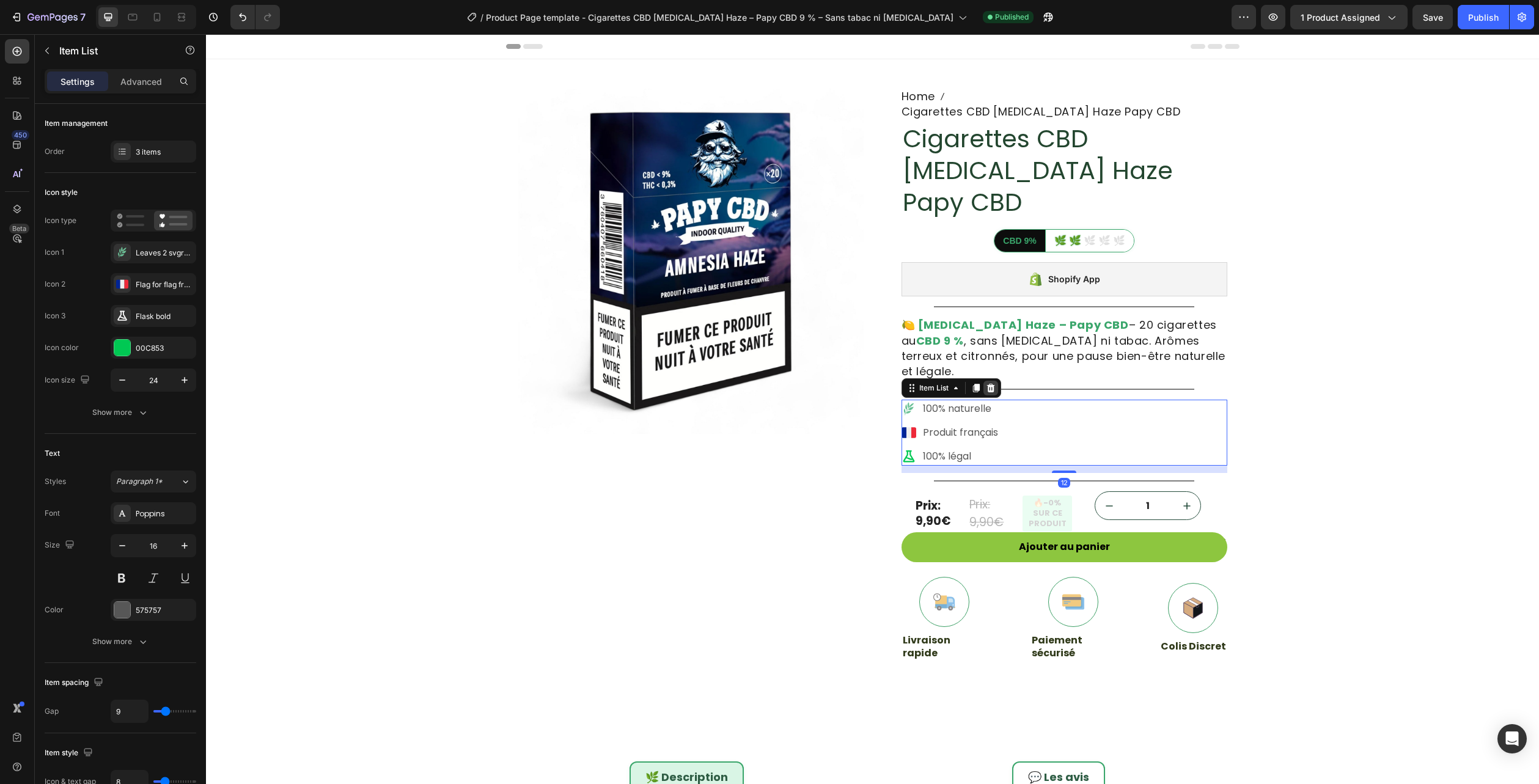
click at [988, 384] on icon at bounding box center [991, 388] width 8 height 9
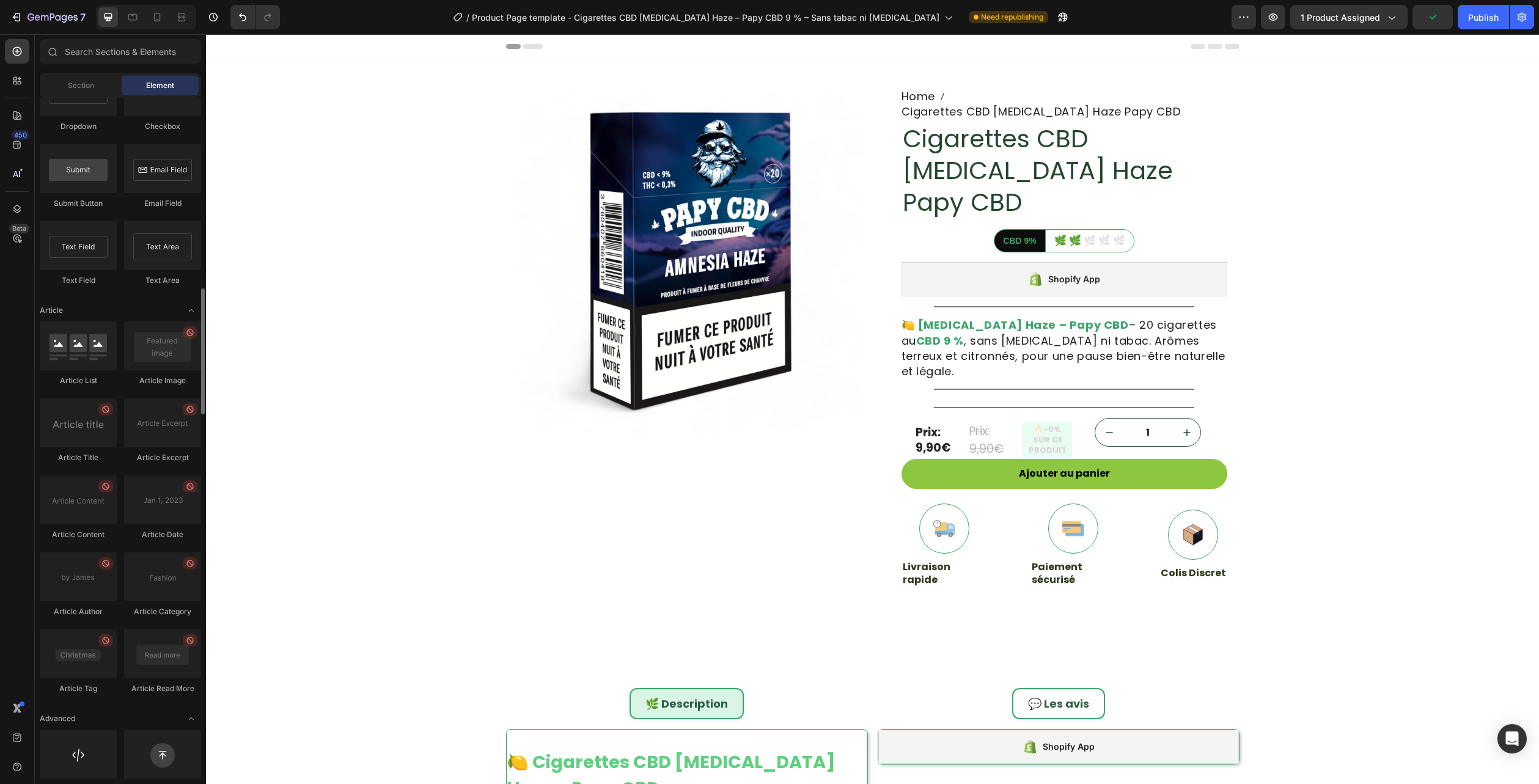
scroll to position [3018, 0]
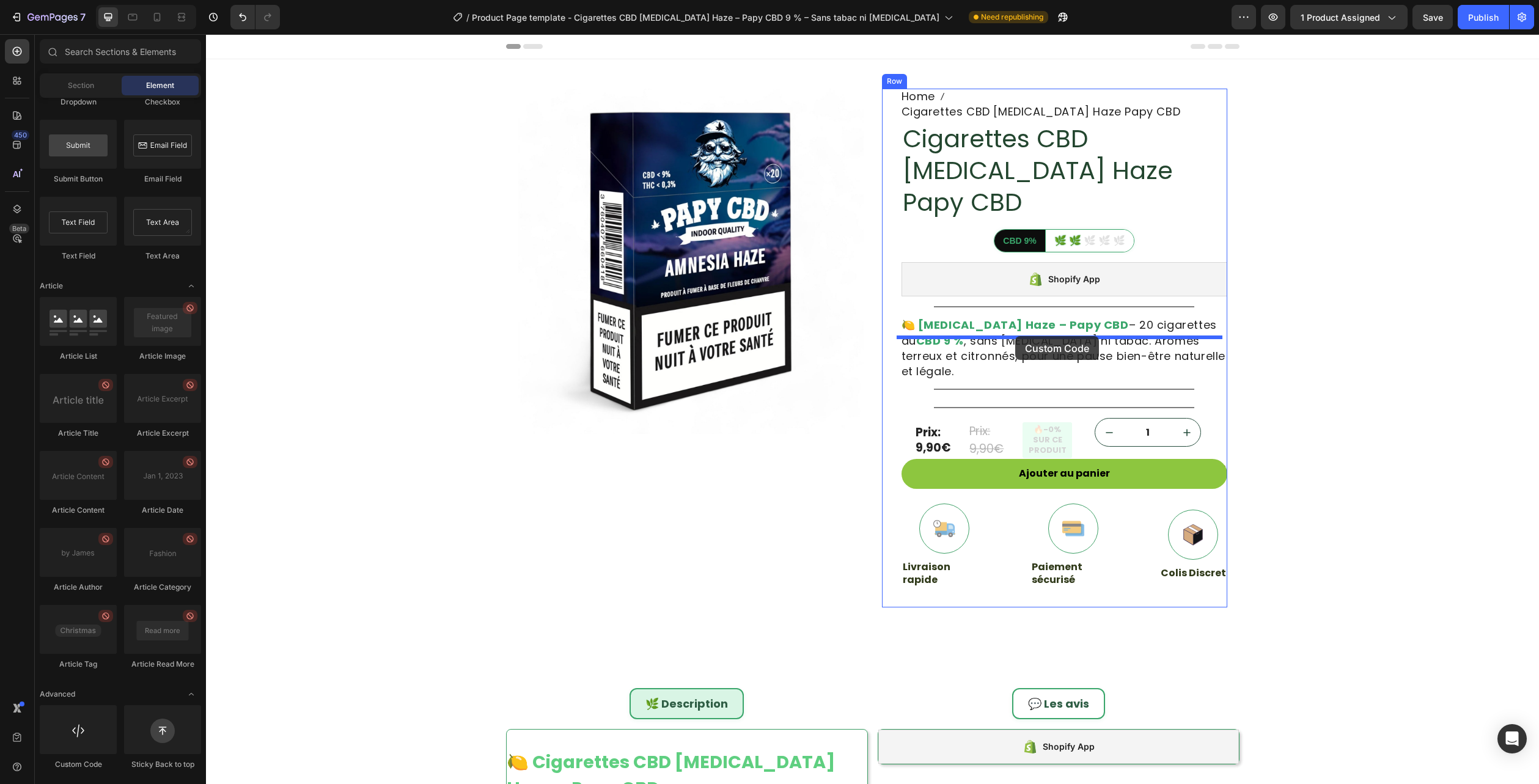
drag, startPoint x: 286, startPoint y: 753, endPoint x: 1016, endPoint y: 336, distance: 840.7
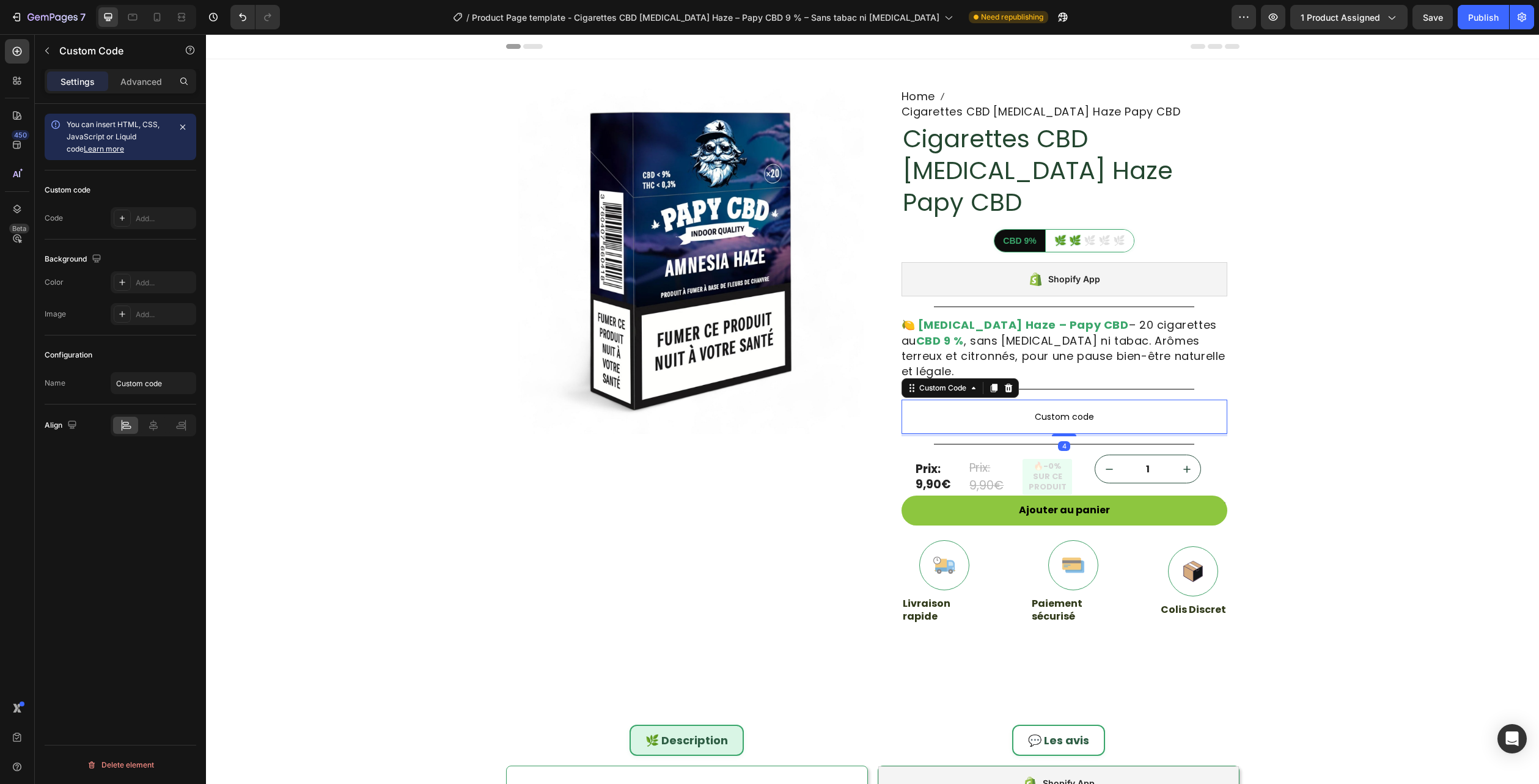
click at [1012, 399] on p "Custom code" at bounding box center [1064, 416] width 325 height 35
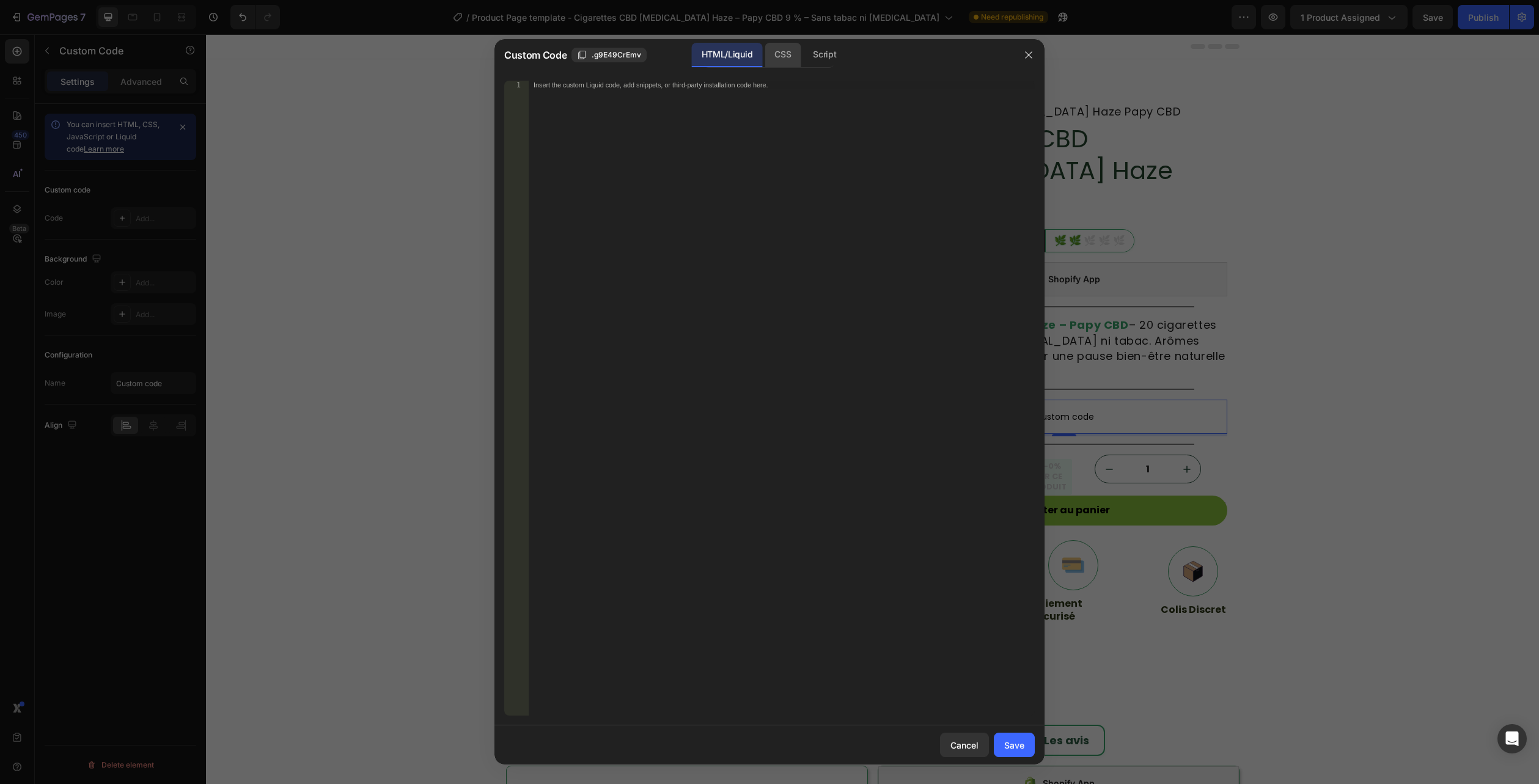
click at [773, 56] on div "CSS" at bounding box center [782, 54] width 36 height 25
click at [703, 128] on div "Insert the CSS code to style your content here." at bounding box center [782, 406] width 506 height 652
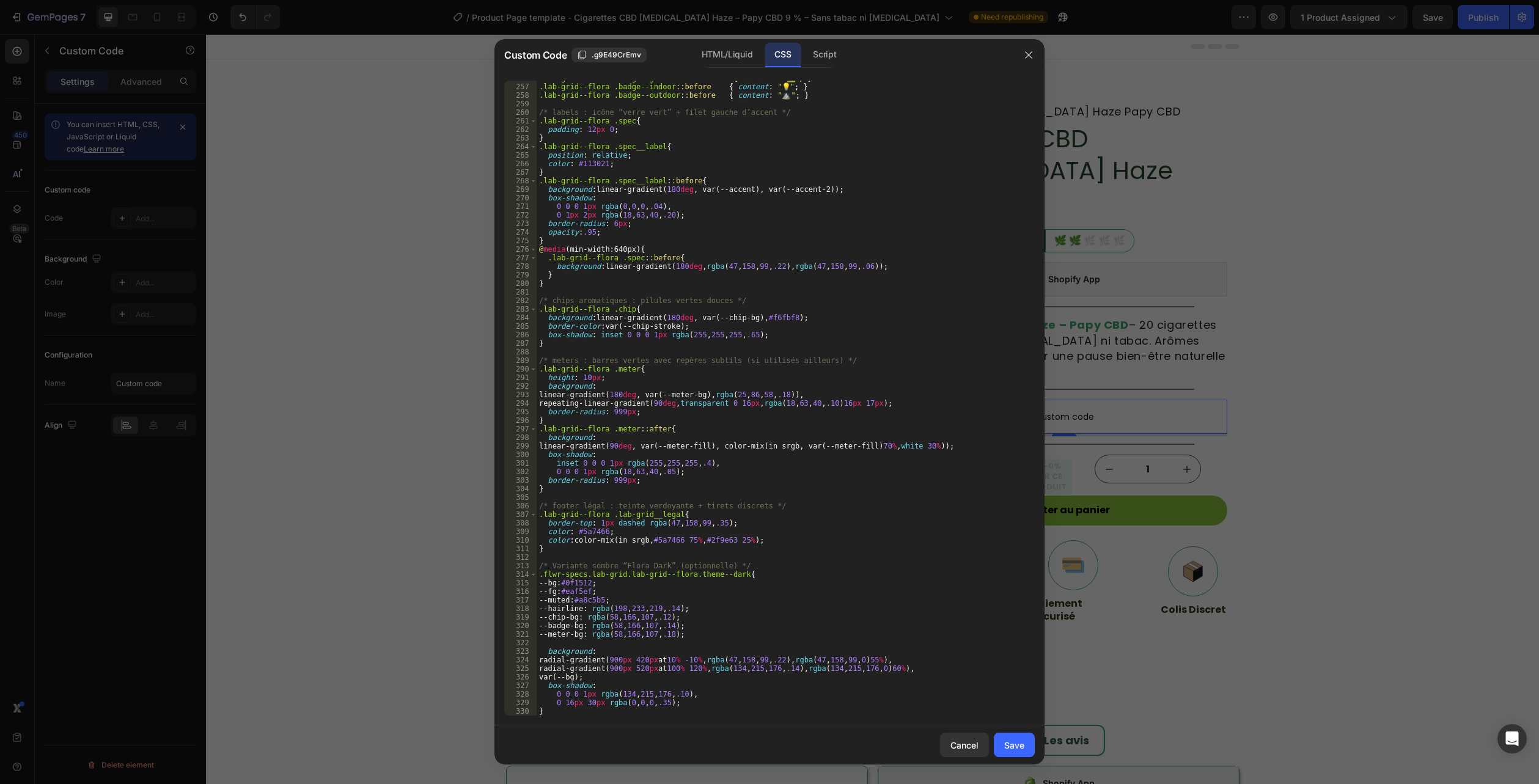
scroll to position [2342, 0]
click at [734, 44] on div "HTML/Liquid" at bounding box center [727, 54] width 70 height 25
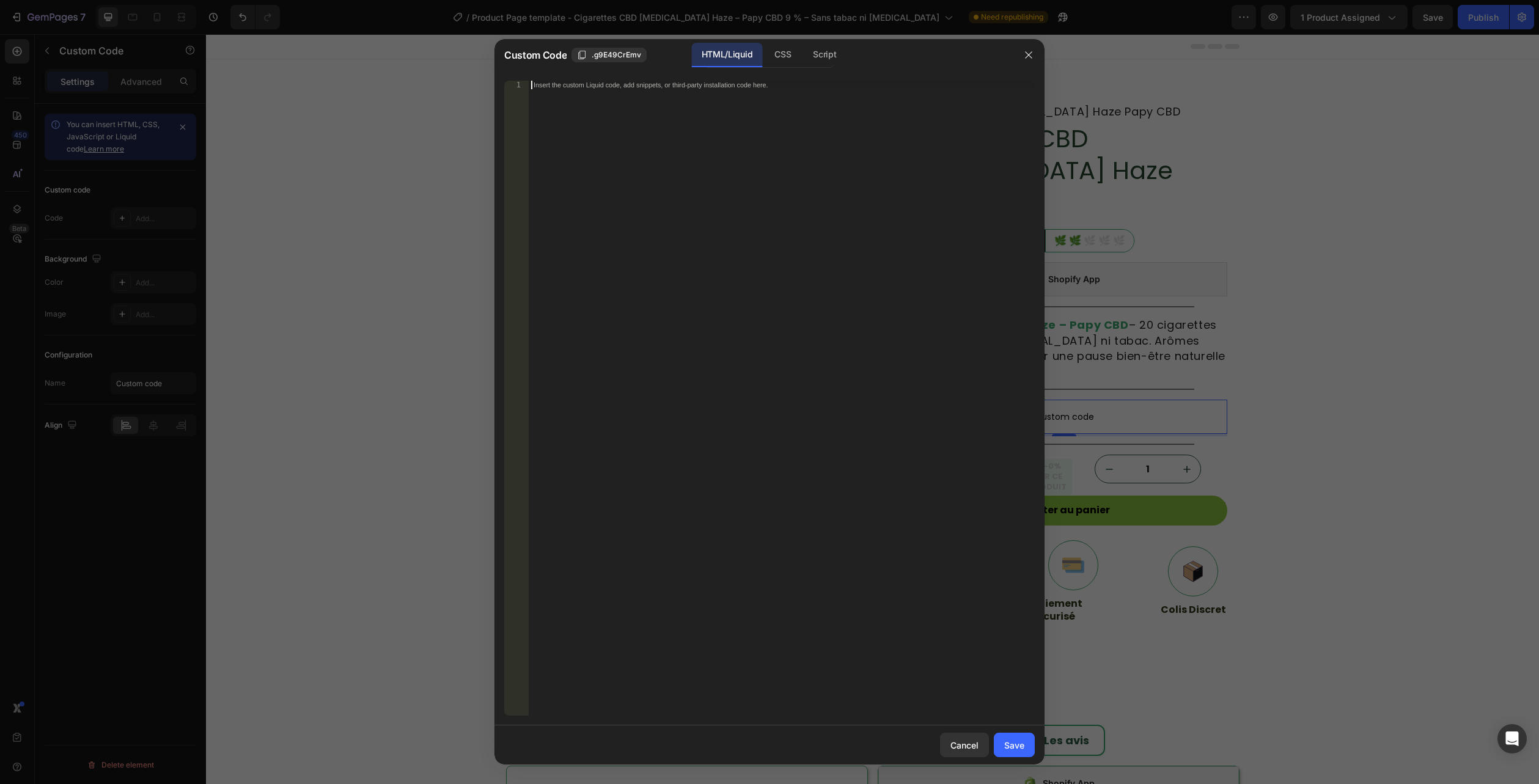
click at [698, 468] on div "Insert the custom Liquid code, add snippets, or third-party installation code h…" at bounding box center [782, 406] width 506 height 652
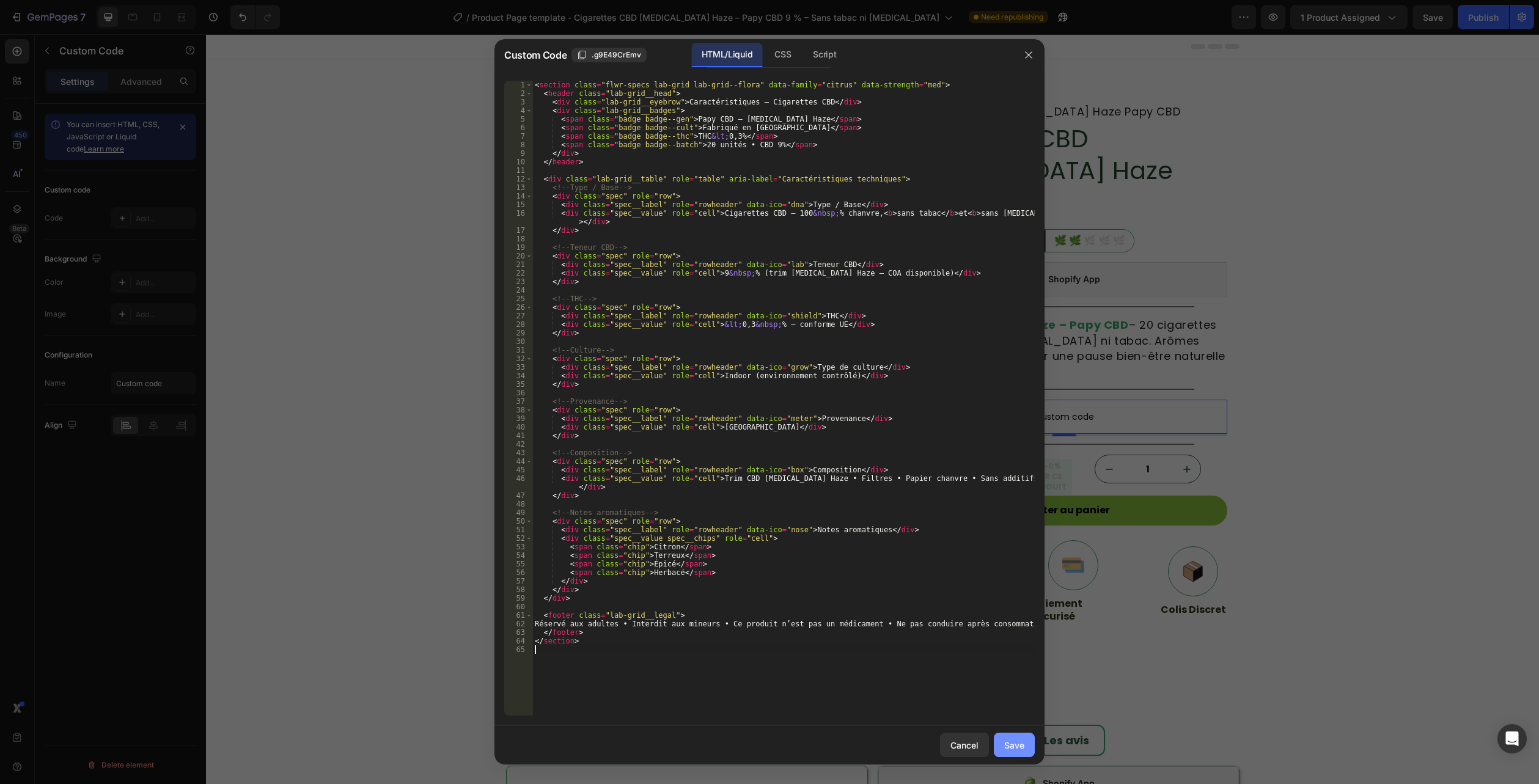
click at [1016, 744] on div "Save" at bounding box center [1014, 744] width 20 height 13
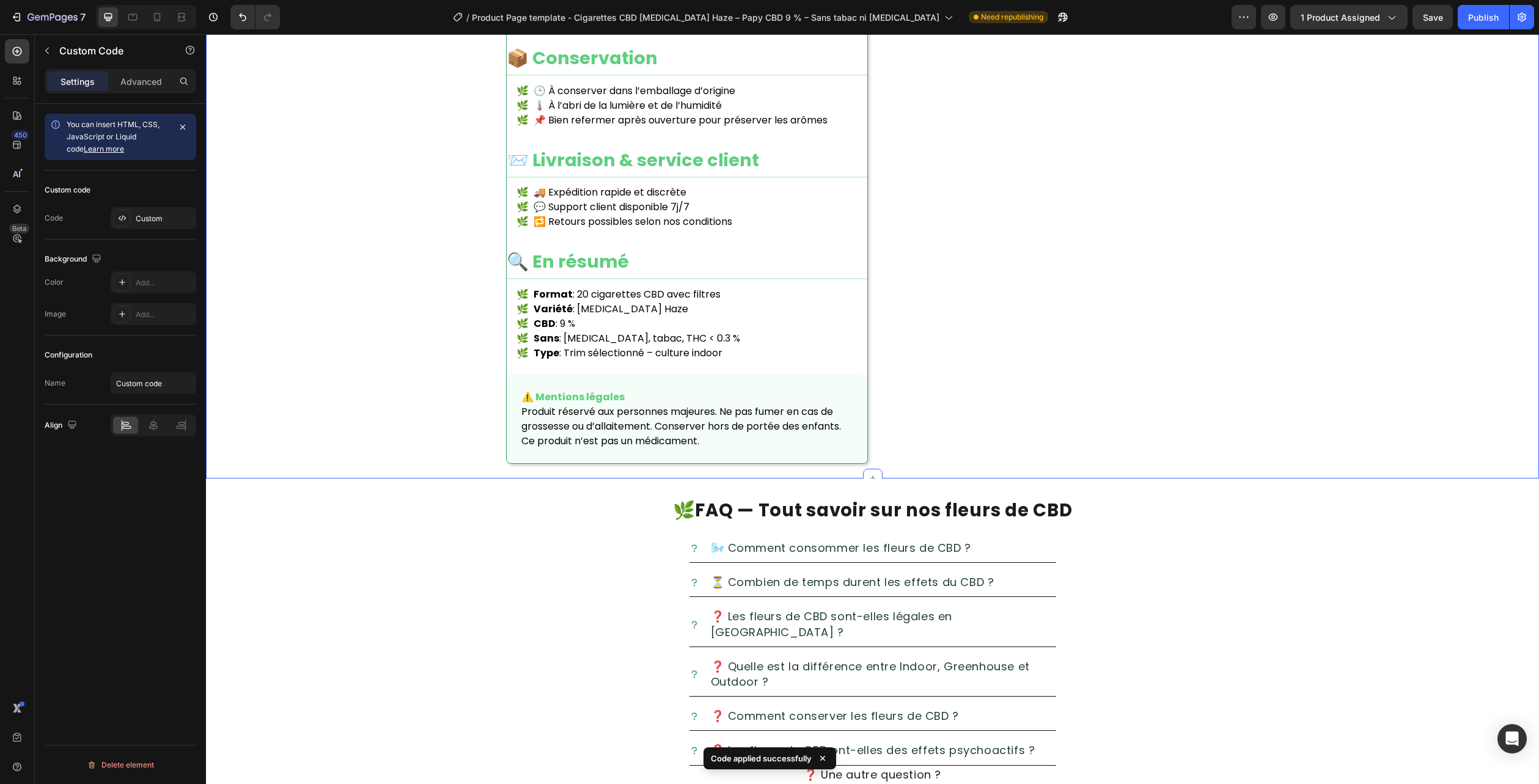
scroll to position [1894, 0]
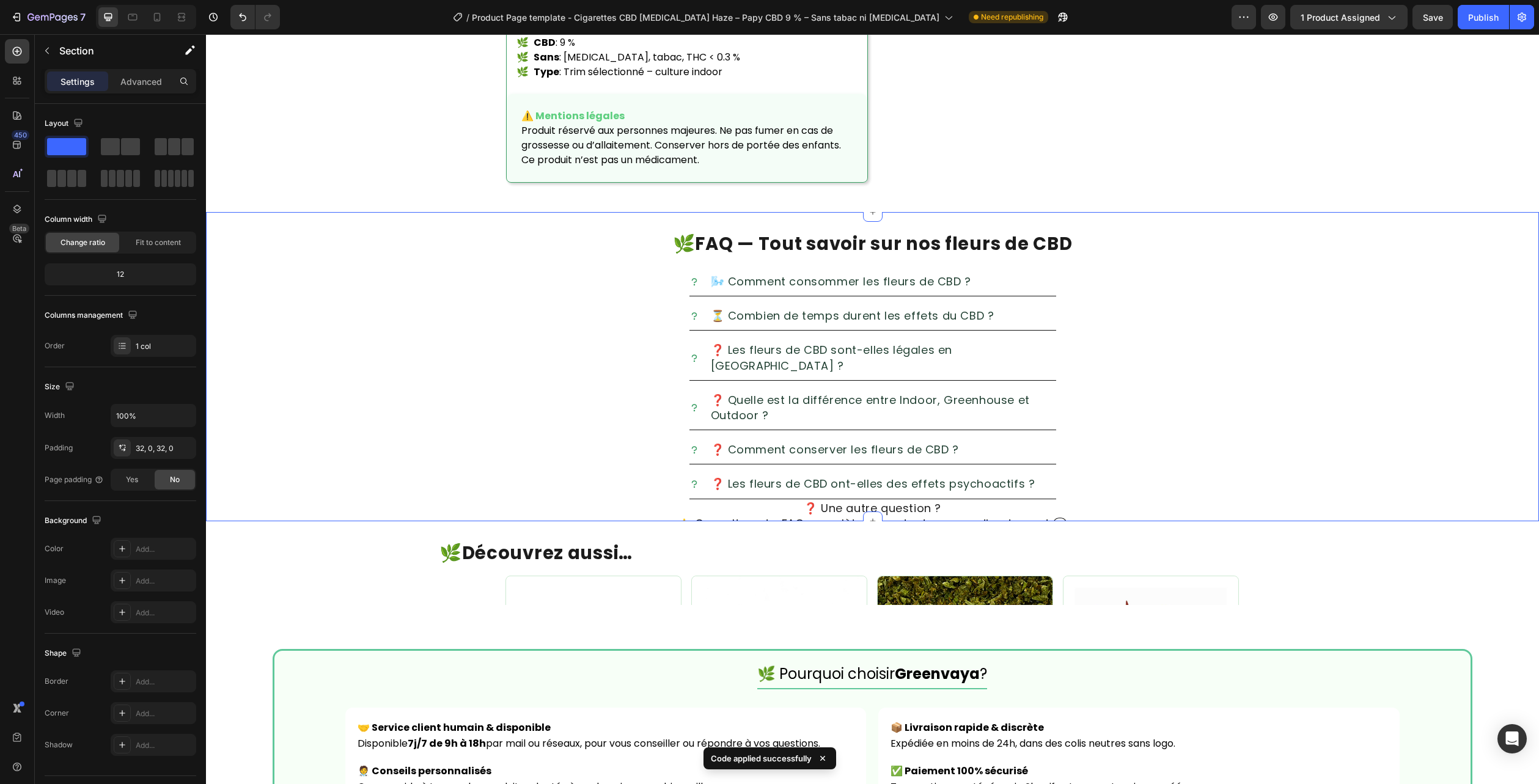
click at [1480, 214] on div "🌿 FAQ — Tout savoir sur nos fleurs de CBD Heading 🌬️ Comment consommer les fleu…" at bounding box center [872, 366] width 1333 height 308
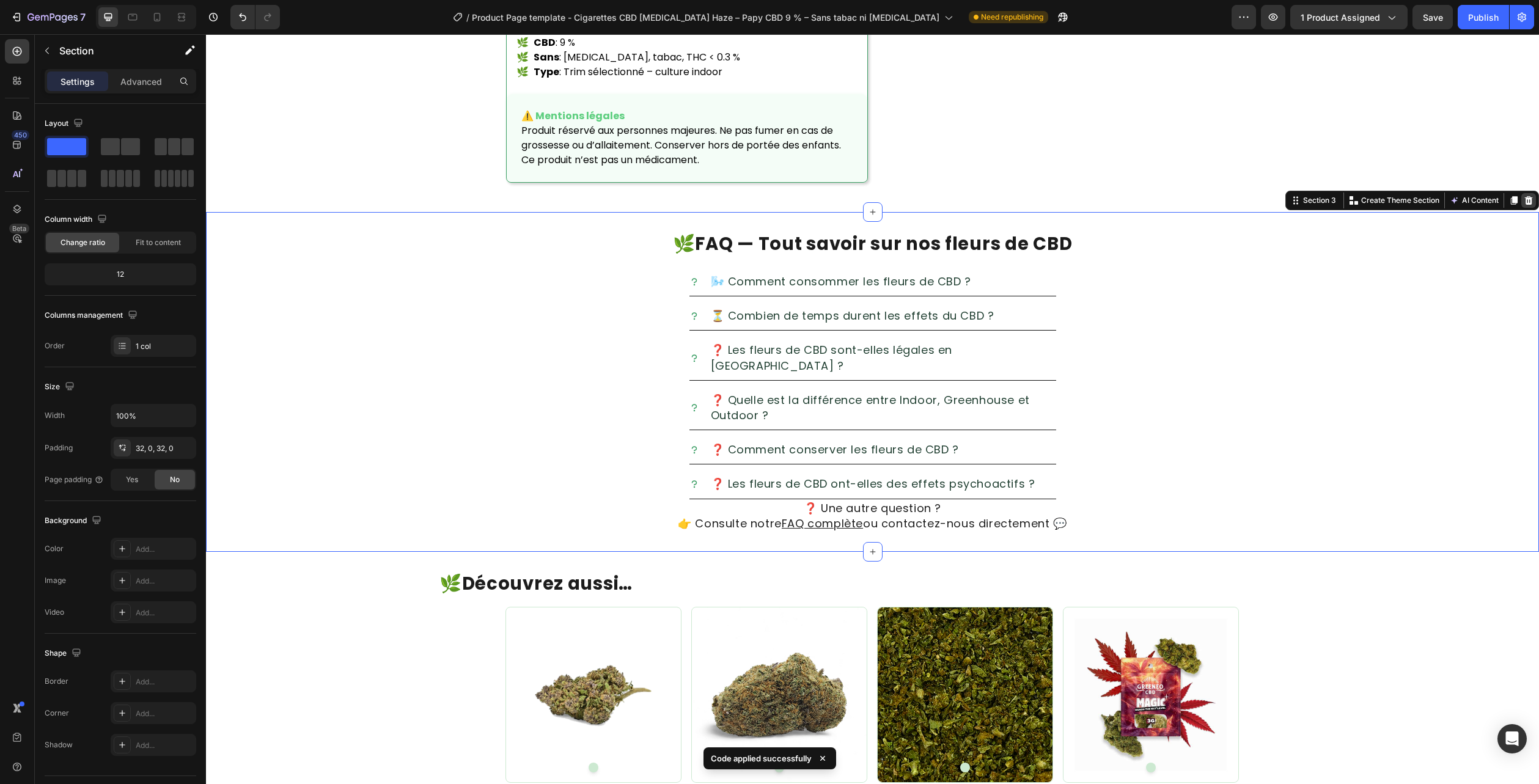
click at [1521, 193] on div at bounding box center [1528, 200] width 15 height 15
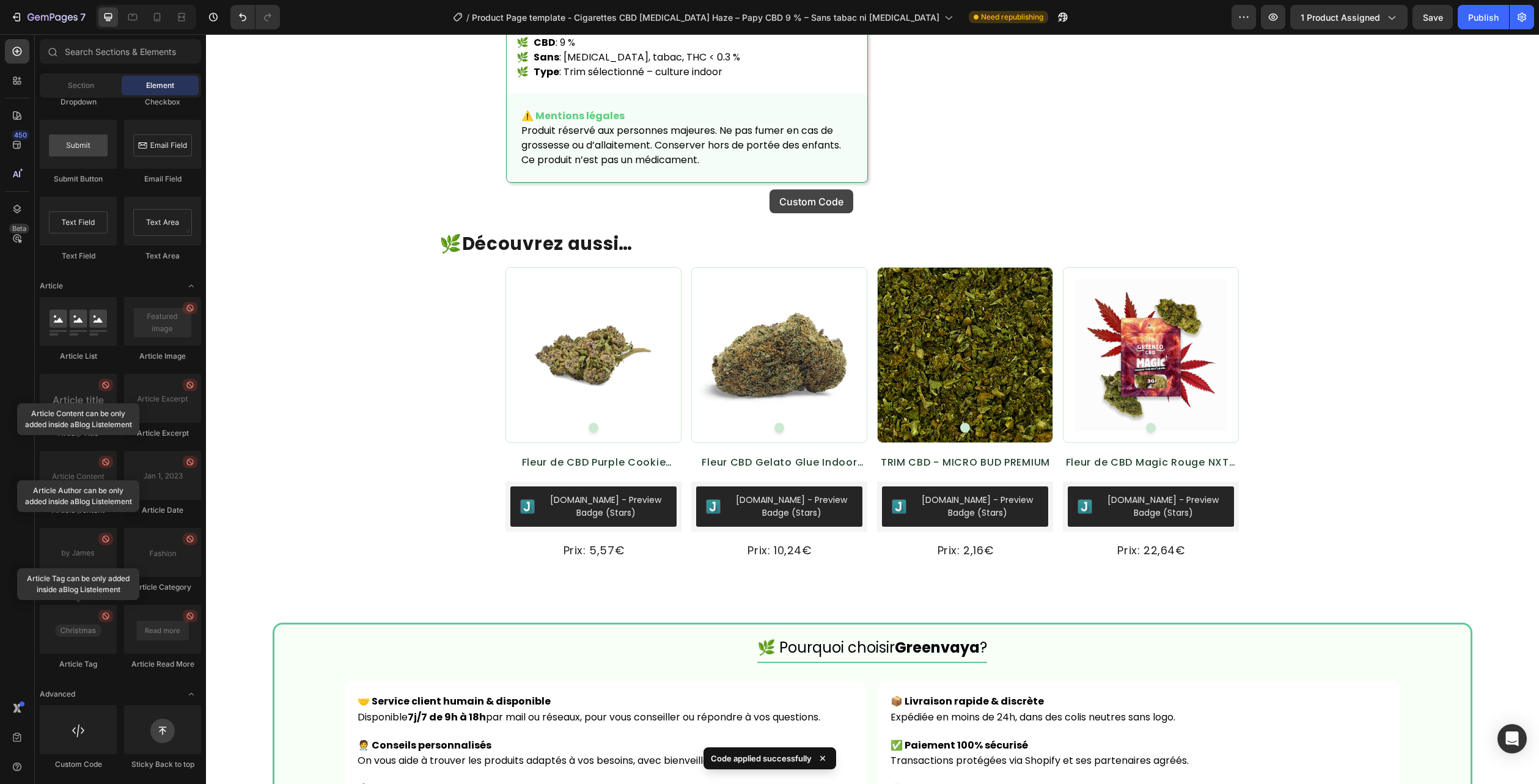
scroll to position [1958, 0]
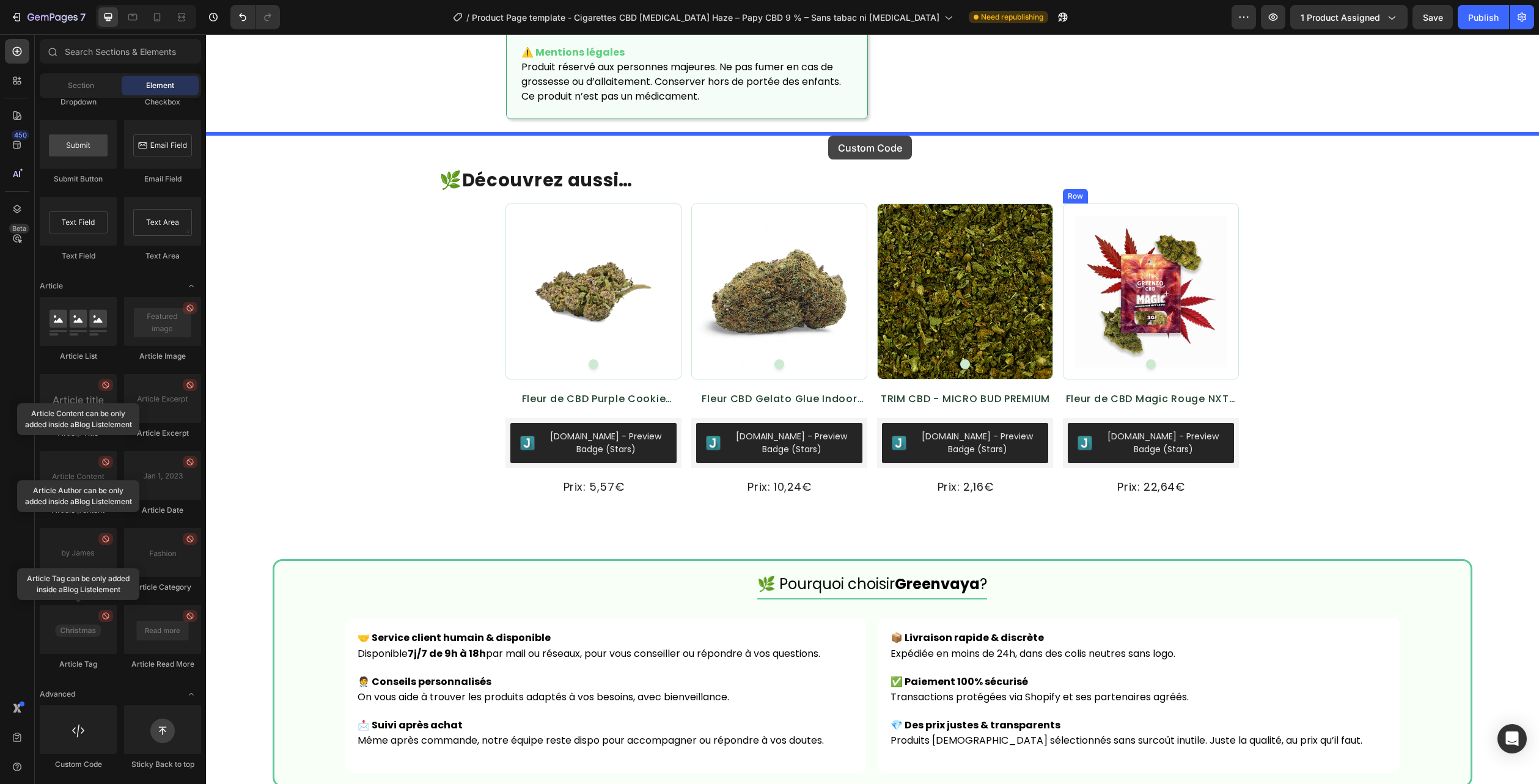
drag, startPoint x: 303, startPoint y: 764, endPoint x: 828, endPoint y: 135, distance: 819.3
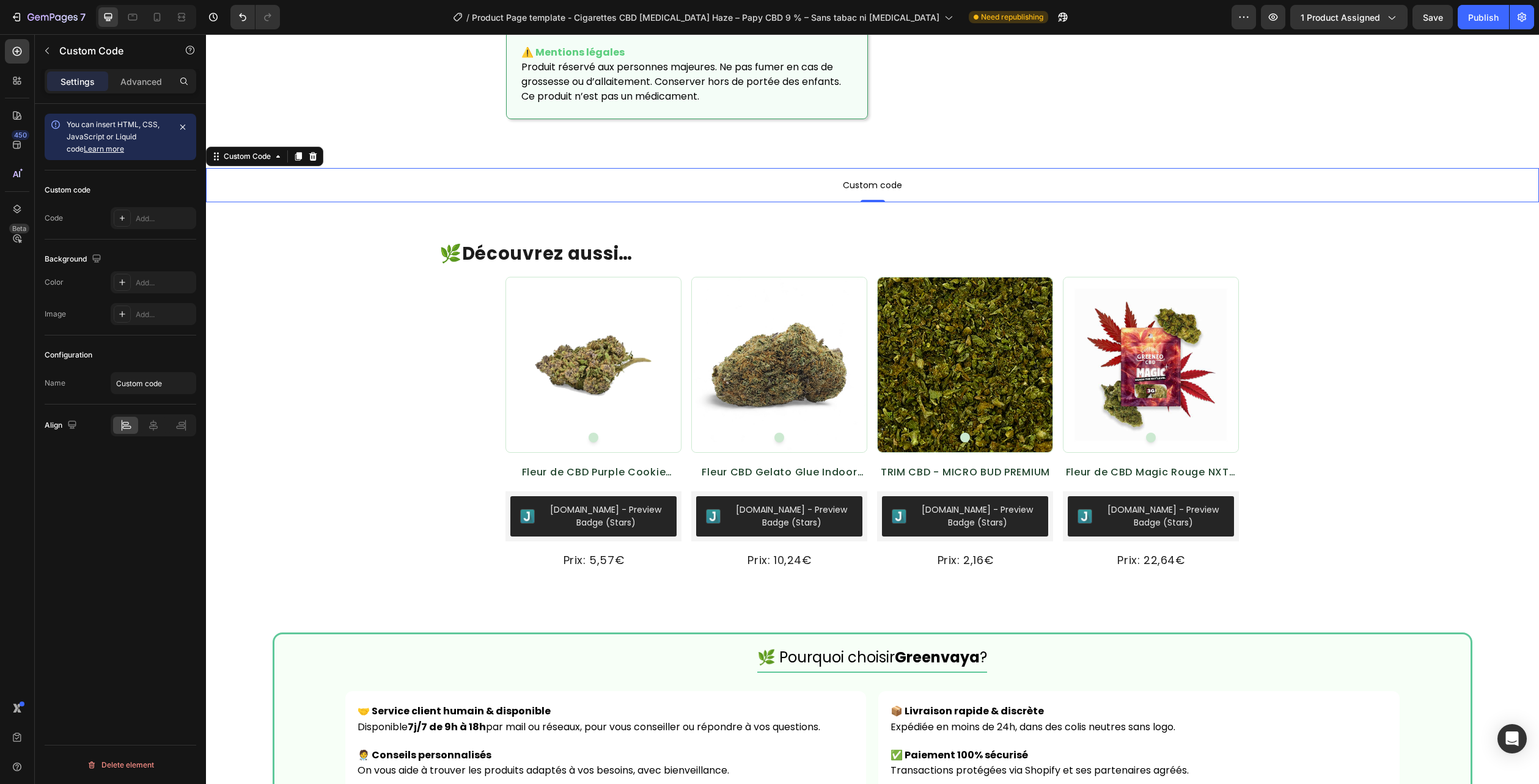
click at [812, 178] on span "Custom code" at bounding box center [872, 185] width 1333 height 15
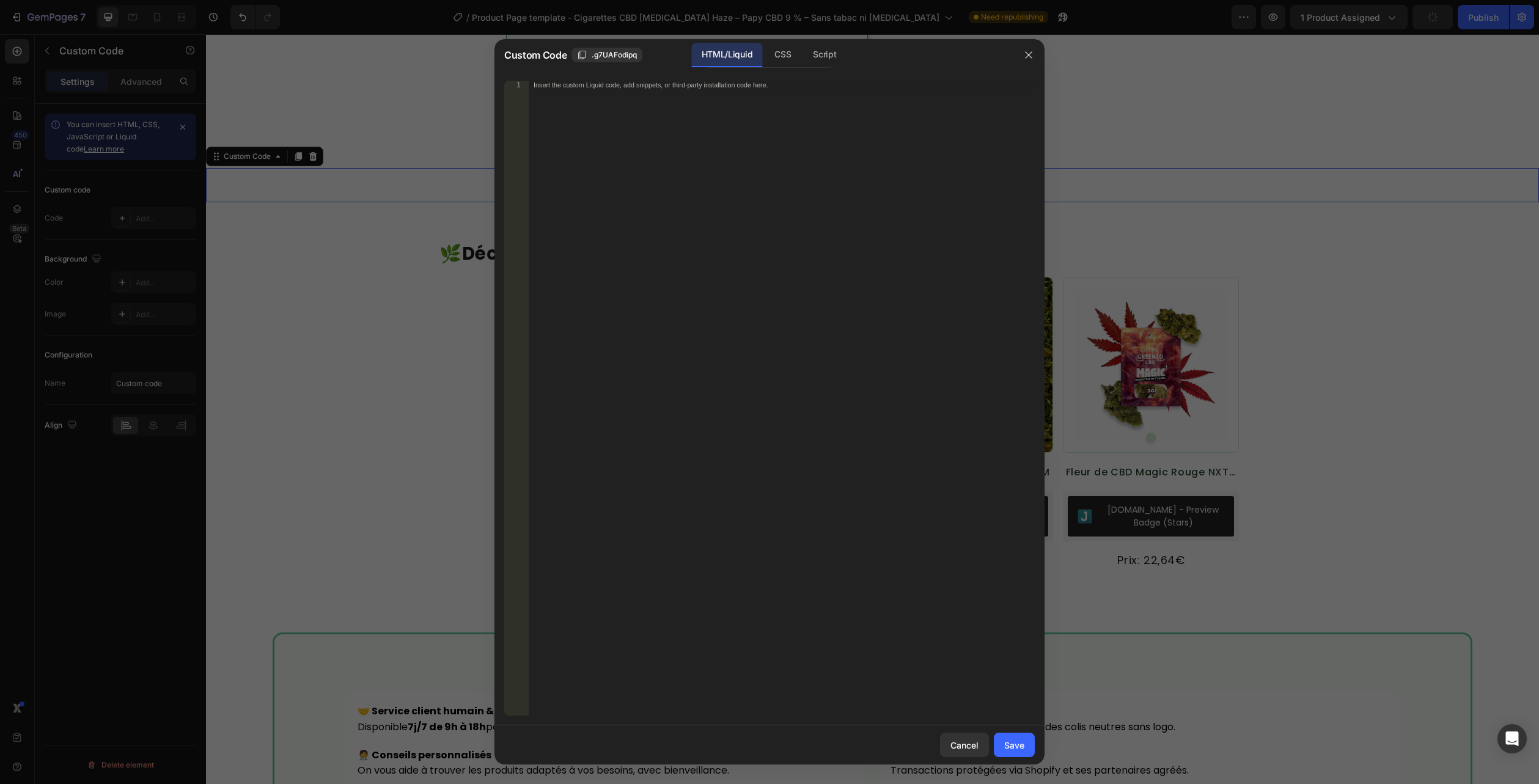
click at [732, 47] on div "HTML/Liquid" at bounding box center [727, 54] width 70 height 25
click at [724, 108] on div "Insert the custom Liquid code, add snippets, or third-party installation code h…" at bounding box center [782, 406] width 506 height 652
paste textarea "</section>"
type textarea "</section>"
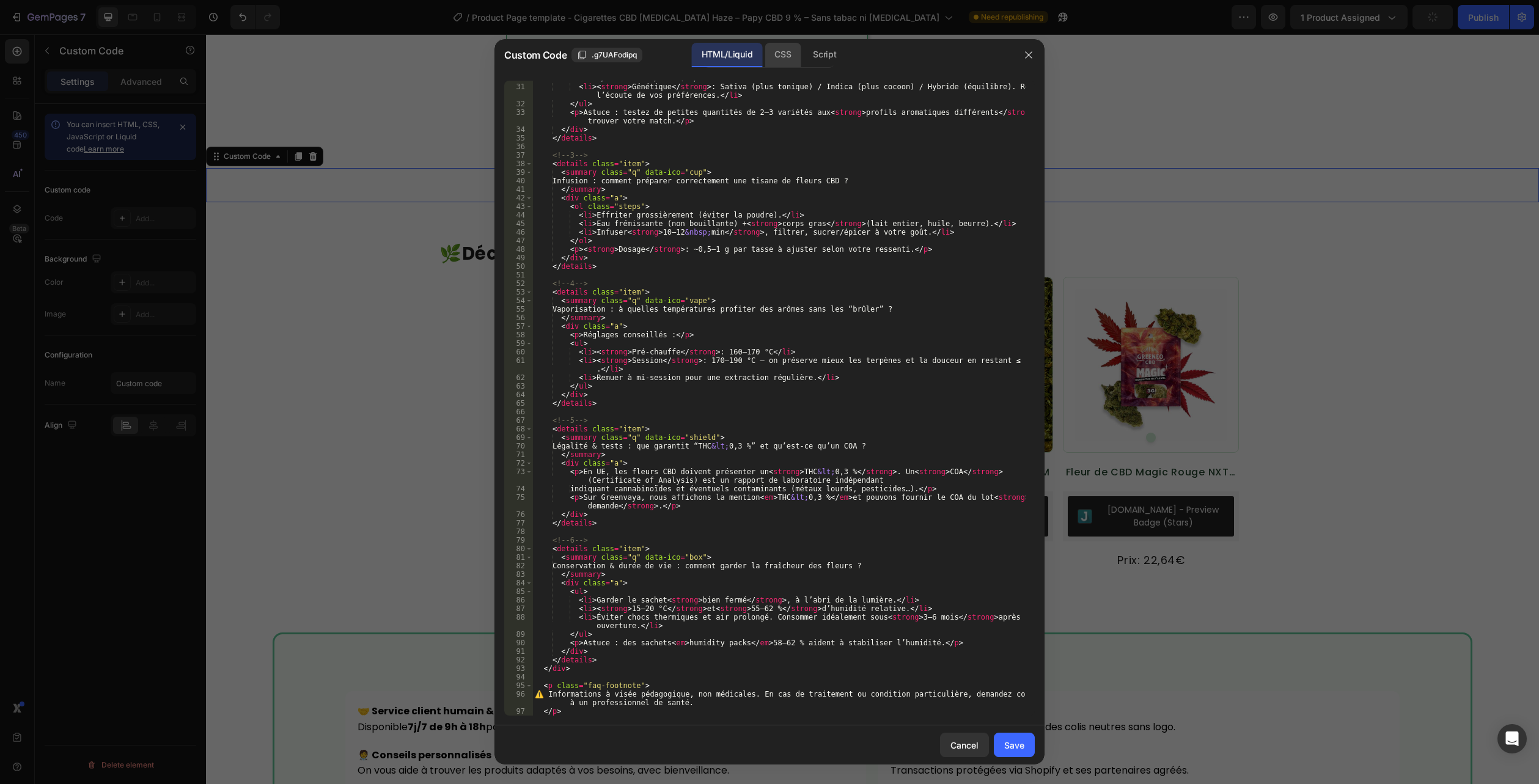
scroll to position [306, 0]
click at [775, 56] on div "CSS" at bounding box center [782, 54] width 36 height 25
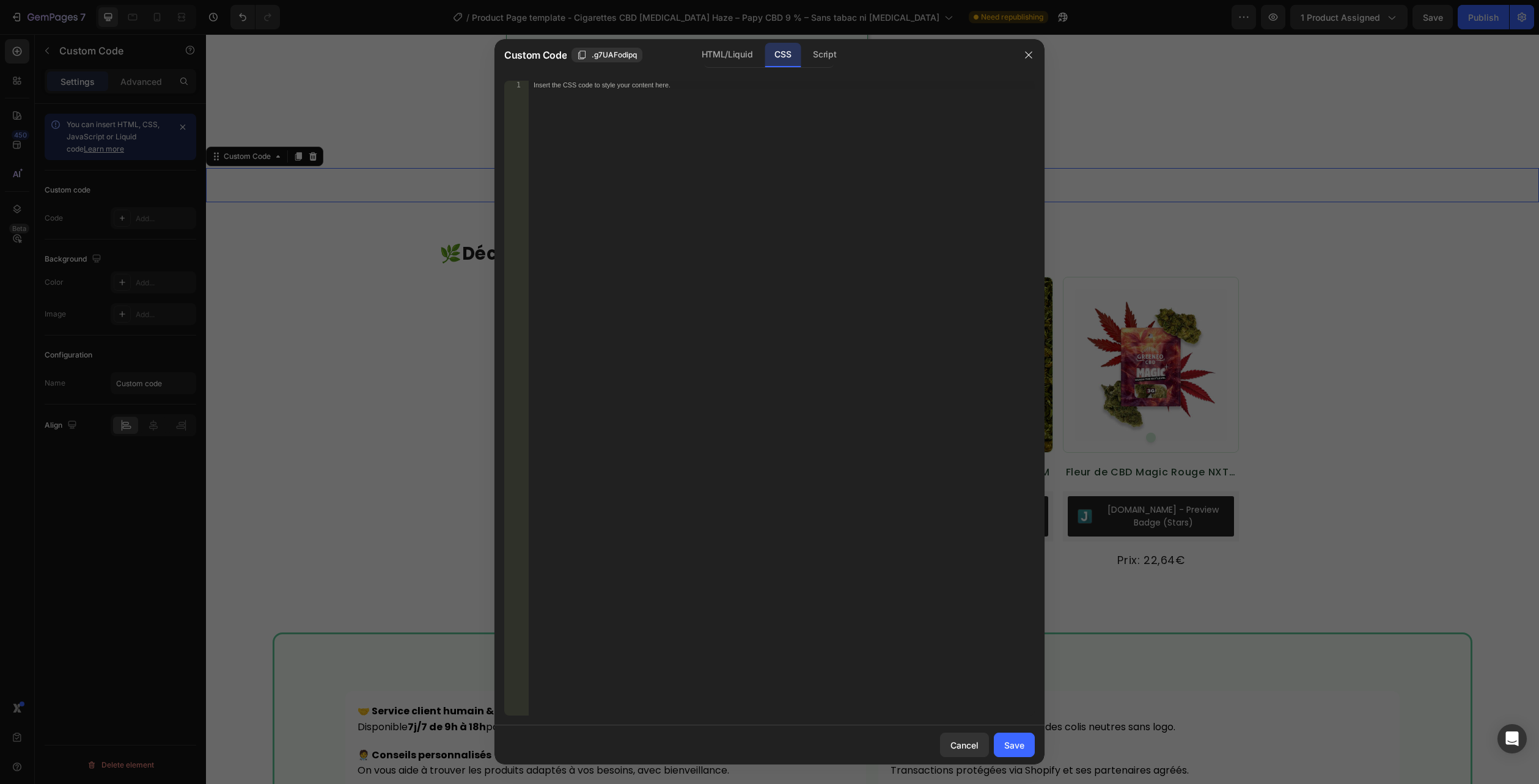
click at [776, 56] on div "CSS" at bounding box center [782, 54] width 36 height 25
click at [748, 105] on div "Insert the CSS code to style your content here." at bounding box center [782, 406] width 506 height 652
paste textarea ".flora-faq--compact .a{ padding: 8px 14px 12px; }"
type textarea ".flora-faq--compact .a{ padding: 8px 14px 12px; }"
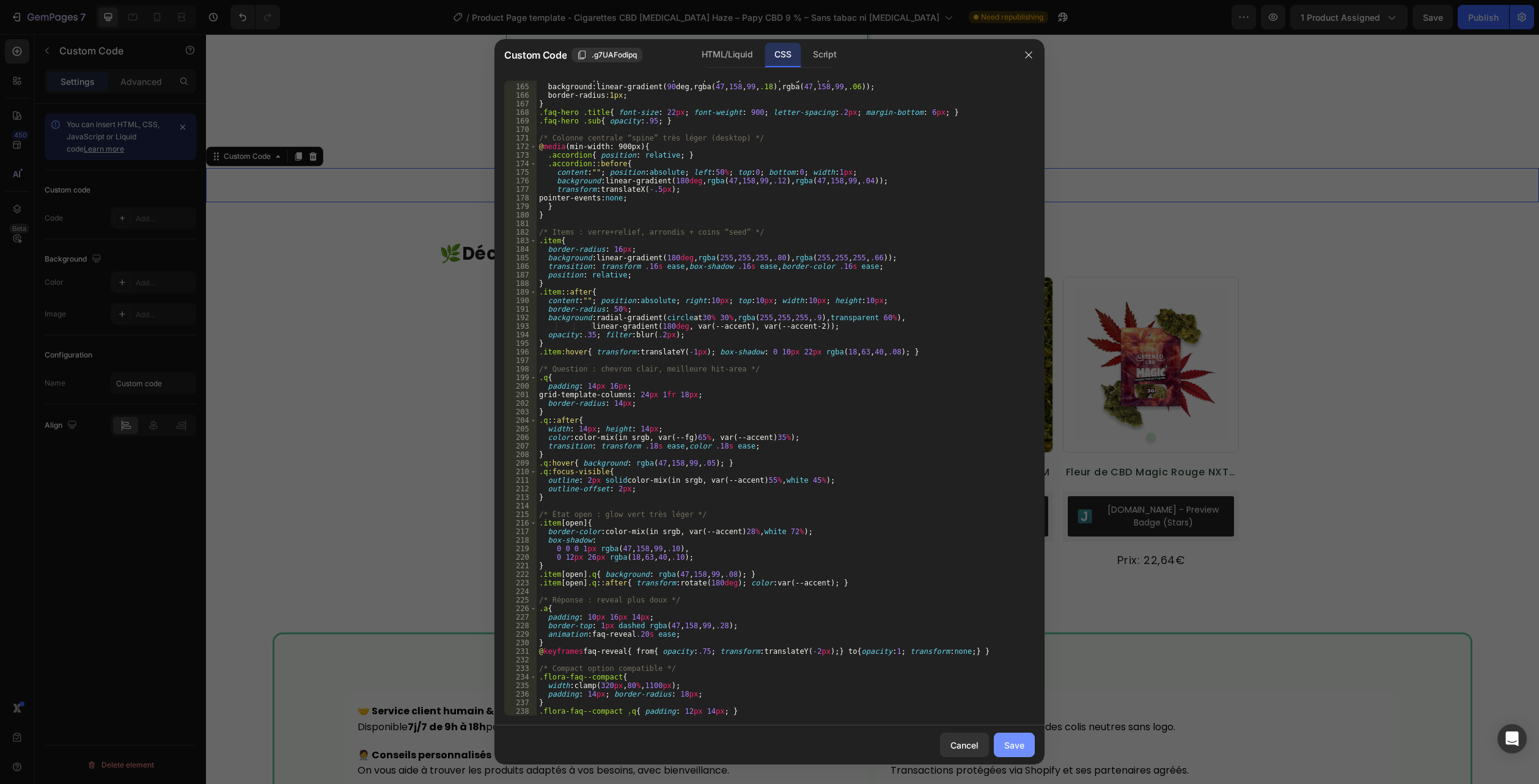
click at [1012, 741] on div "Save" at bounding box center [1014, 744] width 20 height 13
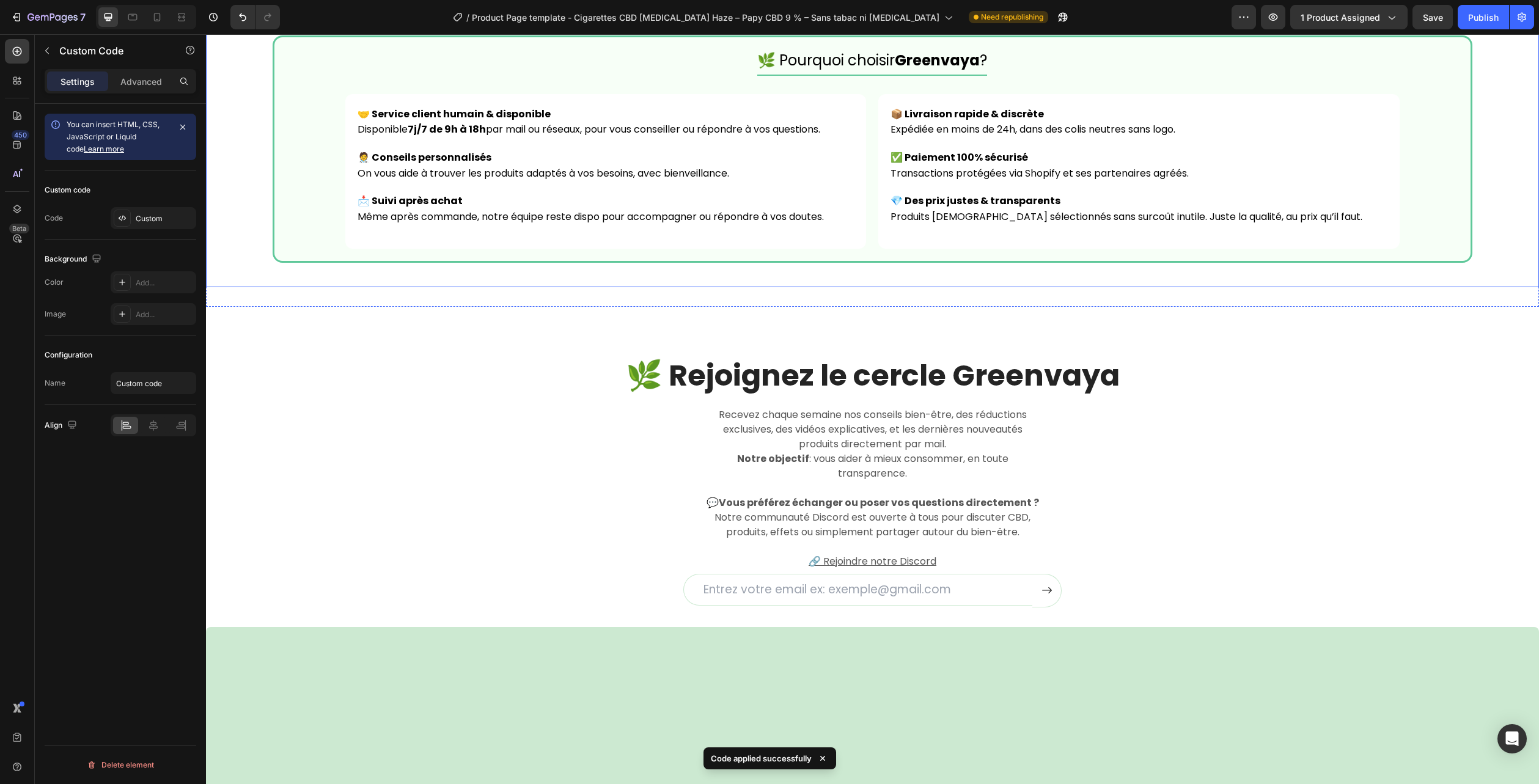
scroll to position [3180, 0]
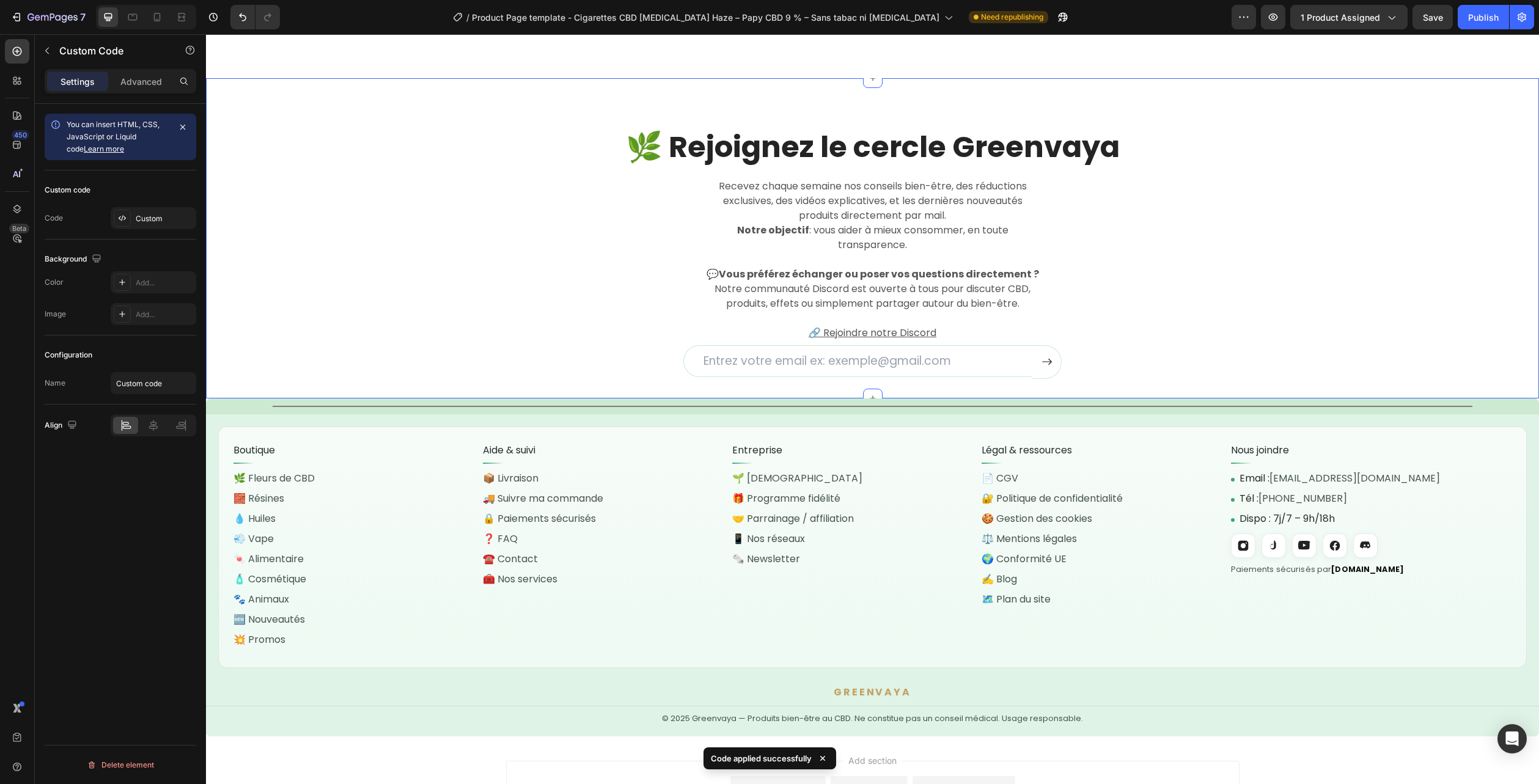
click at [1454, 195] on div "🌿 Rejoignez le cercle Greenvaya Heading Recevez chaque semaine nos conseils bie…" at bounding box center [872, 253] width 1314 height 251
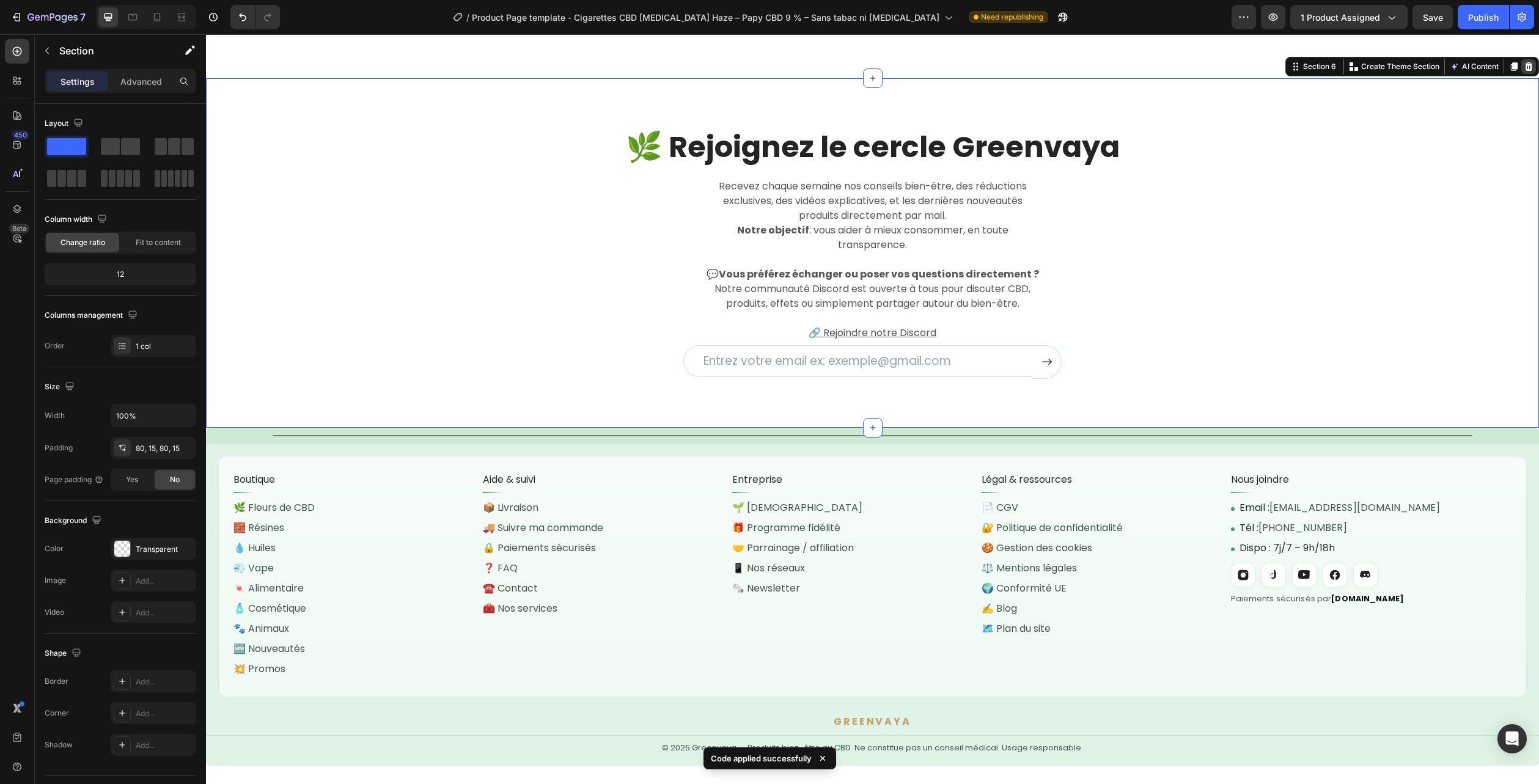
click at [1521, 73] on div at bounding box center [1528, 66] width 15 height 15
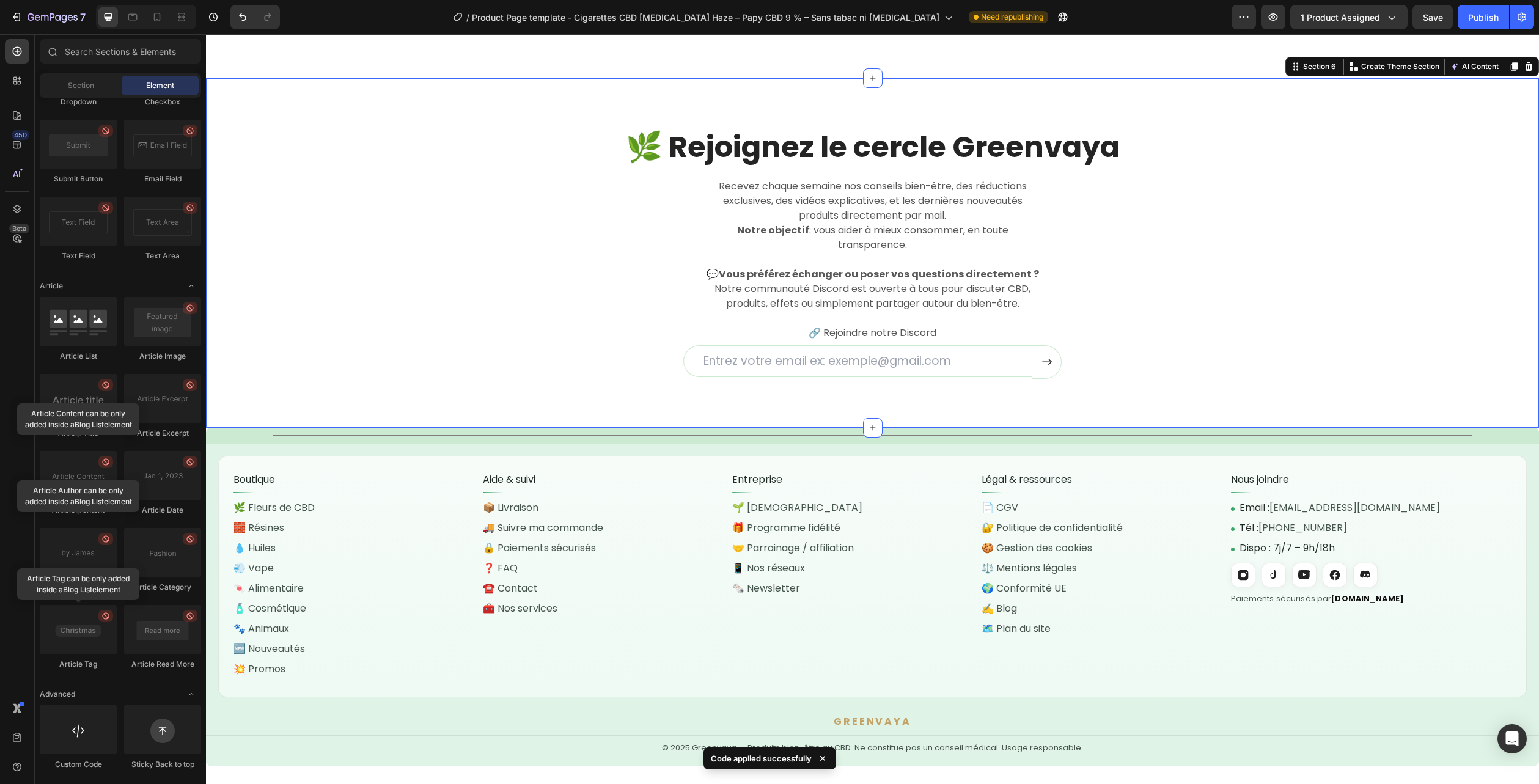
scroll to position [2989, 0]
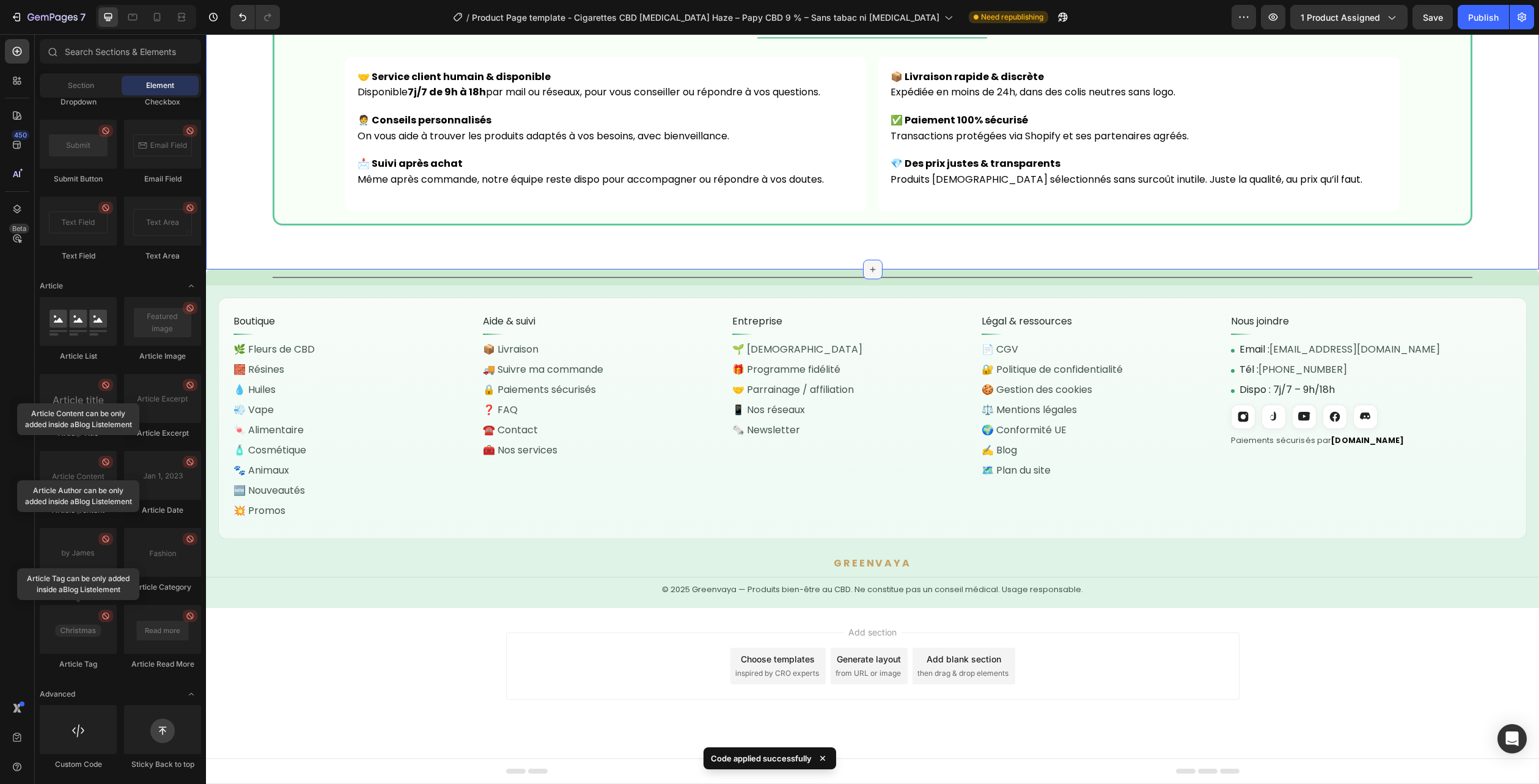
click at [868, 265] on icon at bounding box center [873, 270] width 10 height 10
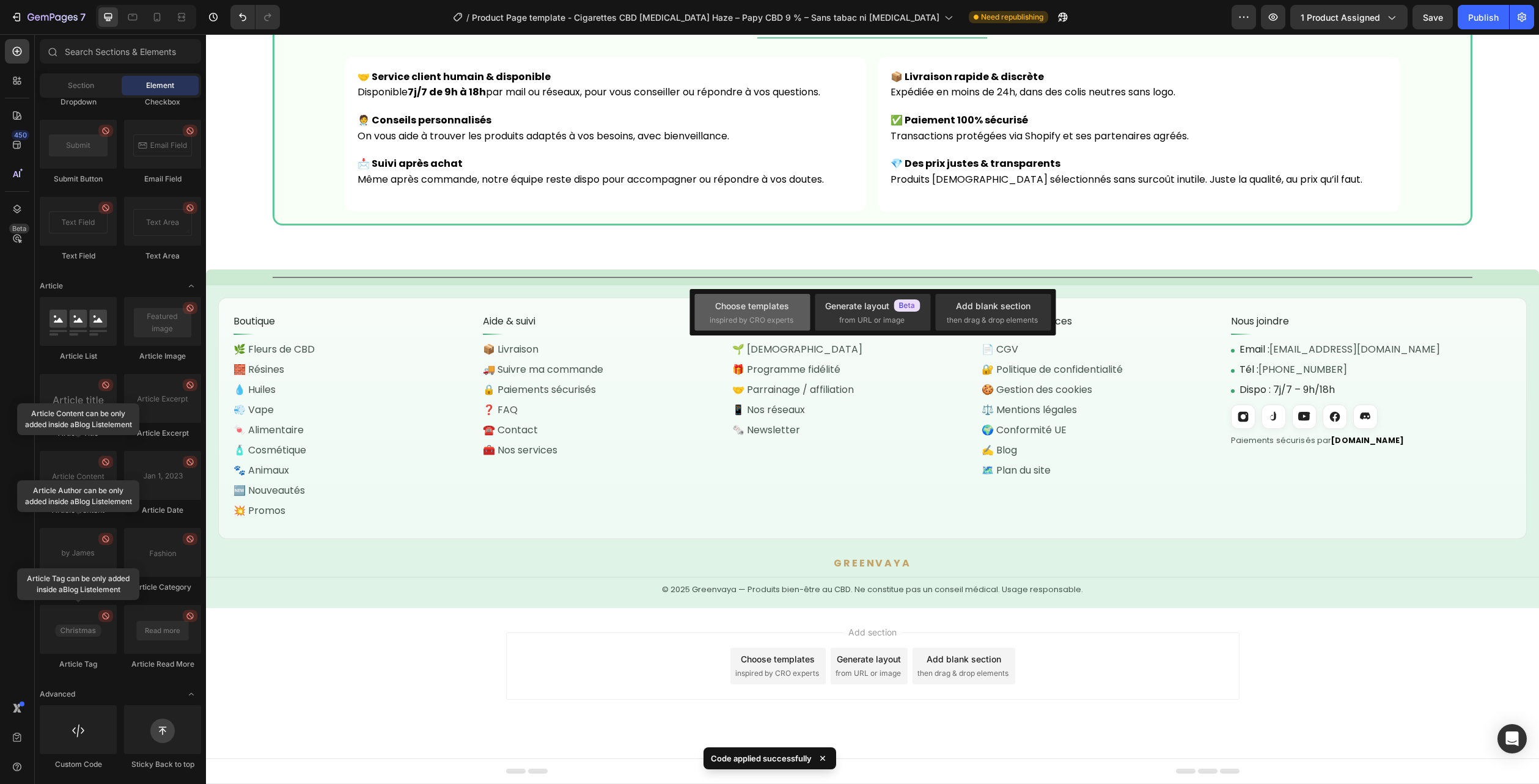
click at [752, 319] on span "inspired by CRO experts" at bounding box center [752, 319] width 84 height 11
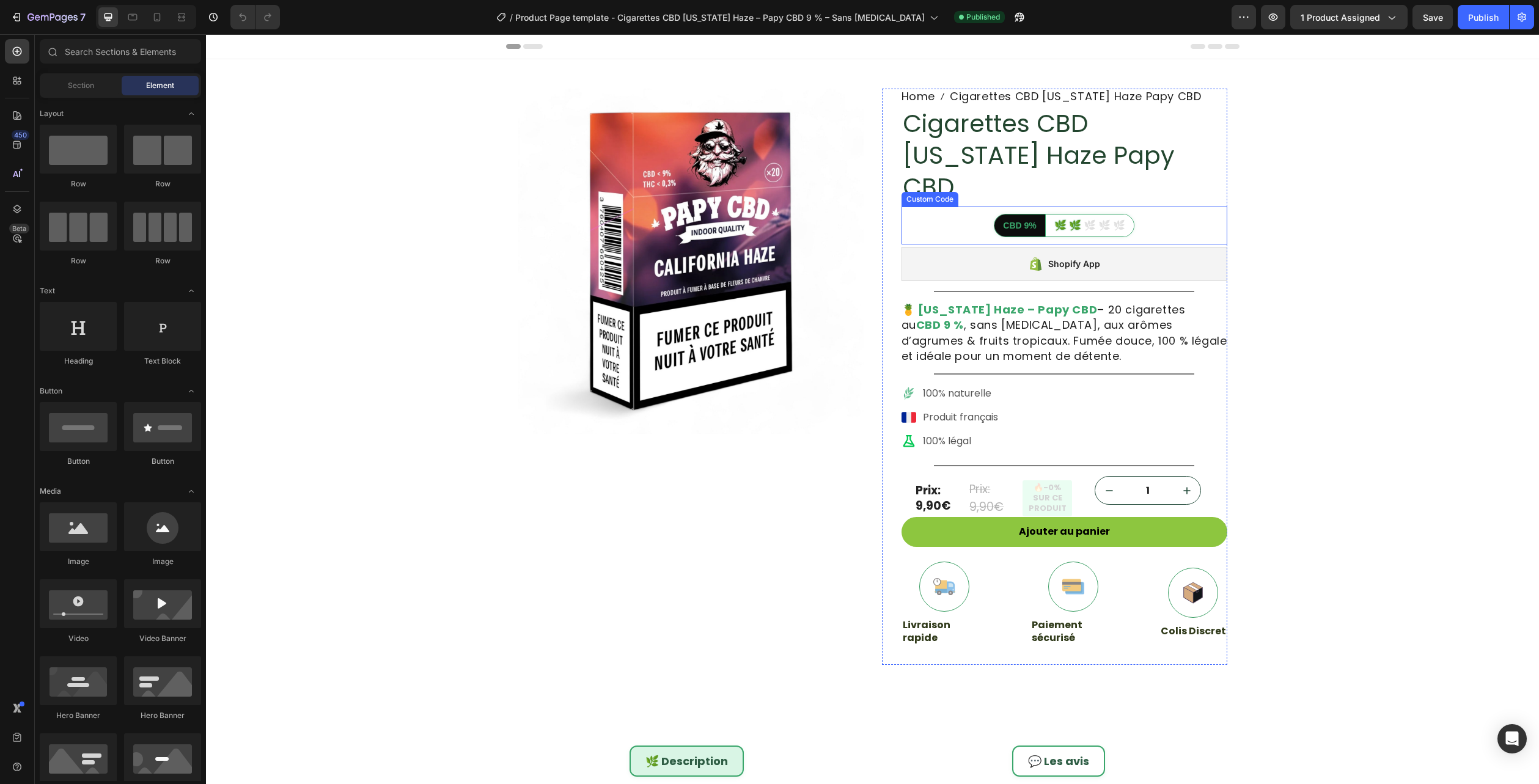
click at [959, 145] on h1 "Cigarettes CBD [US_STATE] Haze Papy CBD" at bounding box center [1064, 155] width 325 height 98
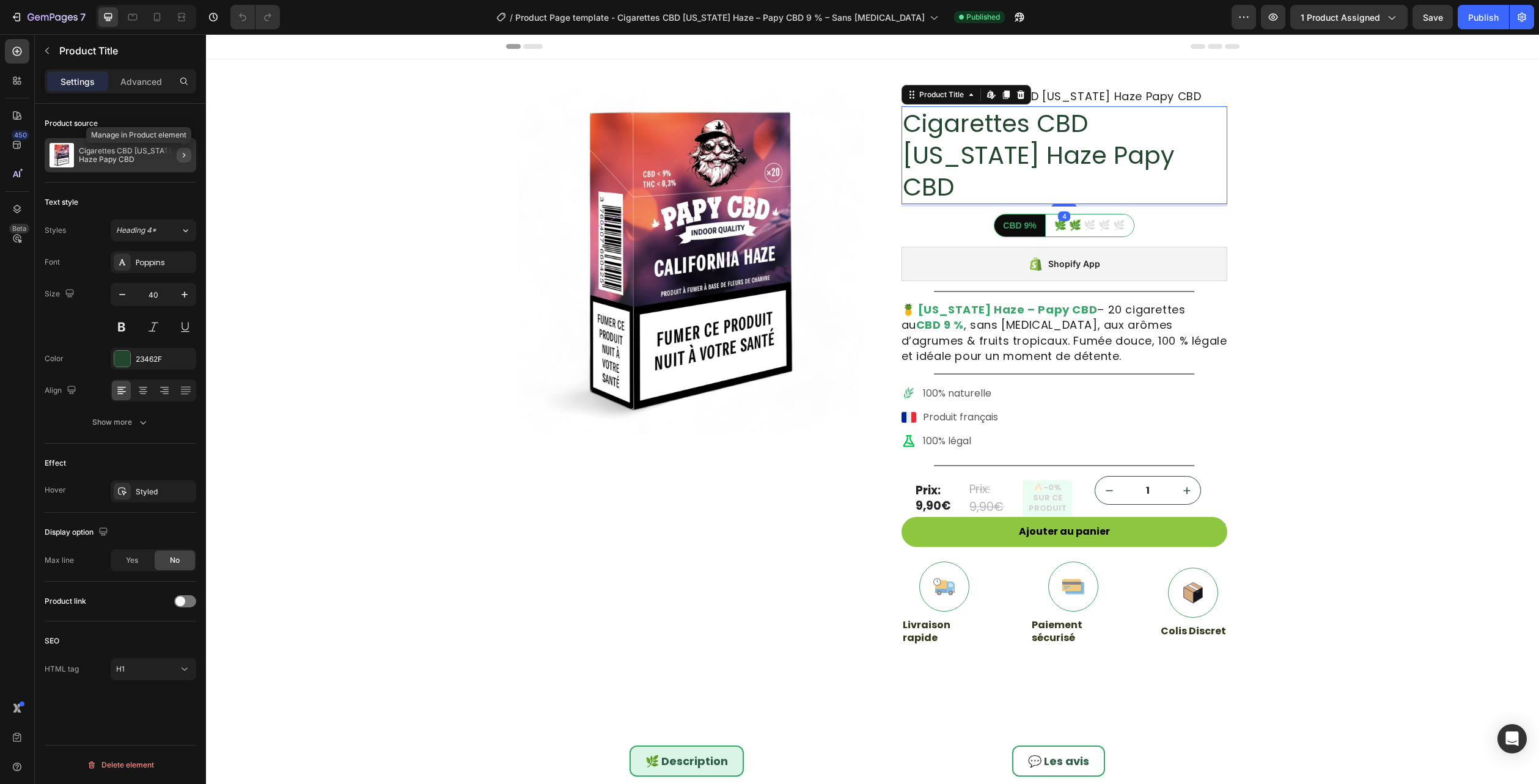
click at [183, 157] on icon "button" at bounding box center [184, 155] width 2 height 5
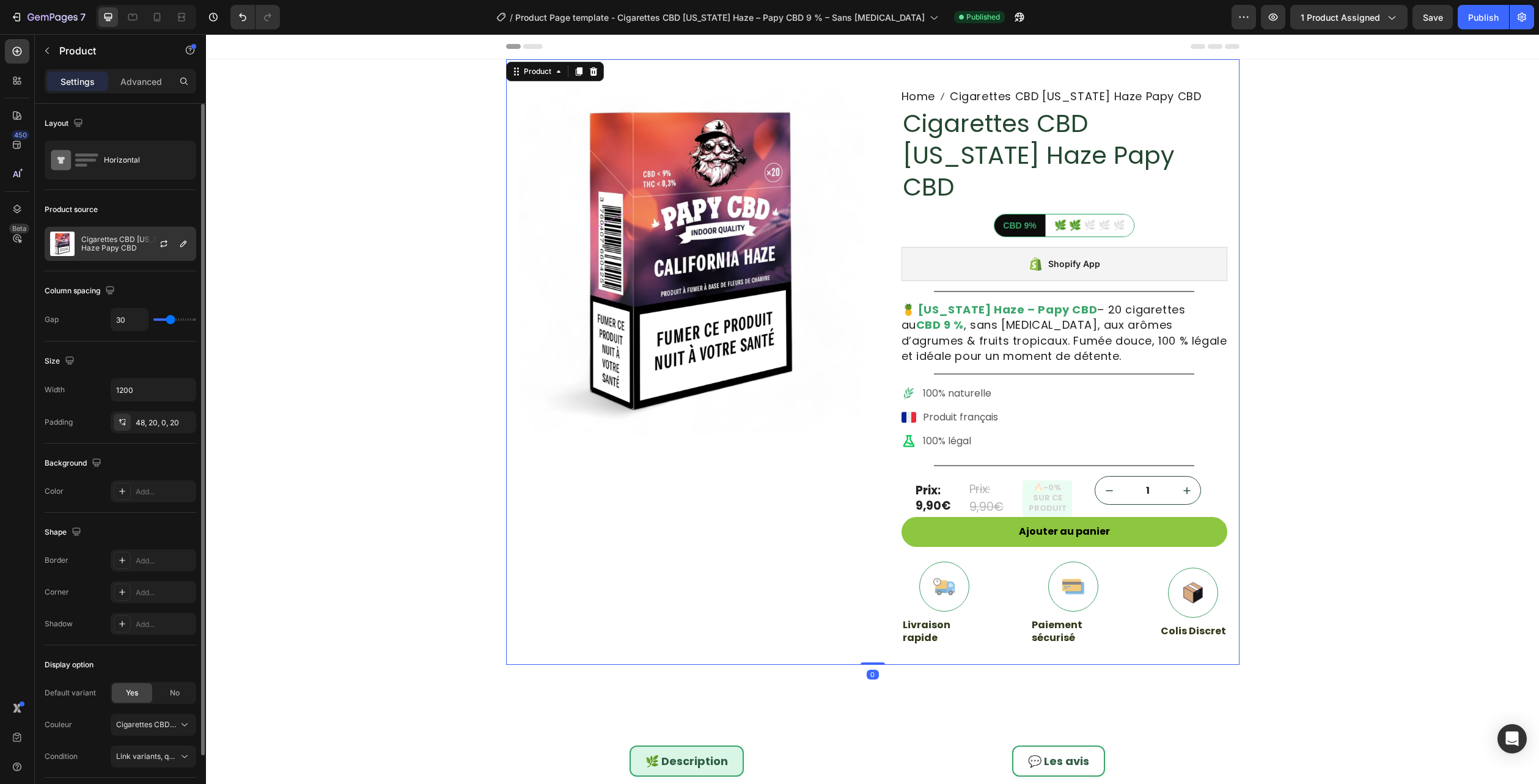
click at [129, 243] on p "Cigarettes CBD [US_STATE] Haze Papy CBD" at bounding box center [136, 243] width 110 height 17
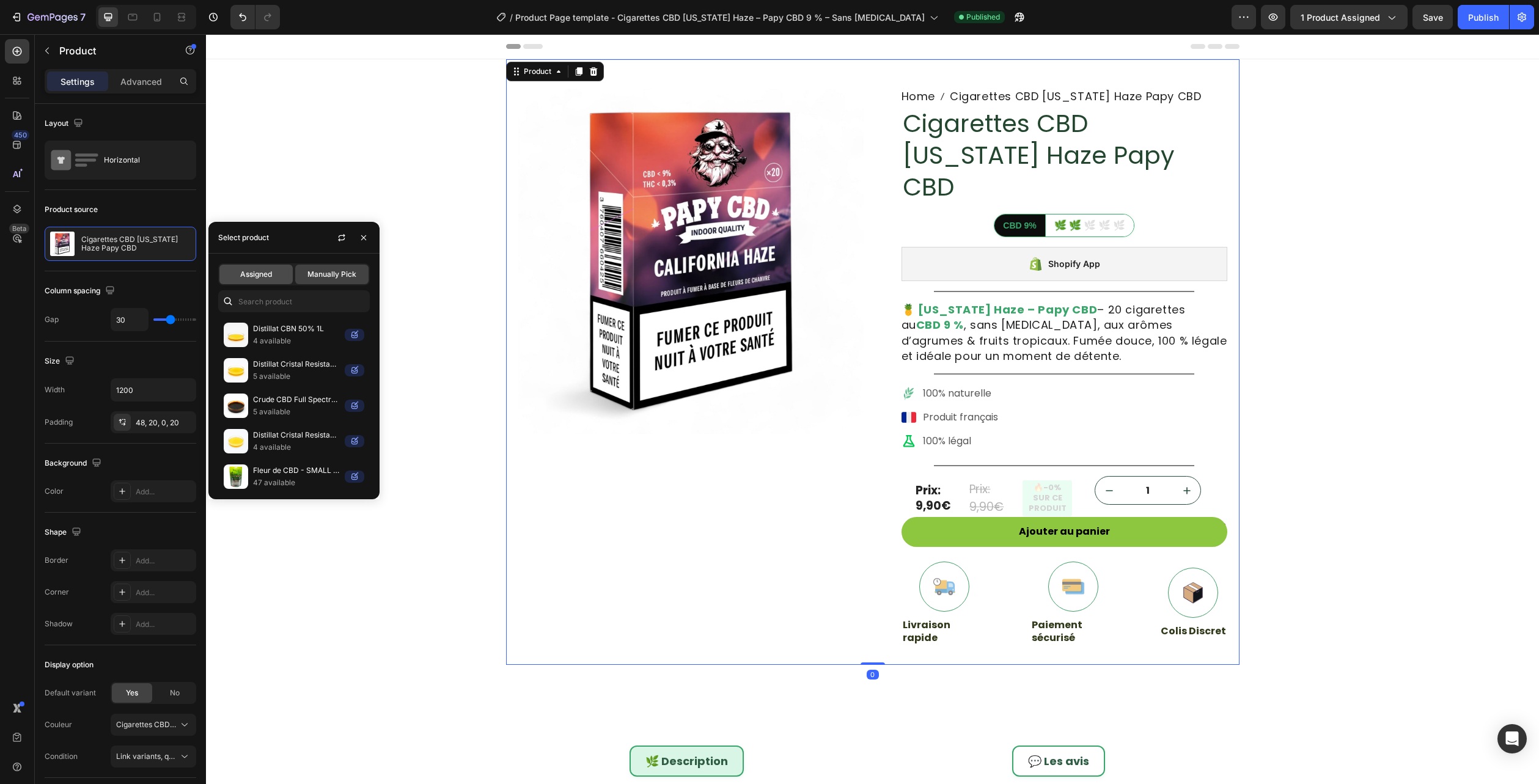
click at [265, 265] on div "Assigned" at bounding box center [256, 275] width 73 height 20
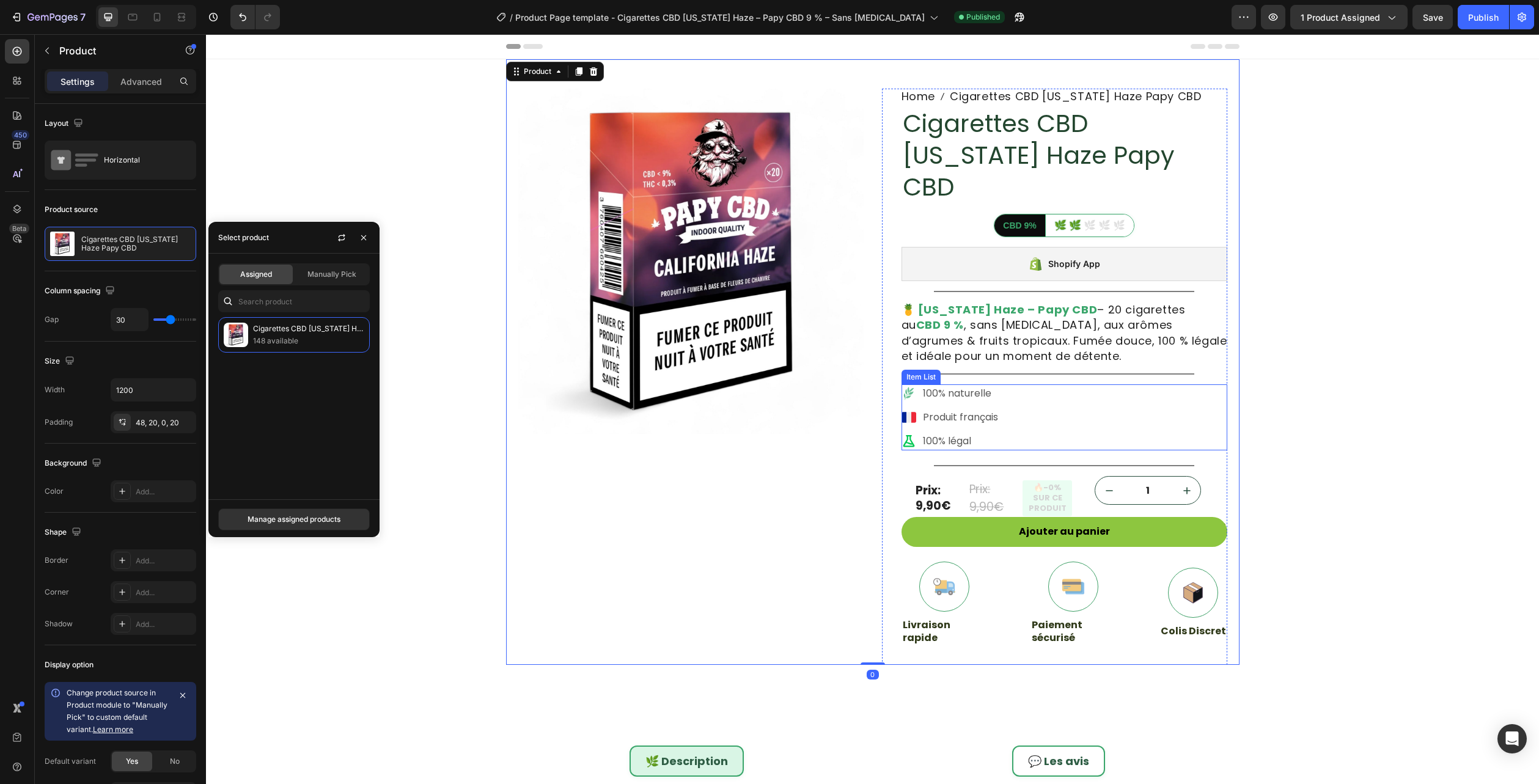
click at [1035, 385] on div "100% naturelle Produit français 100% légal" at bounding box center [1064, 417] width 325 height 66
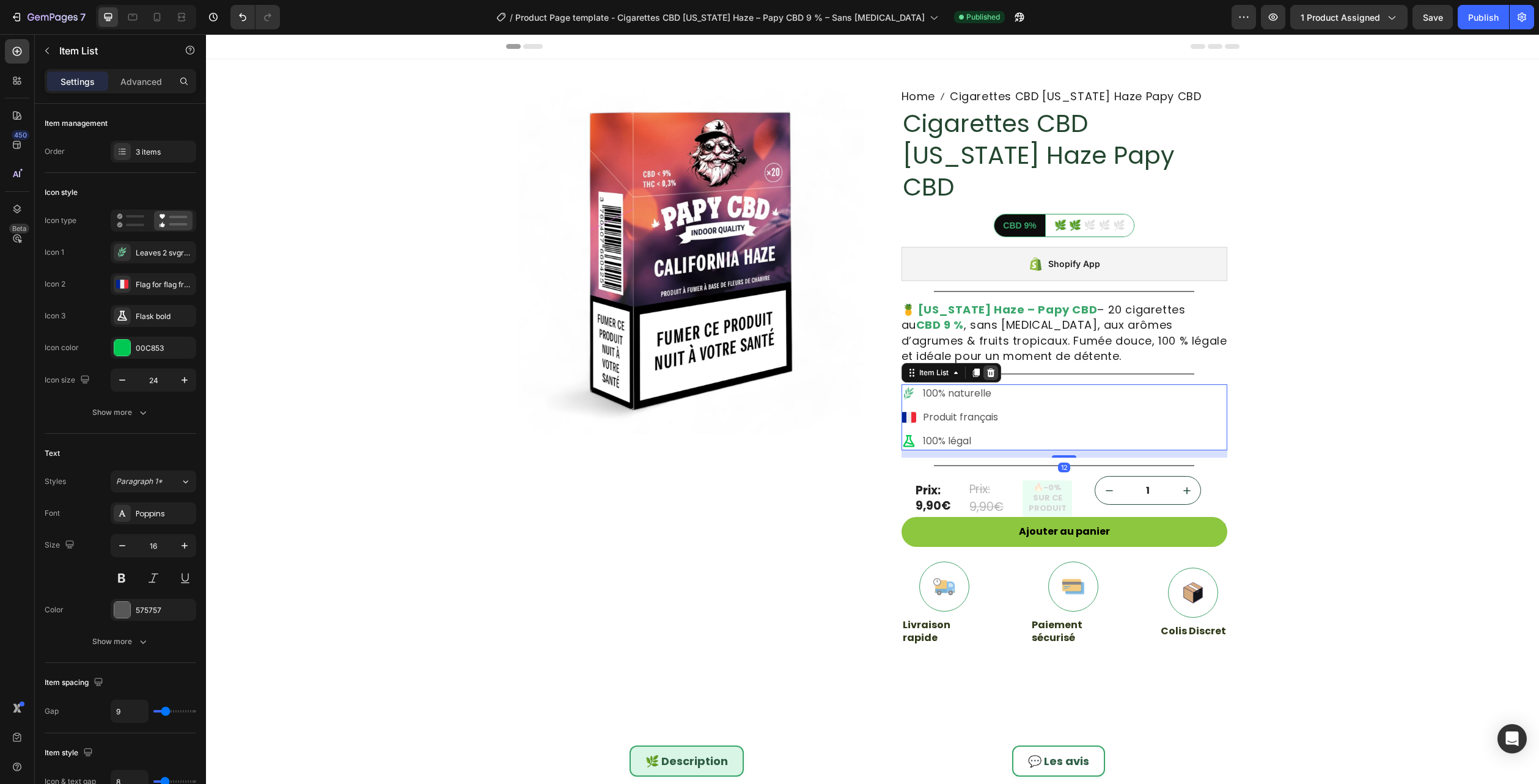
click at [987, 369] on icon at bounding box center [991, 373] width 8 height 9
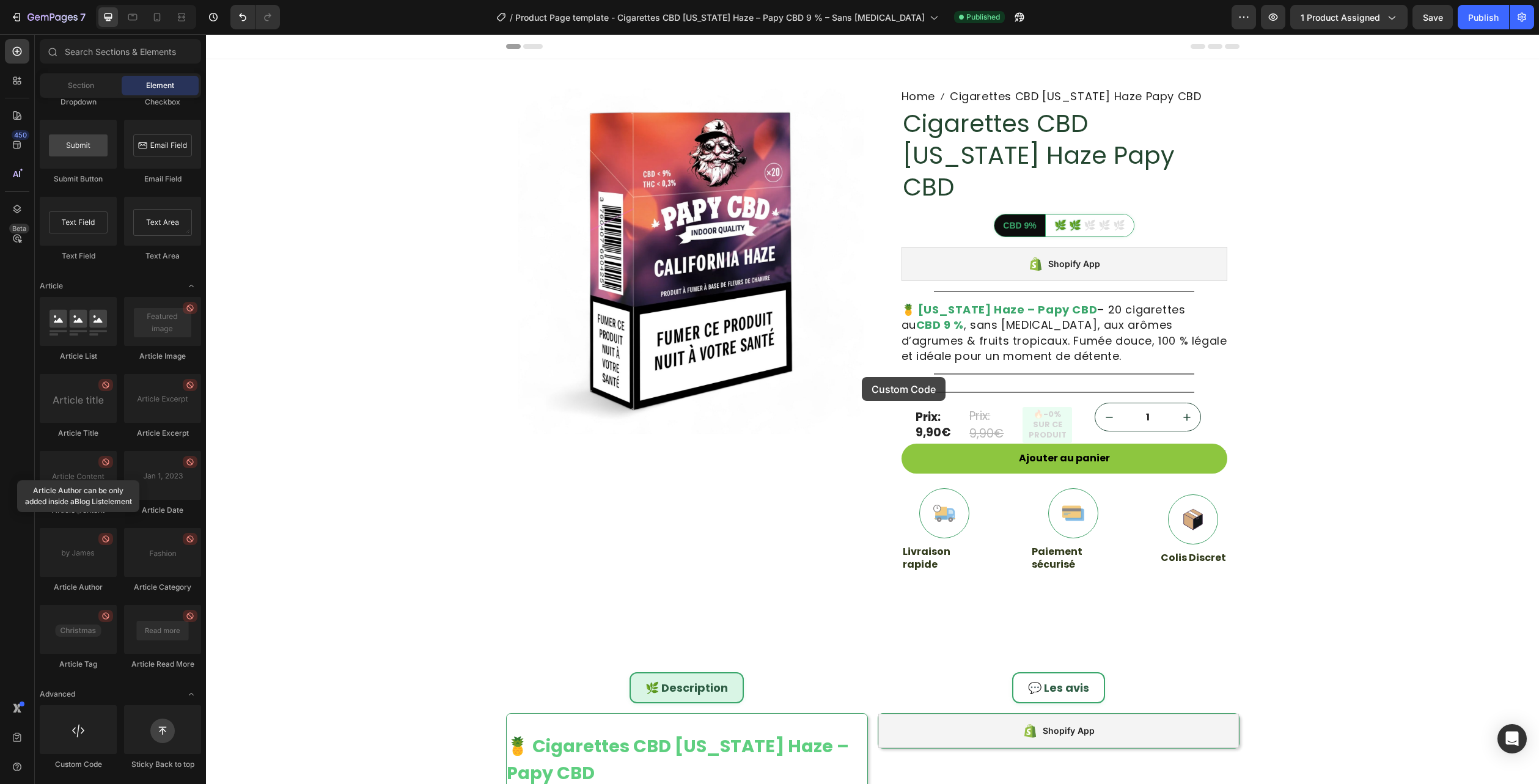
scroll to position [55, 0]
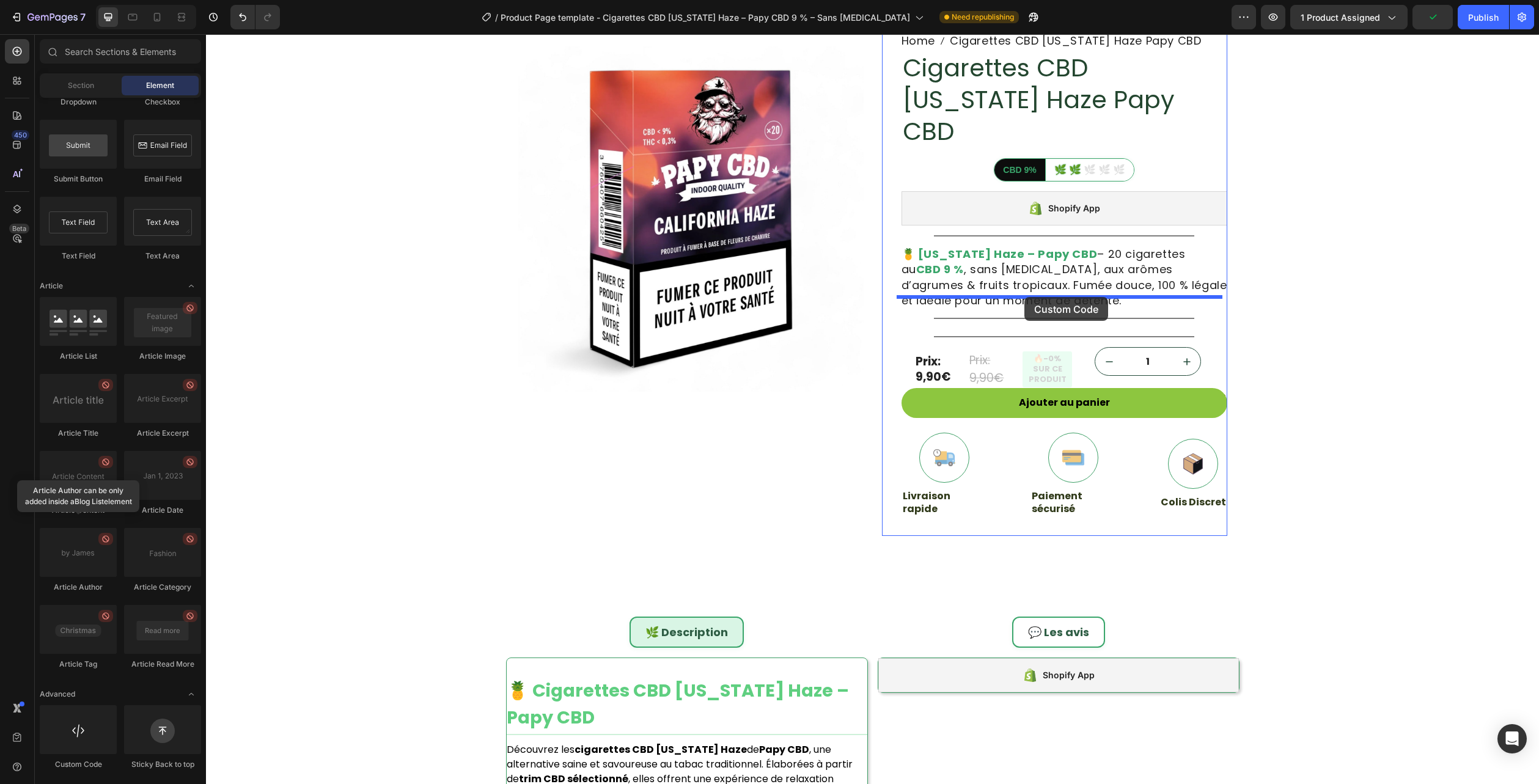
drag, startPoint x: 294, startPoint y: 764, endPoint x: 1025, endPoint y: 297, distance: 867.4
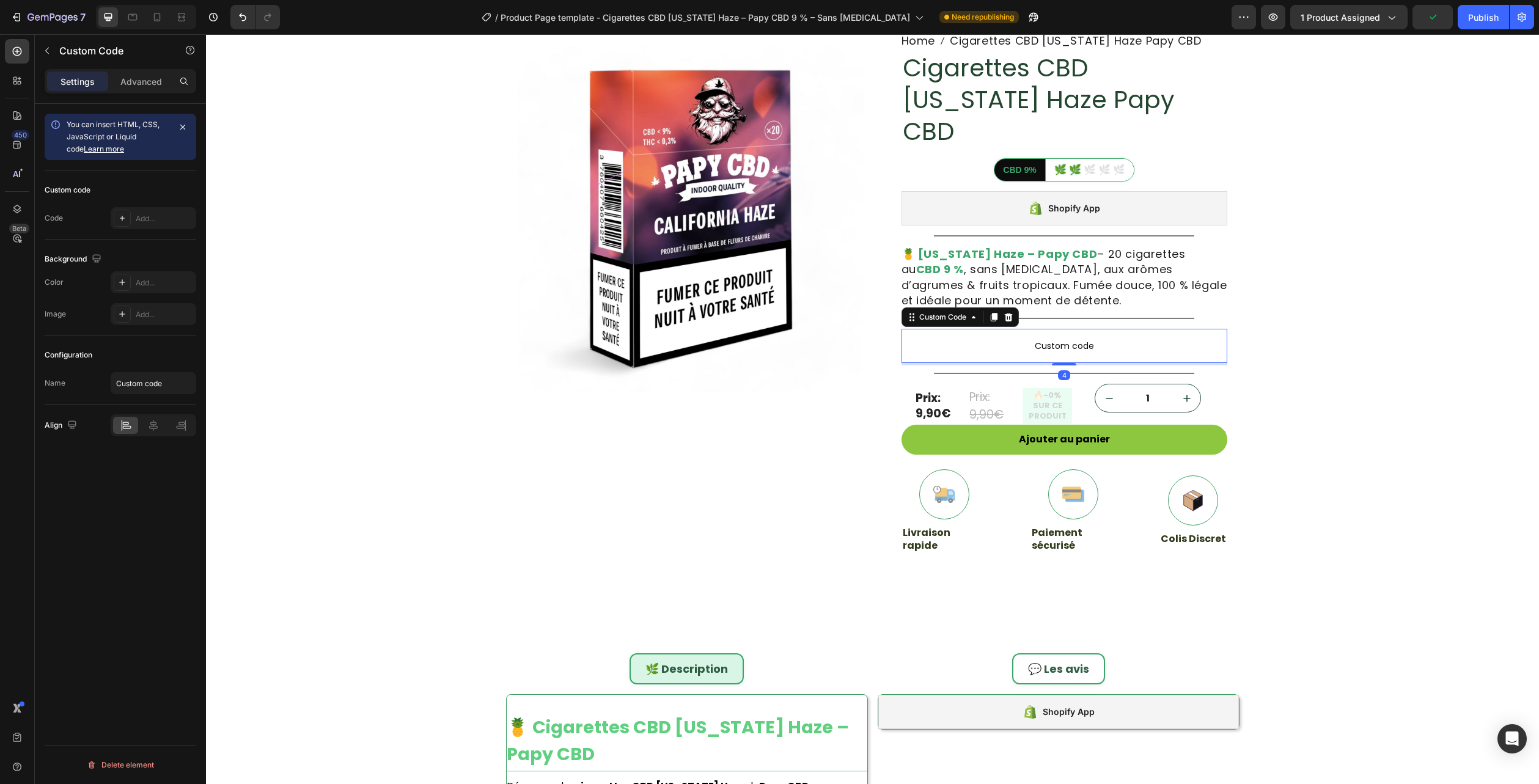
click at [1022, 338] on span "Custom code" at bounding box center [1064, 345] width 325 height 15
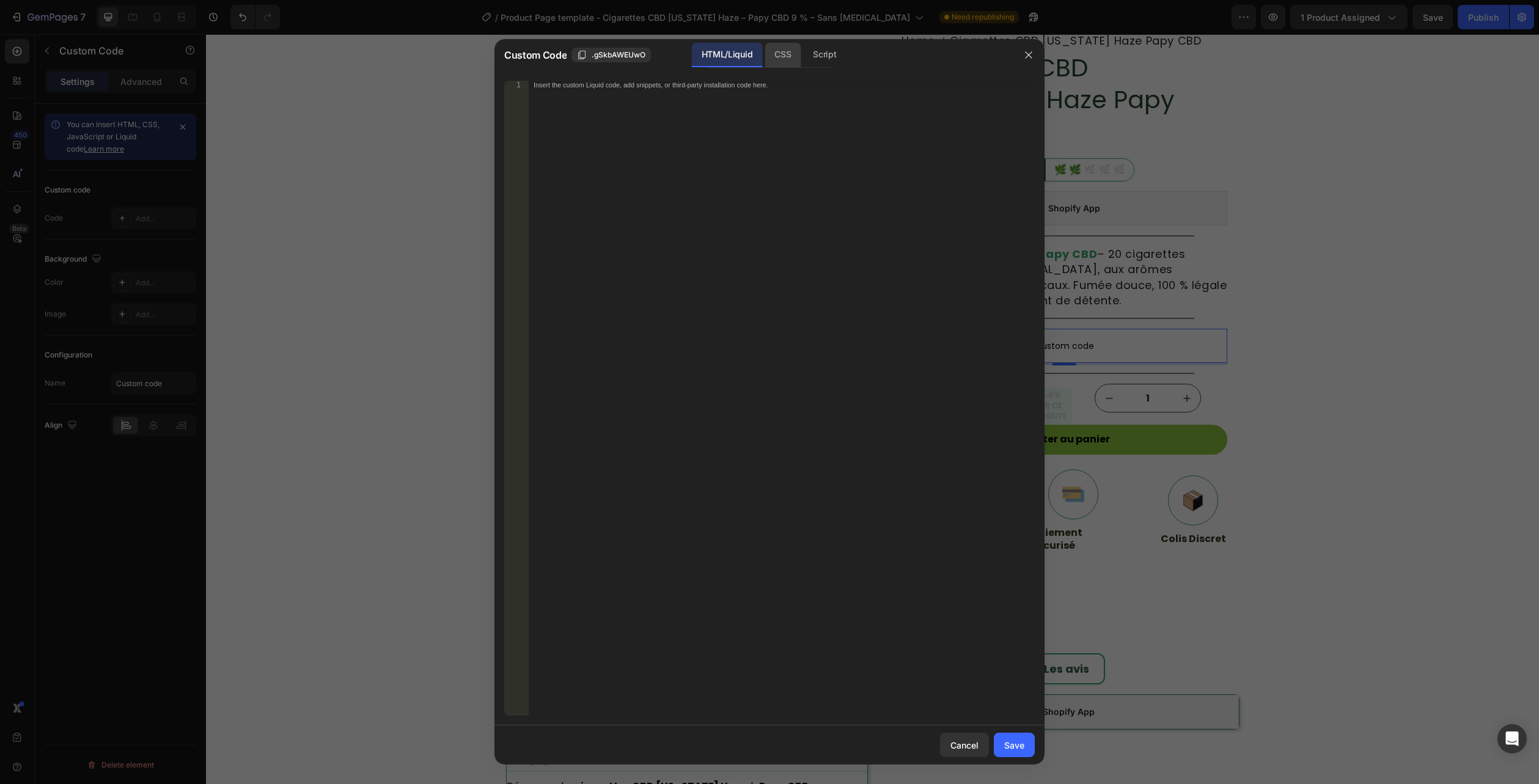
click at [779, 57] on div "CSS" at bounding box center [782, 54] width 36 height 25
click at [750, 131] on div "Insert the CSS code to style your content here." at bounding box center [782, 406] width 506 height 652
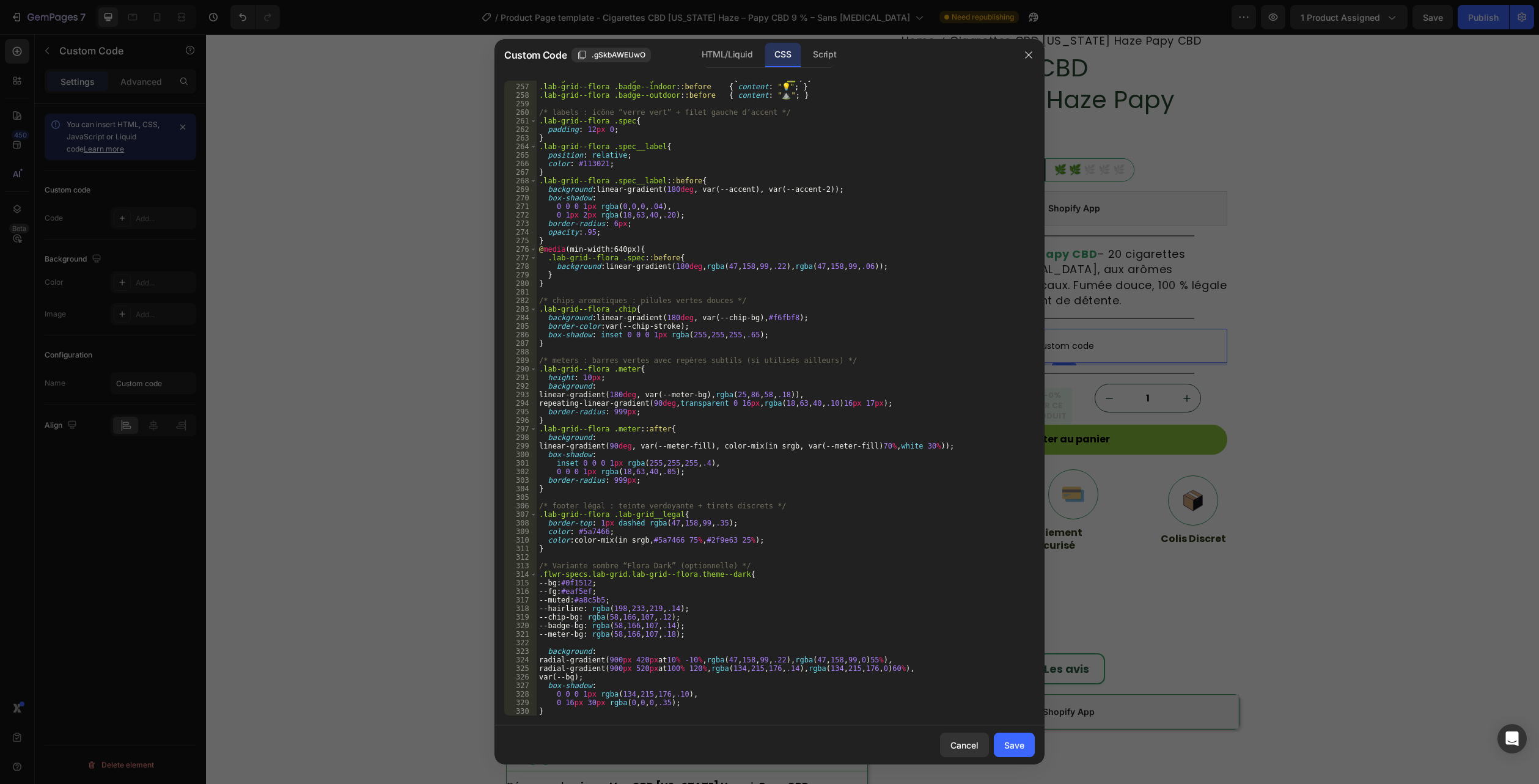
scroll to position [2342, 0]
click at [715, 47] on div "HTML/Liquid" at bounding box center [727, 54] width 70 height 25
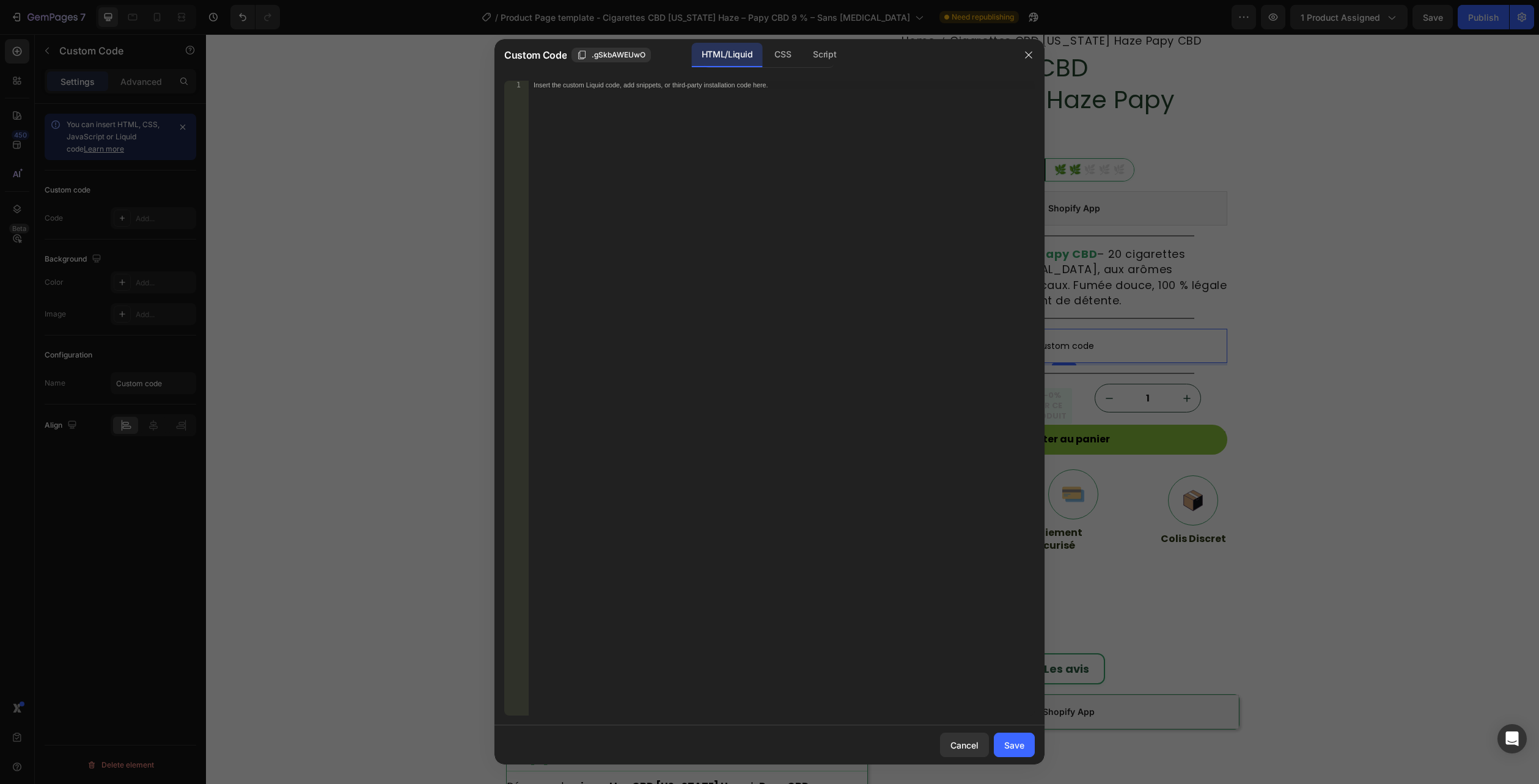
click at [618, 335] on div "Insert the custom Liquid code, add snippets, or third-party installation code h…" at bounding box center [782, 406] width 506 height 652
click at [605, 329] on div "Insert the custom Liquid code, add snippets, or third-party installation code h…" at bounding box center [782, 406] width 506 height 652
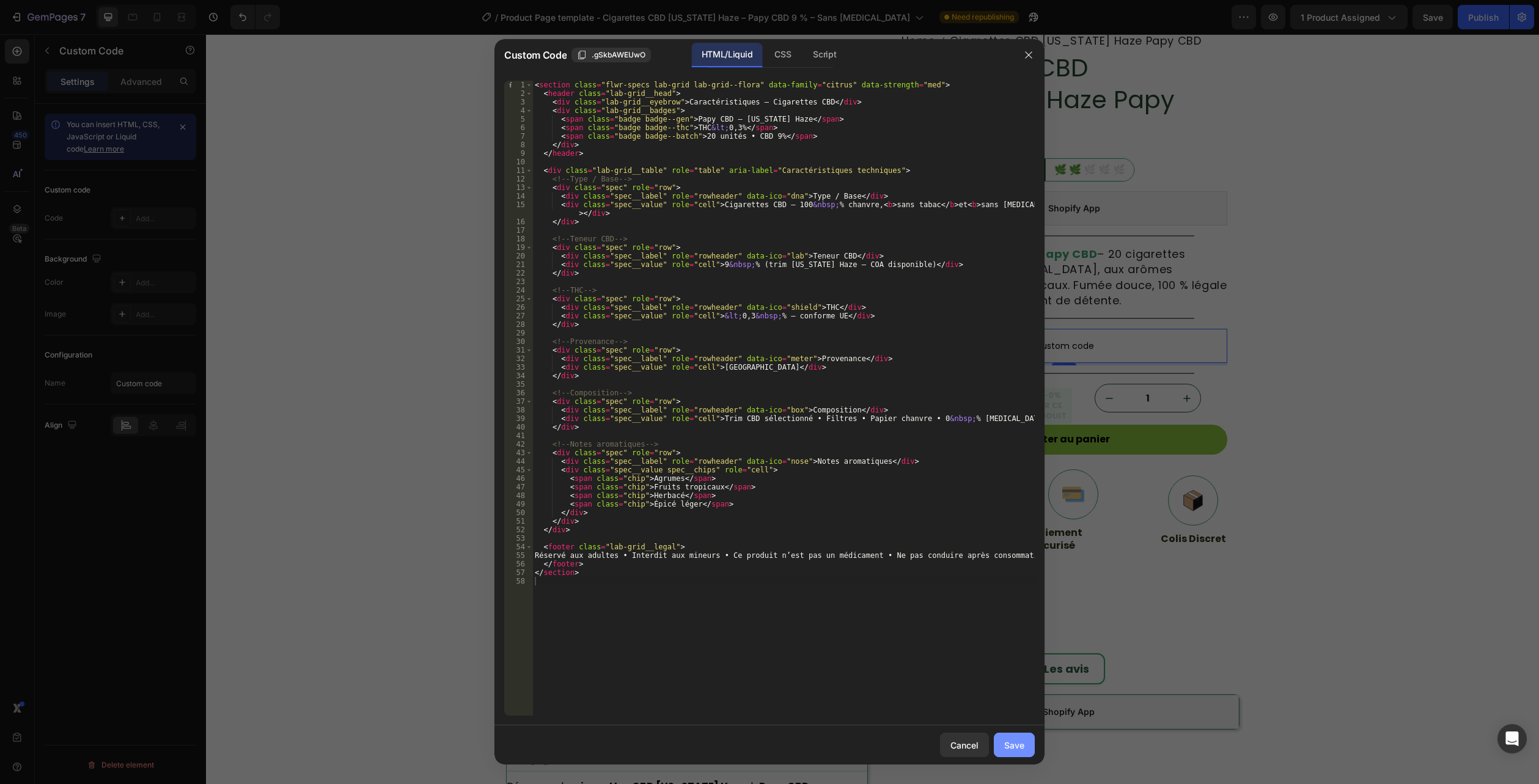
click at [1026, 749] on button "Save" at bounding box center [1014, 744] width 41 height 25
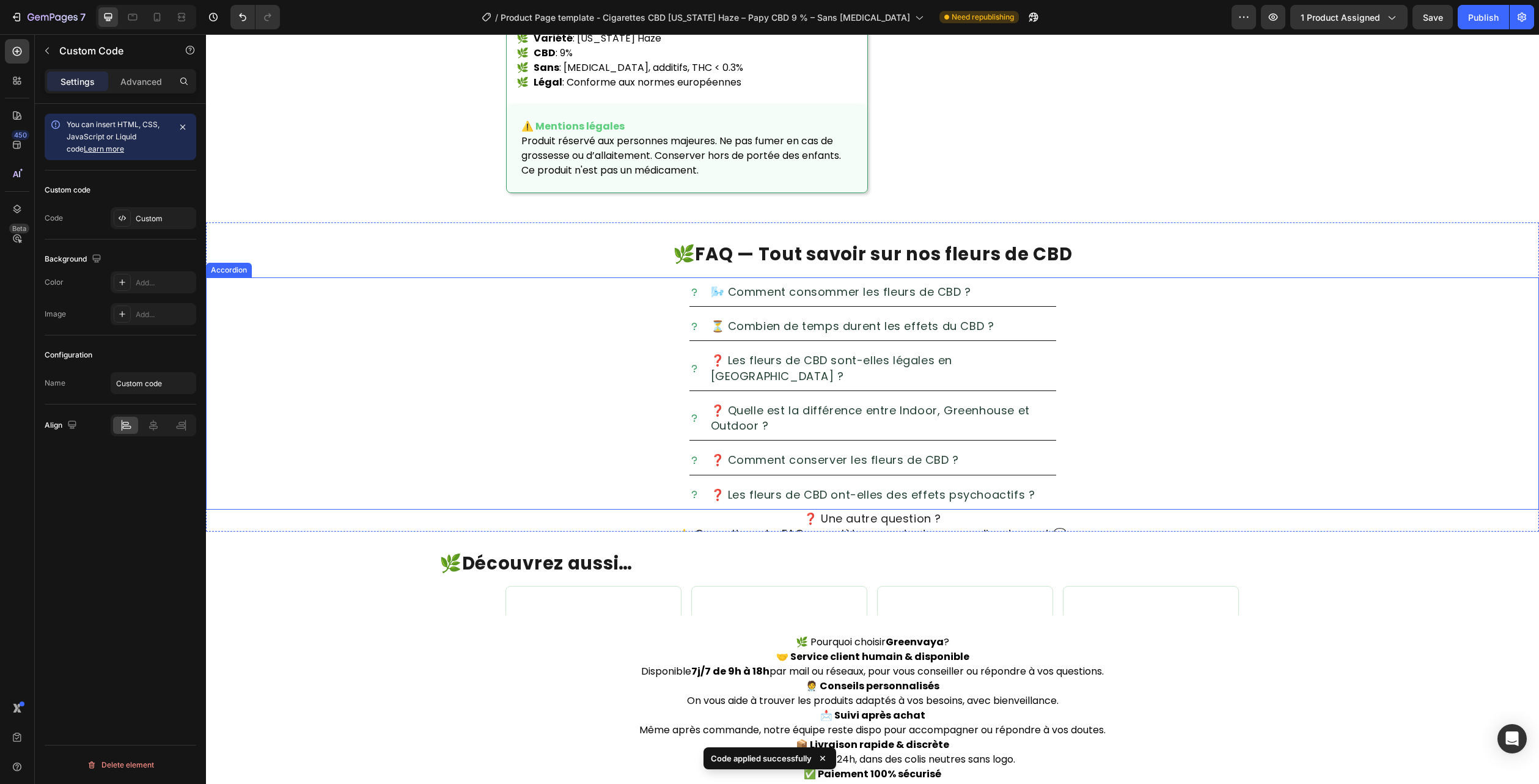
scroll to position [1828, 0]
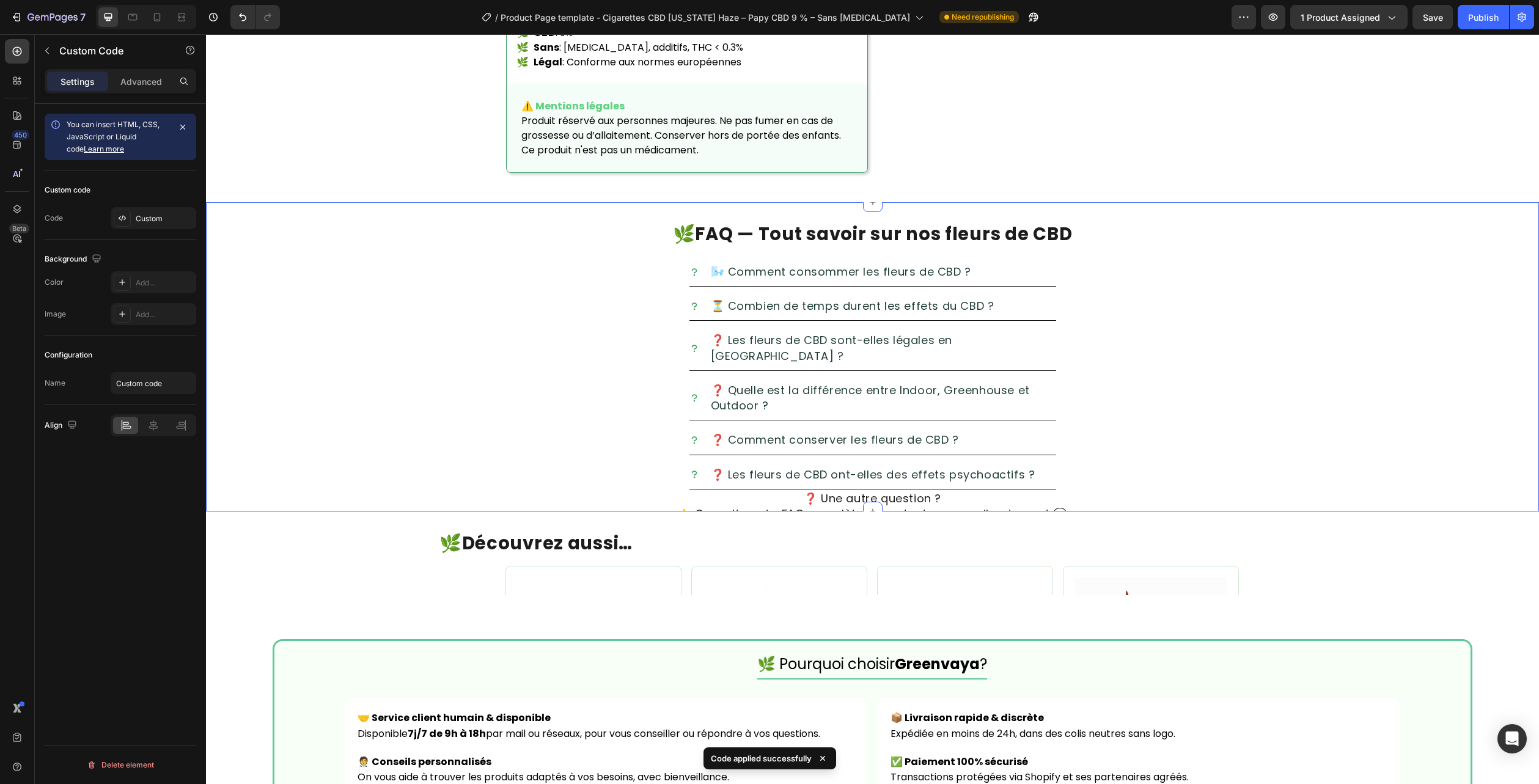
click at [1493, 212] on div "🌿 FAQ — Tout savoir sur nos fleurs de CBD Heading 🌬️ Comment consommer les fleu…" at bounding box center [872, 357] width 1333 height 308
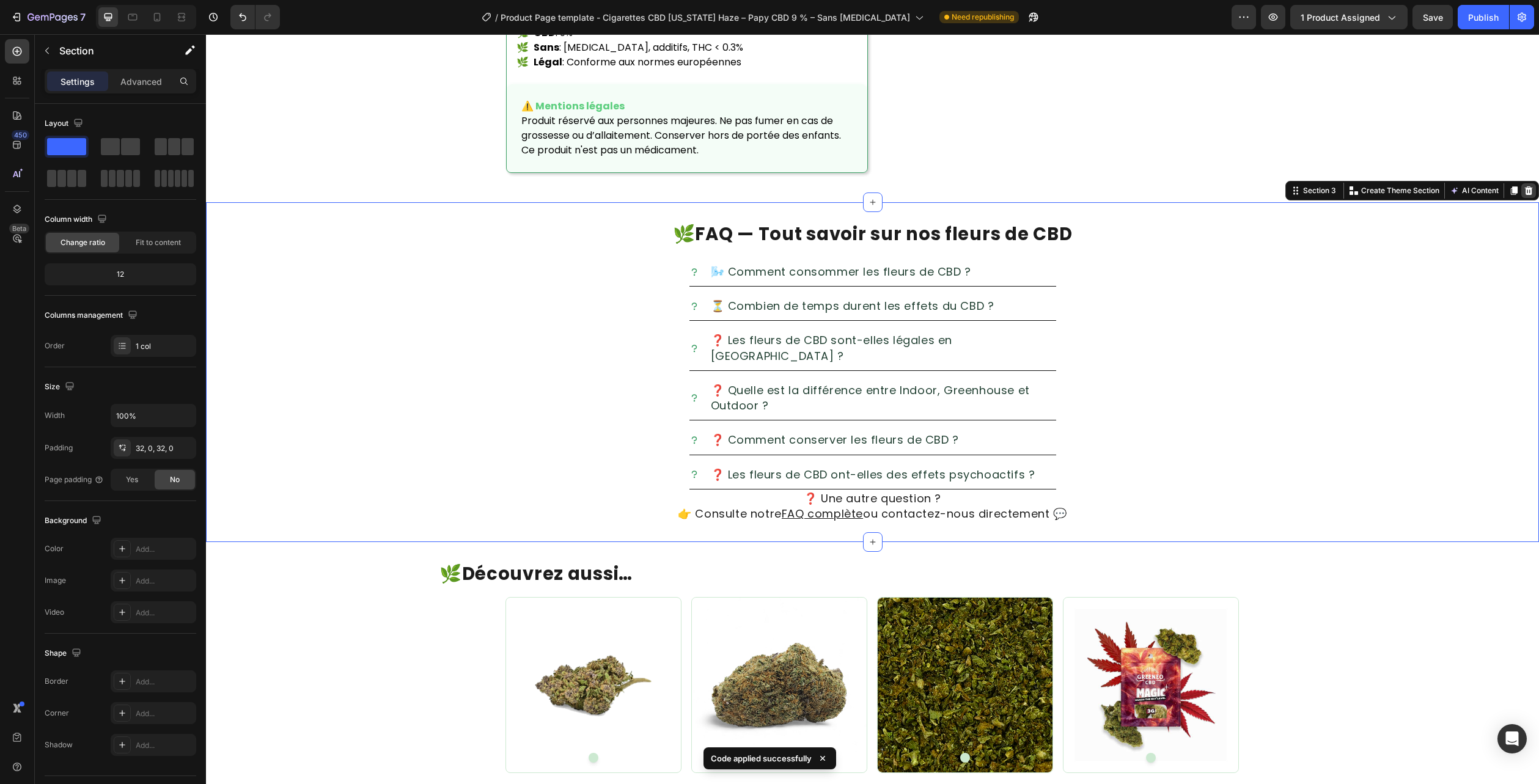
click at [1525, 193] on icon at bounding box center [1529, 191] width 8 height 9
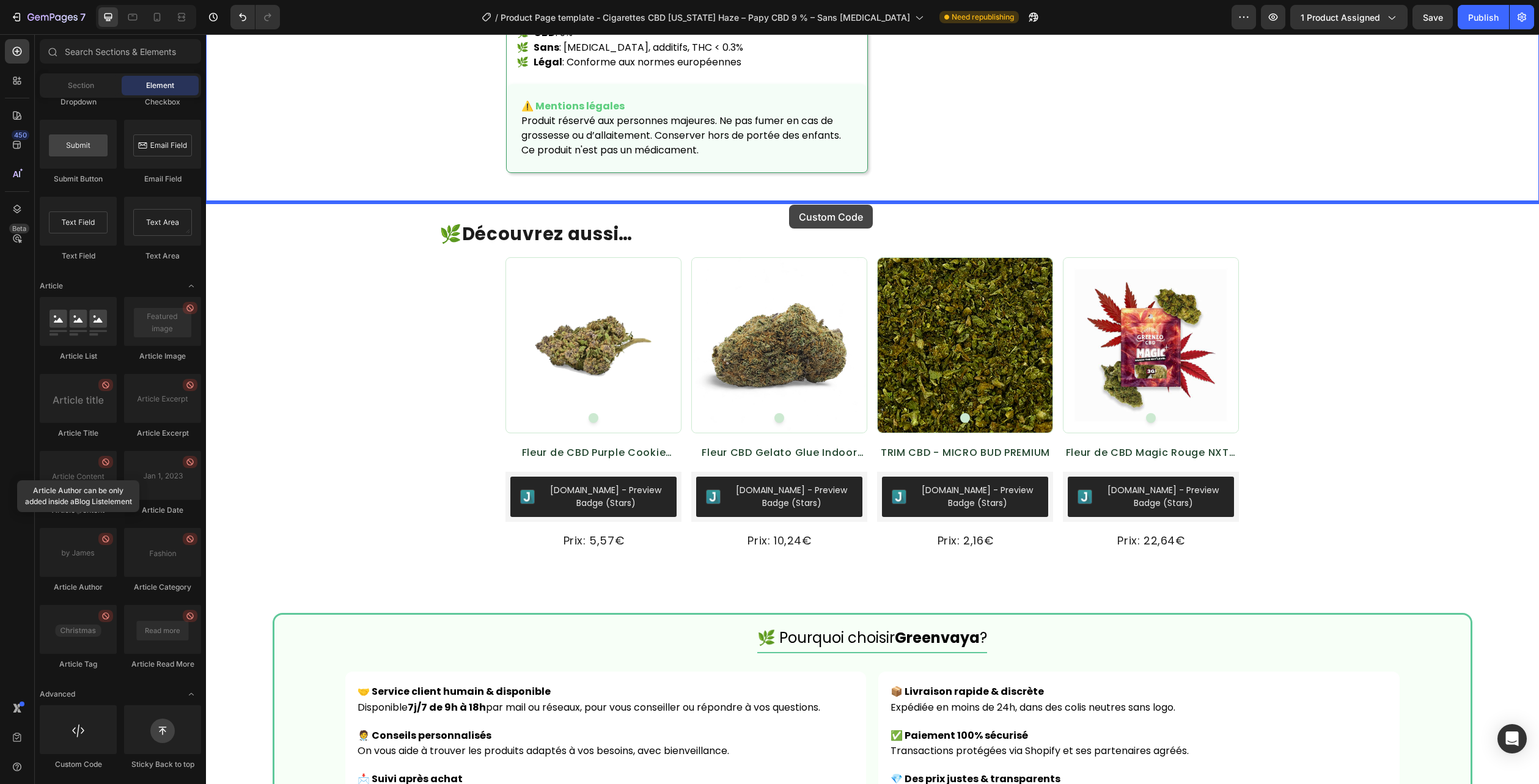
drag, startPoint x: 548, startPoint y: 317, endPoint x: 789, endPoint y: 205, distance: 265.8
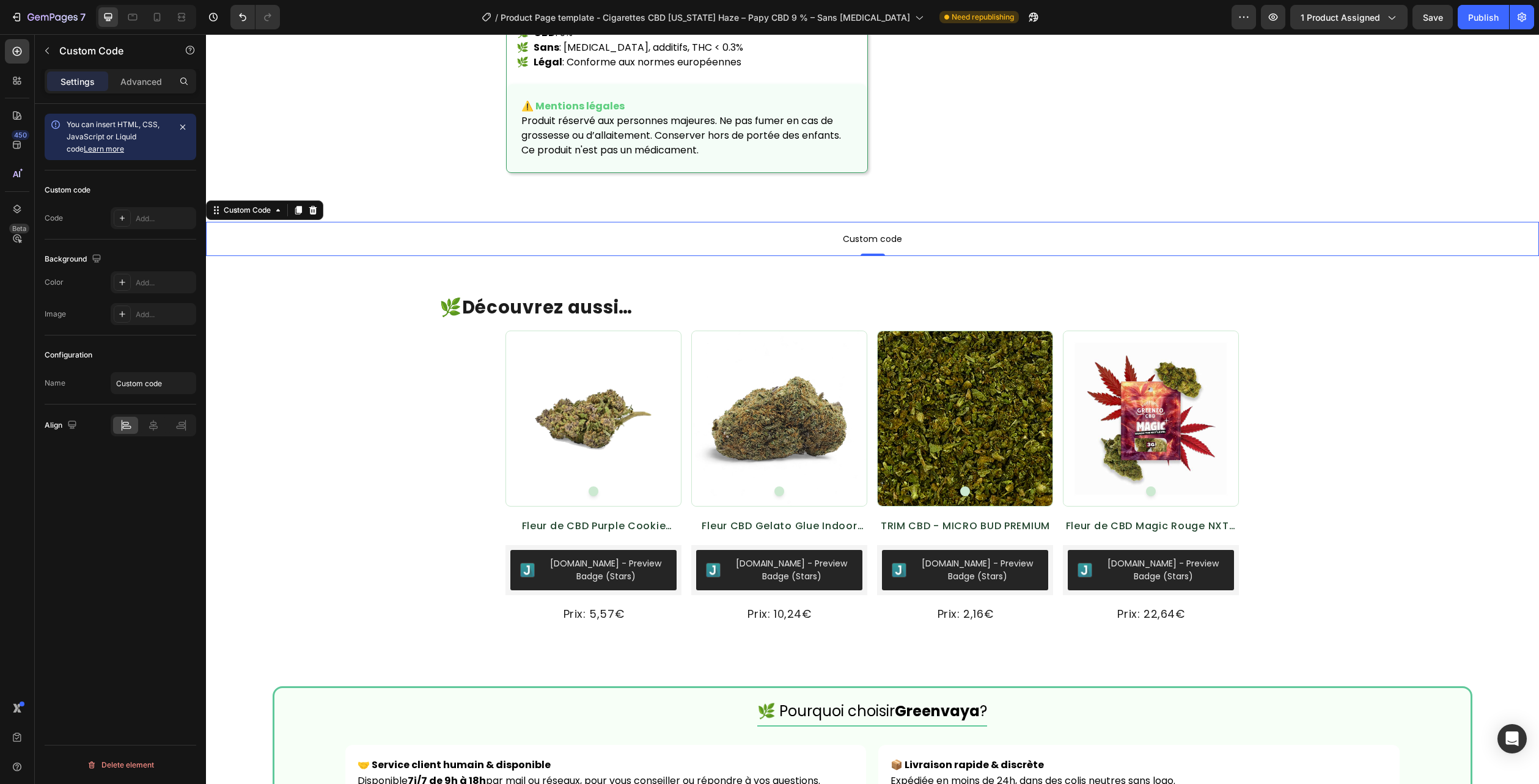
click at [851, 241] on span "Custom code" at bounding box center [872, 238] width 1333 height 15
click at [865, 230] on p "Custom code" at bounding box center [872, 238] width 1333 height 35
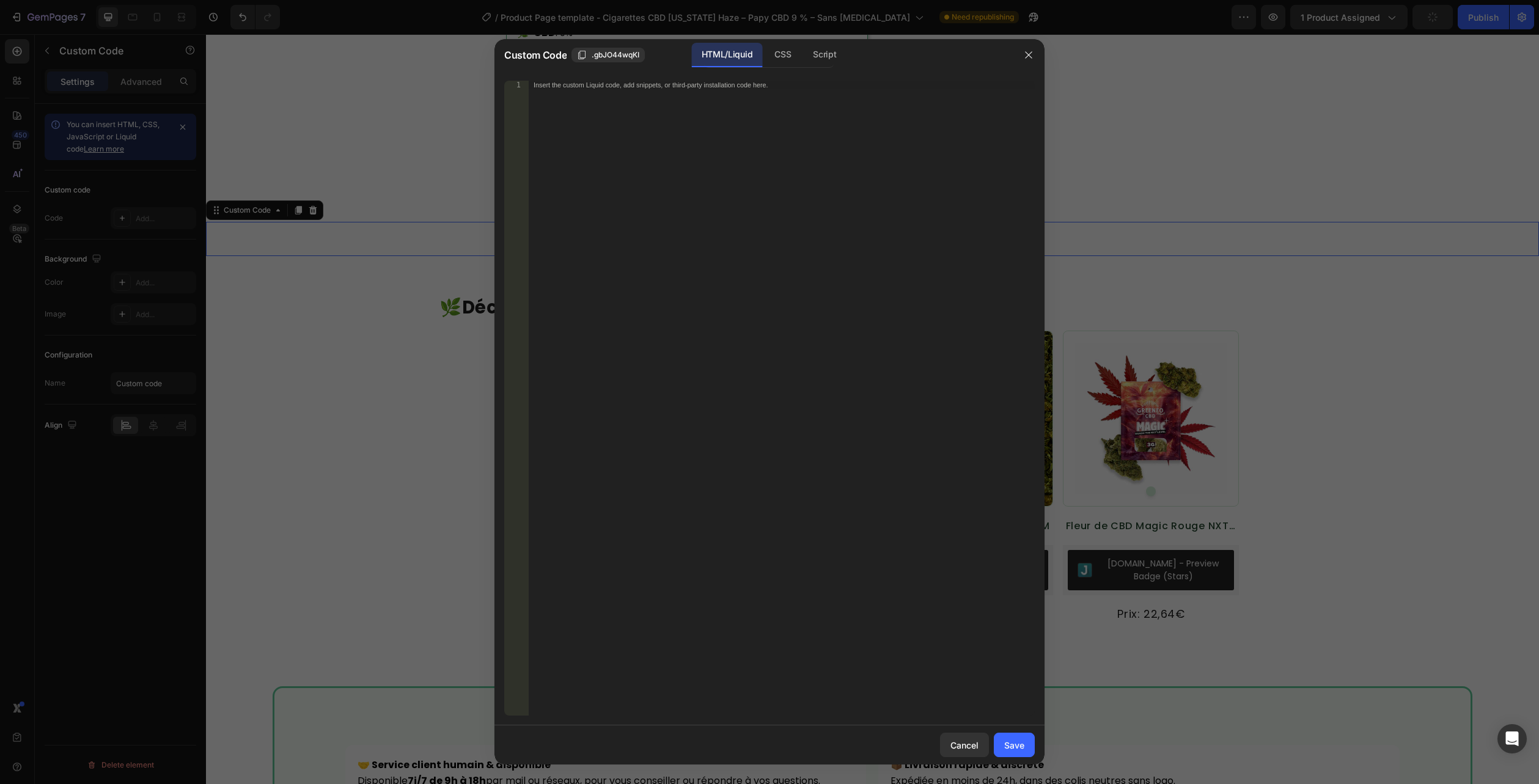
click at [730, 47] on div "HTML/Liquid" at bounding box center [727, 54] width 70 height 25
click at [746, 129] on div "Insert the custom Liquid code, add snippets, or third-party installation code h…" at bounding box center [782, 406] width 506 height 652
paste textarea "</section>"
type textarea "</section>"
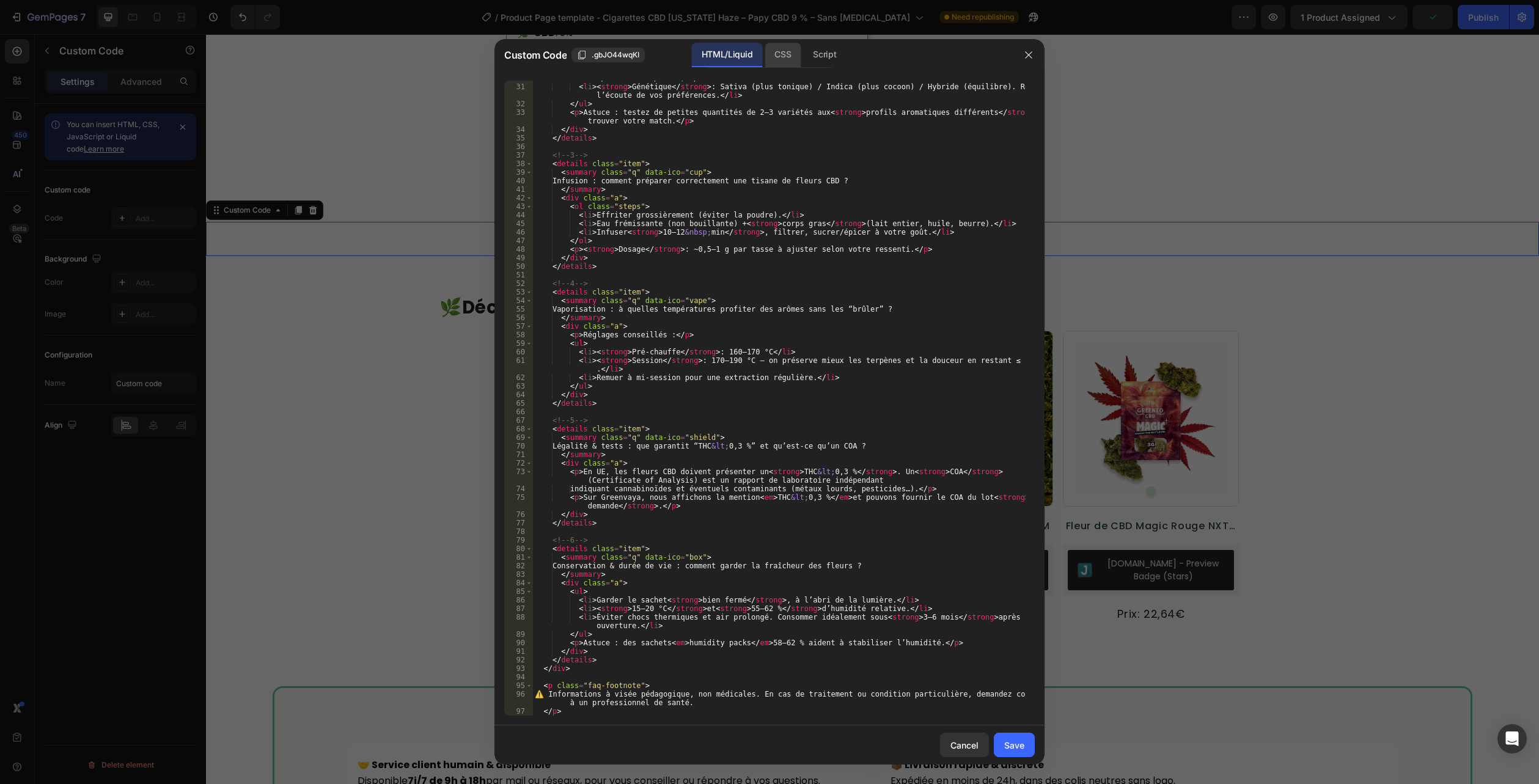
click at [785, 50] on div "CSS" at bounding box center [782, 54] width 36 height 25
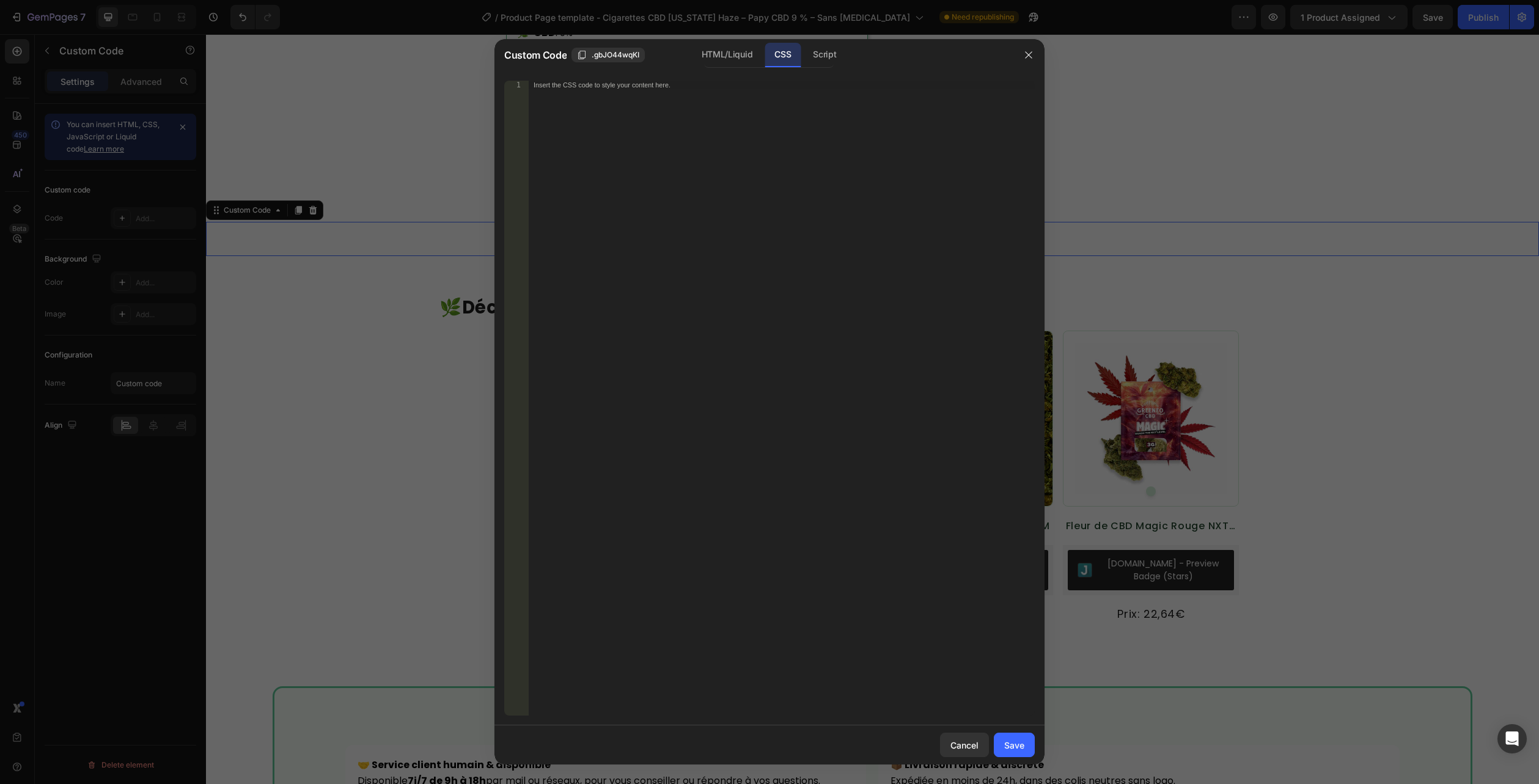
click at [785, 55] on div "CSS" at bounding box center [782, 54] width 36 height 25
click at [763, 107] on div "Insert the CSS code to style your content here." at bounding box center [782, 406] width 506 height 652
paste textarea ".flora-faq--compact .a{ padding: 8px 14px 12px; }"
type textarea ".flora-faq--compact .a{ padding: 8px 14px 12px; }"
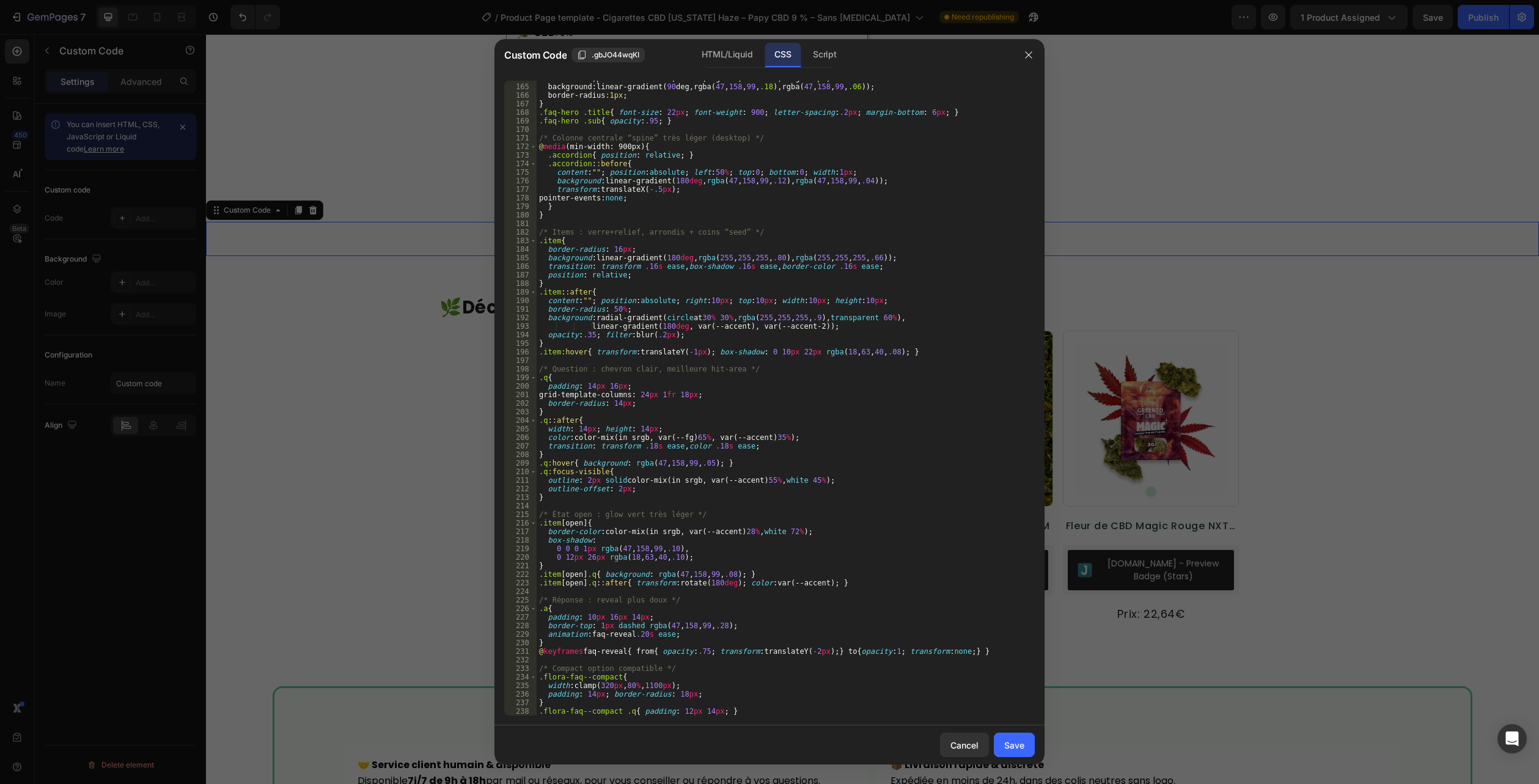
scroll to position [1504, 0]
drag, startPoint x: 1009, startPoint y: 737, endPoint x: 1024, endPoint y: 727, distance: 18.0
click at [1008, 737] on button "Save" at bounding box center [1014, 744] width 41 height 25
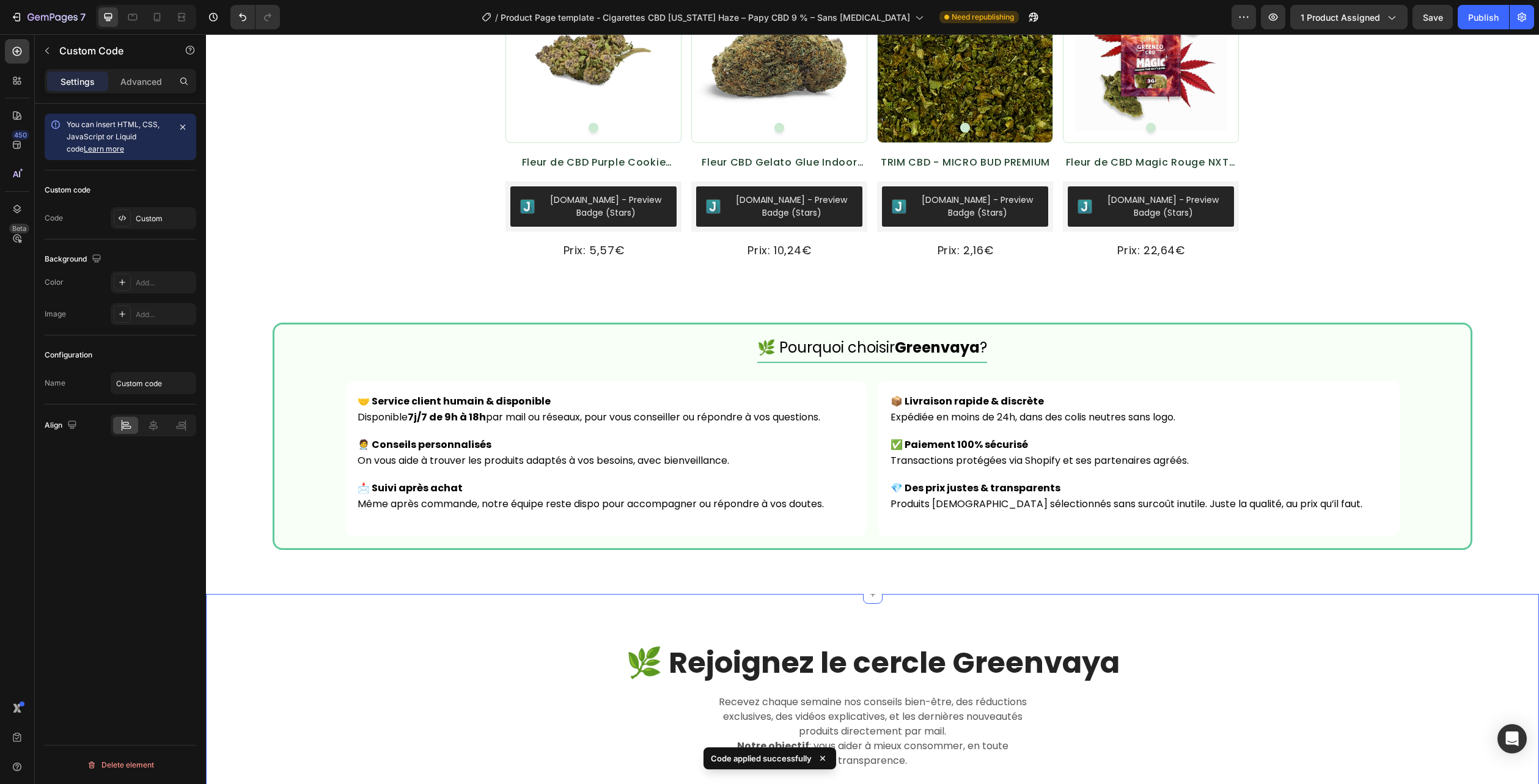
scroll to position [2866, 0]
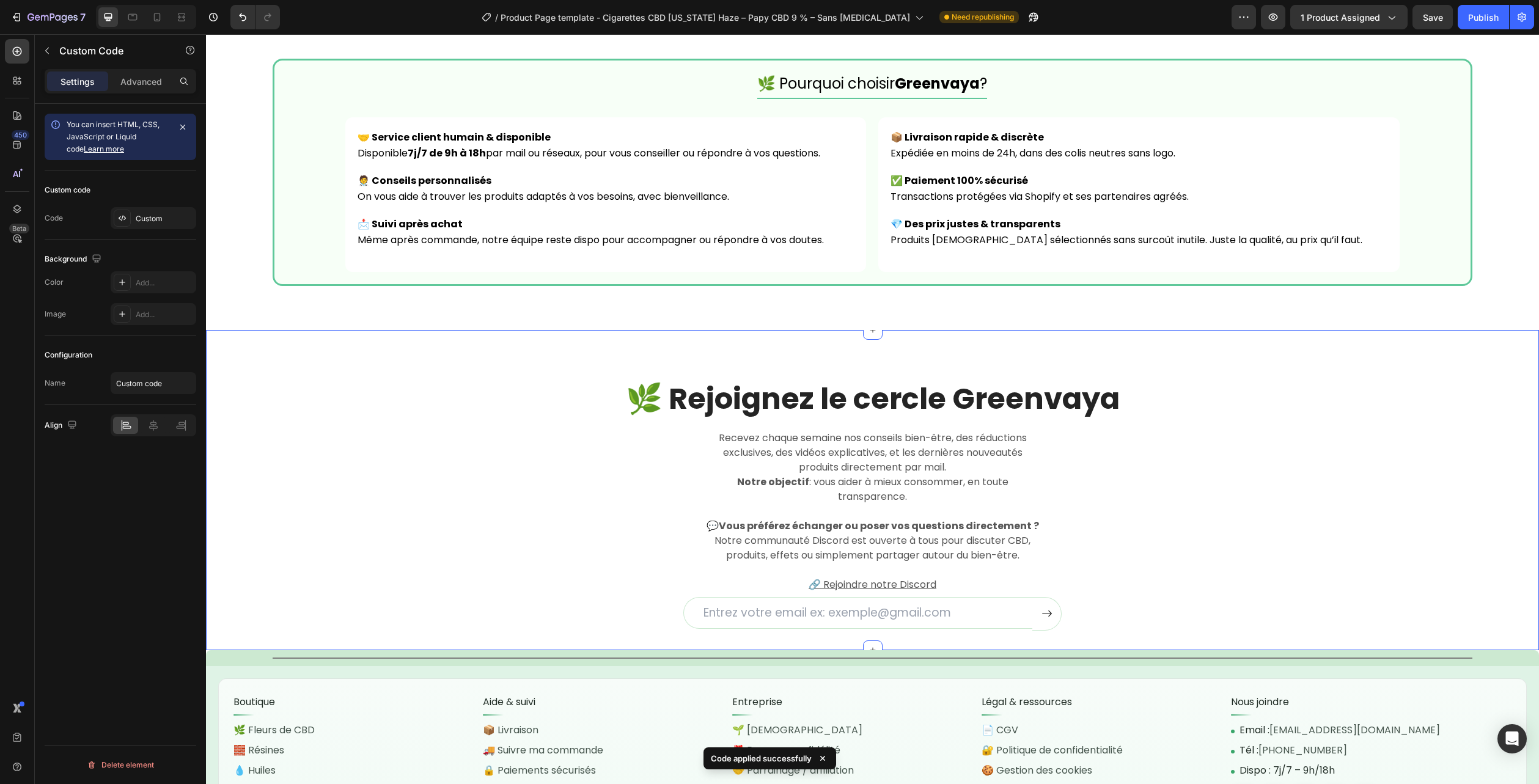
click at [1421, 522] on div "🌿 Rejoignez le cercle Greenvaya Heading Recevez chaque semaine nos conseils bie…" at bounding box center [872, 504] width 1314 height 251
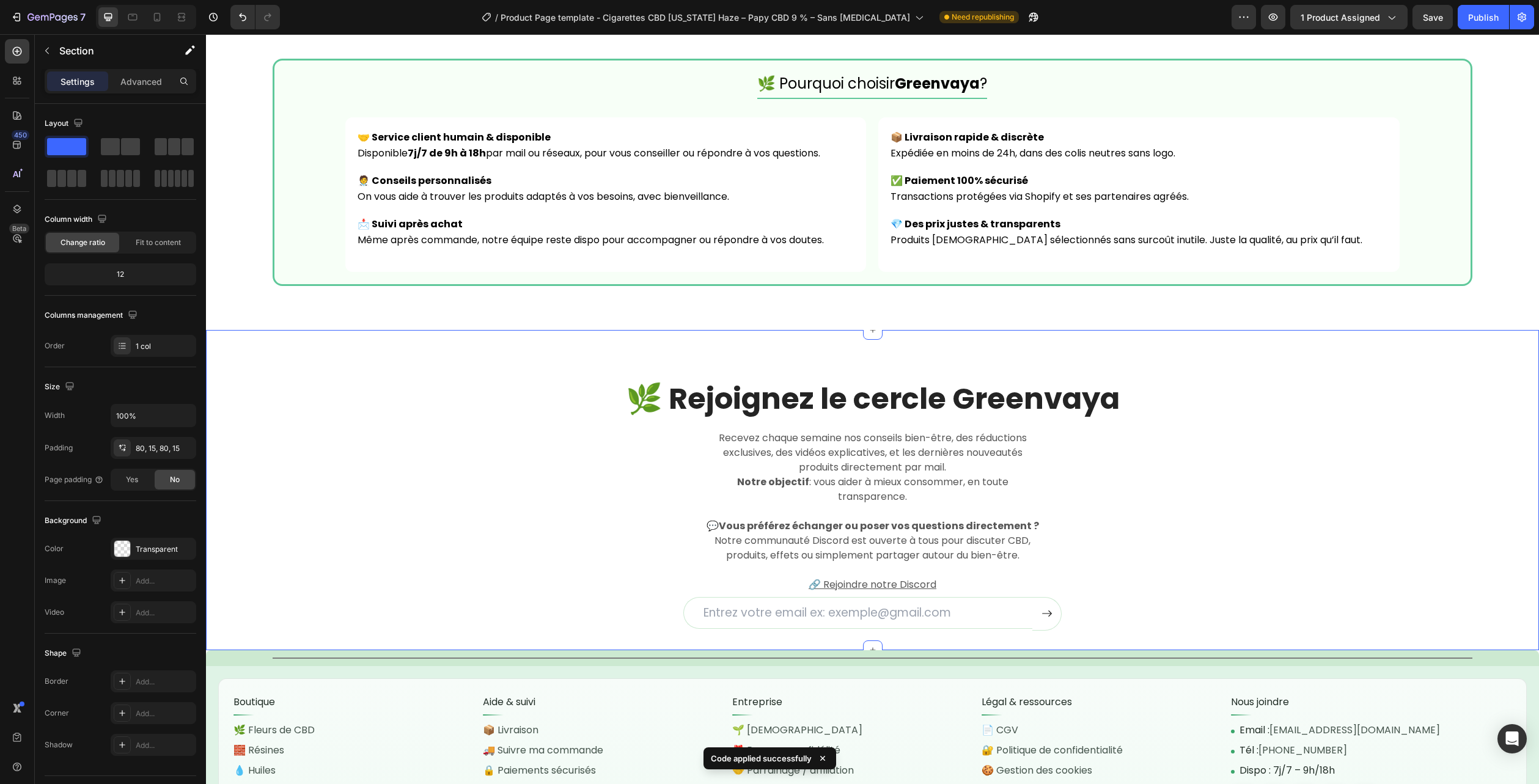
click at [1421, 522] on div "🌿 Rejoignez le cercle Greenvaya Heading Recevez chaque semaine nos conseils bie…" at bounding box center [872, 504] width 1314 height 251
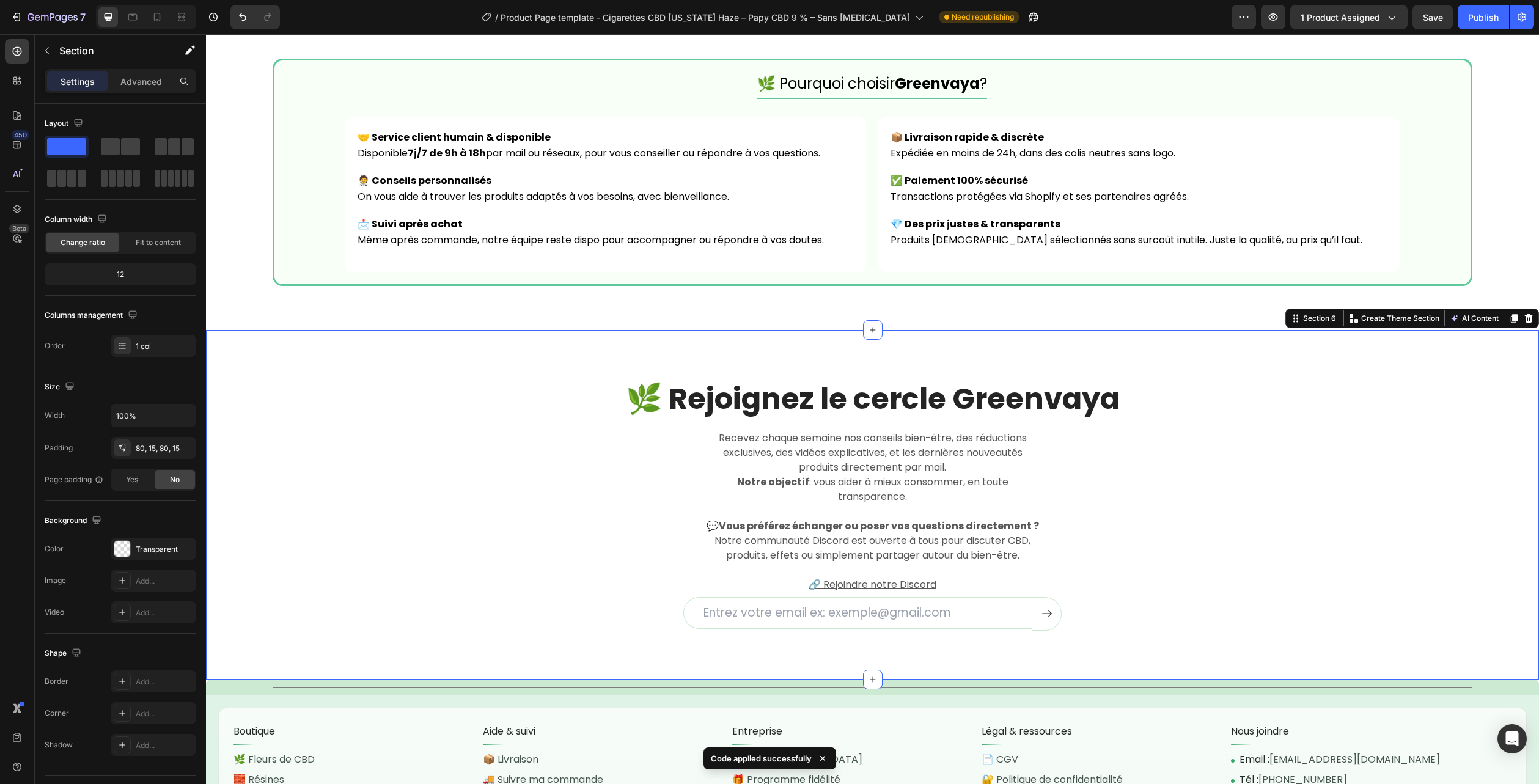
click at [1525, 319] on icon at bounding box center [1529, 318] width 8 height 9
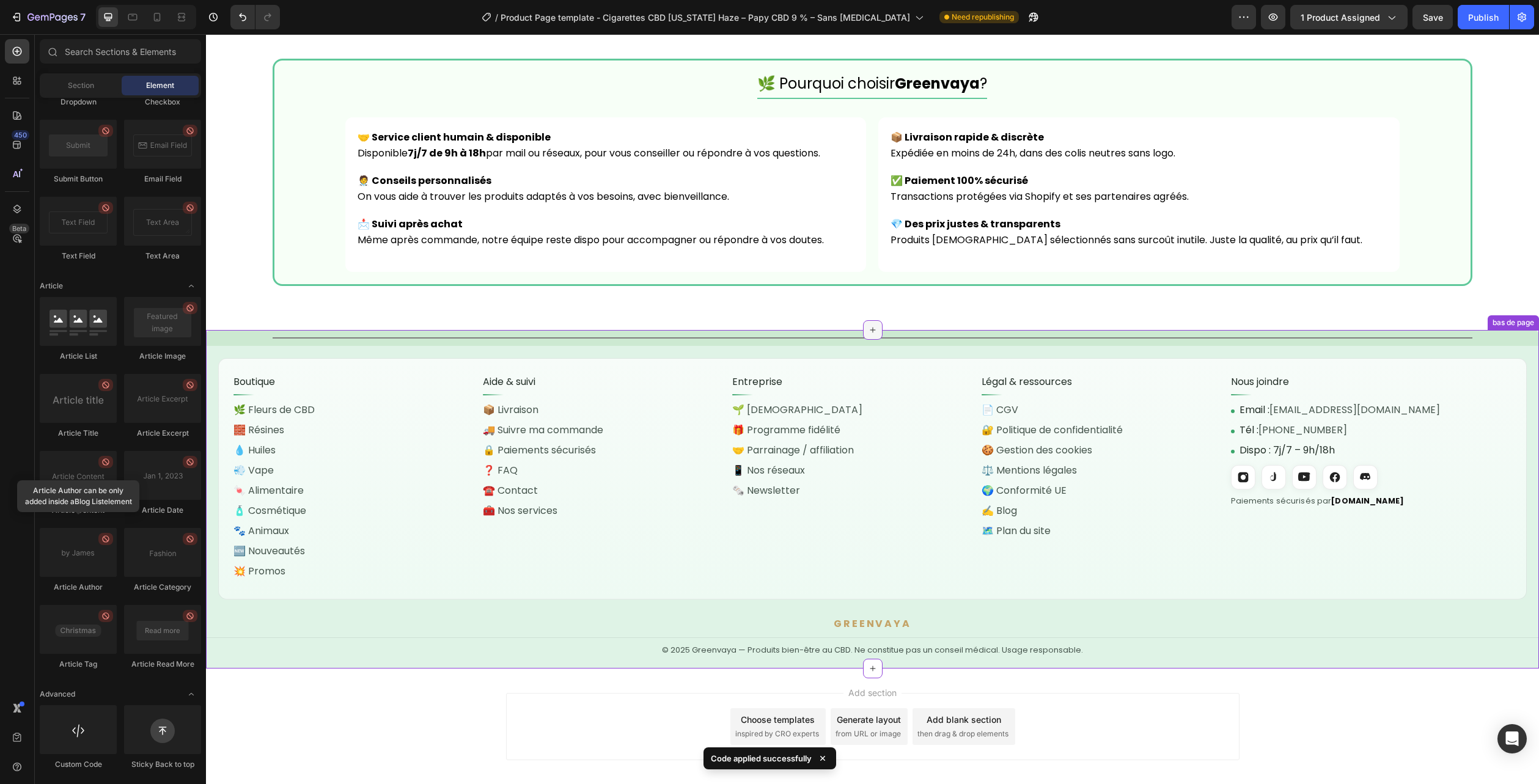
click at [874, 329] on div at bounding box center [873, 330] width 20 height 20
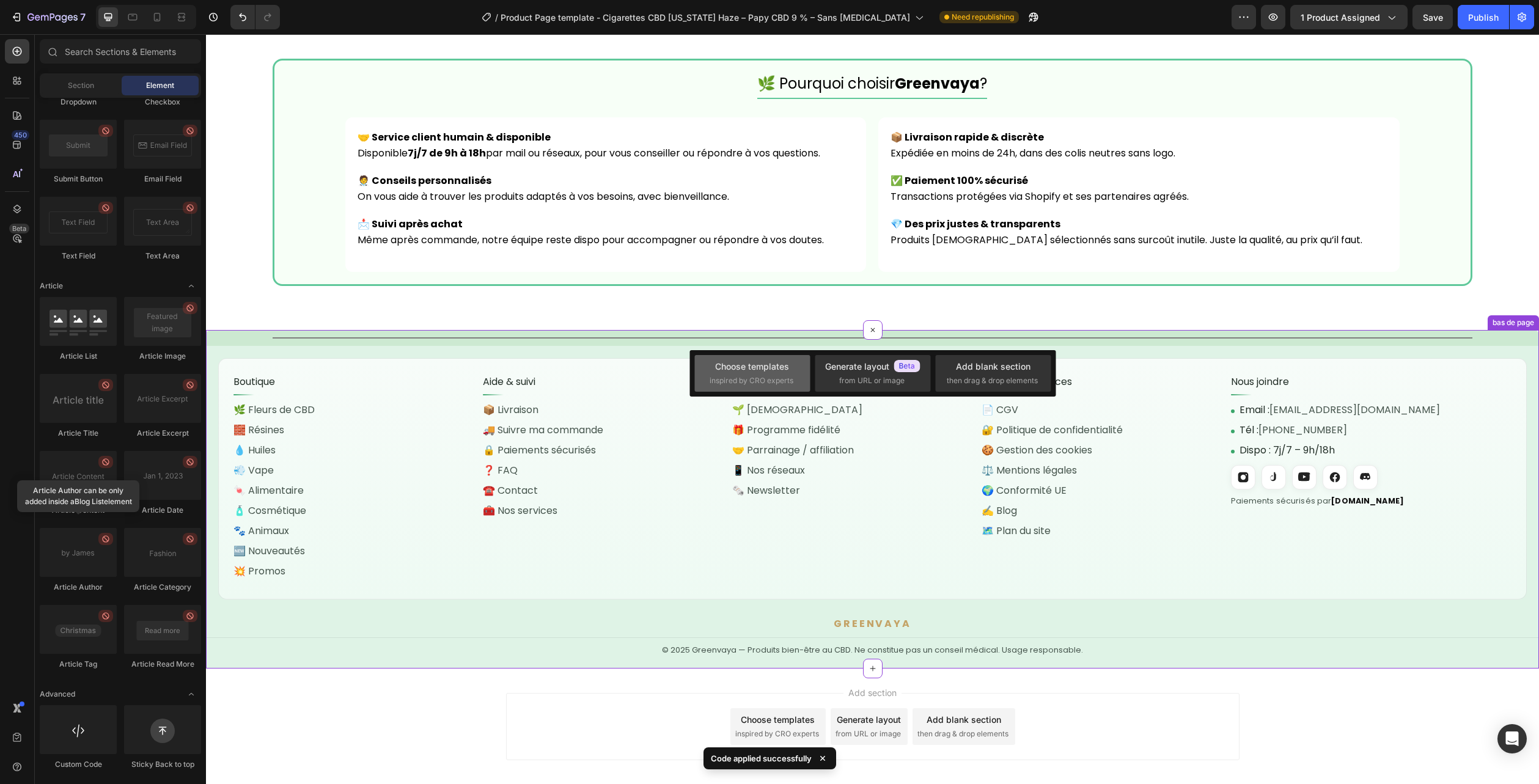
click at [778, 357] on div "Choose templates inspired by CRO experts" at bounding box center [752, 373] width 116 height 37
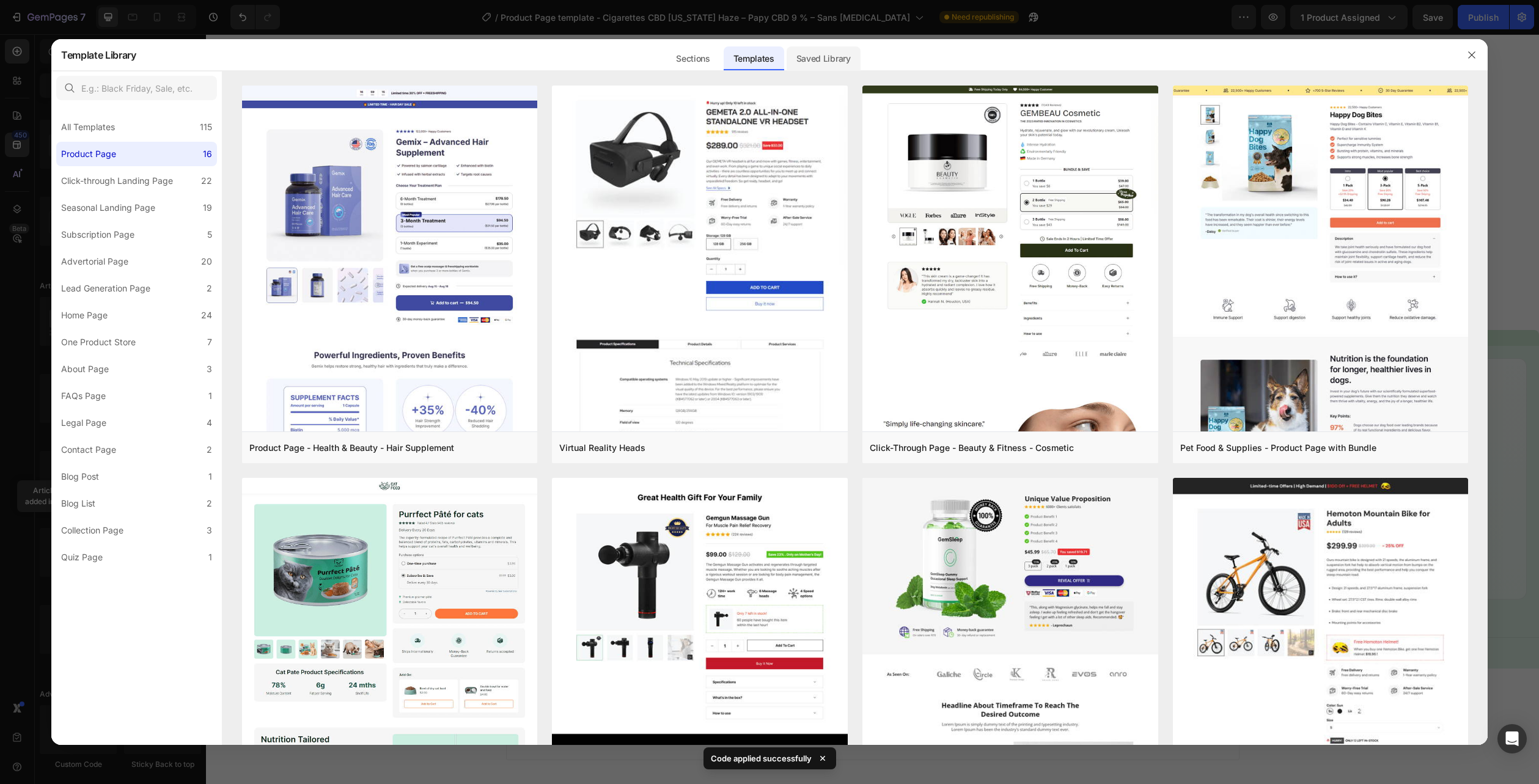
click at [807, 66] on div "Saved Library" at bounding box center [823, 58] width 74 height 25
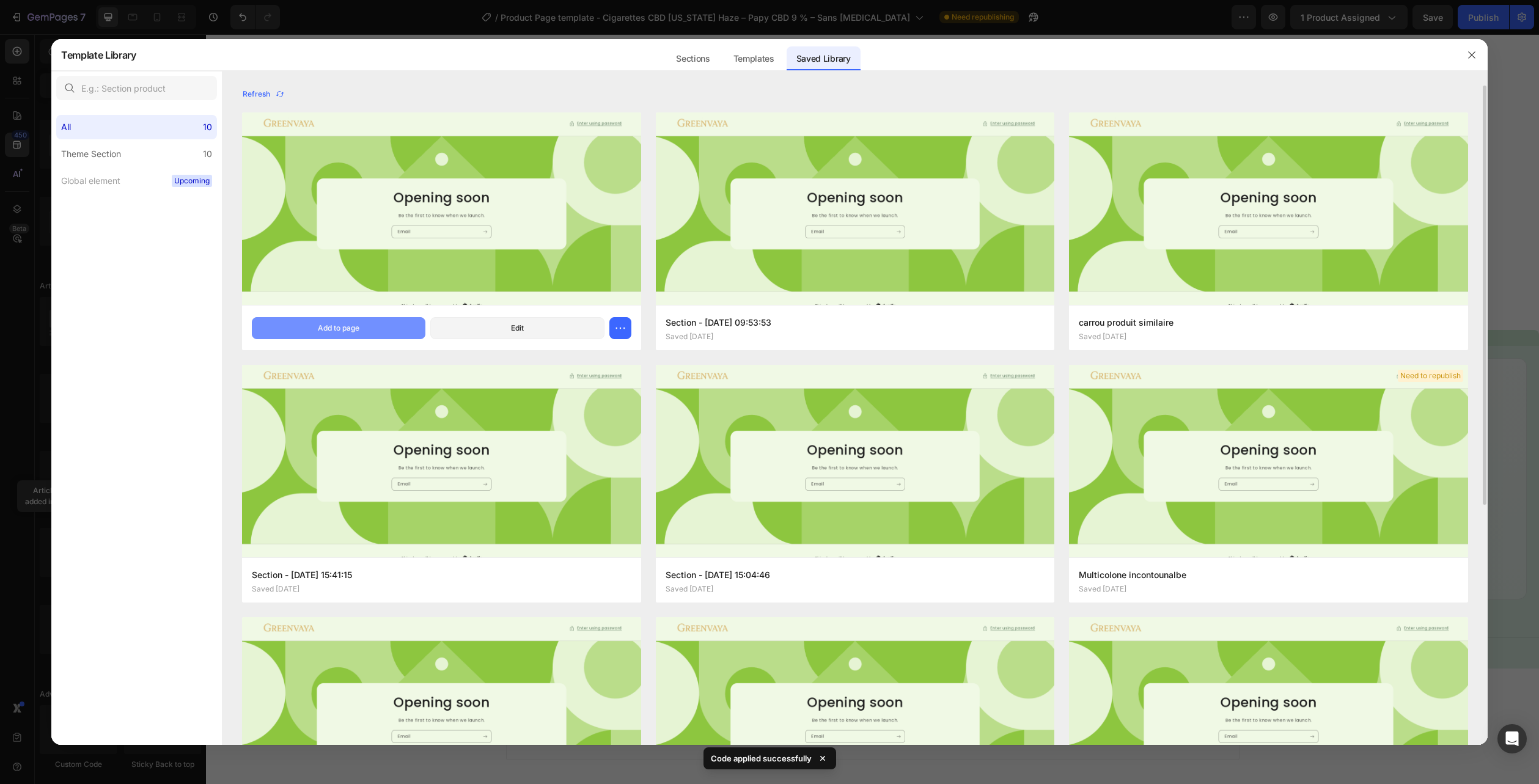
click at [326, 323] on div "Add to page" at bounding box center [338, 327] width 42 height 11
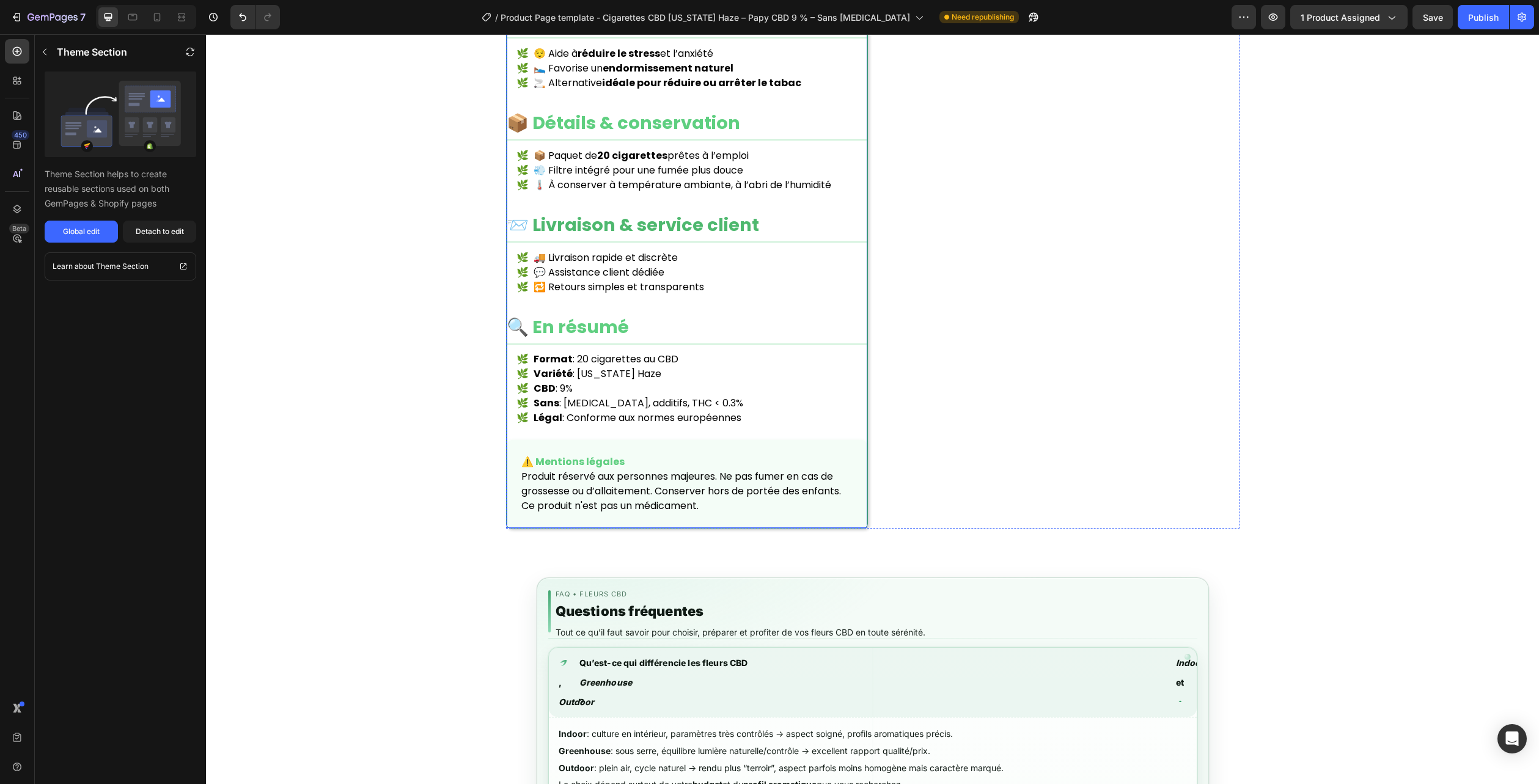
scroll to position [1471, 0]
click at [703, 237] on h2 "📨 Livraison & service client" at bounding box center [686, 228] width 361 height 31
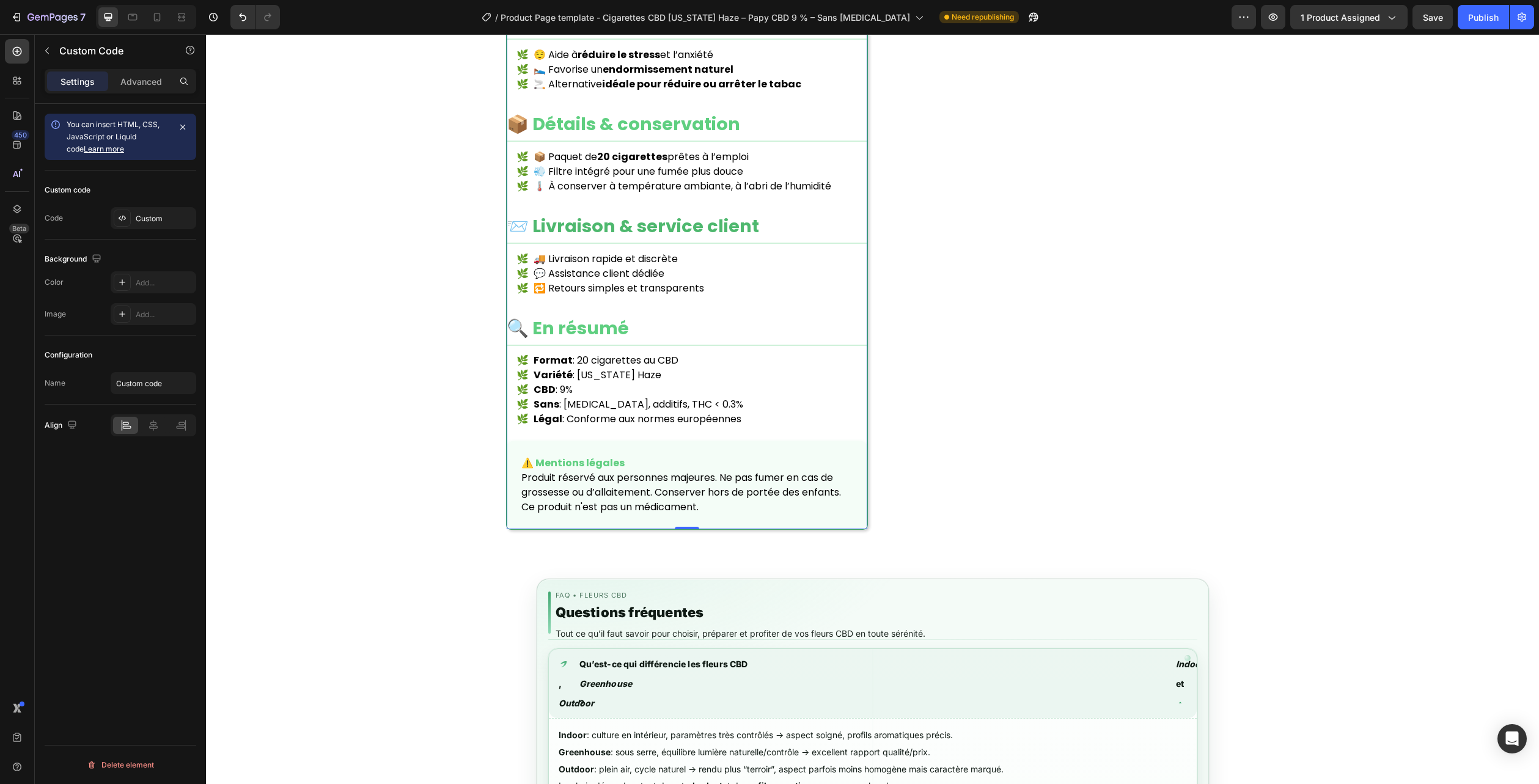
click at [703, 237] on h2 "📨 Livraison & service client" at bounding box center [686, 228] width 361 height 31
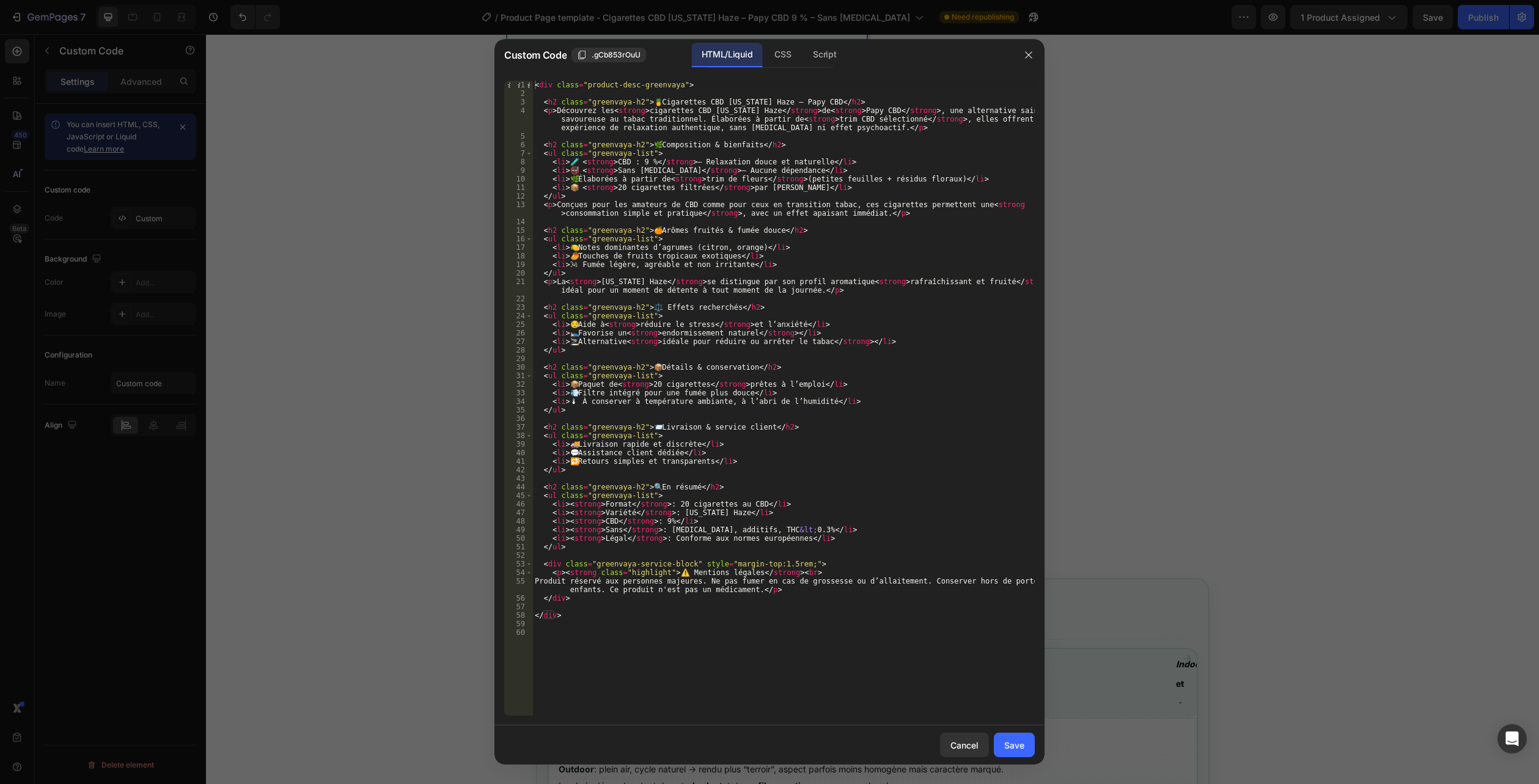
click at [715, 48] on div "HTML/Liquid" at bounding box center [727, 54] width 70 height 25
click at [804, 55] on div "Script" at bounding box center [824, 54] width 43 height 25
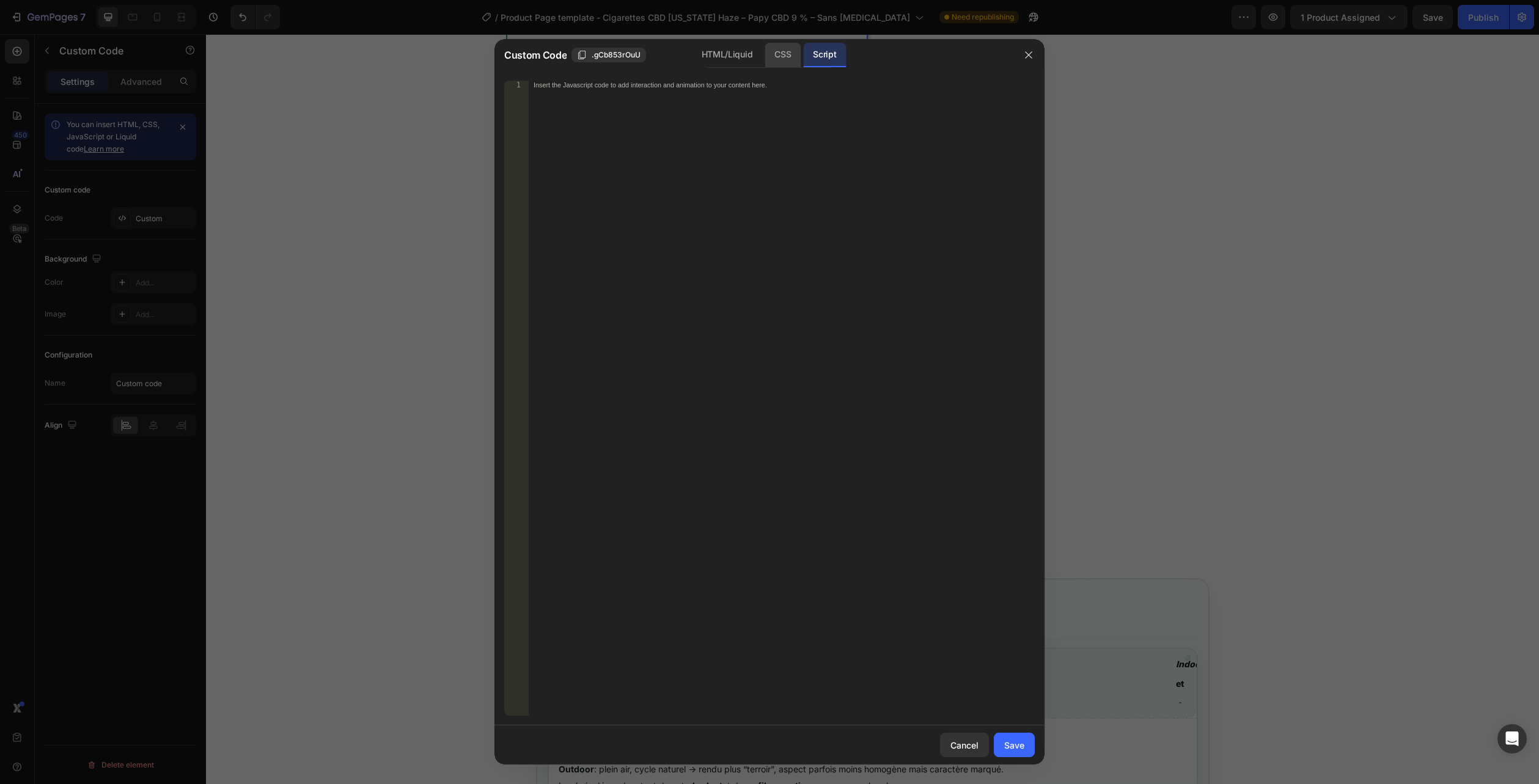
click at [788, 50] on div "CSS" at bounding box center [782, 54] width 36 height 25
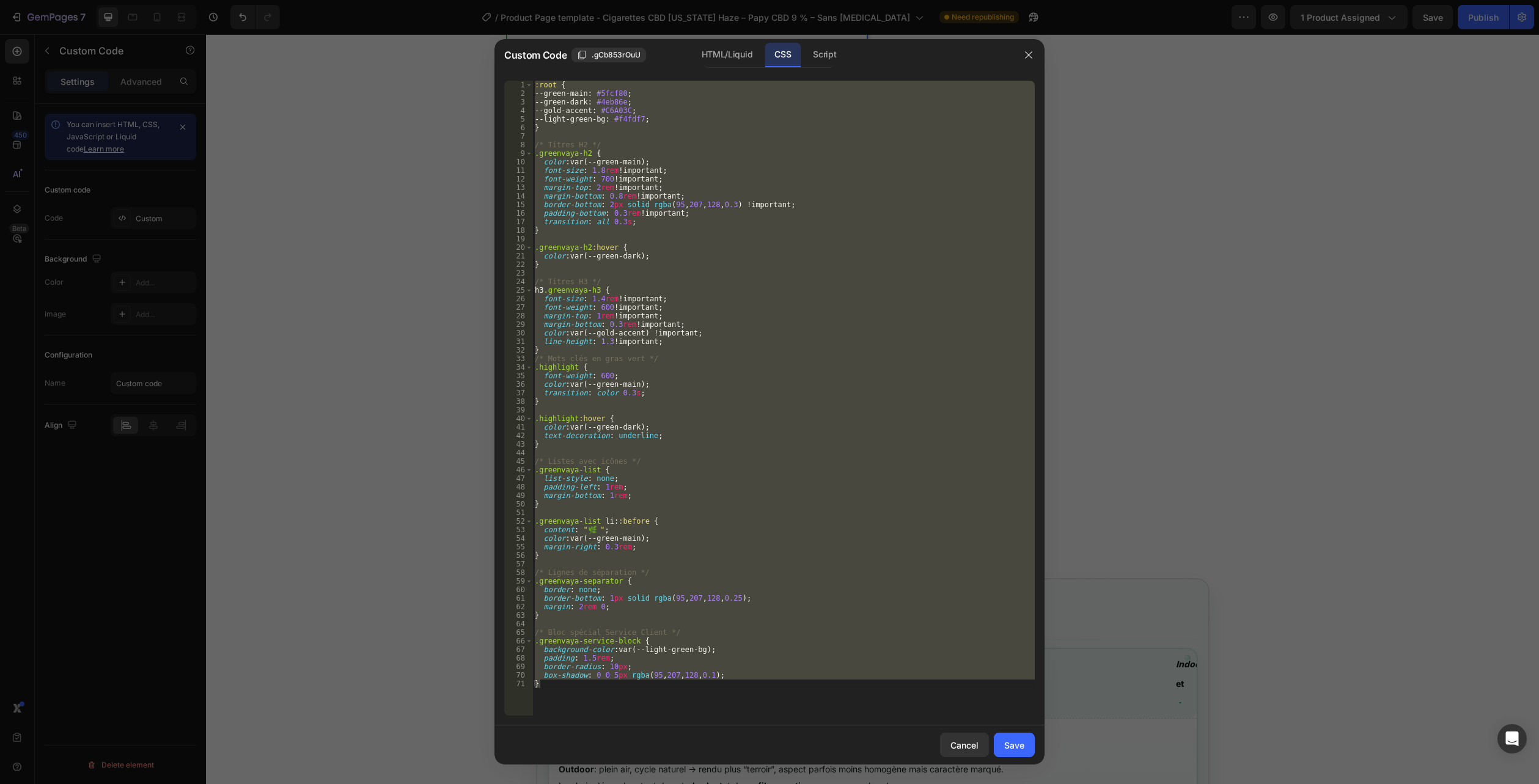
click at [610, 700] on div ":root { --green-main : #5fcf80 ; --green-dark : #4eb86e ; --gold-accent : #C6A0…" at bounding box center [783, 398] width 502 height 635
drag, startPoint x: 496, startPoint y: 663, endPoint x: 356, endPoint y: -66, distance: 742.3
click at [356, 0] on html "7 Version history / Product Page template - Cigarettes CBD [US_STATE] Haze – Pa…" at bounding box center [770, 0] width 1539 height 0
type textarea ":root { --green-main: #5fcf80;"
paste textarea
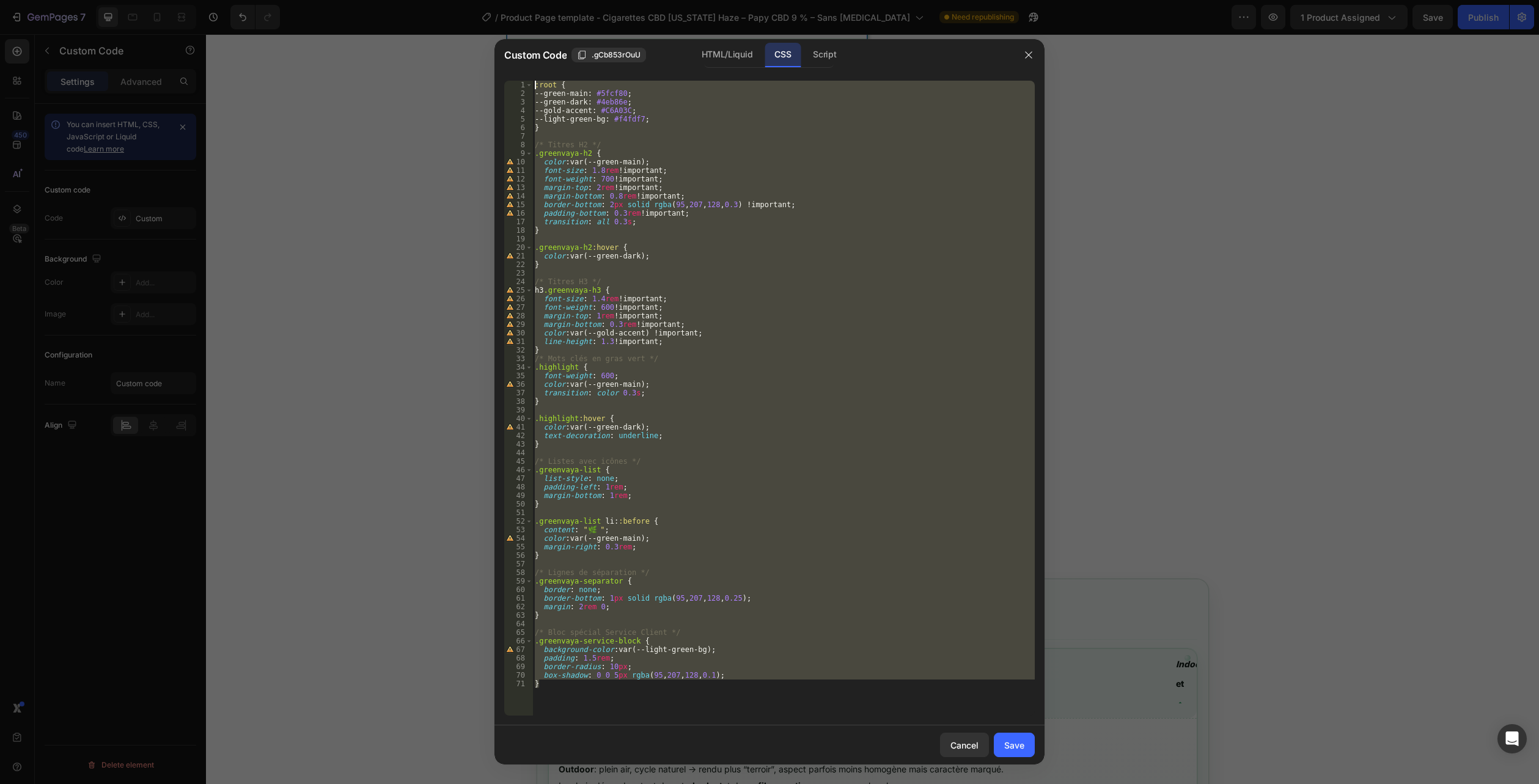
scroll to position [1974, 0]
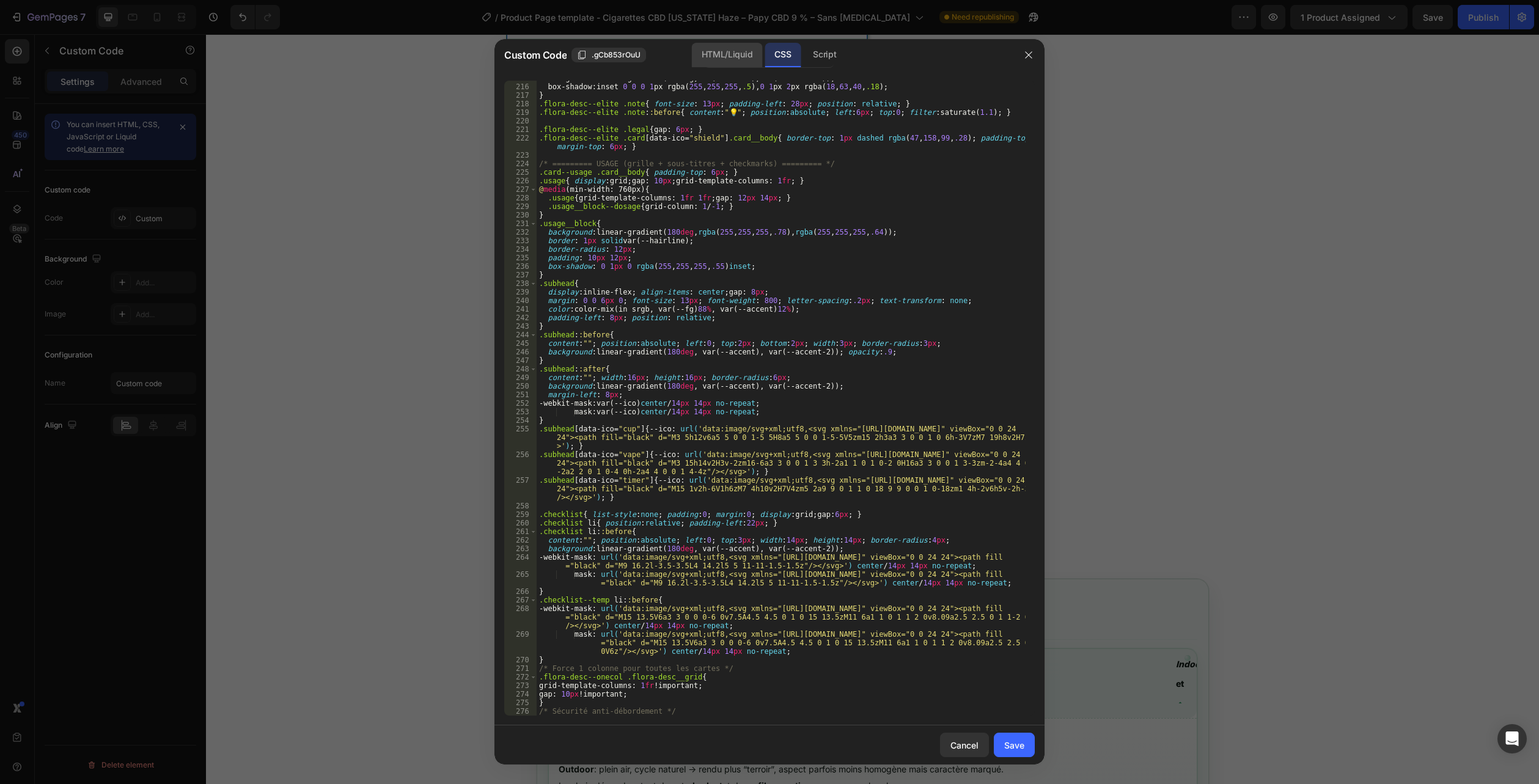
click at [722, 60] on div "HTML/Liquid" at bounding box center [727, 54] width 70 height 25
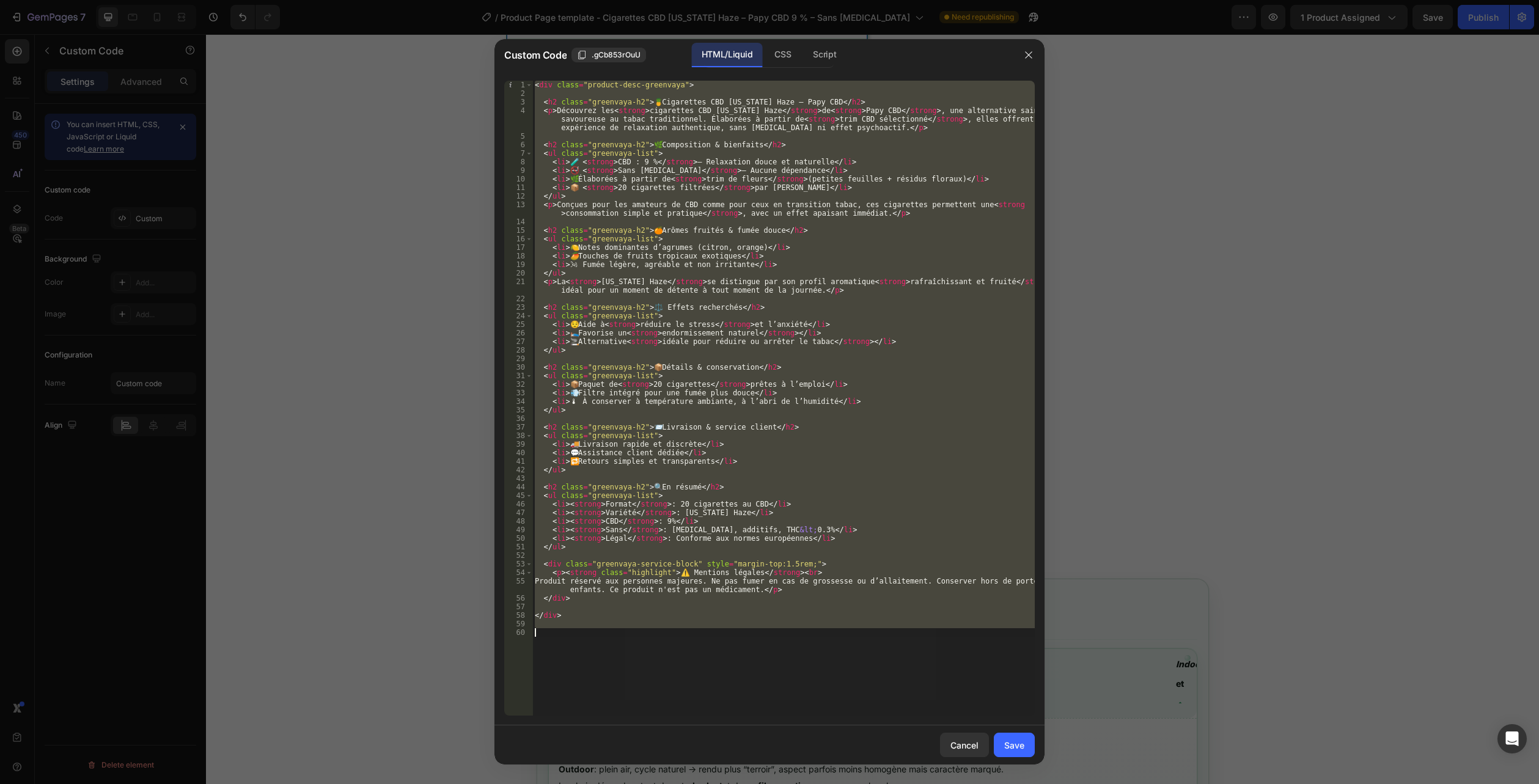
click at [590, 688] on div "< div class = "product-desc-greenvaya" > < h2 class = "greenvaya-h2" > 🍍 Cigare…" at bounding box center [783, 398] width 502 height 635
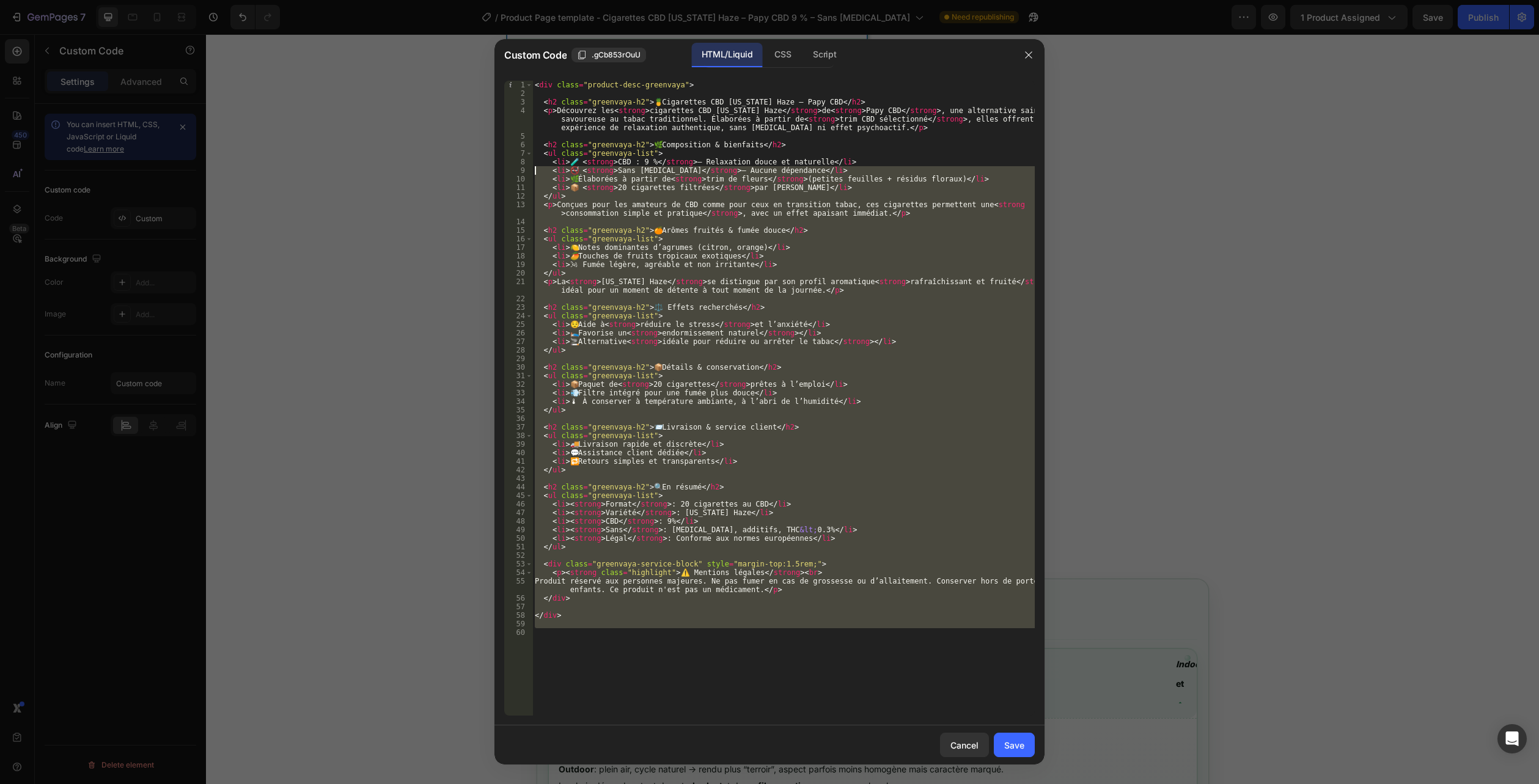
drag, startPoint x: 390, startPoint y: 138, endPoint x: 346, endPoint y: -58, distance: 200.9
click at [346, 0] on html "7 Version history / Product Page template - Cigarettes CBD [US_STATE] Haze – Pa…" at bounding box center [770, 0] width 1539 height 0
type textarea "<div class="product-desc-greenvaya">"
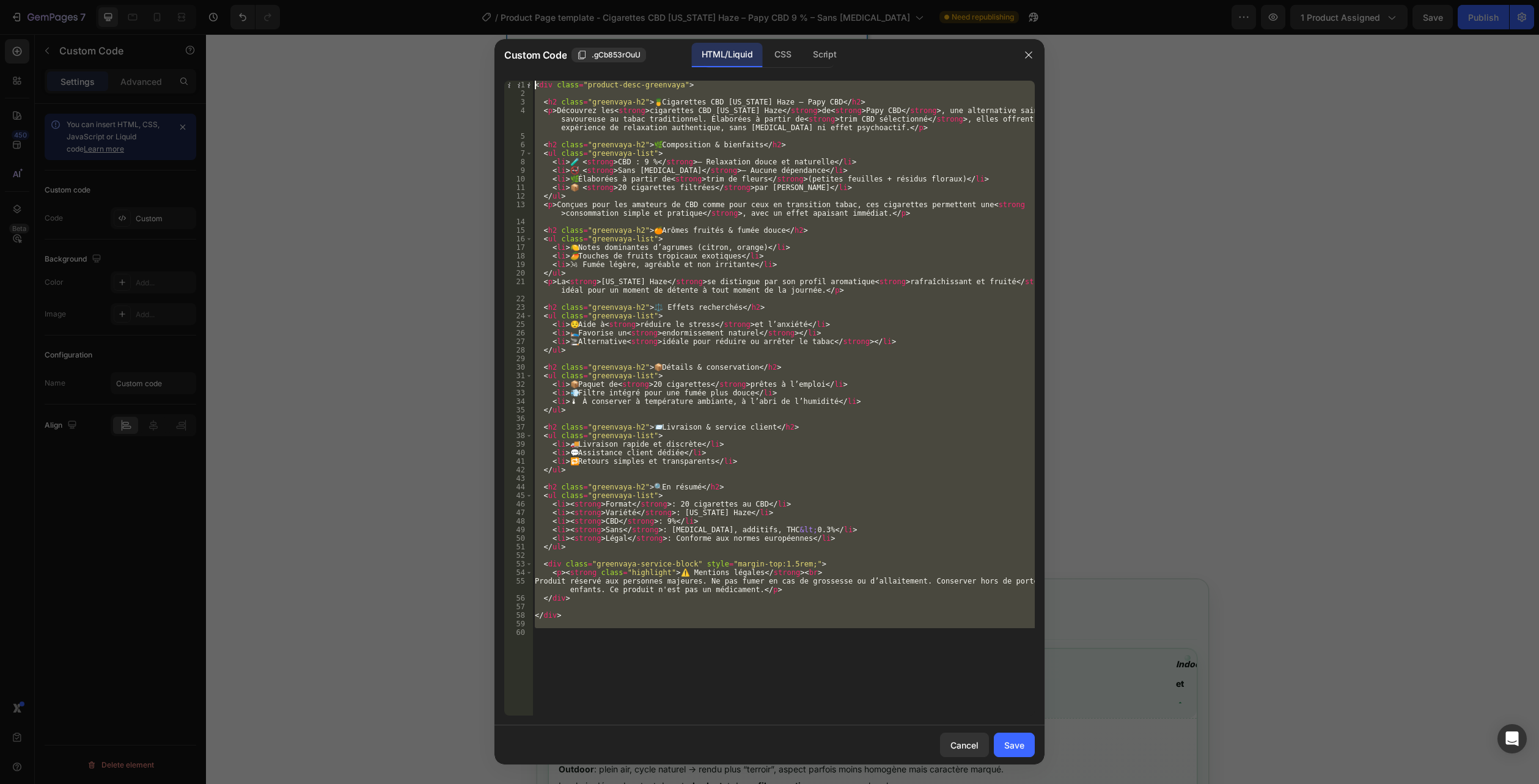
paste textarea
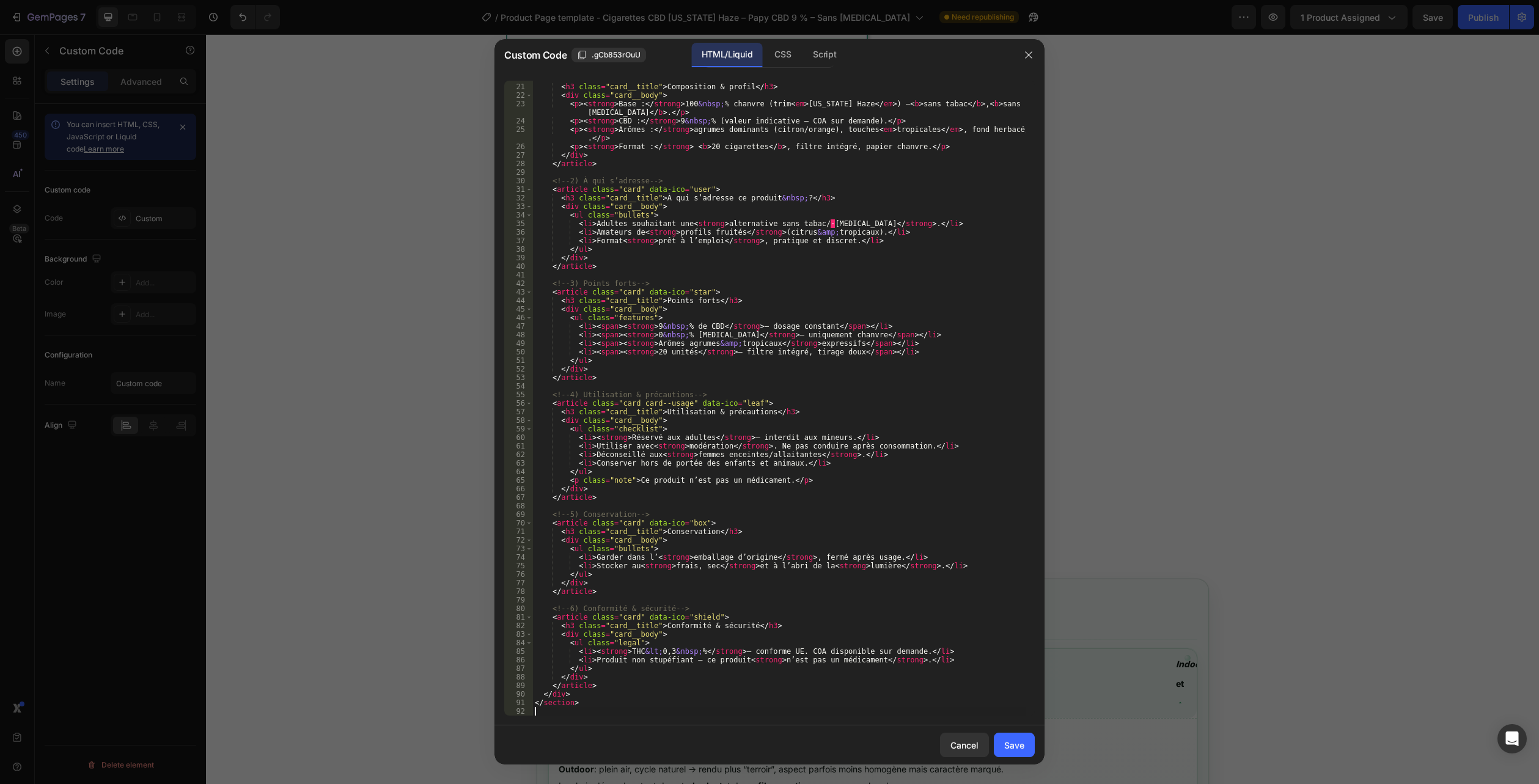
scroll to position [169, 0]
click at [1011, 740] on div "Save" at bounding box center [1014, 744] width 20 height 13
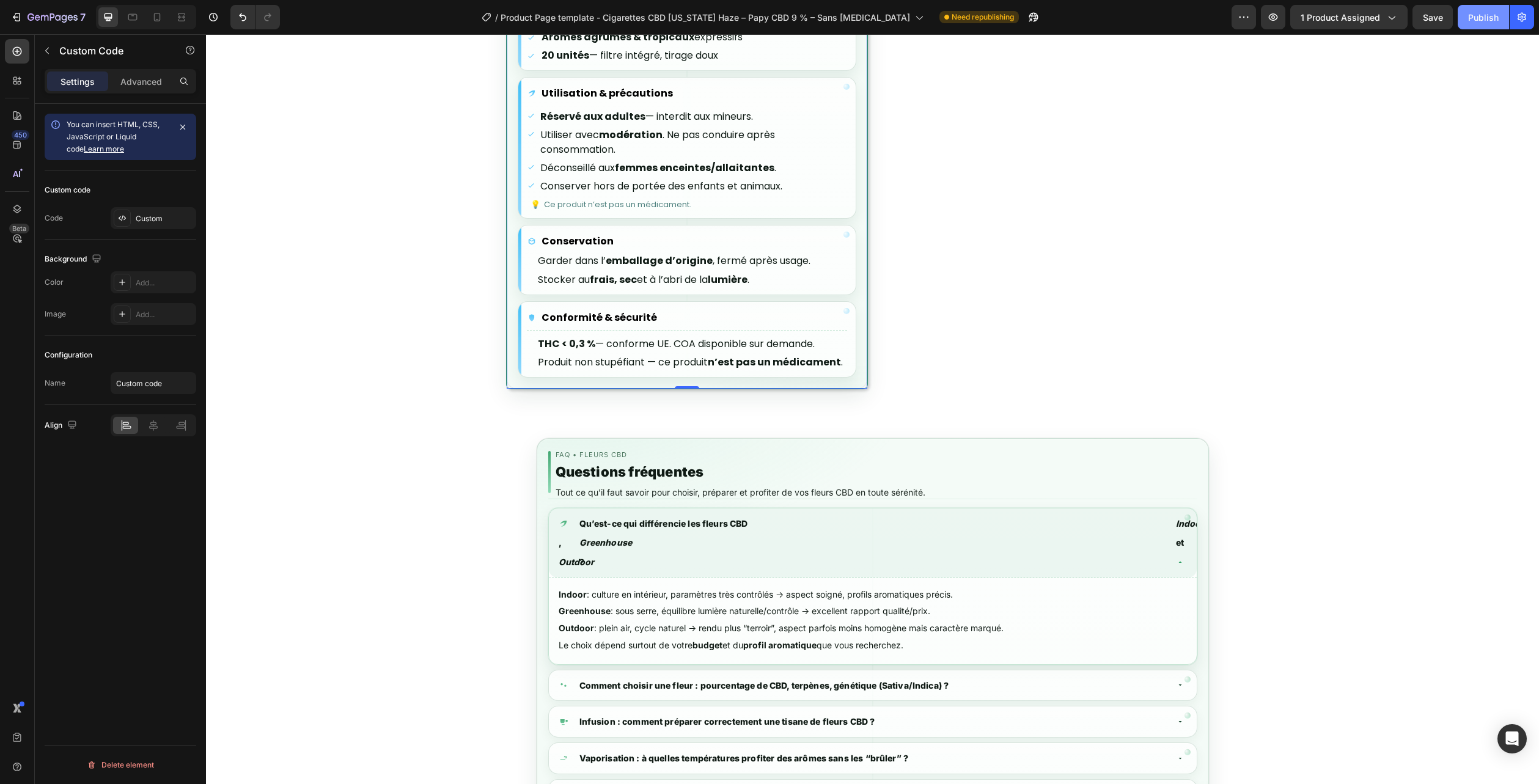
click at [1471, 19] on div "Publish" at bounding box center [1484, 17] width 31 height 13
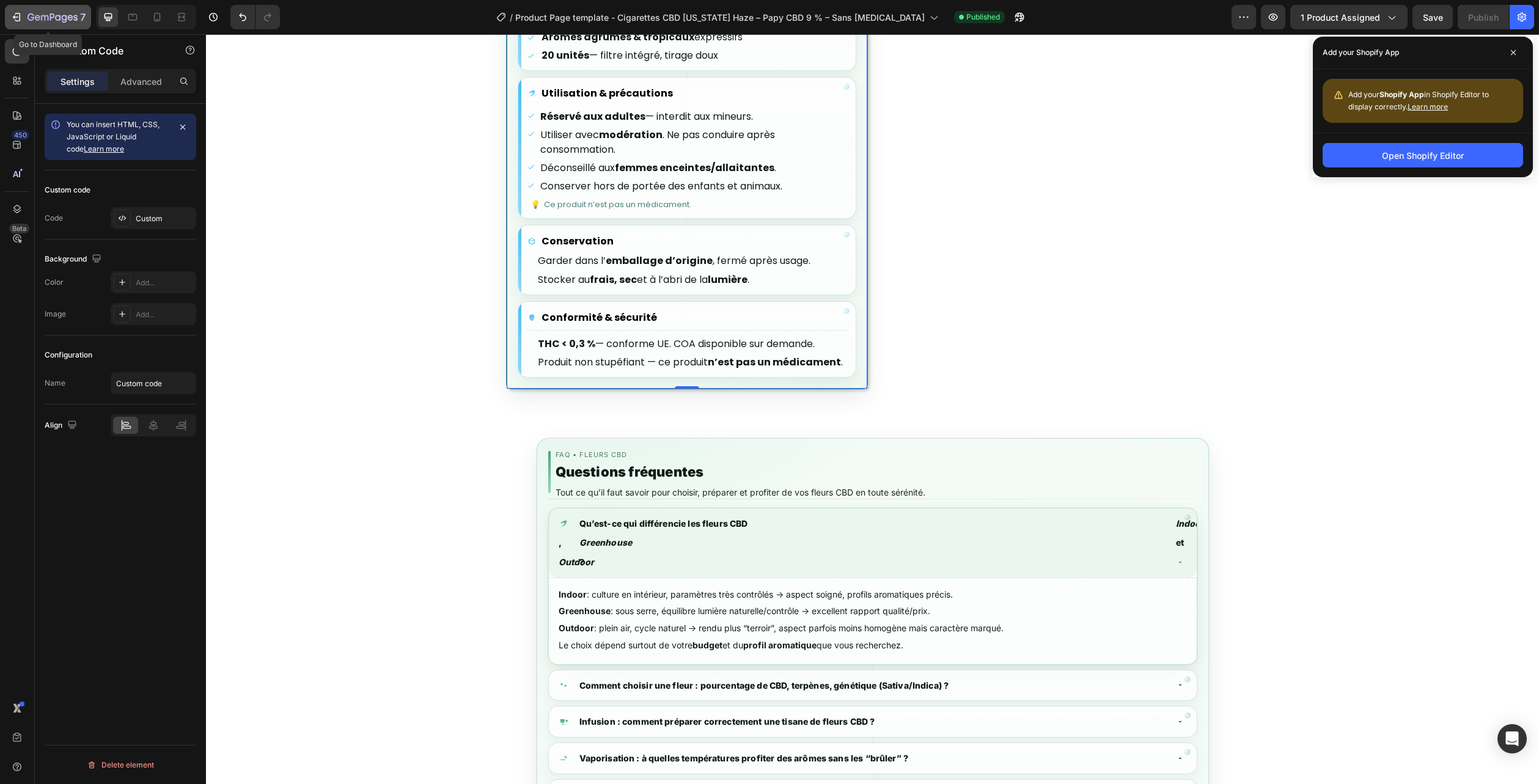
click at [68, 15] on icon "button" at bounding box center [52, 18] width 50 height 11
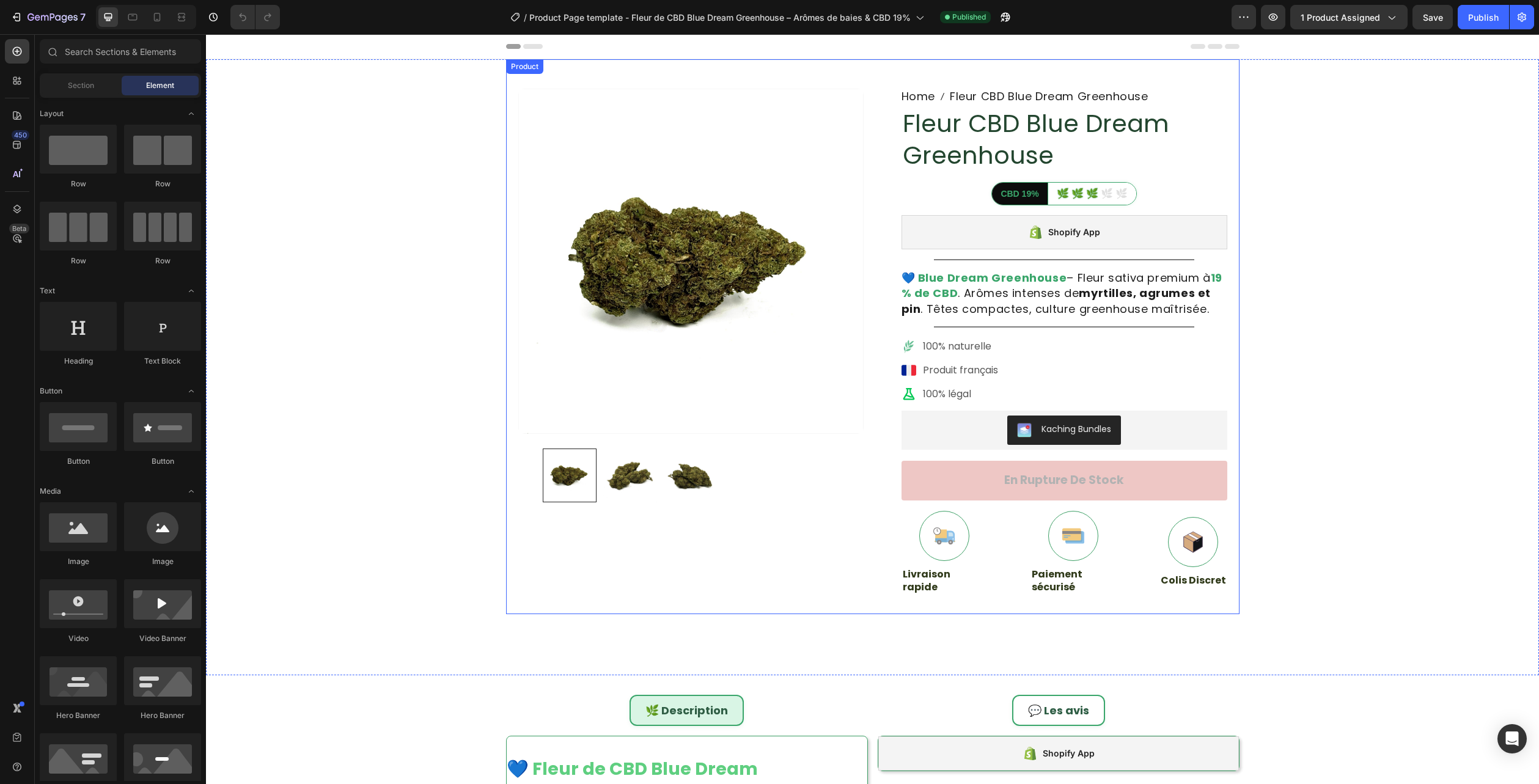
click at [941, 149] on h1 "Fleur CBD Blue Dream Greenhouse" at bounding box center [1064, 139] width 325 height 66
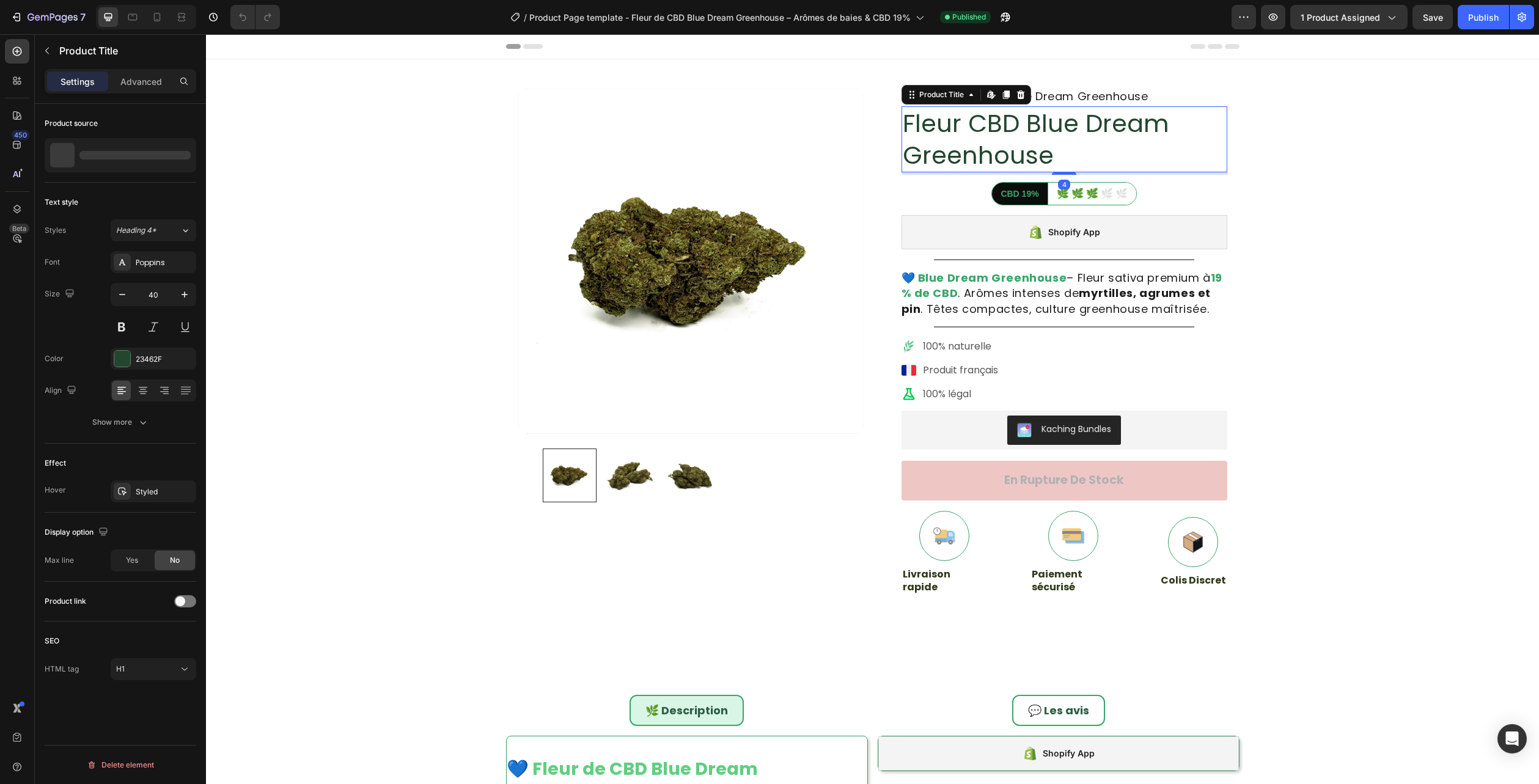
click at [122, 146] on div at bounding box center [120, 155] width 151 height 35
click at [107, 157] on p "Fleur CBD Blue Dream Greenhouse" at bounding box center [136, 154] width 113 height 17
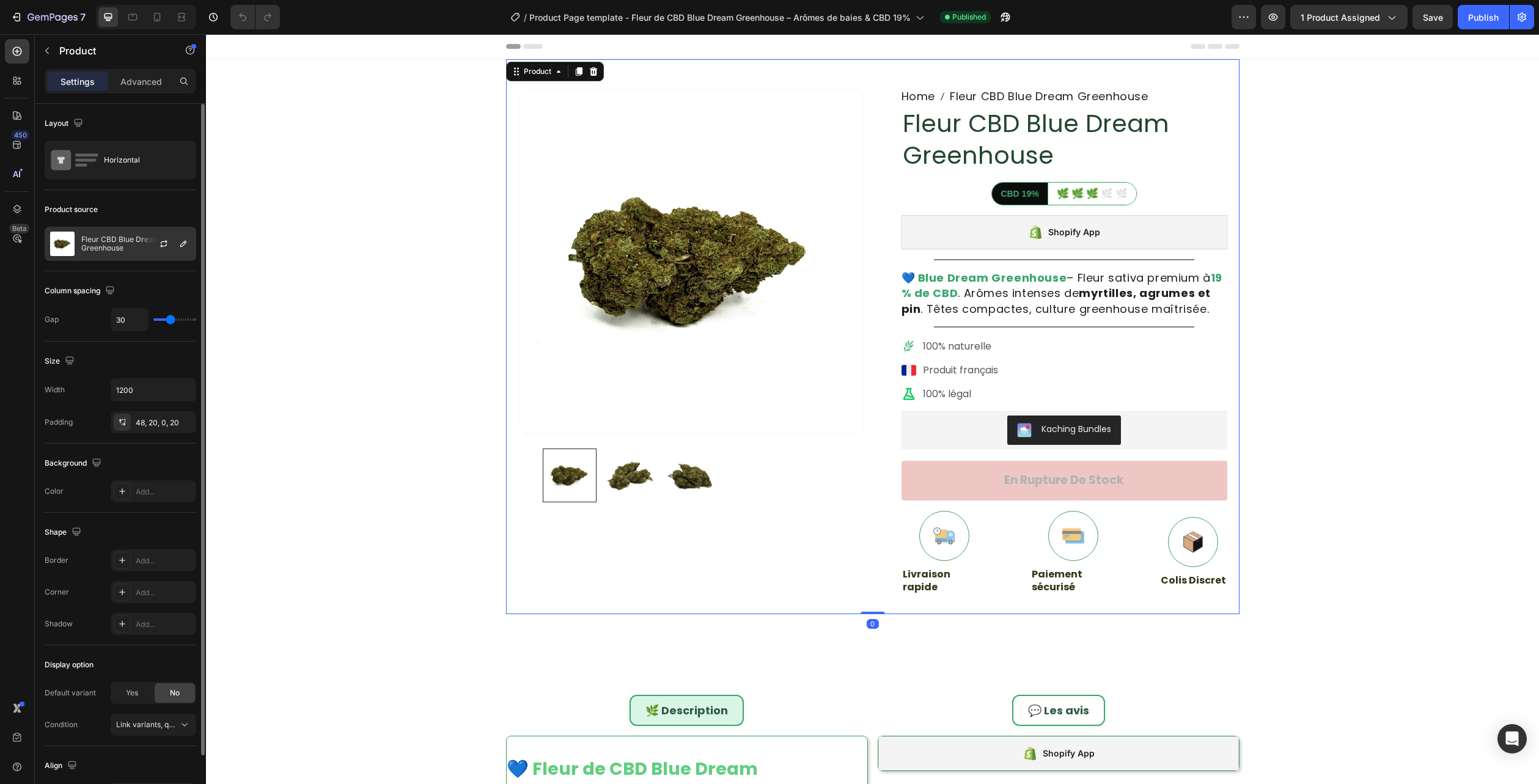
click at [105, 232] on div "Fleur CBD Blue Dream Greenhouse" at bounding box center [120, 243] width 151 height 35
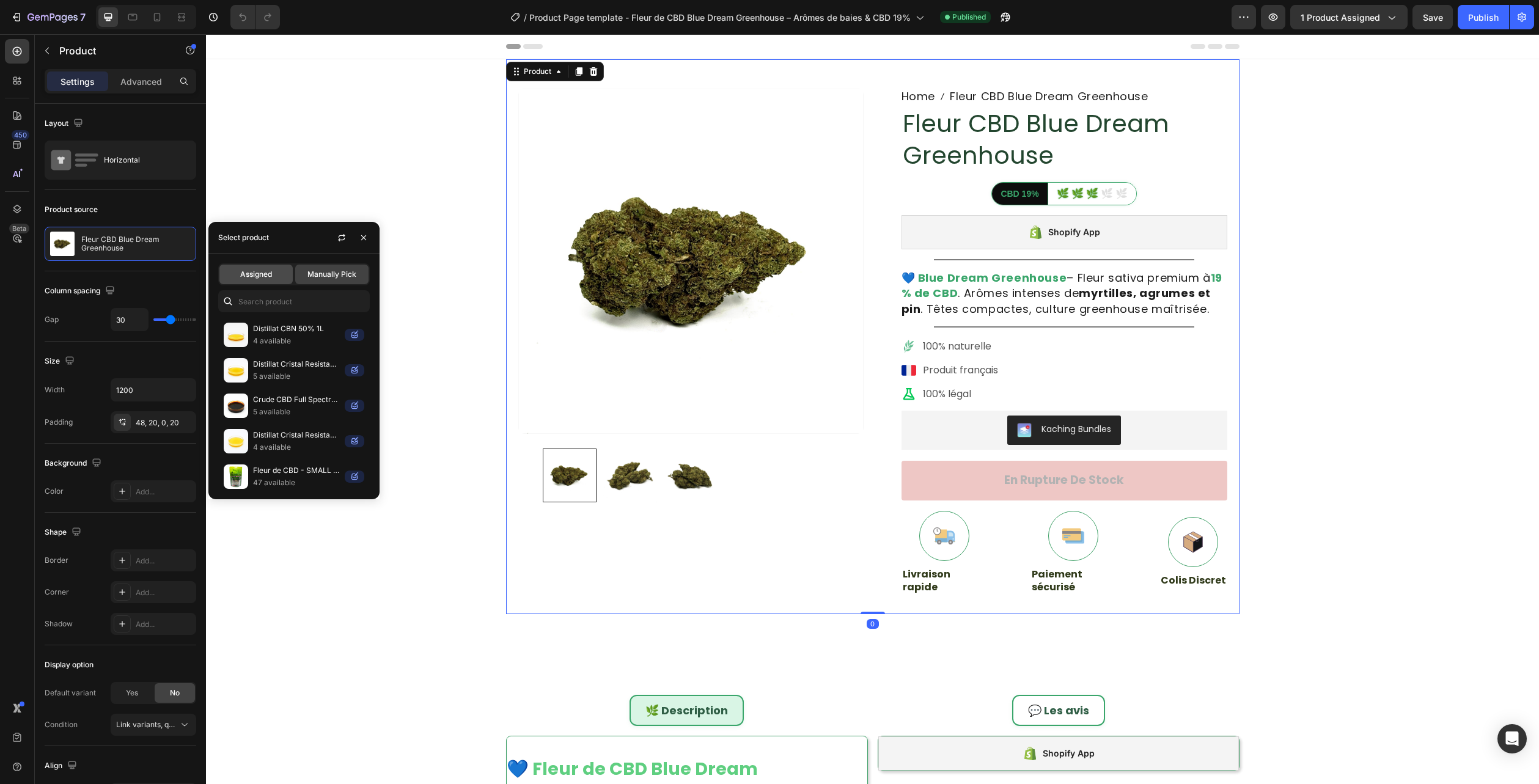
click at [271, 273] on span "Assigned" at bounding box center [256, 274] width 32 height 11
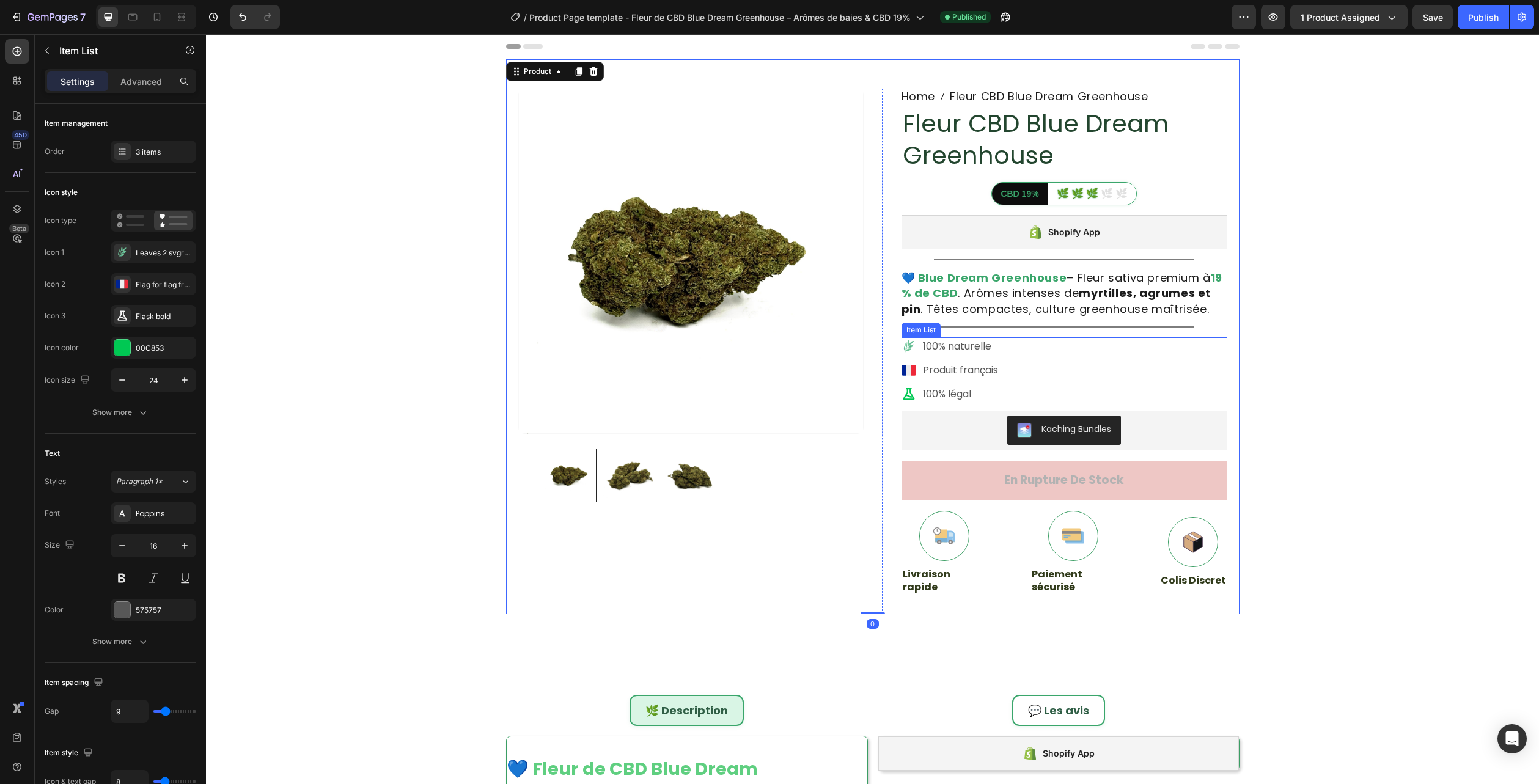
click at [1052, 373] on div "100% naturelle Produit français 100% légal" at bounding box center [1064, 370] width 325 height 66
click at [990, 330] on div at bounding box center [990, 325] width 15 height 15
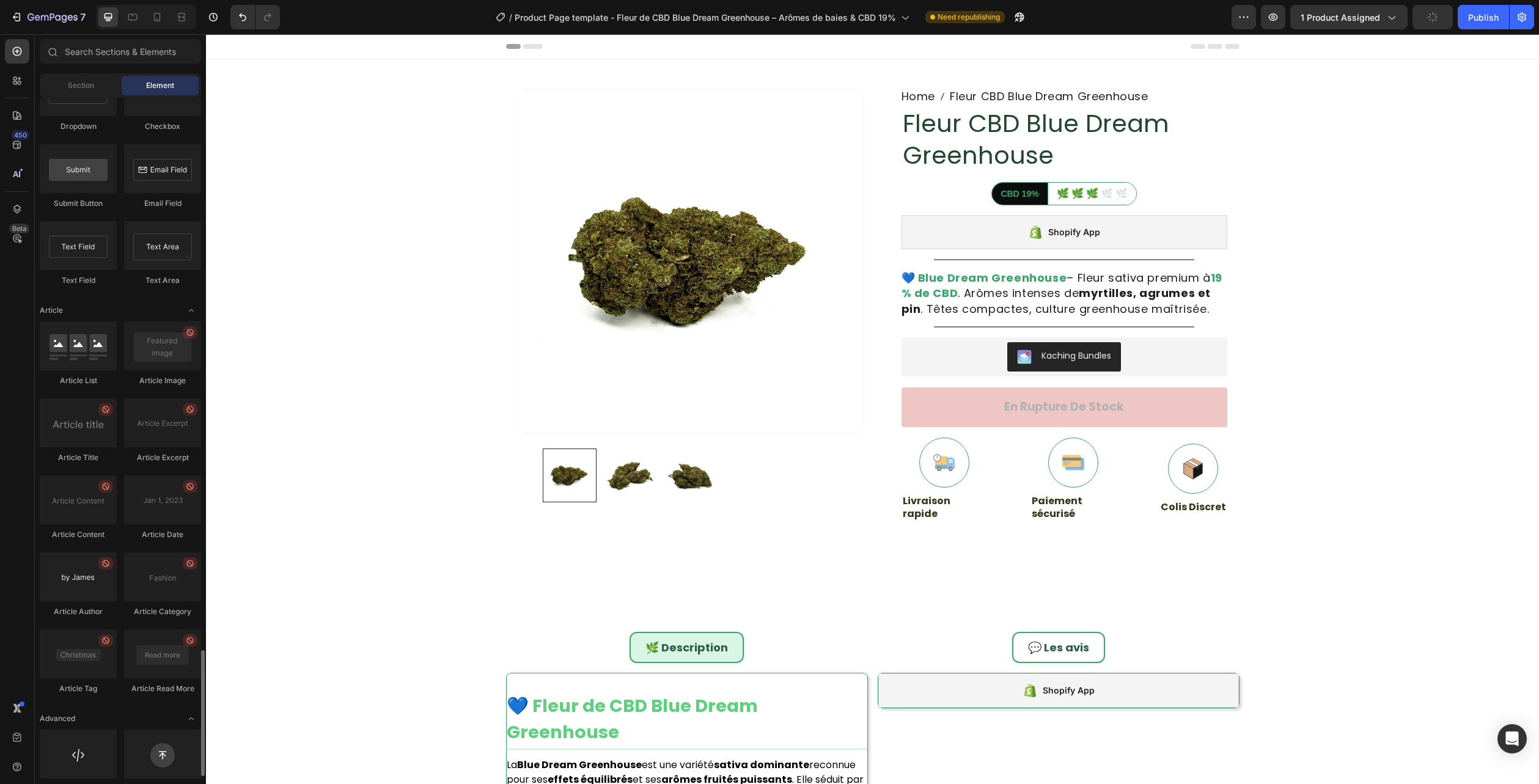
scroll to position [3018, 0]
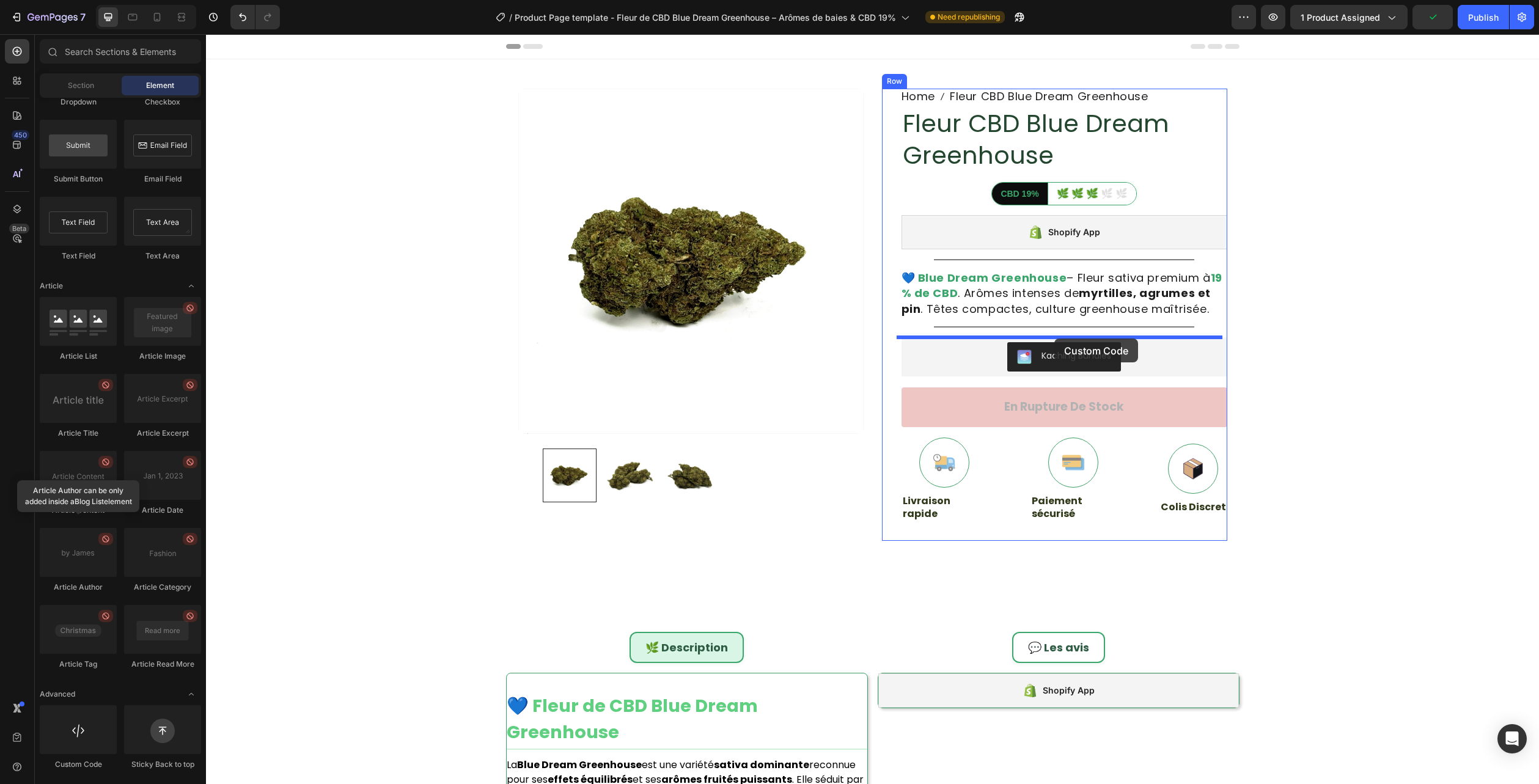
drag, startPoint x: 304, startPoint y: 761, endPoint x: 1054, endPoint y: 338, distance: 861.1
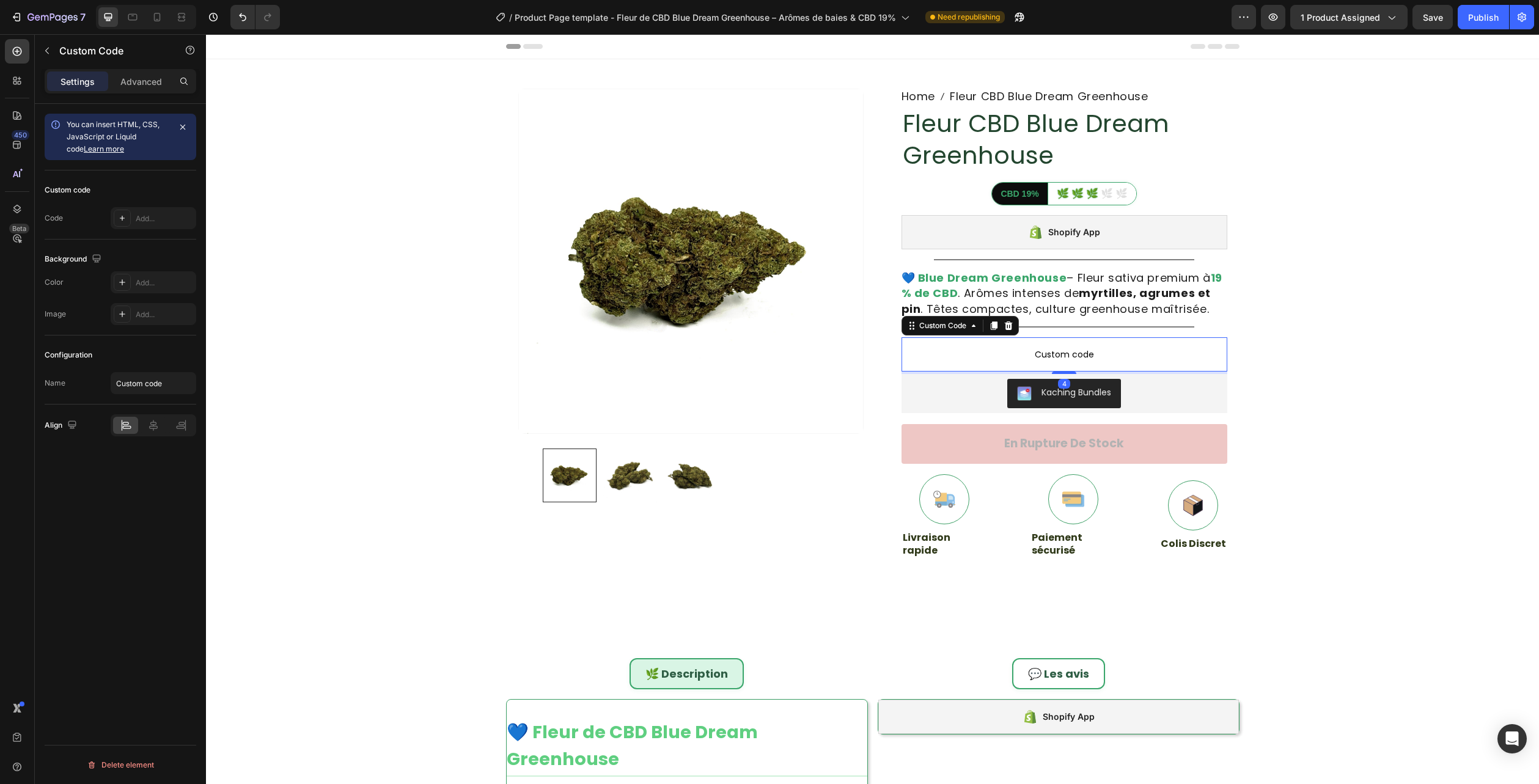
click at [1041, 359] on span "Custom code" at bounding box center [1064, 354] width 325 height 15
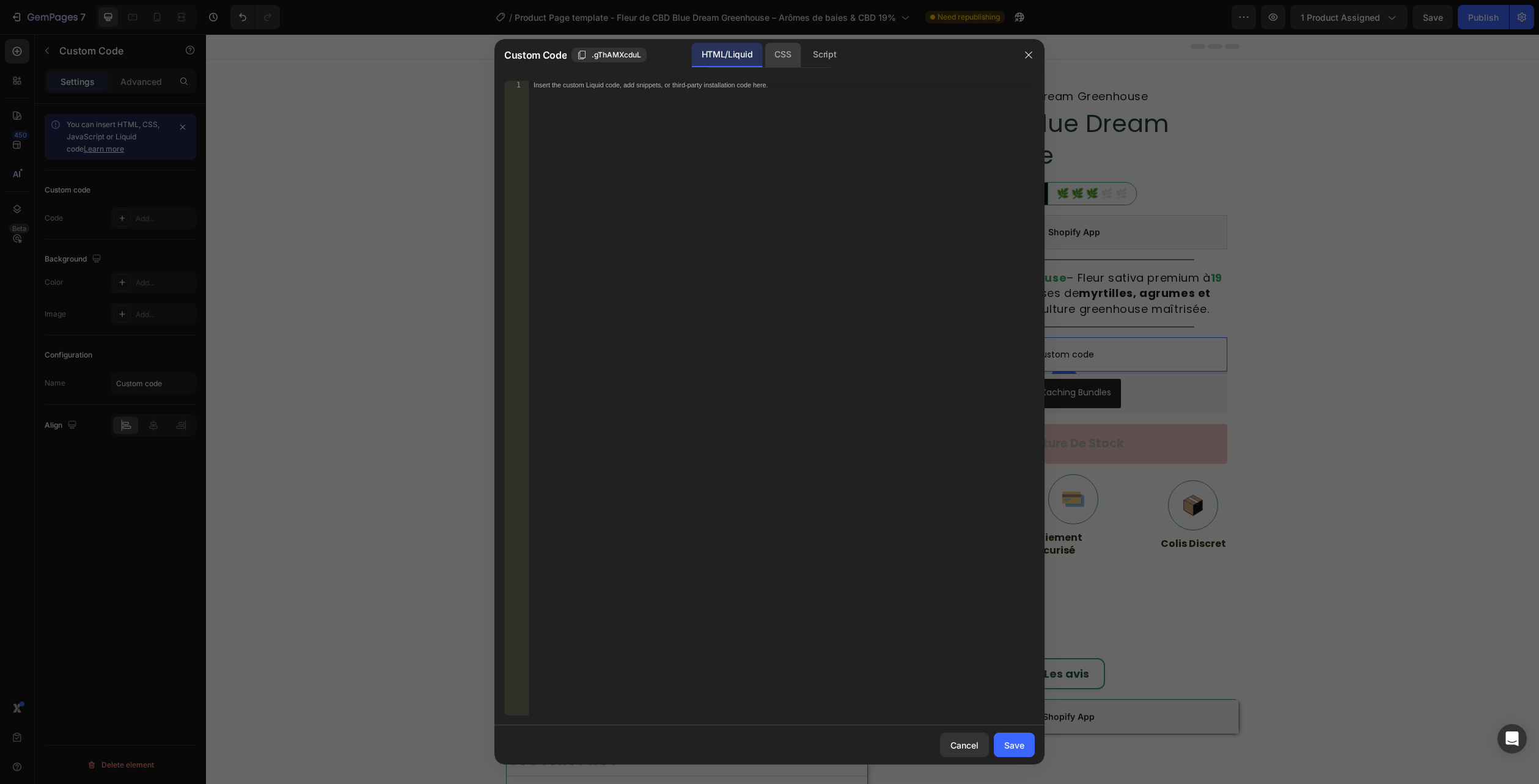
click at [772, 55] on div "CSS" at bounding box center [782, 54] width 36 height 25
click at [752, 132] on div "Insert the CSS code to style your content here." at bounding box center [782, 406] width 506 height 652
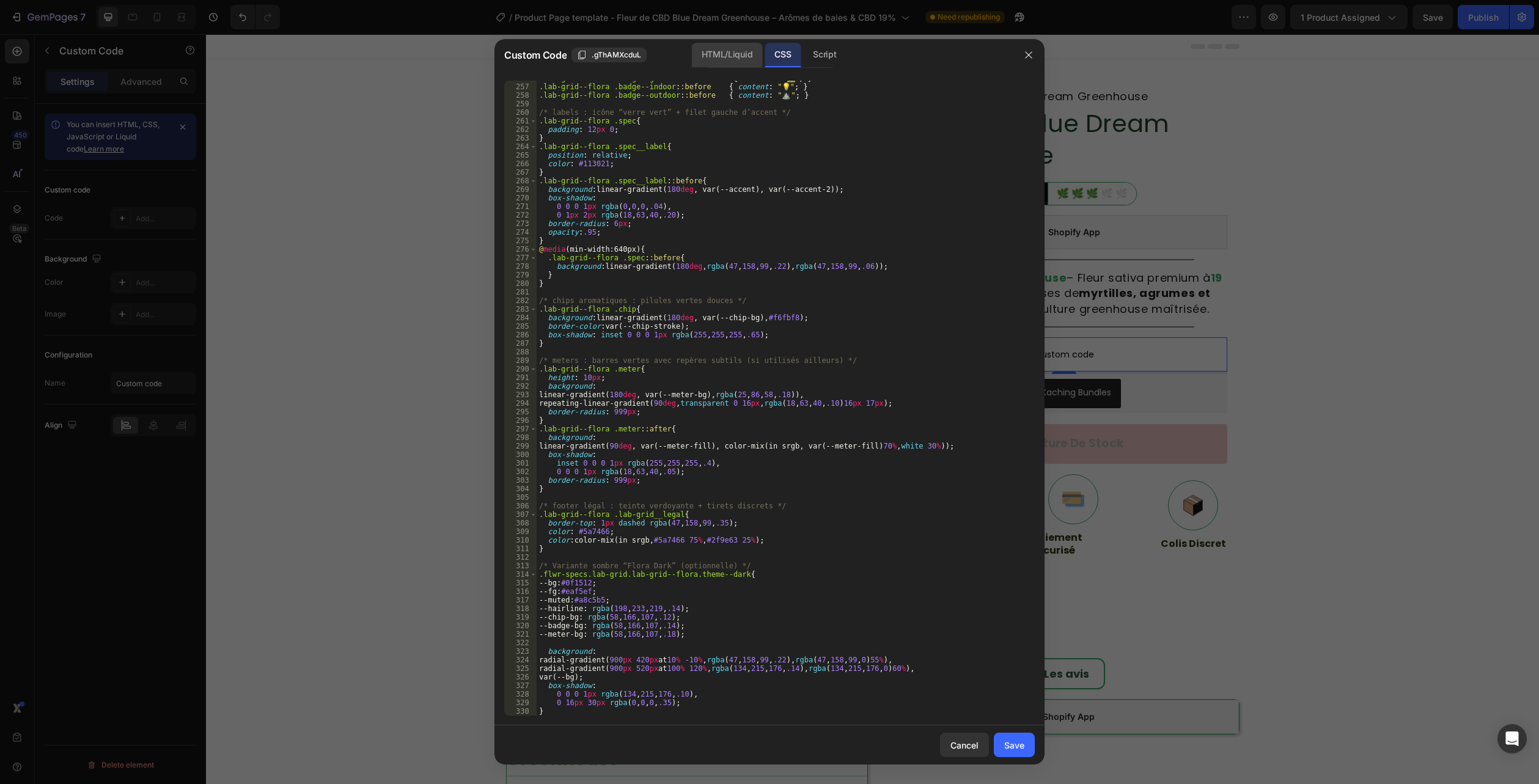
scroll to position [2342, 0]
click at [747, 54] on div "HTML/Liquid" at bounding box center [727, 54] width 70 height 25
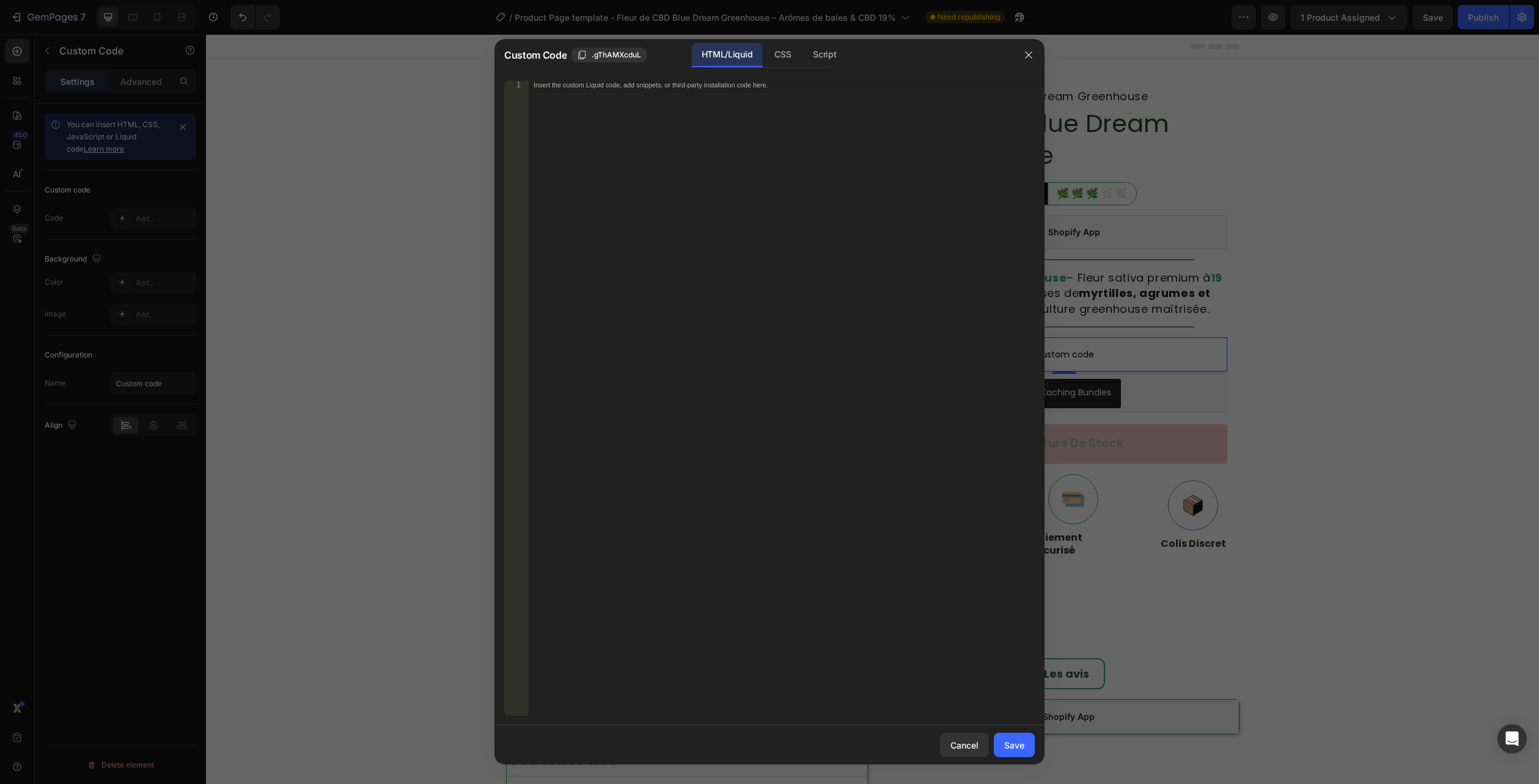
click at [564, 417] on div "Insert the custom Liquid code, add snippets, or third-party installation code h…" at bounding box center [782, 406] width 506 height 652
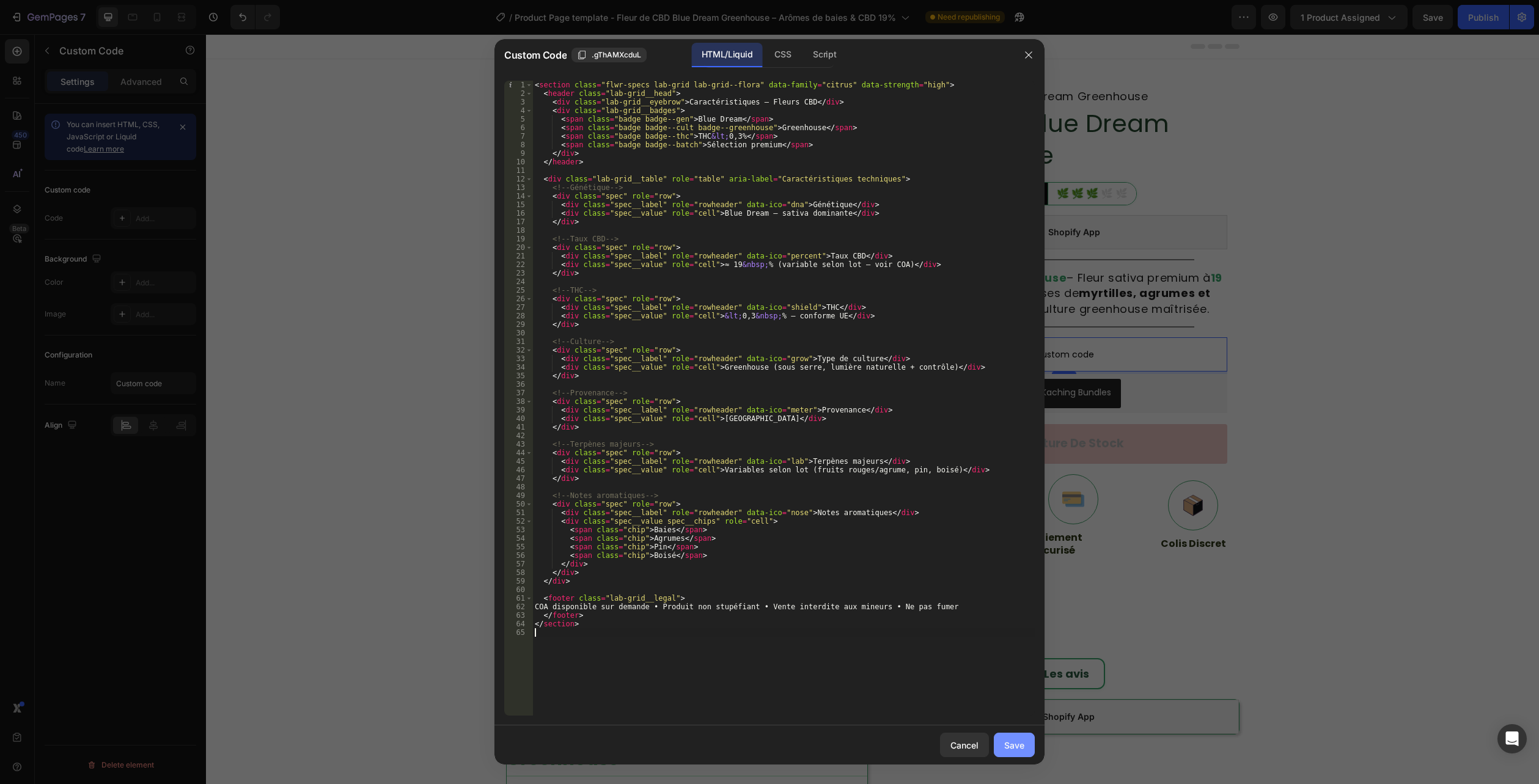
click at [1009, 749] on div "Save" at bounding box center [1014, 744] width 20 height 13
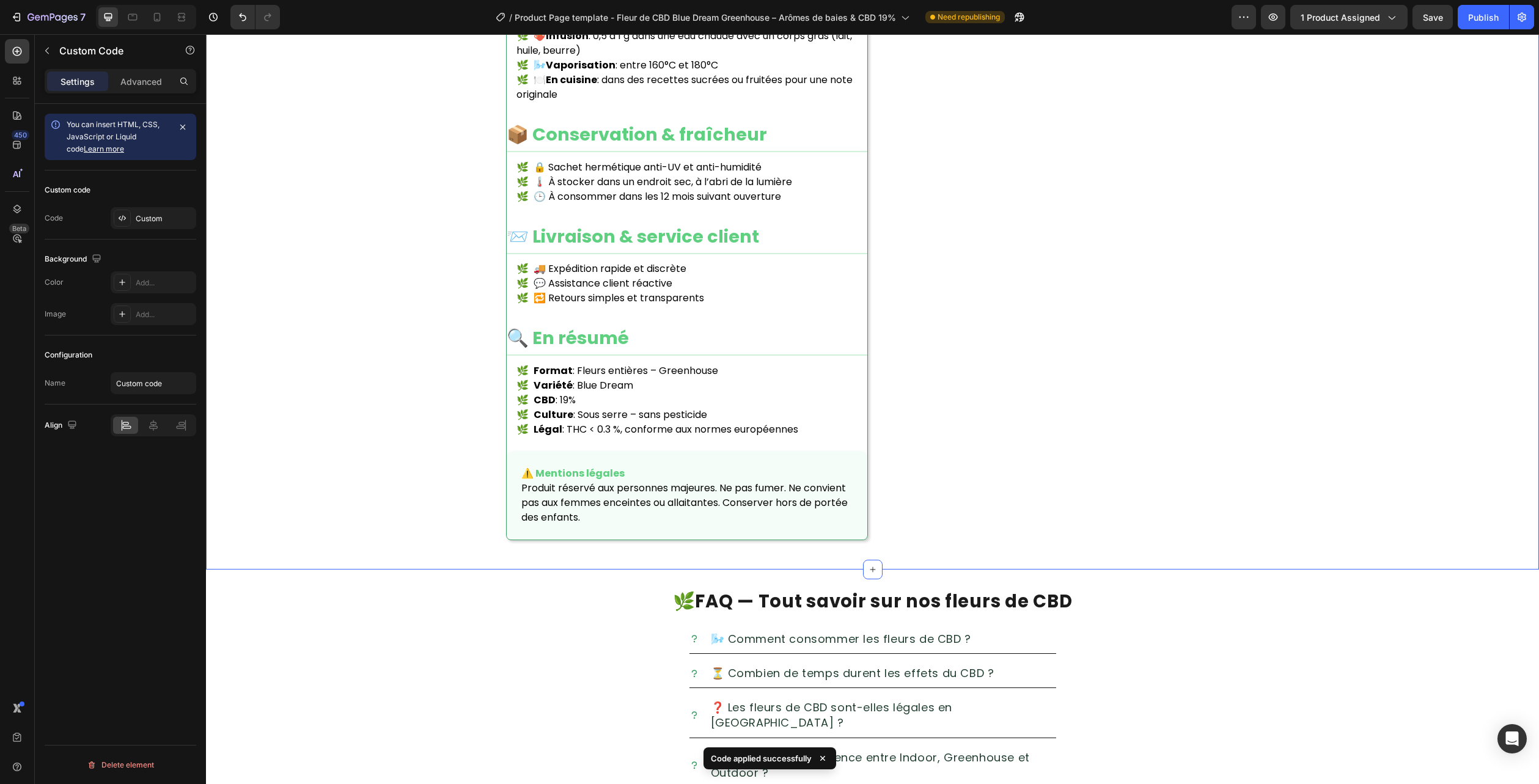
scroll to position [1772, 0]
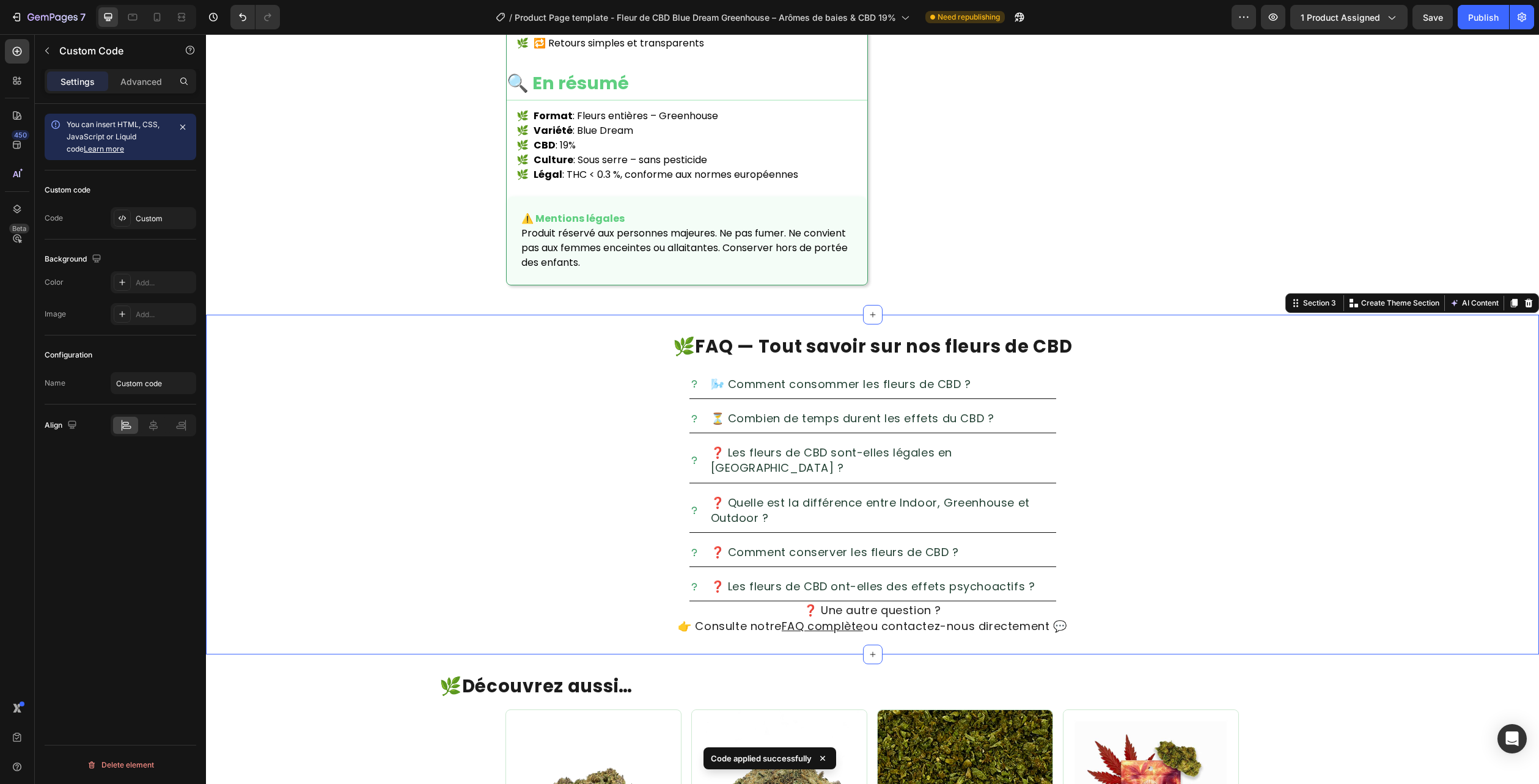
click at [1491, 314] on div "🌿 FAQ — Tout savoir sur nos fleurs de CBD Heading 🌬️ Comment consommer les fleu…" at bounding box center [872, 484] width 1333 height 340
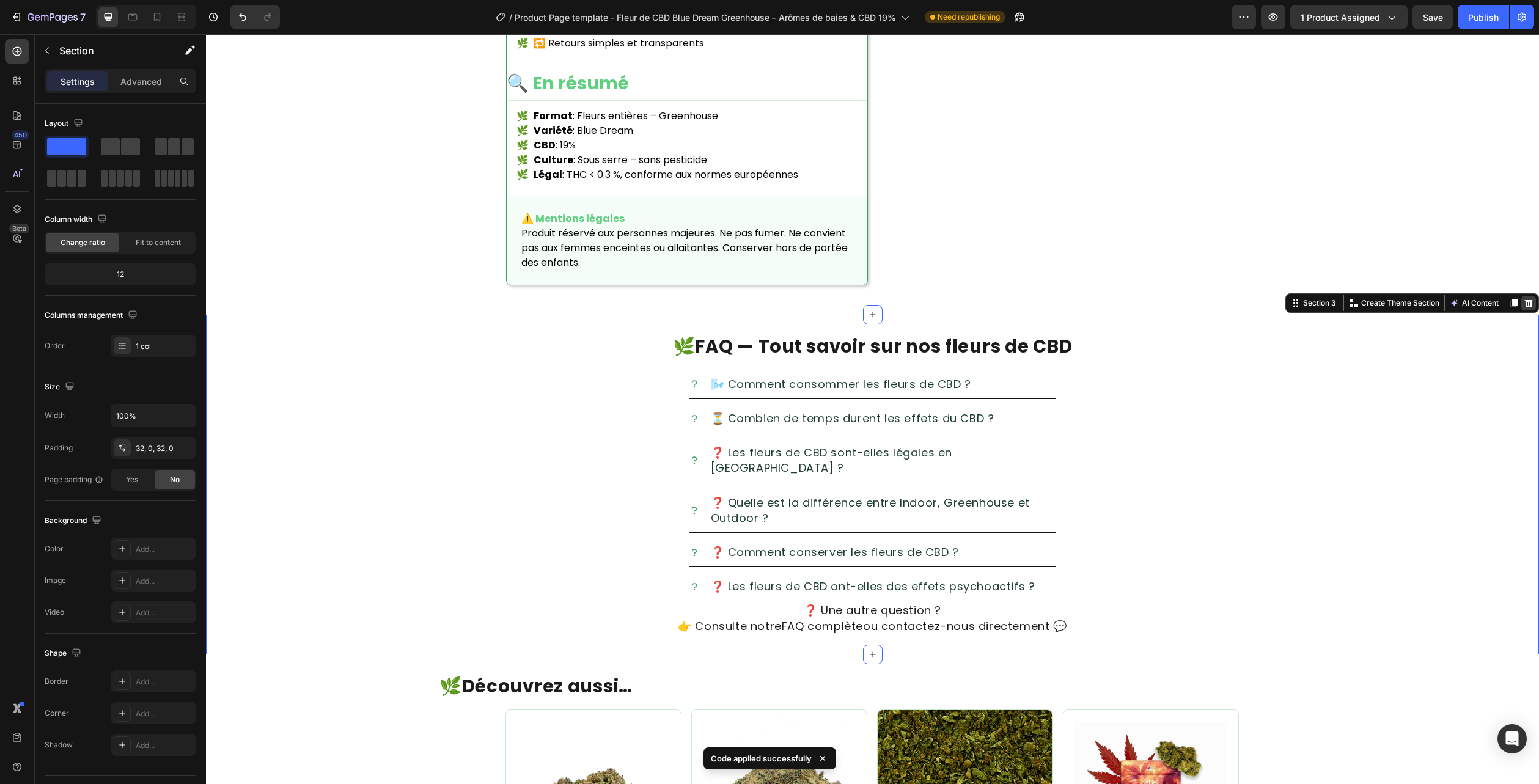
click at [1525, 299] on icon at bounding box center [1529, 303] width 8 height 9
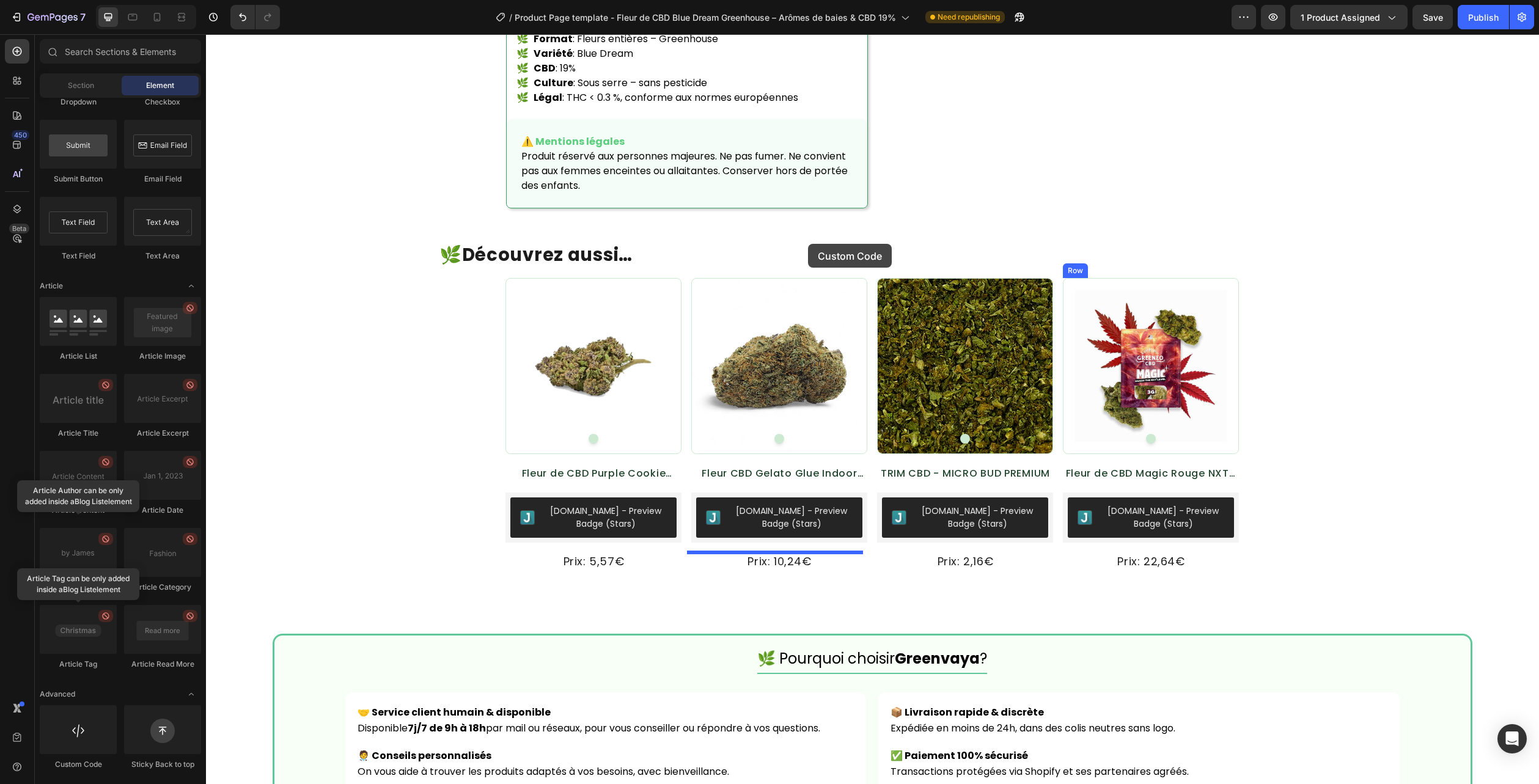
scroll to position [1785, 0]
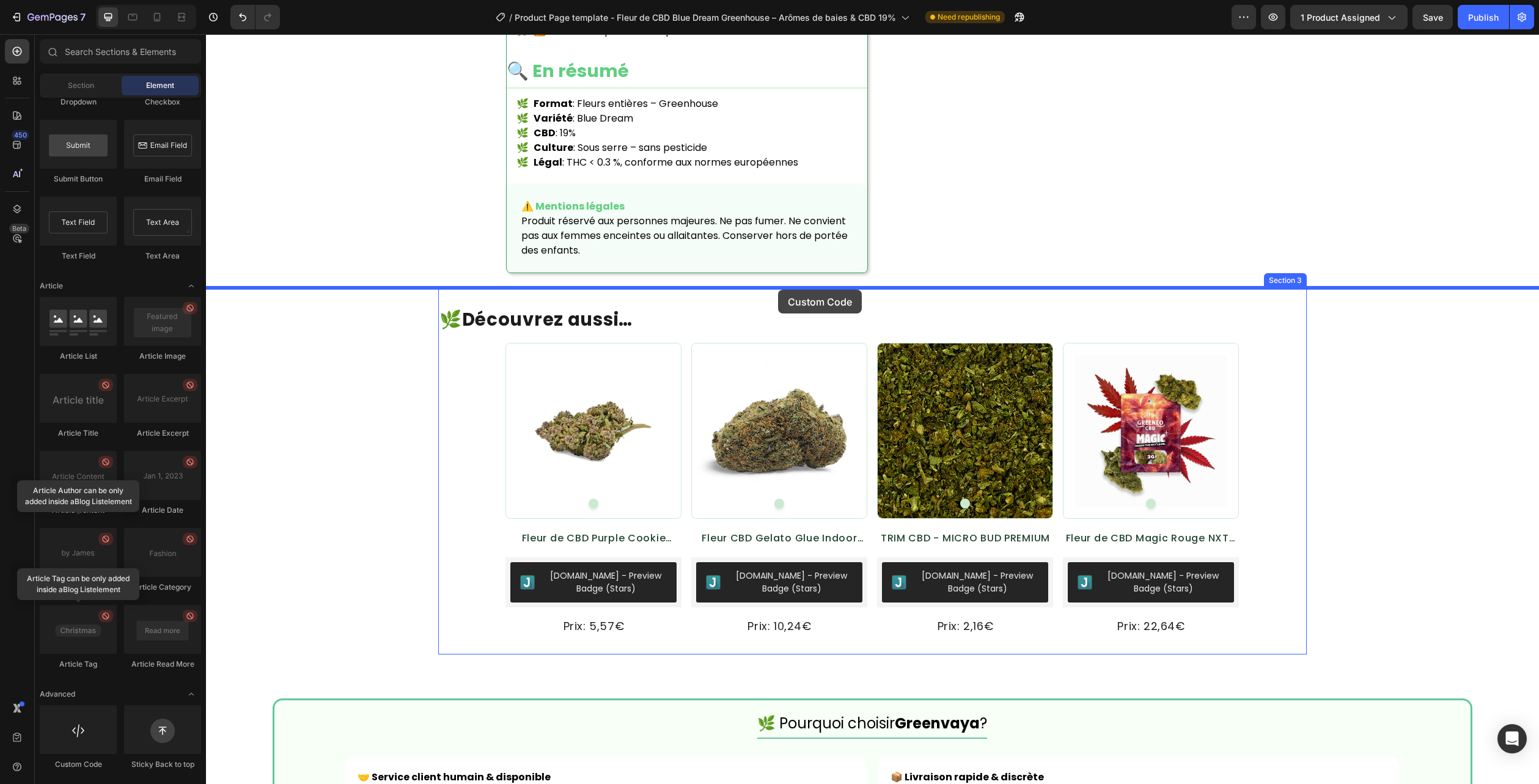
drag, startPoint x: 296, startPoint y: 757, endPoint x: 778, endPoint y: 290, distance: 671.1
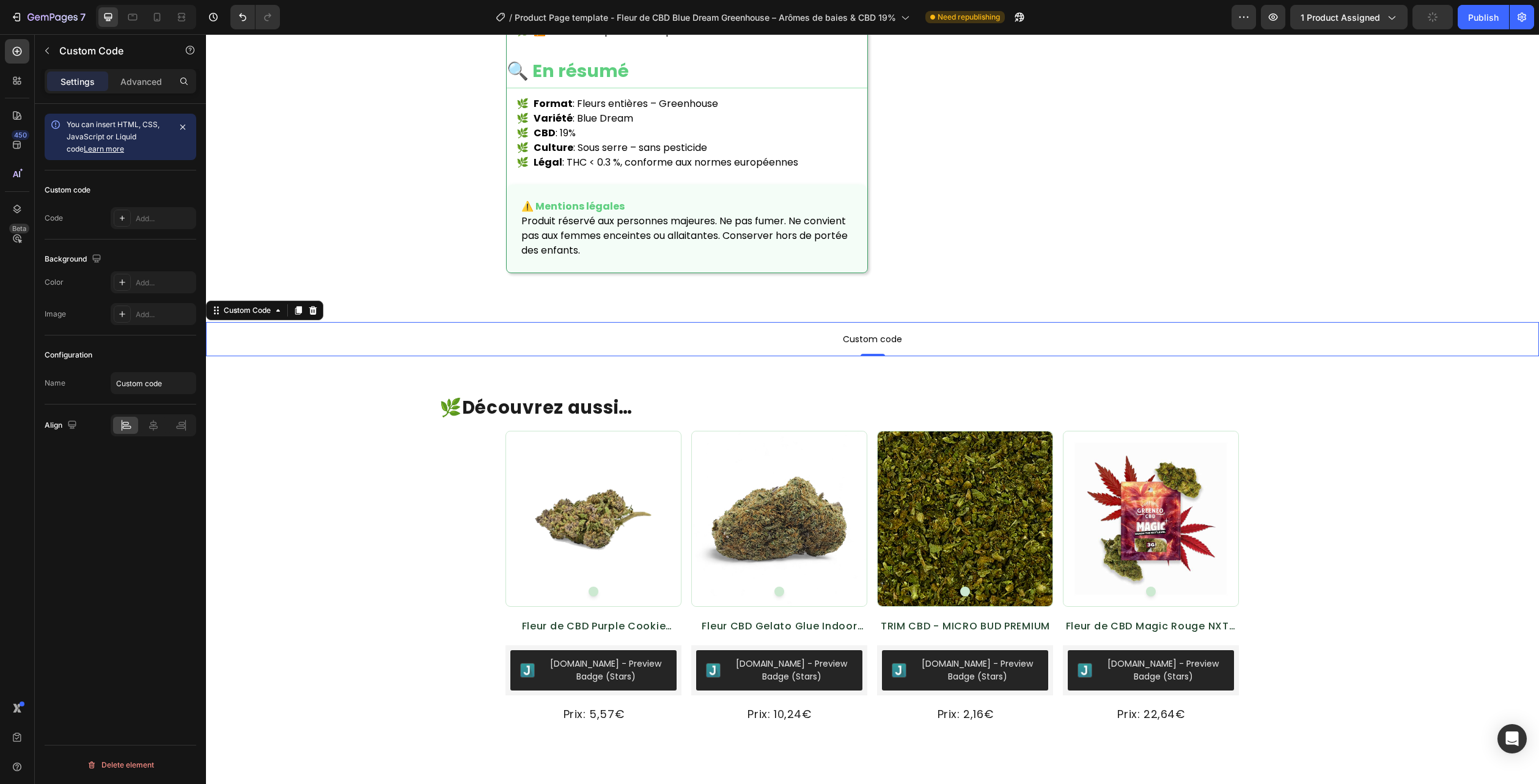
click at [797, 332] on span "Custom code" at bounding box center [872, 339] width 1333 height 15
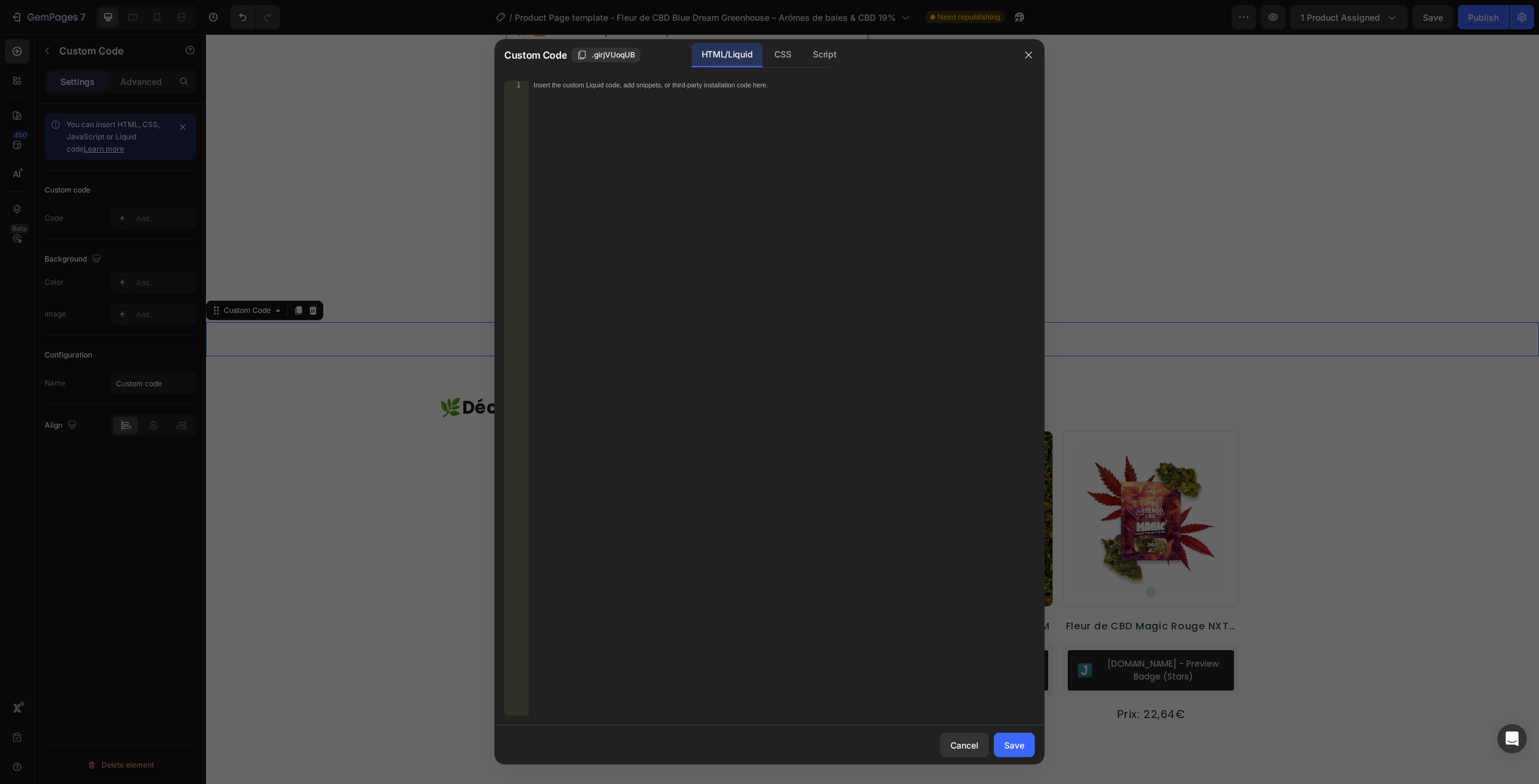
click at [739, 49] on div "HTML/Liquid" at bounding box center [727, 54] width 70 height 25
click at [701, 137] on div "Insert the custom Liquid code, add snippets, or third-party installation code h…" at bounding box center [782, 406] width 506 height 652
paste textarea "</section>"
type textarea "</section>"
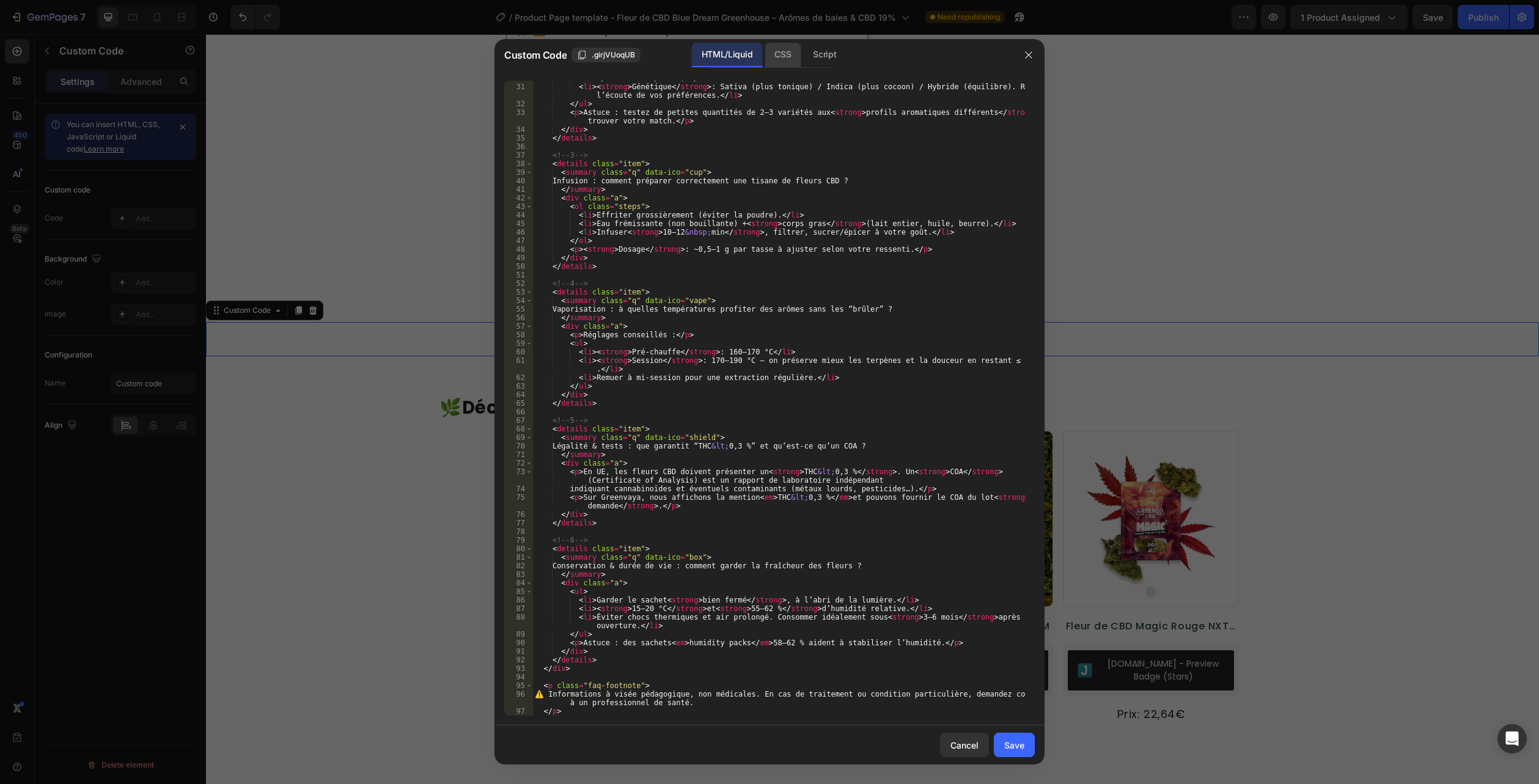
click at [773, 62] on div "CSS" at bounding box center [782, 54] width 36 height 25
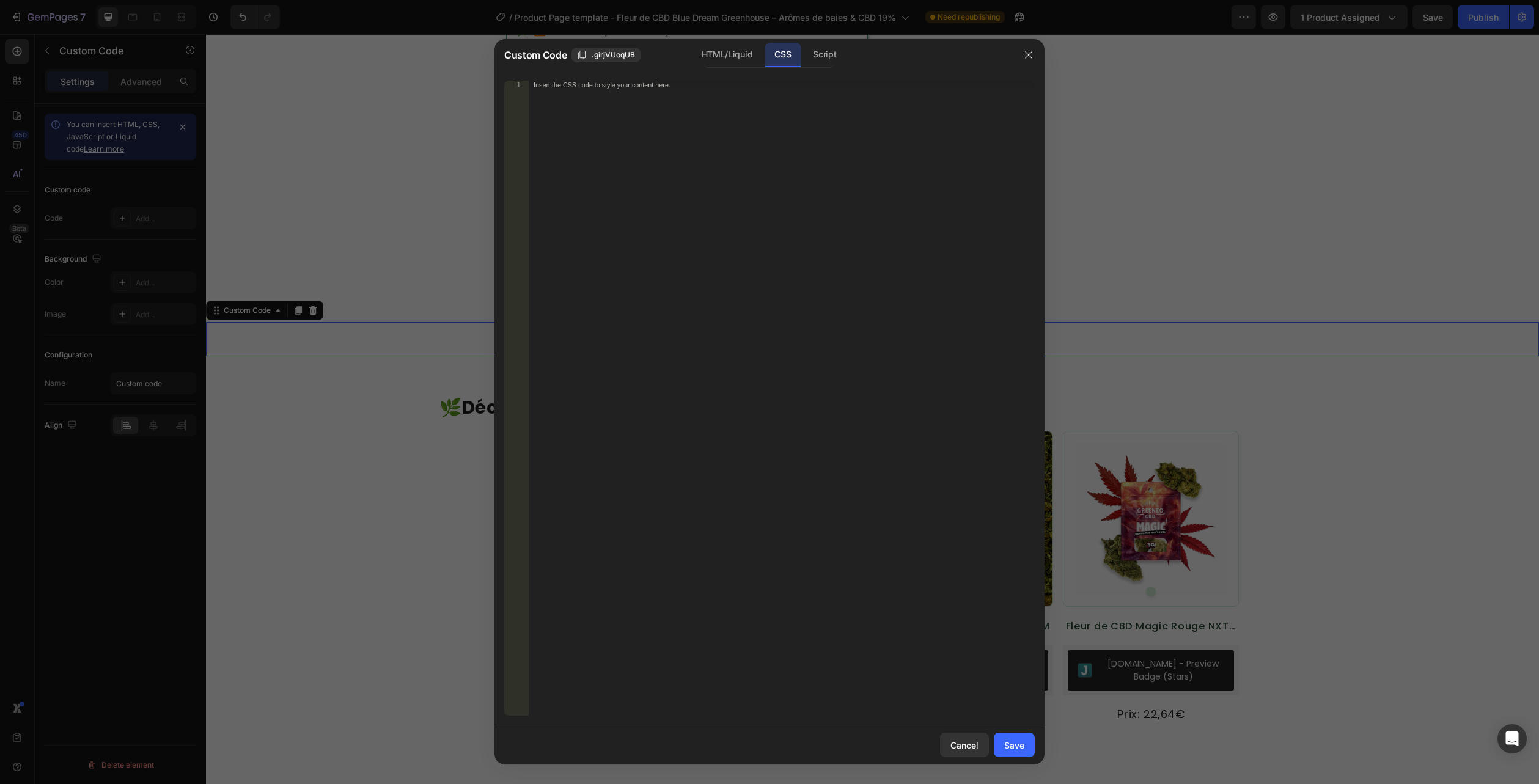
click at [781, 44] on div "CSS" at bounding box center [782, 54] width 36 height 25
click at [740, 159] on div "Insert the CSS code to style your content here." at bounding box center [782, 406] width 506 height 652
paste textarea ".flora-faq--compact .a{ padding: 8px 14px 12px; }"
type textarea ".flora-faq--compact .a{ padding: 8px 14px 12px; }"
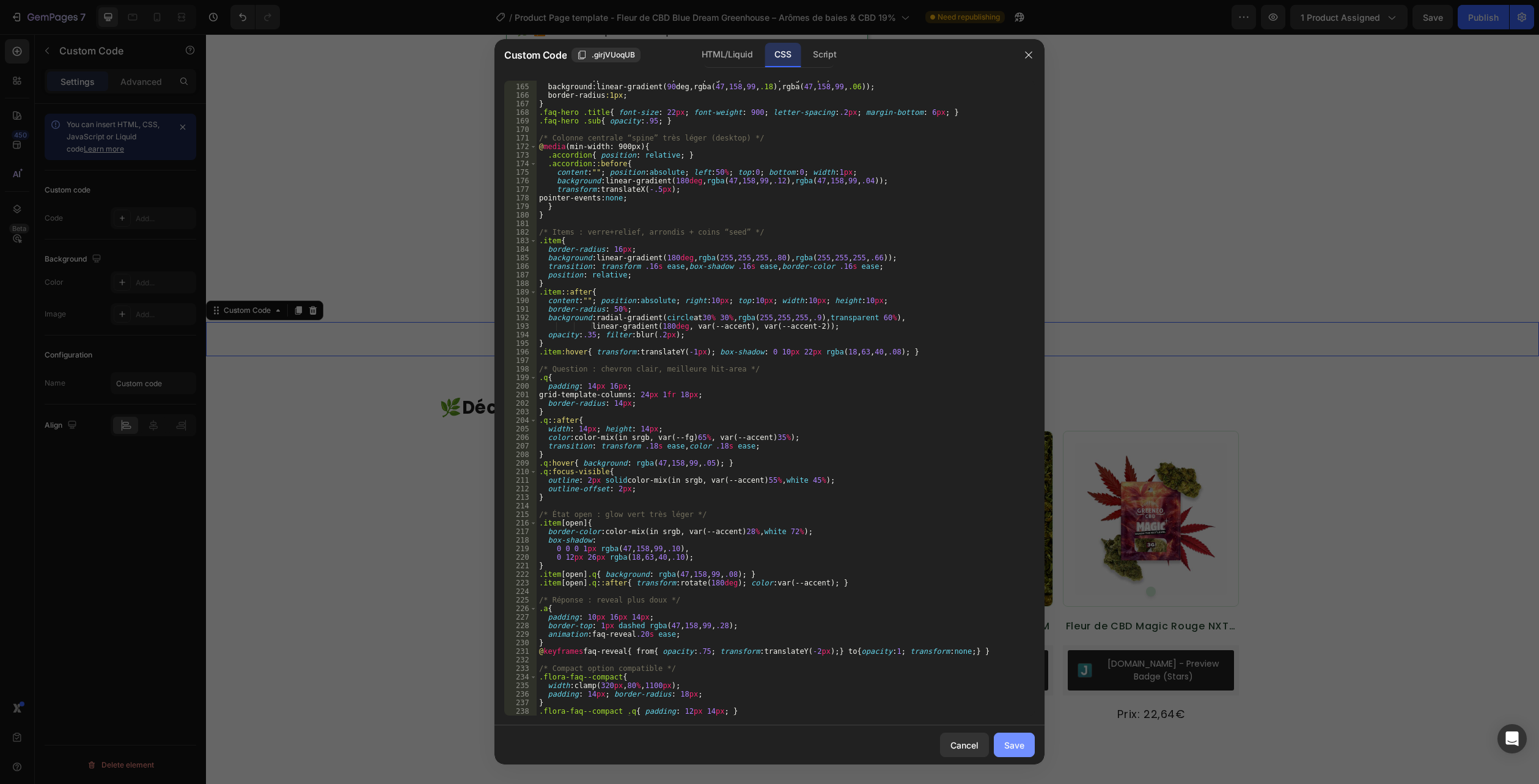
click at [1017, 745] on div "Save" at bounding box center [1014, 744] width 20 height 13
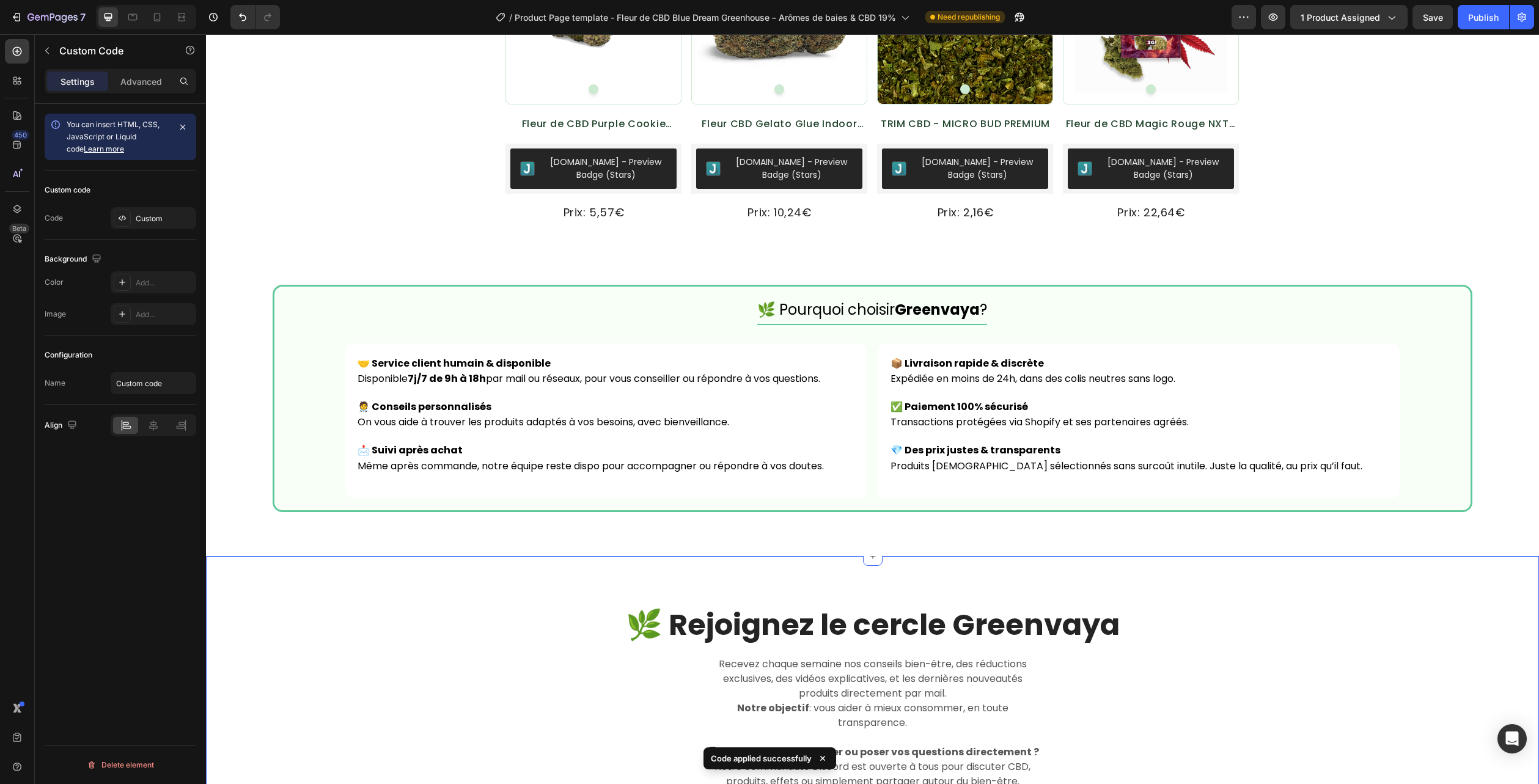
scroll to position [2945, 0]
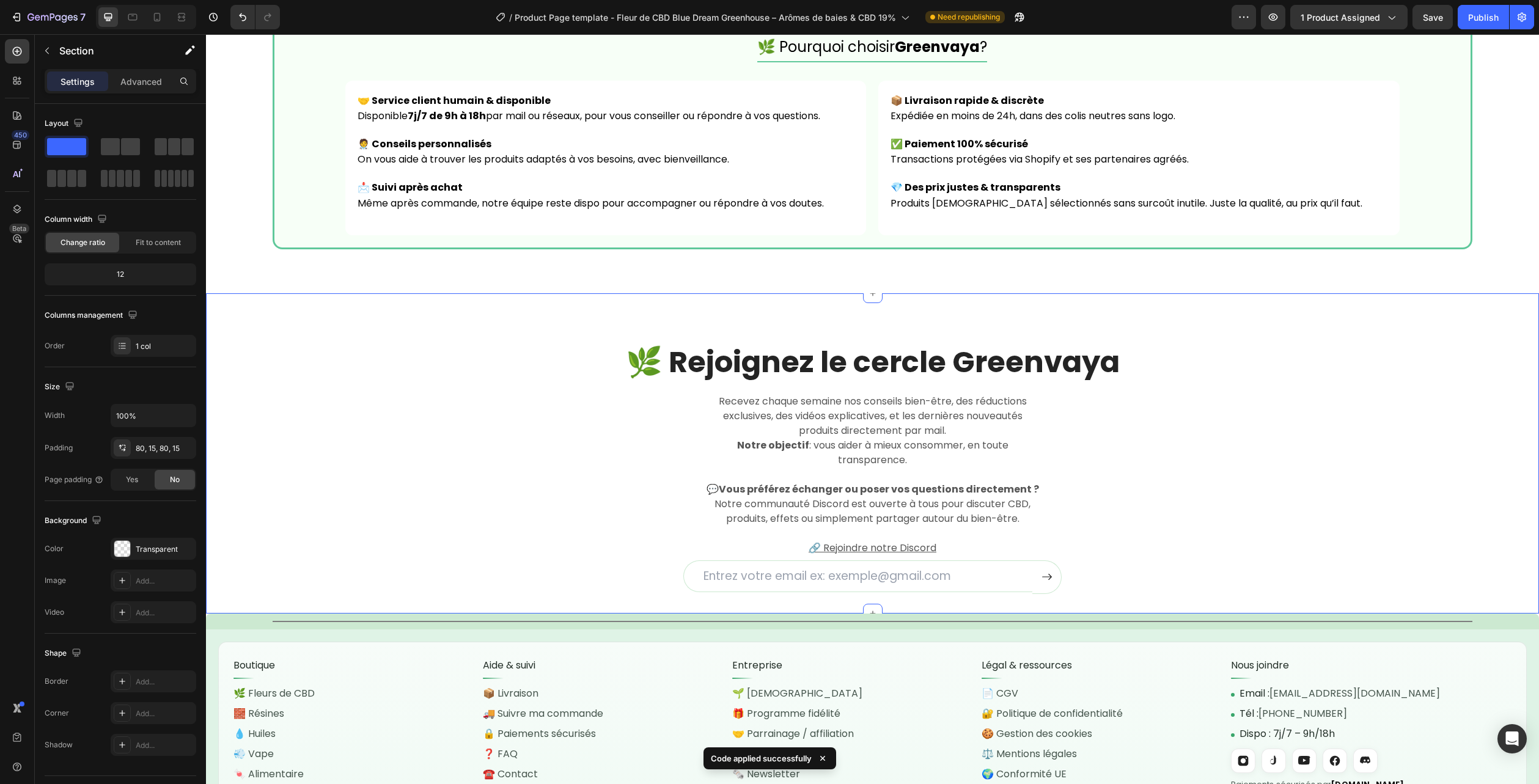
click at [1373, 426] on div "🌿 Rejoignez le cercle Greenvaya Heading Recevez chaque semaine nos conseils bie…" at bounding box center [872, 468] width 1314 height 251
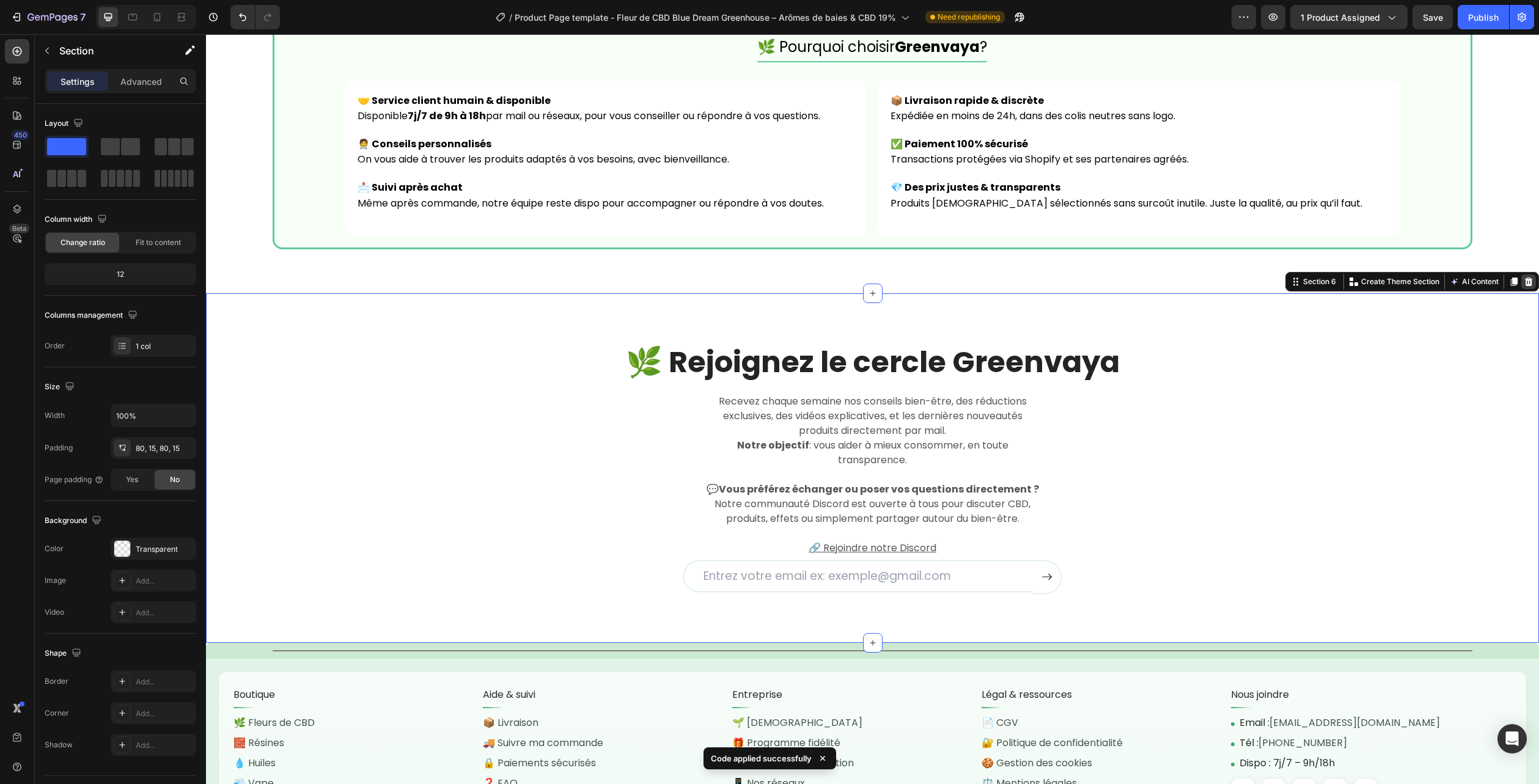
click at [1525, 286] on icon at bounding box center [1529, 282] width 8 height 9
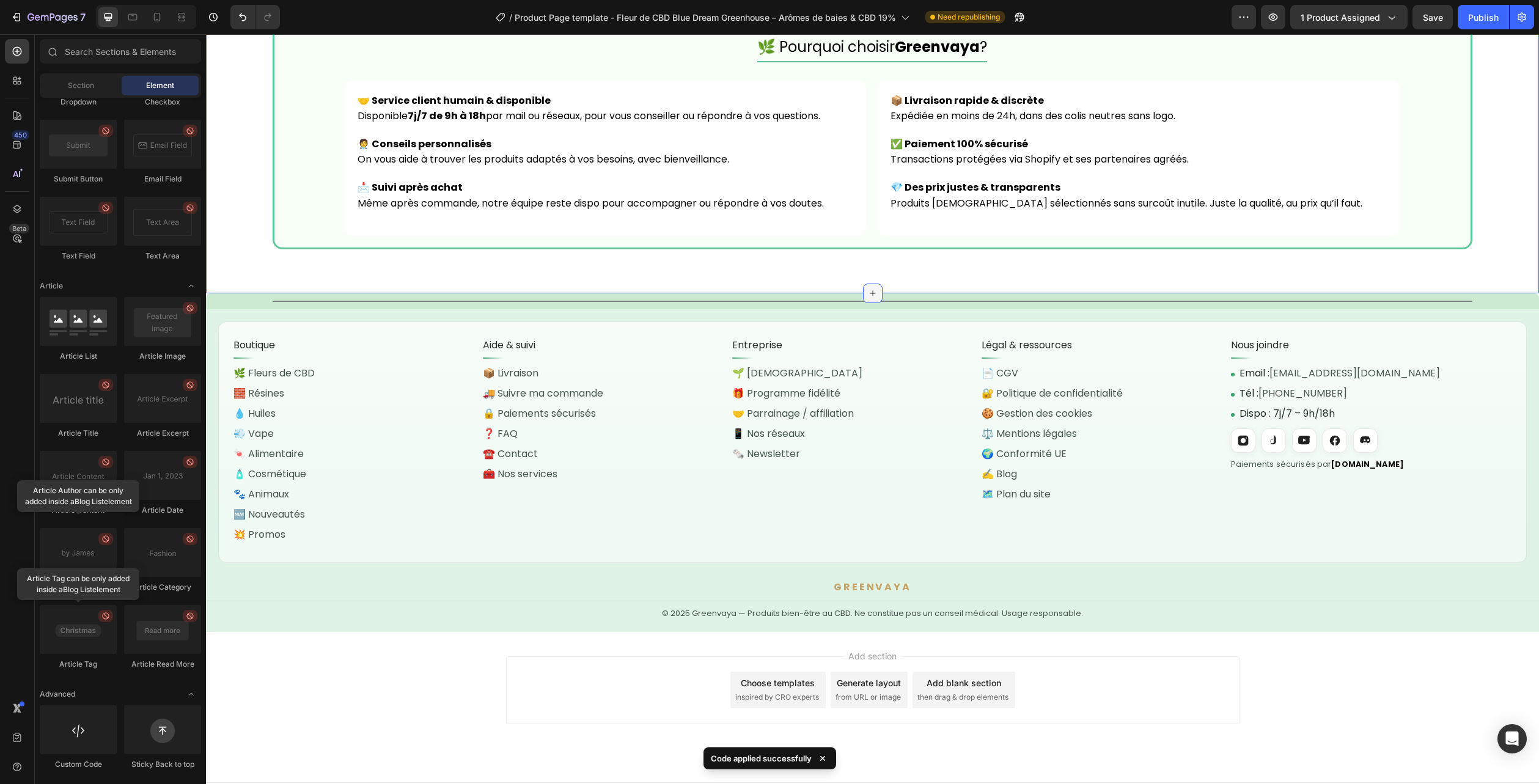
click at [869, 286] on div at bounding box center [873, 294] width 20 height 20
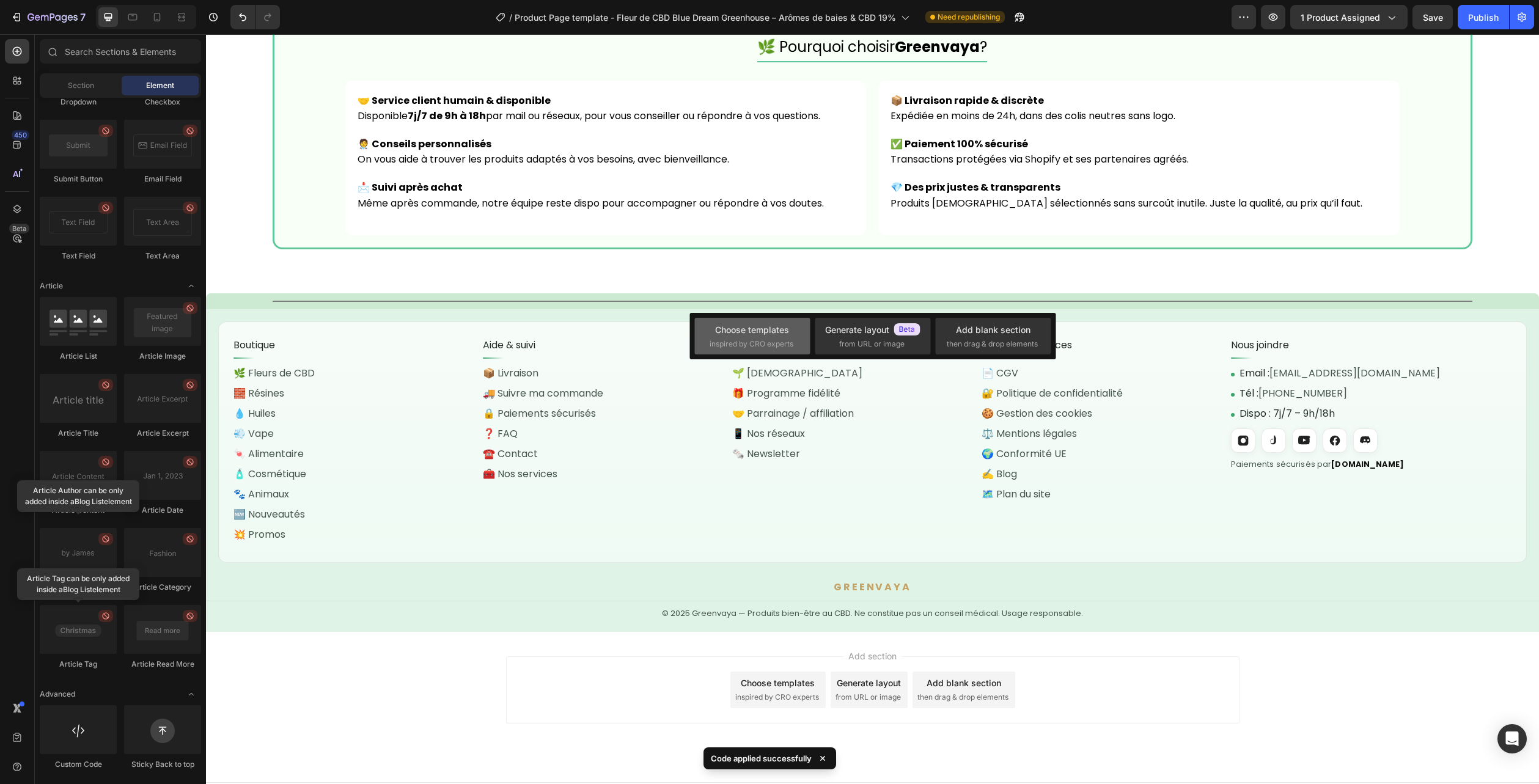
click at [775, 332] on div "Choose templates" at bounding box center [752, 329] width 74 height 13
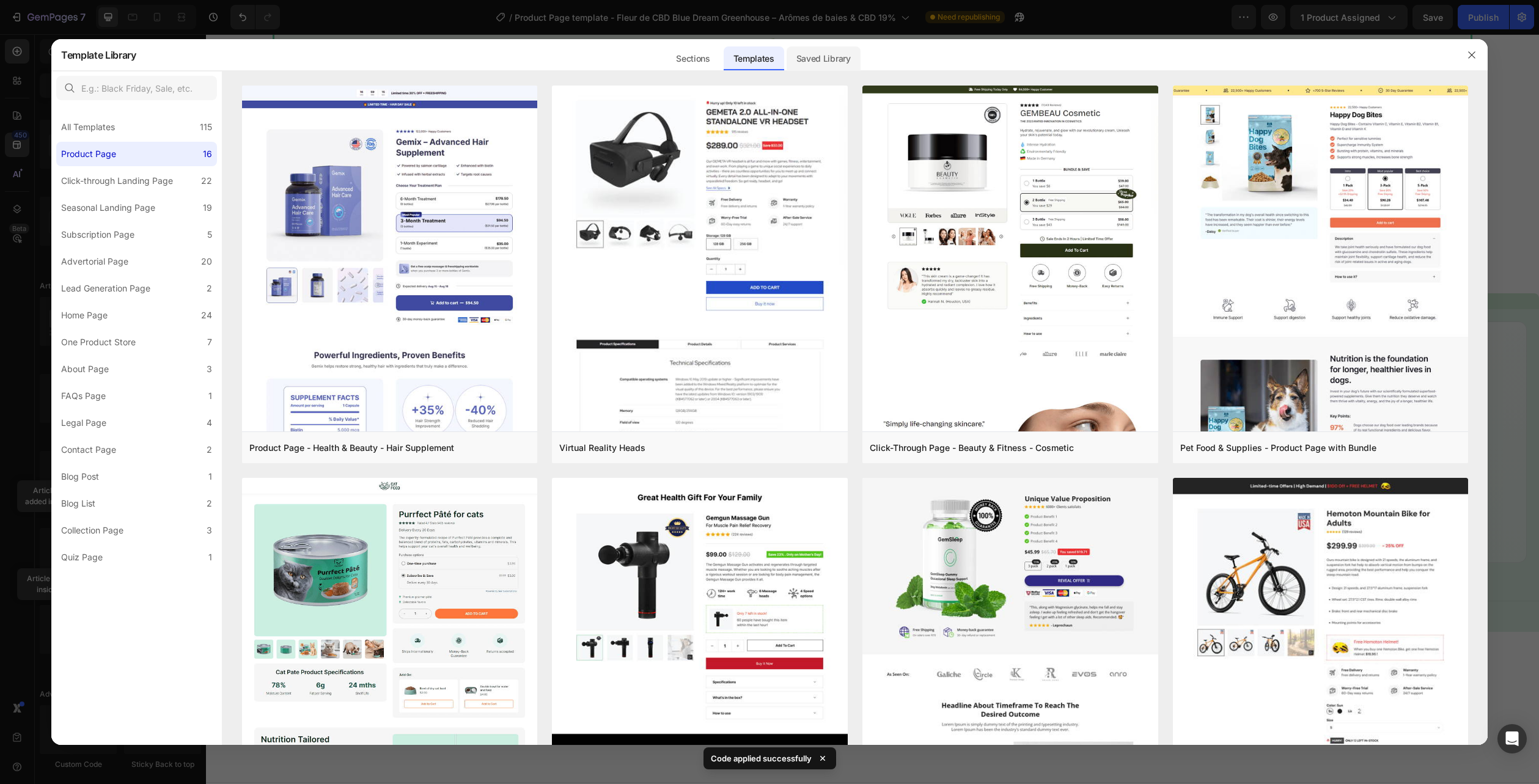
click at [799, 57] on div "Saved Library" at bounding box center [823, 58] width 74 height 25
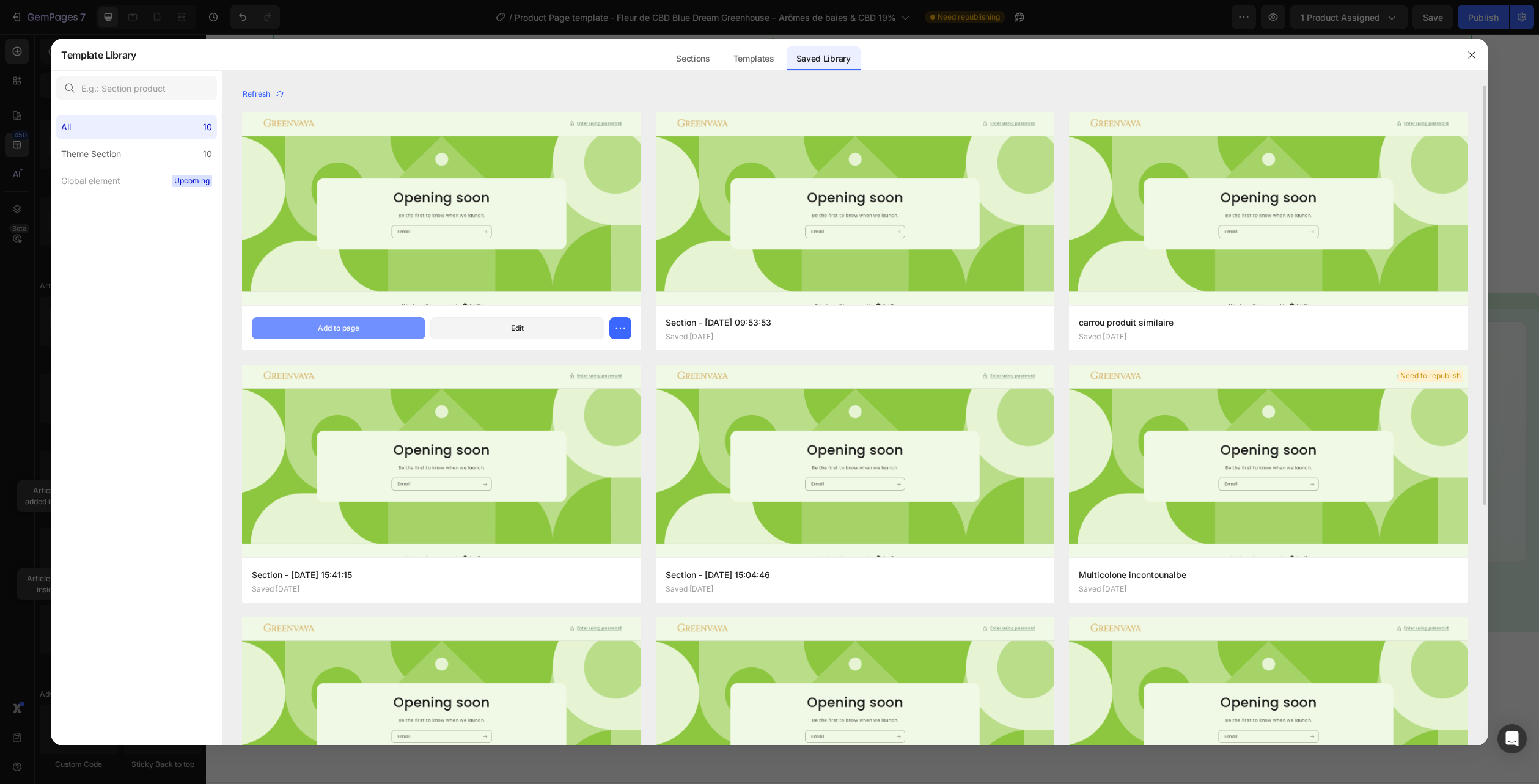
click at [340, 326] on div "Add to page" at bounding box center [338, 327] width 42 height 11
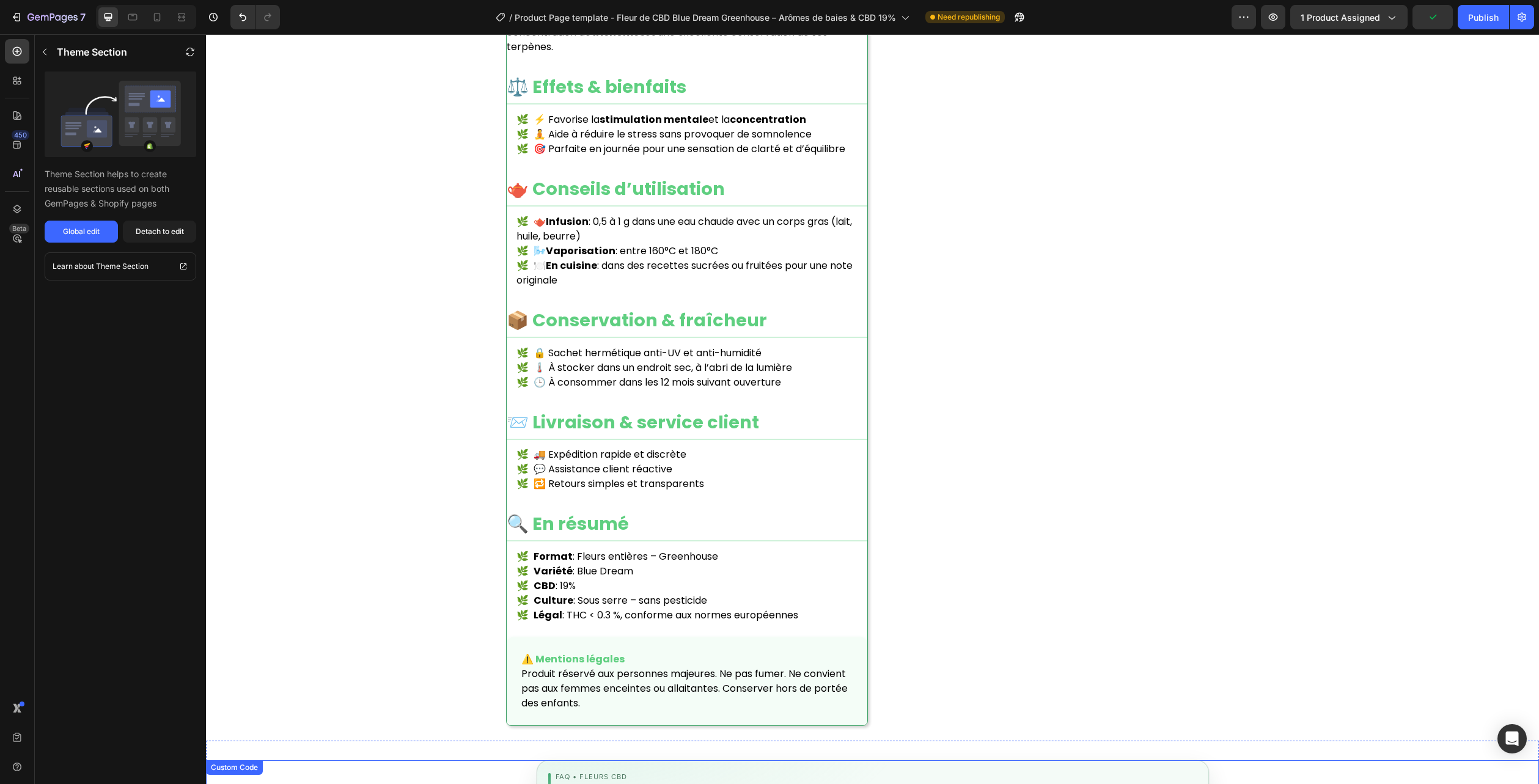
scroll to position [1268, 0]
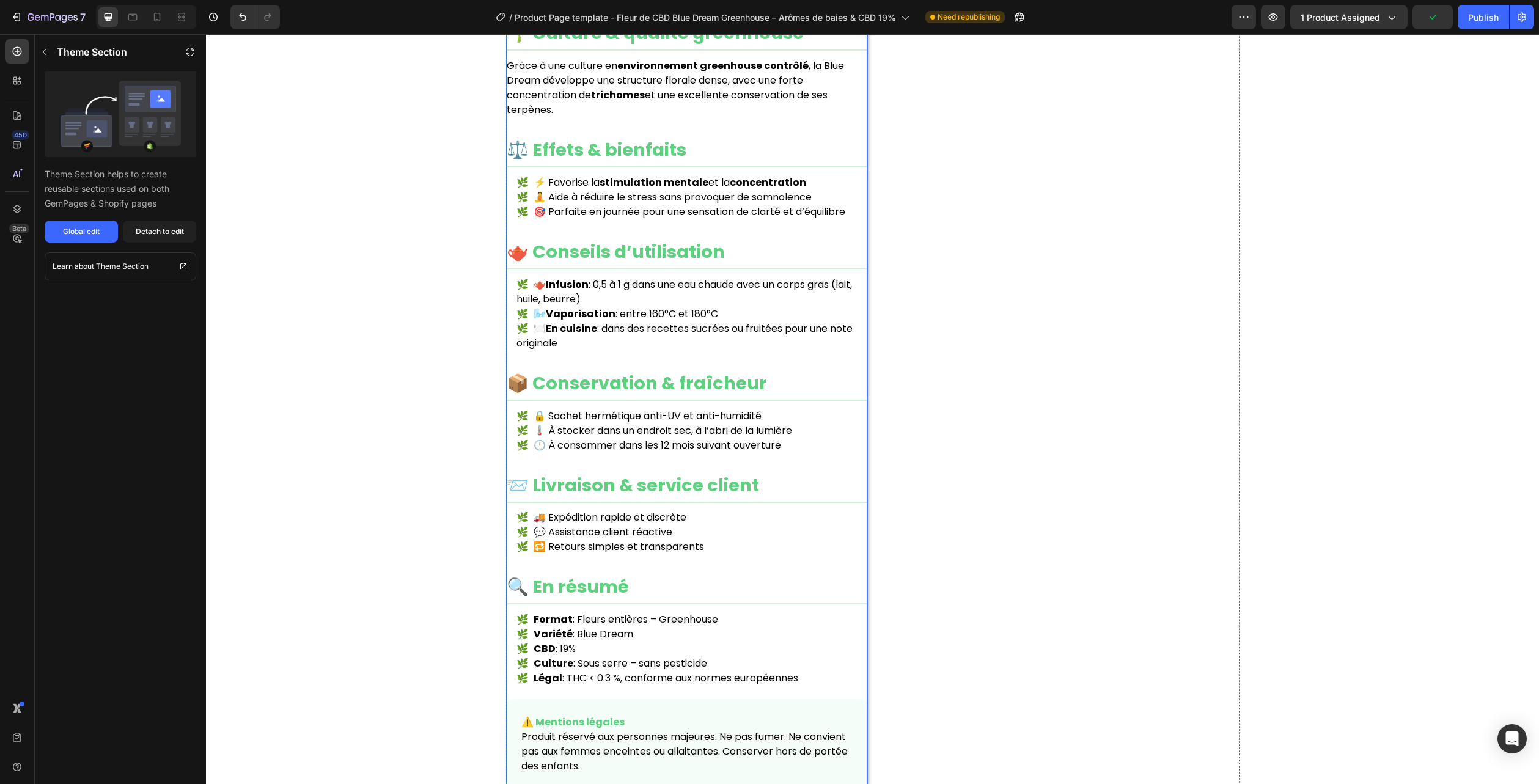
click at [719, 332] on li "🍽️ En cuisine : dans des recettes sucrées ou fruitées pour une note originale" at bounding box center [691, 336] width 351 height 30
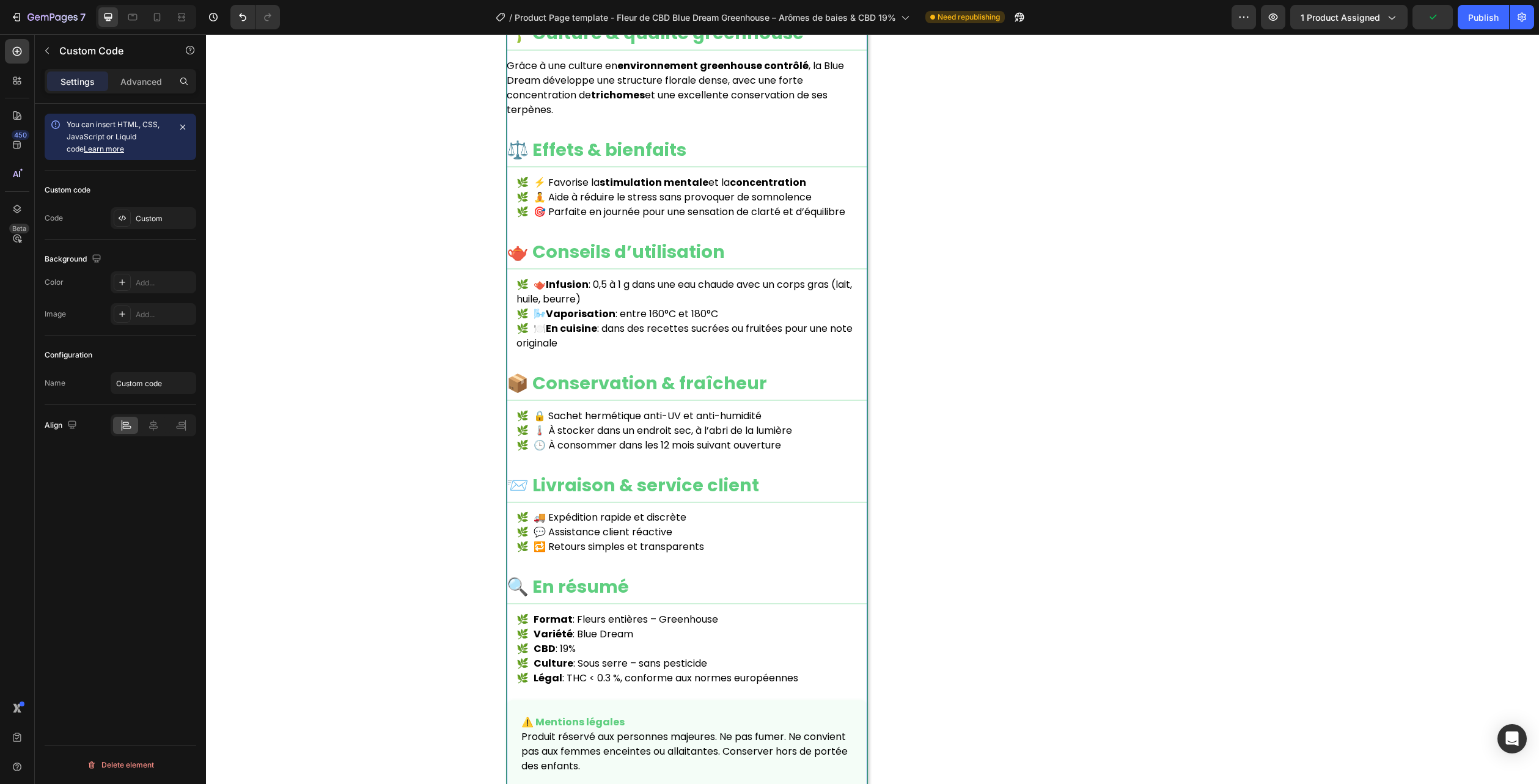
click at [719, 332] on li "🍽️ En cuisine : dans des recettes sucrées ou fruitées pour une note originale" at bounding box center [691, 336] width 351 height 30
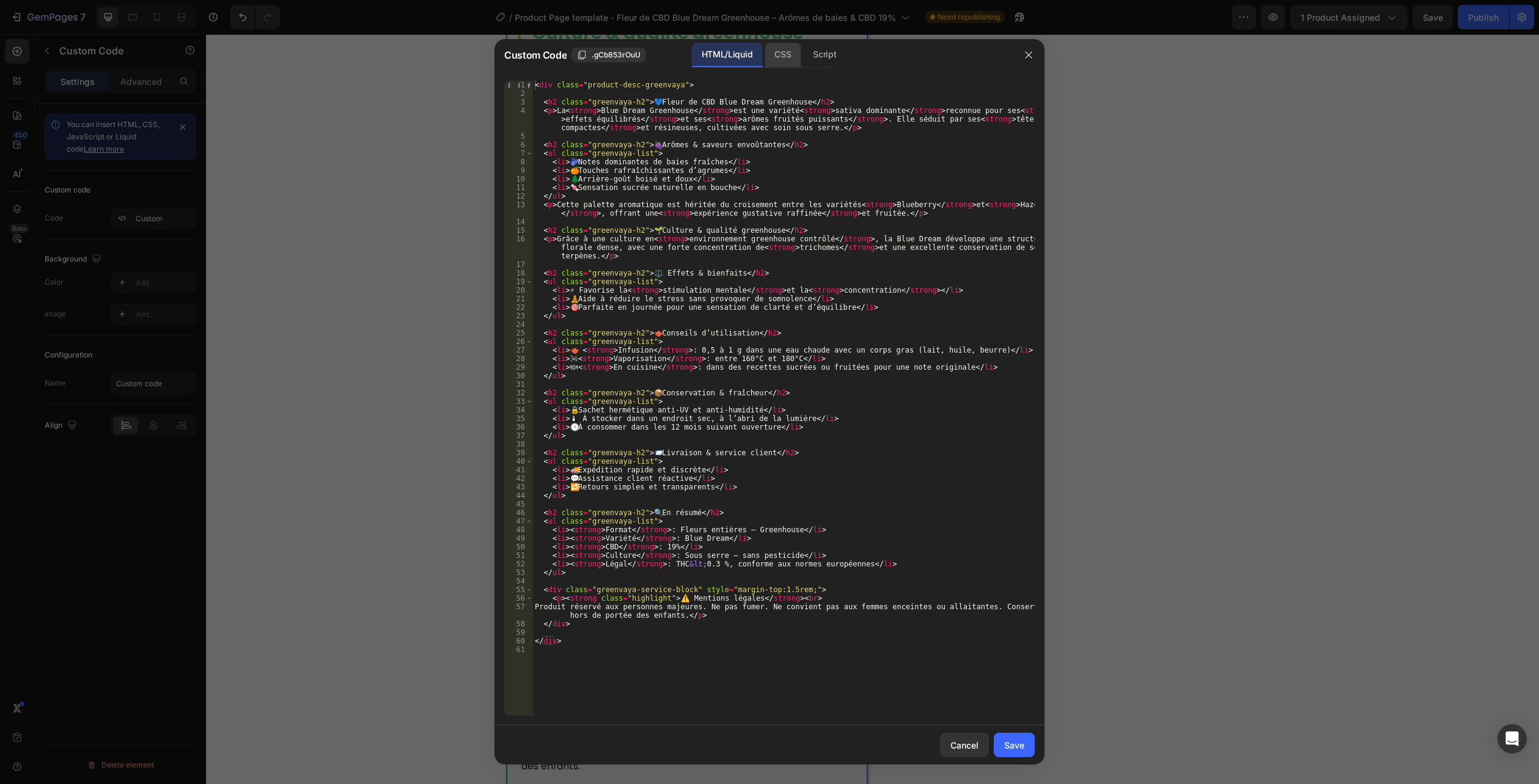
click at [768, 51] on div "CSS" at bounding box center [782, 54] width 36 height 25
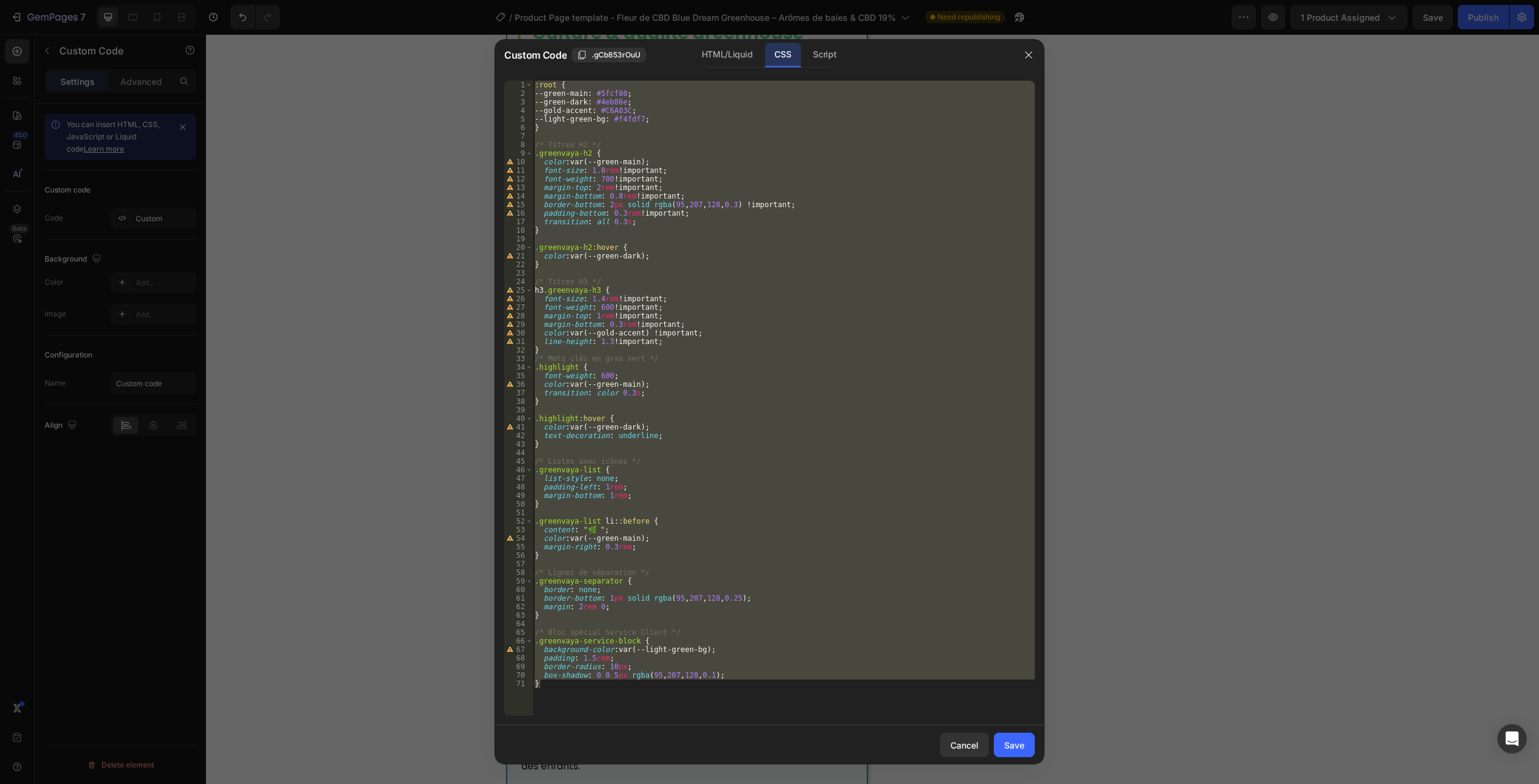
click at [589, 687] on div ":root { --green-main : #5fcf80 ; --green-dark : #4eb86e ; --gold-accent : #C6A0…" at bounding box center [783, 398] width 502 height 635
drag, startPoint x: 566, startPoint y: 696, endPoint x: 247, endPoint y: -66, distance: 826.1
click at [247, 0] on html "7 Version history / Product Page template - Fleur de CBD Blue Dream Greenhouse …" at bounding box center [770, 0] width 1539 height 0
type textarea ":root { --green-main: #5fcf80;"
paste textarea
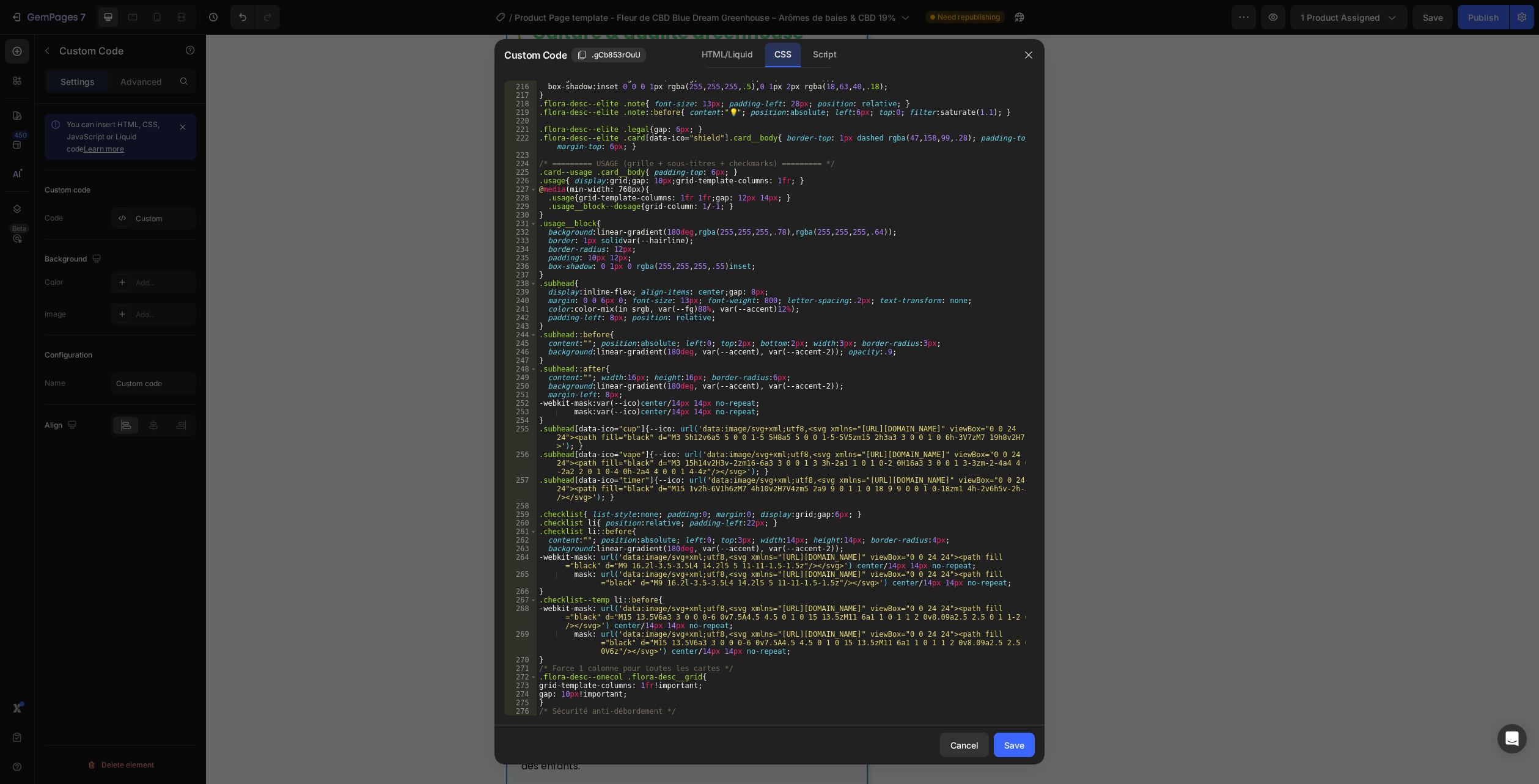
scroll to position [1974, 0]
click at [730, 48] on div "HTML/Liquid" at bounding box center [727, 54] width 70 height 25
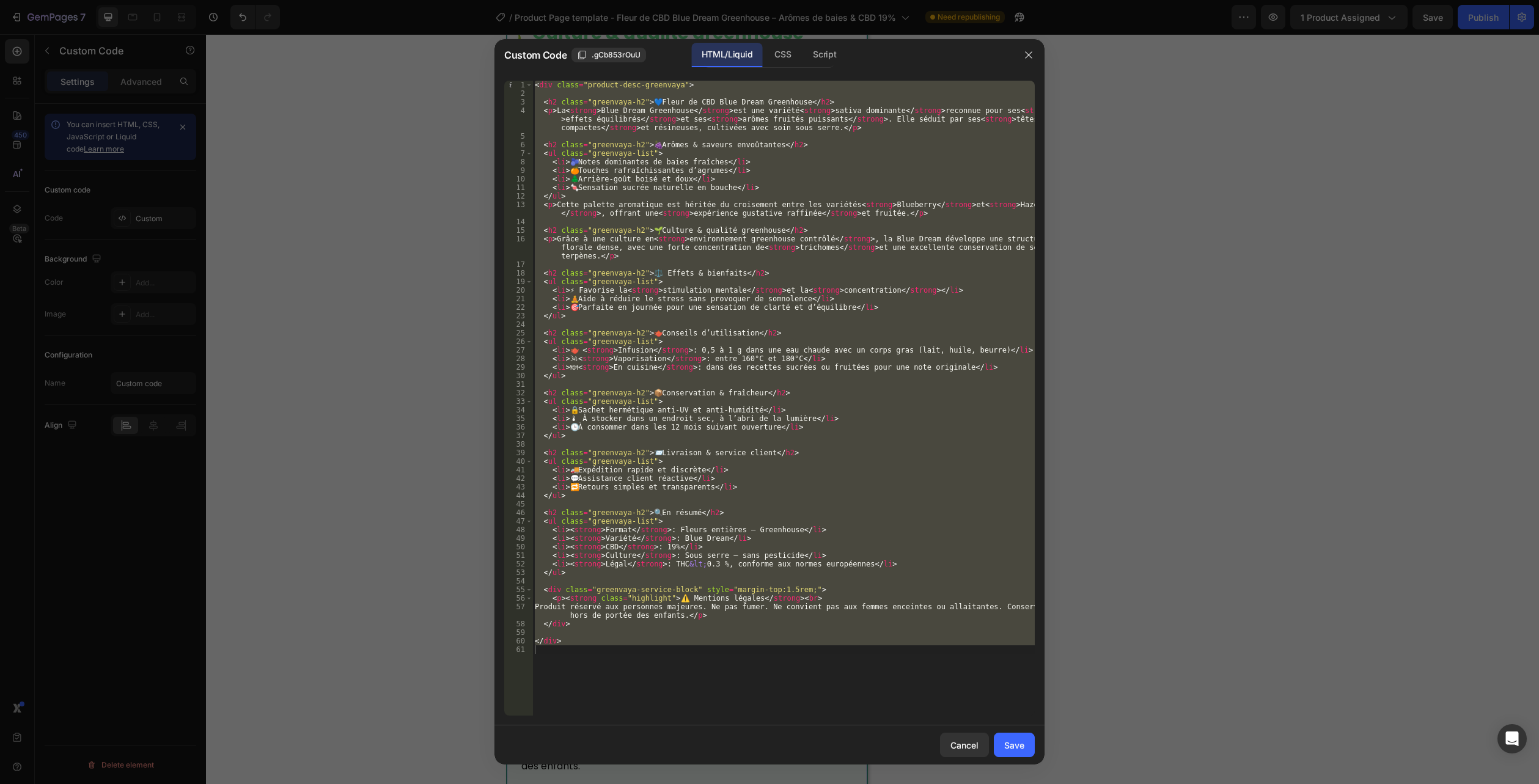
type textarea "</div>"
click at [597, 656] on div "< div class = "product-desc-greenvaya" > < h2 class = "greenvaya-h2" > 💙 Fleur …" at bounding box center [783, 398] width 502 height 635
drag, startPoint x: 459, startPoint y: 413, endPoint x: 352, endPoint y: -63, distance: 487.9
click at [352, 0] on html "7 Version history / Product Page template - Fleur de CBD Blue Dream Greenhouse …" at bounding box center [770, 0] width 1539 height 0
type textarea "<div class="product-desc-greenvaya">"
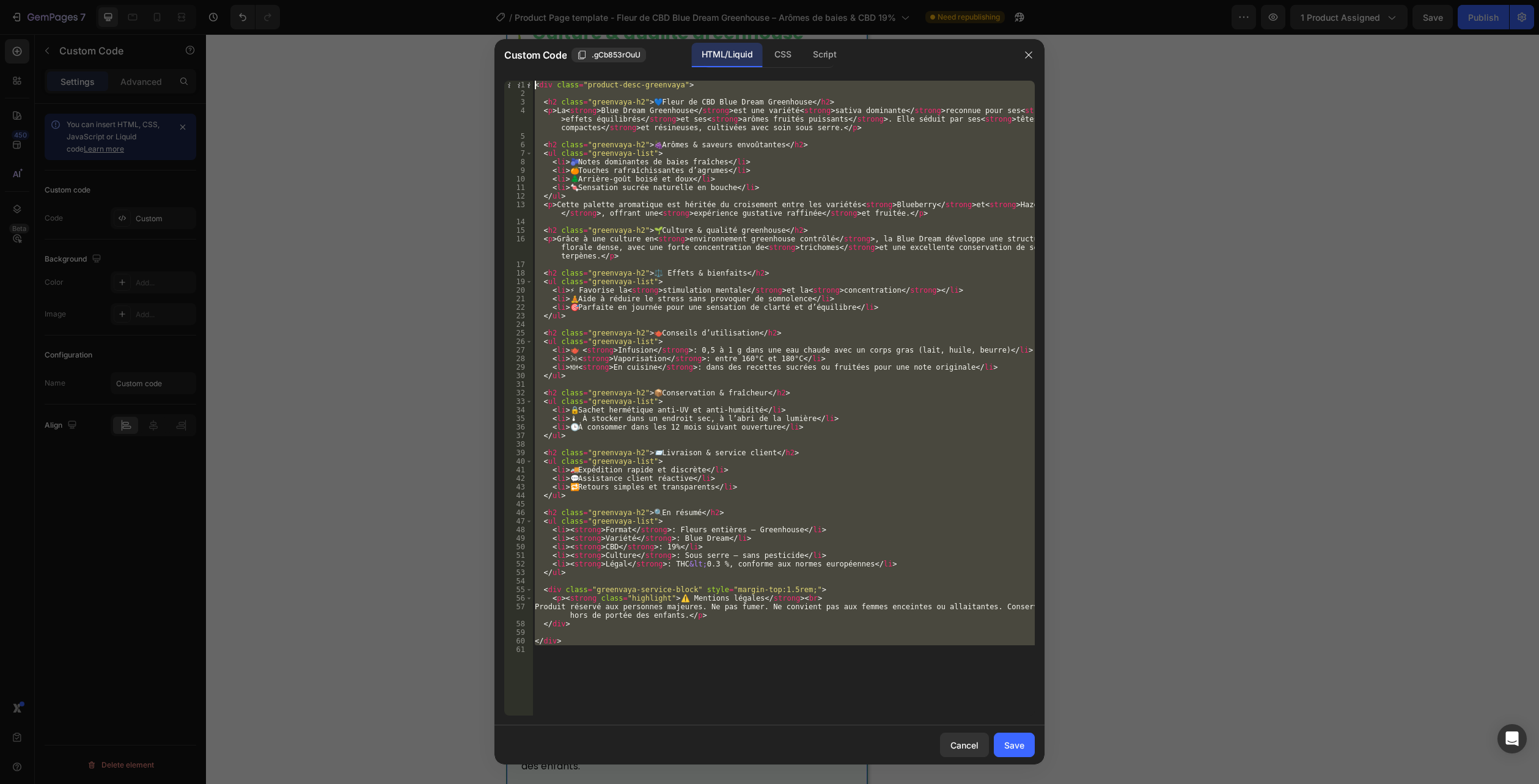
paste textarea
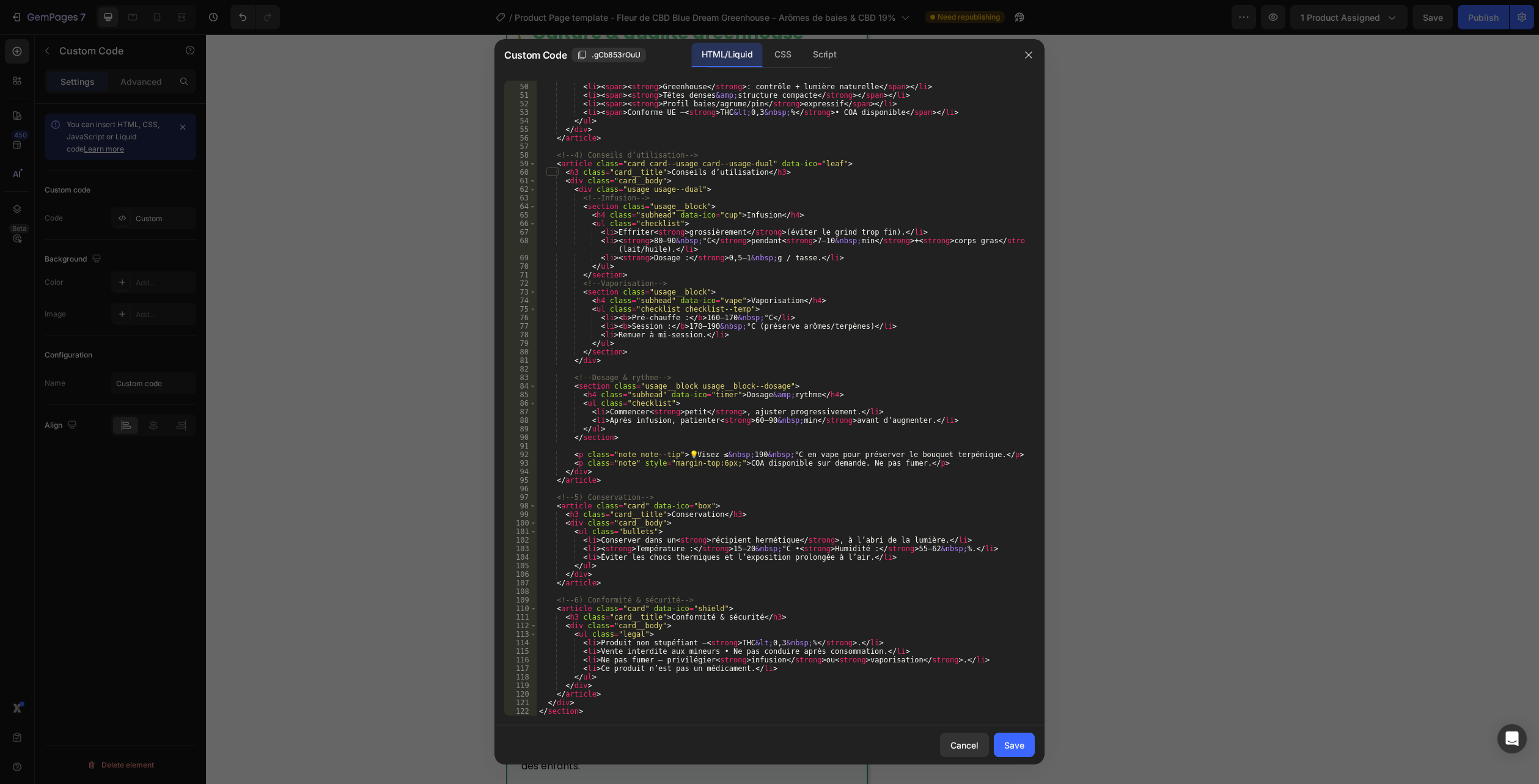
scroll to position [434, 0]
drag, startPoint x: 1024, startPoint y: 740, endPoint x: 1017, endPoint y: 677, distance: 63.4
click at [1025, 740] on button "Save" at bounding box center [1014, 744] width 41 height 25
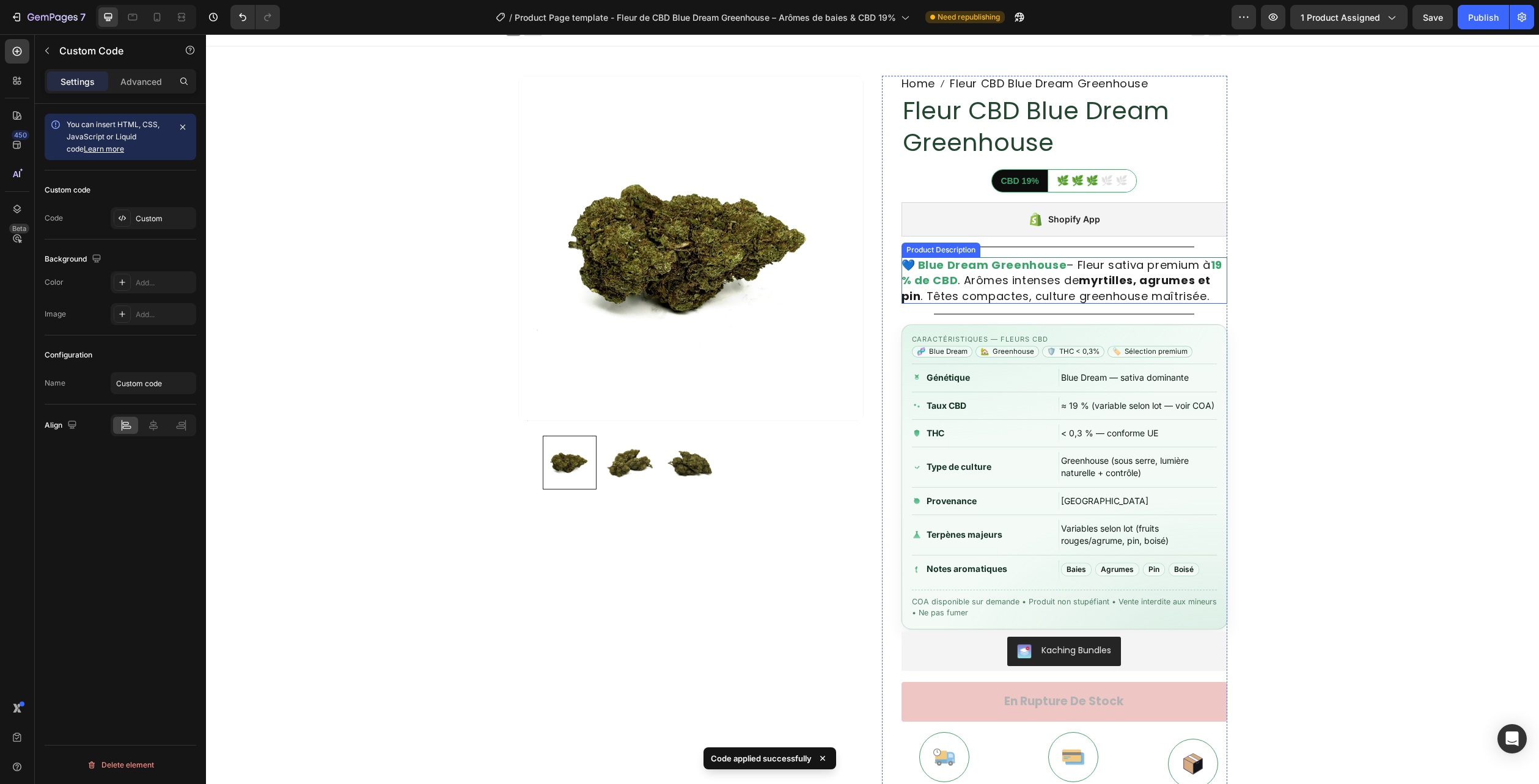
scroll to position [0, 0]
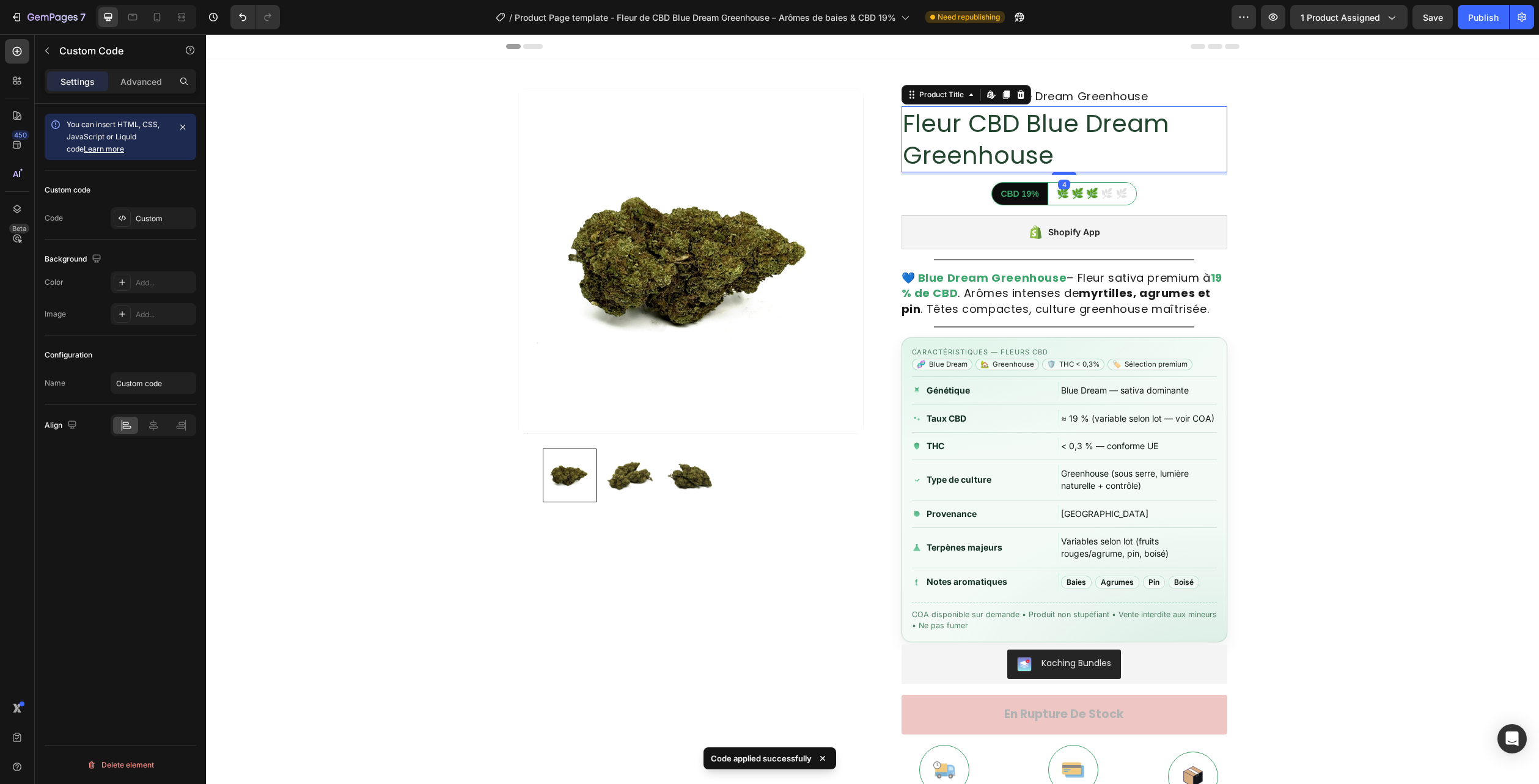
click at [972, 144] on h1 "Fleur CBD Blue Dream Greenhouse" at bounding box center [1064, 139] width 325 height 66
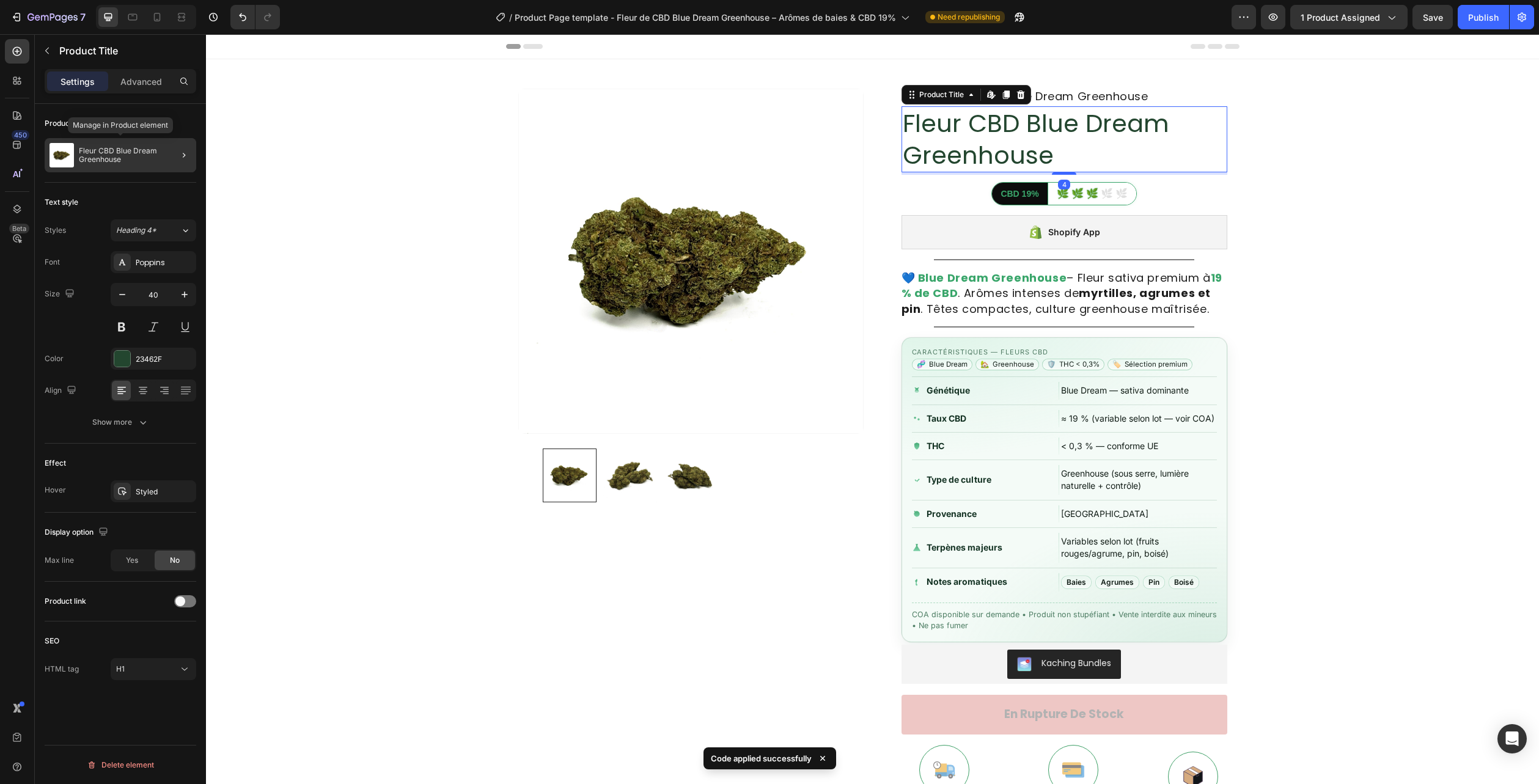
click at [86, 149] on p "Fleur CBD Blue Dream Greenhouse" at bounding box center [136, 154] width 113 height 17
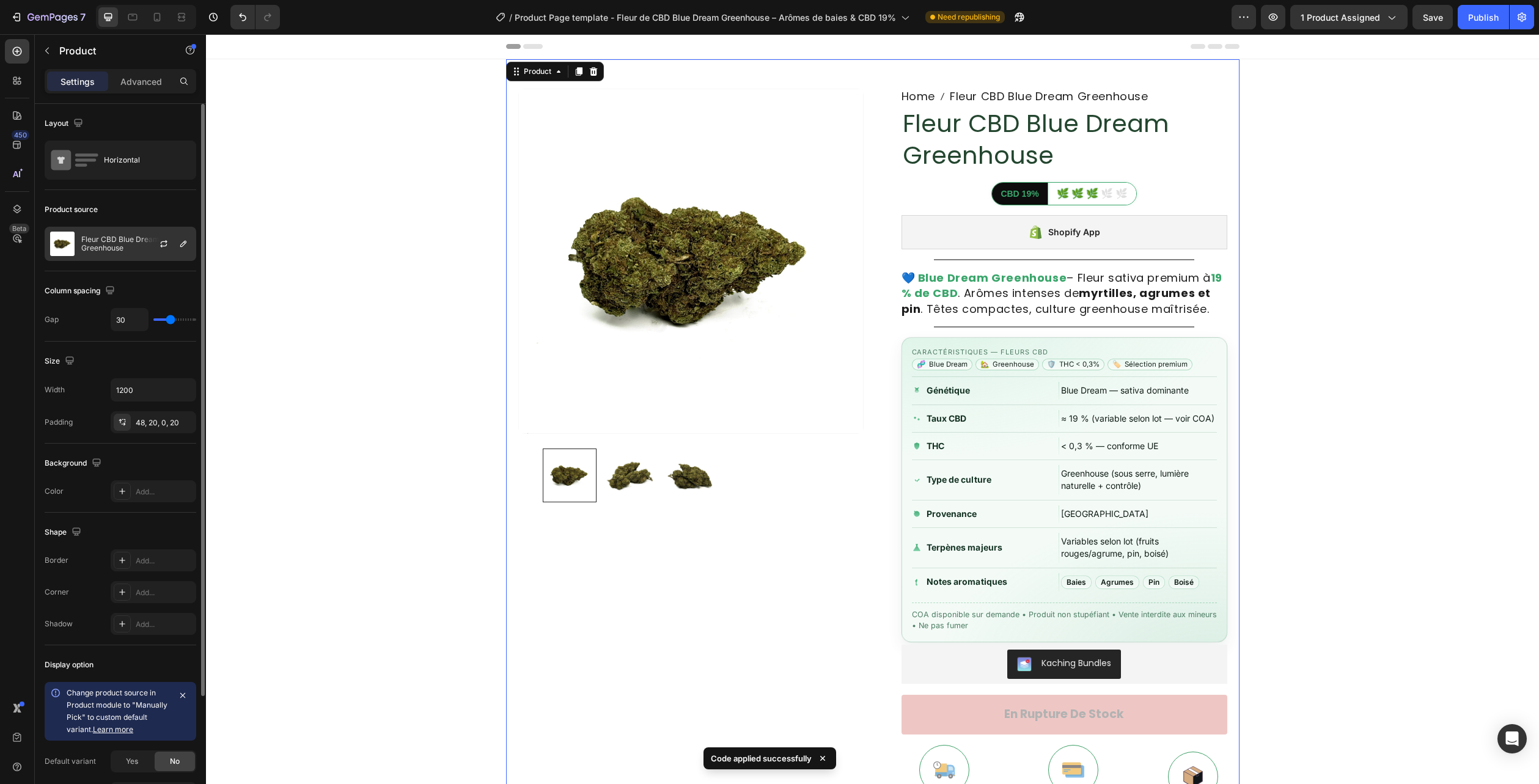
click at [90, 237] on p "Fleur CBD Blue Dream Greenhouse" at bounding box center [136, 243] width 110 height 17
click at [1488, 10] on button "Publish" at bounding box center [1484, 17] width 51 height 25
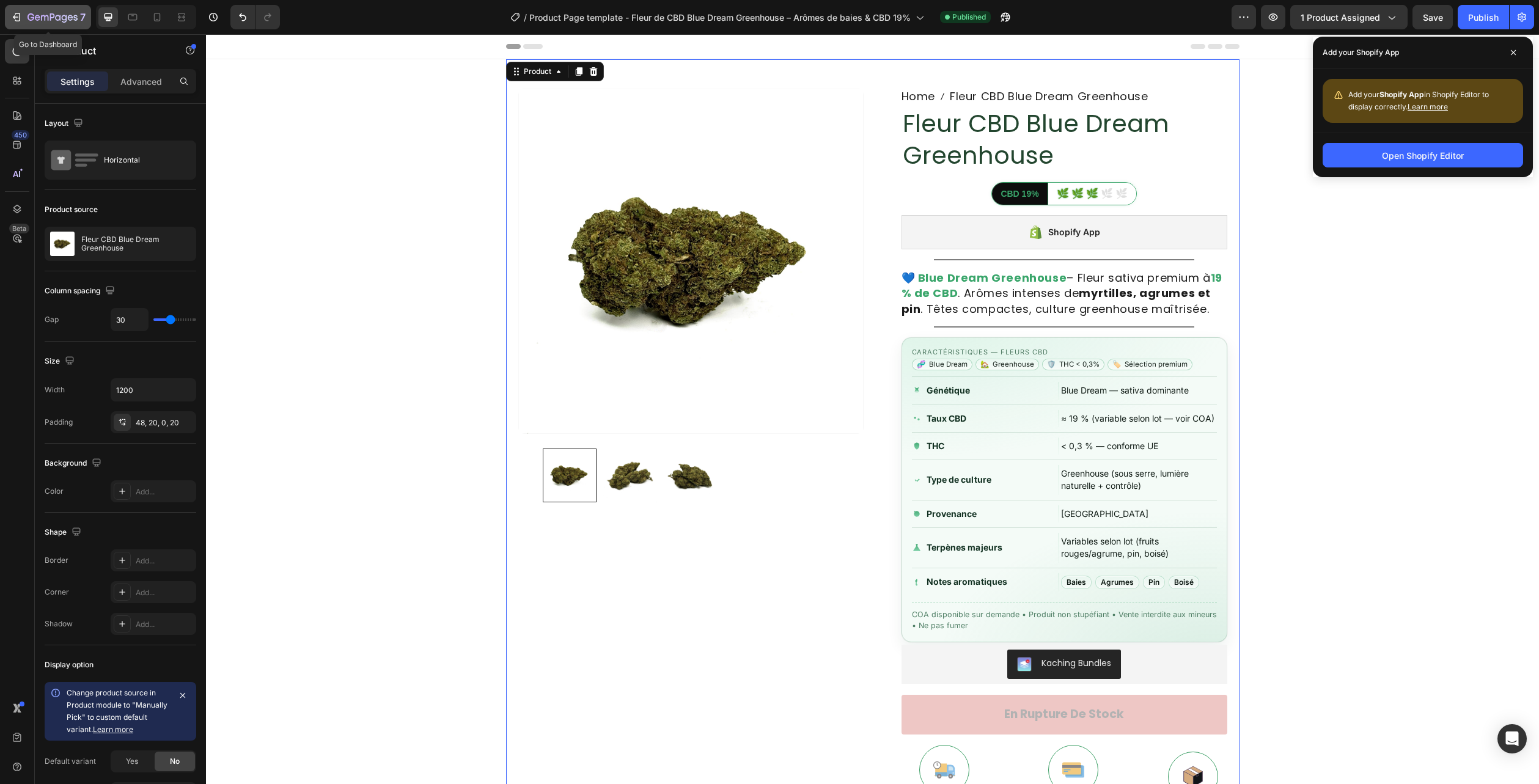
click at [59, 19] on icon "button" at bounding box center [52, 18] width 50 height 11
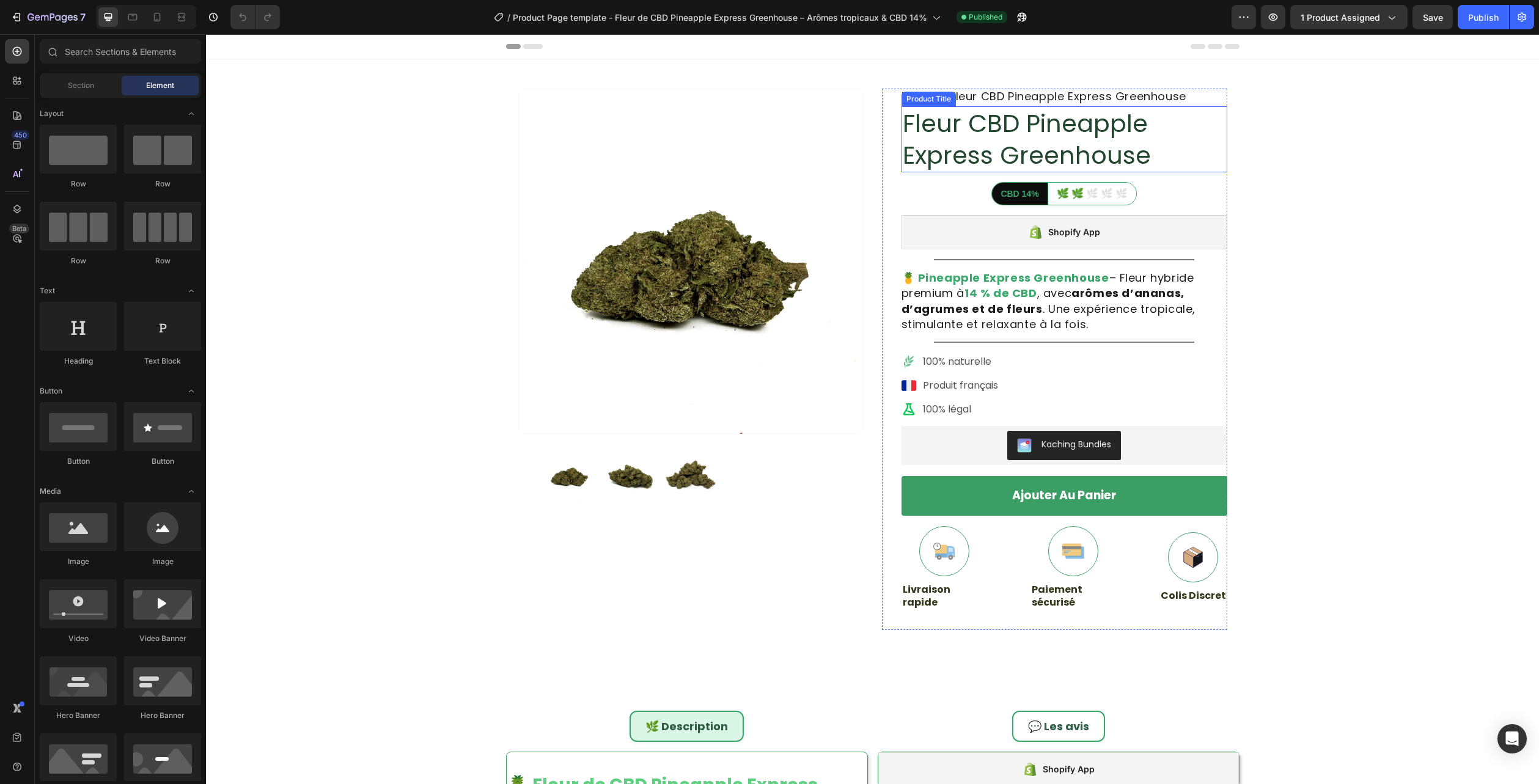
click at [969, 135] on h1 "Fleur CBD Pineapple Express Greenhouse" at bounding box center [1064, 139] width 325 height 66
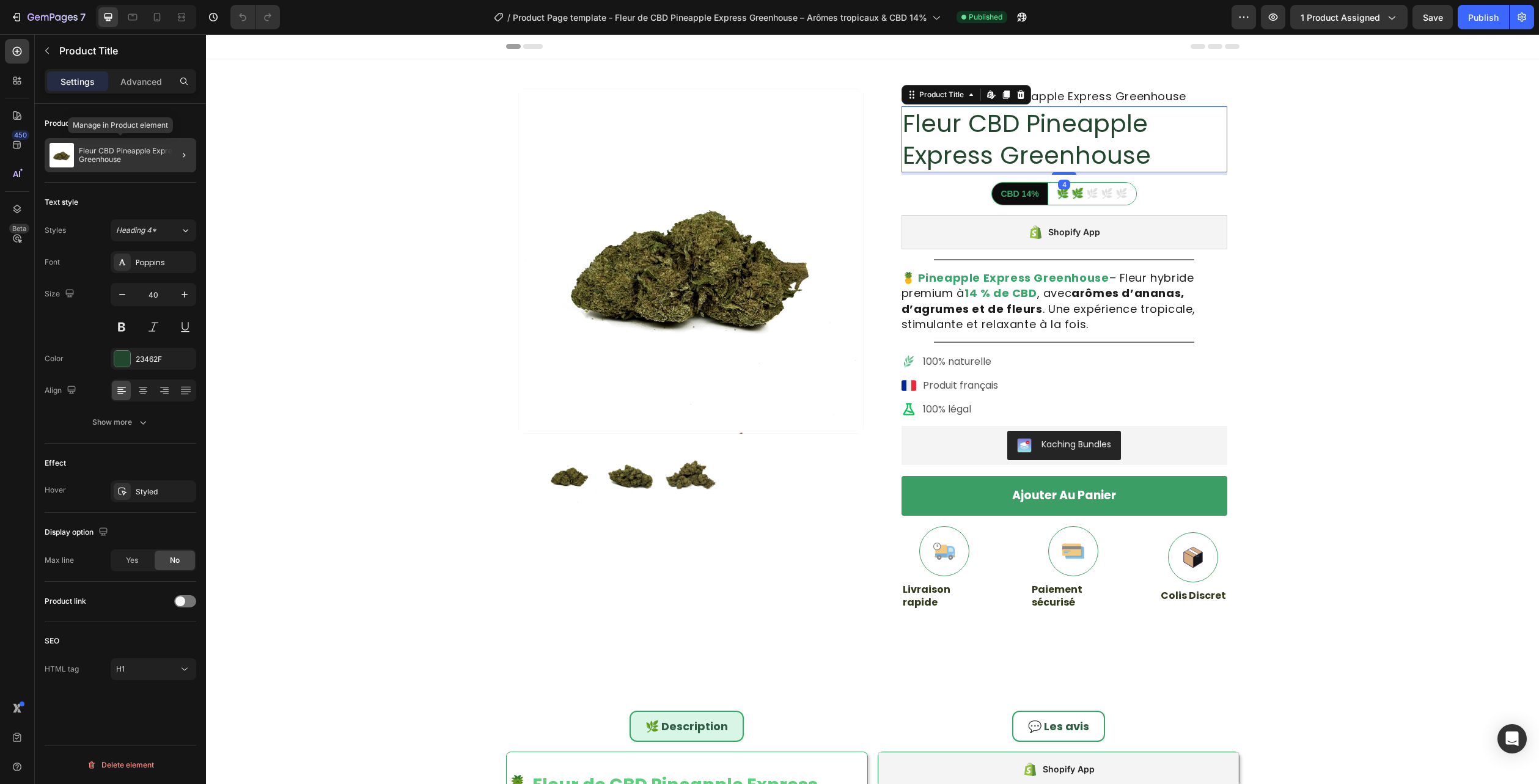
click at [132, 162] on p "Fleur CBD Pineapple Express Greenhouse" at bounding box center [136, 154] width 113 height 17
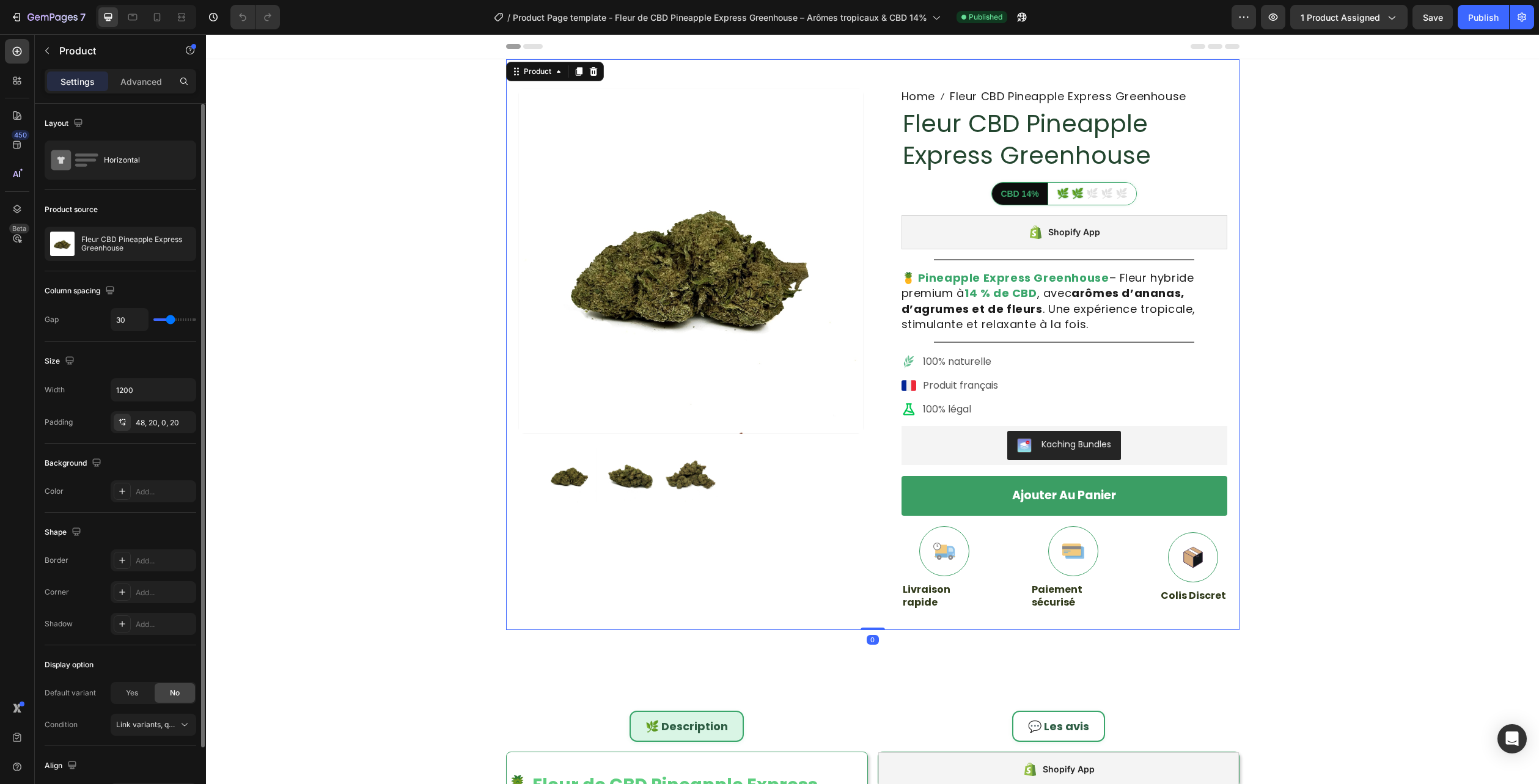
click at [124, 249] on p "Fleur CBD Pineapple Express Greenhouse" at bounding box center [136, 243] width 110 height 17
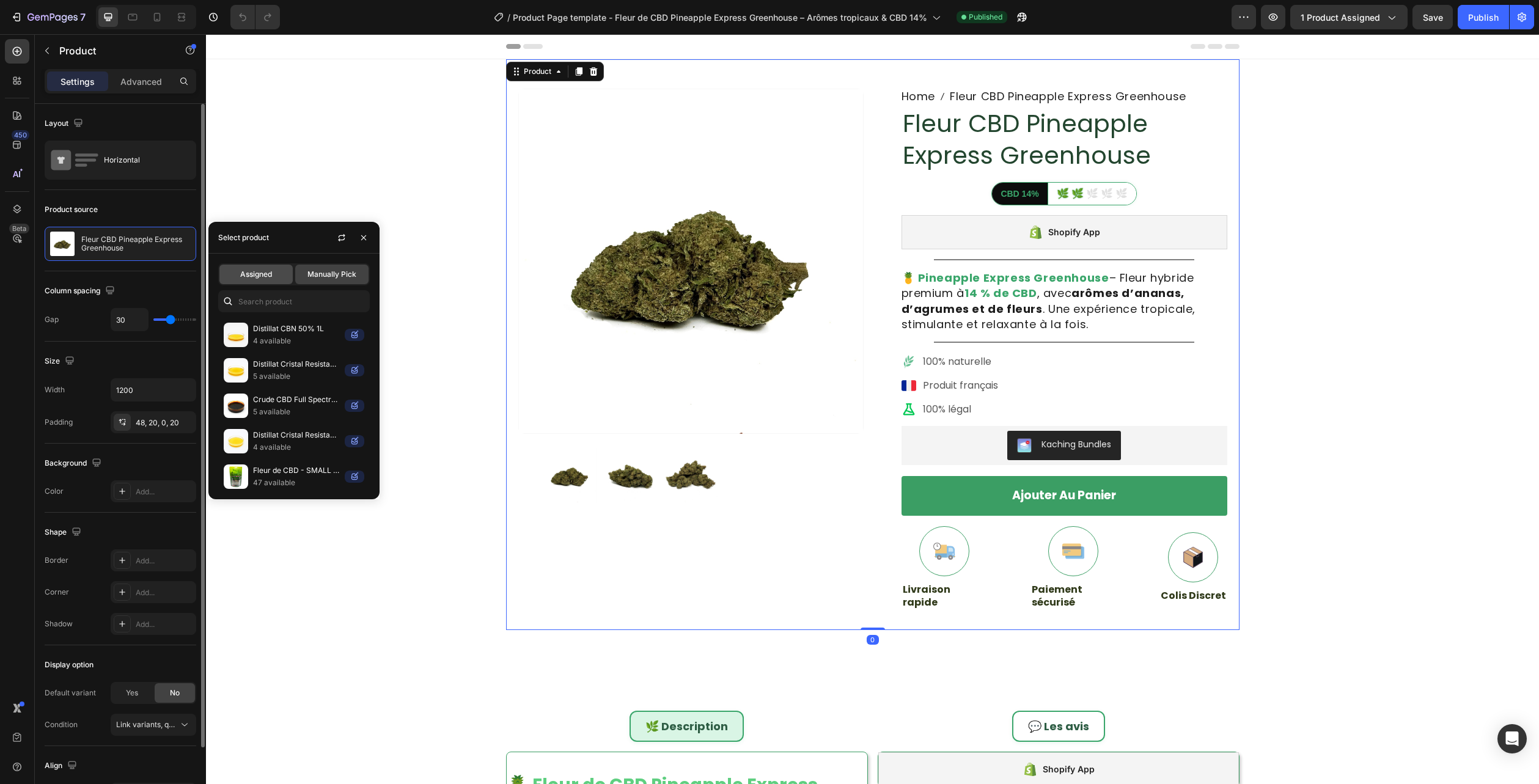
click at [267, 276] on span "Assigned" at bounding box center [256, 274] width 32 height 11
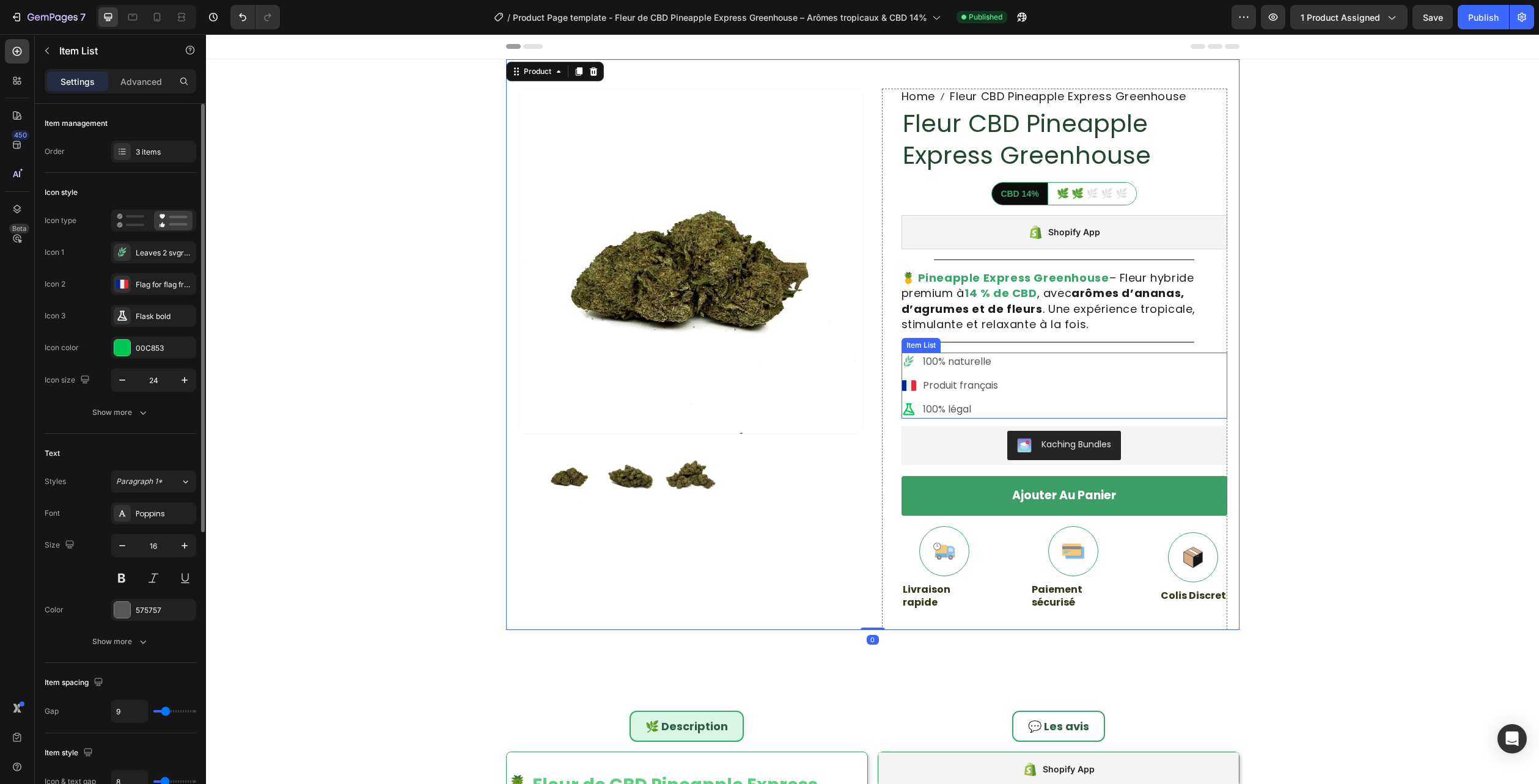
click at [1037, 379] on div "100% naturelle Produit français 100% légal" at bounding box center [1064, 386] width 325 height 66
click at [988, 341] on icon at bounding box center [991, 341] width 10 height 10
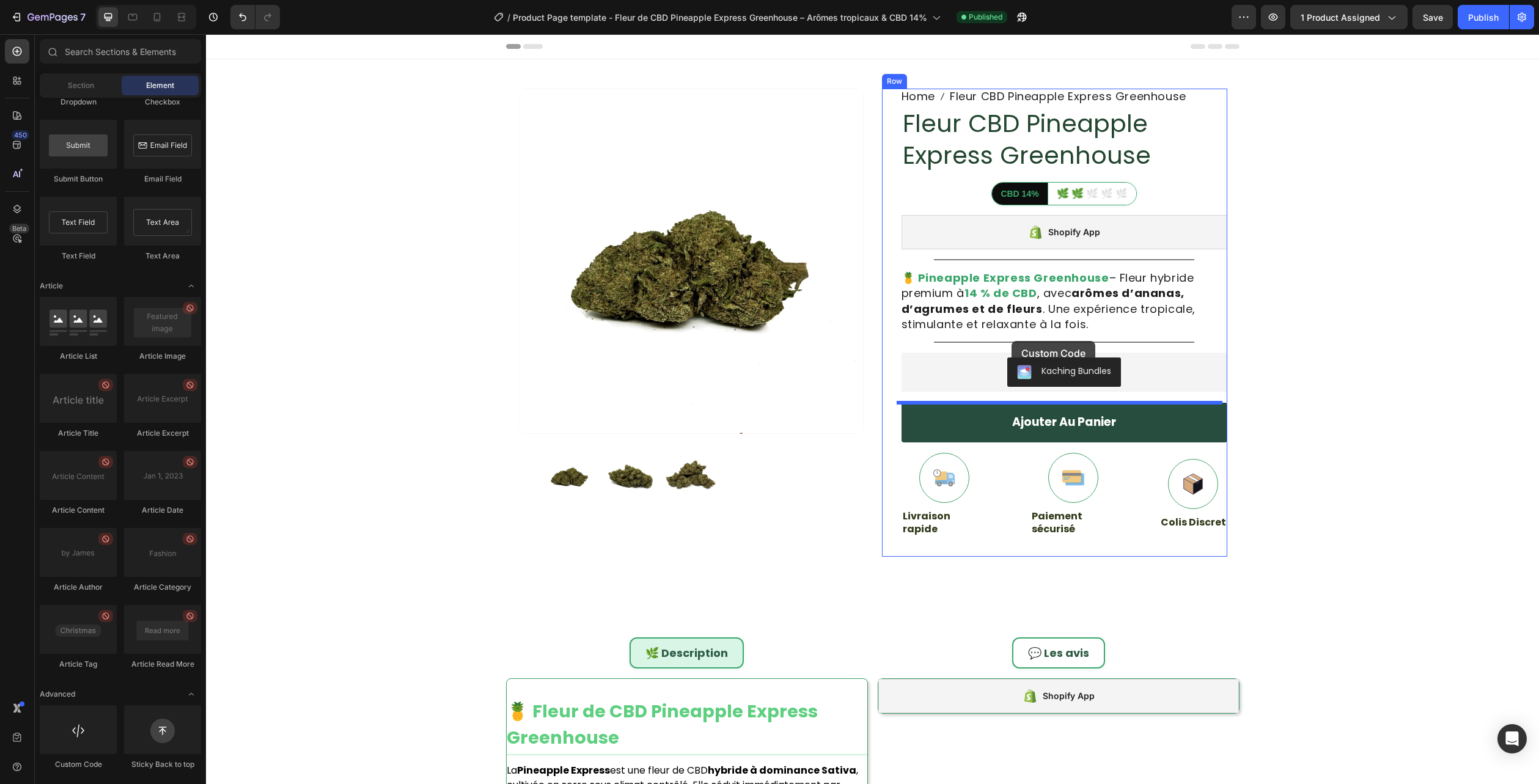
scroll to position [87, 0]
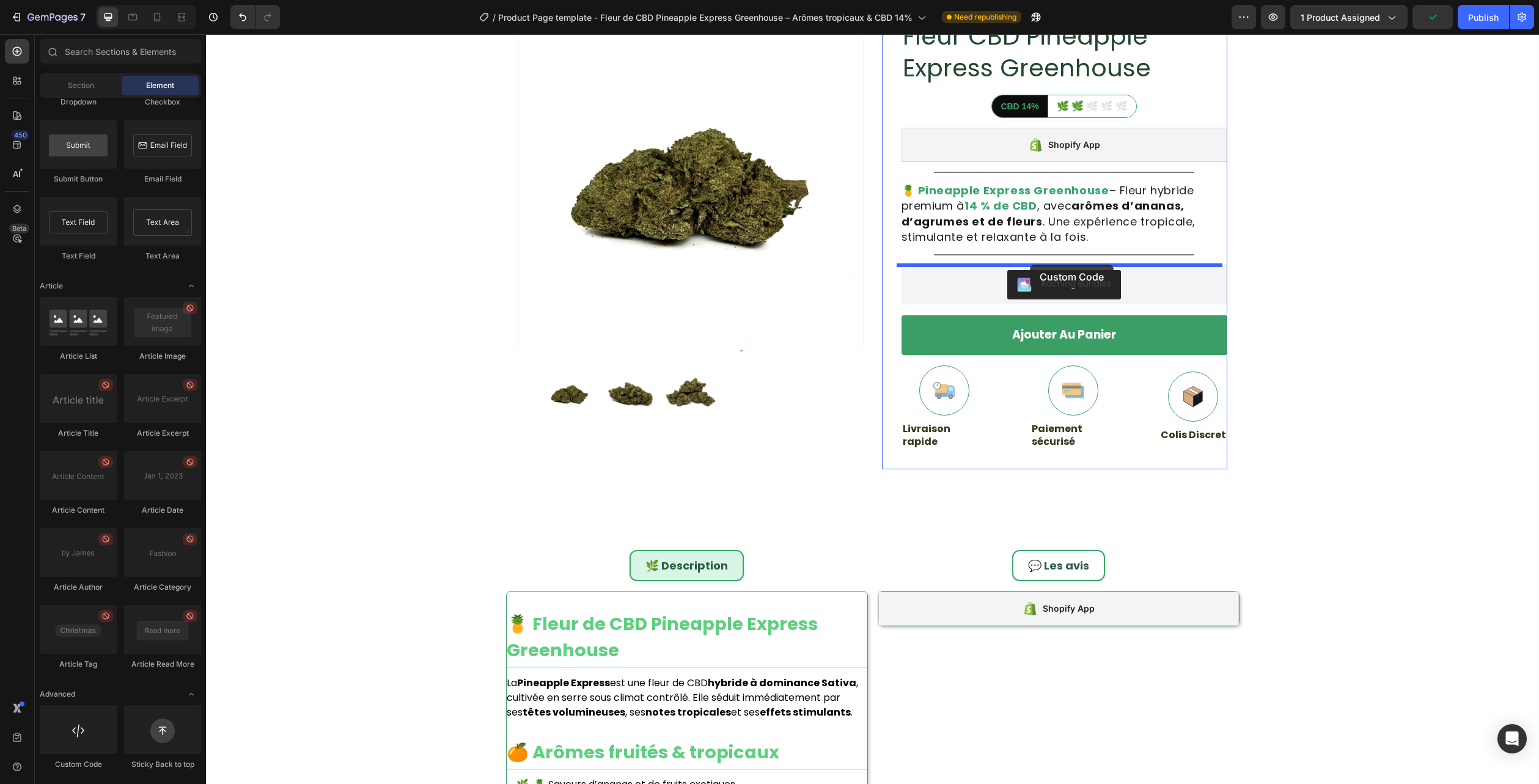
drag, startPoint x: 292, startPoint y: 760, endPoint x: 1029, endPoint y: 265, distance: 887.8
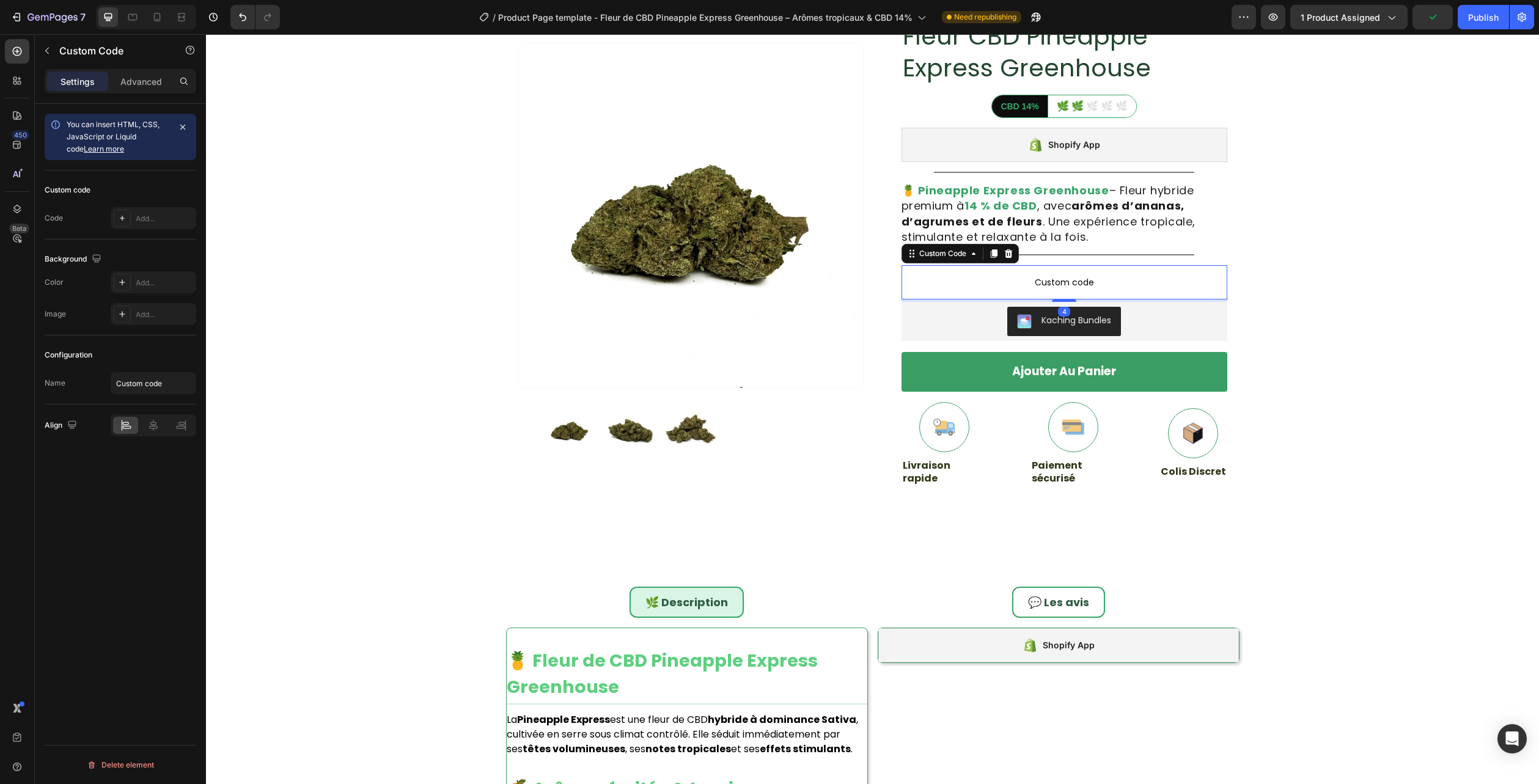
click at [1025, 280] on span "Custom code" at bounding box center [1064, 282] width 325 height 15
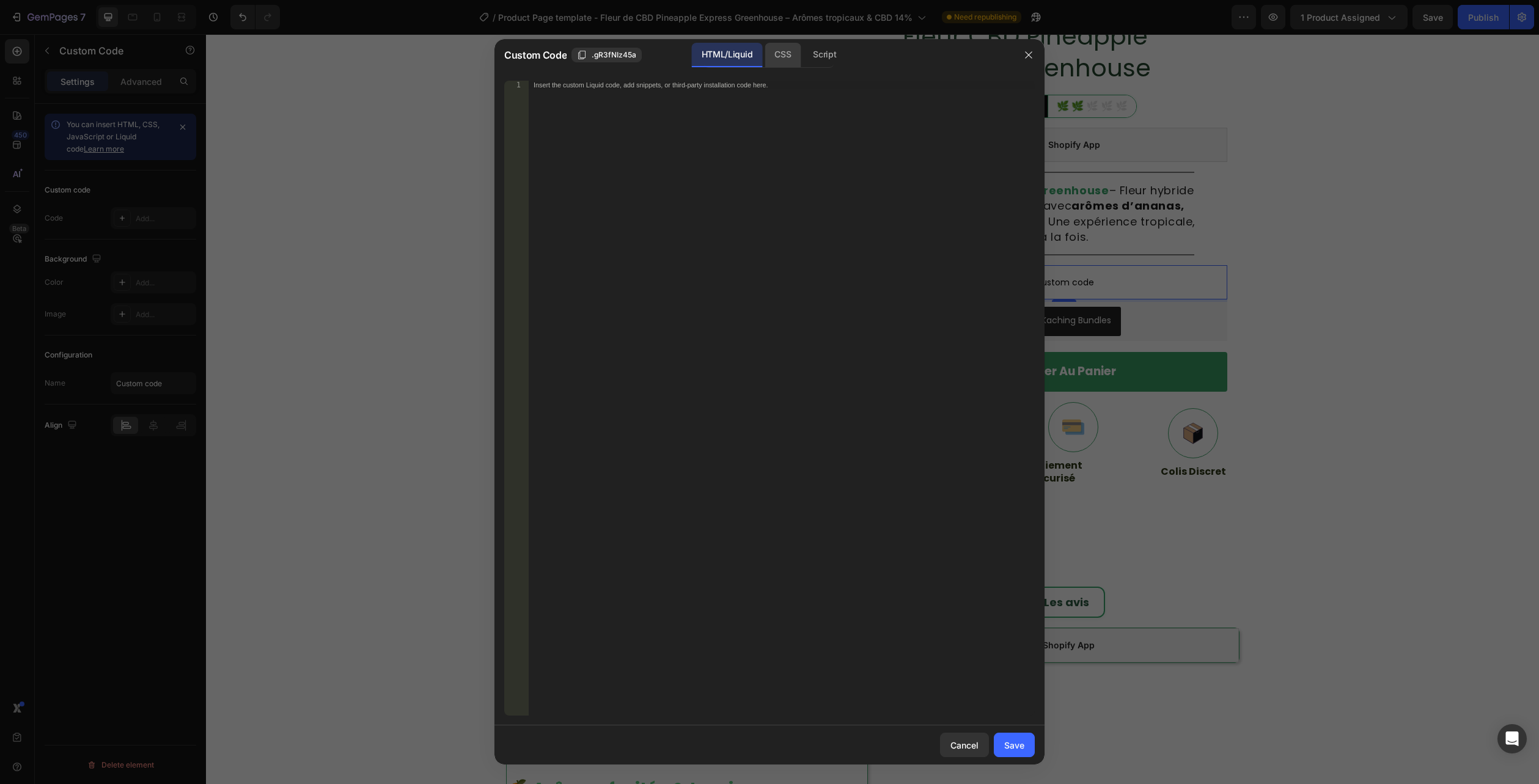
click at [787, 57] on div "CSS" at bounding box center [782, 54] width 36 height 25
click at [770, 119] on div "Insert the CSS code to style your content here." at bounding box center [782, 406] width 506 height 652
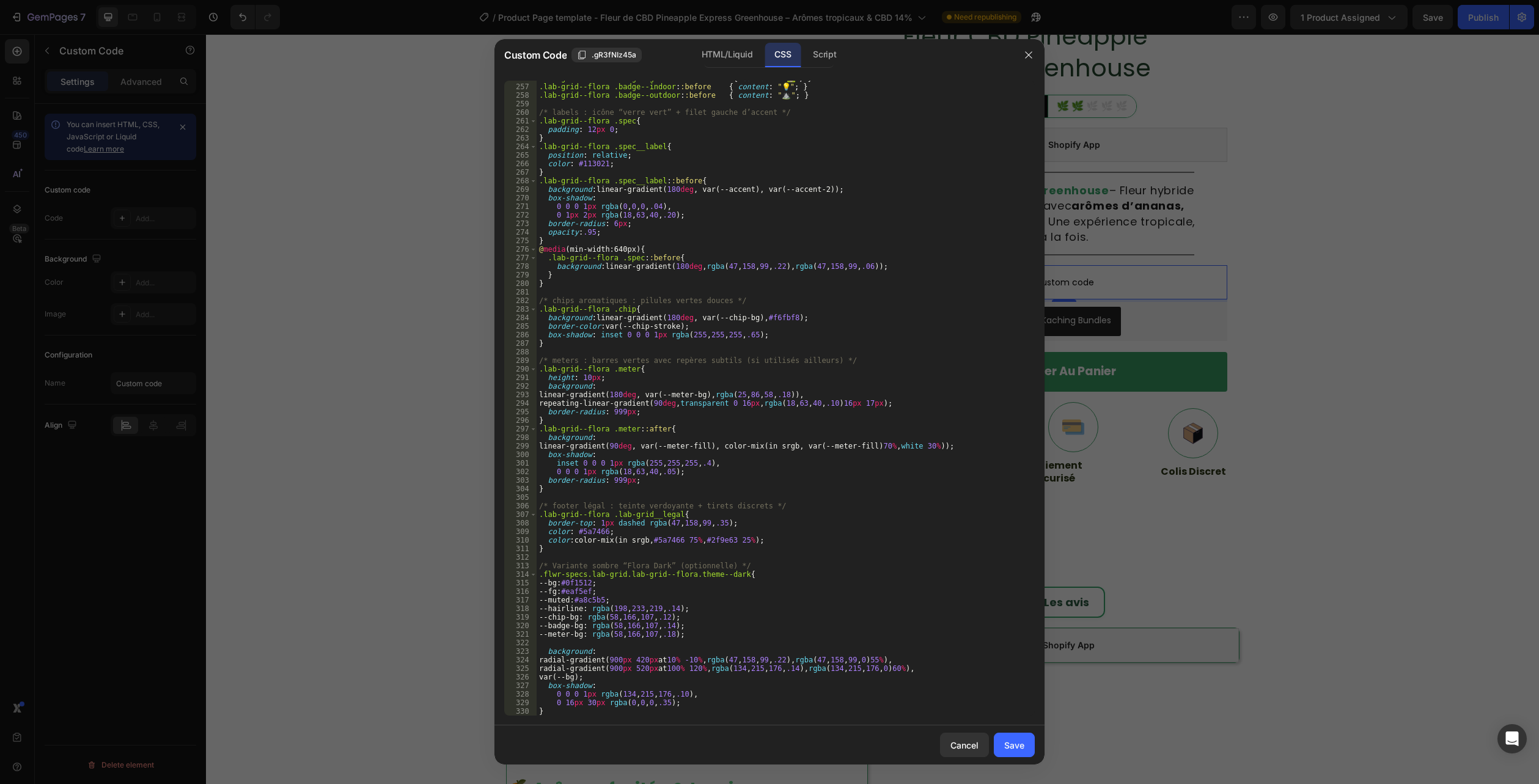
scroll to position [2342, 0]
click at [738, 58] on div "HTML/Liquid" at bounding box center [727, 54] width 70 height 25
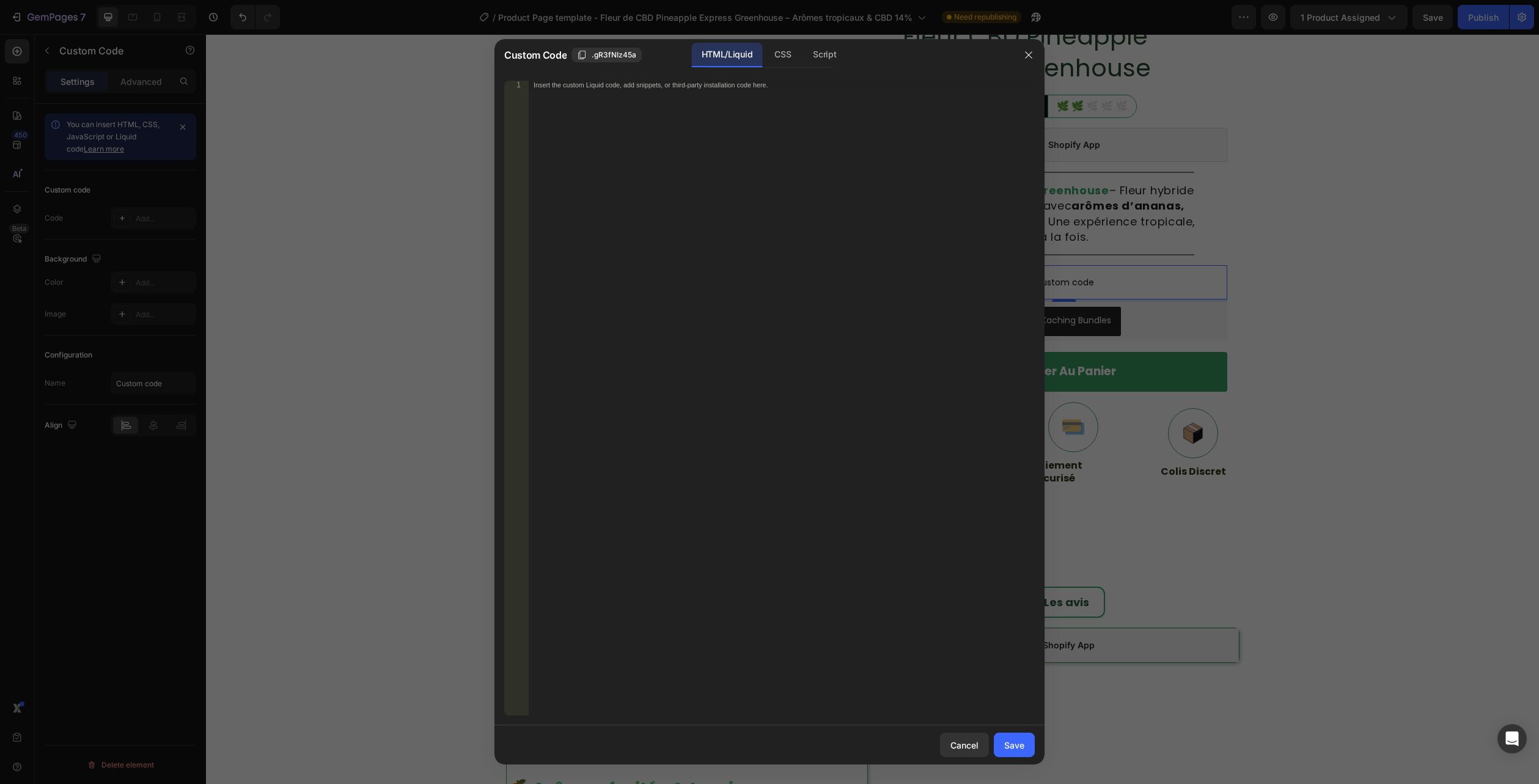
click at [738, 322] on div "Insert the custom Liquid code, add snippets, or third-party installation code h…" at bounding box center [782, 406] width 506 height 652
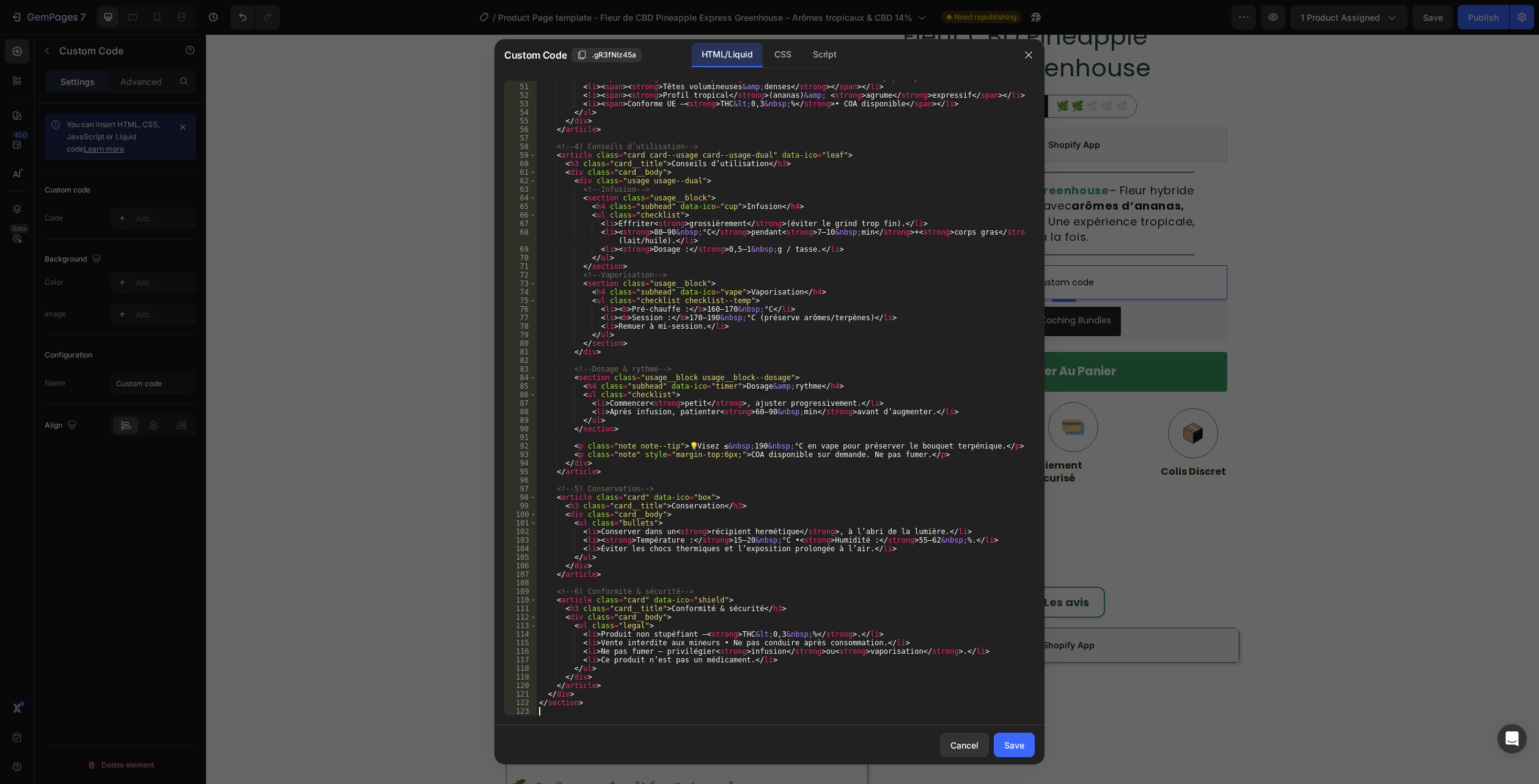
click at [1012, 740] on div "Save" at bounding box center [1014, 744] width 20 height 13
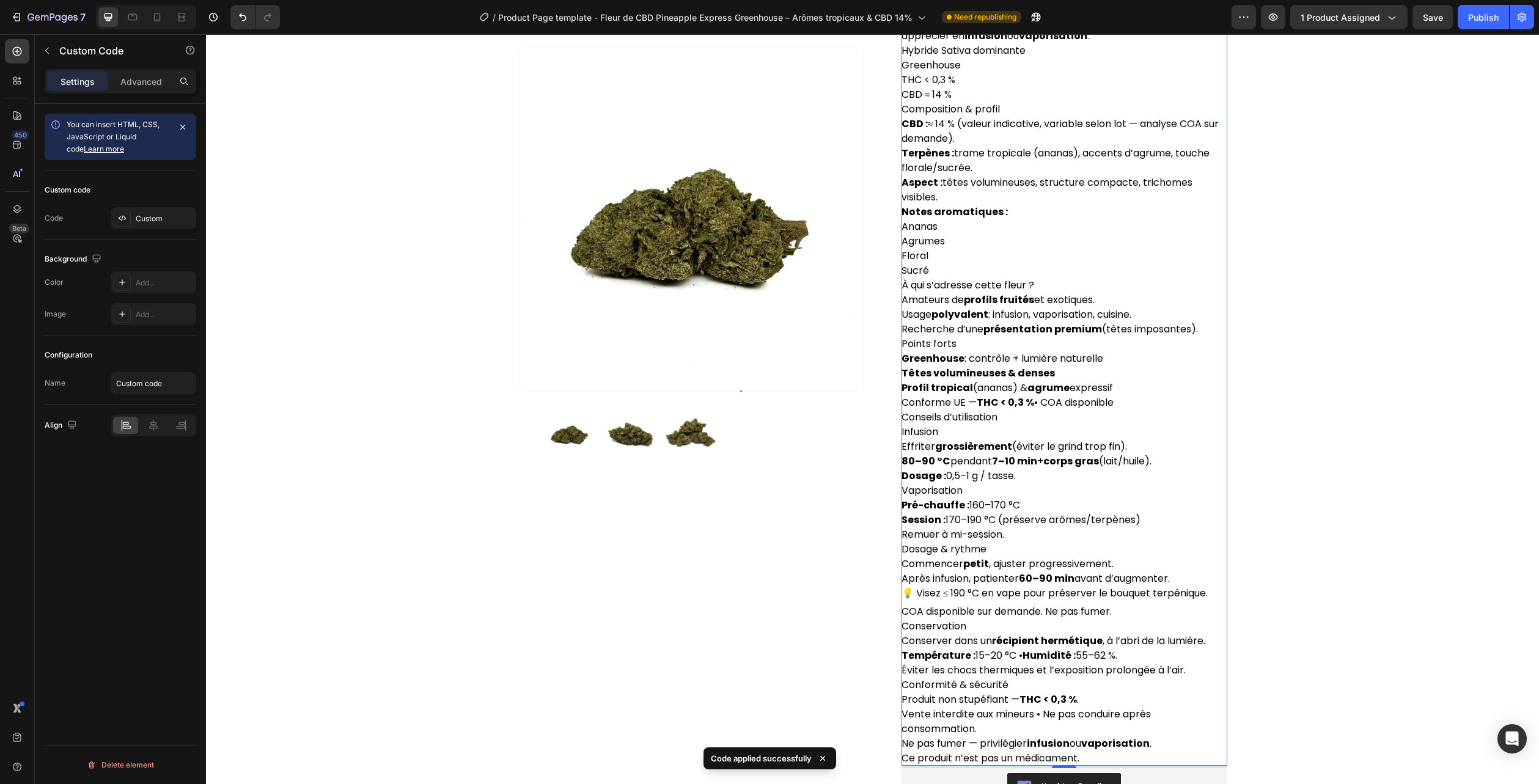
scroll to position [271, 0]
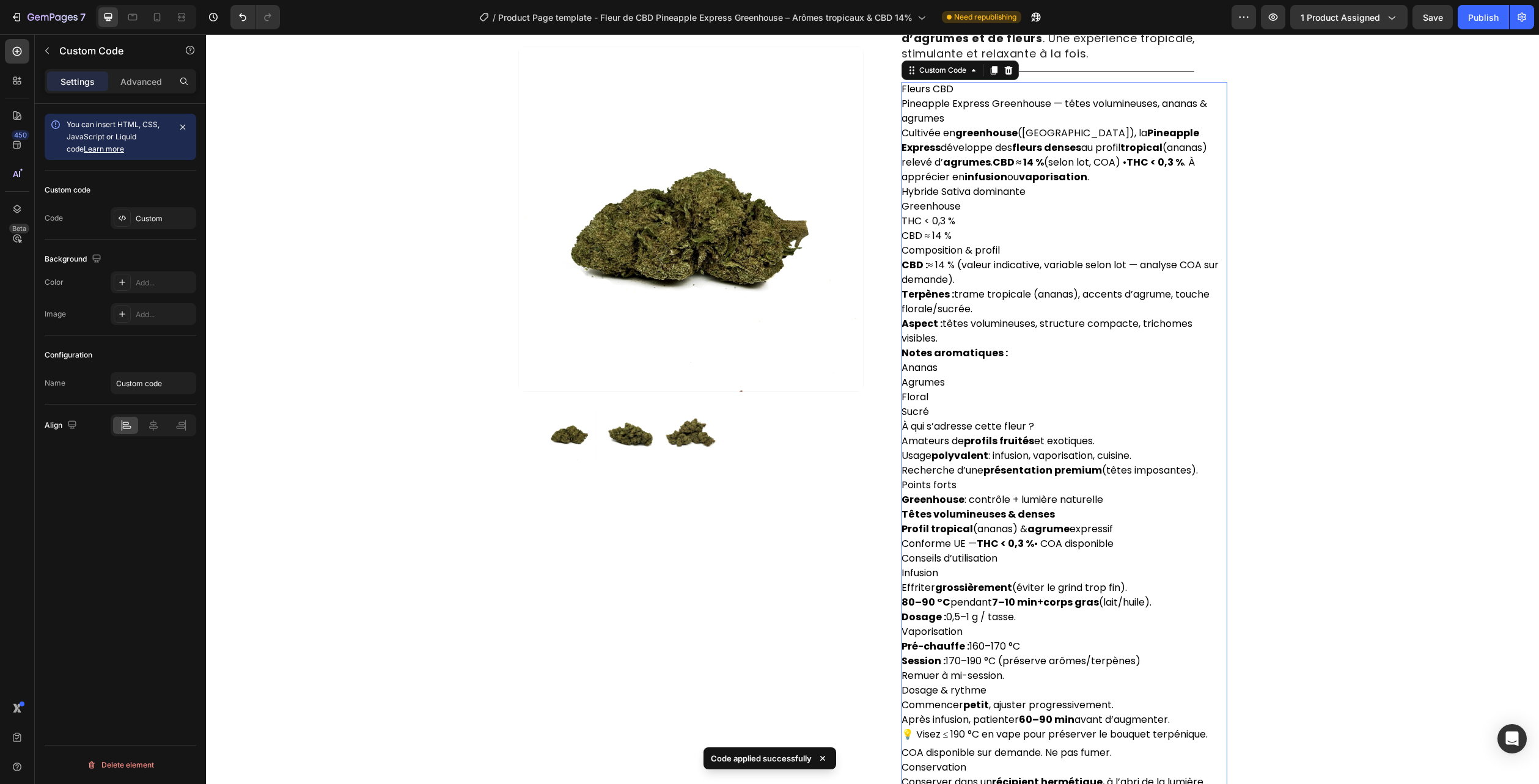
click at [1055, 375] on li "Ananas" at bounding box center [1064, 368] width 325 height 15
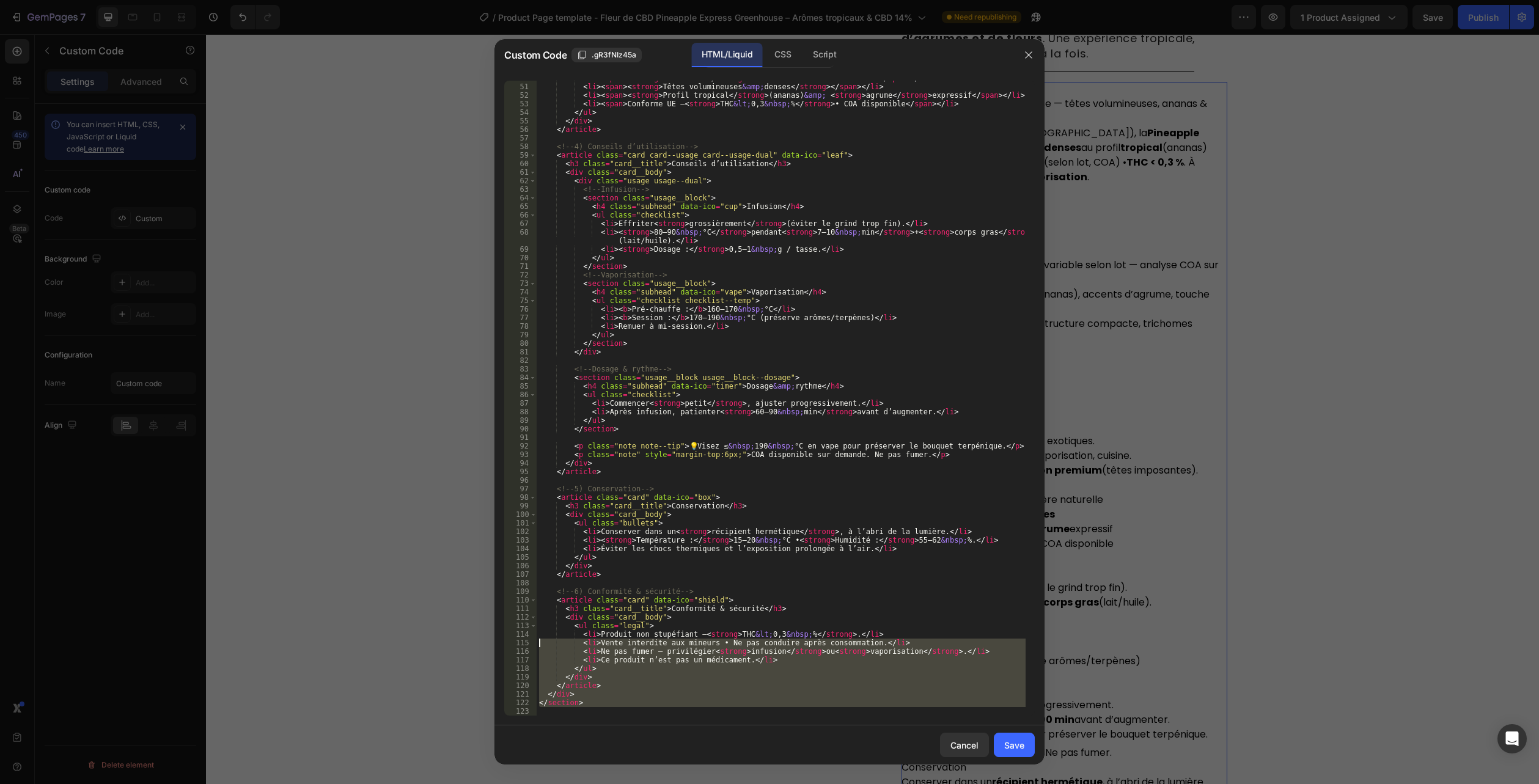
scroll to position [0, 0]
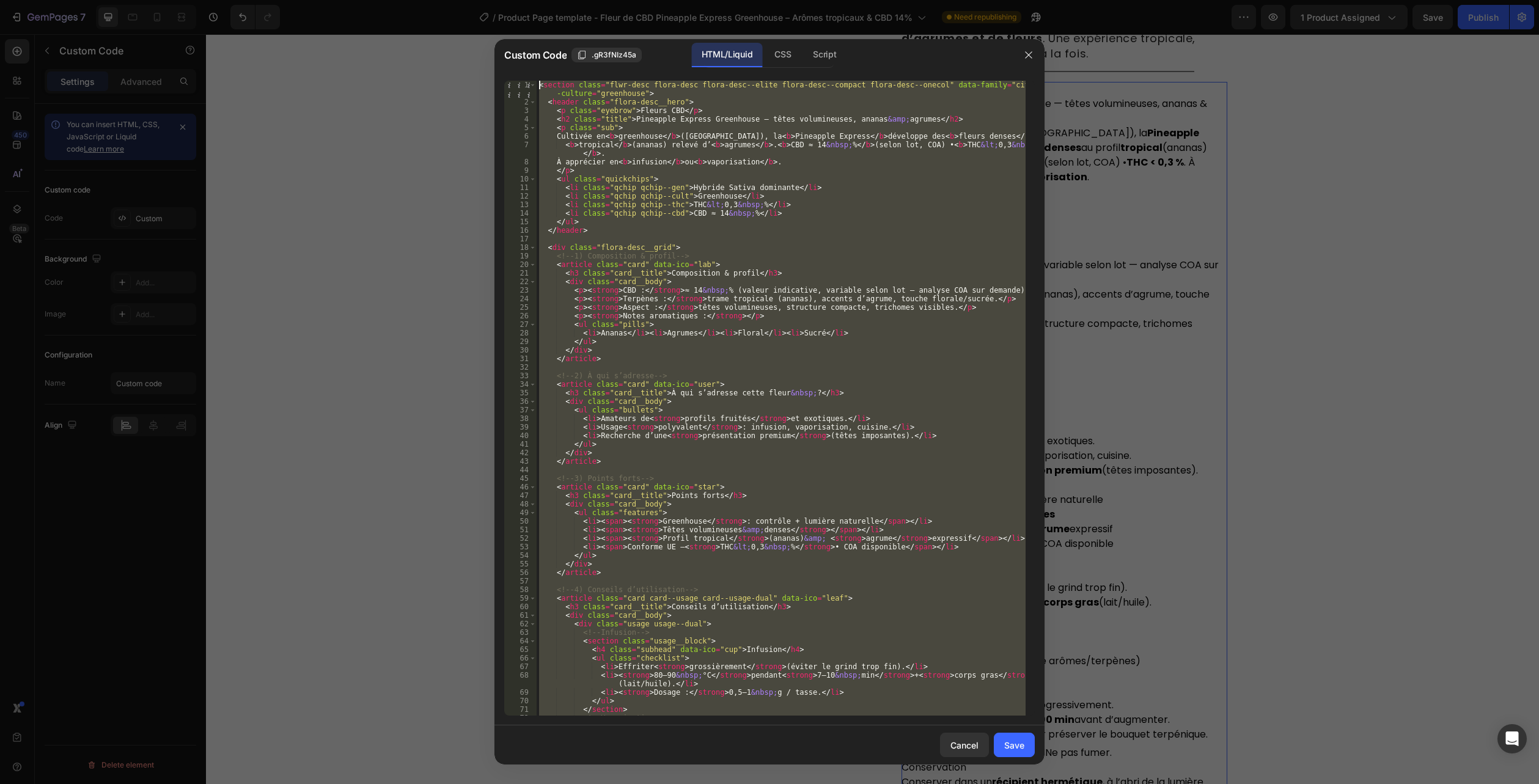
drag, startPoint x: 551, startPoint y: 716, endPoint x: 357, endPoint y: -66, distance: 805.7
click at [357, 0] on html "7 Version history / Product Page template - Fleur de CBD Pineapple Express Gree…" at bounding box center [770, 0] width 1539 height 0
type textarea "<section class="flwr-desc flora-desc flora-desc--elite flora-desc--compact flor…"
paste textarea
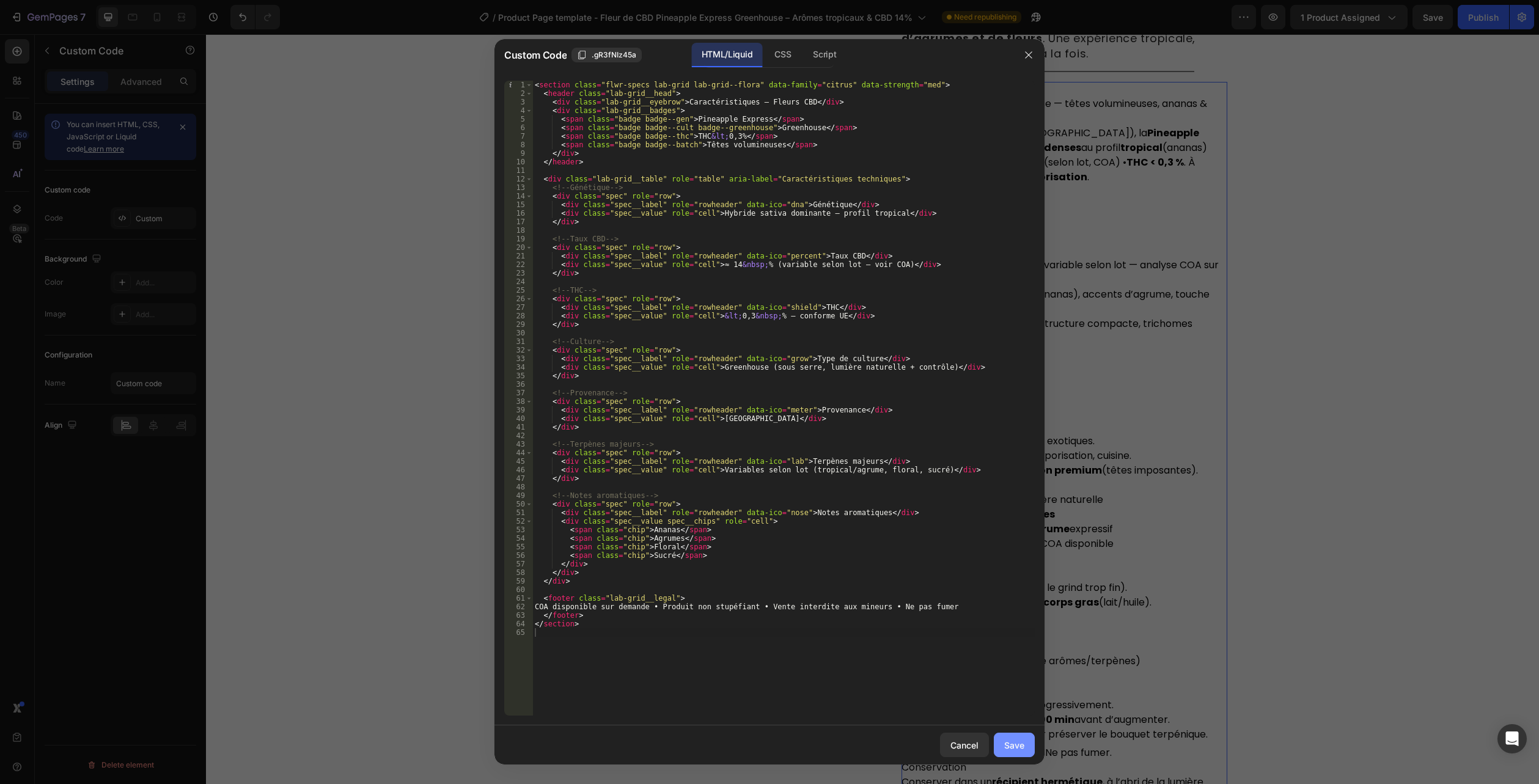
click at [1009, 742] on div "Save" at bounding box center [1014, 744] width 20 height 13
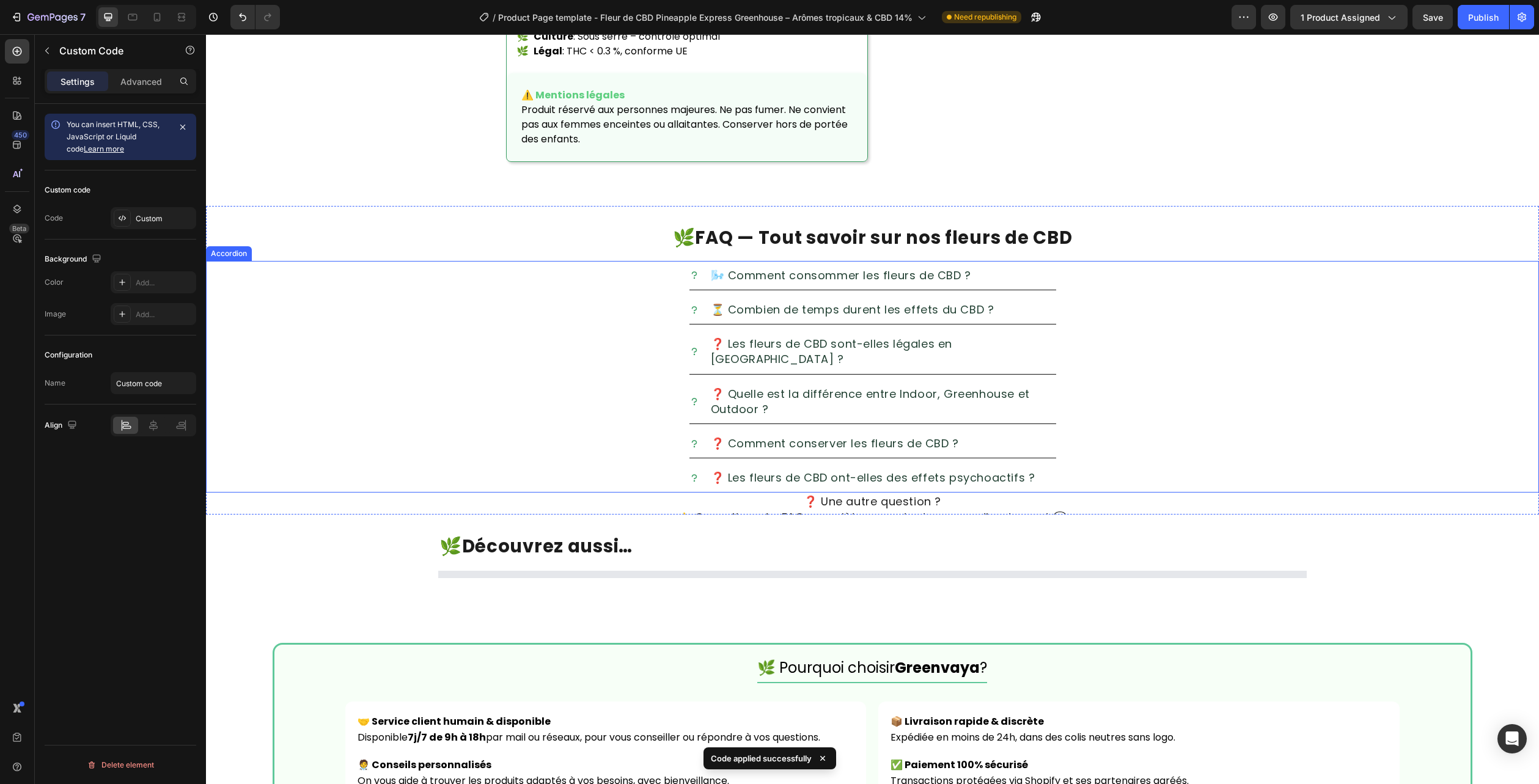
scroll to position [1921, 0]
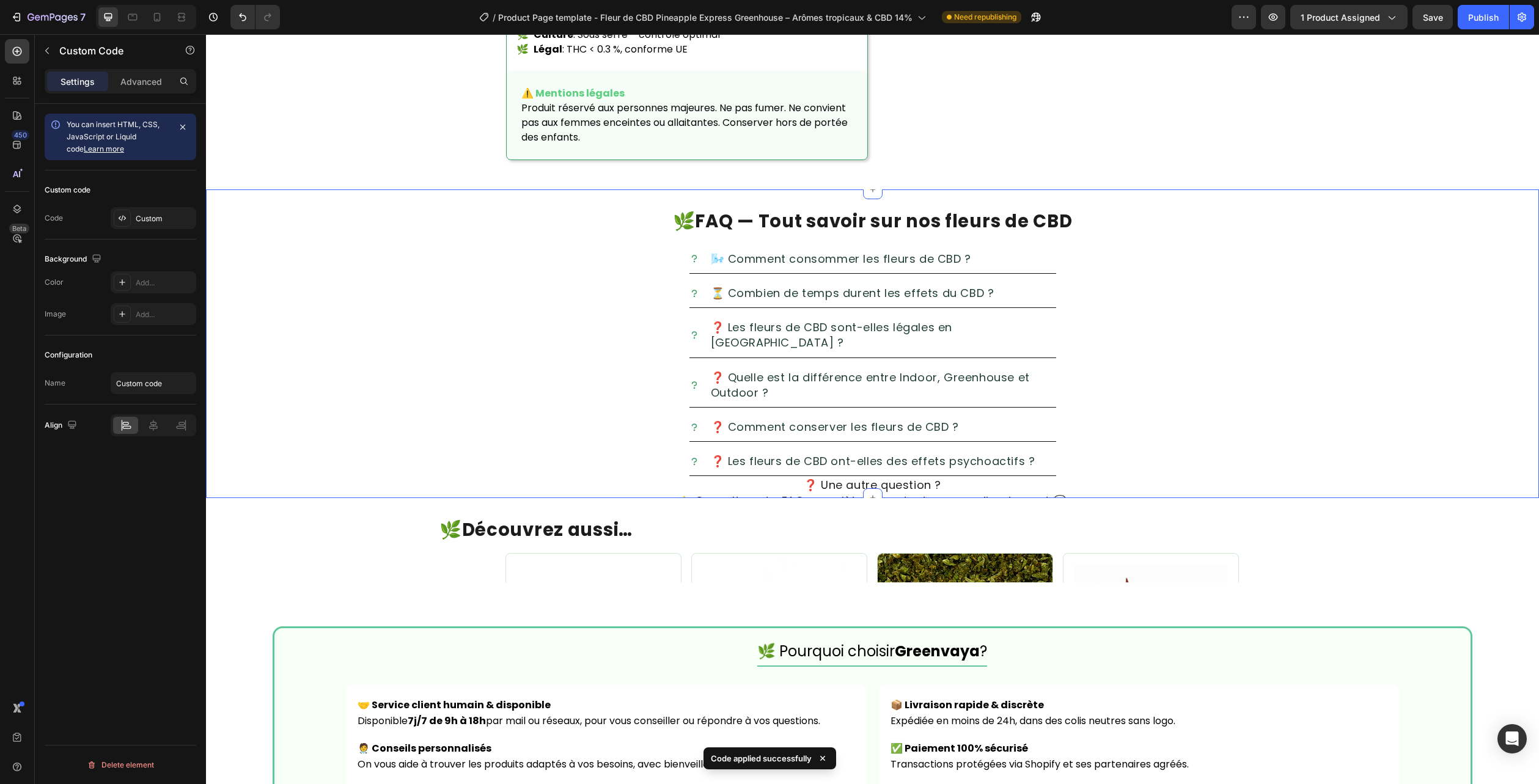
click at [1491, 218] on div "🌿 FAQ — Tout savoir sur nos fleurs de CBD Heading 🌬️ Comment consommer les fleu…" at bounding box center [872, 344] width 1333 height 308
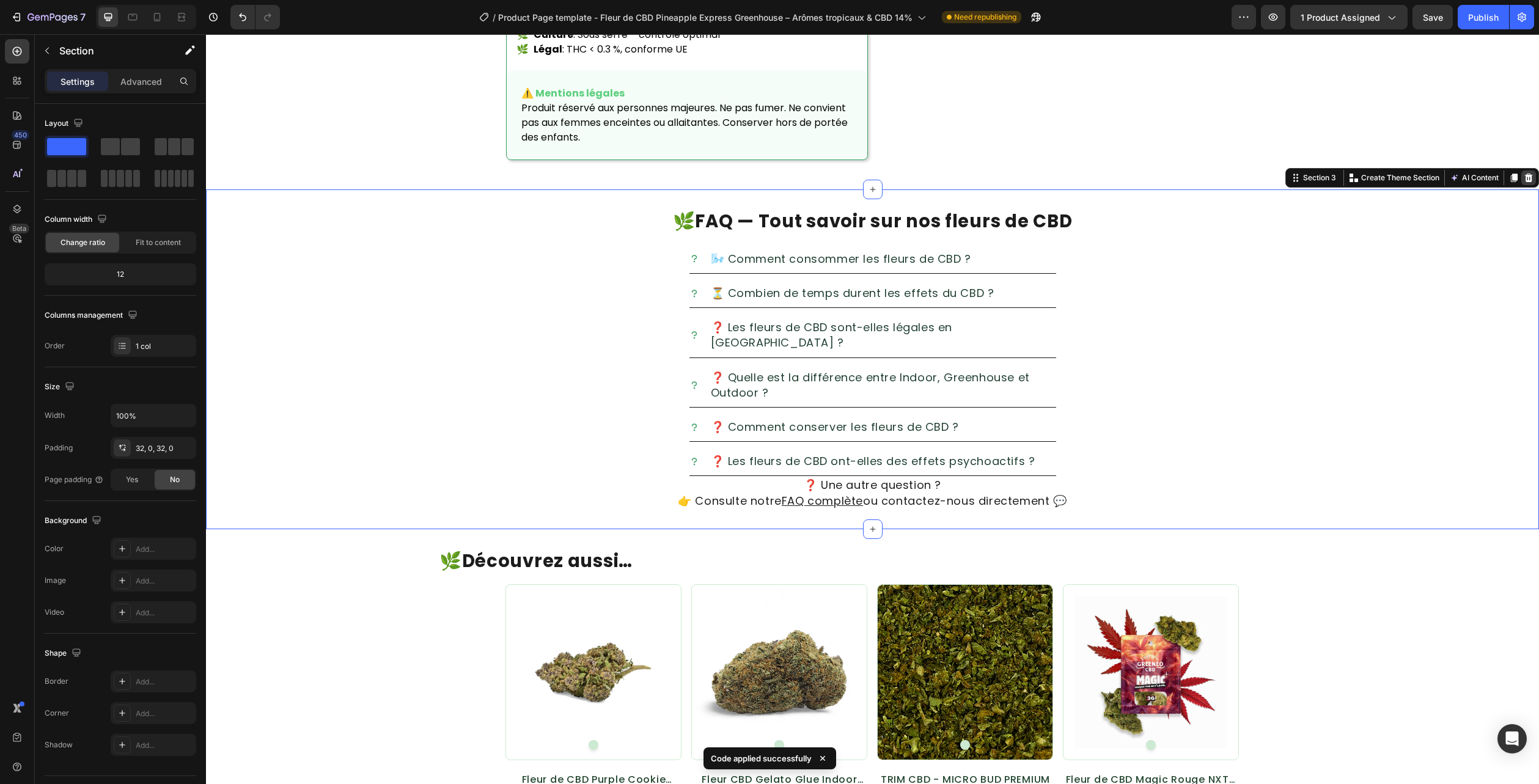
click at [1525, 182] on icon at bounding box center [1529, 178] width 8 height 9
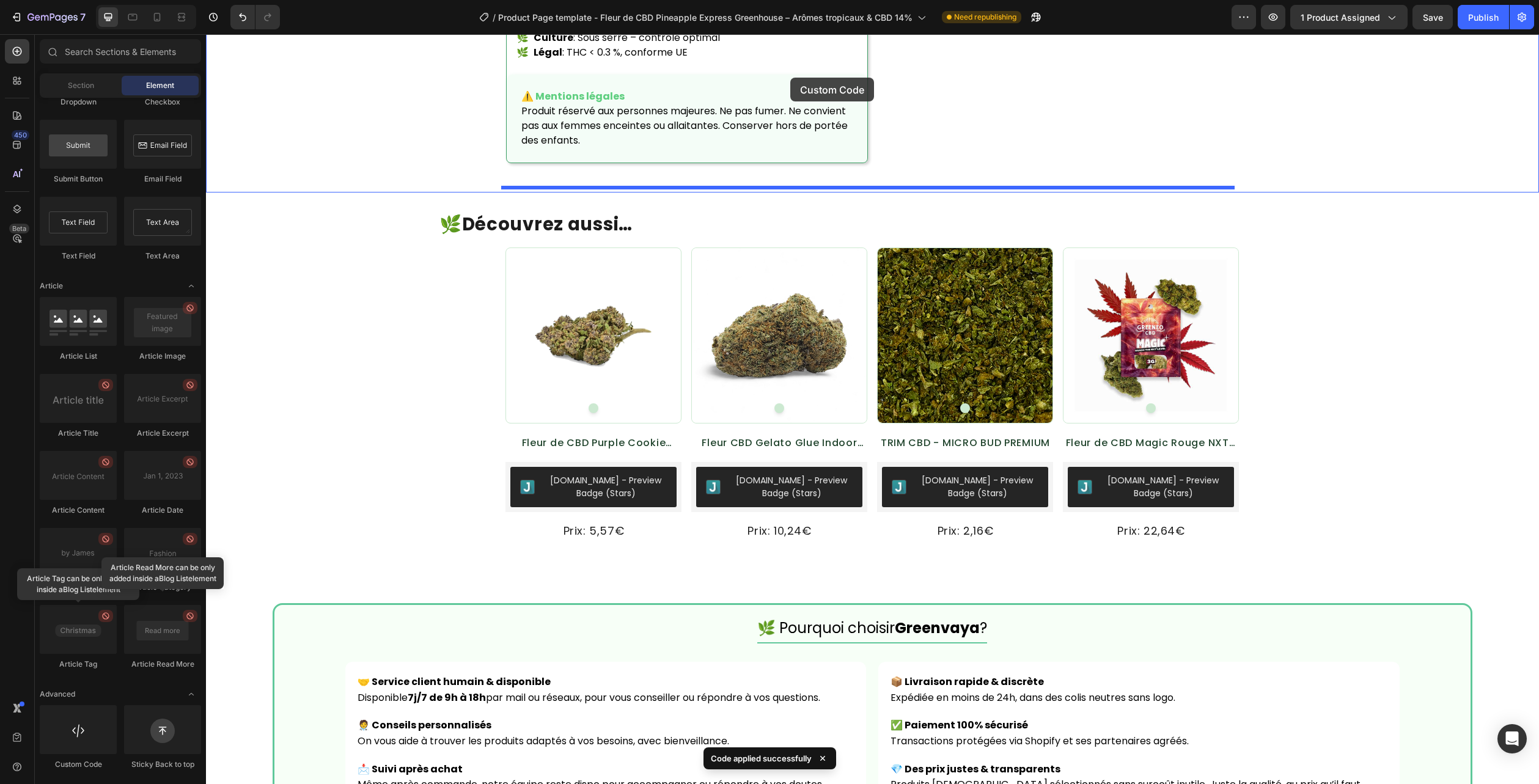
scroll to position [1905, 0]
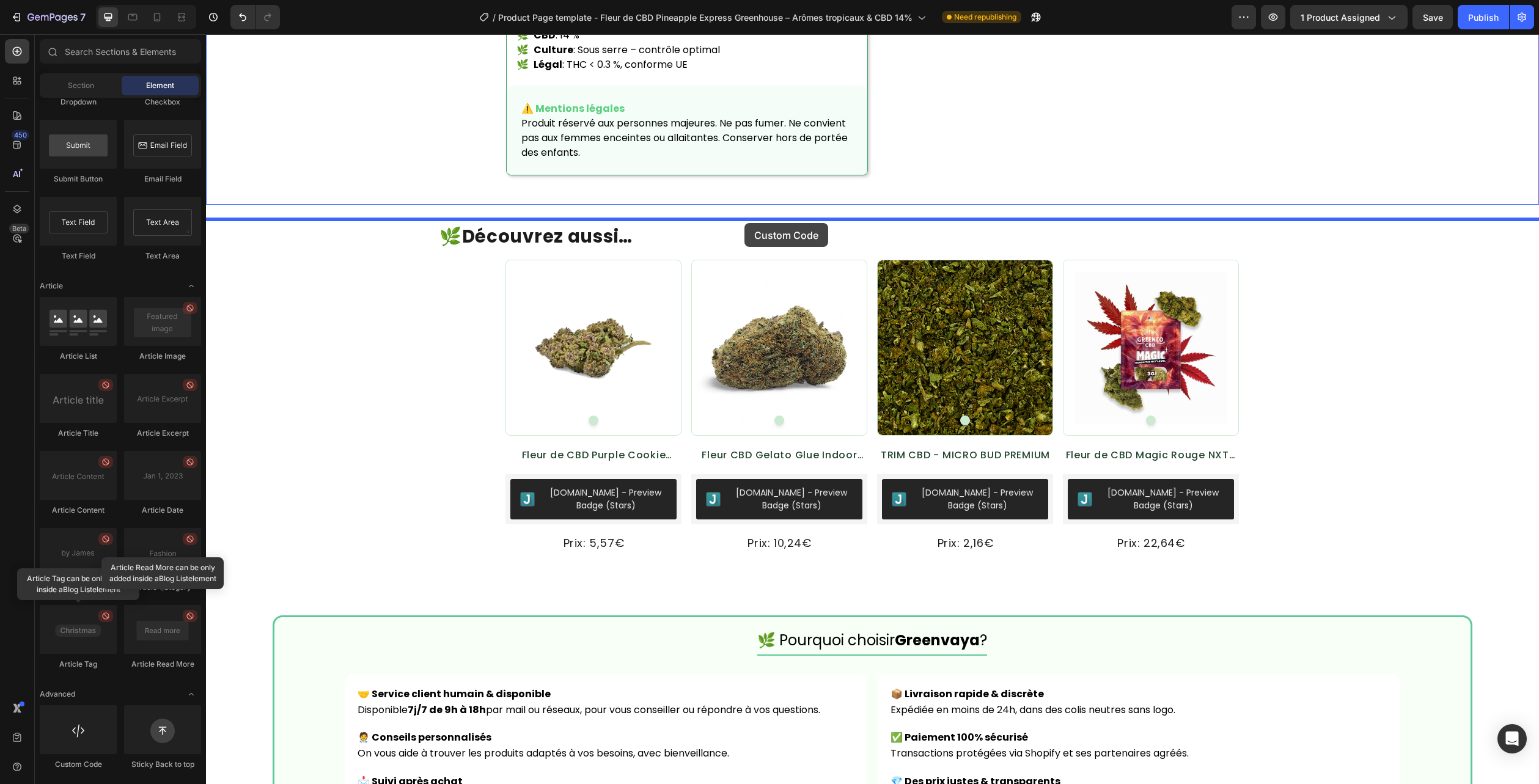
drag, startPoint x: 274, startPoint y: 772, endPoint x: 745, endPoint y: 223, distance: 723.4
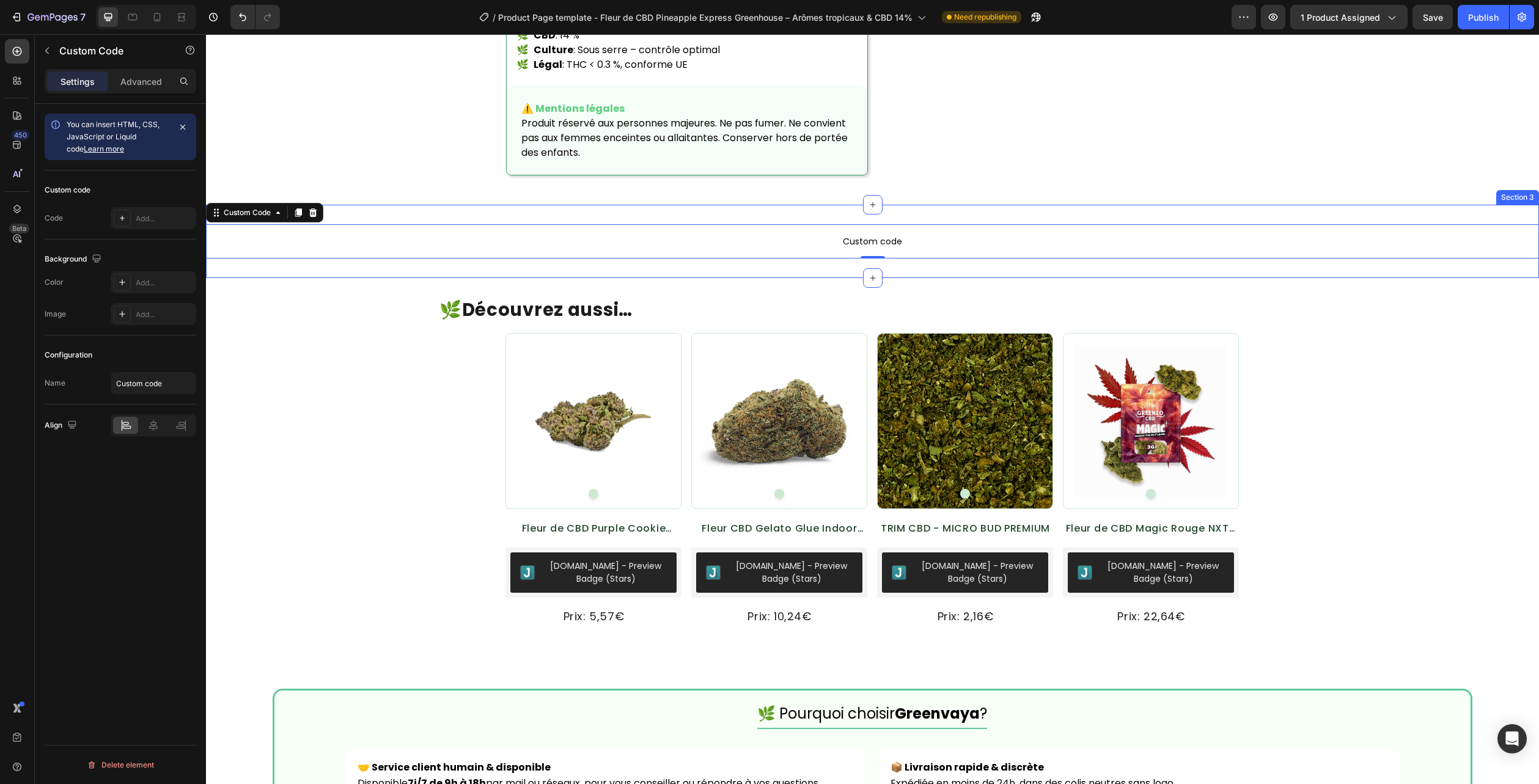
click at [798, 245] on p "Custom code" at bounding box center [872, 241] width 1333 height 35
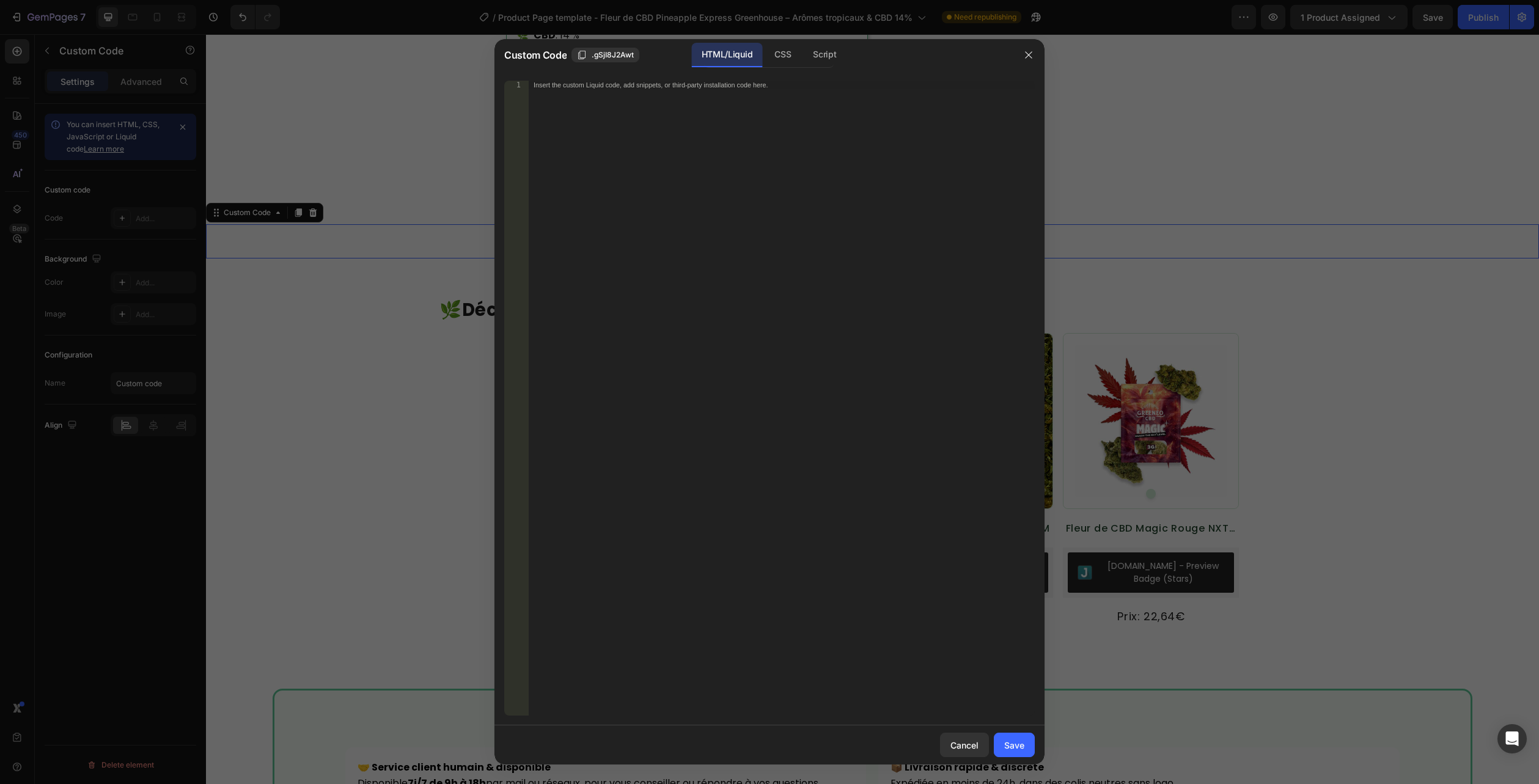
click at [742, 52] on div "HTML/Liquid" at bounding box center [727, 54] width 70 height 25
click at [737, 108] on div "Insert the custom Liquid code, add snippets, or third-party installation code h…" at bounding box center [782, 406] width 506 height 652
paste textarea "</section>"
type textarea "</section>"
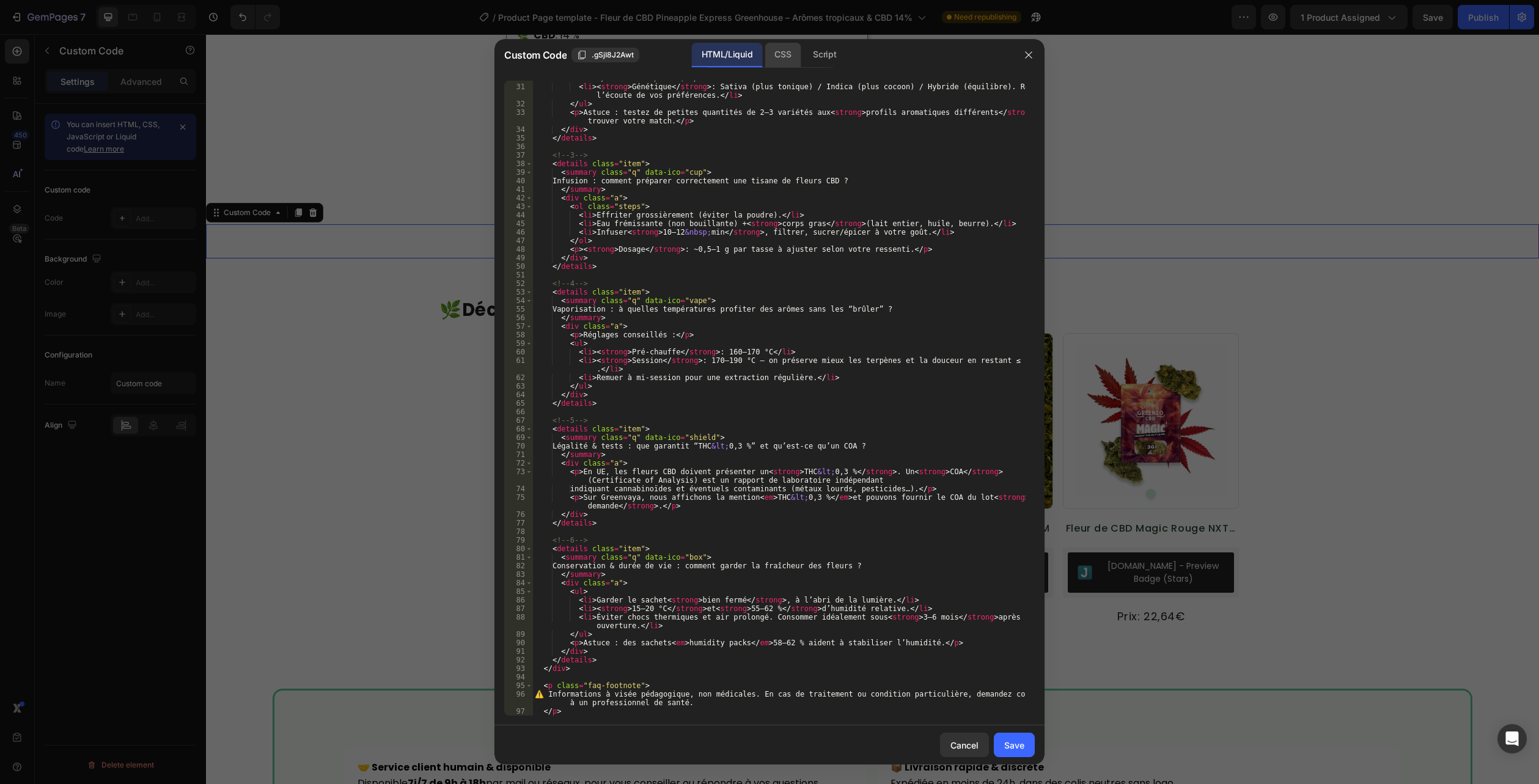
scroll to position [306, 0]
click at [780, 60] on div "CSS" at bounding box center [782, 54] width 36 height 25
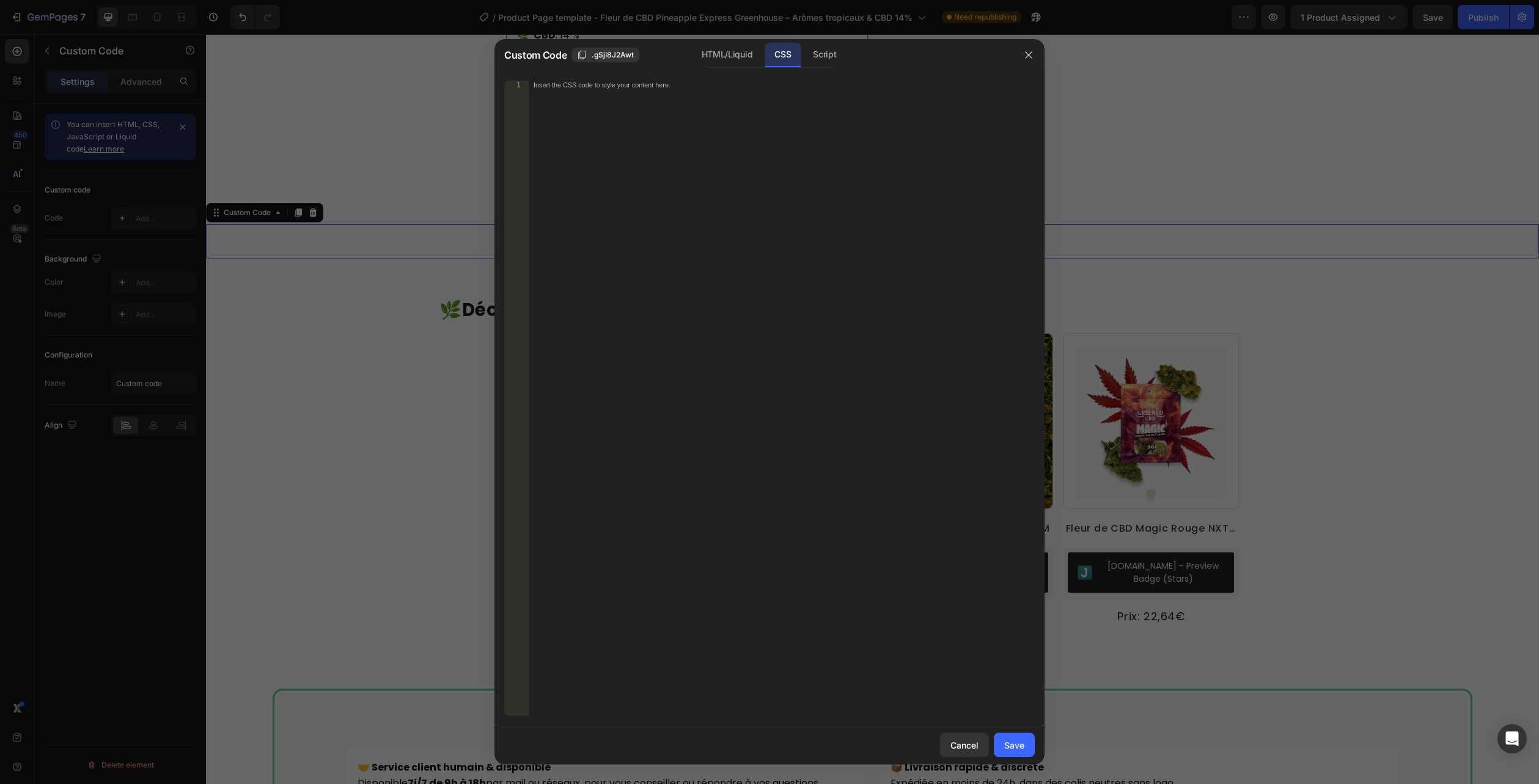
click at [785, 53] on div "CSS" at bounding box center [782, 54] width 36 height 25
drag, startPoint x: 748, startPoint y: 169, endPoint x: 749, endPoint y: 175, distance: 6.1
click at [748, 168] on div "Insert the CSS code to style your content here." at bounding box center [782, 406] width 506 height 652
paste textarea ".flora-faq--compact .a{ padding: 8px 14px 12px; }"
type textarea ".flora-faq--compact .a{ padding: 8px 14px 12px; }"
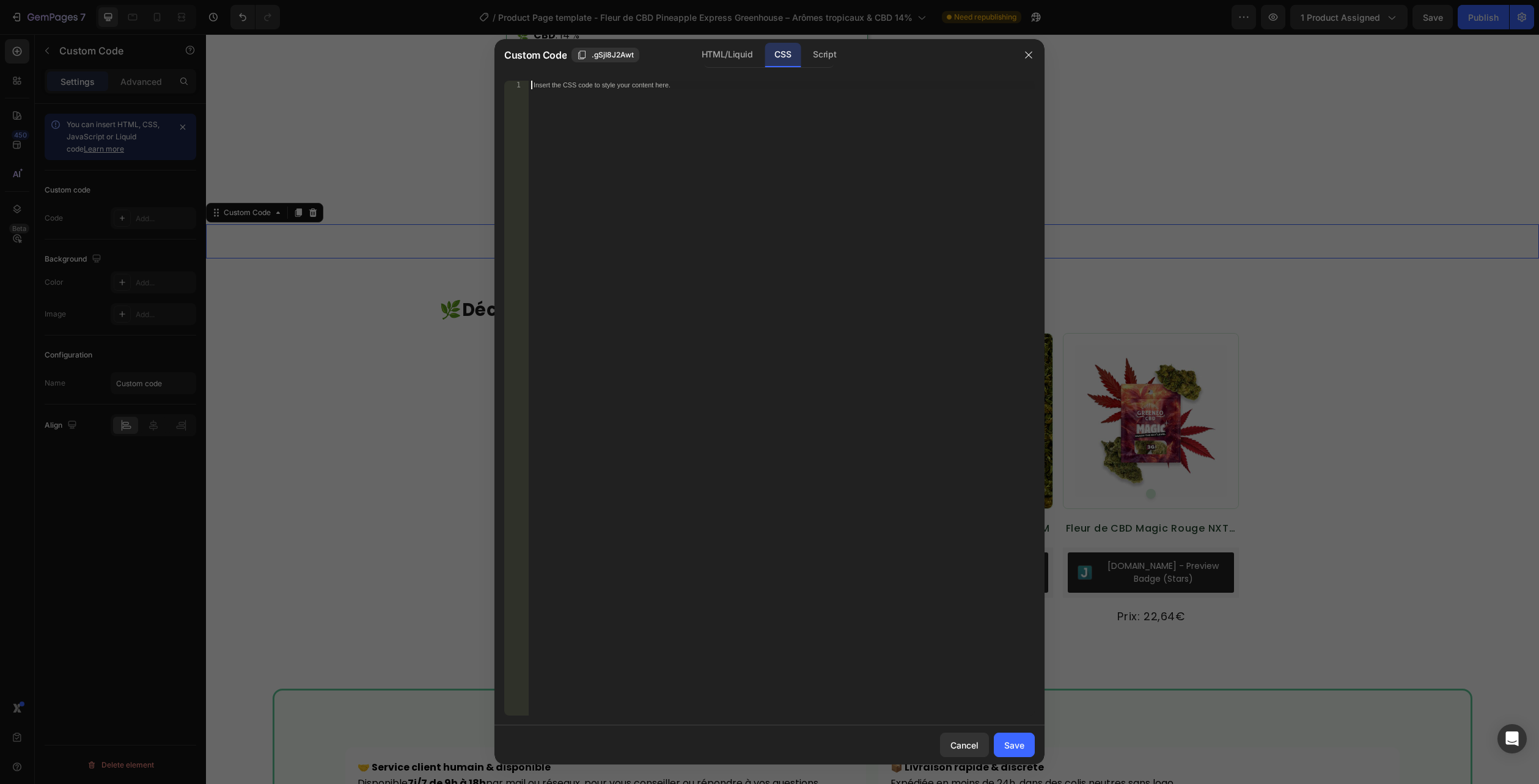
scroll to position [1504, 0]
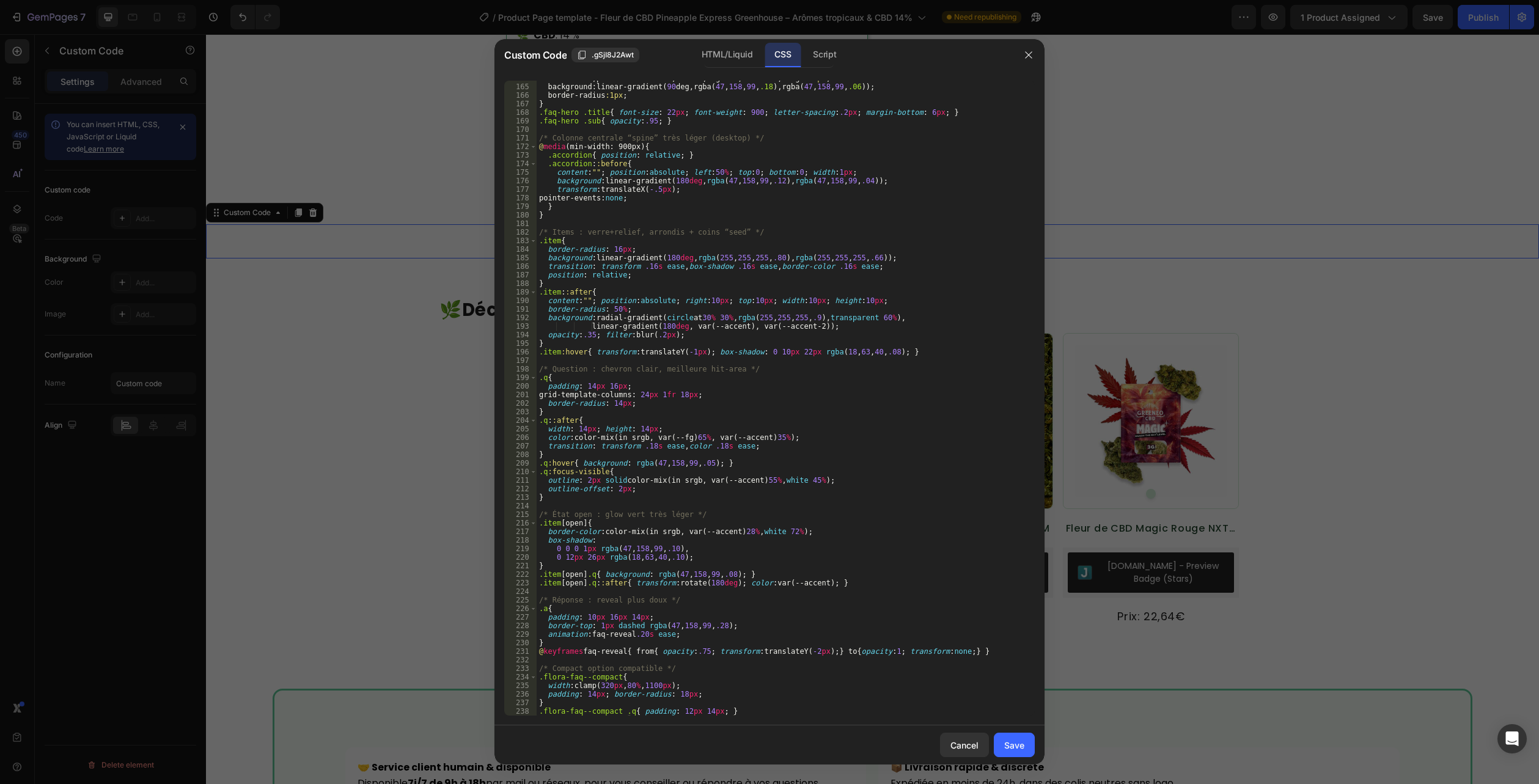
click at [1014, 743] on div "Save" at bounding box center [1014, 744] width 20 height 13
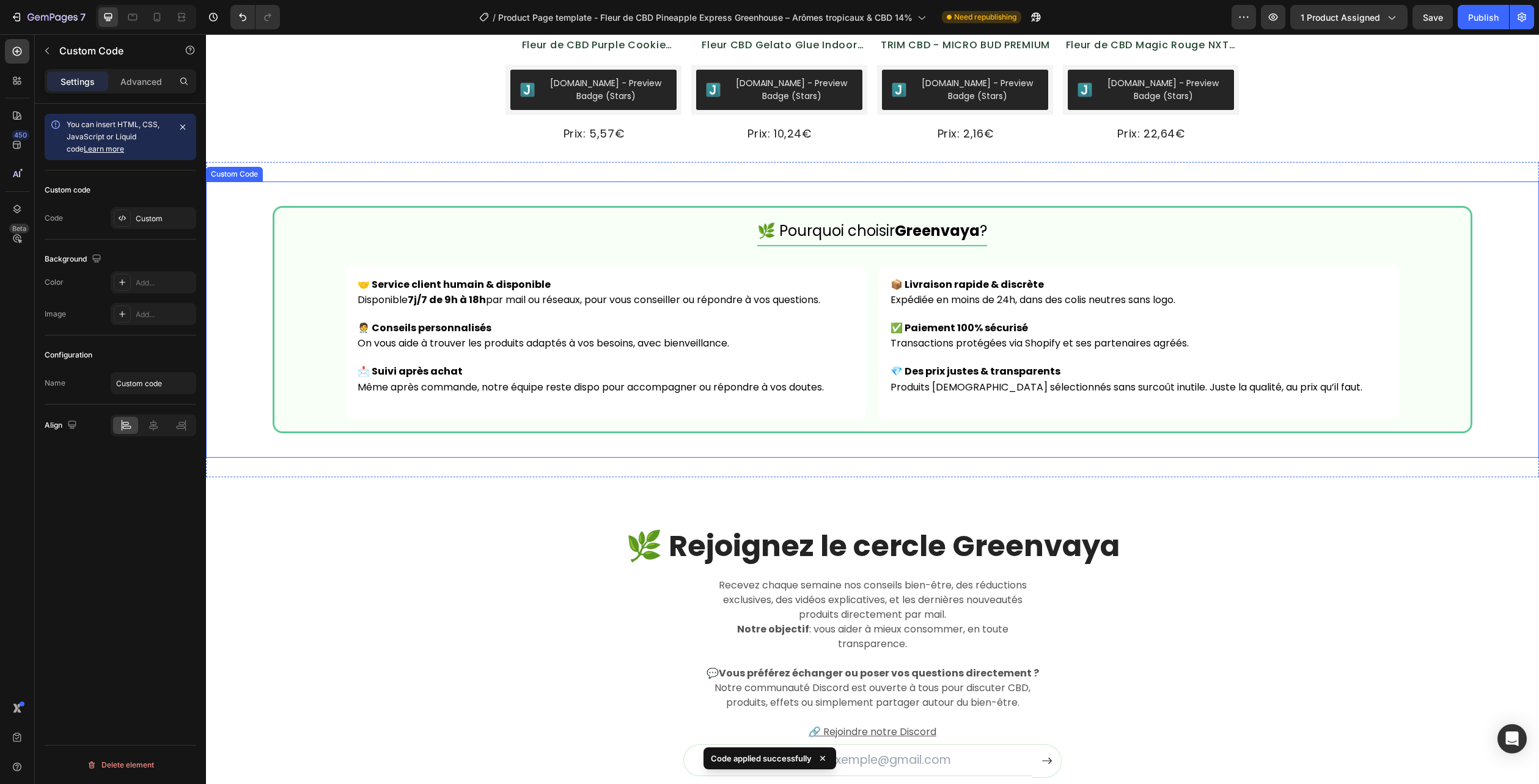
scroll to position [2944, 0]
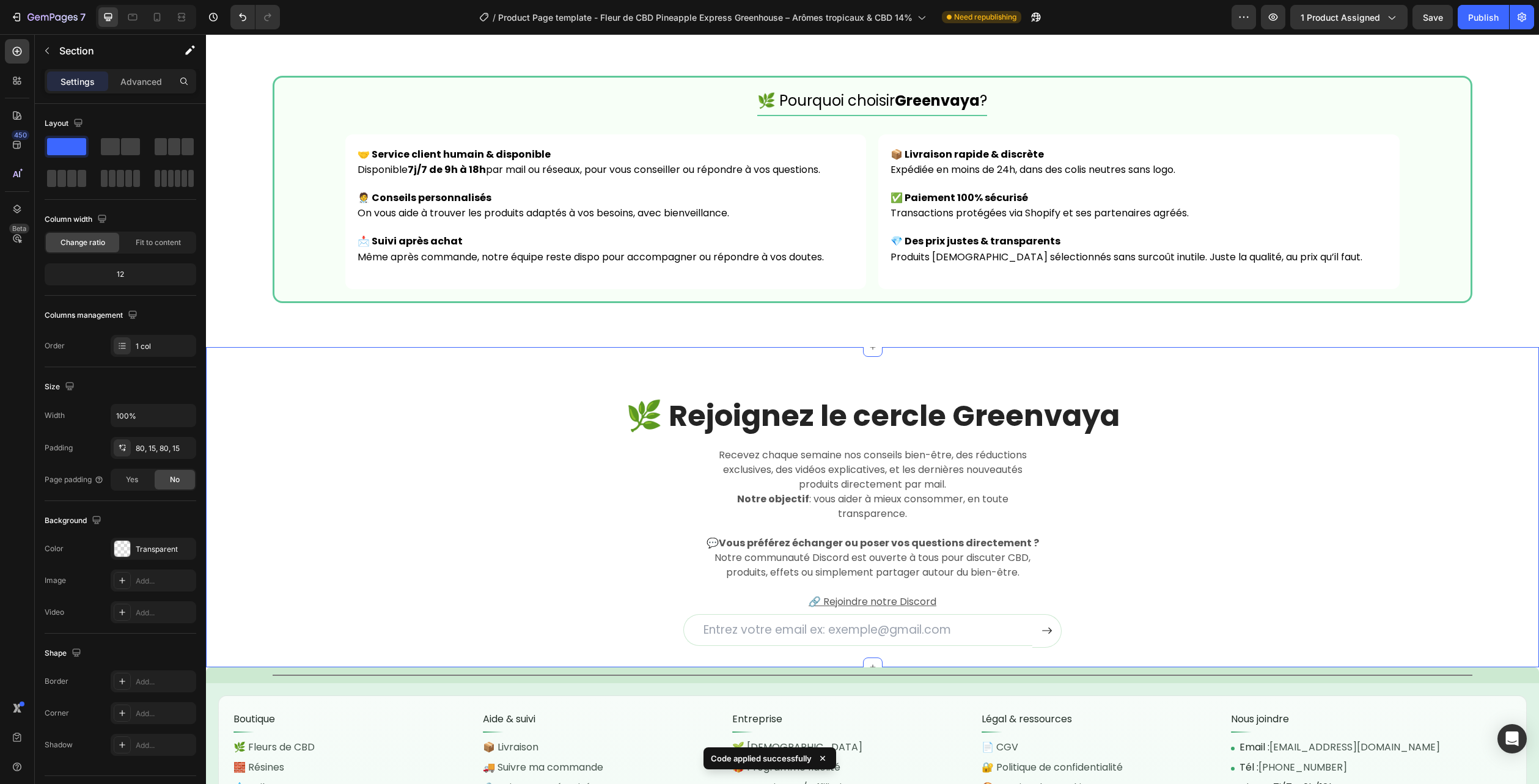
click at [1465, 490] on div "🌿 Rejoignez le cercle Greenvaya Heading Recevez chaque semaine nos conseils bie…" at bounding box center [872, 521] width 1314 height 251
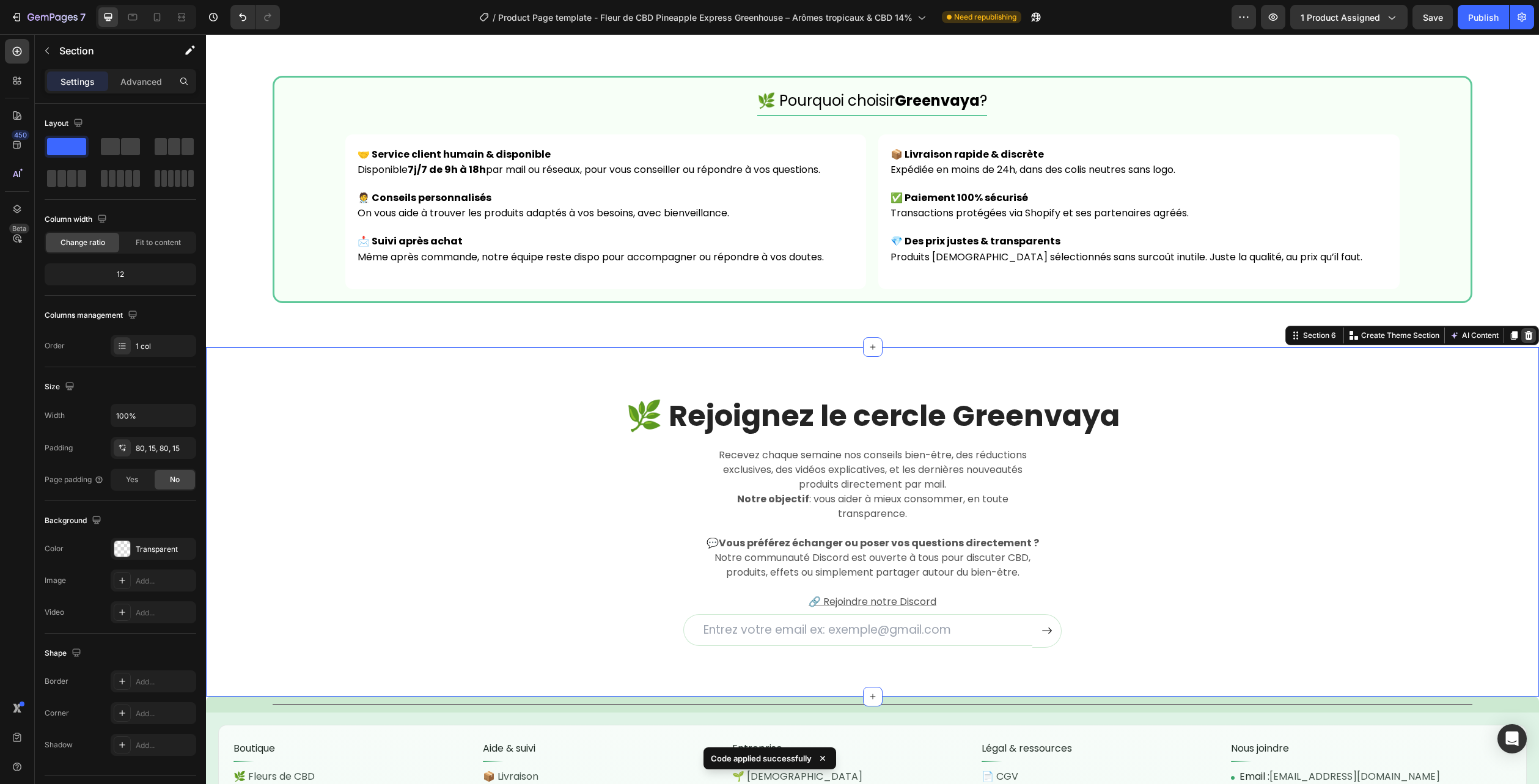
click at [1524, 340] on icon at bounding box center [1529, 335] width 10 height 10
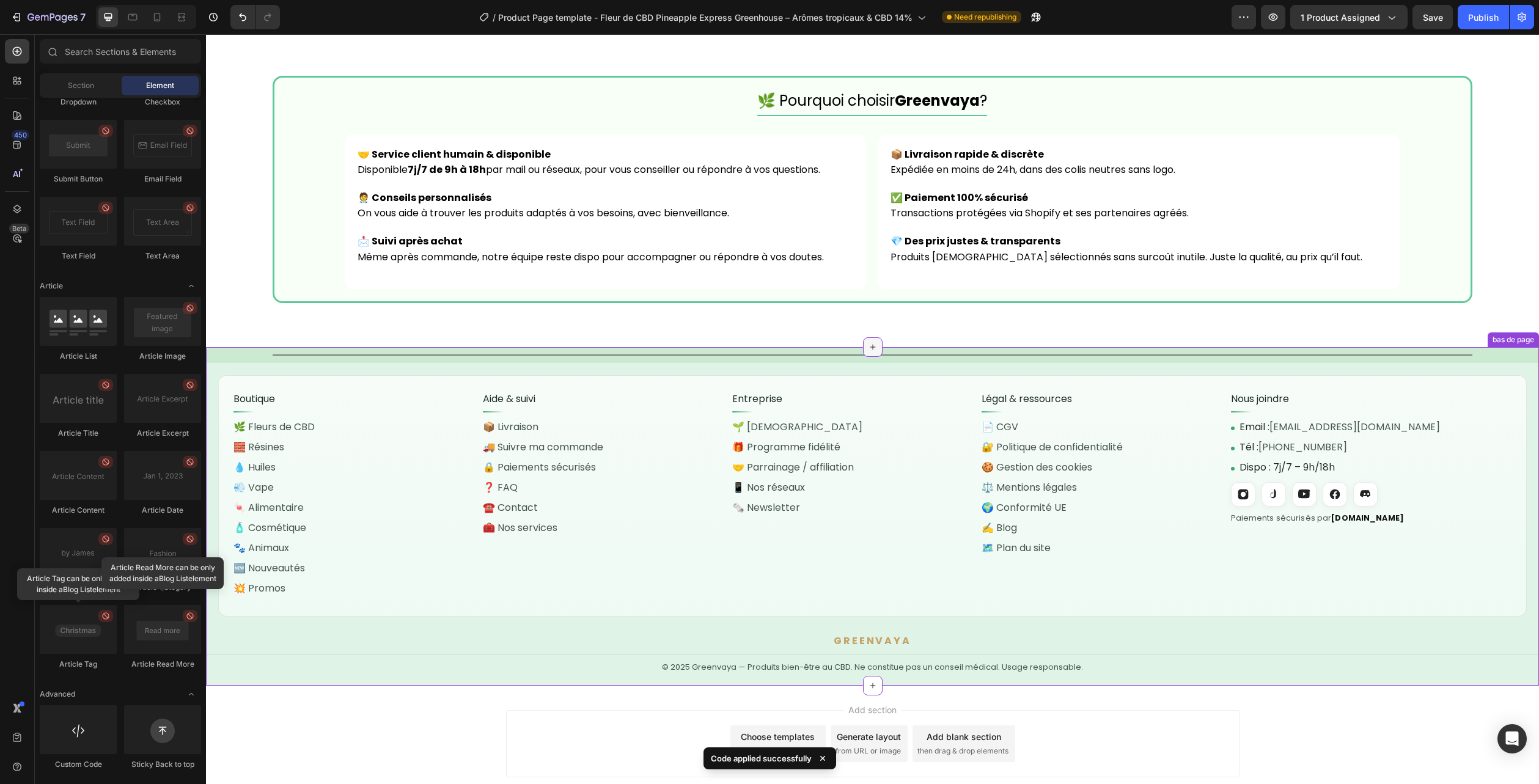
click at [869, 346] on icon at bounding box center [872, 348] width 6 height 6
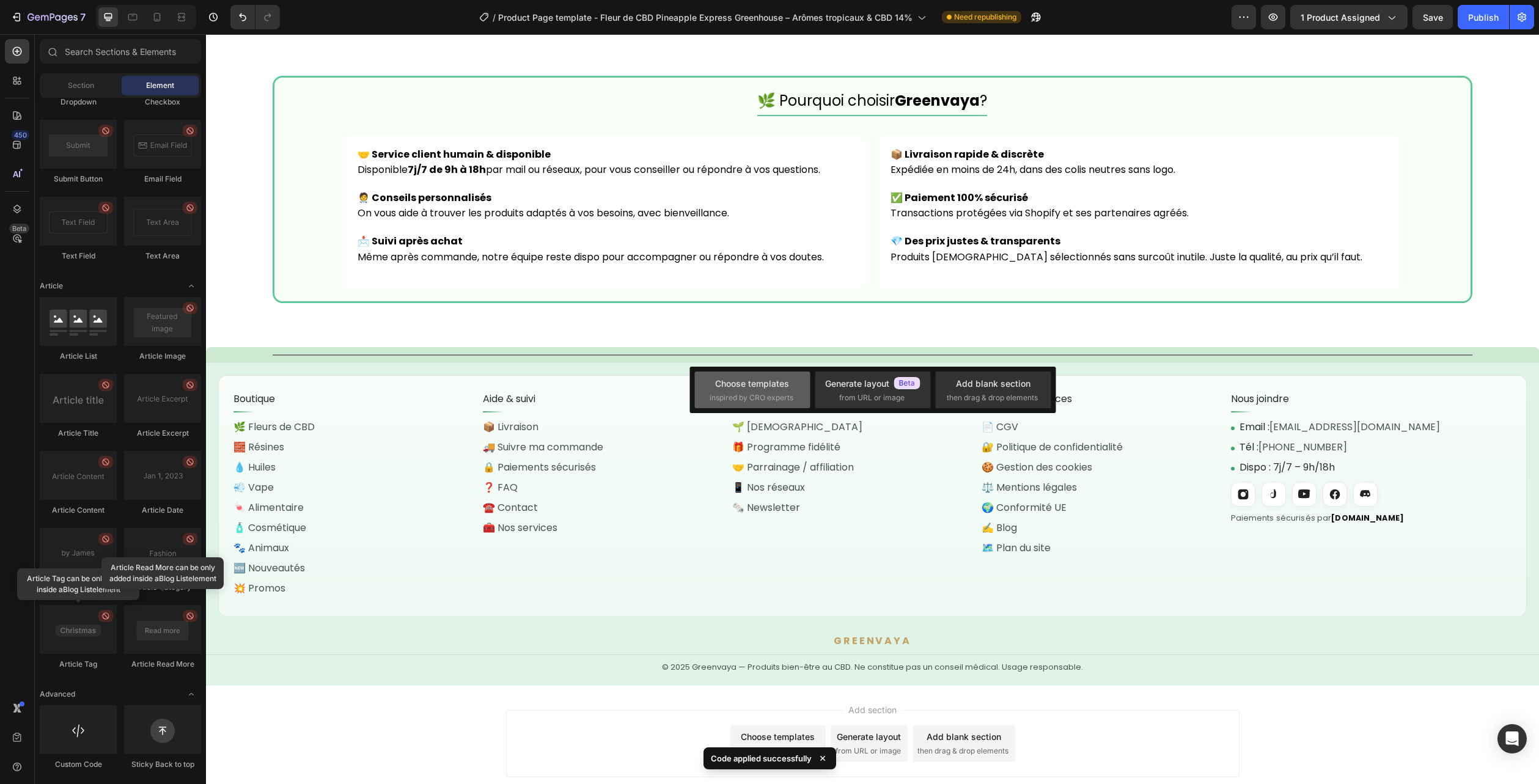
click at [756, 384] on div "Choose templates" at bounding box center [752, 383] width 74 height 13
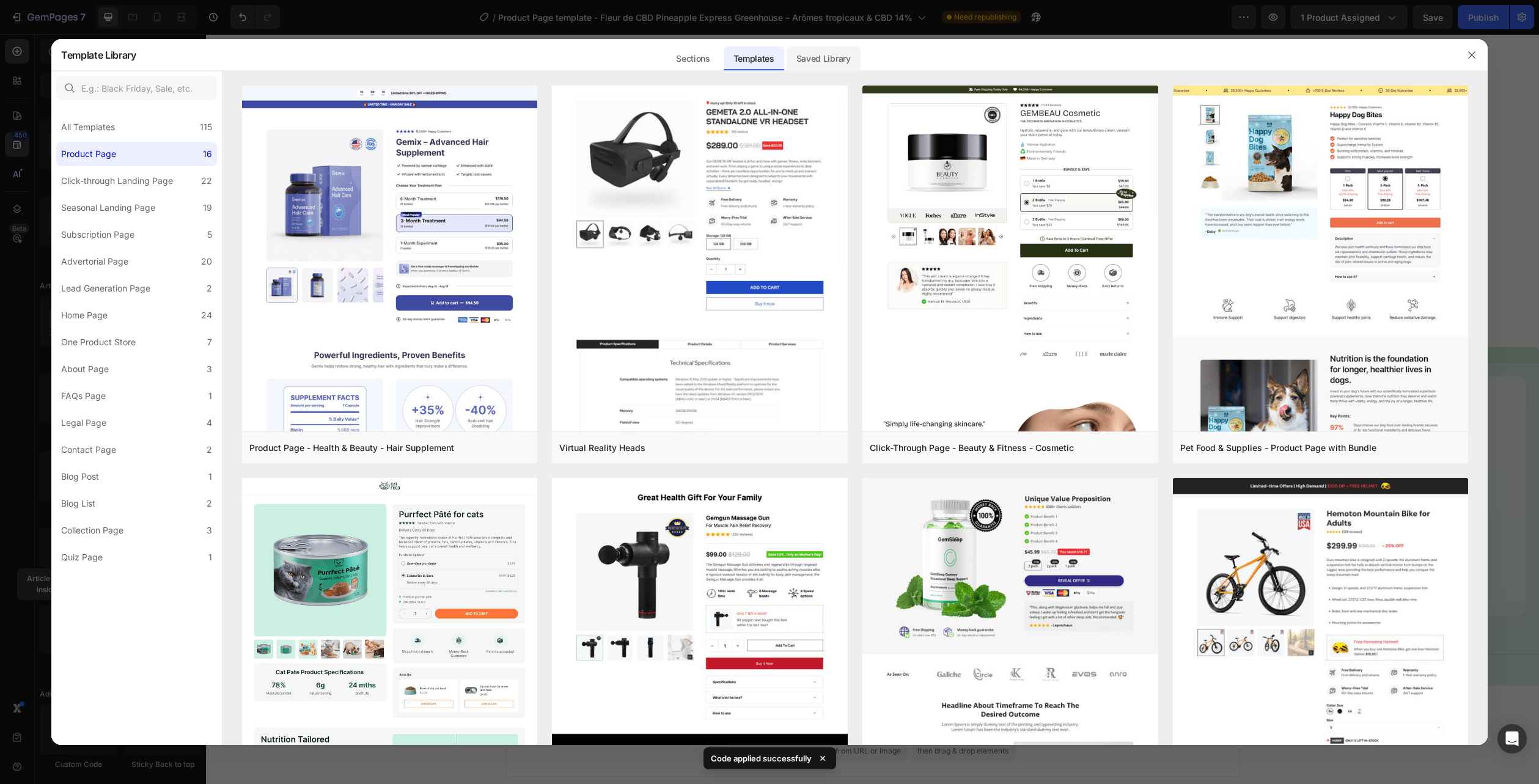
click at [827, 61] on div "Saved Library" at bounding box center [823, 58] width 74 height 25
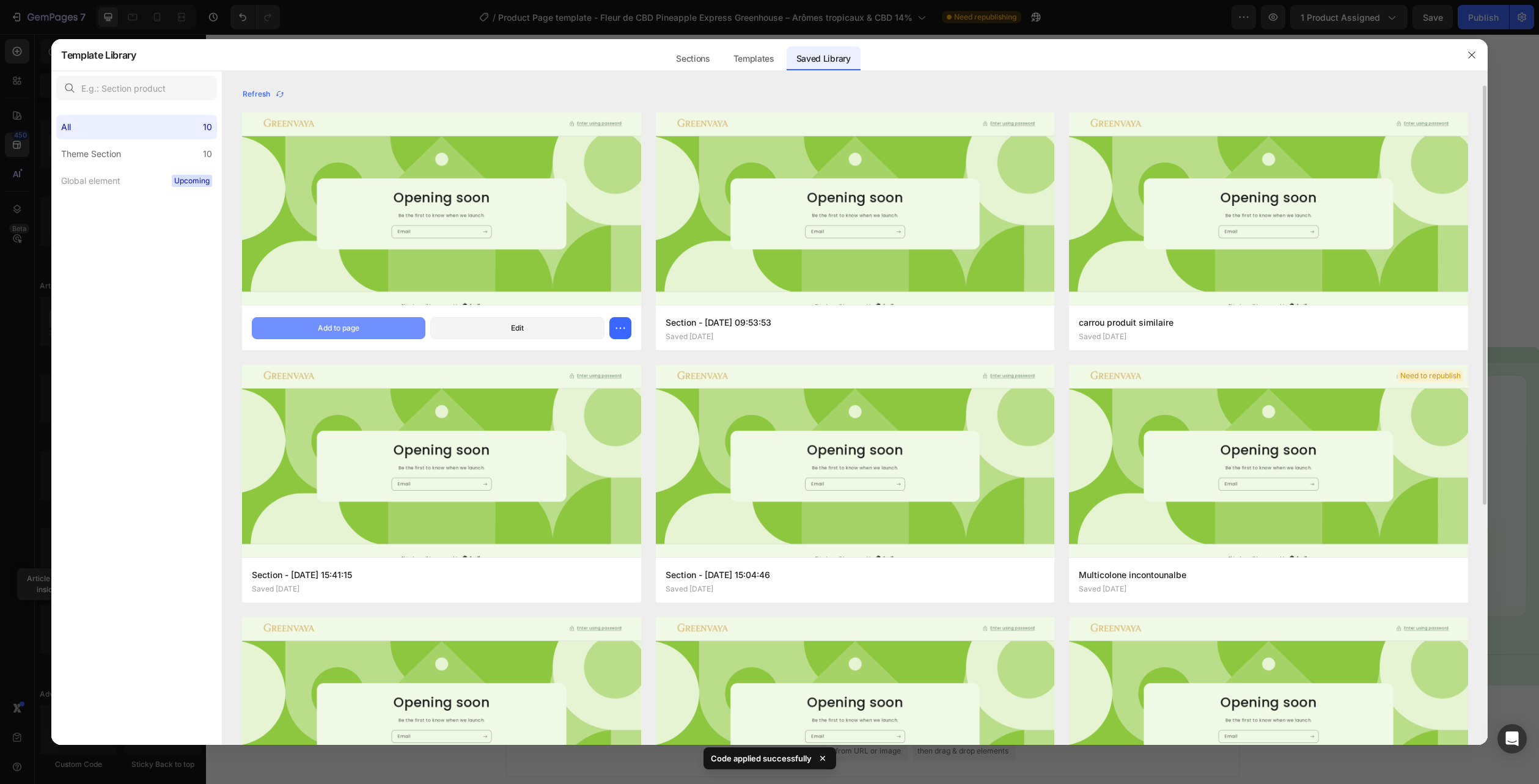
click at [367, 317] on button "Add to page" at bounding box center [339, 328] width 174 height 22
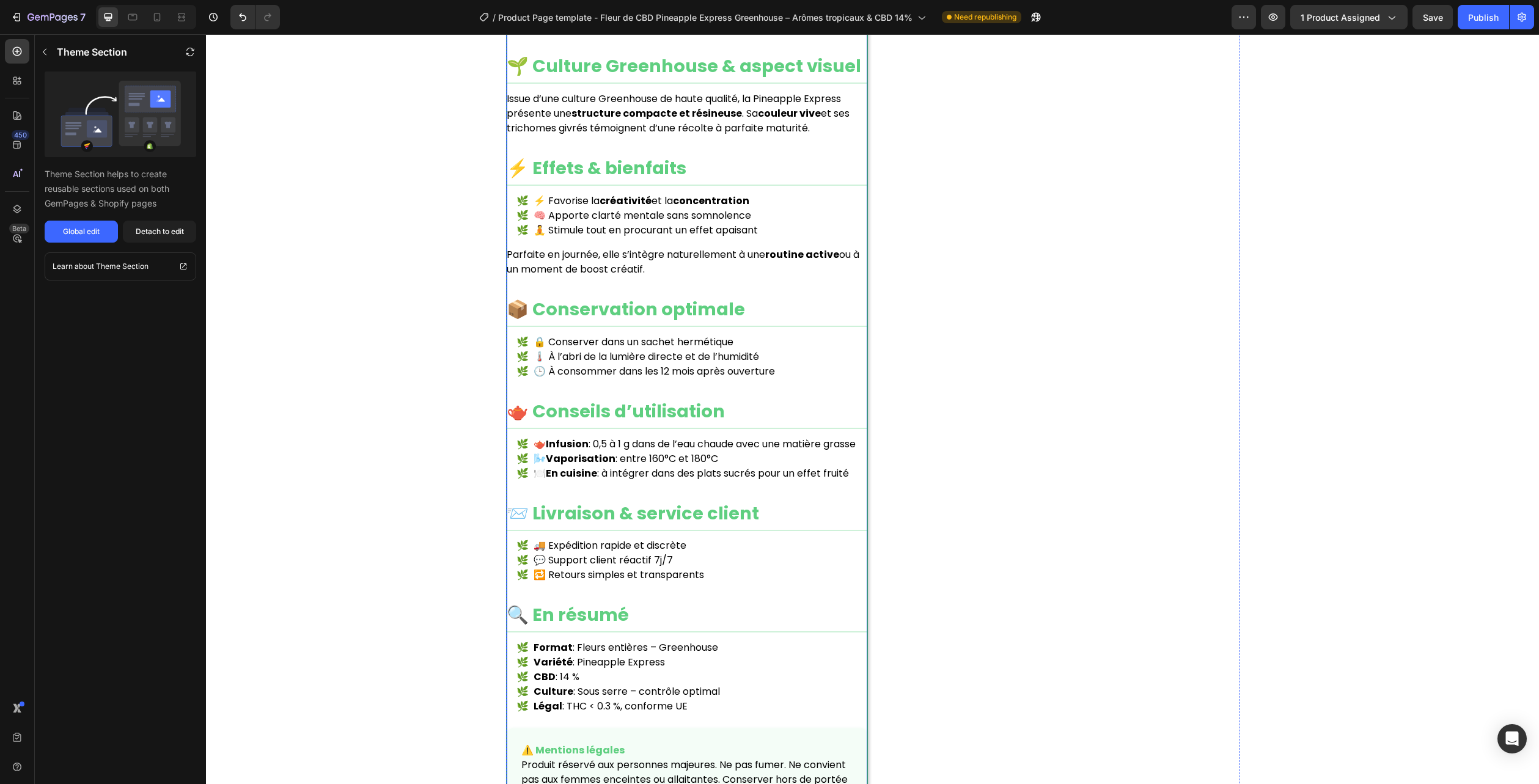
scroll to position [1260, 0]
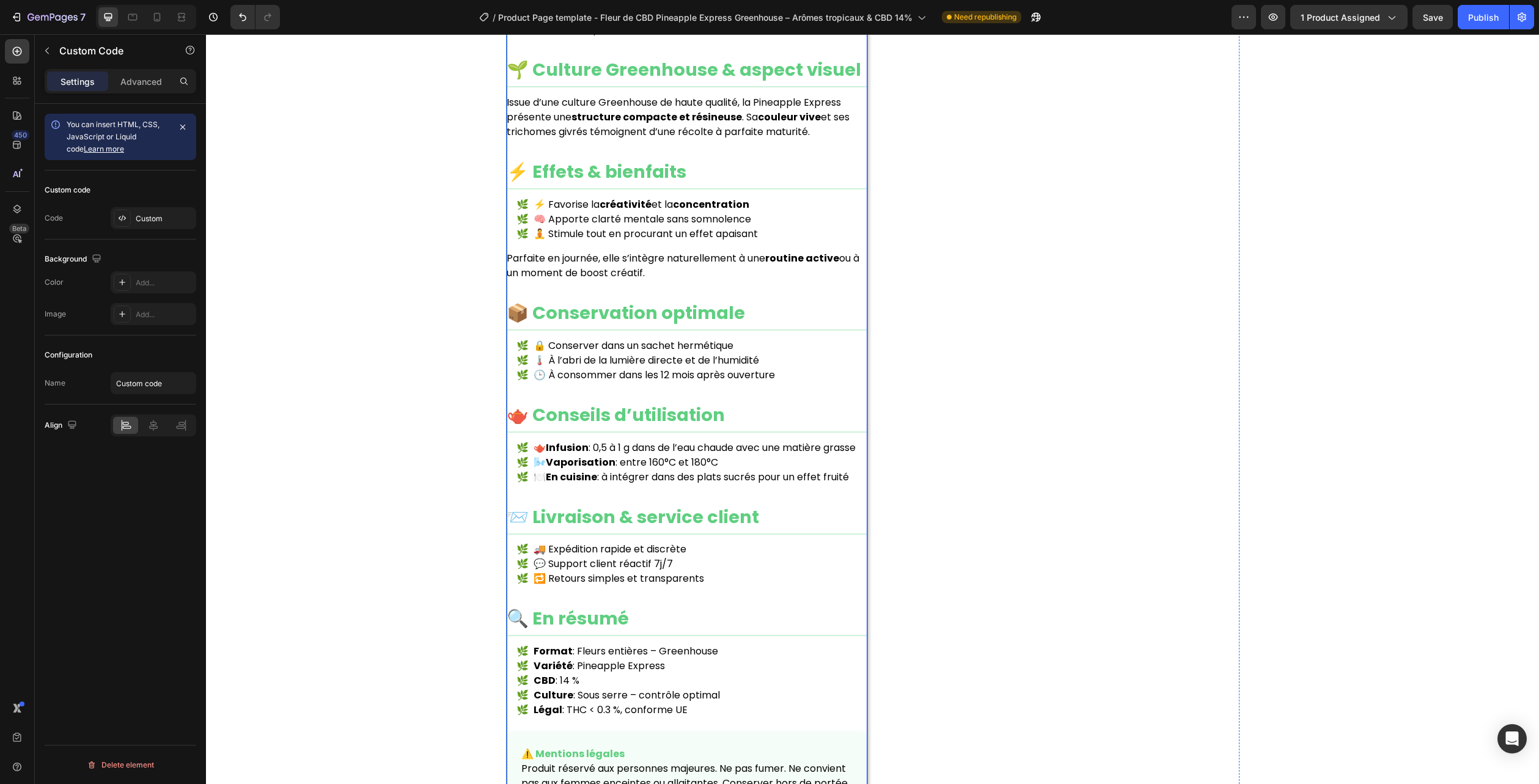
click at [686, 231] on li "🧘 Stimule tout en procurant un effet apaisant" at bounding box center [691, 233] width 351 height 15
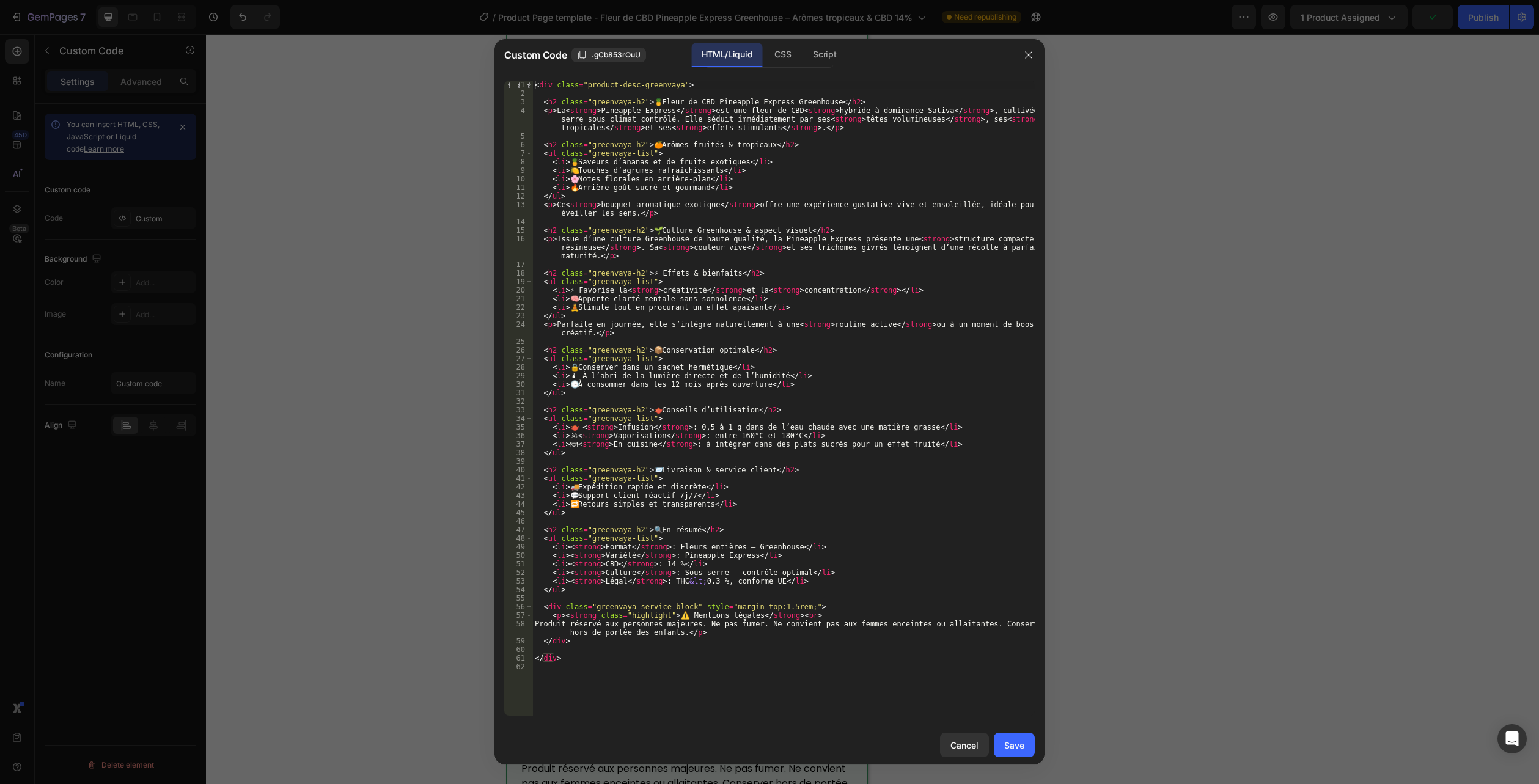
click at [757, 52] on div "HTML/Liquid" at bounding box center [727, 54] width 70 height 25
click at [798, 56] on div "CSS" at bounding box center [782, 54] width 36 height 25
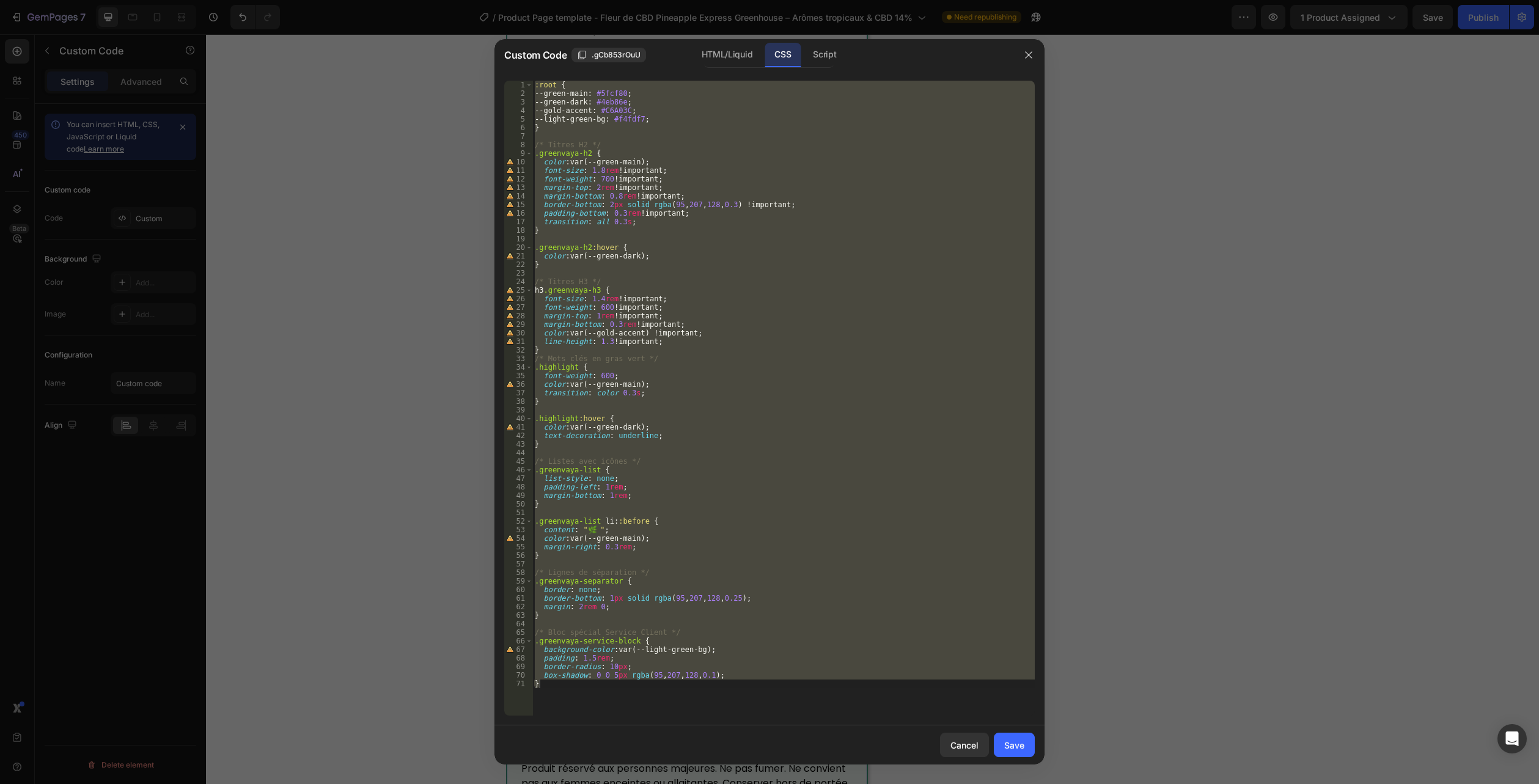
drag, startPoint x: 622, startPoint y: 701, endPoint x: 609, endPoint y: 701, distance: 13.0
click at [622, 700] on div ":root { --green-main : #5fcf80 ; --green-dark : #4eb86e ; --gold-accent : #C6A0…" at bounding box center [783, 398] width 502 height 635
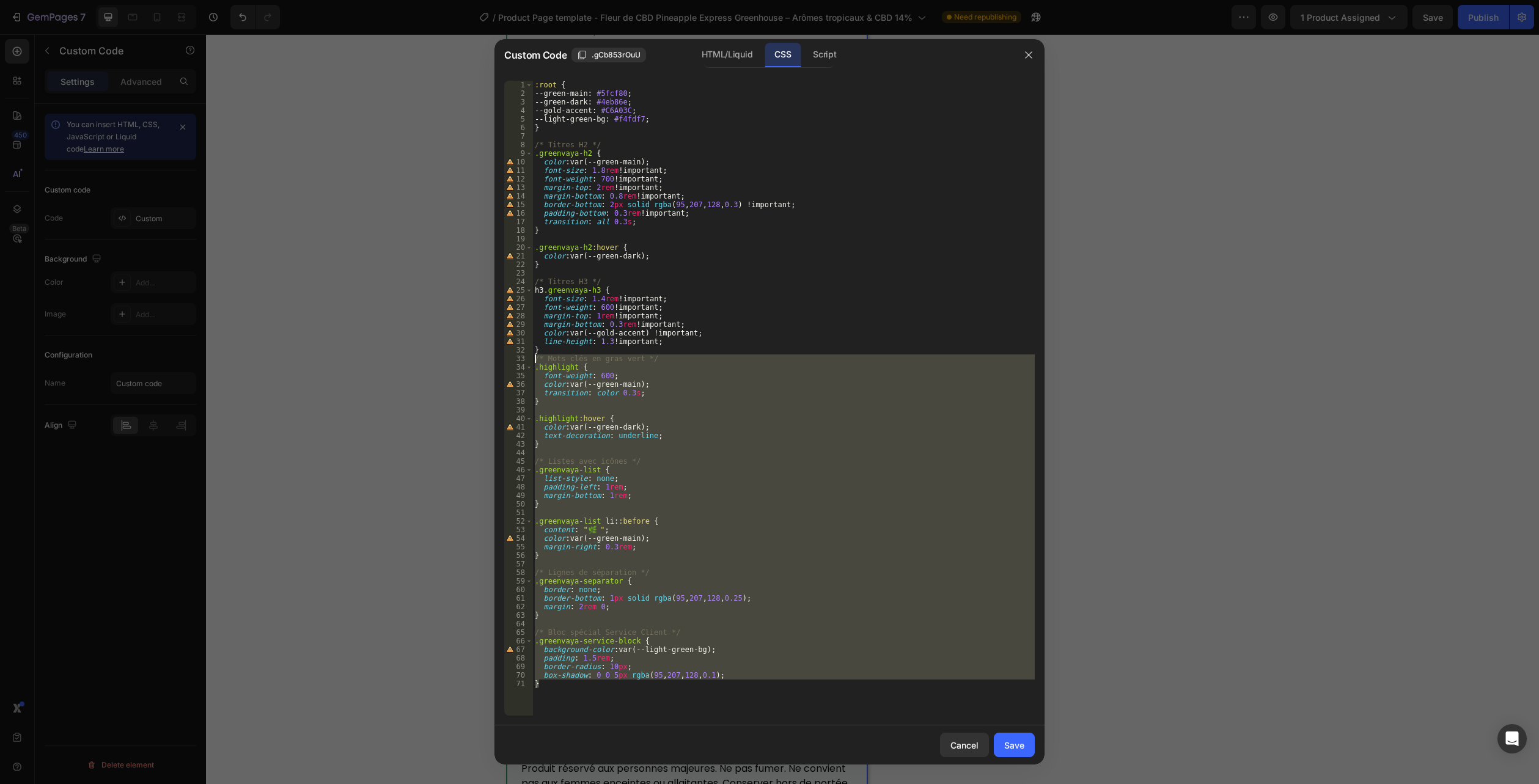
drag, startPoint x: 560, startPoint y: 702, endPoint x: 360, endPoint y: -52, distance: 780.1
click at [360, 0] on html "7 Version history / Product Page template - Fleur de CBD Pineapple Express Gree…" at bounding box center [770, 0] width 1539 height 0
type textarea ":root { --green-main: #5fcf80;"
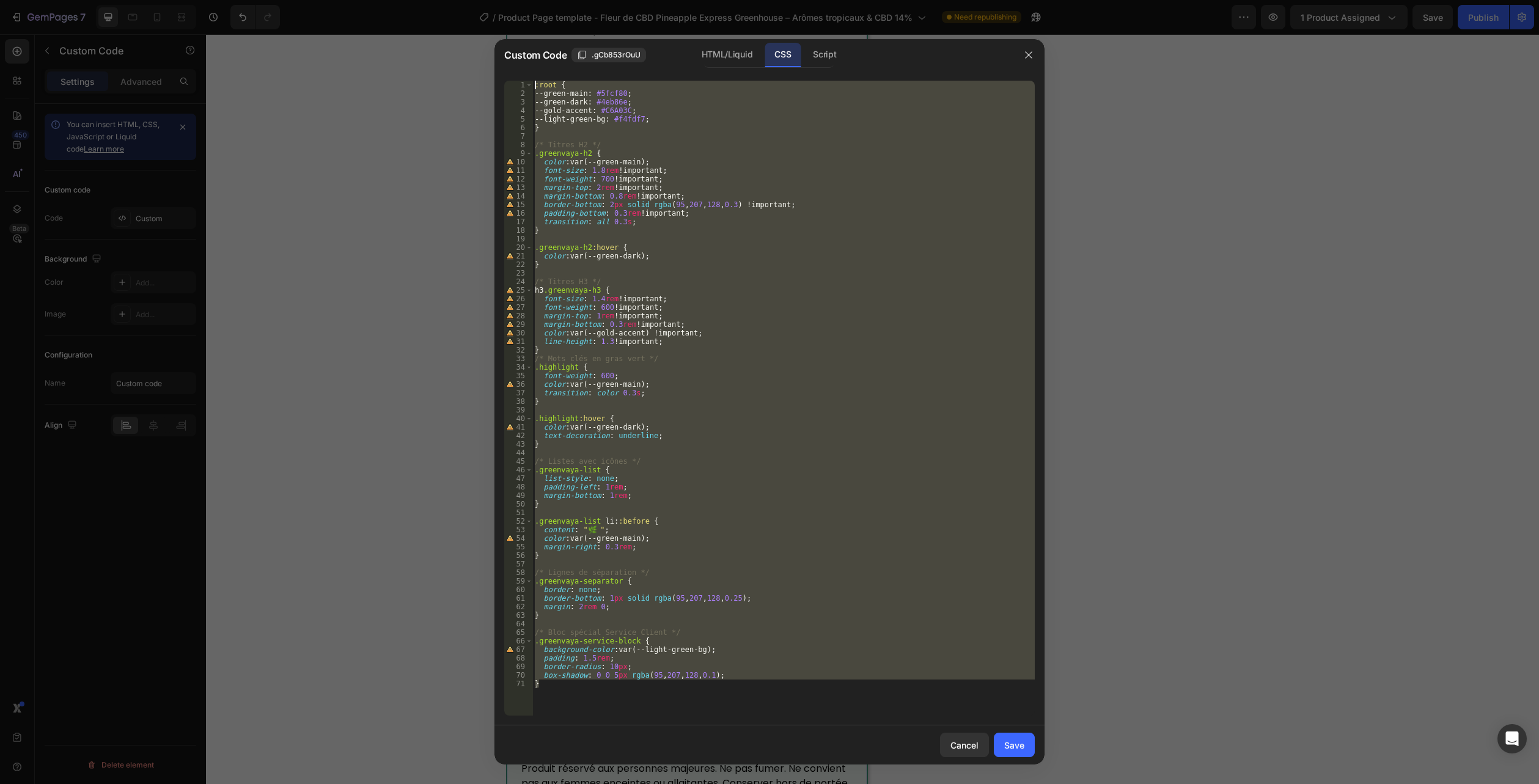
paste textarea
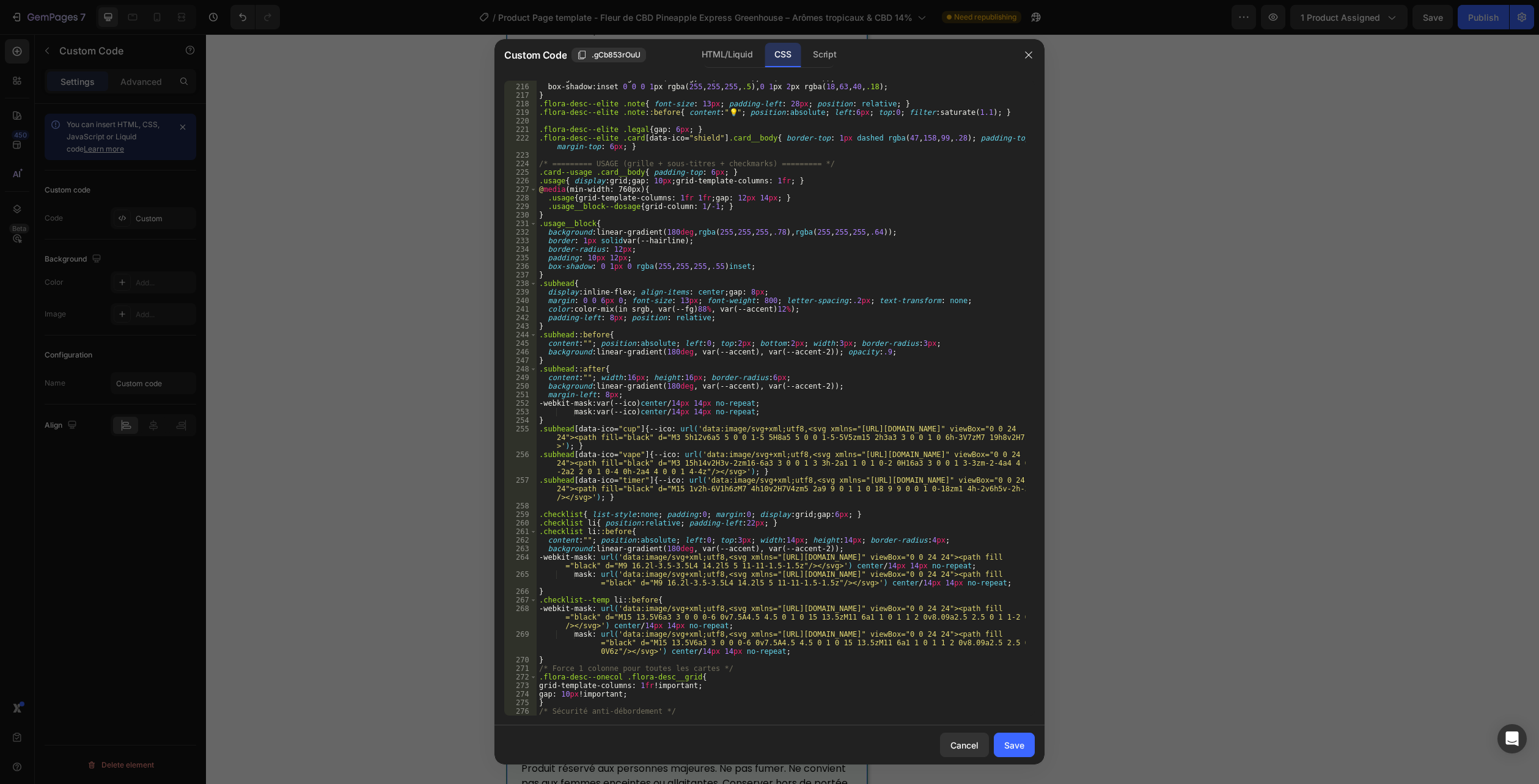
scroll to position [1974, 0]
click at [731, 62] on div "HTML/Liquid" at bounding box center [727, 54] width 70 height 25
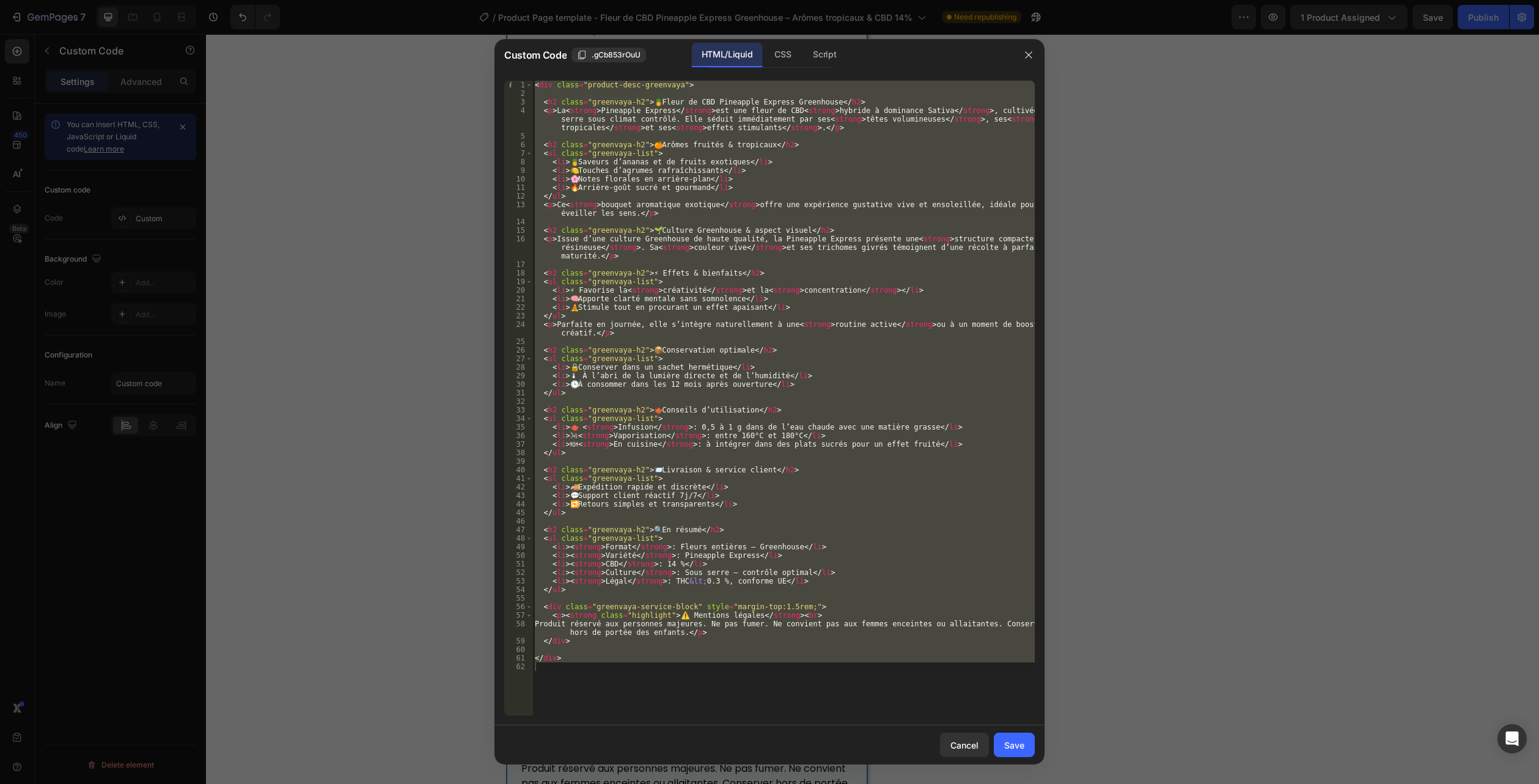
type textarea "</div>"
click at [560, 697] on div "< div class = "product-desc-greenvaya" > < h2 class = "greenvaya-h2" > 🍍 Fleur …" at bounding box center [783, 398] width 502 height 635
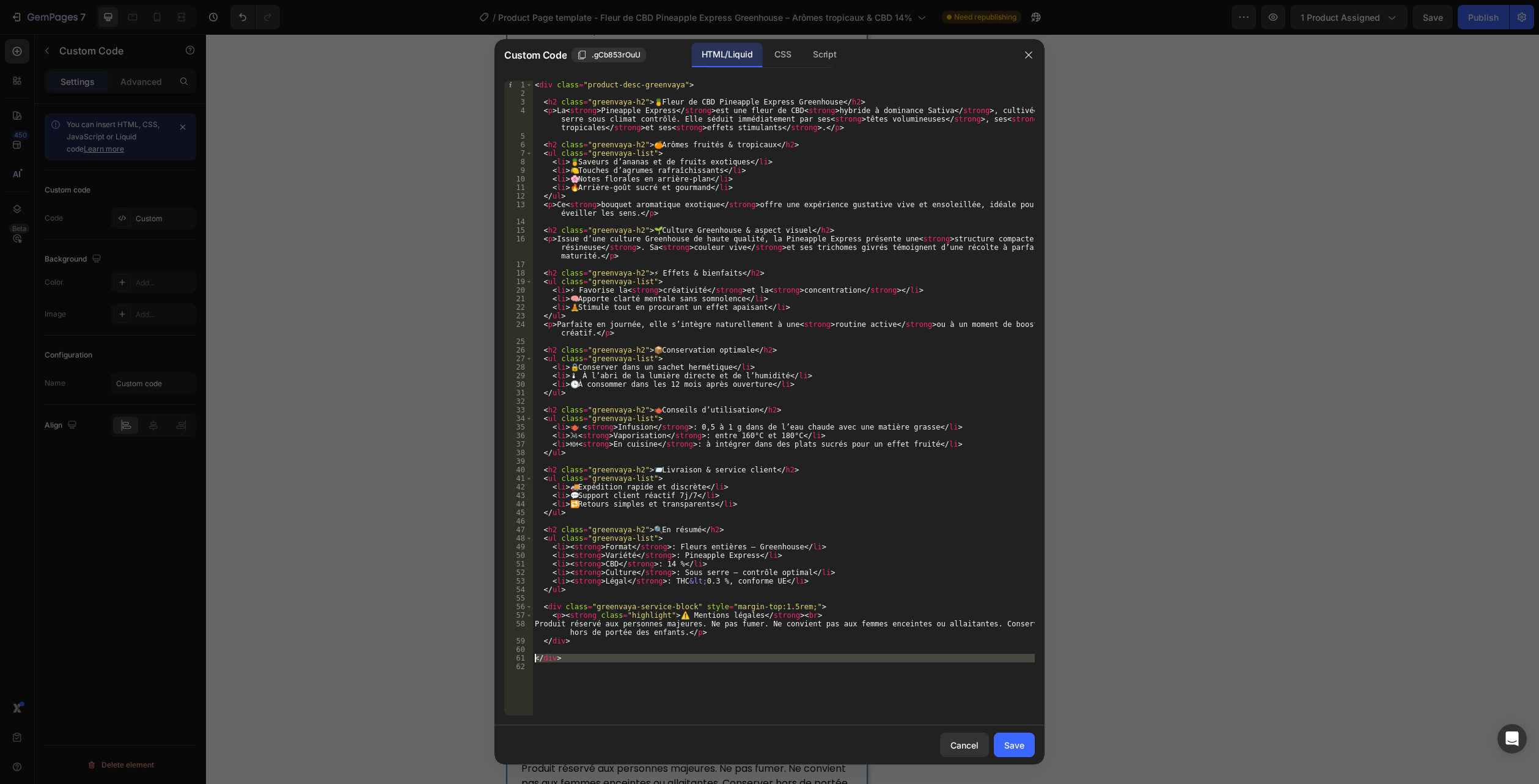
drag, startPoint x: 527, startPoint y: 625, endPoint x: 417, endPoint y: -40, distance: 674.0
click at [417, 0] on html "7 Version history / Product Page template - Fleur de CBD Pineapple Express Gree…" at bounding box center [770, 0] width 1539 height 0
type textarea "<div class="product-desc-greenvaya">"
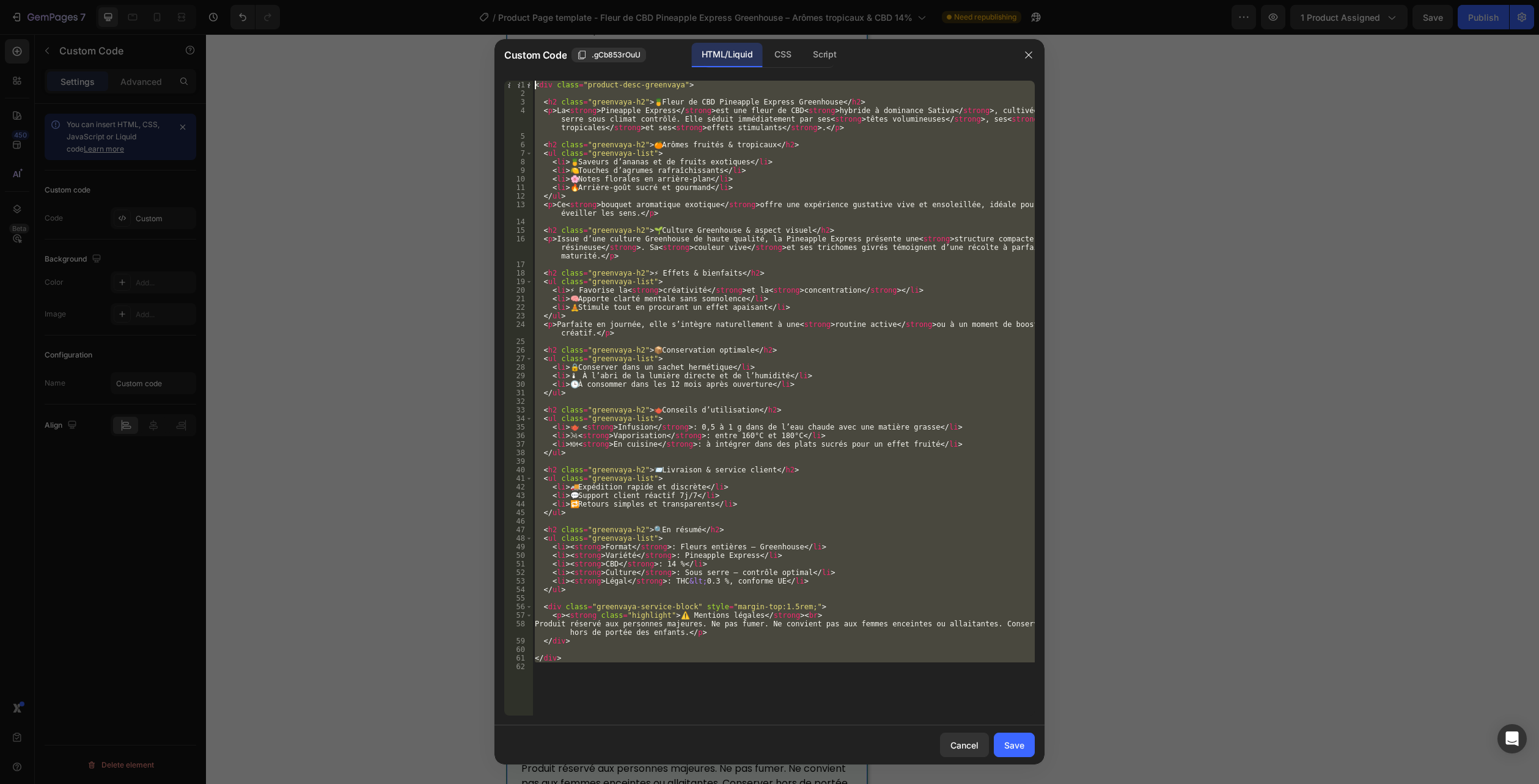
paste textarea
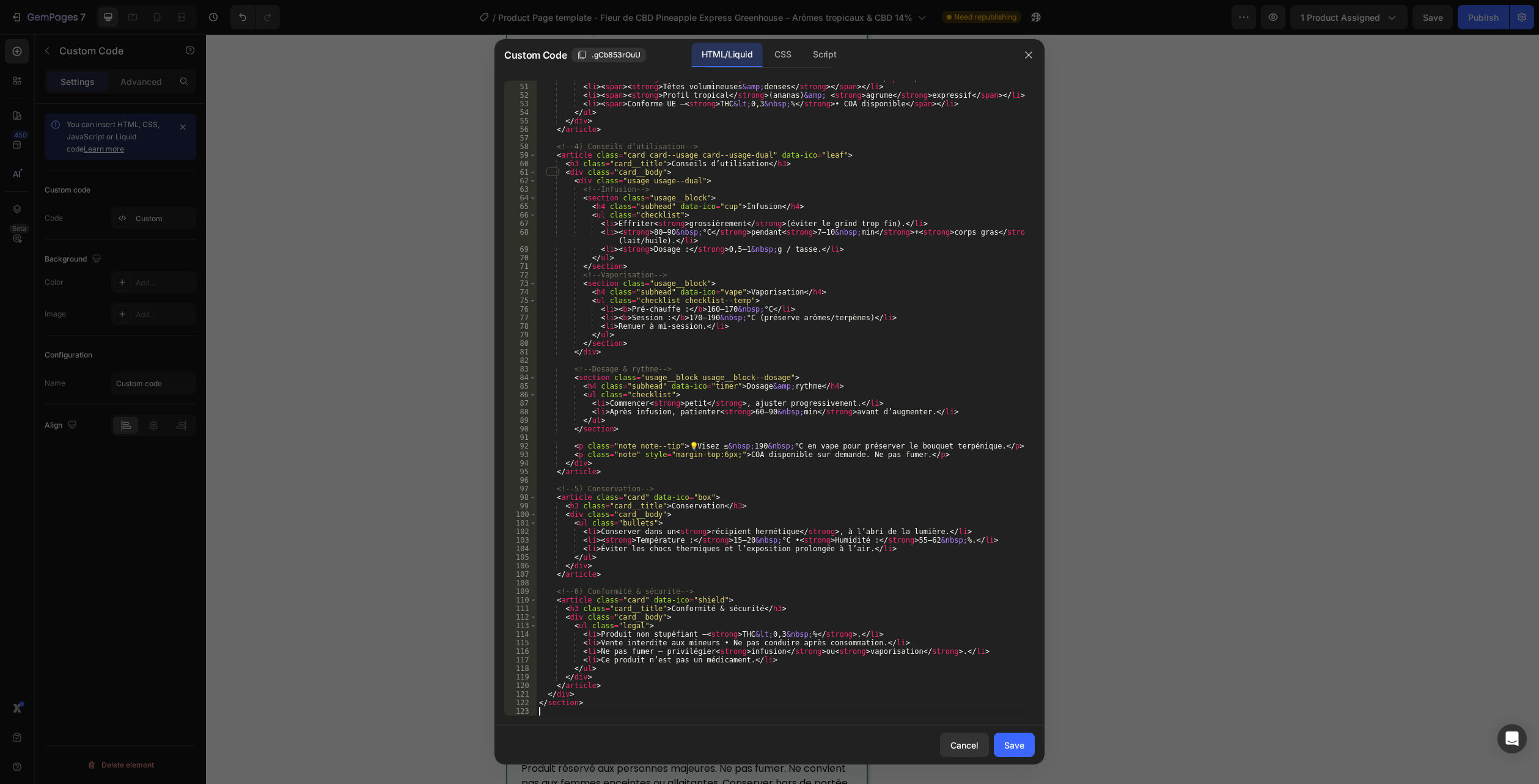
scroll to position [443, 0]
click at [1027, 751] on button "Save" at bounding box center [1014, 744] width 41 height 25
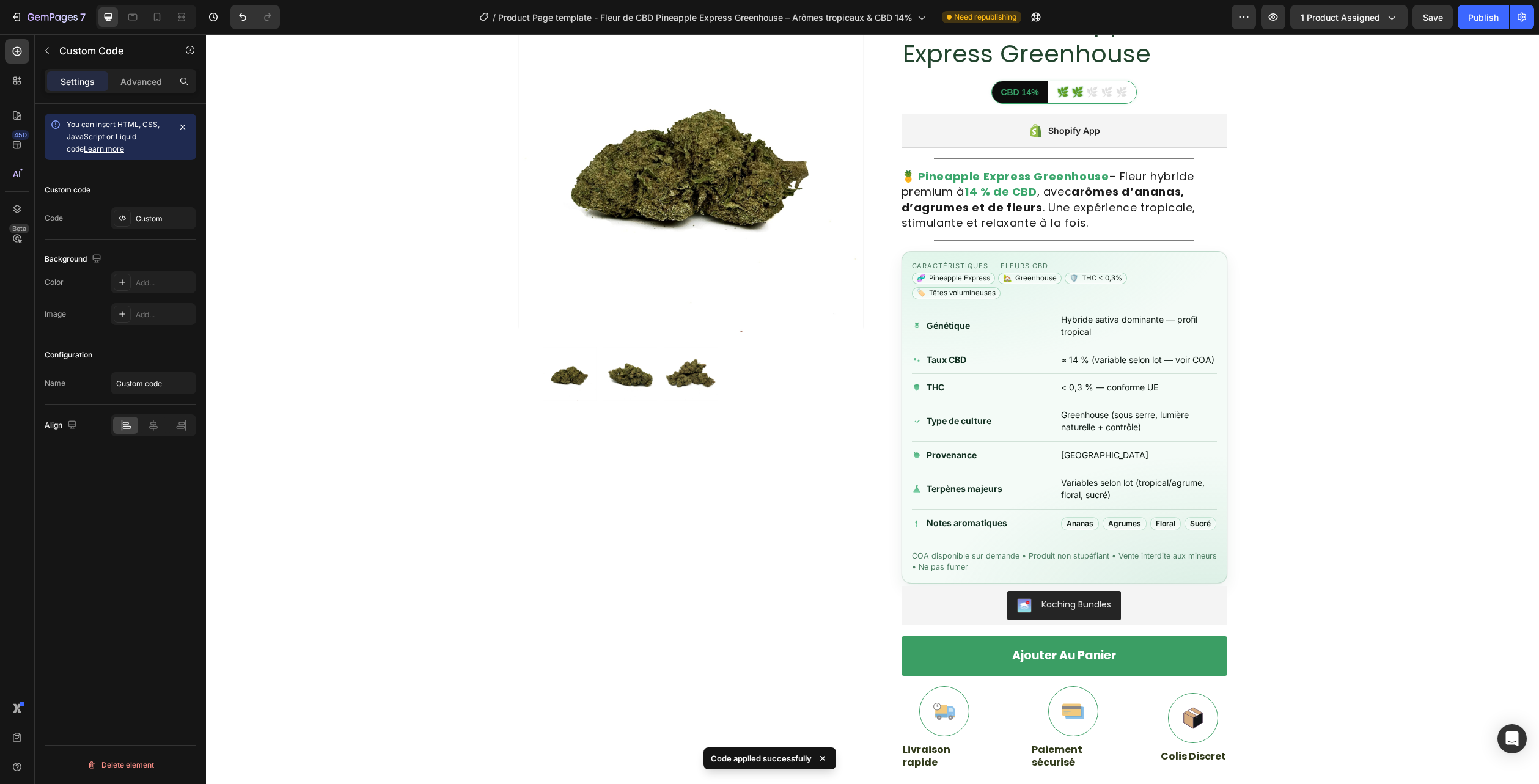
scroll to position [0, 0]
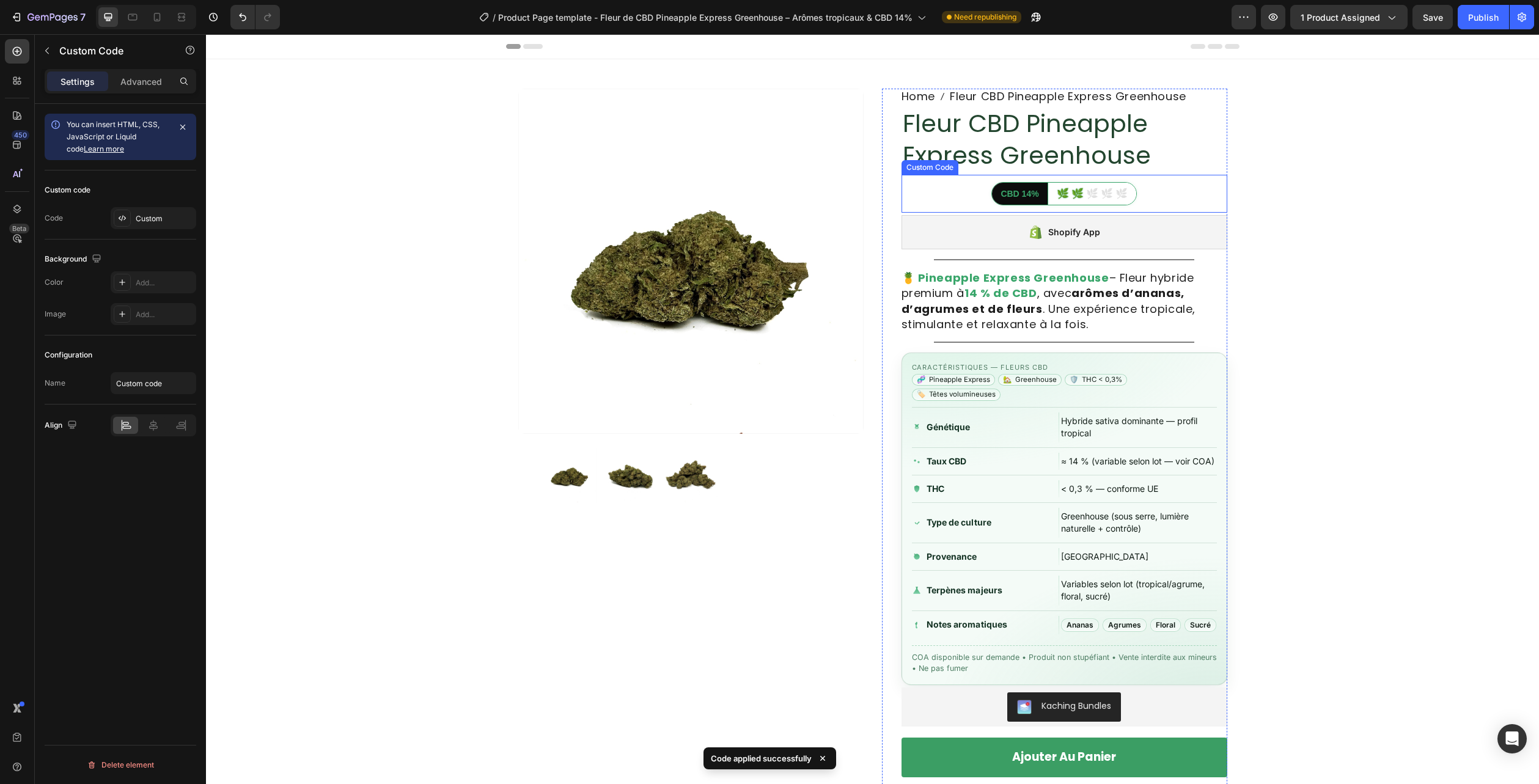
click at [1017, 148] on h1 "Fleur CBD Pineapple Express Greenhouse" at bounding box center [1064, 139] width 325 height 66
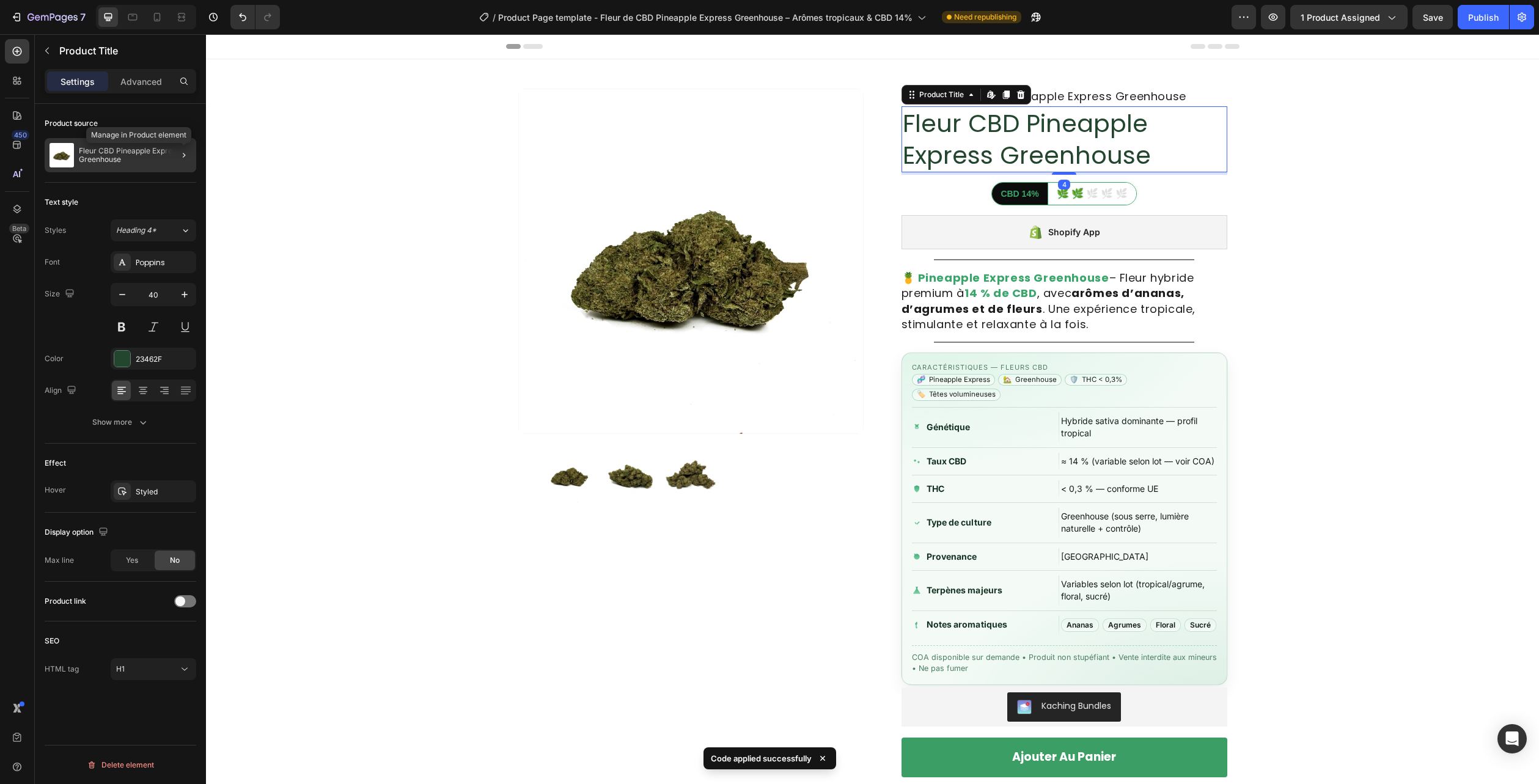
click at [135, 161] on p "Fleur CBD Pineapple Express Greenhouse" at bounding box center [136, 154] width 113 height 17
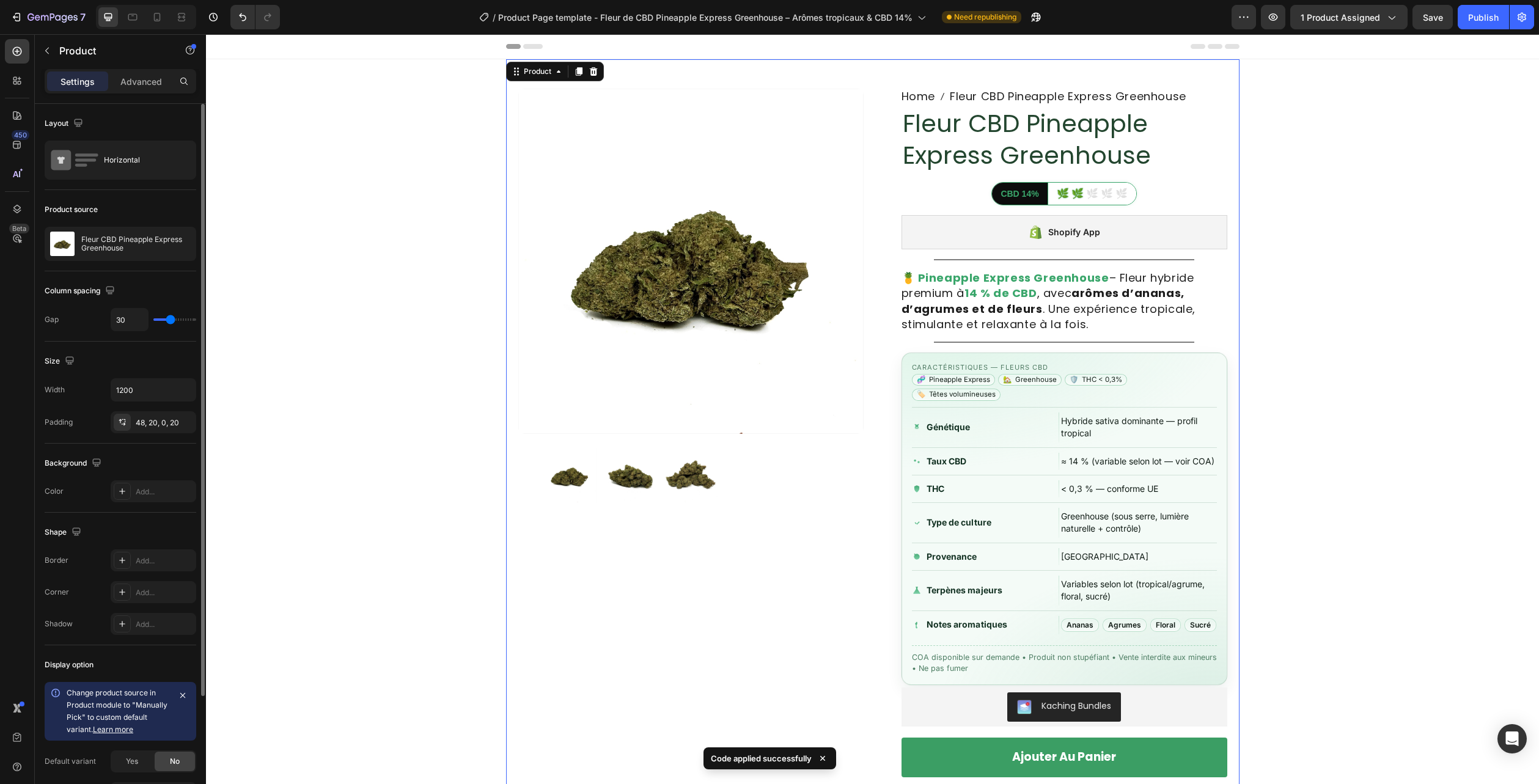
click at [107, 261] on div "Product source Fleur CBD Pineapple Express Greenhouse" at bounding box center [120, 230] width 151 height 81
click at [111, 245] on p "Fleur CBD Pineapple Express Greenhouse" at bounding box center [136, 243] width 110 height 17
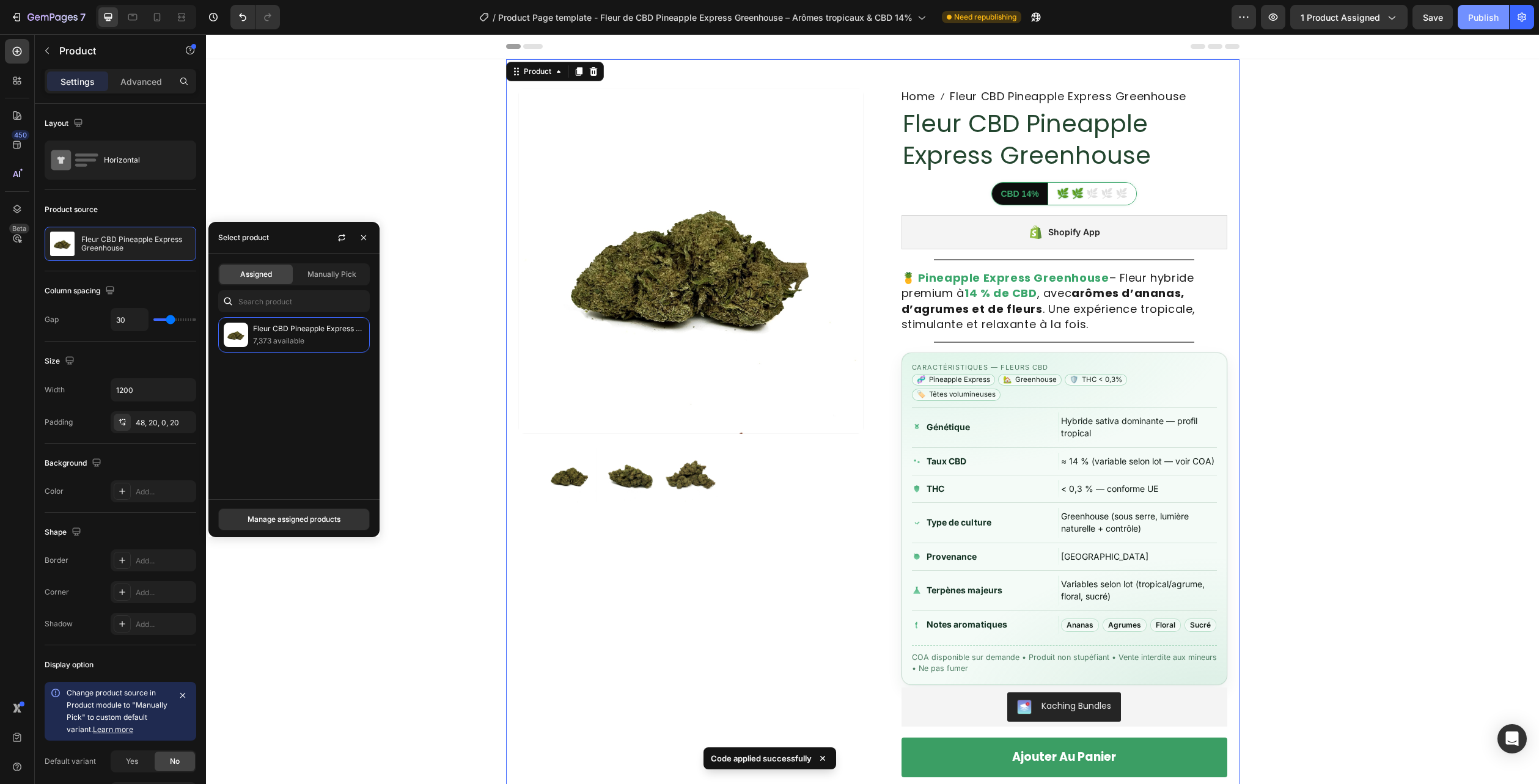
click at [1479, 17] on div "Publish" at bounding box center [1484, 17] width 31 height 13
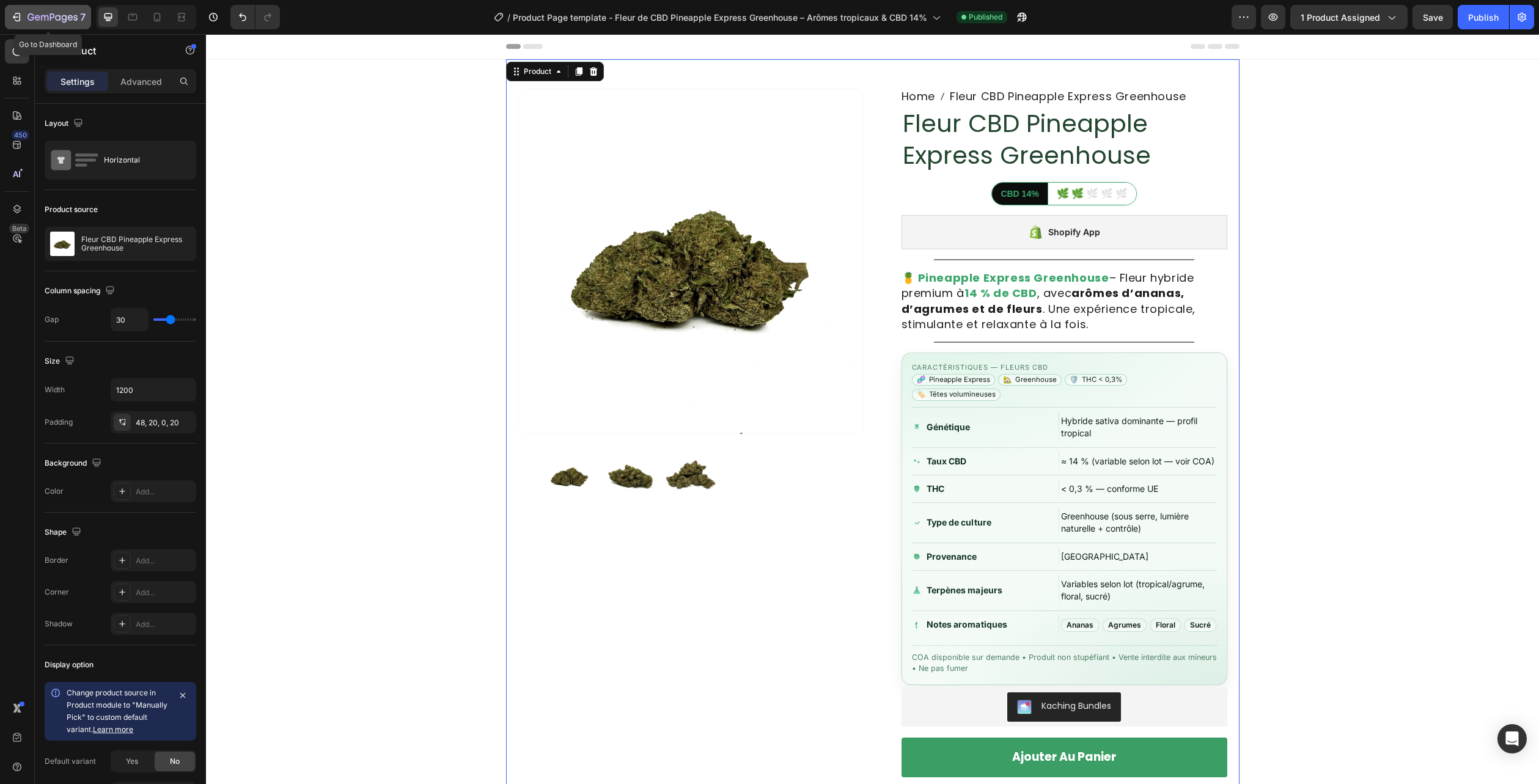
click at [61, 18] on icon "button" at bounding box center [64, 19] width 6 height 8
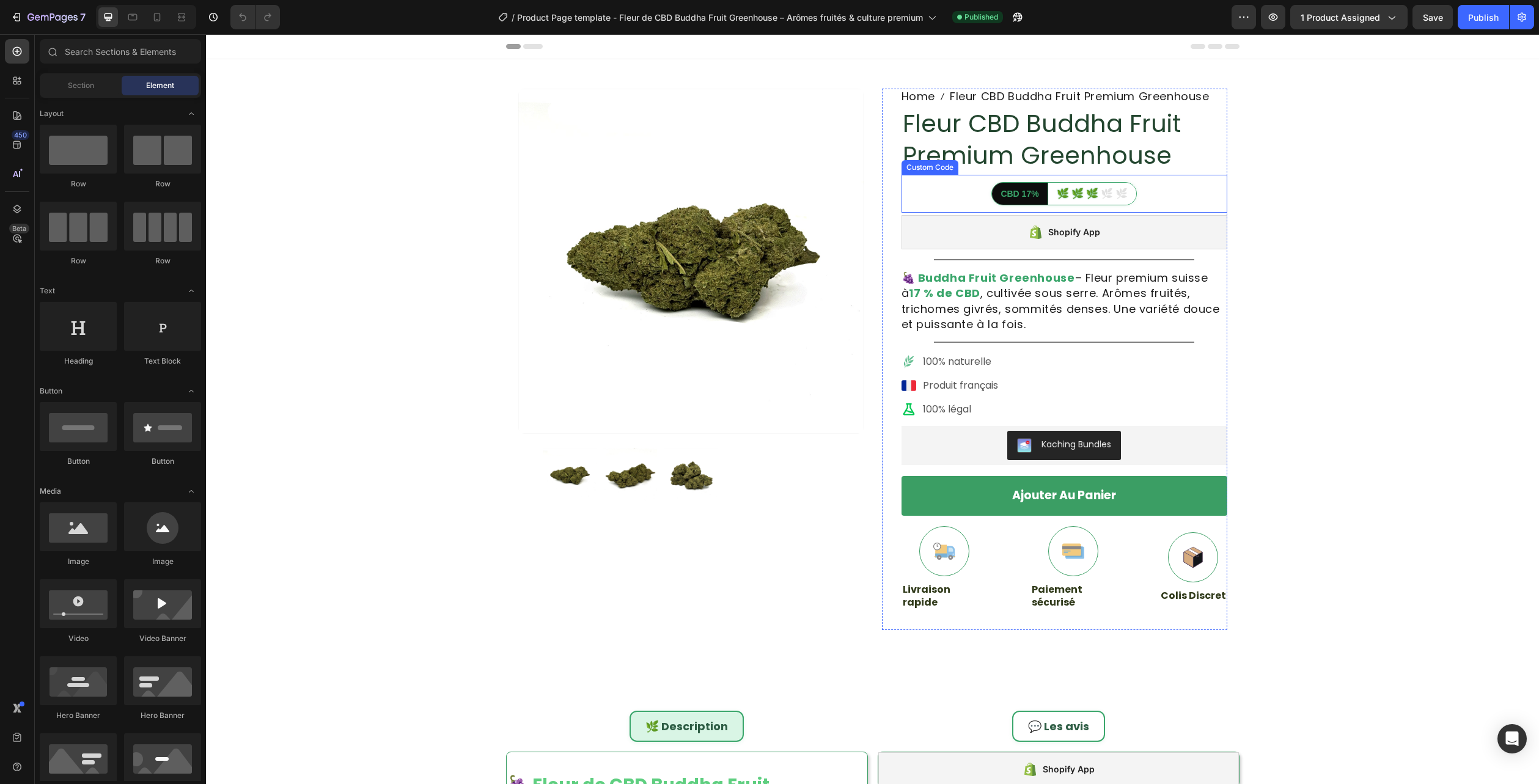
click at [977, 153] on h1 "Fleur CBD Buddha Fruit Premium Greenhouse" at bounding box center [1064, 139] width 325 height 66
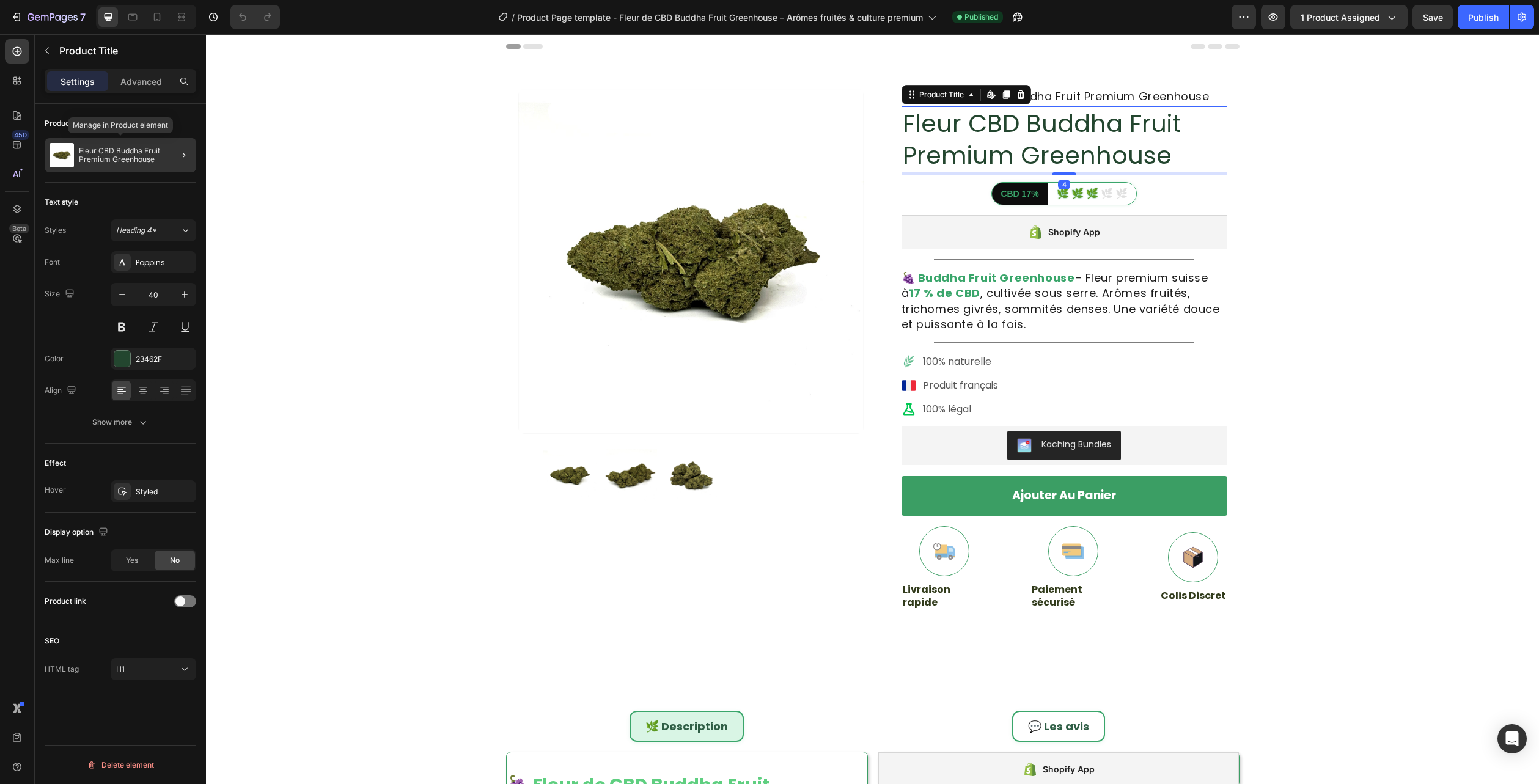
click at [131, 154] on p "Fleur CBD Buddha Fruit Premium Greenhouse" at bounding box center [136, 154] width 113 height 17
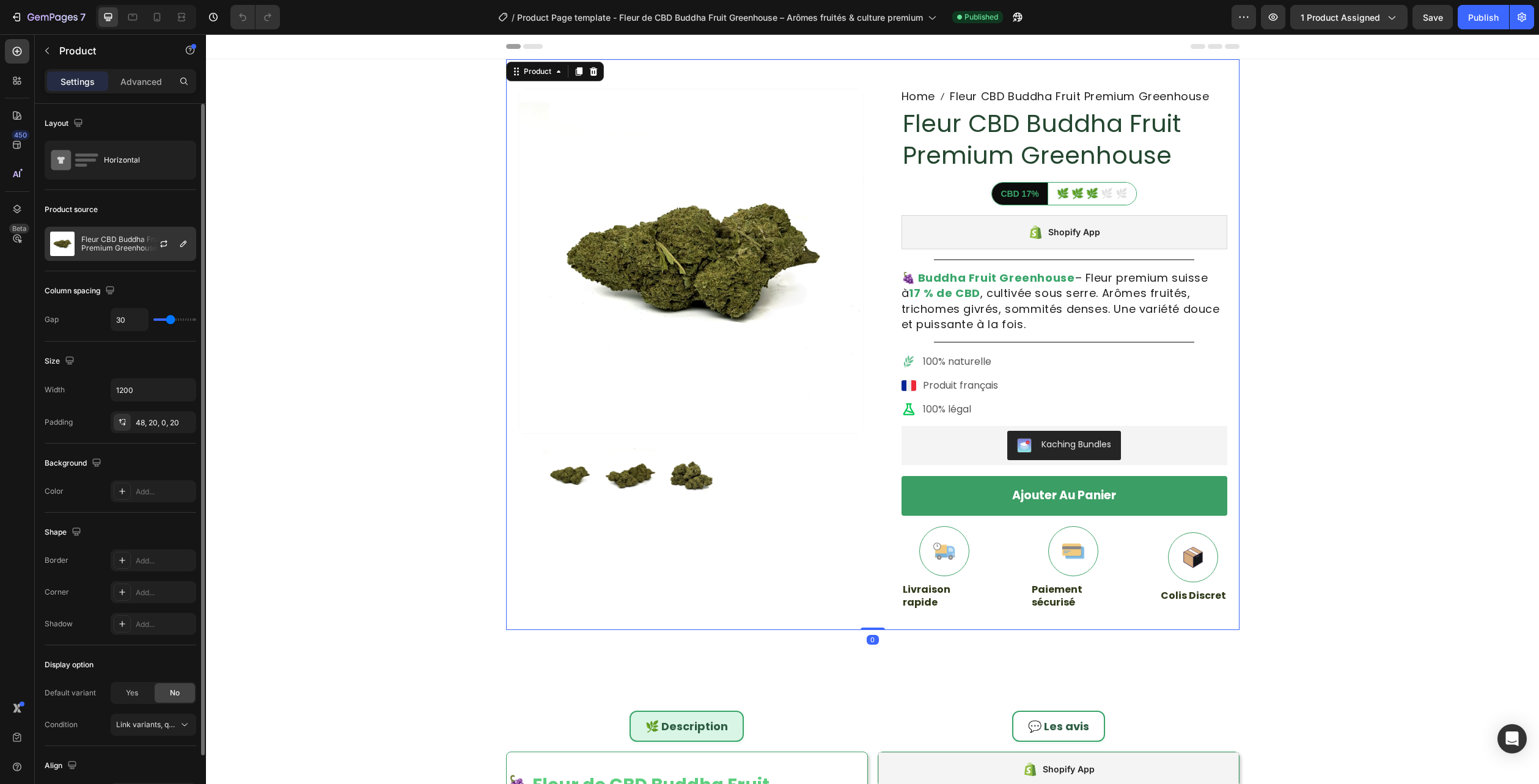
click at [106, 250] on p "Fleur CBD Buddha Fruit Premium Greenhouse" at bounding box center [136, 243] width 110 height 17
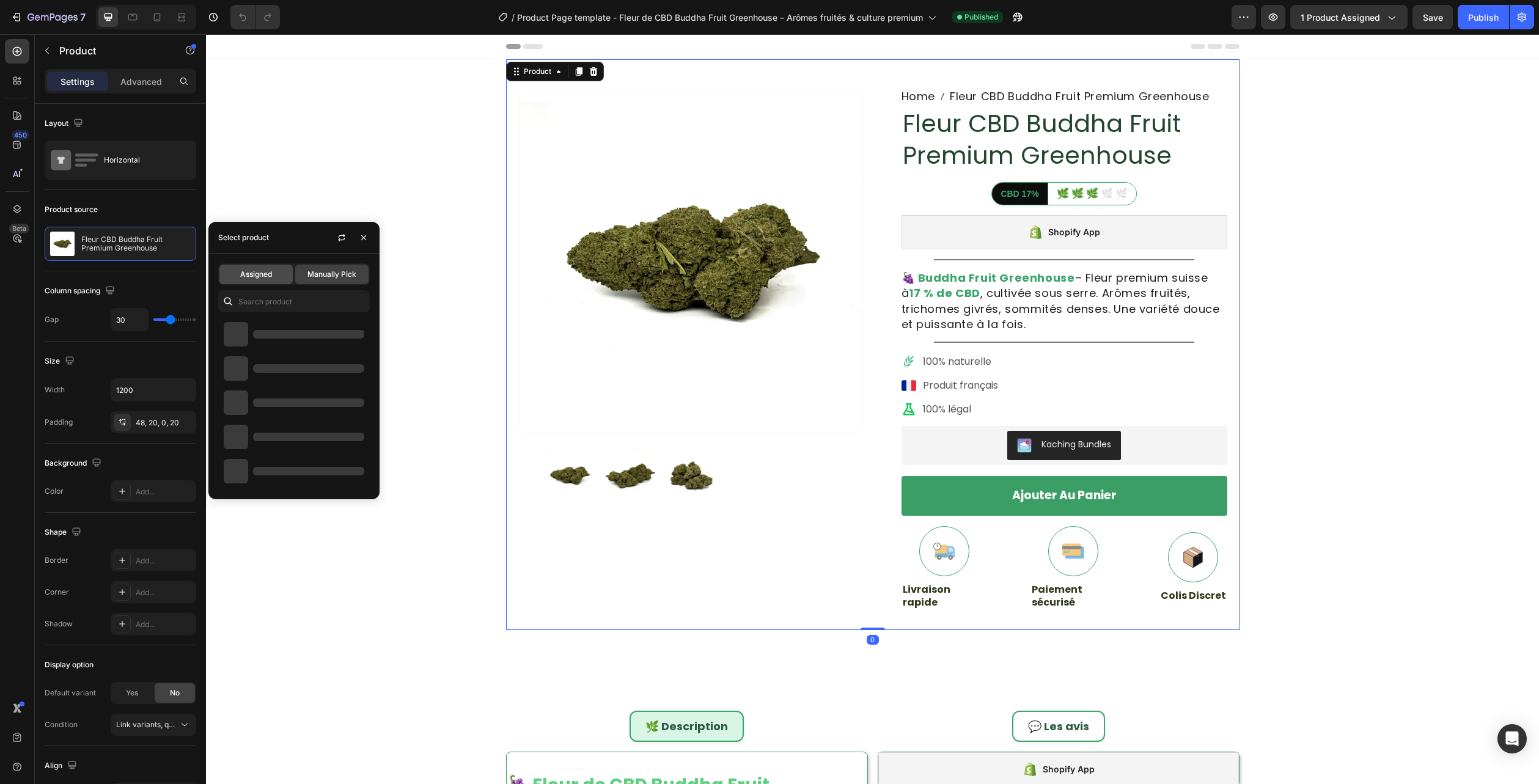
click at [270, 283] on div "Assigned" at bounding box center [256, 275] width 73 height 20
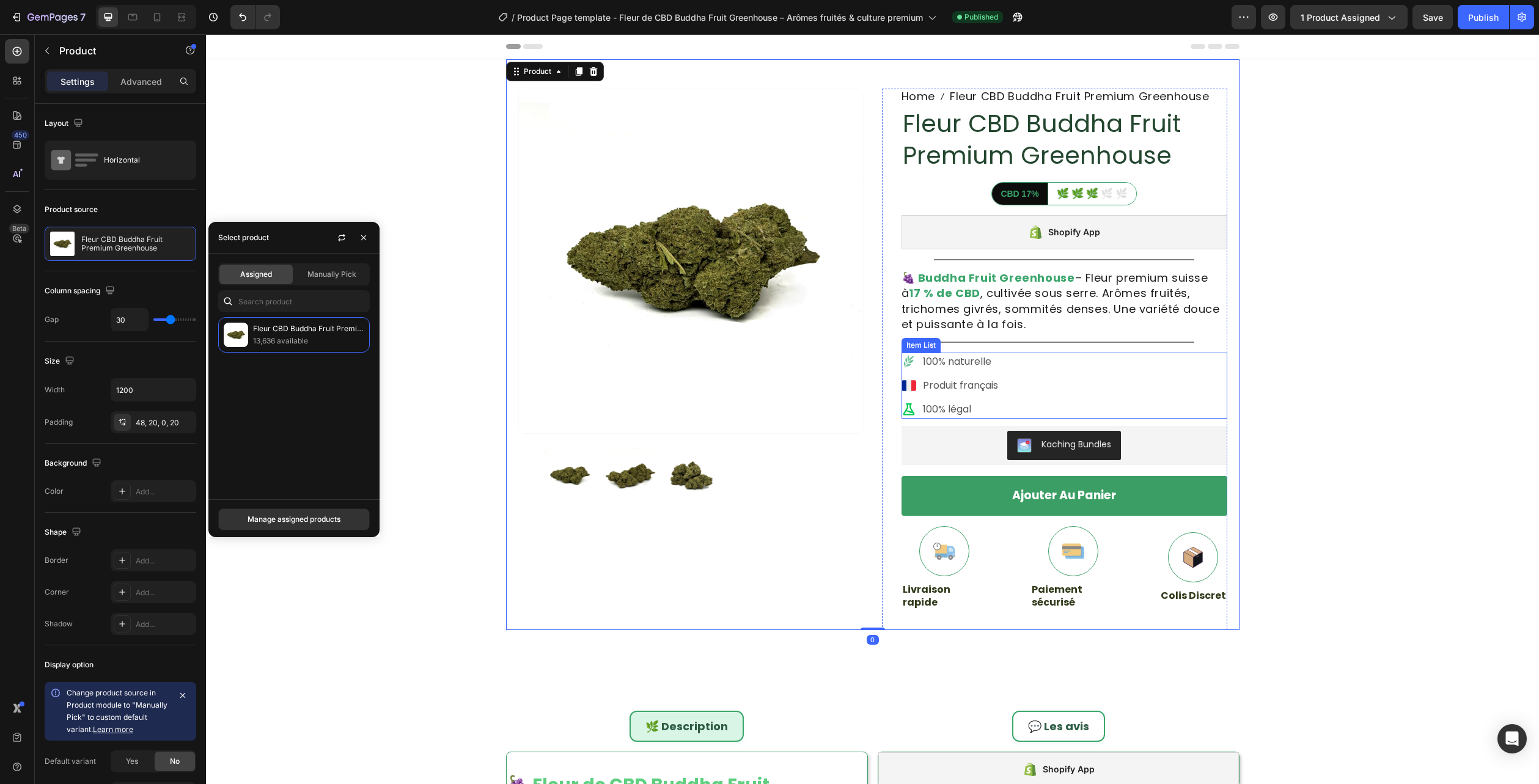
click at [1037, 370] on div "100% naturelle Produit français 100% légal" at bounding box center [1064, 386] width 325 height 66
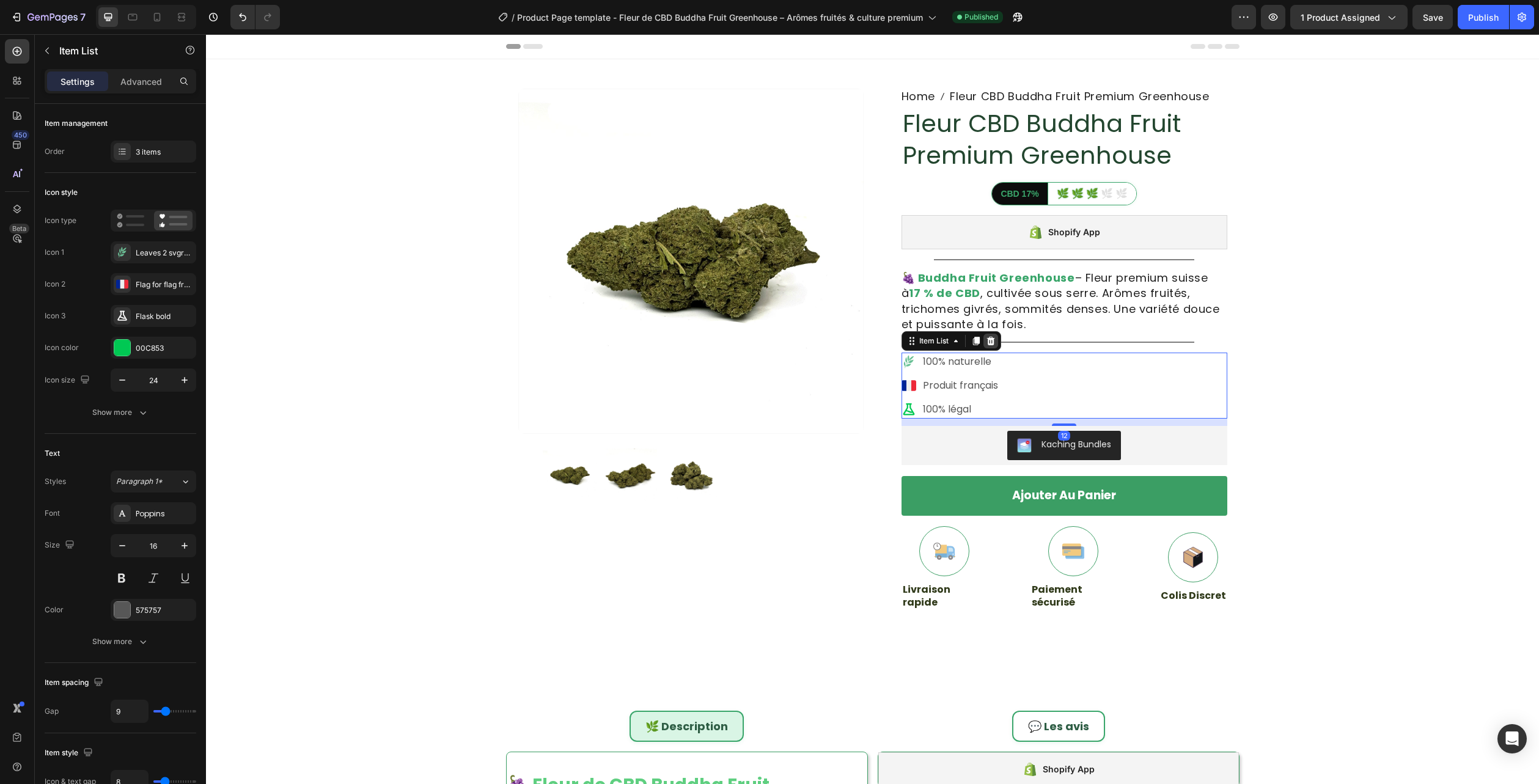
click at [987, 342] on icon at bounding box center [991, 341] width 8 height 9
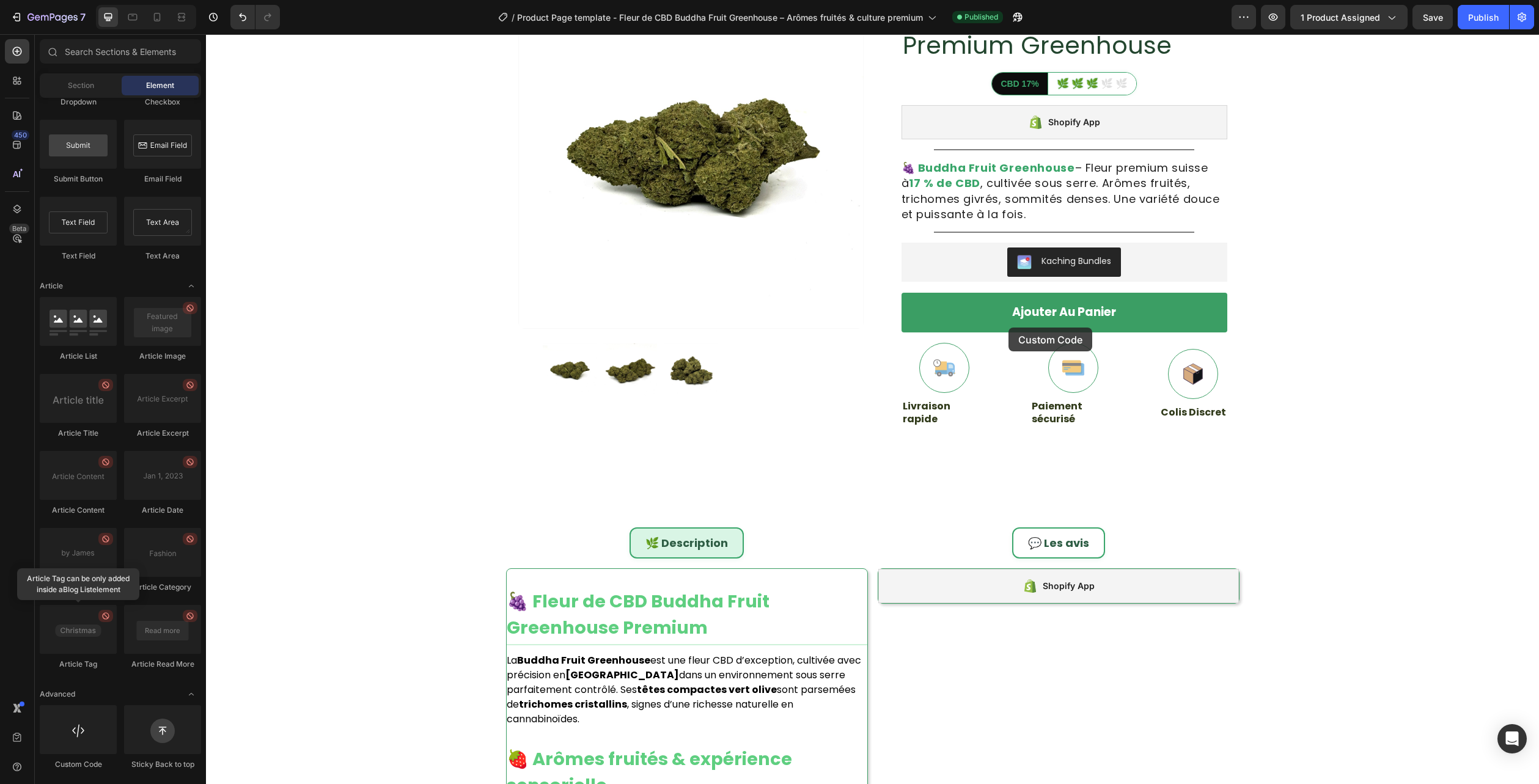
scroll to position [183, 0]
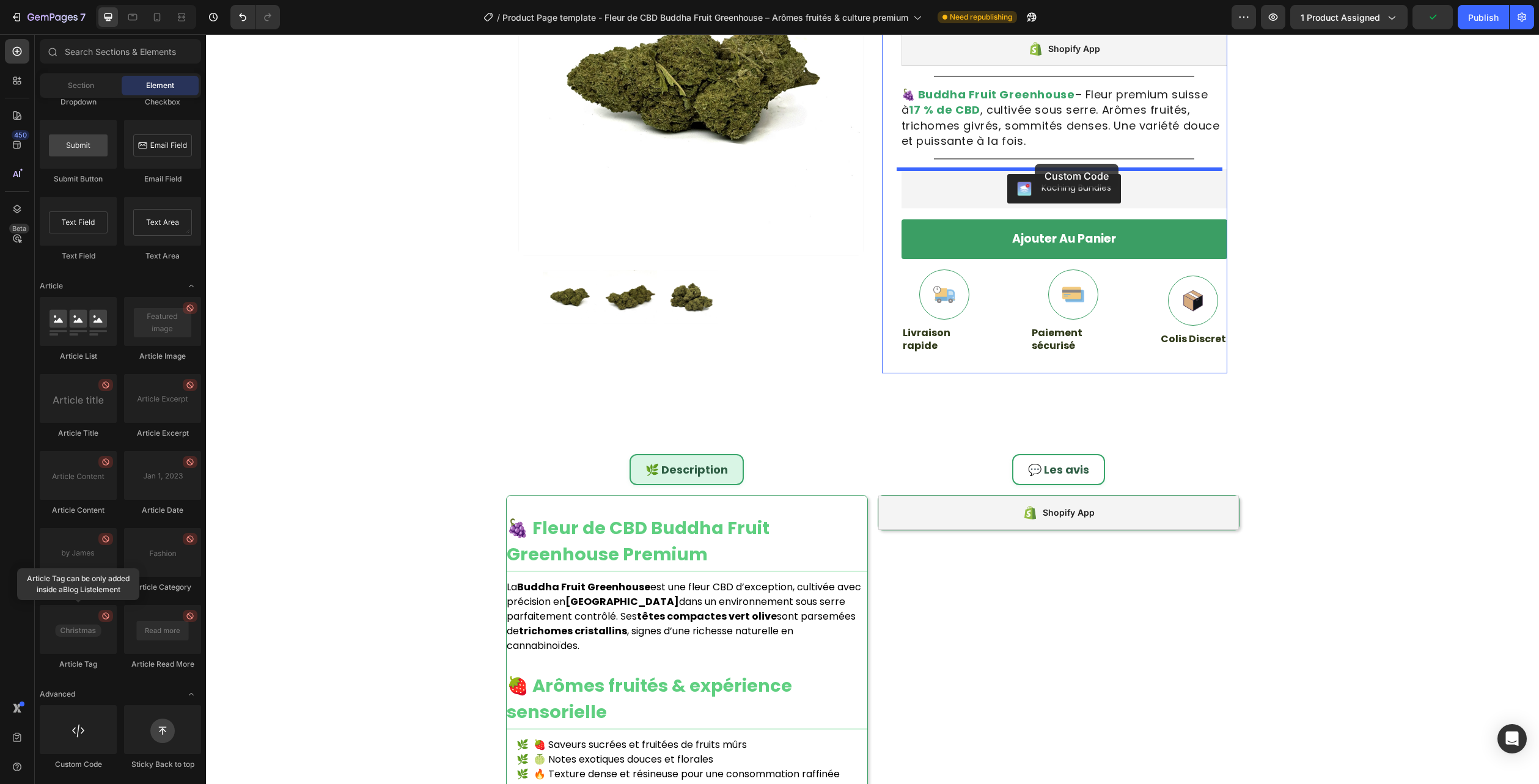
drag, startPoint x: 329, startPoint y: 725, endPoint x: 1035, endPoint y: 164, distance: 901.8
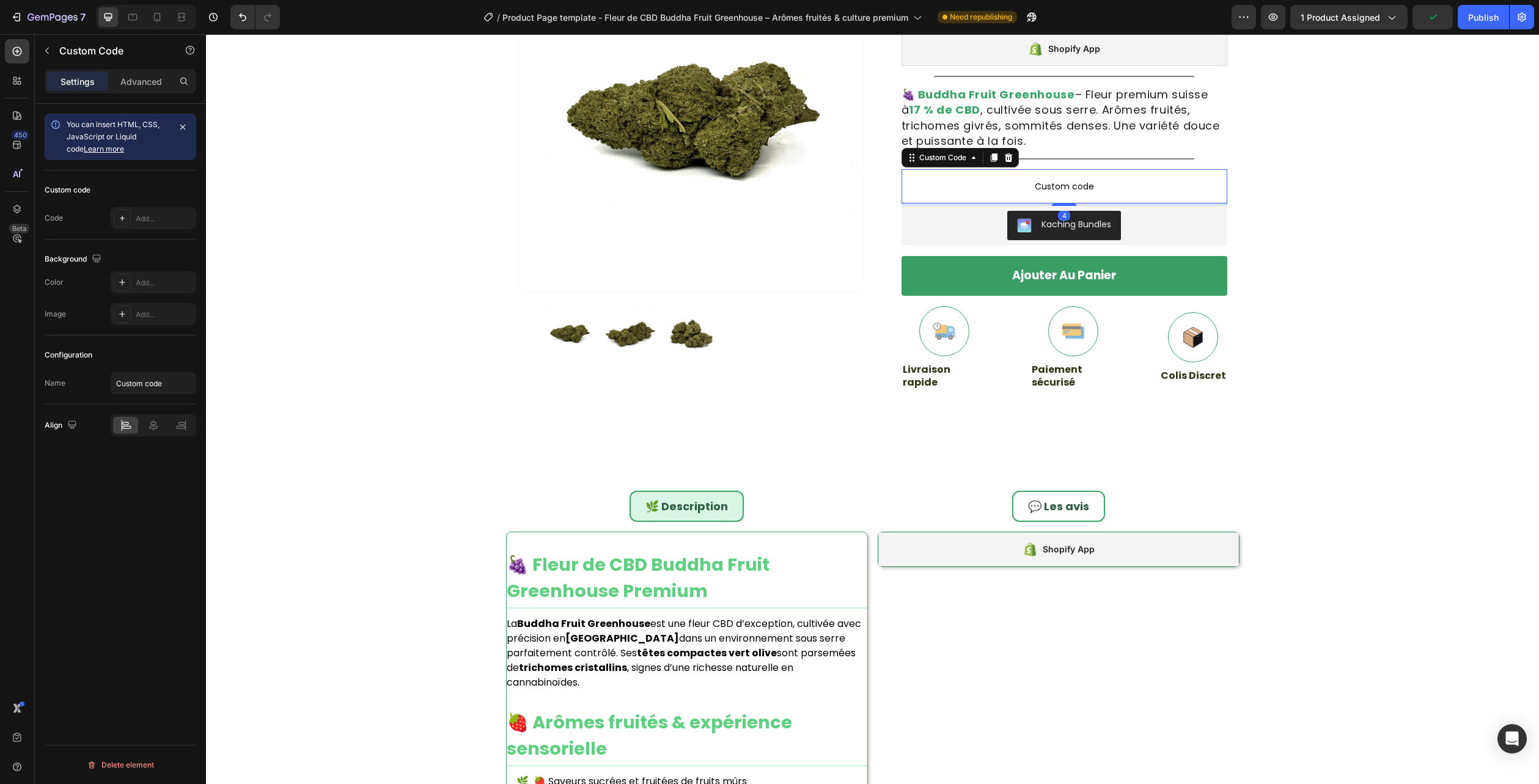
click at [1032, 185] on span "Custom code" at bounding box center [1064, 186] width 325 height 15
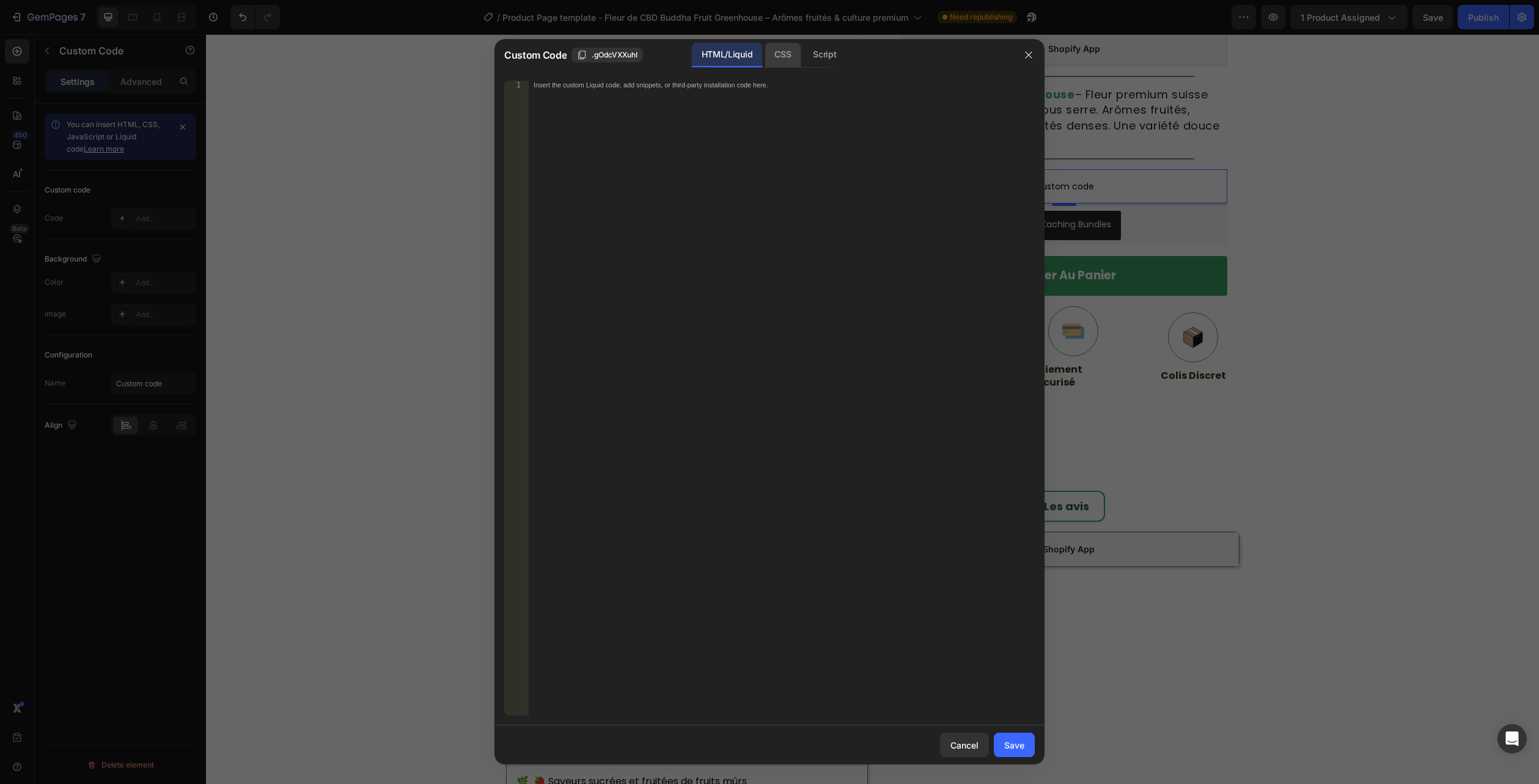
drag, startPoint x: 785, startPoint y: 50, endPoint x: 771, endPoint y: 66, distance: 21.3
click at [785, 50] on div "CSS" at bounding box center [782, 54] width 36 height 25
click at [730, 118] on div "Insert the CSS code to style your content here." at bounding box center [782, 406] width 506 height 652
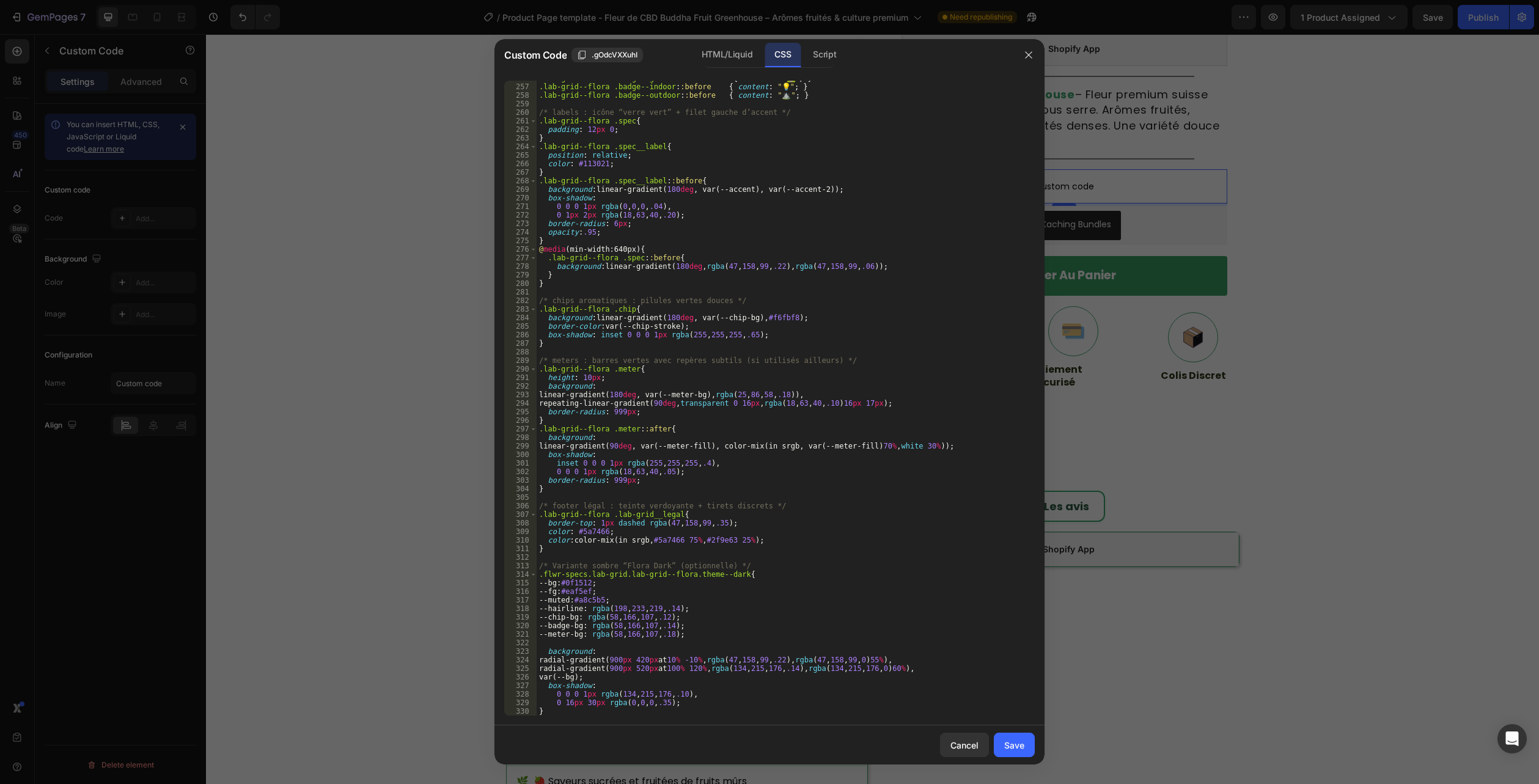
scroll to position [2342, 0]
click at [729, 55] on div "HTML/Liquid" at bounding box center [727, 54] width 70 height 25
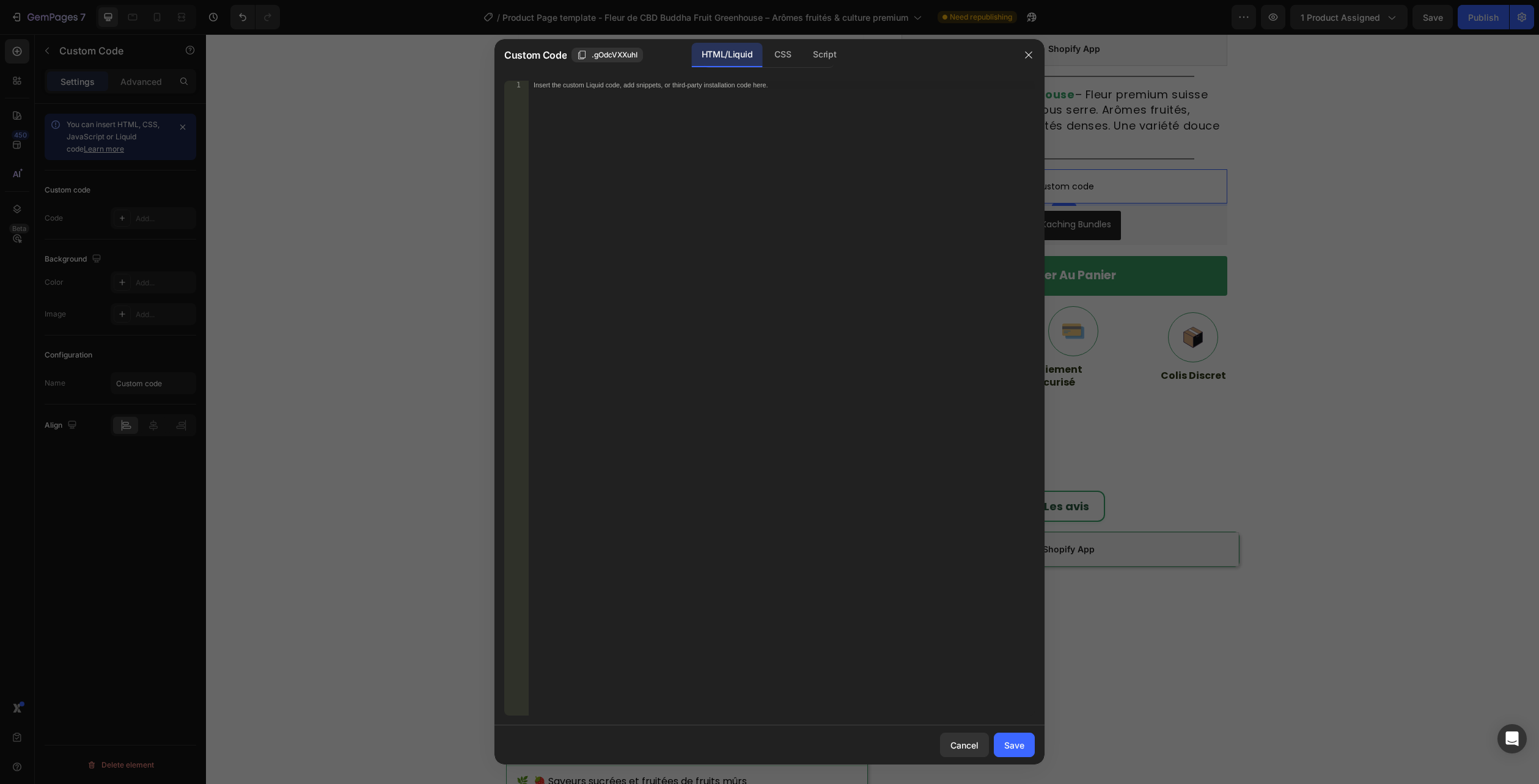
click at [645, 274] on div "Insert the custom Liquid code, add snippets, or third-party installation code h…" at bounding box center [782, 406] width 506 height 652
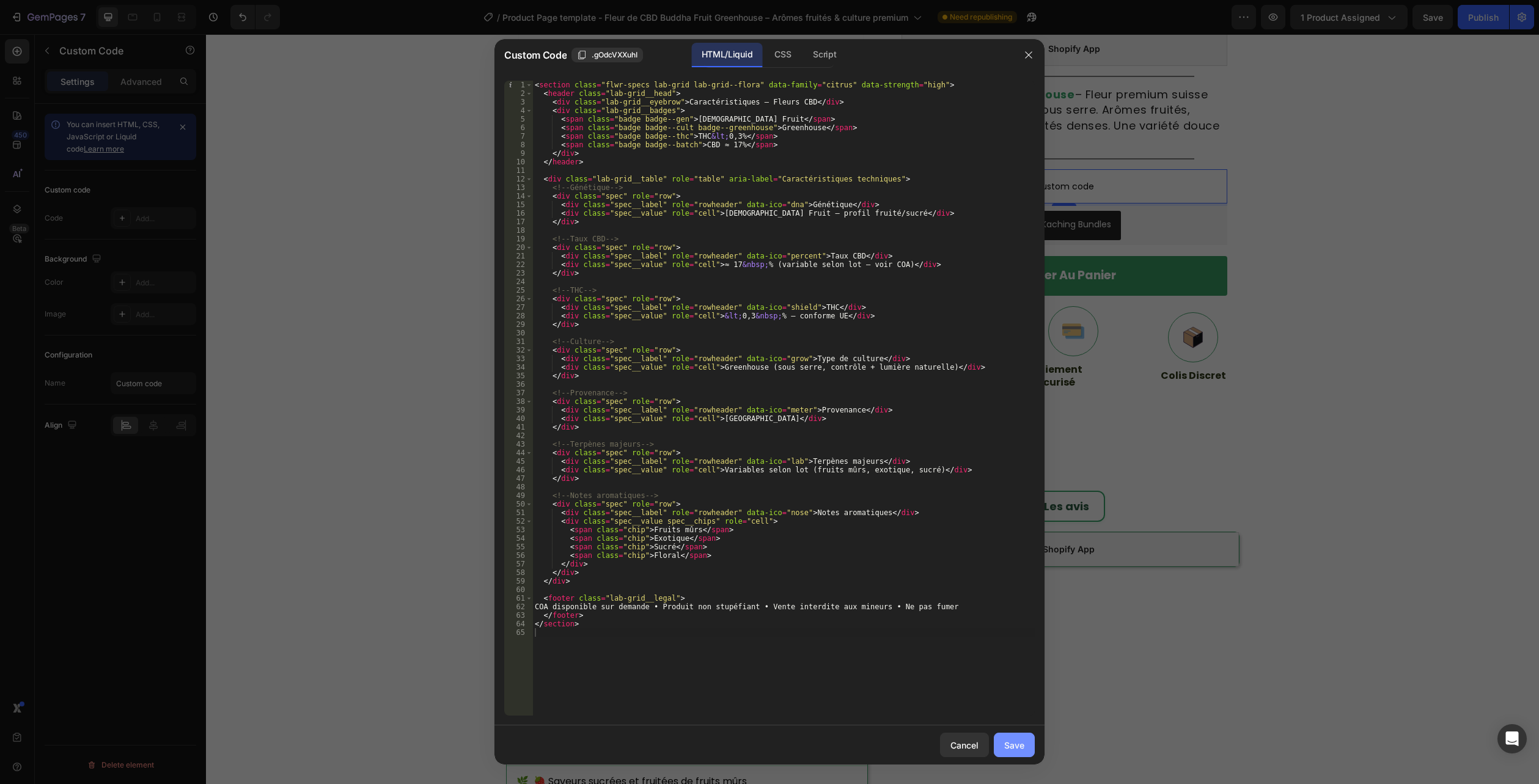
click at [1022, 737] on button "Save" at bounding box center [1014, 744] width 41 height 25
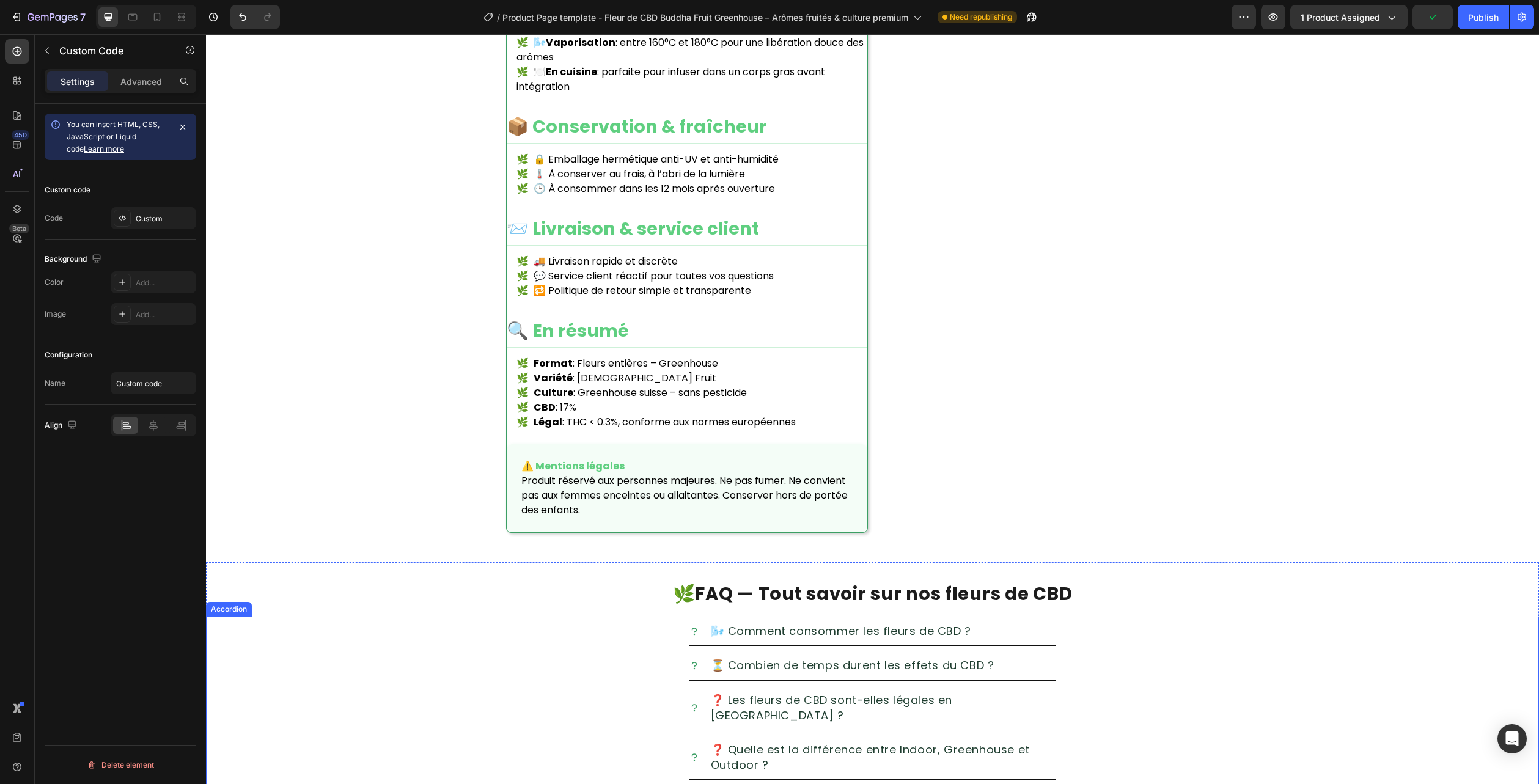
scroll to position [1894, 0]
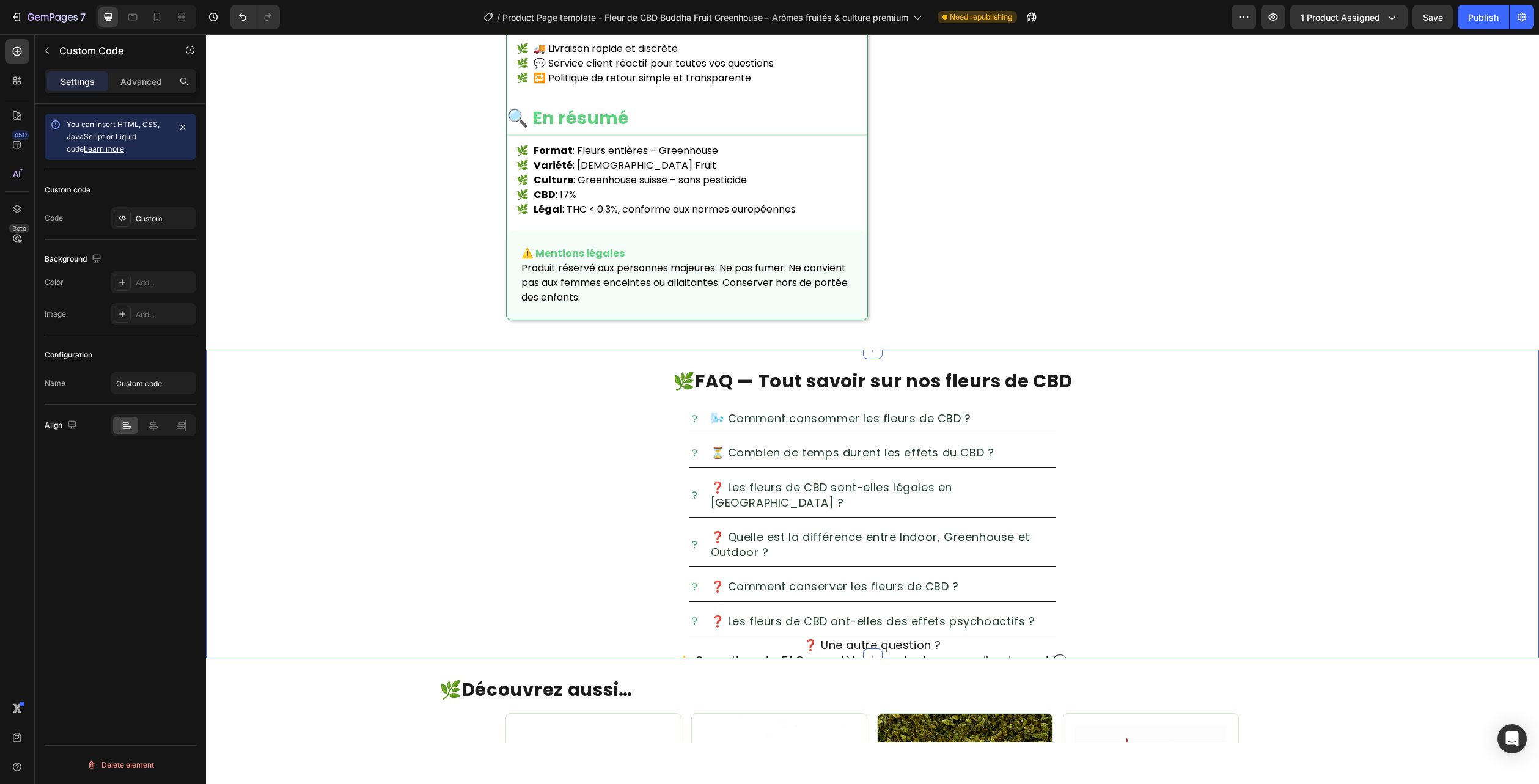
click at [1506, 350] on div "🌿 FAQ — Tout savoir sur nos fleurs de CBD Heading 🌬️ Comment consommer les fleu…" at bounding box center [872, 504] width 1333 height 308
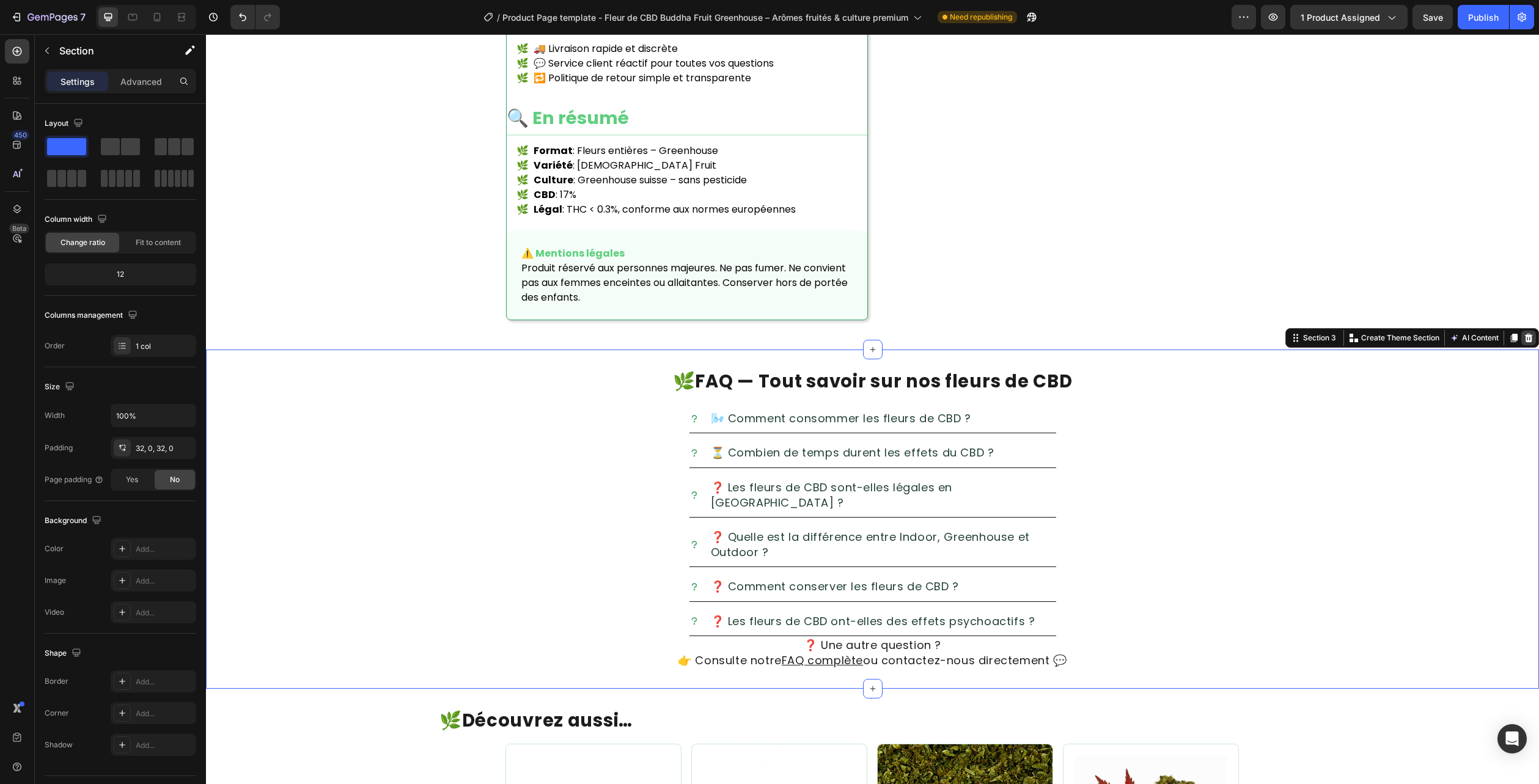
click at [1525, 333] on icon at bounding box center [1529, 337] width 8 height 9
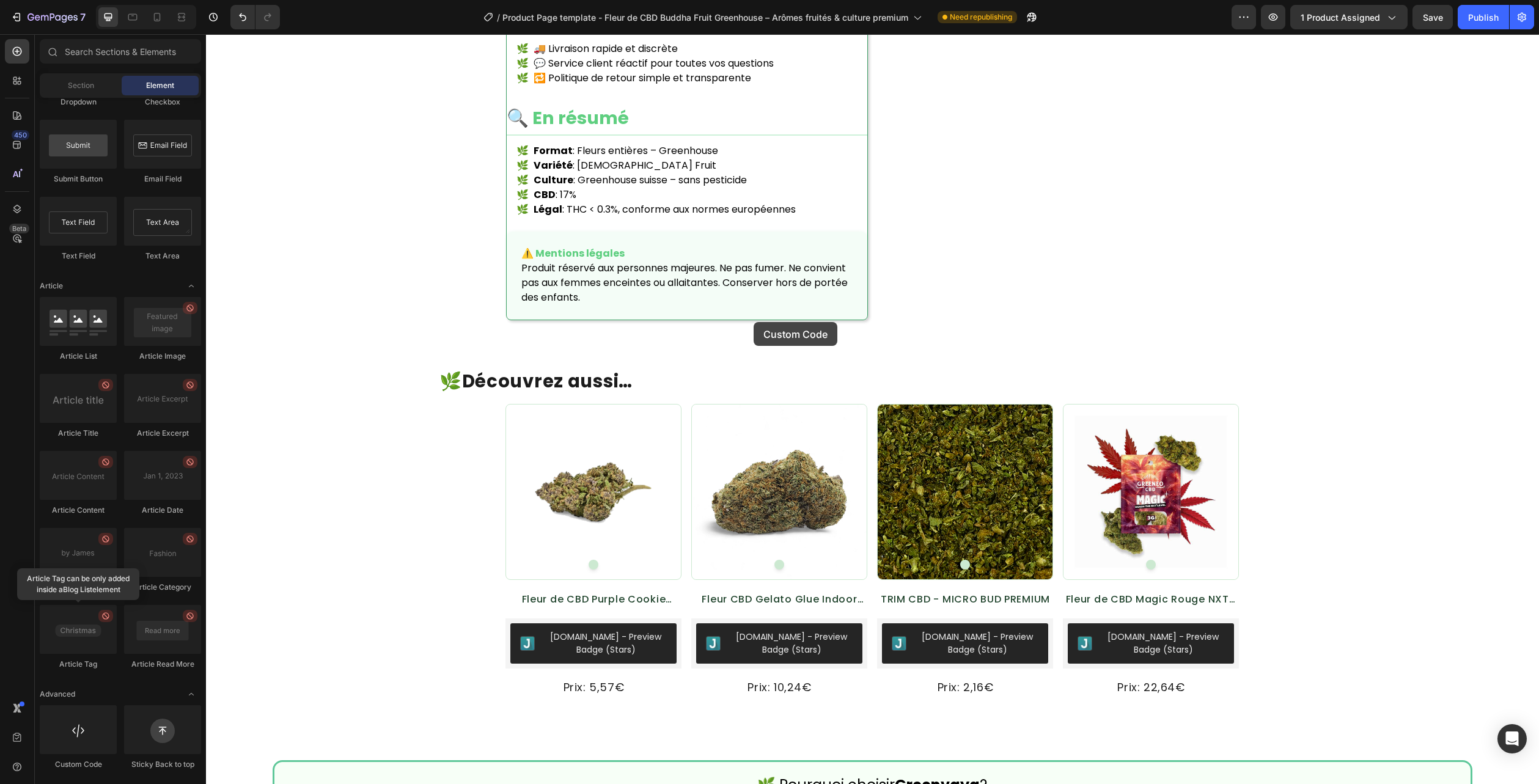
scroll to position [1914, 0]
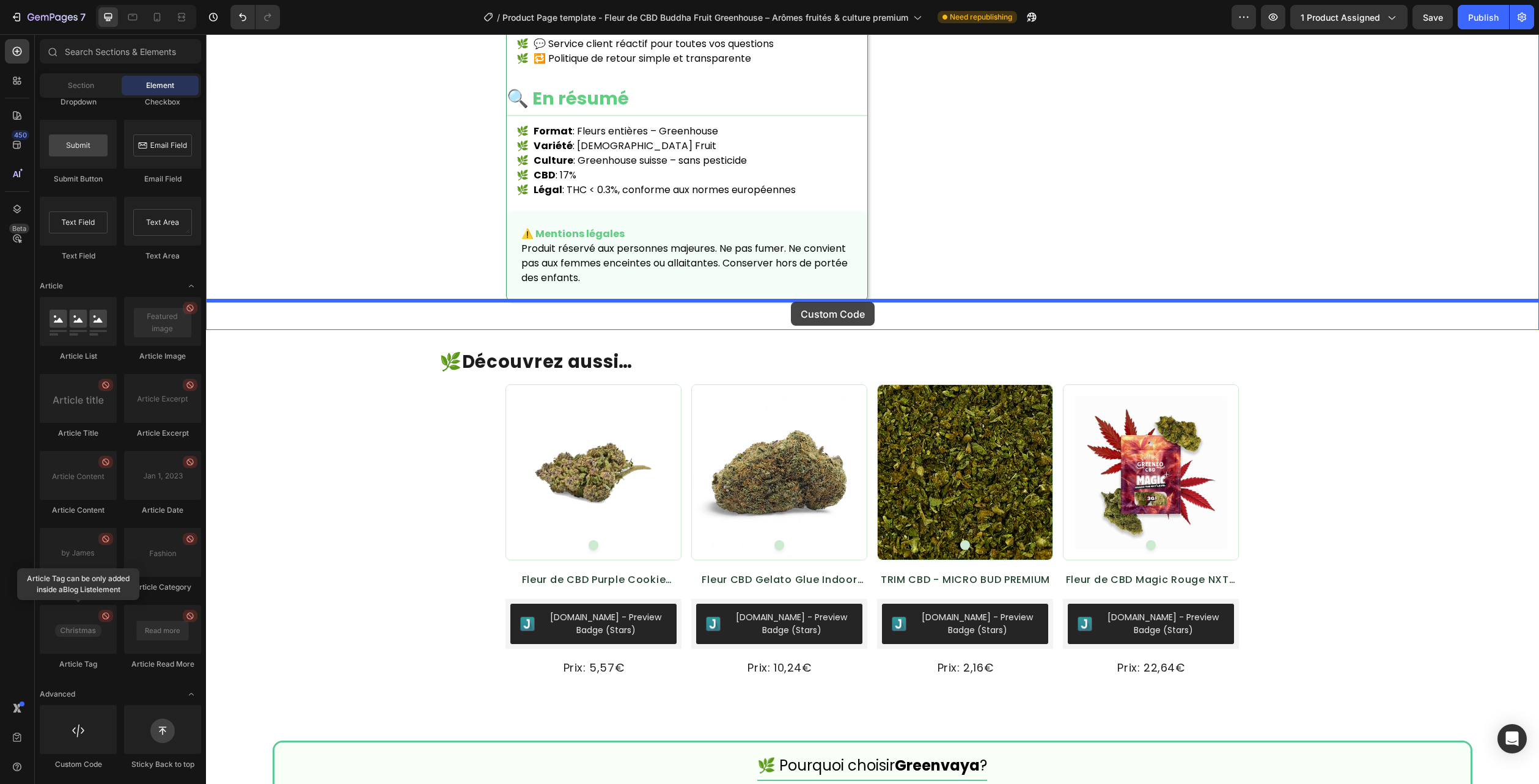
drag, startPoint x: 304, startPoint y: 752, endPoint x: 792, endPoint y: 301, distance: 664.5
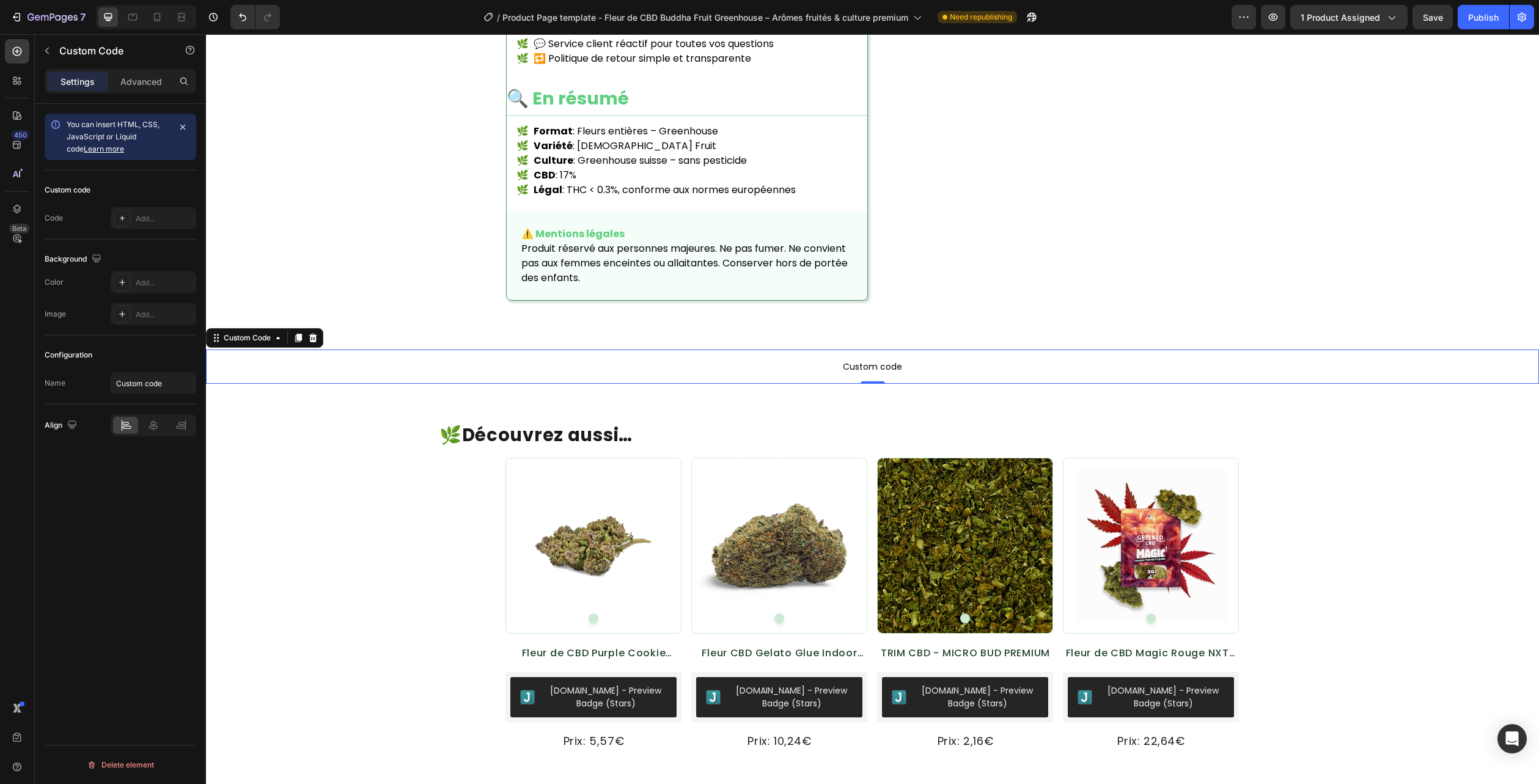
click at [818, 359] on span "Custom code" at bounding box center [872, 366] width 1333 height 15
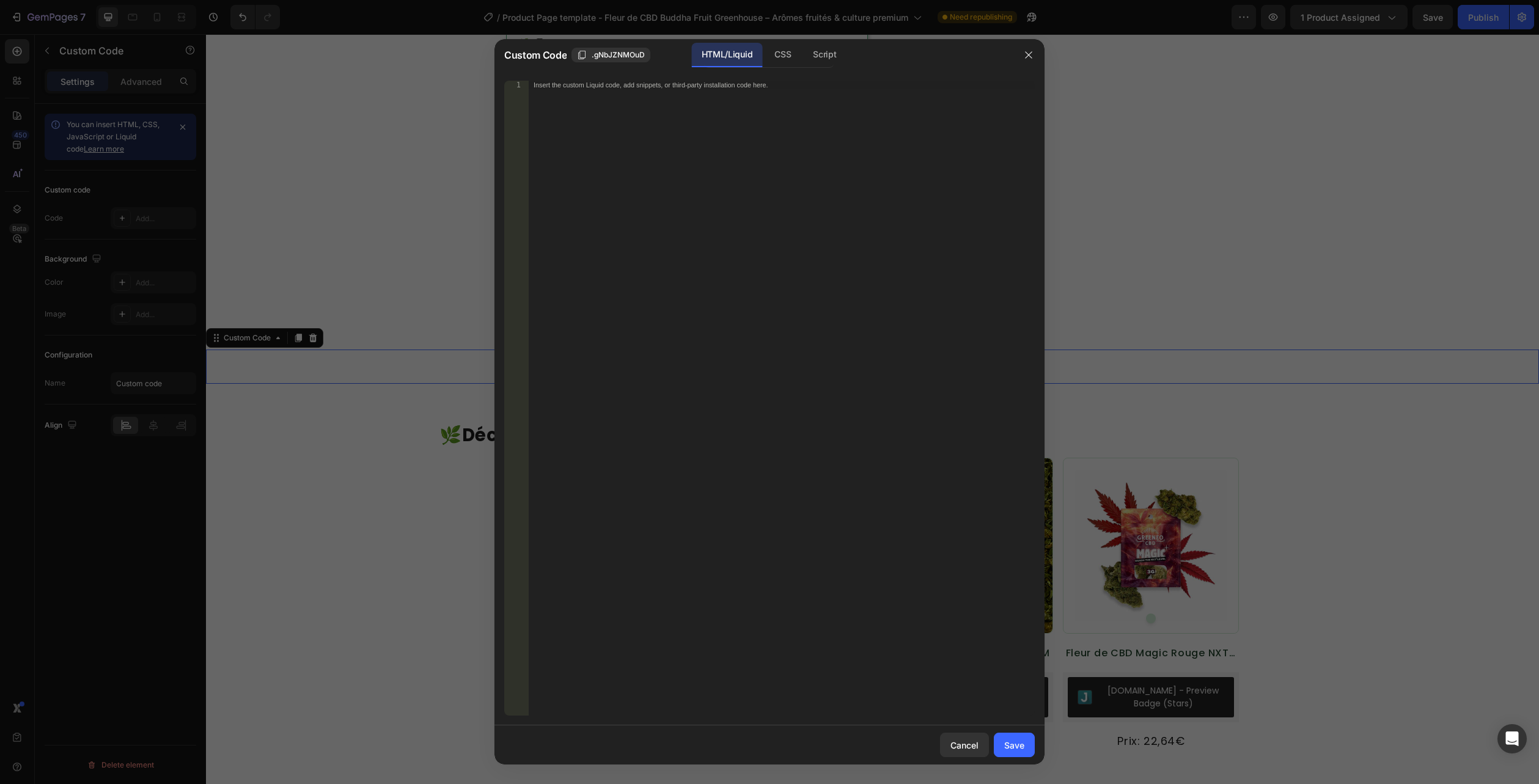
click at [741, 52] on div "HTML/Liquid" at bounding box center [727, 54] width 70 height 25
click at [739, 103] on div "Insert the custom Liquid code, add snippets, or third-party installation code h…" at bounding box center [782, 406] width 506 height 652
paste textarea "</section>"
type textarea "</section>"
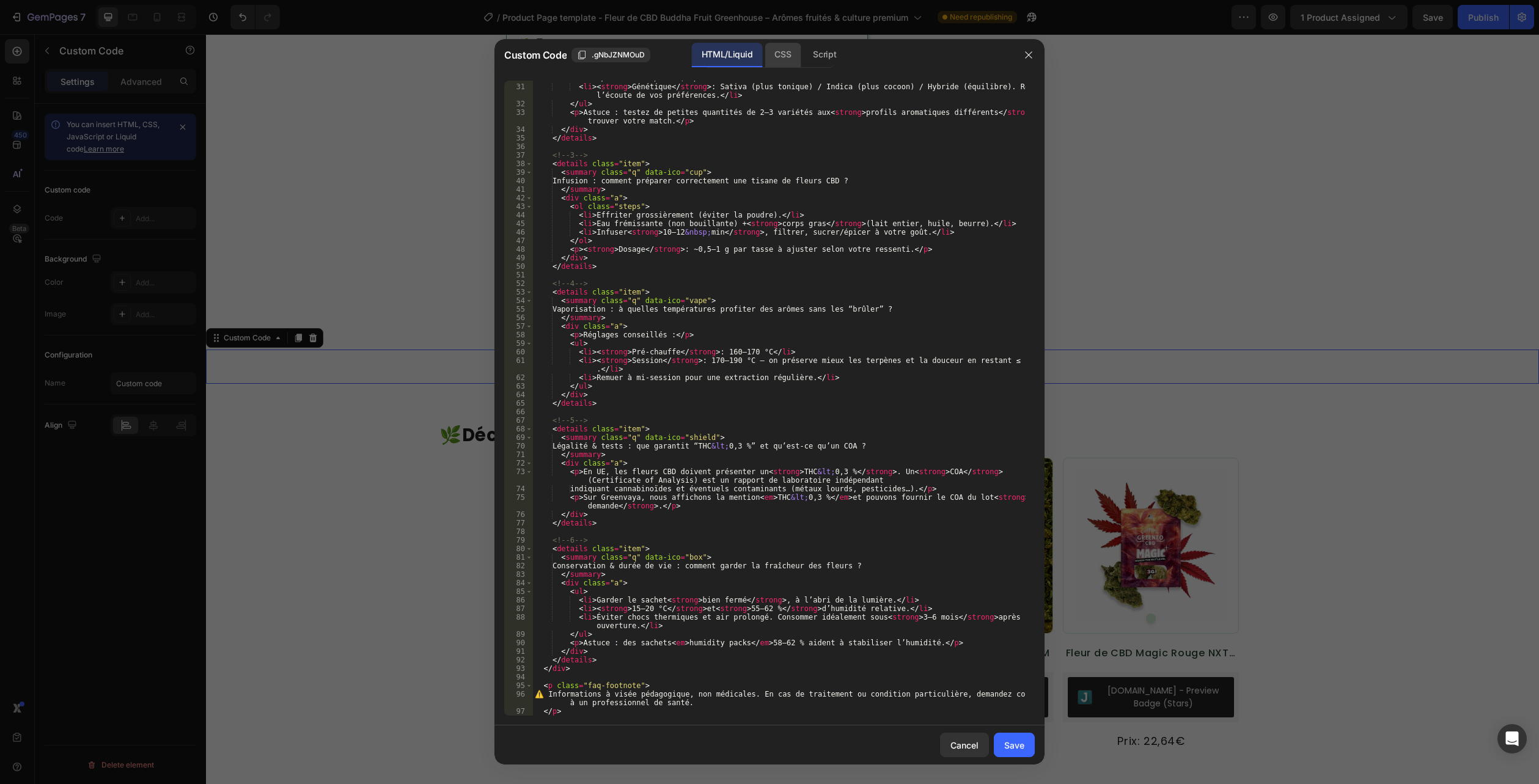
scroll to position [306, 0]
click at [790, 54] on div "CSS" at bounding box center [782, 54] width 36 height 25
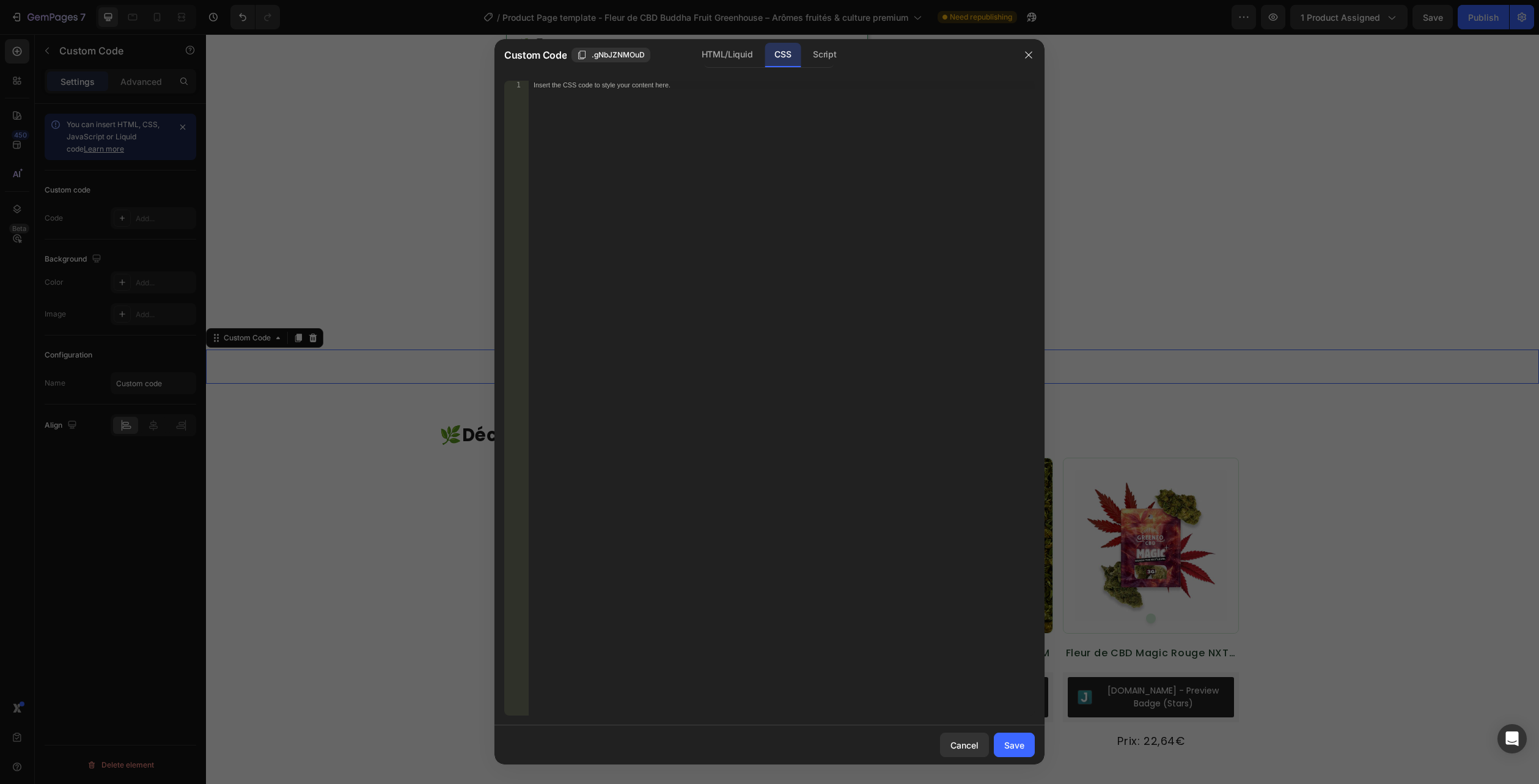
click at [777, 54] on div "CSS" at bounding box center [782, 54] width 36 height 25
click at [733, 99] on div "Insert the CSS code to style your content here." at bounding box center [782, 406] width 506 height 652
paste textarea ".flora-faq--compact .a{ padding: 8px 14px 12px; }"
type textarea ".flora-faq--compact .a{ padding: 8px 14px 12px; }"
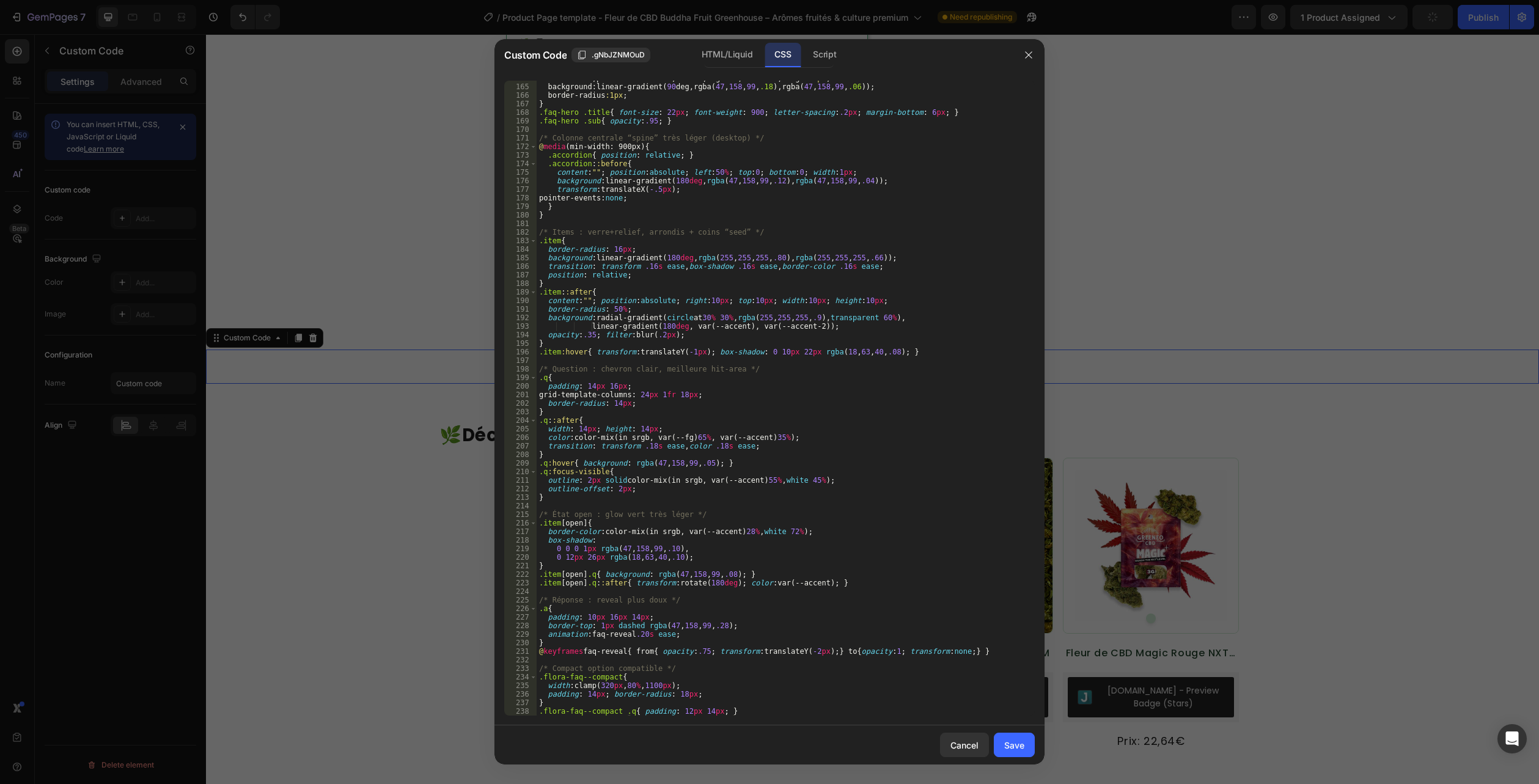
click at [1009, 744] on div "Save" at bounding box center [1014, 744] width 20 height 13
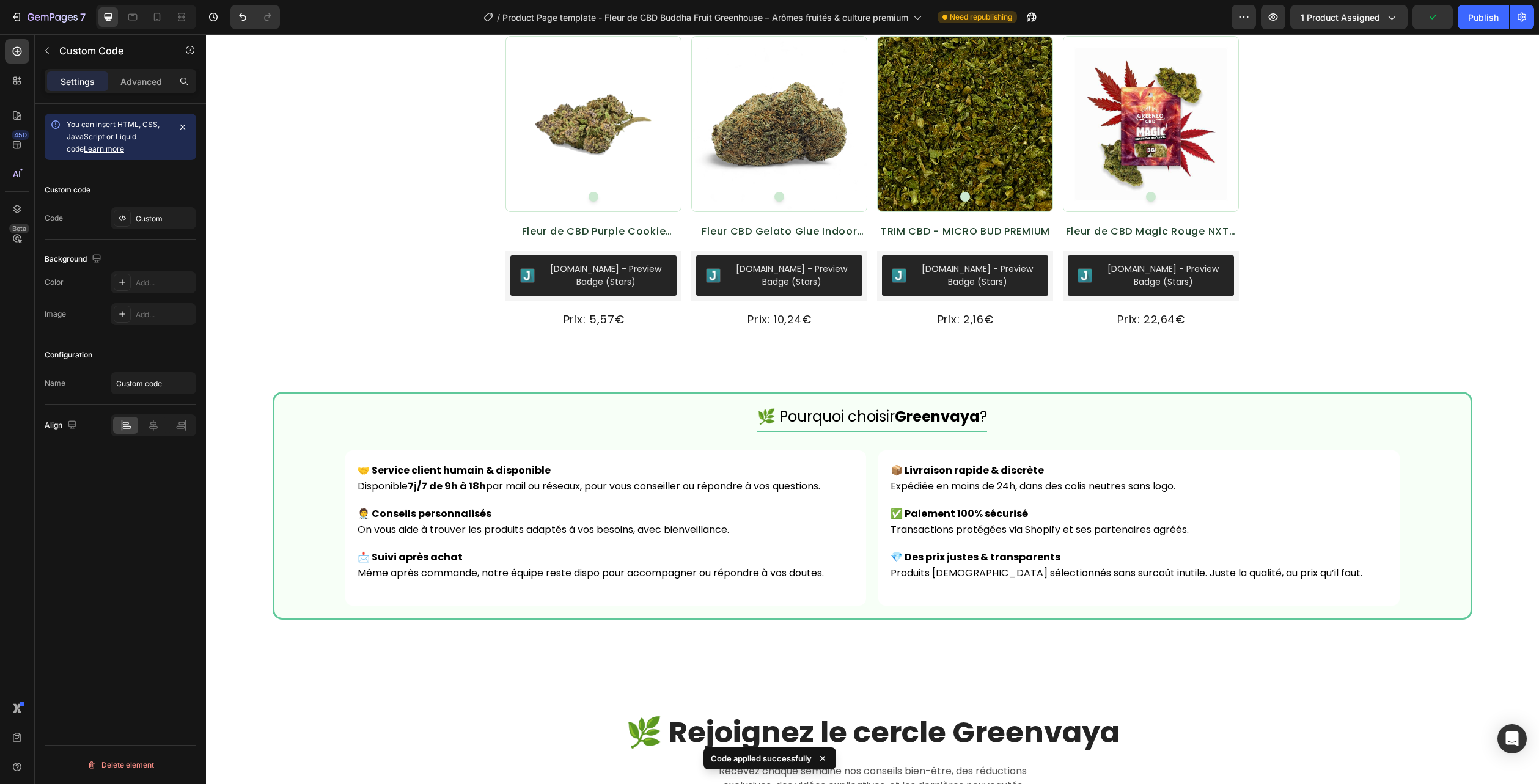
scroll to position [3013, 0]
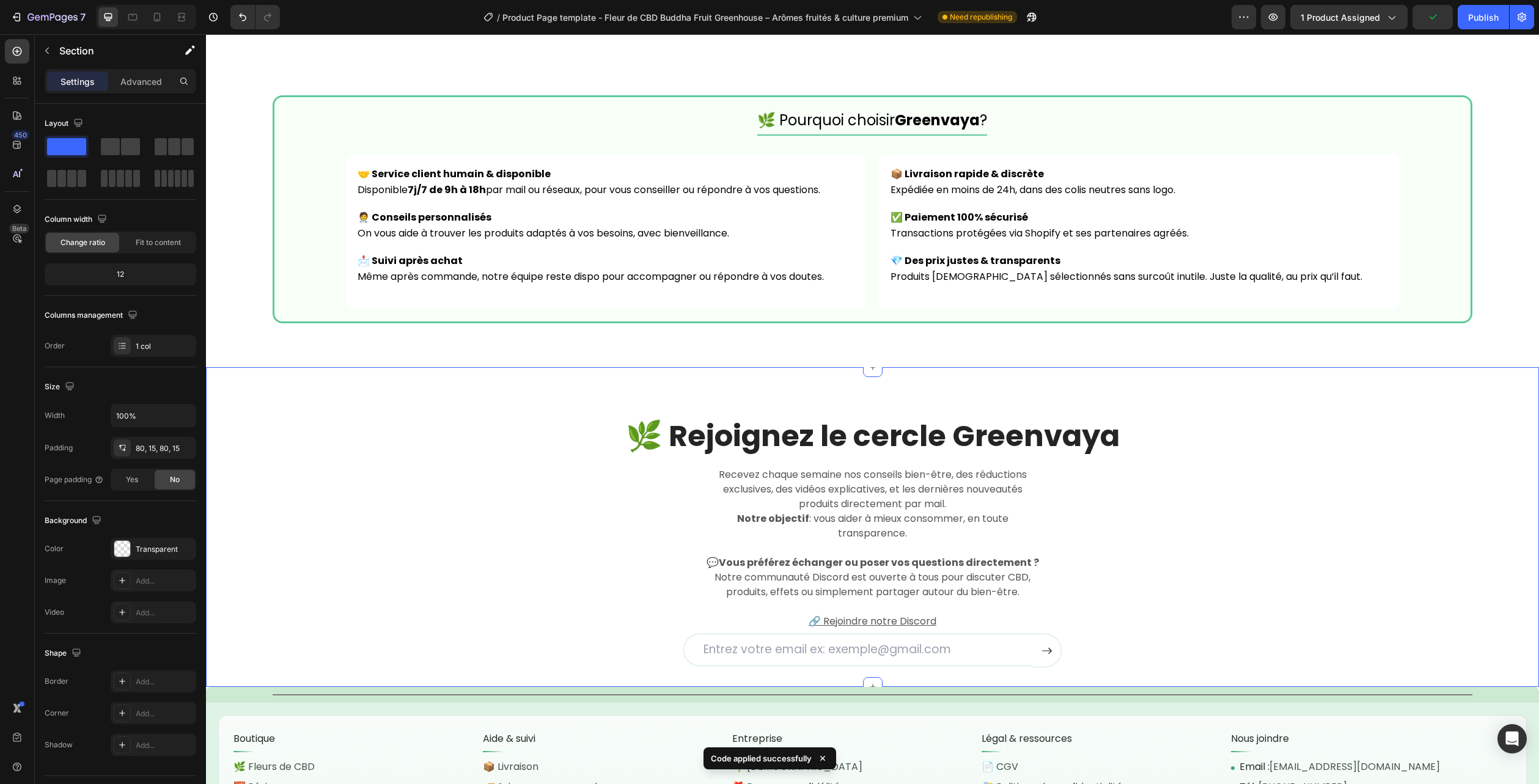
click at [1407, 469] on div "🌿 Rejoignez le cercle Greenvaya Heading Recevez chaque semaine nos conseils bie…" at bounding box center [872, 542] width 1314 height 251
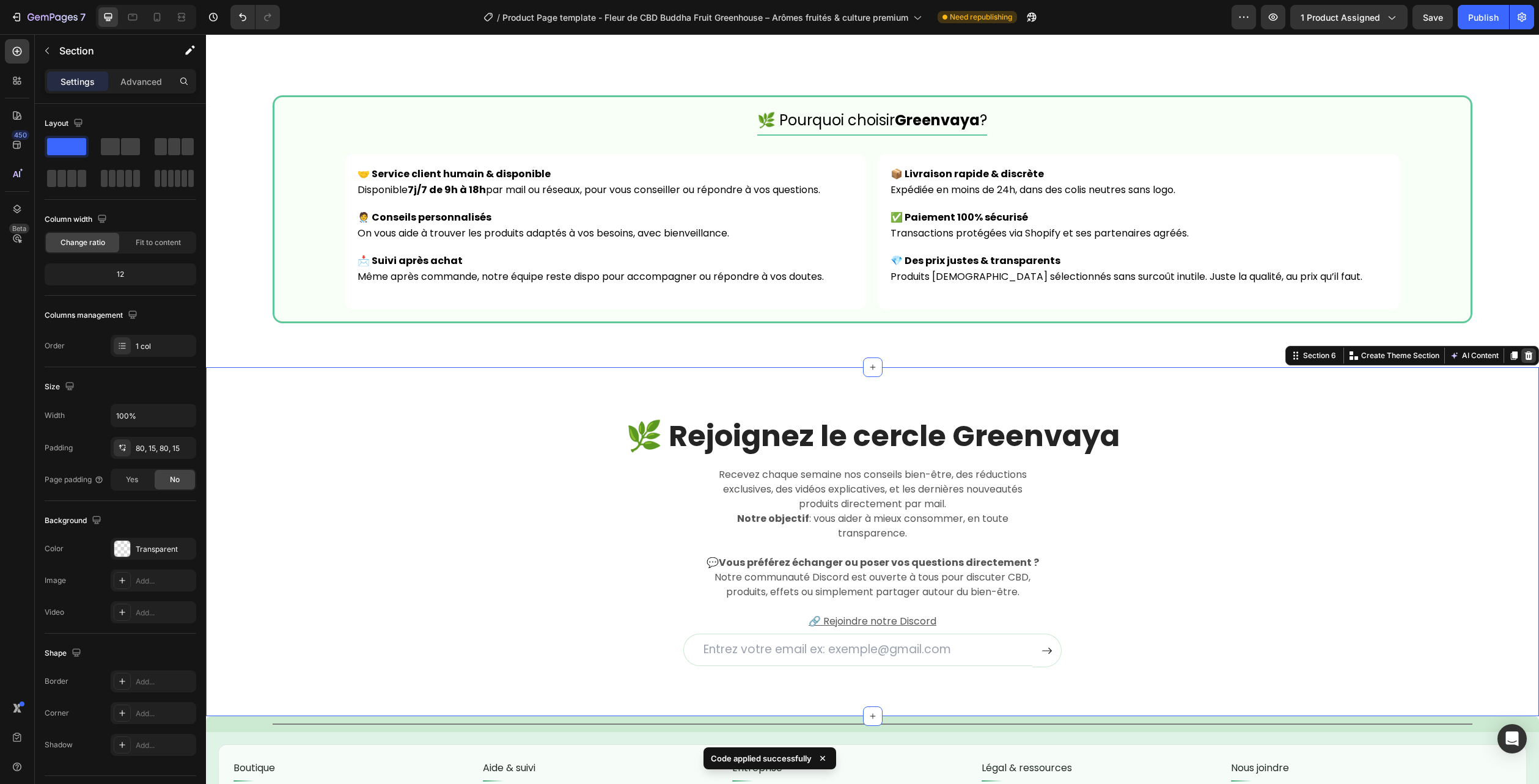
click at [1525, 359] on icon at bounding box center [1529, 355] width 8 height 9
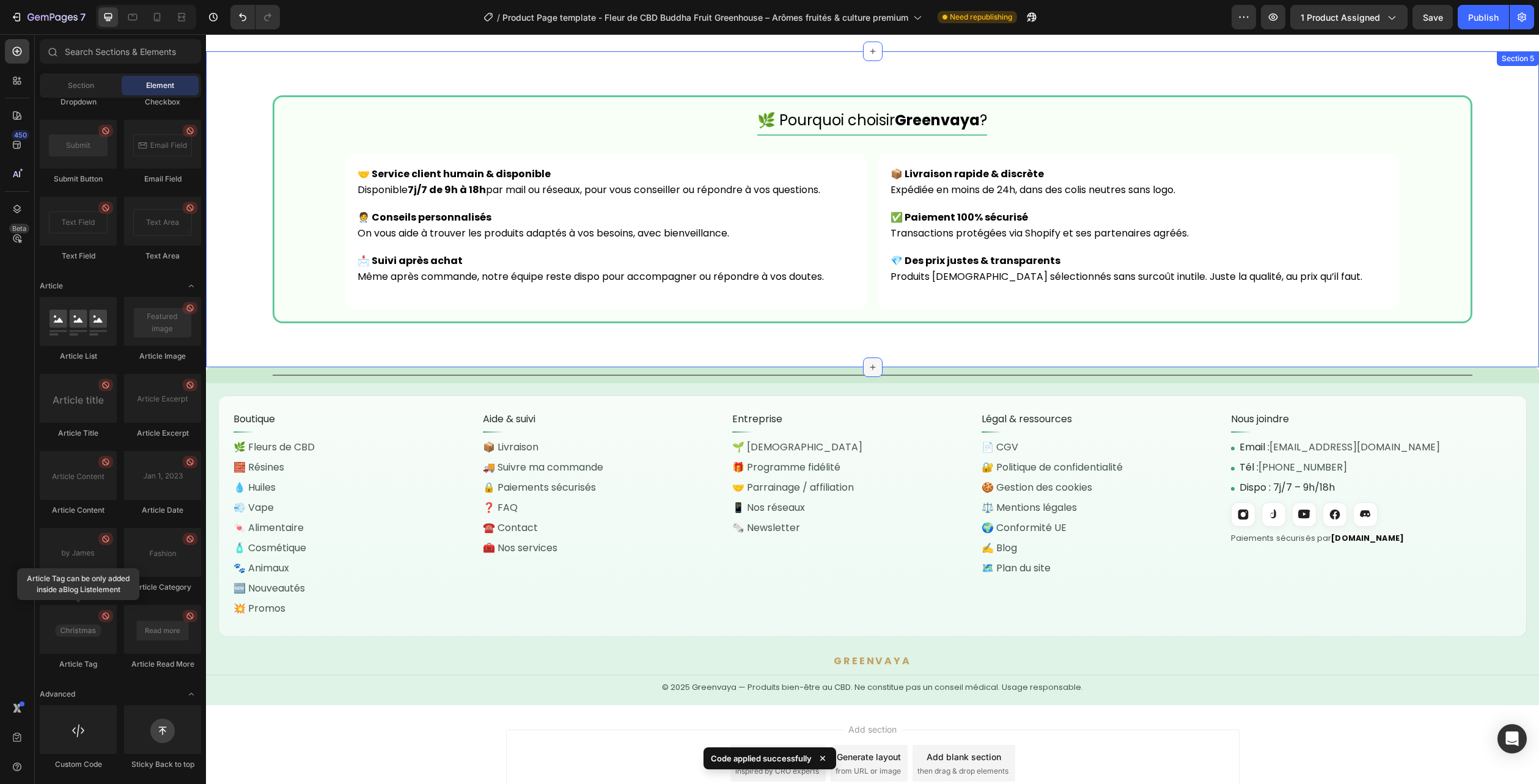
click at [876, 367] on div at bounding box center [873, 368] width 20 height 20
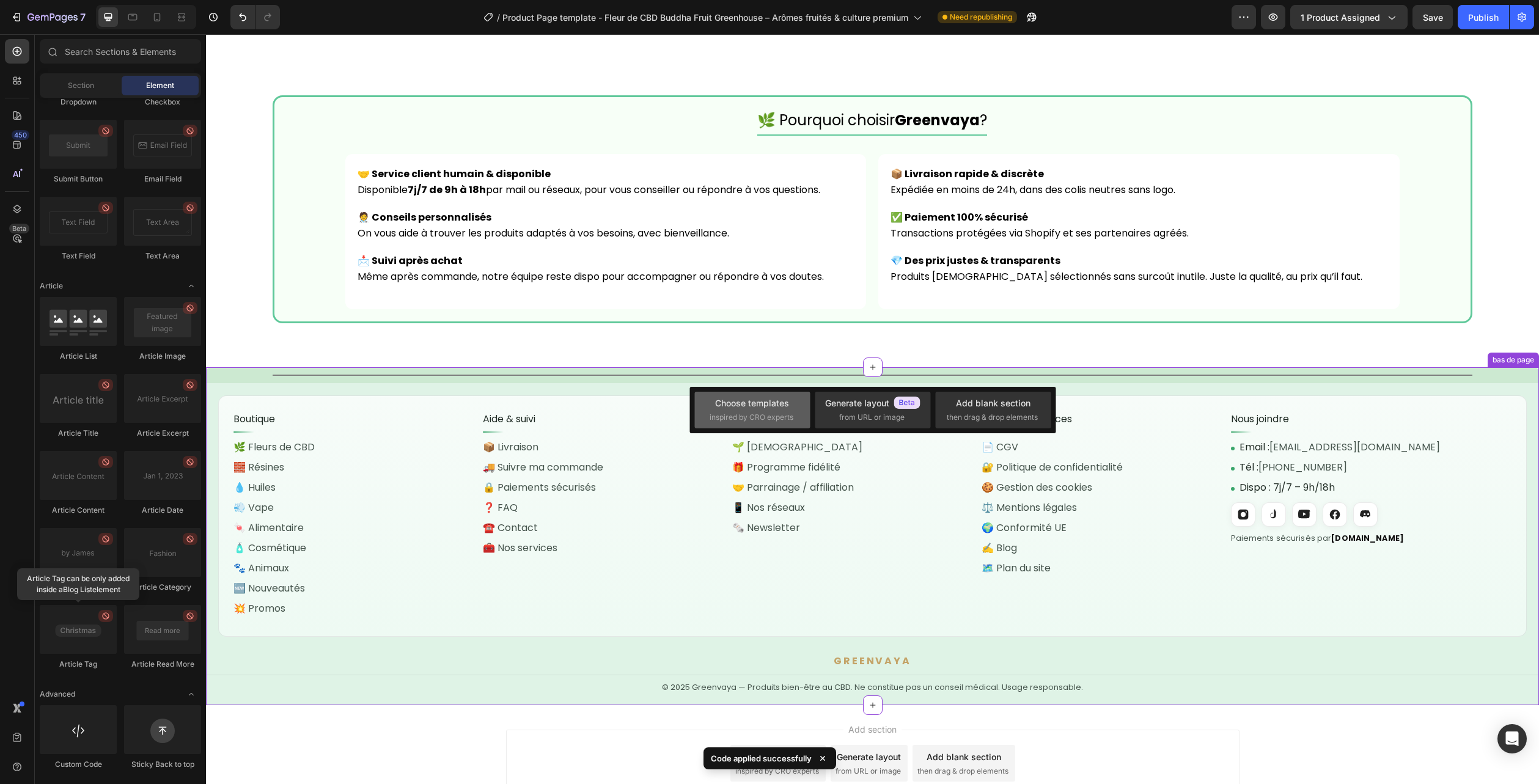
click at [760, 405] on div "Choose templates" at bounding box center [752, 402] width 74 height 13
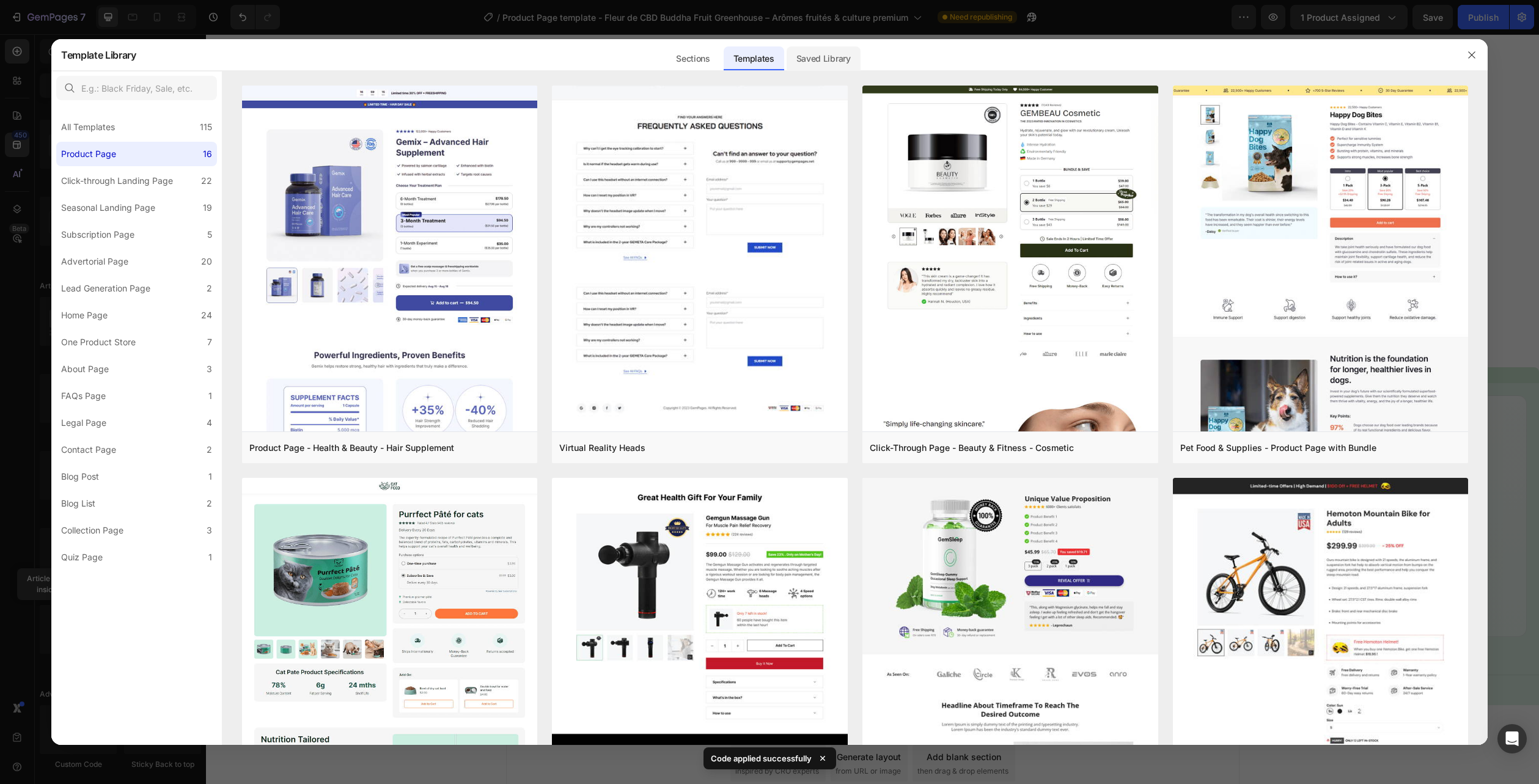
click at [809, 63] on div "Saved Library" at bounding box center [823, 58] width 74 height 25
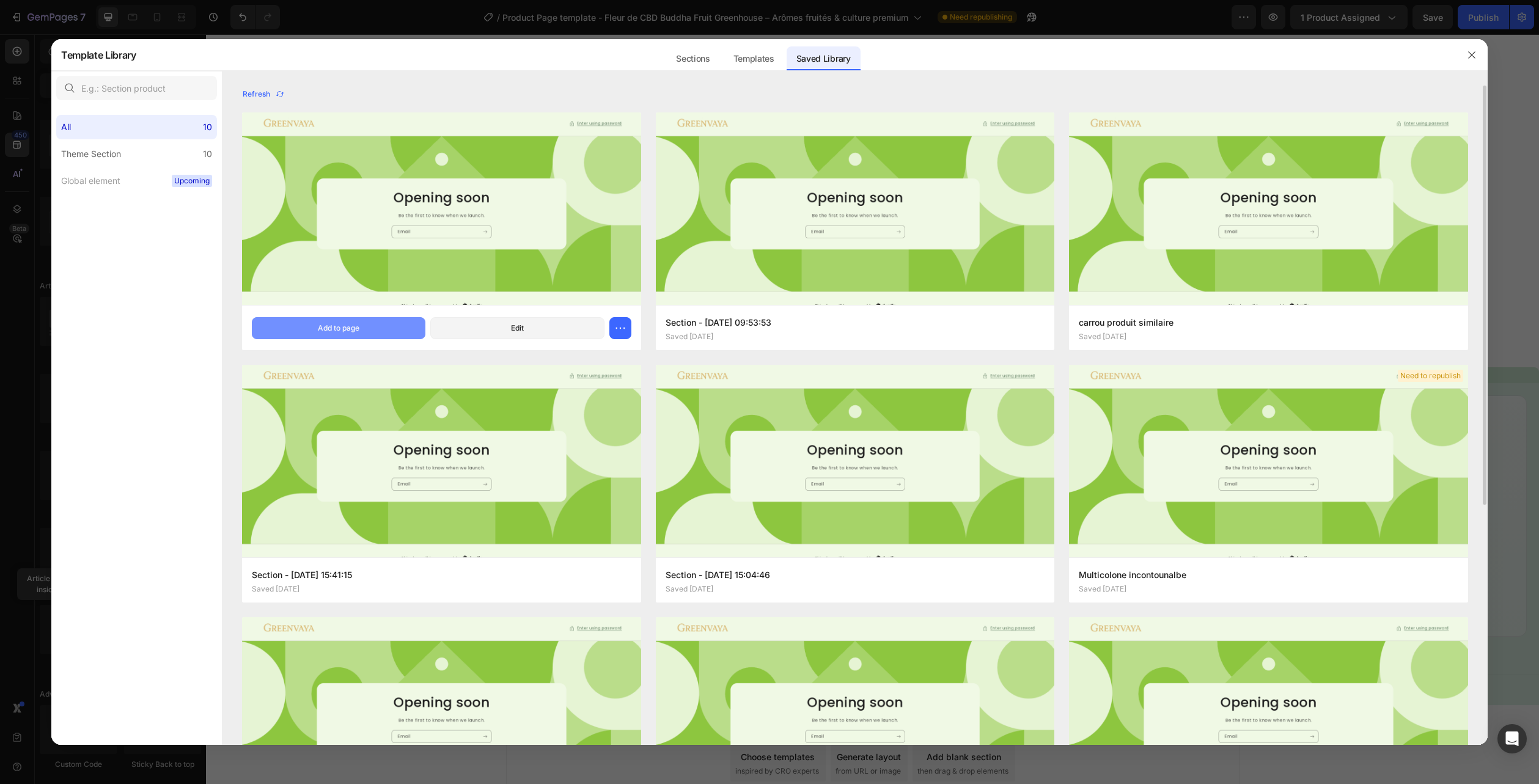
click at [346, 324] on div "Add to page" at bounding box center [338, 327] width 42 height 11
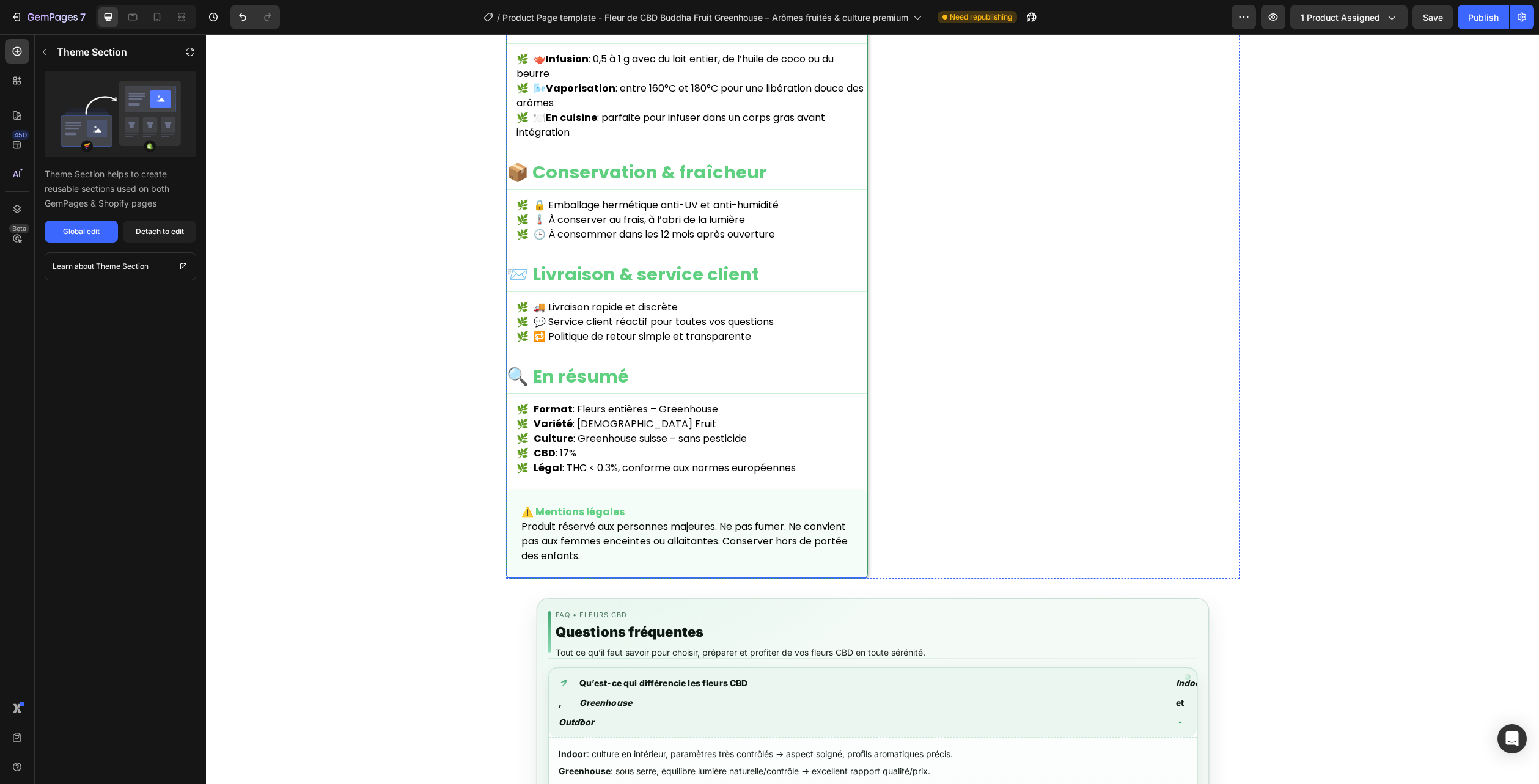
scroll to position [1350, 0]
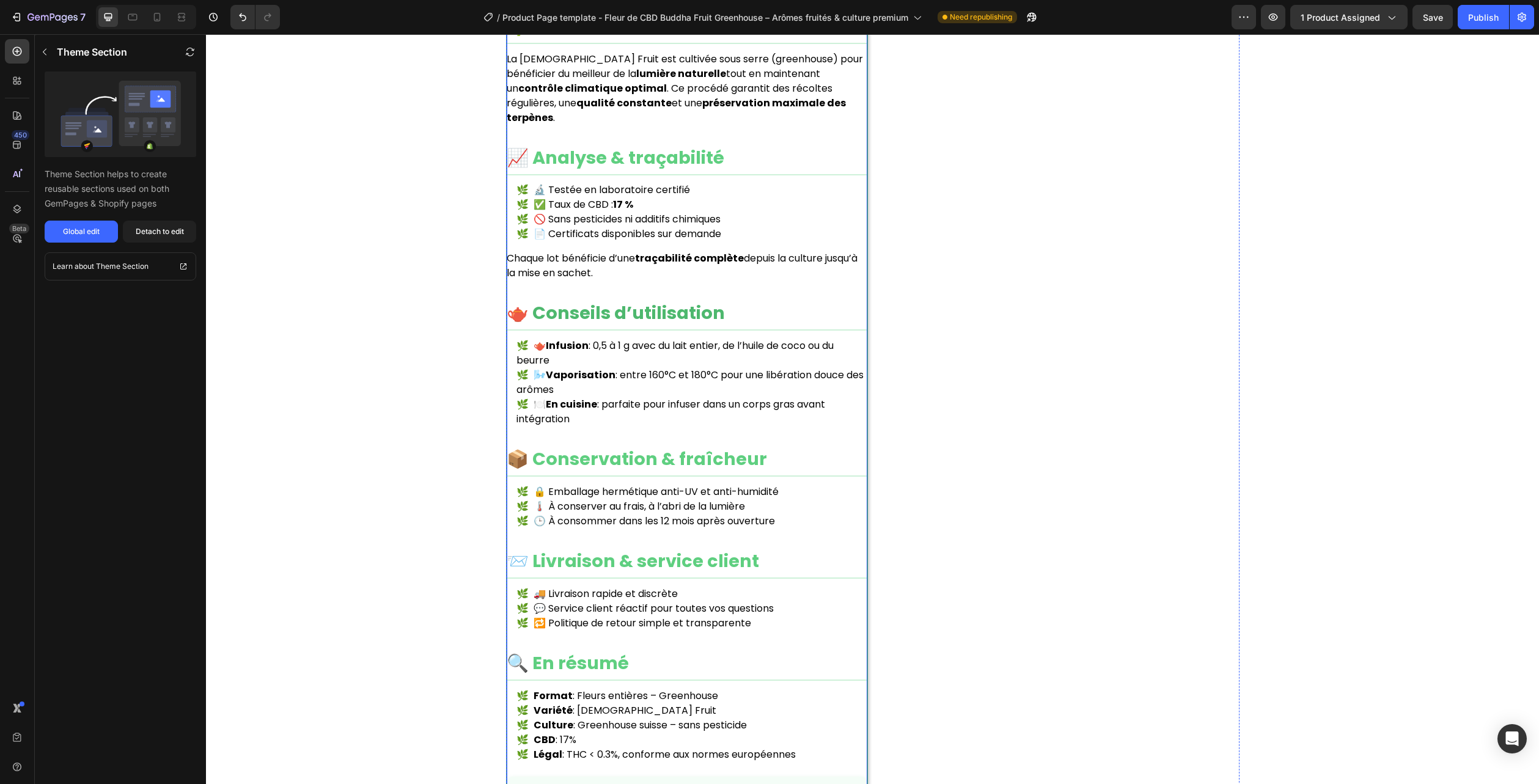
click at [733, 300] on h2 "🫖 Conseils d’utilisation" at bounding box center [686, 314] width 361 height 31
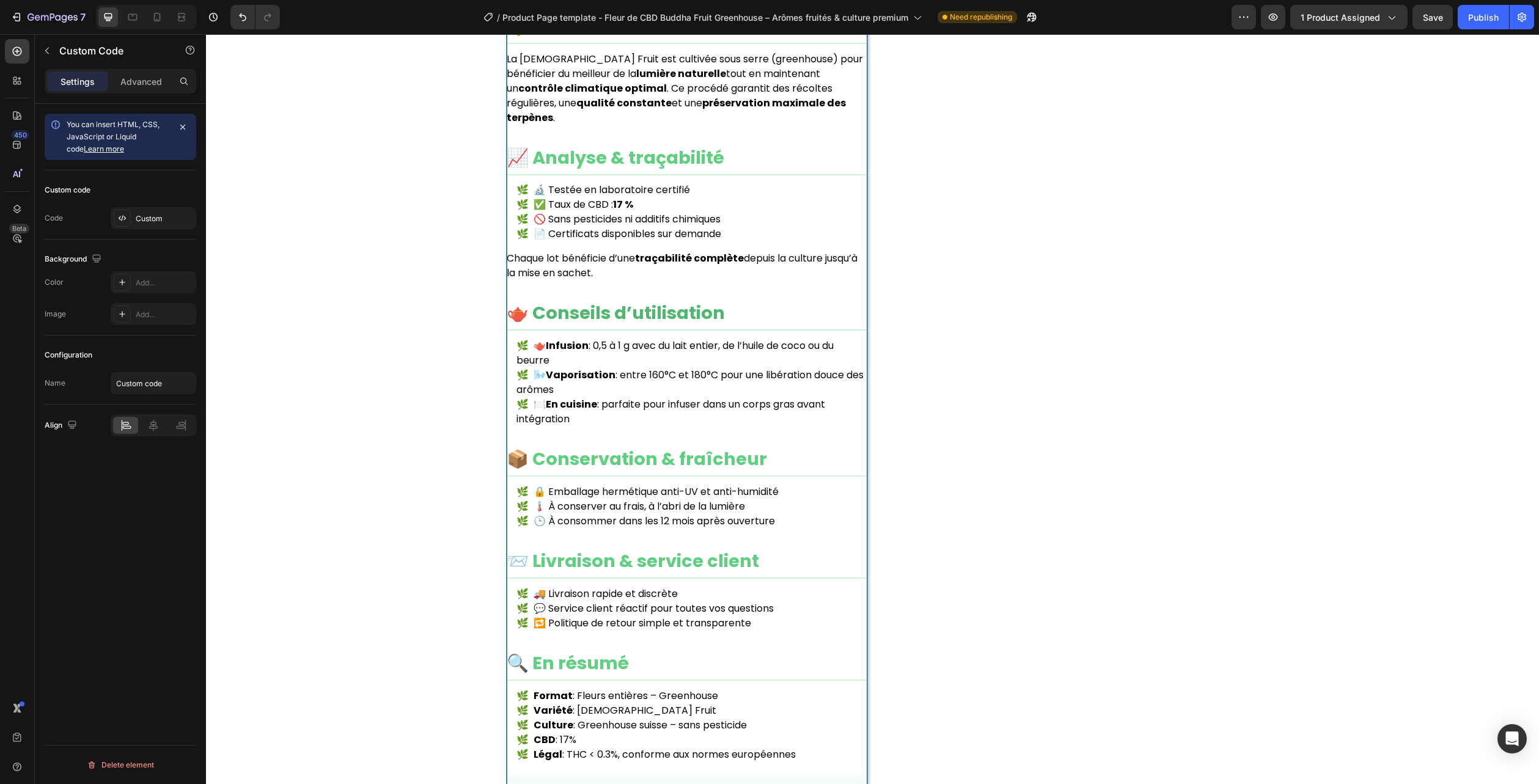
click at [733, 300] on h2 "🫖 Conseils d’utilisation" at bounding box center [686, 314] width 361 height 31
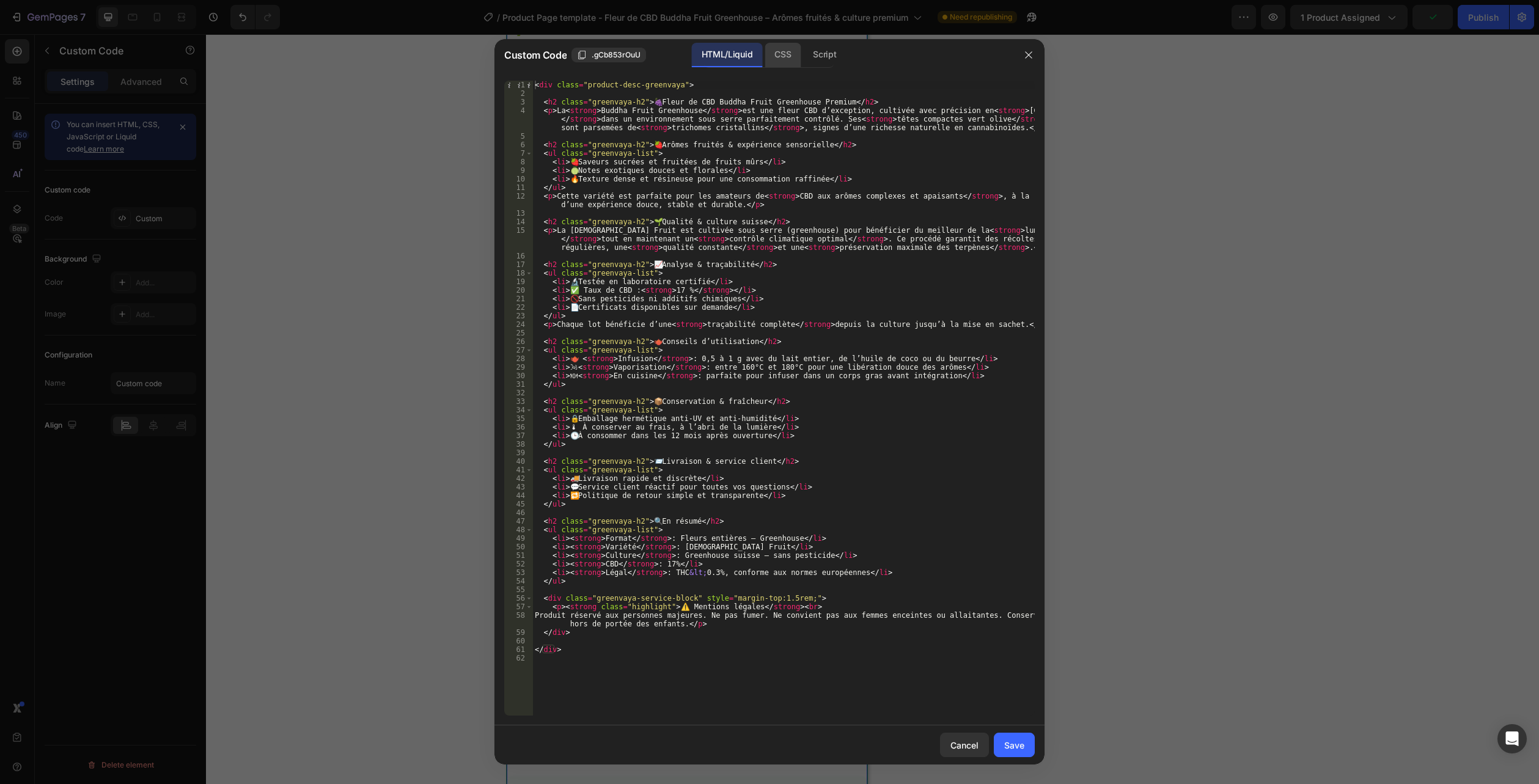
click at [793, 53] on div "CSS" at bounding box center [782, 54] width 36 height 25
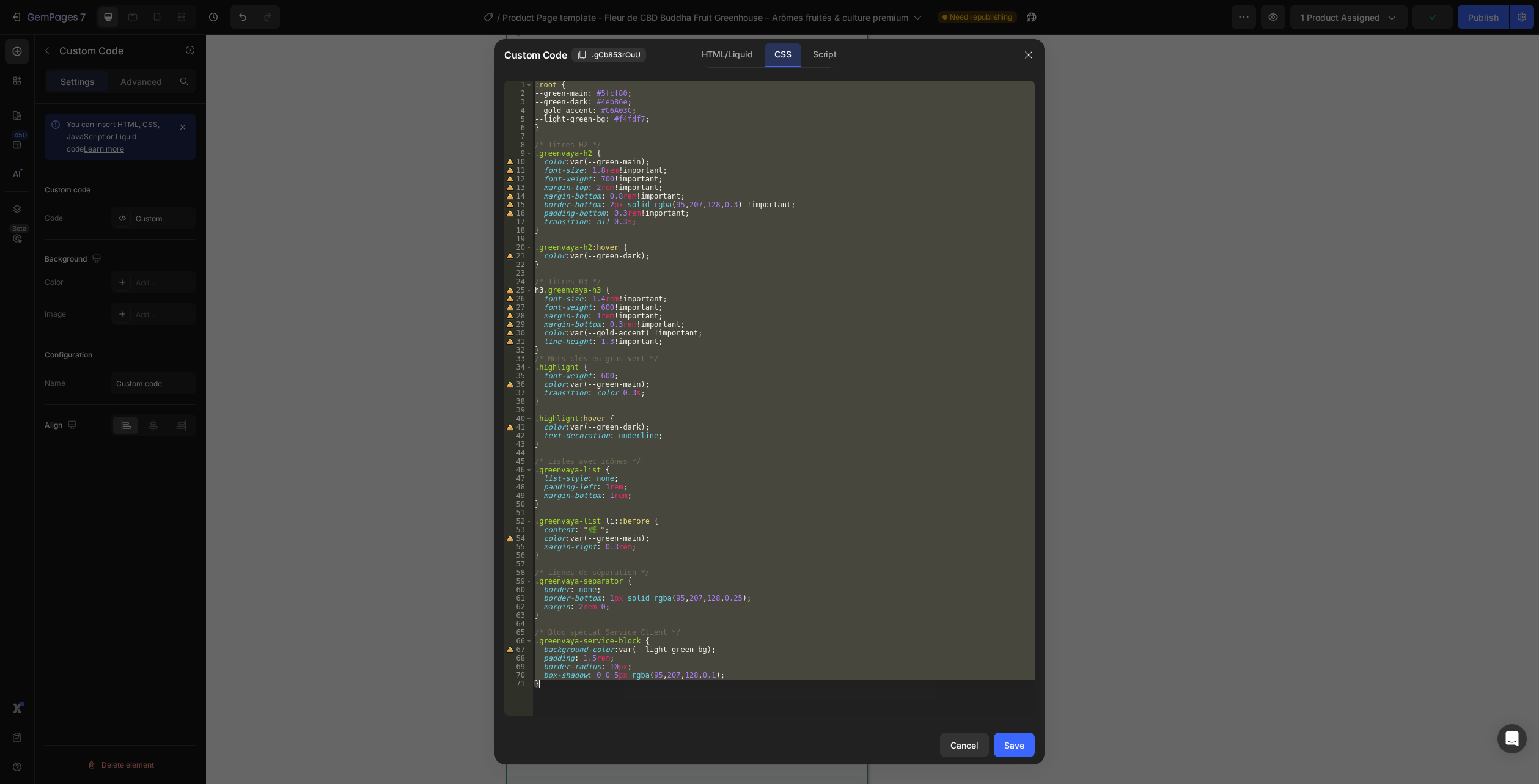
click at [598, 672] on div ":root { --green-main : #5fcf80 ; --green-dark : #4eb86e ; --gold-accent : #C6A0…" at bounding box center [783, 398] width 502 height 635
drag, startPoint x: 522, startPoint y: 679, endPoint x: 383, endPoint y: -66, distance: 757.9
click at [383, 0] on html "7 Version history / Product Page template - Fleur de CBD Buddha Fruit Greenhous…" at bounding box center [770, 0] width 1539 height 0
type textarea ":root { --green-main: #5fcf80;"
paste textarea
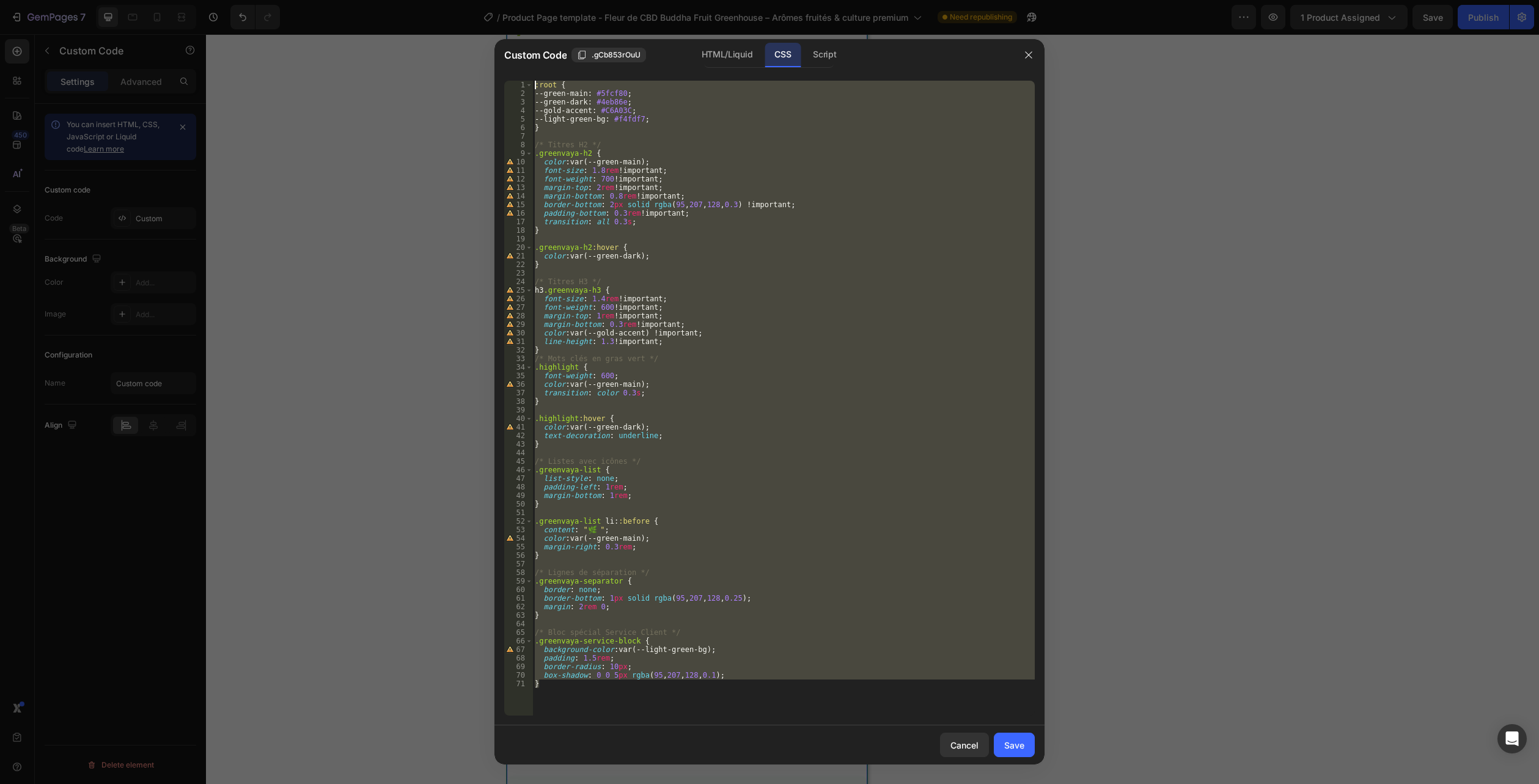
scroll to position [1974, 0]
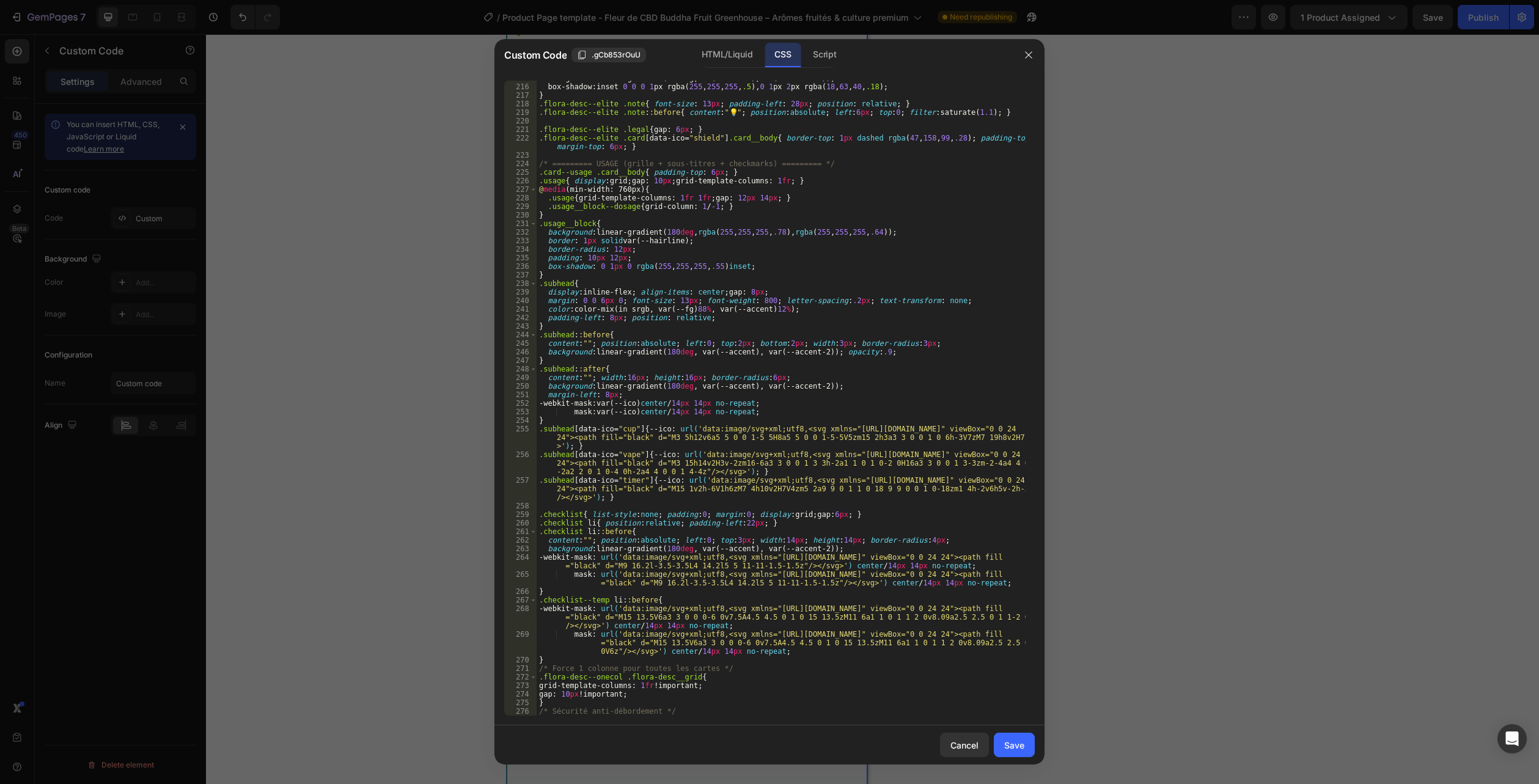
click at [731, 68] on div "Custom Code .gCb853rOuU HTML/Liquid CSS Script" at bounding box center [754, 55] width 518 height 32
click at [732, 64] on div "HTML/Liquid" at bounding box center [727, 54] width 70 height 25
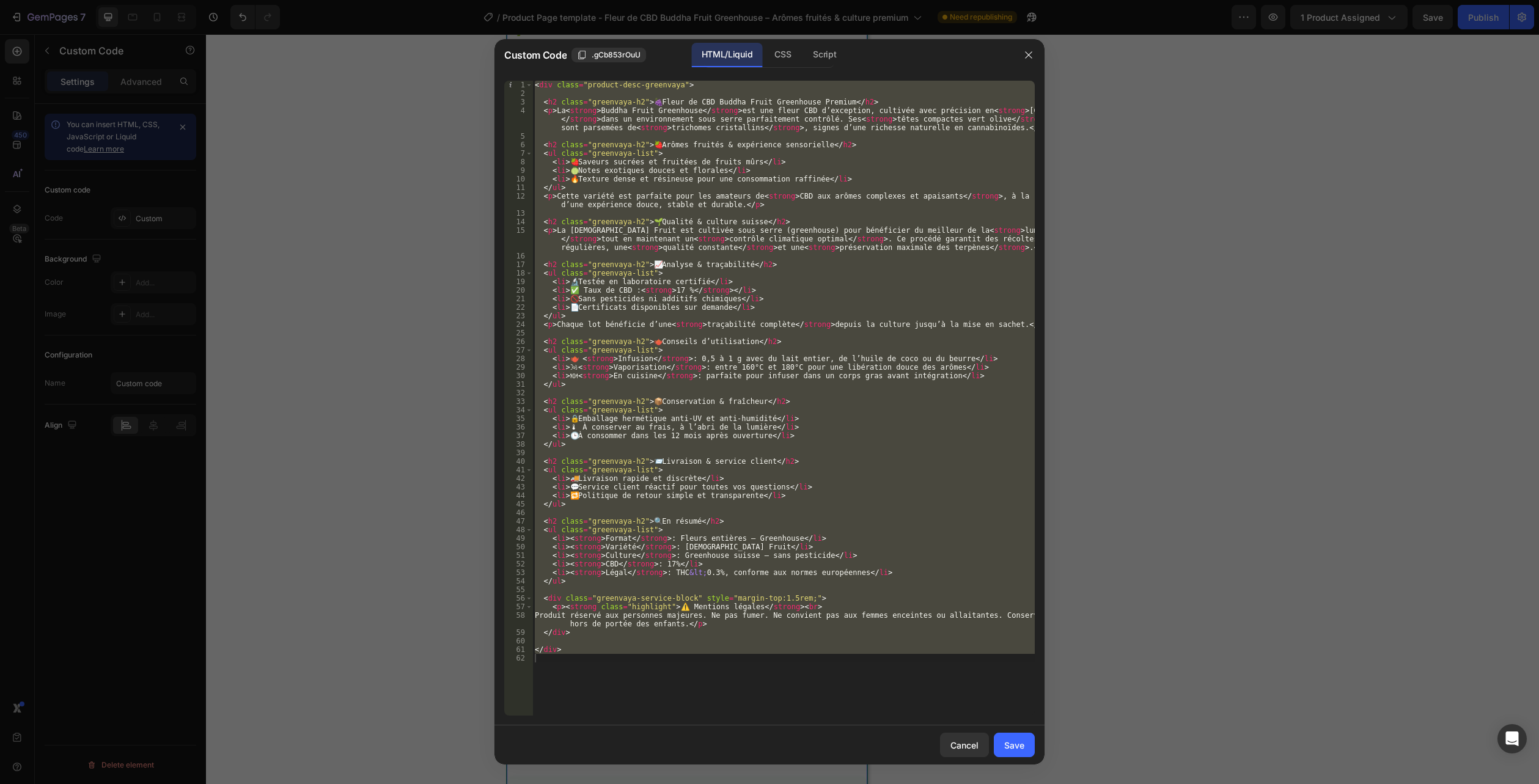
type textarea "</div>"
click at [624, 677] on div "< div class = "product-desc-greenvaya" > < h2 class = "greenvaya-h2" > 🍇 Fleur …" at bounding box center [783, 398] width 502 height 635
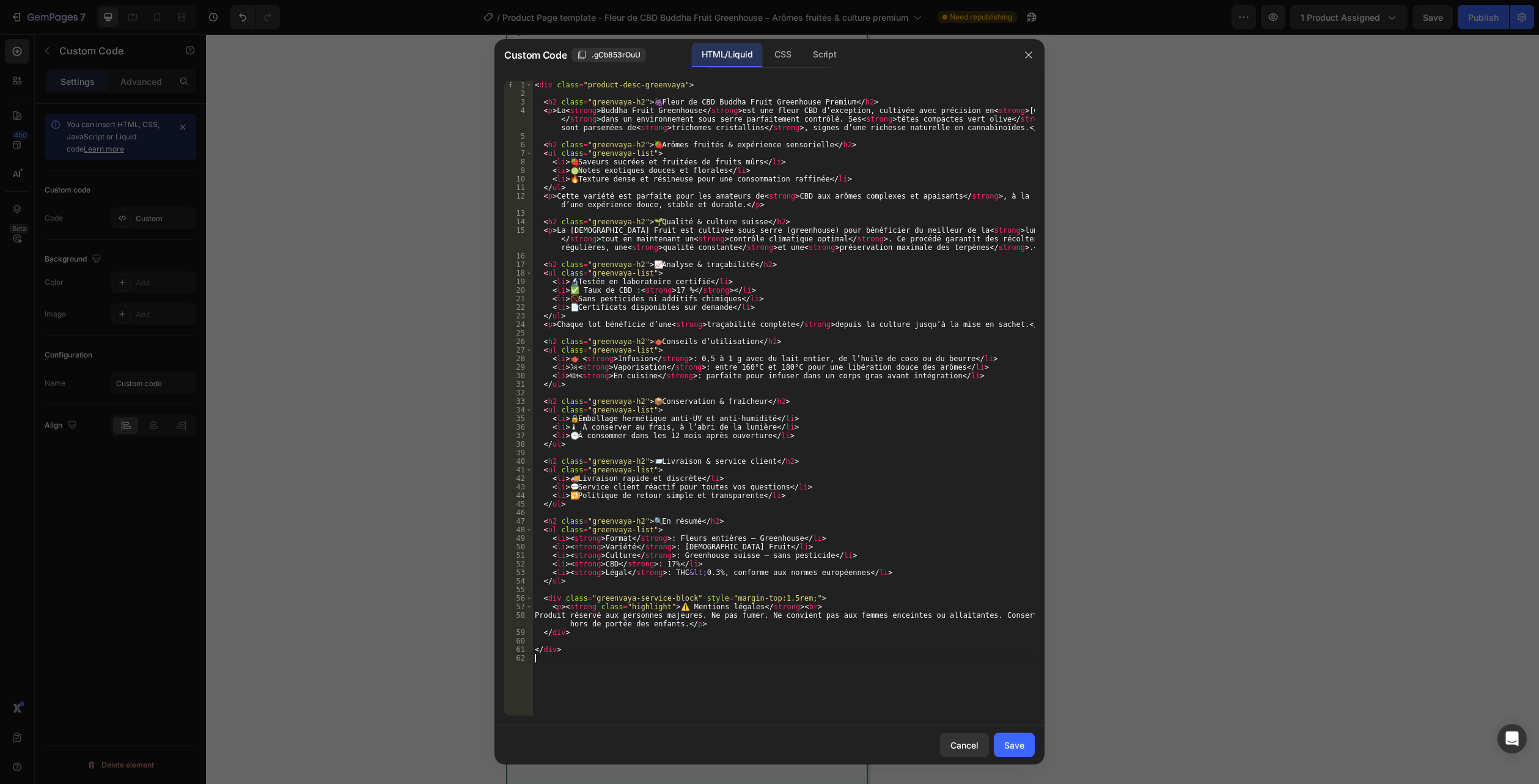
drag, startPoint x: 550, startPoint y: 676, endPoint x: 424, endPoint y: -66, distance: 752.6
click at [424, 0] on html "7 Version history / Product Page template - Fleur de CBD Buddha Fruit Greenhous…" at bounding box center [770, 0] width 1539 height 0
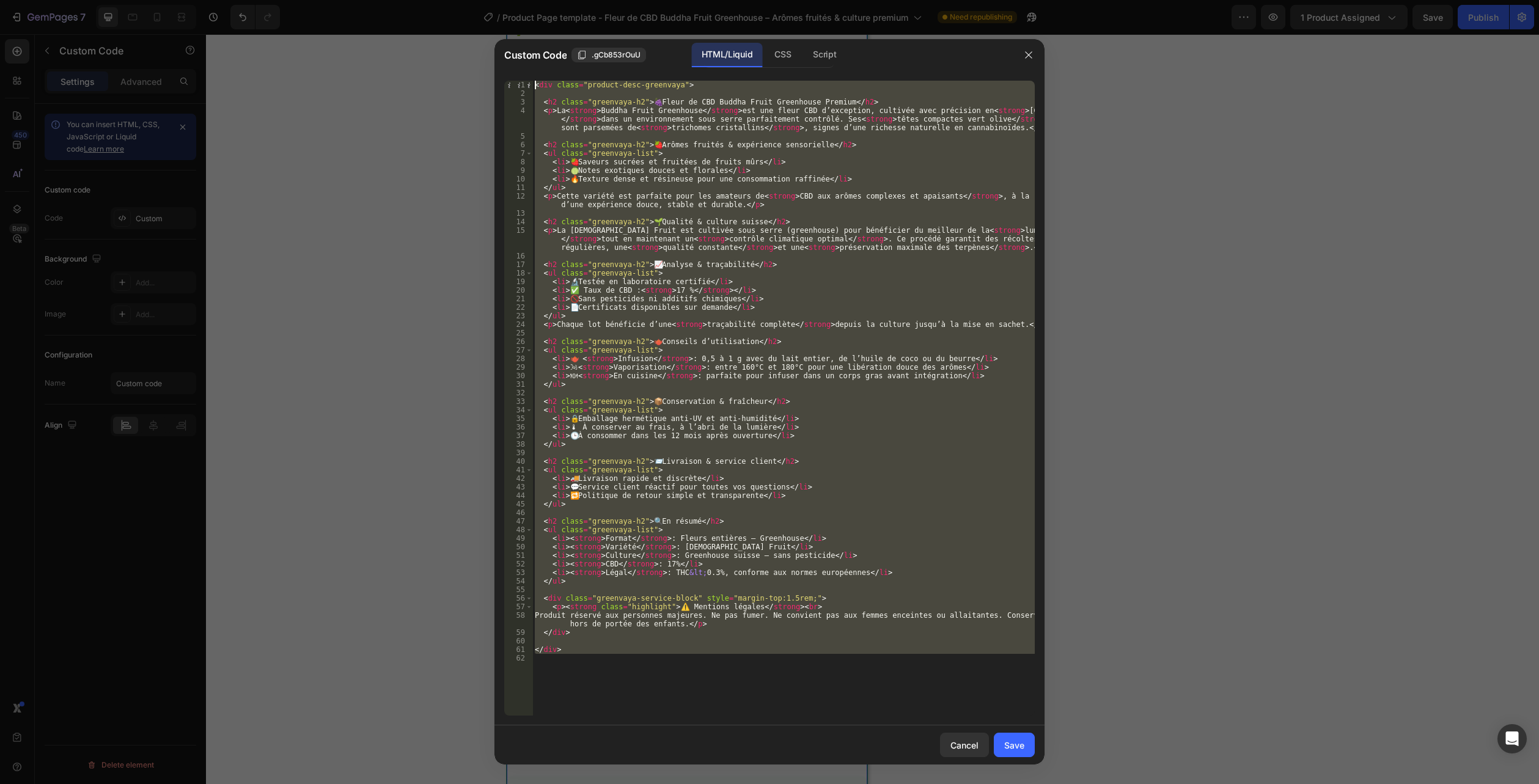
type textarea "<div class="product-desc-greenvaya">"
paste textarea
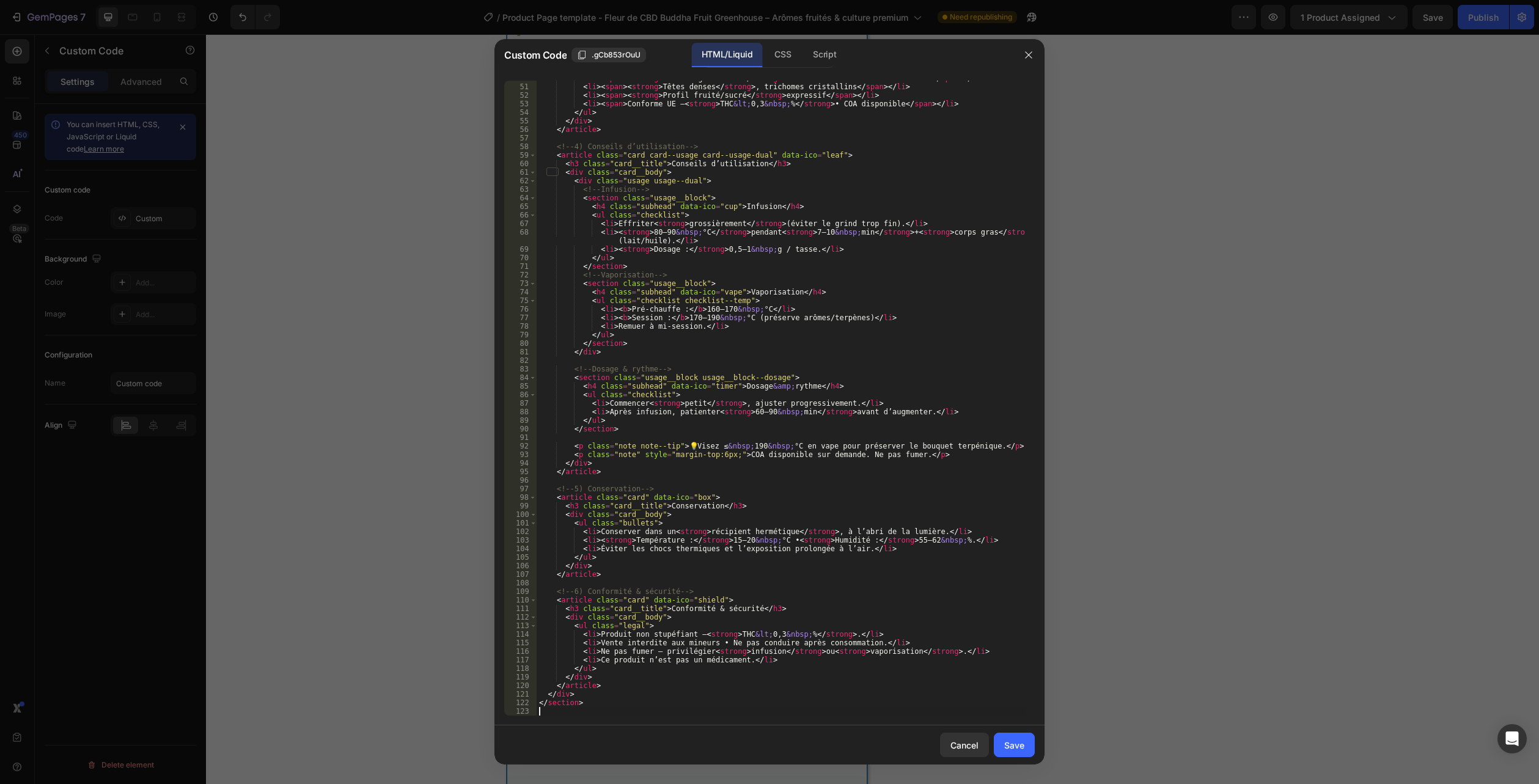
scroll to position [443, 0]
drag, startPoint x: 1002, startPoint y: 740, endPoint x: 1249, endPoint y: 390, distance: 428.4
click at [1003, 740] on button "Save" at bounding box center [1014, 744] width 41 height 25
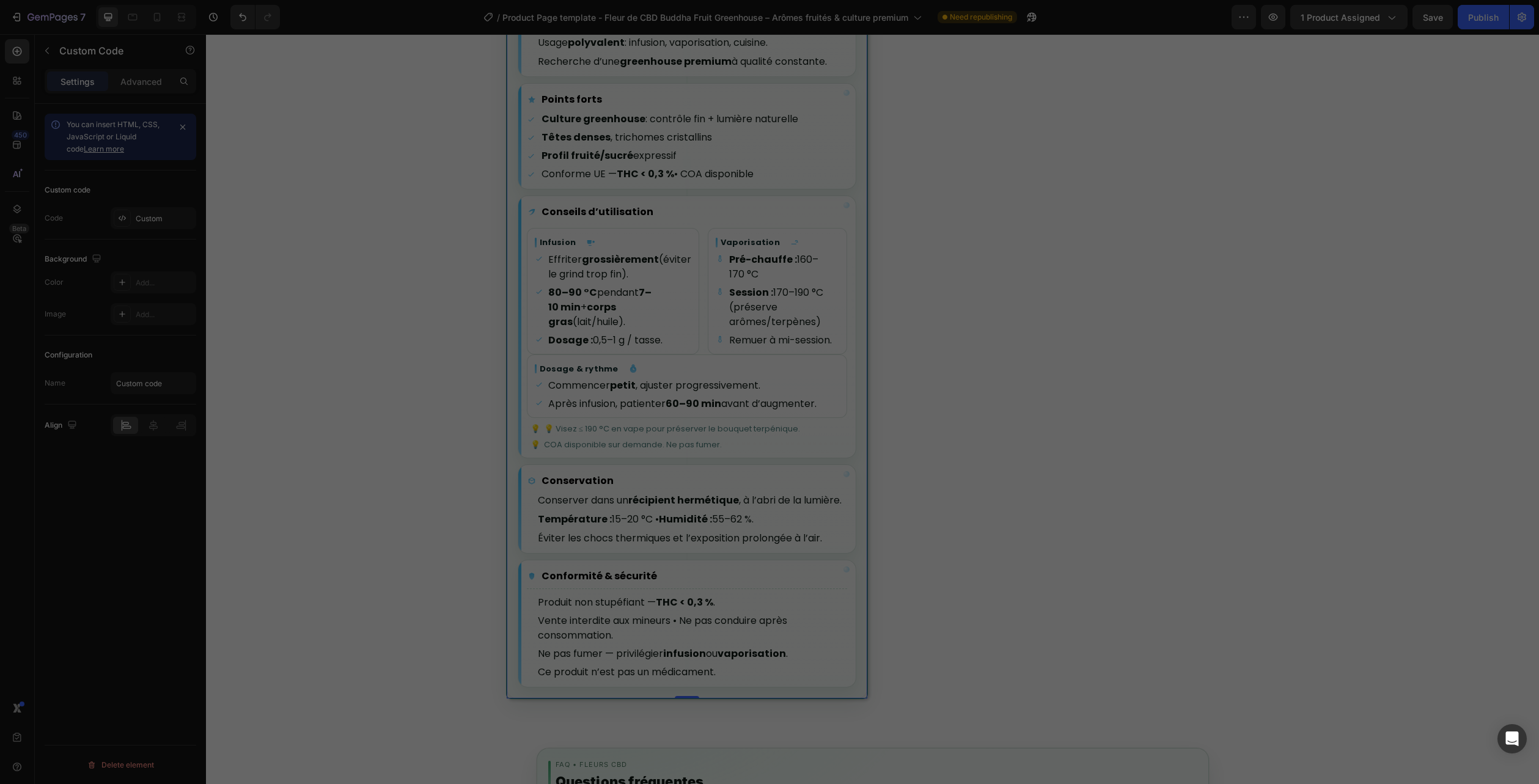
scroll to position [1330, 0]
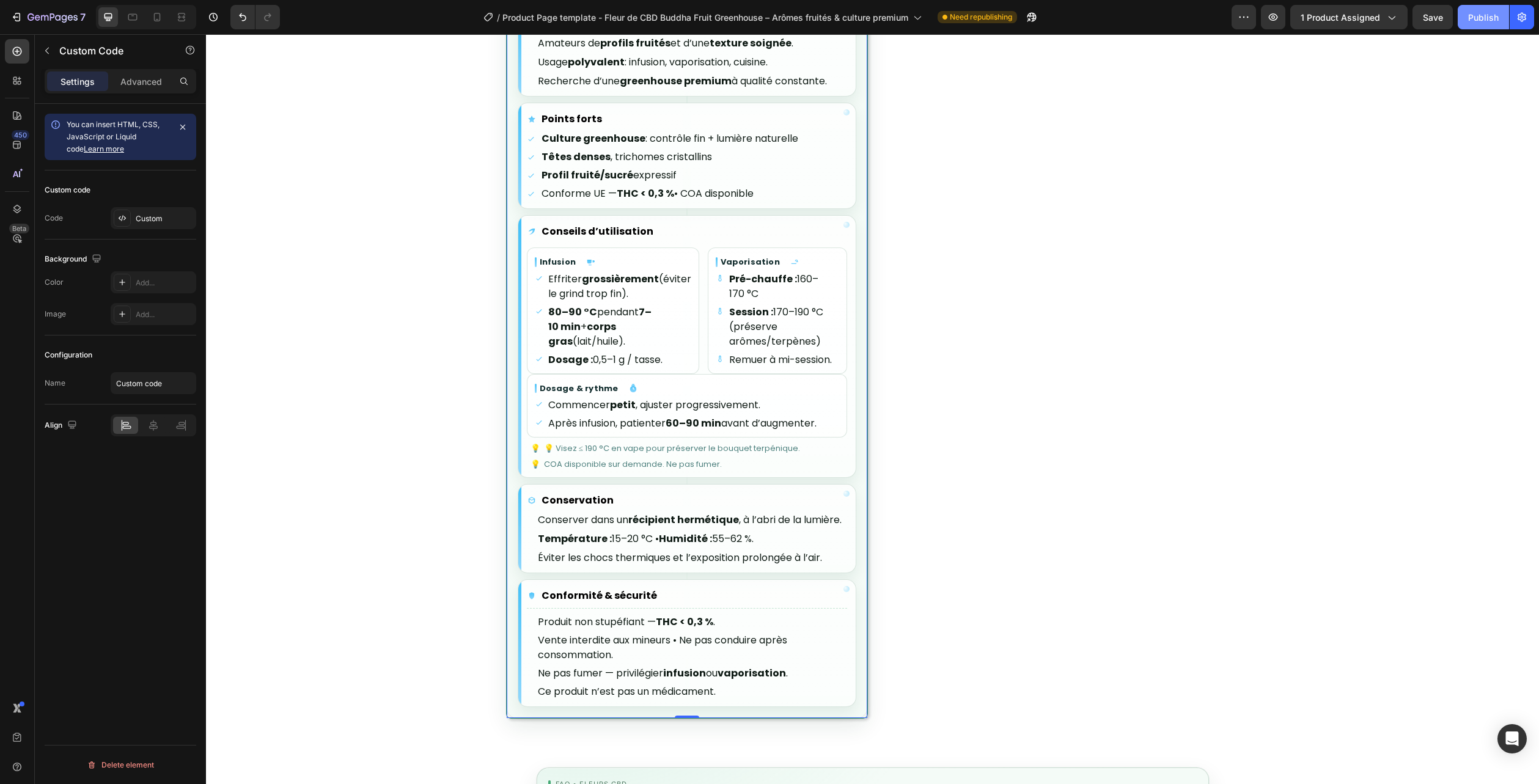
click at [1493, 14] on div "Publish" at bounding box center [1484, 17] width 31 height 13
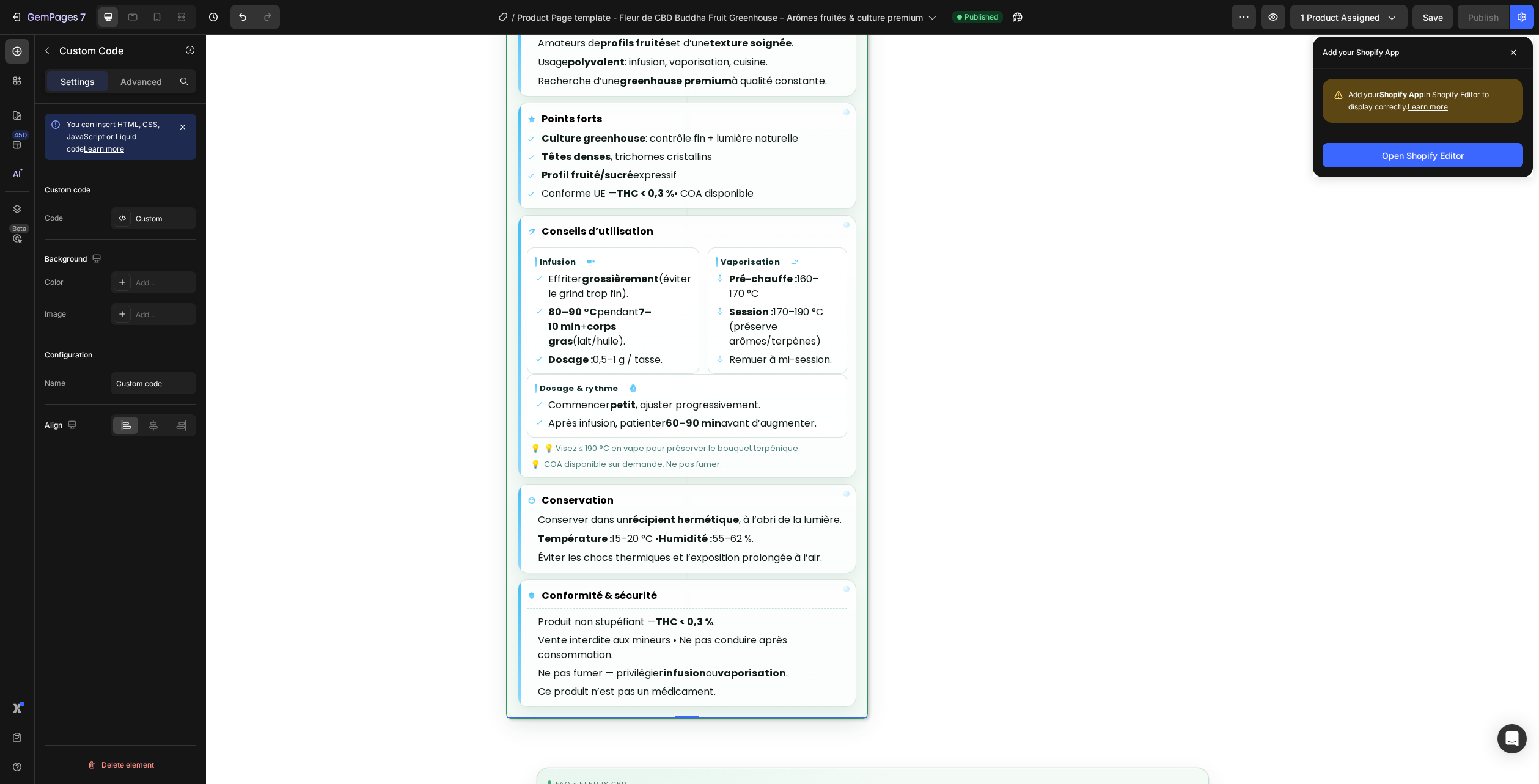
click at [64, 0] on div "7 Version history / Product Page template - Fleur de CBD Buddha Fruit Greenhous…" at bounding box center [770, 17] width 1539 height 35
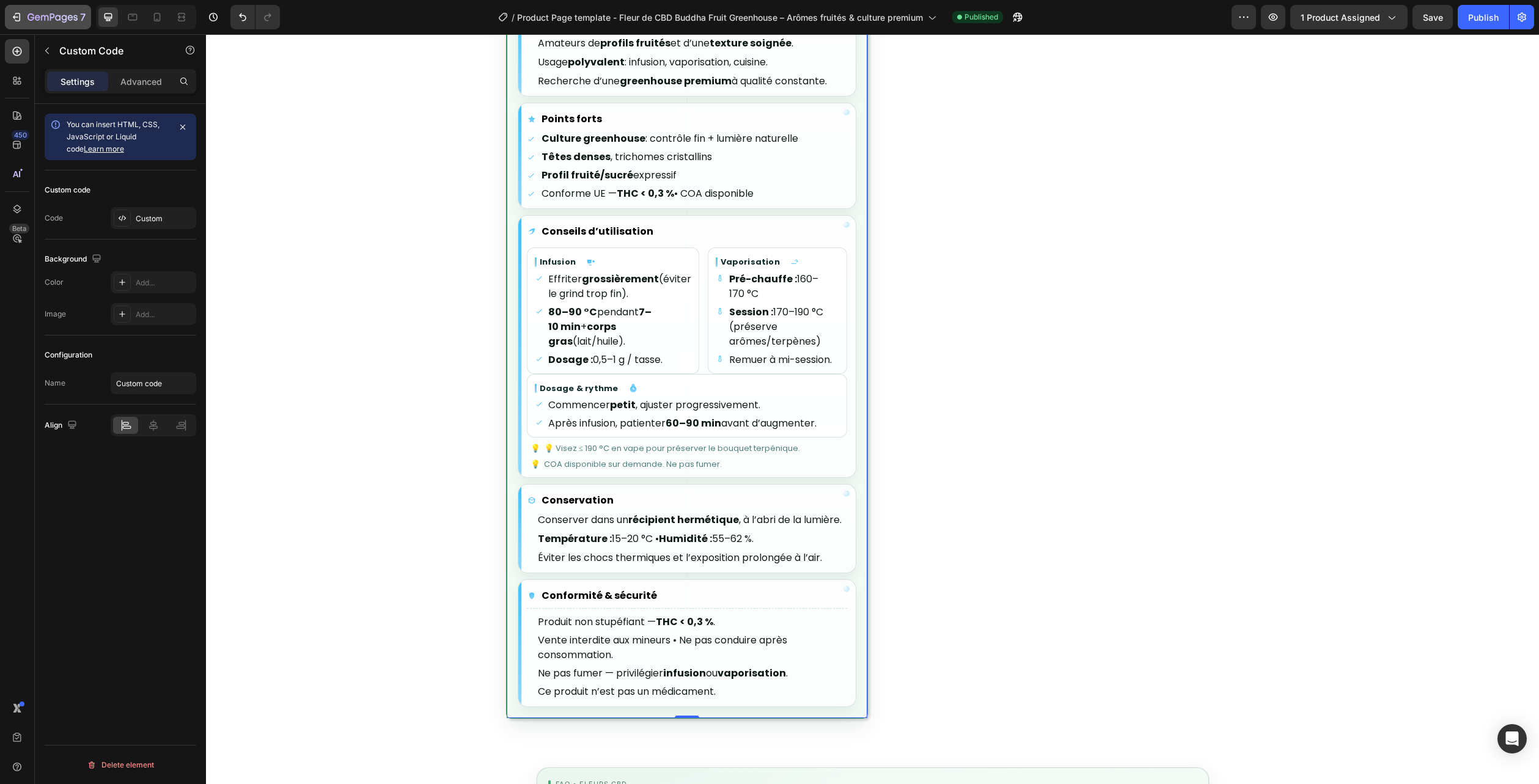
click at [60, 13] on icon "button" at bounding box center [52, 18] width 50 height 11
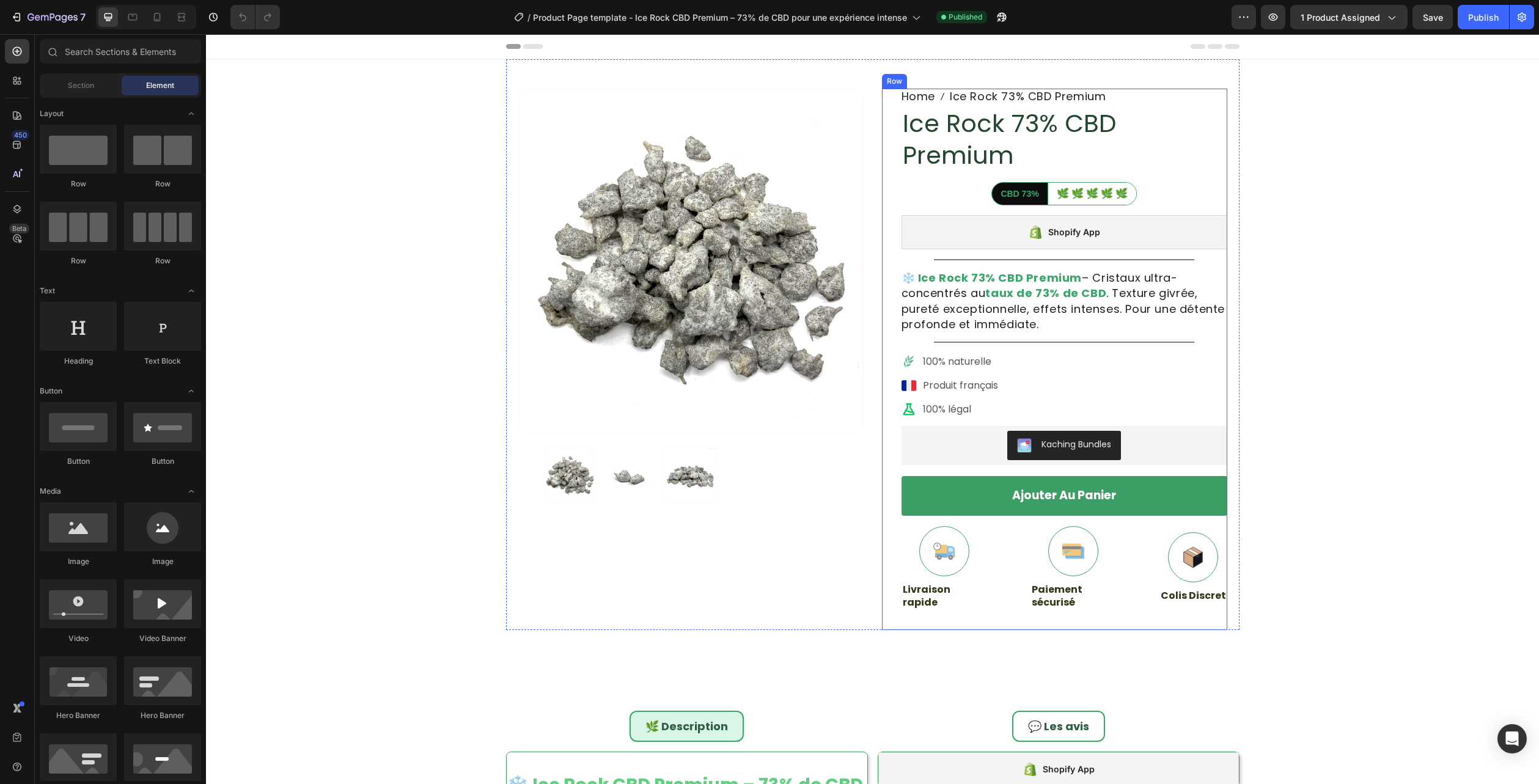
click at [998, 131] on h1 "Ice Rock 73% CBD Premium" at bounding box center [1064, 139] width 325 height 66
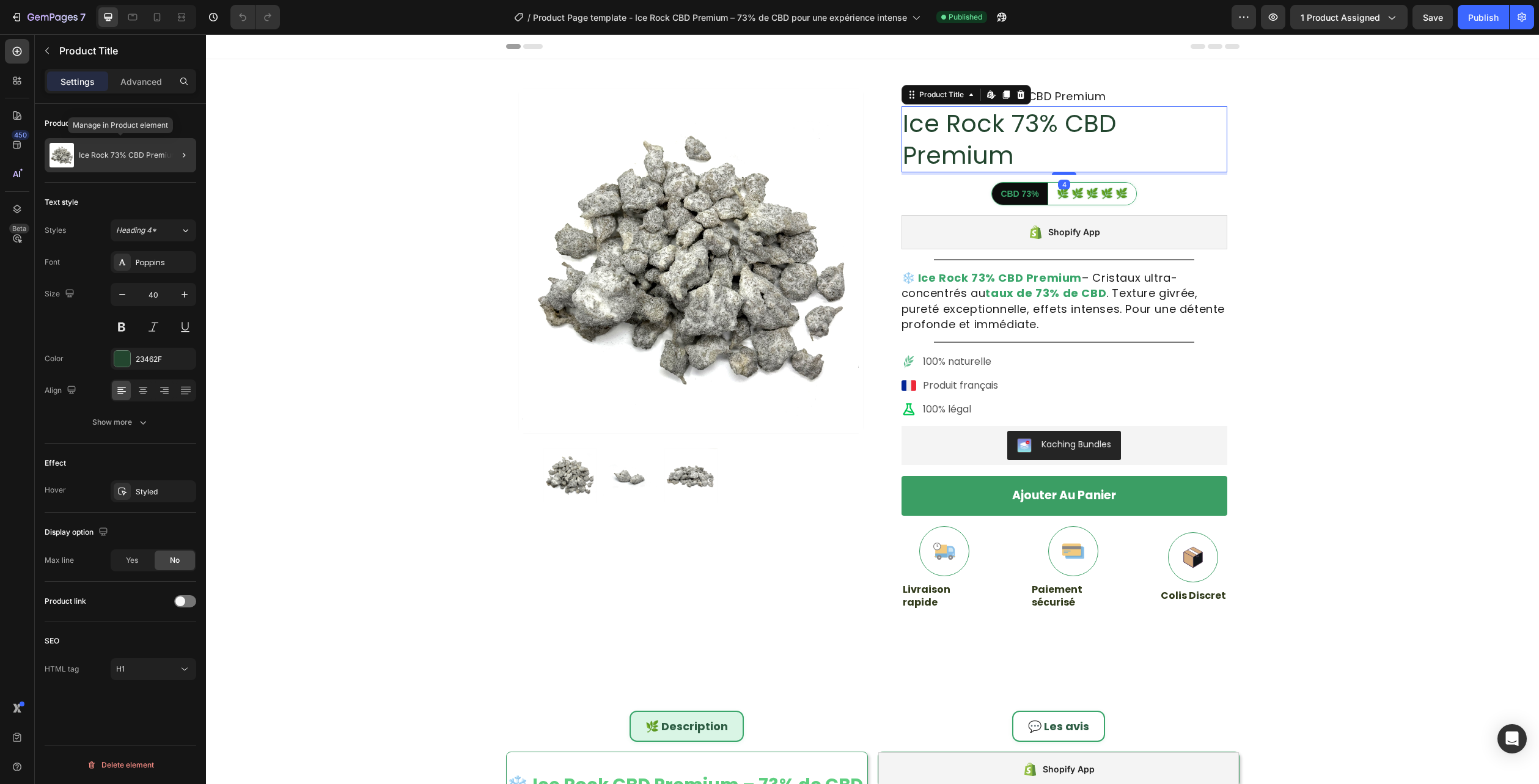
click at [136, 165] on div "Ice Rock 73% CBD Premium" at bounding box center [120, 155] width 151 height 35
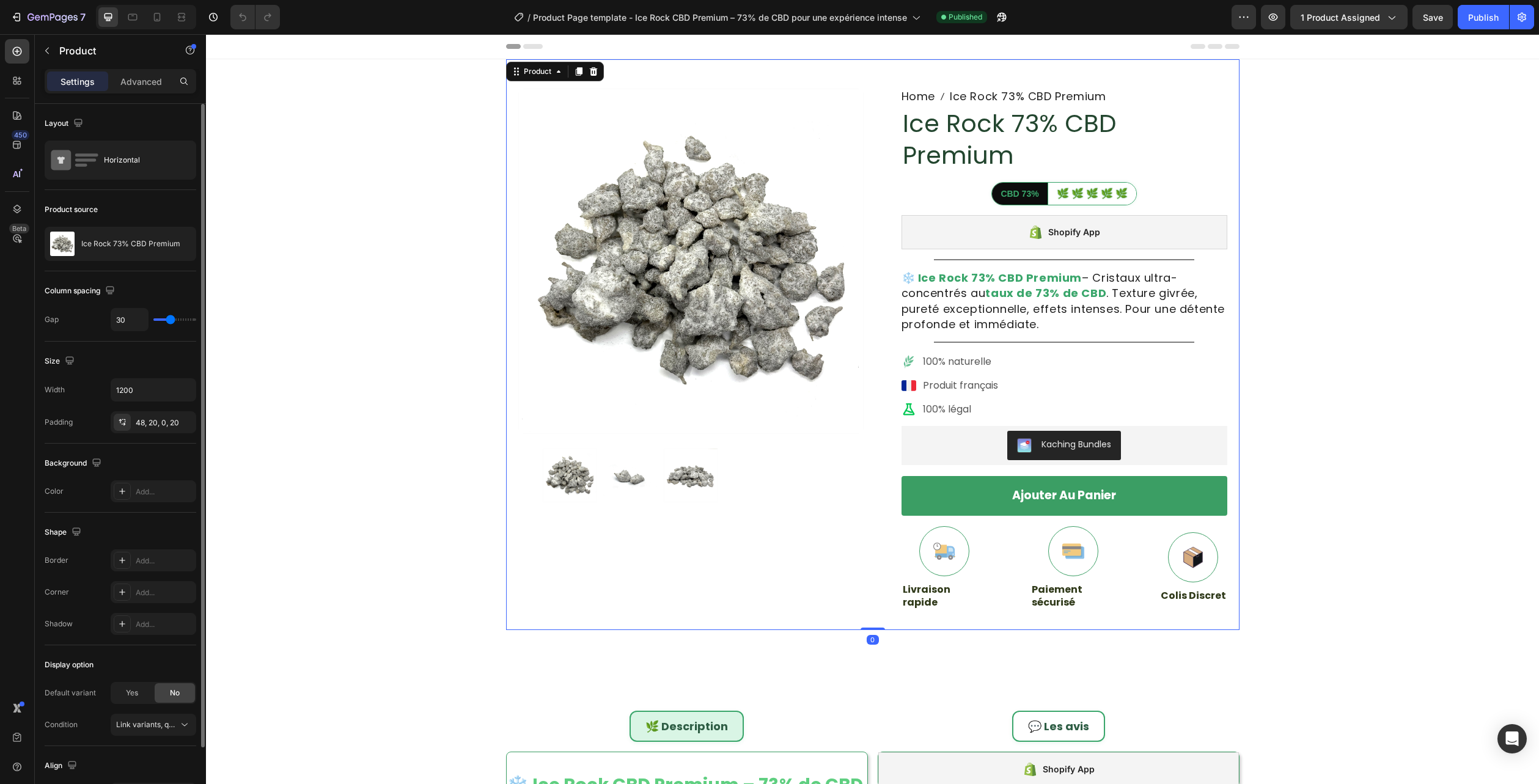
click at [120, 237] on div "Ice Rock 73% CBD Premium" at bounding box center [120, 243] width 151 height 35
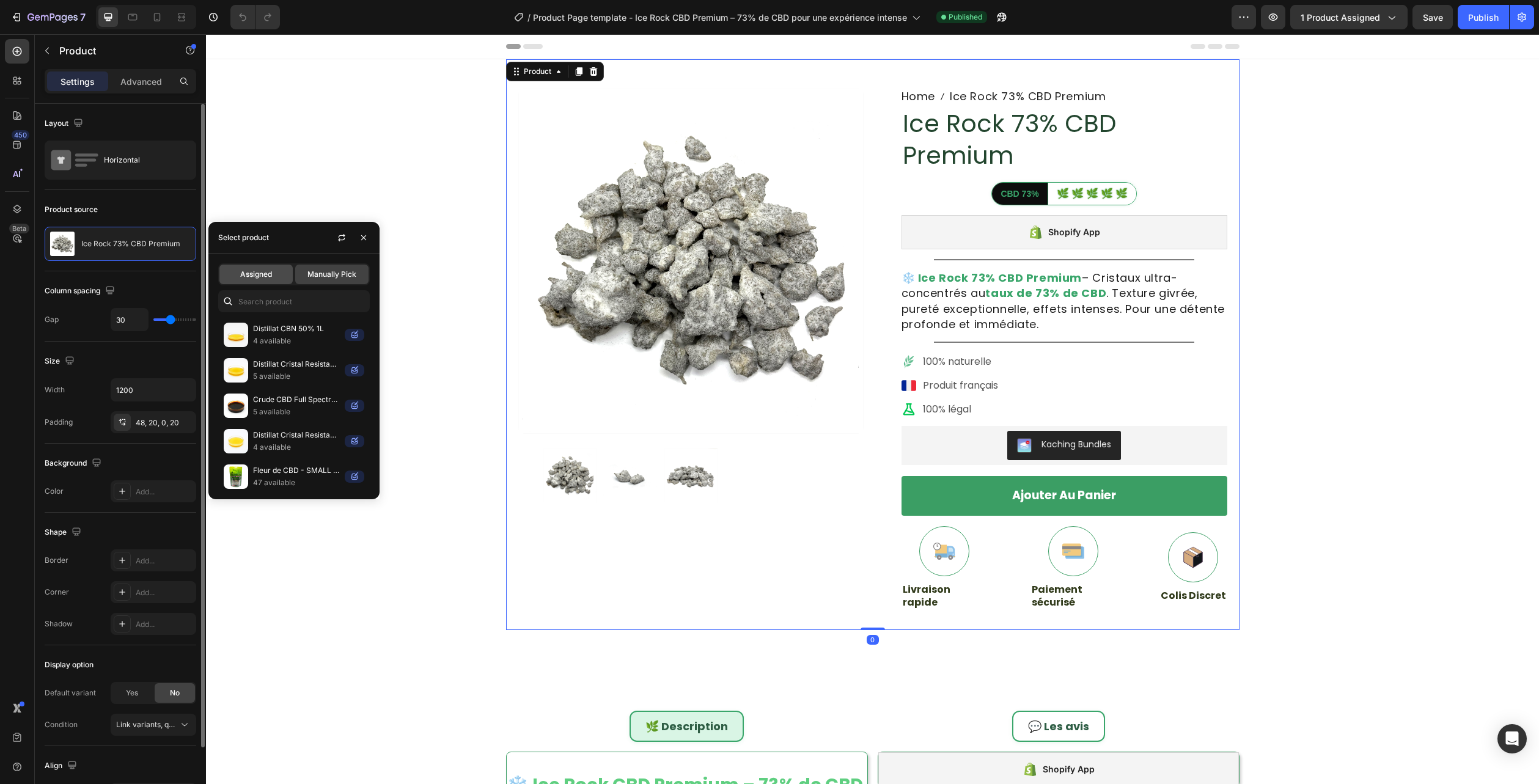
click at [255, 267] on div "Assigned" at bounding box center [256, 275] width 73 height 20
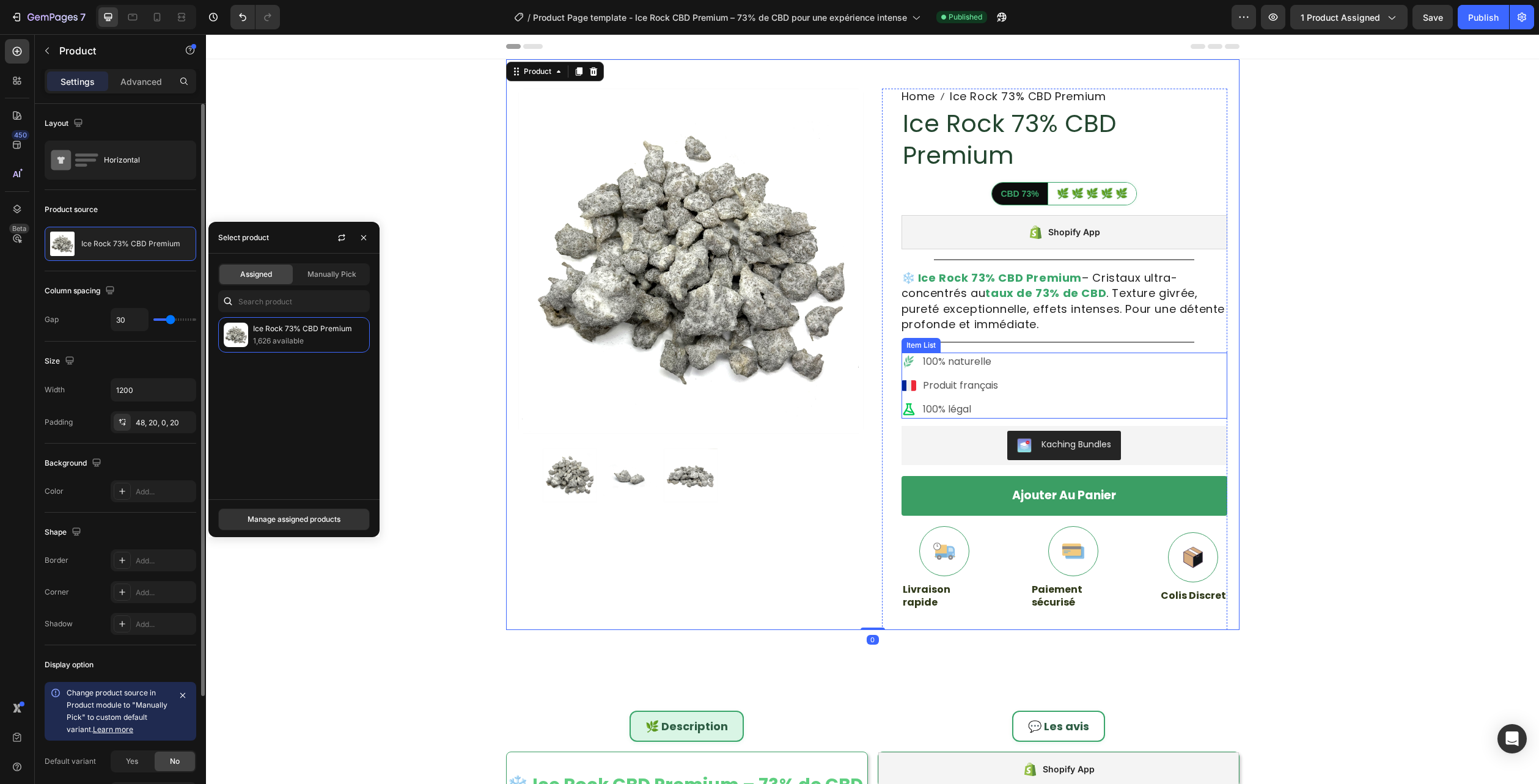
click at [1034, 374] on div "100% naturelle Produit français 100% légal" at bounding box center [1064, 386] width 325 height 66
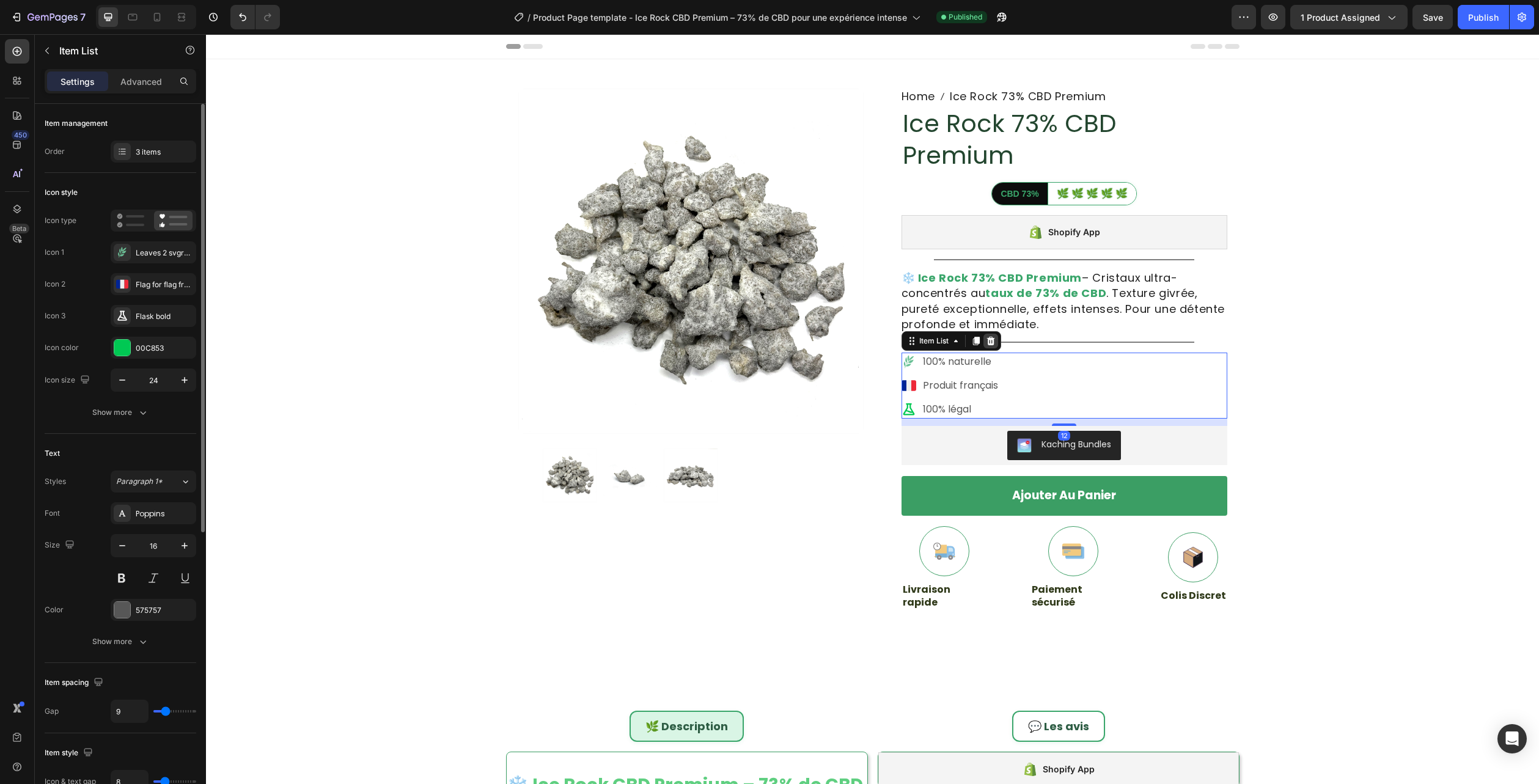
click at [987, 341] on icon at bounding box center [991, 341] width 8 height 9
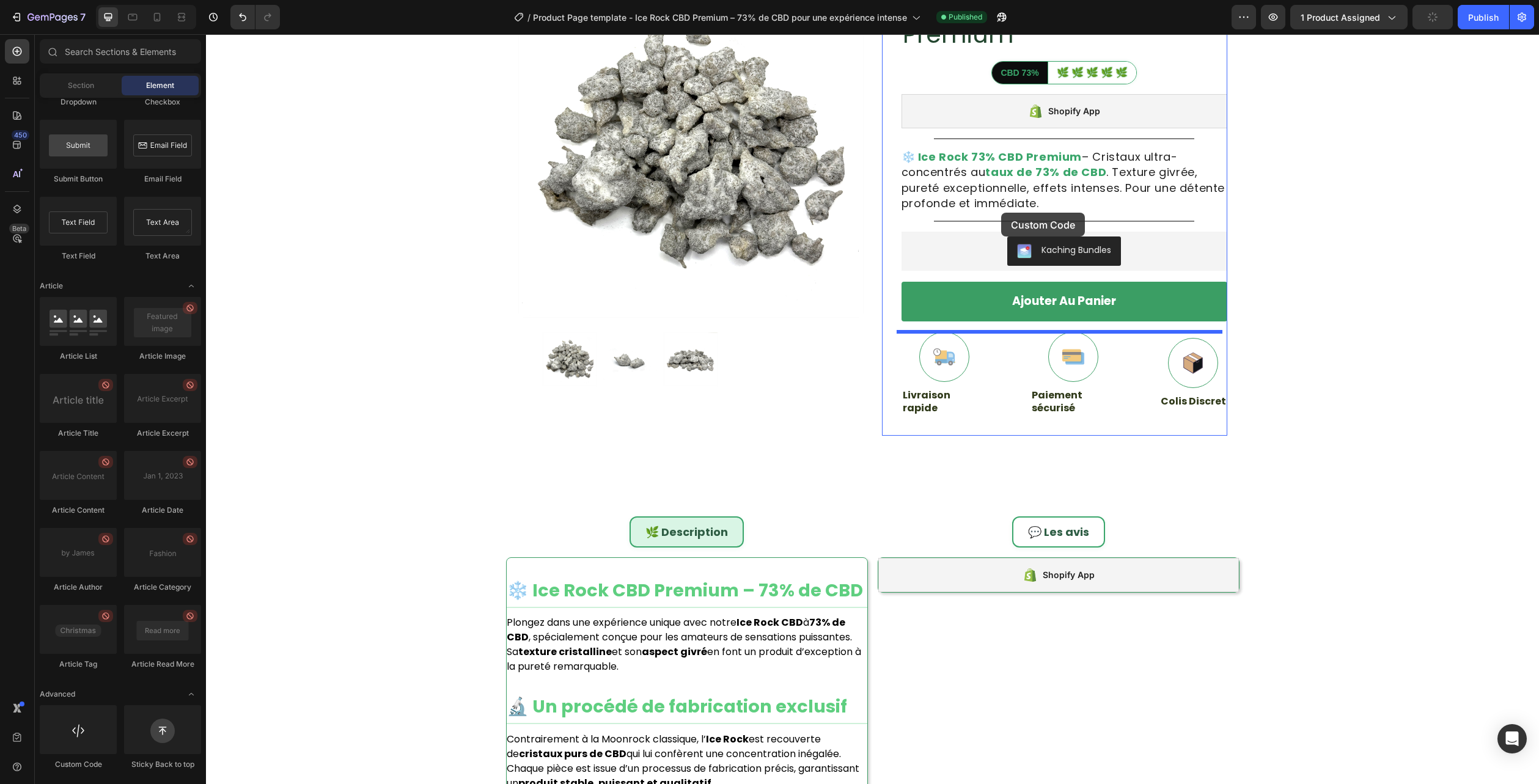
scroll to position [90, 0]
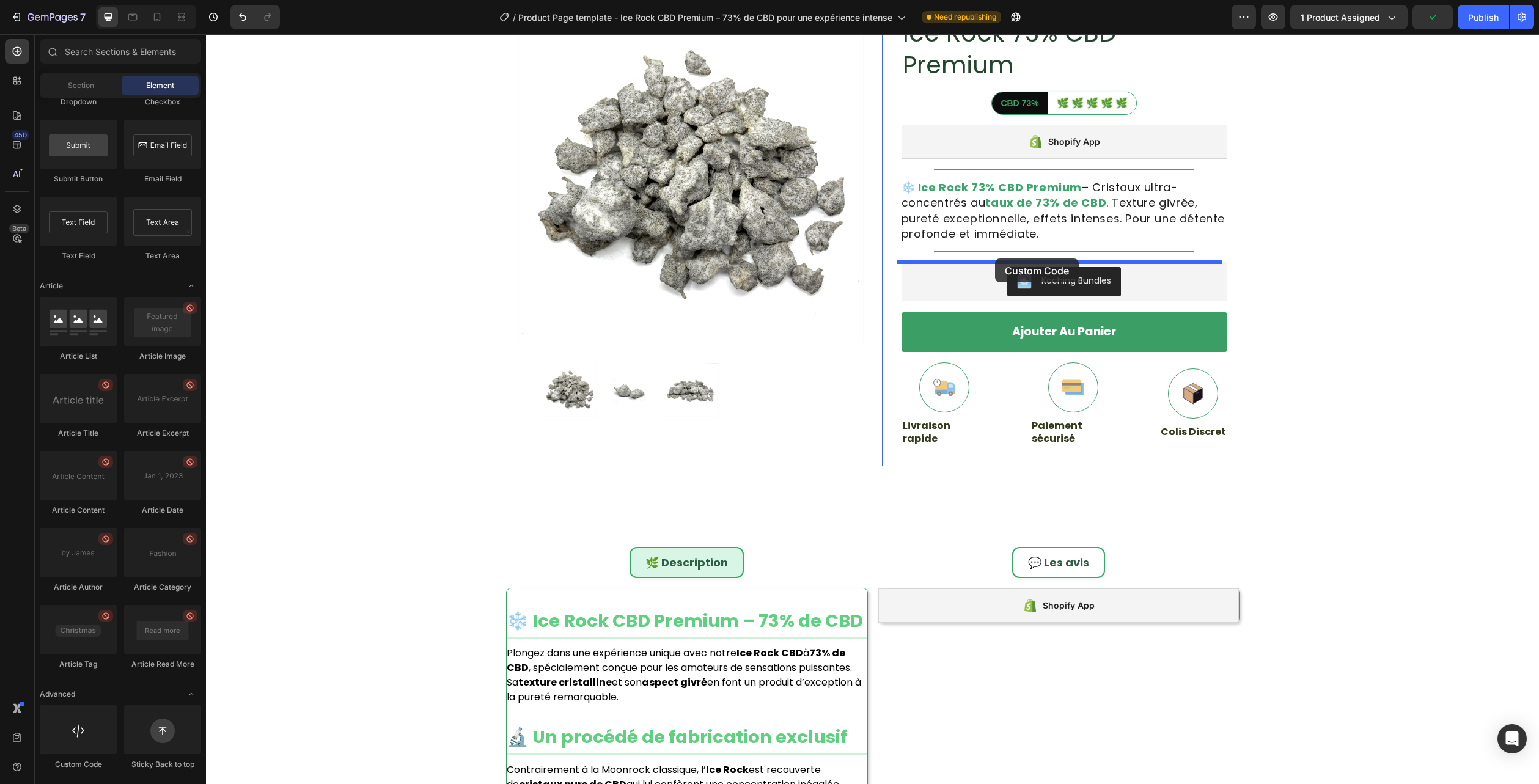
drag, startPoint x: 289, startPoint y: 752, endPoint x: 995, endPoint y: 258, distance: 861.7
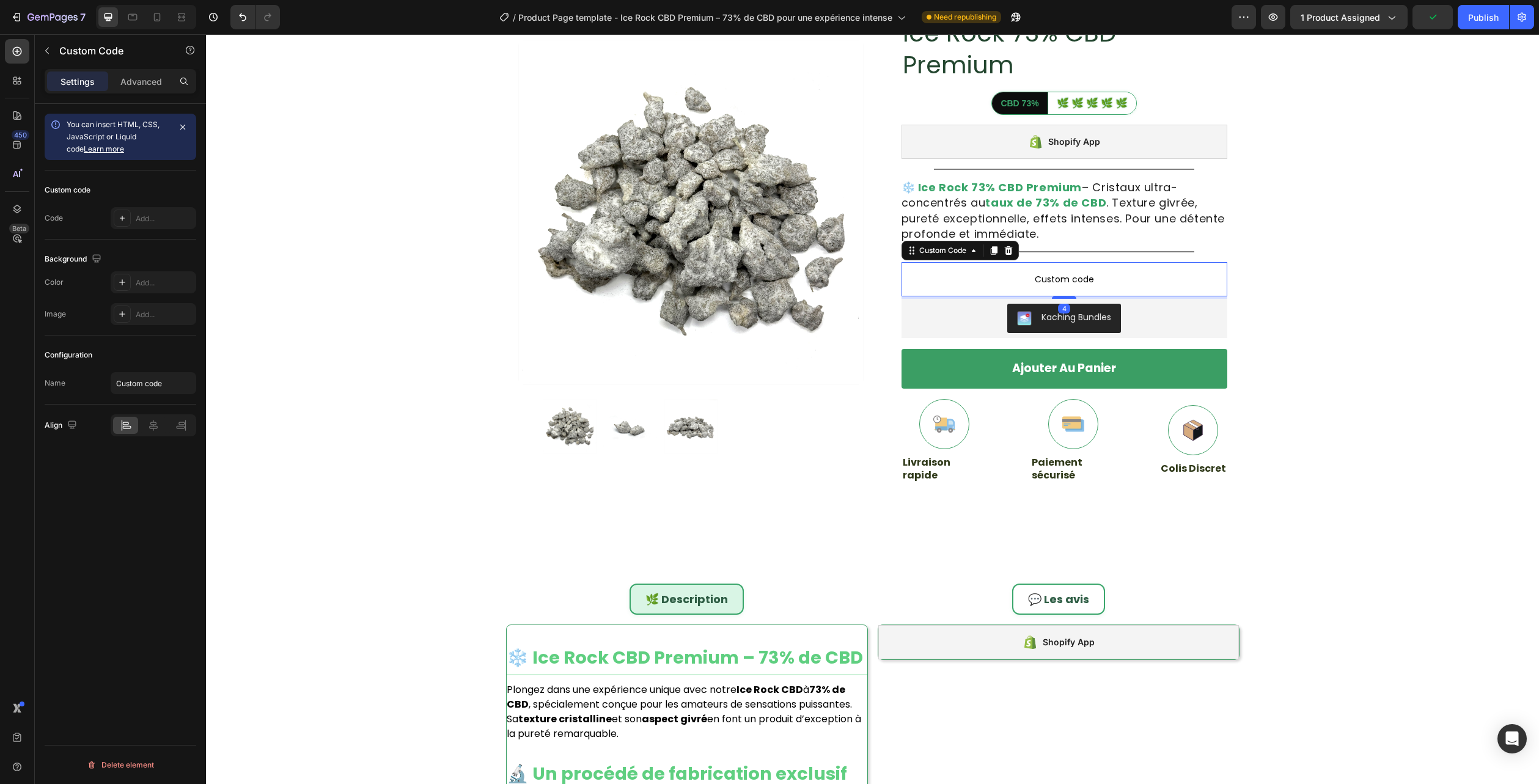
click at [1008, 275] on span "Custom code" at bounding box center [1064, 279] width 325 height 15
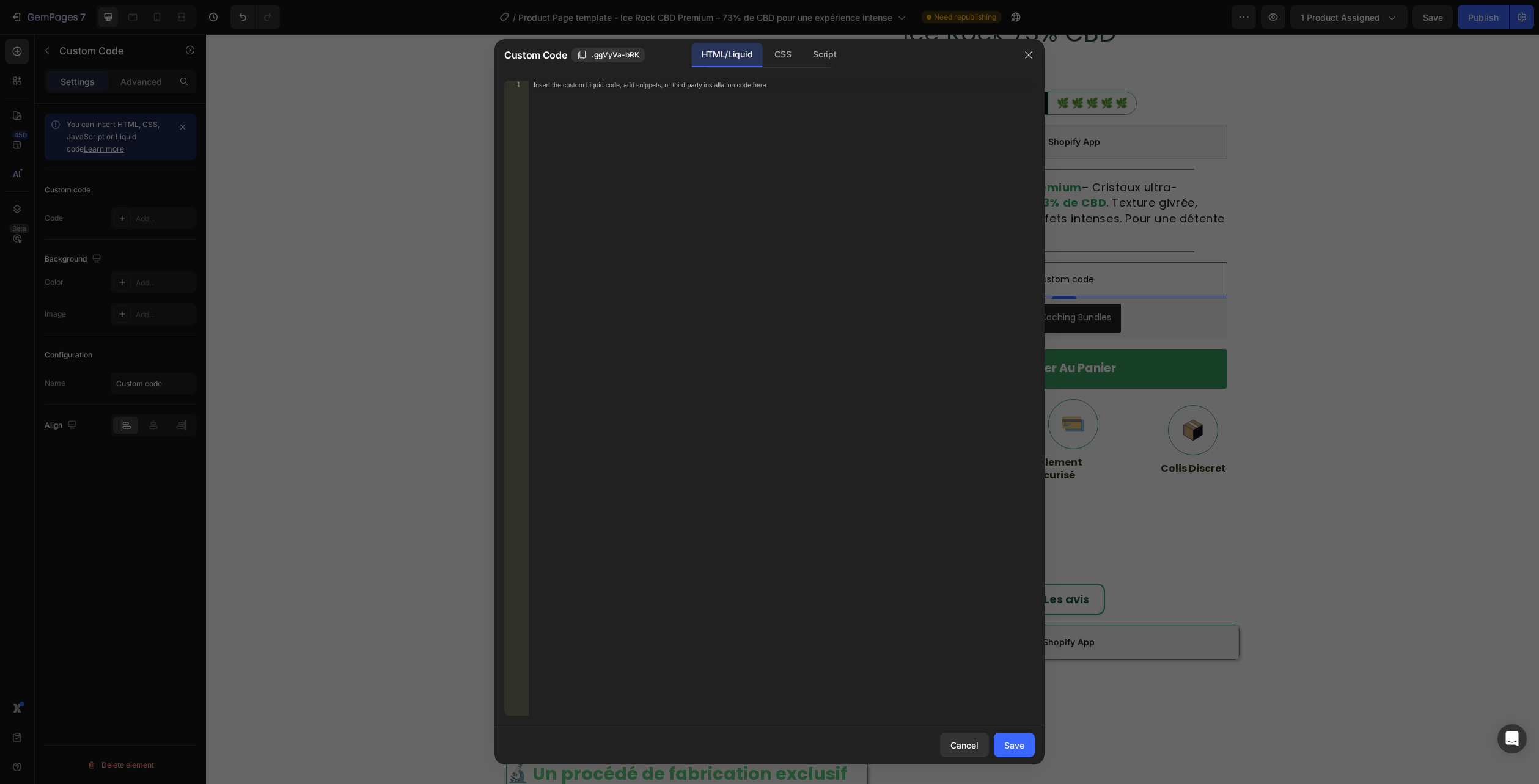
click at [730, 53] on div "HTML/Liquid" at bounding box center [727, 54] width 70 height 25
click at [725, 126] on div "Insert the custom Liquid code, add snippets, or third-party installation code h…" at bounding box center [782, 406] width 506 height 652
paste textarea "</section>"
type textarea "</section>"
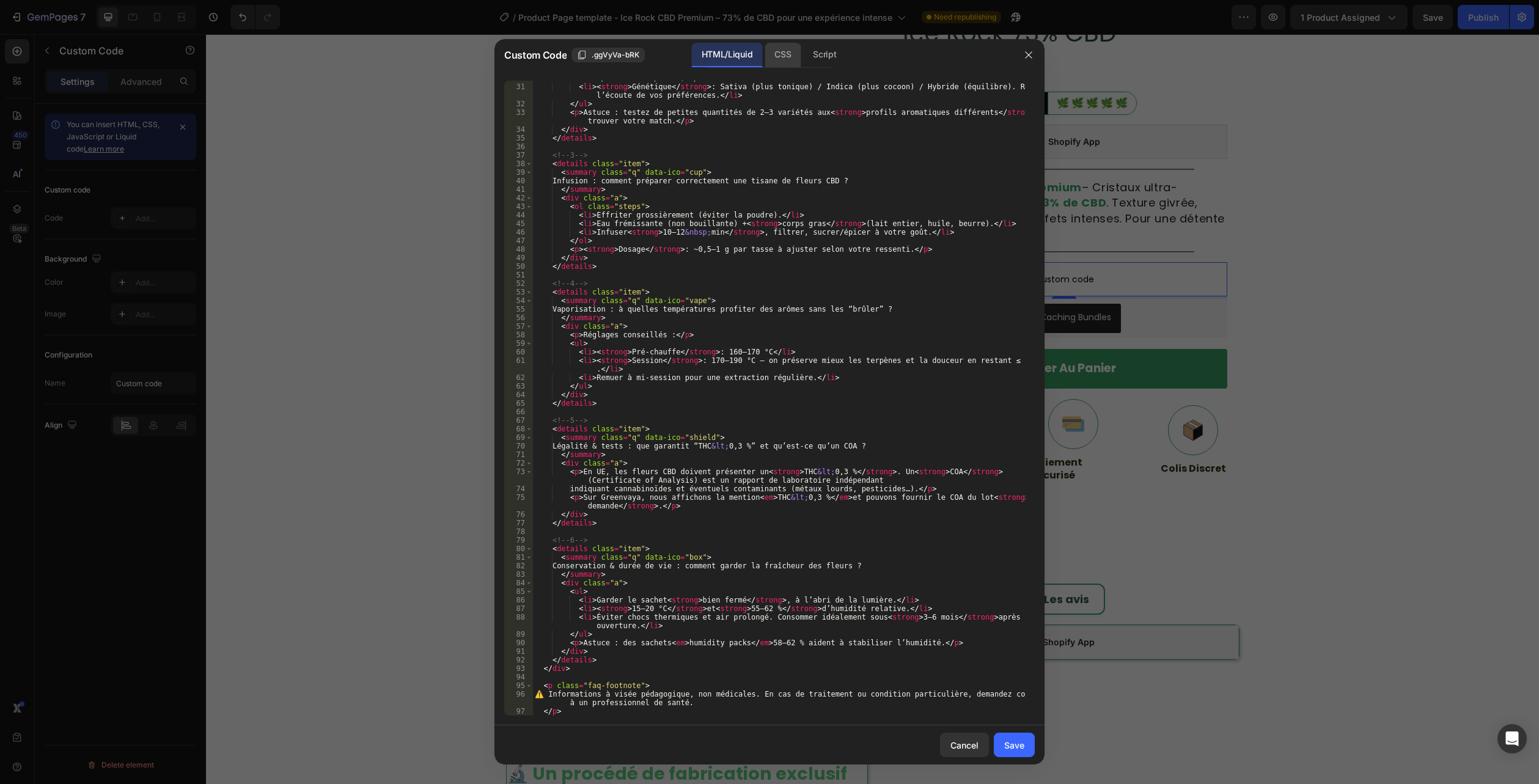
scroll to position [306, 0]
click at [785, 53] on div "CSS" at bounding box center [782, 54] width 36 height 25
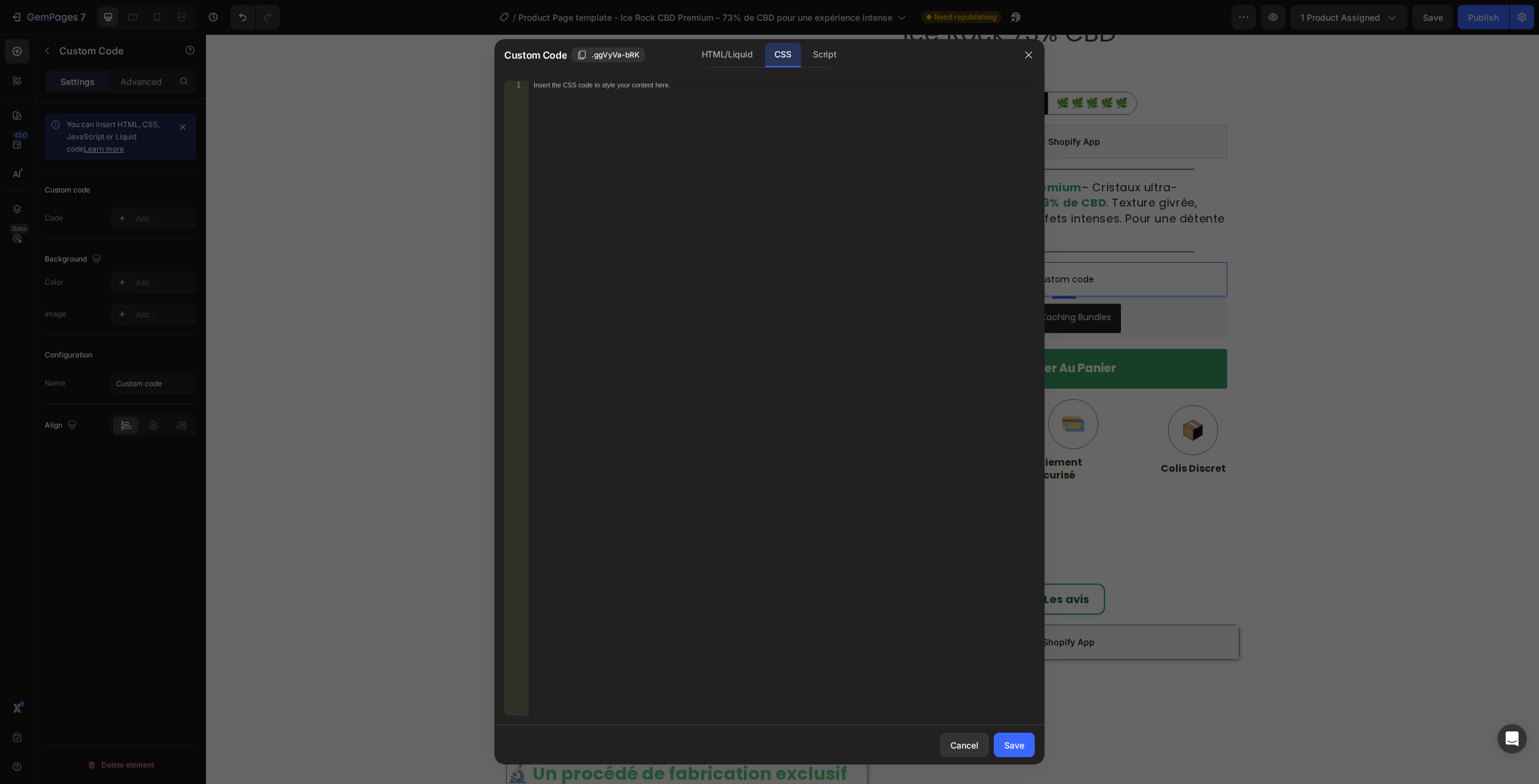
click at [775, 51] on div "CSS" at bounding box center [782, 54] width 36 height 25
click at [749, 165] on div "Insert the CSS code to style your content here." at bounding box center [782, 406] width 506 height 652
paste textarea ".flora-faq--compact .a{ padding: 8px 14px 12px; }"
type textarea ".flora-faq--compact .a{ padding: 8px 14px 12px; }"
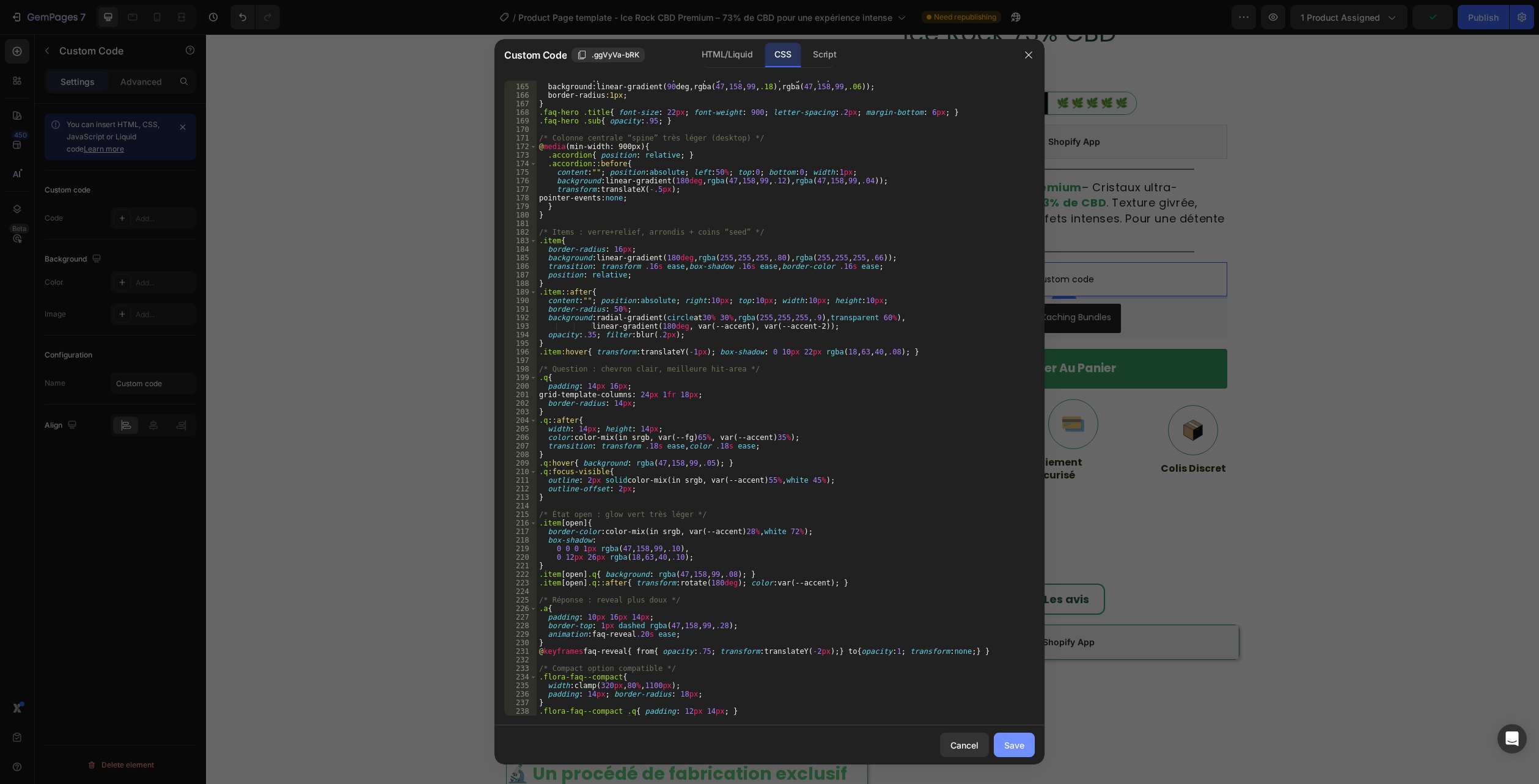
click at [1000, 743] on button "Save" at bounding box center [1014, 744] width 41 height 25
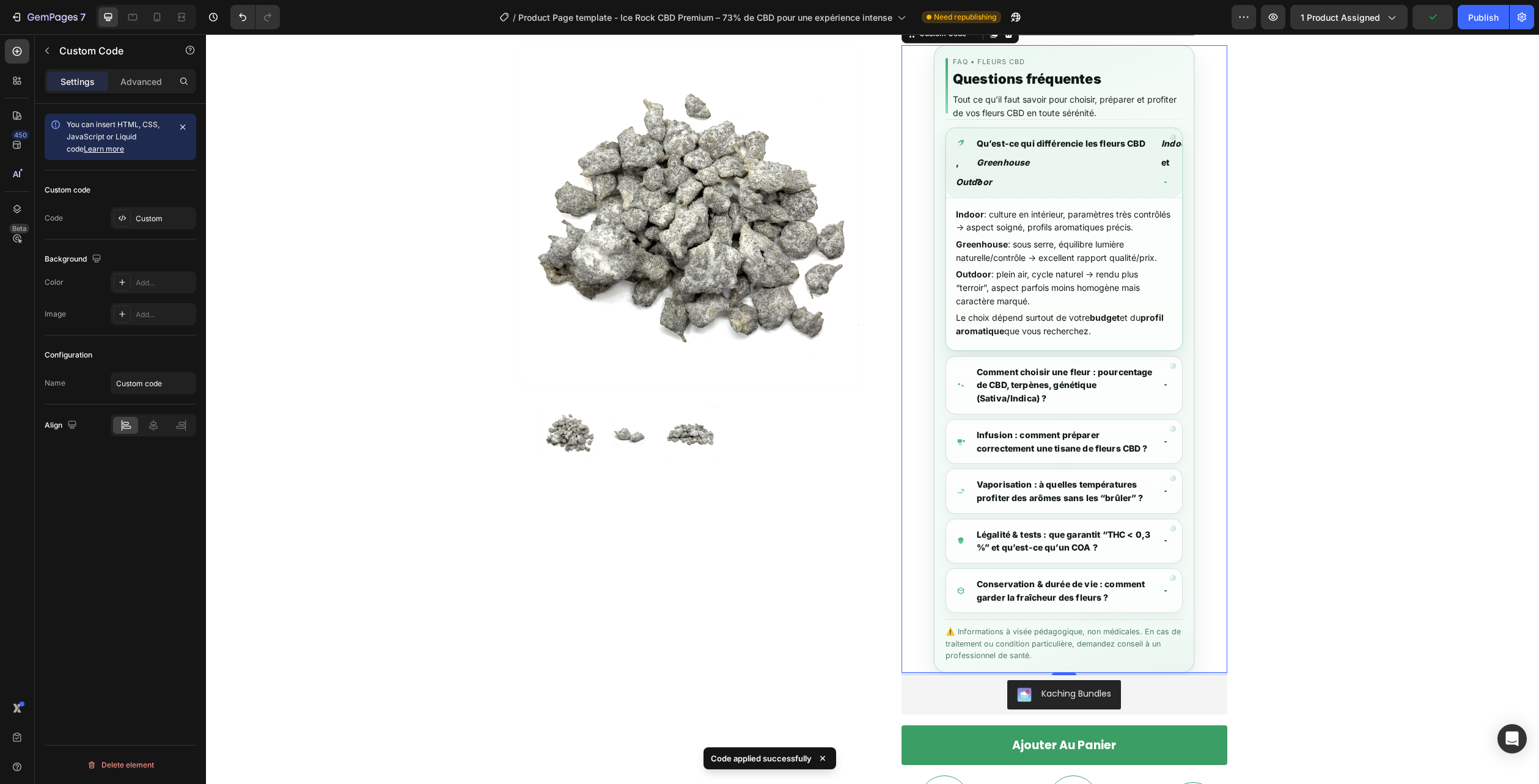
scroll to position [213, 0]
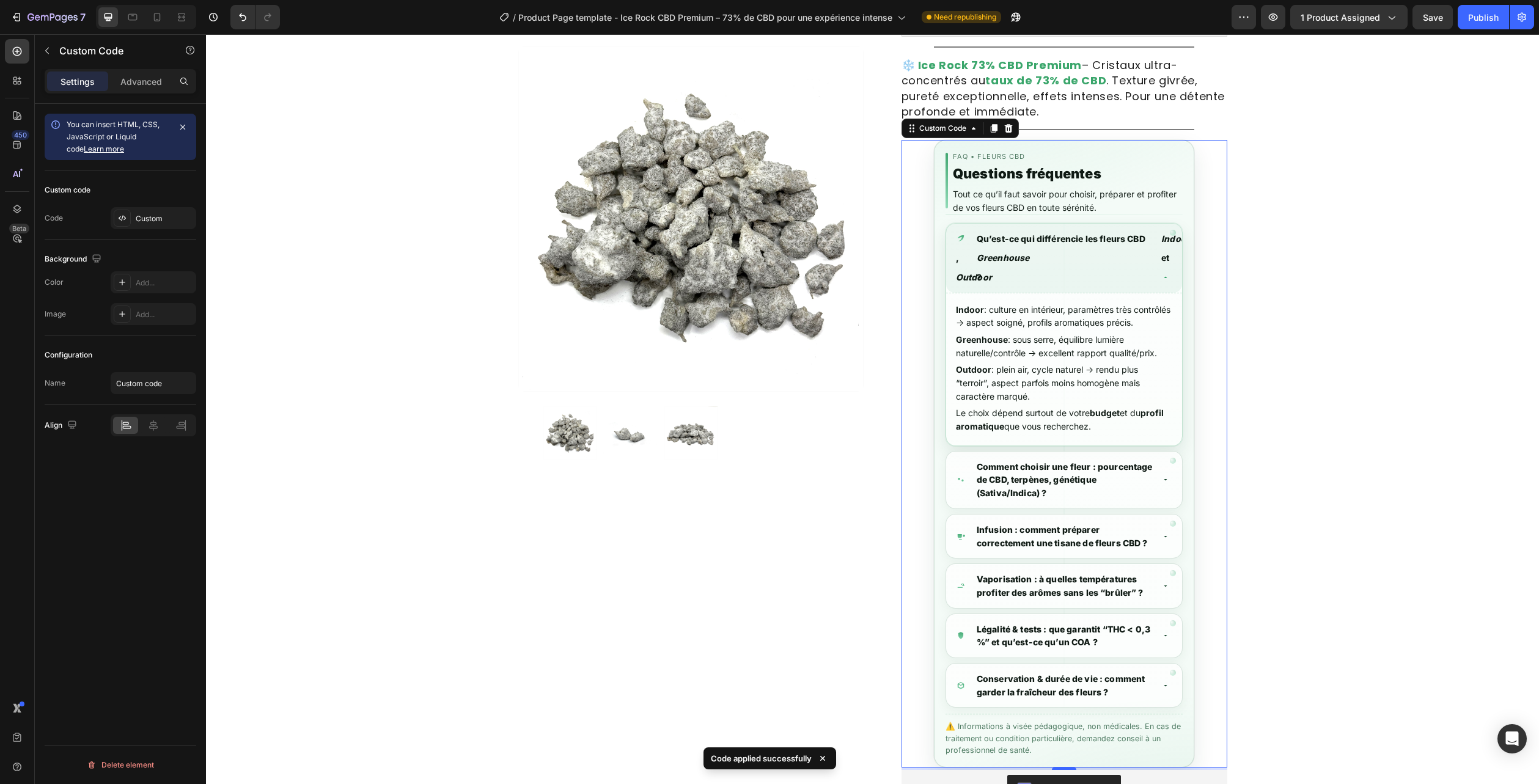
click at [1192, 291] on div "FAQ • Fleurs CBD Questions fréquentes Tout ce qu’il faut savoir pour choisir, p…" at bounding box center [1064, 454] width 325 height 628
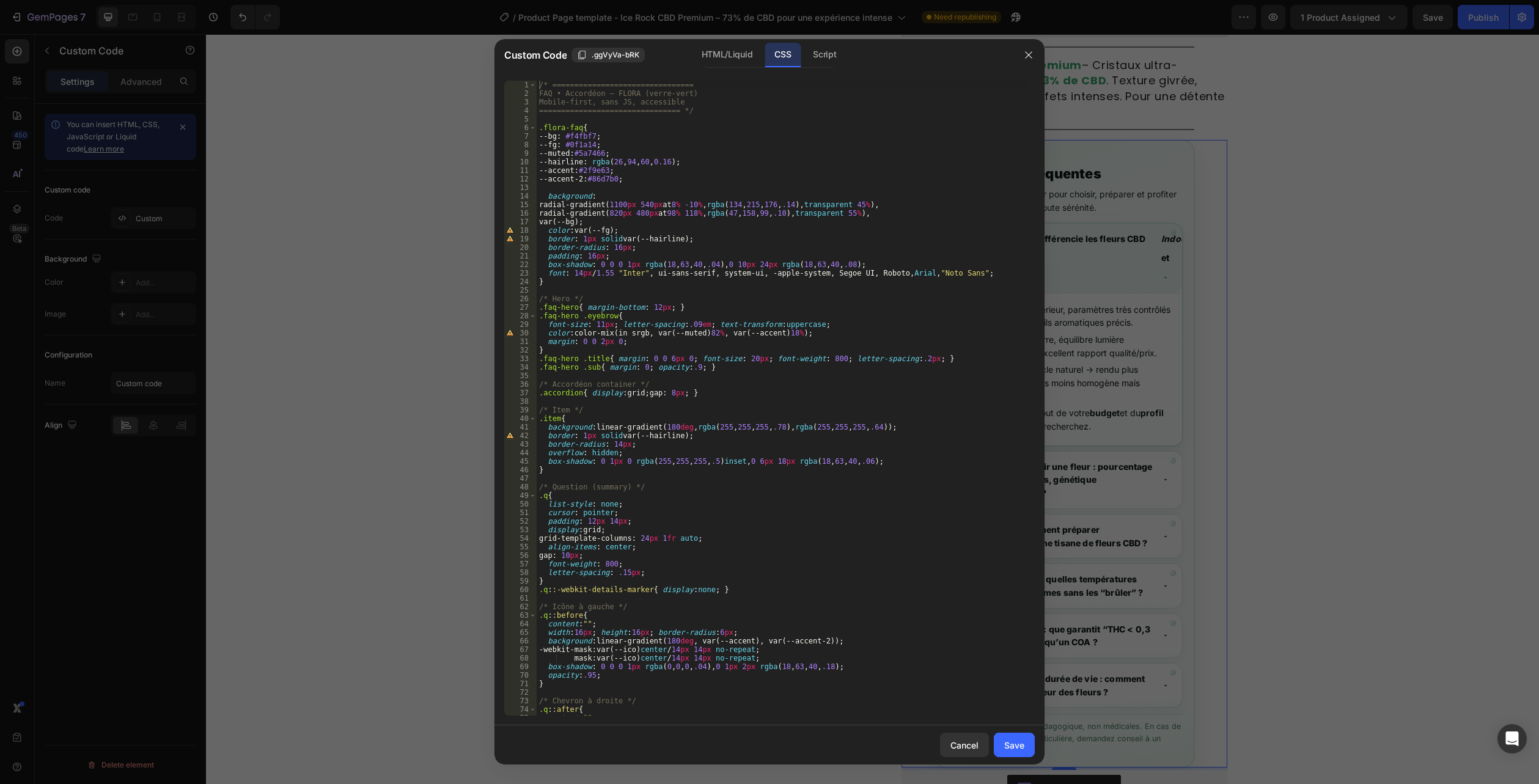
click at [772, 52] on div "CSS" at bounding box center [782, 54] width 36 height 25
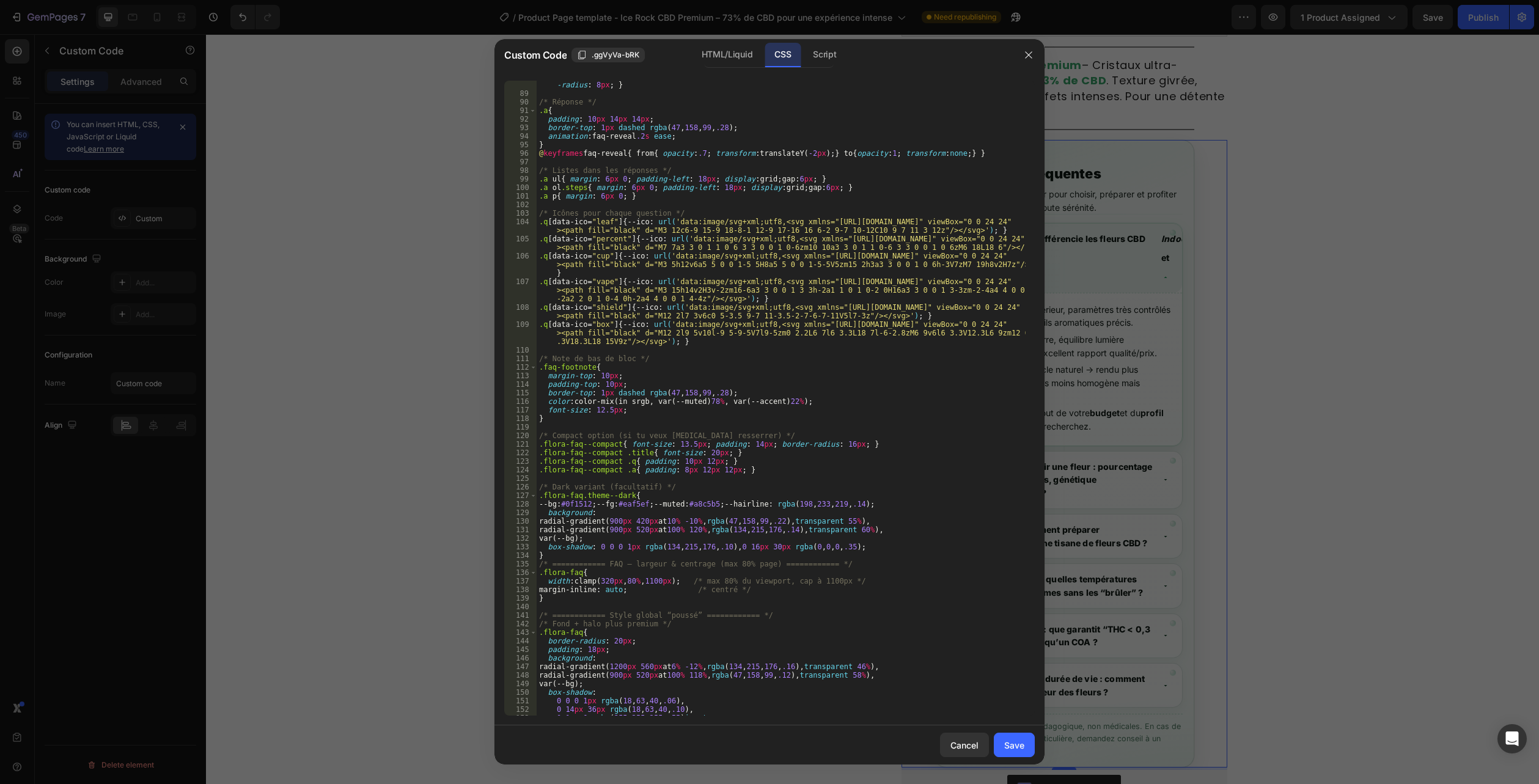
scroll to position [1513, 0]
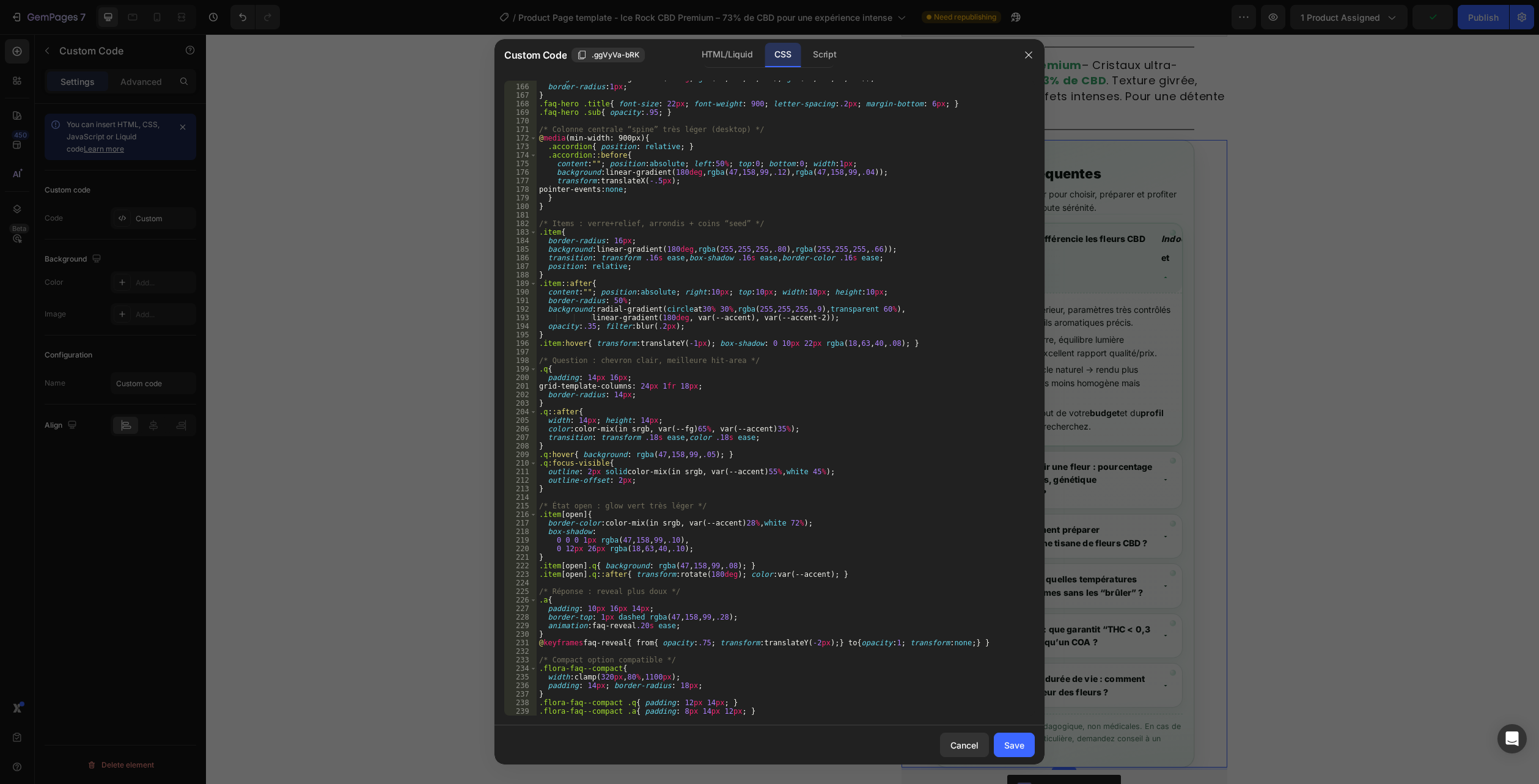
click at [753, 718] on div "165 166 167 168 169 170 171 172 173 174 175 176 177 178 179 180 181 182 183 184…" at bounding box center [770, 398] width 550 height 654
click at [763, 711] on div "background : linear-gradient( 90 deg , rgba ( 47 , 158 , 99 , .18 ), rgba ( 47 …" at bounding box center [781, 399] width 489 height 652
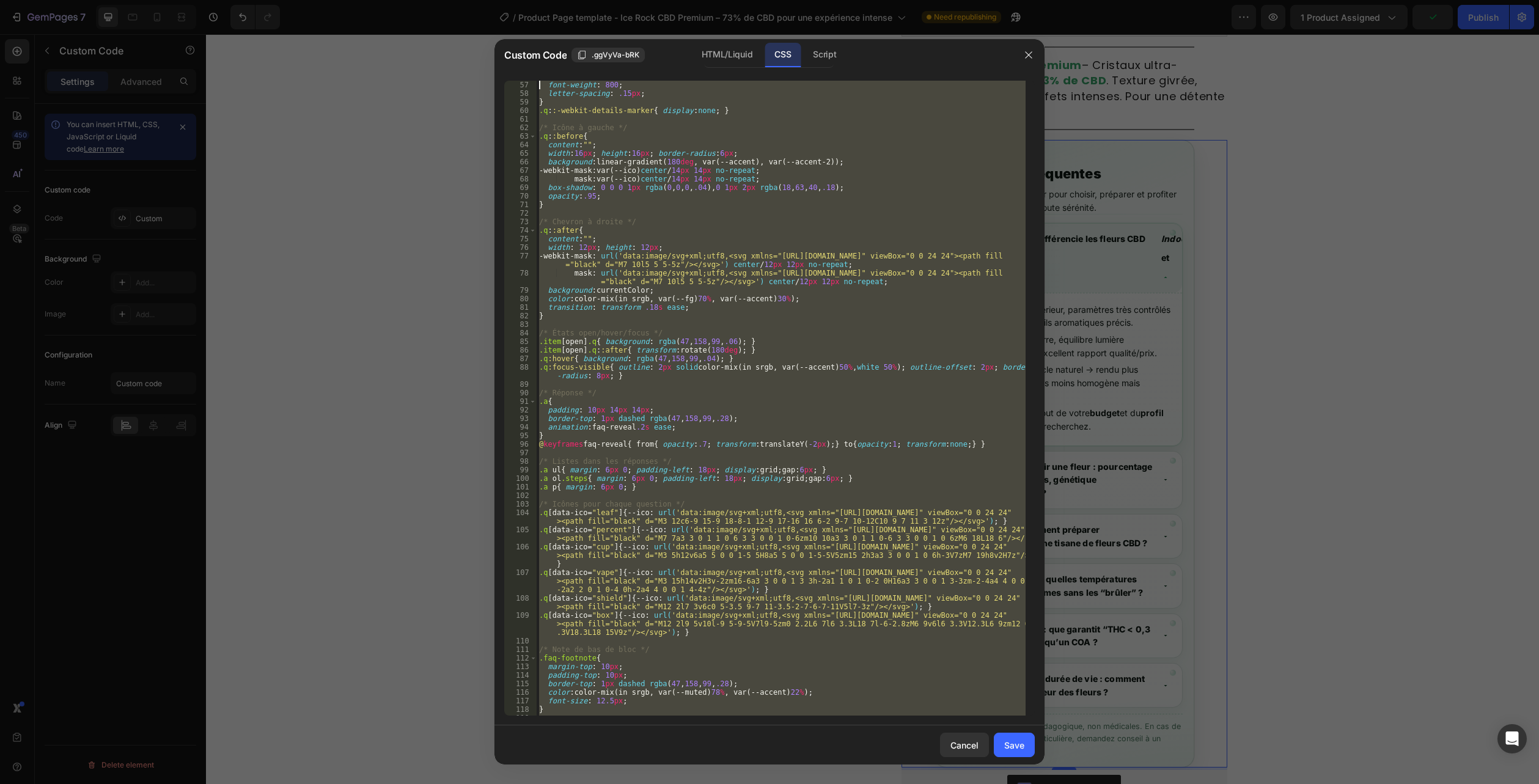
scroll to position [0, 0]
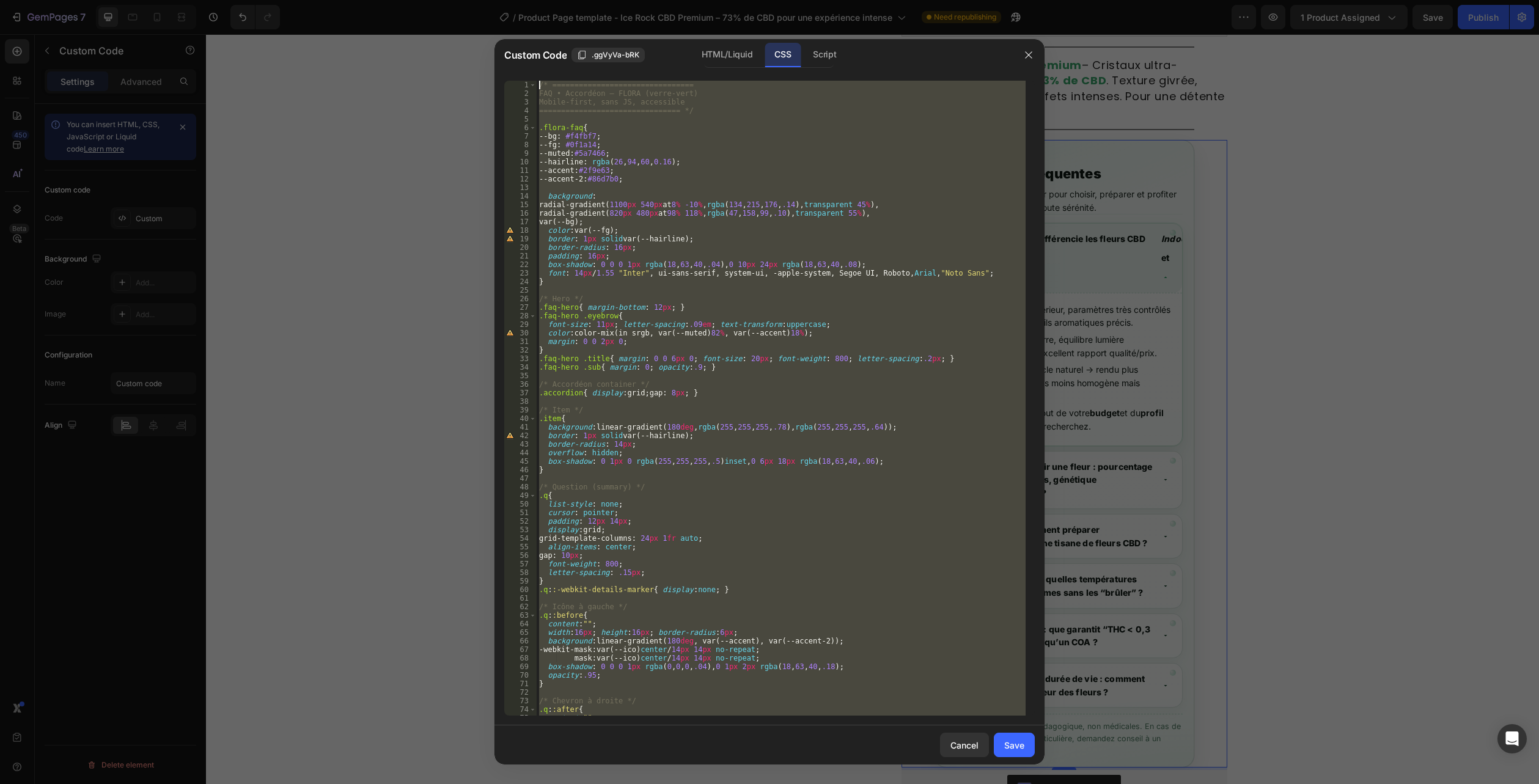
drag, startPoint x: 793, startPoint y: 715, endPoint x: 379, endPoint y: -66, distance: 883.9
click at [379, 0] on html "7 Version history / Product Page template - Ice Rock CBD Premium – 73% de CBD p…" at bounding box center [770, 0] width 1539 height 0
type textarea "/* ================================ FAQ • Accordéon — FLORA (verre-vert)"
paste textarea
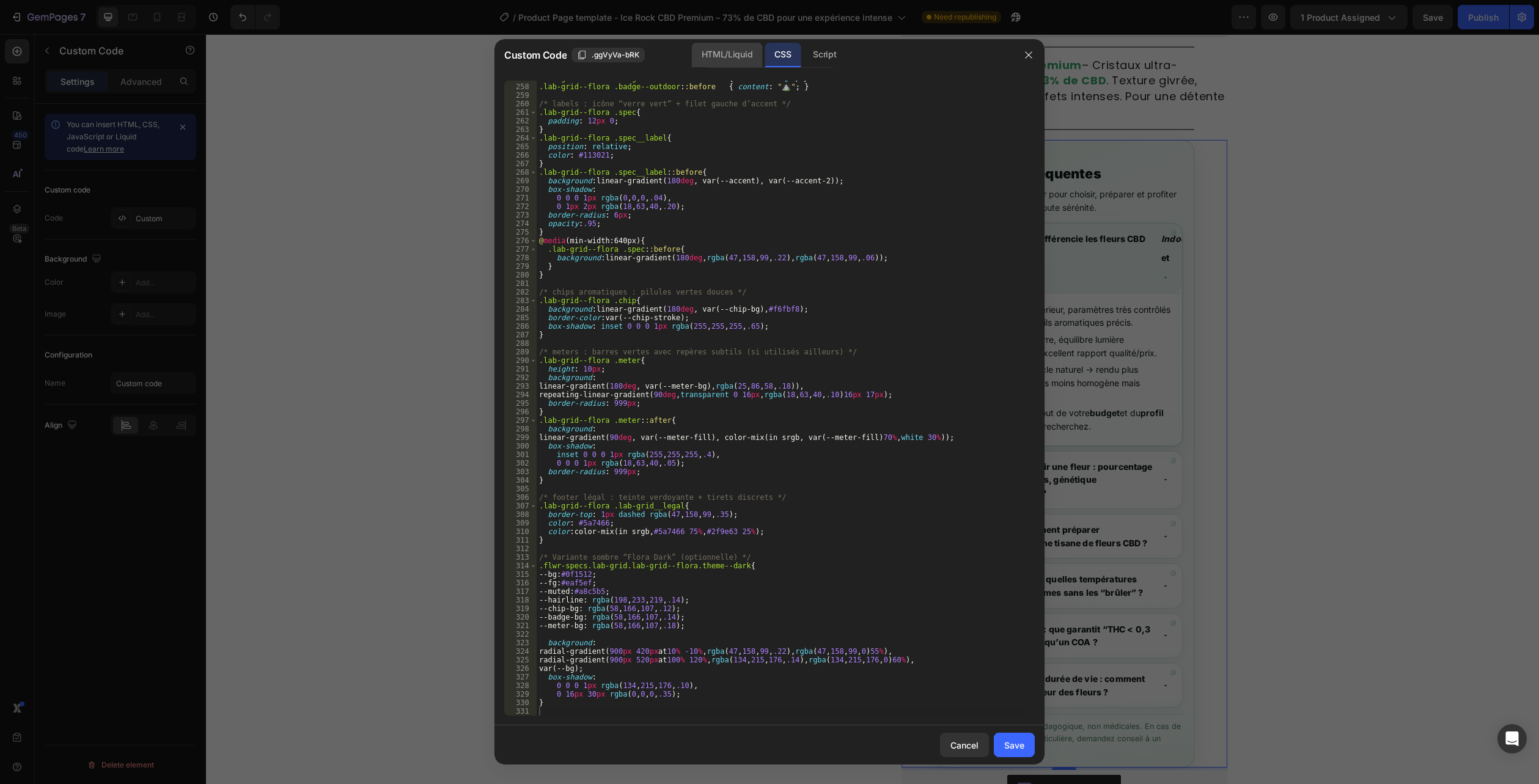
click at [721, 52] on div "HTML/Liquid" at bounding box center [727, 54] width 70 height 25
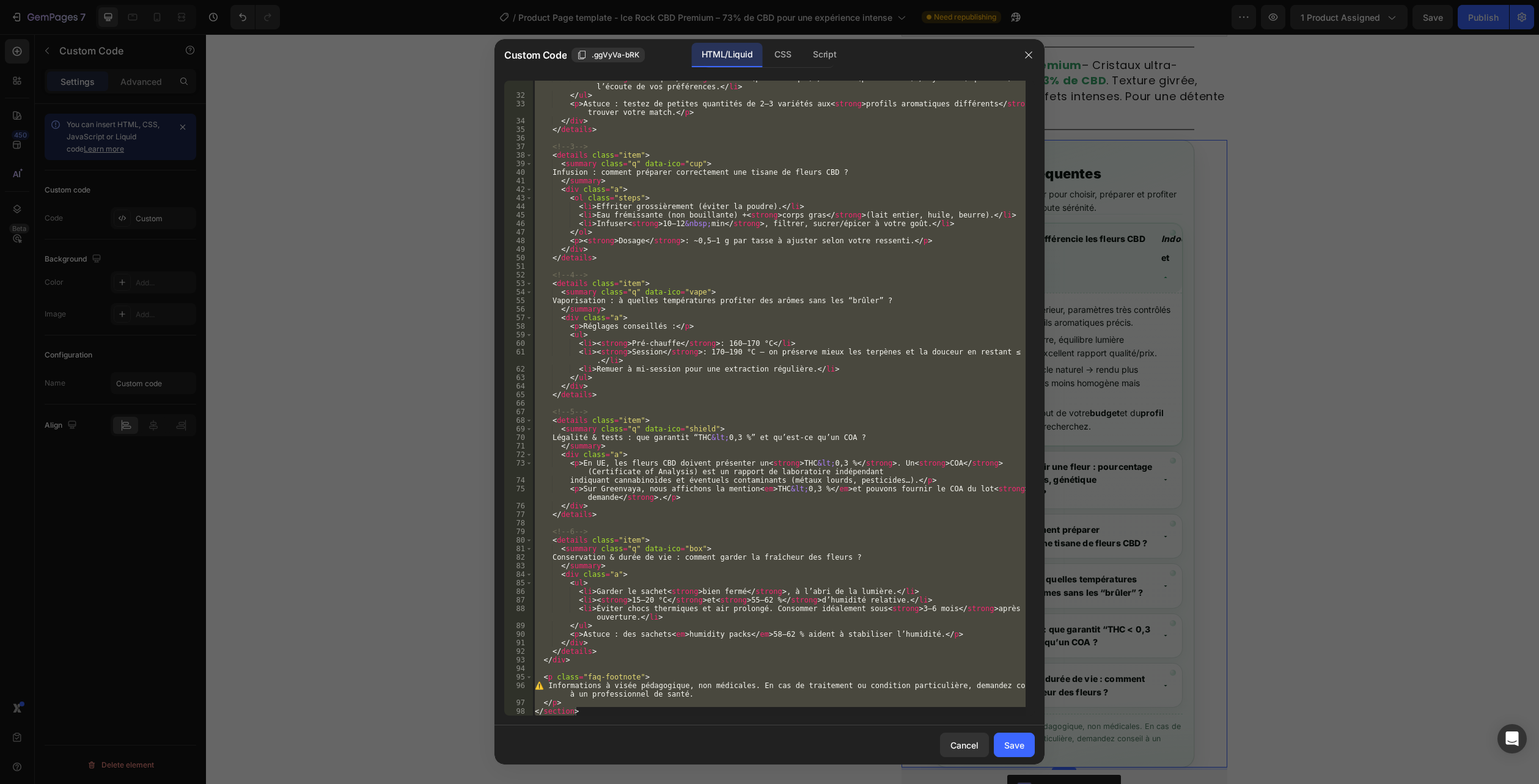
click at [598, 719] on div "31 32 33 34 35 36 37 38 39 40 41 42 43 44 45 46 47 48 49 50 51 52 53 54 55 56 5…" at bounding box center [770, 398] width 550 height 654
click at [588, 714] on div "< li > < strong > Génétique </ strong > : Sativa (plus tonique) / Indica (plus …" at bounding box center [778, 398] width 494 height 635
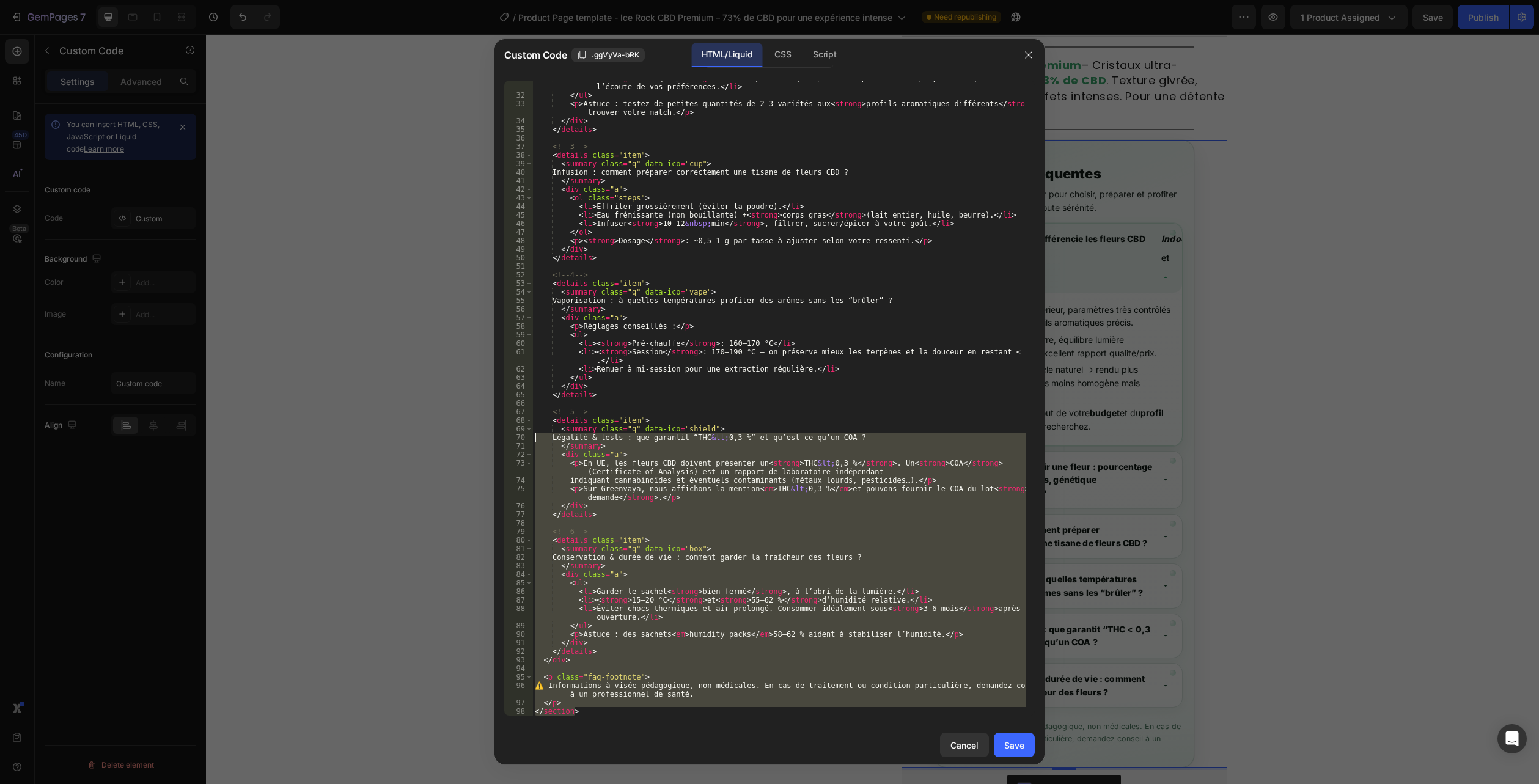
scroll to position [0, 0]
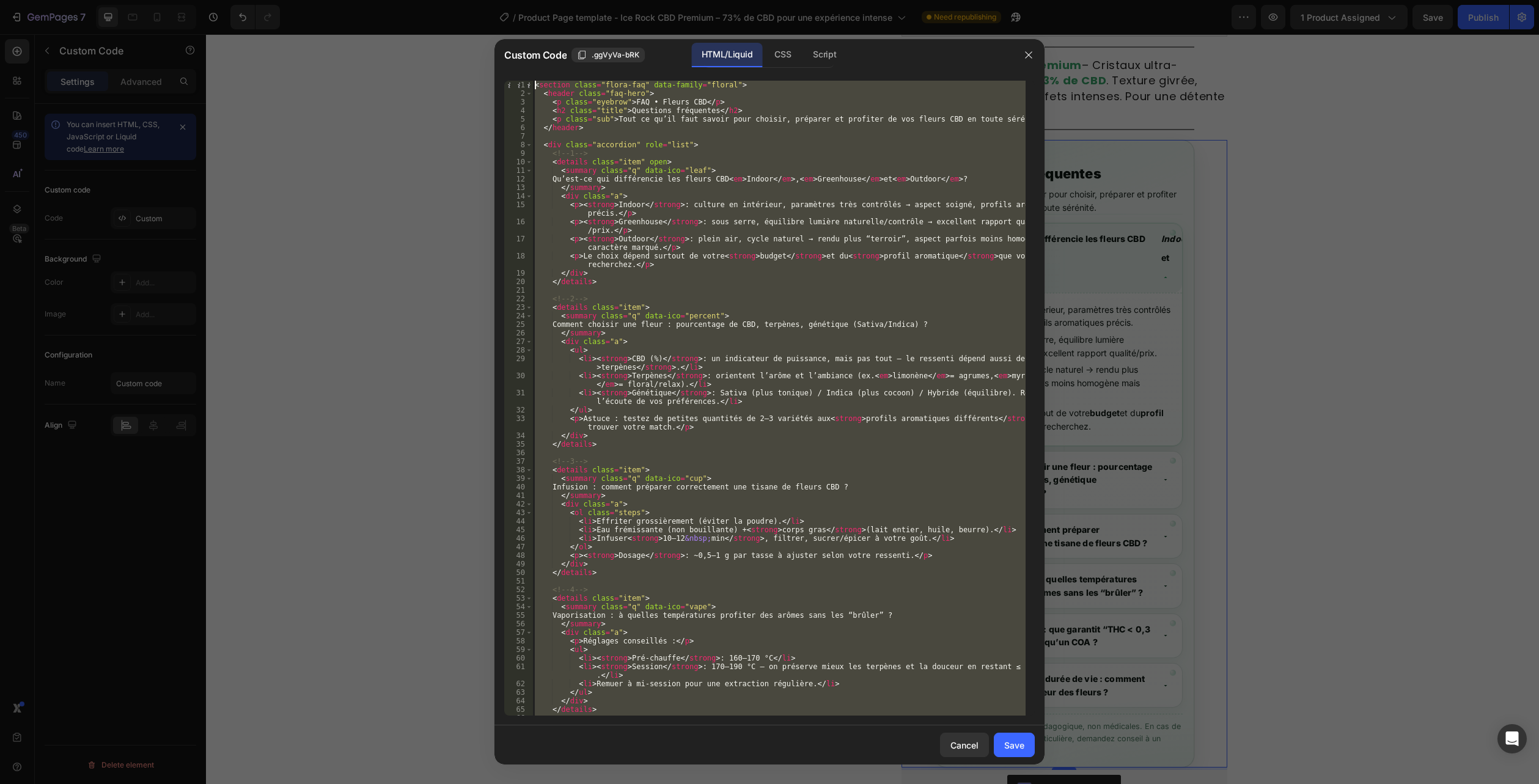
drag, startPoint x: 584, startPoint y: 711, endPoint x: 421, endPoint y: -61, distance: 789.0
click at [421, 0] on html "7 Version history / Product Page template - Ice Rock CBD Premium – 73% de CBD p…" at bounding box center [770, 0] width 1539 height 0
type textarea "<section class="flora-faq" data-family="floral"> <header class="faq-hero">"
